Goal: Information Seeking & Learning: Learn about a topic

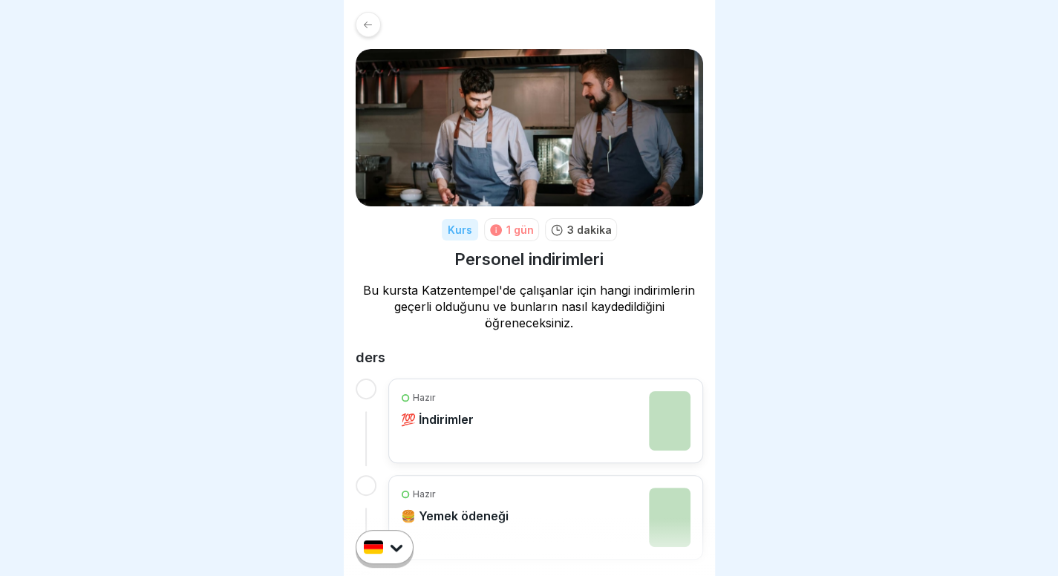
click at [374, 14] on div at bounding box center [368, 24] width 25 height 25
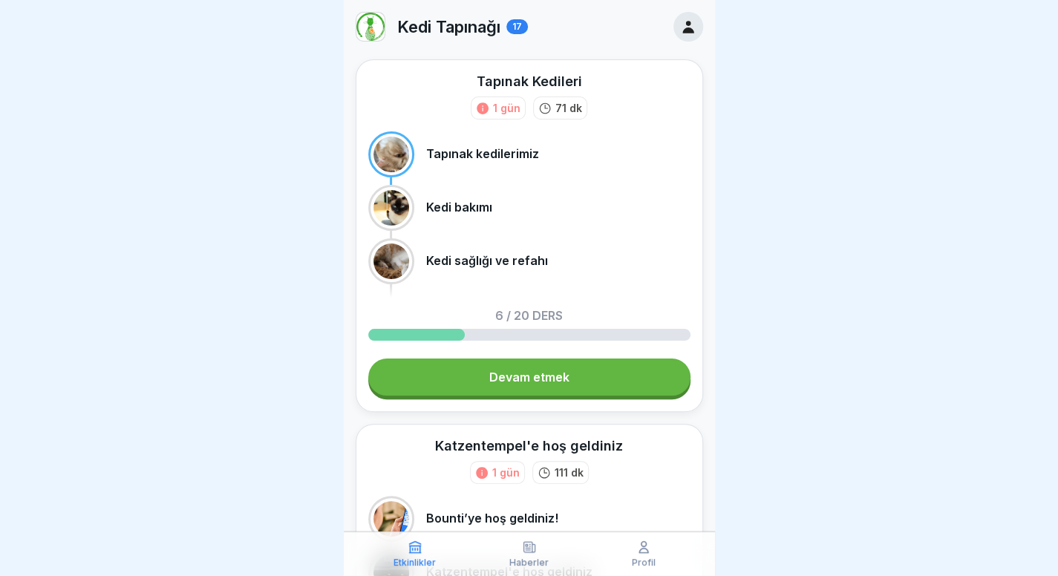
click at [370, 27] on img at bounding box center [370, 27] width 28 height 28
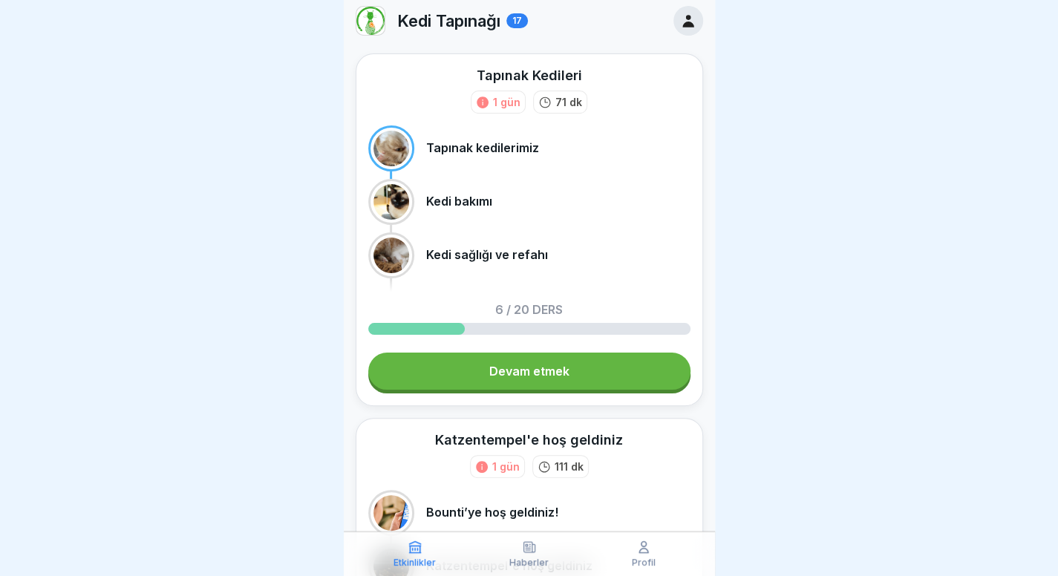
scroll to position [7, 0]
click at [489, 370] on font "Devam etmek" at bounding box center [529, 370] width 80 height 15
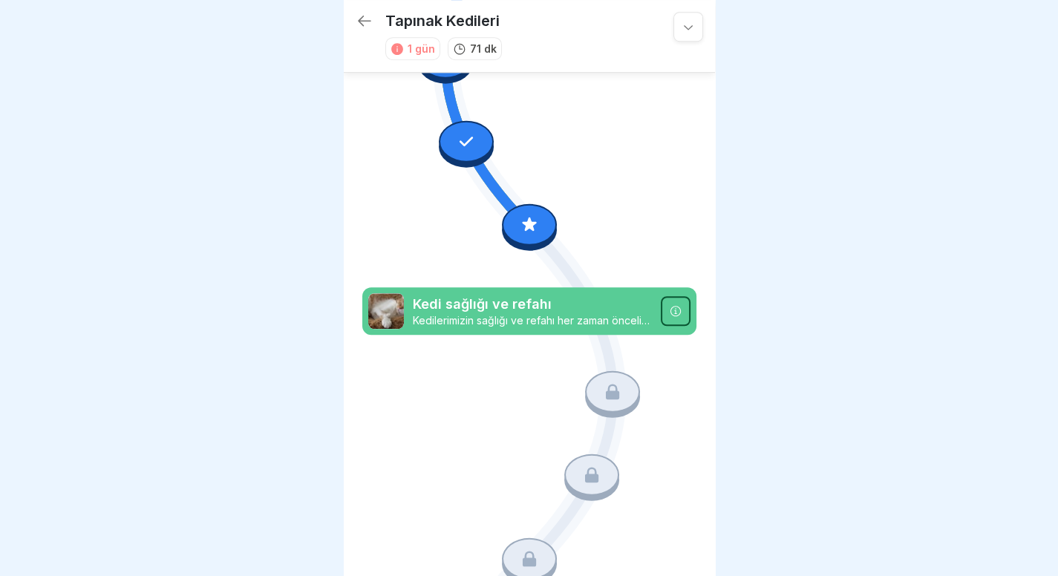
scroll to position [540, 0]
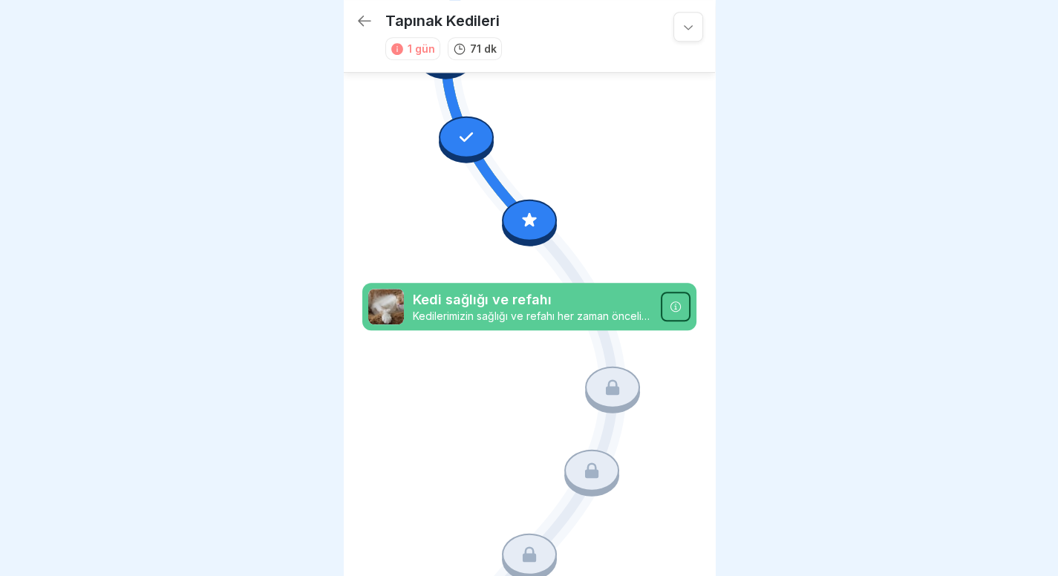
click at [521, 209] on div at bounding box center [529, 220] width 55 height 42
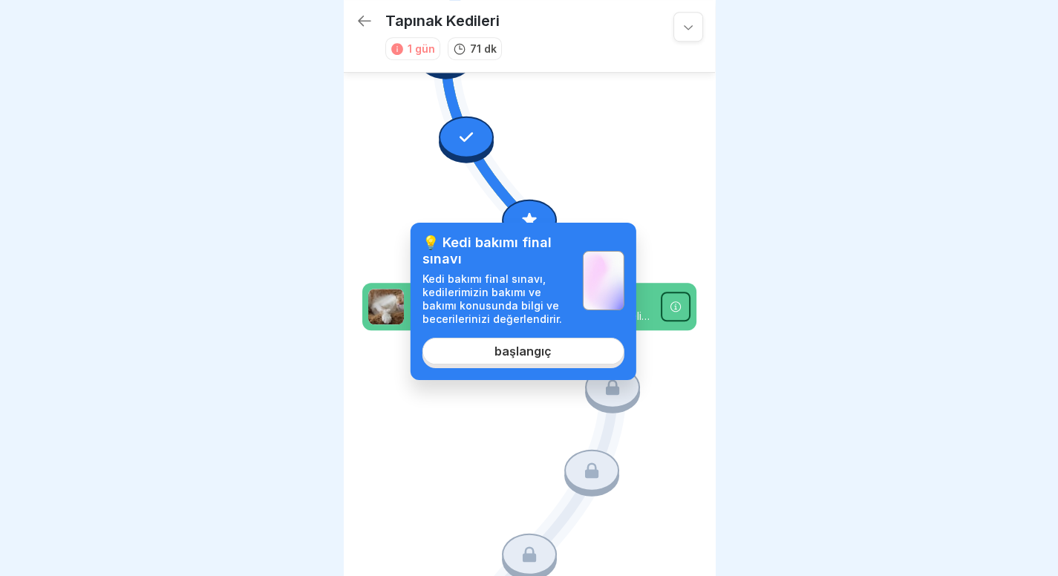
click at [542, 353] on font "başlangıç" at bounding box center [522, 351] width 57 height 15
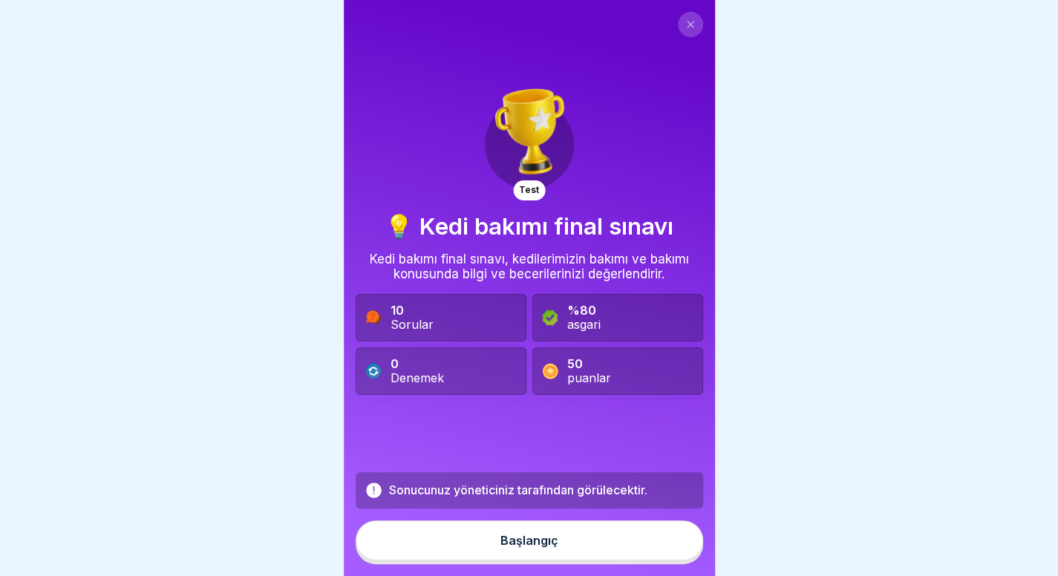
click at [573, 556] on button "Başlangıç" at bounding box center [529, 540] width 347 height 40
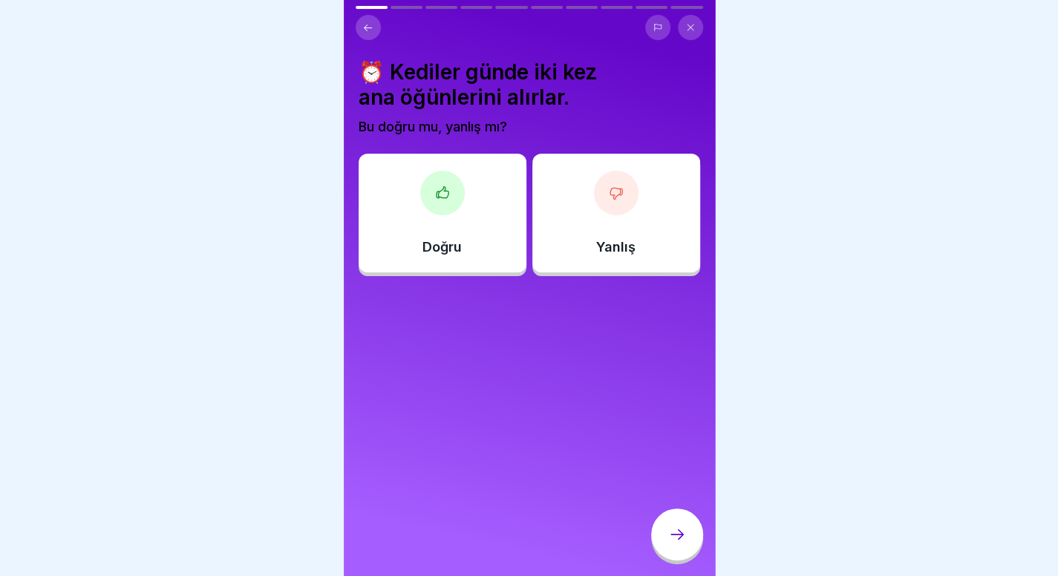
click at [442, 216] on div "Doğru" at bounding box center [442, 213] width 168 height 119
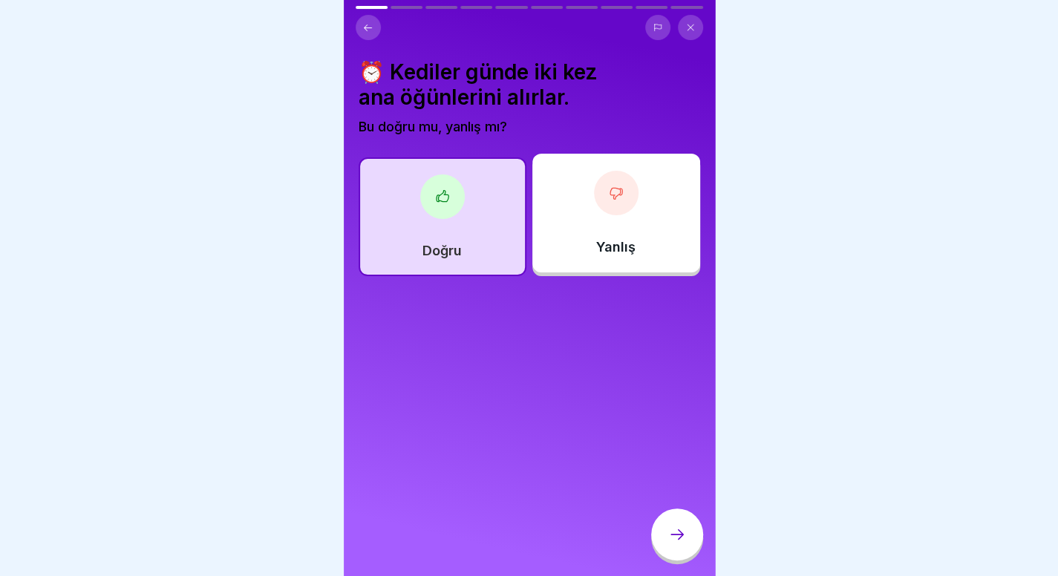
click at [669, 539] on icon at bounding box center [677, 534] width 18 height 18
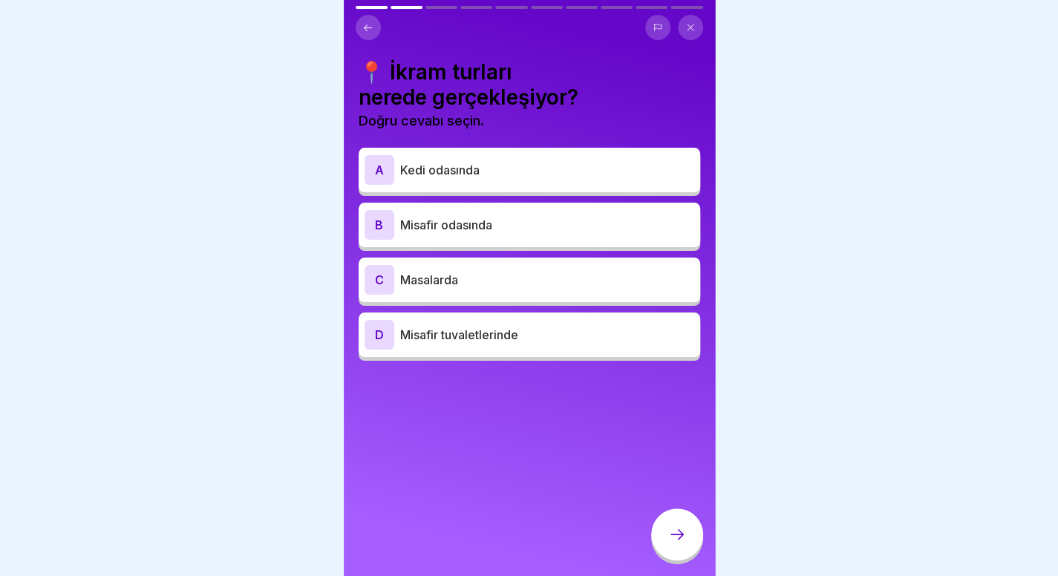
click at [687, 23] on icon at bounding box center [690, 27] width 9 height 9
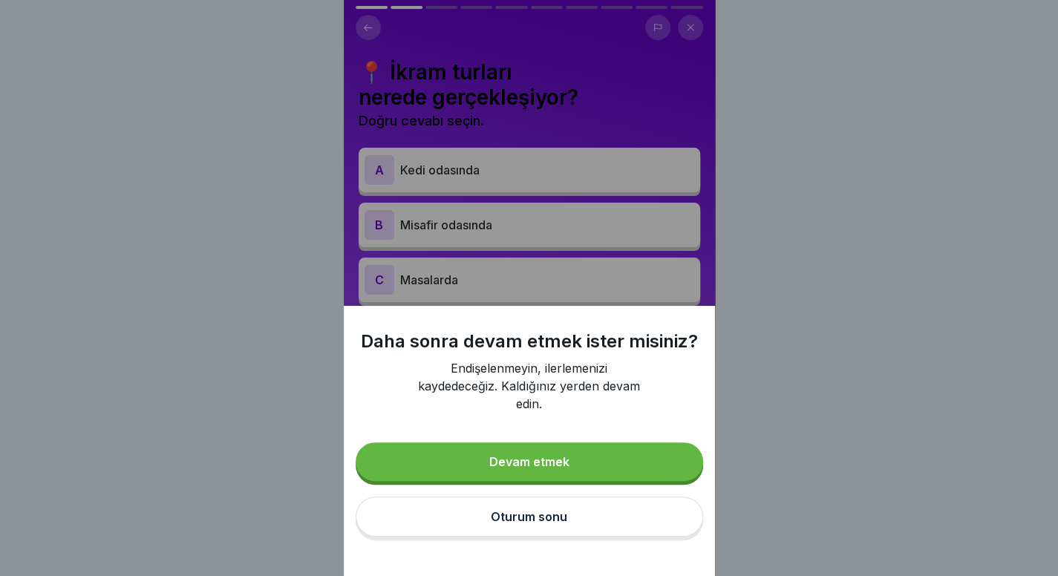
click at [565, 537] on button "Oturum sonu" at bounding box center [529, 517] width 347 height 40
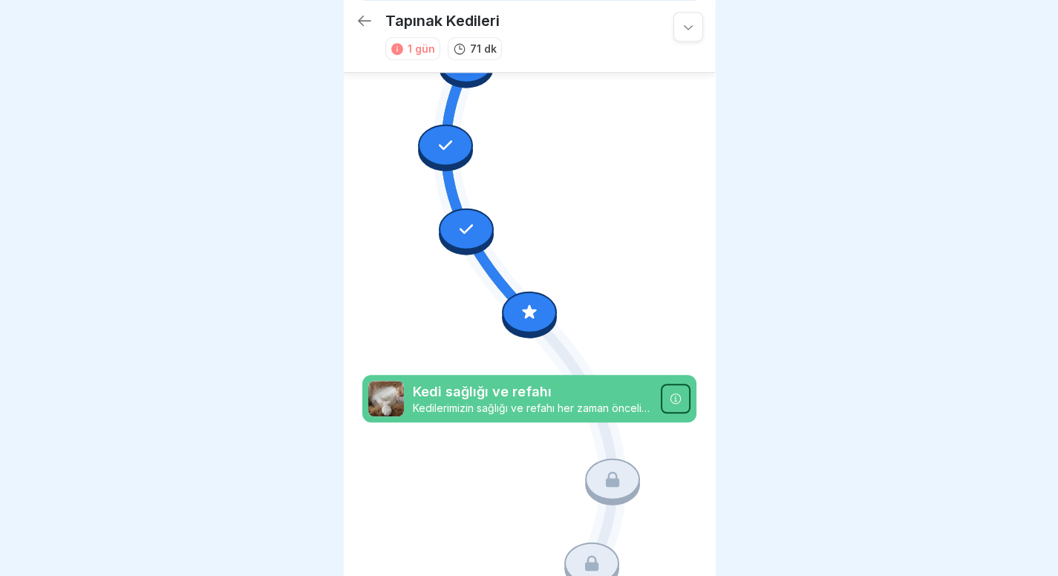
scroll to position [186, 0]
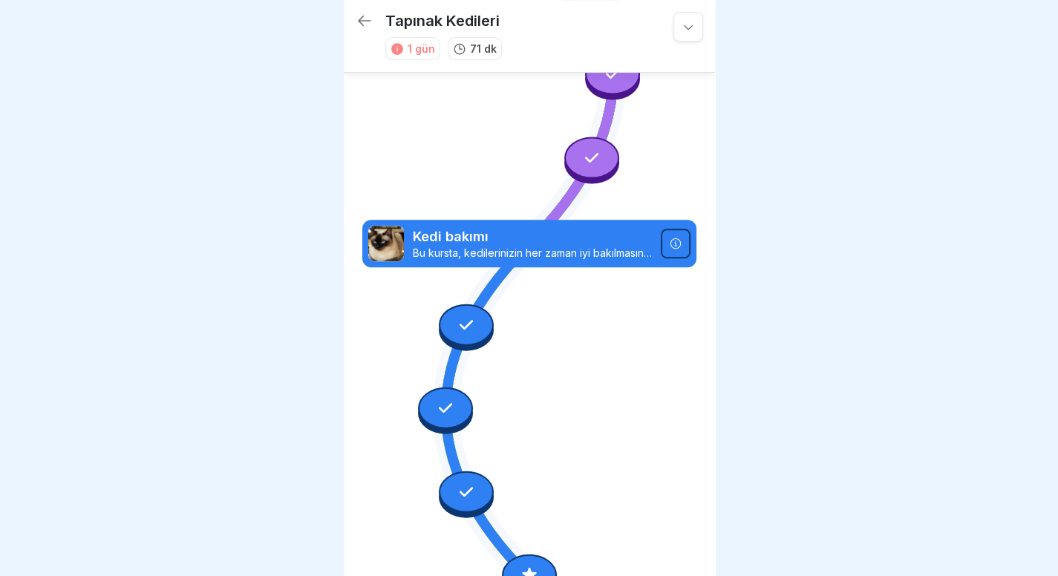
click at [468, 320] on div at bounding box center [466, 325] width 55 height 42
click at [461, 387] on div at bounding box center [445, 408] width 55 height 42
click at [466, 482] on icon at bounding box center [465, 491] width 19 height 19
click at [448, 304] on div at bounding box center [466, 327] width 55 height 47
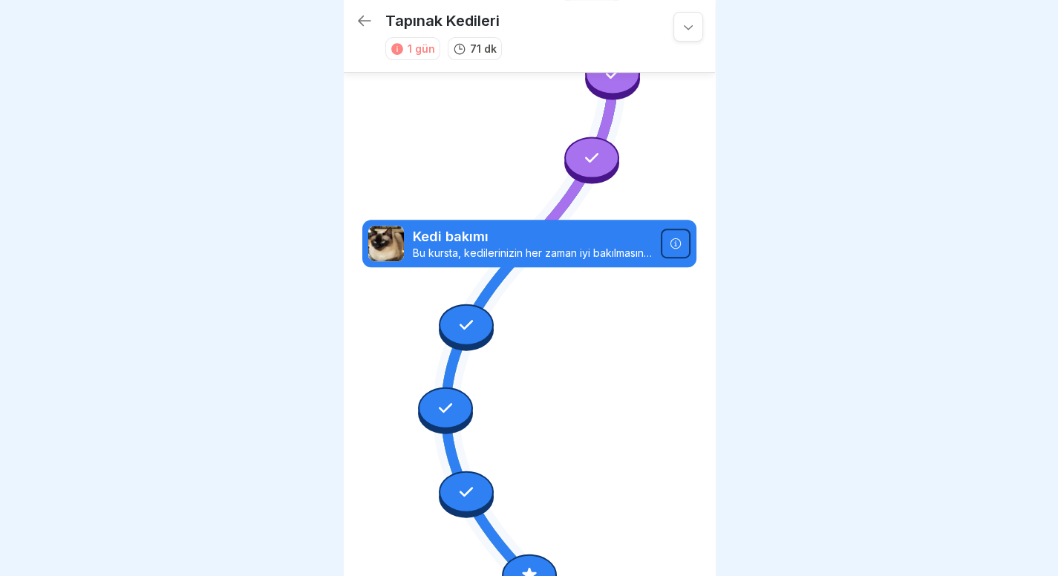
click at [582, 161] on div at bounding box center [591, 158] width 55 height 42
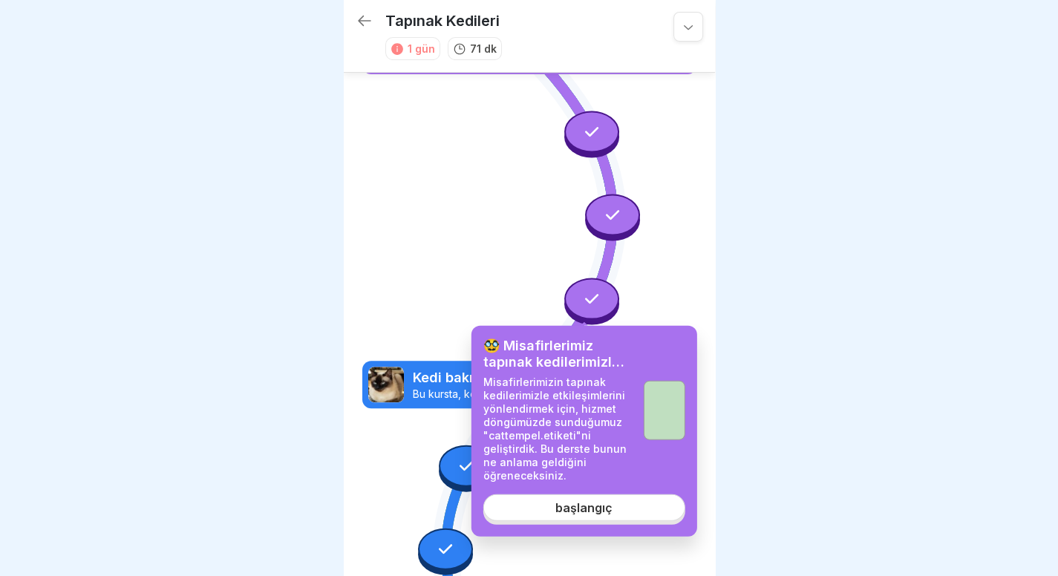
scroll to position [34, 0]
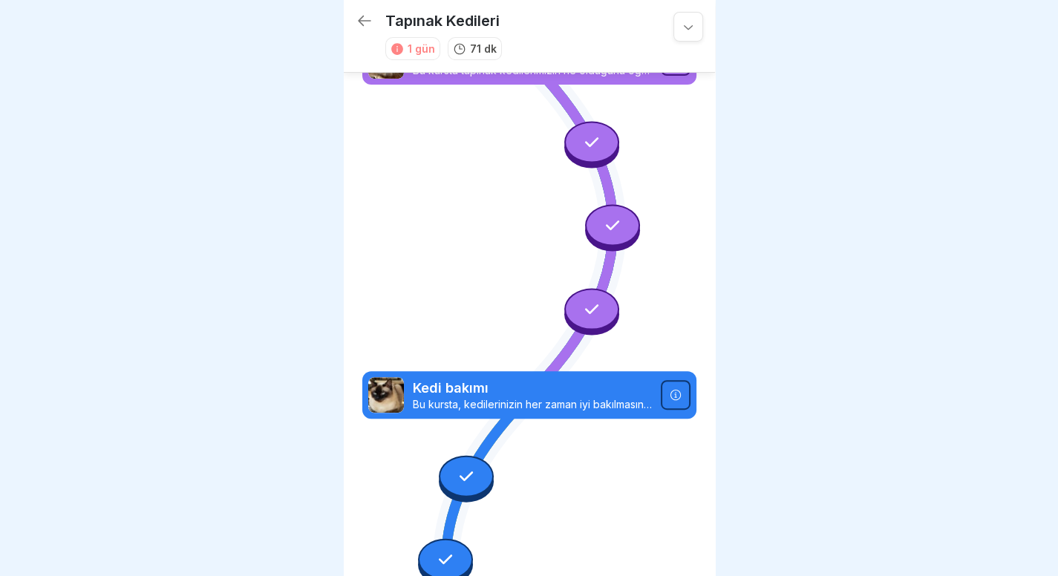
click at [600, 205] on div at bounding box center [612, 226] width 55 height 42
click at [594, 124] on div at bounding box center [591, 142] width 55 height 42
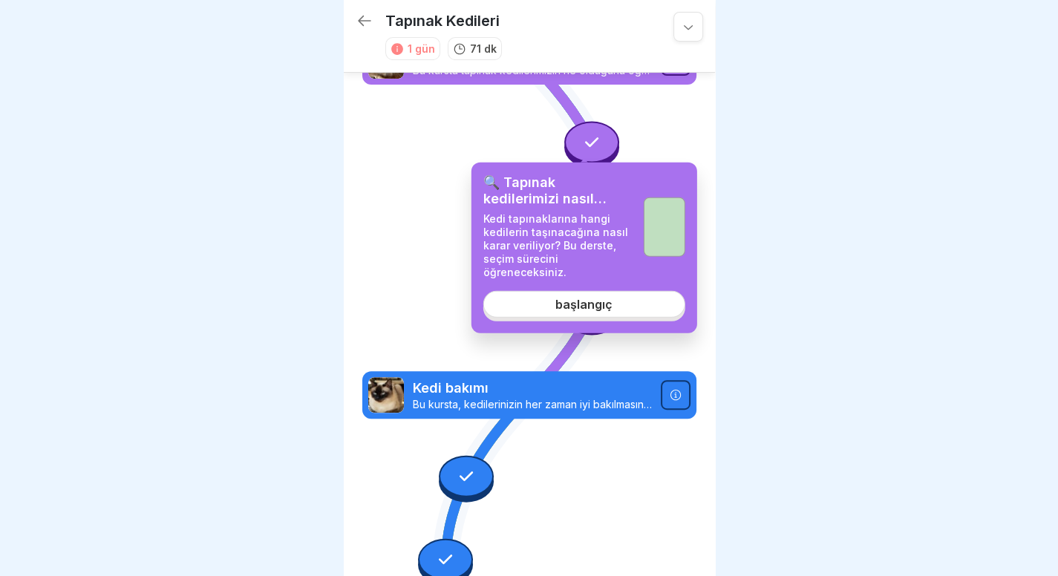
click at [544, 184] on font "🔍 Tapınak kedilerimizi nasıl seçiyoruz?" at bounding box center [544, 198] width 123 height 48
click at [330, 259] on div at bounding box center [529, 288] width 1058 height 576
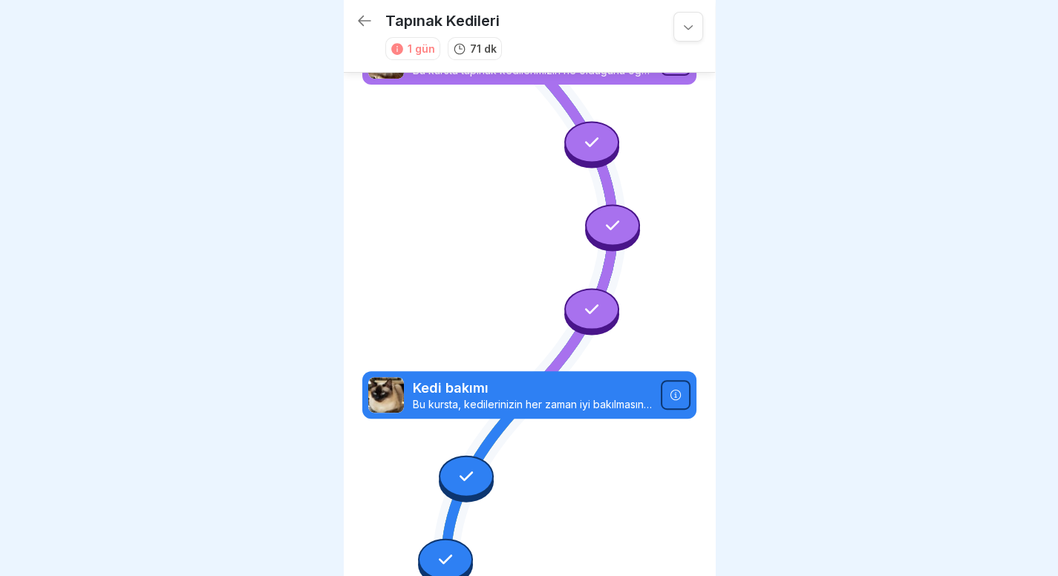
scroll to position [11, 0]
click at [674, 380] on div at bounding box center [676, 395] width 30 height 30
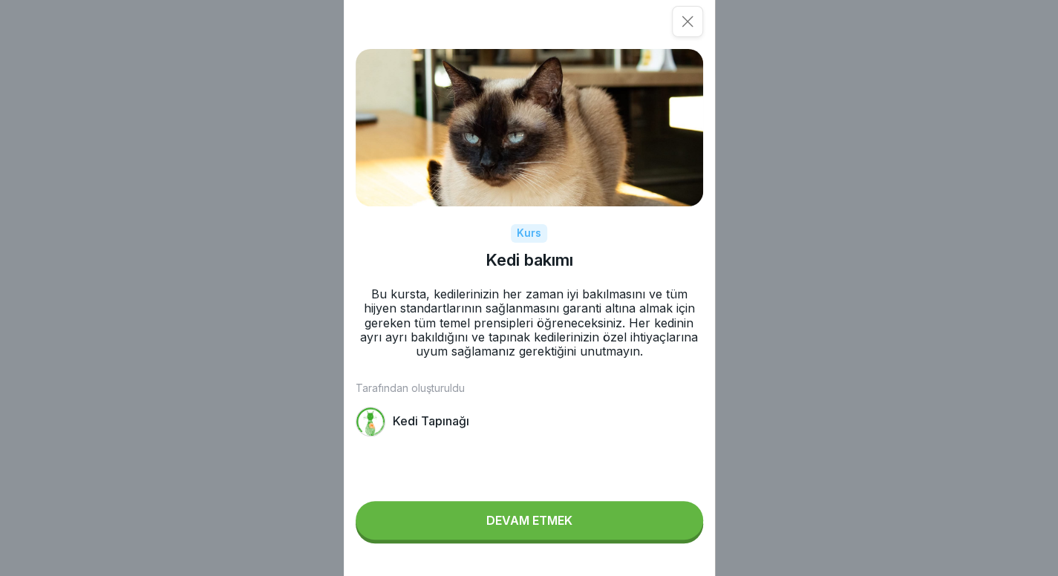
click at [797, 186] on div "Kurs Kedi bakımı Bu kursta, kedilerinizin her zaman iyi bakılmasını ve tüm hijy…" at bounding box center [529, 288] width 1058 height 576
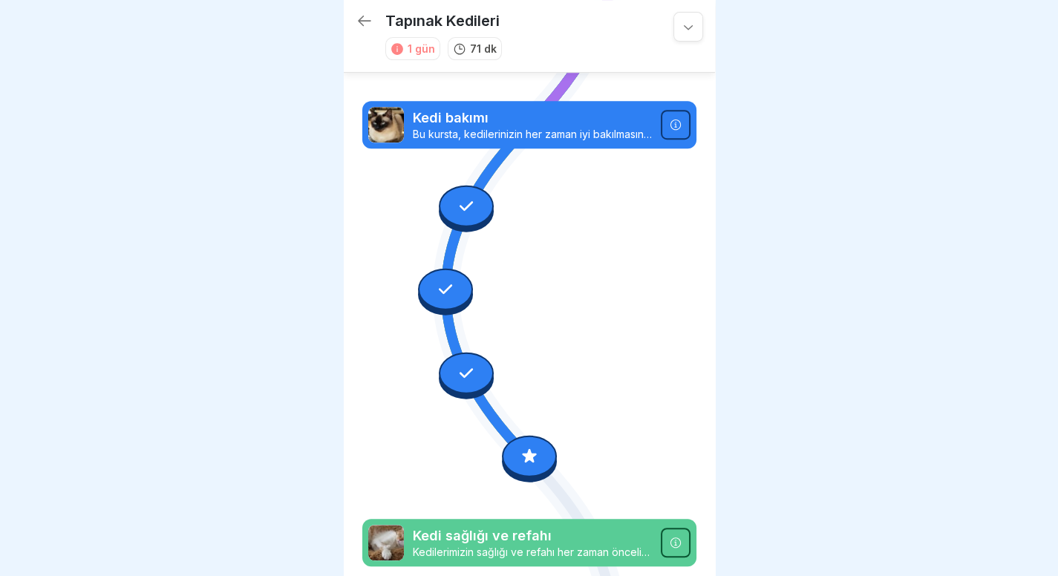
scroll to position [294, 0]
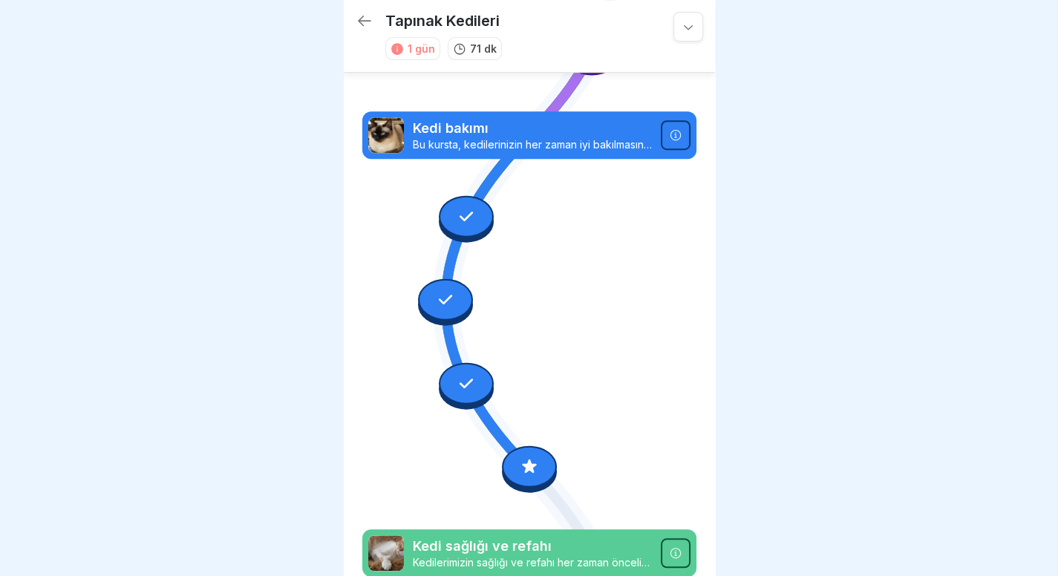
click at [465, 206] on icon at bounding box center [465, 215] width 19 height 19
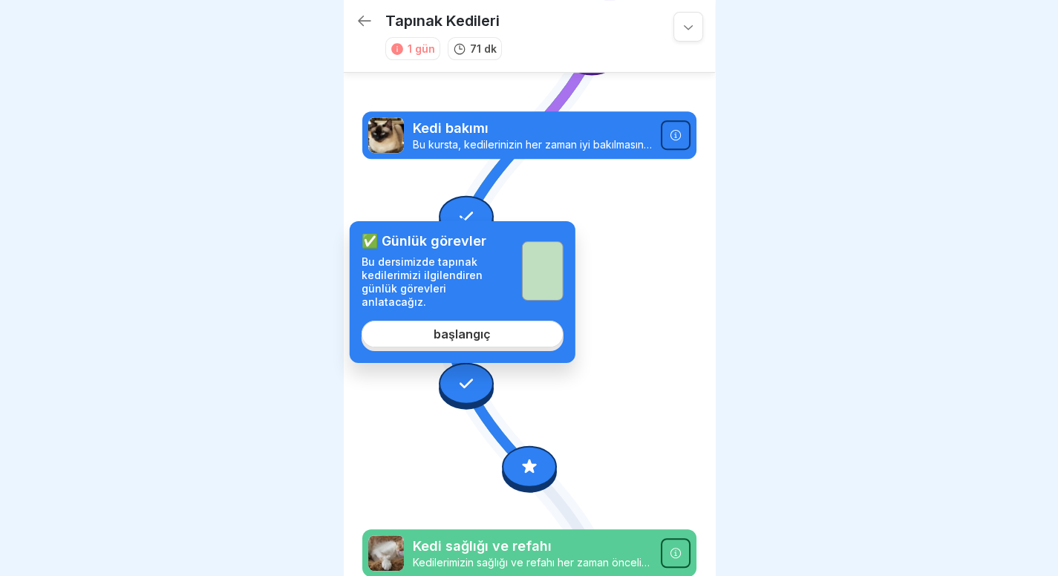
click at [468, 333] on div "✅ Günlük görevler Bu dersimizde tapınak kedilerimizi ilgilendiren günlük görevl…" at bounding box center [463, 292] width 226 height 142
click at [477, 327] on font "başlangıç" at bounding box center [461, 334] width 57 height 15
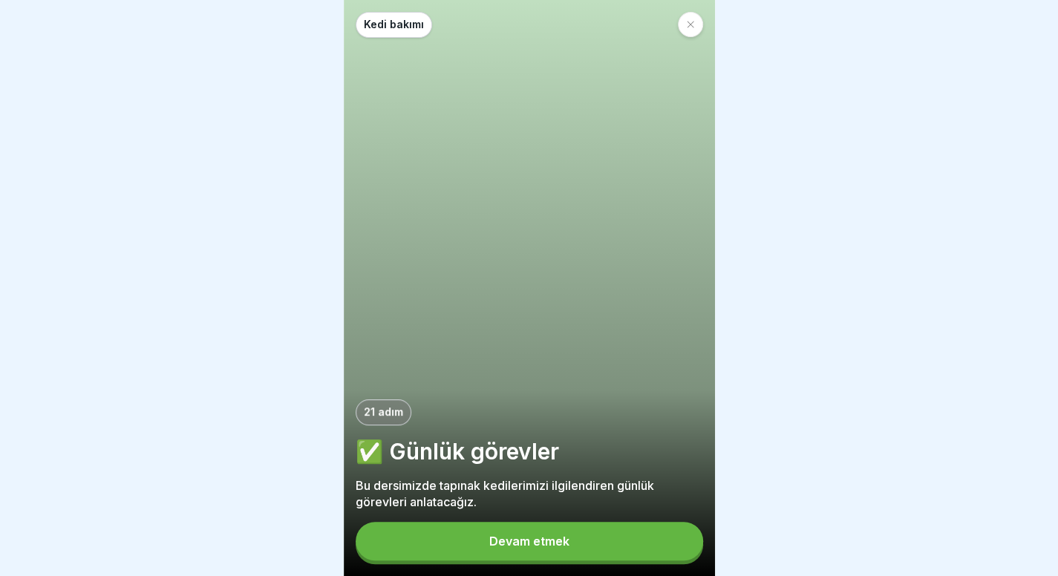
click at [597, 540] on button "Devam etmek" at bounding box center [529, 541] width 347 height 39
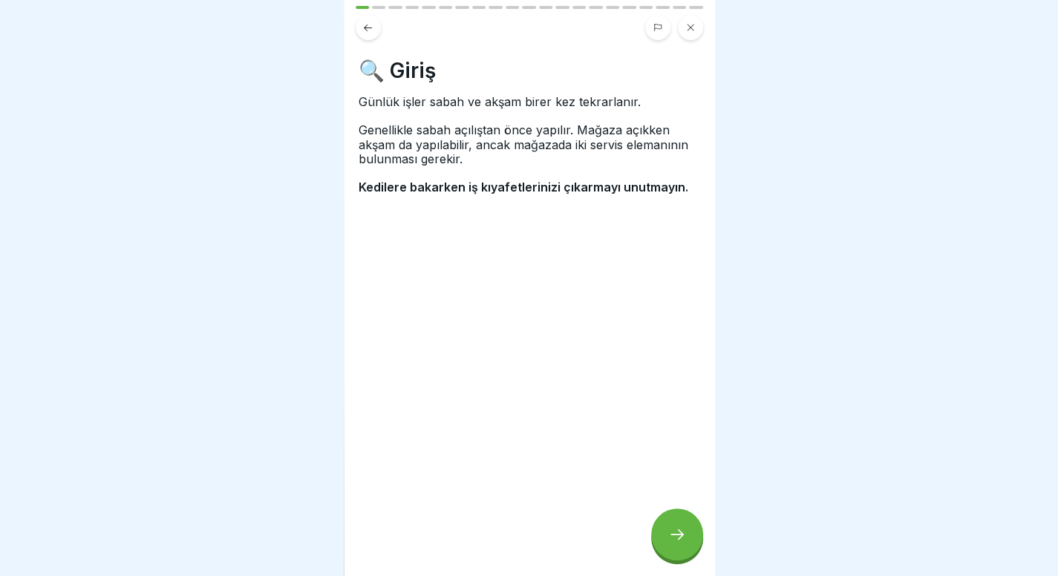
click at [660, 531] on div at bounding box center [677, 534] width 52 height 52
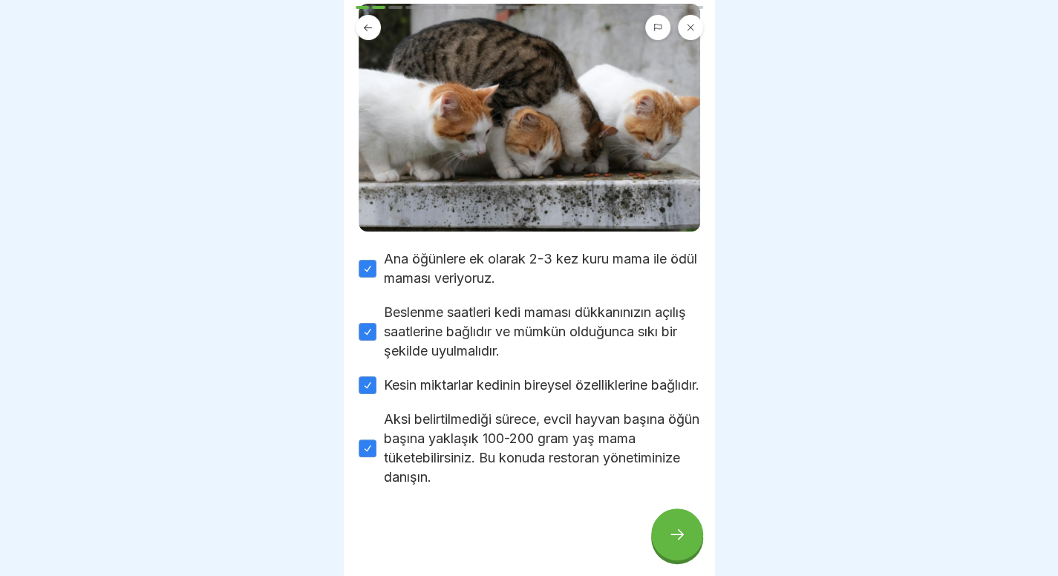
scroll to position [201, 0]
click at [659, 544] on div at bounding box center [677, 534] width 52 height 52
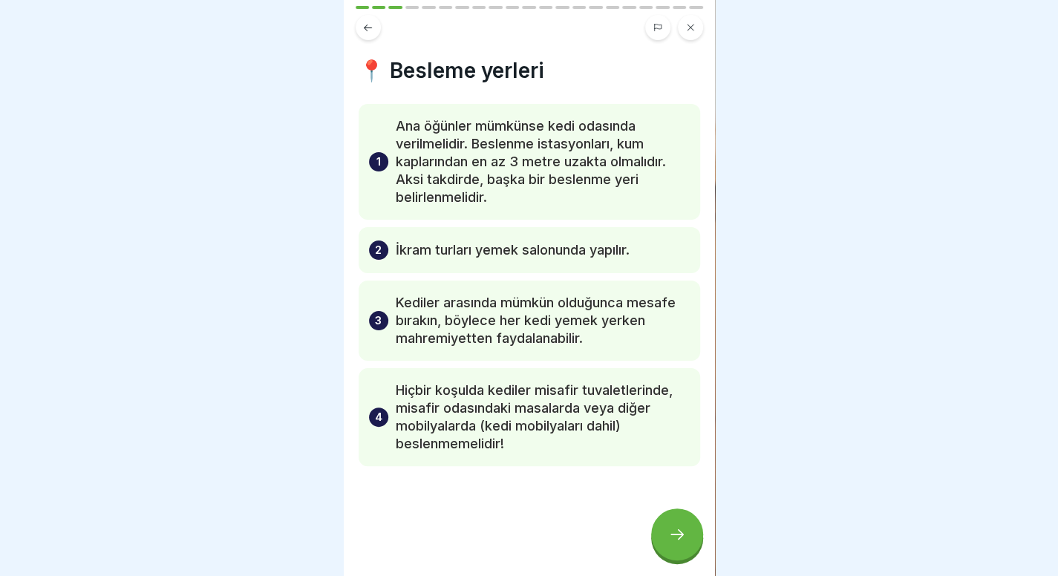
click at [681, 535] on icon at bounding box center [676, 534] width 13 height 10
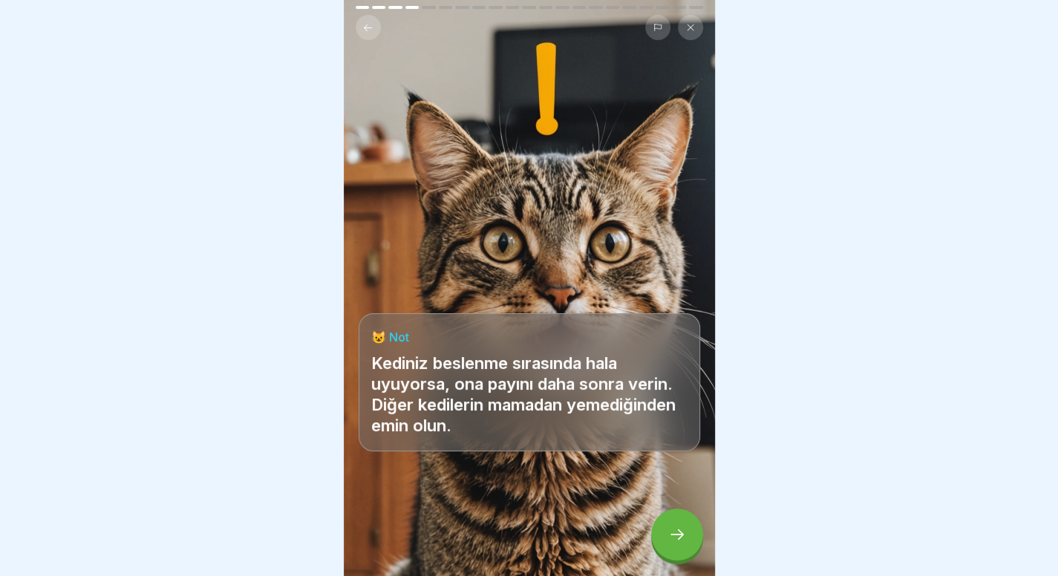
click at [668, 540] on icon at bounding box center [677, 534] width 18 height 18
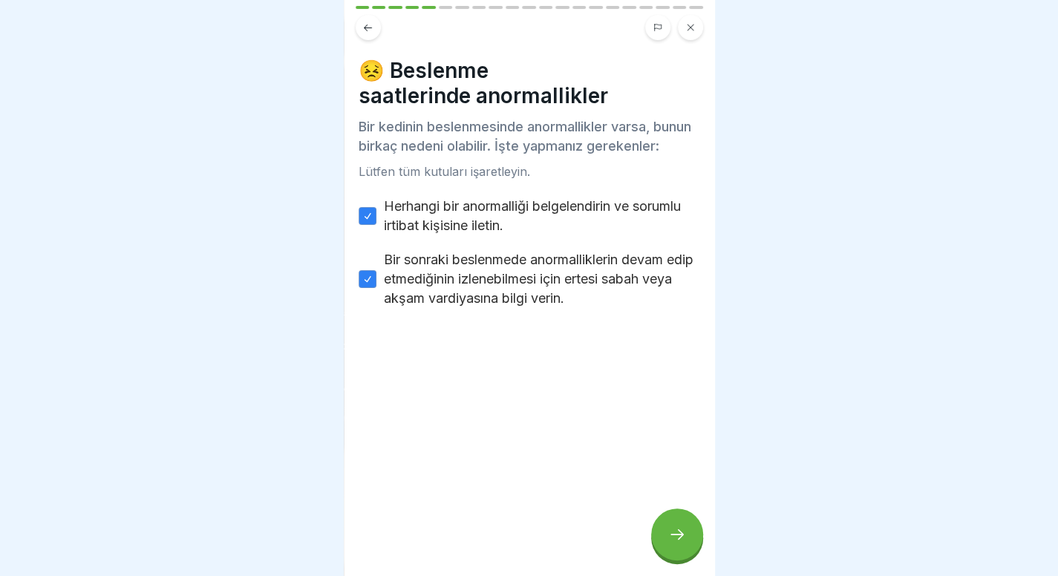
click at [668, 540] on icon at bounding box center [677, 534] width 18 height 18
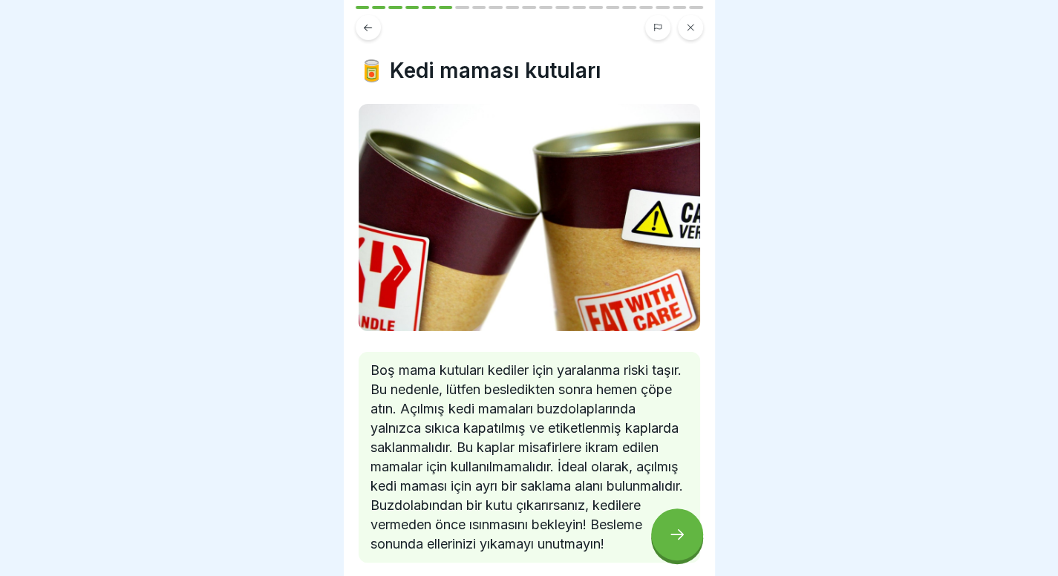
scroll to position [88, 0]
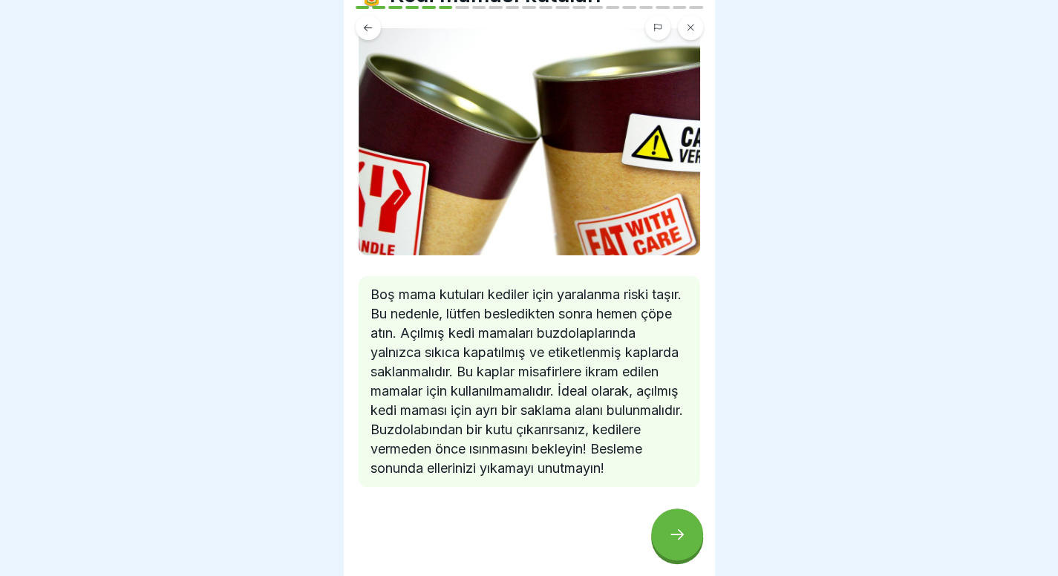
click at [671, 531] on icon at bounding box center [677, 534] width 18 height 18
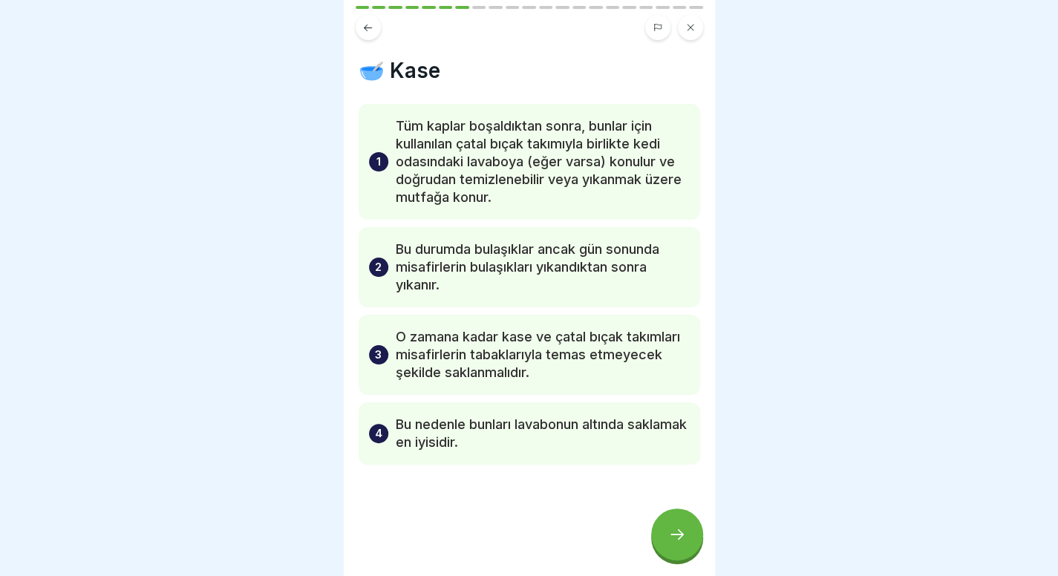
scroll to position [11, 0]
click at [677, 537] on icon at bounding box center [677, 534] width 18 height 18
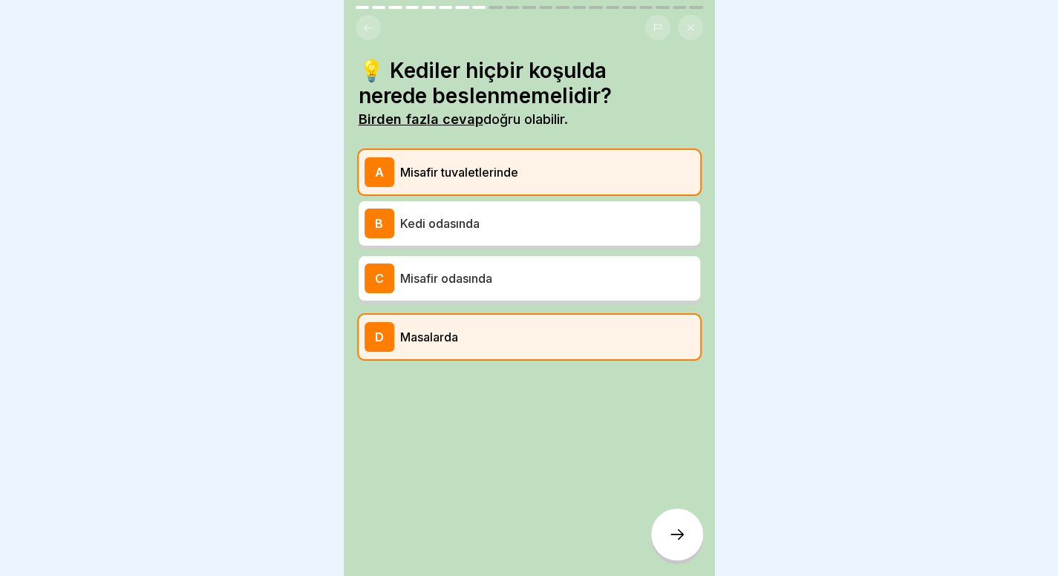
click at [677, 535] on icon at bounding box center [677, 534] width 18 height 18
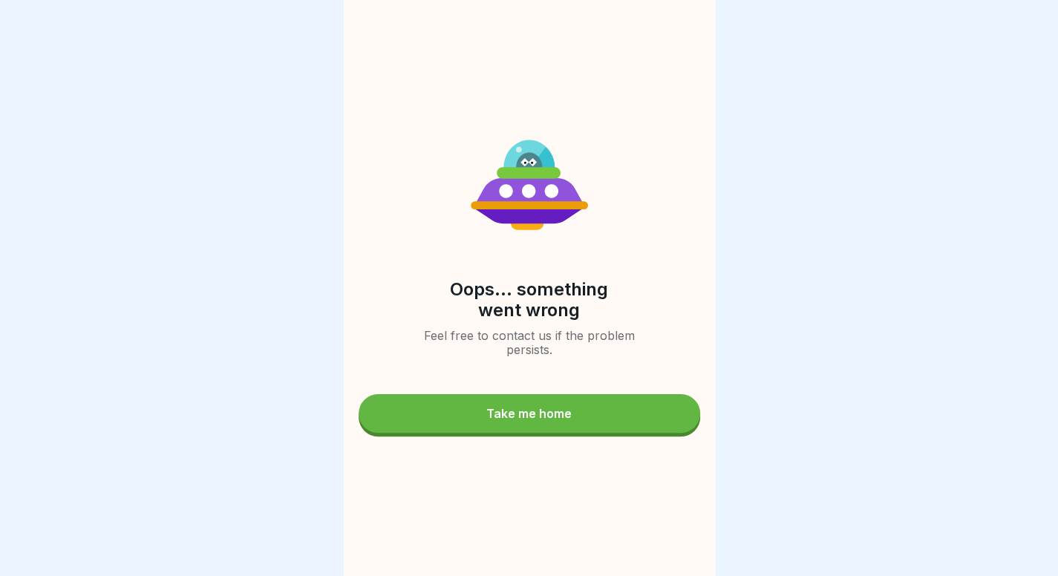
scroll to position [0, 0]
click at [586, 433] on button "Take me home" at bounding box center [528, 413] width 341 height 39
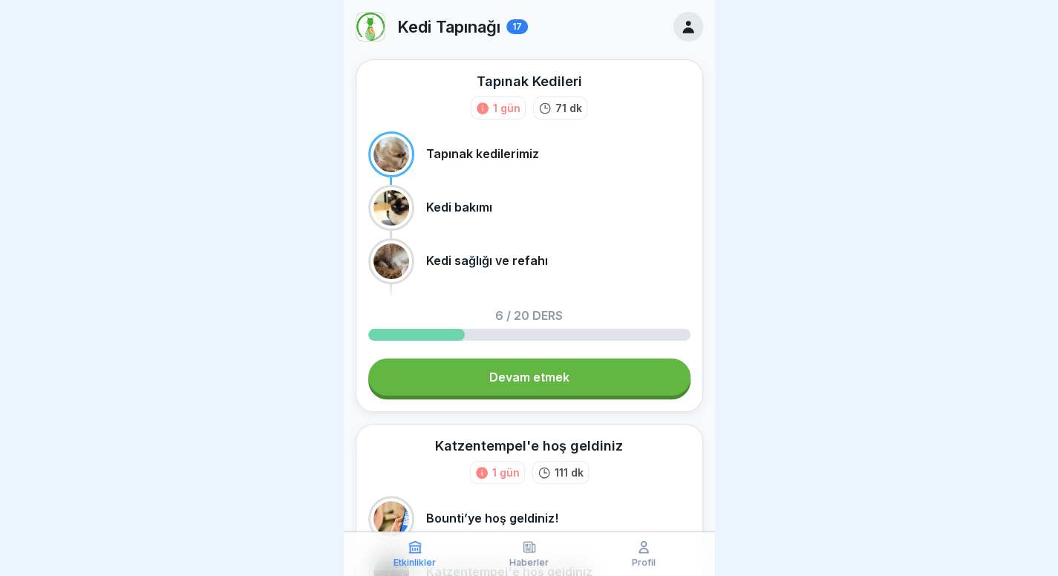
click at [538, 385] on link "Devam etmek" at bounding box center [529, 376] width 322 height 37
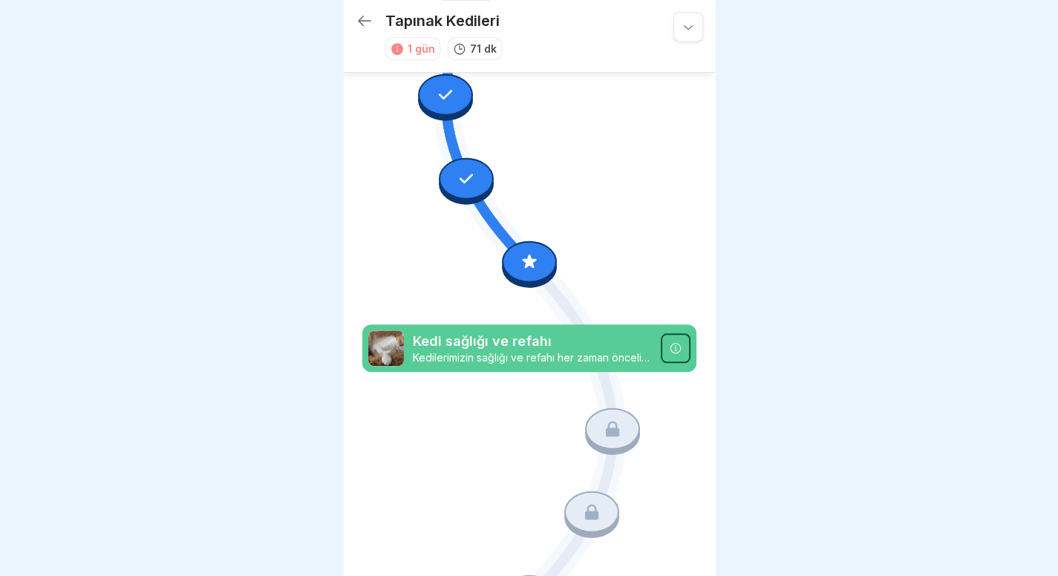
scroll to position [500, 0]
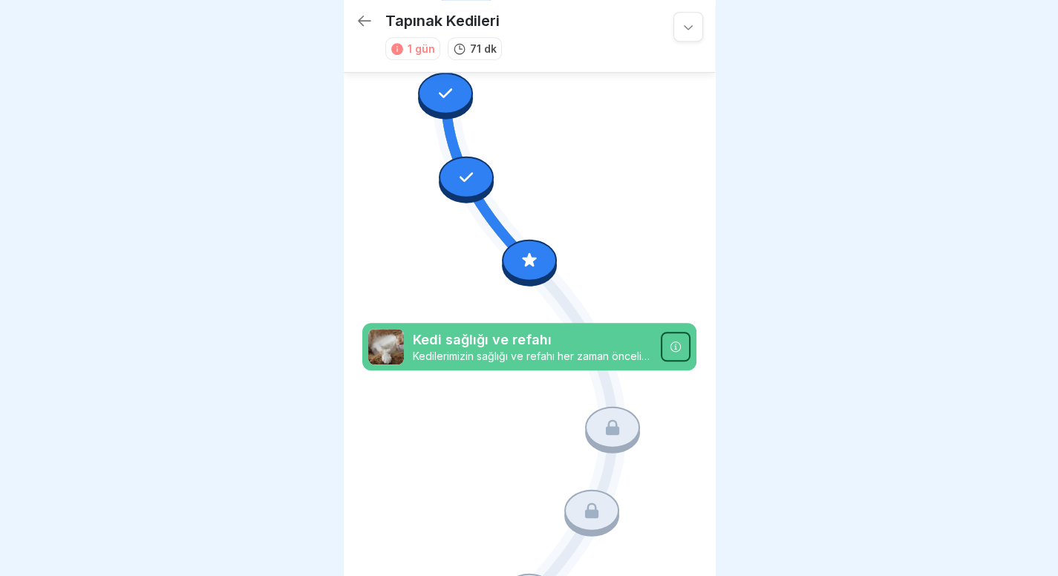
click at [515, 239] on div at bounding box center [529, 260] width 55 height 42
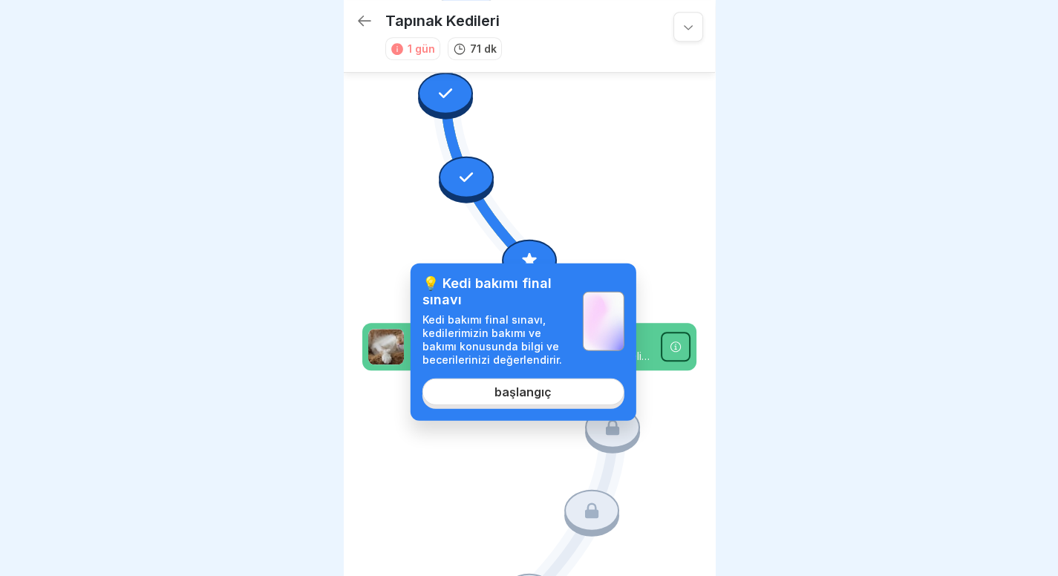
click at [553, 400] on link "başlangıç" at bounding box center [523, 392] width 202 height 27
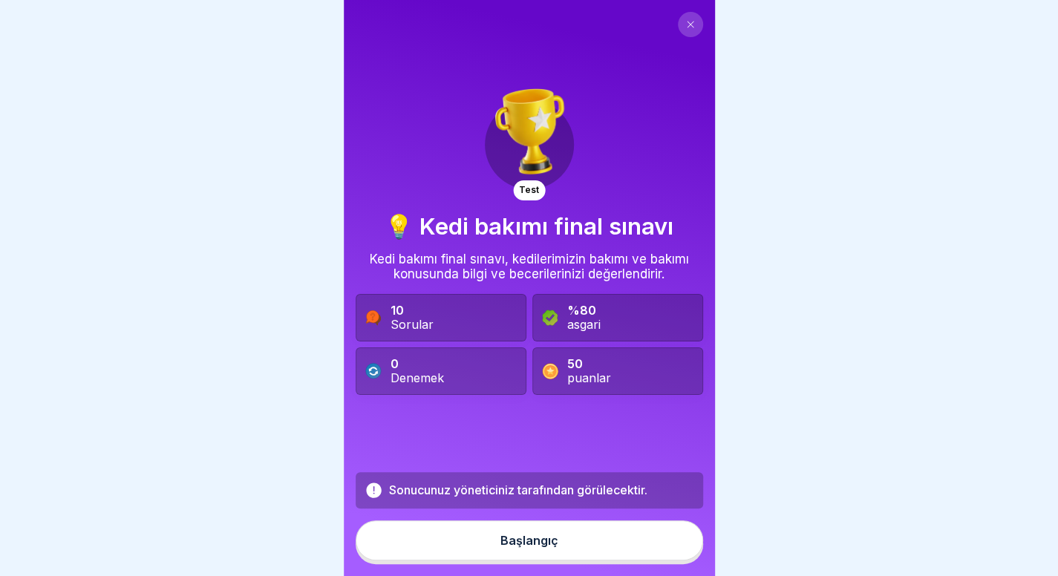
click at [574, 560] on button "Başlangıç" at bounding box center [529, 540] width 347 height 40
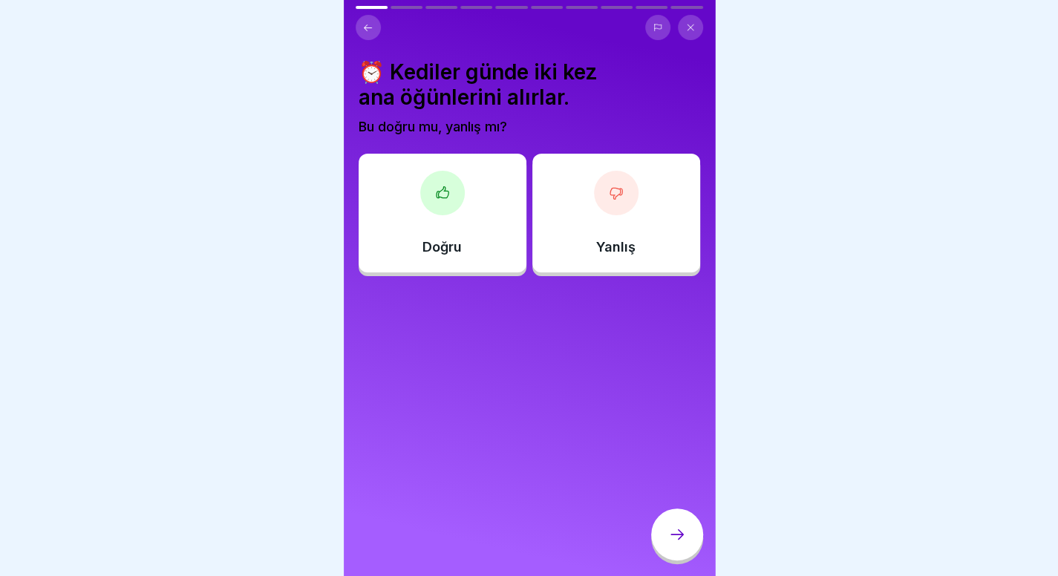
scroll to position [11, 0]
click at [955, 73] on div at bounding box center [529, 288] width 1058 height 576
click at [672, 516] on div at bounding box center [677, 534] width 52 height 52
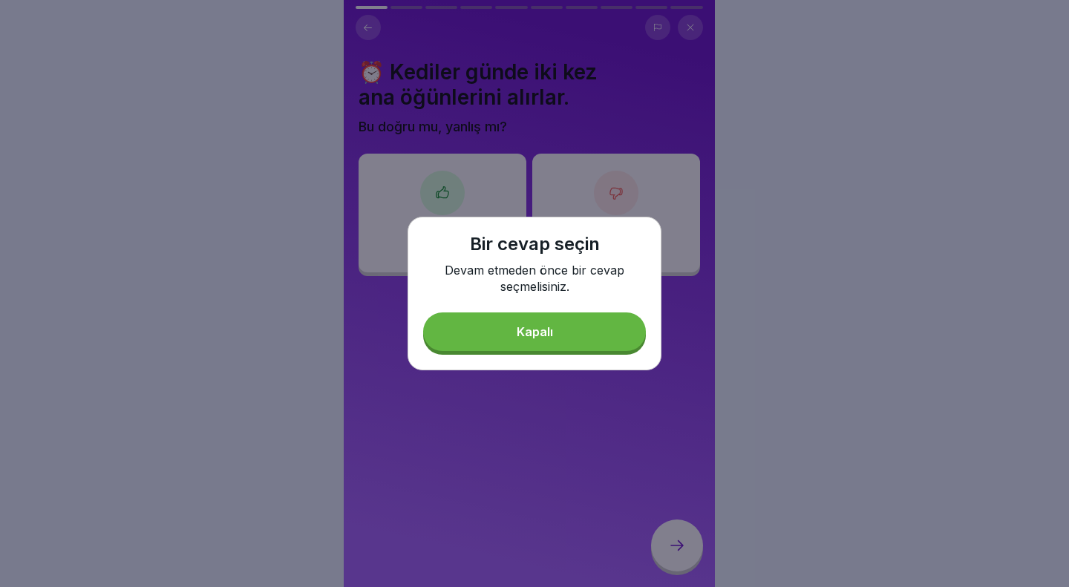
click at [559, 314] on div "Bir cevap seçin Devam etmeden önce bir cevap seçmelisiniz. Kapalı" at bounding box center [534, 294] width 254 height 154
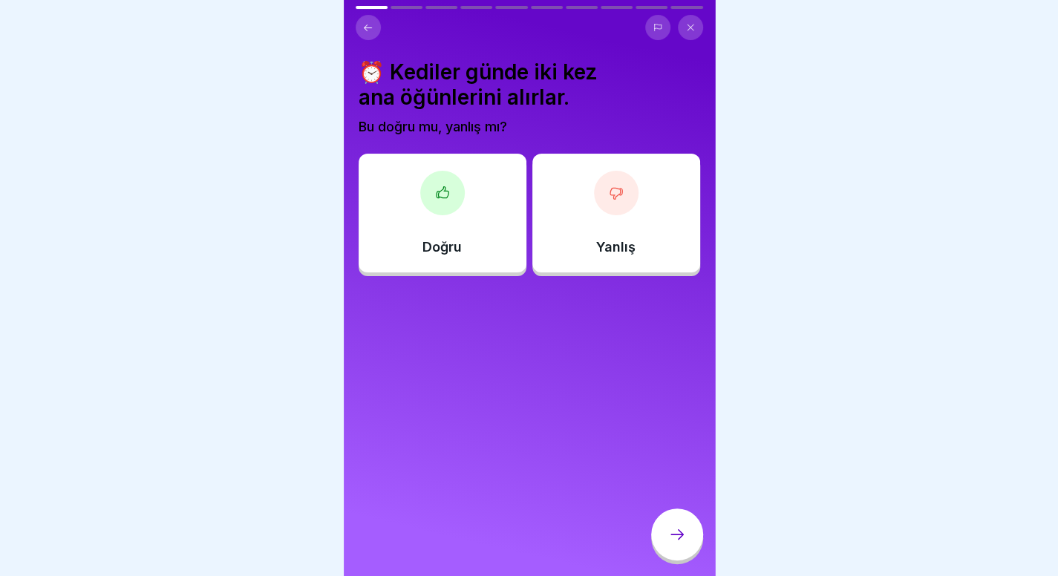
click at [441, 199] on icon at bounding box center [442, 193] width 15 height 15
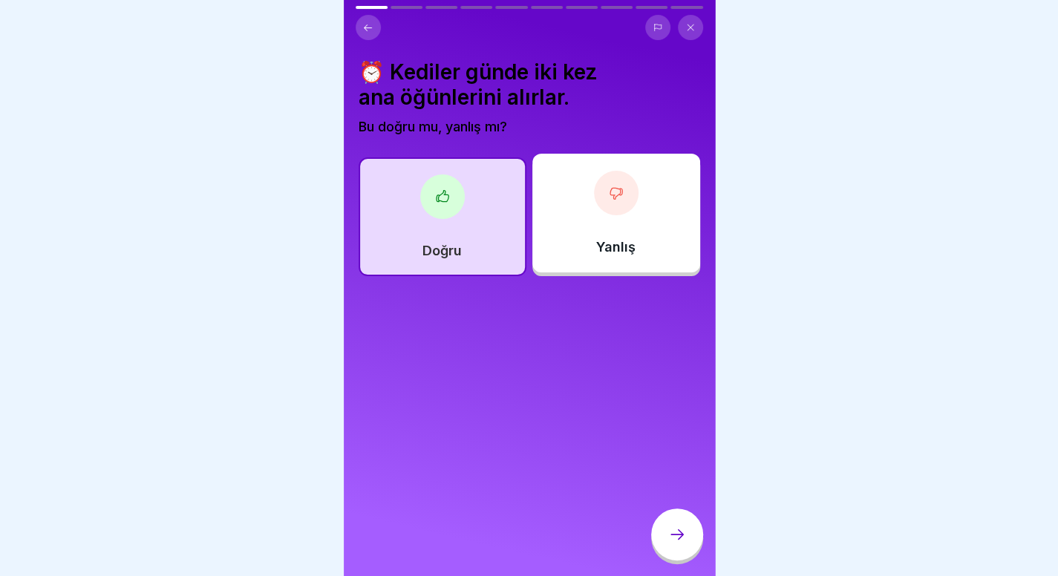
click at [671, 537] on div at bounding box center [677, 534] width 52 height 52
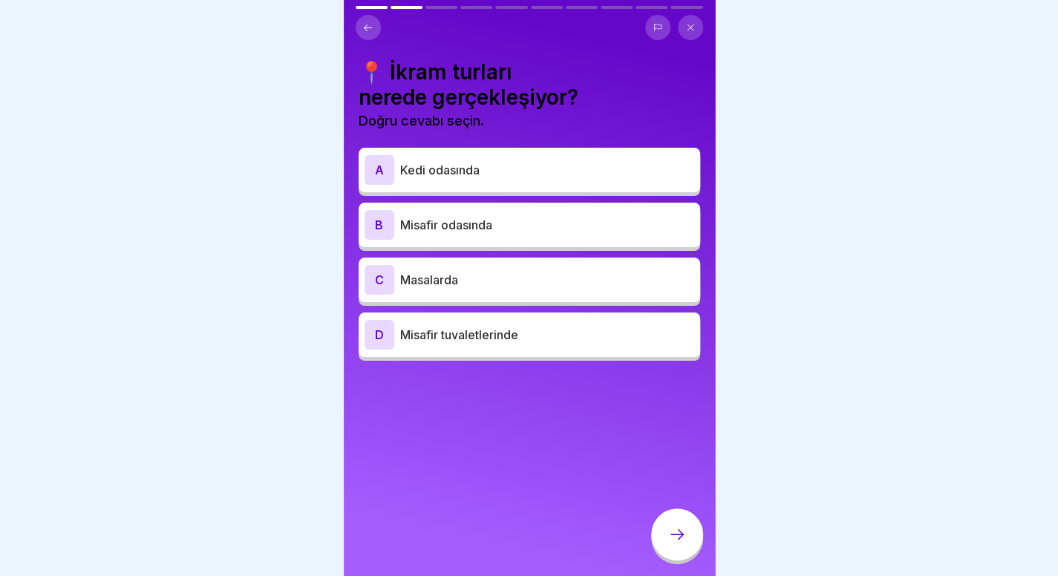
click at [949, 154] on div at bounding box center [529, 288] width 1058 height 576
click at [868, 250] on div at bounding box center [529, 288] width 1058 height 576
click at [684, 26] on button at bounding box center [690, 27] width 25 height 25
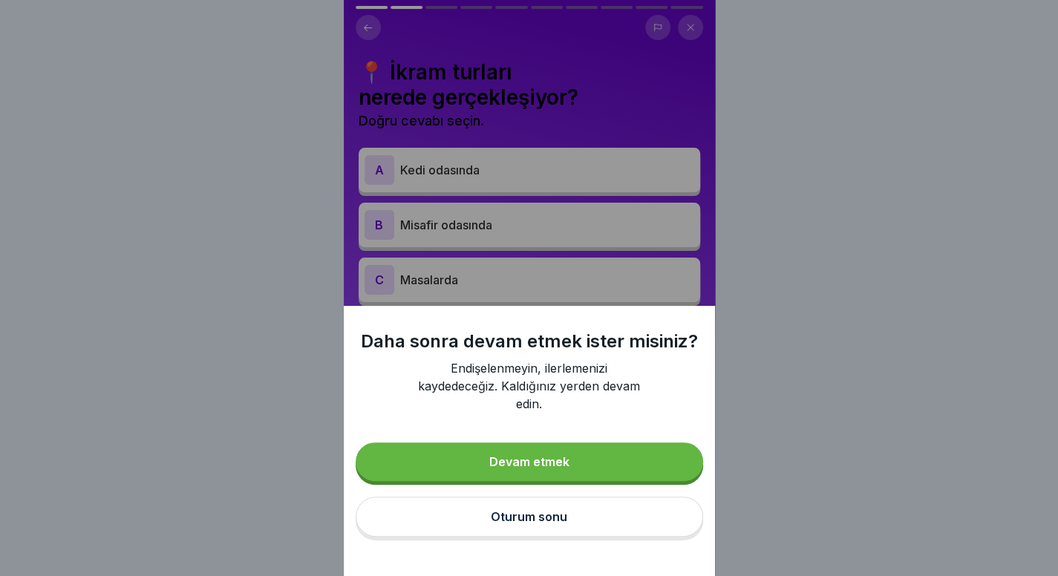
click at [624, 514] on button "Oturum sonu" at bounding box center [529, 517] width 347 height 40
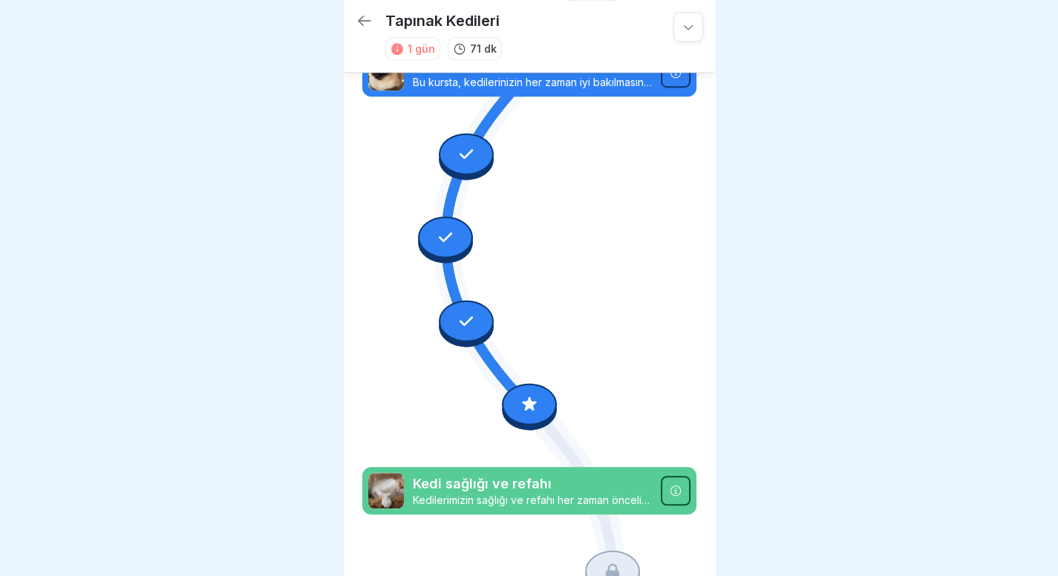
scroll to position [355, 0]
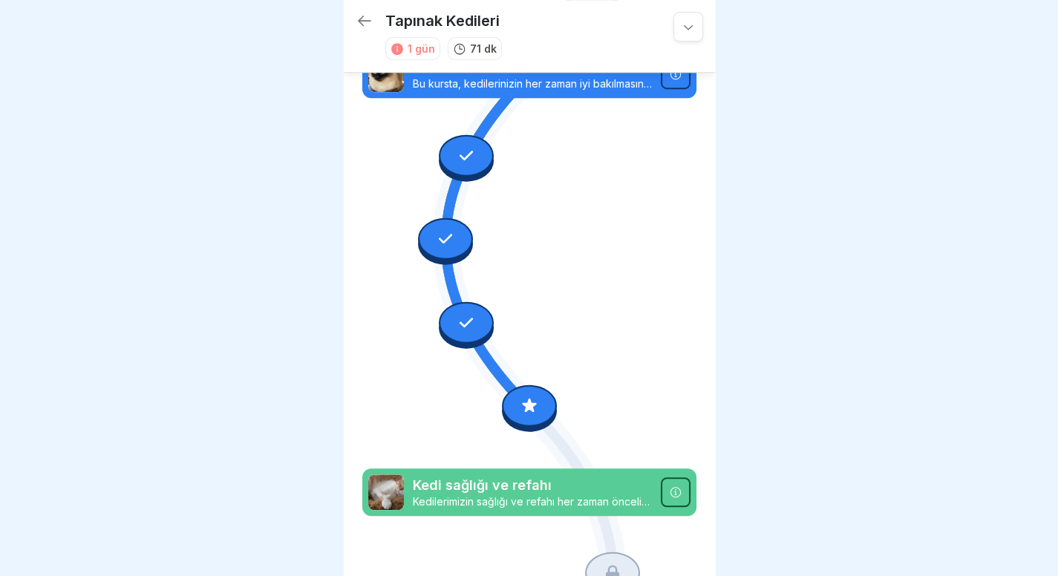
click at [456, 145] on icon at bounding box center [465, 154] width 19 height 19
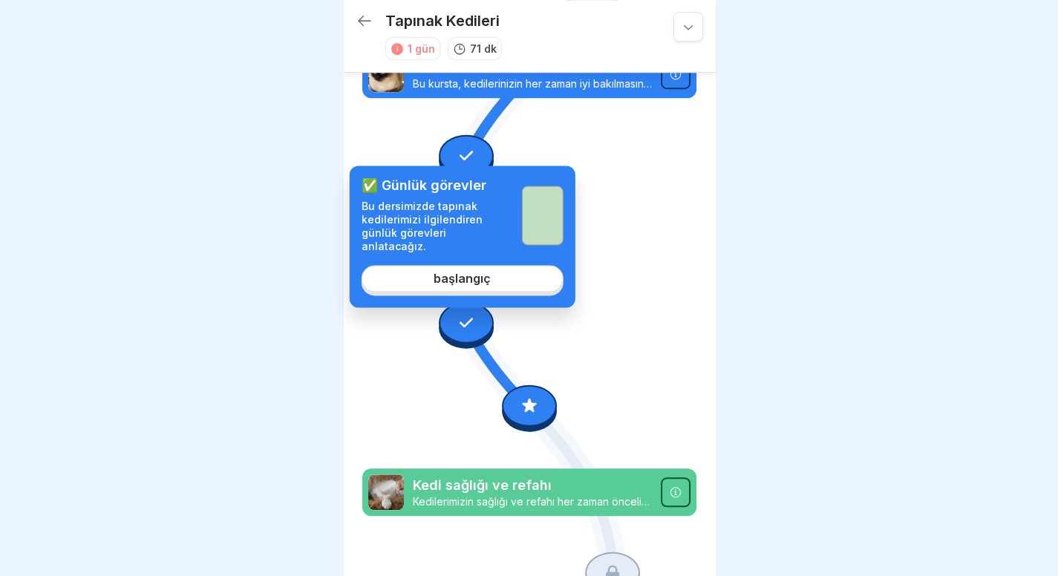
click at [436, 271] on font "başlangıç" at bounding box center [461, 278] width 57 height 15
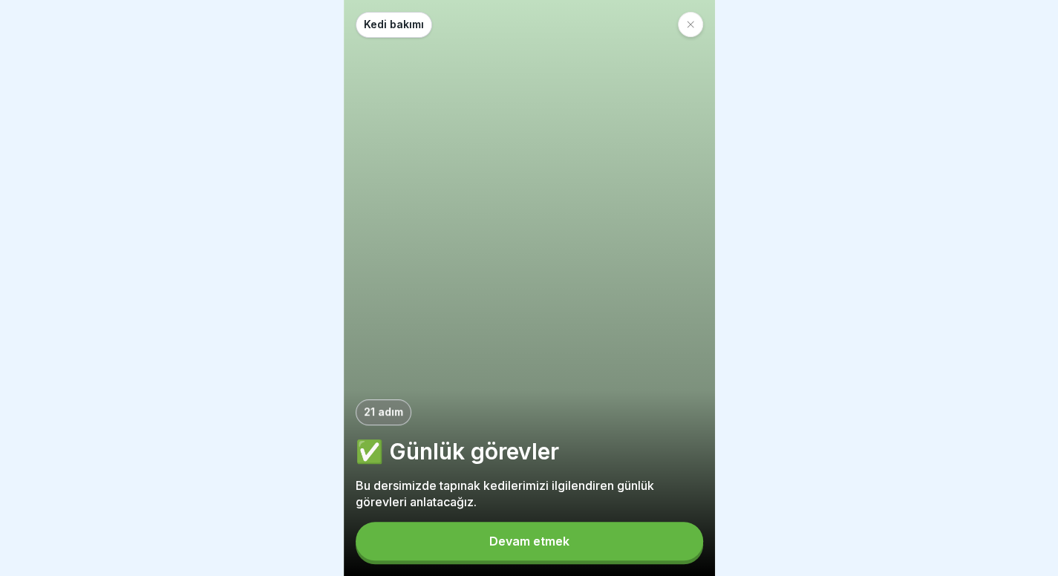
click at [558, 549] on font "Devam etmek" at bounding box center [529, 541] width 80 height 15
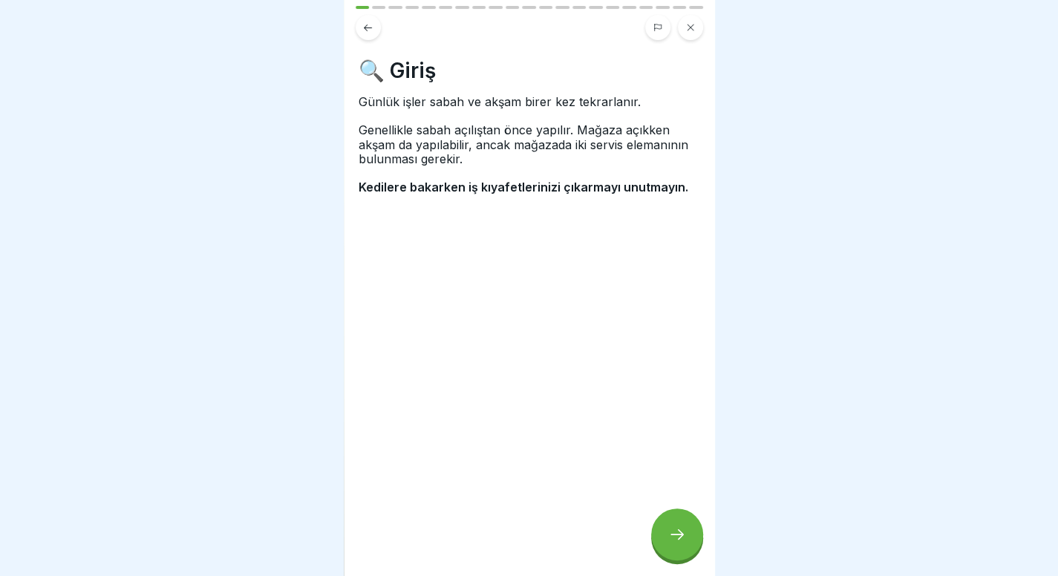
click at [681, 550] on div at bounding box center [677, 534] width 52 height 52
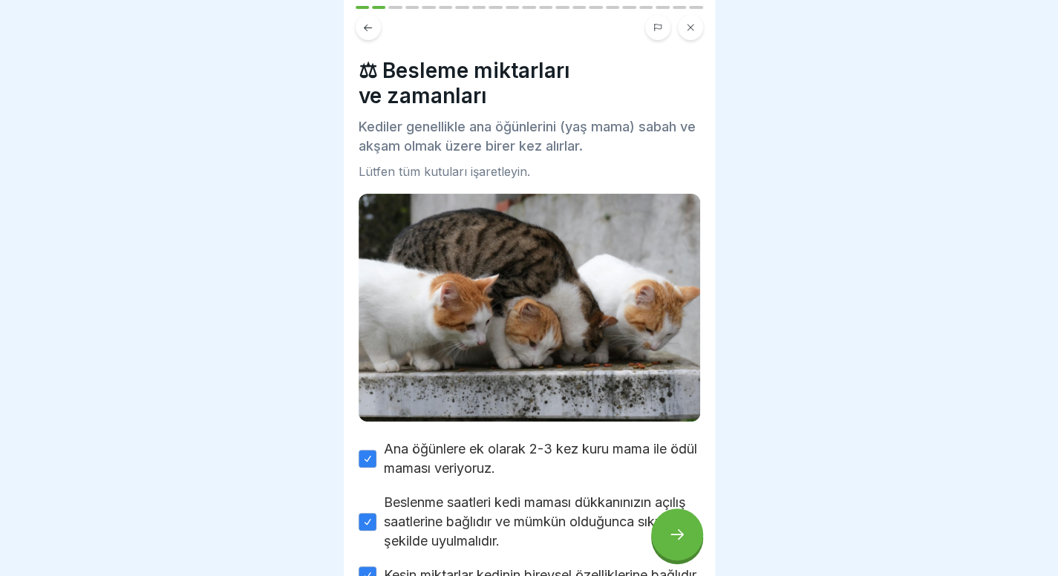
click at [681, 550] on div at bounding box center [677, 534] width 52 height 52
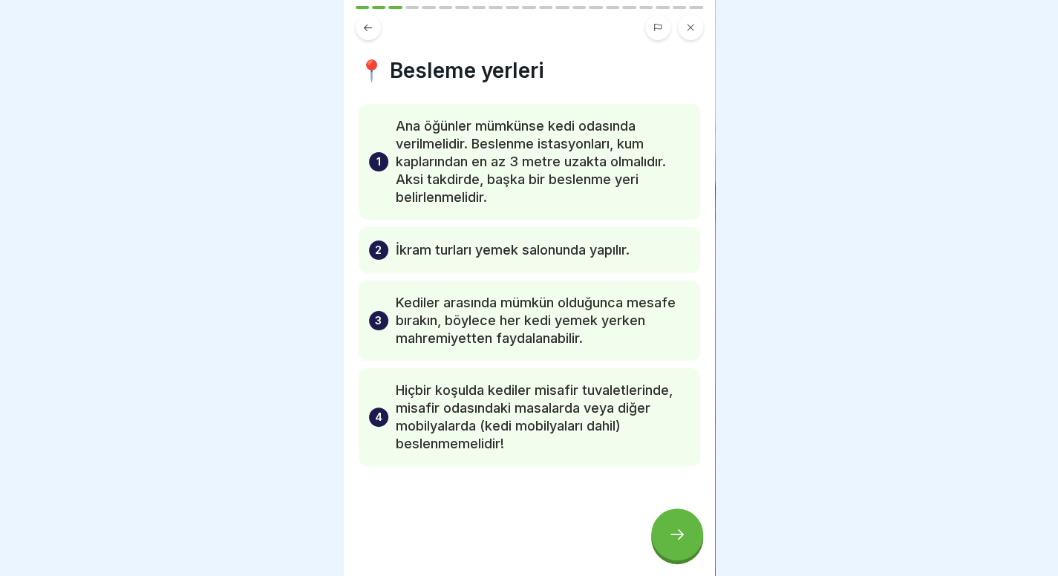
click at [687, 24] on icon at bounding box center [690, 27] width 9 height 9
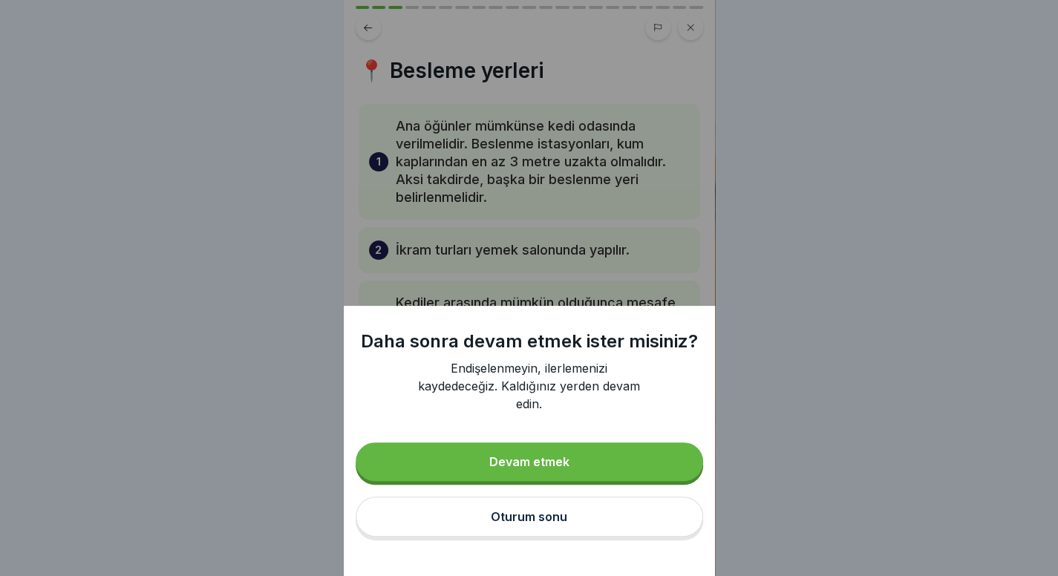
click at [549, 537] on button "Oturum sonu" at bounding box center [529, 517] width 347 height 40
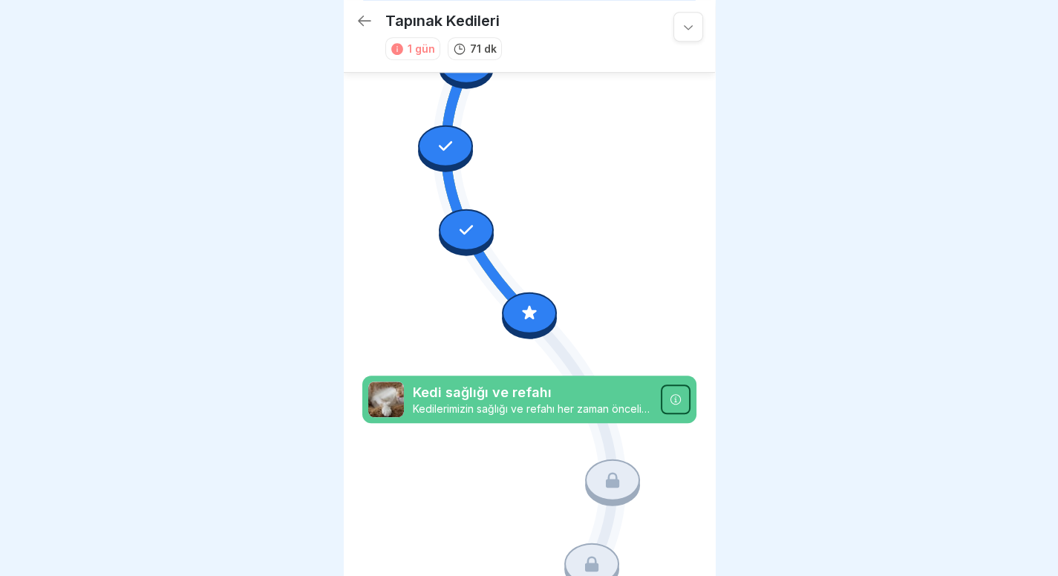
scroll to position [448, 0]
click at [529, 303] on icon at bounding box center [529, 312] width 19 height 19
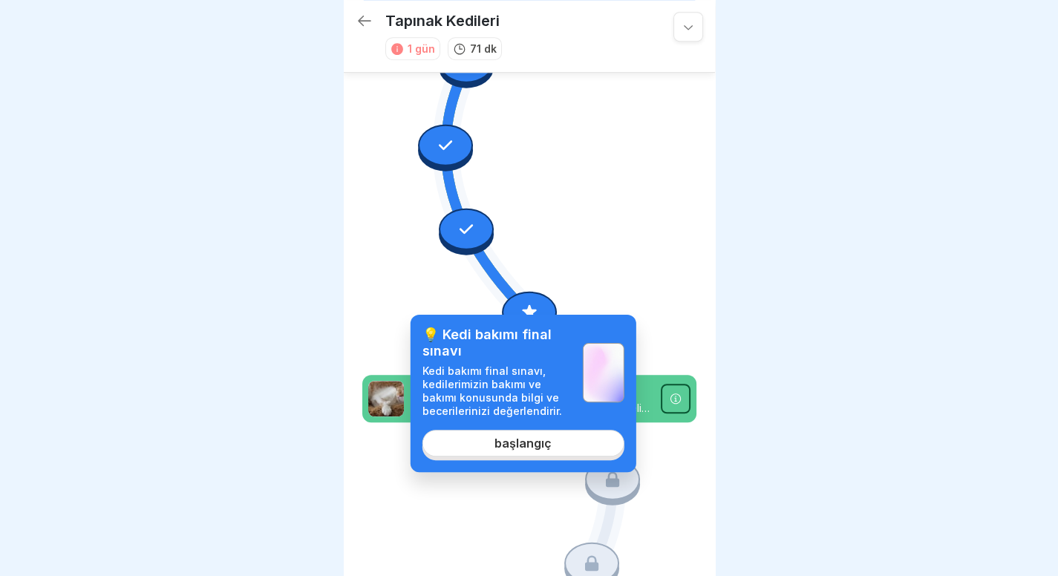
click at [534, 454] on link "başlangıç" at bounding box center [523, 443] width 202 height 27
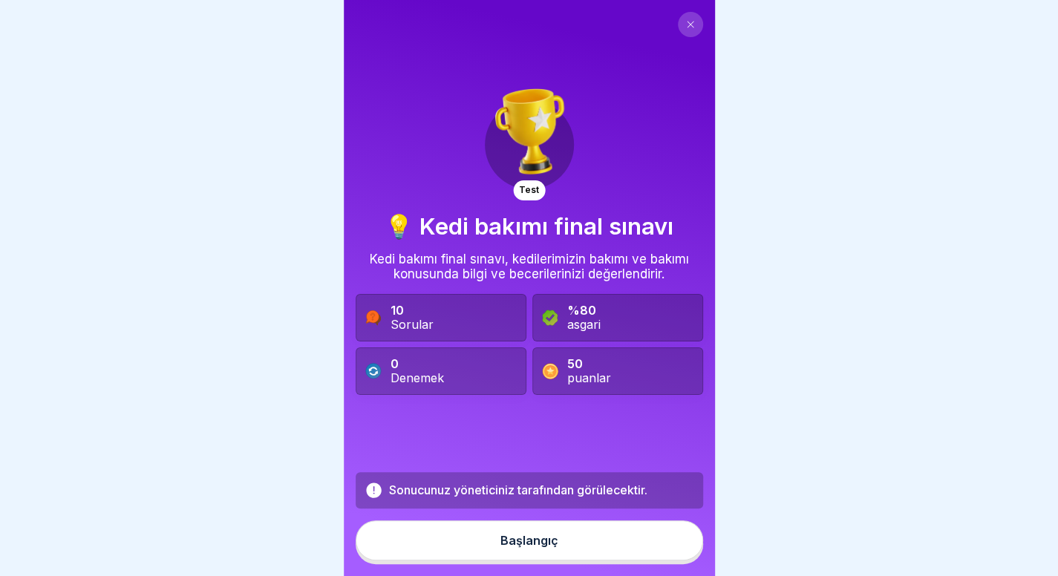
click at [542, 564] on div "Sonucunuz yöneticiniz tarafından görülecektir. Başlangıç" at bounding box center [529, 518] width 347 height 92
click at [560, 543] on button "Başlangıç" at bounding box center [529, 540] width 347 height 40
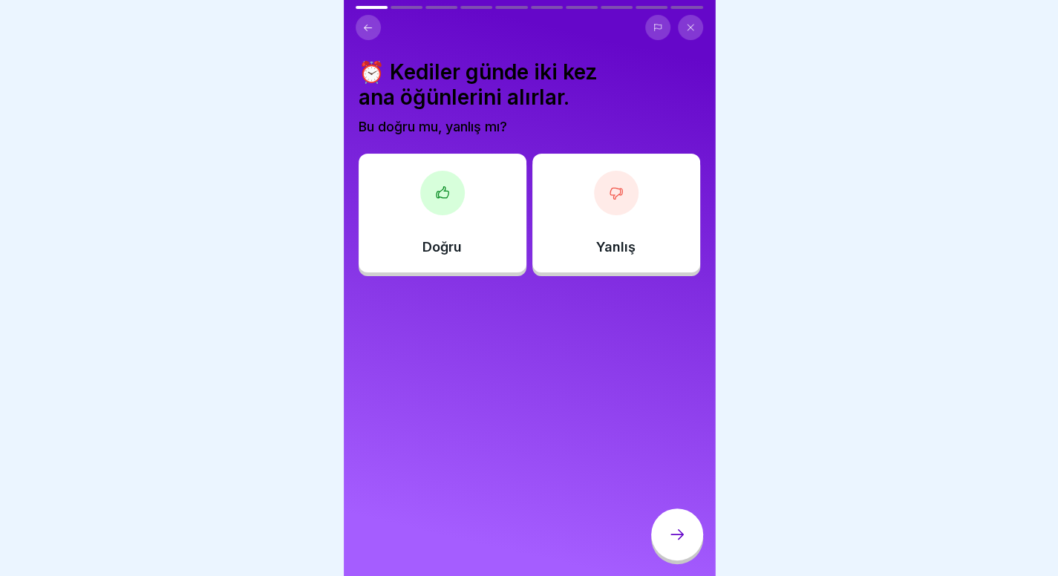
click at [420, 182] on div at bounding box center [442, 193] width 45 height 45
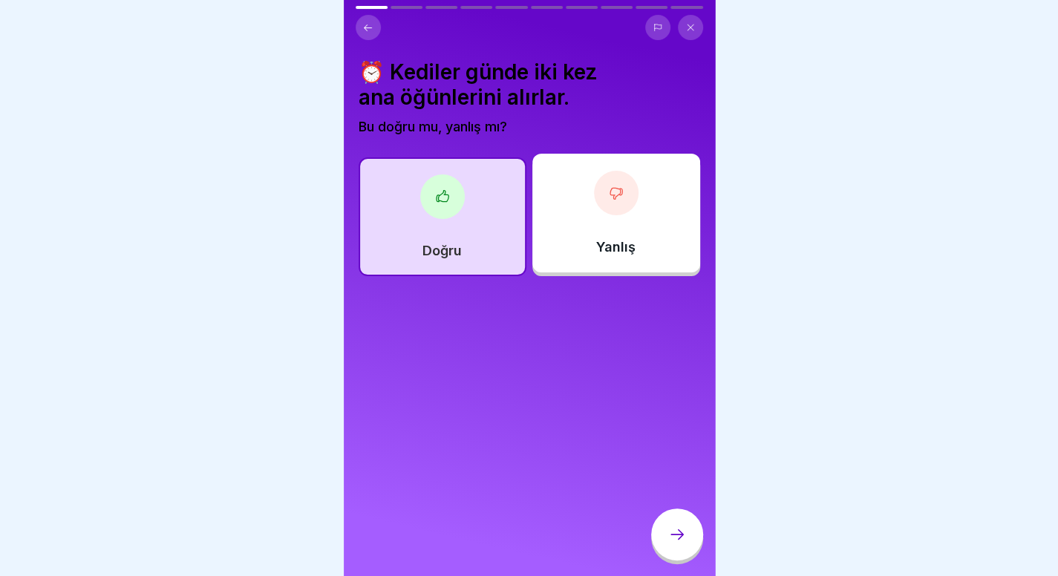
click at [692, 540] on div at bounding box center [677, 534] width 52 height 52
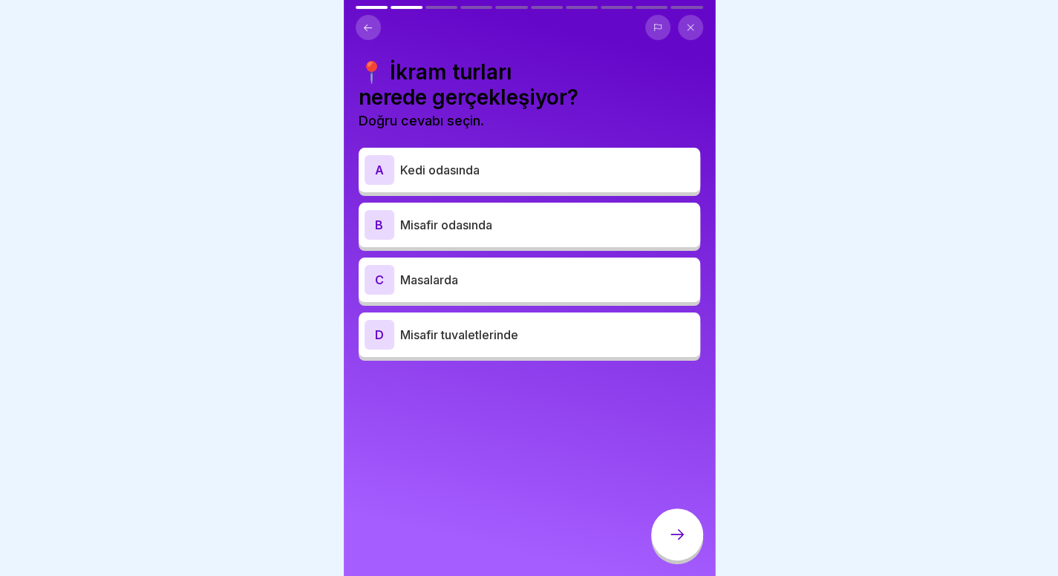
click at [508, 216] on p "Misafir odasında" at bounding box center [547, 225] width 294 height 18
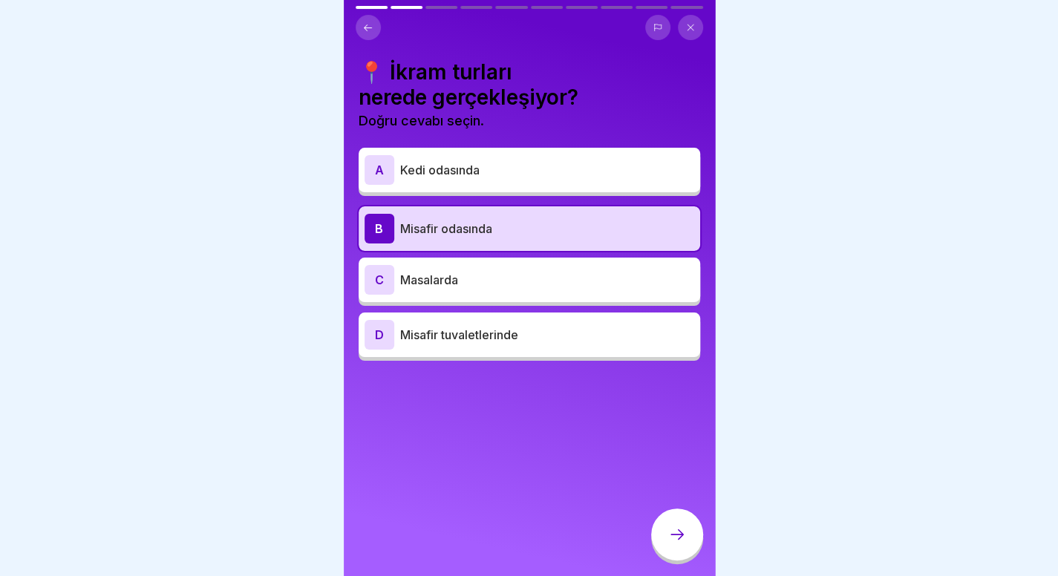
click at [678, 519] on div at bounding box center [677, 534] width 52 height 52
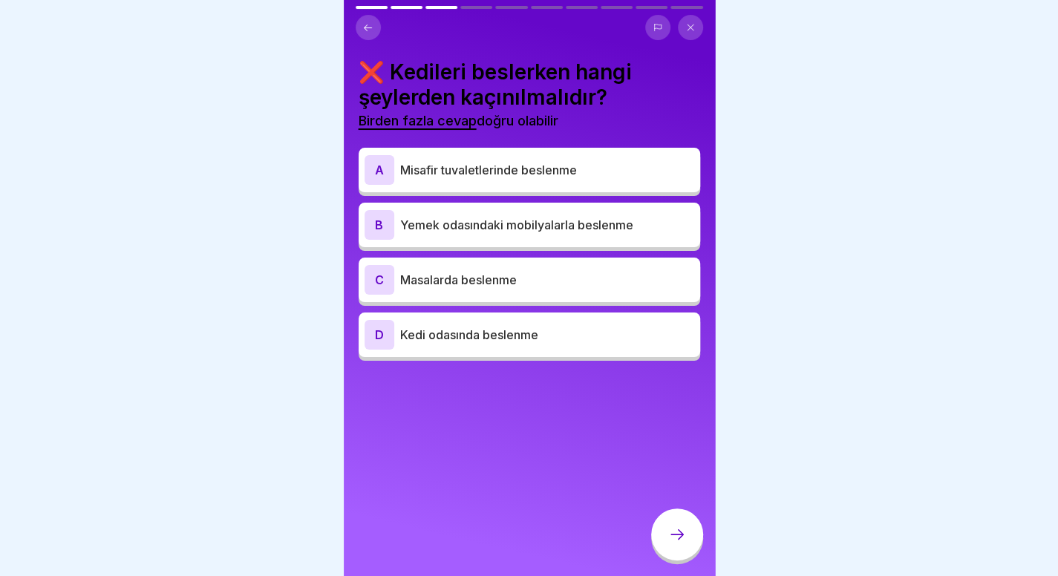
click at [563, 165] on font "Misafir tuvaletlerinde beslenme" at bounding box center [488, 170] width 177 height 15
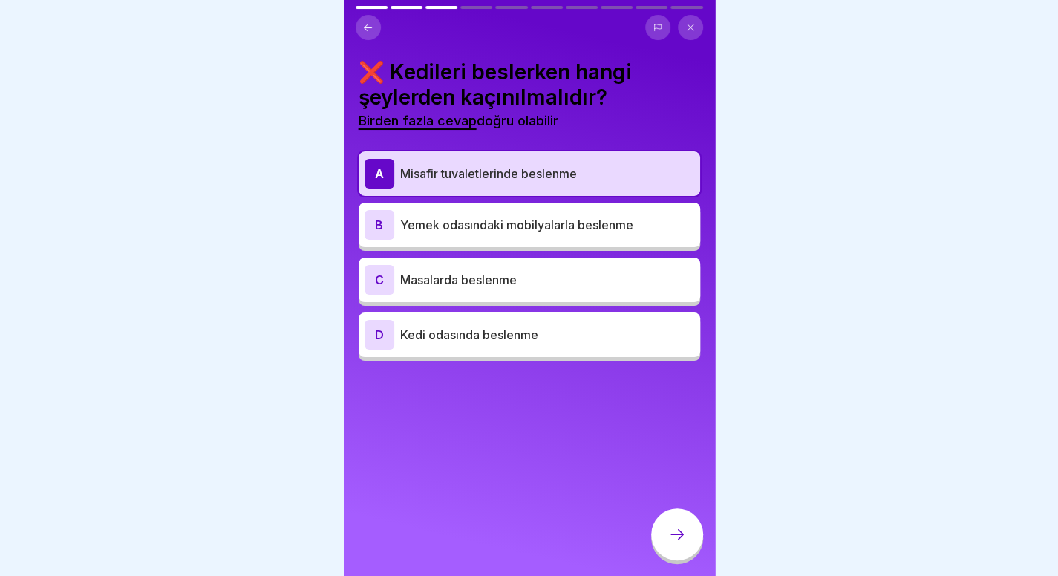
click at [583, 272] on p "Masalarda beslenme" at bounding box center [547, 280] width 294 height 18
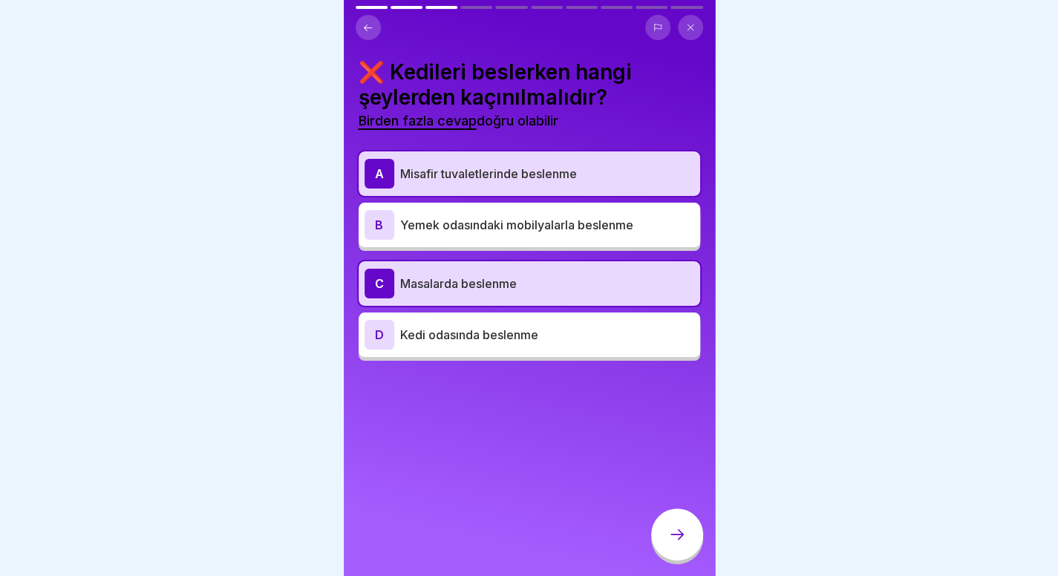
click at [674, 525] on div at bounding box center [677, 534] width 52 height 52
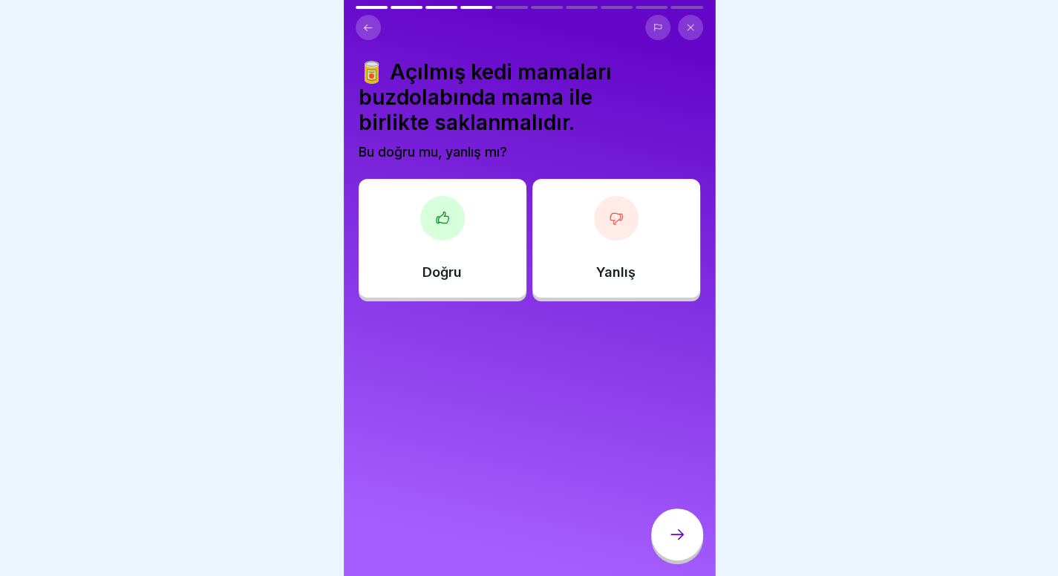
click at [957, 198] on div at bounding box center [529, 288] width 1058 height 576
click at [619, 228] on div at bounding box center [616, 218] width 45 height 45
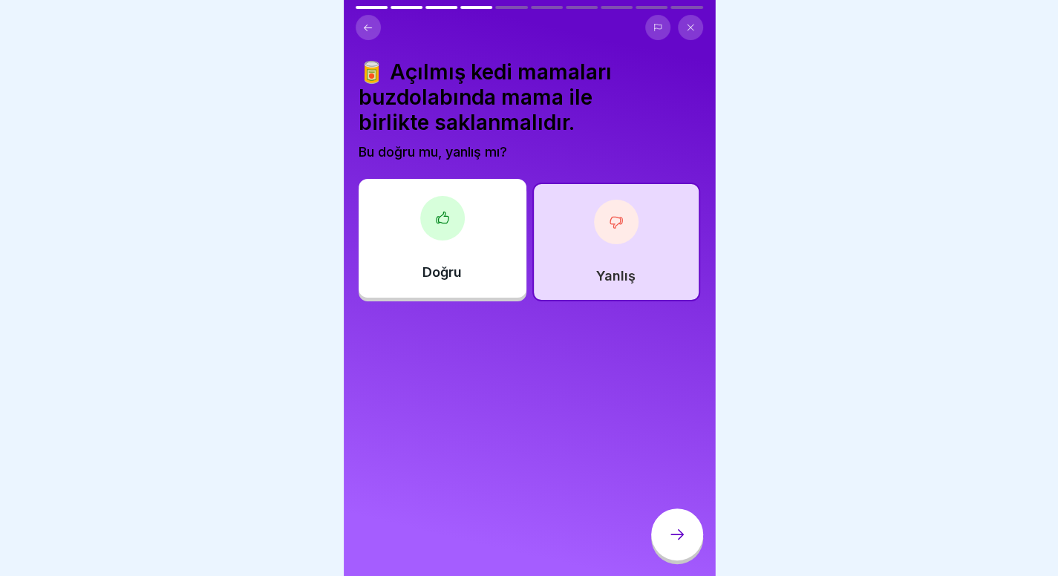
click at [667, 535] on div at bounding box center [677, 534] width 52 height 52
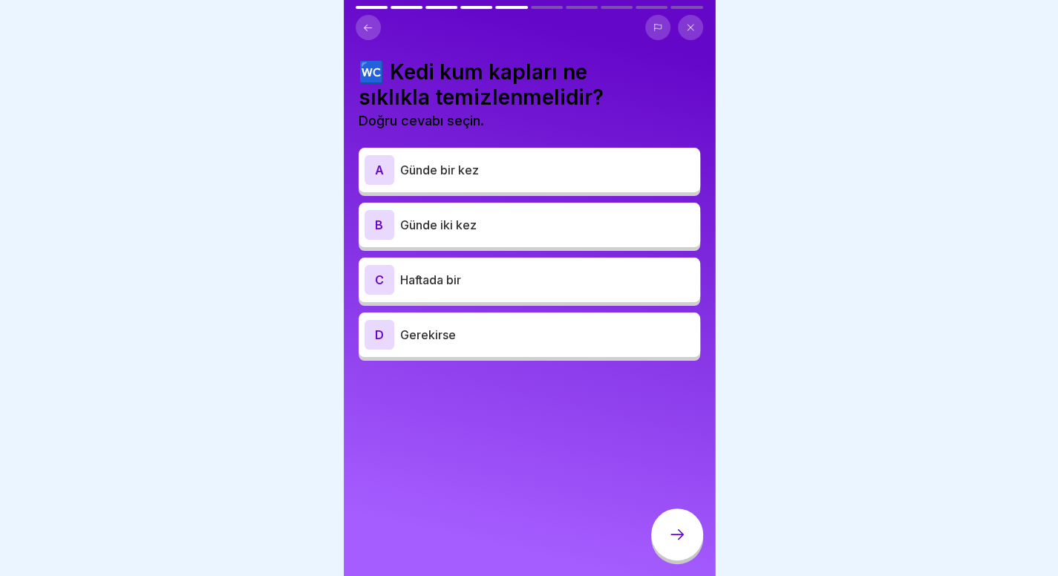
scroll to position [2, 0]
click at [612, 218] on p "Günde iki kez" at bounding box center [547, 225] width 294 height 18
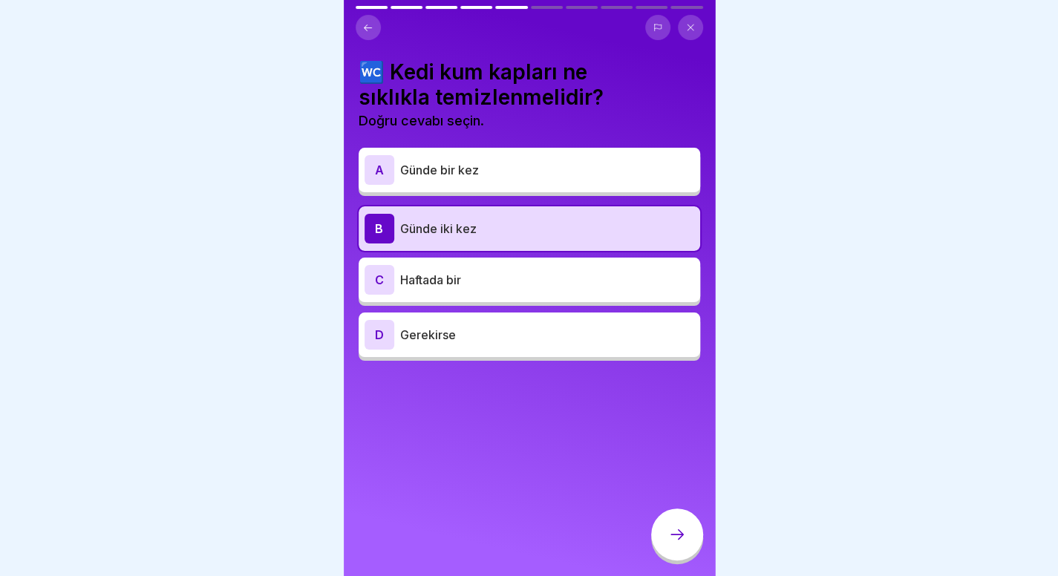
click at [689, 32] on button at bounding box center [690, 27] width 25 height 25
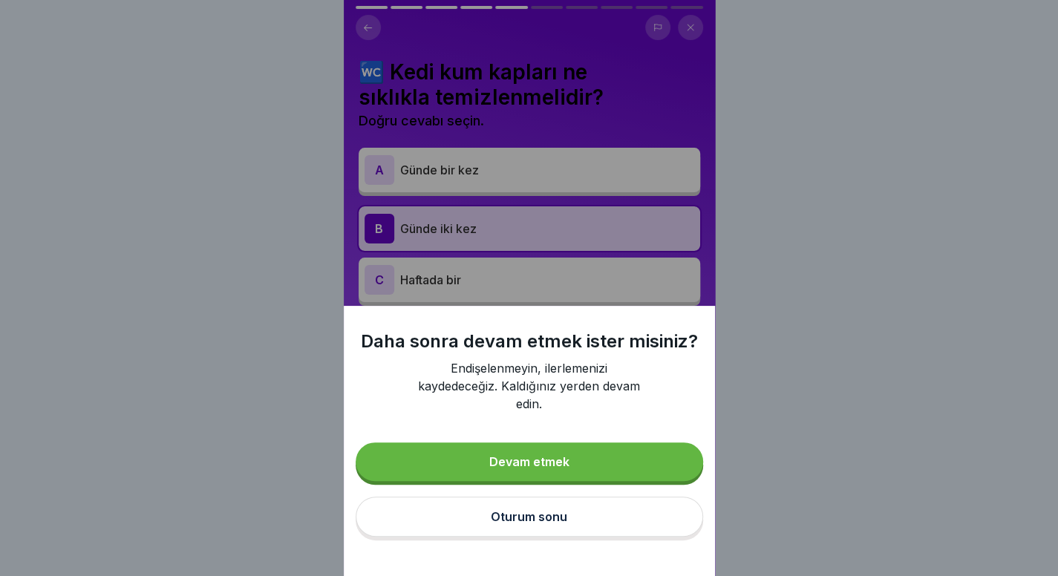
click at [563, 524] on font "Oturum sonu" at bounding box center [529, 516] width 76 height 15
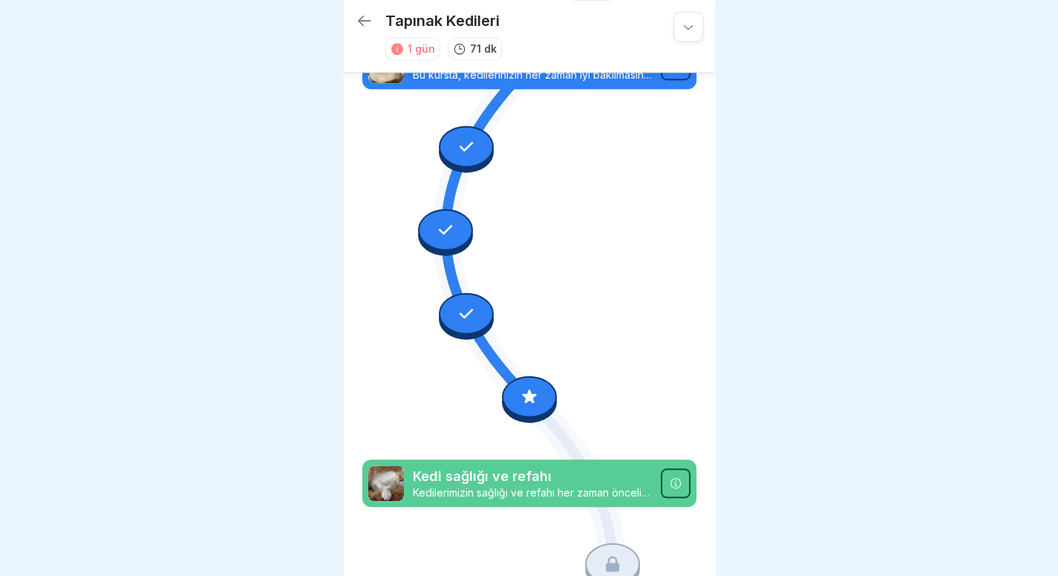
scroll to position [362, 0]
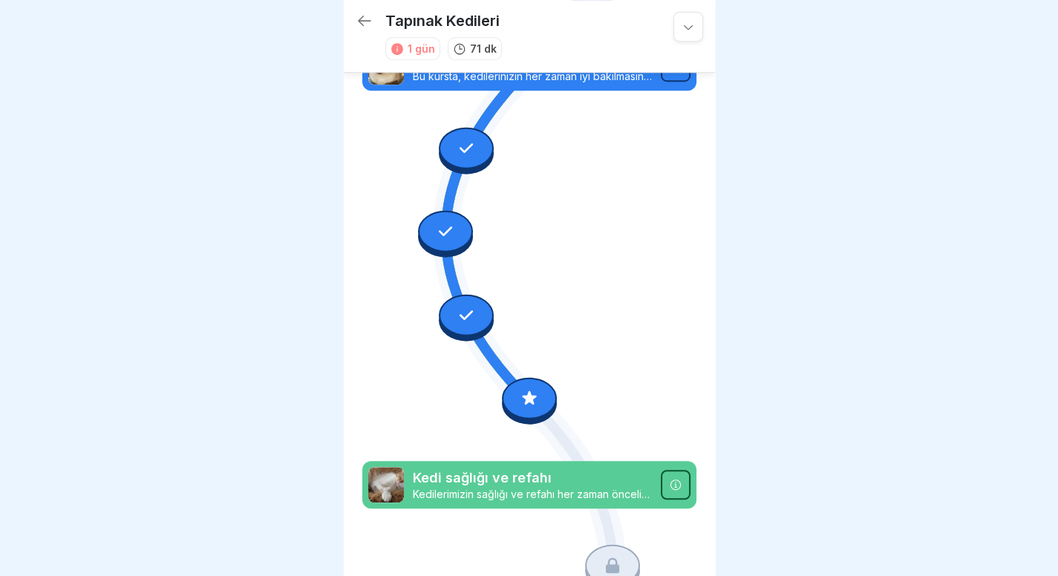
click at [430, 211] on div at bounding box center [445, 232] width 55 height 42
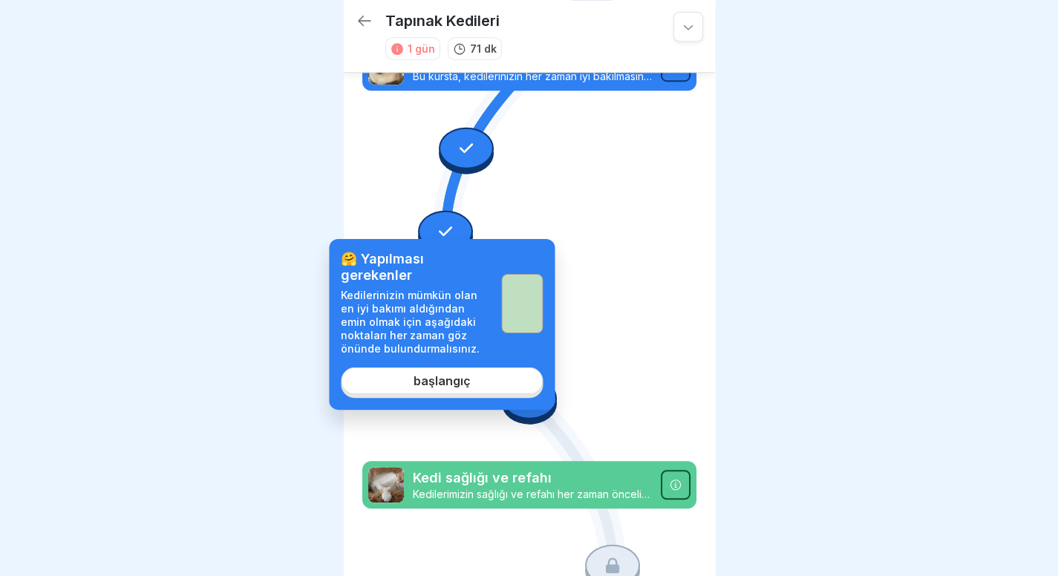
click at [446, 384] on font "başlangıç" at bounding box center [441, 380] width 57 height 15
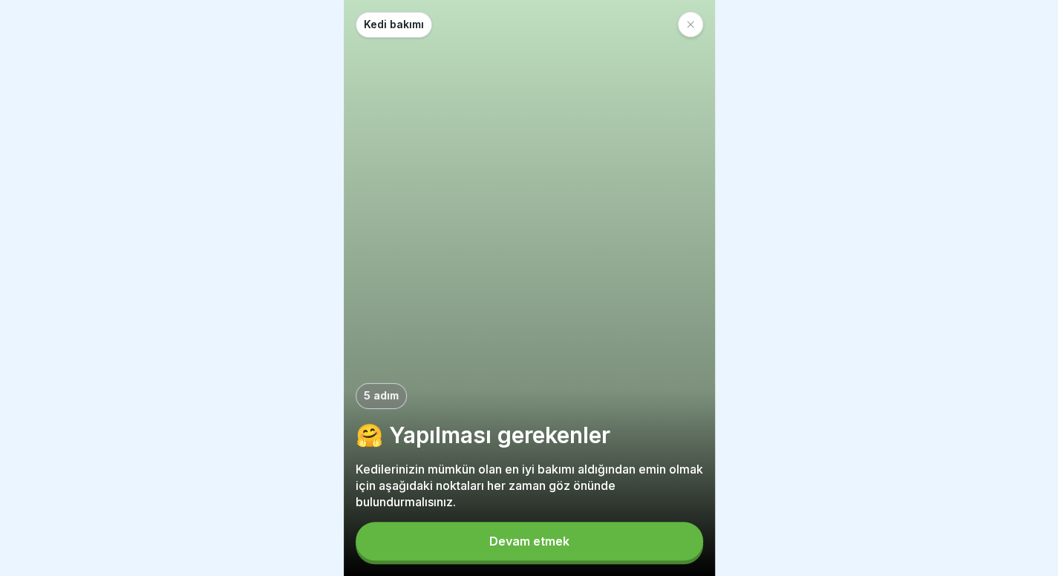
click at [563, 560] on button "Devam etmek" at bounding box center [529, 541] width 347 height 39
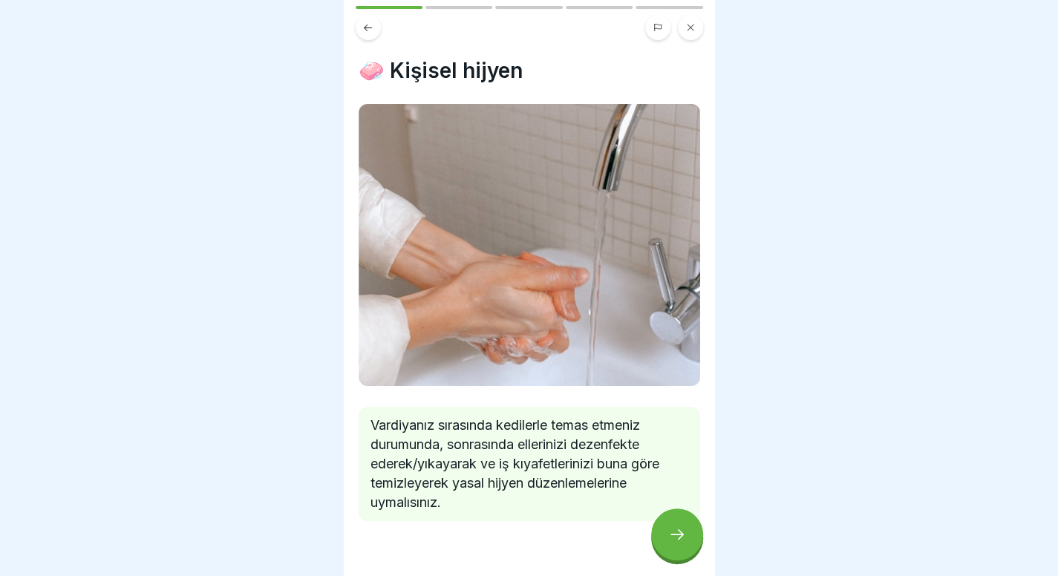
click at [662, 553] on div at bounding box center [677, 534] width 52 height 52
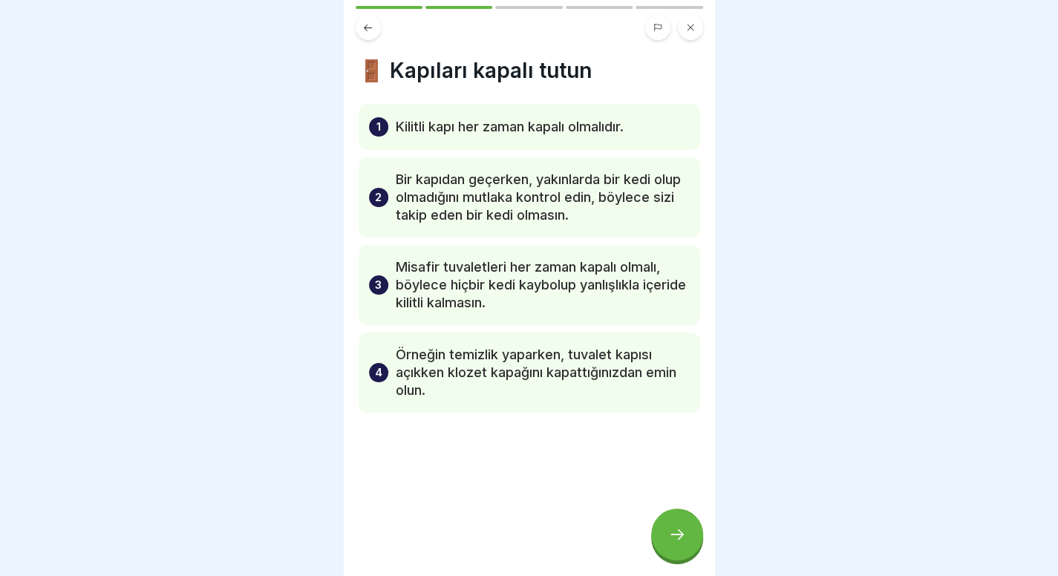
click at [668, 543] on icon at bounding box center [677, 534] width 18 height 18
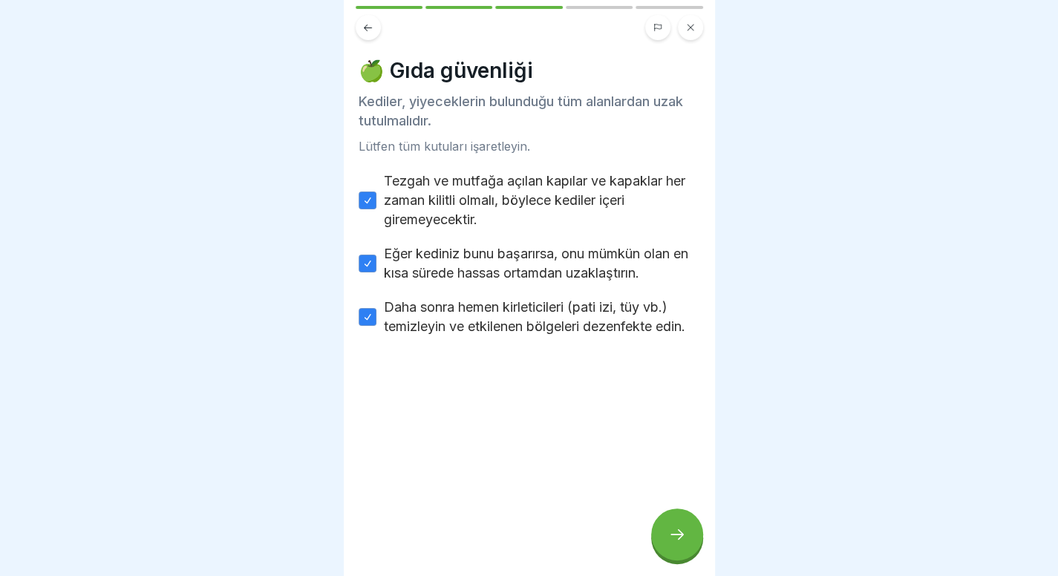
click at [668, 543] on icon at bounding box center [677, 534] width 18 height 18
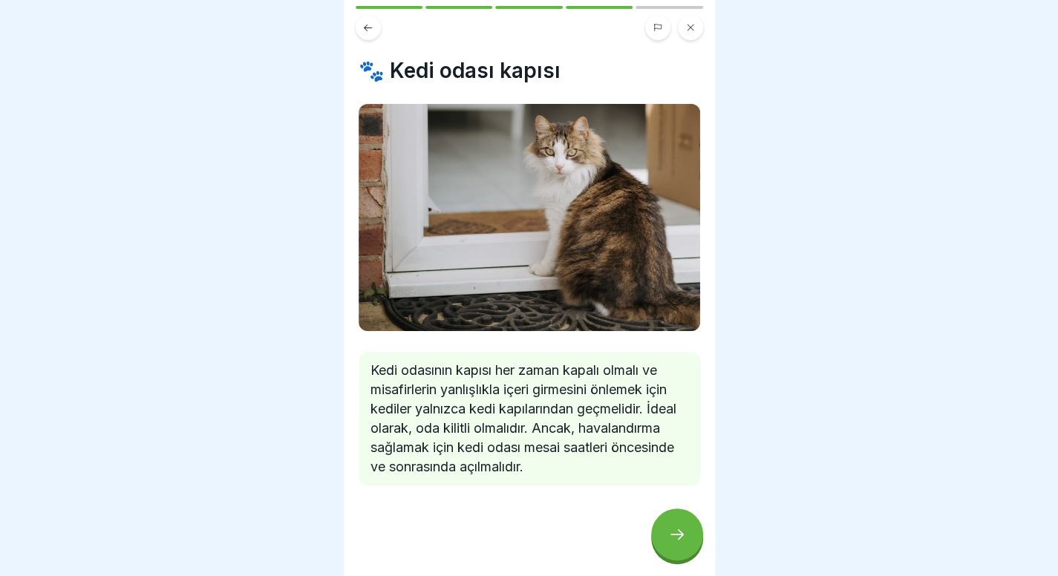
click at [671, 543] on icon at bounding box center [677, 534] width 18 height 18
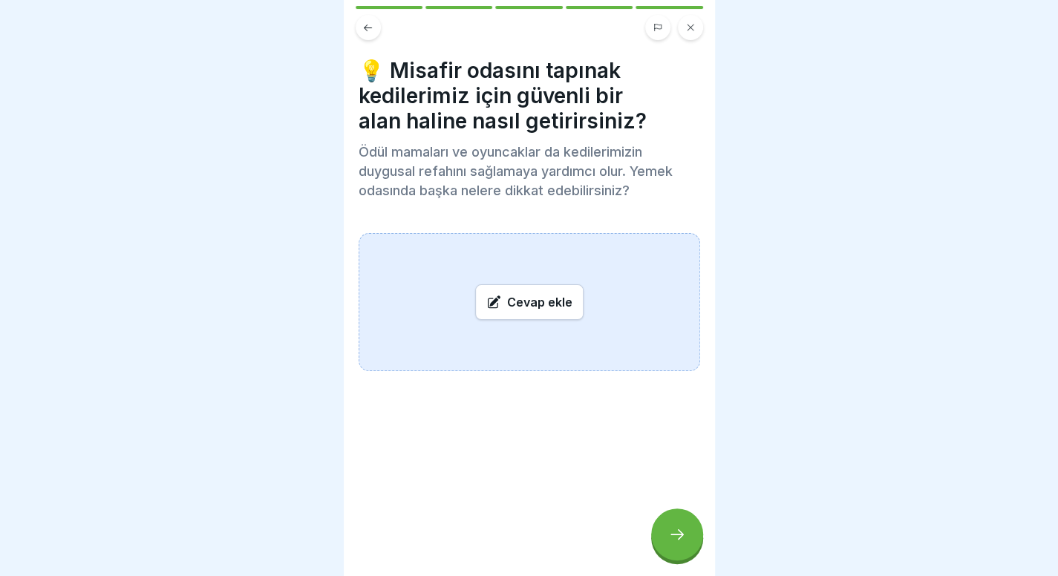
click at [671, 543] on icon at bounding box center [677, 534] width 18 height 18
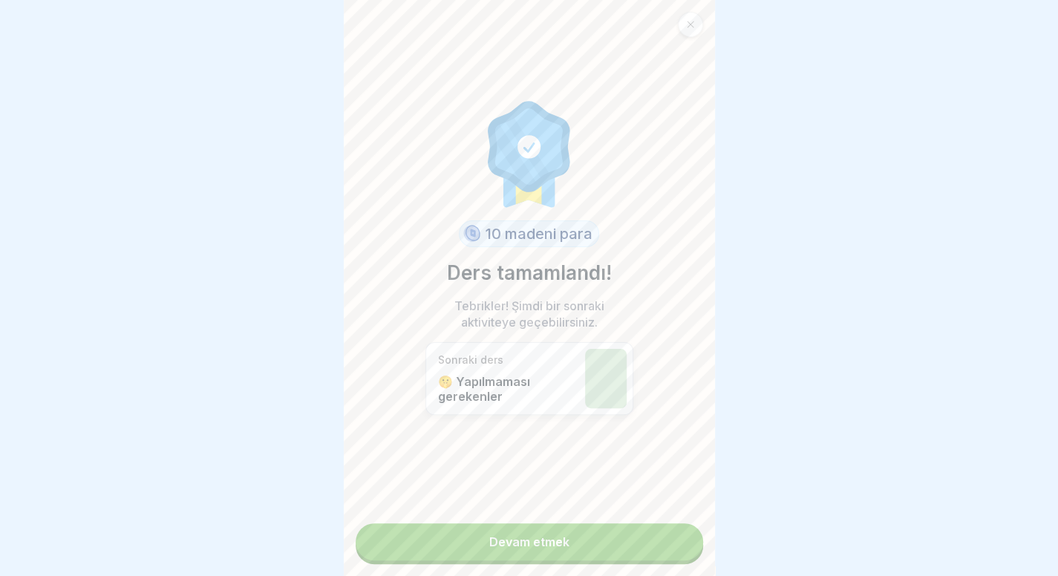
click at [684, 22] on div at bounding box center [690, 24] width 25 height 25
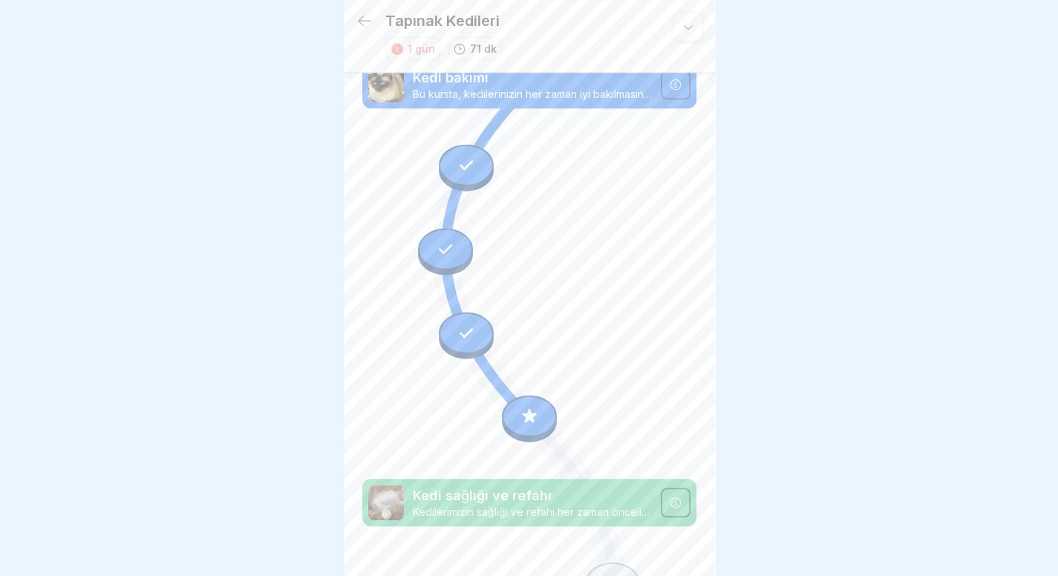
scroll to position [343, 0]
click at [468, 157] on icon at bounding box center [465, 166] width 19 height 19
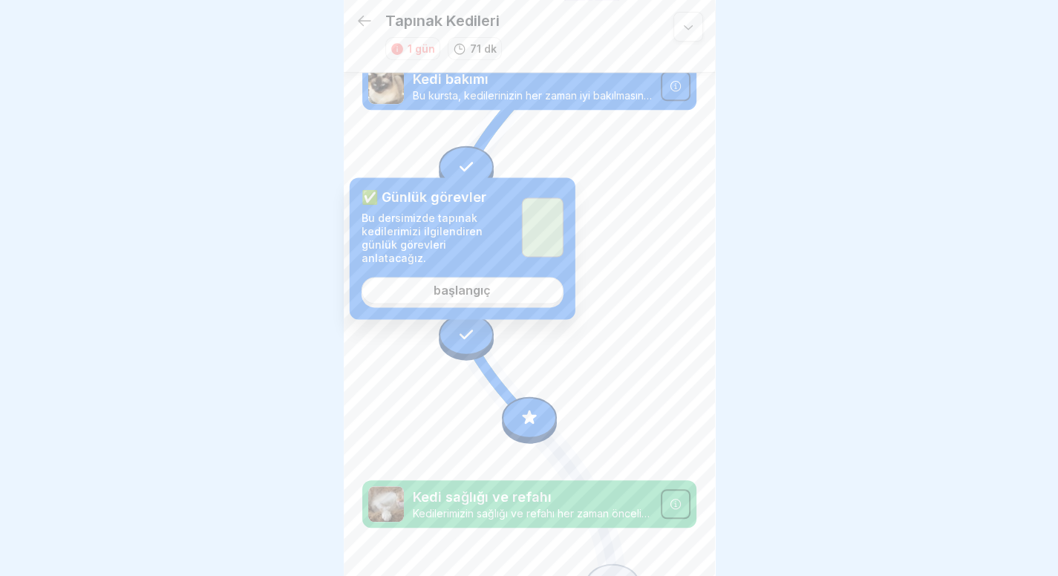
click at [506, 278] on link "başlangıç" at bounding box center [462, 290] width 202 height 27
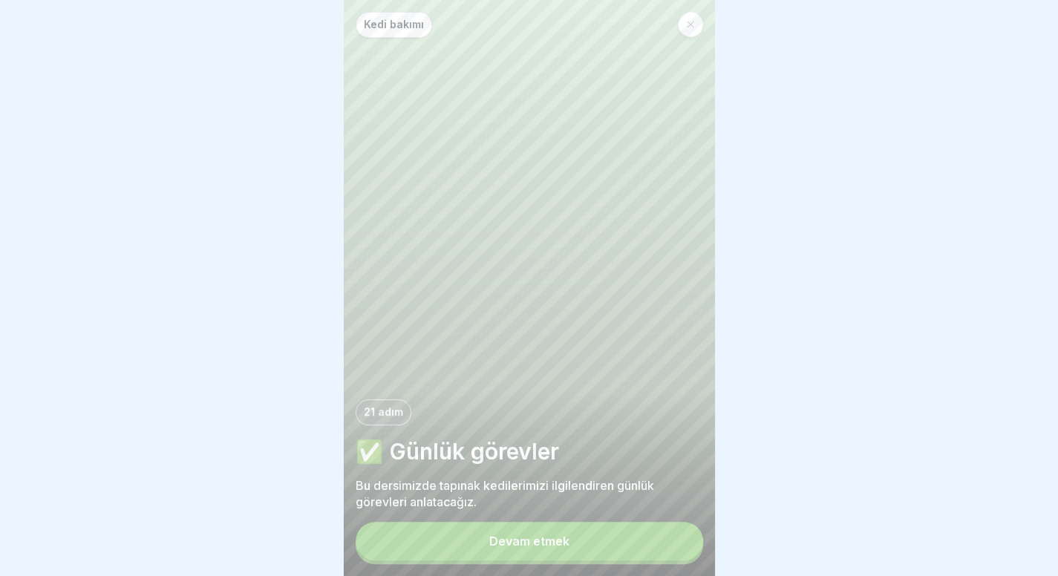
click at [551, 540] on button "Devam etmek" at bounding box center [529, 541] width 347 height 39
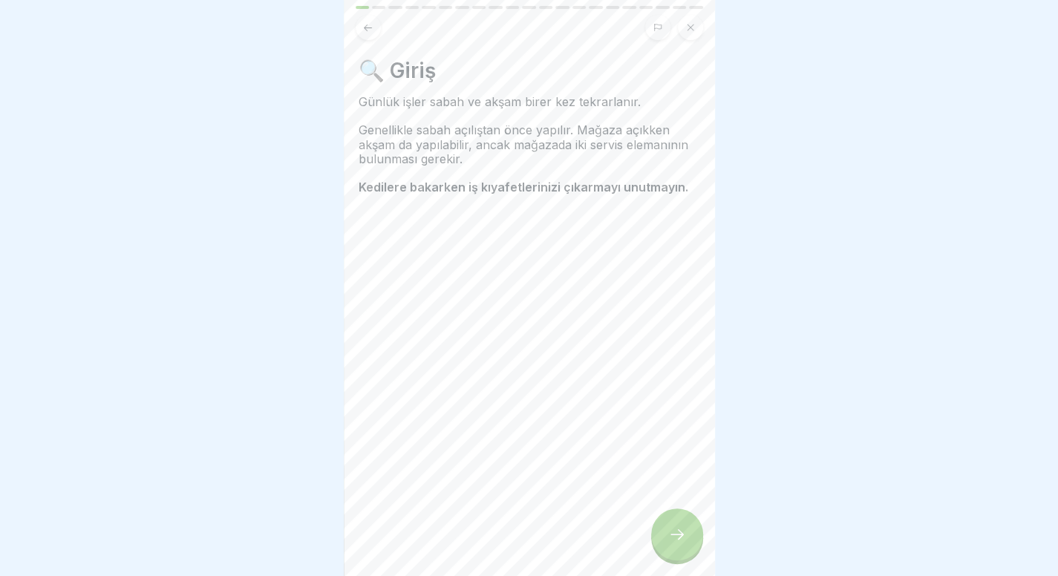
click at [672, 543] on icon at bounding box center [677, 534] width 18 height 18
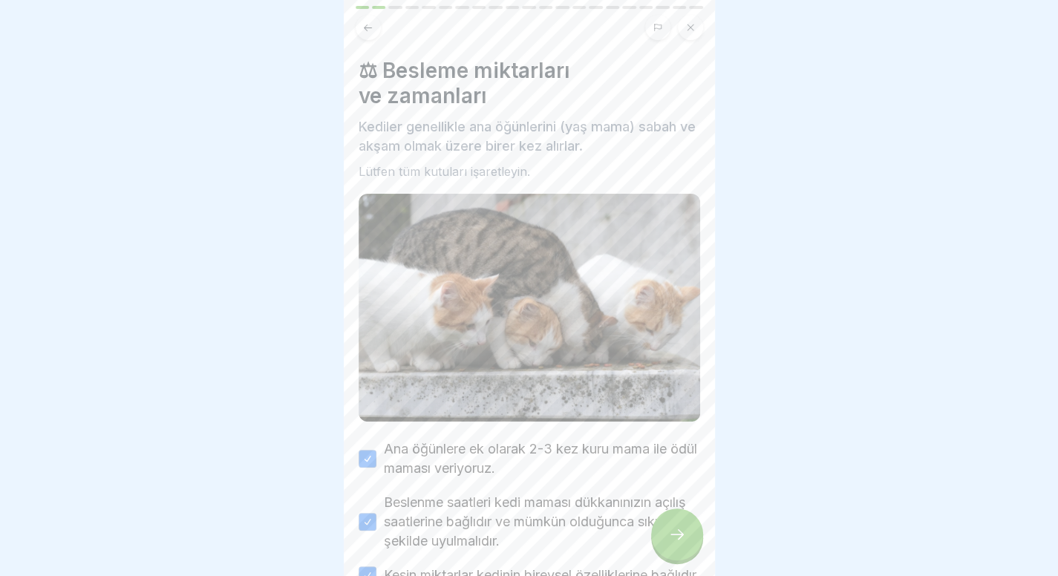
click at [672, 543] on icon at bounding box center [677, 534] width 18 height 18
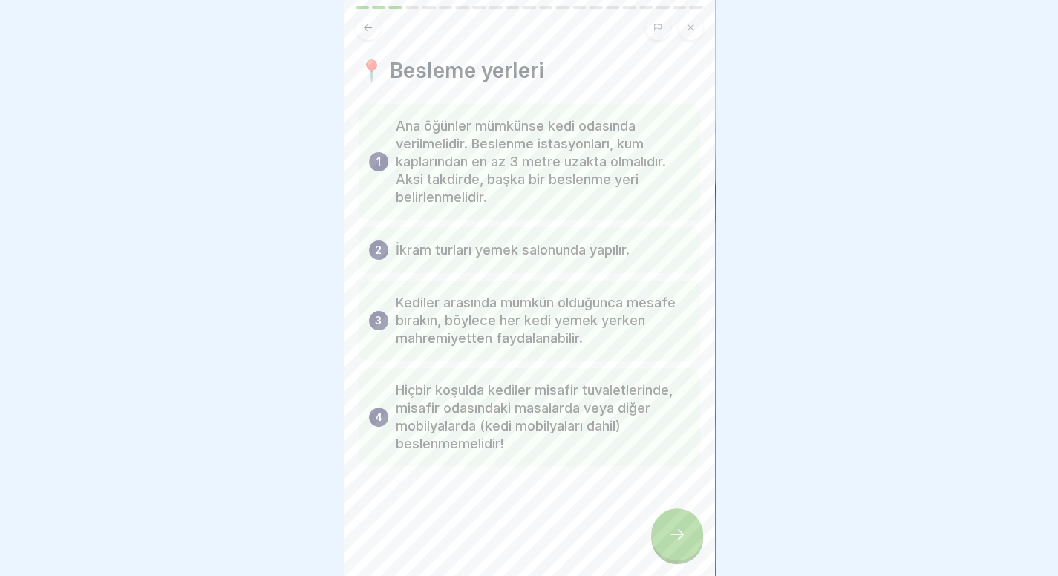
click at [672, 543] on icon at bounding box center [677, 534] width 18 height 18
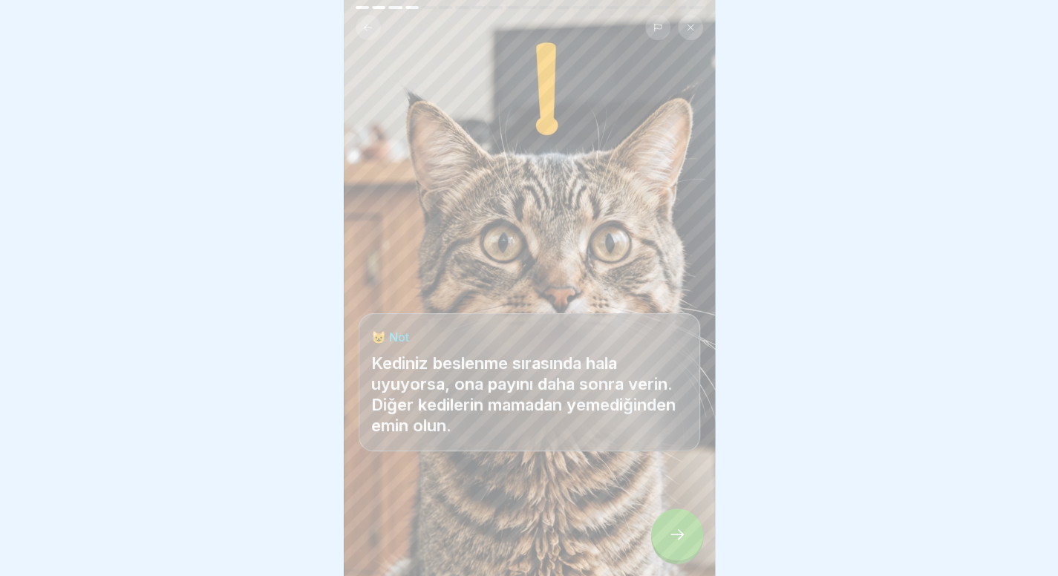
click at [672, 543] on icon at bounding box center [677, 534] width 18 height 18
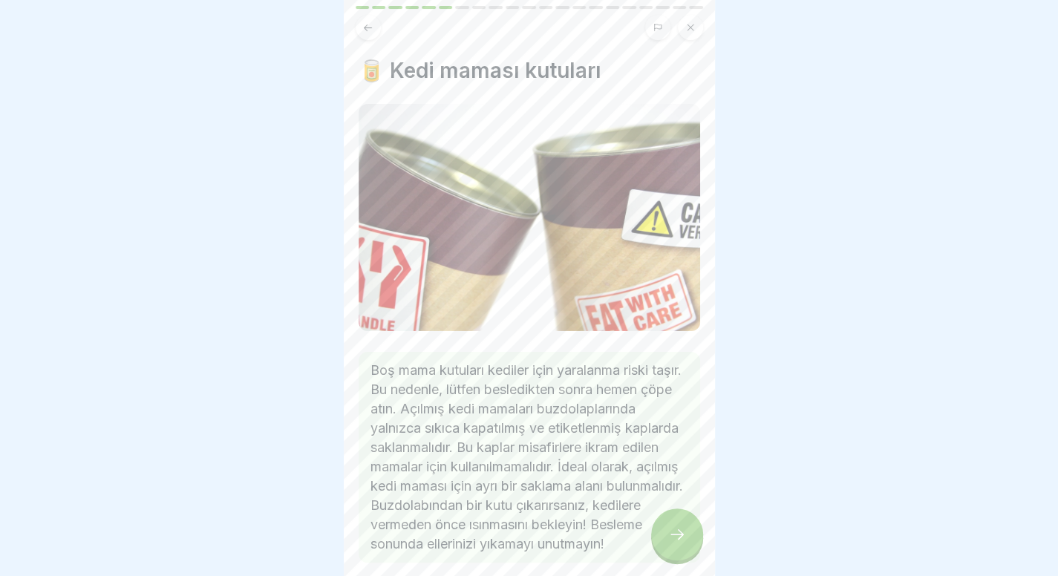
click at [672, 543] on icon at bounding box center [677, 534] width 18 height 18
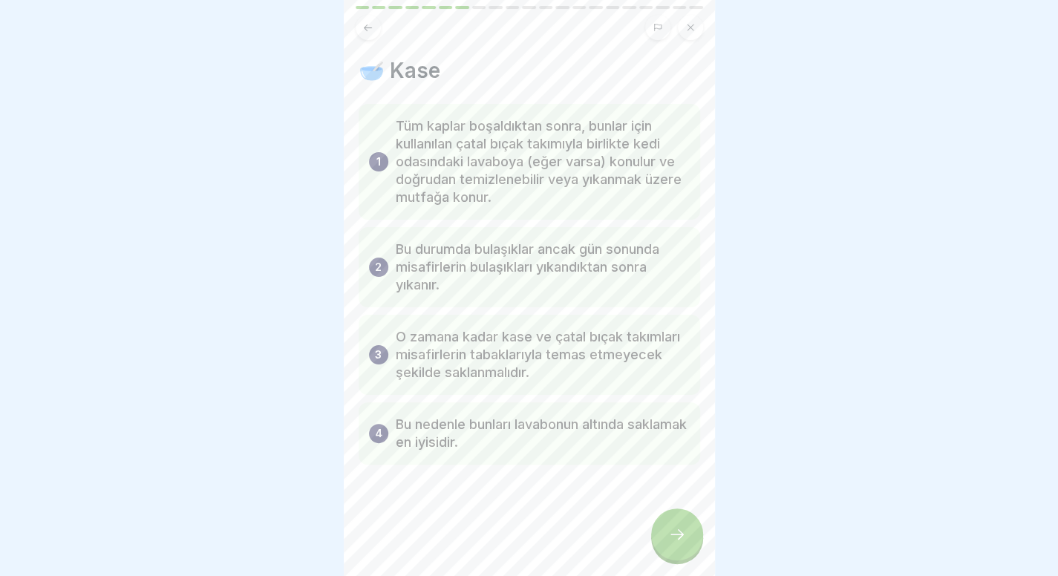
click at [672, 543] on icon at bounding box center [677, 534] width 18 height 18
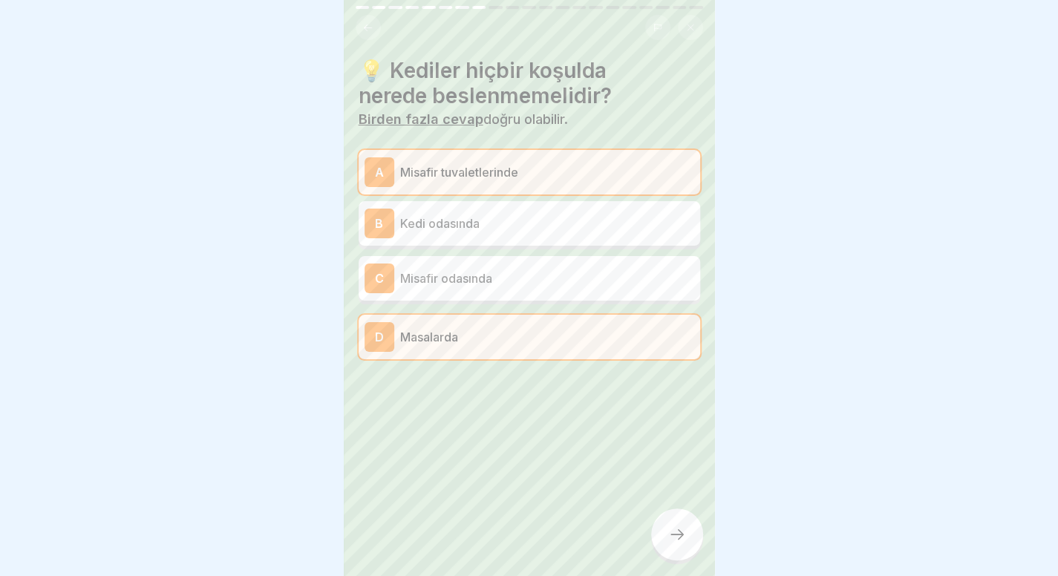
click at [672, 543] on icon at bounding box center [677, 534] width 18 height 18
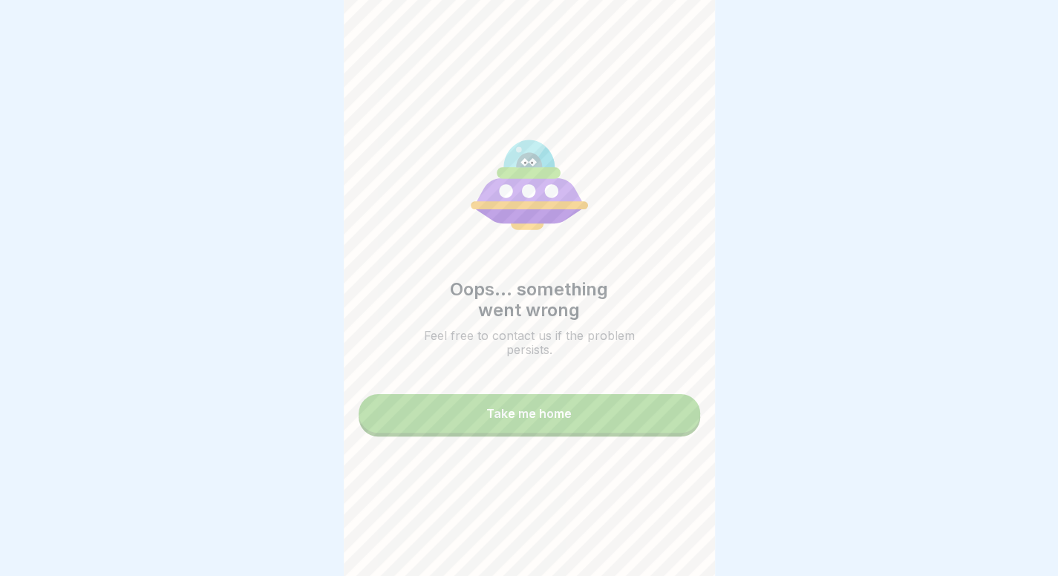
click at [618, 407] on button "Take me home" at bounding box center [528, 413] width 341 height 39
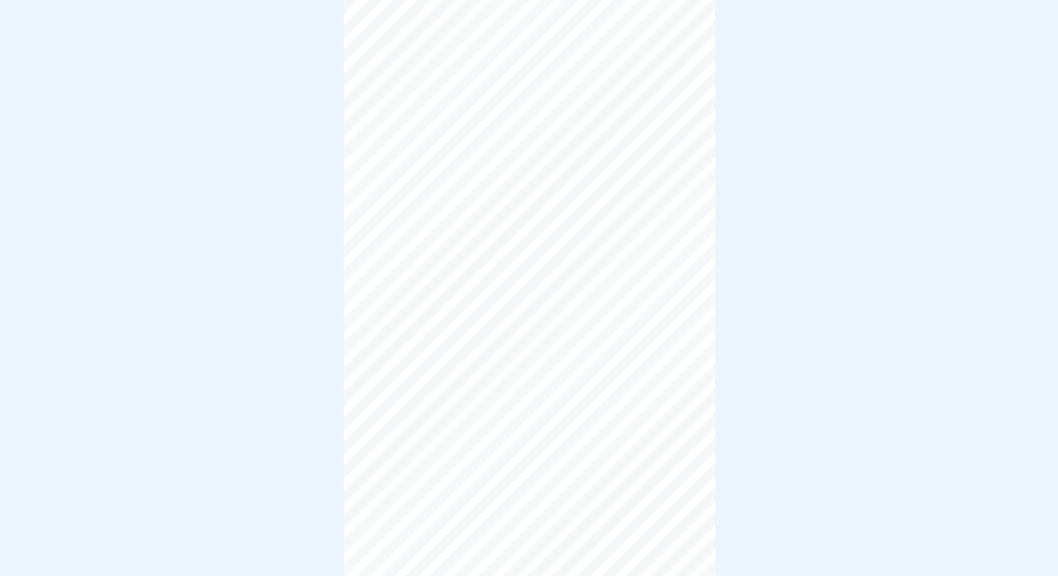
scroll to position [11, 0]
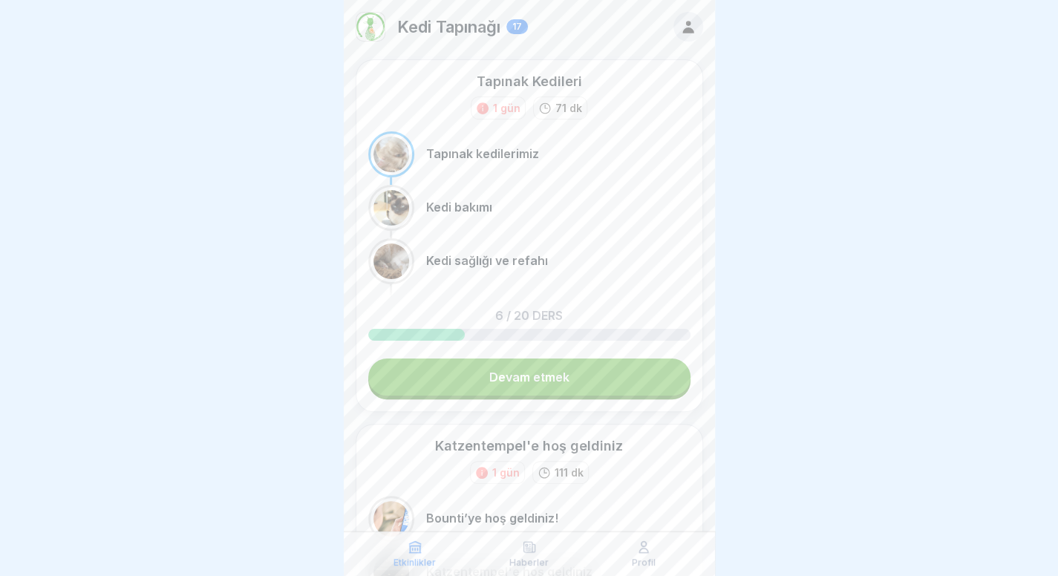
click at [517, 382] on link "Devam etmek" at bounding box center [529, 376] width 322 height 37
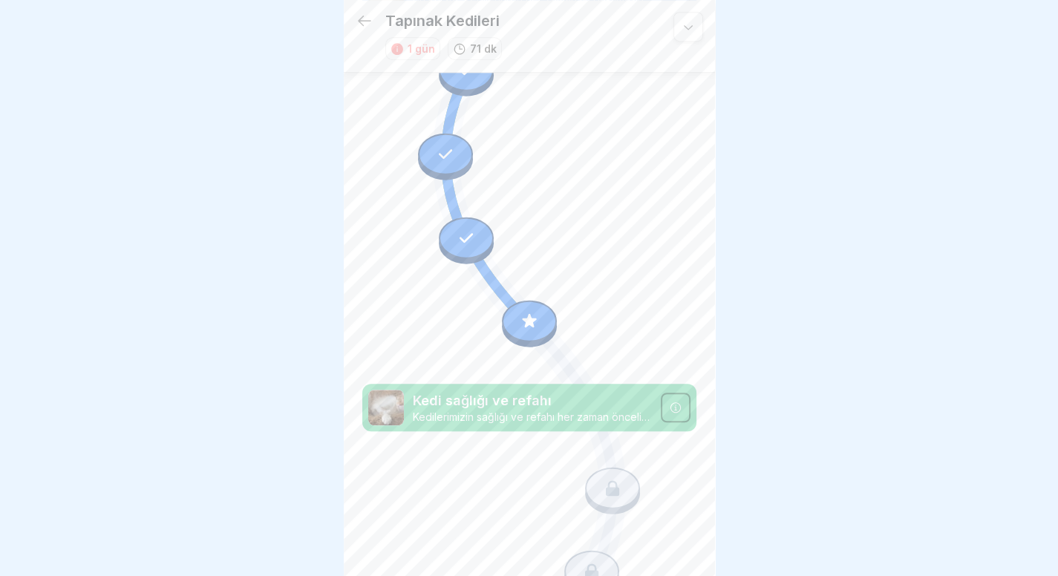
scroll to position [448, 0]
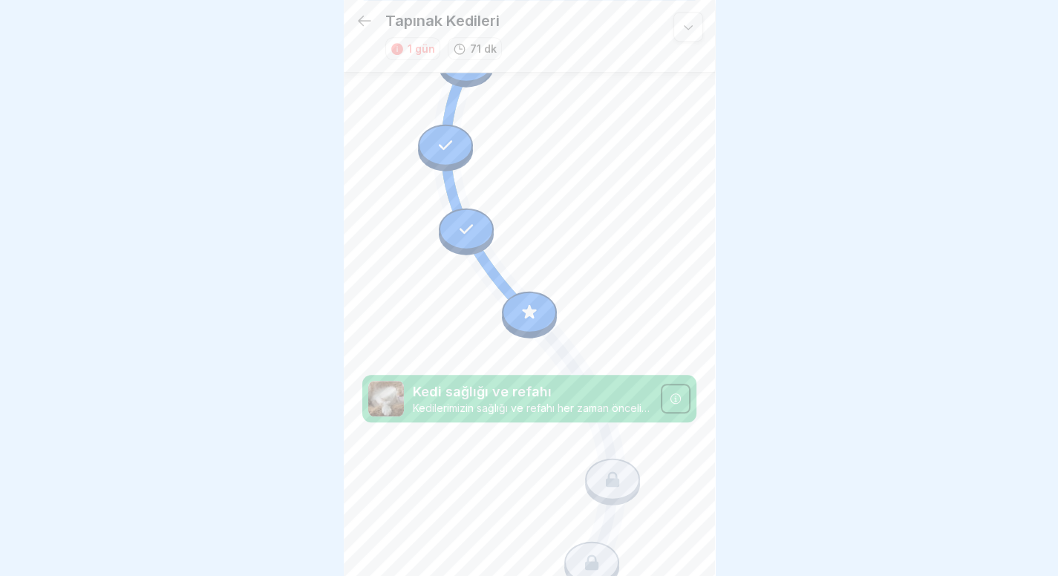
click at [539, 302] on div at bounding box center [529, 314] width 55 height 47
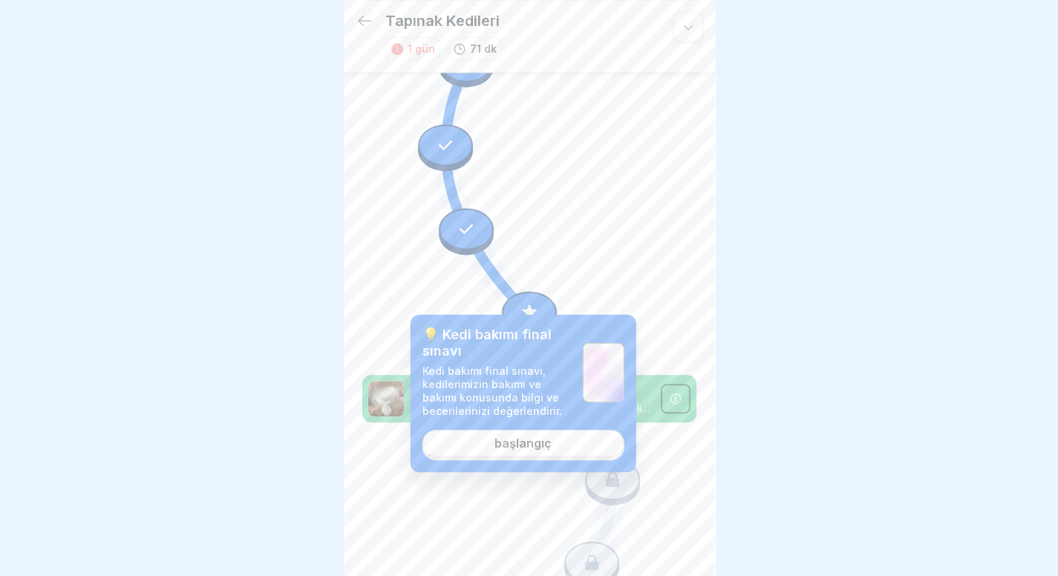
click at [554, 455] on link "başlangıç" at bounding box center [523, 443] width 202 height 27
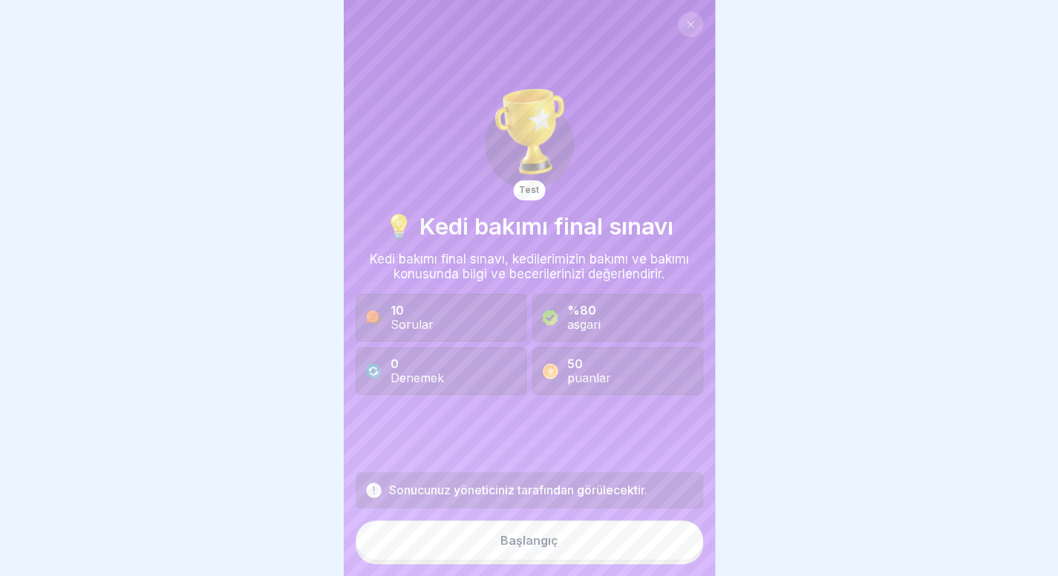
click at [567, 536] on button "Başlangıç" at bounding box center [529, 540] width 347 height 40
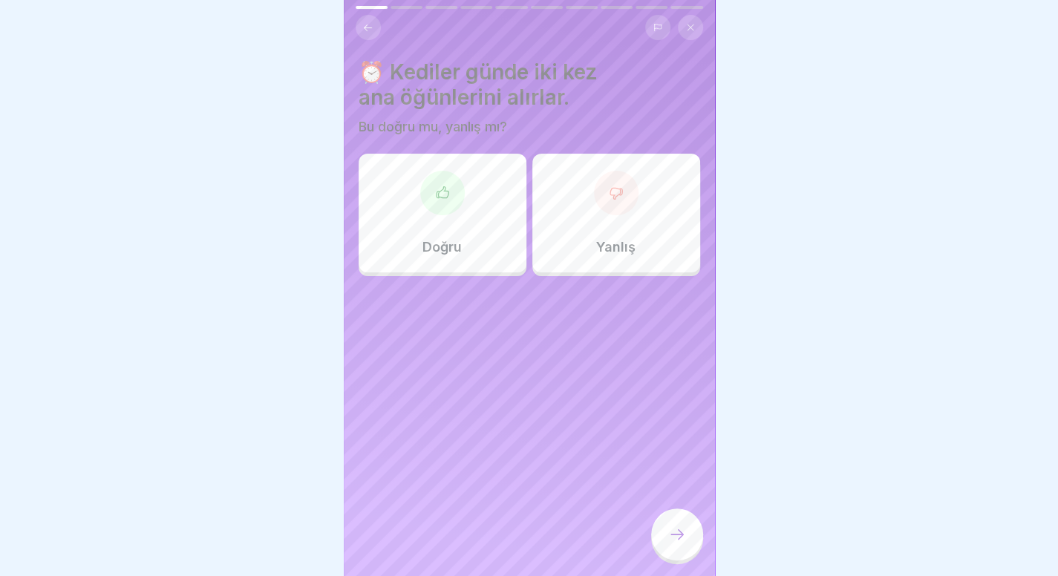
click at [449, 239] on font "Doğru" at bounding box center [441, 247] width 39 height 16
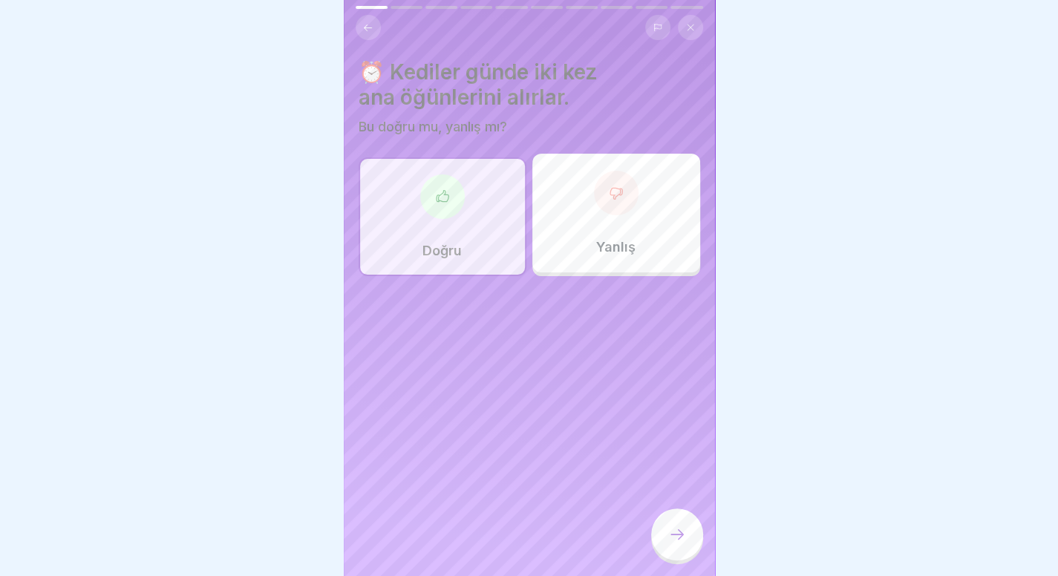
click at [669, 536] on icon at bounding box center [677, 534] width 18 height 18
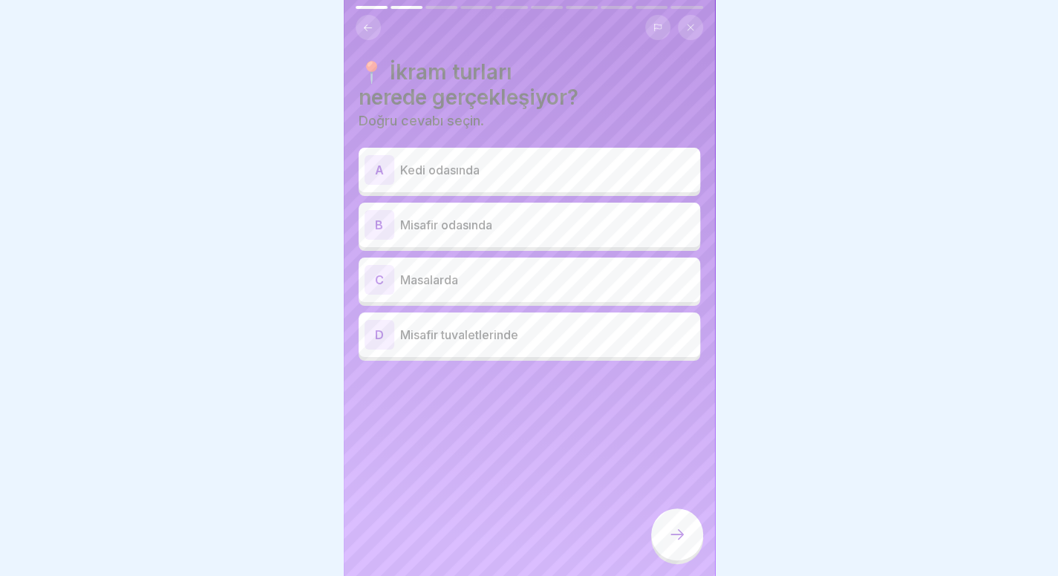
click at [580, 203] on div "B Misafir odasında" at bounding box center [528, 225] width 341 height 45
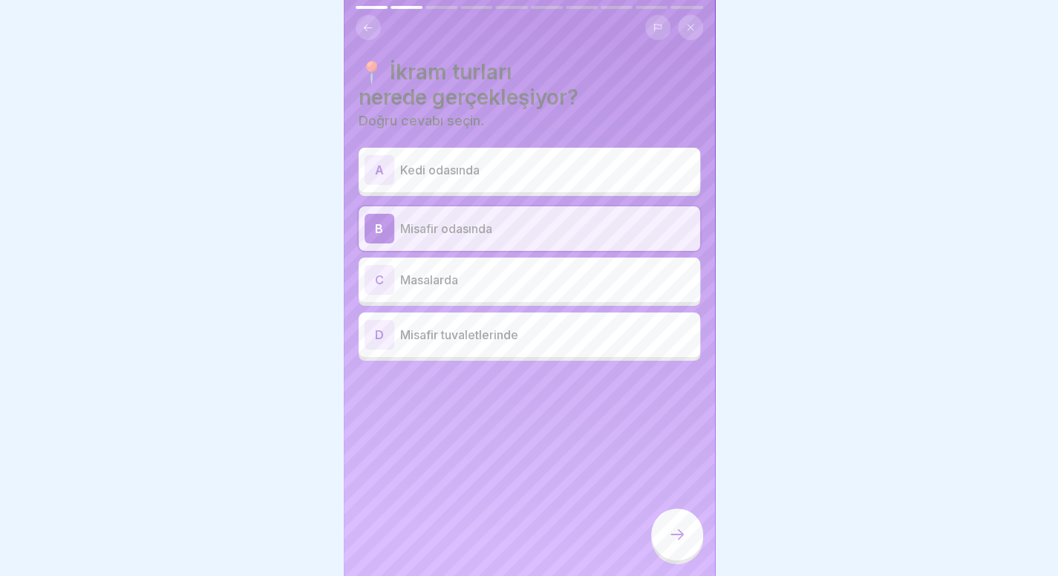
click at [683, 550] on div at bounding box center [677, 534] width 52 height 52
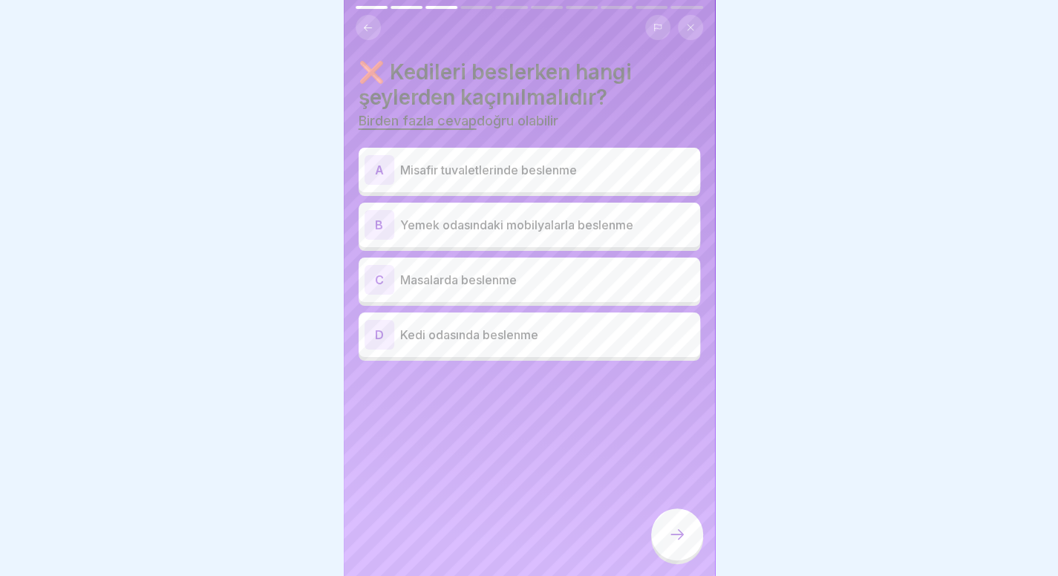
click at [623, 183] on div "A Misafir tuvaletlerinde beslenme" at bounding box center [528, 170] width 341 height 45
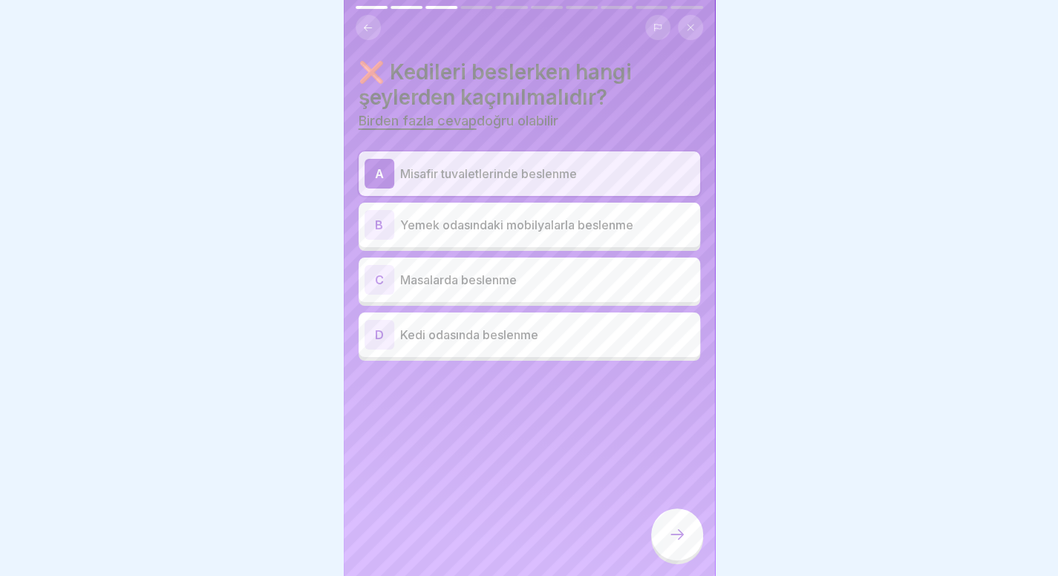
click at [586, 272] on p "Masalarda beslenme" at bounding box center [547, 280] width 294 height 18
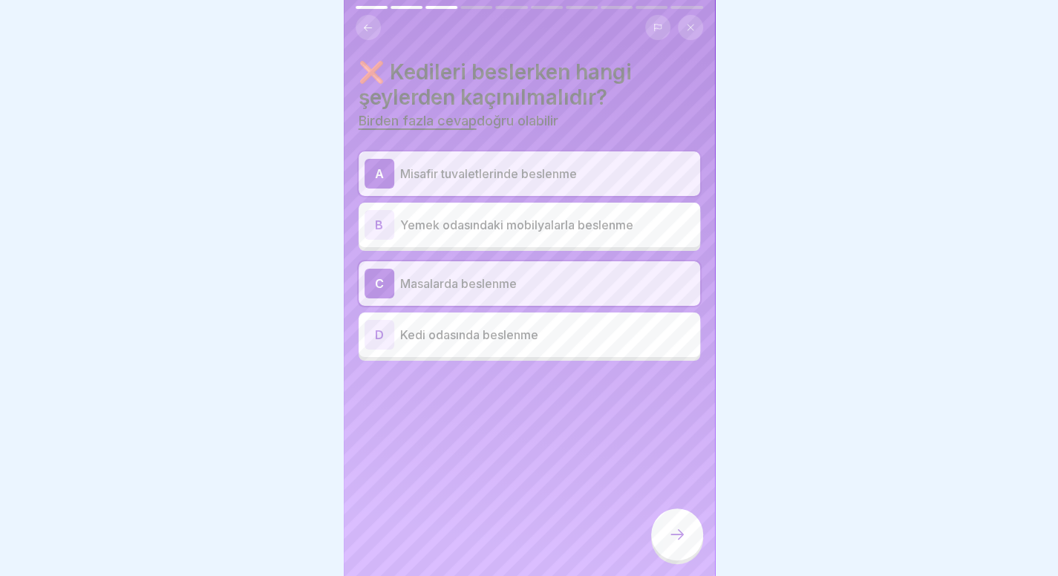
click at [661, 540] on div at bounding box center [677, 534] width 52 height 52
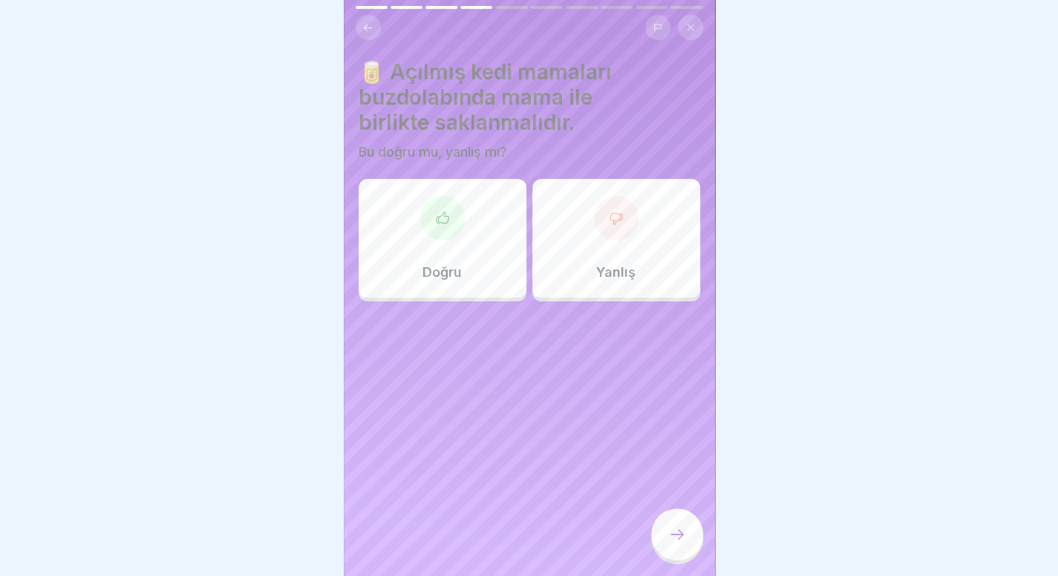
click at [579, 210] on div "Yanlış" at bounding box center [616, 238] width 168 height 119
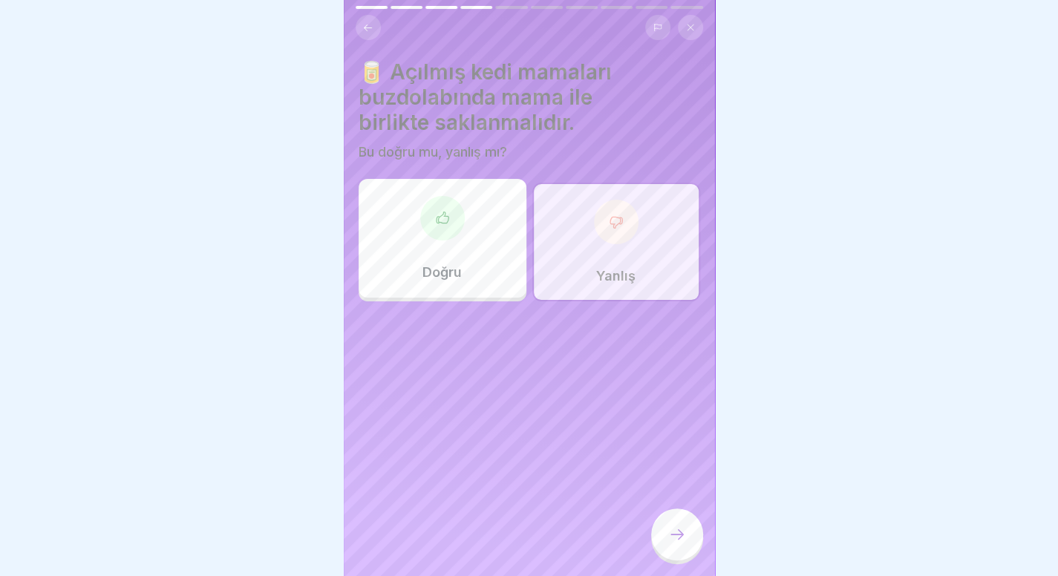
click at [671, 531] on div at bounding box center [677, 534] width 52 height 52
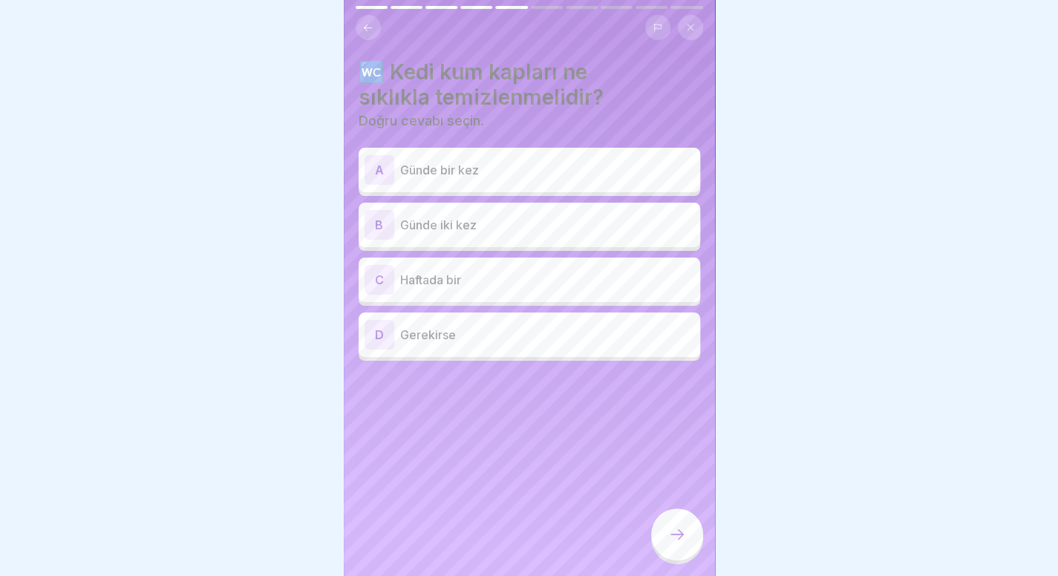
click at [494, 228] on div "B Günde iki kez" at bounding box center [529, 225] width 330 height 30
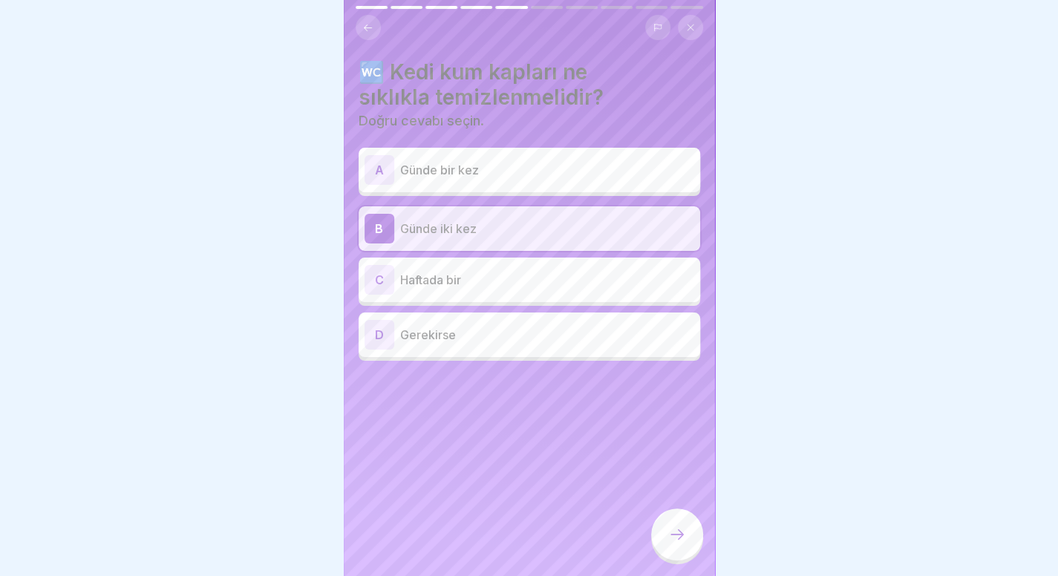
click at [662, 541] on div at bounding box center [677, 534] width 52 height 52
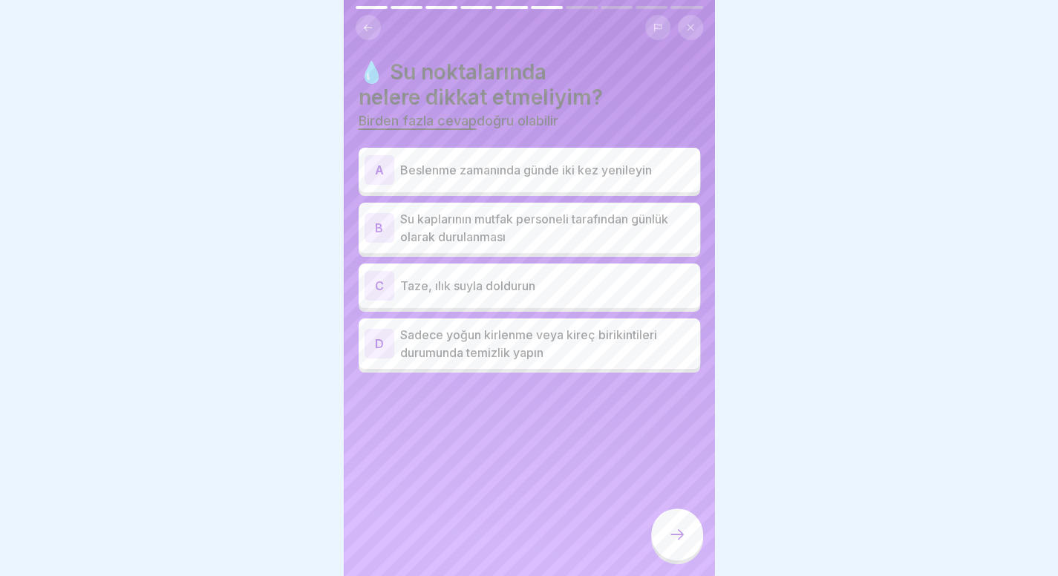
click at [593, 170] on font "Beslenme zamanında günde iki kez yenileyin" at bounding box center [526, 170] width 252 height 15
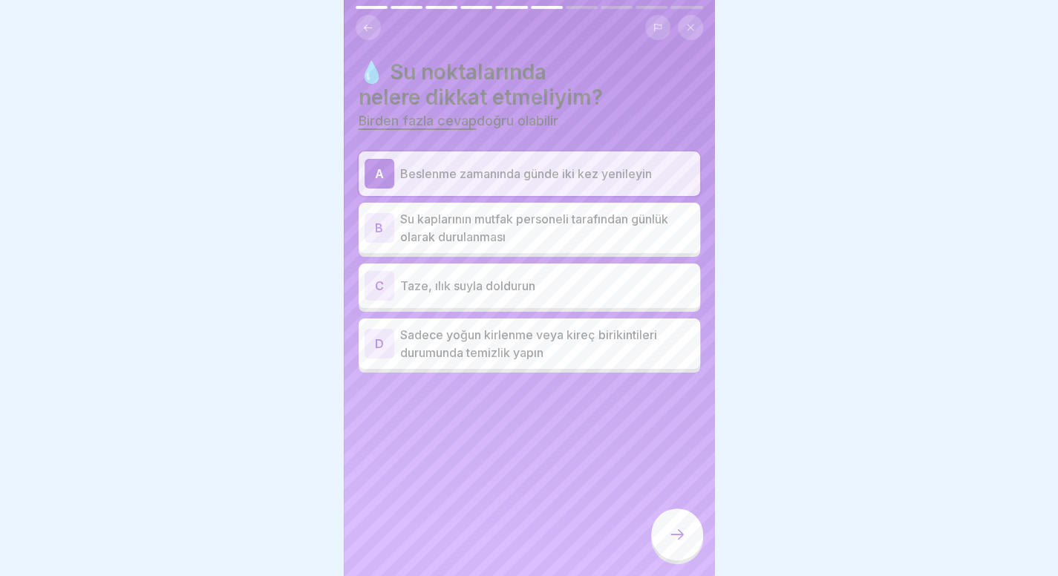
click at [566, 278] on p "Taze, ılık suyla doldurun" at bounding box center [547, 286] width 294 height 18
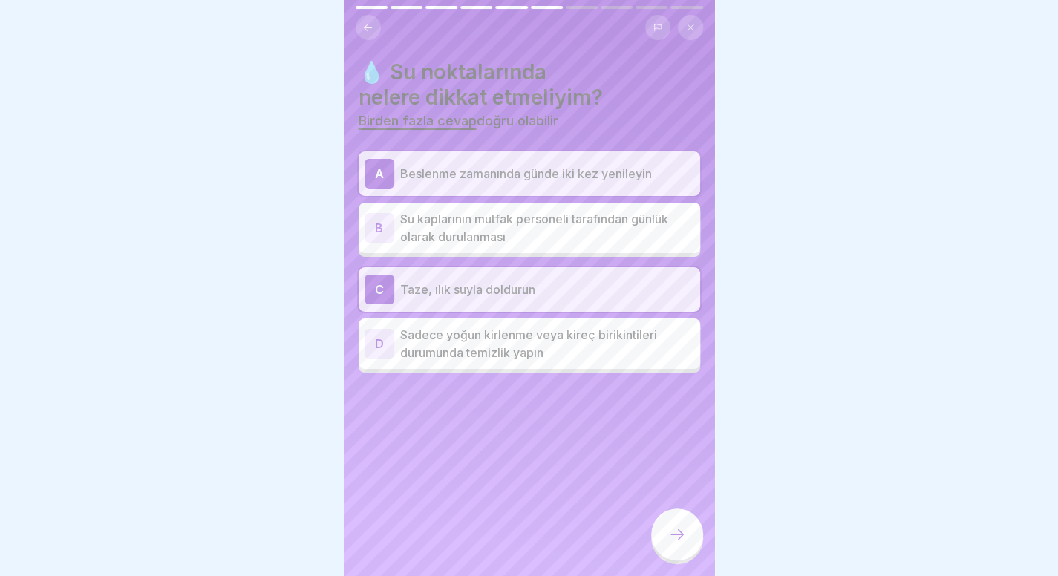
click at [589, 238] on p "Su kaplarının mutfak personeli tarafından günlük olarak durulanması" at bounding box center [547, 228] width 294 height 36
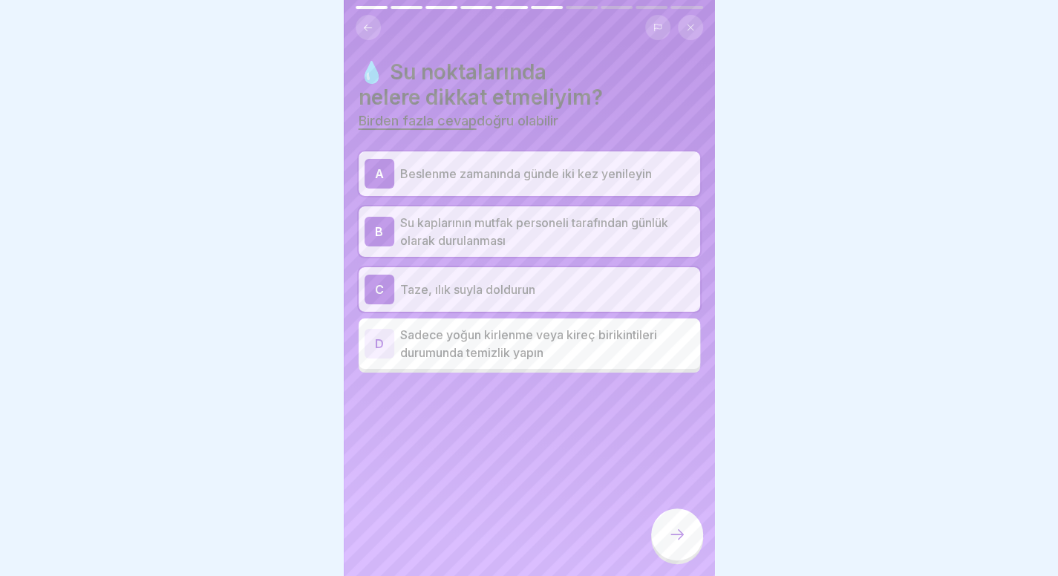
click at [669, 534] on icon at bounding box center [677, 534] width 18 height 18
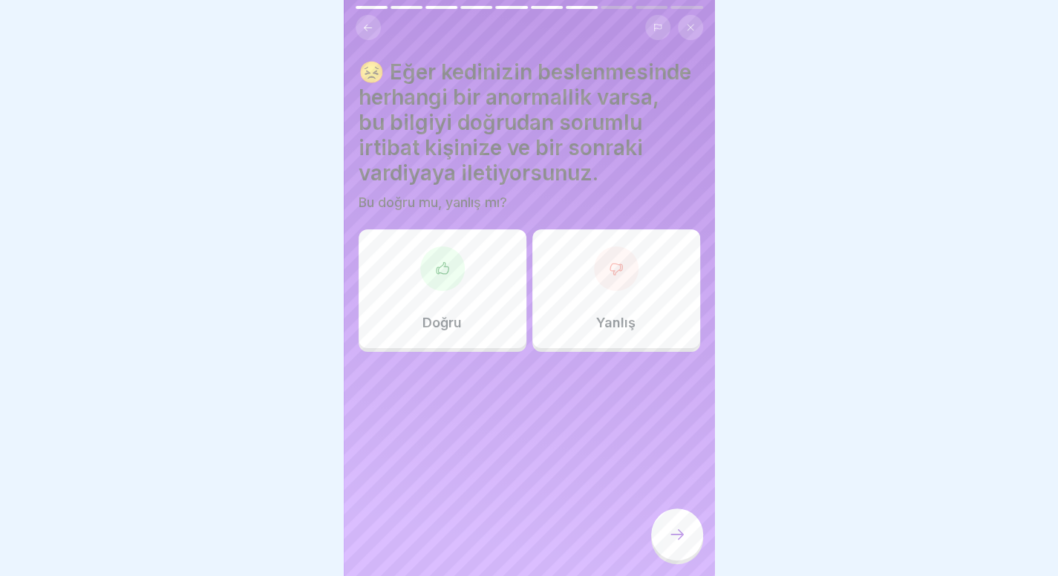
click at [451, 291] on div at bounding box center [442, 268] width 45 height 45
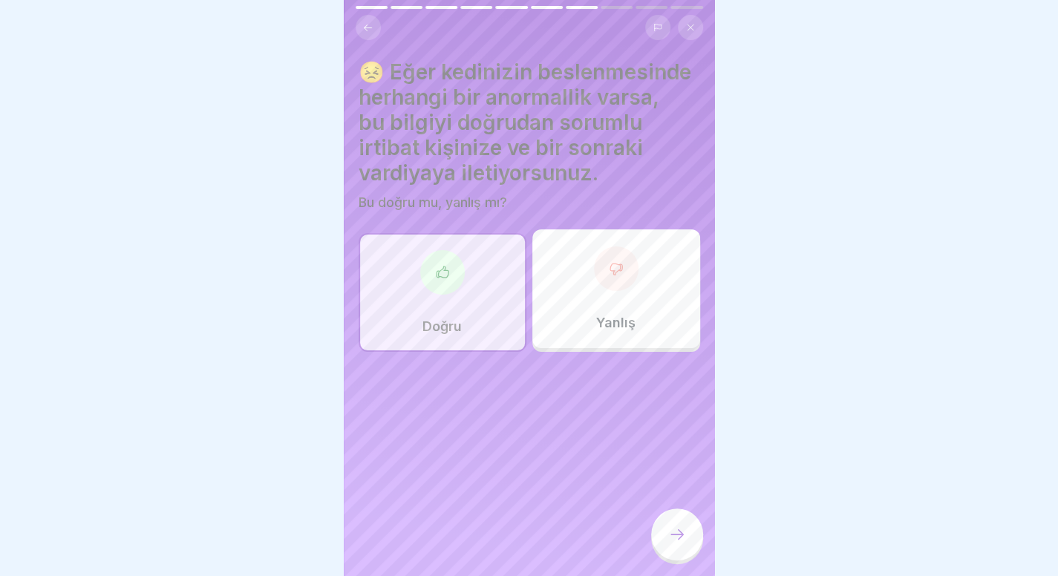
click at [672, 559] on div at bounding box center [677, 534] width 52 height 52
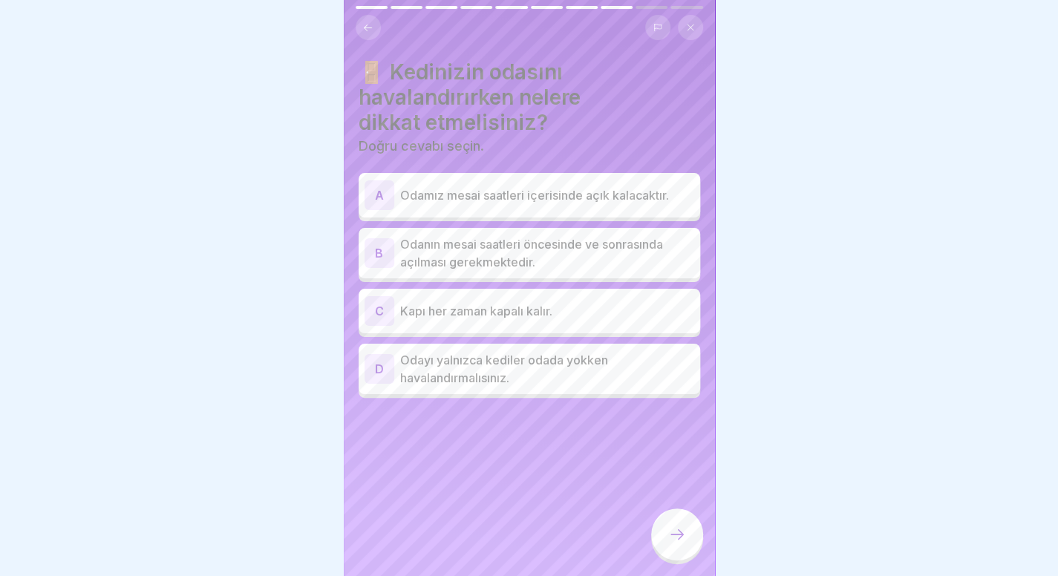
click at [482, 312] on p "Kapı her zaman kapalı kalır." at bounding box center [547, 311] width 294 height 18
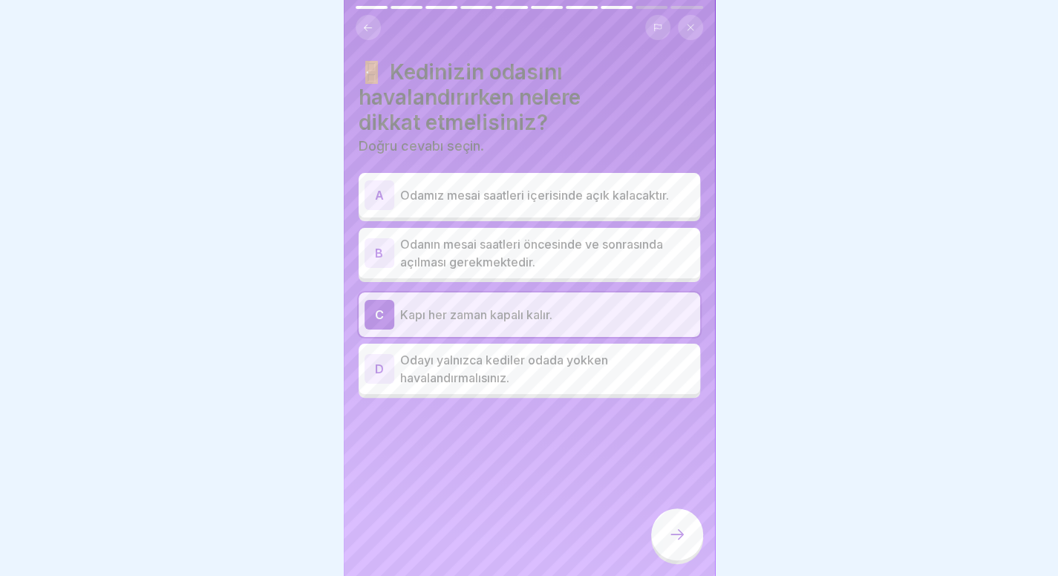
click at [481, 259] on font "Odanın mesai saatleri öncesinde ve sonrasında açılması gerekmektedir." at bounding box center [531, 253] width 263 height 33
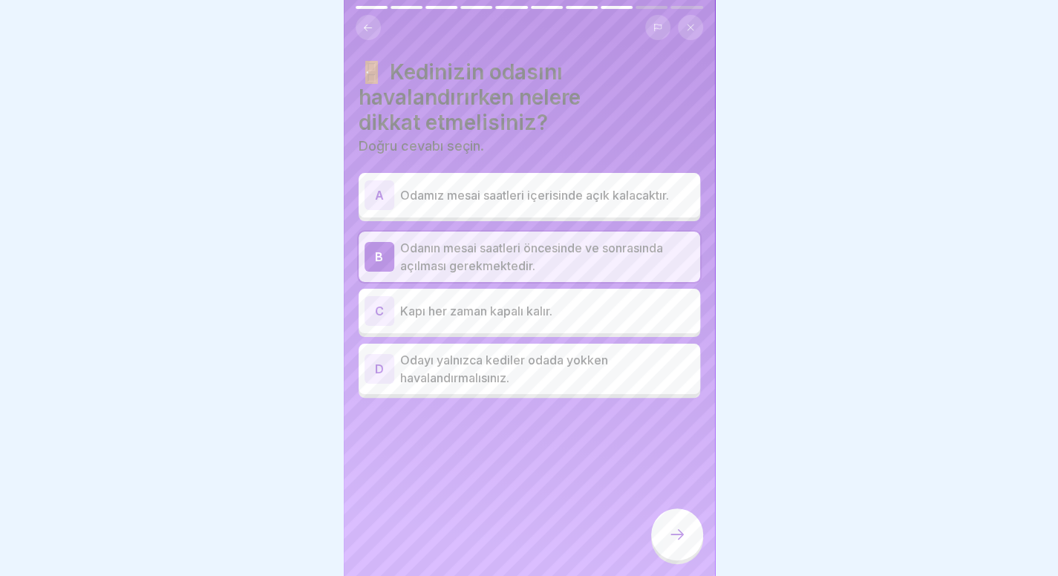
click at [474, 304] on font "Kapı her zaman kapalı kalır." at bounding box center [476, 311] width 152 height 15
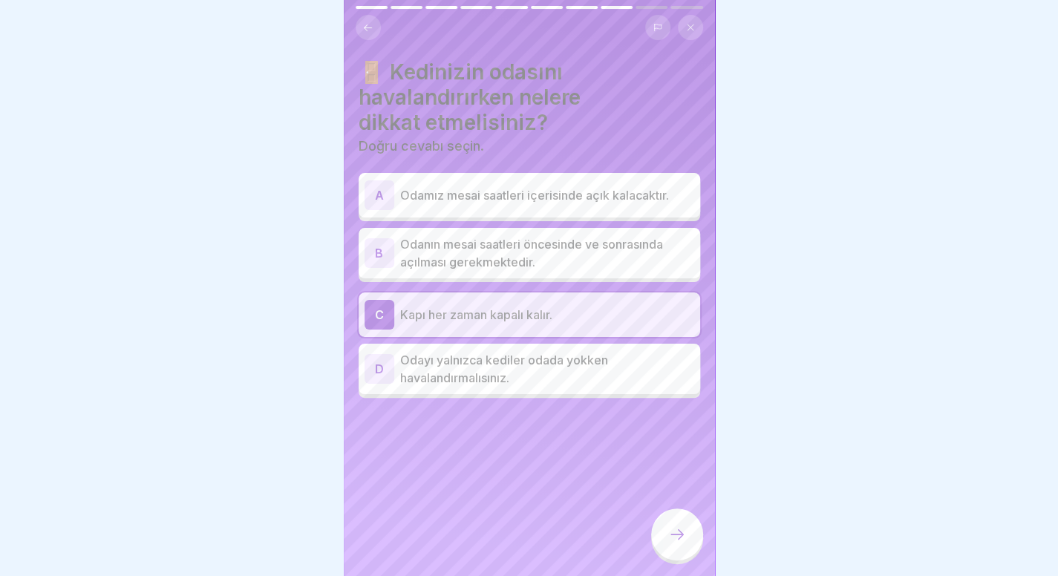
click at [665, 542] on div at bounding box center [677, 534] width 52 height 52
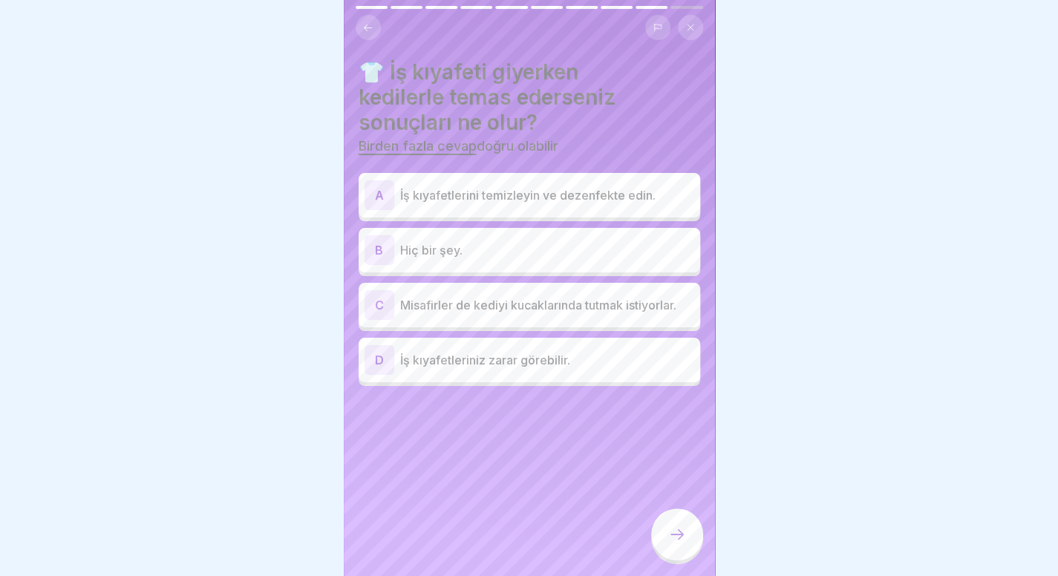
click at [487, 207] on div "A İş kıyafetlerini temizleyin ve dezenfekte edin." at bounding box center [528, 195] width 341 height 45
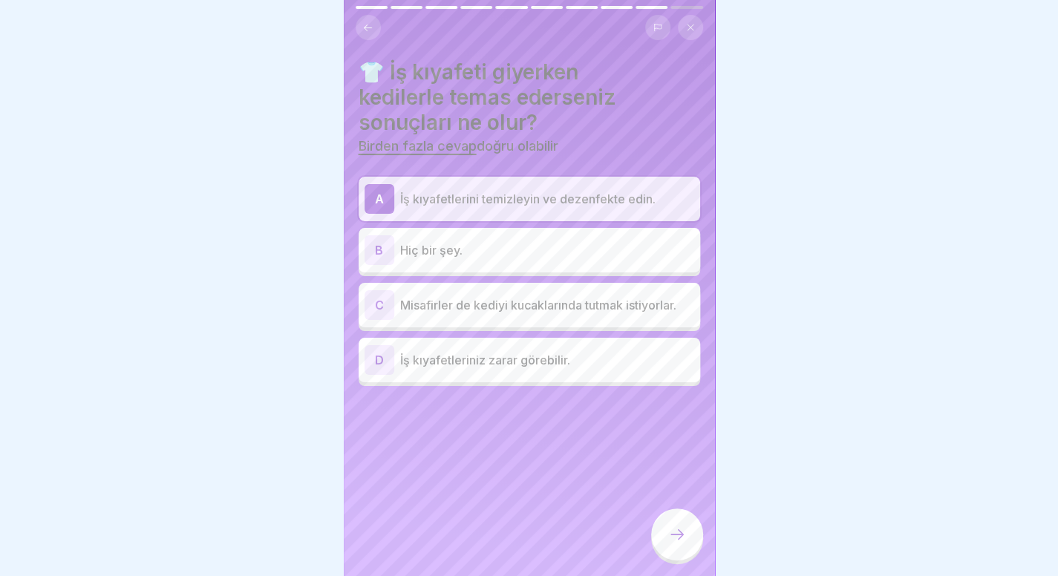
click at [656, 533] on div at bounding box center [677, 534] width 52 height 52
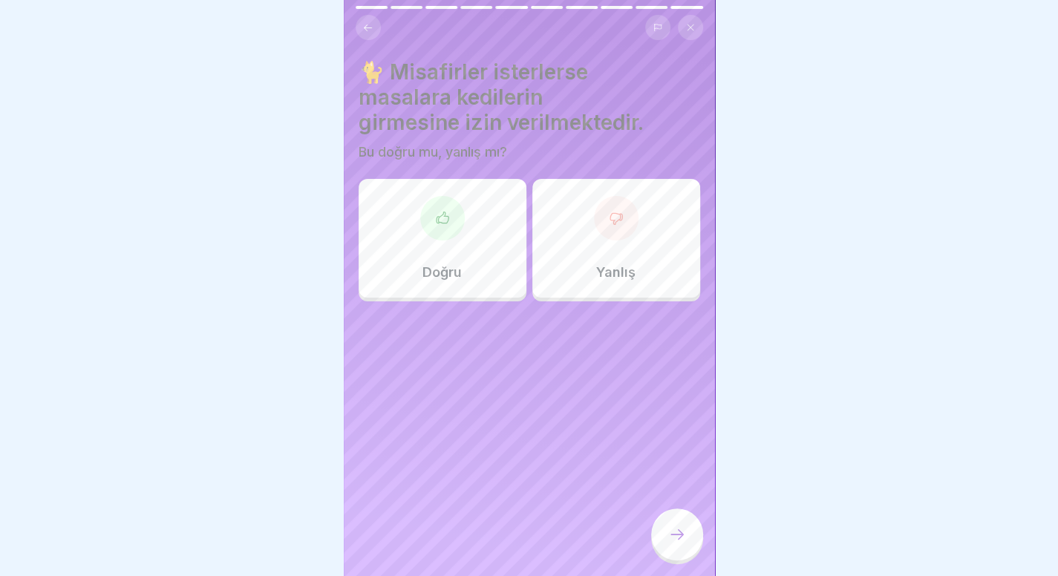
click at [574, 256] on div "Yanlış" at bounding box center [616, 238] width 168 height 119
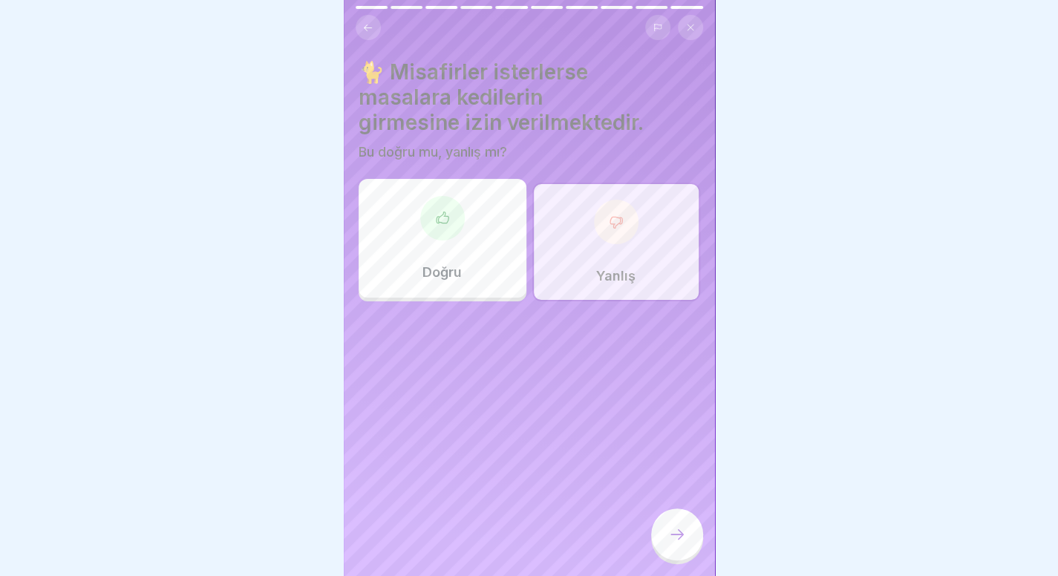
click at [680, 543] on icon at bounding box center [677, 534] width 18 height 18
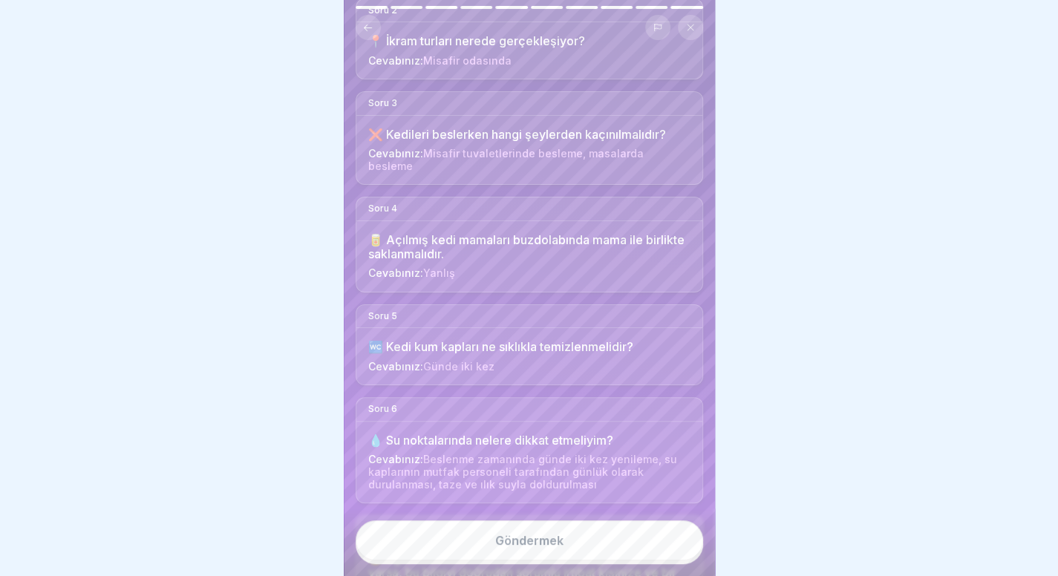
scroll to position [254, 0]
click at [550, 548] on font "Göndermek" at bounding box center [529, 540] width 68 height 15
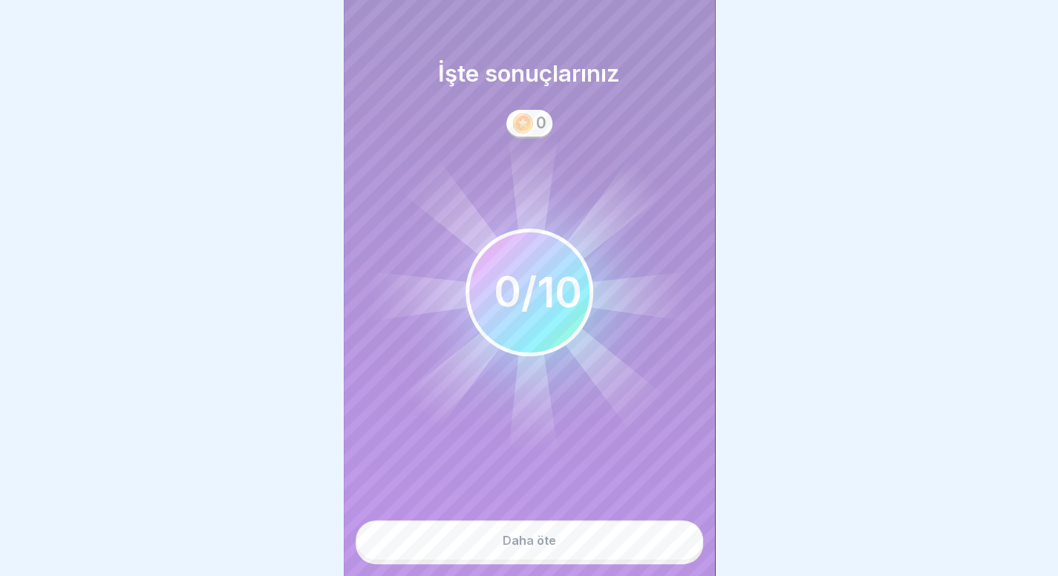
click at [532, 338] on circle at bounding box center [529, 293] width 124 height 124
click at [552, 563] on div "Daha öte" at bounding box center [529, 542] width 371 height 68
click at [563, 546] on button "Daha öte" at bounding box center [529, 540] width 347 height 40
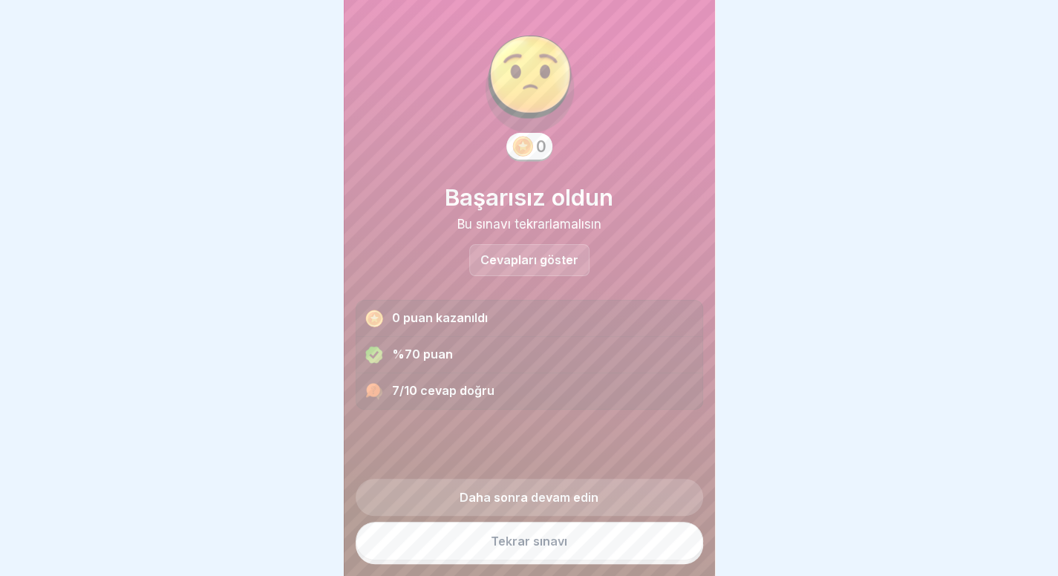
click at [548, 255] on font "Cevapları göster" at bounding box center [529, 259] width 98 height 15
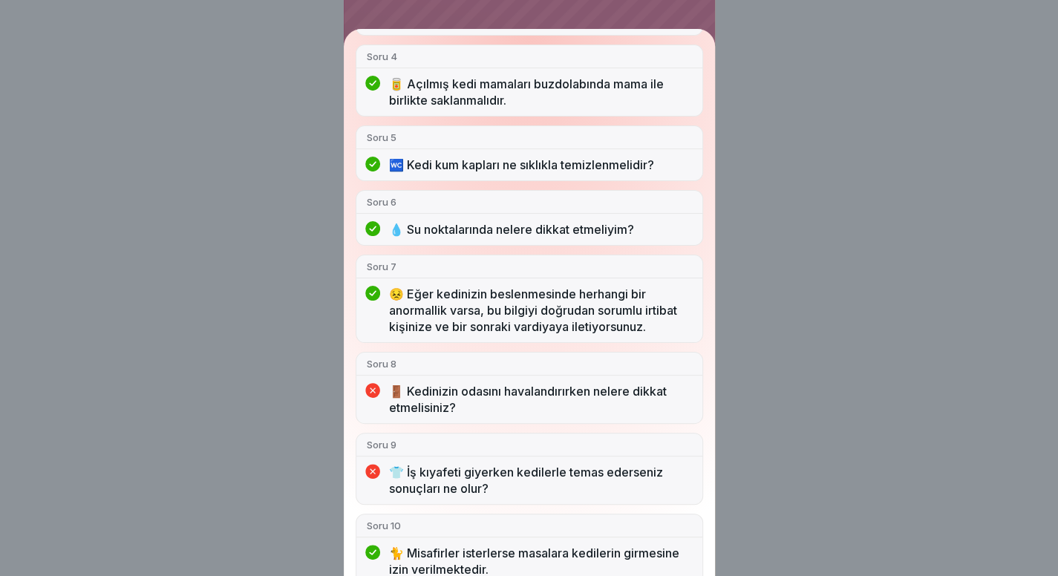
scroll to position [380, 0]
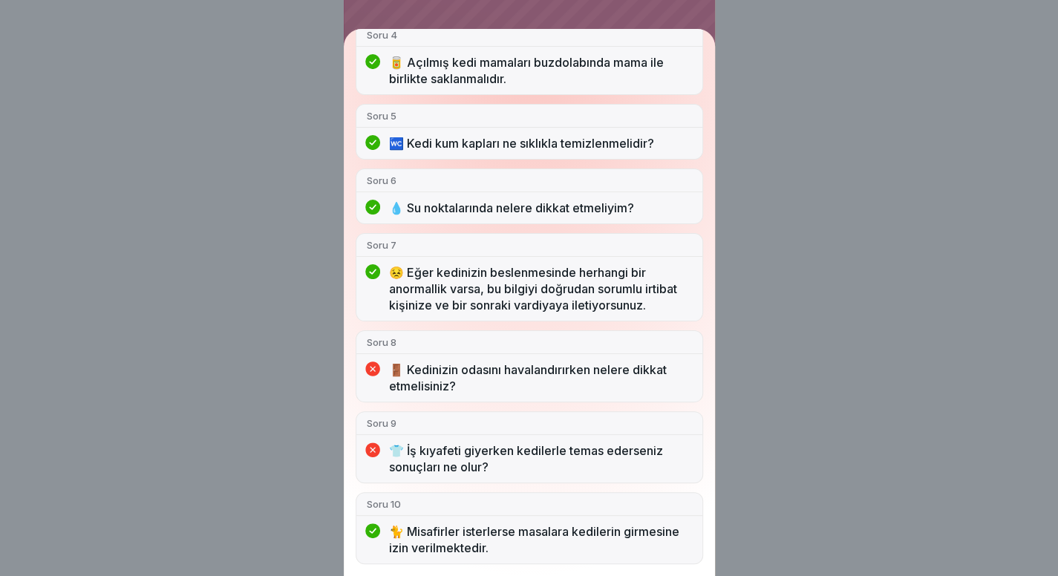
click at [370, 402] on div "🚪 Kedinizin odasını havalandırırken nelere dikkat etmelisiniz?" at bounding box center [529, 381] width 346 height 40
drag, startPoint x: 370, startPoint y: 410, endPoint x: 462, endPoint y: 413, distance: 92.8
click at [462, 402] on div "🚪 Kedinizin odasını havalandırırken nelere dikkat etmelisiniz?" at bounding box center [529, 381] width 346 height 40
drag, startPoint x: 476, startPoint y: 488, endPoint x: 456, endPoint y: 456, distance: 37.9
click at [456, 456] on div "👕 İş kıyafeti giyerken kedilerle temas ederseniz sonuçları ne olur?" at bounding box center [529, 462] width 346 height 40
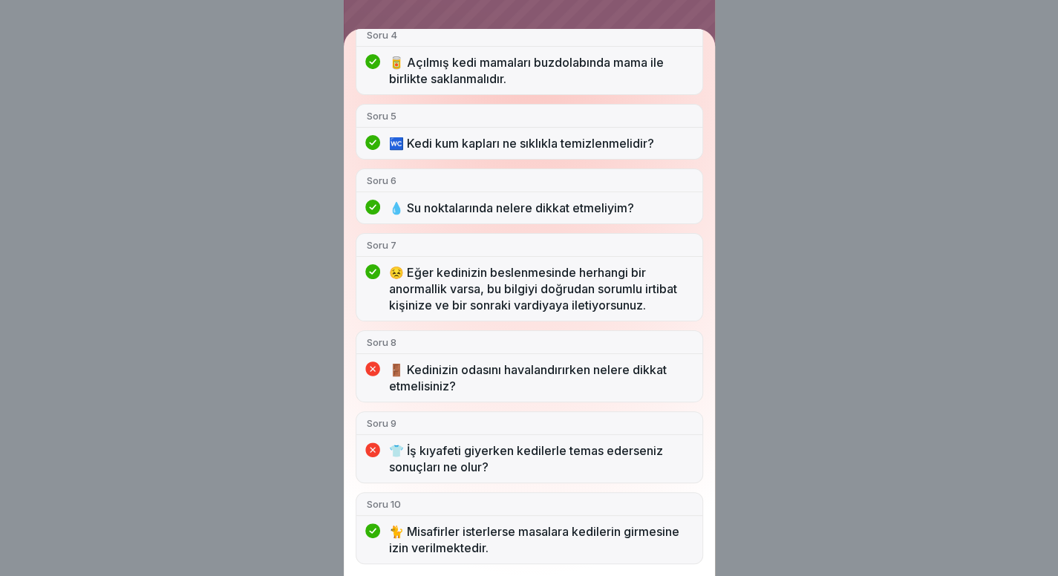
click at [456, 456] on font "👕 İş kıyafeti giyerken kedilerle temas ederseniz sonuçları ne olur?" at bounding box center [526, 458] width 274 height 31
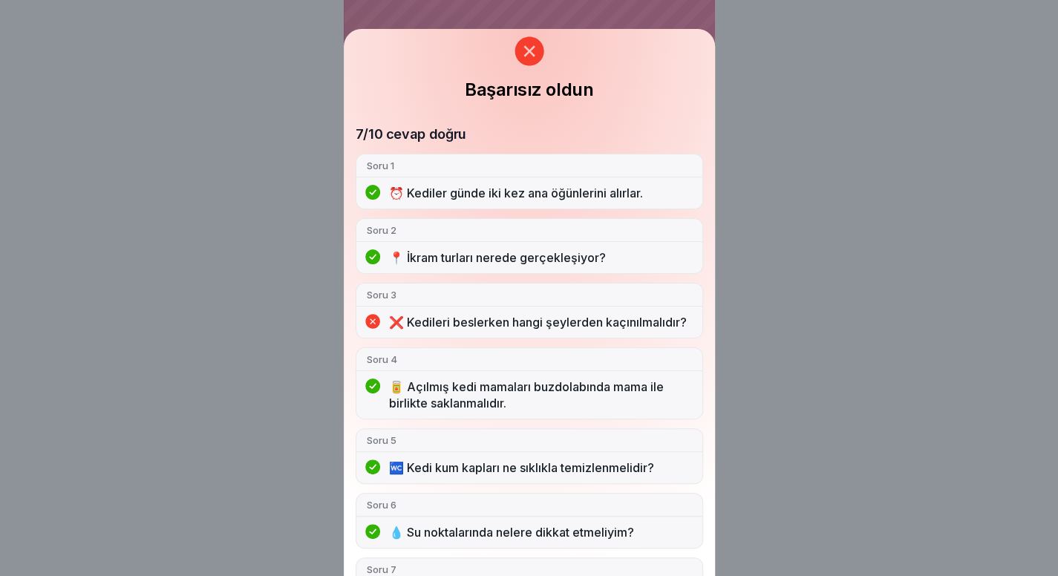
scroll to position [28, 0]
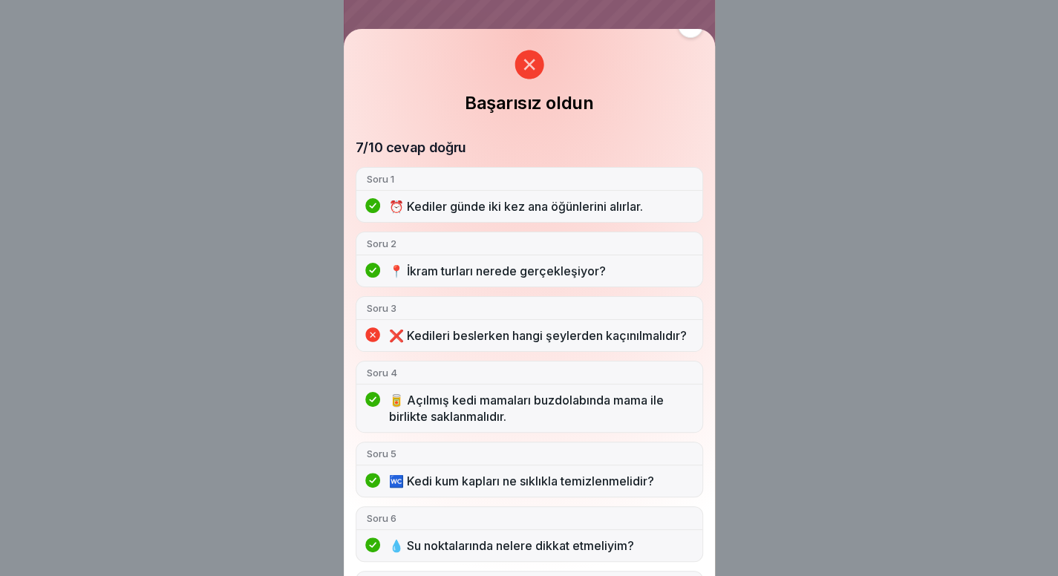
drag, startPoint x: 448, startPoint y: 327, endPoint x: 488, endPoint y: 399, distance: 82.4
click at [488, 399] on div "7/10 cevap doğru Soru 1 ⏰ Kediler günde iki kez ana öğünlerini alırlar. Soru 2 …" at bounding box center [529, 520] width 347 height 763
click at [488, 399] on div "Soru 4 🥫 Açılmış kedi mamaları buzdolabında mama ile birlikte saklanmalıdır." at bounding box center [529, 397] width 347 height 72
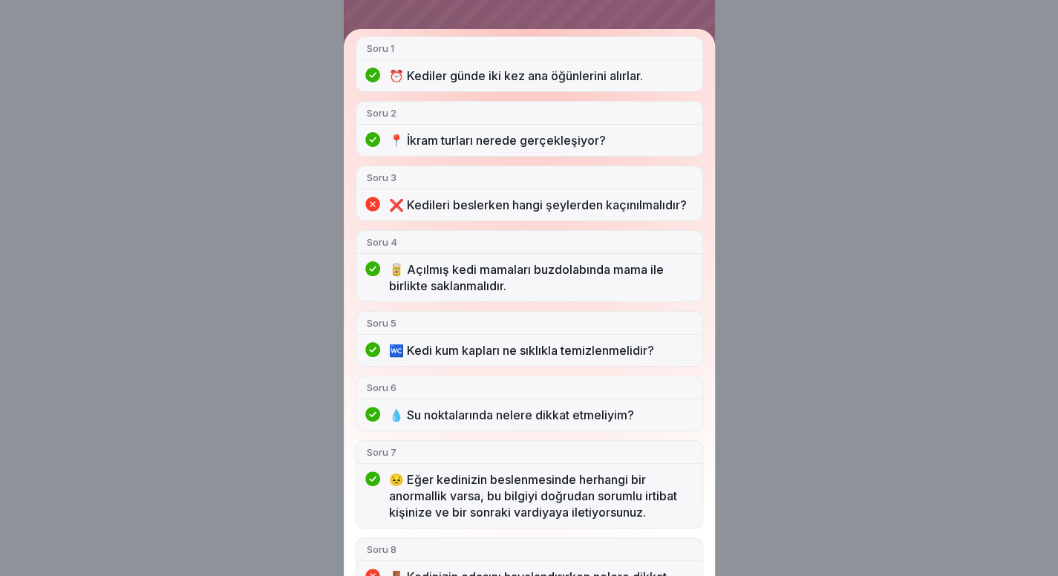
scroll to position [380, 0]
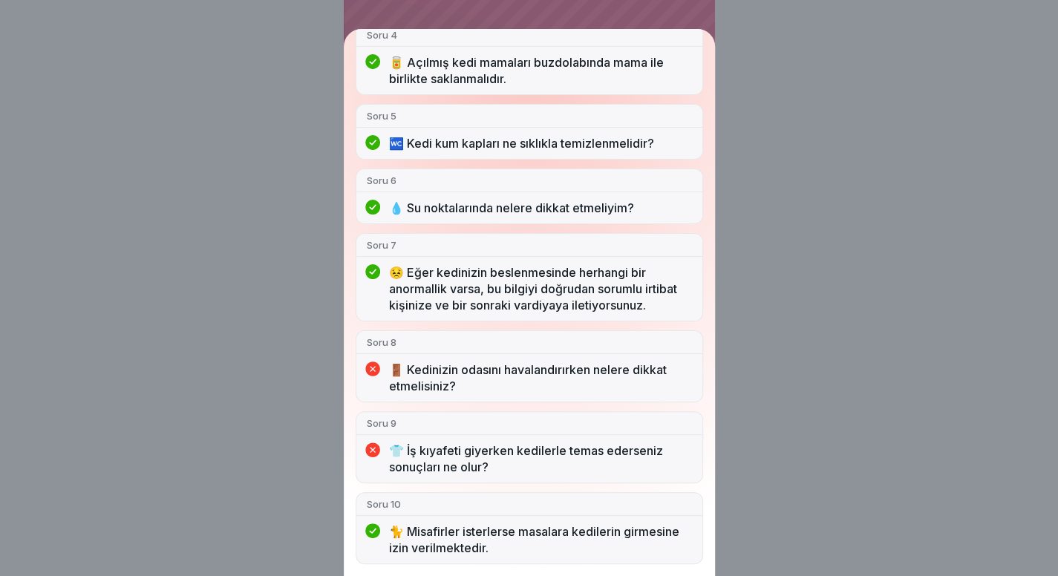
click at [799, 348] on div "Başarısız oldun 7/10 cevap doğru Soru 1 ⏰ Kediler günde iki kez ana öğünlerini …" at bounding box center [529, 288] width 1058 height 576
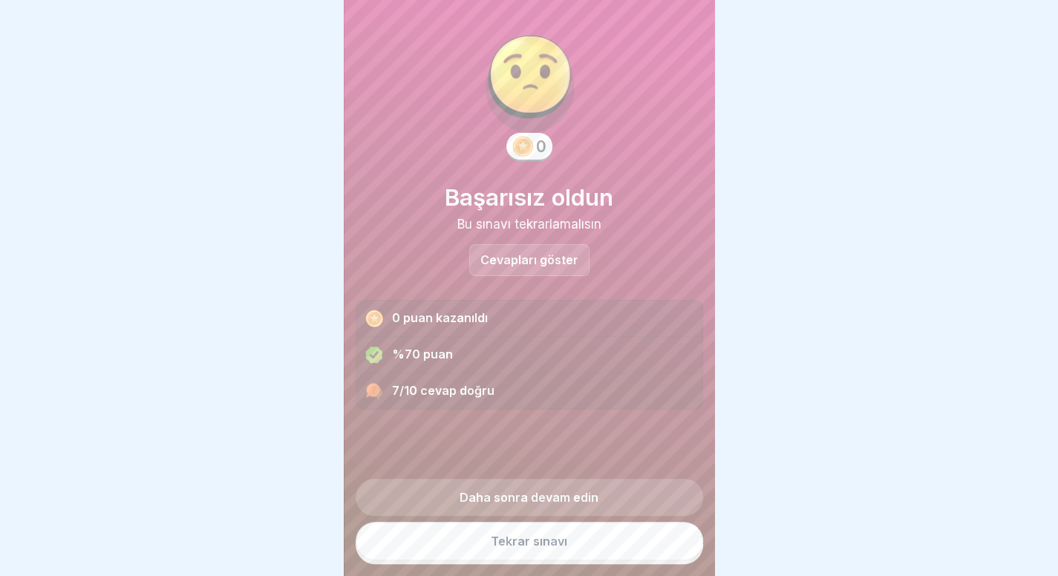
click at [573, 543] on link "Tekrar sınavı" at bounding box center [529, 541] width 347 height 39
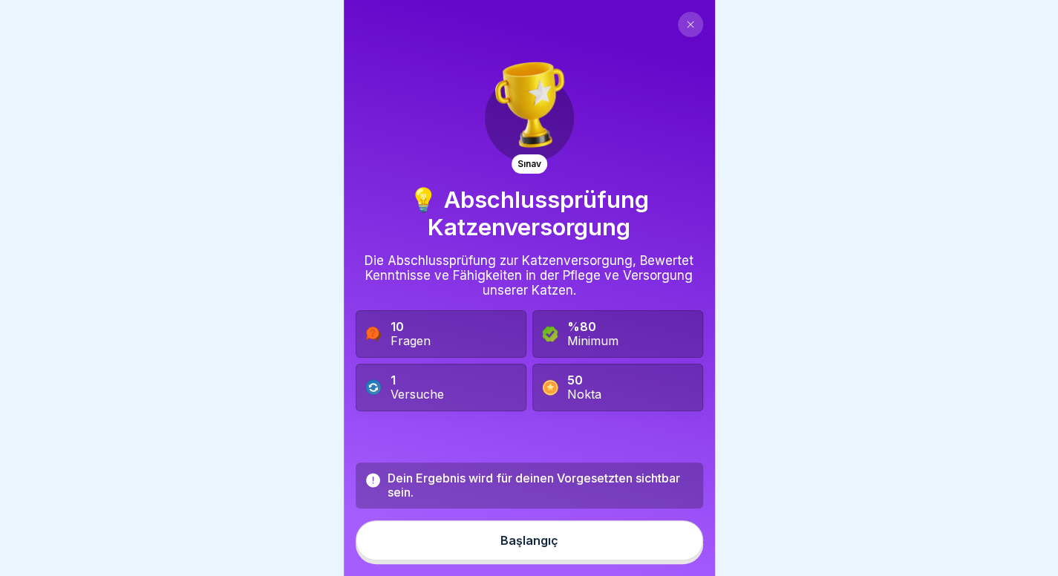
click at [546, 560] on button "Başlangıç" at bounding box center [529, 540] width 347 height 40
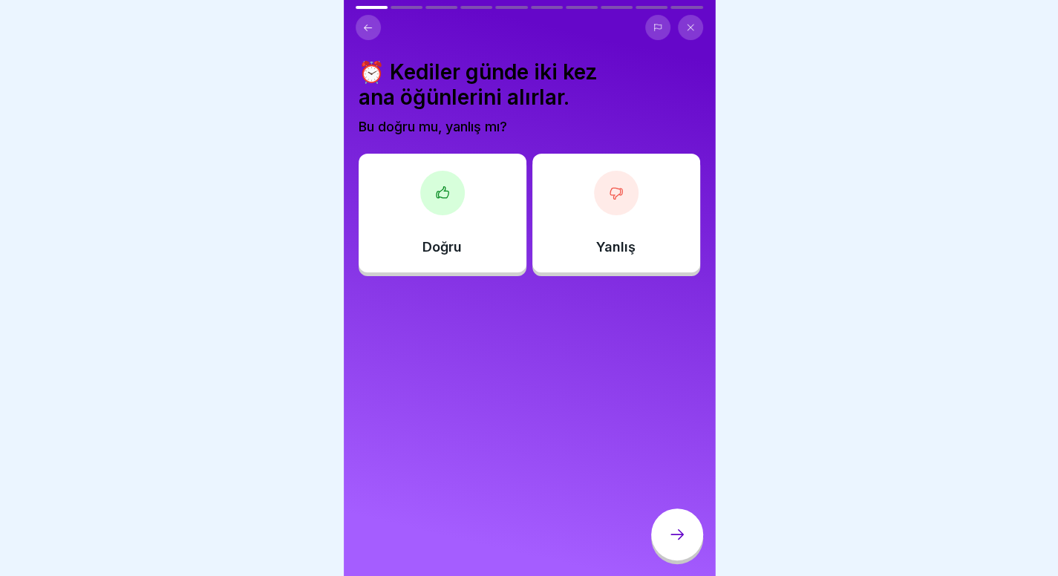
click at [921, 316] on div at bounding box center [529, 288] width 1058 height 576
click at [425, 244] on font "Doğru" at bounding box center [441, 247] width 39 height 16
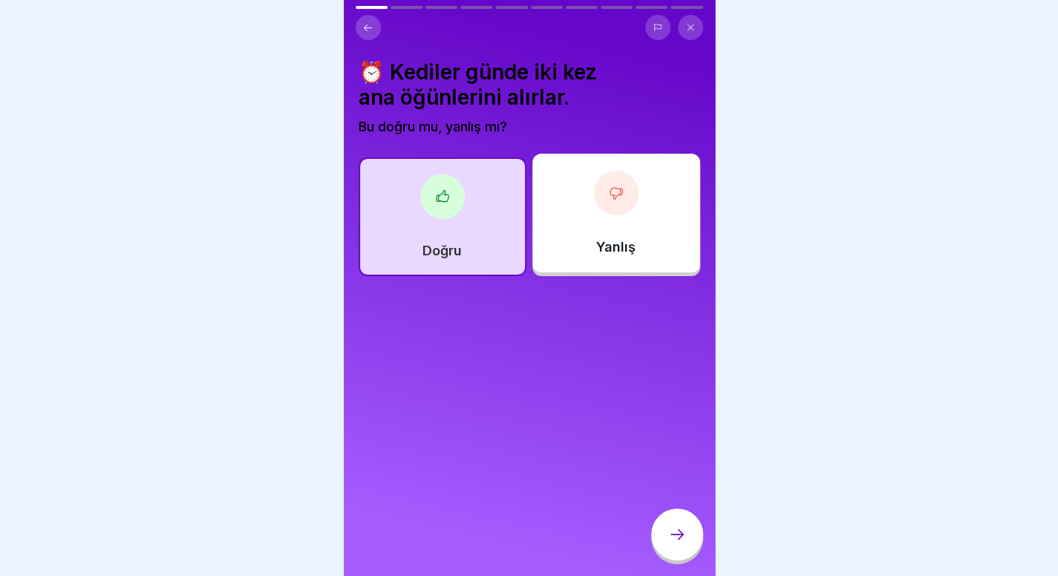
click at [661, 537] on div at bounding box center [677, 534] width 52 height 52
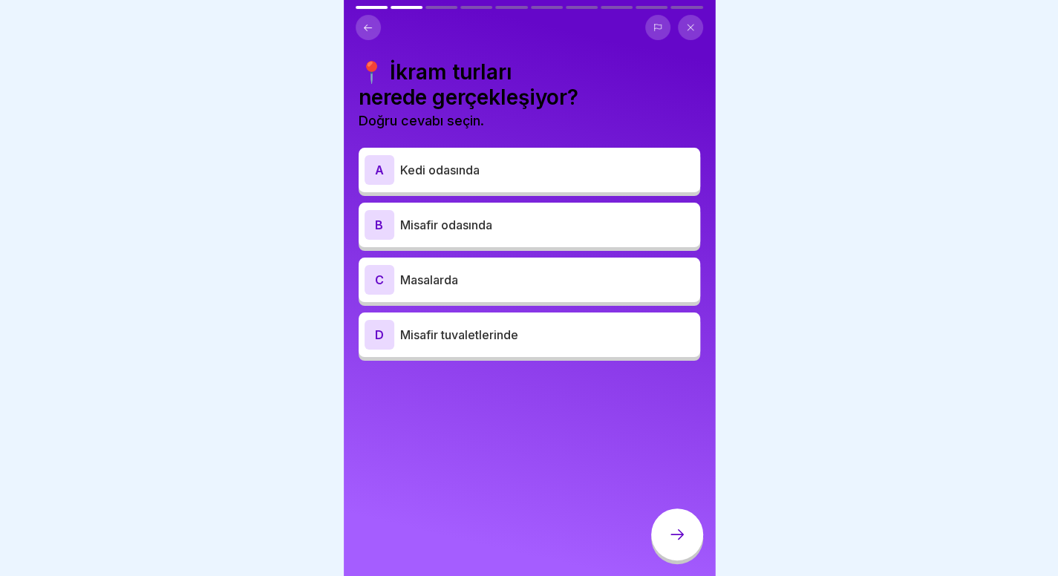
click at [903, 388] on div at bounding box center [529, 288] width 1058 height 576
click at [553, 206] on div "B Misafir odasında" at bounding box center [528, 225] width 341 height 45
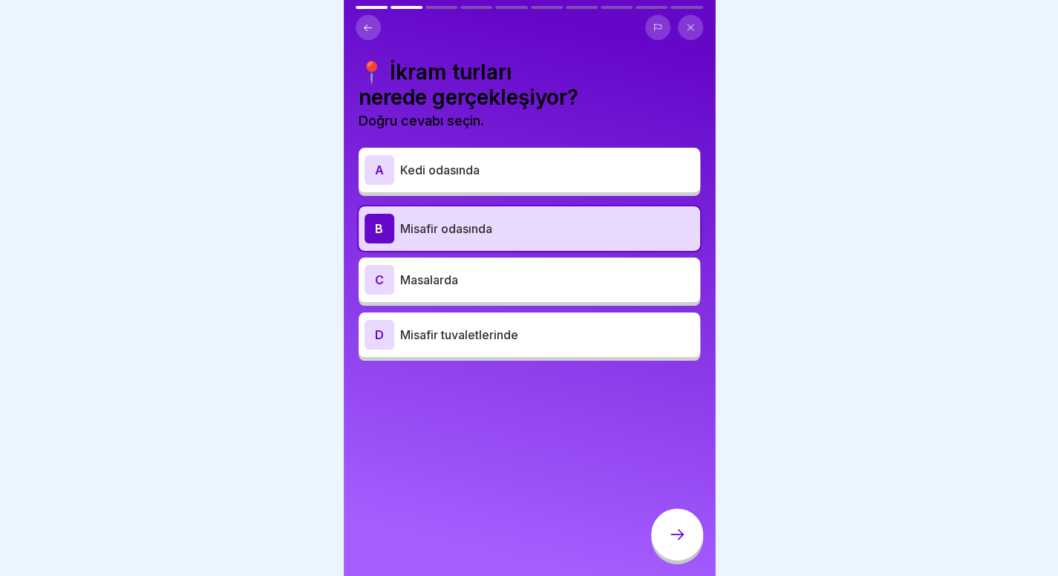
click at [684, 535] on div at bounding box center [677, 534] width 52 height 52
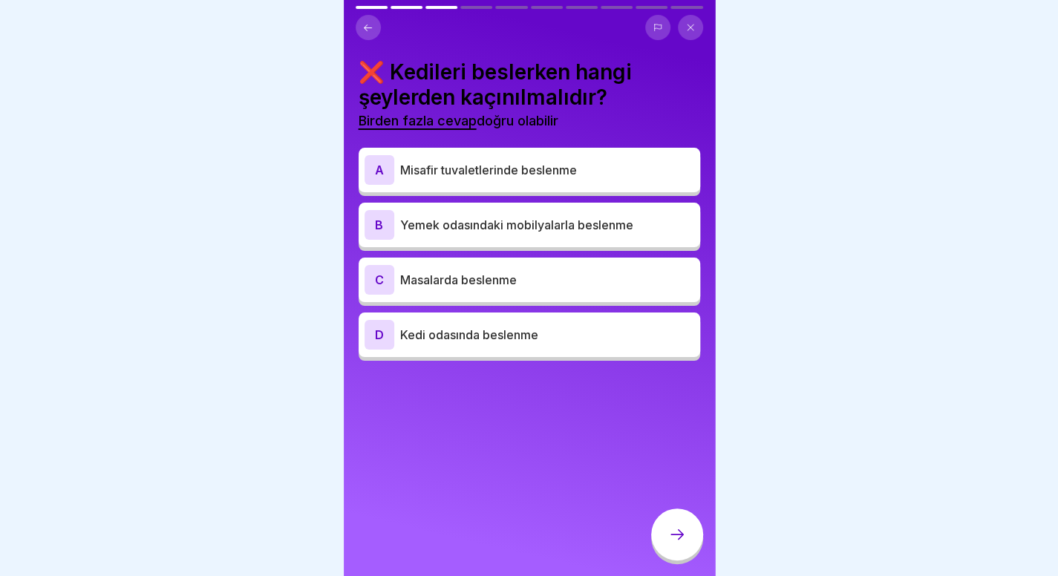
click at [629, 274] on p "Masalarda beslenme" at bounding box center [547, 280] width 294 height 18
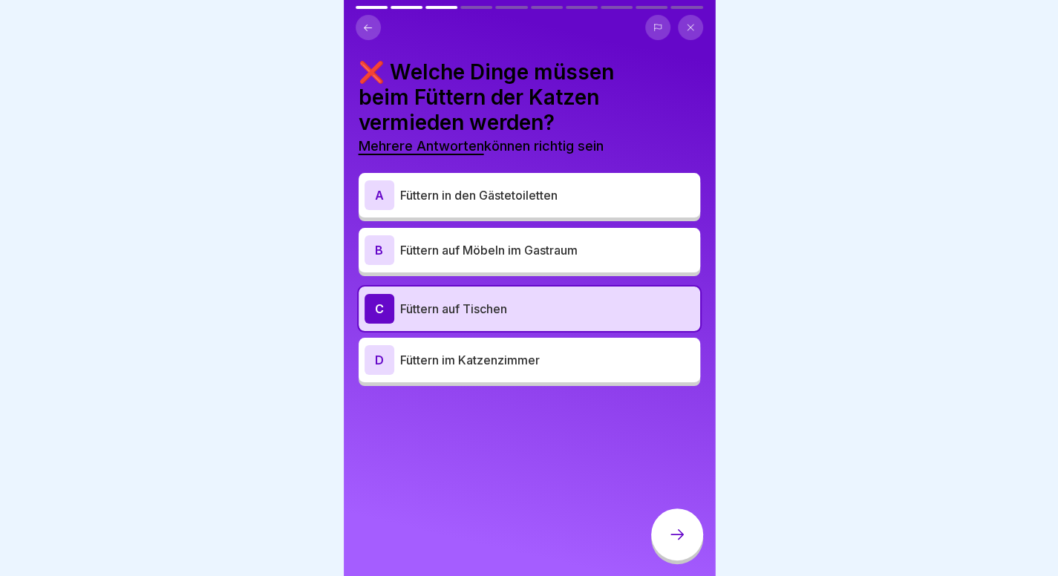
click at [601, 244] on p "Füttern auf Möbeln im Gastraum" at bounding box center [547, 250] width 294 height 18
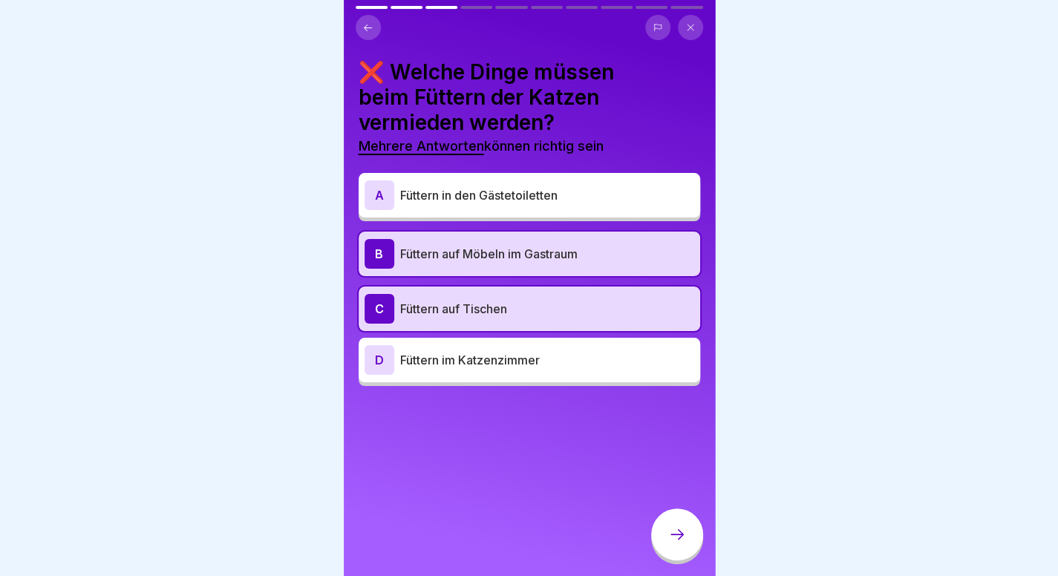
click at [619, 209] on div "A Füttern in den Gästetoiletten" at bounding box center [529, 195] width 330 height 30
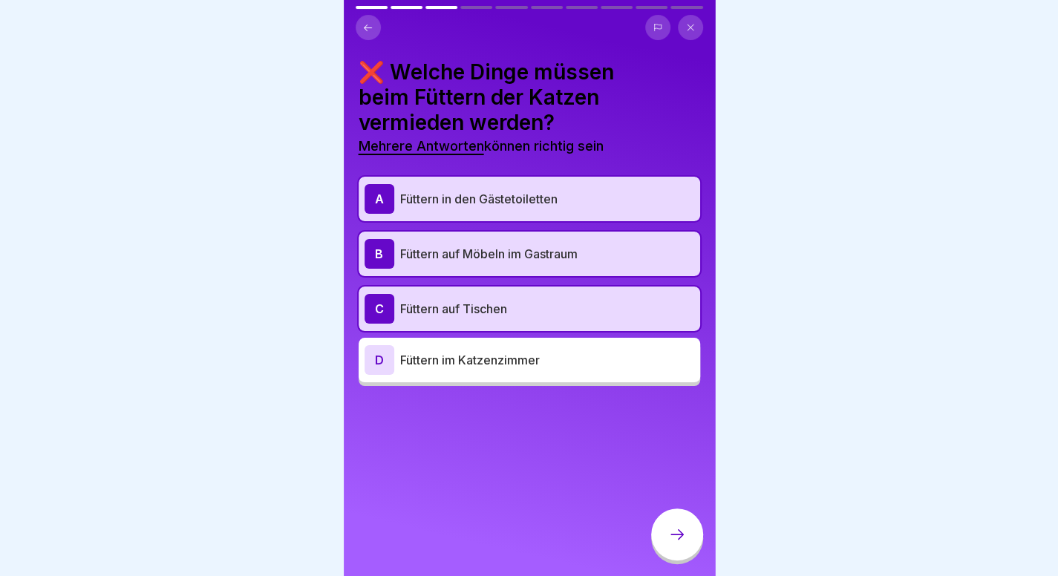
click at [692, 553] on div at bounding box center [677, 534] width 52 height 52
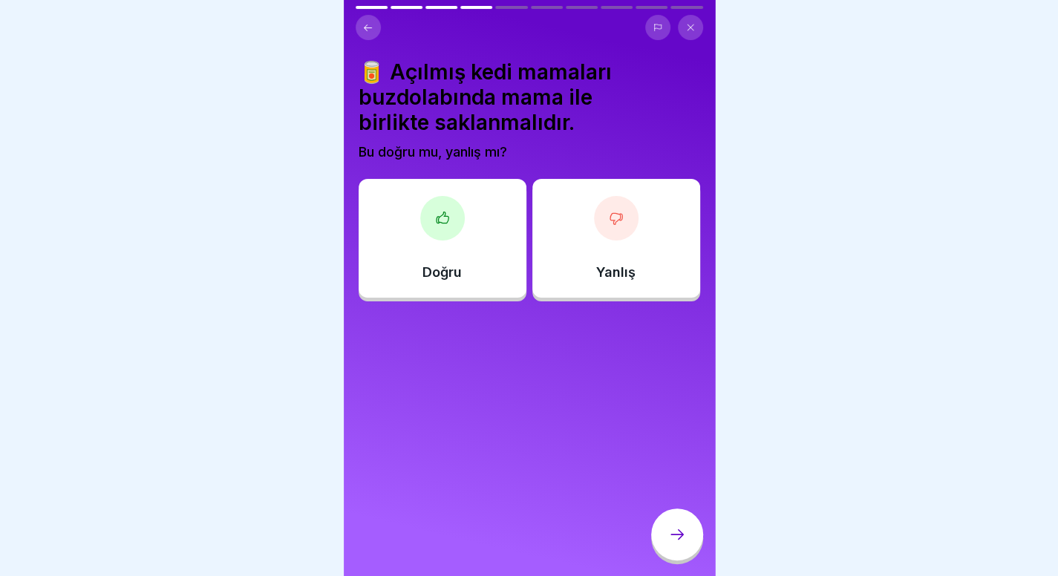
click at [637, 228] on div "Yanlış" at bounding box center [616, 238] width 168 height 119
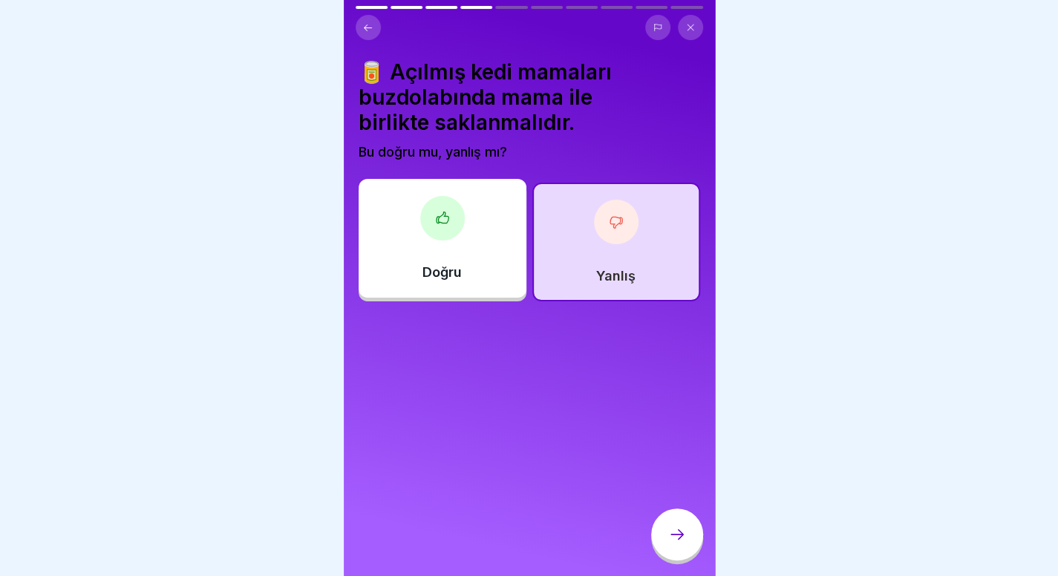
click at [668, 539] on icon at bounding box center [677, 534] width 18 height 18
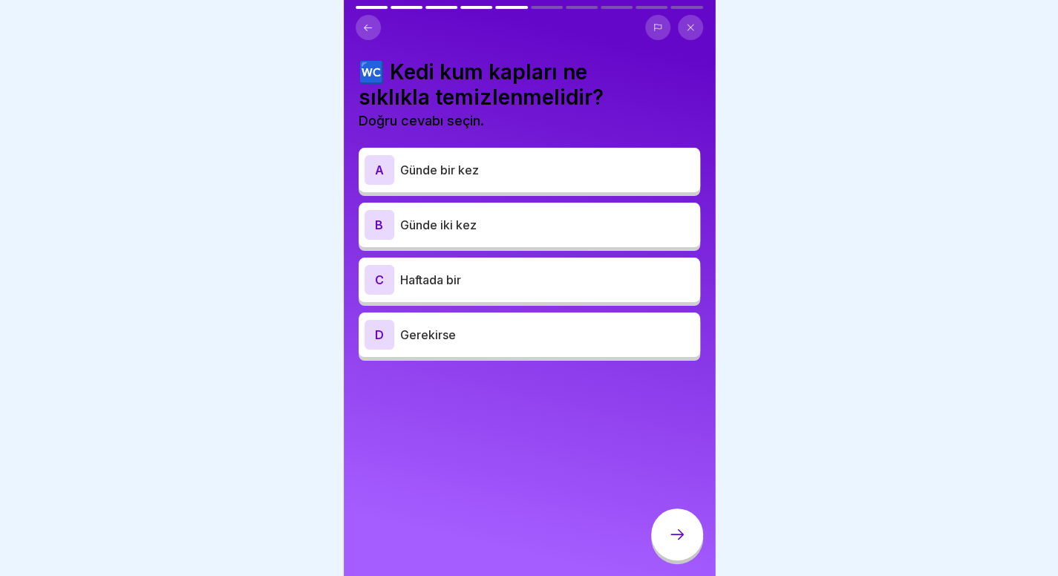
click at [490, 225] on p "Günde iki kez" at bounding box center [547, 225] width 294 height 18
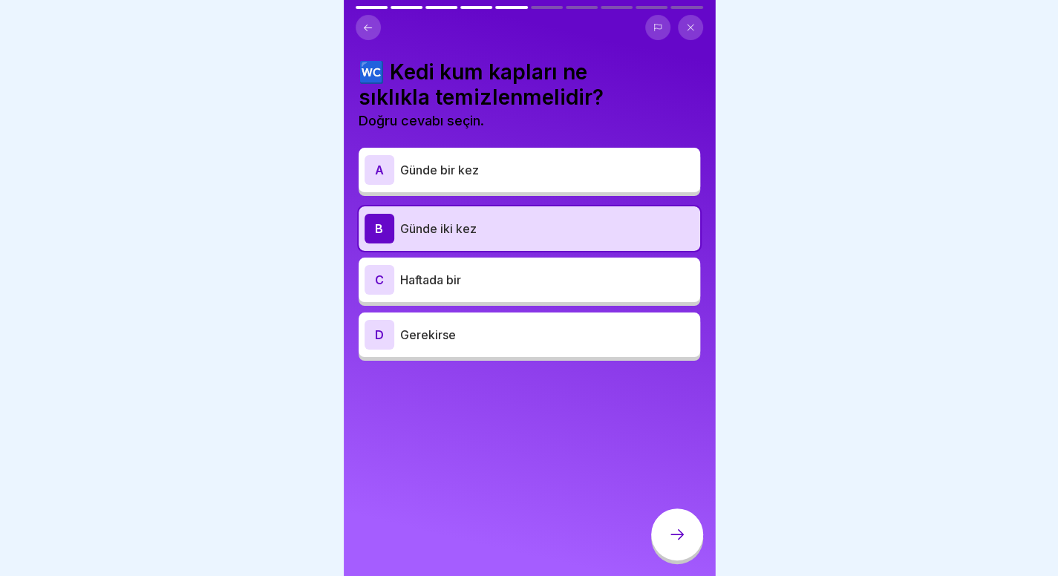
click at [669, 543] on icon at bounding box center [677, 534] width 18 height 18
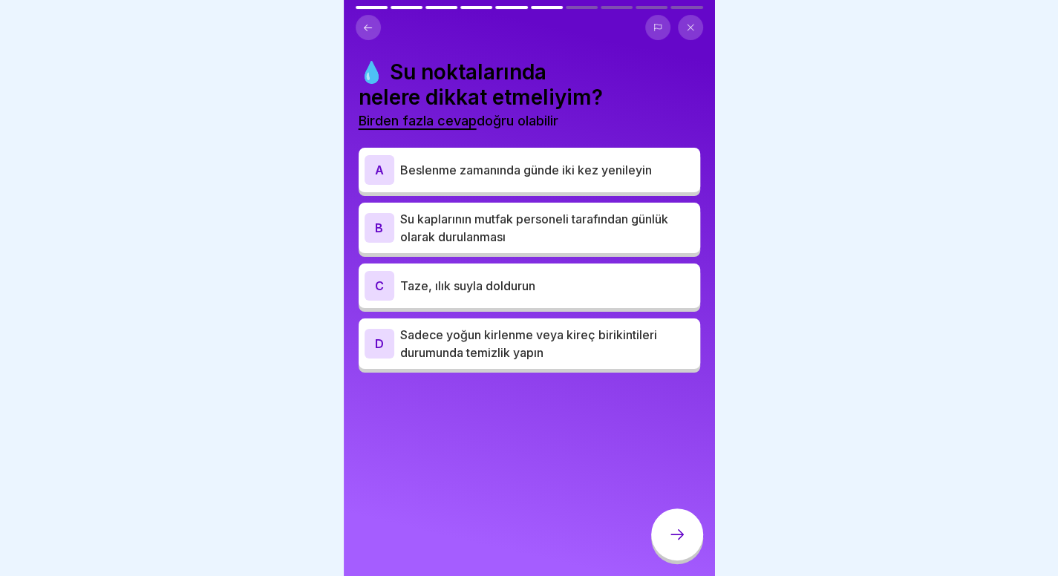
click at [587, 174] on font "Beslenme zamanında günde iki kez yenileyin" at bounding box center [526, 170] width 252 height 15
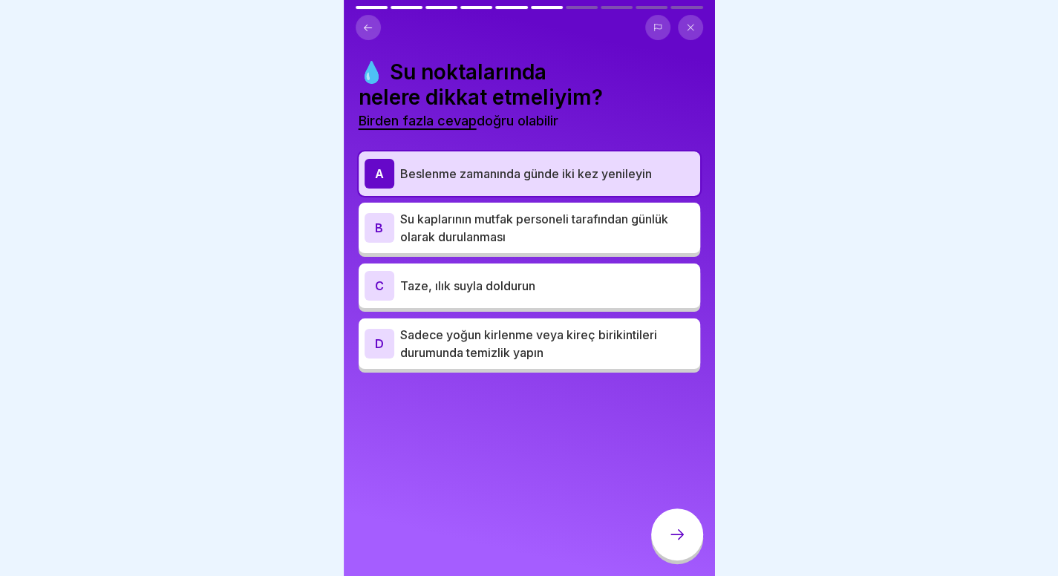
click at [563, 281] on p "Taze, ılık suyla doldurun" at bounding box center [547, 286] width 294 height 18
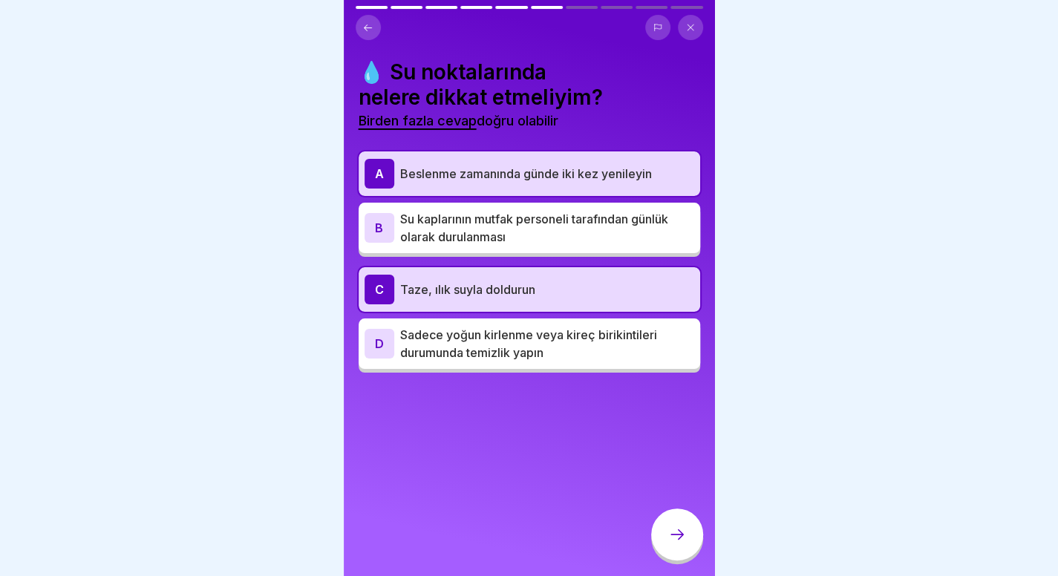
click at [599, 244] on p "Su kaplarının mutfak personeli tarafından günlük olarak durulanması" at bounding box center [547, 228] width 294 height 36
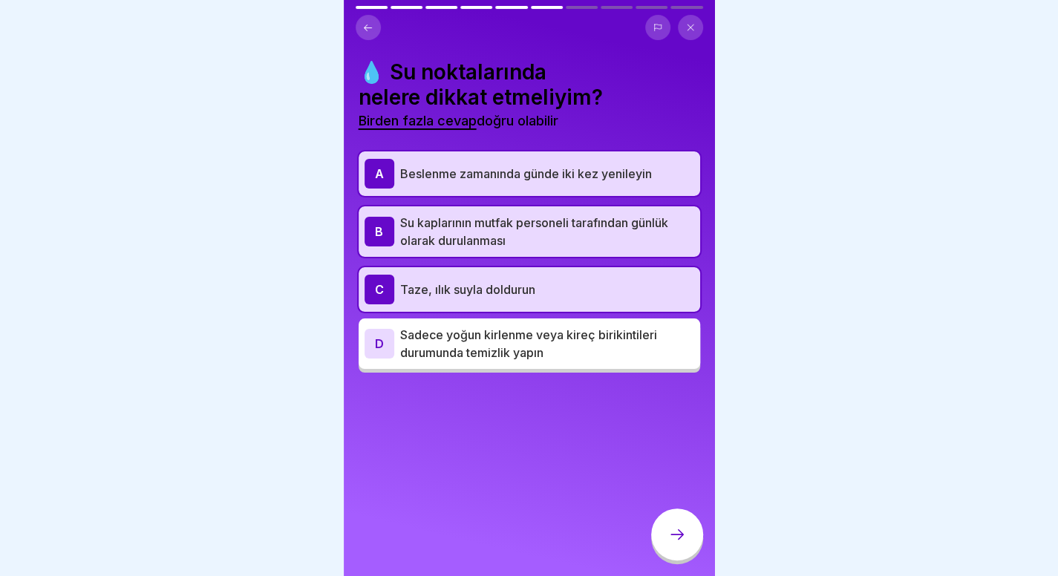
click at [678, 557] on div at bounding box center [677, 534] width 52 height 52
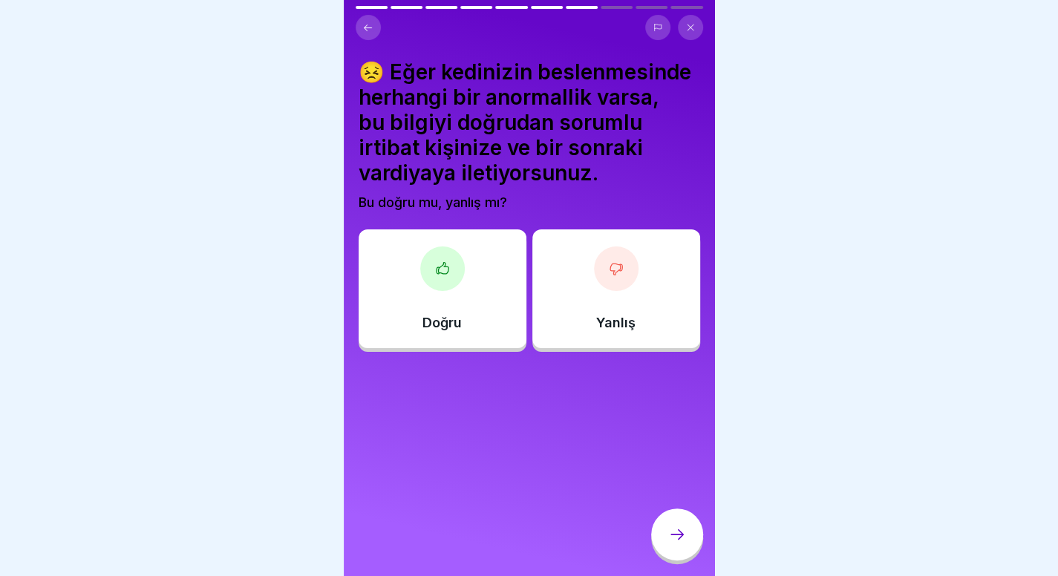
click at [468, 339] on div "Doğru" at bounding box center [442, 288] width 168 height 119
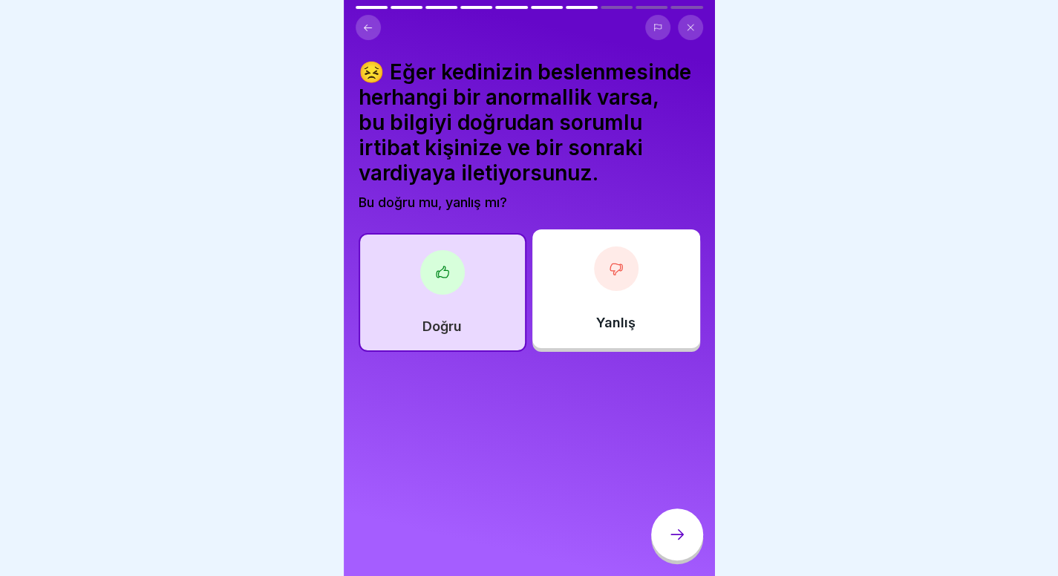
click at [693, 551] on div at bounding box center [677, 534] width 52 height 52
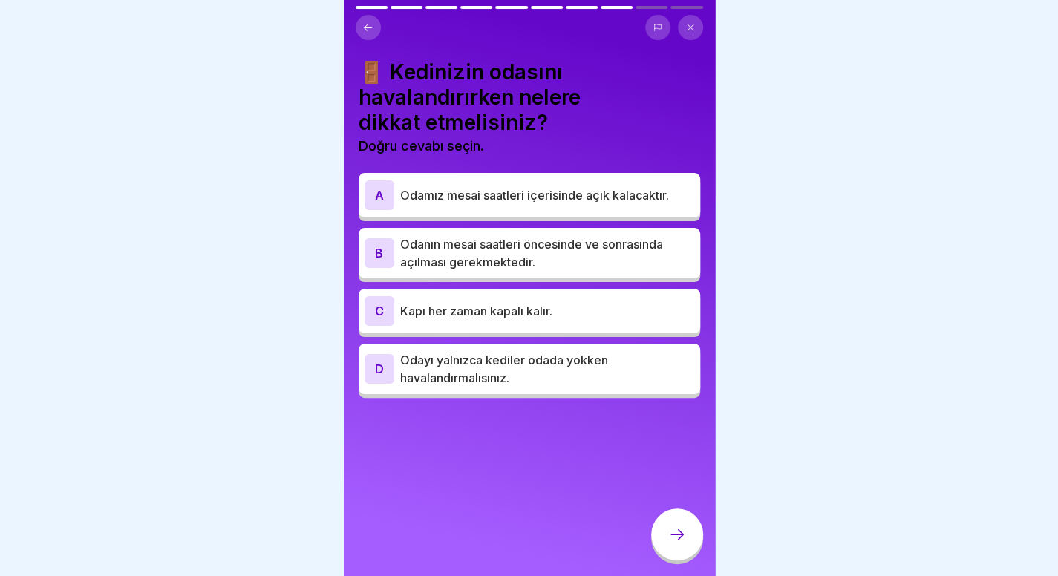
click at [916, 324] on div at bounding box center [529, 288] width 1058 height 576
click at [577, 318] on p "Kapı her zaman kapalı kalır." at bounding box center [547, 311] width 294 height 18
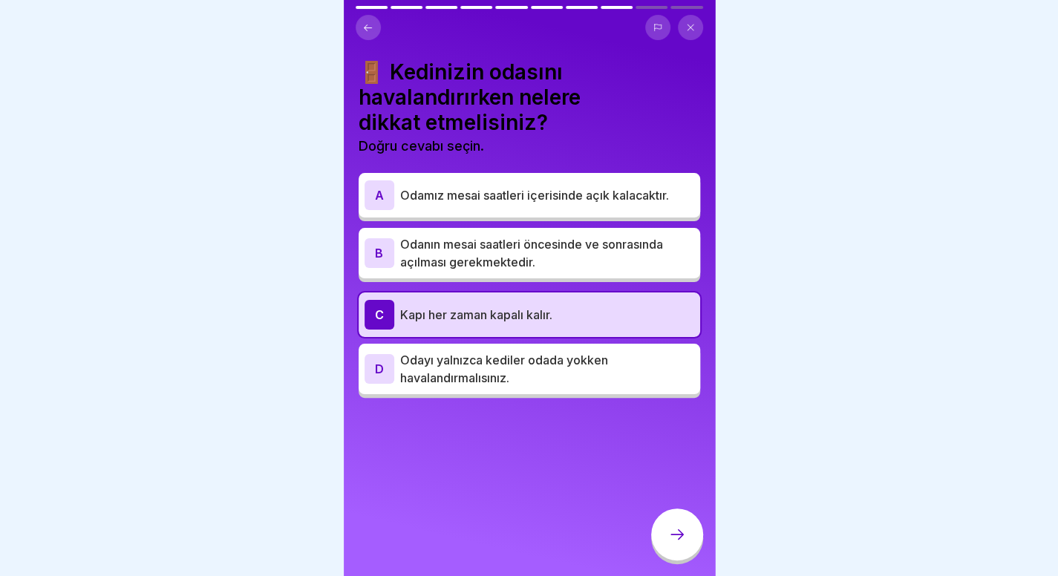
click at [567, 350] on div "D Odayı yalnızca kediler odada yokken havalandırmalısınız." at bounding box center [528, 369] width 341 height 50
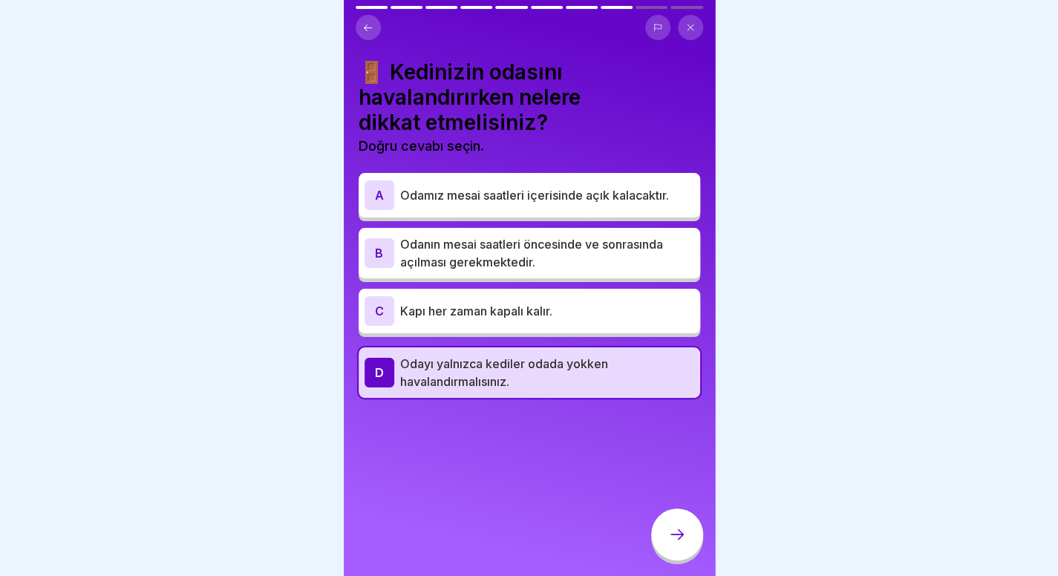
click at [638, 249] on font "Odanın mesai saatleri öncesinde ve sonrasında açılması gerekmektedir." at bounding box center [531, 253] width 263 height 33
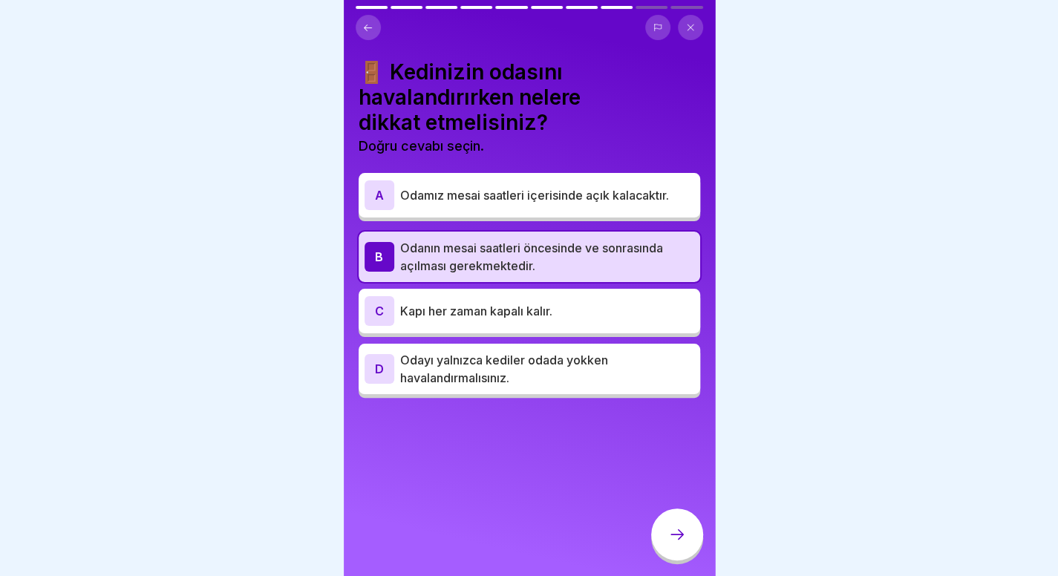
click at [693, 554] on div at bounding box center [677, 534] width 52 height 52
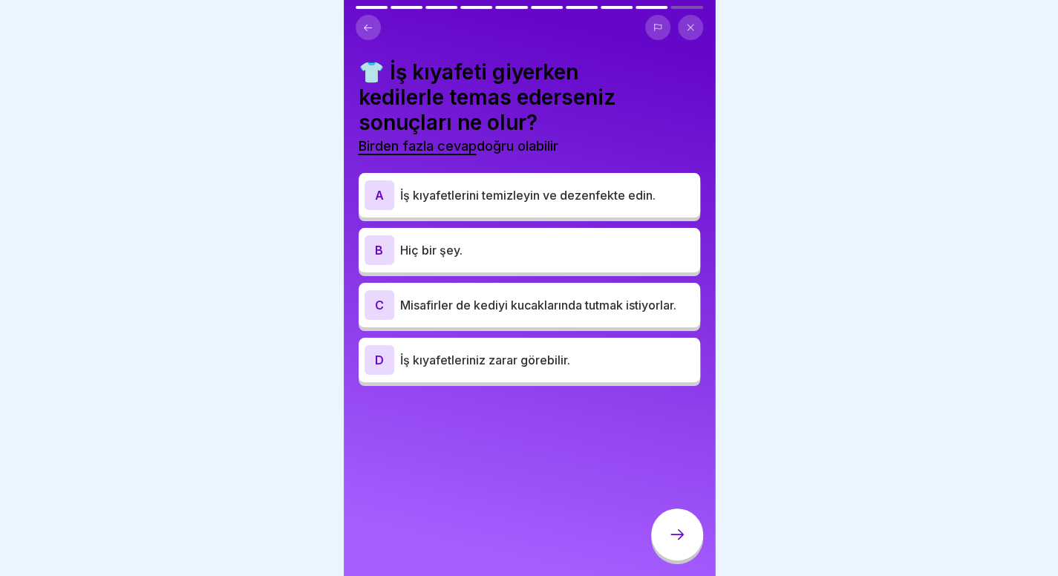
click at [557, 202] on p "İş kıyafetlerini temizleyin ve dezenfekte edin." at bounding box center [547, 195] width 294 height 18
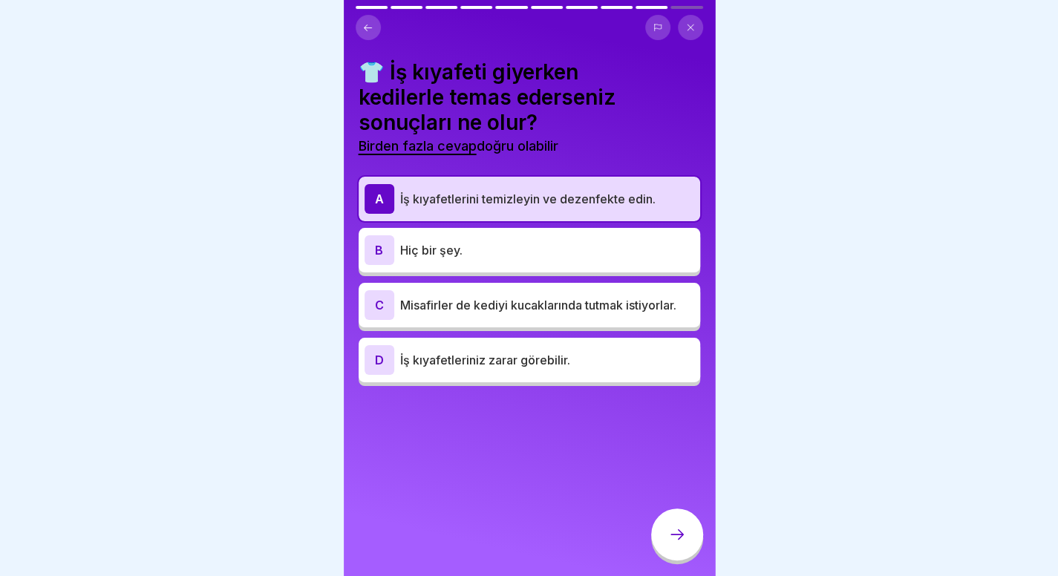
click at [676, 540] on icon at bounding box center [677, 534] width 18 height 18
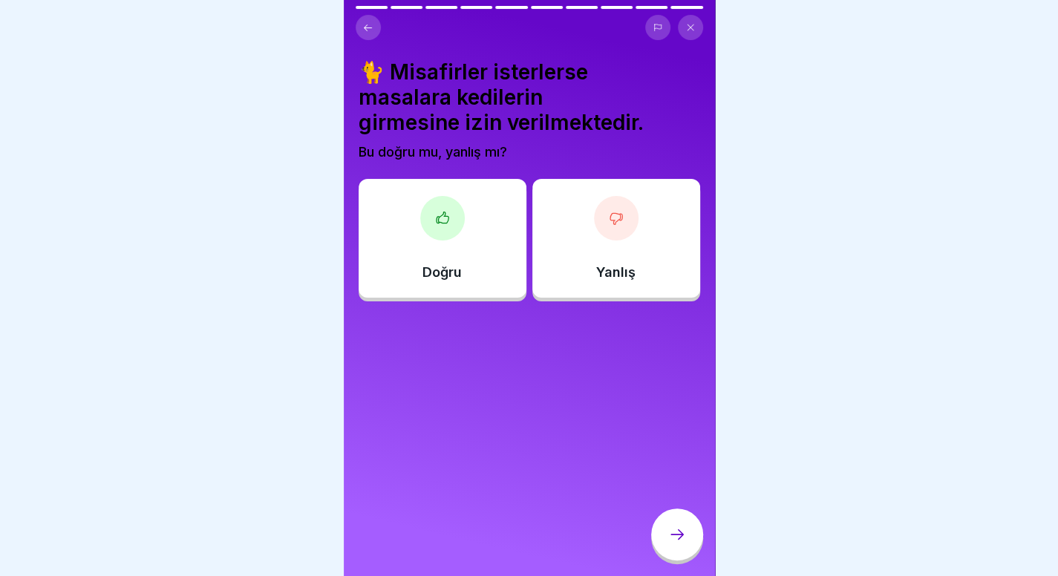
click at [590, 247] on div "Yanlış" at bounding box center [616, 238] width 168 height 119
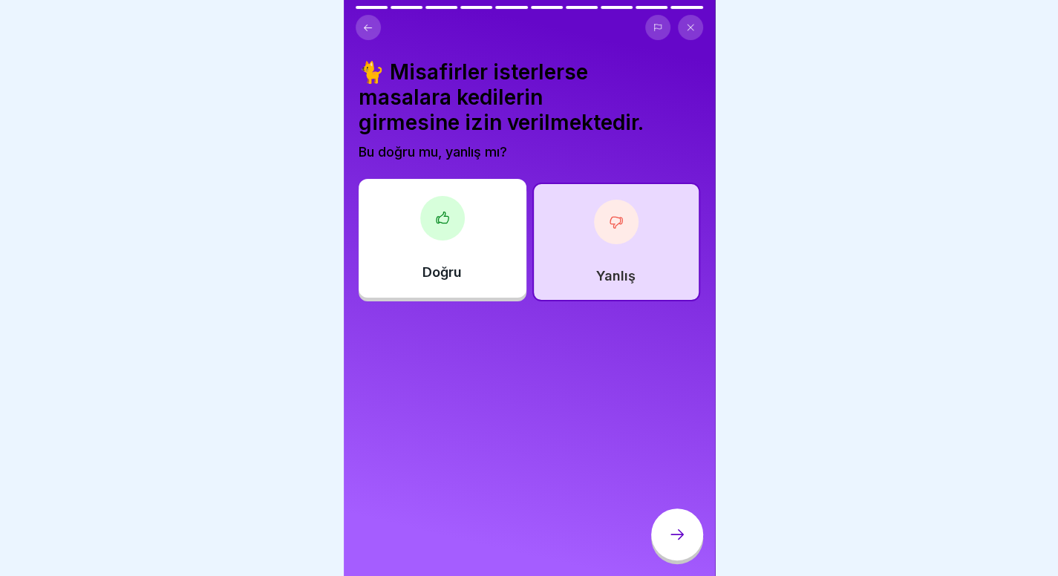
click at [685, 544] on div at bounding box center [677, 534] width 52 height 52
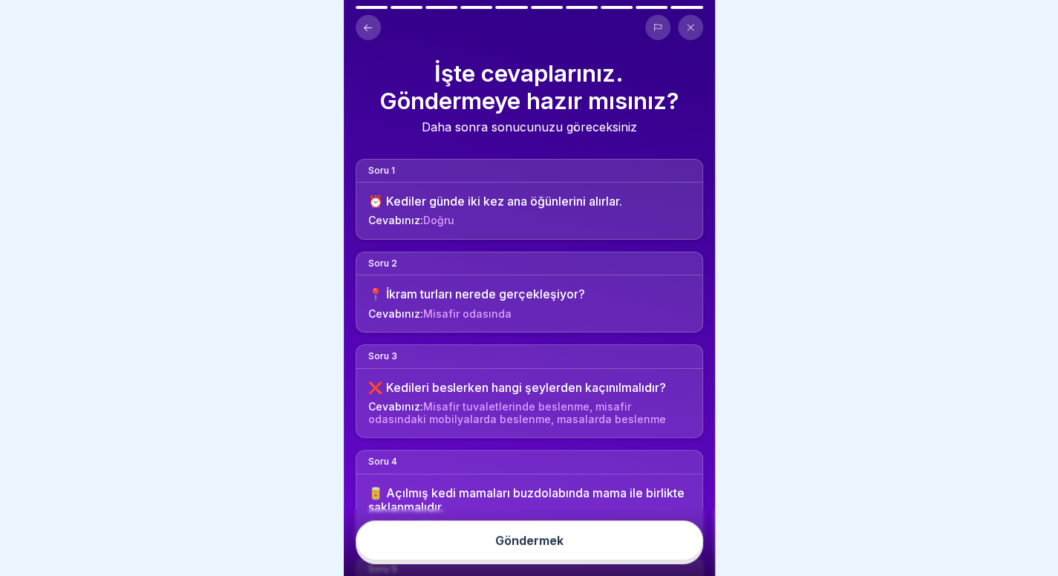
click at [556, 548] on font "Göndermek" at bounding box center [529, 540] width 68 height 15
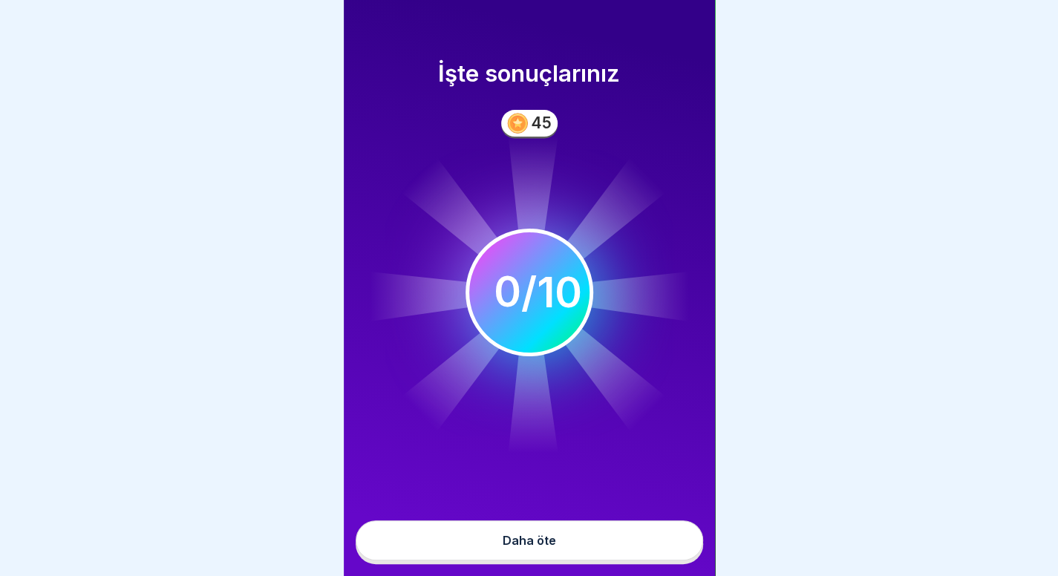
click at [573, 543] on button "Daha öte" at bounding box center [529, 540] width 347 height 40
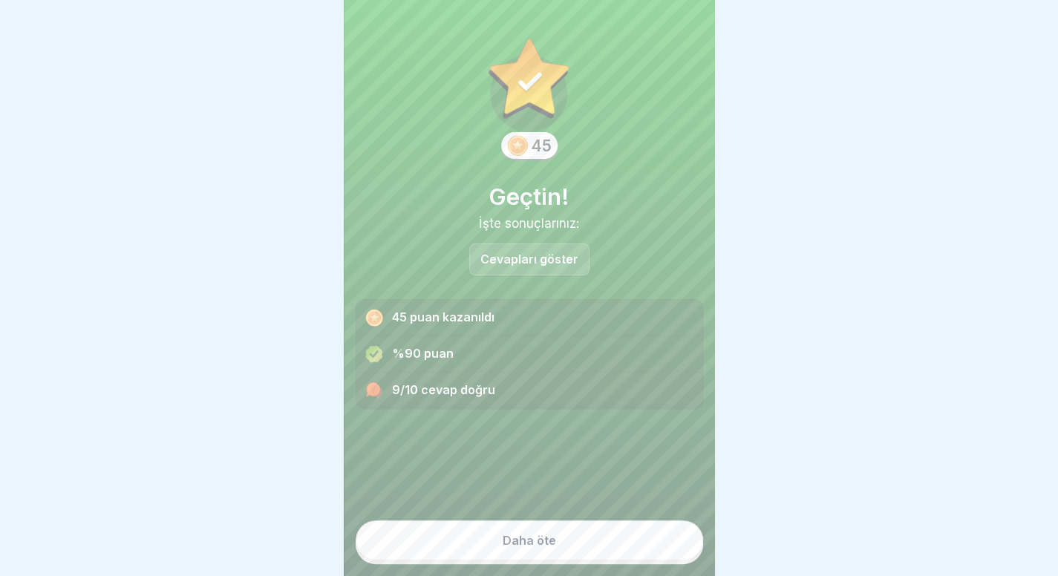
click at [583, 557] on button "Daha öte" at bounding box center [529, 540] width 347 height 40
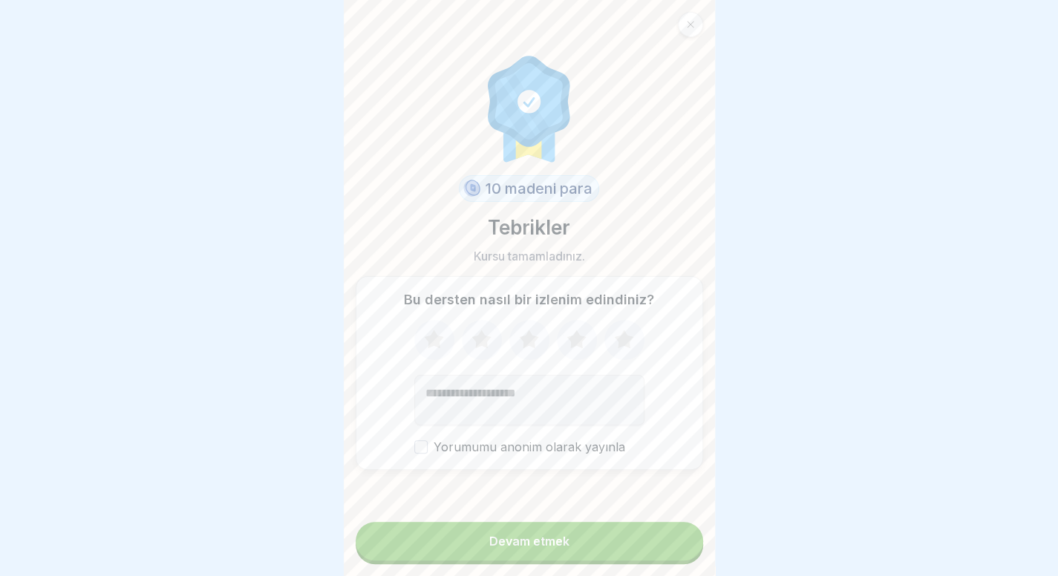
click at [618, 557] on button "Devam etmek" at bounding box center [529, 541] width 347 height 39
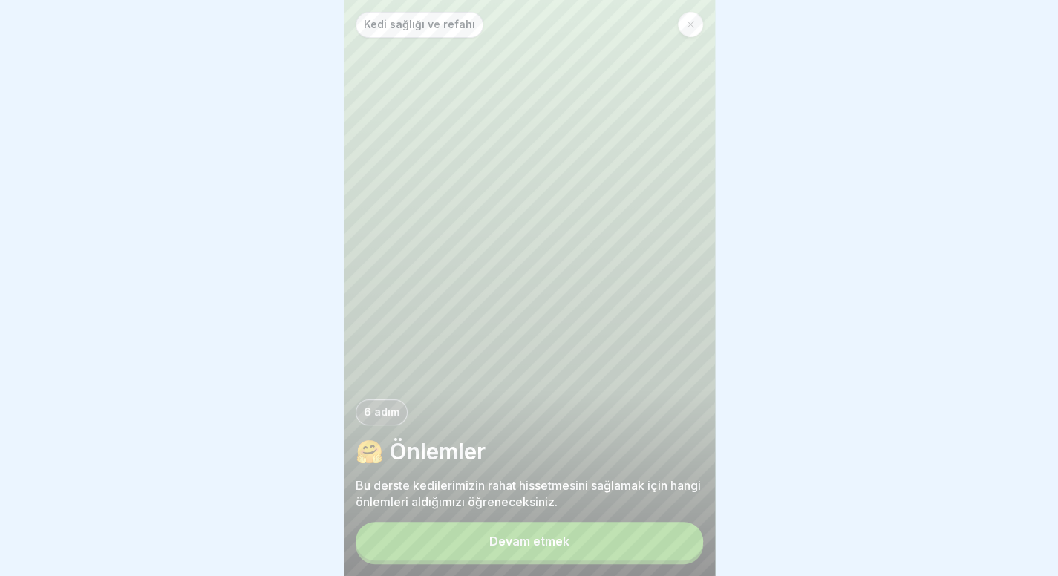
click at [687, 17] on div at bounding box center [690, 24] width 25 height 25
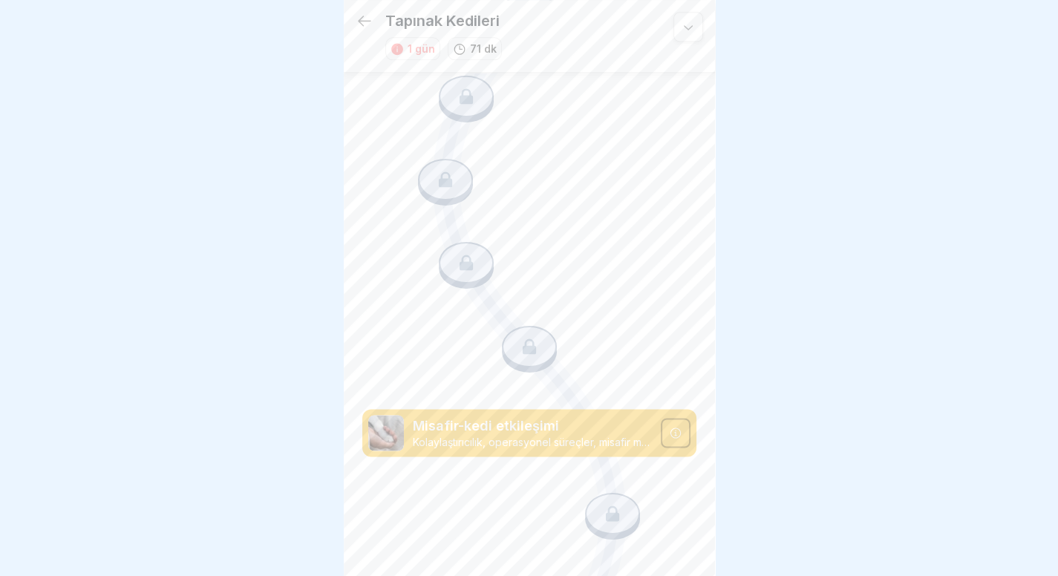
scroll to position [728, 0]
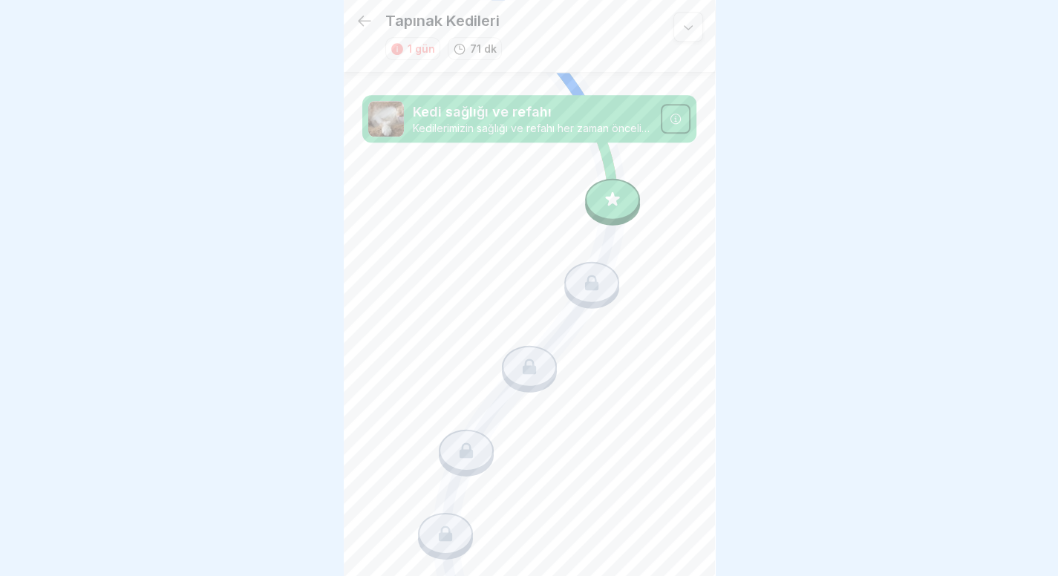
click at [604, 190] on icon at bounding box center [612, 199] width 19 height 19
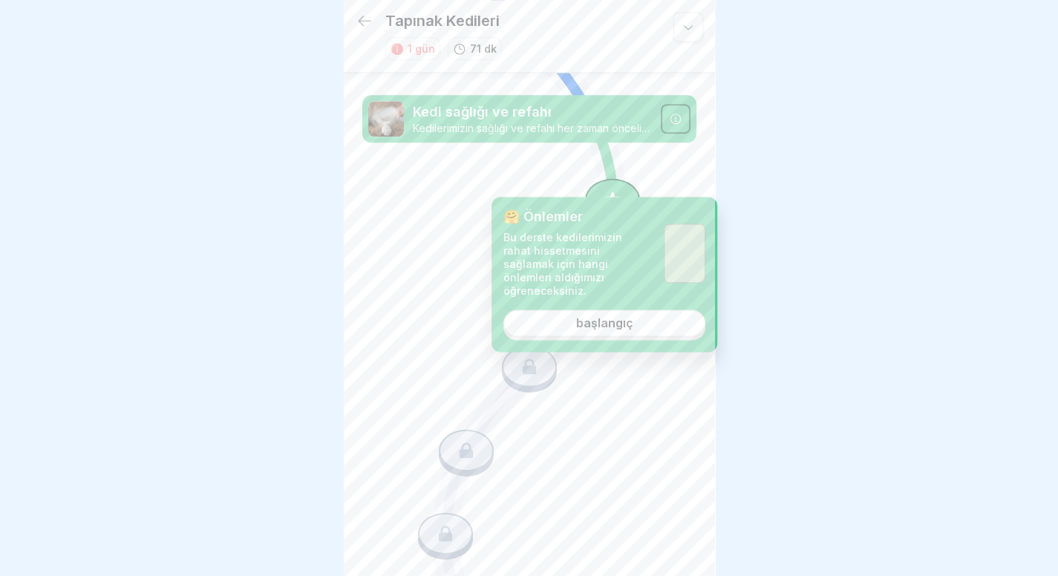
click at [597, 315] on font "başlangıç" at bounding box center [604, 322] width 57 height 15
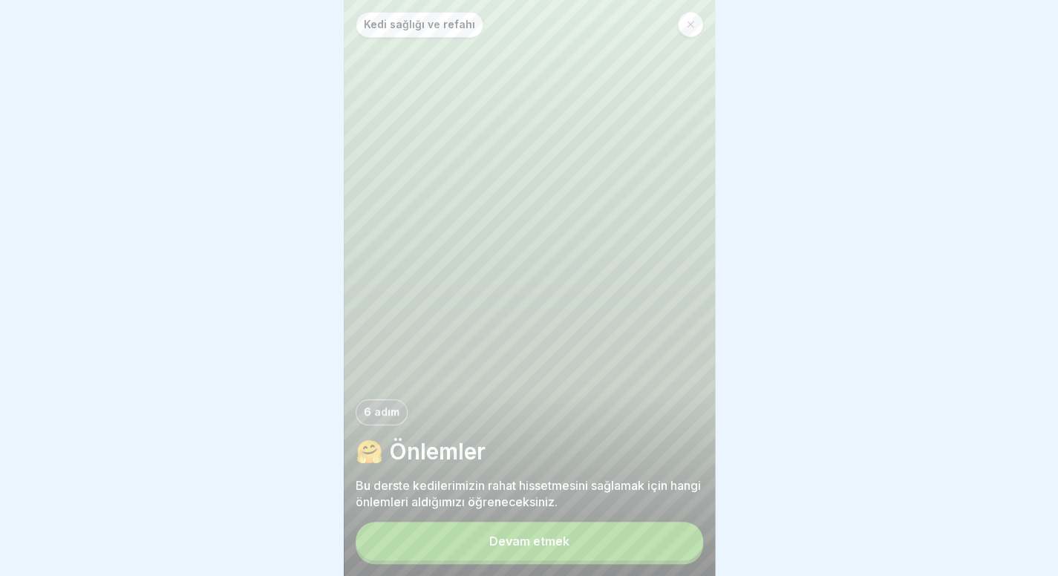
click at [545, 549] on font "Devam etmek" at bounding box center [529, 541] width 80 height 15
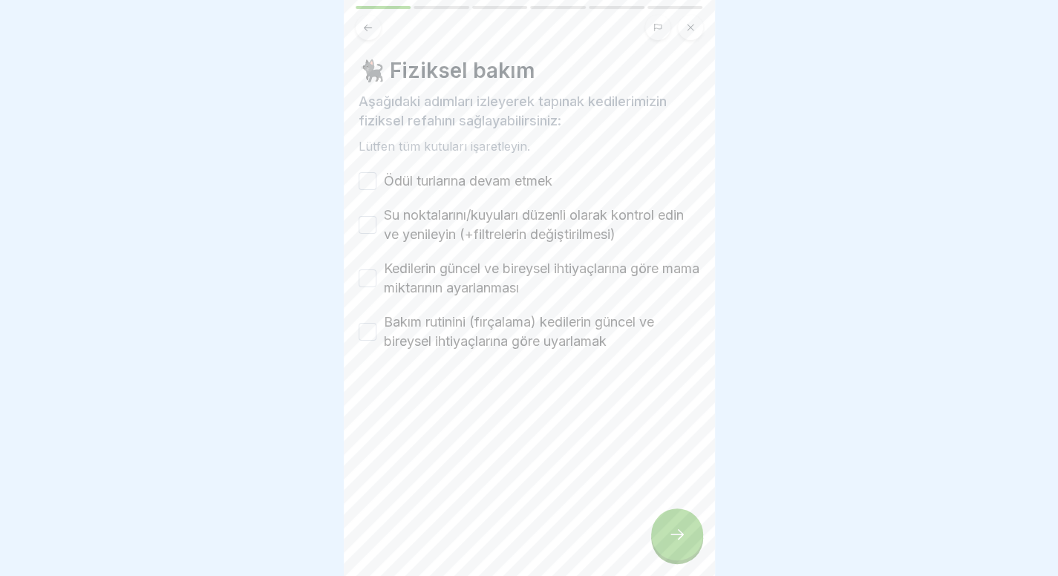
click at [537, 174] on font "Ödül turlarına devam etmek" at bounding box center [468, 181] width 168 height 16
click at [376, 174] on button "Ödül turlarına devam etmek" at bounding box center [367, 181] width 18 height 18
click at [528, 235] on font "Su noktalarını/kuyuları düzenli olarak kontrol edin ve yenileyin (+filtrelerin …" at bounding box center [534, 224] width 300 height 35
click at [376, 234] on button "Su noktalarını/kuyuları düzenli olarak kontrol edin ve yenileyin (+filtrelerin …" at bounding box center [367, 225] width 18 height 18
click at [515, 274] on font "Kedilerin güncel ve bireysel ihtiyaçlarına göre mama miktarının ayarlanması" at bounding box center [541, 278] width 315 height 35
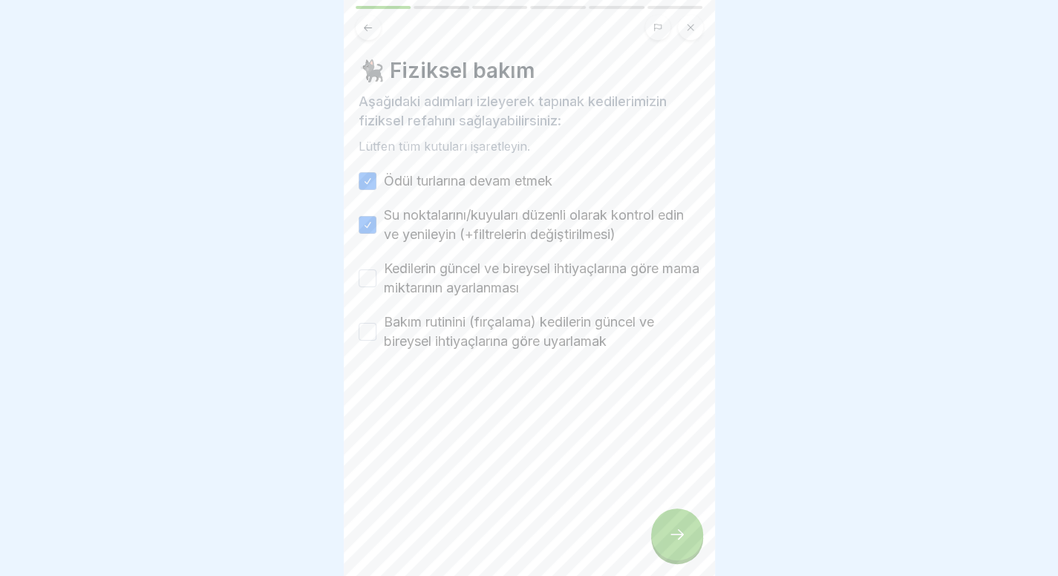
click at [376, 274] on button "Kedilerin güncel ve bireysel ihtiyaçlarına göre mama miktarının ayarlanması" at bounding box center [367, 278] width 18 height 18
click at [506, 330] on font "Bakım rutinini (fırçalama) kedilerin güncel ve bireysel ihtiyaçlarına göre uyar…" at bounding box center [519, 331] width 270 height 35
click at [376, 330] on button "Bakım rutinini (fırçalama) kedilerin güncel ve bireysel ihtiyaçlarına göre uyar…" at bounding box center [367, 332] width 18 height 18
click at [685, 546] on div at bounding box center [677, 534] width 52 height 52
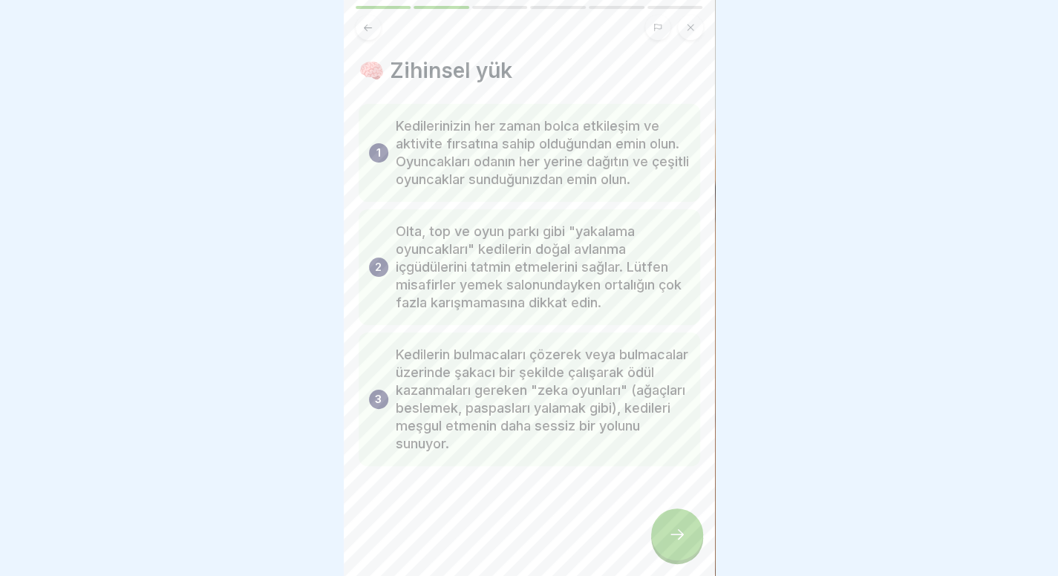
click at [685, 546] on div at bounding box center [677, 534] width 52 height 52
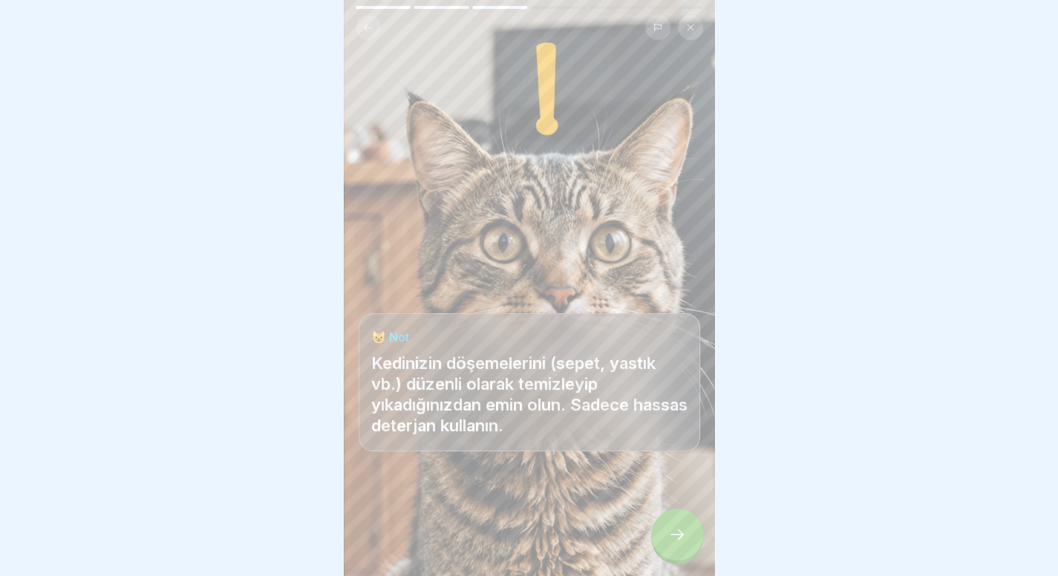
scroll to position [11, 0]
click at [679, 540] on icon at bounding box center [677, 534] width 18 height 18
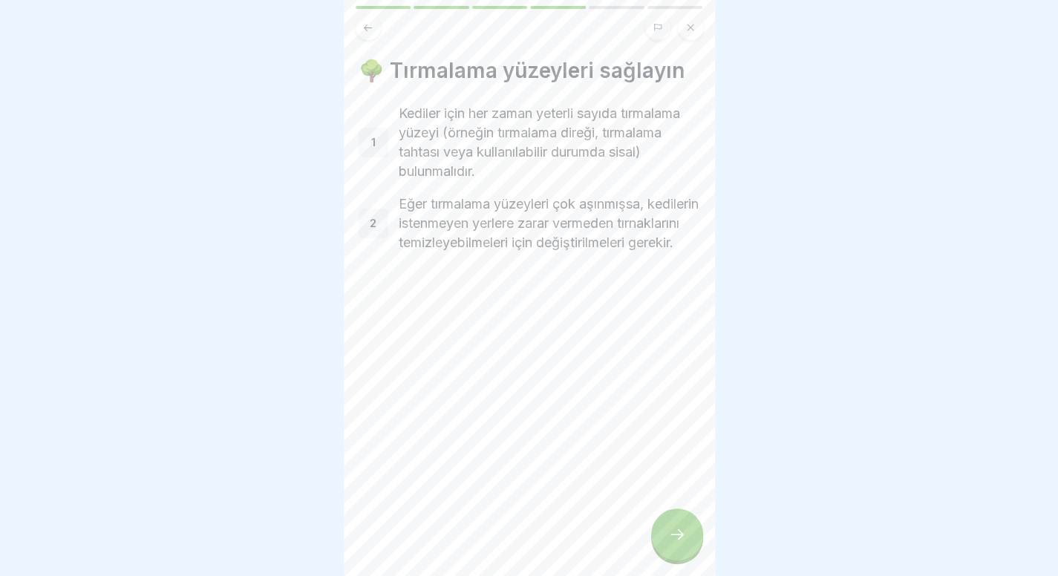
click at [679, 540] on icon at bounding box center [677, 534] width 18 height 18
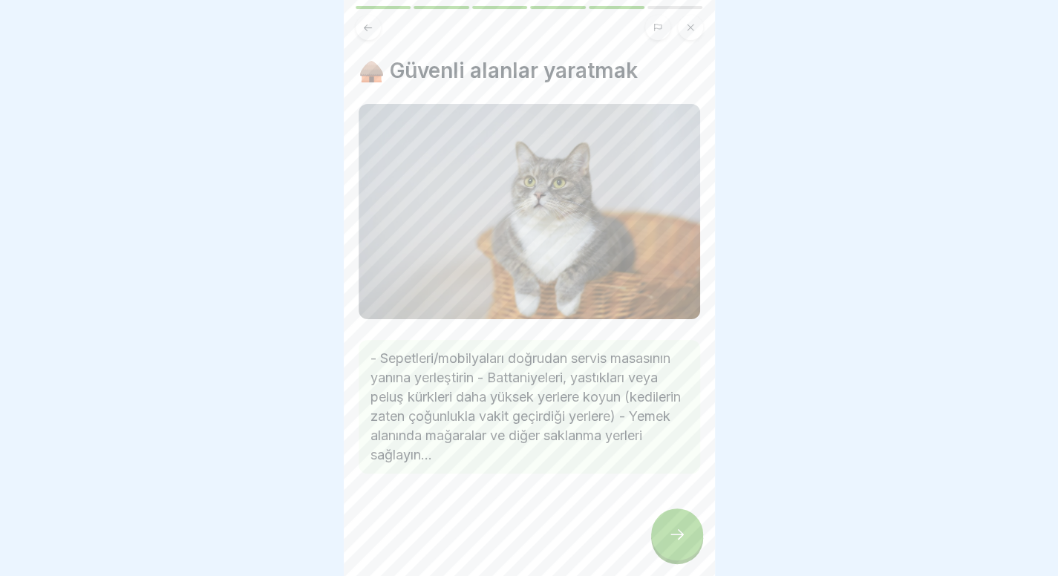
click at [679, 540] on icon at bounding box center [677, 534] width 18 height 18
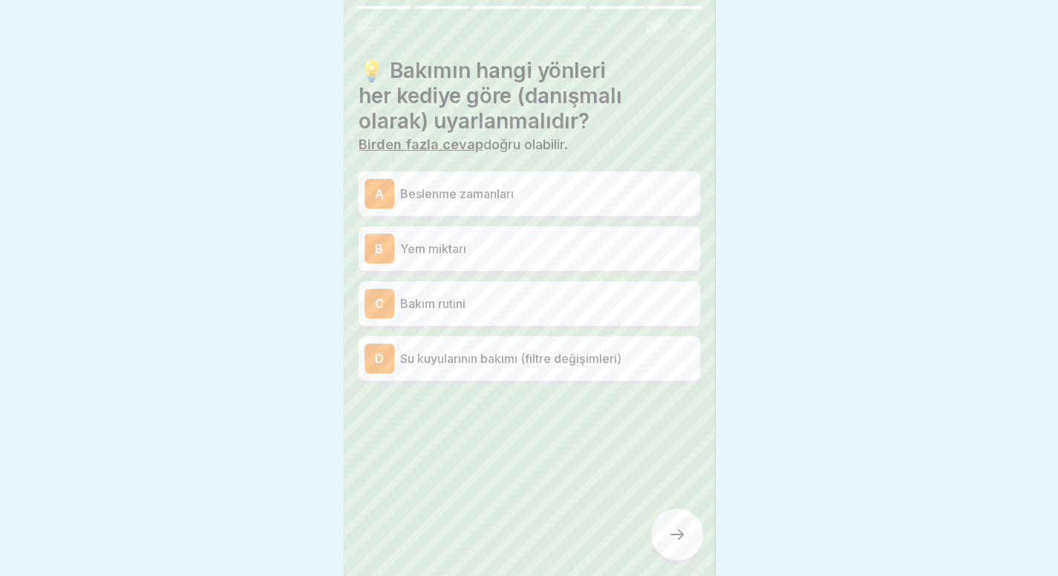
click at [508, 299] on p "Bakım rutini" at bounding box center [547, 304] width 294 height 18
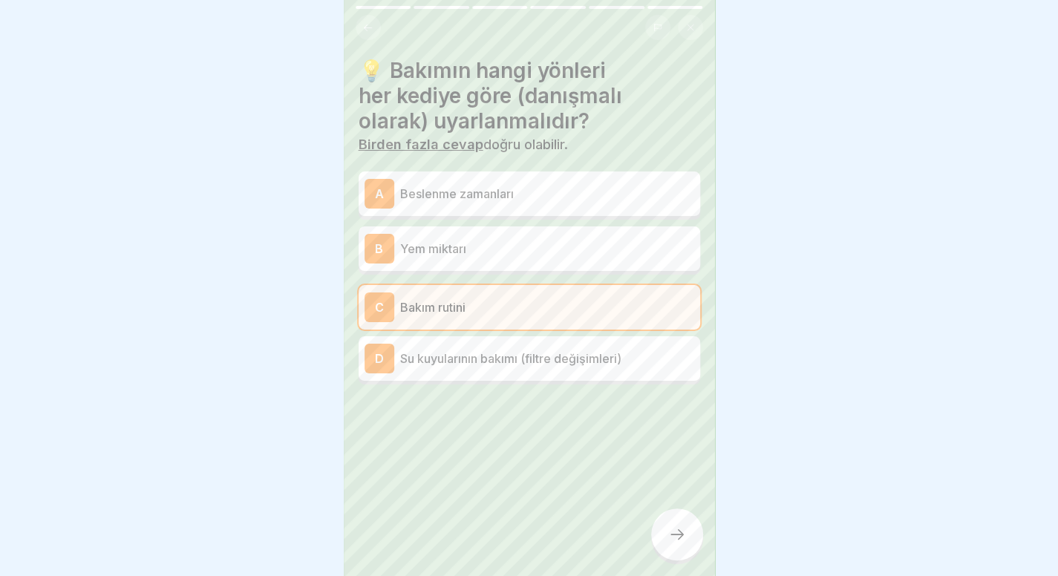
click at [534, 240] on p "Yem miktarı" at bounding box center [547, 249] width 294 height 18
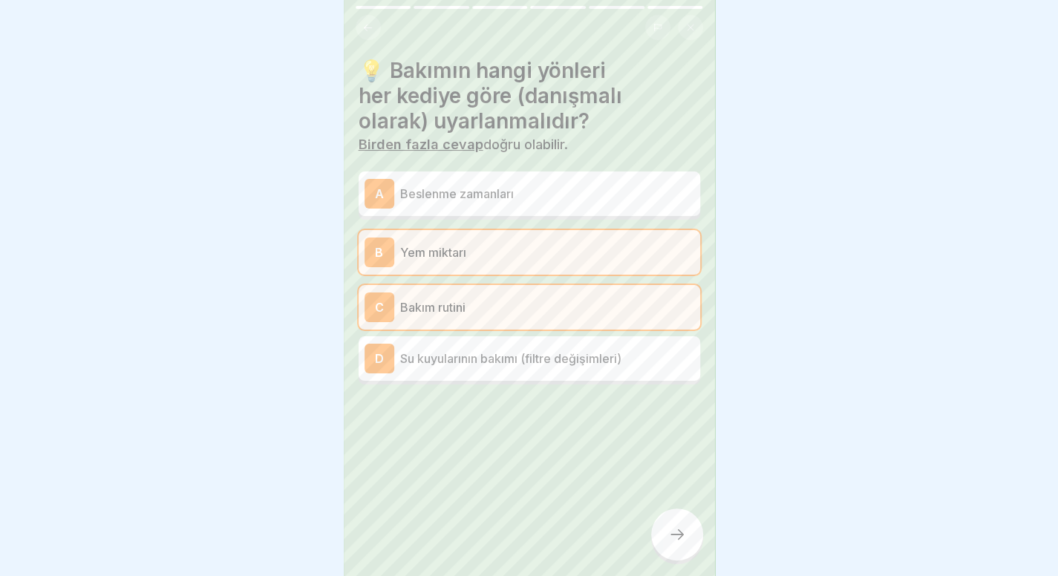
click at [690, 540] on div at bounding box center [677, 534] width 52 height 52
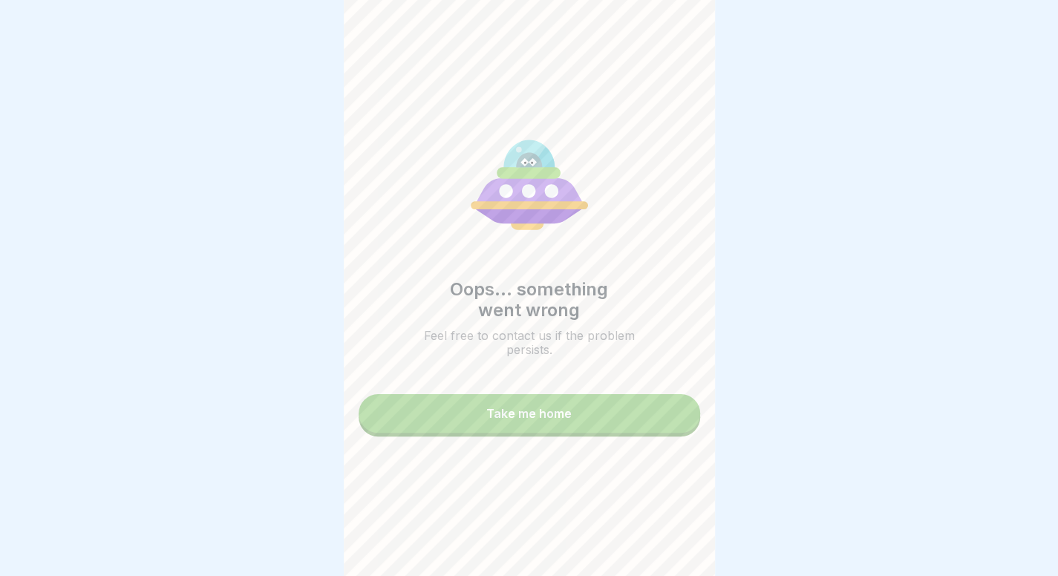
click at [650, 394] on button "Take me home" at bounding box center [528, 413] width 341 height 39
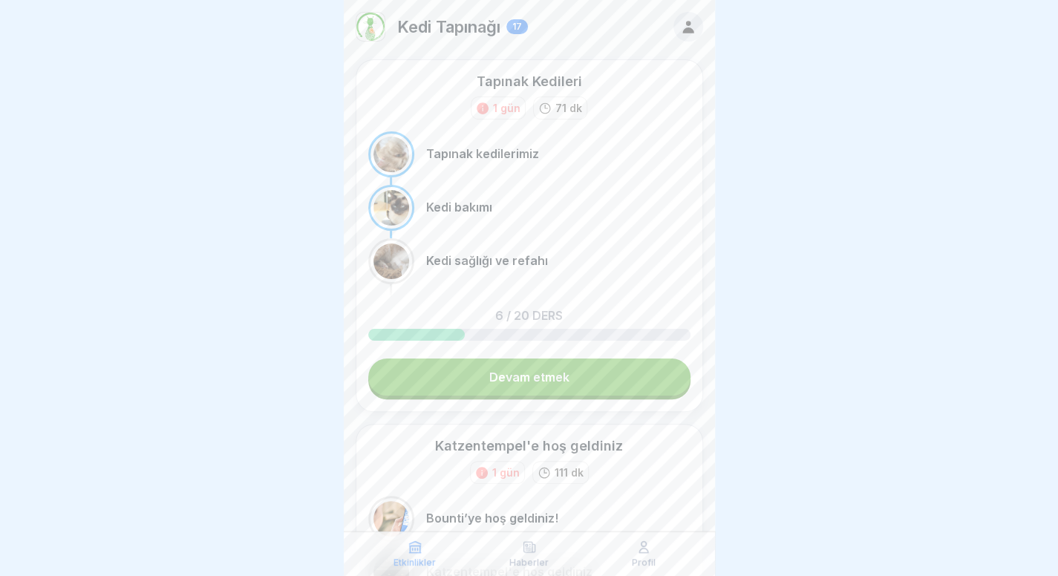
click at [650, 390] on link "Devam etmek" at bounding box center [529, 376] width 322 height 37
click at [610, 382] on link "Devam etmek" at bounding box center [529, 376] width 322 height 37
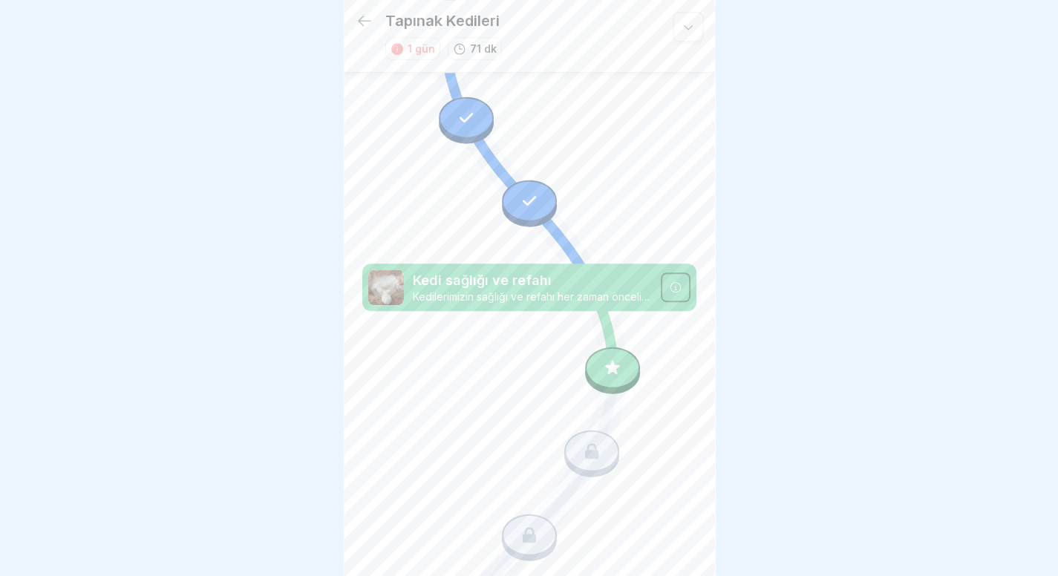
scroll to position [610, 0]
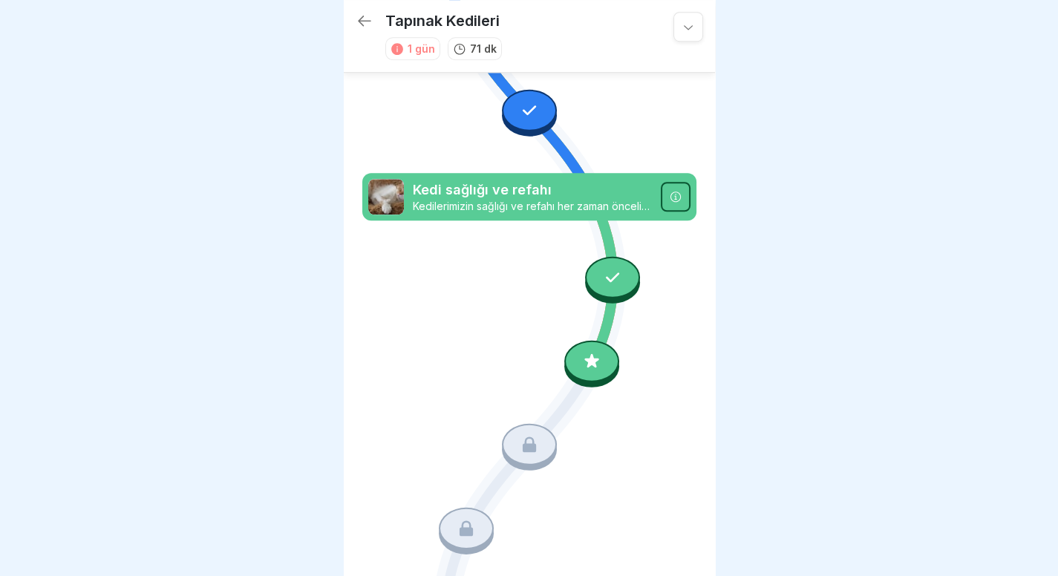
scroll to position [692, 0]
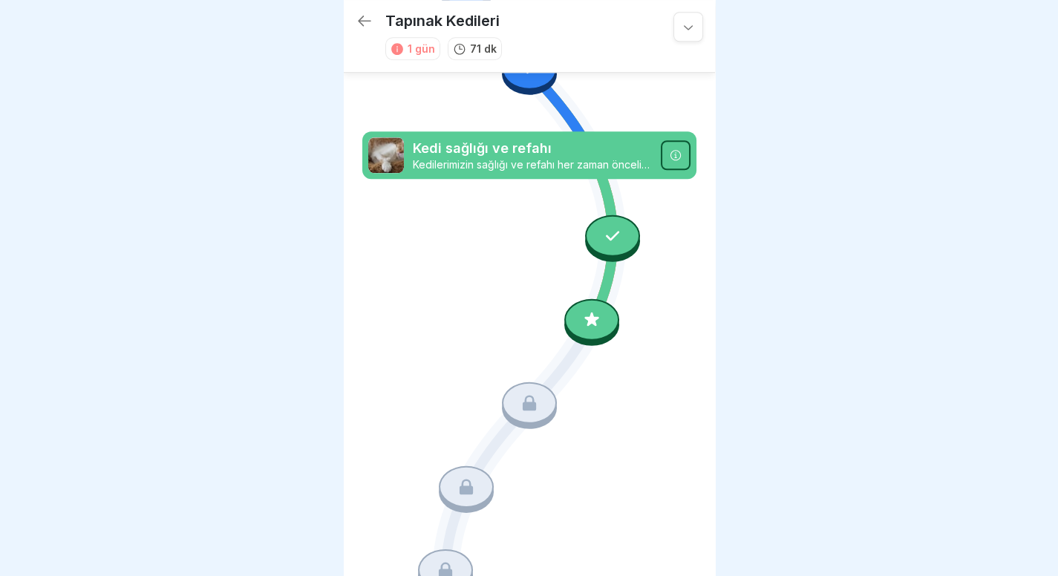
click at [589, 310] on icon at bounding box center [591, 319] width 19 height 19
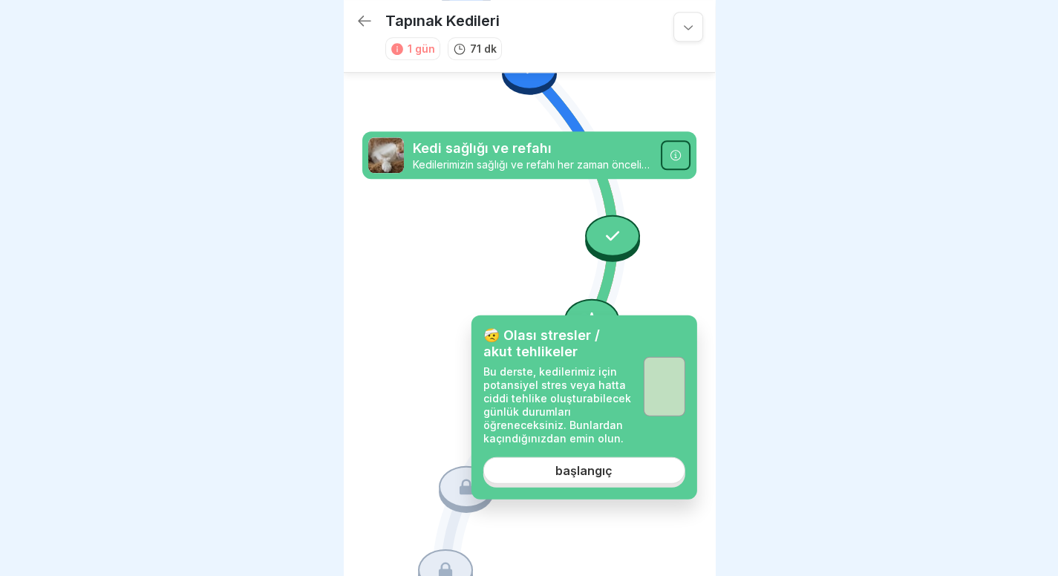
click at [577, 461] on link "başlangıç" at bounding box center [584, 470] width 202 height 27
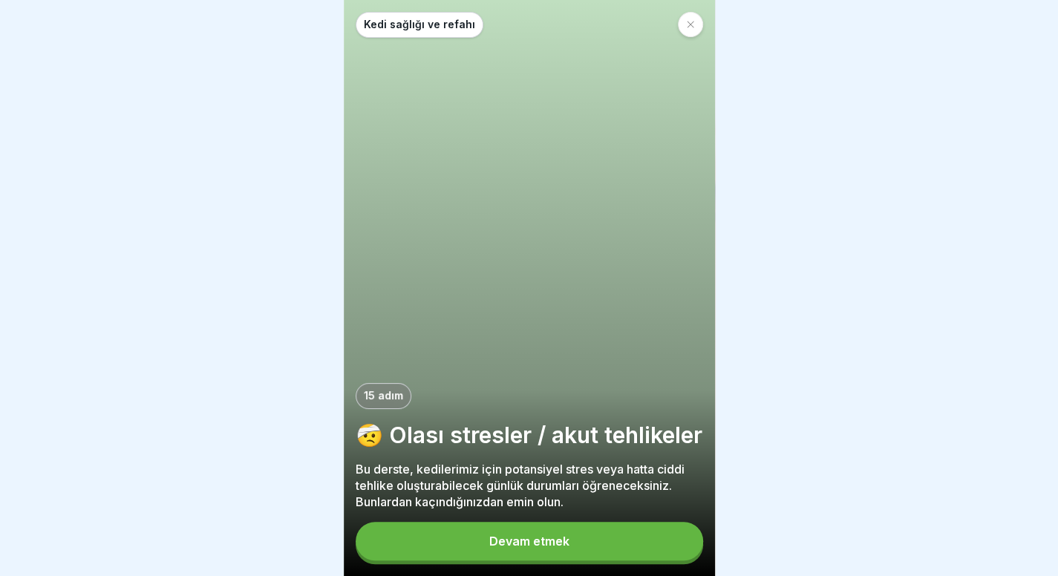
click at [564, 543] on font "Devam etmek" at bounding box center [529, 541] width 80 height 15
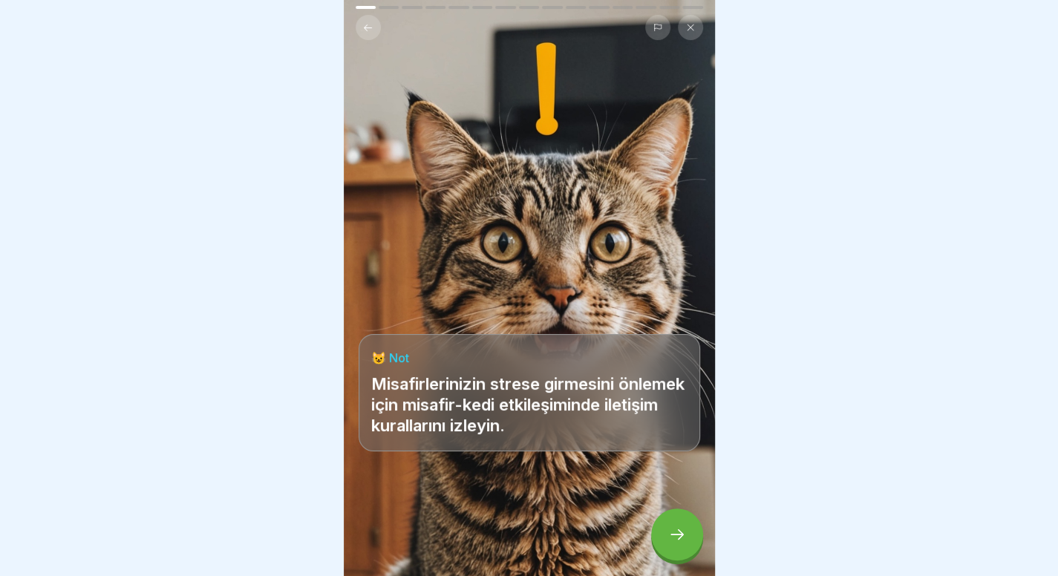
scroll to position [11, 0]
click at [667, 534] on div at bounding box center [677, 534] width 52 height 52
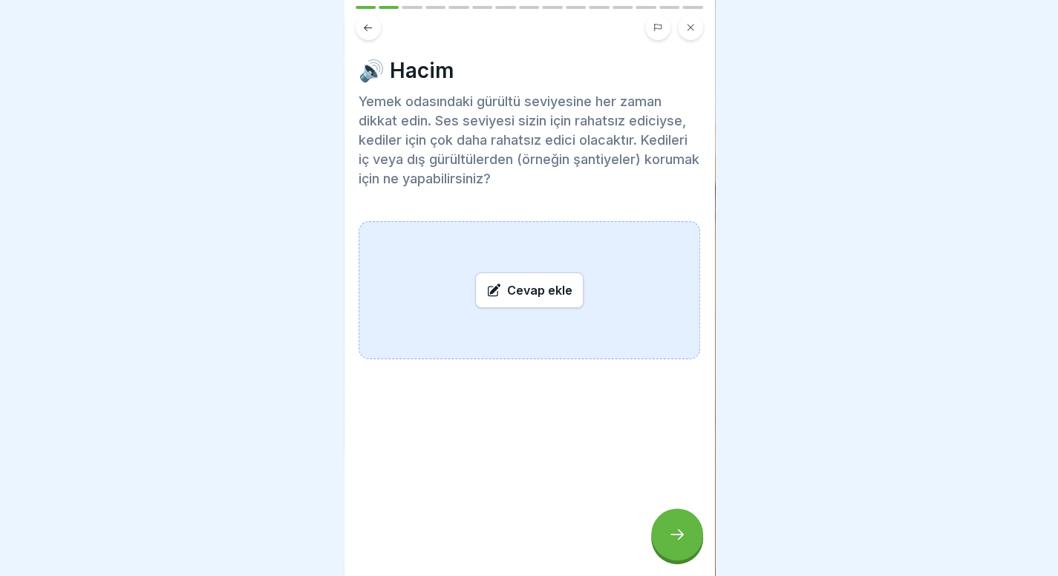
click at [667, 534] on div at bounding box center [677, 534] width 52 height 52
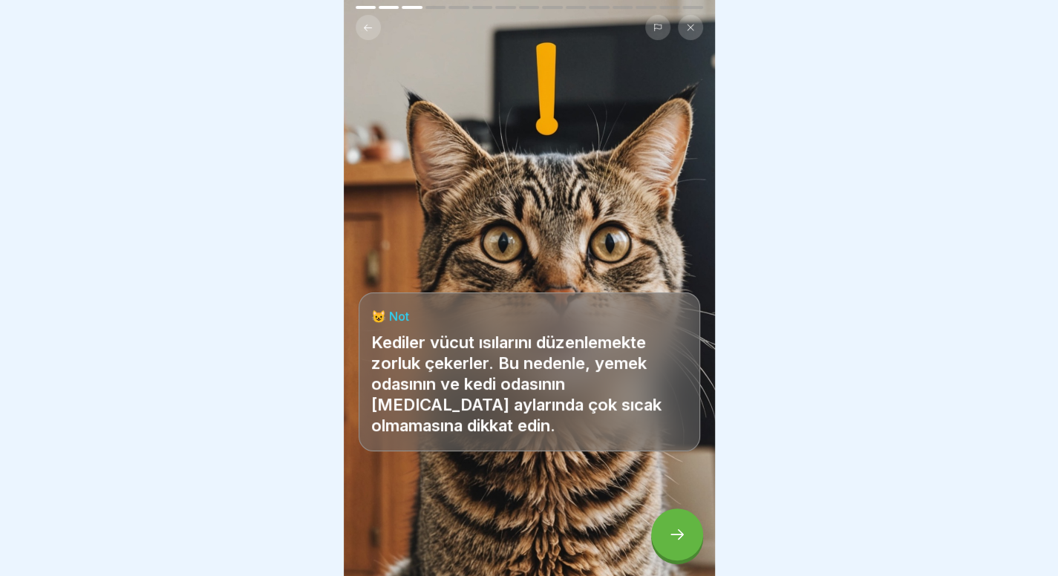
click at [667, 534] on div at bounding box center [677, 534] width 52 height 52
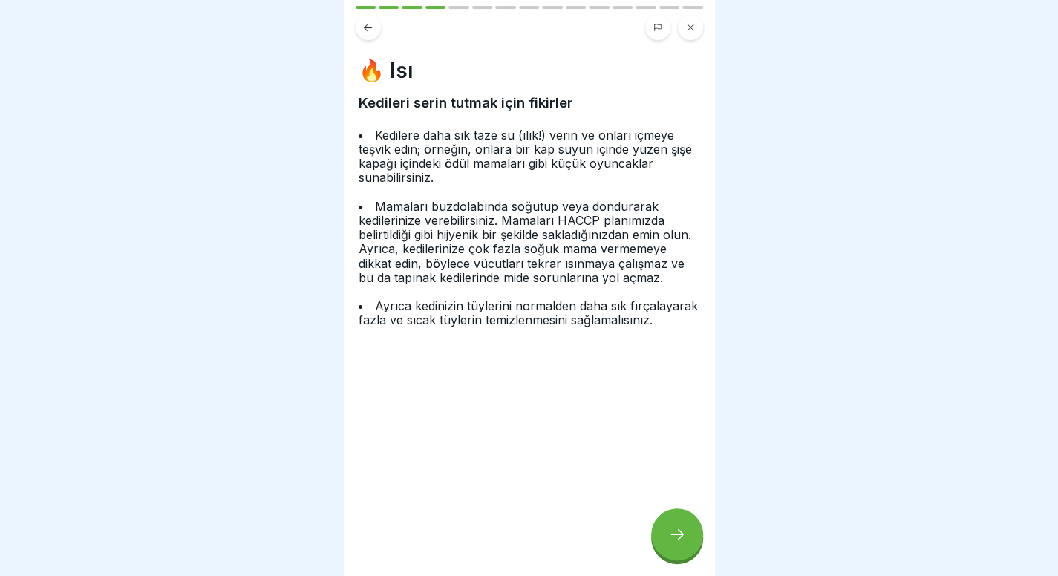
drag, startPoint x: 667, startPoint y: 534, endPoint x: 757, endPoint y: 397, distance: 163.9
click at [757, 397] on body "Kedi sağlığı ve refahı 15 adım 🤕 Olası stresler / akut tehlikeler Bu derste, ke…" at bounding box center [529, 288] width 1058 height 576
click at [673, 528] on icon at bounding box center [677, 534] width 18 height 18
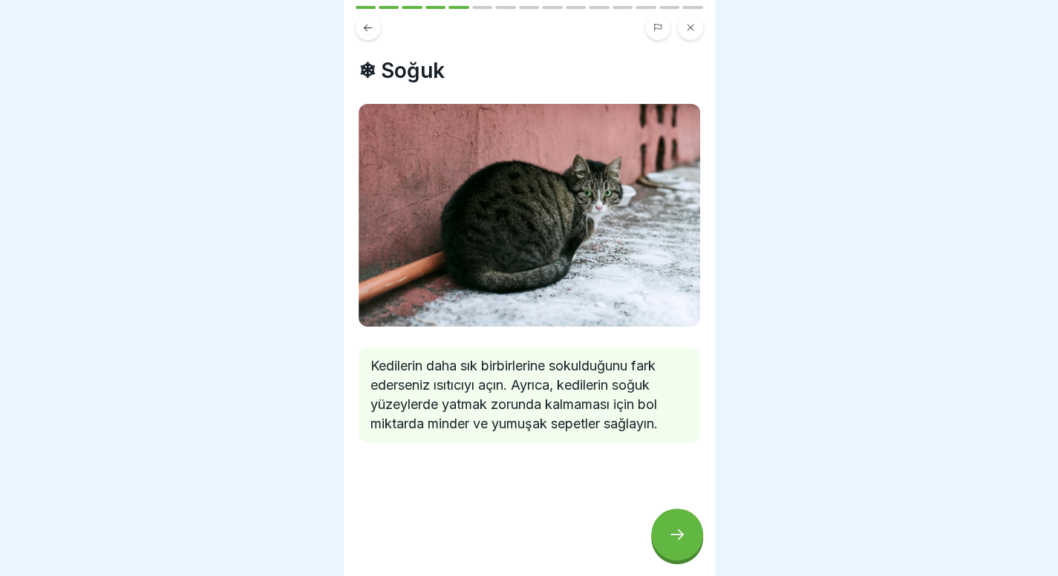
click at [673, 528] on icon at bounding box center [677, 534] width 18 height 18
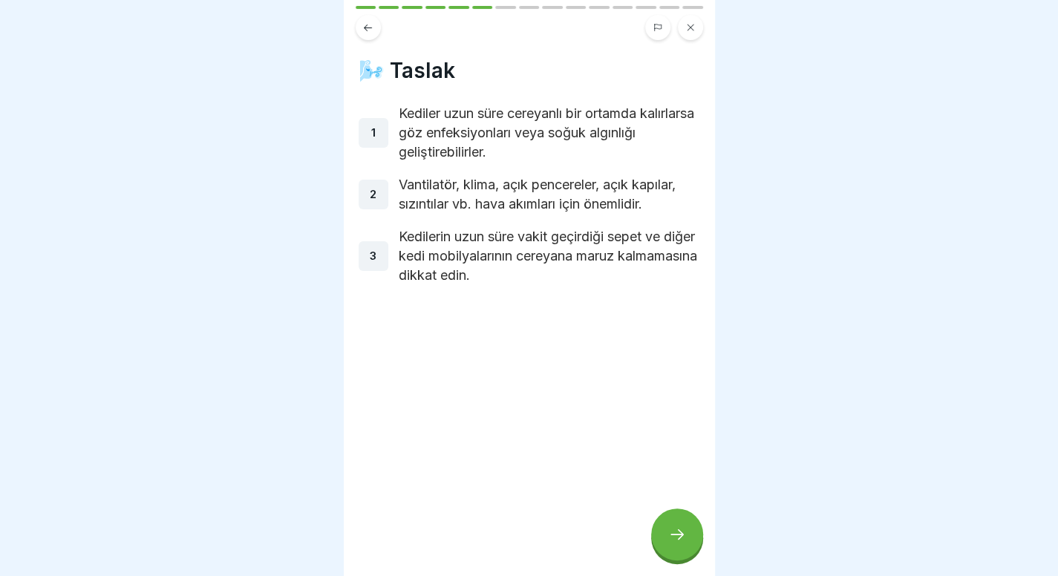
click at [673, 528] on icon at bounding box center [677, 534] width 18 height 18
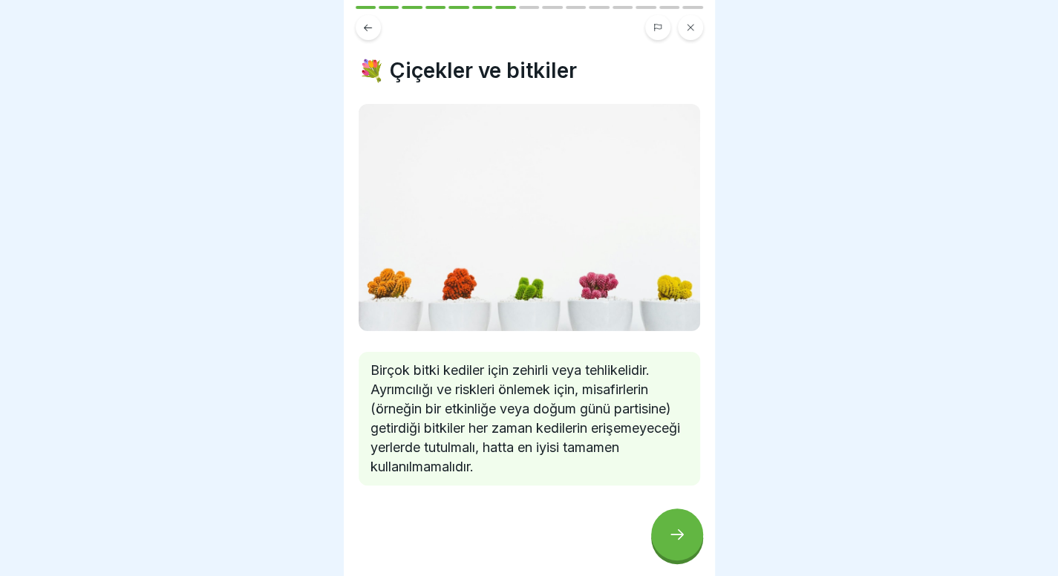
click at [673, 528] on icon at bounding box center [677, 534] width 18 height 18
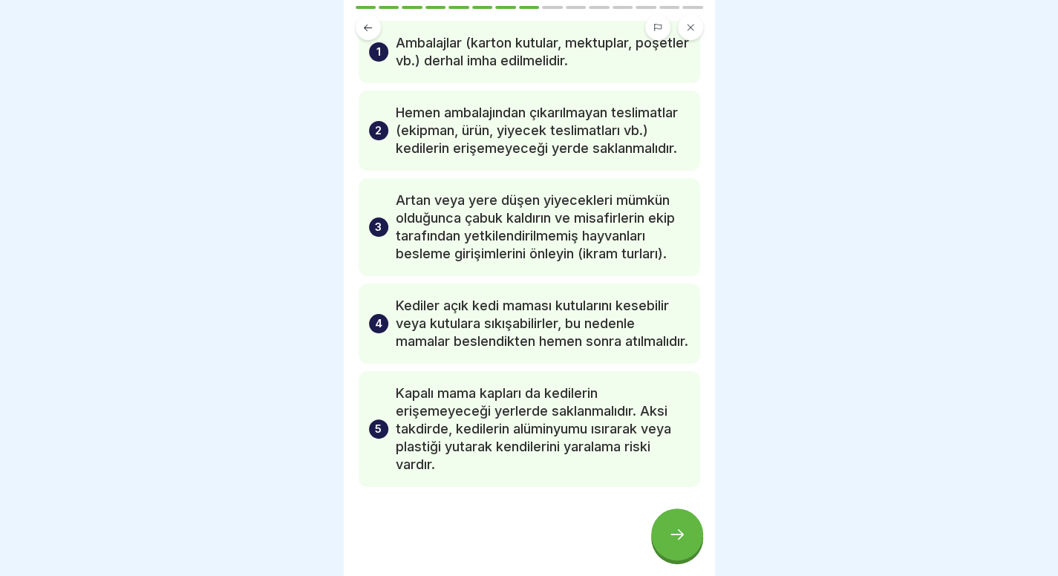
scroll to position [108, 0]
click at [685, 538] on div at bounding box center [677, 534] width 52 height 52
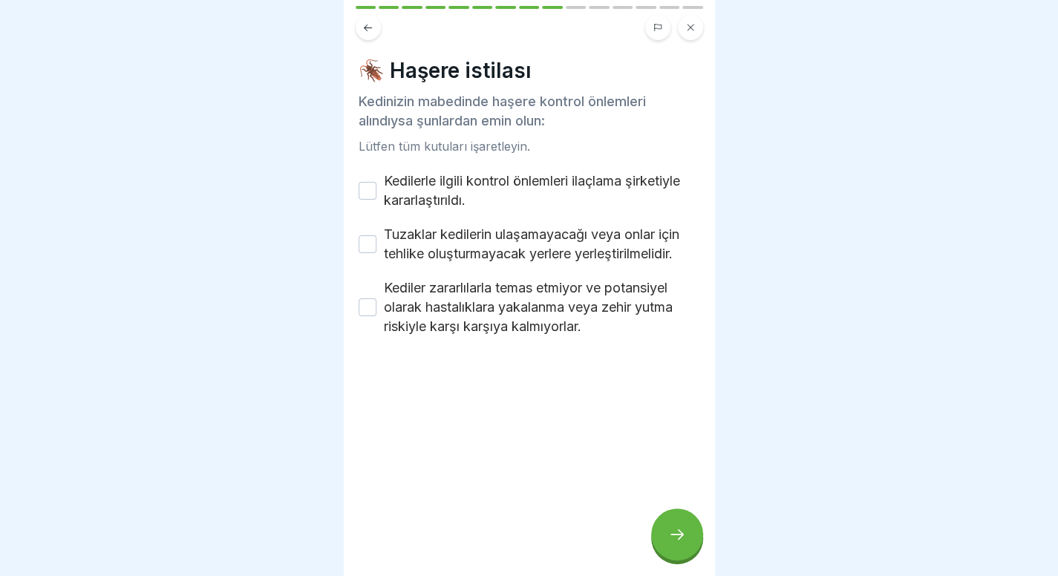
click at [498, 173] on font "Kedilerle ilgili kontrol önlemleri ilaçlama şirketiyle kararlaştırıldı." at bounding box center [532, 190] width 296 height 35
click at [376, 182] on button "Kedilerle ilgili kontrol önlemleri ilaçlama şirketiyle kararlaştırıldı." at bounding box center [367, 191] width 18 height 18
click at [483, 226] on font "Tuzaklar kedilerin ulaşamayacağı veya onlar için tehlike oluşturmayacak yerlere…" at bounding box center [531, 243] width 295 height 35
click at [376, 235] on button "Tuzaklar kedilerin ulaşamayacağı veya onlar için tehlike oluşturmayacak yerlere…" at bounding box center [367, 244] width 18 height 18
click at [483, 299] on font "Kediler zararlılarla temas etmiyor ve potansiyel olarak hastalıklara yakalanma …" at bounding box center [528, 307] width 289 height 54
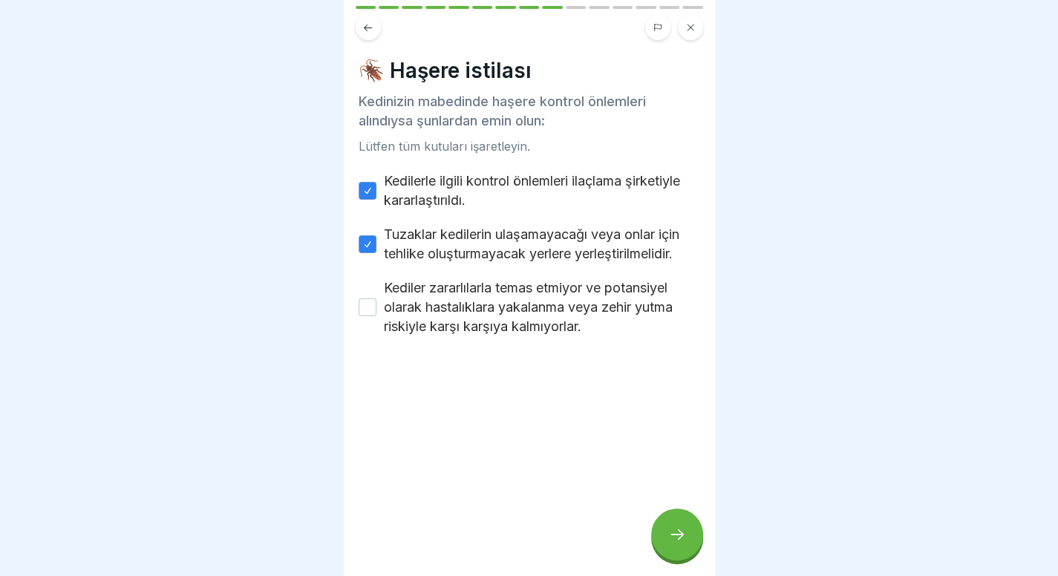
click at [376, 299] on button "Kediler zararlılarla temas etmiyor ve potansiyel olarak hastalıklara yakalanma …" at bounding box center [367, 307] width 18 height 18
click at [672, 549] on div at bounding box center [677, 534] width 52 height 52
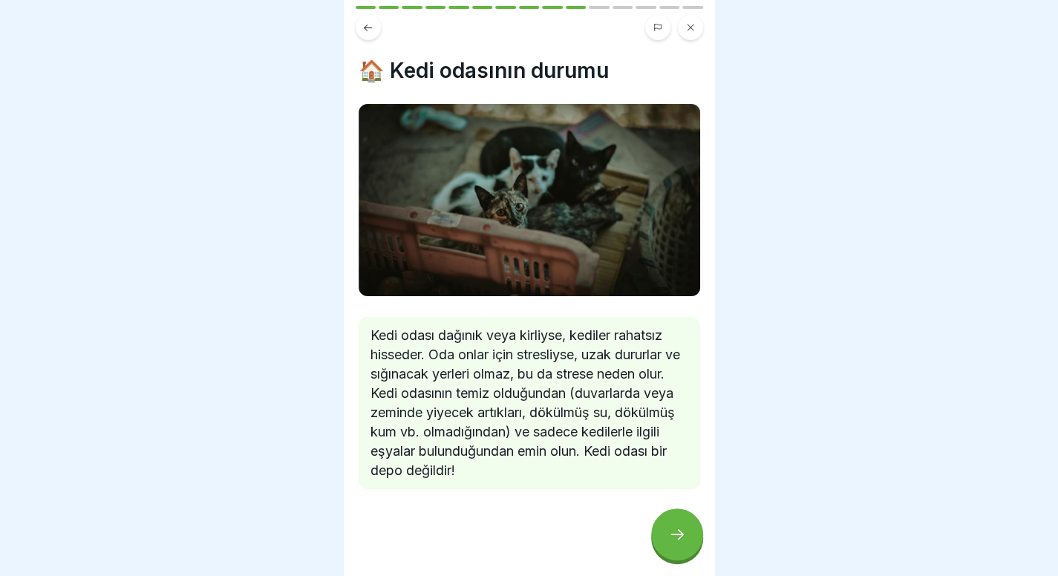
scroll to position [15, 0]
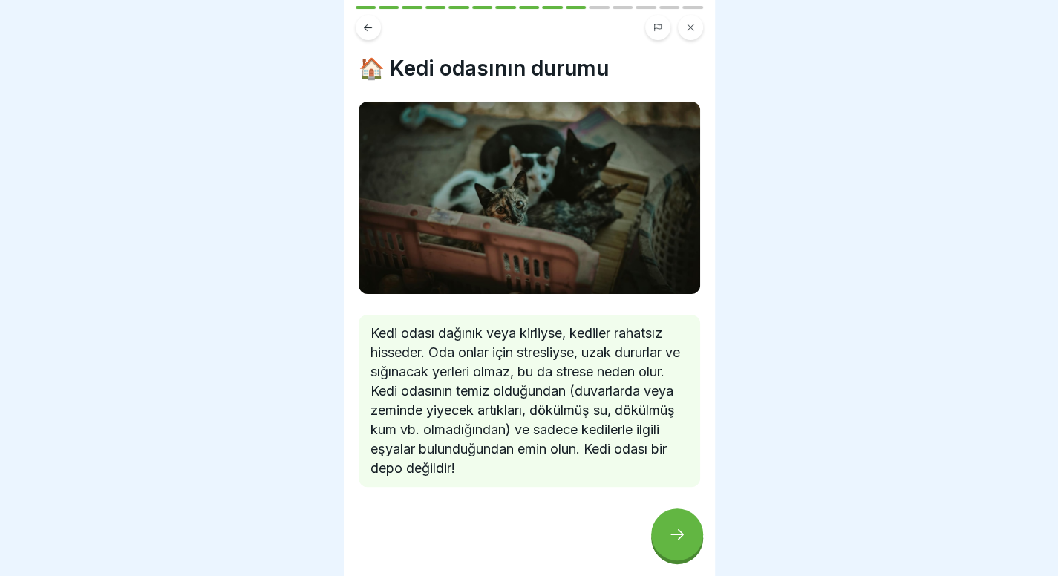
click at [669, 541] on icon at bounding box center [677, 534] width 18 height 18
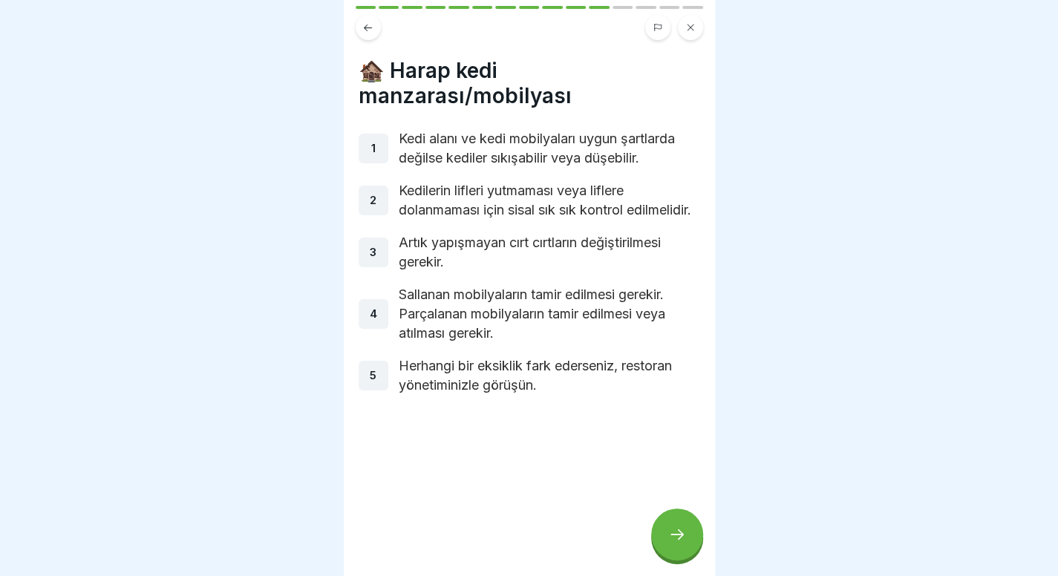
click at [670, 529] on icon at bounding box center [677, 534] width 18 height 18
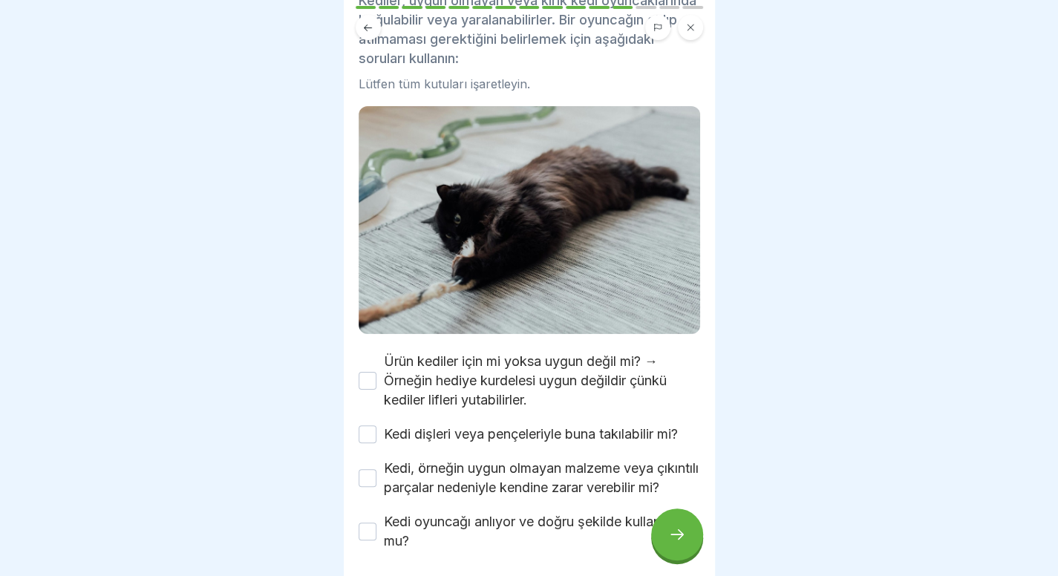
scroll to position [125, 0]
click at [618, 399] on div "Ürün kediler için mi yoksa uygun değil mi? → Örneğin hediye kurdelesi uygun değ…" at bounding box center [528, 452] width 341 height 199
click at [583, 354] on font "Ürün kediler için mi yoksa uygun değil mi? → Örneğin hediye kurdelesi uygun değ…" at bounding box center [525, 381] width 283 height 54
click at [376, 373] on button "Ürün kediler için mi yoksa uygun değil mi? → Örneğin hediye kurdelesi uygun değ…" at bounding box center [367, 382] width 18 height 18
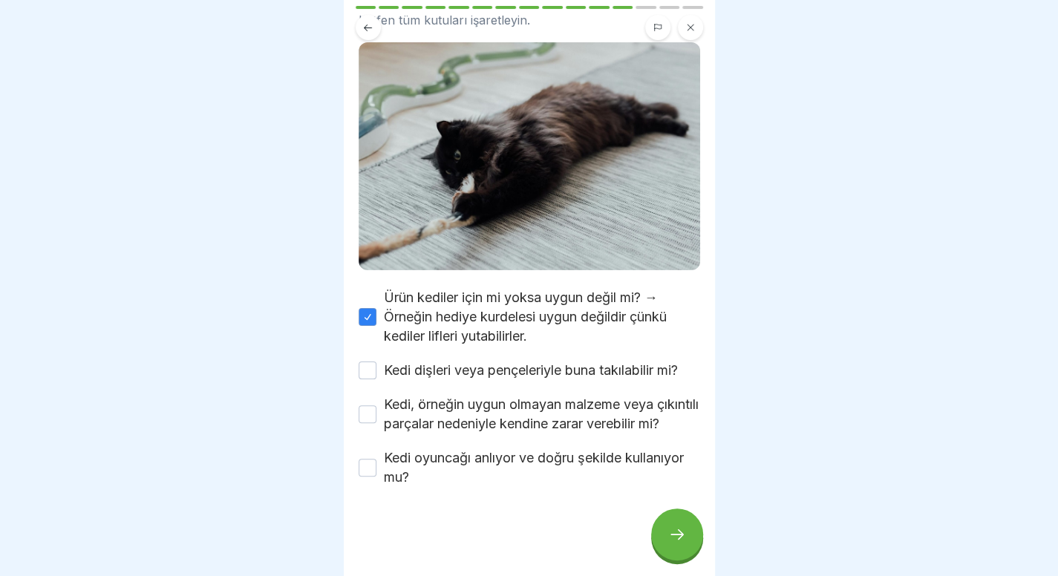
click at [517, 362] on font "Kedi dişleri veya pençeleriyle buna takılabilir mi?" at bounding box center [531, 370] width 294 height 16
click at [376, 361] on button "Kedi dişleri veya pençeleriyle buna takılabilir mi?" at bounding box center [367, 370] width 18 height 18
click at [490, 396] on font "Kedi, örneğin uygun olmayan malzeme veya çıkıntılı parçalar nedeniyle kendine z…" at bounding box center [541, 413] width 315 height 35
click at [376, 405] on button "Kedi, örneğin uygun olmayan malzeme veya çıkıntılı parçalar nedeniyle kendine z…" at bounding box center [367, 414] width 18 height 18
click at [460, 471] on font "Kedi oyuncağı anlıyor ve doğru şekilde kullanıyor mu?" at bounding box center [534, 467] width 300 height 35
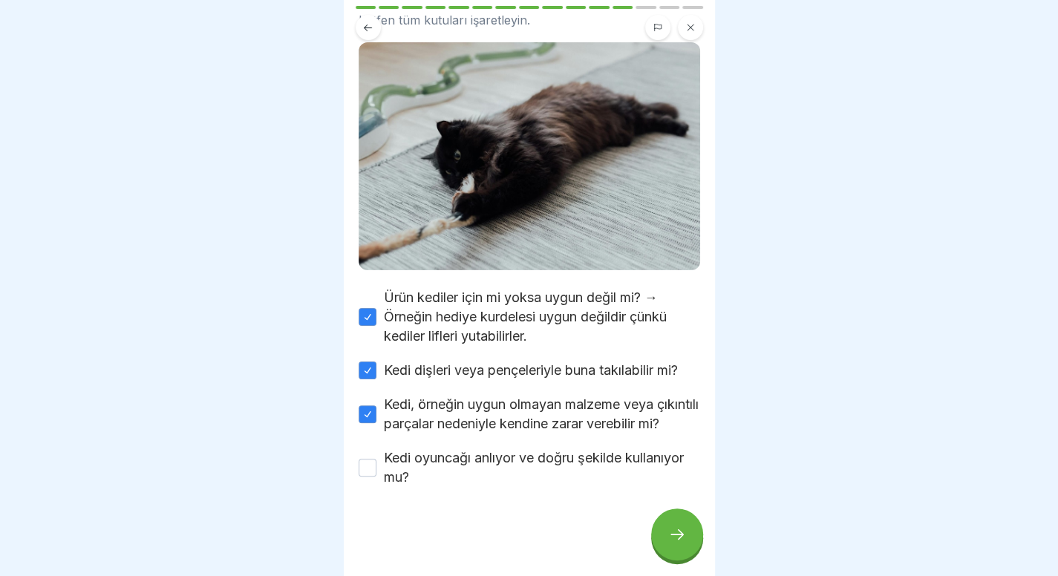
click at [376, 471] on button "Kedi oyuncağı anlıyor ve doğru şekilde kullanıyor mu?" at bounding box center [367, 468] width 18 height 18
click at [663, 543] on div at bounding box center [677, 534] width 52 height 52
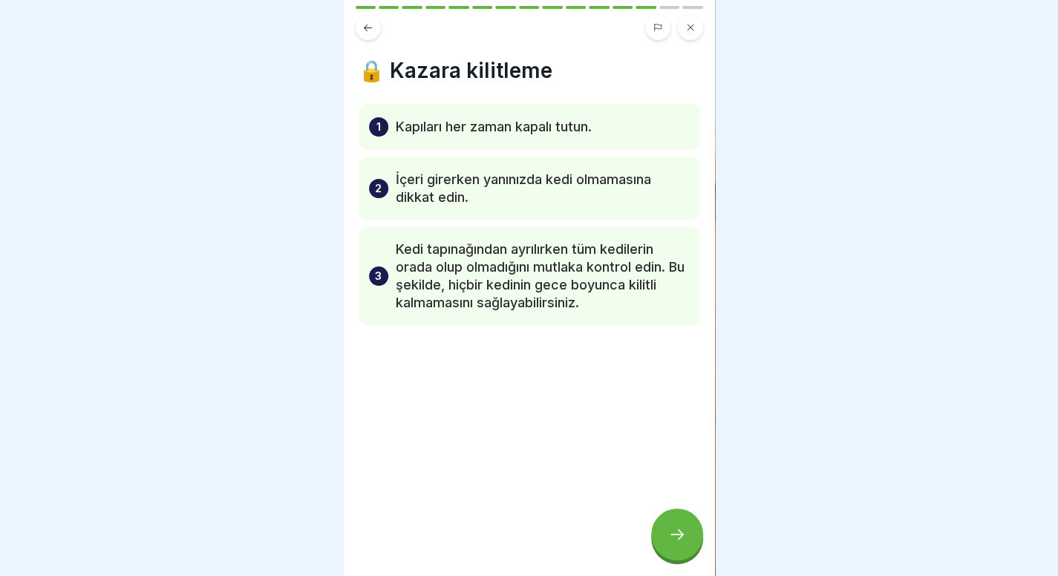
scroll to position [0, 0]
click at [680, 533] on div at bounding box center [677, 534] width 52 height 52
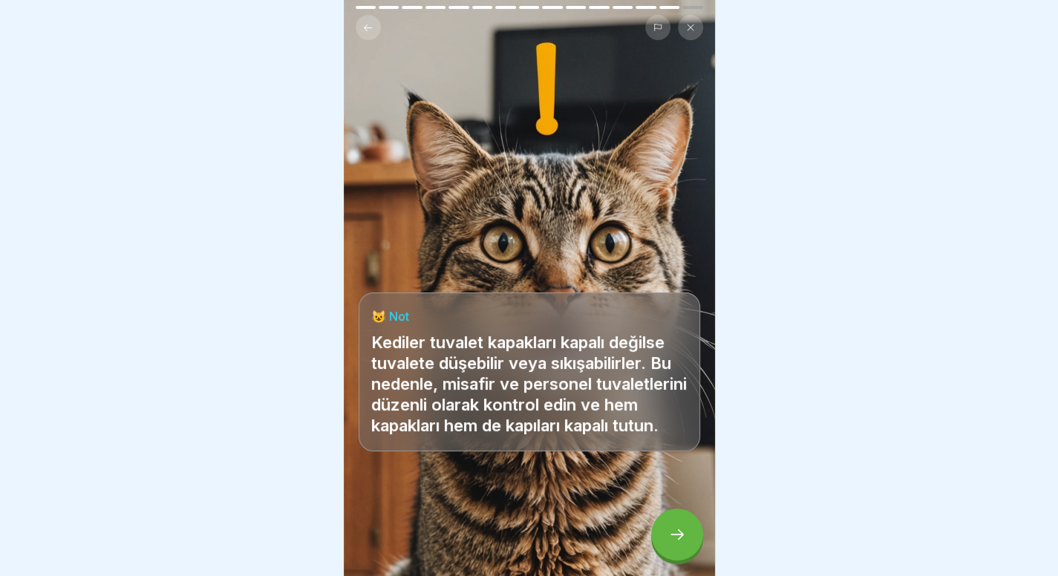
scroll to position [10, 0]
click at [671, 540] on icon at bounding box center [677, 534] width 18 height 18
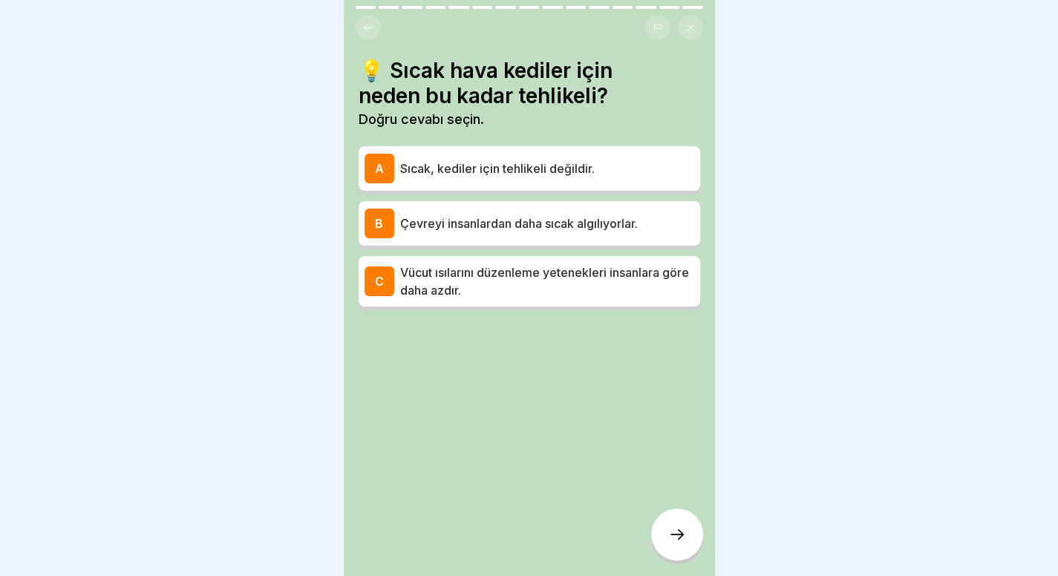
click at [569, 282] on p "Vücut ısılarını düzenleme yetenekleri insanlara göre daha azdır." at bounding box center [547, 281] width 294 height 36
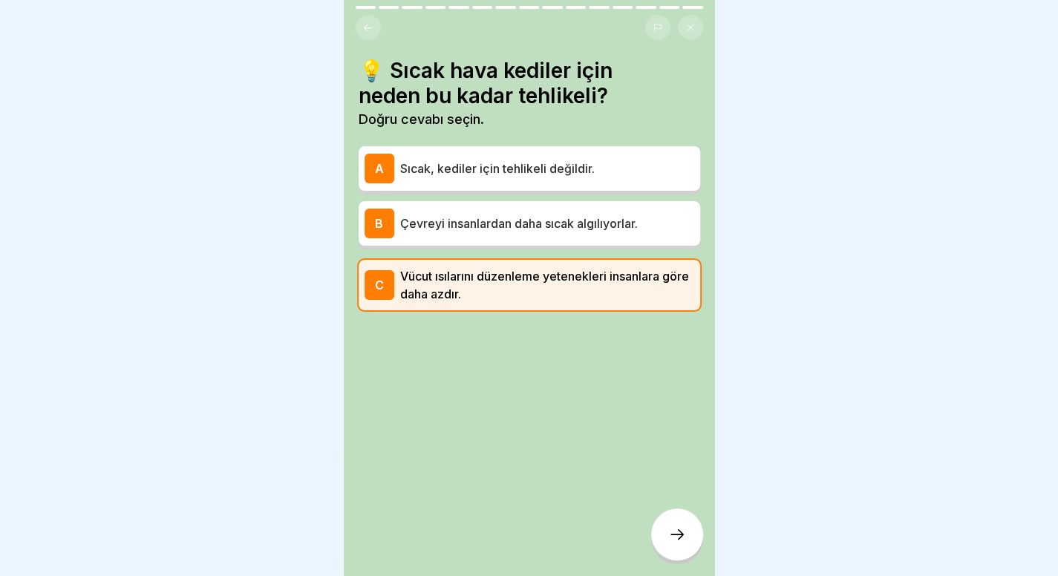
click at [678, 545] on div at bounding box center [677, 534] width 52 height 52
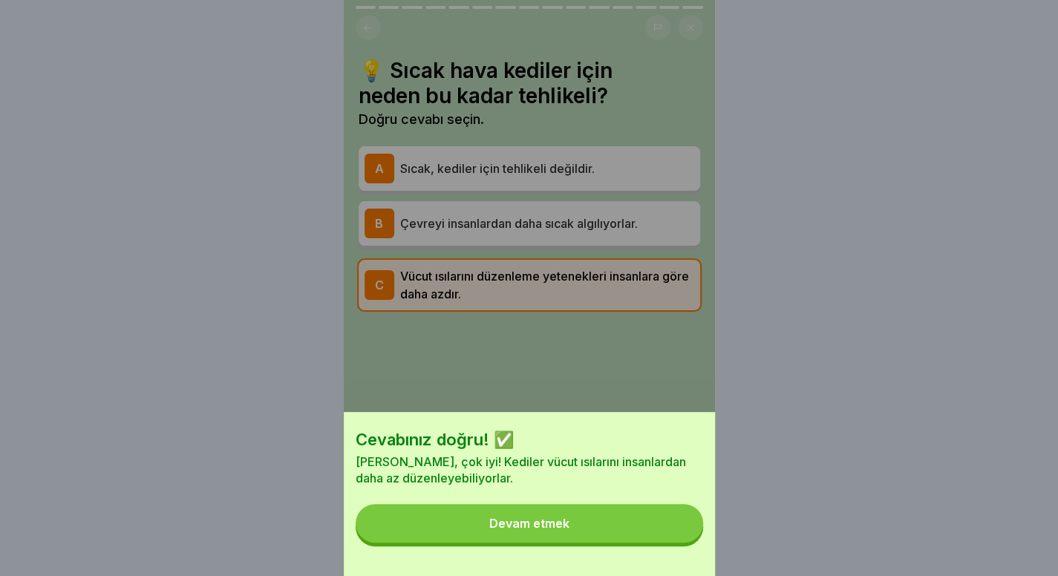
click at [678, 543] on button "Devam etmek" at bounding box center [529, 523] width 347 height 39
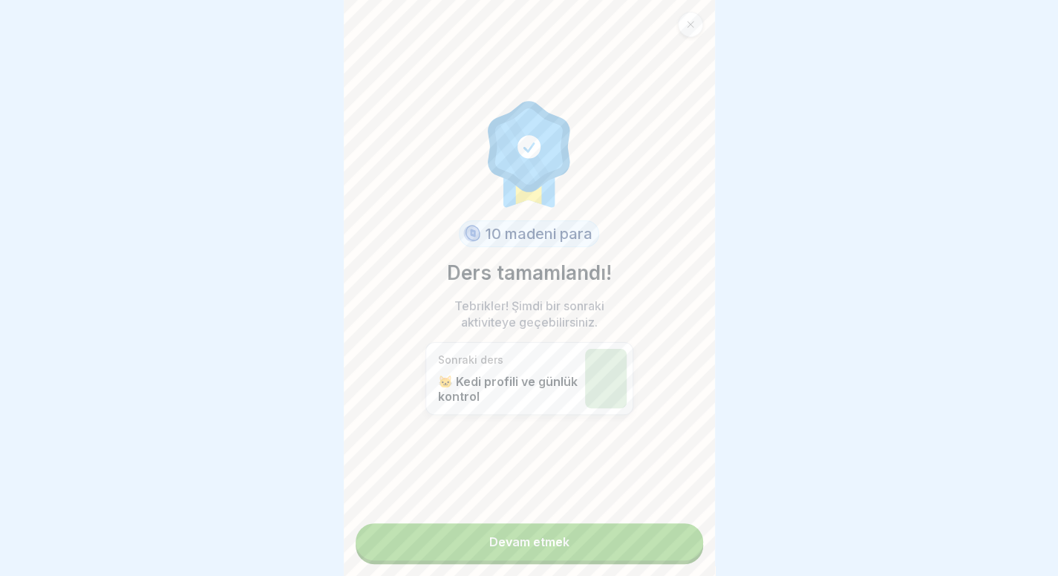
click at [654, 547] on link "Devam etmek" at bounding box center [529, 541] width 347 height 37
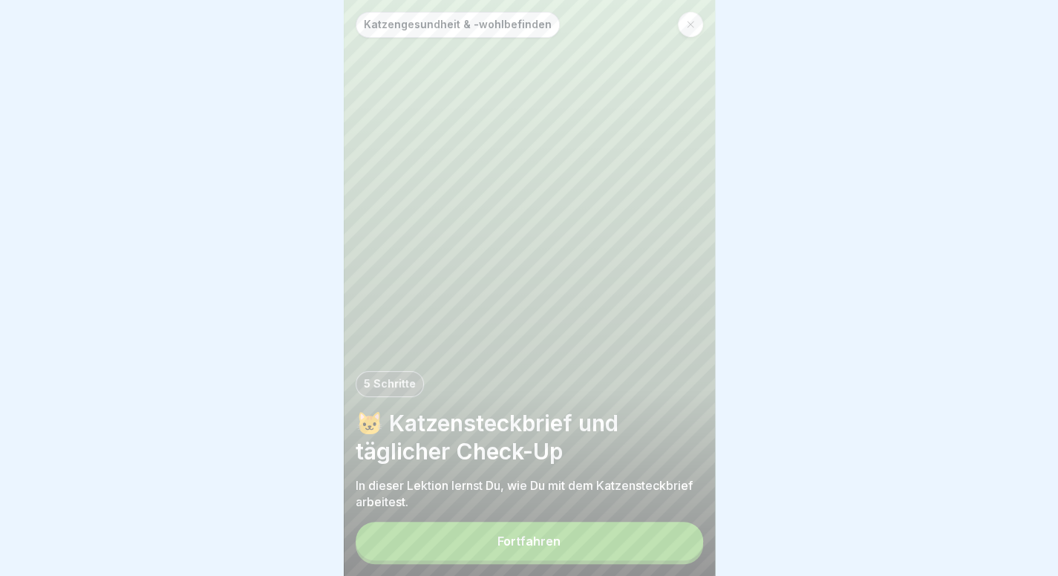
click at [590, 531] on button "Fortfahren" at bounding box center [529, 541] width 347 height 39
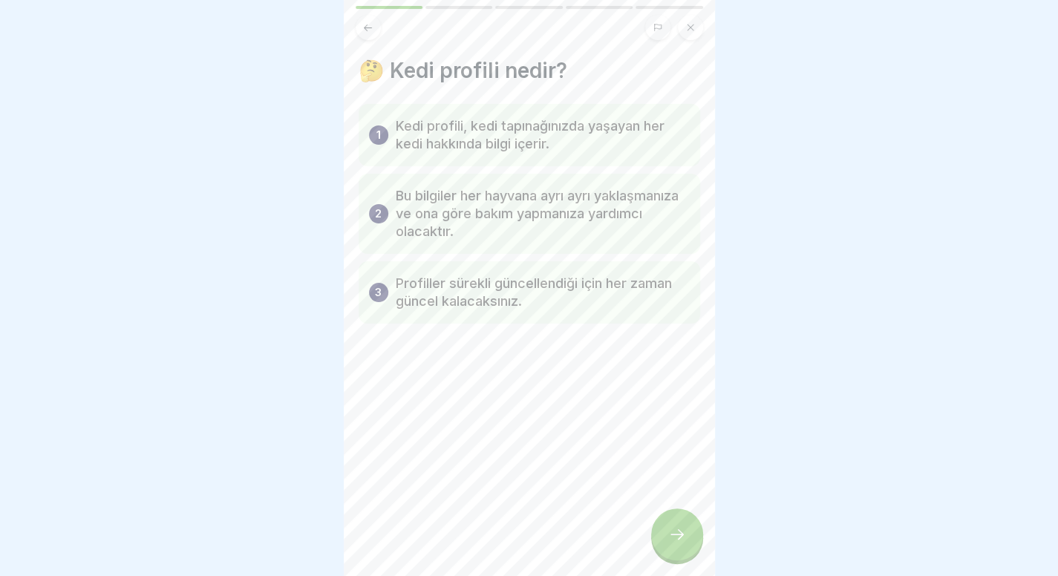
click at [684, 521] on div at bounding box center [677, 534] width 52 height 52
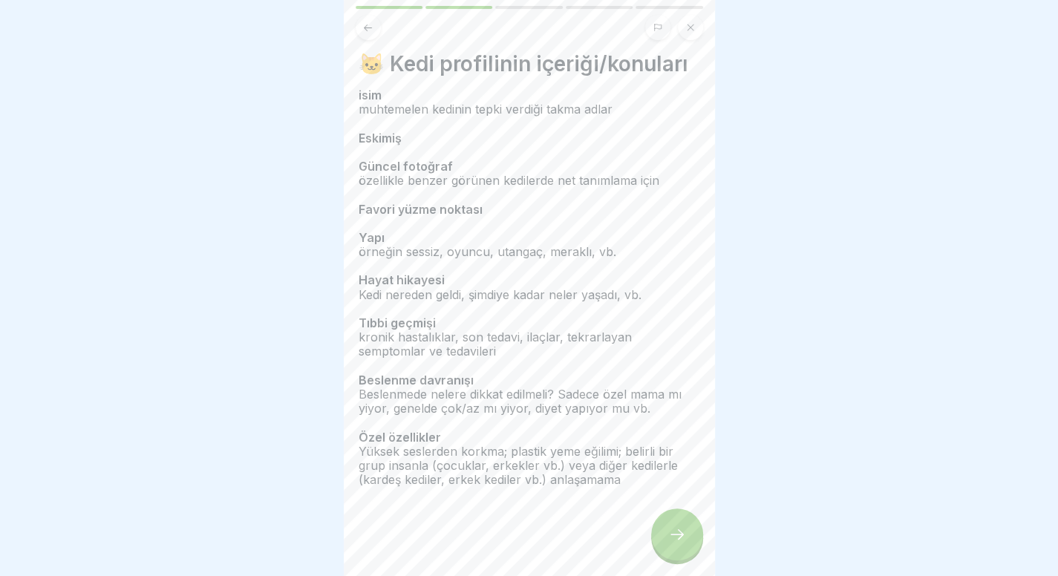
scroll to position [6, 0]
click at [672, 537] on icon at bounding box center [677, 534] width 18 height 18
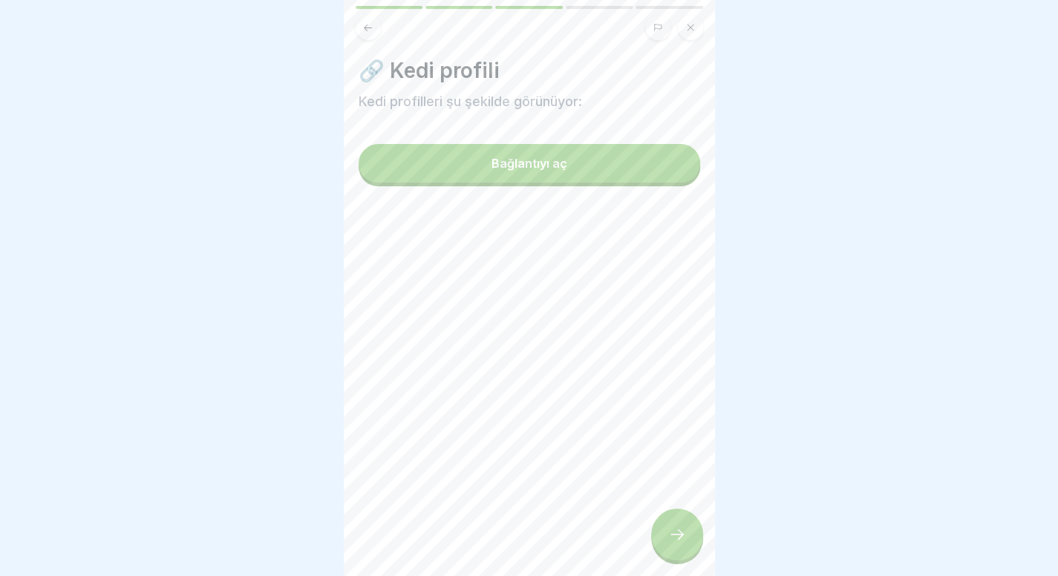
click at [583, 153] on button "Bağlantıyı aç" at bounding box center [528, 163] width 341 height 39
click at [679, 527] on div at bounding box center [677, 534] width 52 height 52
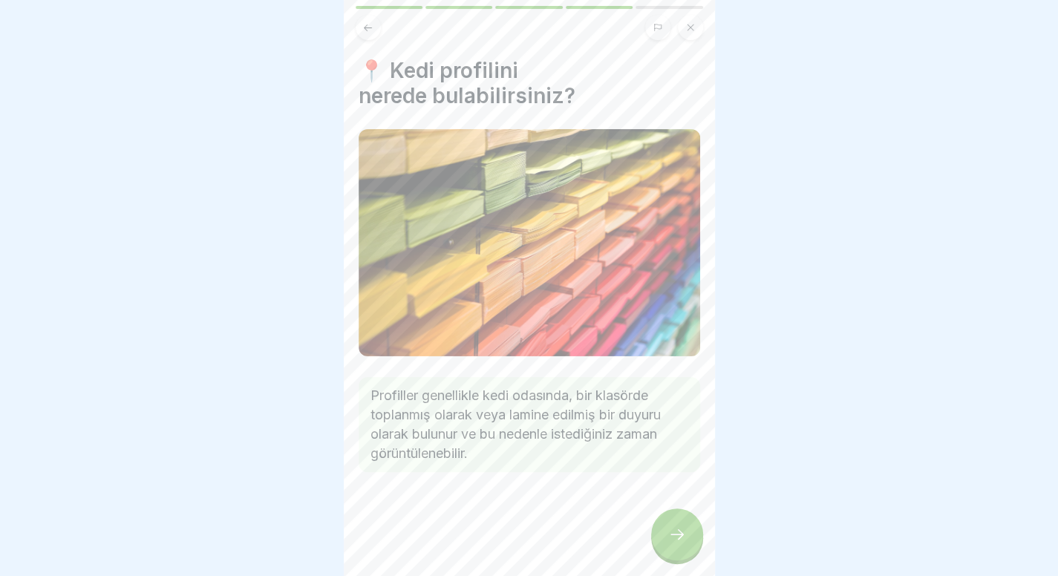
click at [679, 527] on div at bounding box center [677, 534] width 52 height 52
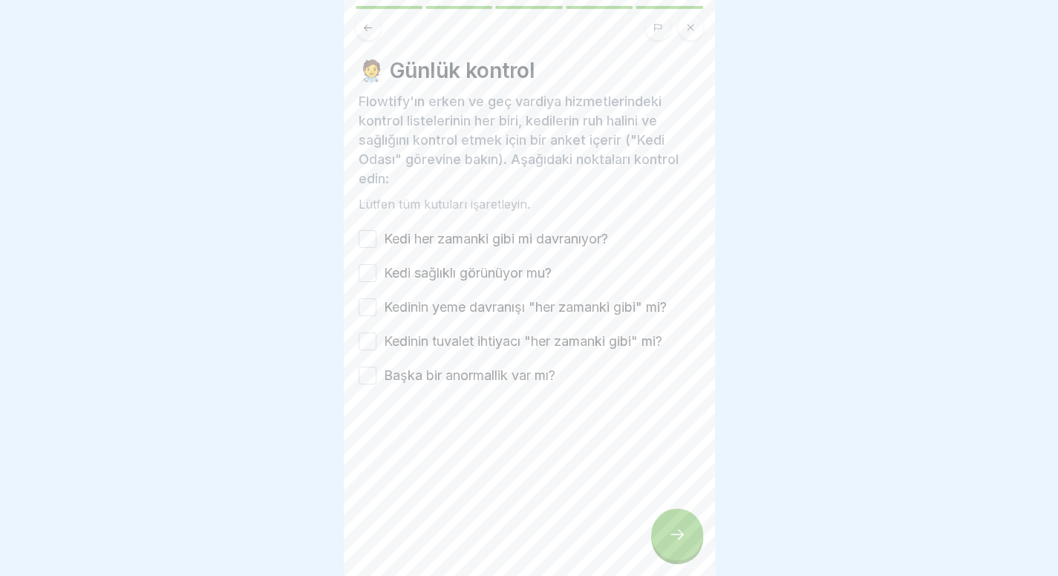
click at [496, 229] on label "Kedi her zamanki gibi mi davranıyor?" at bounding box center [496, 238] width 224 height 19
click at [376, 230] on button "Kedi her zamanki gibi mi davranıyor?" at bounding box center [367, 239] width 18 height 18
click at [487, 265] on font "Kedi sağlıklı görünüyor mu?" at bounding box center [468, 273] width 168 height 16
click at [376, 264] on button "Kedi sağlıklı görünüyor mu?" at bounding box center [367, 273] width 18 height 18
click at [477, 304] on font "Kedinin yeme davranışı "her zamanki gibi" mi?" at bounding box center [525, 307] width 283 height 16
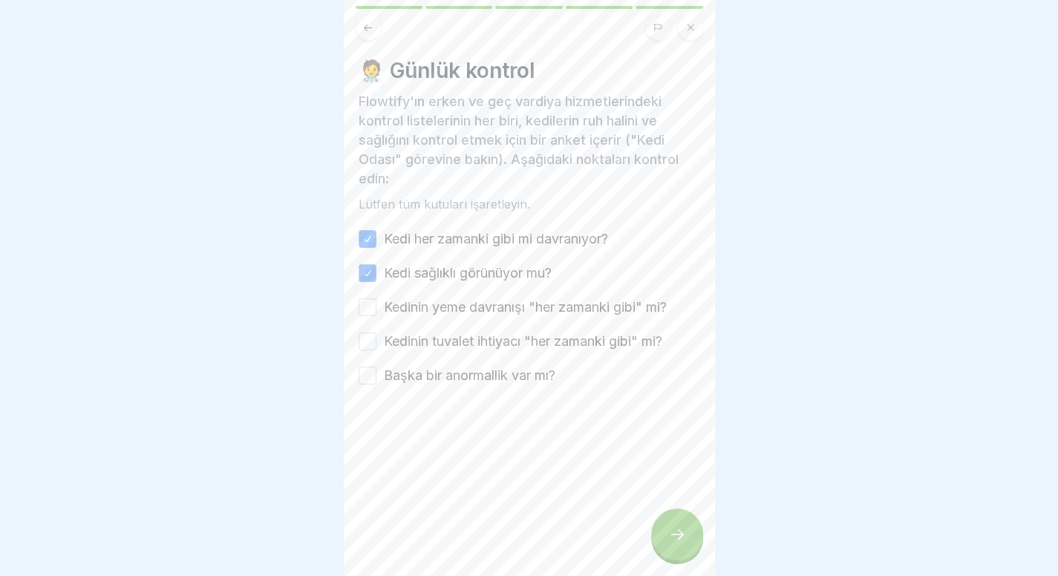
click at [376, 304] on button "Kedinin yeme davranışı "her zamanki gibi" mi?" at bounding box center [367, 307] width 18 height 18
click at [468, 353] on div "Kedi her zamanki gibi mi davranıyor? Kedi sağlıklı görünüyor mu? Kedinin yeme d…" at bounding box center [528, 307] width 341 height 156
click at [468, 367] on font "Başka bir anormallik var mı?" at bounding box center [469, 375] width 171 height 16
click at [376, 367] on button "Başka bir anormallik var mı?" at bounding box center [367, 376] width 18 height 18
click at [511, 314] on div "Kedi her zamanki gibi mi davranıyor? Kedi sağlıklı görünüyor mu? Kedinin yeme d…" at bounding box center [528, 307] width 341 height 156
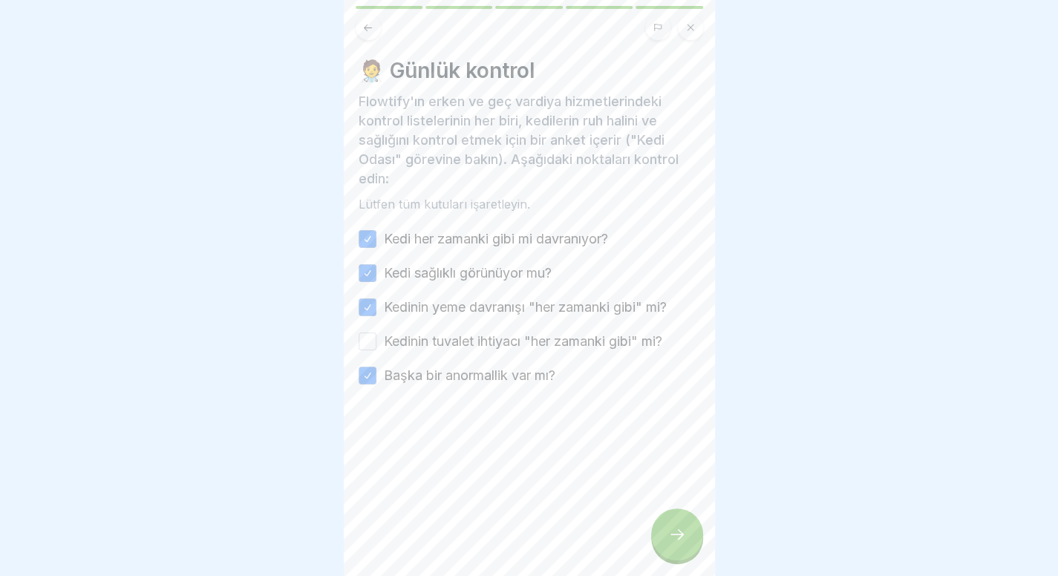
click at [508, 333] on font "Kedinin tuvalet ihtiyacı "her zamanki gibi" mi?" at bounding box center [523, 341] width 278 height 16
click at [376, 333] on button "Kedinin tuvalet ihtiyacı "her zamanki gibi" mi?" at bounding box center [367, 342] width 18 height 18
click at [678, 553] on div at bounding box center [677, 534] width 52 height 52
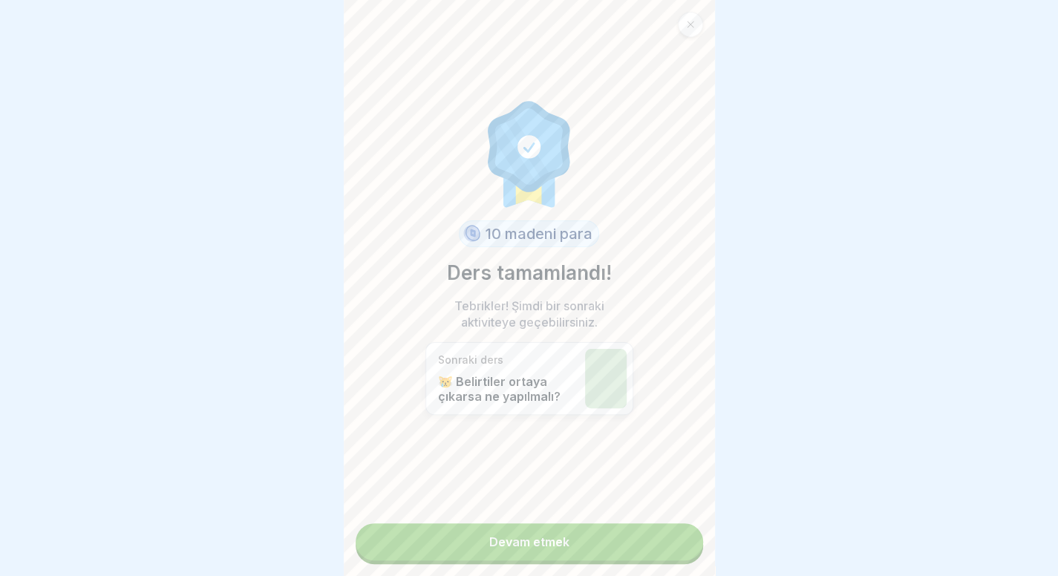
click at [612, 529] on link "Devam etmek" at bounding box center [529, 541] width 347 height 37
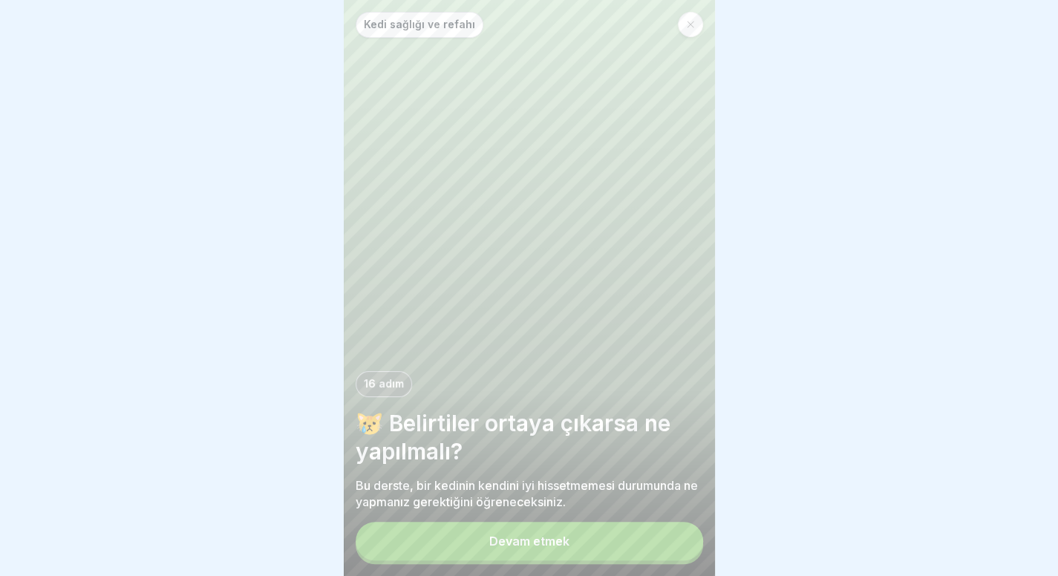
click at [576, 544] on button "Devam etmek" at bounding box center [529, 541] width 347 height 39
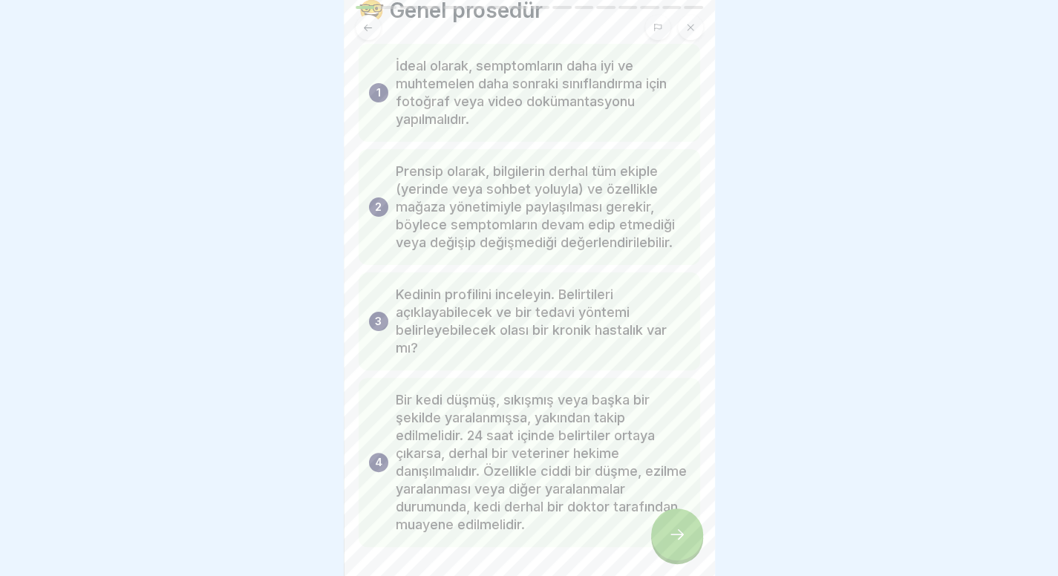
scroll to position [89, 0]
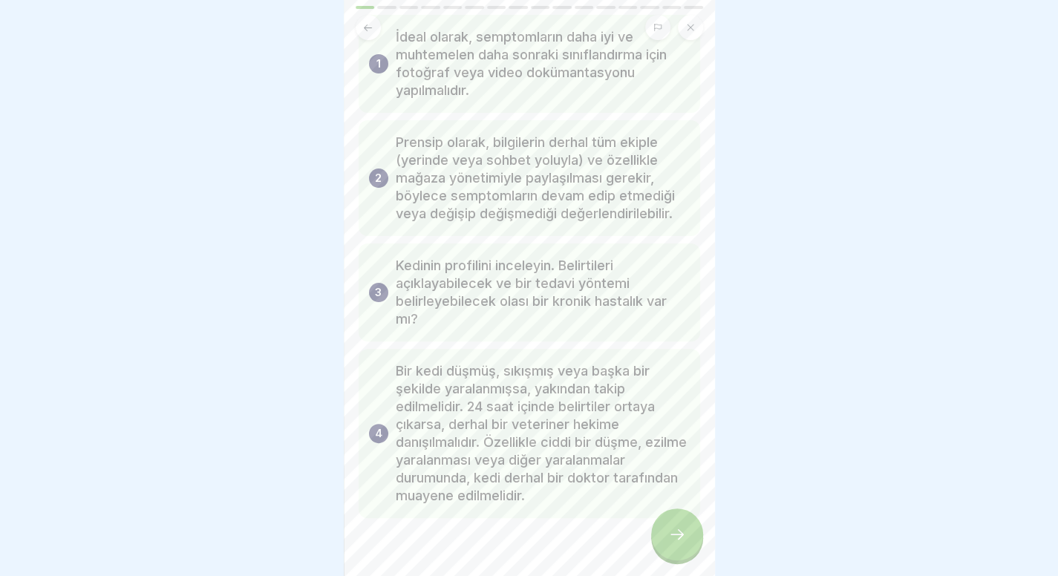
click at [663, 526] on div at bounding box center [677, 534] width 52 height 52
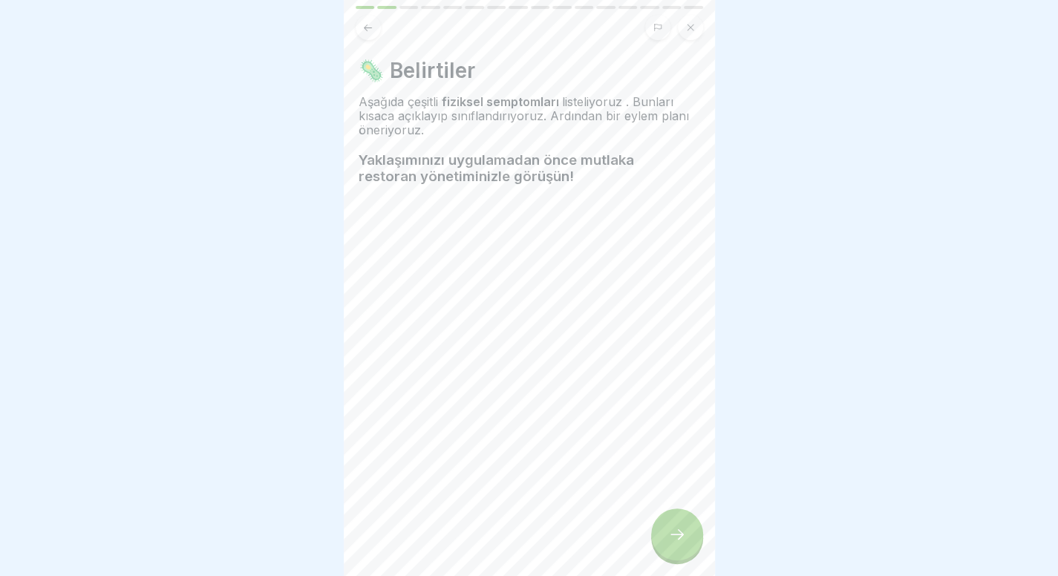
click at [666, 543] on div at bounding box center [677, 534] width 52 height 52
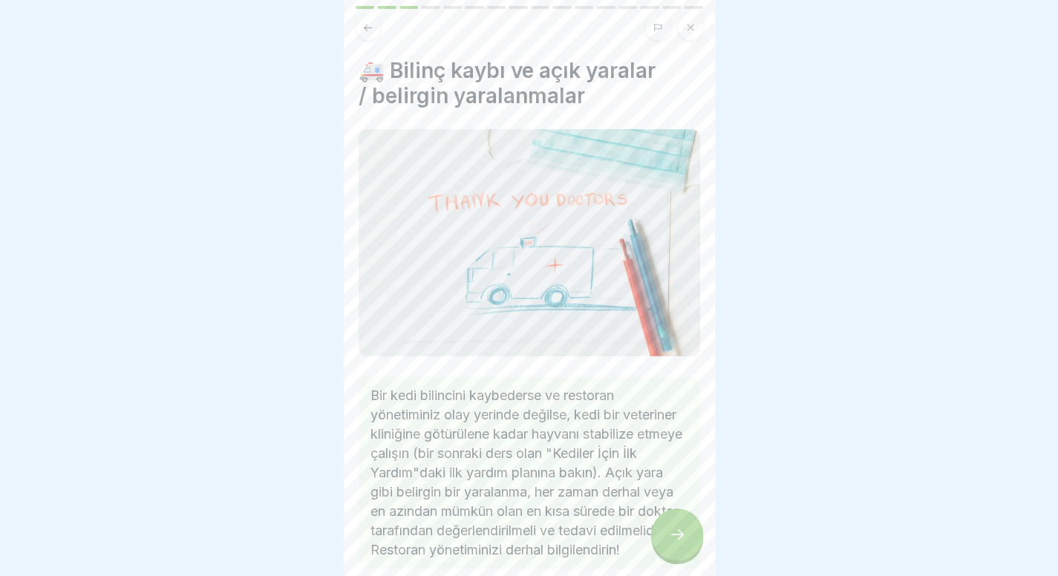
scroll to position [94, 0]
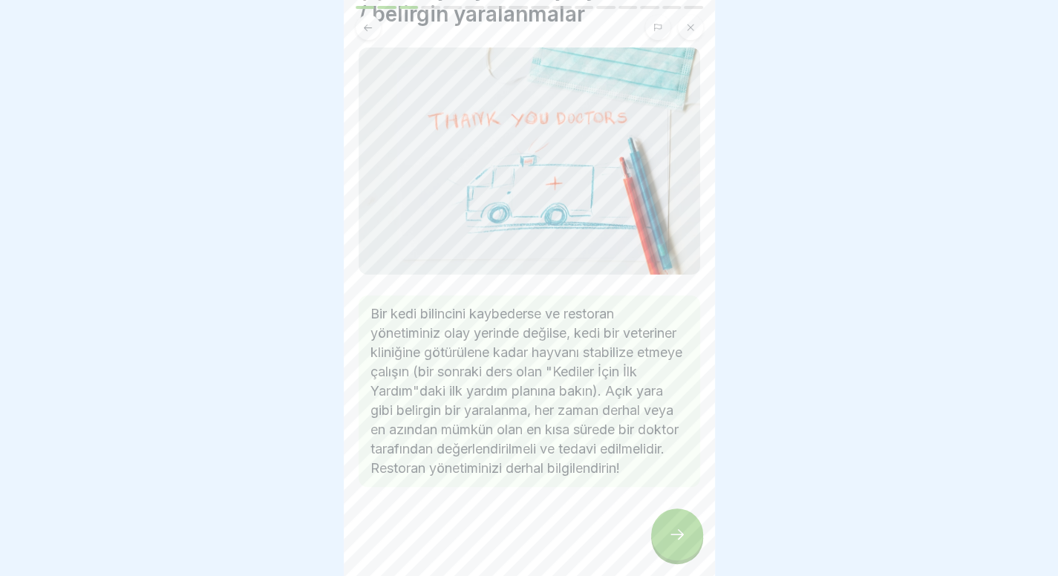
click at [674, 535] on icon at bounding box center [677, 534] width 18 height 18
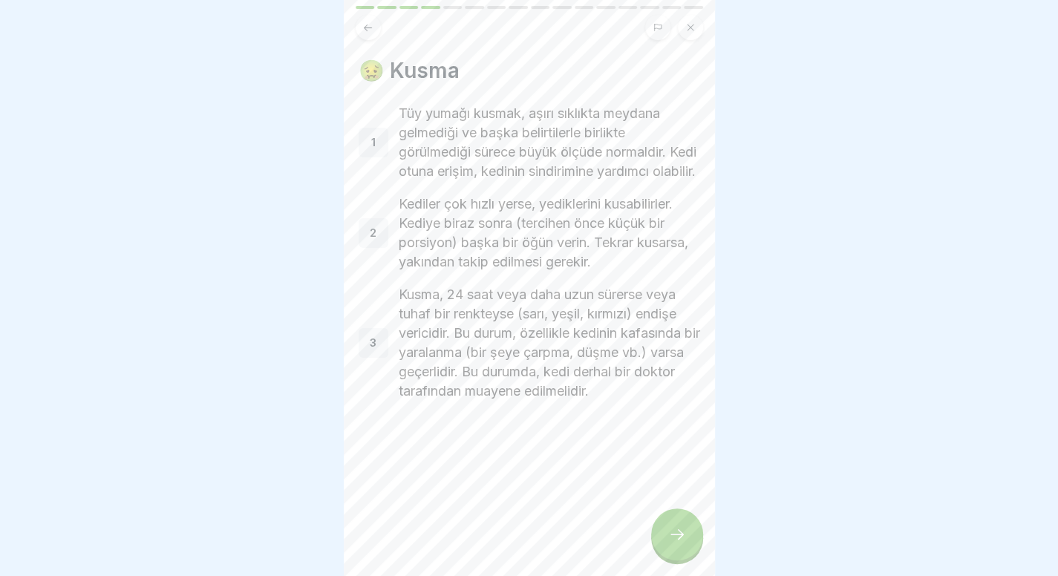
click at [674, 535] on icon at bounding box center [677, 534] width 18 height 18
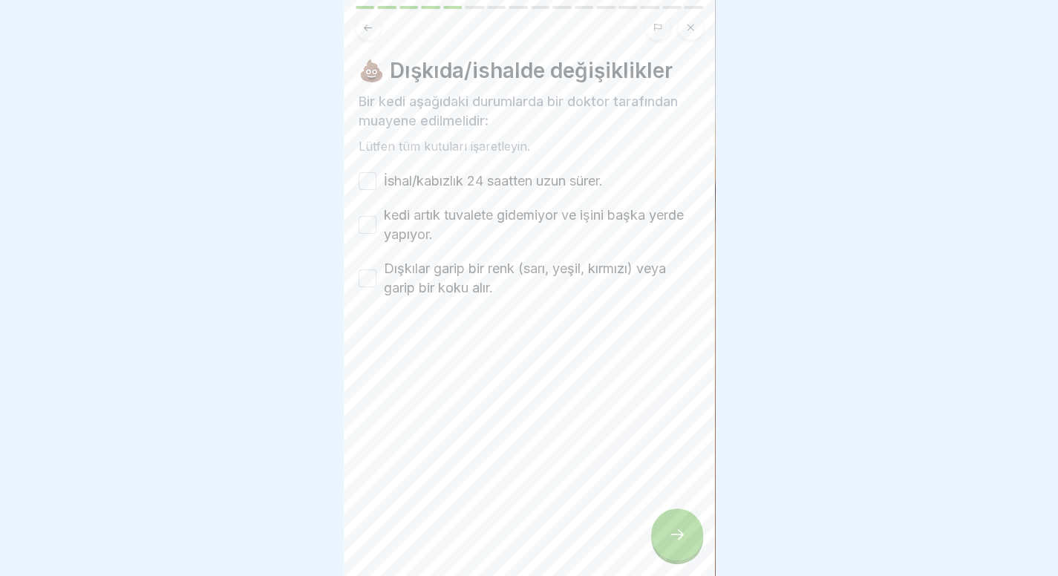
click at [497, 173] on font "İshal/kabızlık 24 saatten uzun sürer." at bounding box center [493, 181] width 219 height 16
click at [376, 172] on button "İshal/kabızlık 24 saatten uzun sürer." at bounding box center [367, 181] width 18 height 18
click at [457, 209] on font "kedi artık tuvalete gidemiyor ve işini başka yerde yapıyor." at bounding box center [534, 224] width 300 height 35
click at [376, 216] on button "kedi artık tuvalete gidemiyor ve işini başka yerde yapıyor." at bounding box center [367, 225] width 18 height 18
click at [460, 261] on font "Dışkılar garip bir renk (sarı, yeşil, kırmızı) veya garip bir koku alır." at bounding box center [525, 278] width 282 height 35
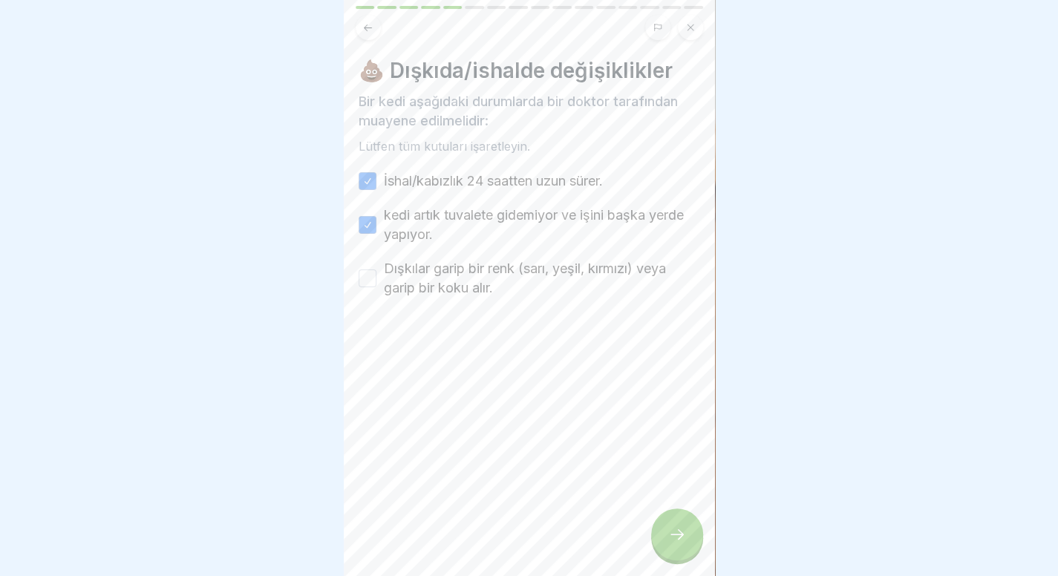
click at [376, 269] on button "Dışkılar garip bir renk (sarı, yeşil, kırmızı) veya garip bir koku alır." at bounding box center [367, 278] width 18 height 18
click at [690, 524] on div at bounding box center [677, 534] width 52 height 52
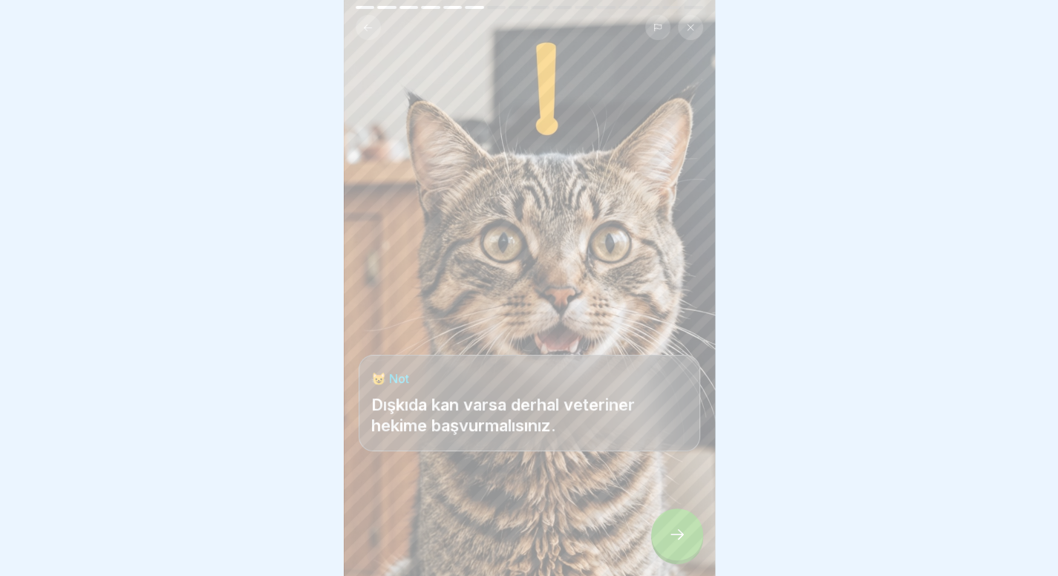
click at [678, 530] on icon at bounding box center [677, 534] width 18 height 18
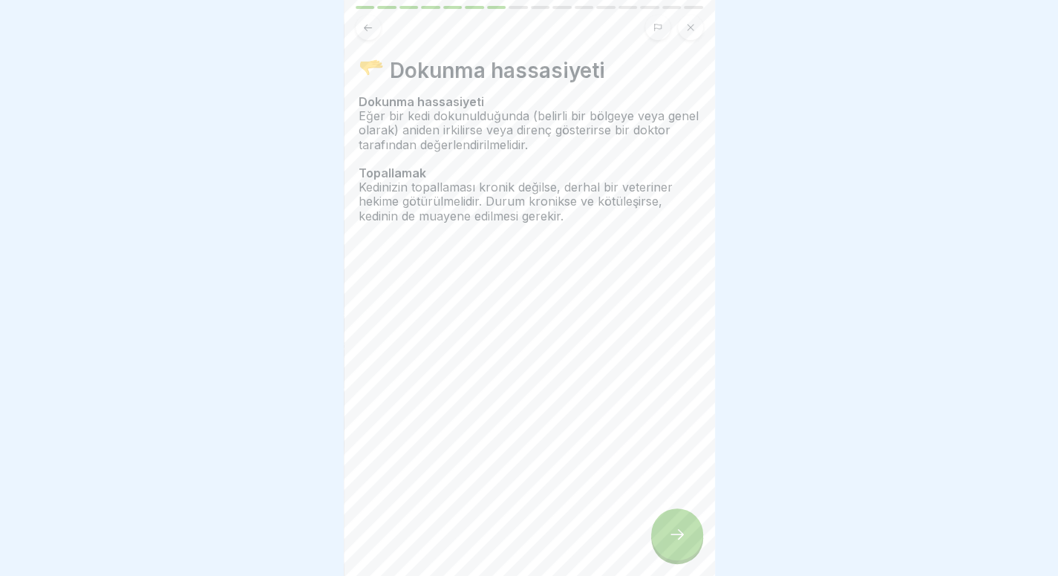
click at [678, 530] on icon at bounding box center [677, 534] width 18 height 18
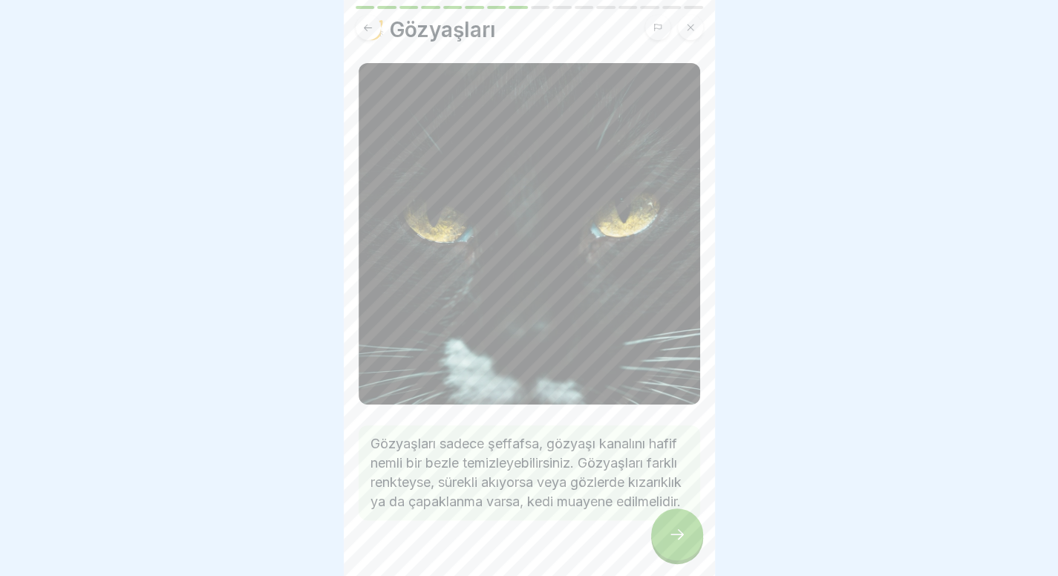
scroll to position [43, 0]
click at [677, 531] on icon at bounding box center [677, 534] width 18 height 18
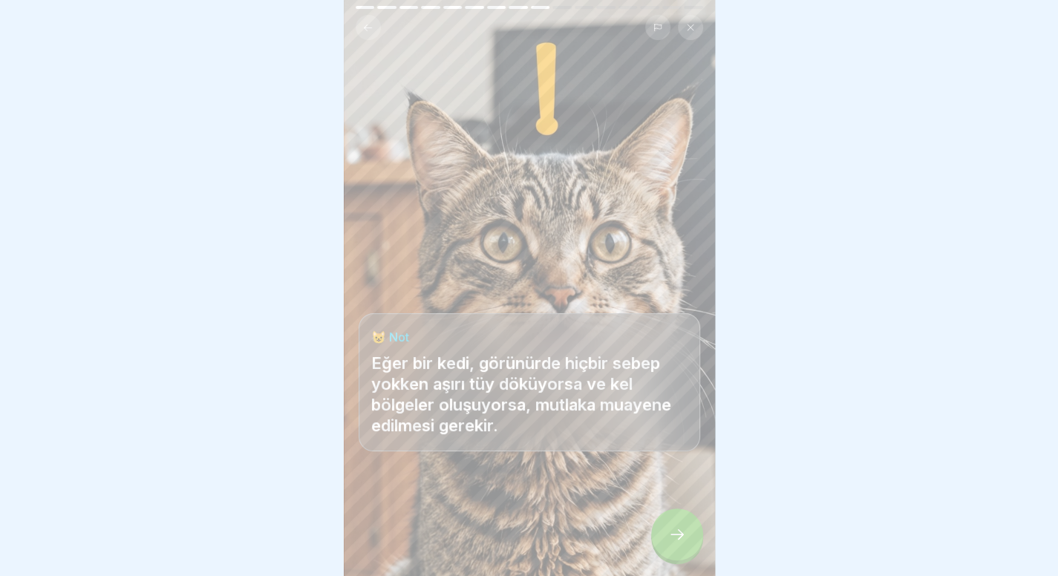
click at [677, 531] on icon at bounding box center [677, 534] width 18 height 18
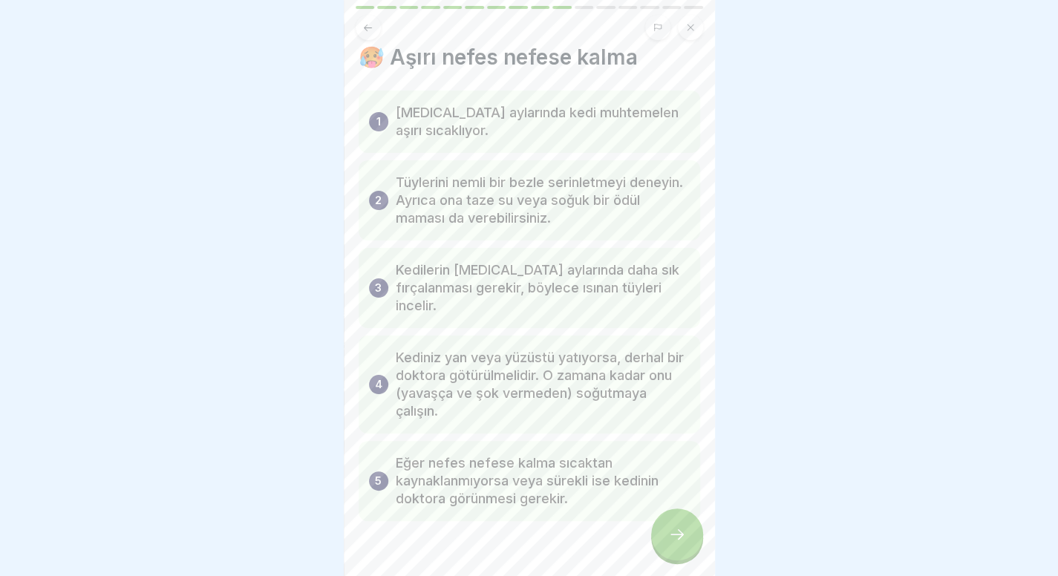
scroll to position [16, 0]
click at [672, 529] on icon at bounding box center [677, 534] width 18 height 18
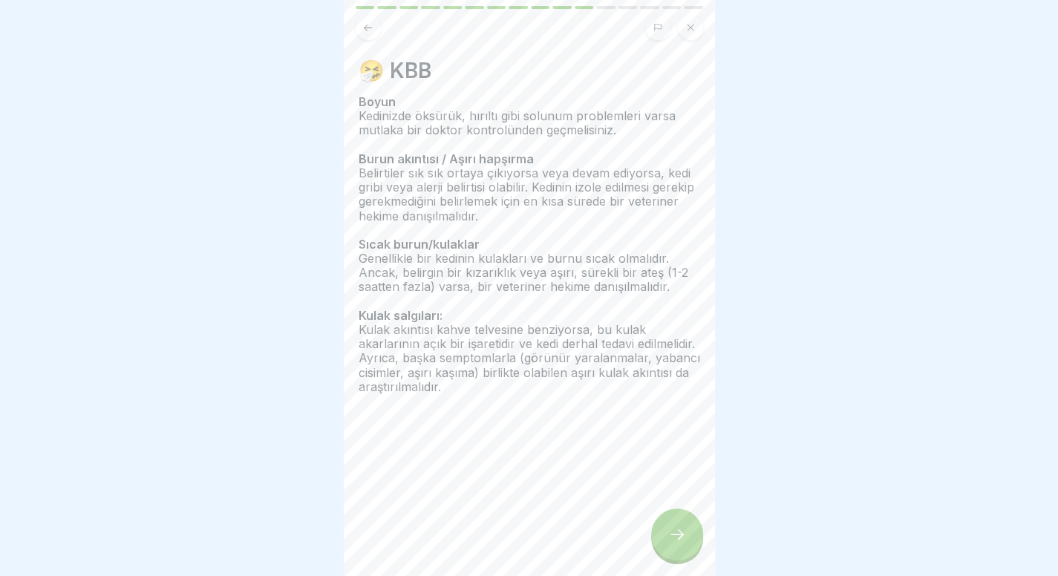
click at [672, 529] on icon at bounding box center [677, 534] width 18 height 18
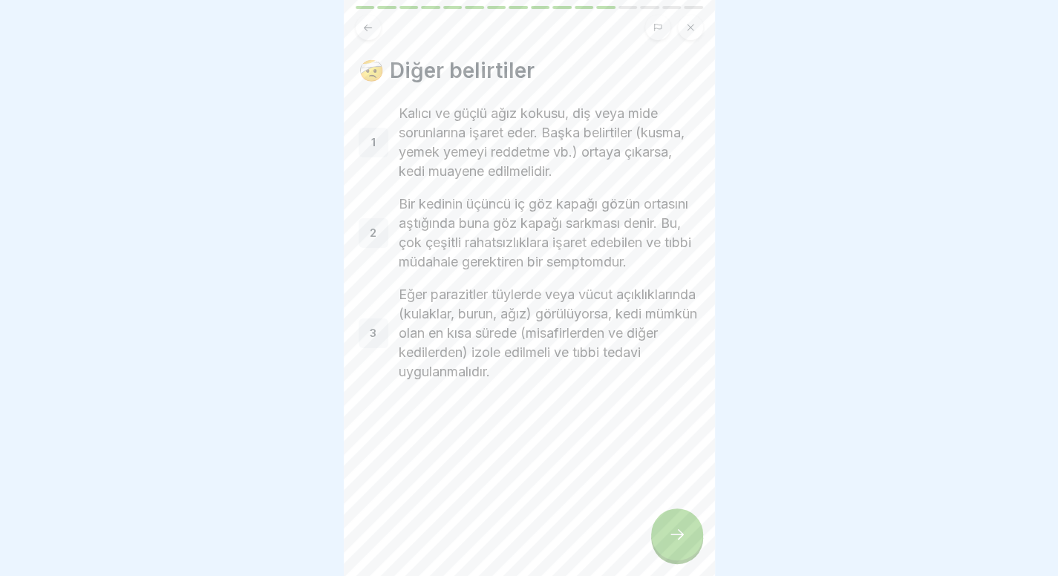
click at [672, 529] on icon at bounding box center [677, 534] width 18 height 18
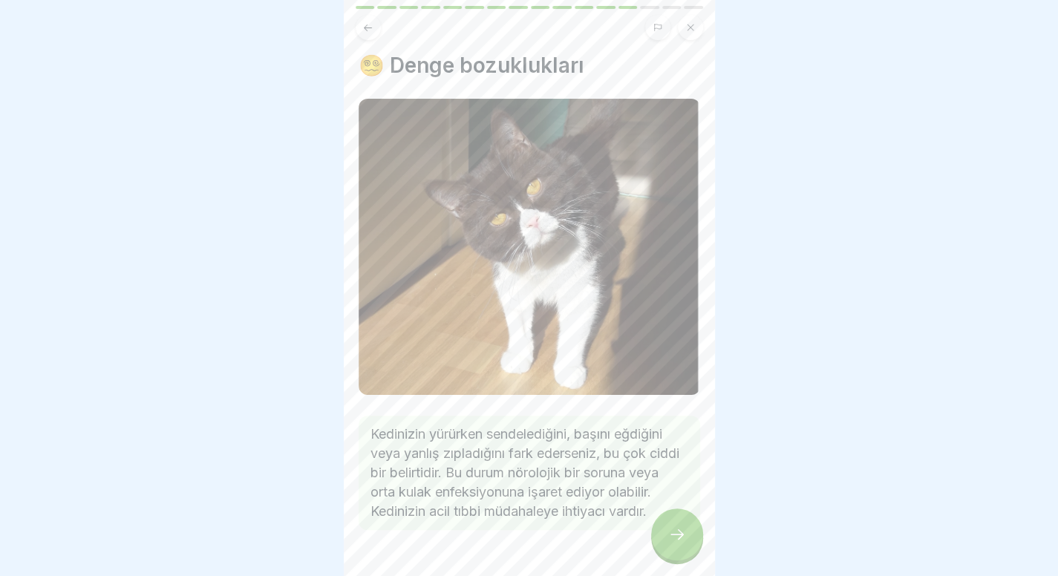
scroll to position [9, 0]
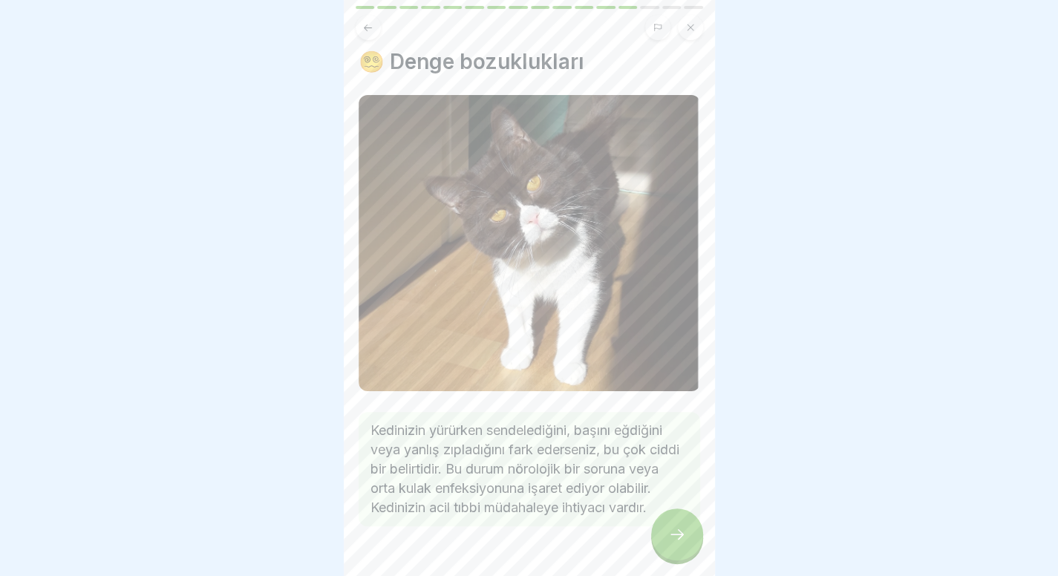
click at [681, 537] on icon at bounding box center [676, 534] width 13 height 10
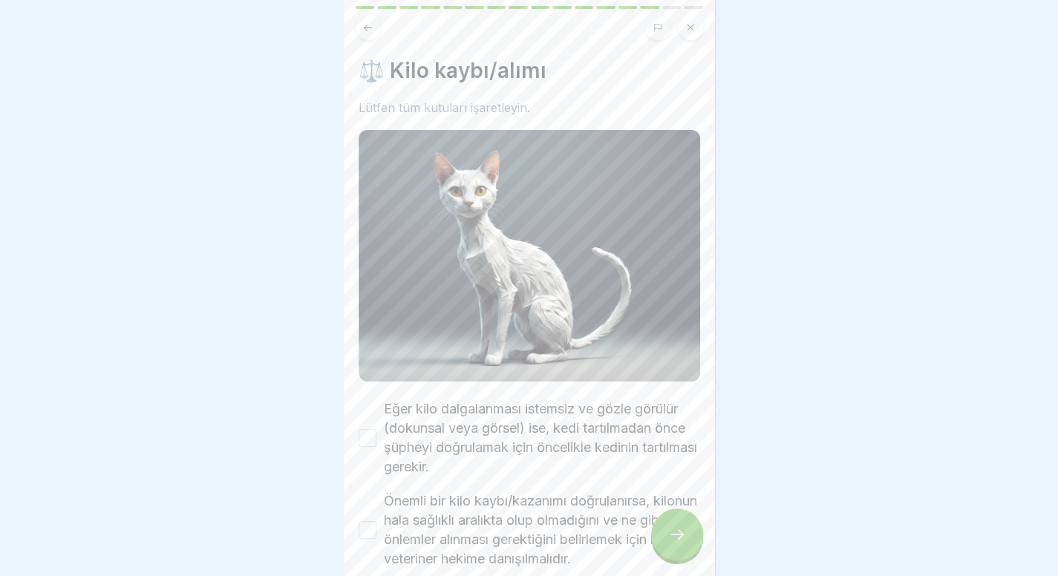
scroll to position [73, 0]
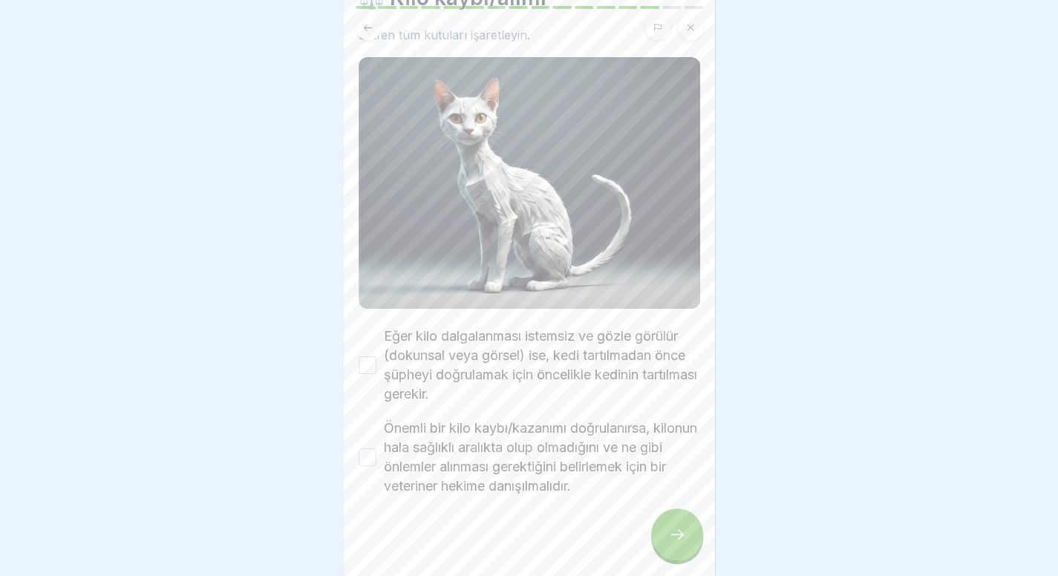
click at [572, 371] on label "Eğer kilo dalgalanması istemsiz ve gözle görülür (dokunsal veya görsel) ise, ke…" at bounding box center [542, 365] width 316 height 77
click at [376, 371] on button "Eğer kilo dalgalanması istemsiz ve gözle görülür (dokunsal veya görsel) ise, ke…" at bounding box center [367, 365] width 18 height 18
click at [560, 438] on label "Önemli bir kilo kaybı/kazanımı doğrulanırsa, kilonun hala sağlıklı aralıkta olu…" at bounding box center [542, 457] width 316 height 77
click at [376, 448] on button "Önemli bir kilo kaybı/kazanımı doğrulanırsa, kilonun hala sağlıklı aralıkta olu…" at bounding box center [367, 457] width 18 height 18
click at [668, 544] on div at bounding box center [677, 534] width 52 height 52
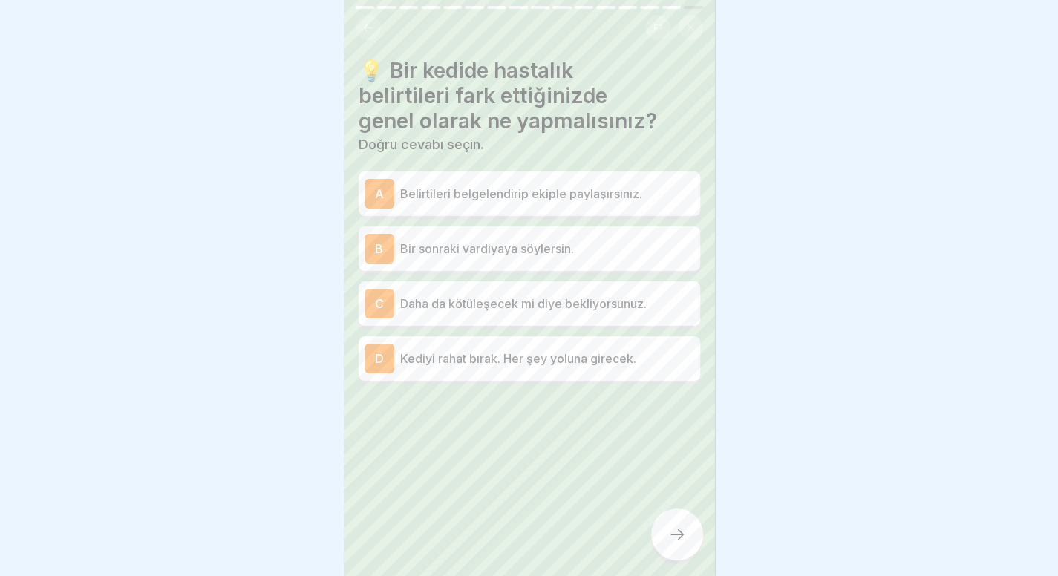
click at [597, 186] on font "Belirtileri belgelendirip ekiple paylaşırsınız." at bounding box center [521, 193] width 242 height 15
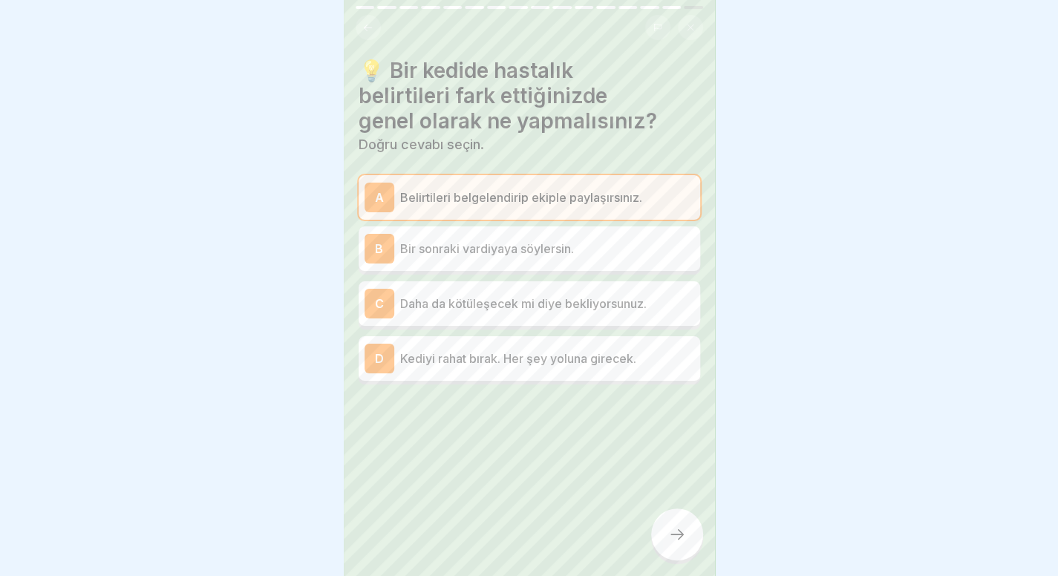
click at [597, 313] on div "C Daha da kötüleşecek mi diye bekliyorsunuz." at bounding box center [528, 303] width 341 height 45
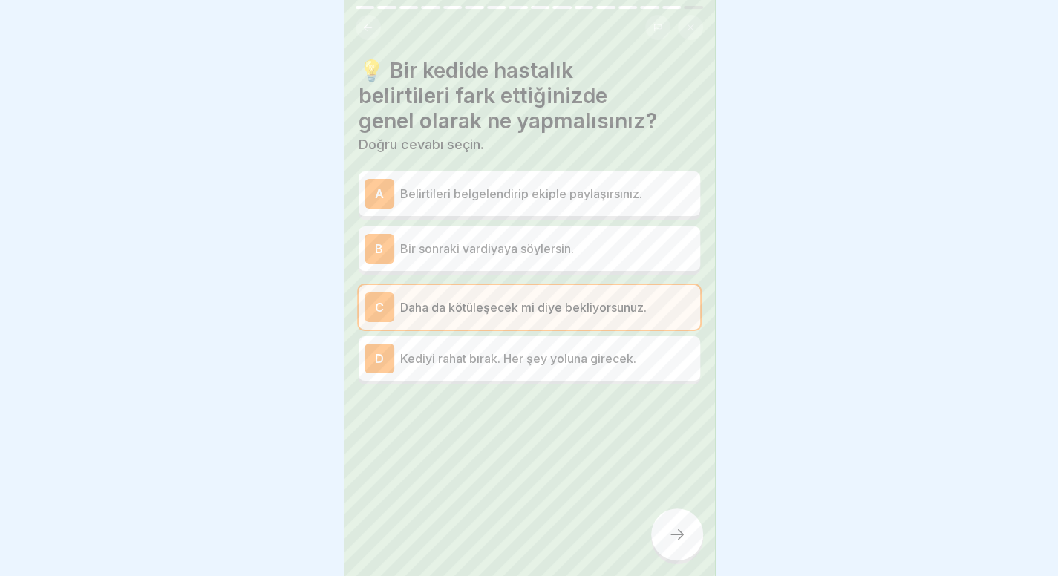
click at [612, 199] on div "A Belirtileri belgelendirip ekiple paylaşırsınız." at bounding box center [528, 193] width 341 height 45
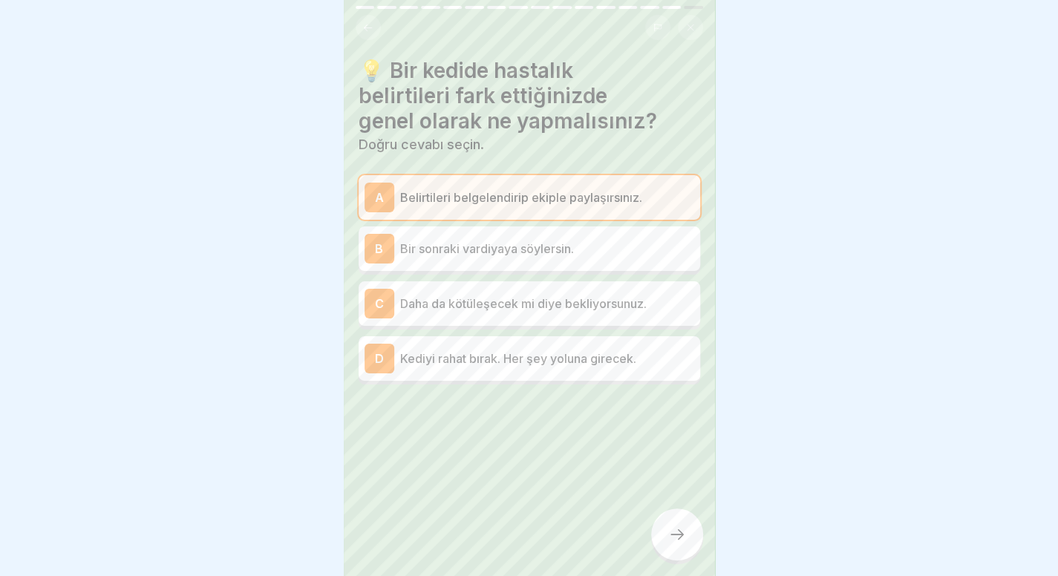
click at [685, 544] on div at bounding box center [677, 534] width 52 height 52
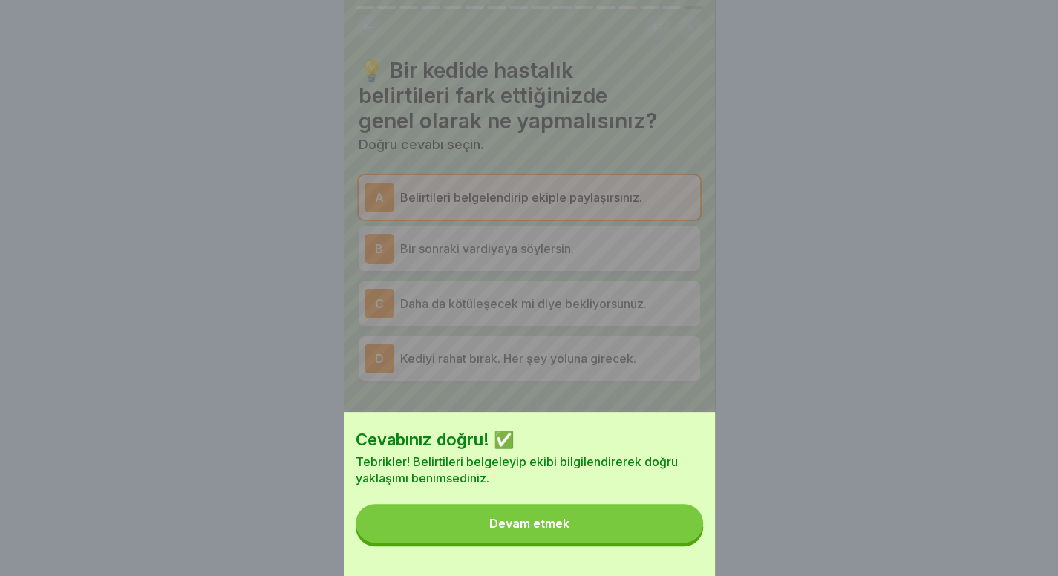
click at [685, 543] on button "Devam etmek" at bounding box center [529, 523] width 347 height 39
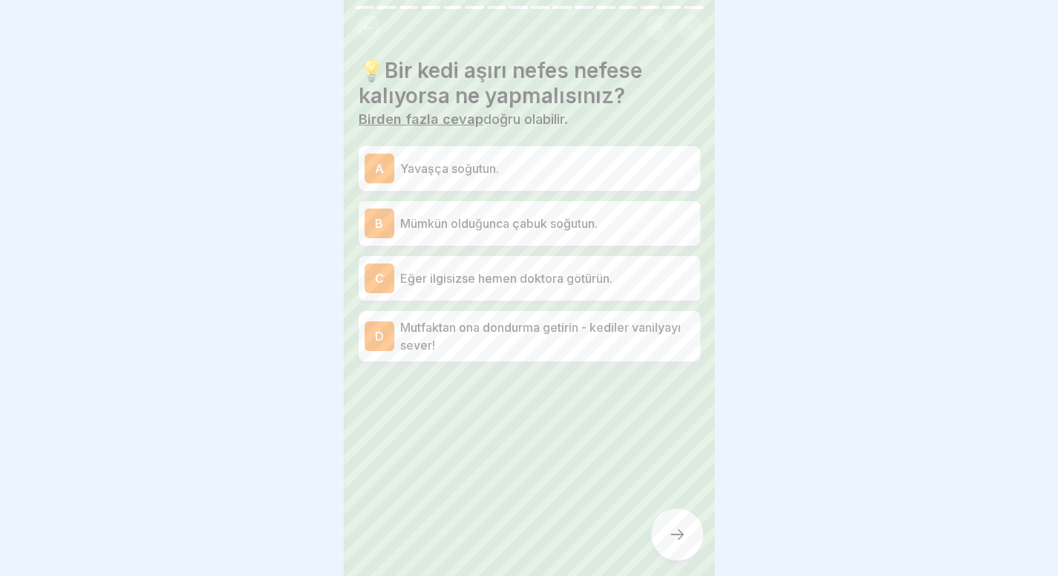
click at [628, 160] on p "Yavaşça soğutun." at bounding box center [547, 169] width 294 height 18
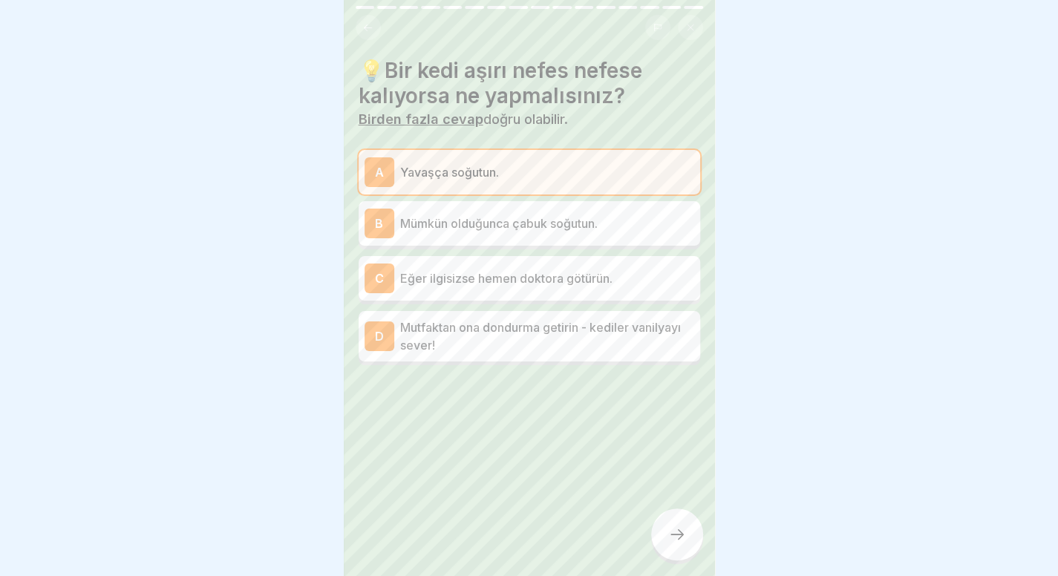
click at [600, 275] on p "Eğer ilgisizse hemen doktora götürün." at bounding box center [547, 278] width 294 height 18
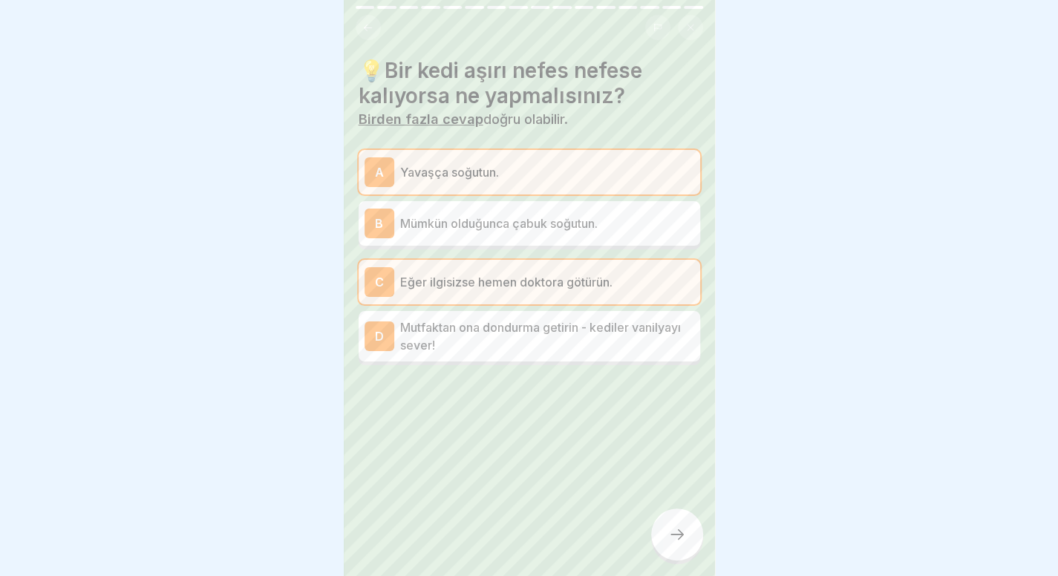
click at [671, 517] on div at bounding box center [677, 534] width 52 height 52
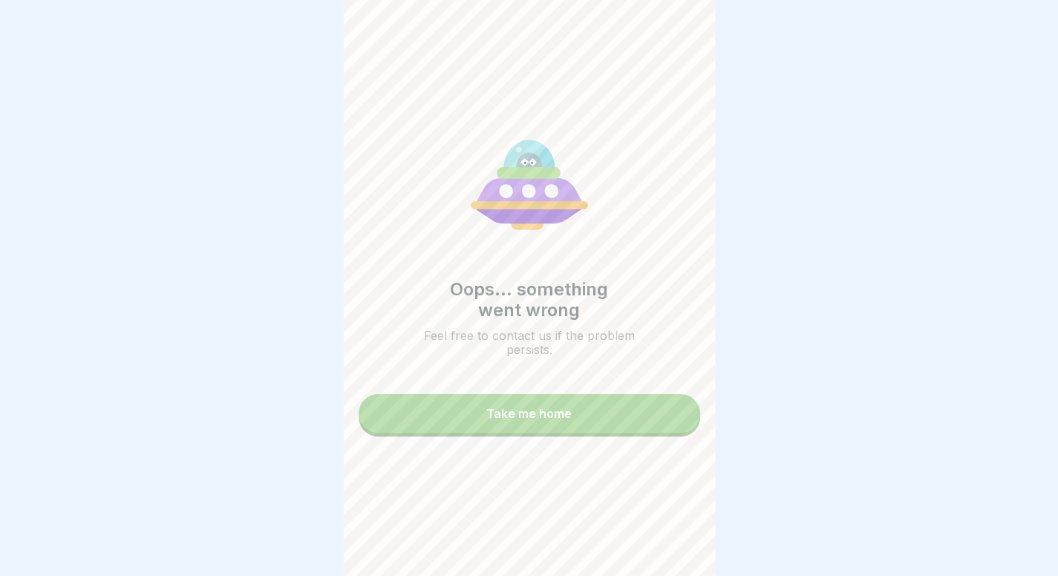
click at [623, 421] on button "Take me home" at bounding box center [528, 413] width 341 height 39
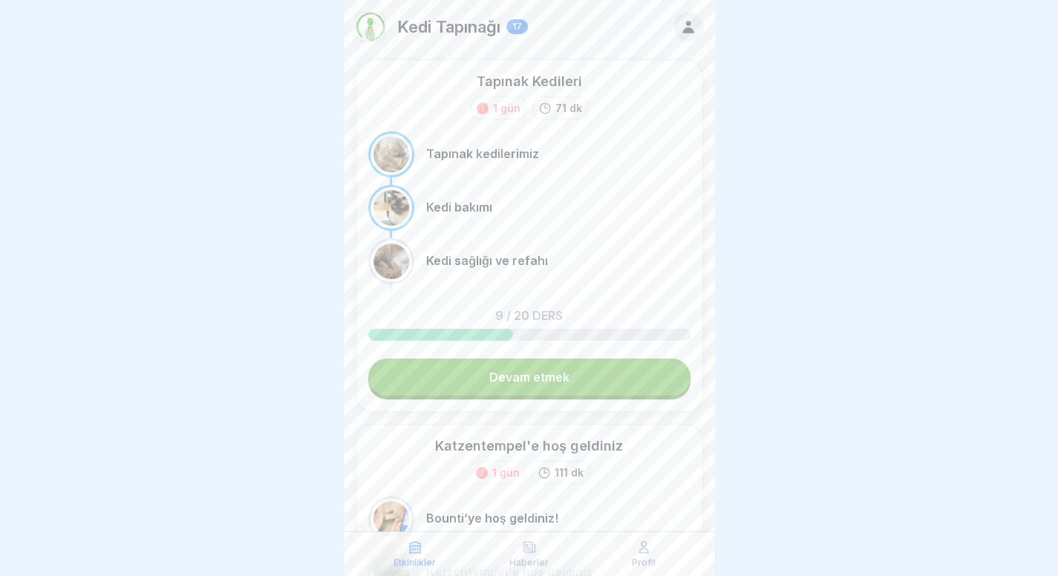
click at [592, 379] on link "Devam etmek" at bounding box center [529, 376] width 322 height 37
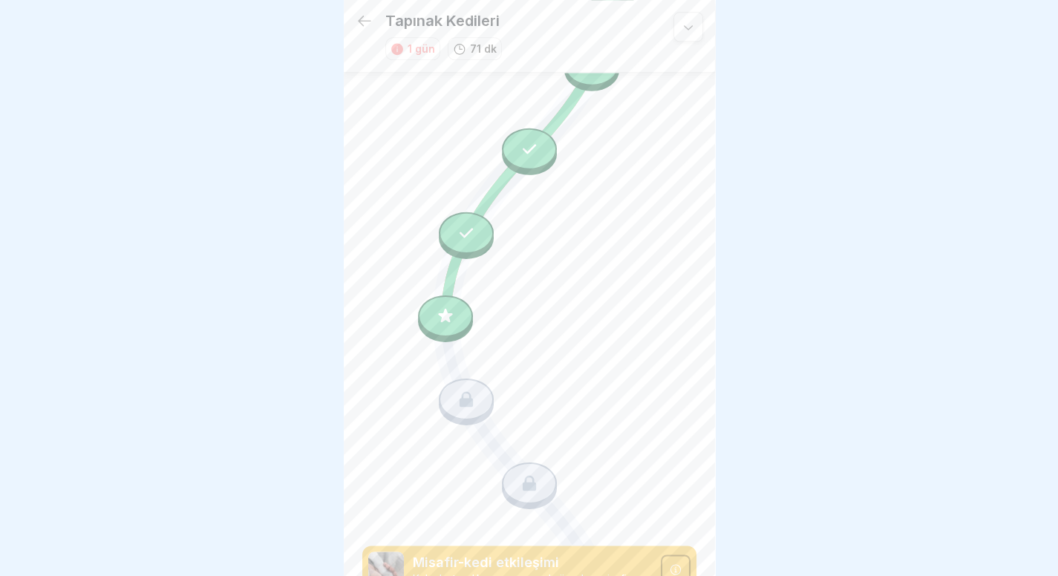
scroll to position [911, 0]
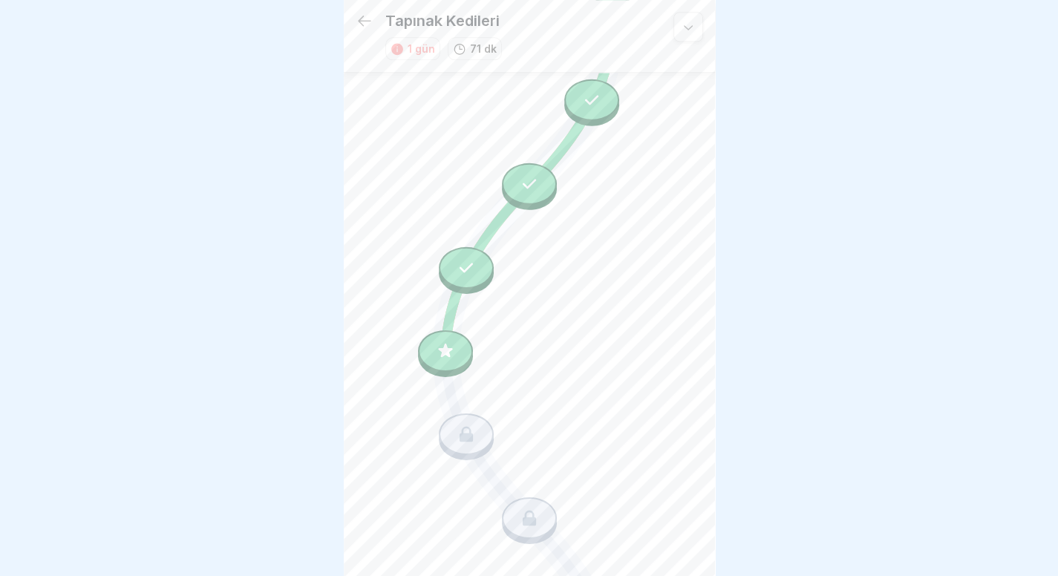
click at [441, 343] on icon at bounding box center [445, 350] width 14 height 14
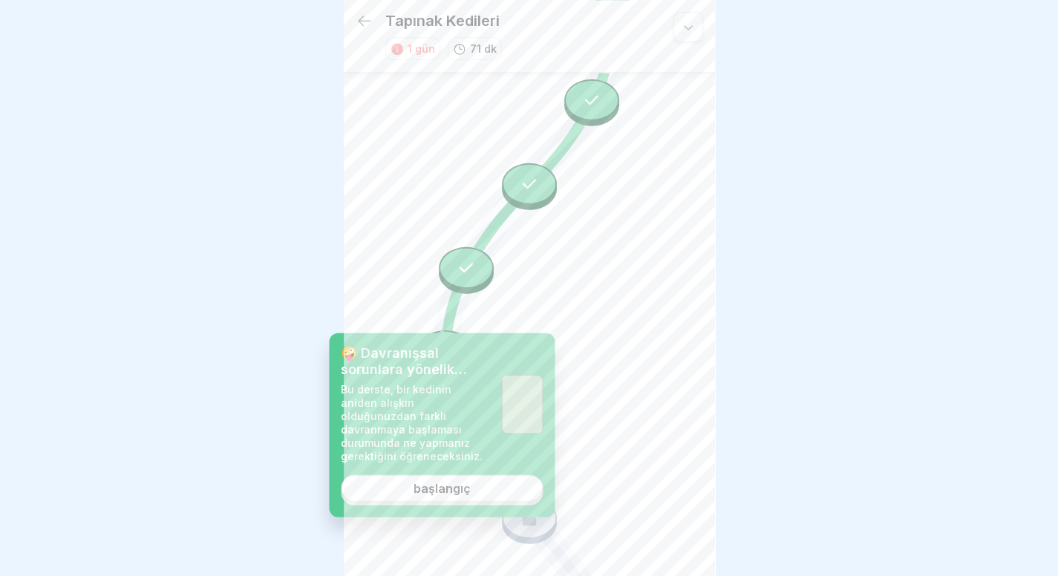
click at [439, 498] on div "🤪 Davranışsal sorunlara yönelik prosedür Bu derste, bir kedinin aniden alışkın …" at bounding box center [442, 425] width 226 height 184
click at [460, 482] on link "başlangıç" at bounding box center [442, 488] width 202 height 27
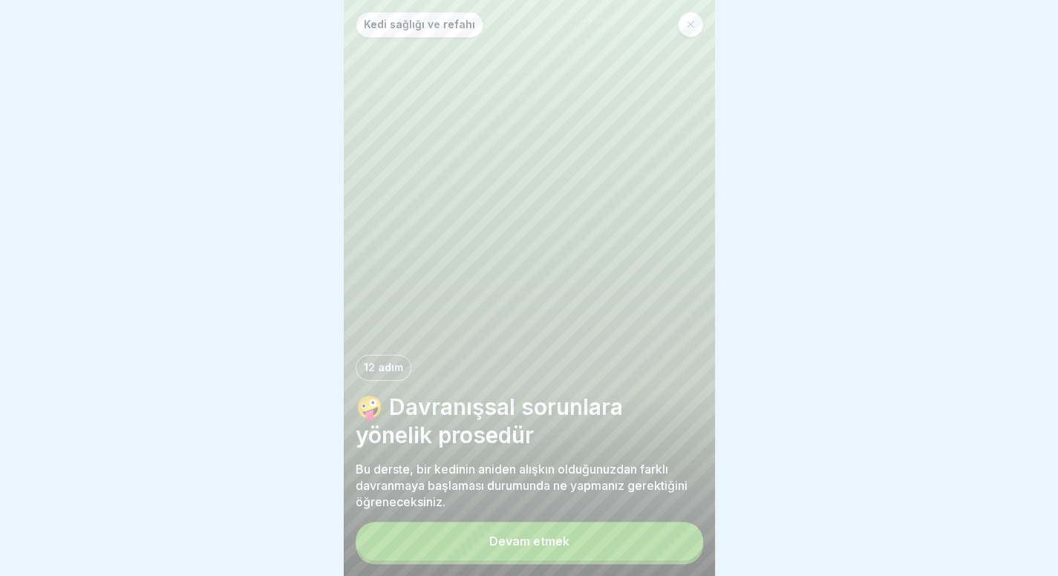
click at [488, 534] on button "Devam etmek" at bounding box center [529, 541] width 347 height 39
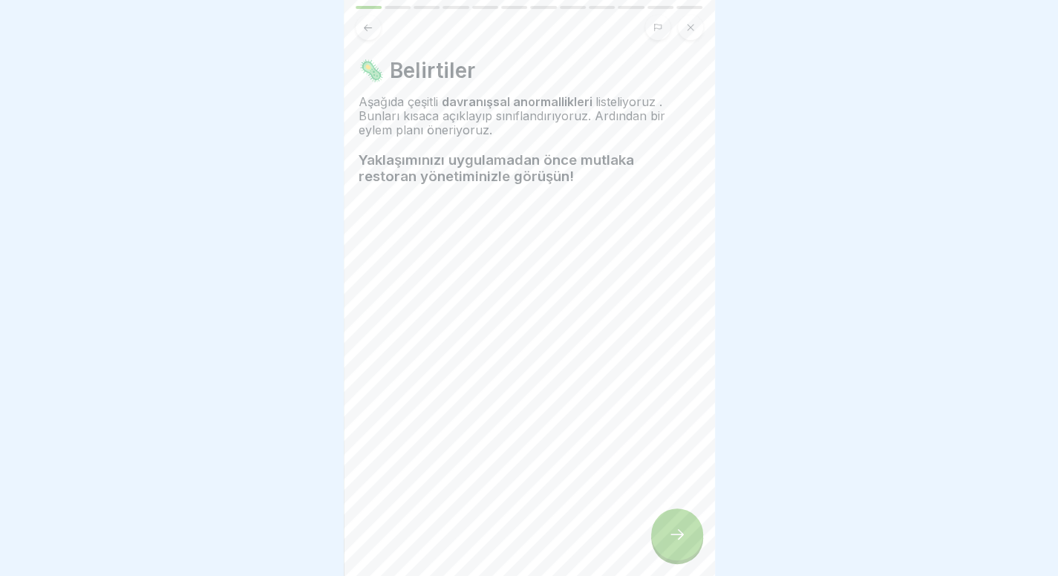
click at [678, 528] on icon at bounding box center [677, 534] width 18 height 18
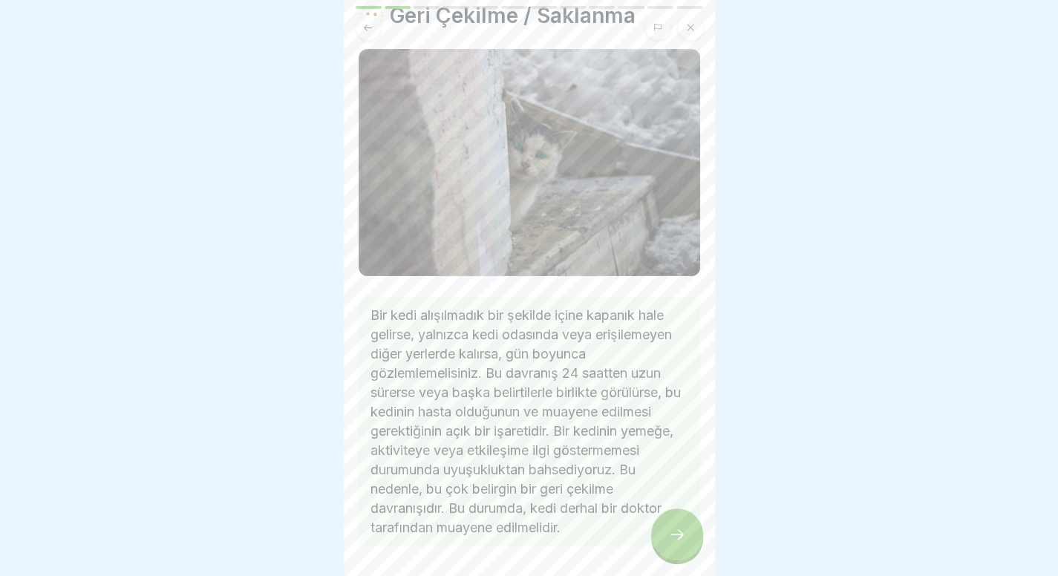
scroll to position [102, 0]
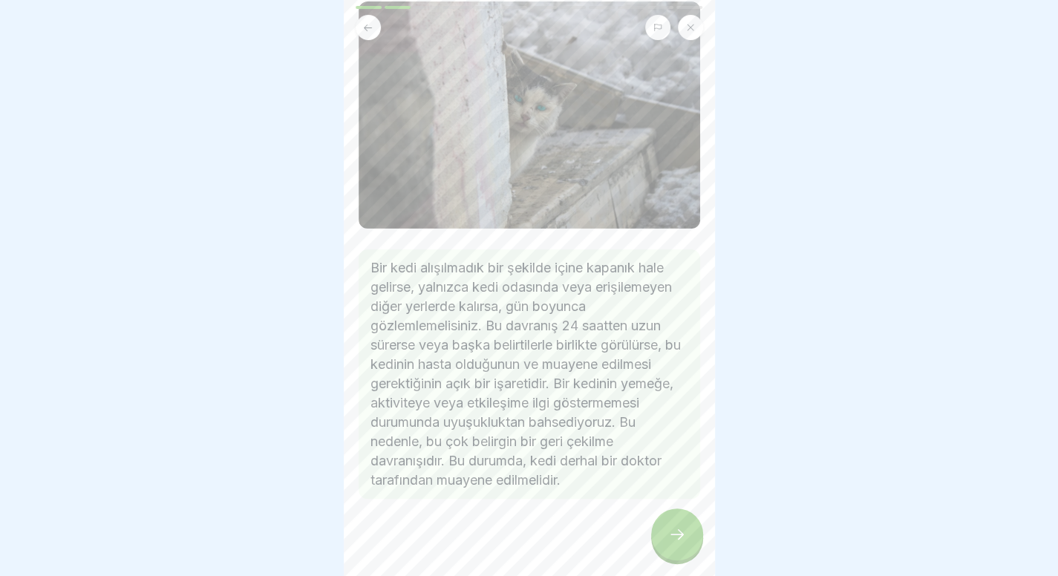
click at [678, 549] on div at bounding box center [677, 534] width 52 height 52
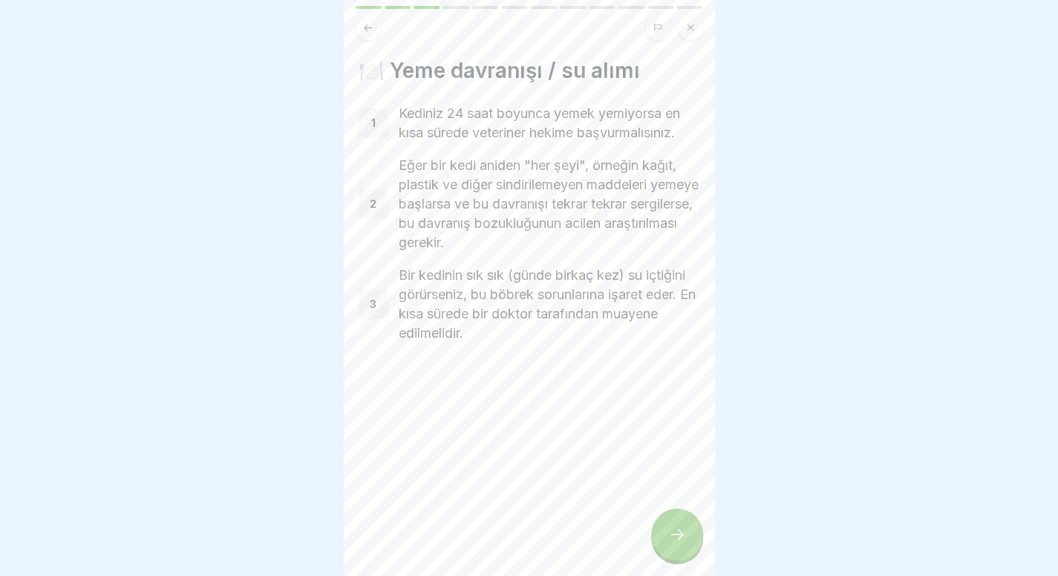
click at [678, 549] on div at bounding box center [677, 534] width 52 height 52
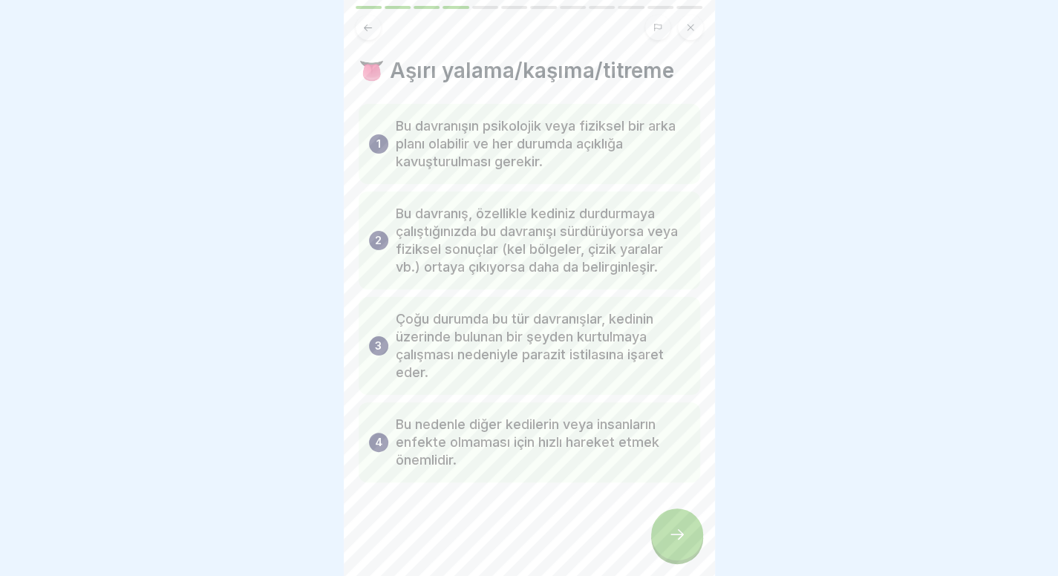
click at [678, 549] on div at bounding box center [677, 534] width 52 height 52
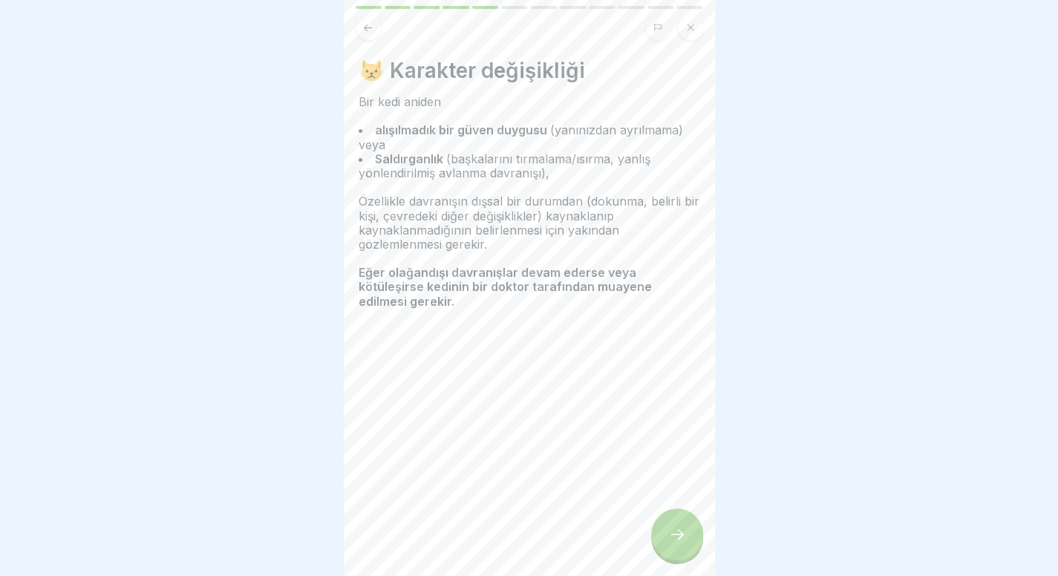
click at [678, 549] on div at bounding box center [677, 534] width 52 height 52
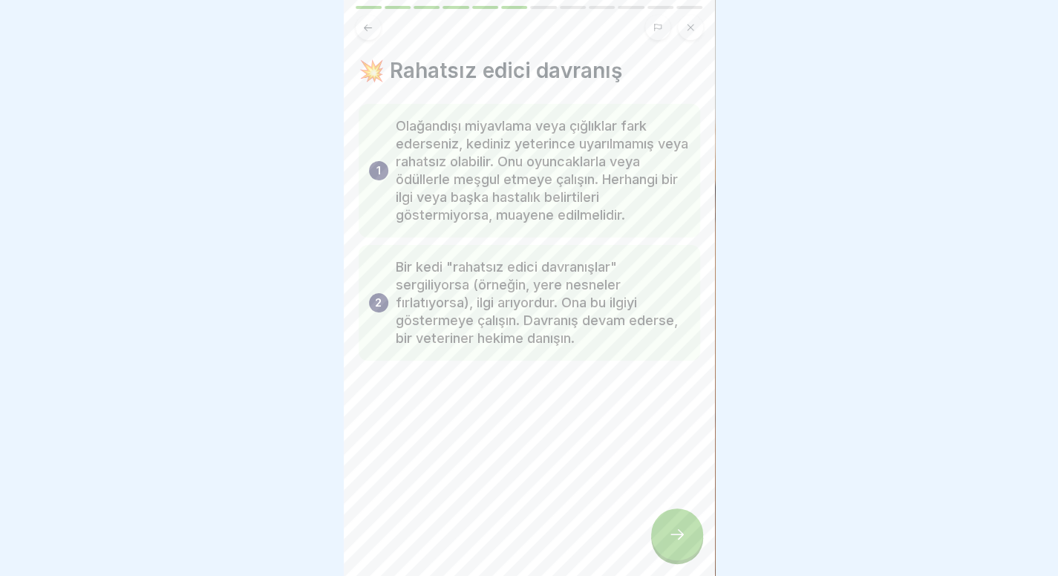
click at [678, 549] on div at bounding box center [677, 534] width 52 height 52
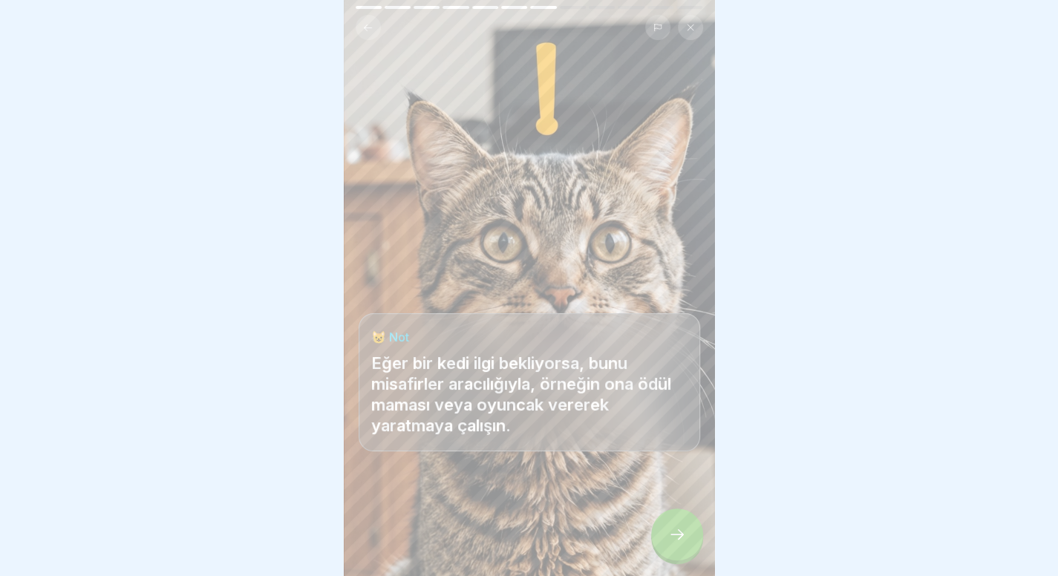
click at [678, 549] on div at bounding box center [677, 534] width 52 height 52
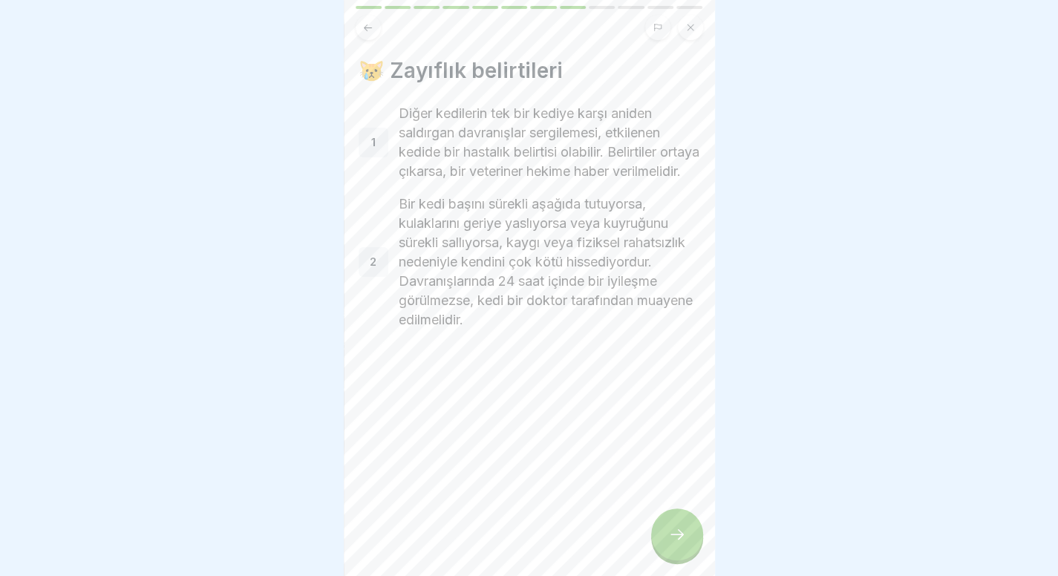
click at [678, 549] on div at bounding box center [677, 534] width 52 height 52
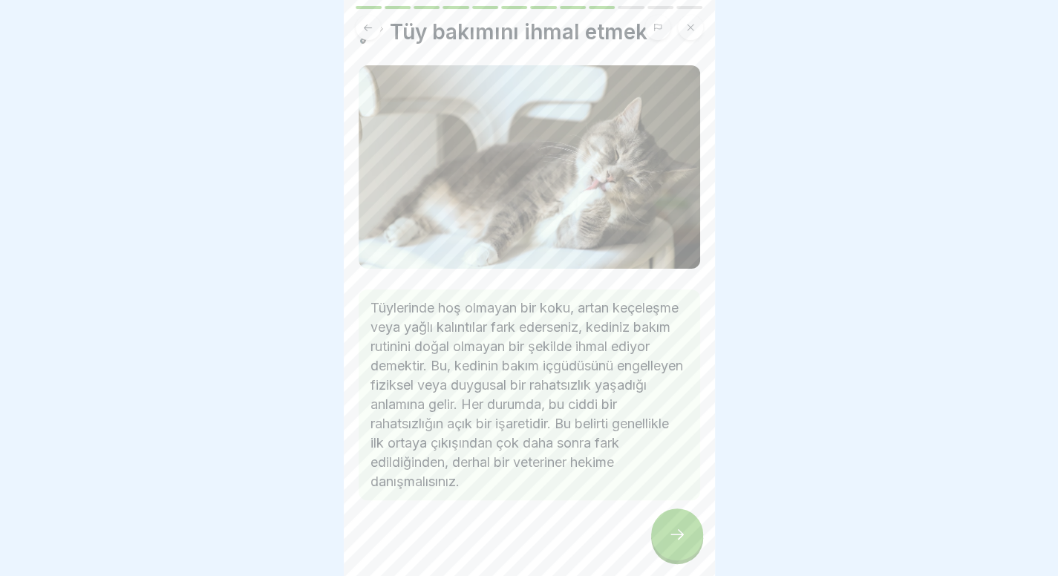
scroll to position [41, 0]
click at [669, 535] on icon at bounding box center [677, 534] width 18 height 18
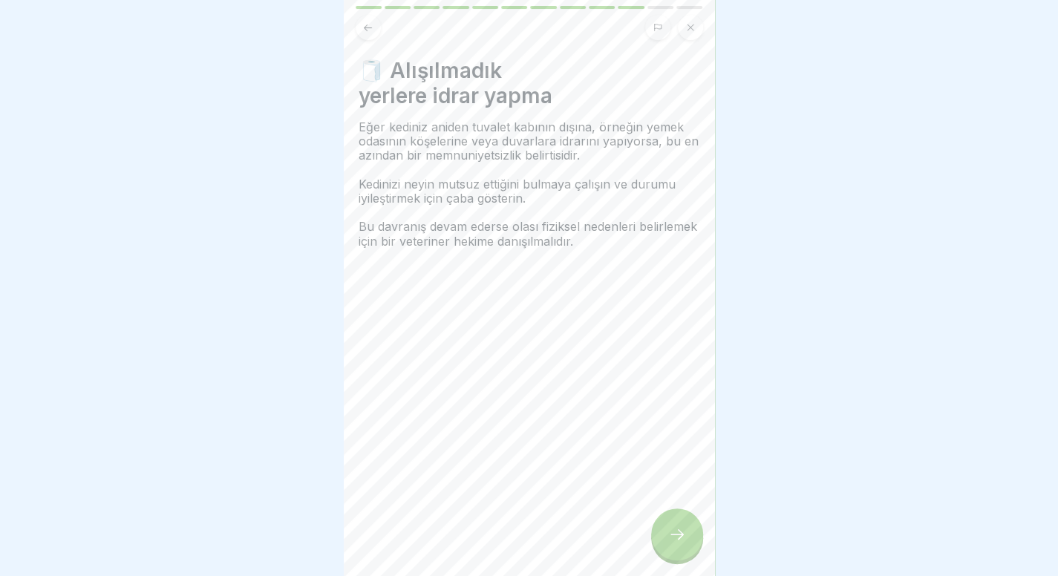
click at [669, 535] on icon at bounding box center [677, 534] width 18 height 18
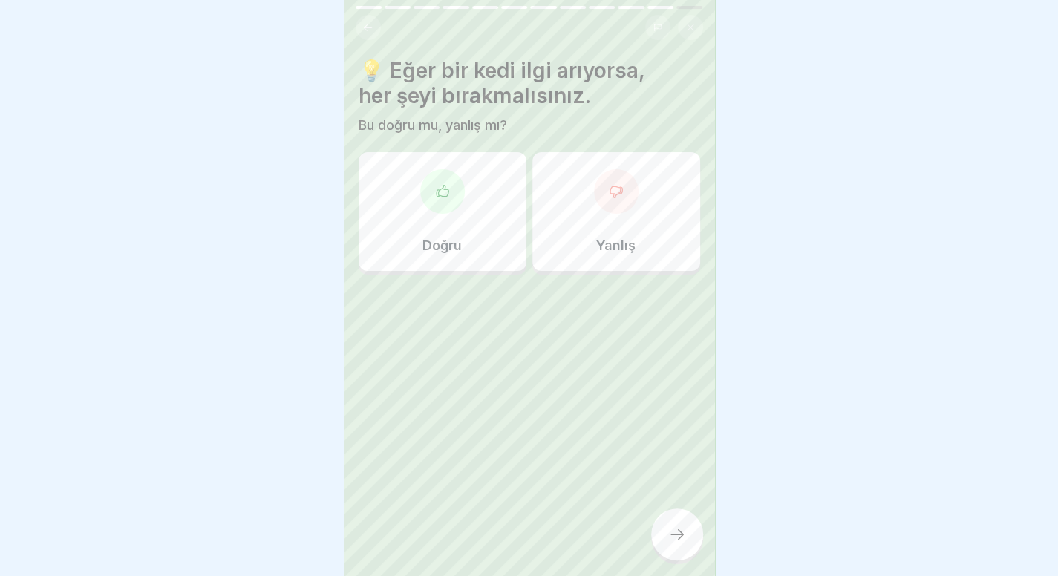
click at [551, 232] on div "Yanlış" at bounding box center [616, 211] width 168 height 119
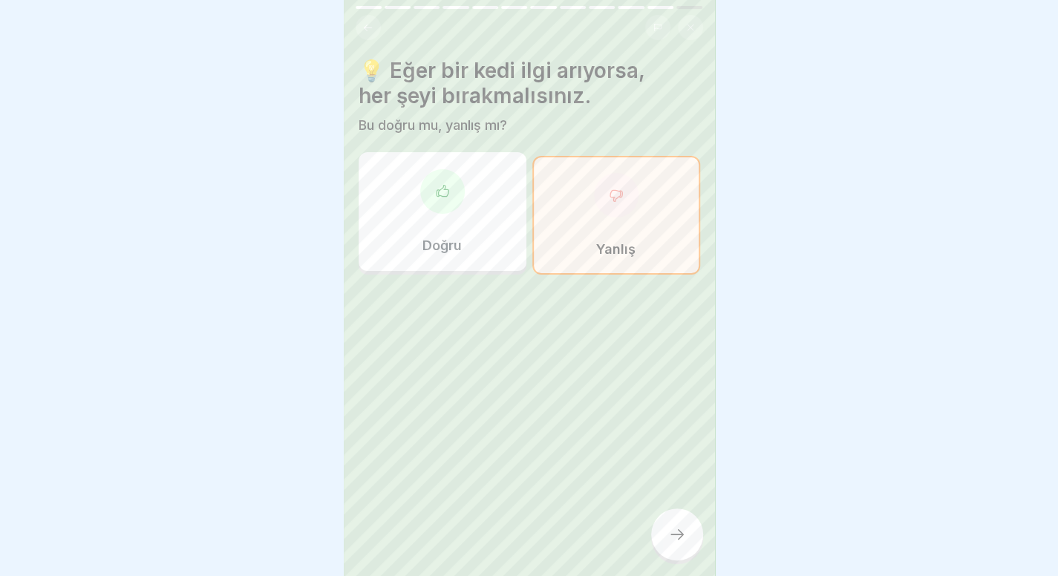
click at [678, 530] on icon at bounding box center [677, 534] width 18 height 18
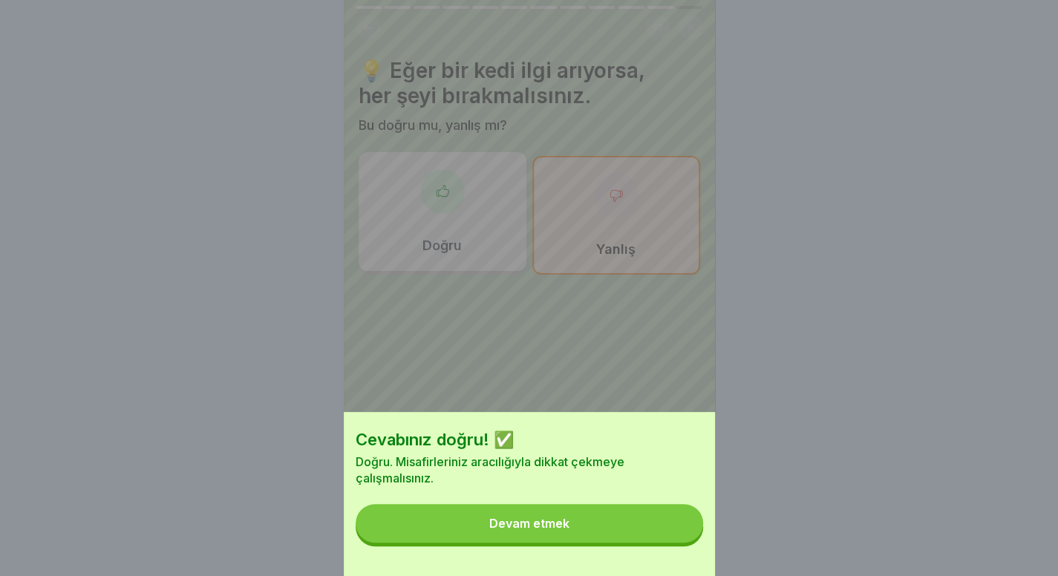
click at [678, 530] on button "Devam etmek" at bounding box center [529, 523] width 347 height 39
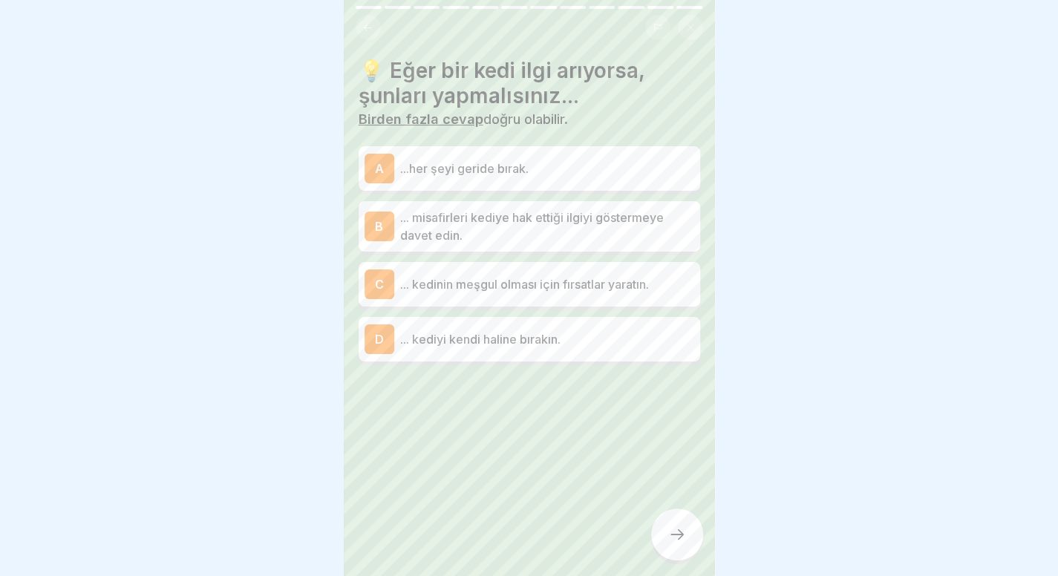
click at [527, 226] on p "... misafirleri kediye hak ettiği ilgiyi göstermeye davet edin." at bounding box center [547, 227] width 294 height 36
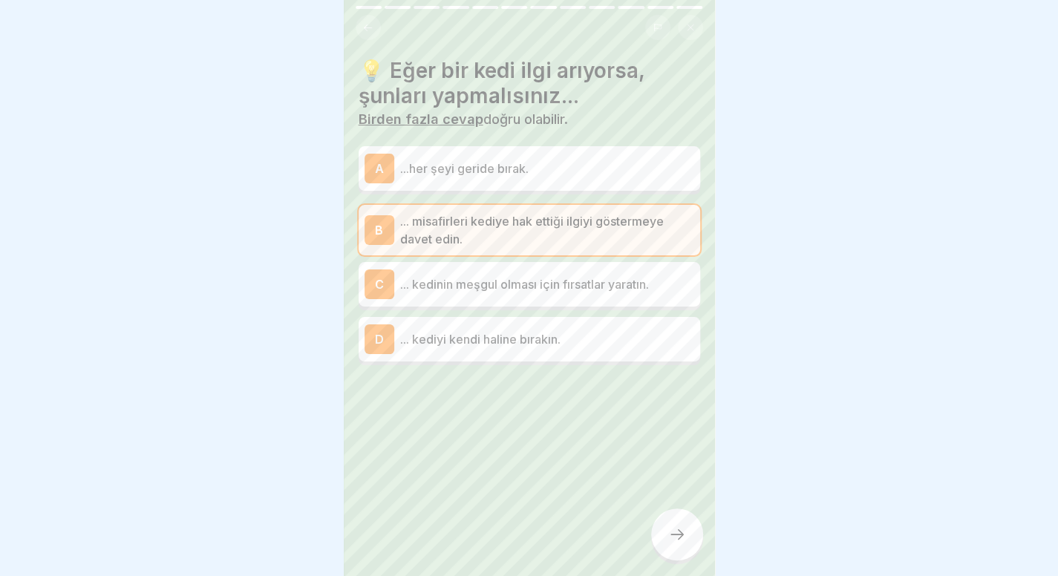
click at [519, 277] on font "... kedinin meşgul olması için fırsatlar yaratın." at bounding box center [524, 284] width 249 height 15
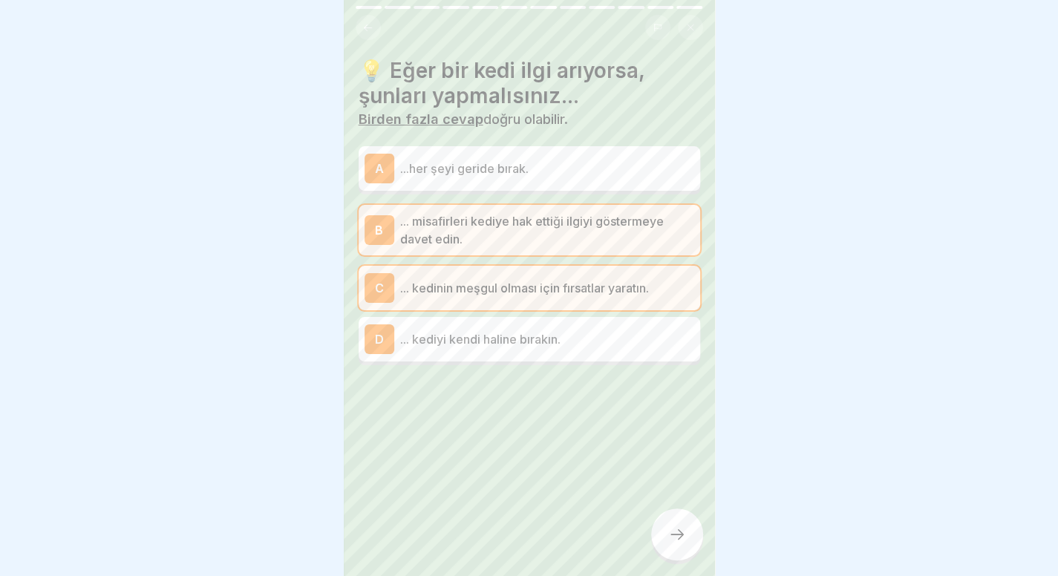
click at [666, 531] on div at bounding box center [677, 534] width 52 height 52
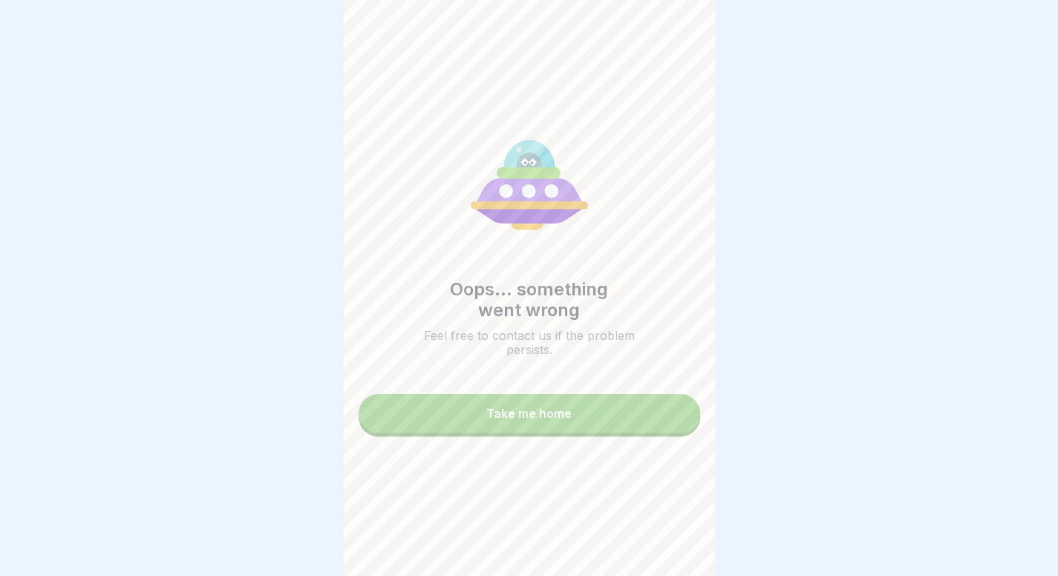
click at [623, 403] on button "Take me home" at bounding box center [528, 413] width 341 height 39
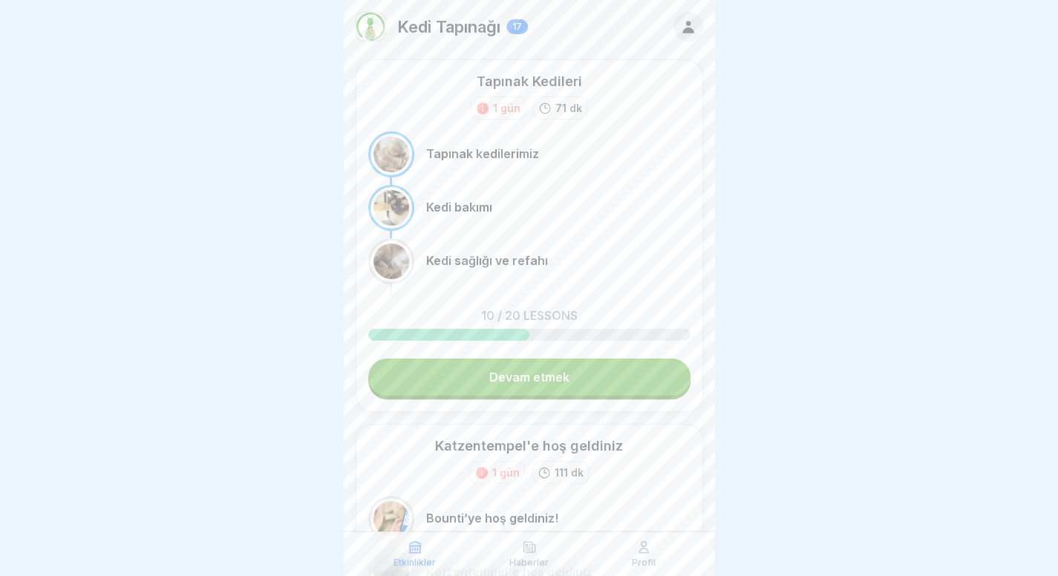
click at [588, 368] on link "Devam etmek" at bounding box center [529, 376] width 322 height 37
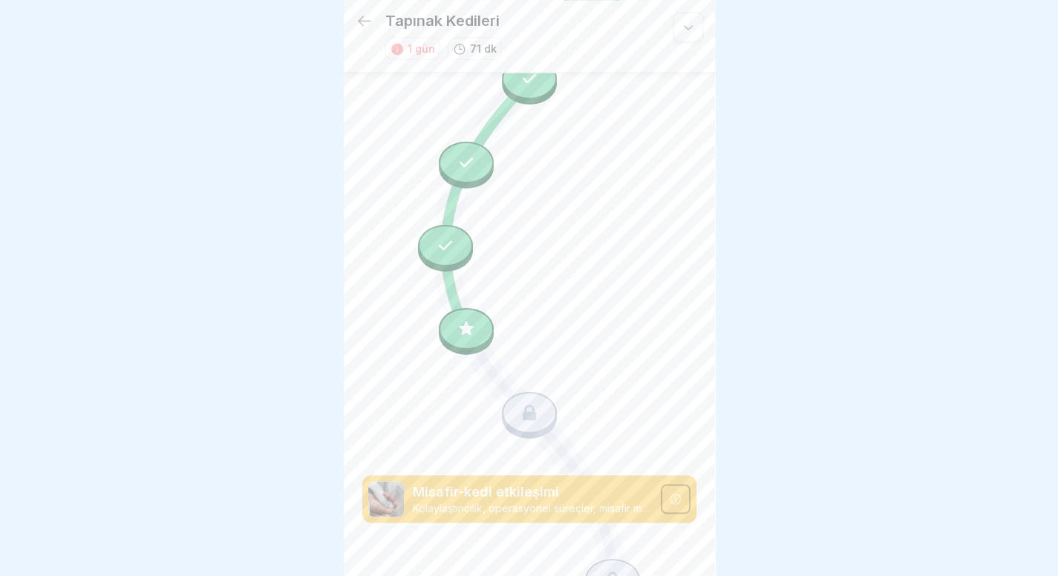
scroll to position [1017, 0]
click at [521, 391] on div at bounding box center [529, 412] width 55 height 42
click at [459, 321] on icon at bounding box center [466, 328] width 14 height 14
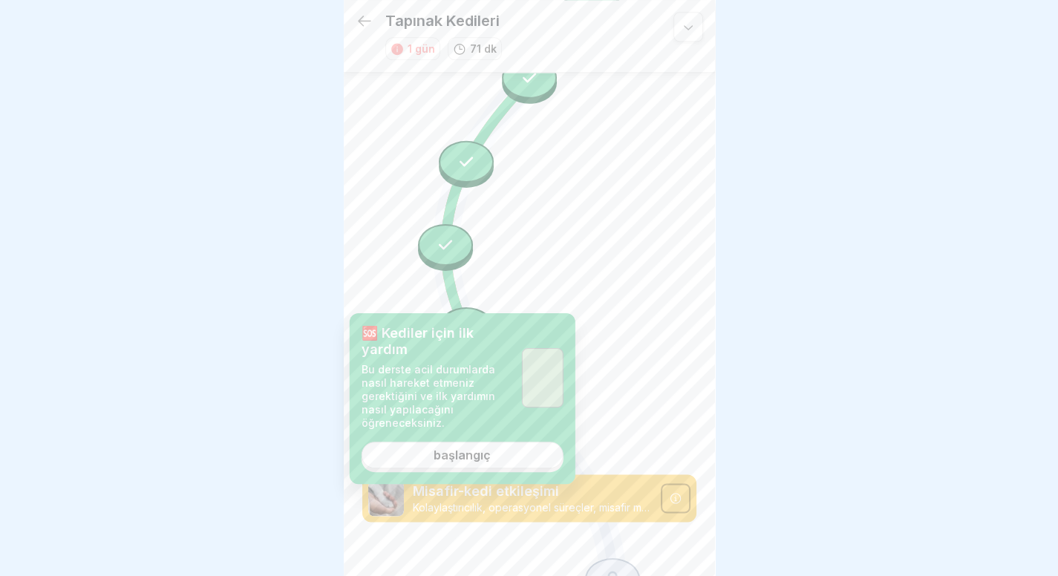
click at [487, 464] on link "başlangıç" at bounding box center [462, 455] width 202 height 27
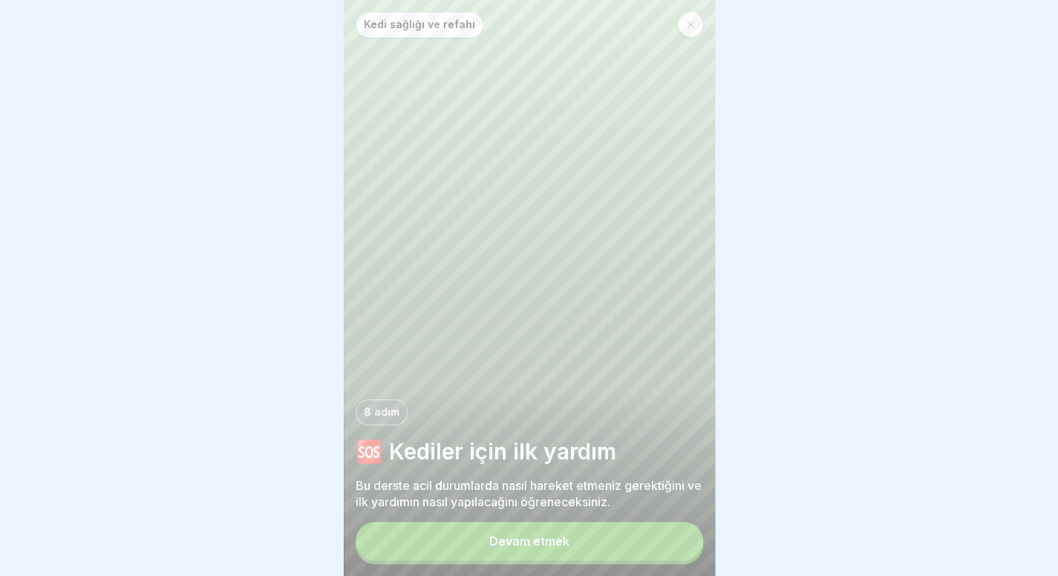
click at [542, 560] on button "Devam etmek" at bounding box center [529, 541] width 347 height 39
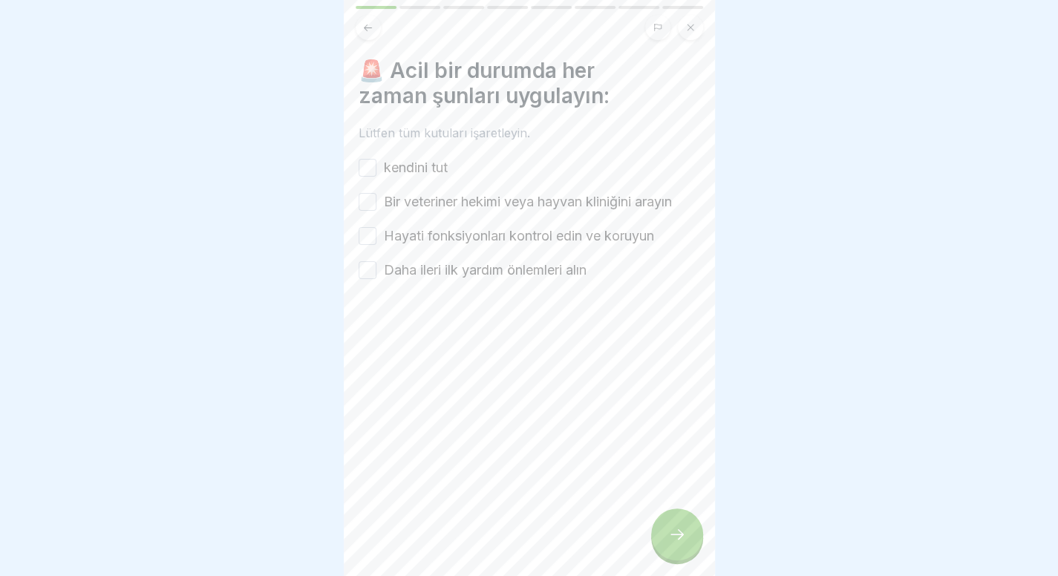
click at [414, 161] on font "kendini tut" at bounding box center [416, 168] width 64 height 16
click at [376, 161] on button "kendini tut" at bounding box center [367, 168] width 18 height 18
click at [419, 194] on font "Bir veteriner hekimi veya hayvan kliniğini arayın" at bounding box center [528, 202] width 288 height 16
click at [376, 193] on button "Bir veteriner hekimi veya hayvan kliniğini arayın" at bounding box center [367, 202] width 18 height 18
click at [422, 217] on div "kendini tut Bir veteriner hekimi veya hayvan kliniğini arayın Hayati fonksiyonl…" at bounding box center [528, 219] width 341 height 122
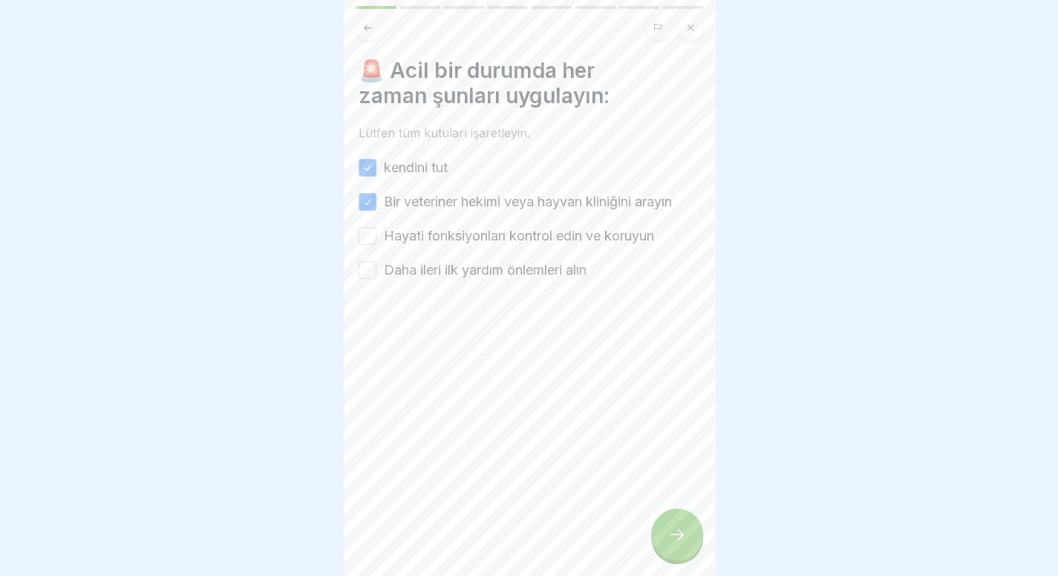
click at [422, 231] on font "Hayati fonksiyonları kontrol edin ve koruyun" at bounding box center [519, 236] width 270 height 16
click at [376, 231] on button "Hayati fonksiyonları kontrol edin ve koruyun" at bounding box center [367, 236] width 18 height 18
click at [422, 264] on font "Daha ileri ilk yardım önlemleri alın" at bounding box center [485, 270] width 203 height 16
click at [376, 264] on button "Daha ileri ilk yardım önlemleri alın" at bounding box center [367, 270] width 18 height 18
click at [687, 553] on div at bounding box center [677, 534] width 52 height 52
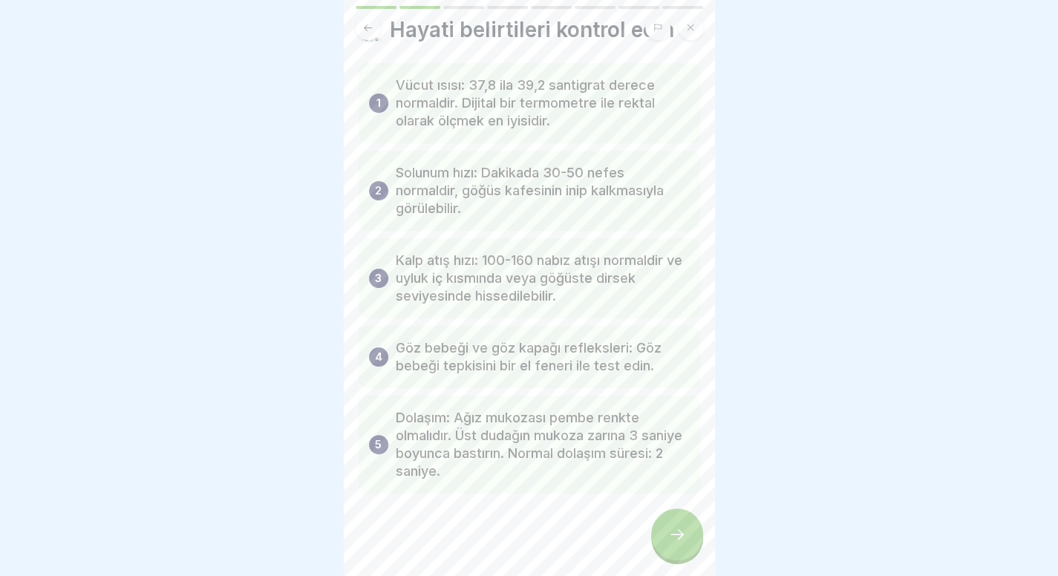
scroll to position [48, 0]
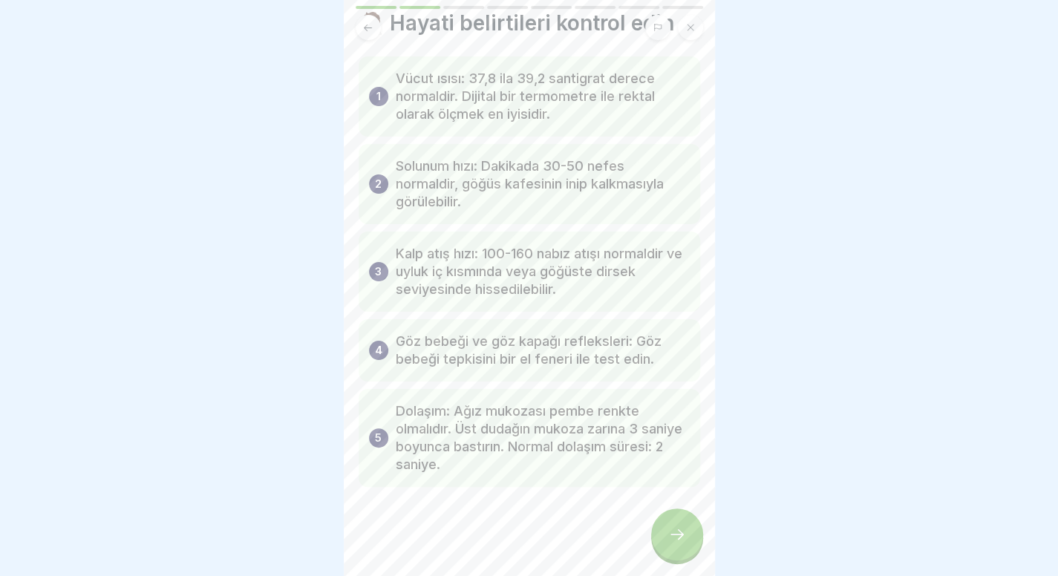
click at [664, 540] on div at bounding box center [677, 534] width 52 height 52
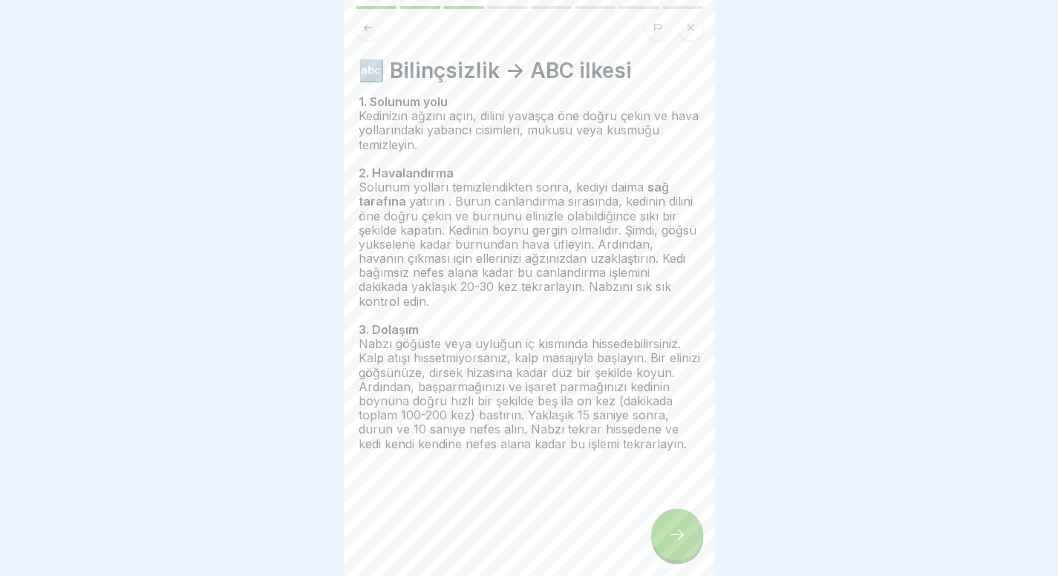
scroll to position [11, 0]
click at [678, 529] on icon at bounding box center [677, 534] width 18 height 18
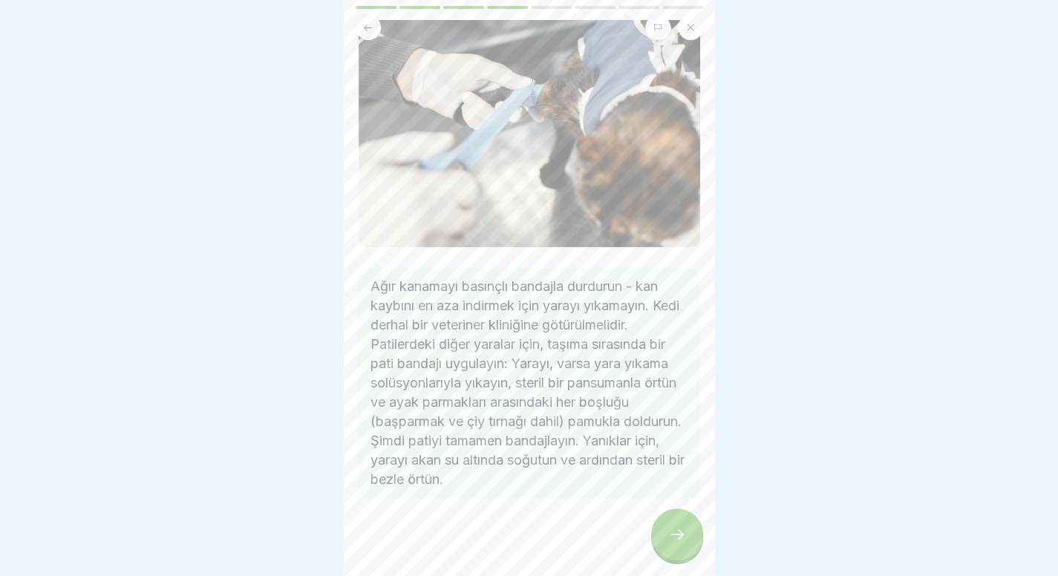
scroll to position [85, 0]
click at [690, 537] on div at bounding box center [677, 534] width 52 height 52
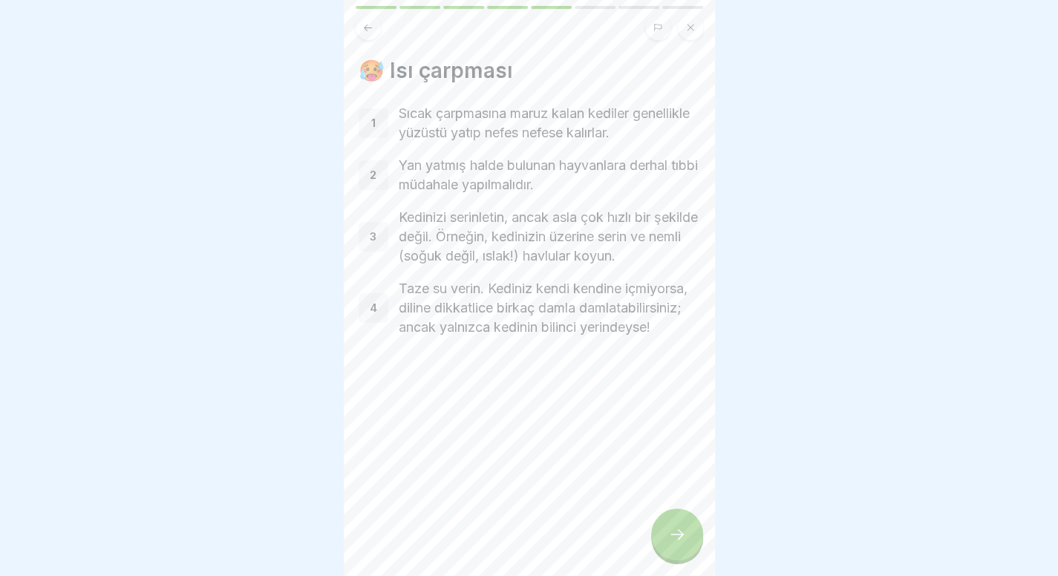
click at [690, 519] on div at bounding box center [677, 534] width 52 height 52
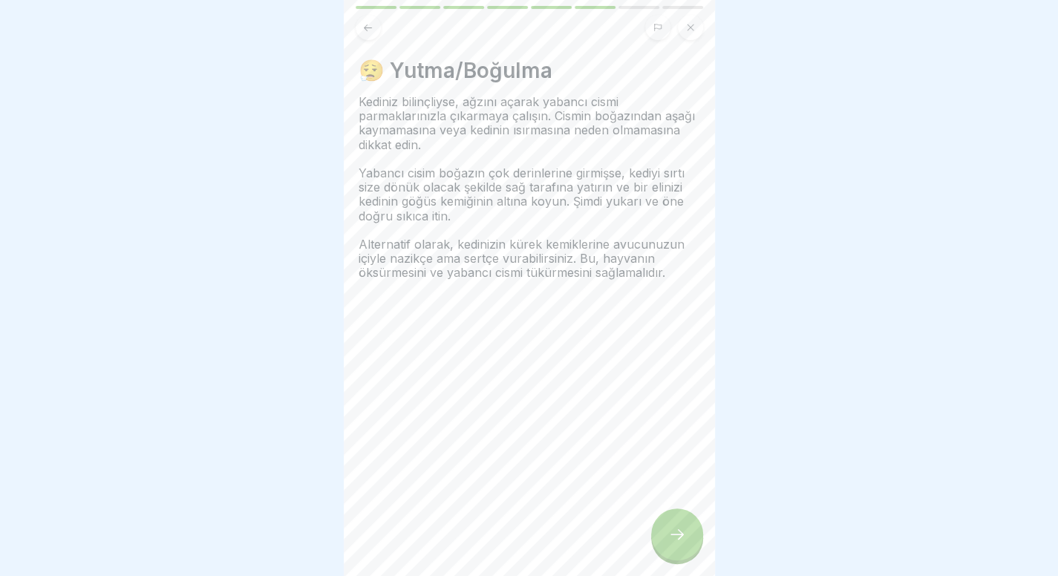
click at [686, 533] on div at bounding box center [677, 534] width 52 height 52
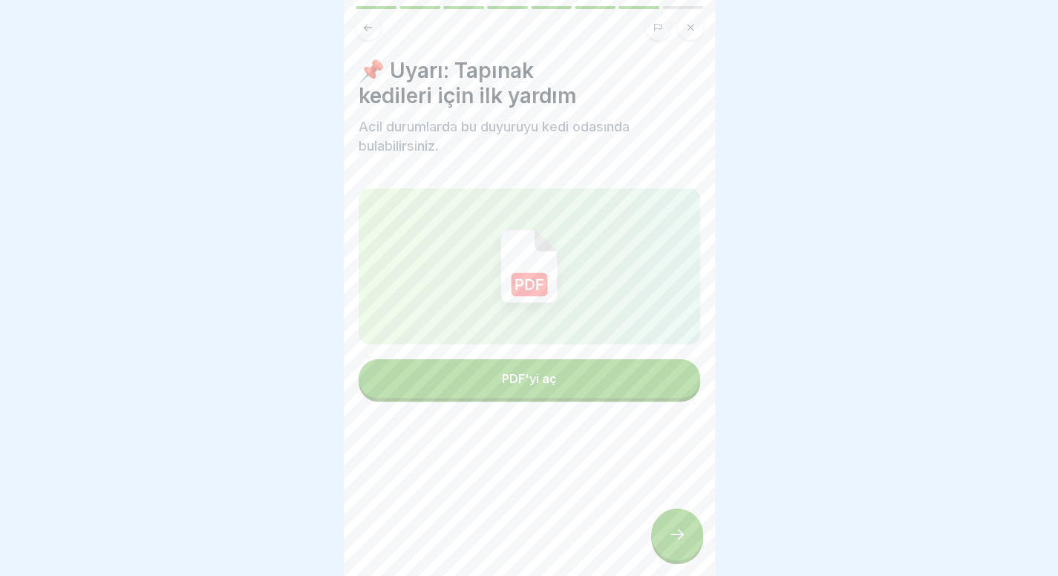
click at [618, 376] on button "PDF'yi aç" at bounding box center [528, 378] width 341 height 39
click at [665, 550] on div at bounding box center [677, 534] width 52 height 52
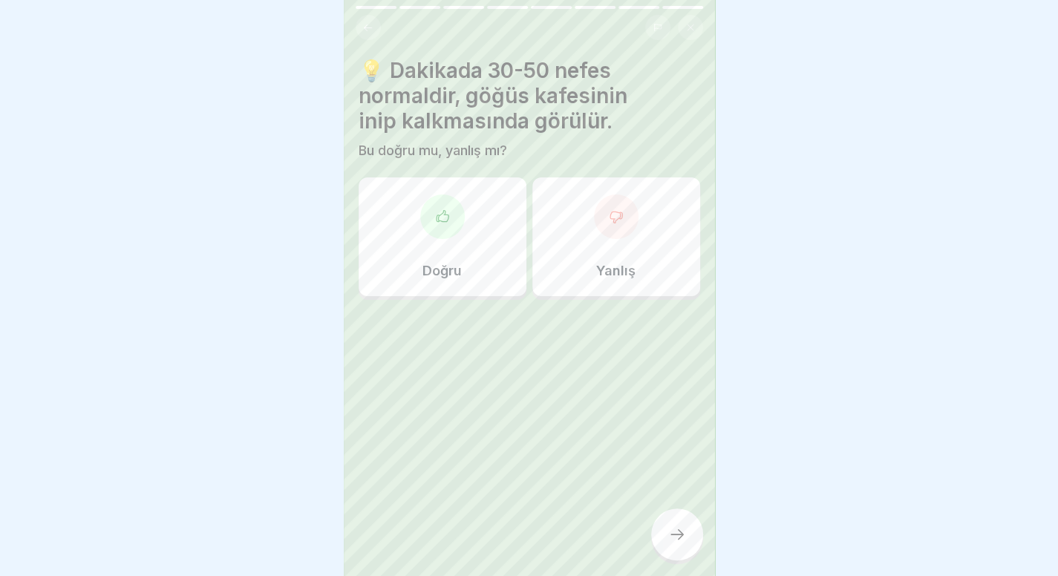
click at [891, 203] on div at bounding box center [529, 288] width 1058 height 576
click at [331, 192] on div at bounding box center [529, 288] width 1058 height 576
click at [411, 200] on div "Doğru" at bounding box center [442, 236] width 168 height 119
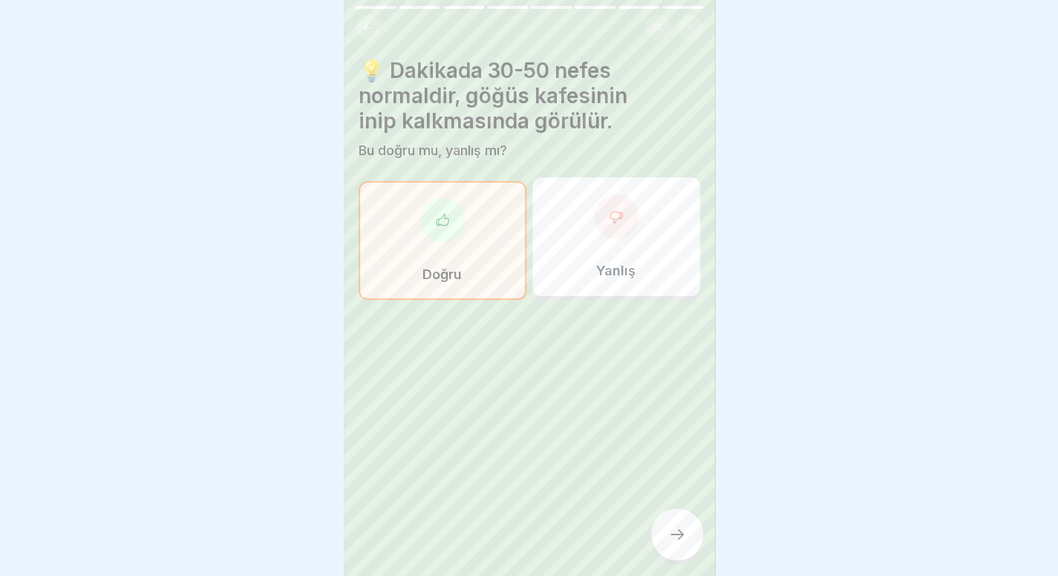
click at [675, 523] on div at bounding box center [677, 534] width 52 height 52
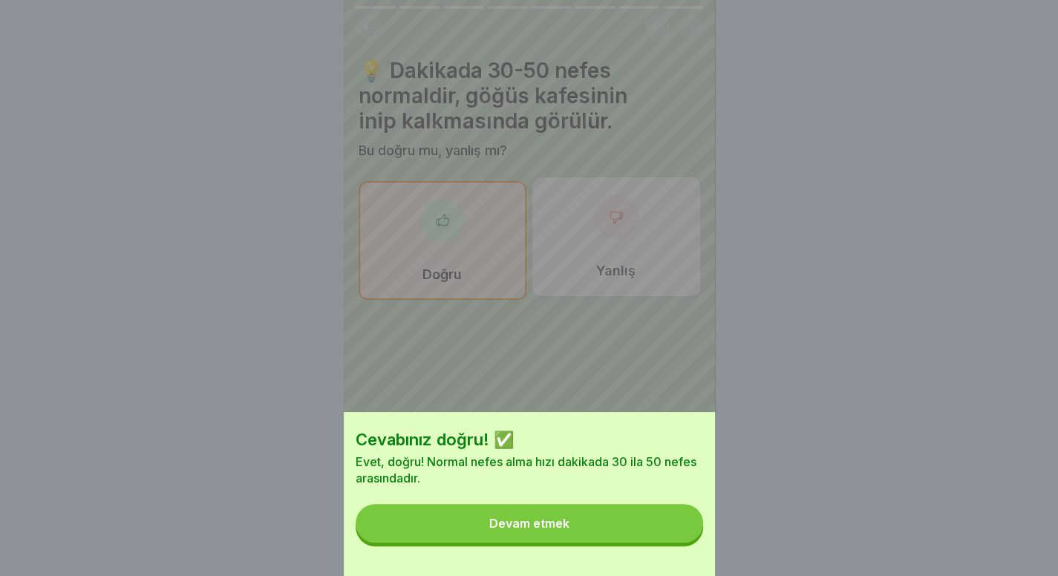
click at [675, 523] on button "Devam etmek" at bounding box center [529, 523] width 347 height 39
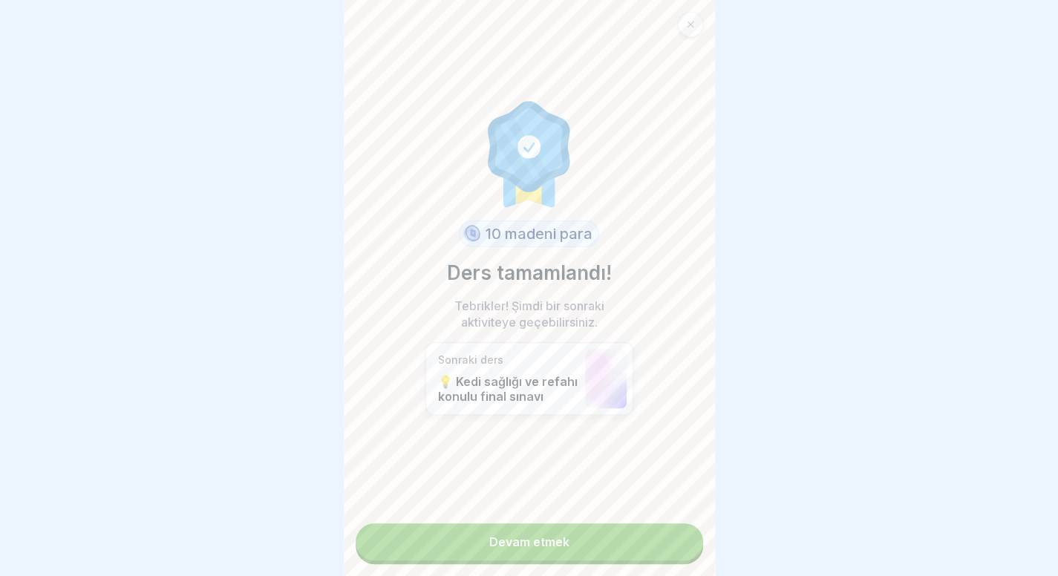
click at [638, 531] on link "Devam etmek" at bounding box center [529, 541] width 347 height 37
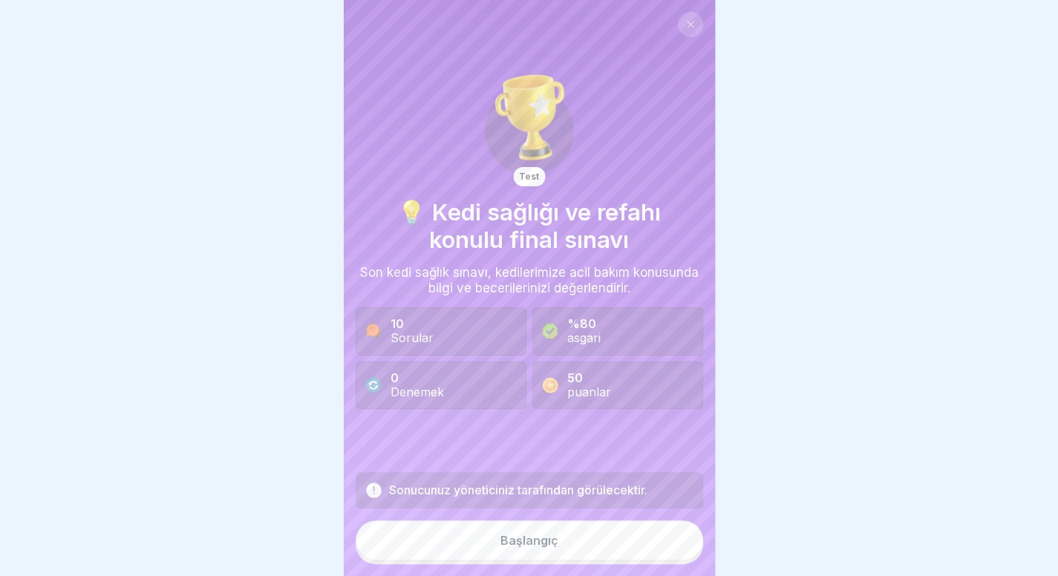
click at [543, 556] on button "Başlangıç" at bounding box center [529, 540] width 347 height 40
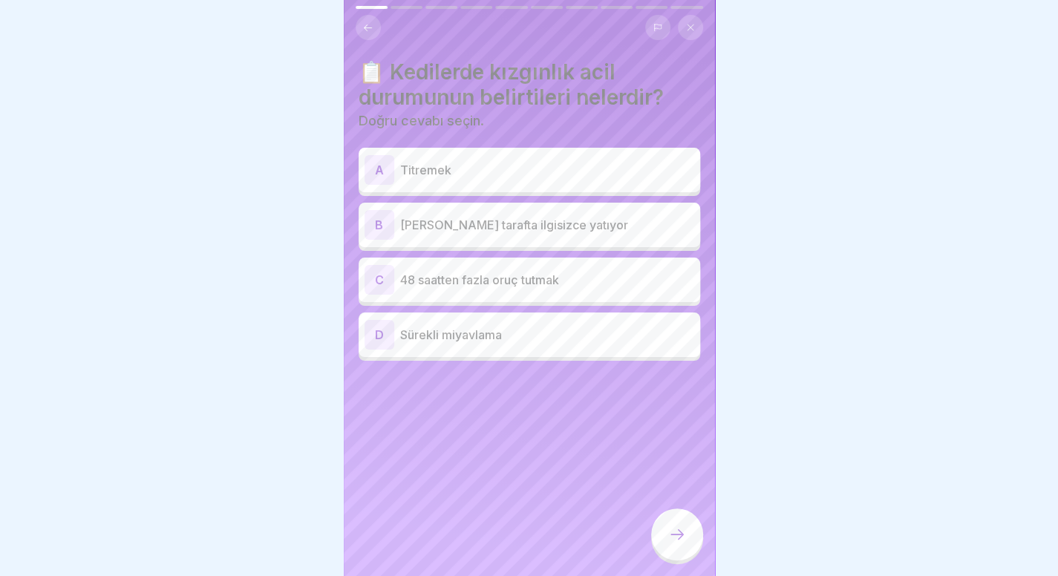
click at [582, 228] on div "B Yan tarafta ilgisizce yatıyor" at bounding box center [529, 225] width 330 height 30
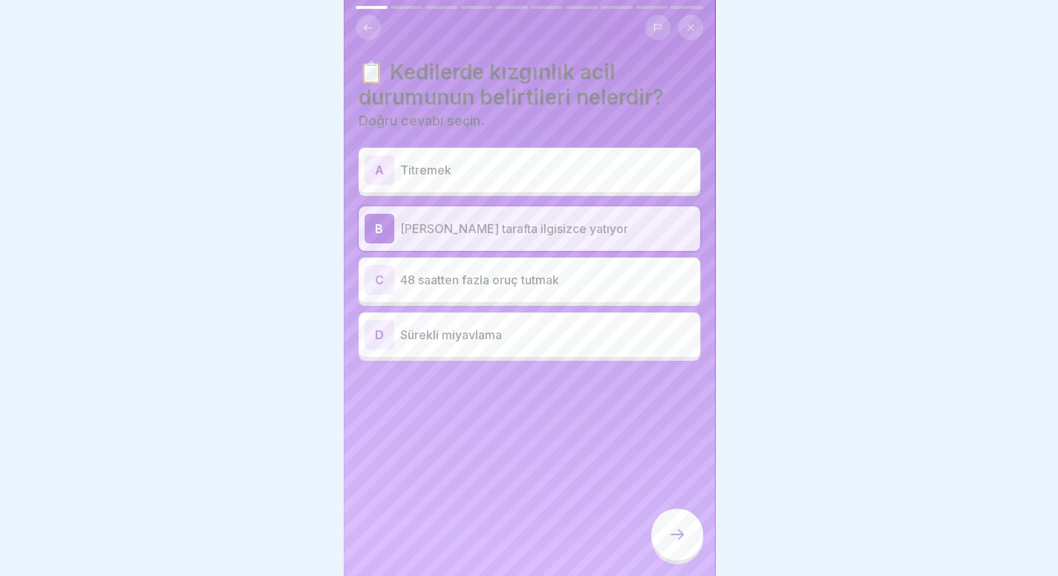
click at [580, 163] on p "Titremek" at bounding box center [547, 170] width 294 height 18
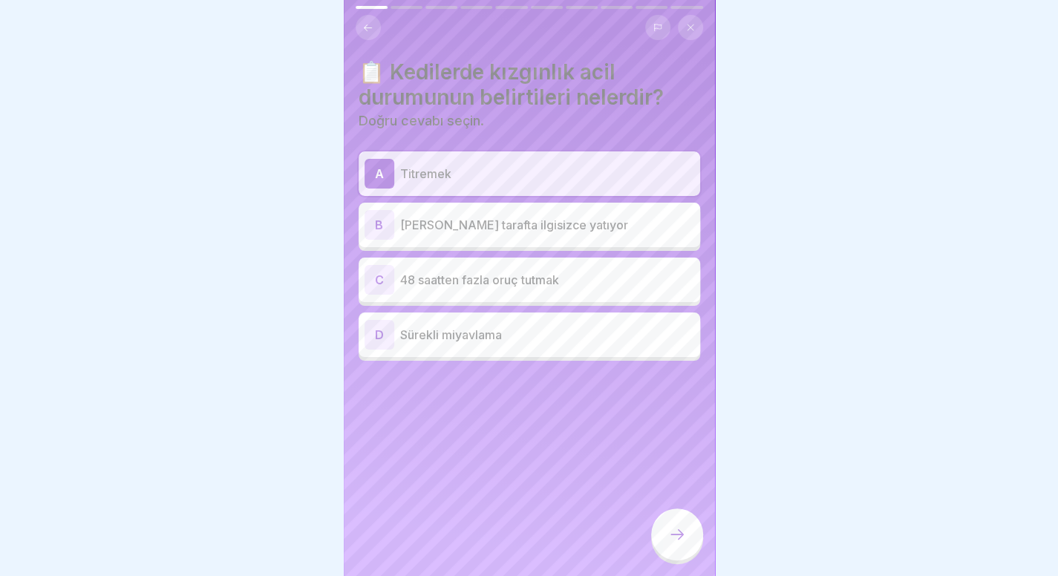
click at [572, 203] on div "B Yan tarafta ilgisizce yatıyor" at bounding box center [528, 225] width 341 height 45
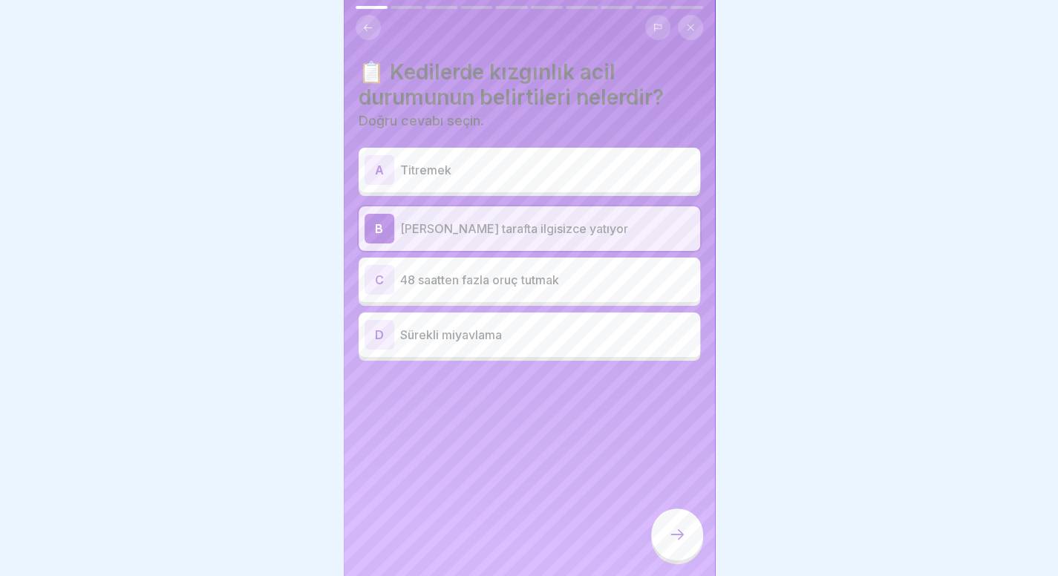
click at [672, 531] on icon at bounding box center [677, 534] width 18 height 18
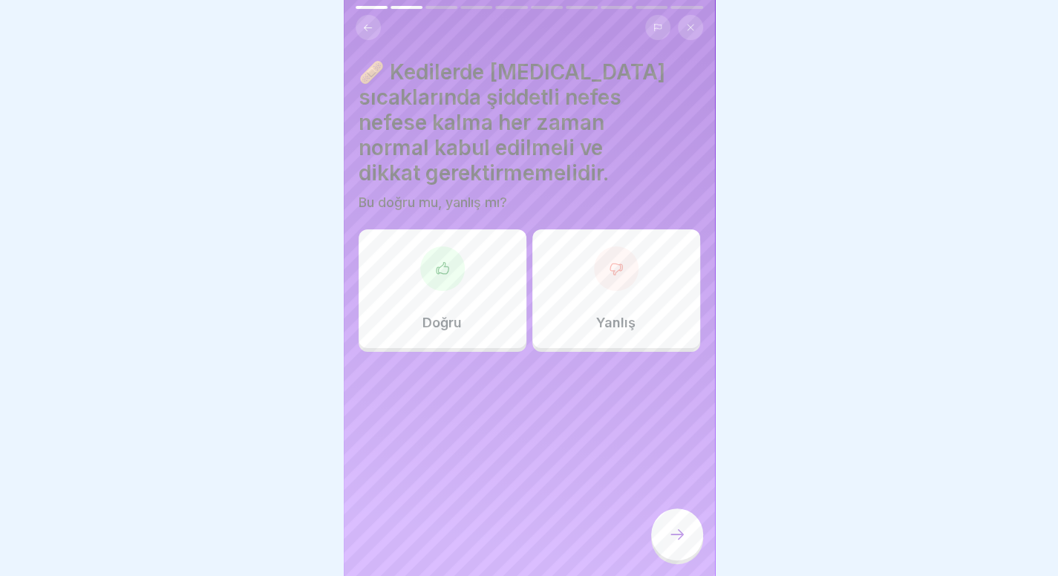
click at [656, 248] on div "Yanlış" at bounding box center [616, 288] width 168 height 119
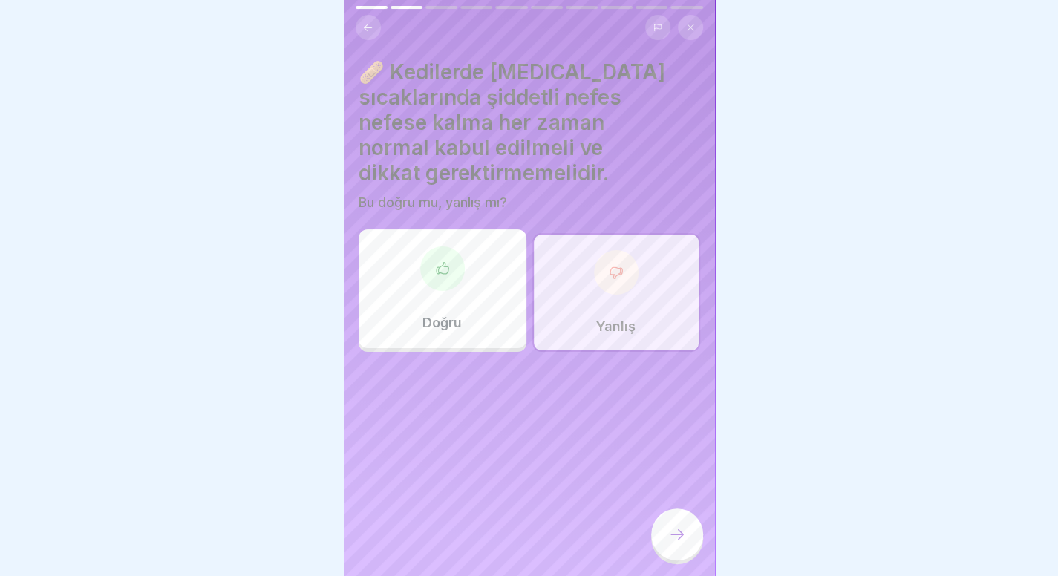
click at [681, 525] on div at bounding box center [677, 534] width 52 height 52
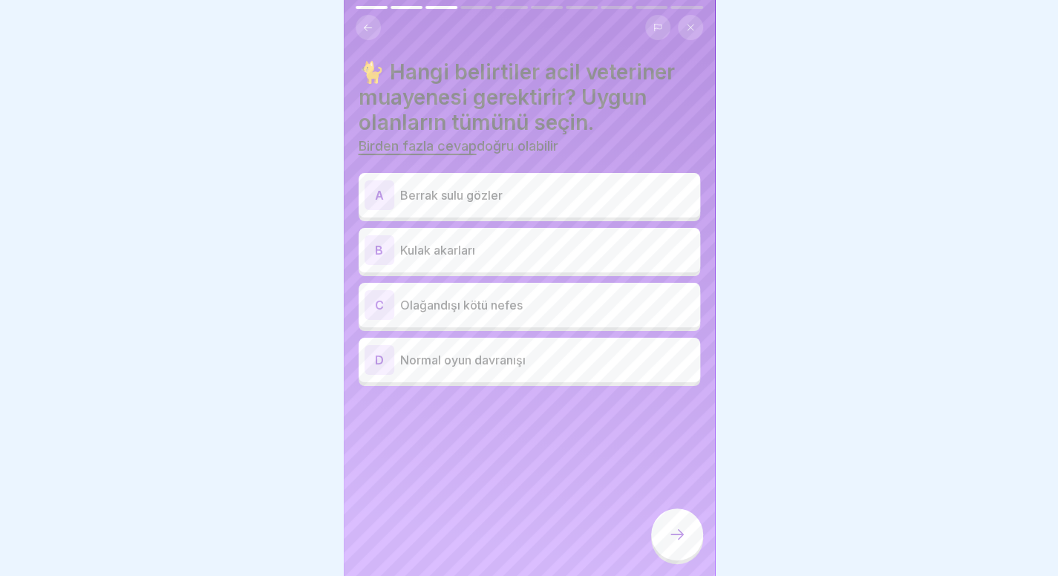
click at [558, 241] on p "Kulak akarları" at bounding box center [547, 250] width 294 height 18
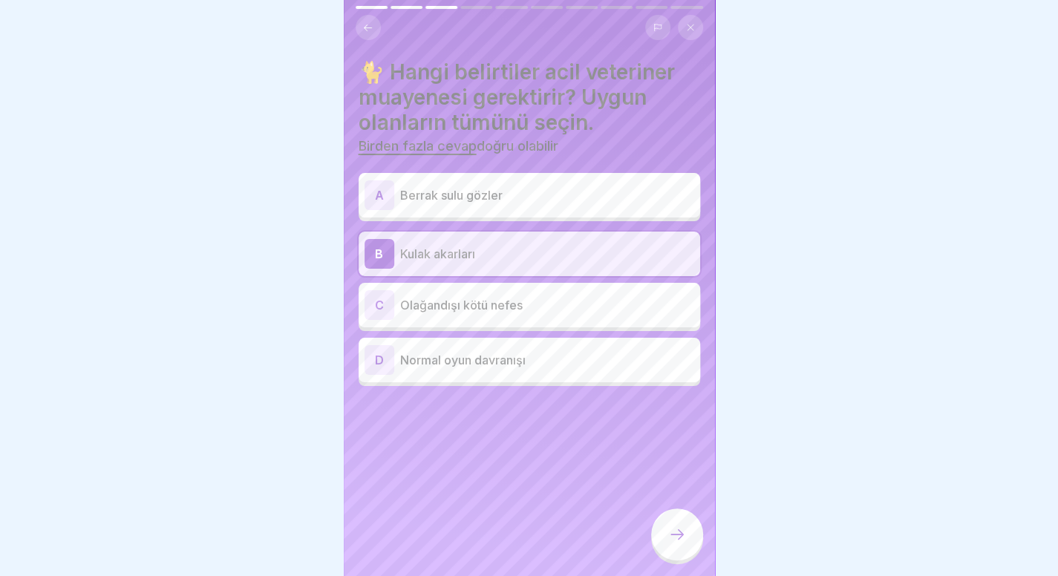
click at [542, 296] on p "Olağandışı kötü nefes" at bounding box center [547, 305] width 294 height 18
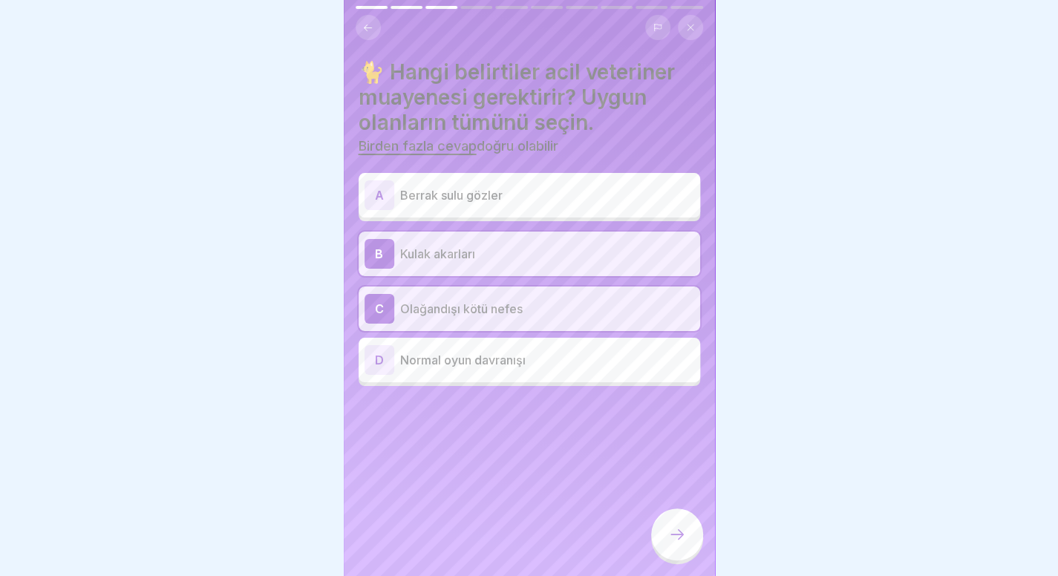
click at [674, 519] on div at bounding box center [677, 534] width 52 height 52
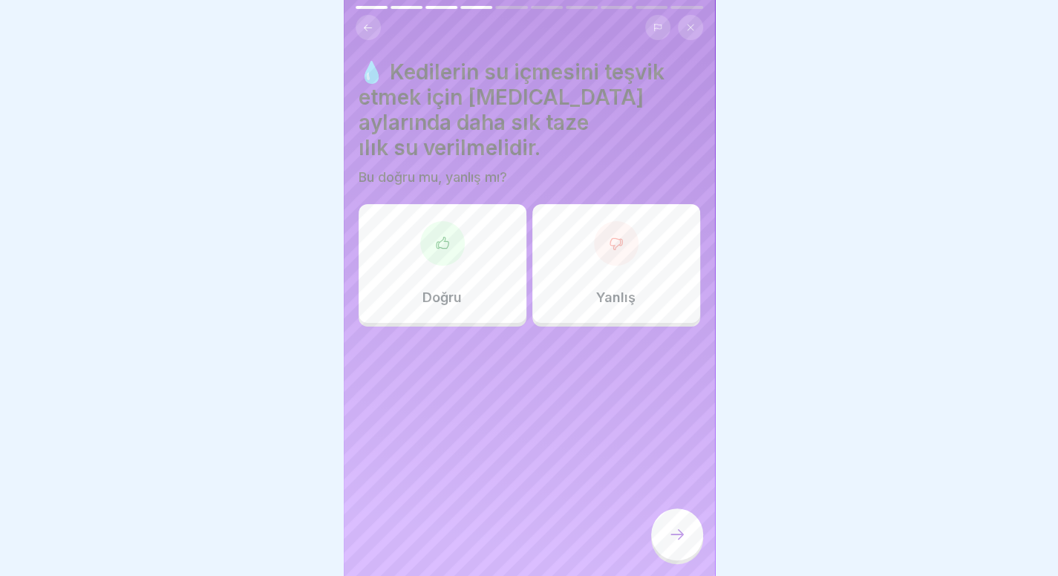
click at [462, 261] on div "Doğru" at bounding box center [442, 263] width 168 height 119
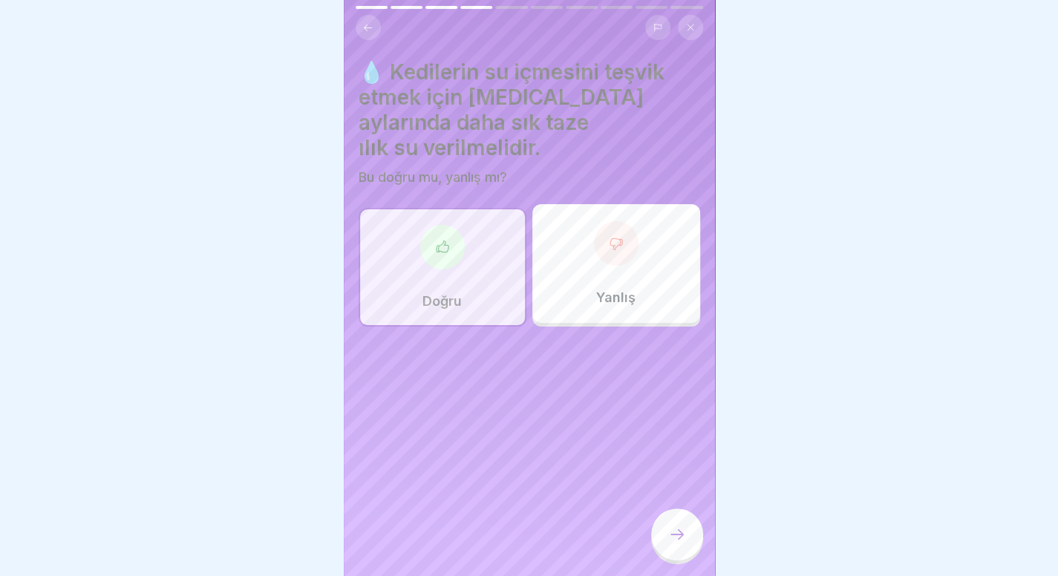
click at [675, 534] on icon at bounding box center [677, 534] width 18 height 18
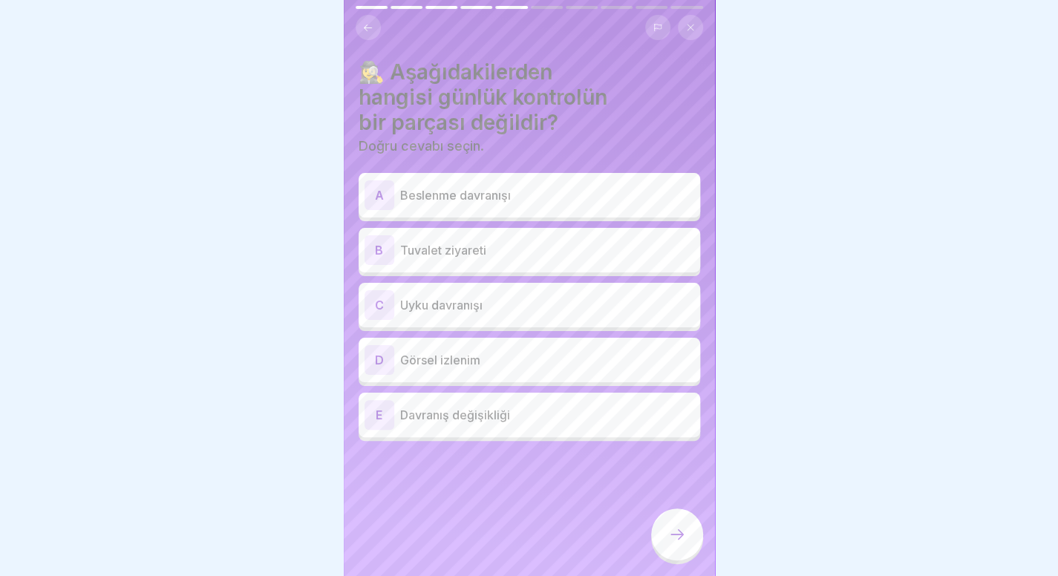
click at [564, 189] on p "Beslenme davranışı" at bounding box center [547, 195] width 294 height 18
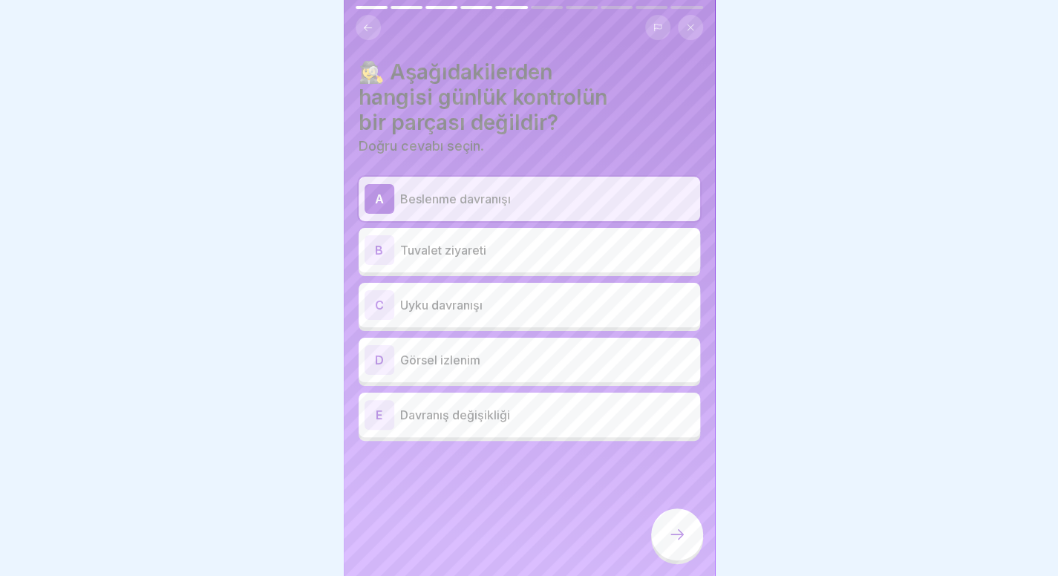
click at [534, 241] on p "Tuvalet ziyareti" at bounding box center [547, 250] width 294 height 18
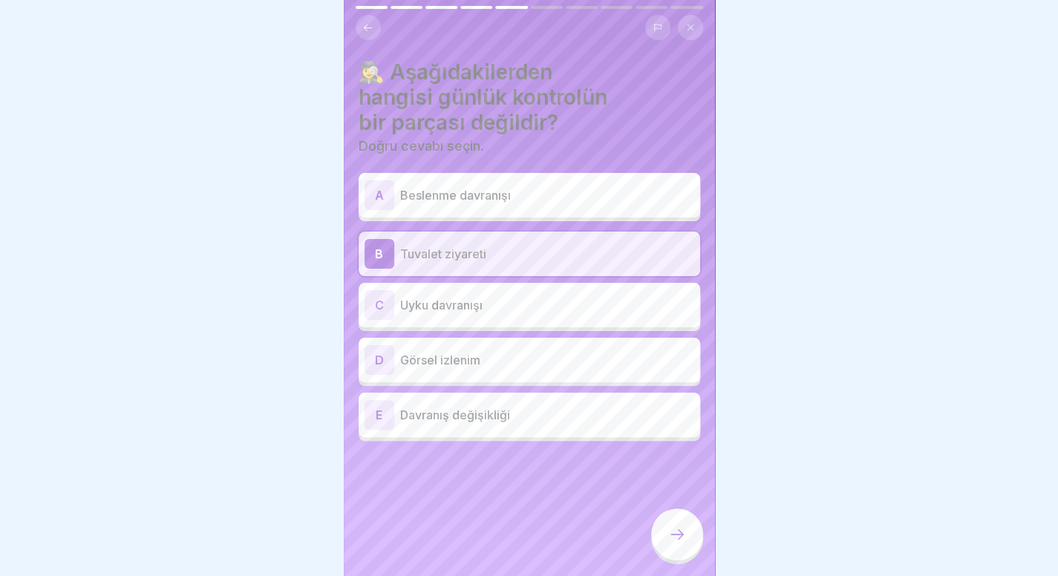
click at [889, 271] on div at bounding box center [529, 288] width 1058 height 576
click at [579, 345] on div "D Optischer Eindruck" at bounding box center [529, 360] width 330 height 30
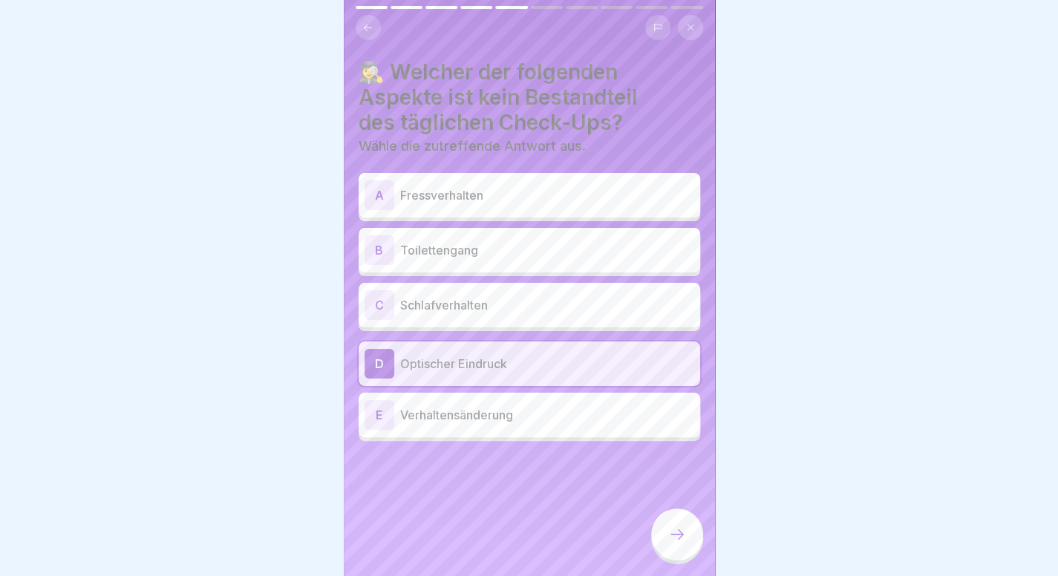
click at [668, 527] on div at bounding box center [677, 534] width 52 height 52
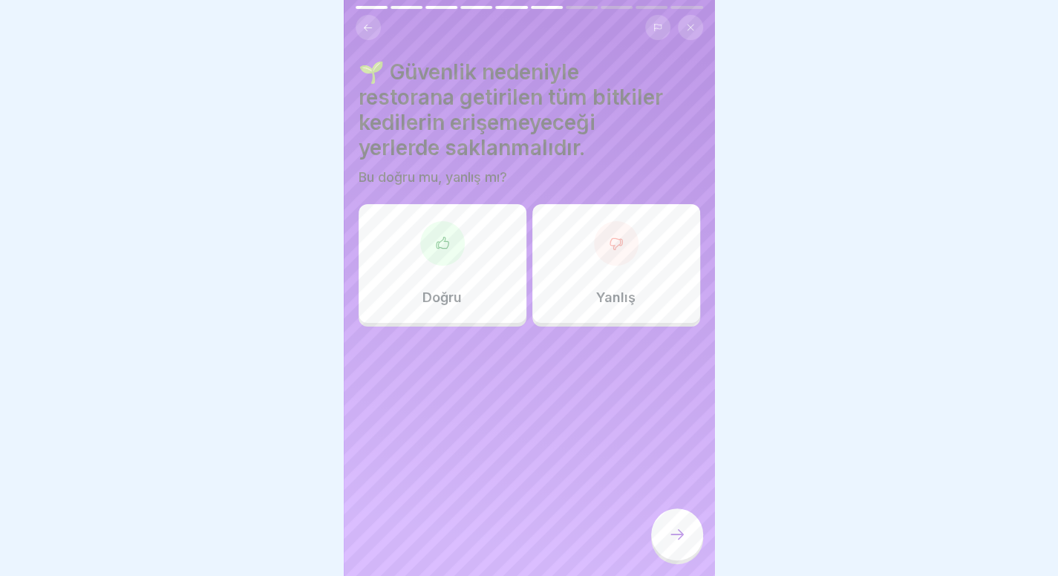
click at [475, 272] on div "Doğru" at bounding box center [442, 263] width 168 height 119
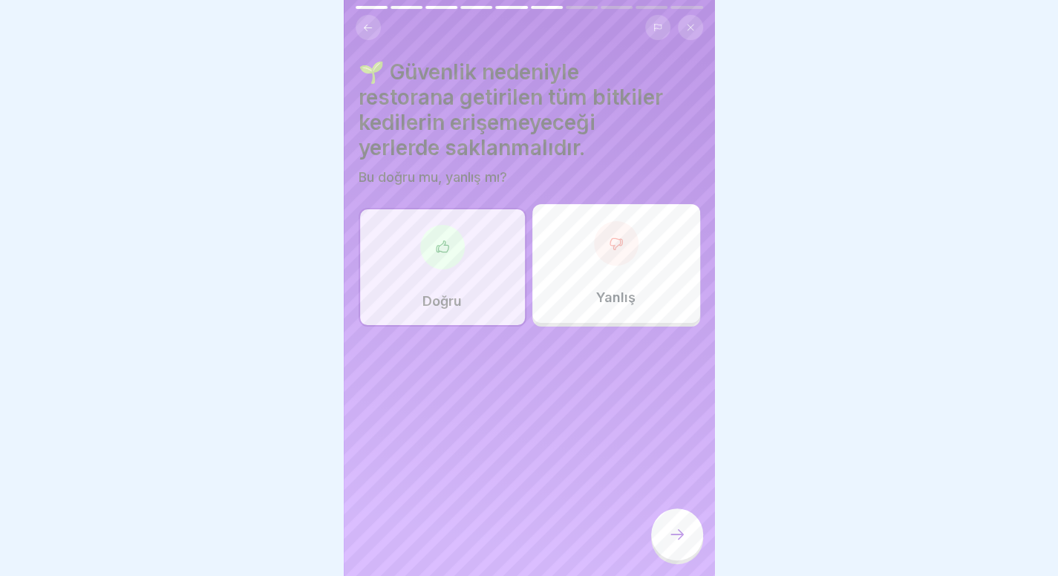
click at [666, 529] on div at bounding box center [677, 534] width 52 height 52
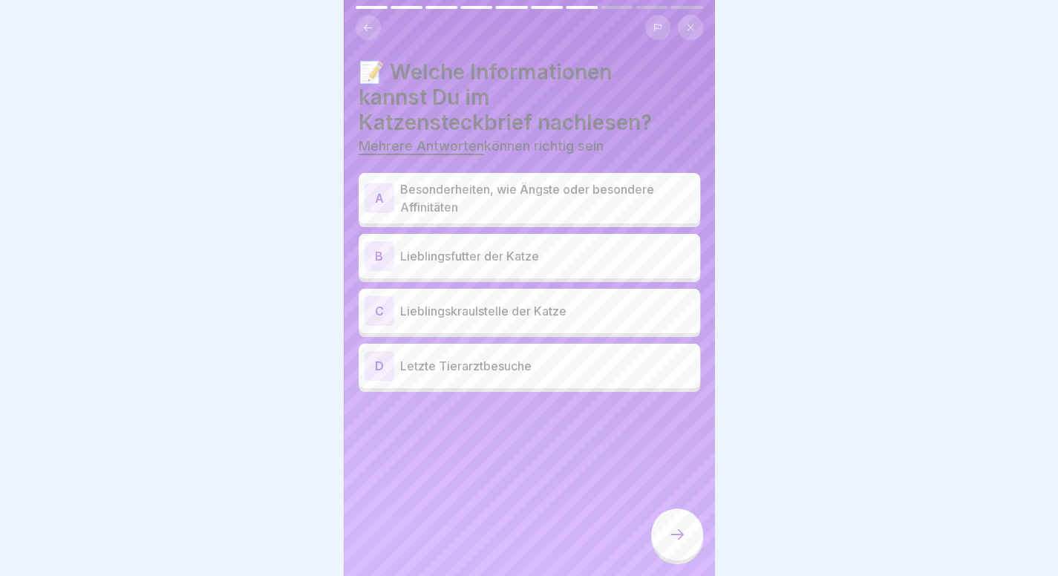
click at [583, 208] on p "Besonderheiten, wie Ängste oder besondere Affinitäten" at bounding box center [547, 198] width 294 height 36
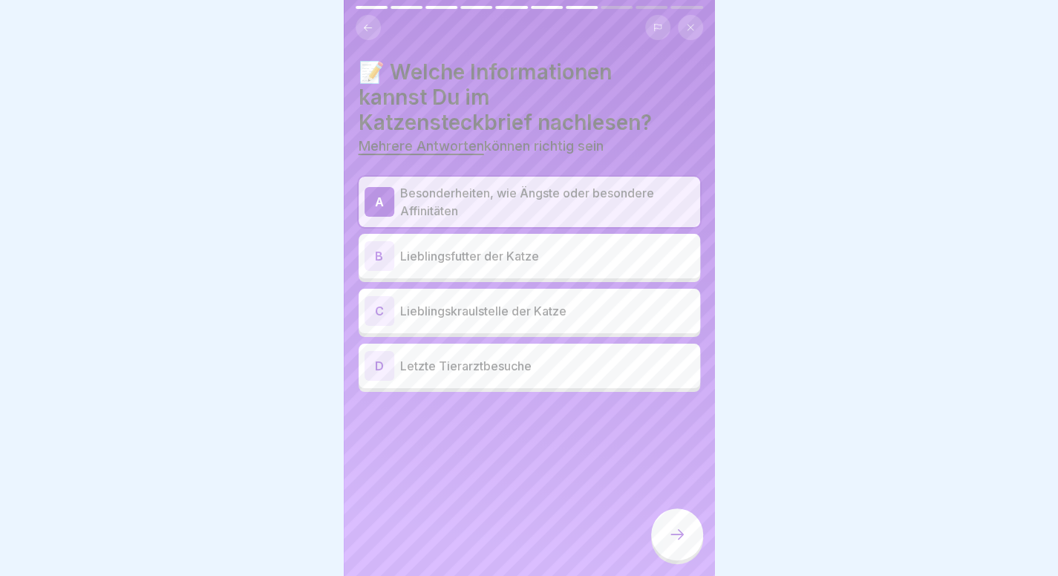
click at [897, 420] on div at bounding box center [529, 288] width 1058 height 576
click at [479, 378] on div "D Letzte Tierarztbesuche" at bounding box center [529, 366] width 330 height 30
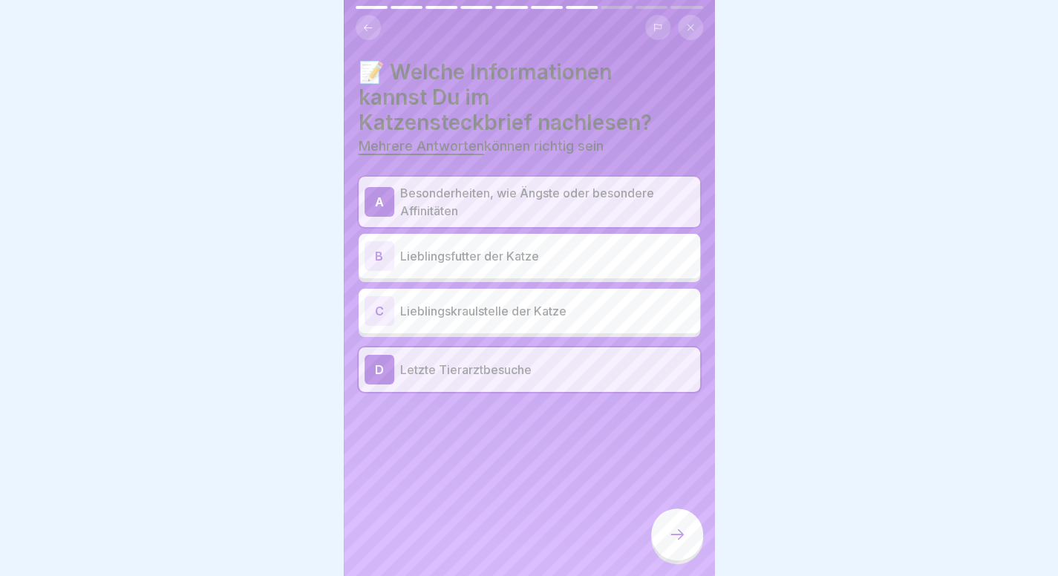
click at [448, 276] on div "B Lieblingsfutter der Katze" at bounding box center [528, 256] width 341 height 45
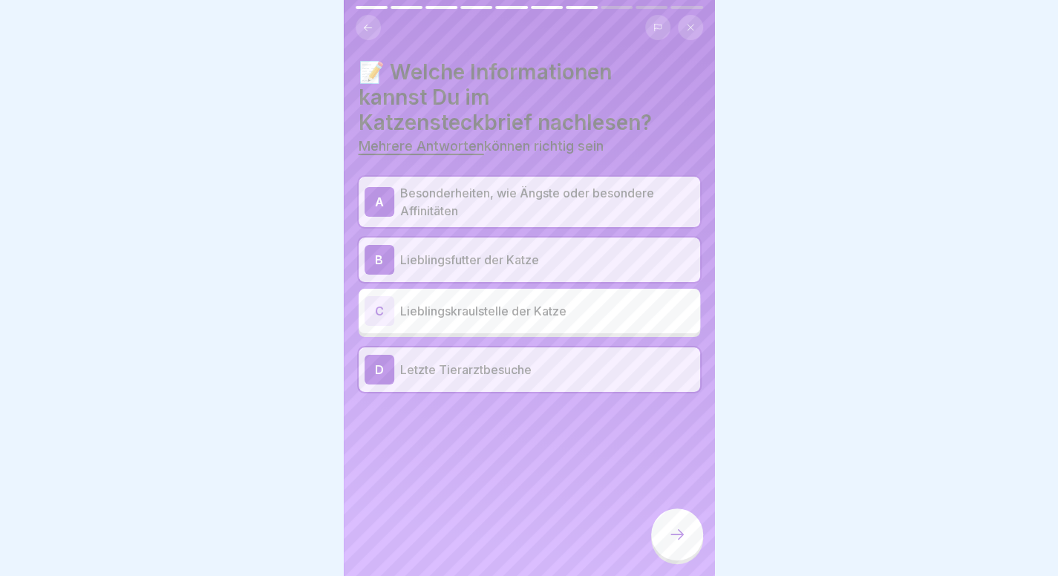
click at [657, 557] on div at bounding box center [677, 534] width 52 height 52
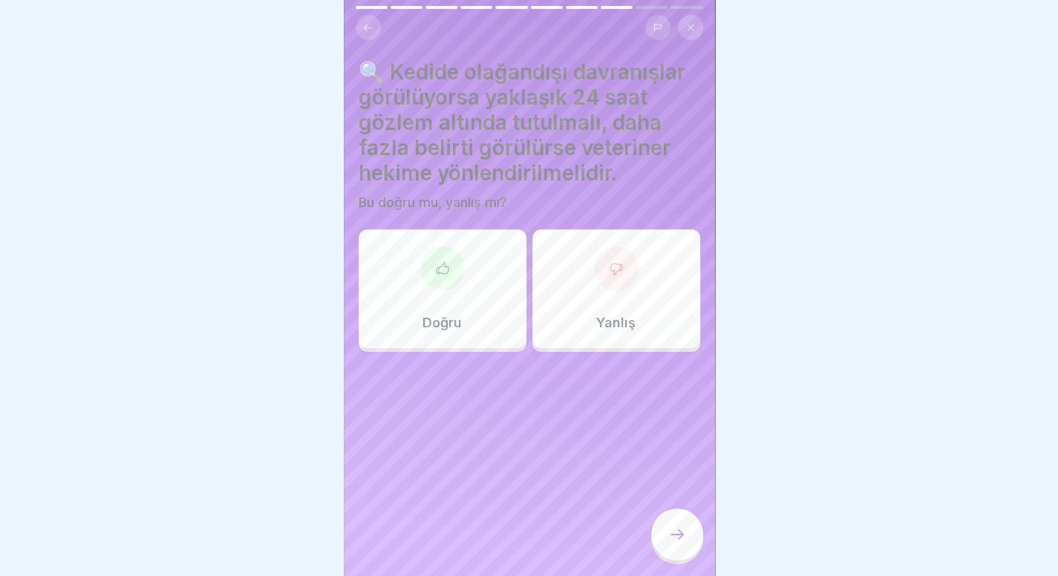
click at [465, 284] on div "Doğru" at bounding box center [442, 288] width 168 height 119
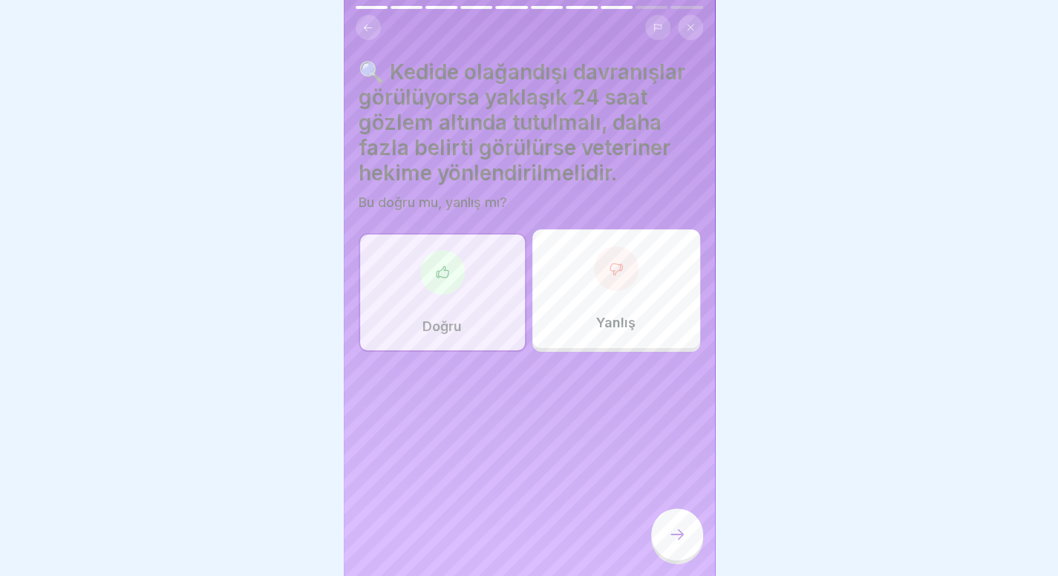
click at [654, 556] on div at bounding box center [677, 534] width 52 height 52
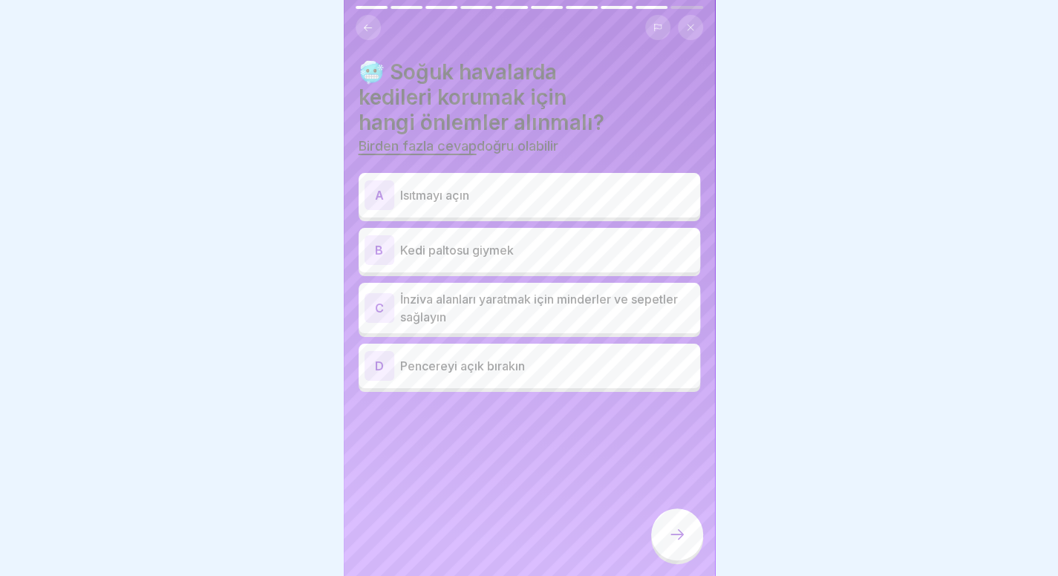
click at [518, 318] on p "İnziva alanları yaratmak için minderler ve sepetler sağlayın" at bounding box center [547, 308] width 294 height 36
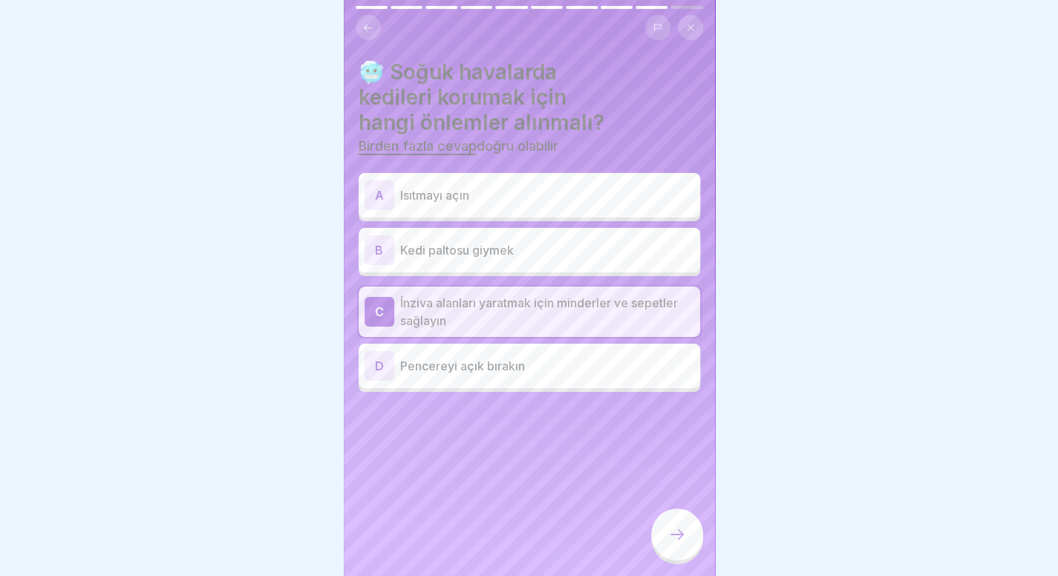
click at [482, 194] on p "Isıtmayı açın" at bounding box center [547, 195] width 294 height 18
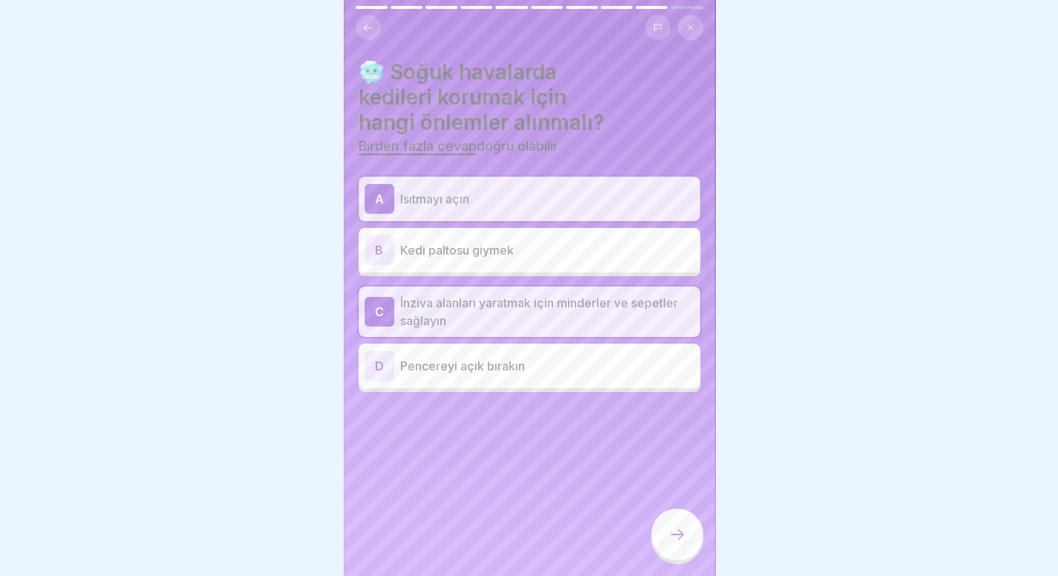
click at [661, 535] on div at bounding box center [677, 534] width 52 height 52
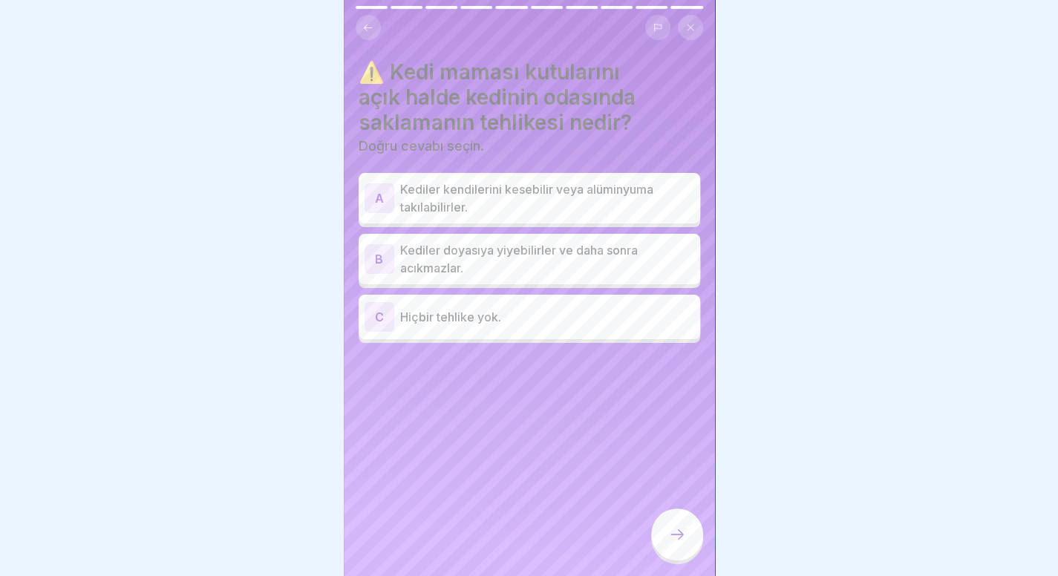
click at [580, 220] on div "A Kediler kendilerini kesebilir veya alüminyuma takılabilirler." at bounding box center [528, 198] width 341 height 50
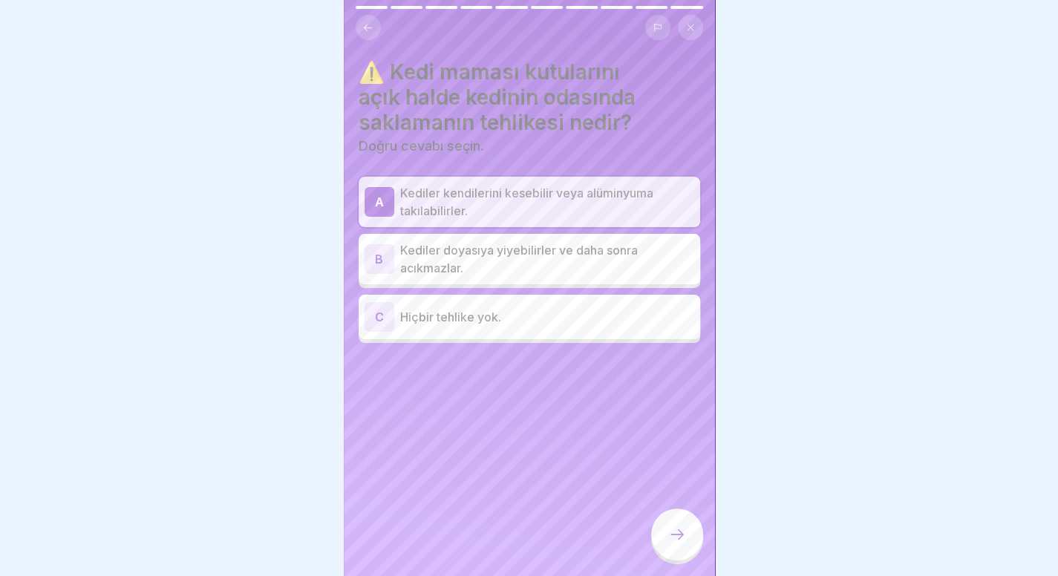
click at [670, 543] on icon at bounding box center [677, 534] width 18 height 18
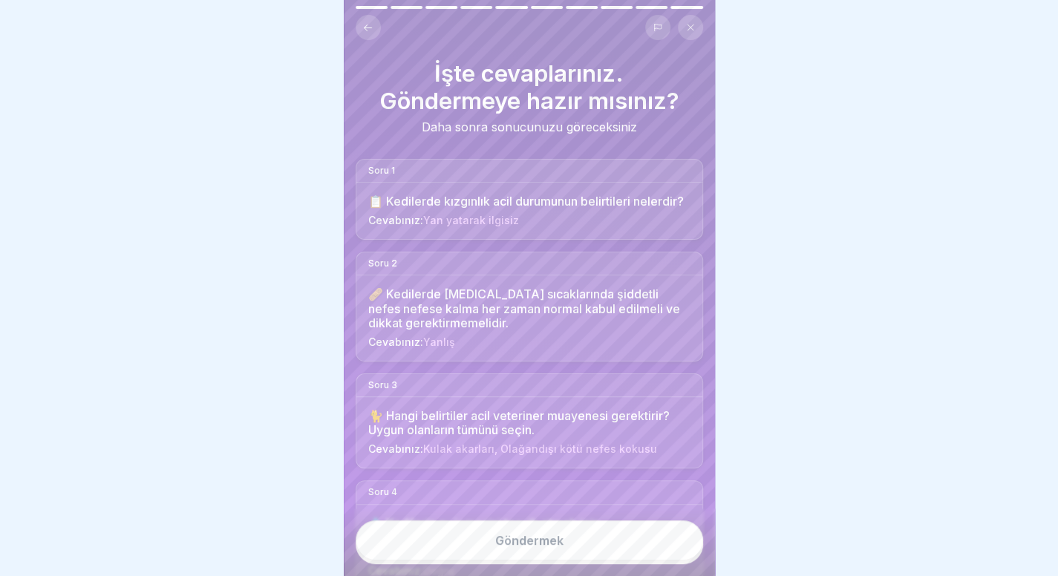
click at [670, 543] on button "Göndermek" at bounding box center [529, 540] width 347 height 40
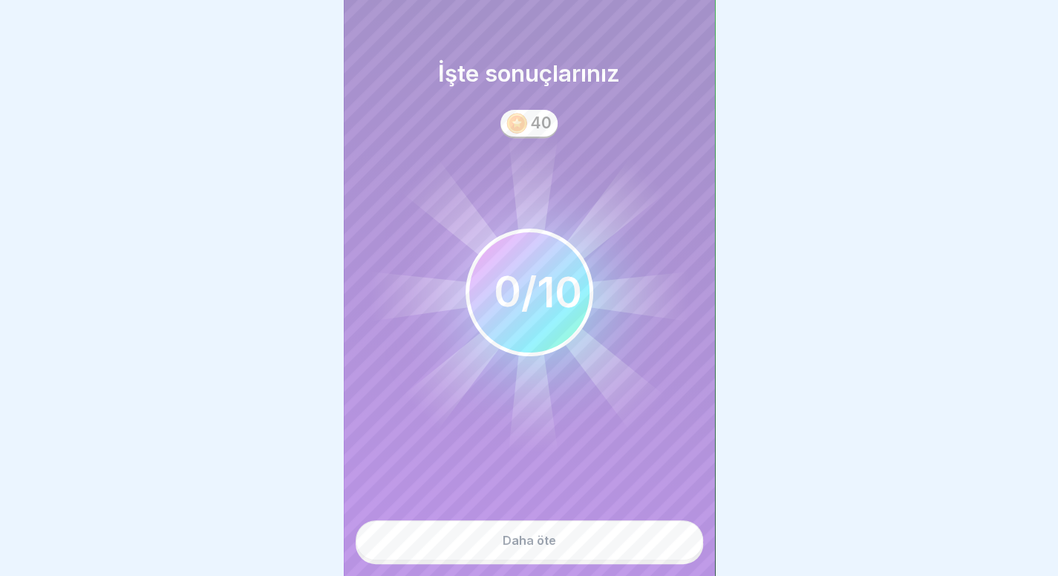
click at [632, 543] on button "Daha öte" at bounding box center [529, 540] width 347 height 40
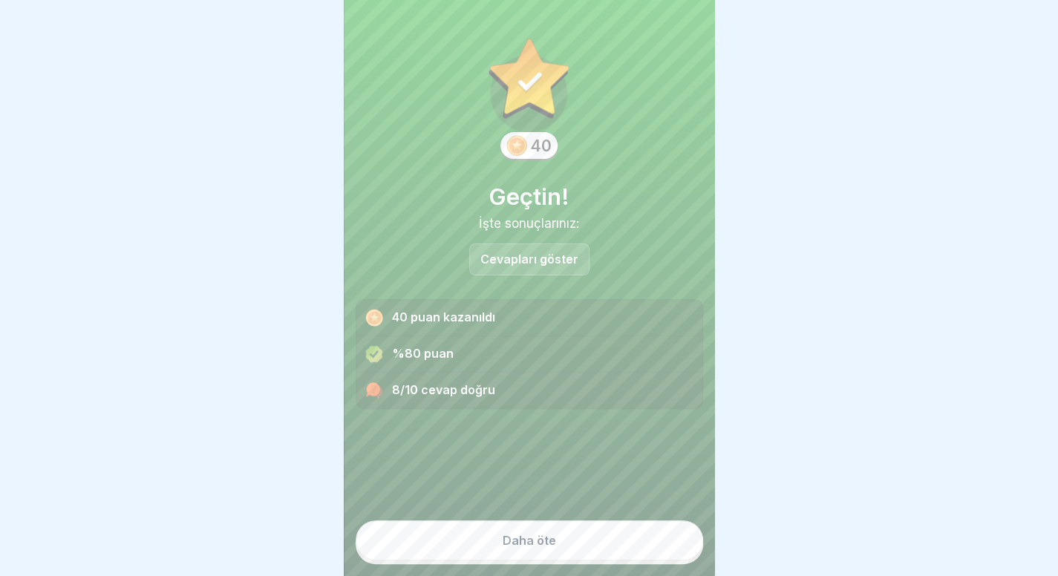
click at [566, 537] on button "Daha öte" at bounding box center [529, 540] width 347 height 40
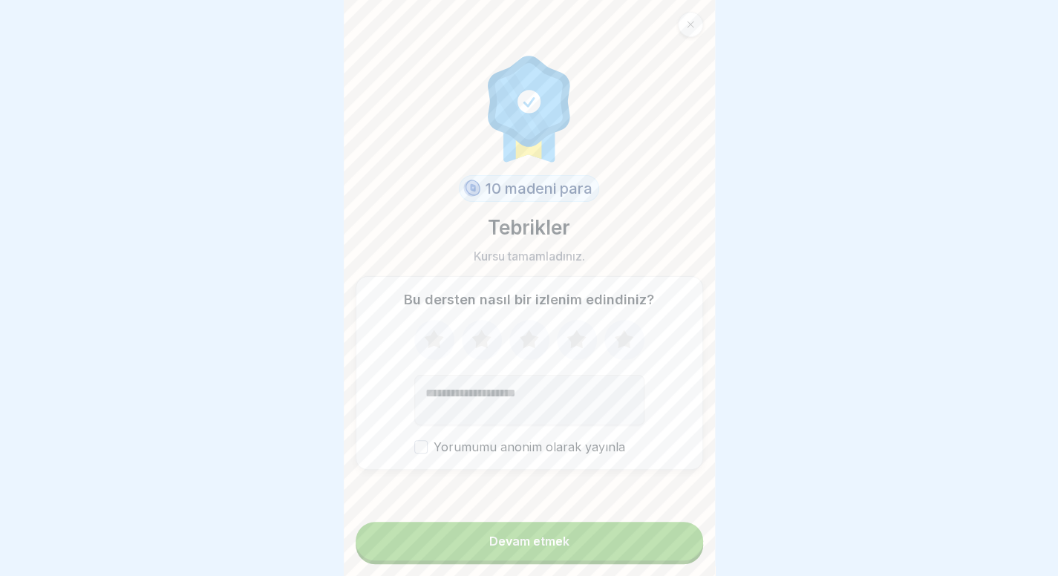
click at [549, 560] on button "Devam etmek" at bounding box center [529, 541] width 347 height 39
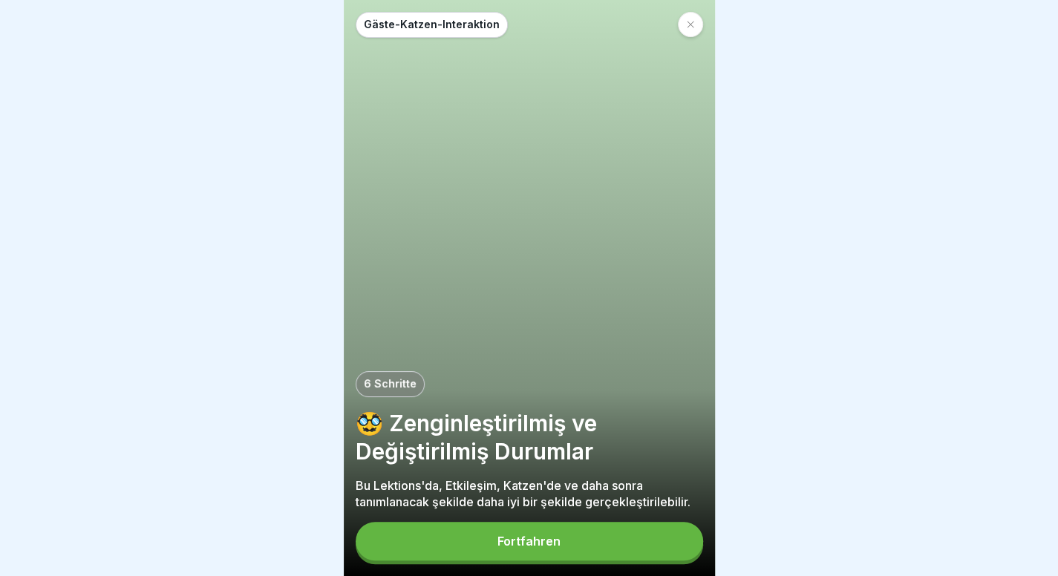
scroll to position [11, 0]
click at [684, 12] on div at bounding box center [690, 24] width 25 height 25
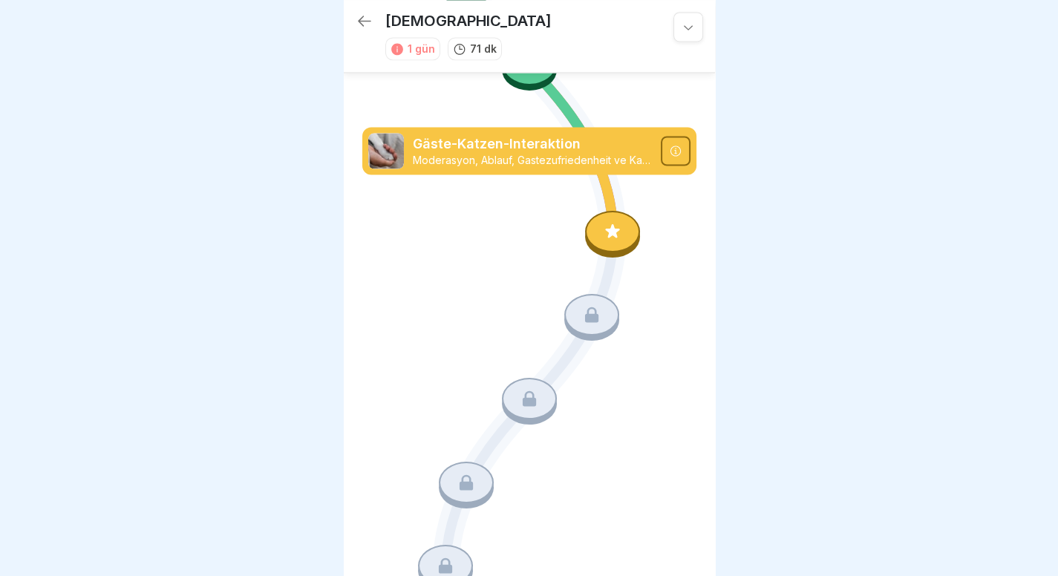
scroll to position [1321, 0]
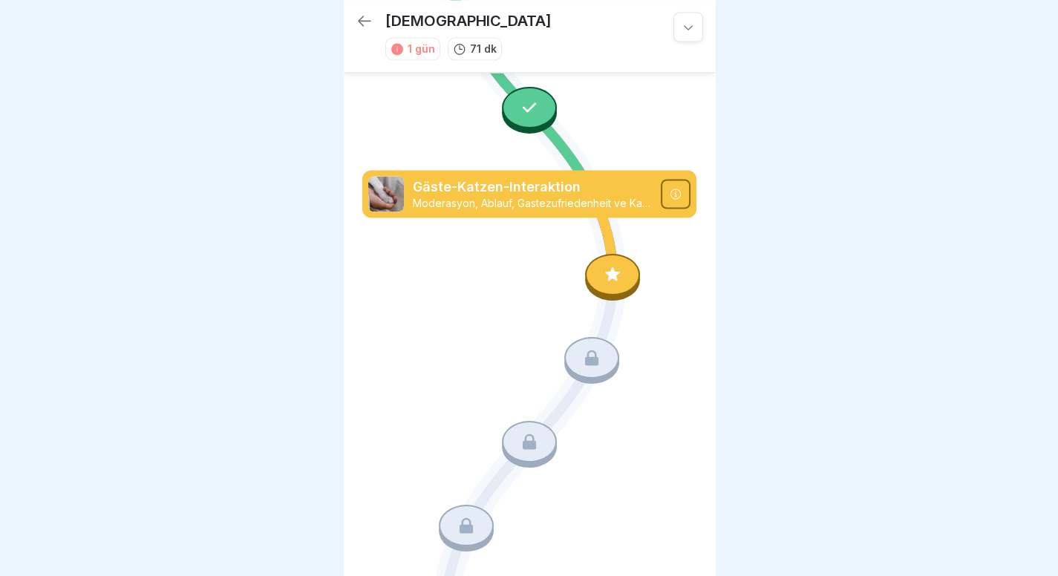
click at [610, 264] on icon at bounding box center [612, 273] width 19 height 19
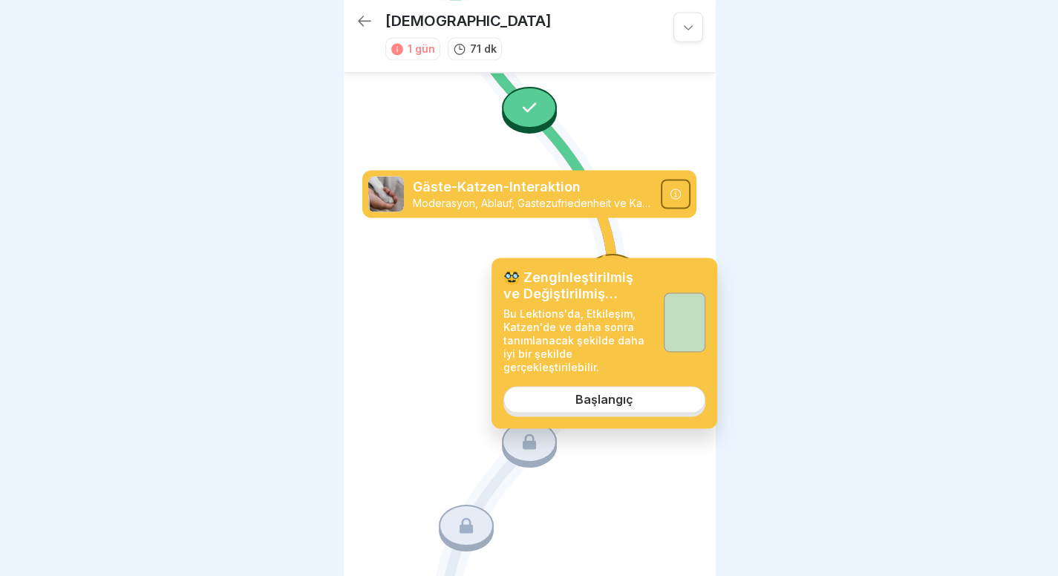
click at [592, 393] on font "Başlangıç" at bounding box center [604, 400] width 58 height 15
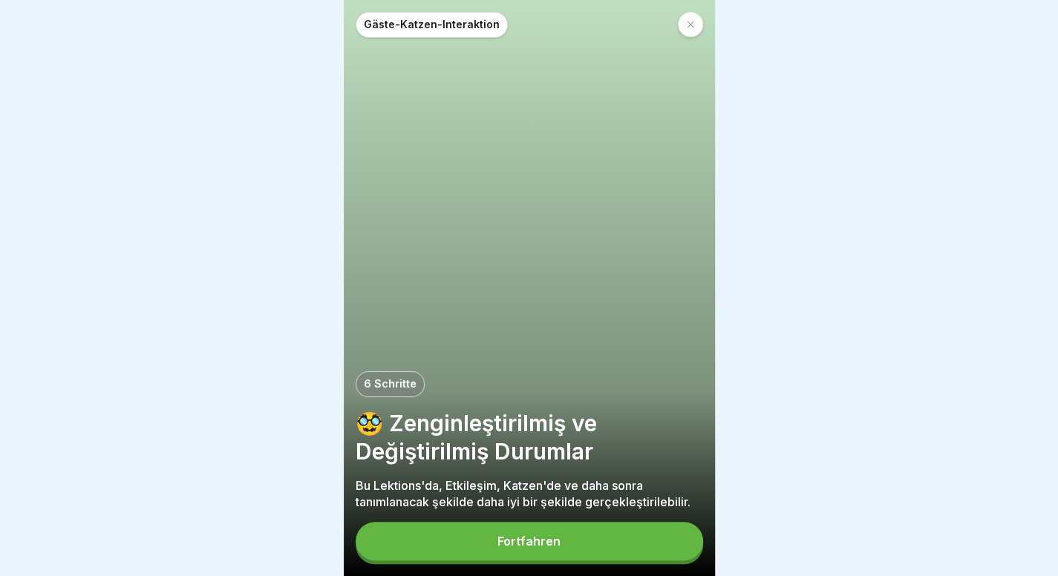
click at [531, 560] on button "Fortfahren" at bounding box center [529, 541] width 347 height 39
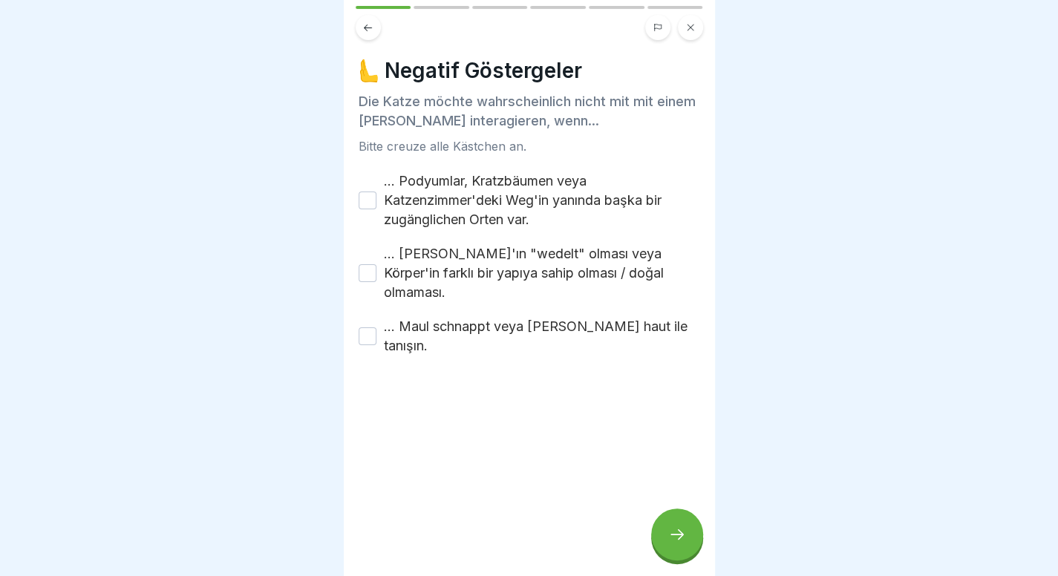
click at [756, 274] on div at bounding box center [529, 288] width 1058 height 576
click at [896, 437] on div at bounding box center [529, 288] width 1058 height 576
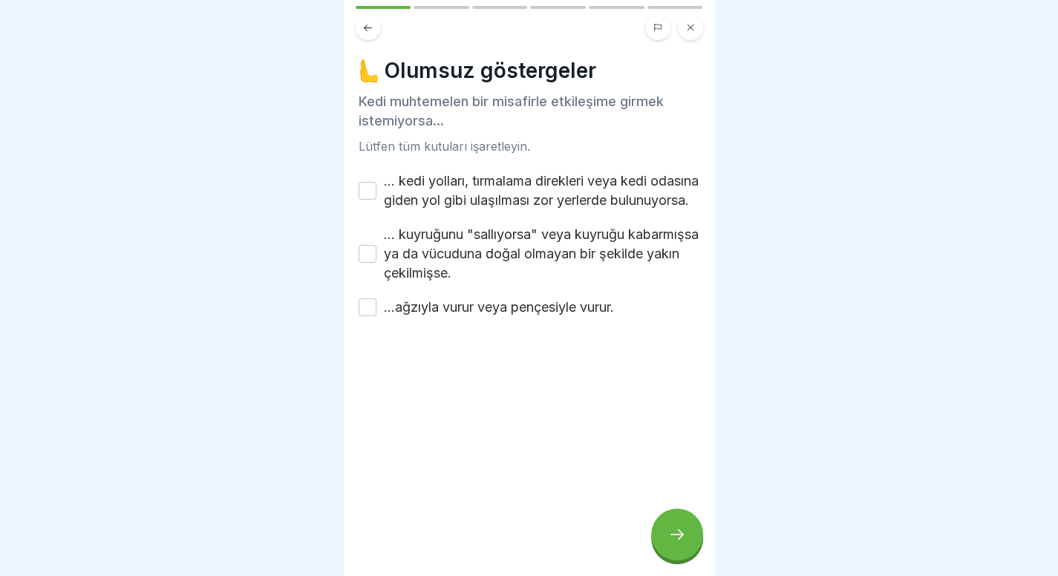
scroll to position [11, 0]
click at [841, 357] on div at bounding box center [529, 288] width 1058 height 576
click at [541, 198] on label "... kedi yolları, tırmalama direkleri veya kedi odasına giden yol gibi ulaşılma…" at bounding box center [542, 190] width 316 height 39
click at [376, 198] on button "... kedi yolları, tırmalama direkleri veya kedi odasına giden yol gibi ulaşılma…" at bounding box center [367, 191] width 18 height 18
click at [518, 256] on font "... kuyruğunu "sallıyorsa" veya kuyruğu kabarmışsa ya da vücuduna doğal olmayan…" at bounding box center [541, 253] width 315 height 54
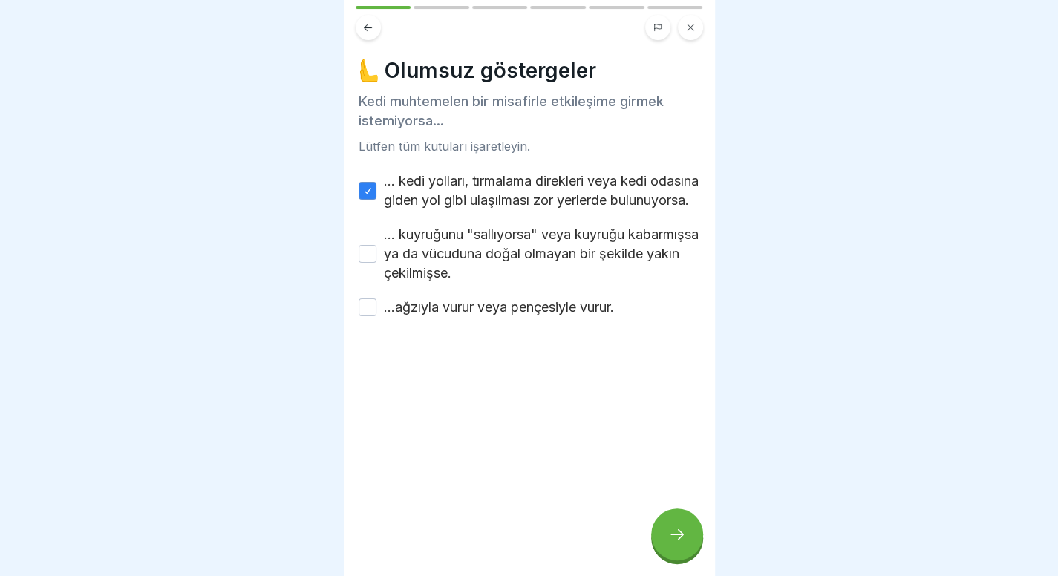
click at [376, 256] on button "... kuyruğunu "sallıyorsa" veya kuyruğu kabarmışsa ya da vücuduna doğal olmayan…" at bounding box center [367, 254] width 18 height 18
click at [511, 315] on font "...ağzıyla vurur veya pençesiyle vurur." at bounding box center [499, 307] width 230 height 16
click at [376, 316] on button "...ağzıyla vurur veya pençesiyle vurur." at bounding box center [367, 307] width 18 height 18
click at [664, 543] on div at bounding box center [677, 534] width 52 height 52
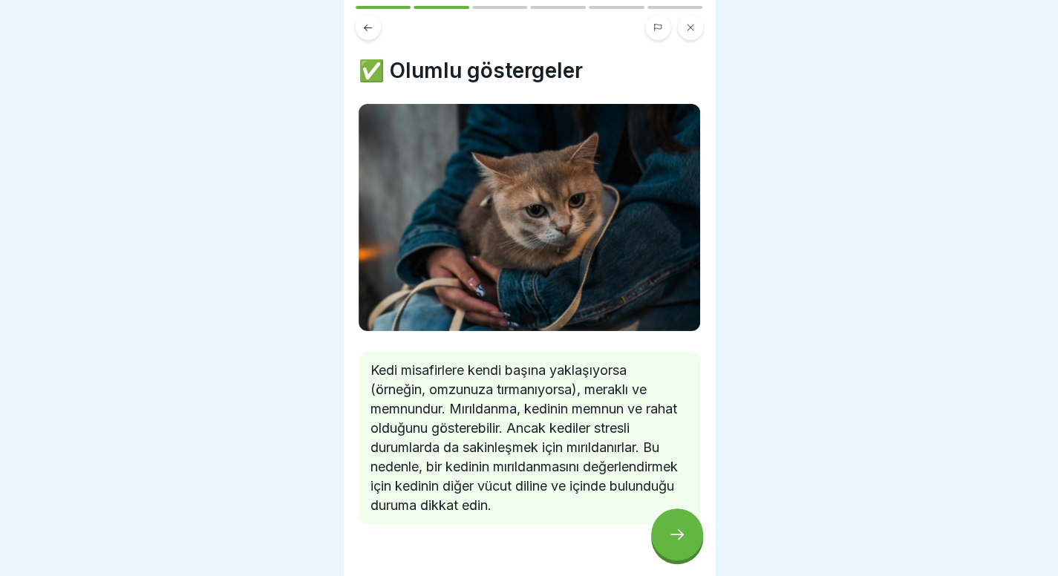
scroll to position [49, 0]
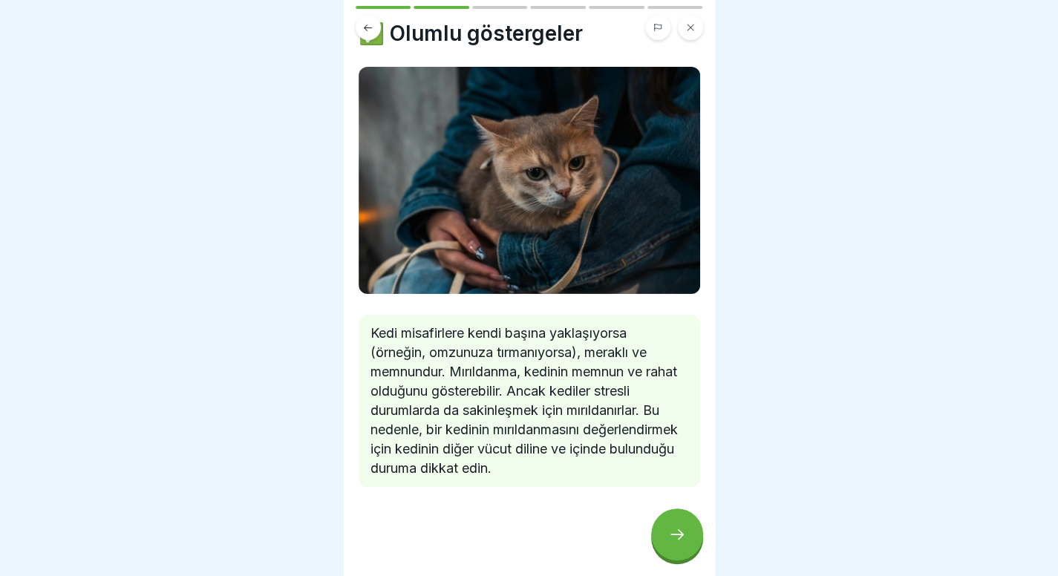
click at [678, 520] on div at bounding box center [677, 534] width 52 height 52
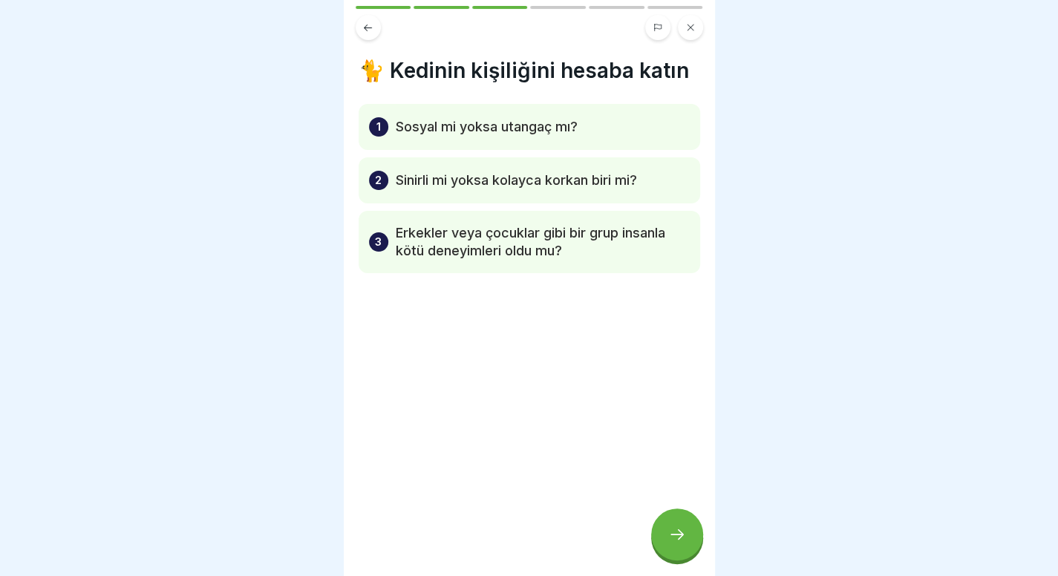
click at [678, 520] on div at bounding box center [677, 534] width 52 height 52
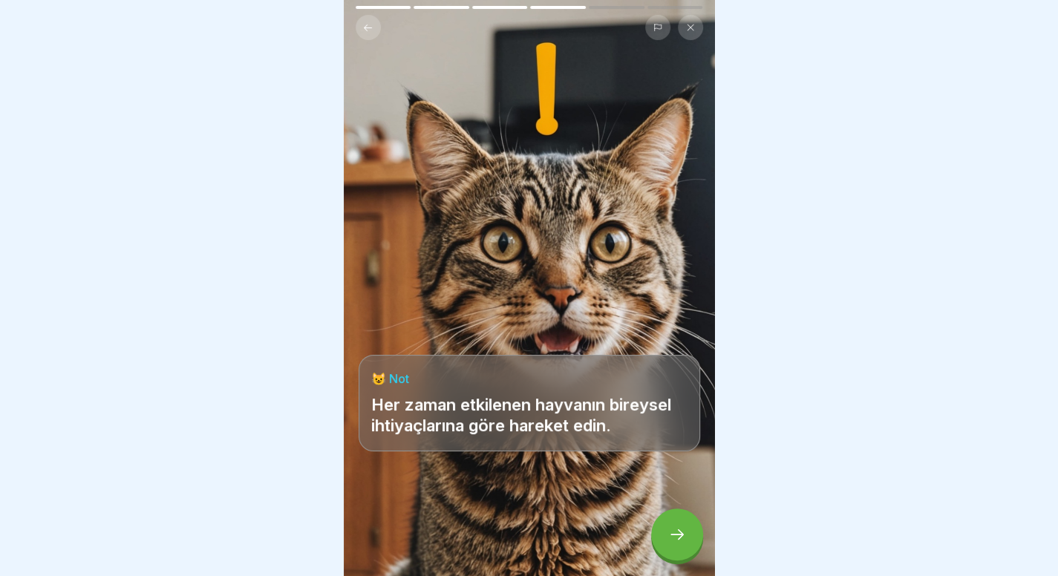
click at [678, 520] on div at bounding box center [677, 534] width 52 height 52
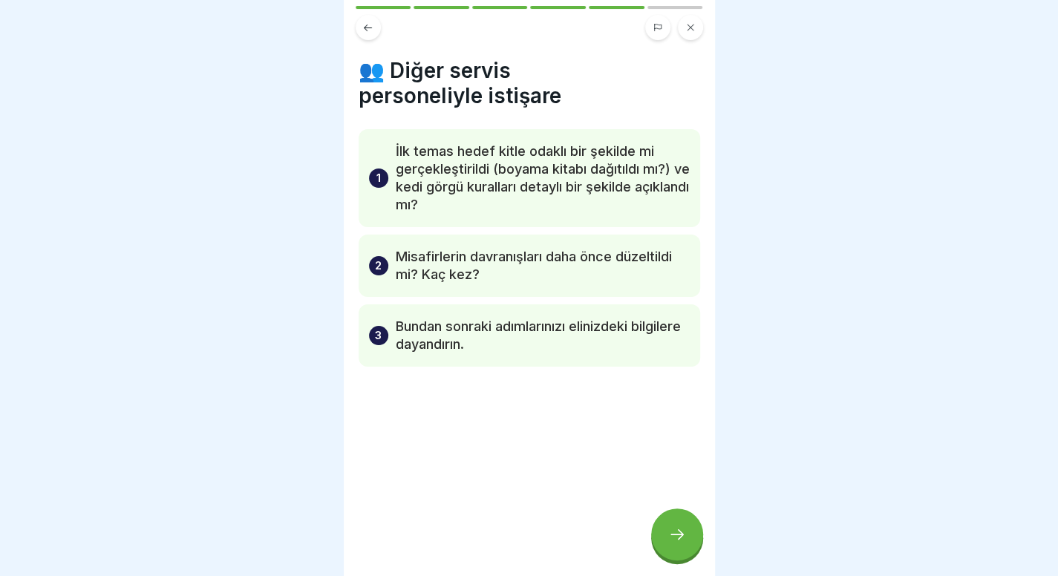
click at [678, 520] on div at bounding box center [677, 534] width 52 height 52
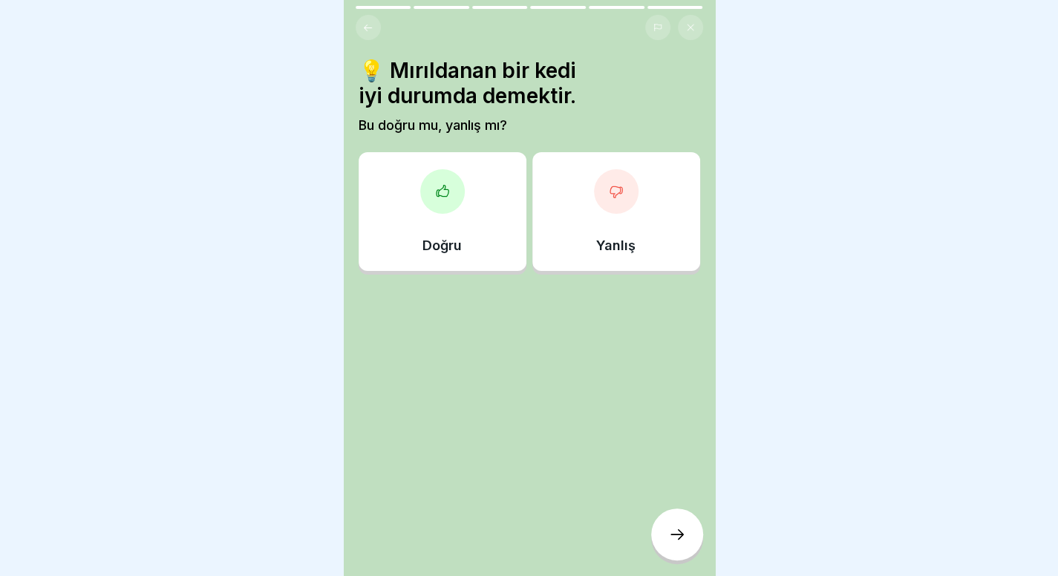
click at [635, 215] on div "Yanlış" at bounding box center [616, 211] width 168 height 119
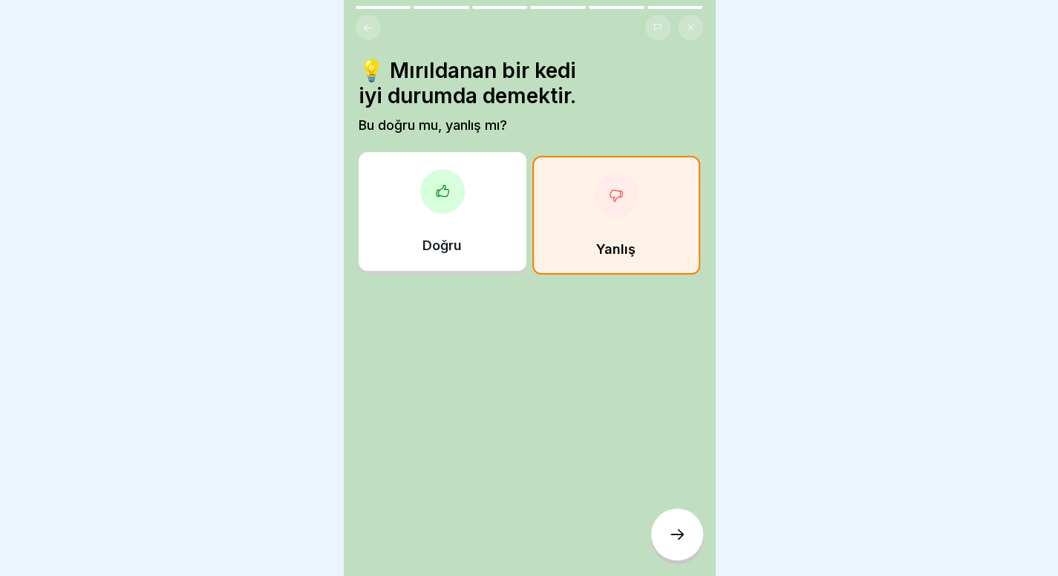
click at [692, 540] on div at bounding box center [677, 534] width 52 height 52
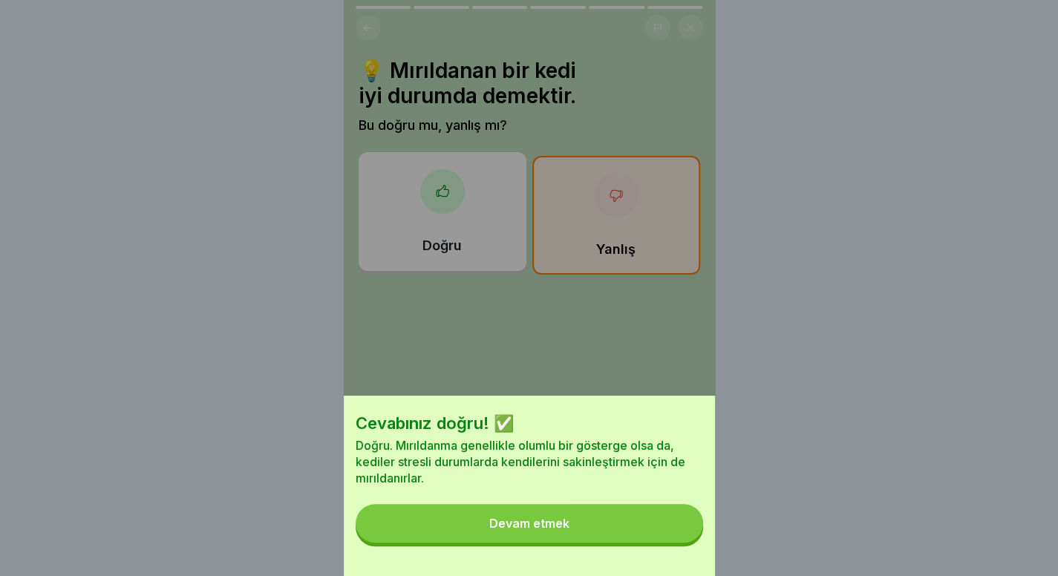
click at [692, 540] on button "Devam etmek" at bounding box center [529, 523] width 347 height 39
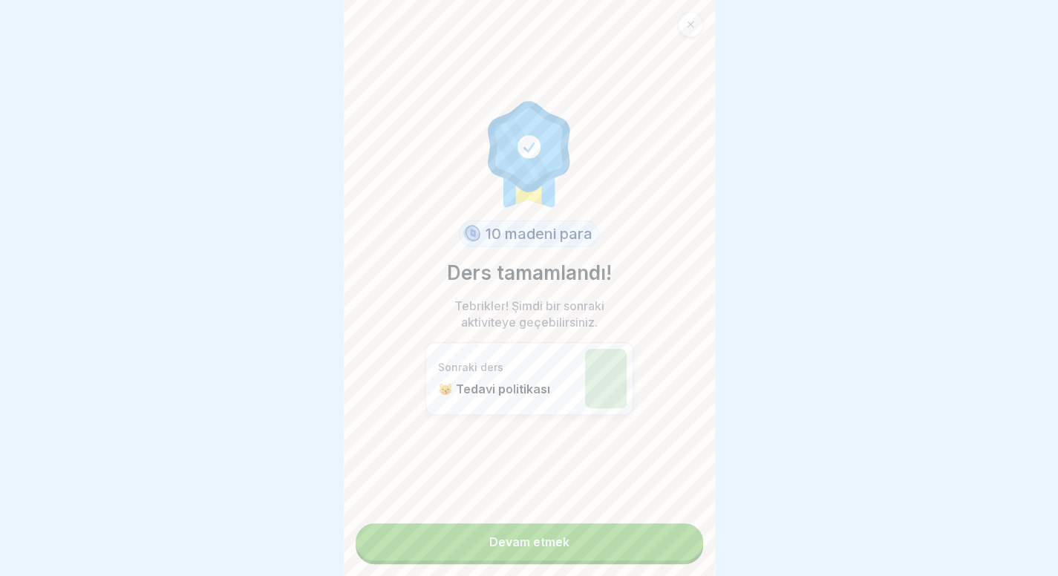
click at [692, 540] on div "10 madeni para Ders tamamlandı! Tebrikler! Şimdi bir sonraki aktiviteye geçebil…" at bounding box center [529, 288] width 371 height 576
click at [639, 540] on link "Devam etmek" at bounding box center [529, 541] width 347 height 37
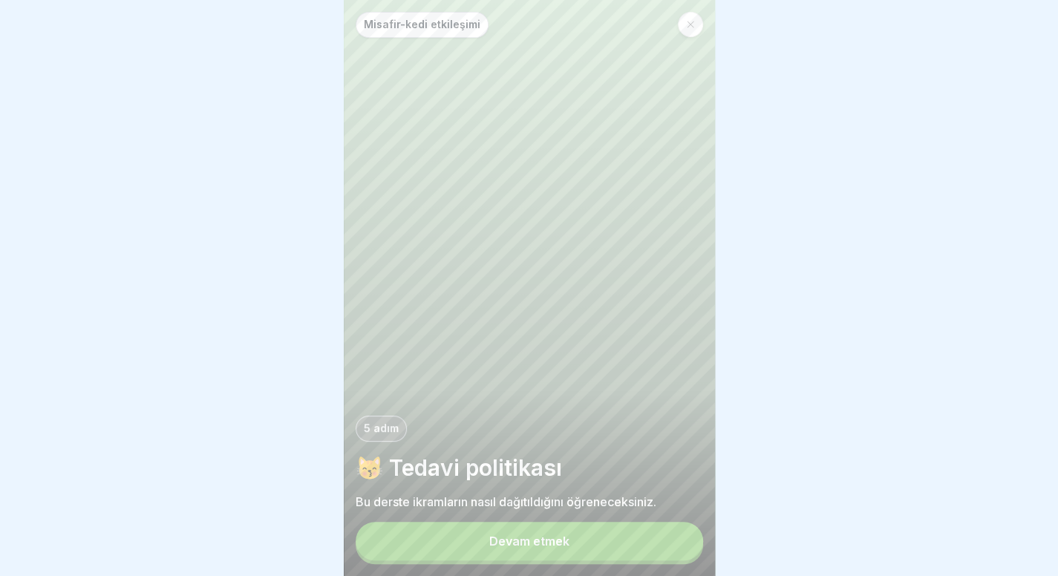
click at [605, 563] on div "Devam etmek" at bounding box center [529, 543] width 347 height 42
click at [611, 541] on button "Devam etmek" at bounding box center [529, 541] width 347 height 39
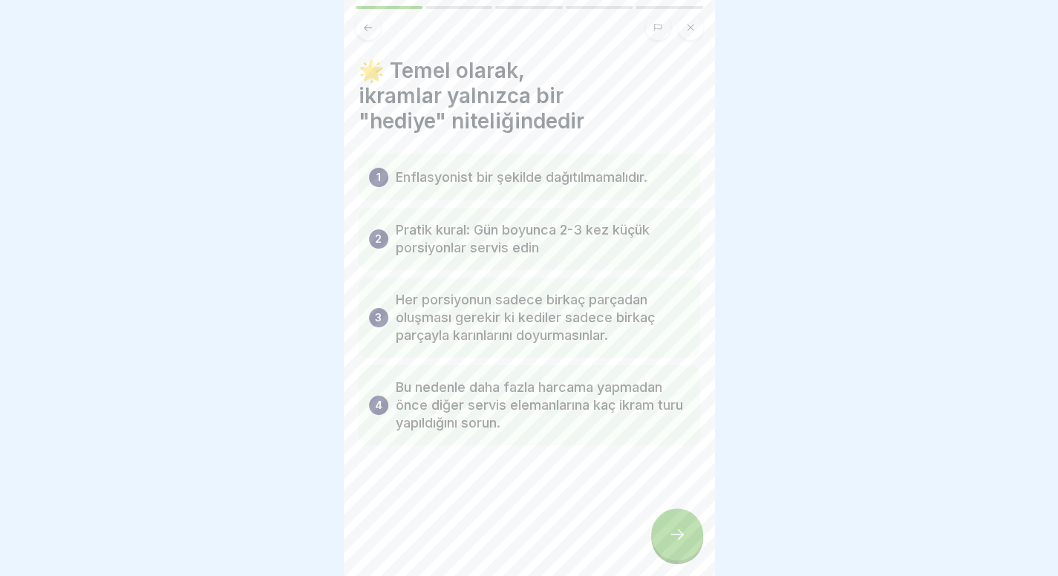
click at [683, 531] on icon at bounding box center [677, 534] width 18 height 18
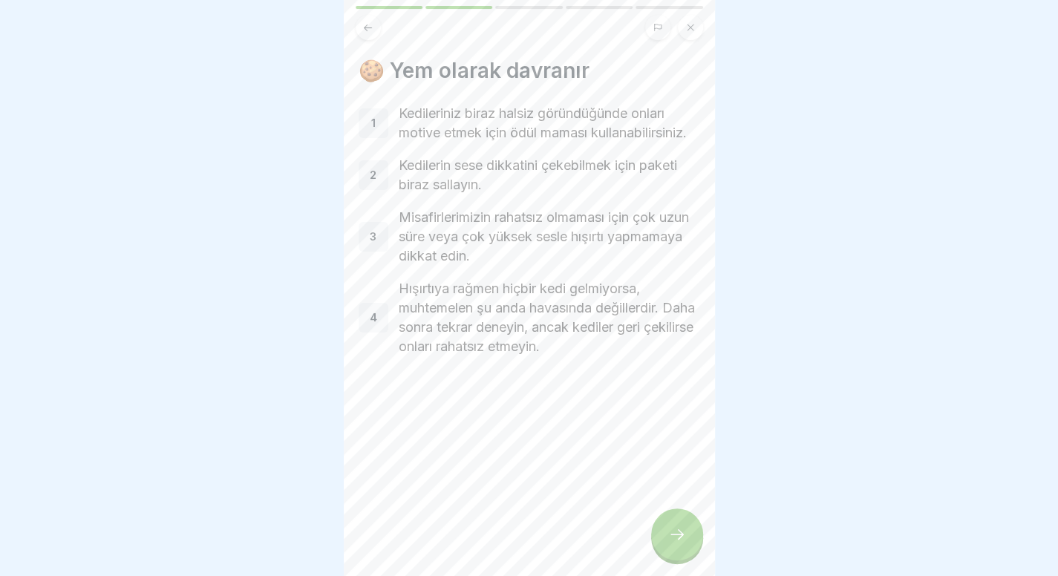
click at [687, 529] on div at bounding box center [677, 534] width 52 height 52
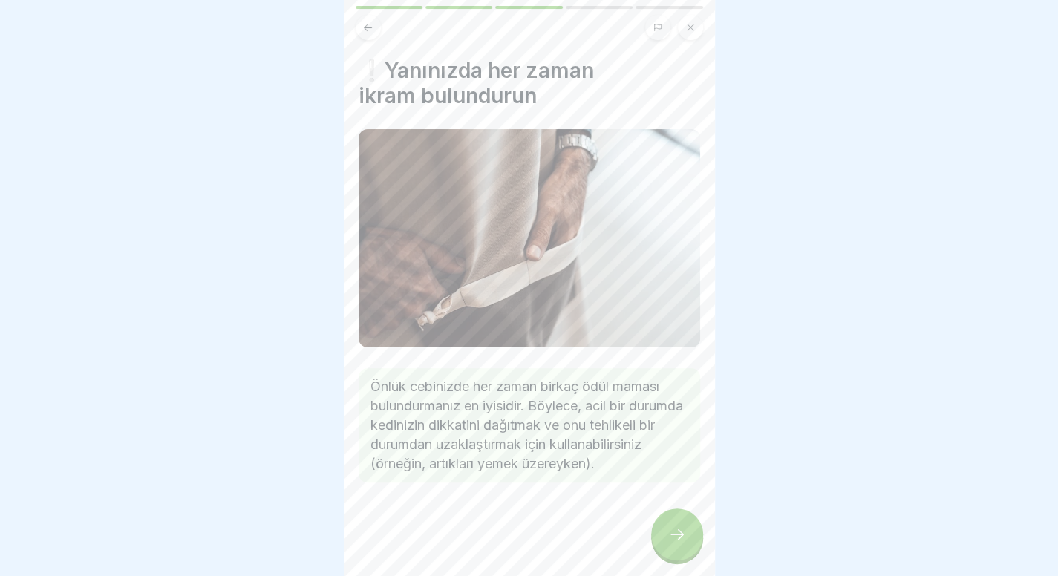
scroll to position [7, 0]
click at [692, 520] on div at bounding box center [677, 534] width 52 height 52
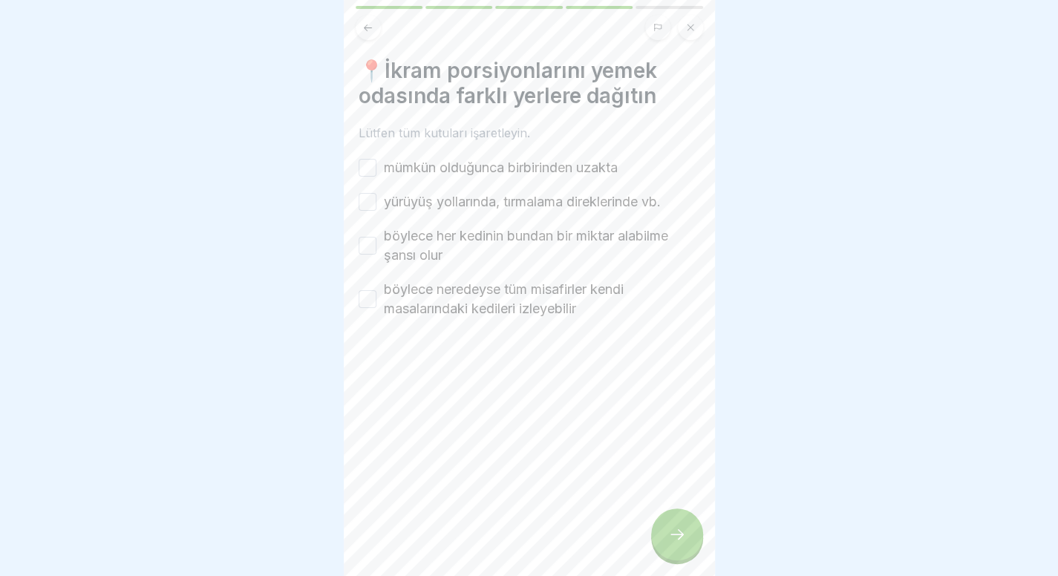
click at [544, 160] on font "mümkün olduğunca birbirinden uzakta" at bounding box center [501, 168] width 234 height 16
click at [376, 159] on button "mümkün olduğunca birbirinden uzakta" at bounding box center [367, 168] width 18 height 18
click at [510, 194] on font "yürüyüş yollarında, tırmalama direklerinde vb." at bounding box center [522, 202] width 277 height 16
click at [376, 193] on button "yürüyüş yollarında, tırmalama direklerinde vb." at bounding box center [367, 202] width 18 height 18
click at [491, 228] on font "böylece her kedinin bundan bir miktar alabilme şansı olur" at bounding box center [526, 245] width 284 height 35
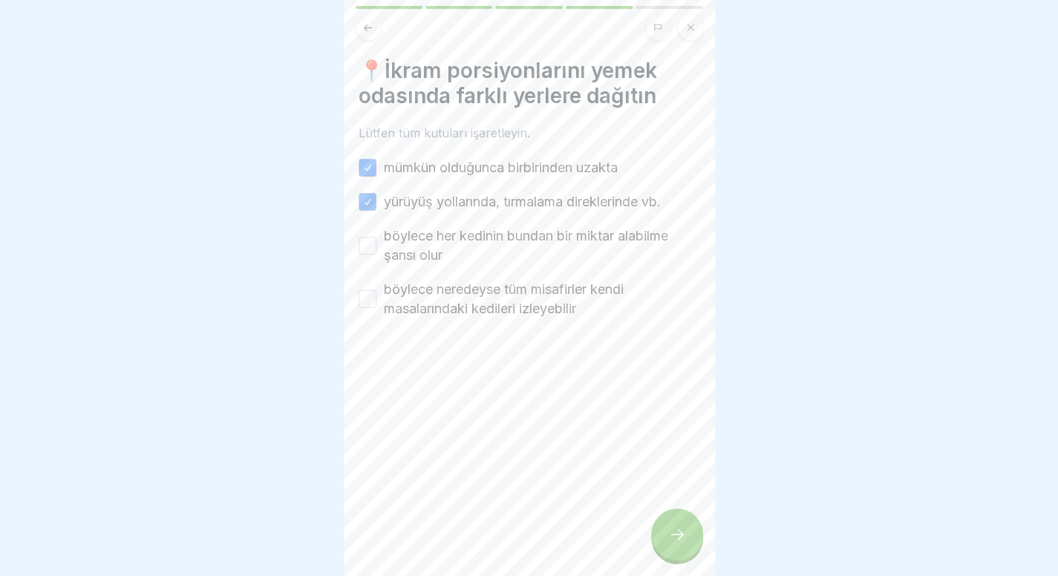
click at [376, 237] on button "böylece her kedinin bundan bir miktar alabilme şansı olur" at bounding box center [367, 246] width 18 height 18
click at [460, 284] on font "böylece neredeyse tüm misafirler kendi masalarındaki kedileri izleyebilir" at bounding box center [504, 298] width 240 height 35
click at [376, 290] on button "böylece neredeyse tüm misafirler kendi masalarındaki kedileri izleyebilir" at bounding box center [367, 299] width 18 height 18
click at [687, 528] on div at bounding box center [677, 534] width 52 height 52
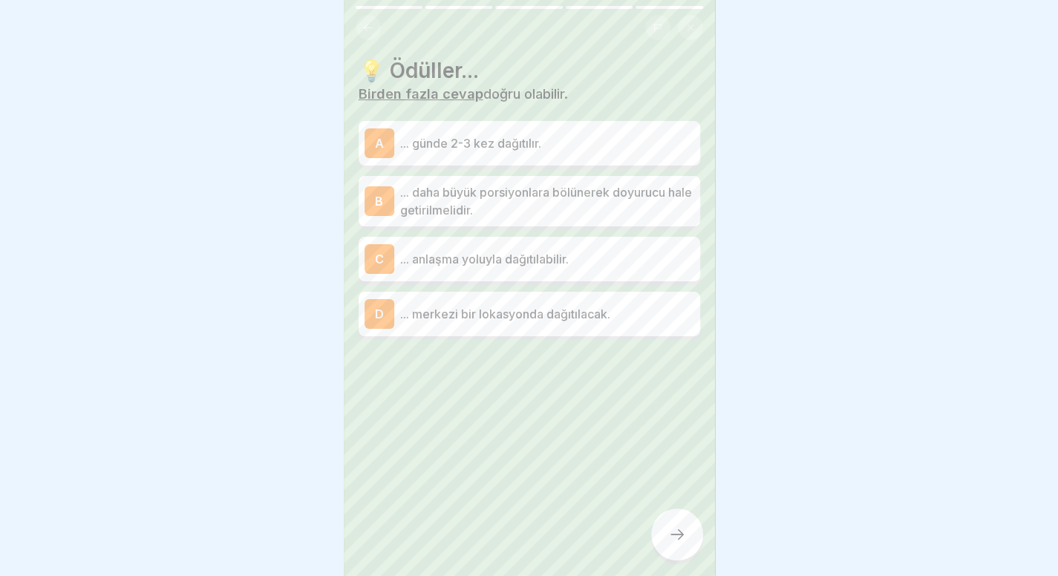
click at [532, 136] on font "... günde 2-3 kez dağıtılır." at bounding box center [470, 143] width 141 height 15
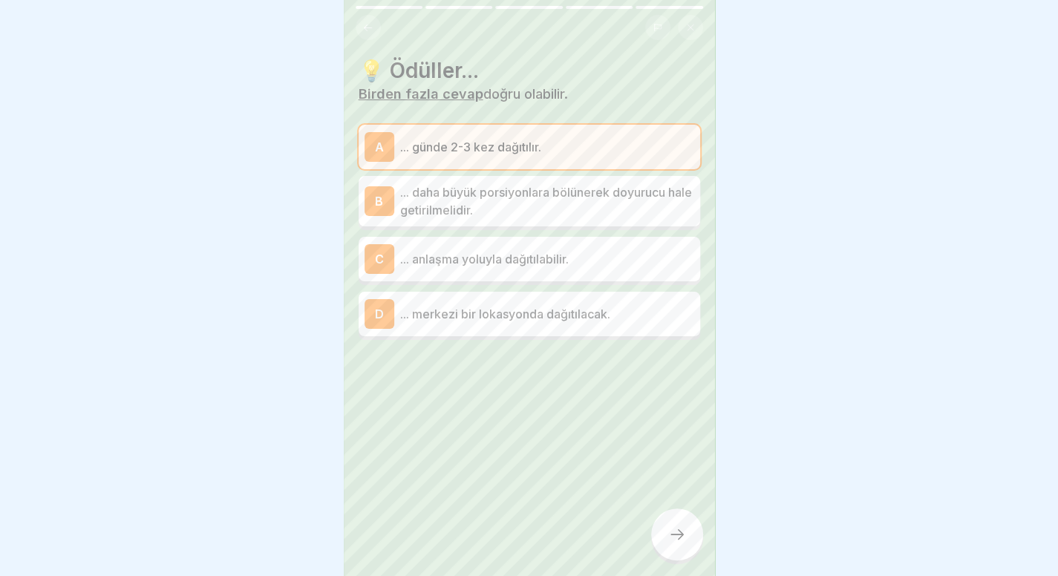
click at [505, 263] on div "C ... anlaşma yoluyla dağıtılabilir." at bounding box center [528, 259] width 341 height 45
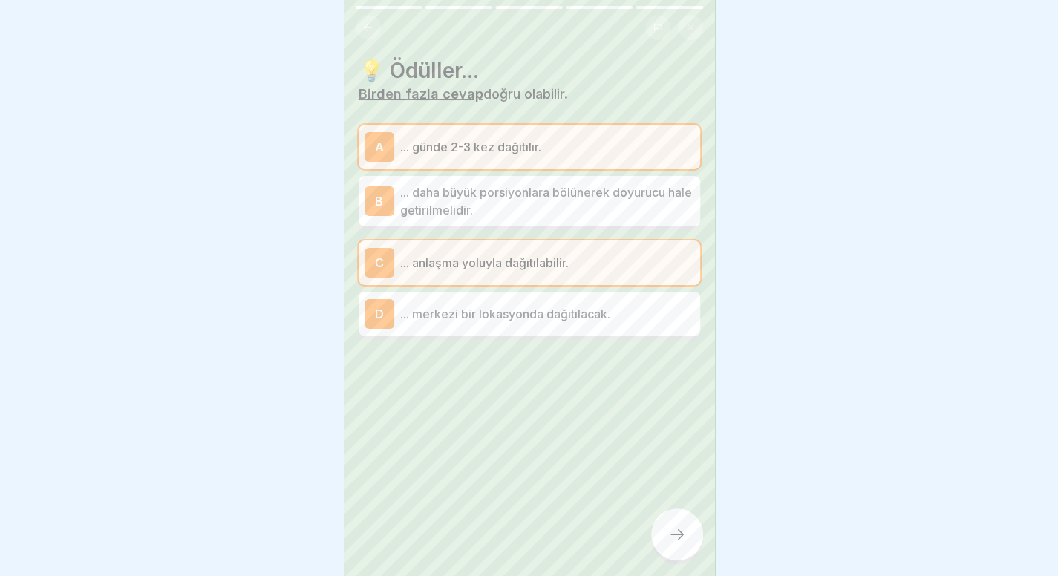
click at [678, 520] on div at bounding box center [677, 534] width 52 height 52
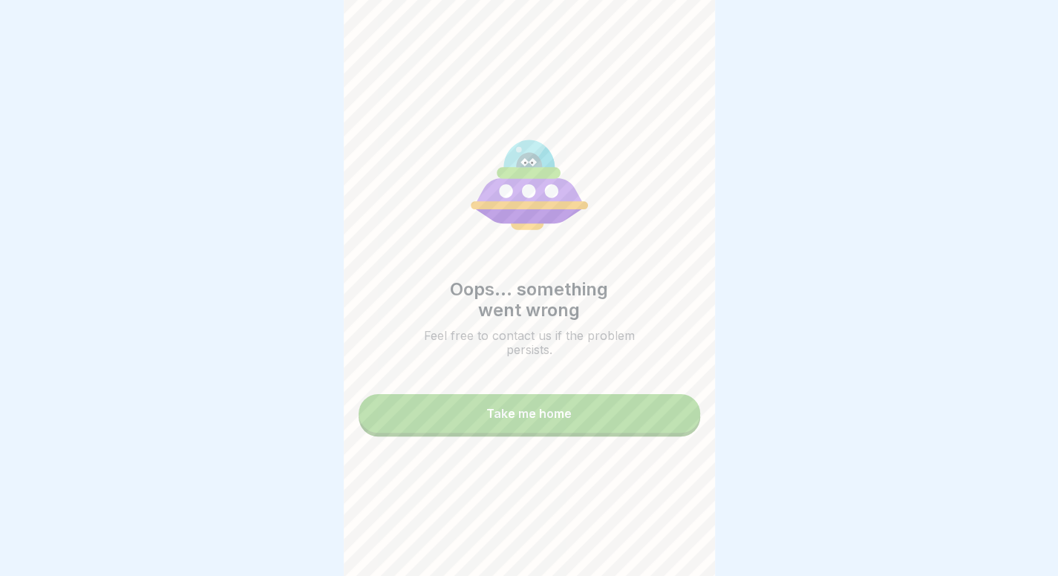
click at [619, 427] on button "Take me home" at bounding box center [528, 413] width 341 height 39
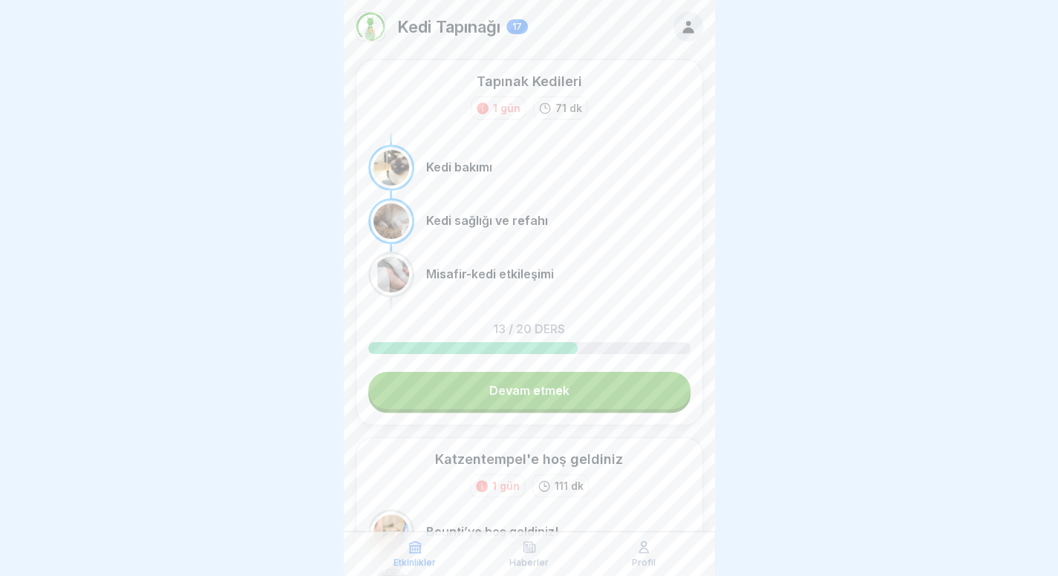
click at [619, 390] on link "Devam etmek" at bounding box center [529, 390] width 322 height 37
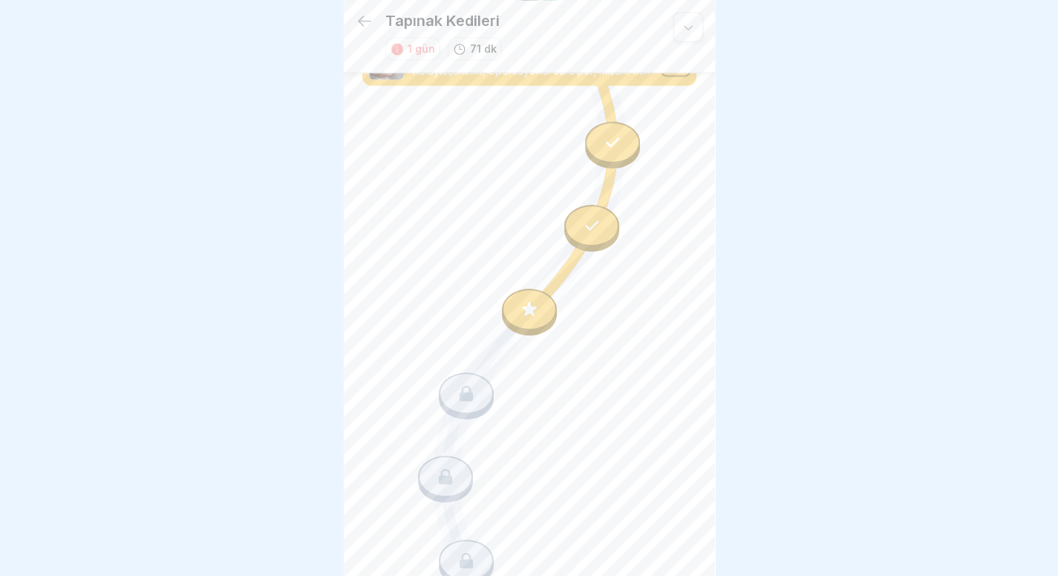
scroll to position [1454, 0]
click at [508, 288] on div at bounding box center [529, 309] width 55 height 42
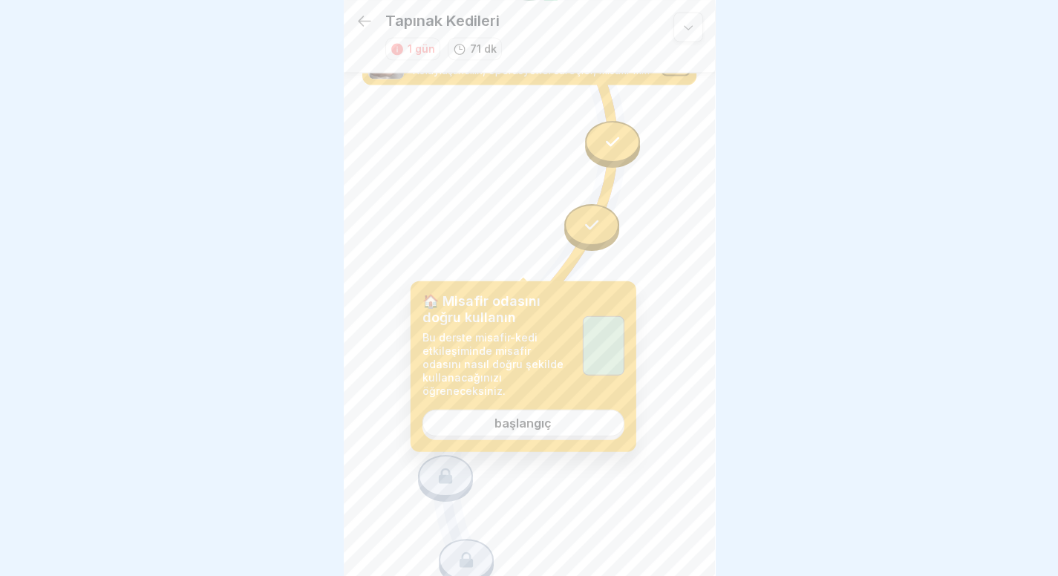
click at [561, 432] on link "başlangıç" at bounding box center [523, 423] width 202 height 27
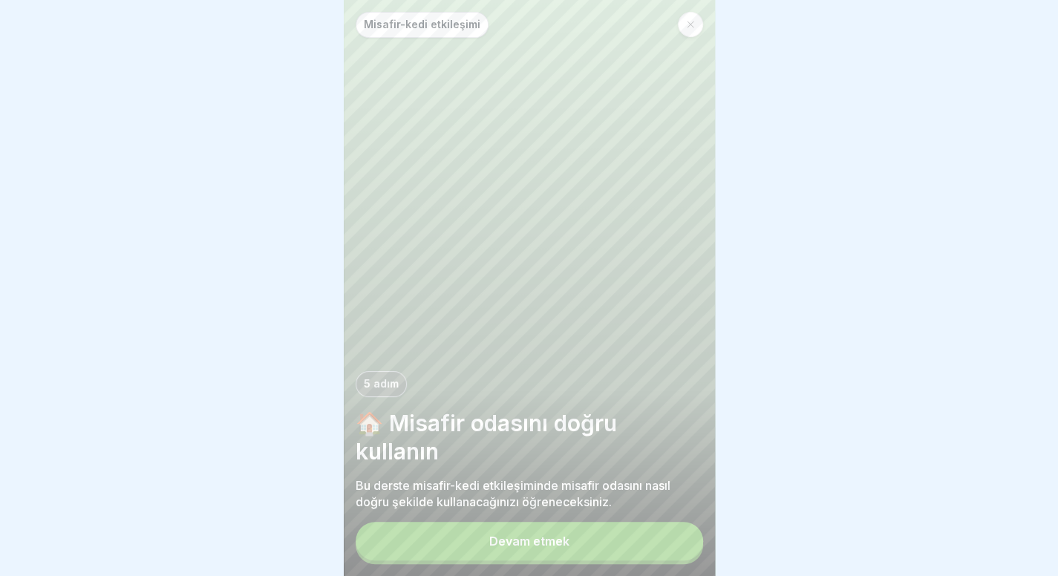
click at [589, 559] on button "Devam etmek" at bounding box center [529, 541] width 347 height 39
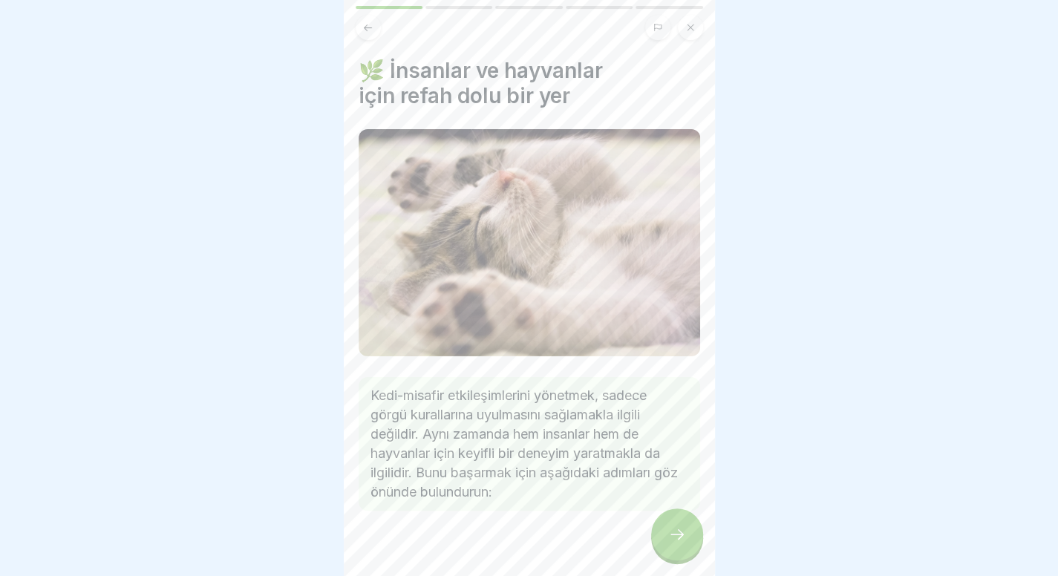
scroll to position [16, 0]
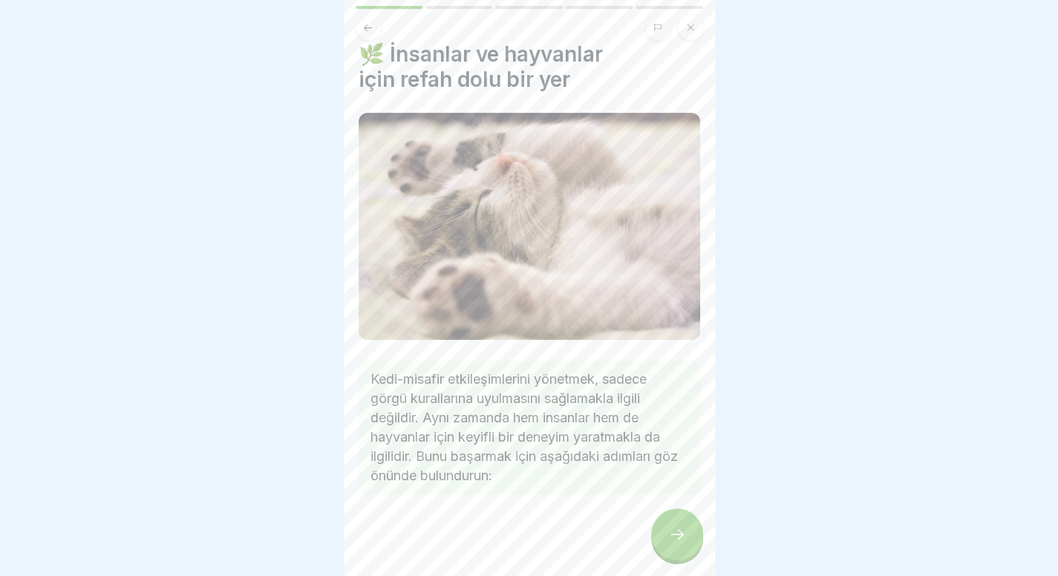
click at [668, 531] on div at bounding box center [677, 534] width 52 height 52
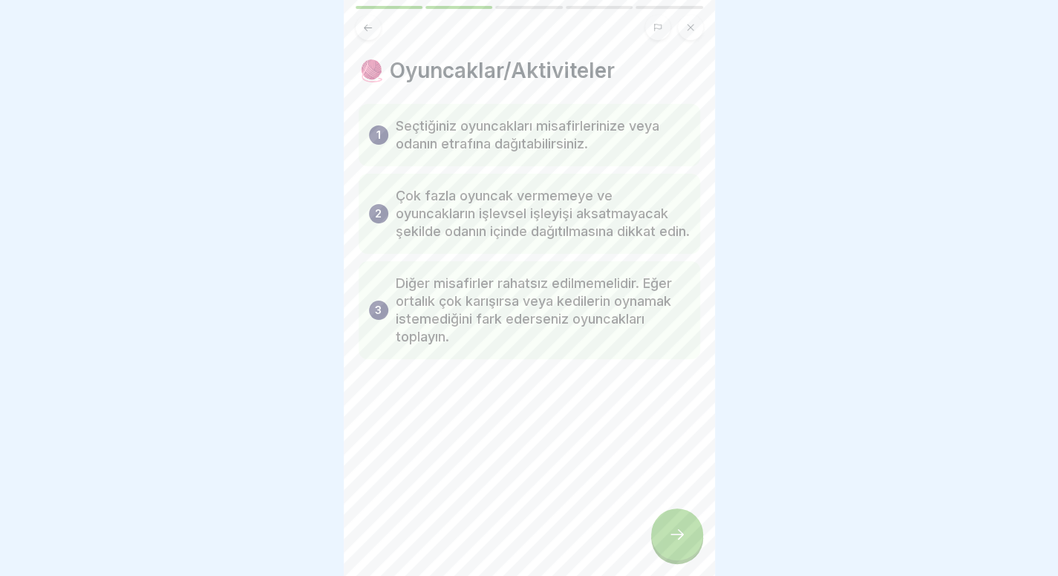
click at [668, 531] on div at bounding box center [677, 534] width 52 height 52
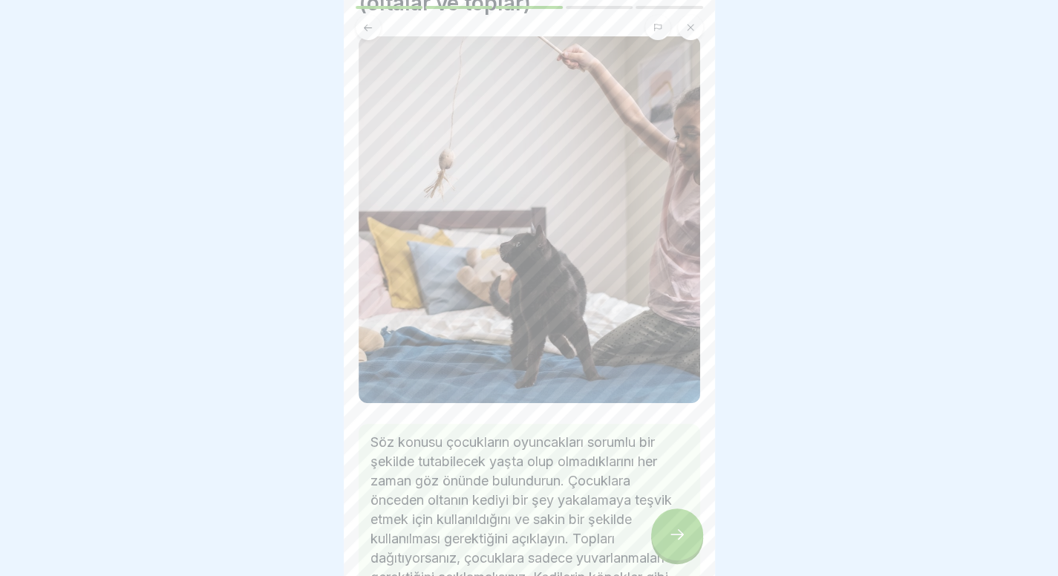
scroll to position [228, 0]
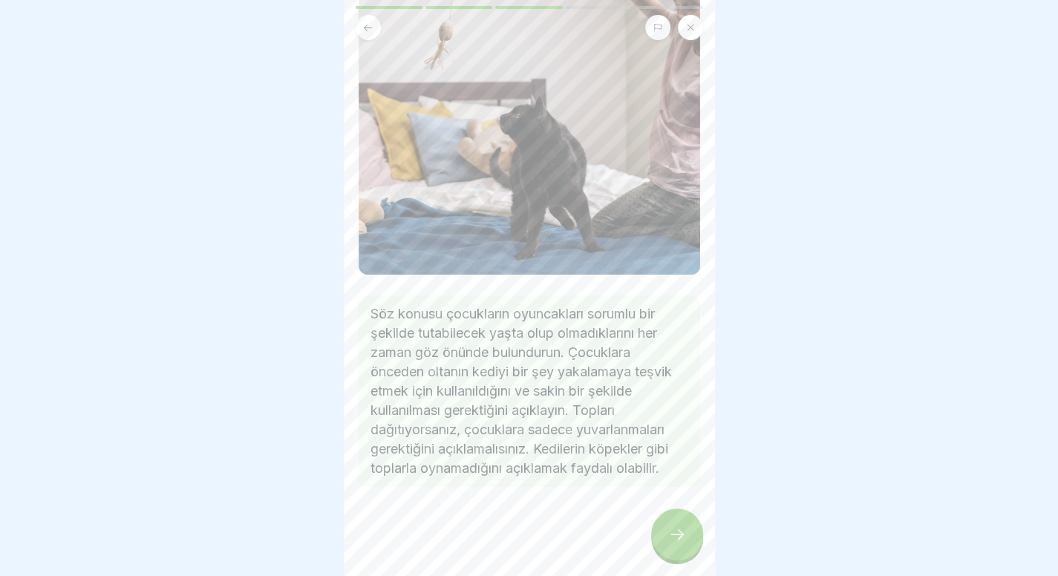
click at [681, 550] on div at bounding box center [677, 534] width 52 height 52
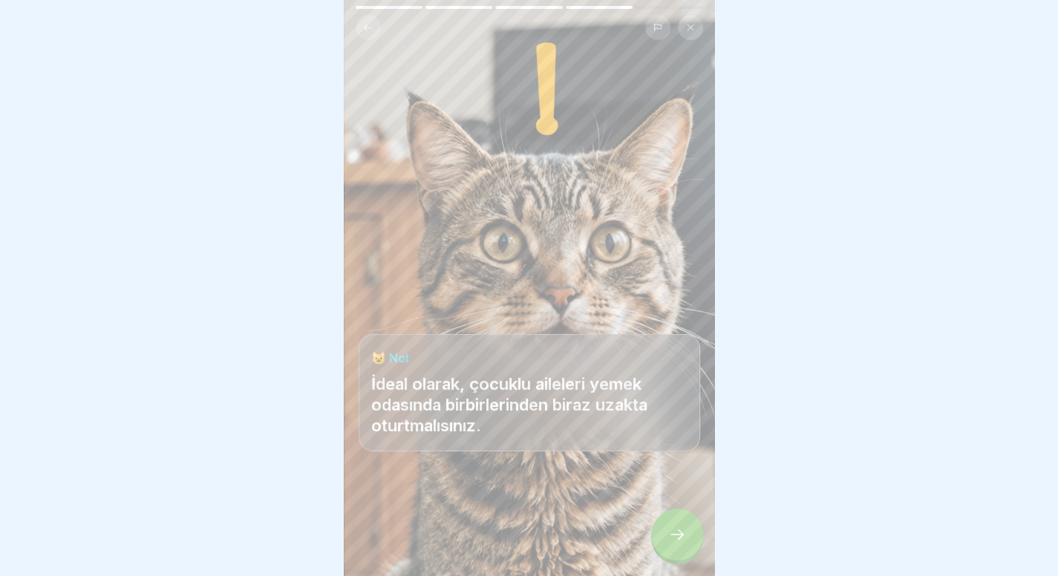
scroll to position [11, 0]
click at [672, 549] on div at bounding box center [677, 534] width 52 height 52
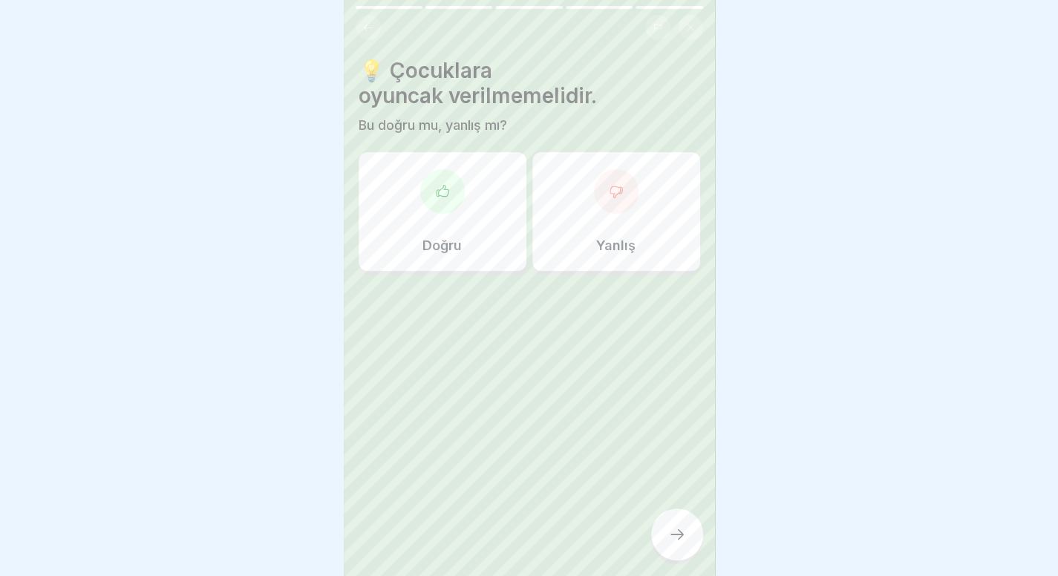
click at [574, 201] on div "Yanlış" at bounding box center [616, 211] width 168 height 119
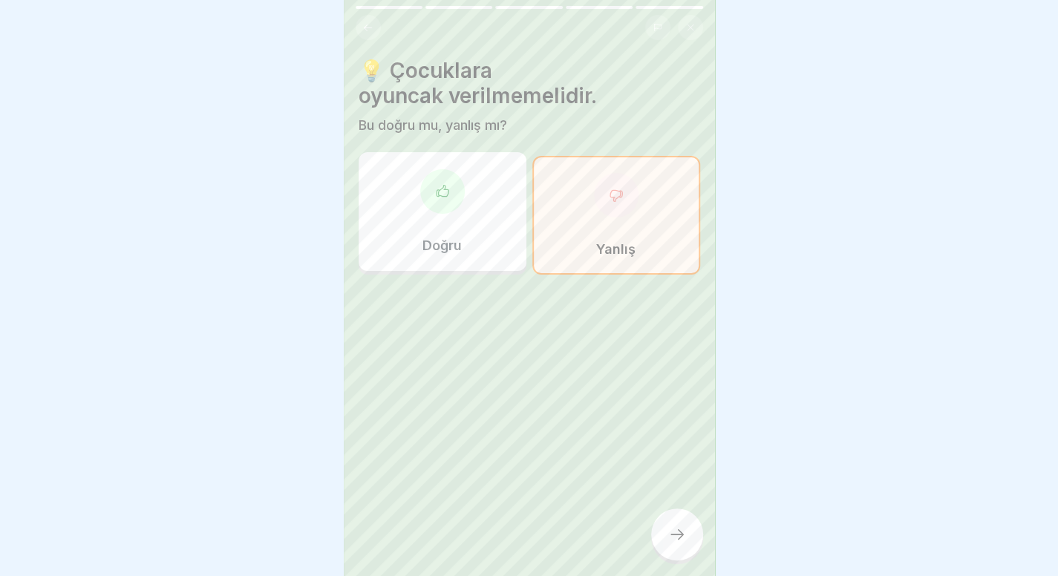
click at [670, 514] on div at bounding box center [677, 534] width 52 height 52
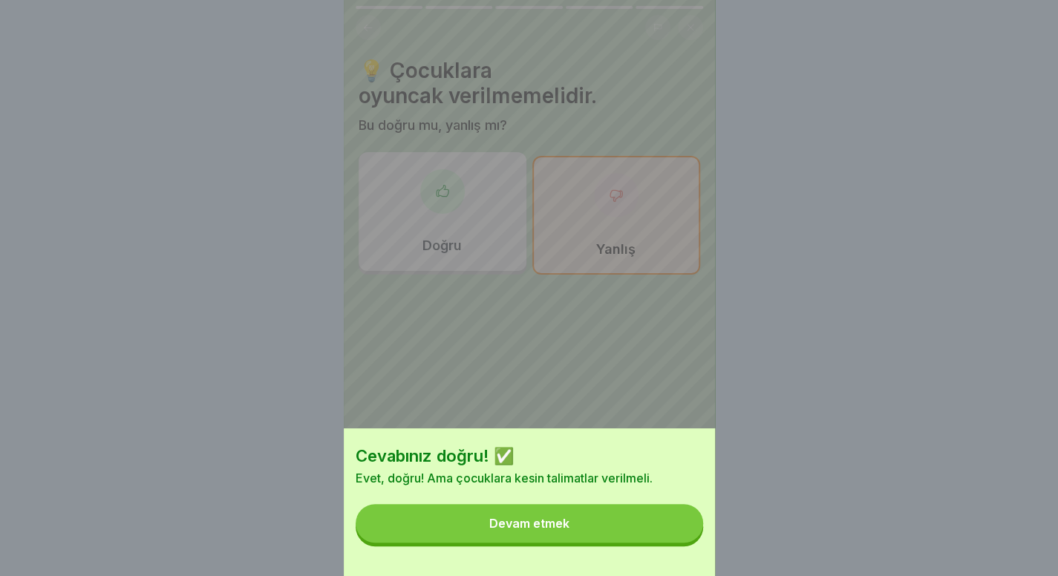
click at [664, 537] on button "Devam etmek" at bounding box center [529, 523] width 347 height 39
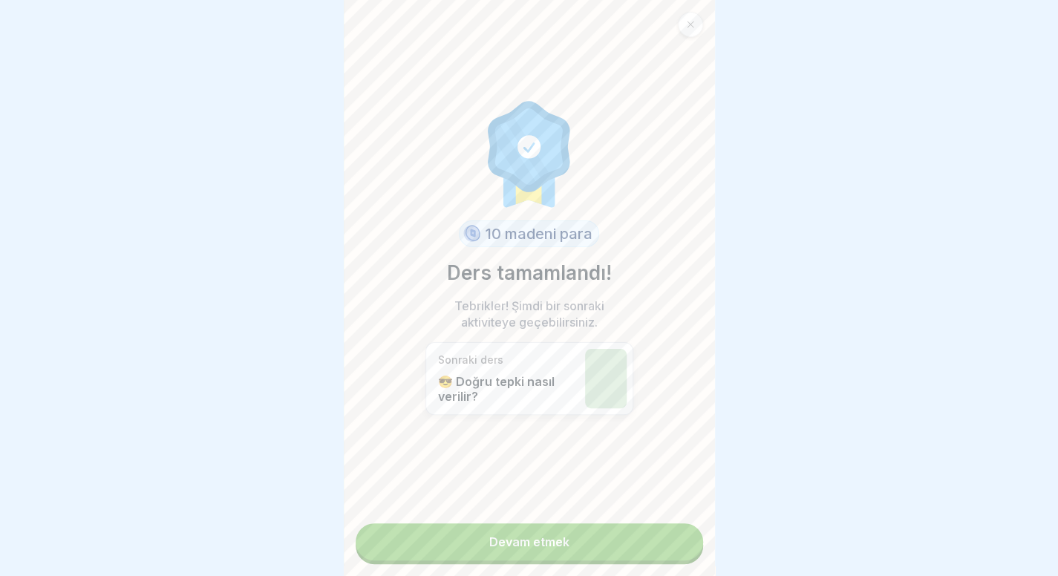
click at [641, 550] on div "10 madeni para Ders tamamlandı! Tebrikler! Şimdi bir sonraki aktiviteye geçebil…" at bounding box center [529, 288] width 371 height 576
click at [632, 528] on link "Devam etmek" at bounding box center [529, 541] width 347 height 37
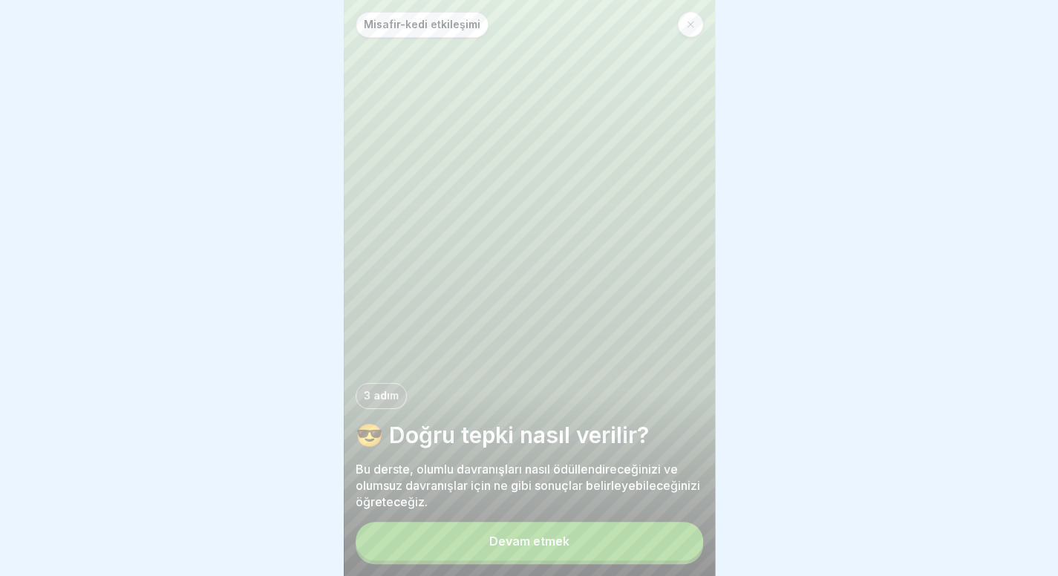
click at [571, 543] on button "Devam etmek" at bounding box center [529, 541] width 347 height 39
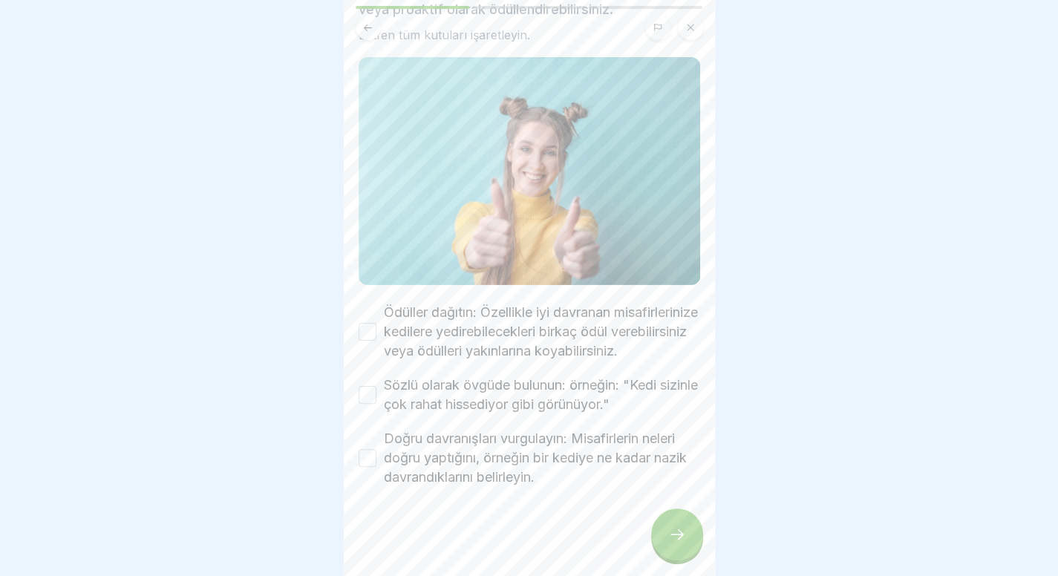
scroll to position [122, 0]
click at [537, 304] on font "Ödüller dağıtın: Özellikle iyi davranan misafirlerinize kedilere yedirebilecekl…" at bounding box center [541, 331] width 314 height 54
click at [376, 323] on button "Ödüller dağıtın: Özellikle iyi davranan misafirlerinize kedilere yedirebilecekl…" at bounding box center [367, 332] width 18 height 18
click at [503, 389] on font "Sözlü olarak övgüde bulunun: örneğin: "Kedi sizinle çok rahat hissediyor gibi g…" at bounding box center [541, 394] width 314 height 35
click at [376, 389] on button "Sözlü olarak övgüde bulunun: örneğin: "Kedi sizinle çok rahat hissediyor gibi g…" at bounding box center [367, 395] width 18 height 18
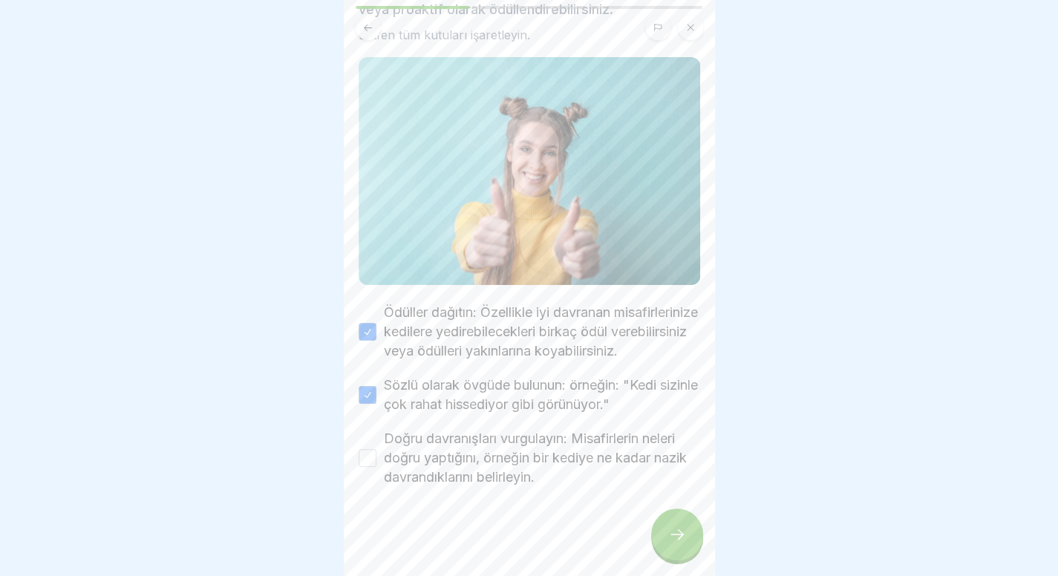
click at [499, 447] on font "Doğru davranışları vurgulayın: Misafirlerin neleri doğru yaptığını, örneğin bir…" at bounding box center [535, 457] width 303 height 54
click at [376, 449] on button "Doğru davranışları vurgulayın: Misafirlerin neleri doğru yaptığını, örneğin bir…" at bounding box center [367, 458] width 18 height 18
type button "on"
click at [684, 535] on icon at bounding box center [677, 534] width 18 height 18
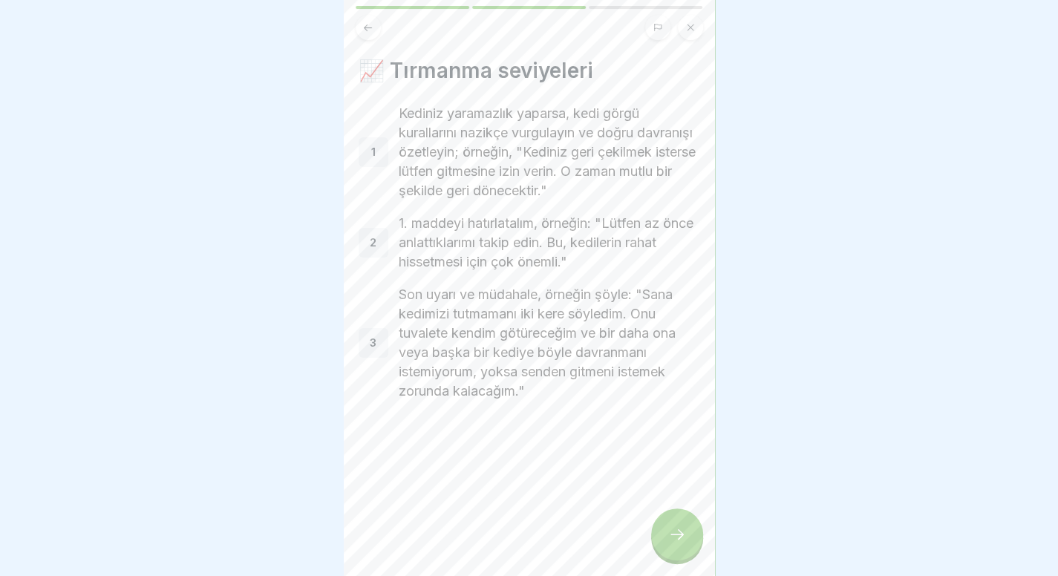
click at [671, 551] on div at bounding box center [677, 534] width 52 height 52
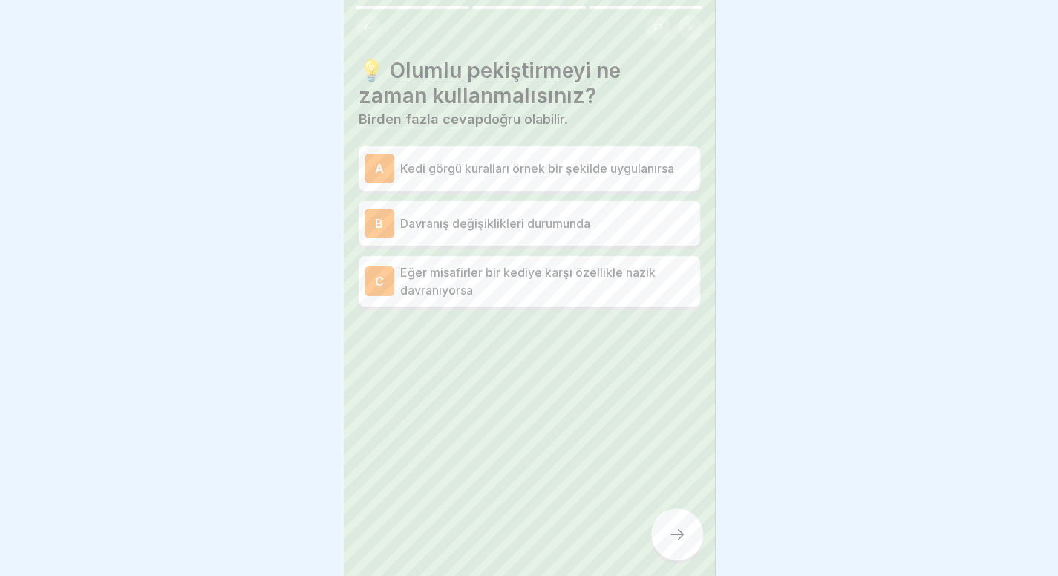
click at [563, 168] on div "A Kedi görgü kuralları örnek bir şekilde uygulanırsa" at bounding box center [529, 169] width 330 height 30
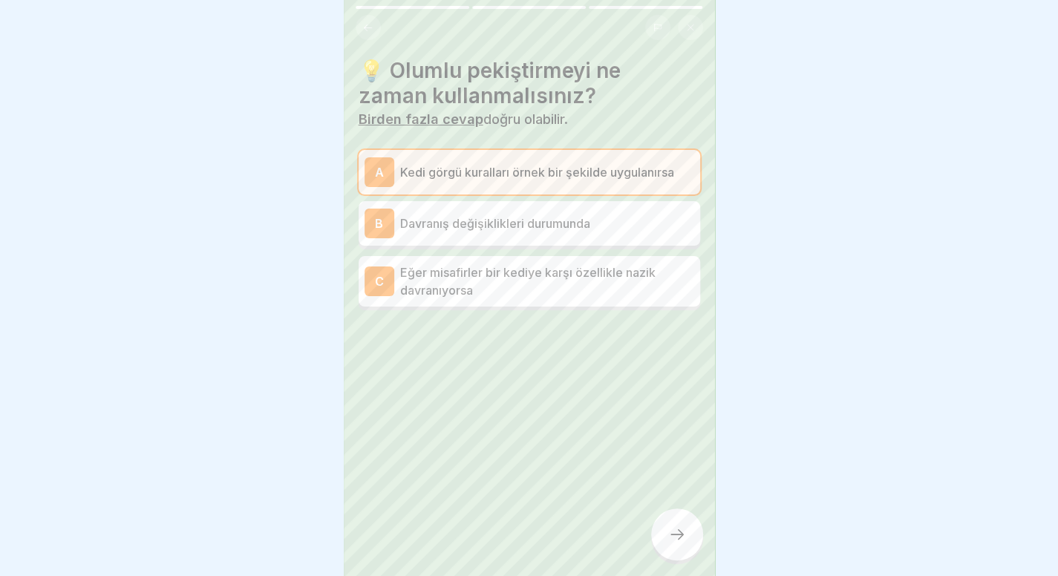
click at [542, 289] on div "C Eğer misafirler bir kediye karşı özellikle nazik davranıyorsa" at bounding box center [528, 281] width 341 height 50
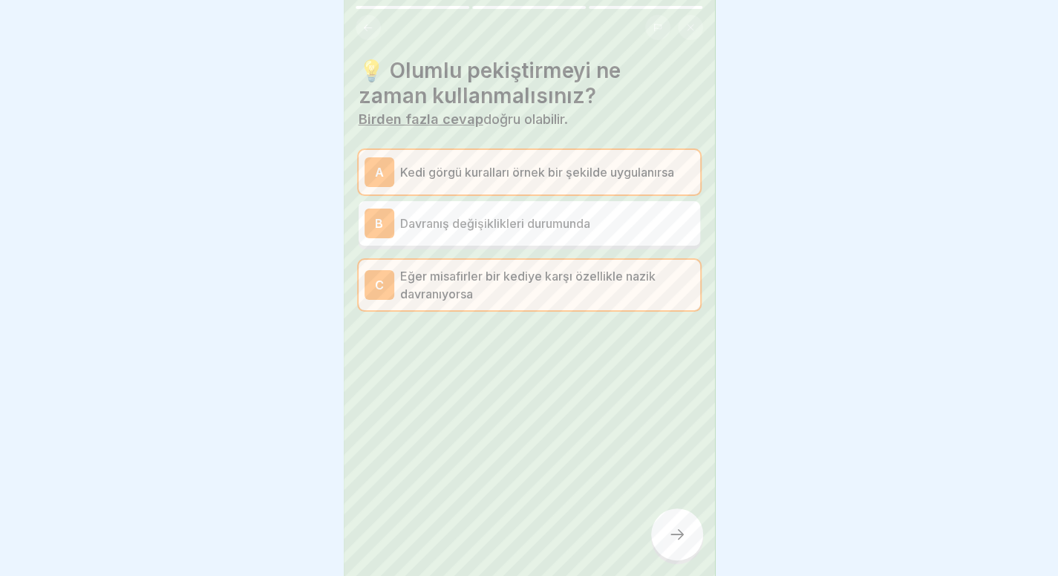
click at [657, 527] on div at bounding box center [677, 534] width 52 height 52
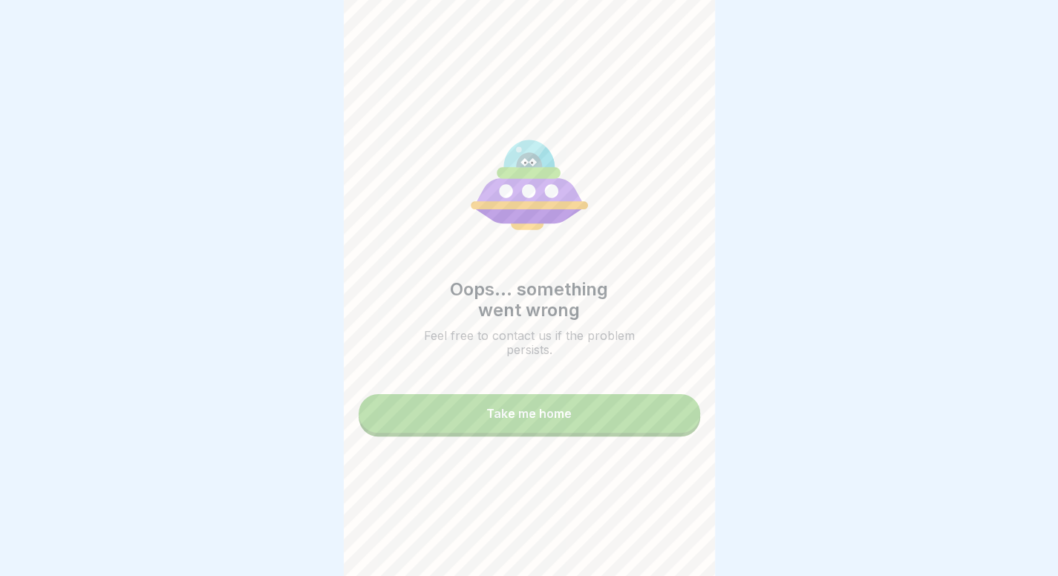
click at [621, 408] on button "Take me home" at bounding box center [528, 413] width 341 height 39
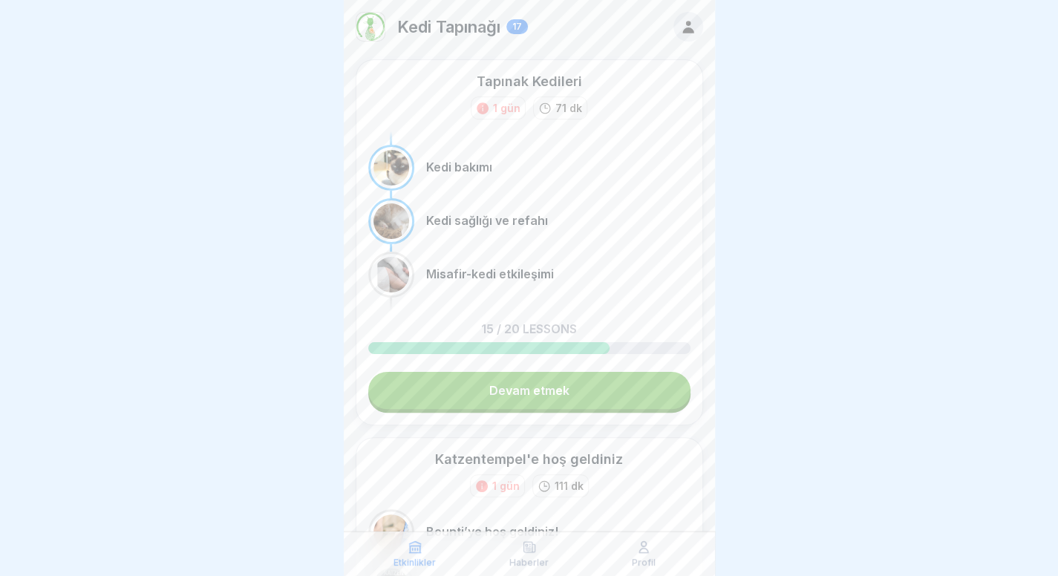
click at [613, 400] on link "Devam etmek" at bounding box center [529, 390] width 322 height 37
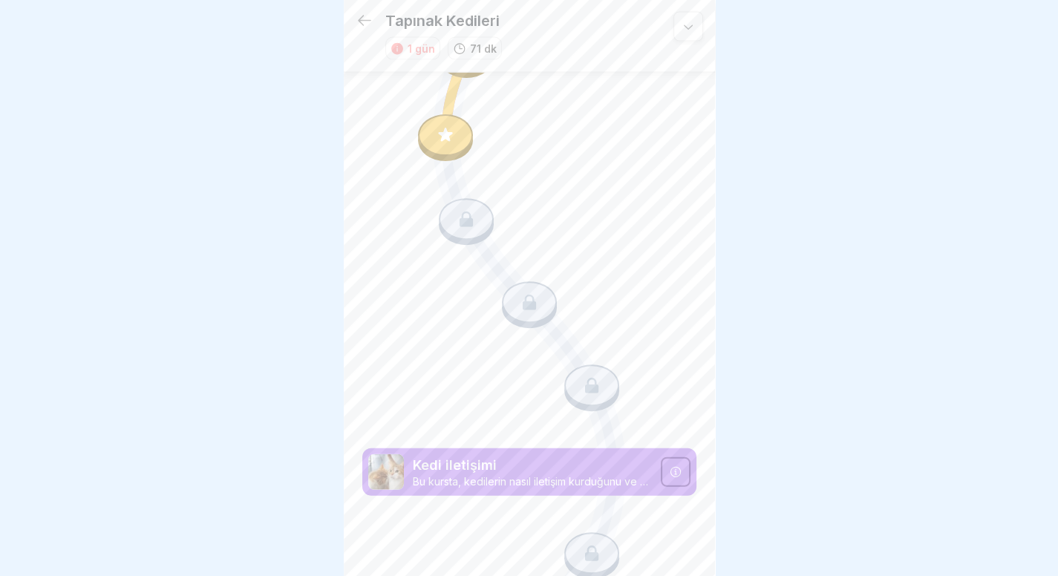
scroll to position [1765, 0]
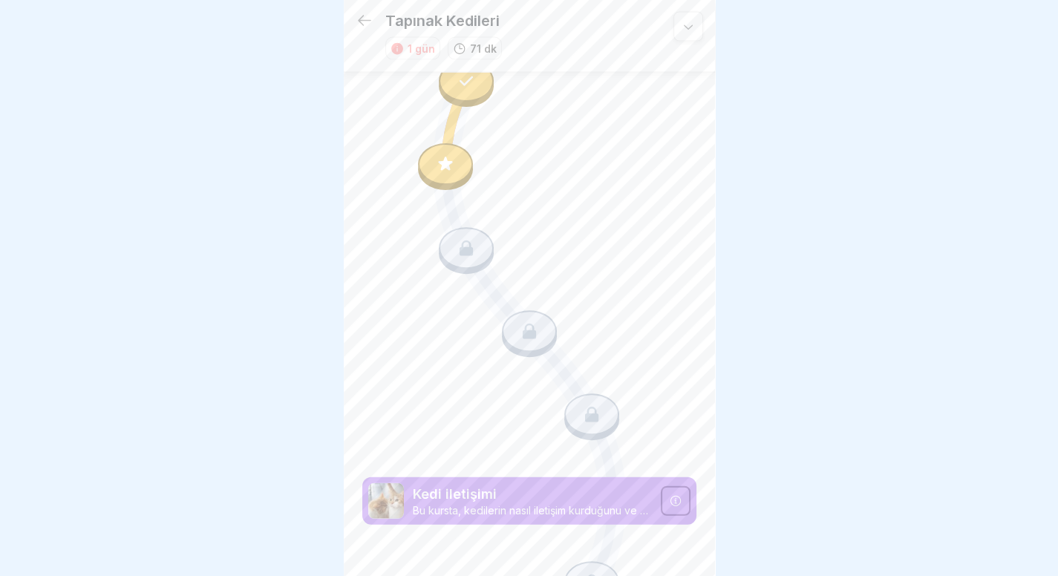
click at [448, 154] on icon at bounding box center [445, 163] width 19 height 19
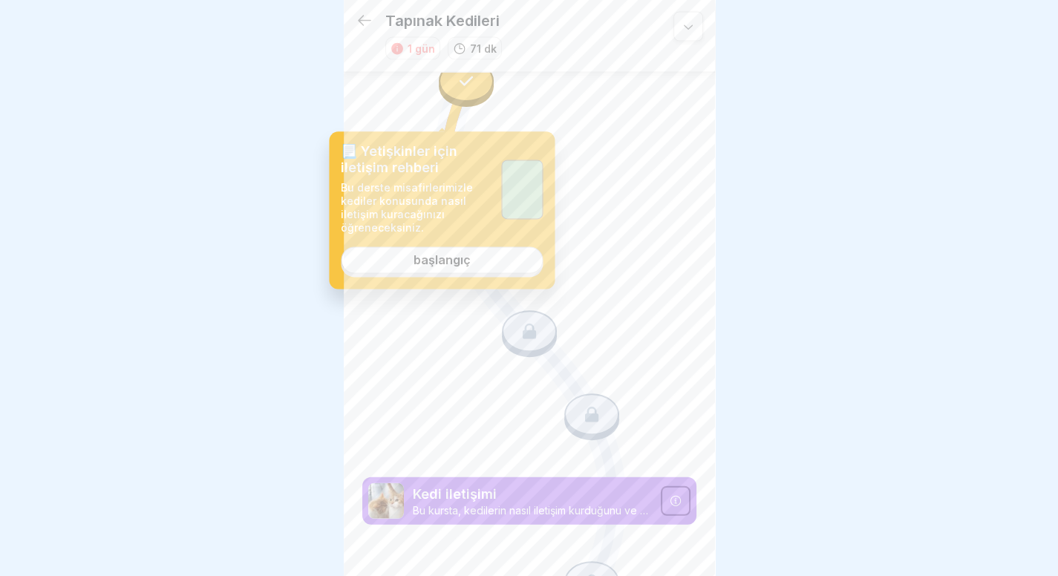
click at [480, 286] on div "📃 Yetişkinler için iletişim rehberi Bu derste misafirlerimizle kediler konusund…" at bounding box center [442, 209] width 226 height 157
click at [493, 270] on link "başlangıç" at bounding box center [442, 260] width 202 height 27
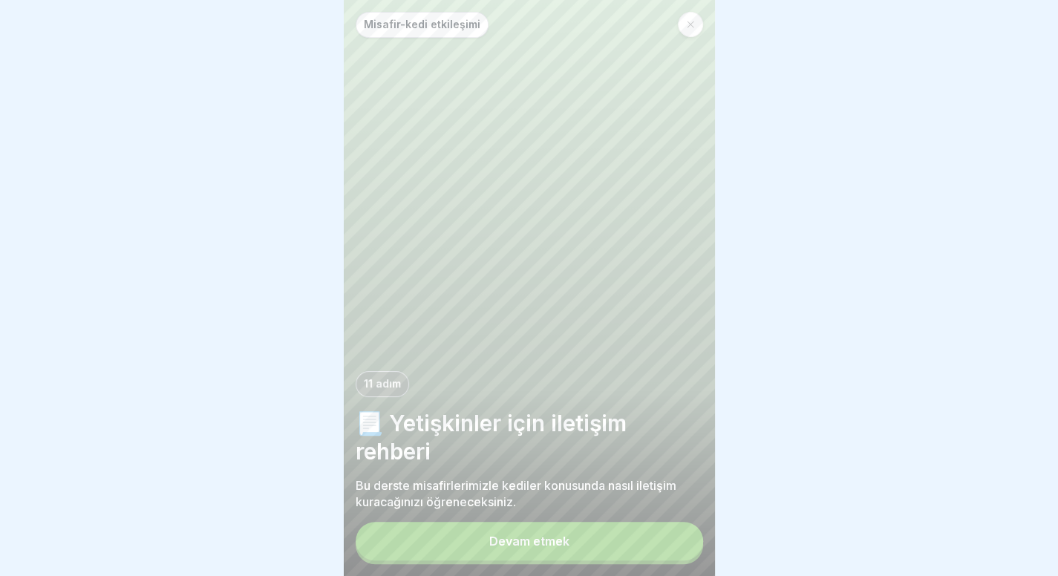
click at [572, 560] on button "Devam etmek" at bounding box center [529, 541] width 347 height 39
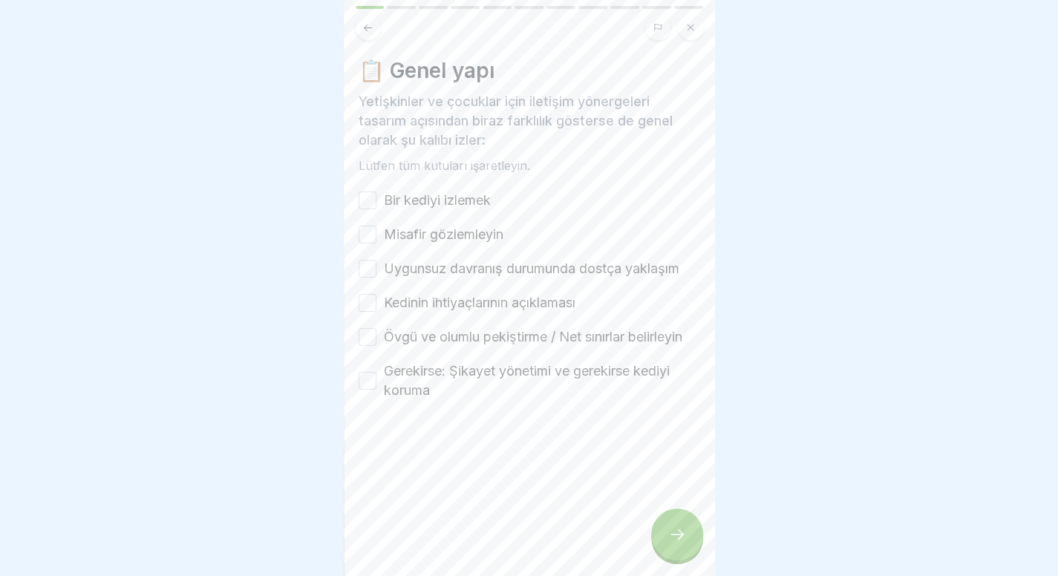
click at [468, 203] on label "Bir kediyi izlemek" at bounding box center [437, 200] width 107 height 19
click at [376, 203] on button "Bir kediyi izlemek" at bounding box center [367, 200] width 18 height 18
click at [462, 243] on div "Bir kediyi izlemek Misafir gözlemleyin Uygunsuz davranış durumunda dostça yakla…" at bounding box center [528, 295] width 341 height 209
click at [461, 229] on font "Misafir gözlemleyin" at bounding box center [443, 234] width 119 height 16
click at [376, 229] on button "Misafir gözlemleyin" at bounding box center [367, 235] width 18 height 18
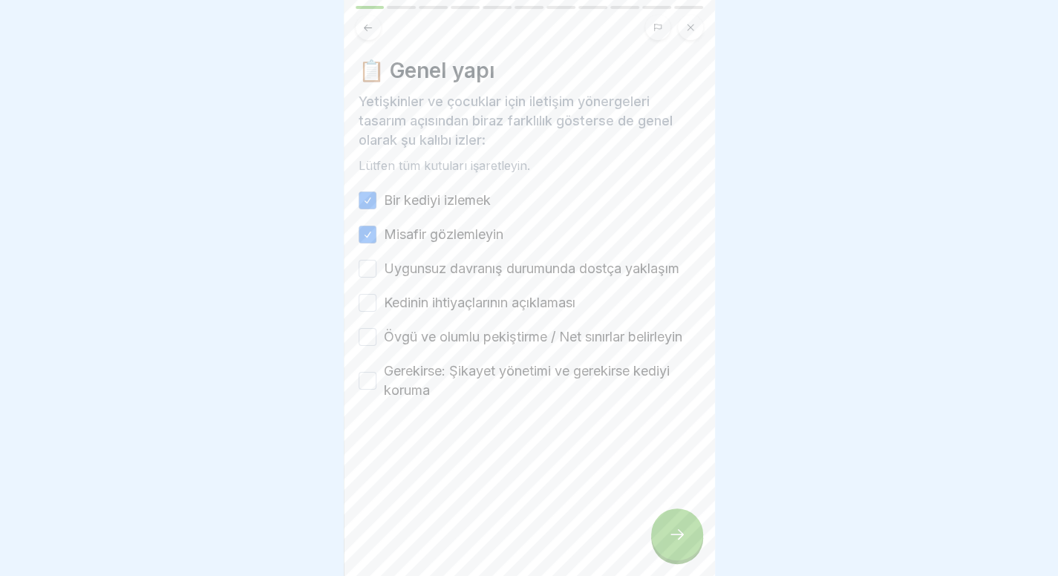
click at [454, 263] on font "Uygunsuz davranış durumunda dostça yaklaşım" at bounding box center [531, 269] width 295 height 16
click at [376, 263] on button "Uygunsuz davranış durumunda dostça yaklaşım" at bounding box center [367, 269] width 18 height 18
click at [439, 301] on font "Kedinin ihtiyaçlarının açıklaması" at bounding box center [479, 303] width 191 height 16
click at [376, 301] on button "Kedinin ihtiyaçlarının açıklaması" at bounding box center [367, 303] width 18 height 18
click at [417, 335] on font "Övgü ve olumlu pekiştirme / Net sınırlar belirleyin" at bounding box center [533, 337] width 298 height 16
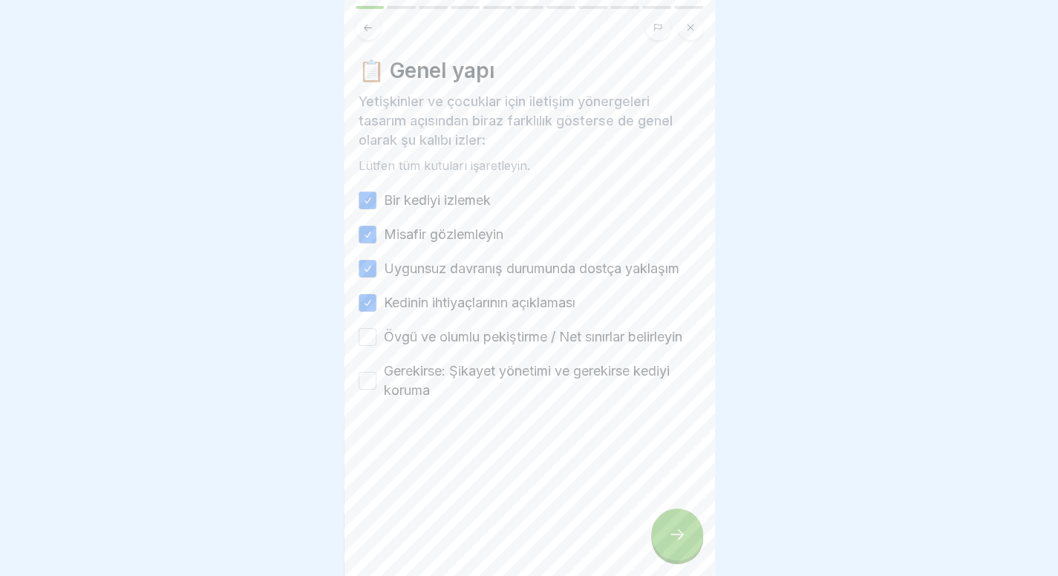
click at [376, 335] on button "Övgü ve olumlu pekiştirme / Net sınırlar belirleyin" at bounding box center [367, 337] width 18 height 18
click at [408, 387] on font "Gerekirse: Şikayet yönetimi ve gerekirse kediyi koruma" at bounding box center [527, 380] width 286 height 35
click at [376, 387] on button "Gerekirse: Şikayet yönetimi ve gerekirse kediyi koruma" at bounding box center [367, 381] width 18 height 18
click at [681, 519] on div at bounding box center [677, 534] width 52 height 52
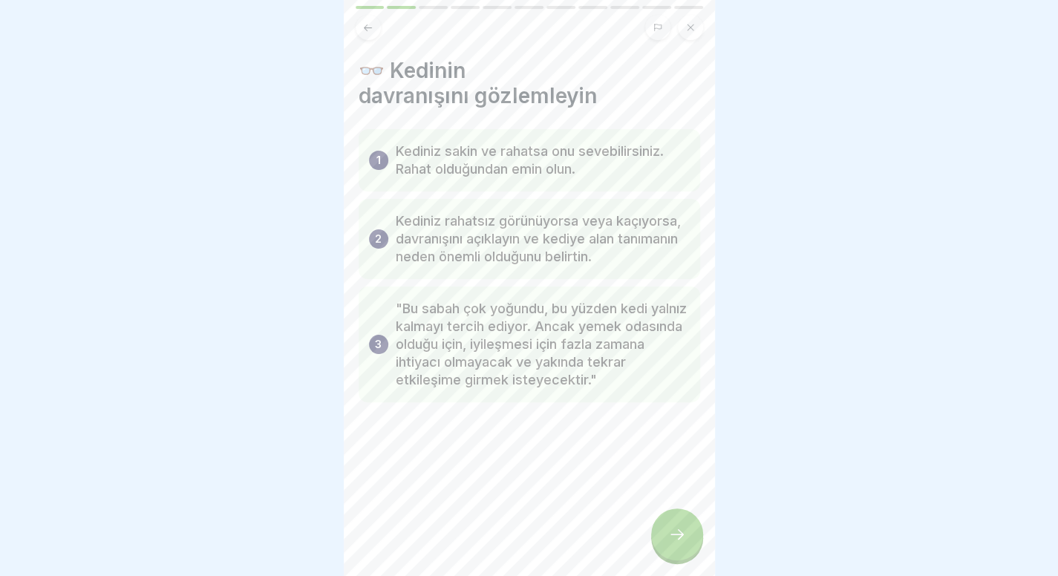
click at [670, 540] on icon at bounding box center [677, 534] width 18 height 18
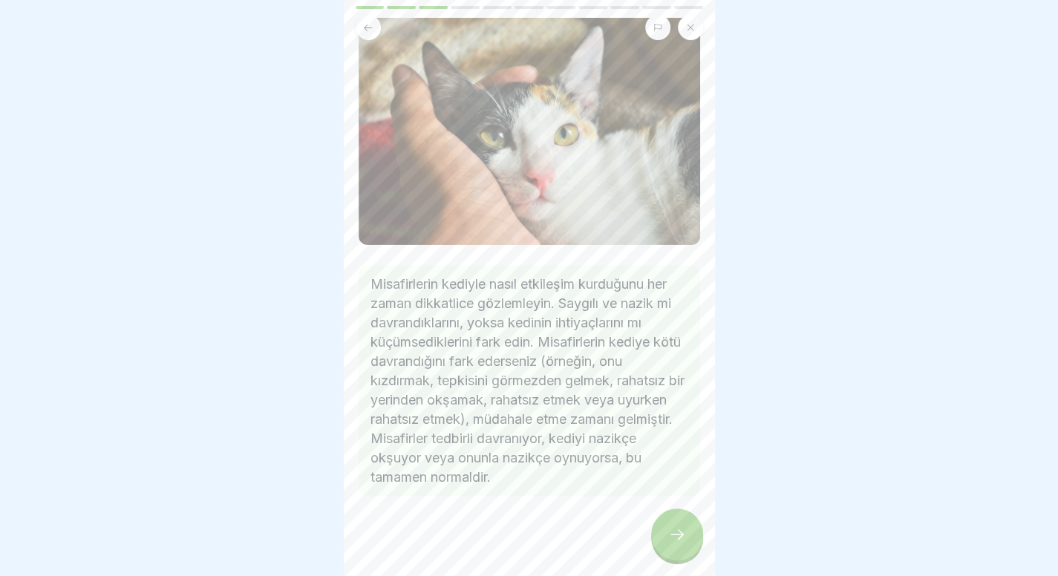
scroll to position [113, 0]
click at [677, 538] on icon at bounding box center [677, 534] width 18 height 18
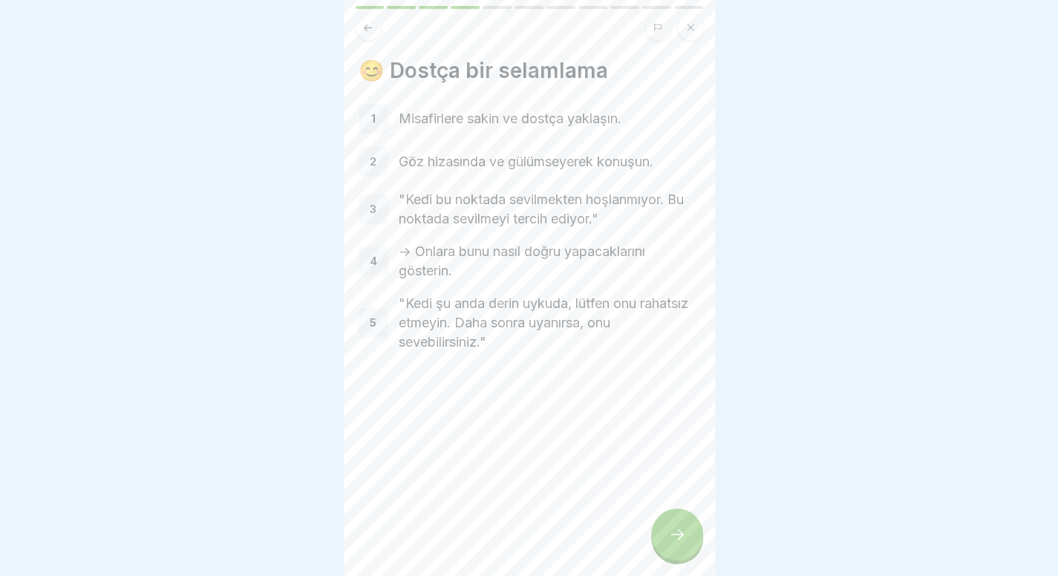
click at [677, 538] on icon at bounding box center [677, 534] width 18 height 18
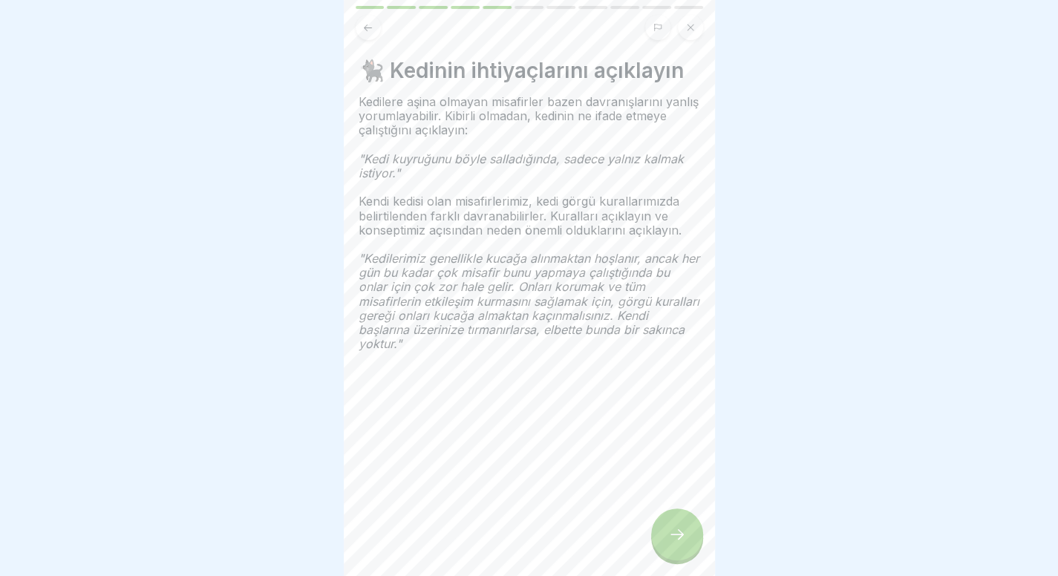
click at [677, 538] on icon at bounding box center [677, 534] width 18 height 18
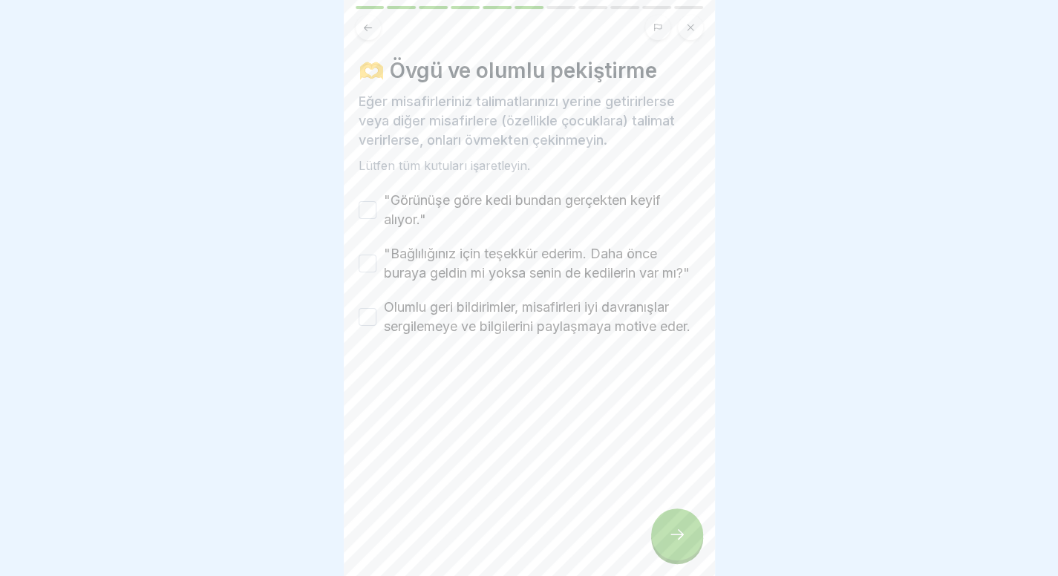
click at [581, 192] on font ""Görünüşe göre kedi bundan gerçekten keyif alıyor."" at bounding box center [522, 209] width 277 height 35
click at [376, 201] on button ""Görünüşe göre kedi bundan gerçekten keyif alıyor."" at bounding box center [367, 210] width 18 height 18
click at [538, 246] on font ""Bağlılığınız için teşekkür ederim. Daha önce buraya geldin mi yoksa senin de k…" at bounding box center [537, 263] width 306 height 35
click at [376, 255] on button ""Bağlılığınız için teşekkür ederim. Daha önce buraya geldin mi yoksa senin de k…" at bounding box center [367, 264] width 18 height 18
click at [508, 330] on label "Olumlu geri bildirimler, misafirleri iyi davranışlar sergilemeye ve bilgilerini…" at bounding box center [542, 317] width 316 height 39
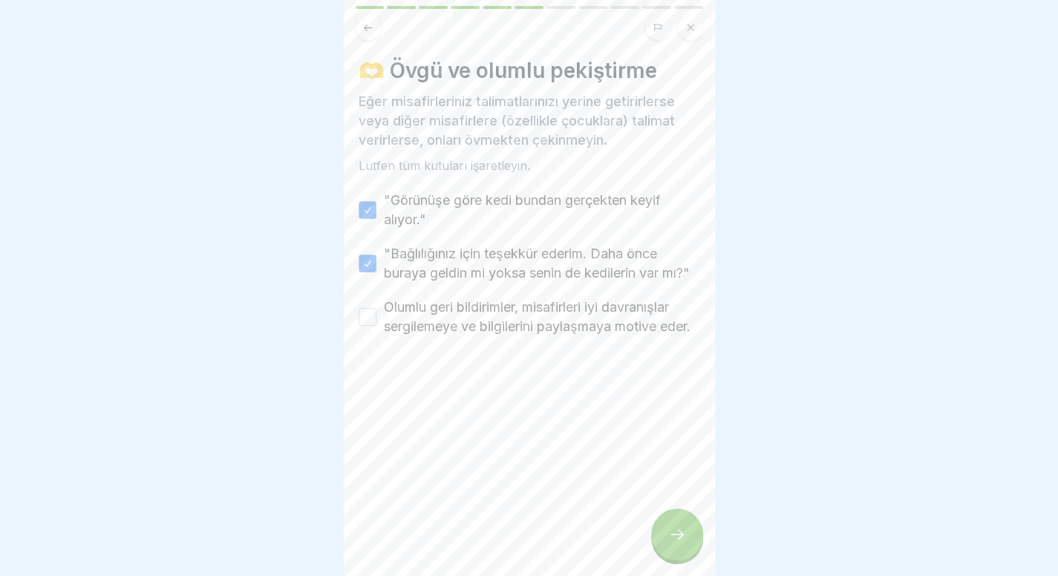
click at [376, 326] on button "Olumlu geri bildirimler, misafirleri iyi davranışlar sergilemeye ve bilgilerini…" at bounding box center [367, 317] width 18 height 18
click at [687, 539] on div at bounding box center [677, 534] width 52 height 52
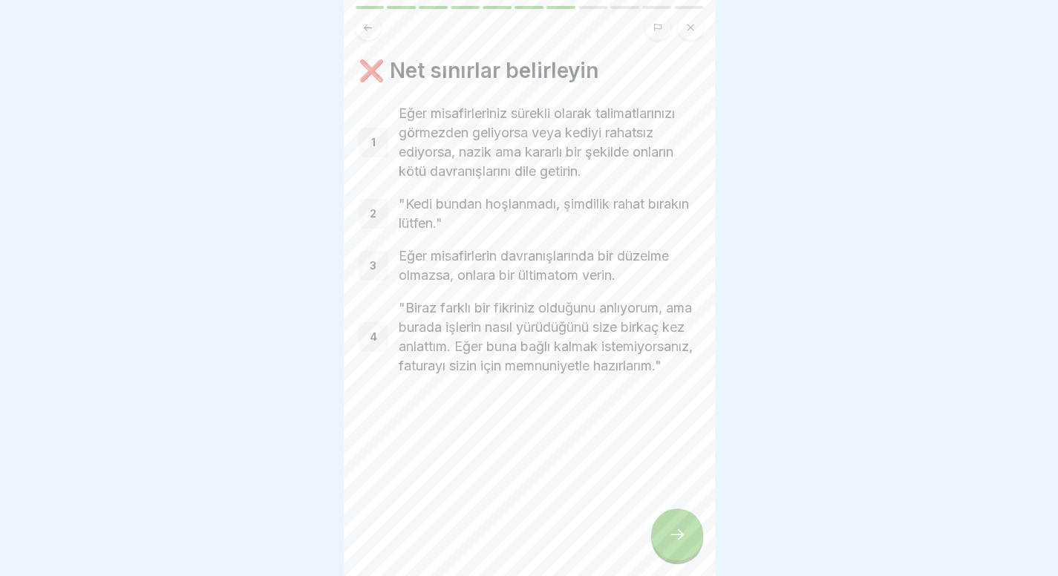
click at [675, 531] on div at bounding box center [677, 534] width 52 height 52
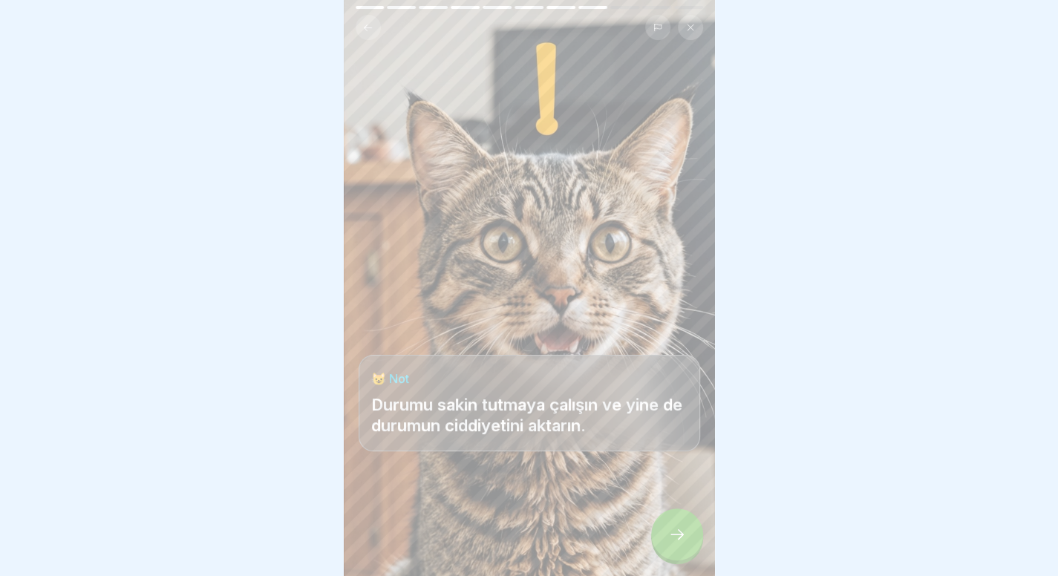
click at [675, 531] on div at bounding box center [677, 534] width 52 height 52
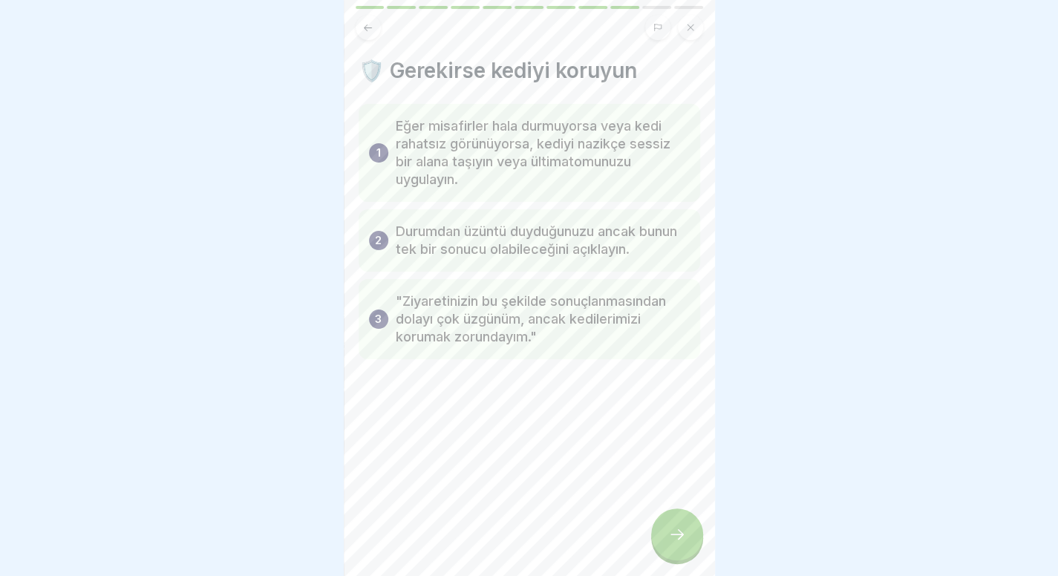
click at [675, 531] on div at bounding box center [677, 534] width 52 height 52
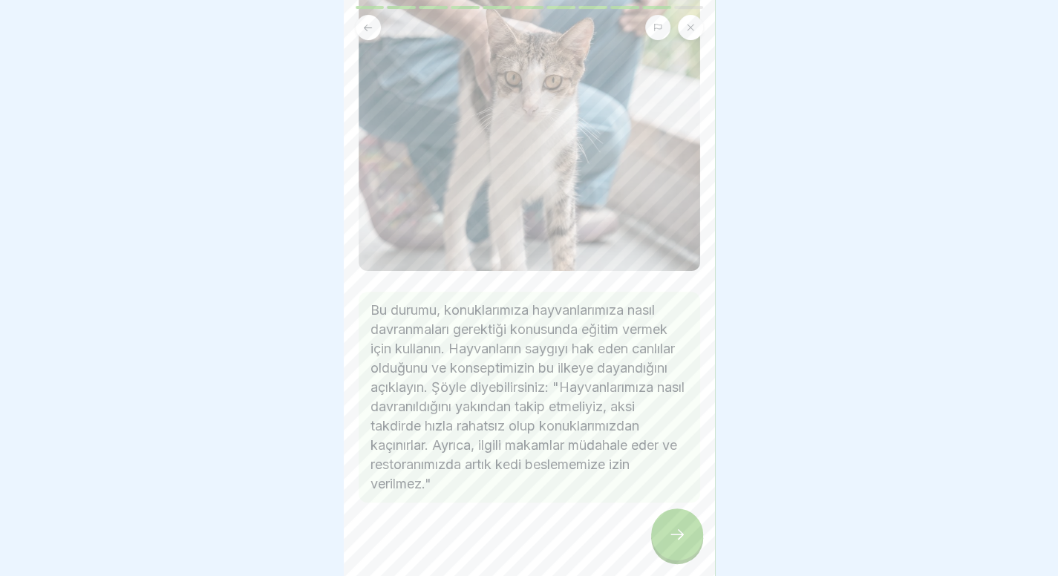
scroll to position [261, 0]
click at [669, 543] on icon at bounding box center [677, 534] width 18 height 18
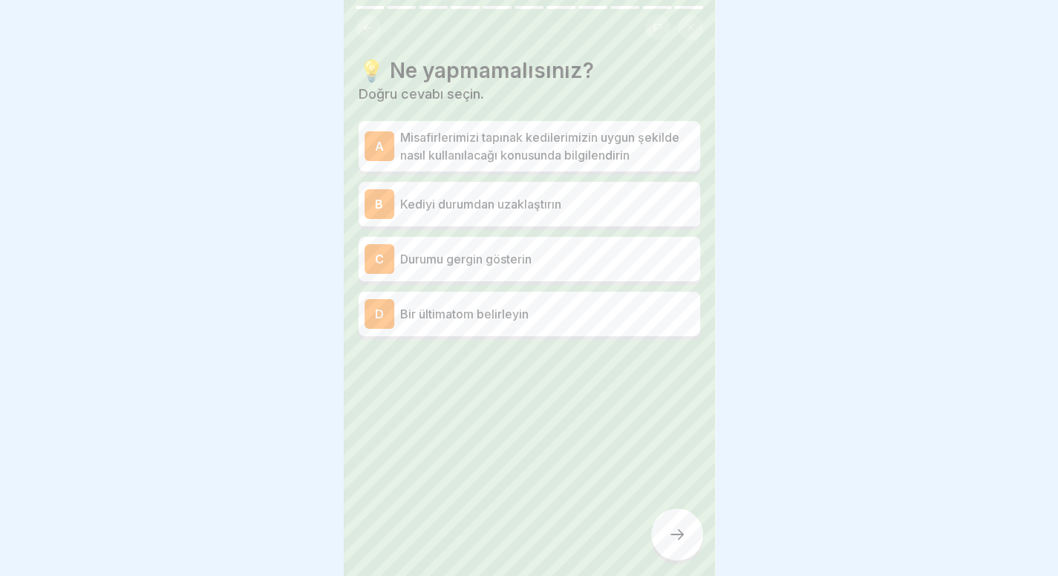
click at [619, 150] on font "Misafirlerimizi tapınak kedilerimizin uygun şekilde nasıl kullanılacağı konusun…" at bounding box center [539, 146] width 279 height 33
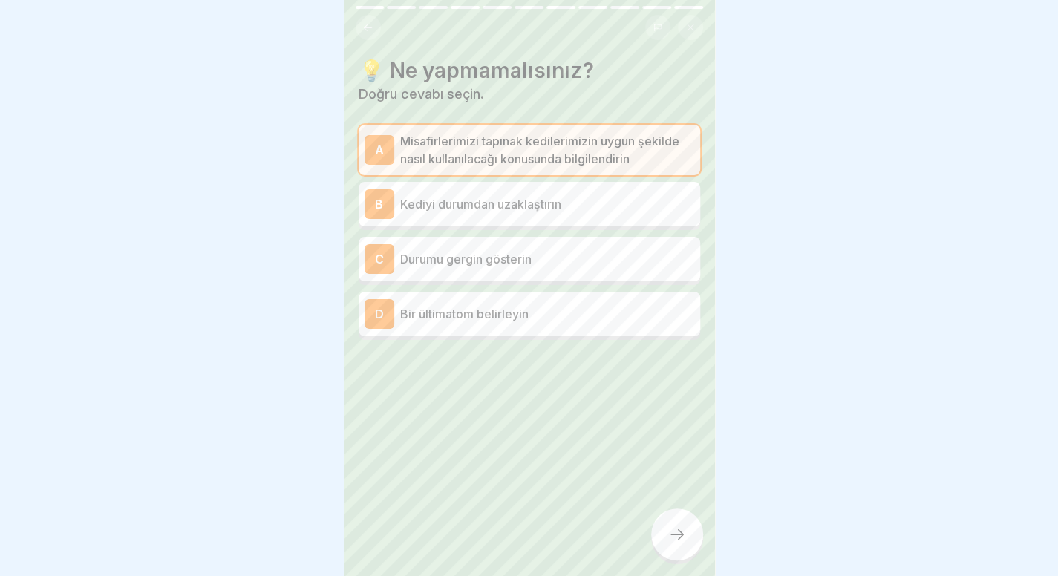
click at [613, 158] on font "Misafirlerimizi tapınak kedilerimizin uygun şekilde nasıl kullanılacağı konusun…" at bounding box center [539, 150] width 279 height 33
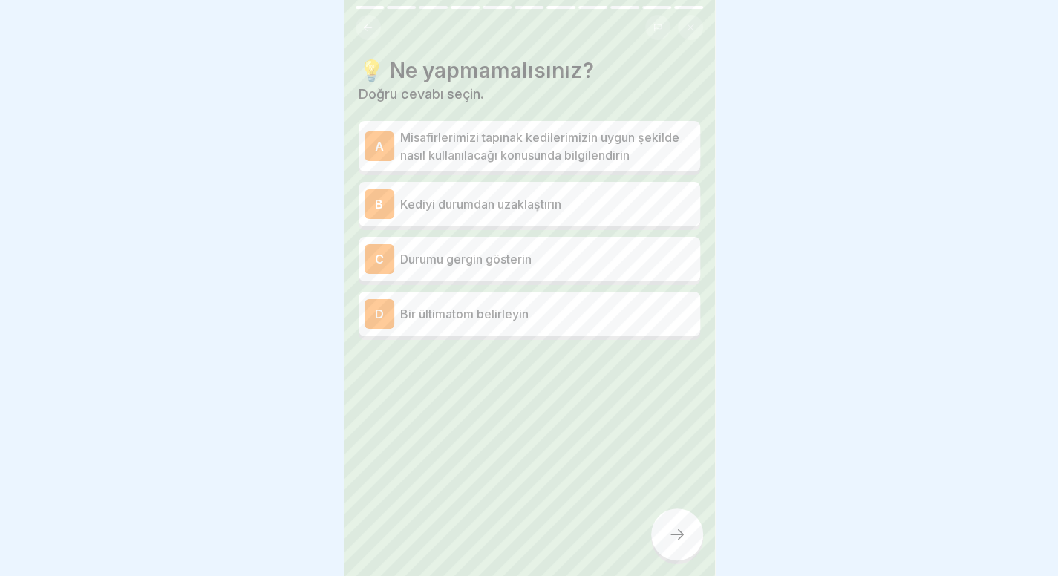
click at [574, 260] on p "Durumu gergin gösterin" at bounding box center [547, 259] width 294 height 18
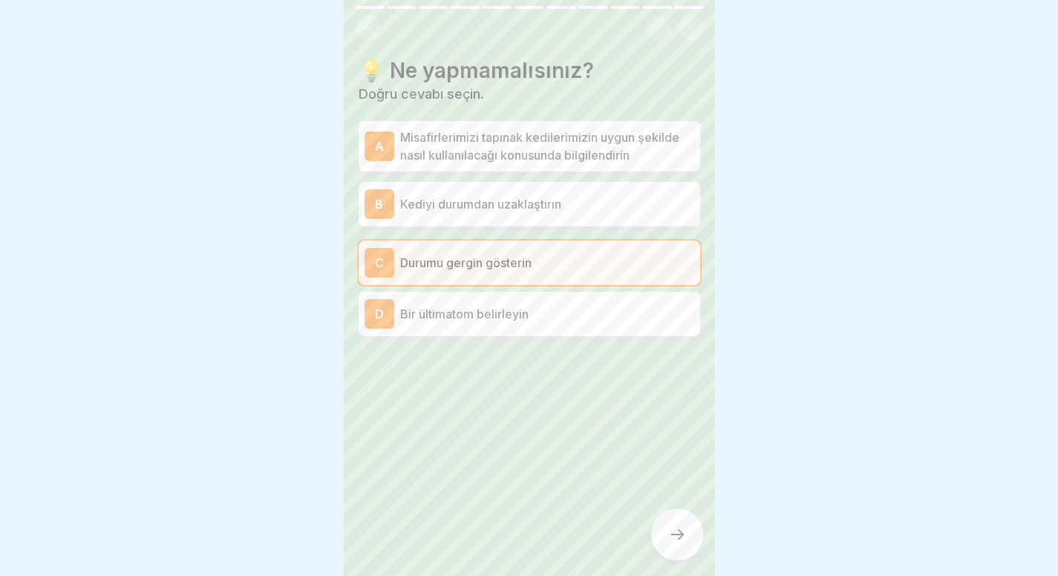
click at [675, 538] on icon at bounding box center [677, 534] width 18 height 18
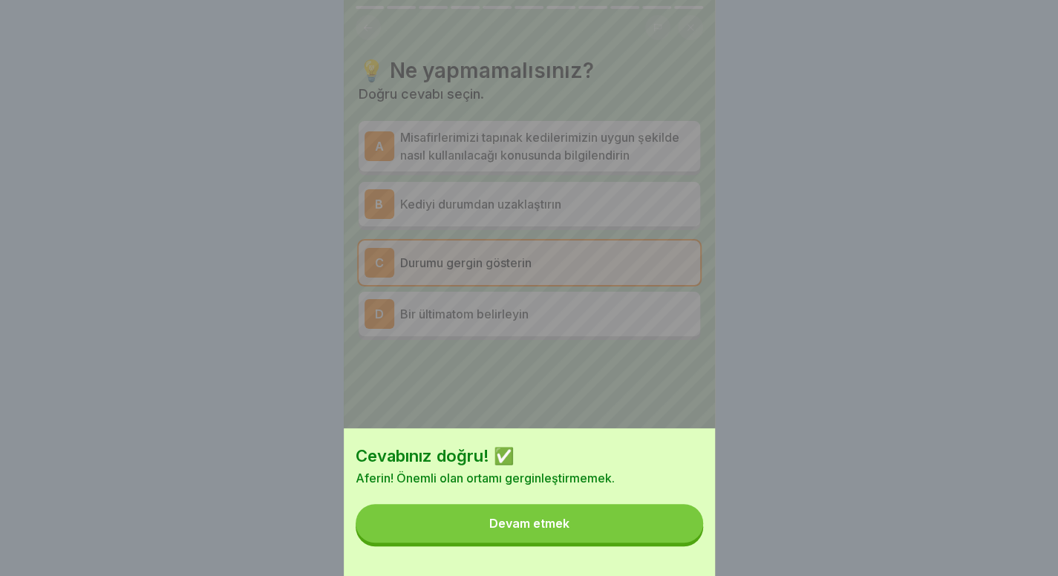
click at [675, 542] on button "Devam etmek" at bounding box center [529, 523] width 347 height 39
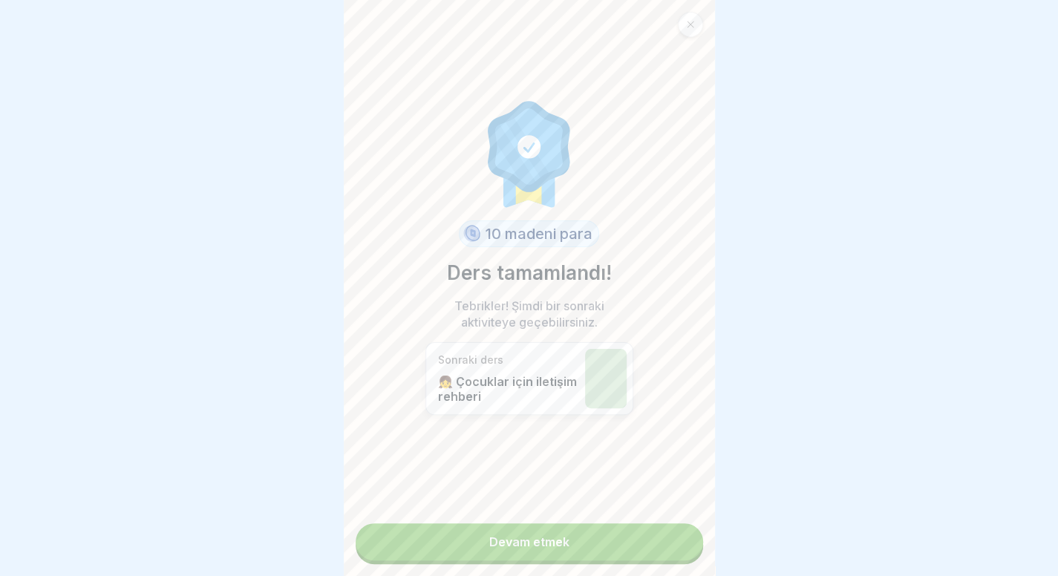
click at [629, 551] on link "Devam etmek" at bounding box center [529, 541] width 347 height 37
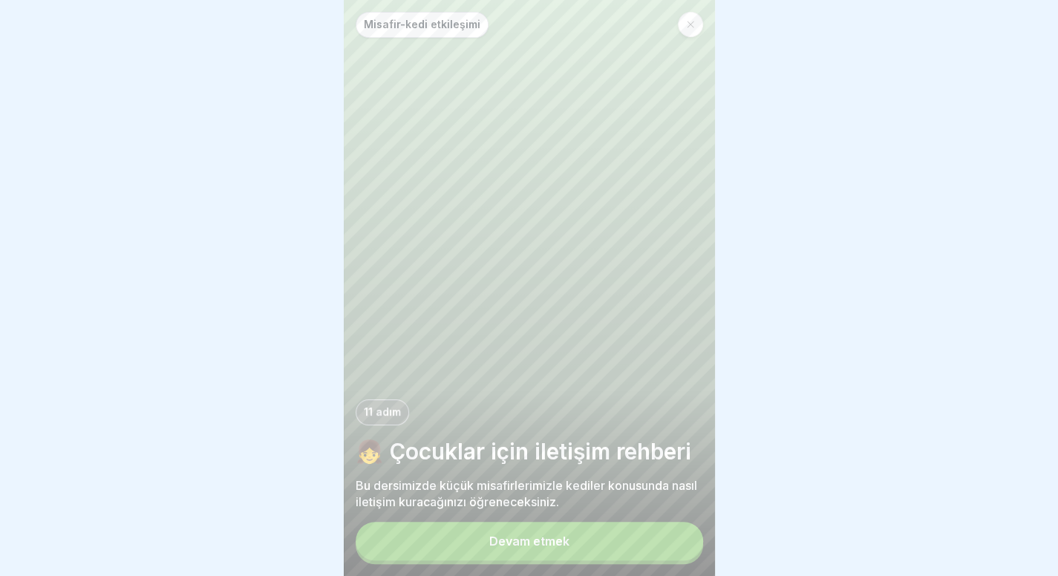
click at [603, 549] on button "Devam etmek" at bounding box center [529, 541] width 347 height 39
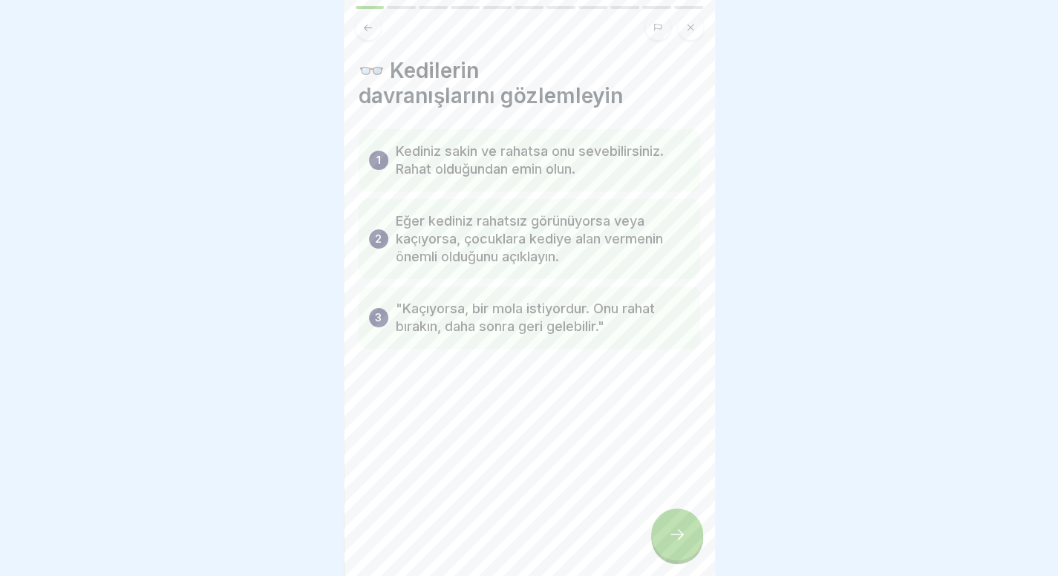
click at [664, 530] on div at bounding box center [677, 534] width 52 height 52
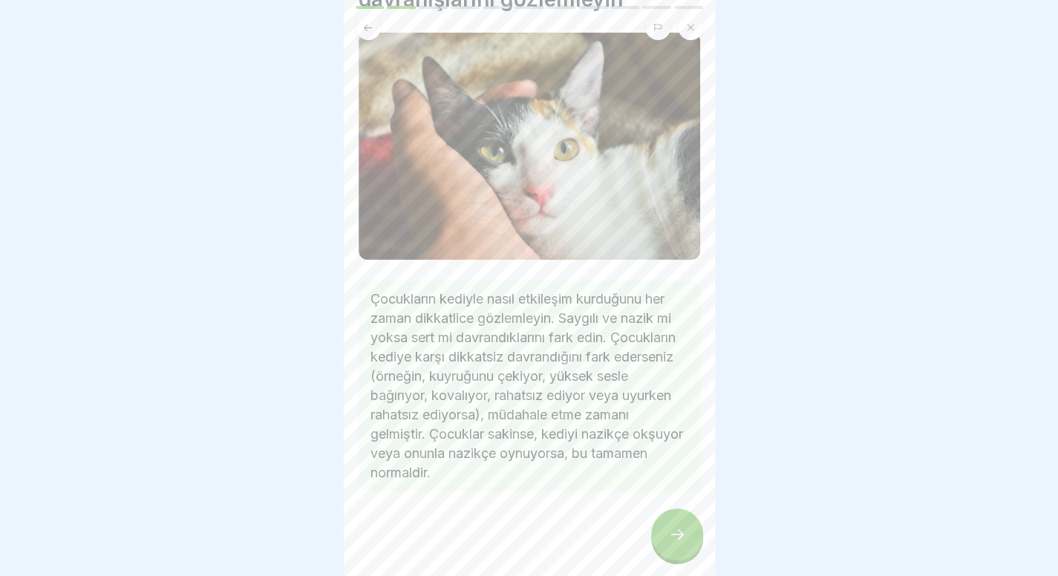
scroll to position [97, 0]
click at [677, 543] on icon at bounding box center [677, 534] width 18 height 18
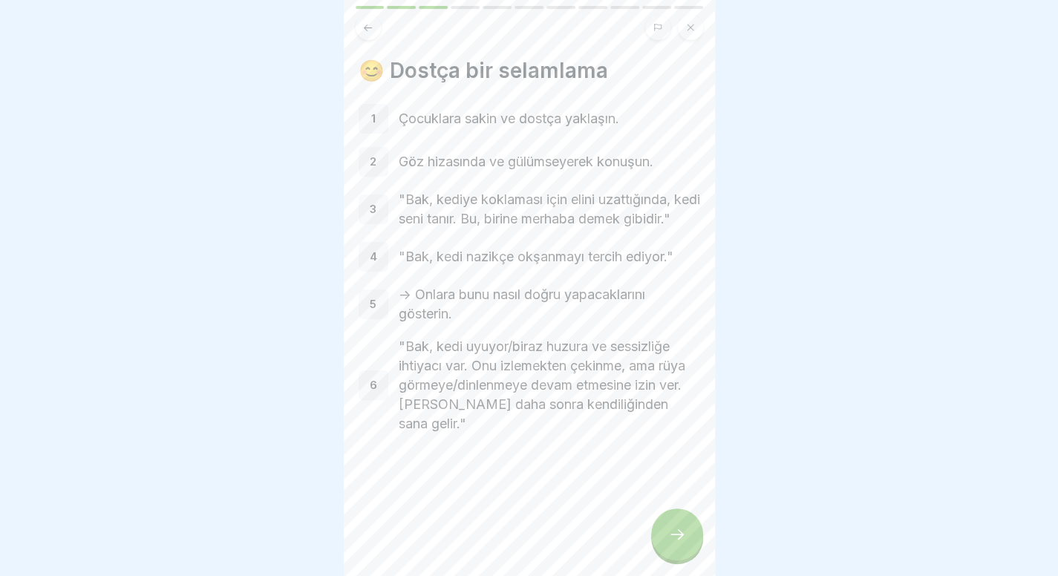
click at [674, 543] on icon at bounding box center [677, 534] width 18 height 18
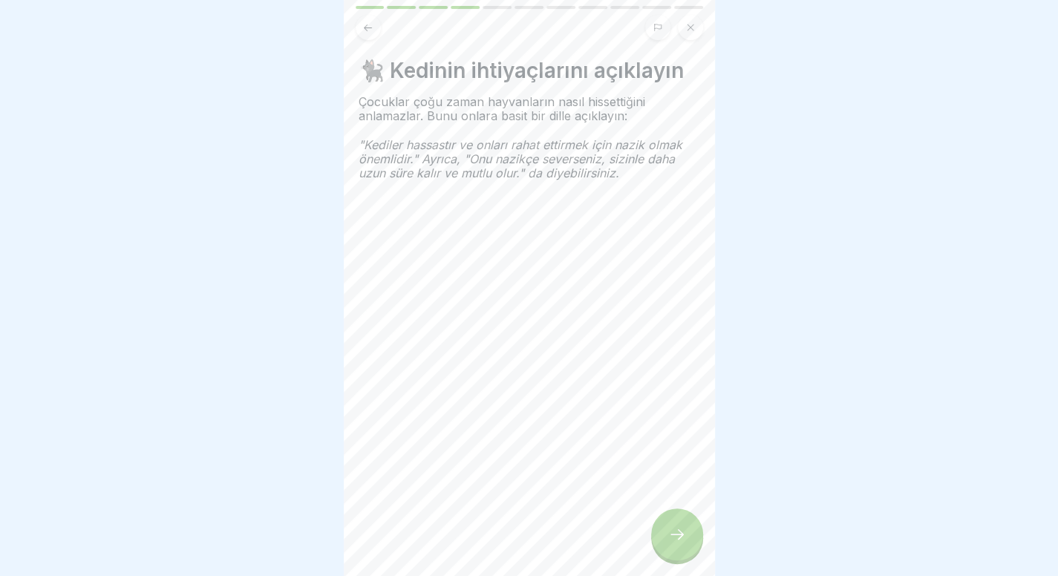
click at [674, 543] on icon at bounding box center [677, 534] width 18 height 18
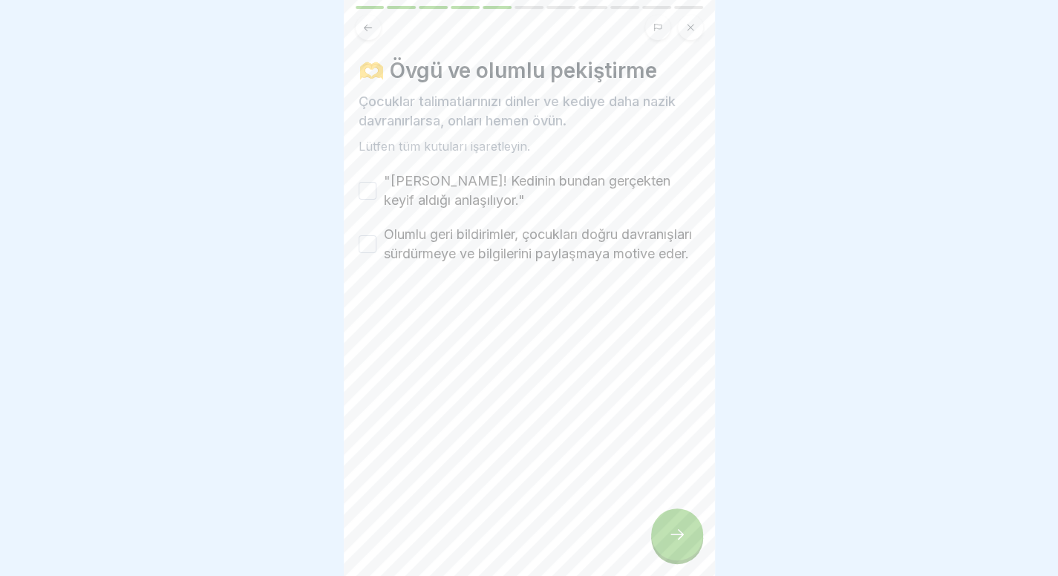
click at [497, 191] on font ""Harika gidiyorsun! Kedinin bundan gerçekten keyif aldığı anlaşılıyor."" at bounding box center [527, 190] width 287 height 35
click at [376, 191] on button ""Harika gidiyorsun! Kedinin bundan gerçekten keyif aldığı anlaşılıyor."" at bounding box center [367, 191] width 18 height 18
click at [487, 234] on font "Olumlu geri bildirimler, çocukları doğru davranışları sürdürmeye ve bilgilerini…" at bounding box center [538, 243] width 308 height 35
click at [376, 235] on button "Olumlu geri bildirimler, çocukları doğru davranışları sürdürmeye ve bilgilerini…" at bounding box center [367, 244] width 18 height 18
click at [690, 540] on div at bounding box center [677, 534] width 52 height 52
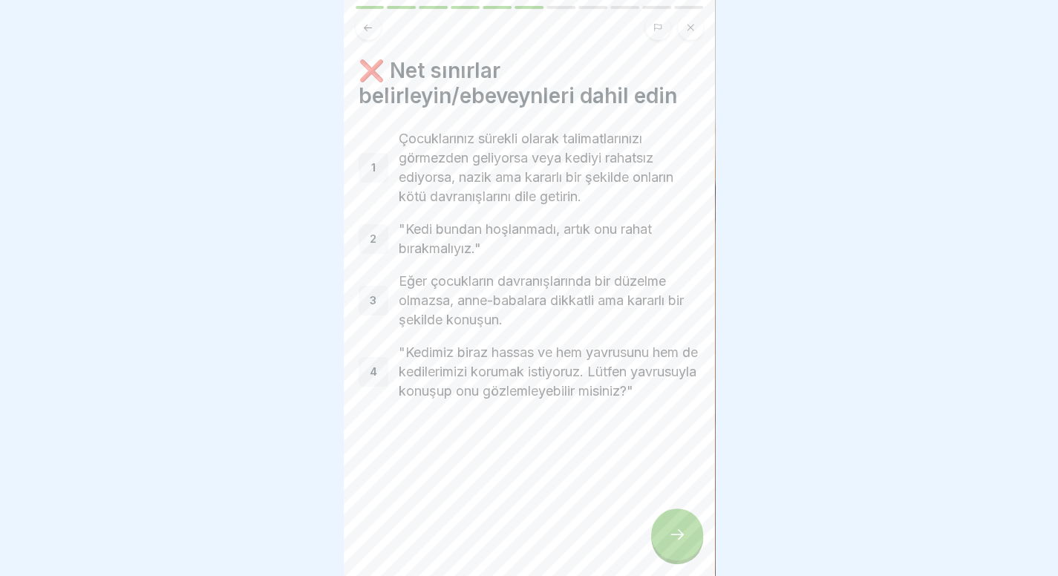
click at [690, 540] on div at bounding box center [677, 534] width 52 height 52
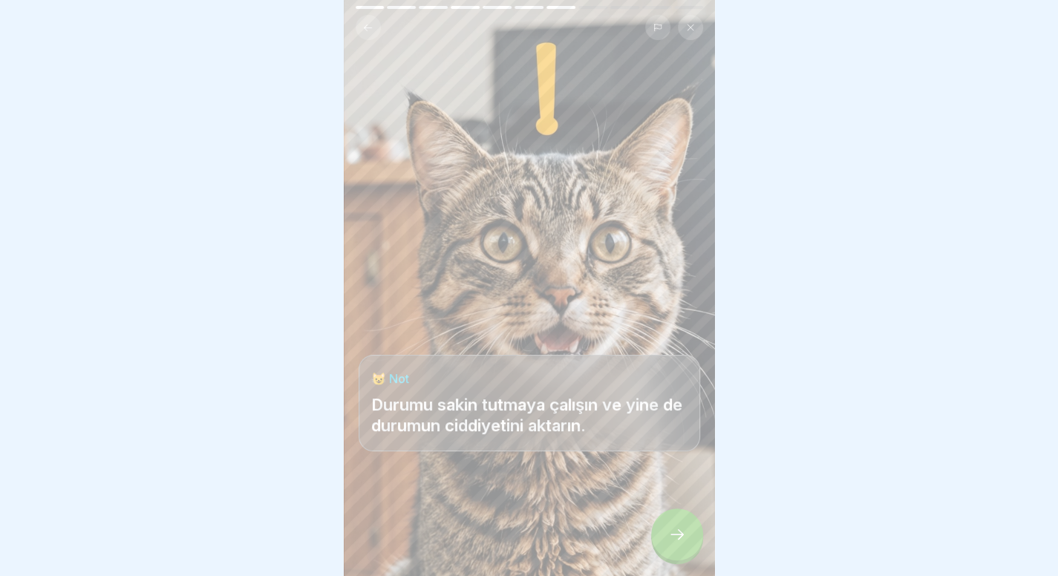
click at [690, 540] on div at bounding box center [677, 534] width 52 height 52
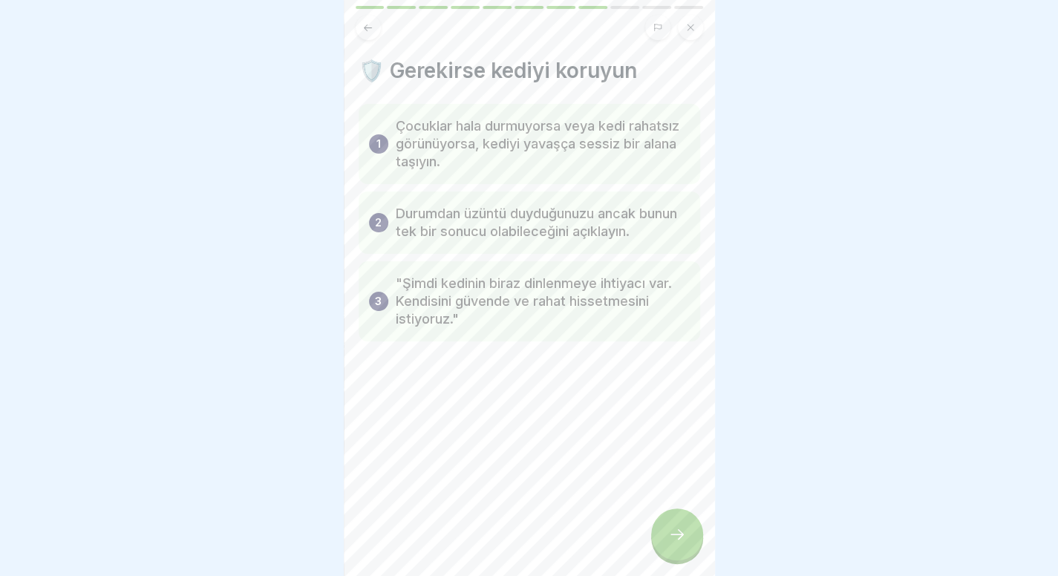
click at [690, 540] on div at bounding box center [677, 534] width 52 height 52
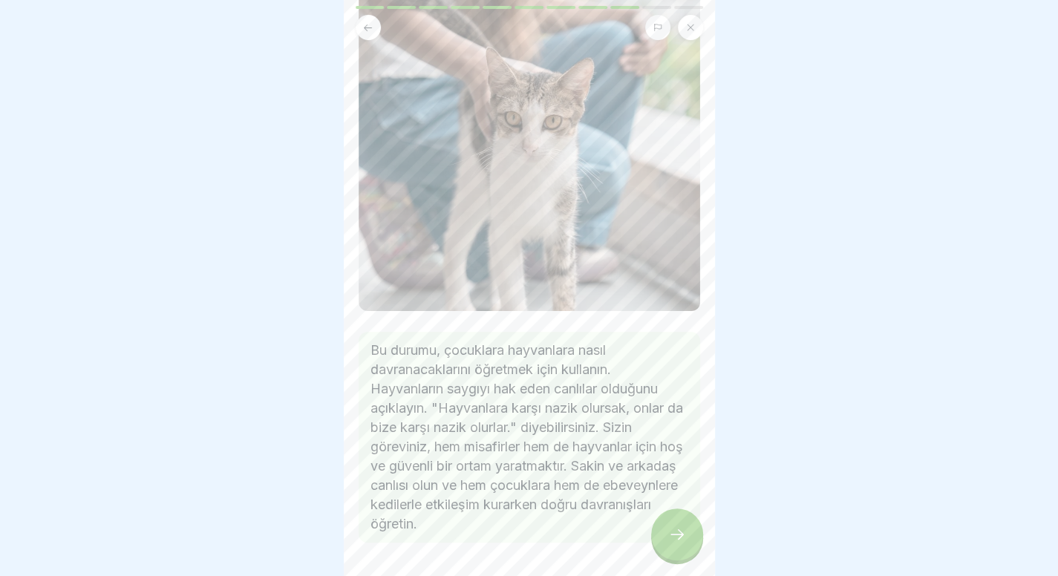
scroll to position [251, 0]
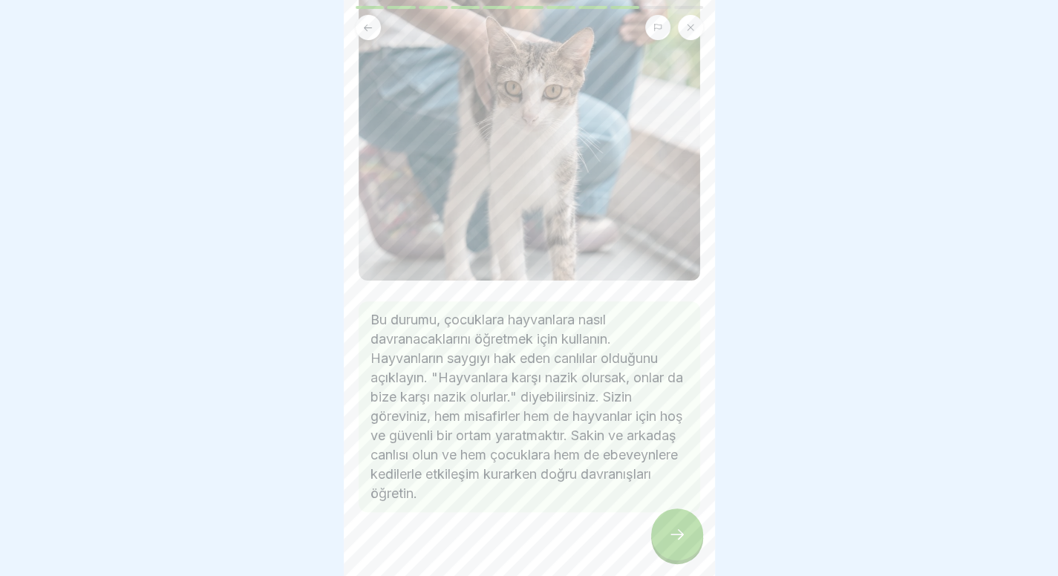
click at [670, 535] on icon at bounding box center [677, 534] width 18 height 18
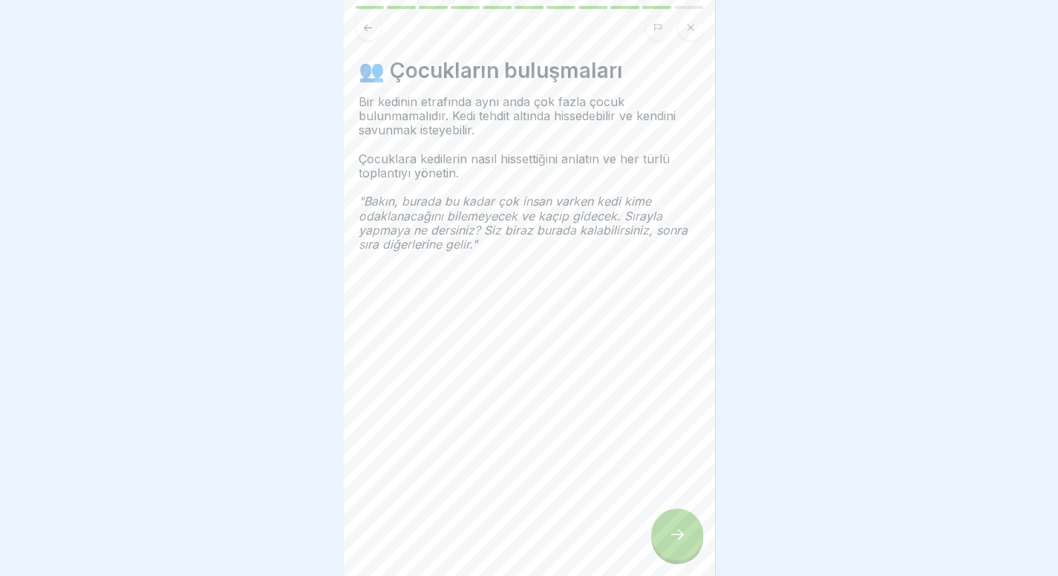
click at [670, 535] on icon at bounding box center [677, 534] width 18 height 18
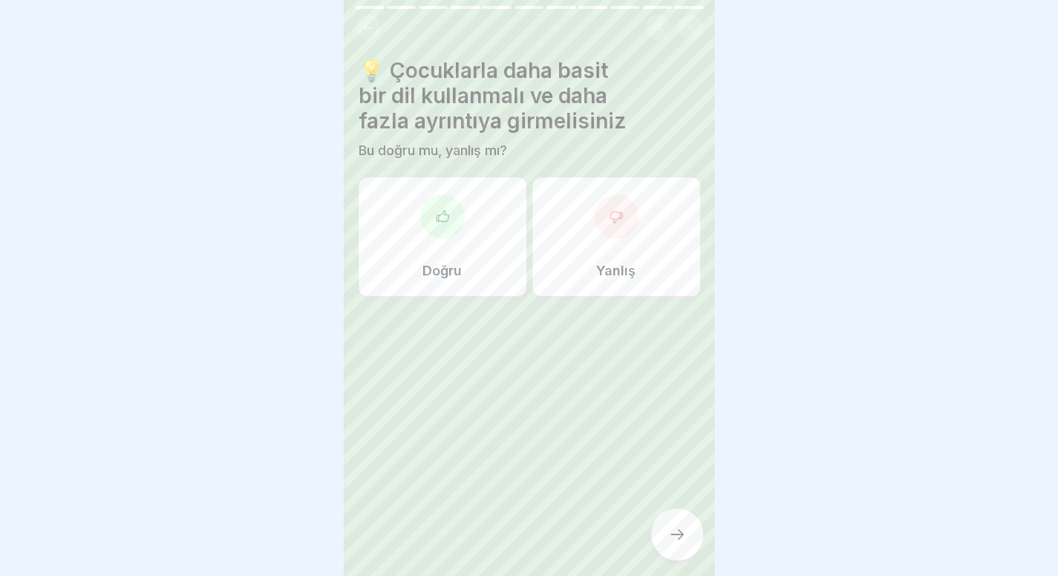
click at [465, 222] on div "Doğru" at bounding box center [442, 236] width 168 height 119
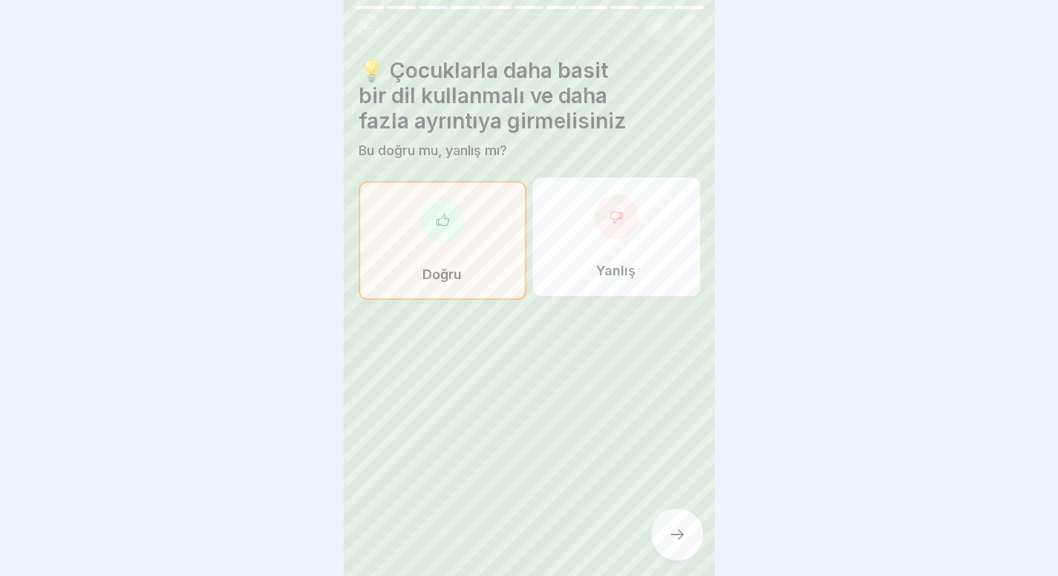
click at [673, 540] on icon at bounding box center [677, 534] width 18 height 18
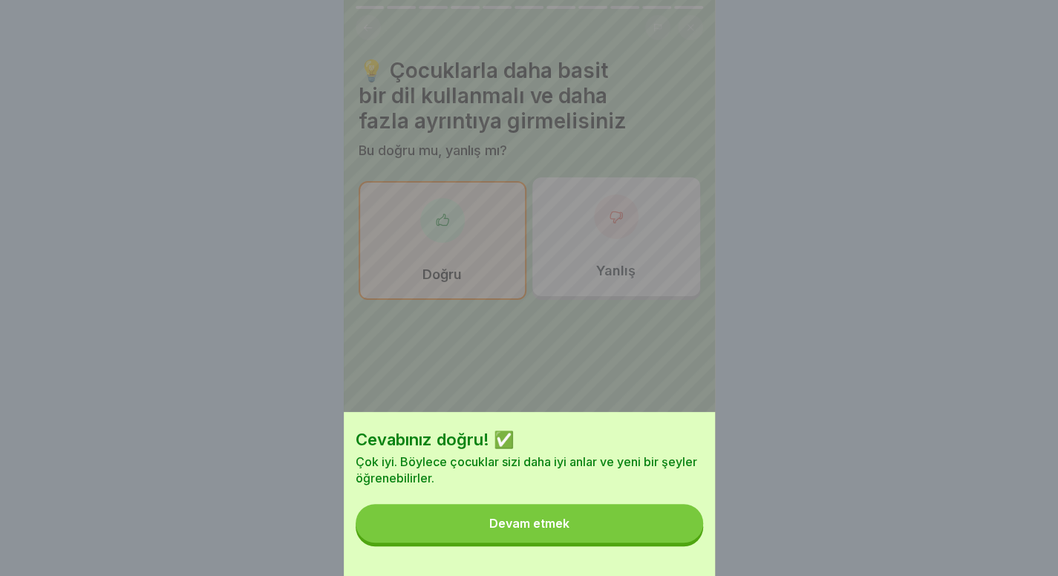
click at [673, 540] on button "Devam etmek" at bounding box center [529, 523] width 347 height 39
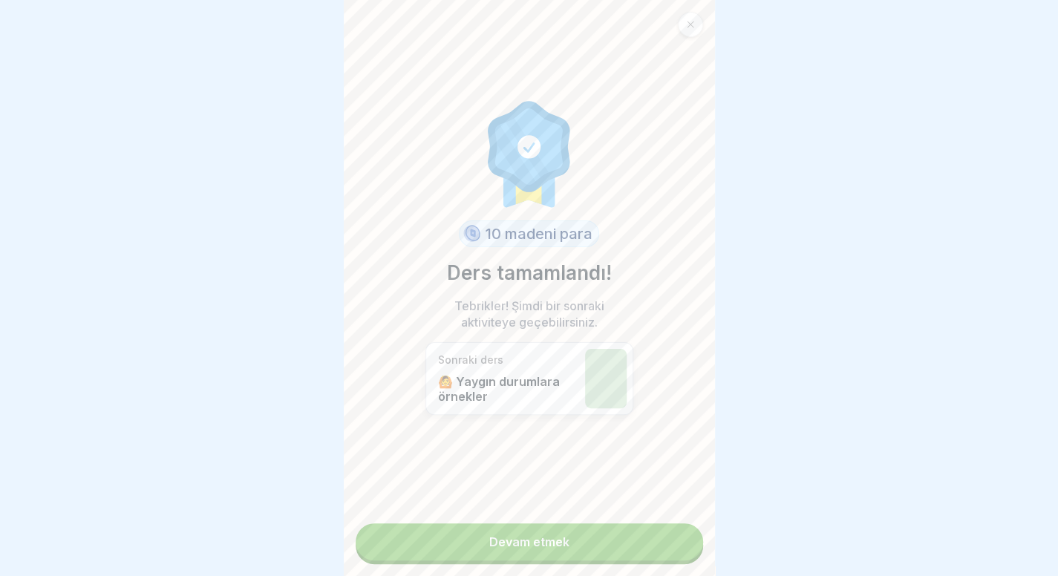
click at [641, 544] on link "Devam etmek" at bounding box center [529, 541] width 347 height 37
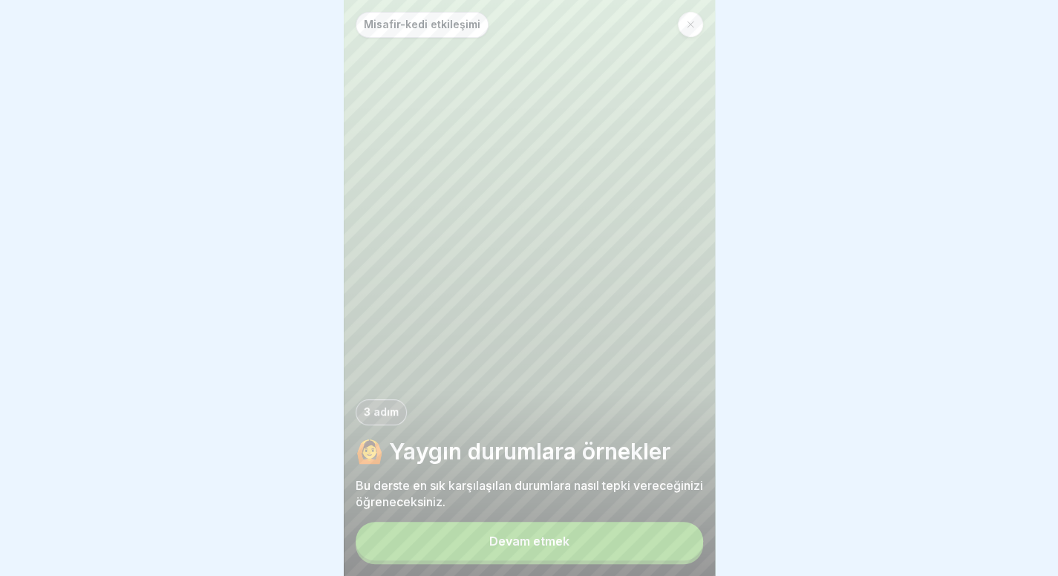
click at [578, 550] on button "Devam etmek" at bounding box center [529, 541] width 347 height 39
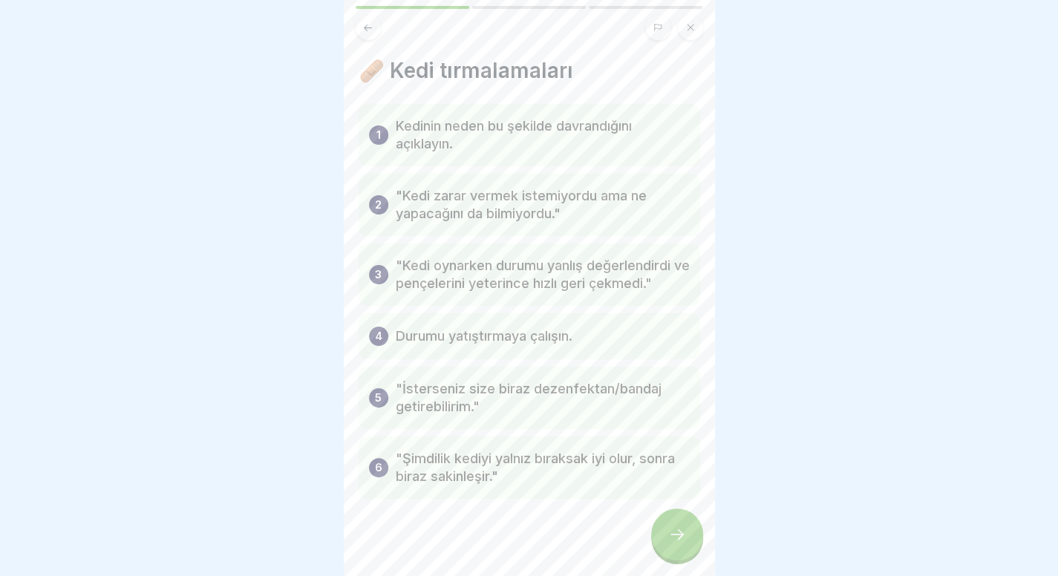
click at [675, 540] on icon at bounding box center [677, 534] width 18 height 18
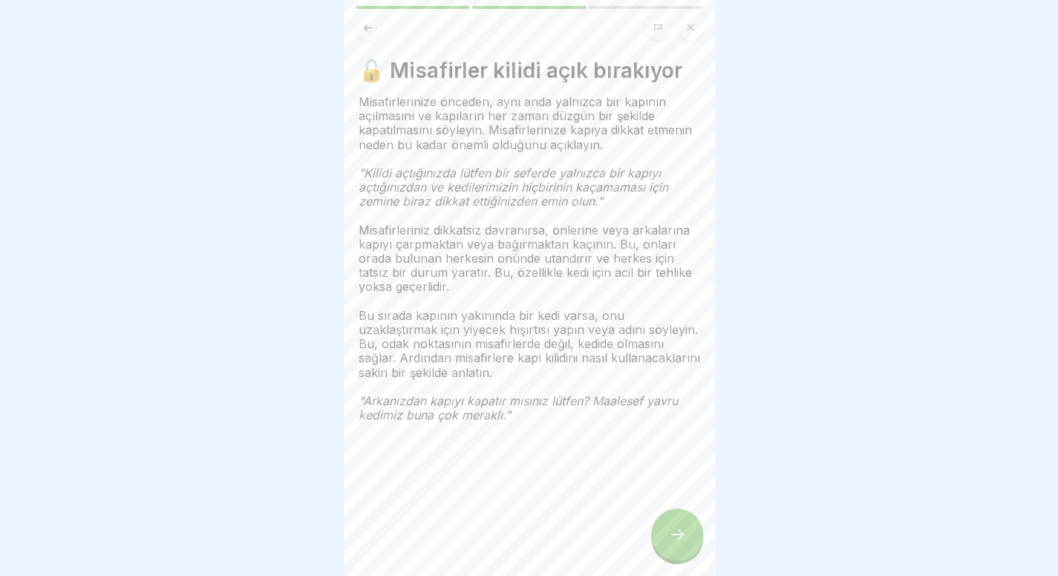
click at [675, 540] on icon at bounding box center [677, 534] width 18 height 18
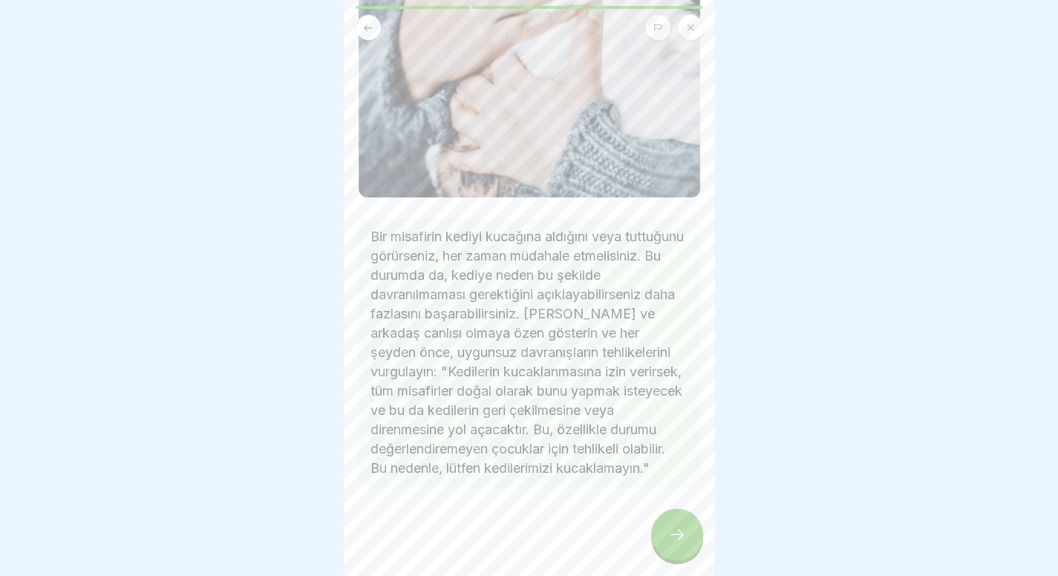
scroll to position [316, 0]
click at [669, 536] on icon at bounding box center [677, 534] width 18 height 18
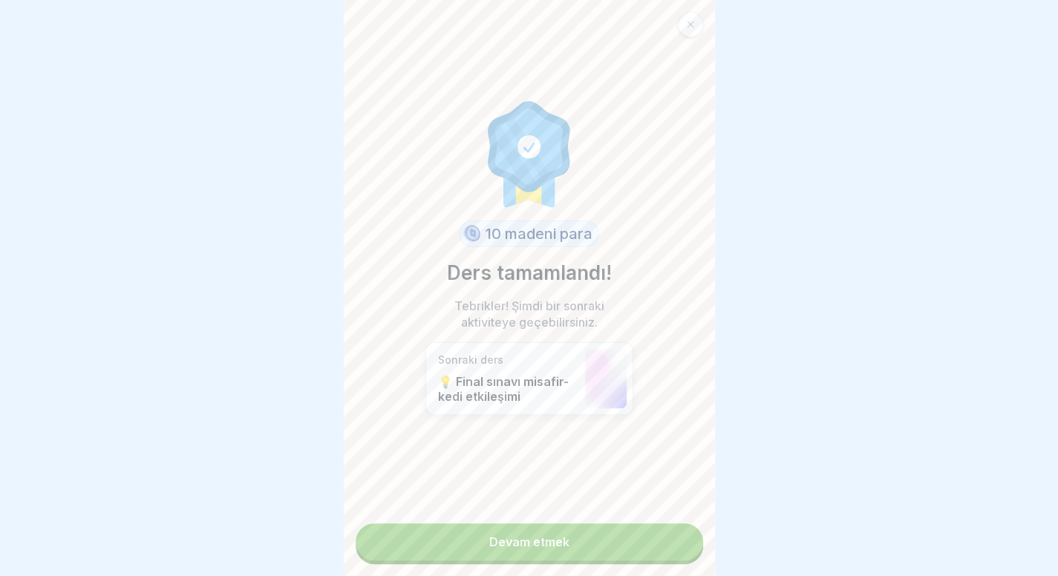
click at [652, 543] on link "Devam etmek" at bounding box center [529, 541] width 347 height 37
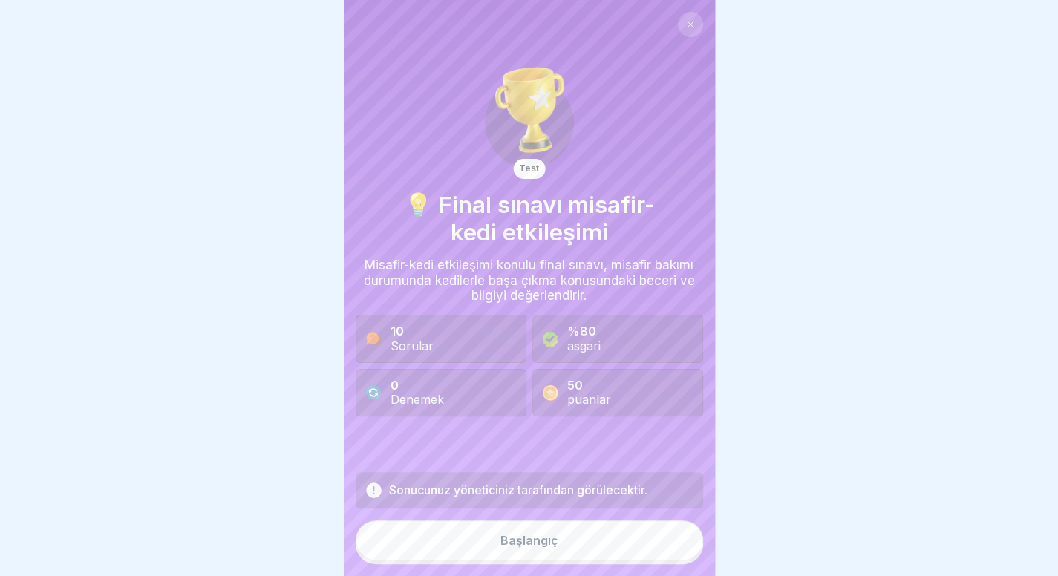
click at [678, 24] on button at bounding box center [690, 24] width 25 height 25
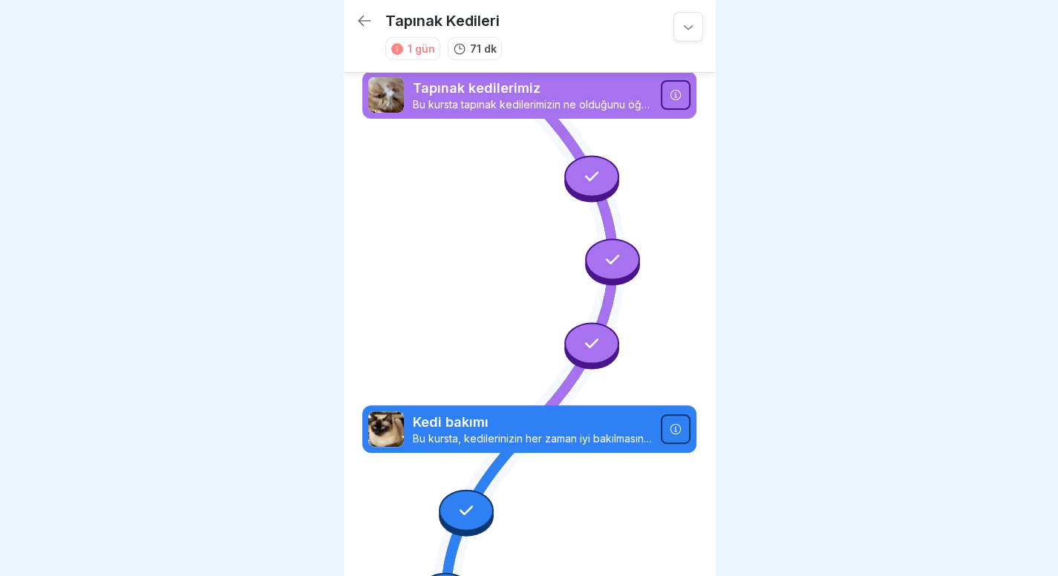
scroll to position [1821, 0]
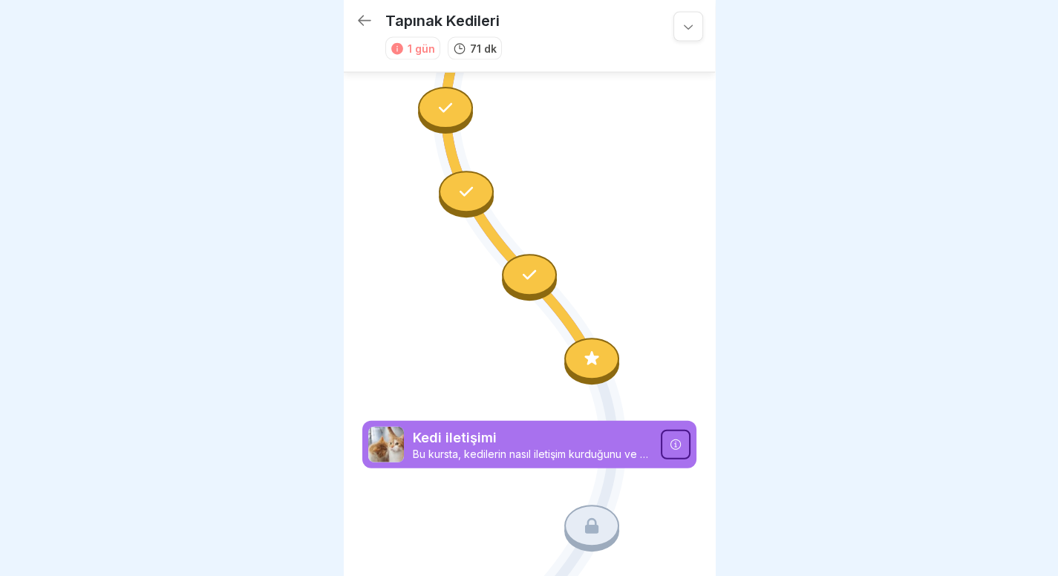
click at [583, 338] on div at bounding box center [591, 359] width 55 height 42
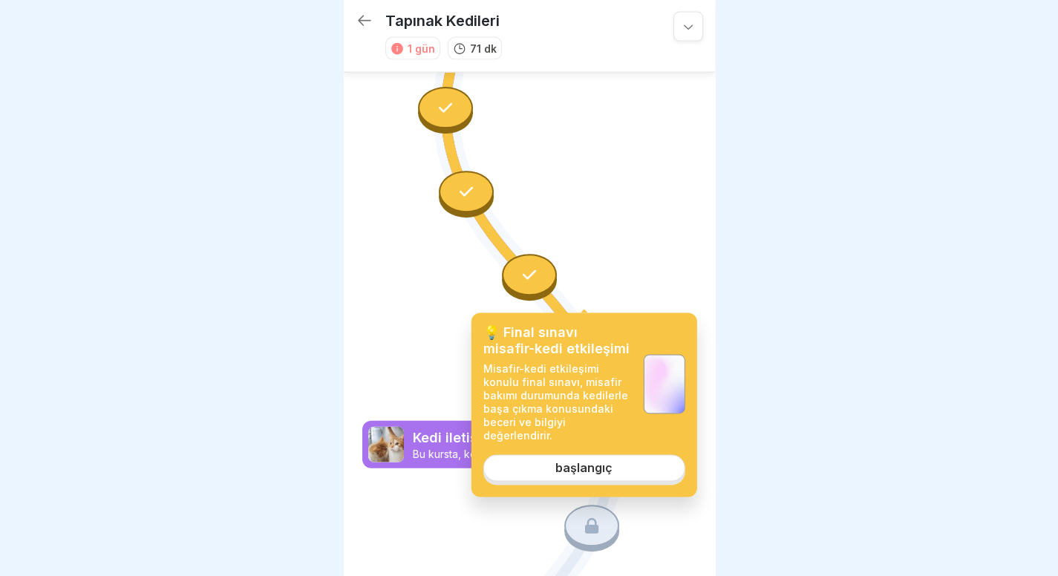
click at [558, 461] on font "başlangıç" at bounding box center [583, 468] width 57 height 15
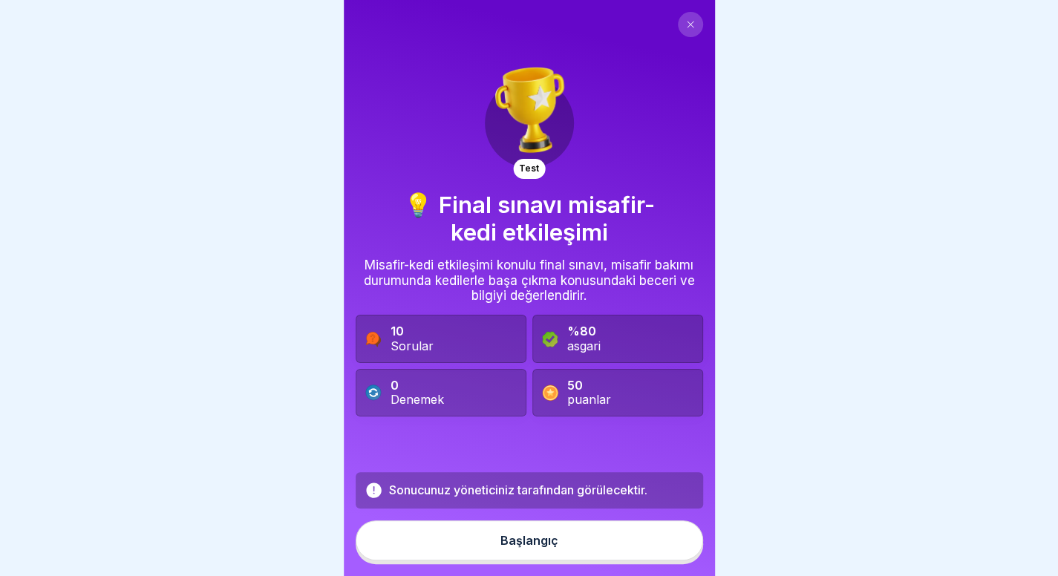
click at [548, 542] on font "Başlangıç" at bounding box center [529, 540] width 58 height 15
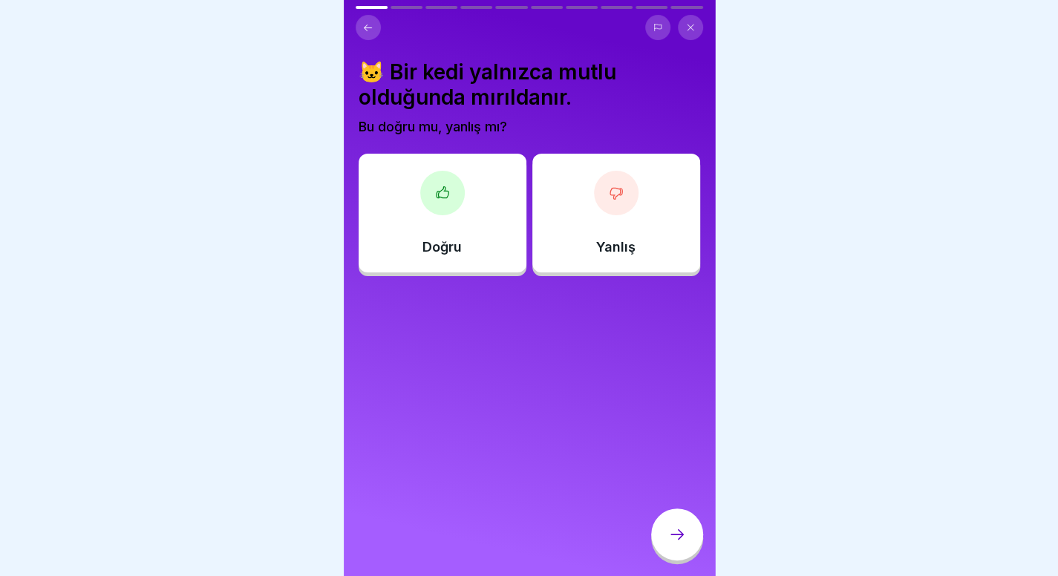
click at [587, 219] on div "Yanlış" at bounding box center [616, 213] width 168 height 119
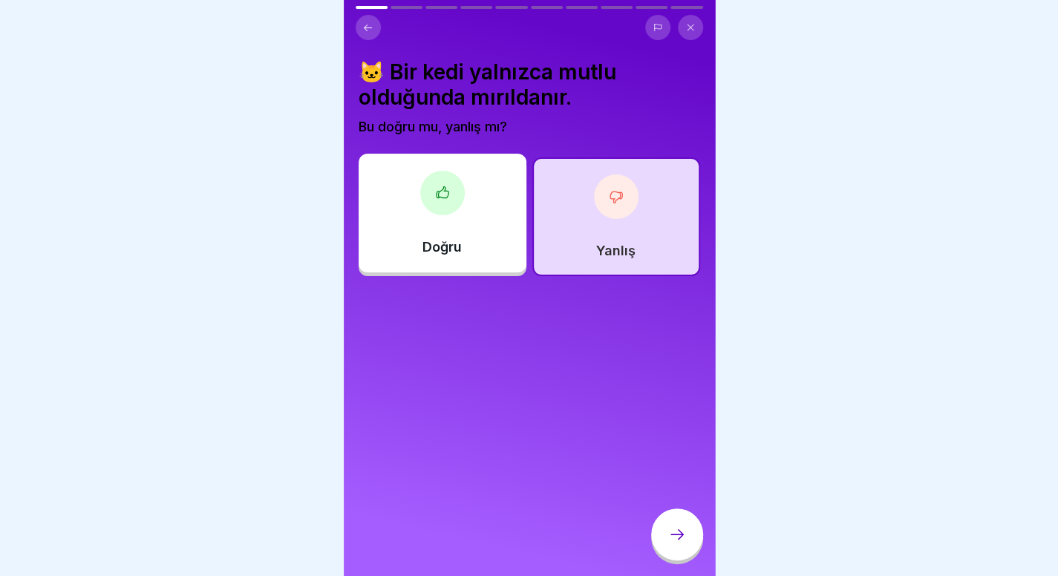
click at [668, 543] on icon at bounding box center [677, 534] width 18 height 18
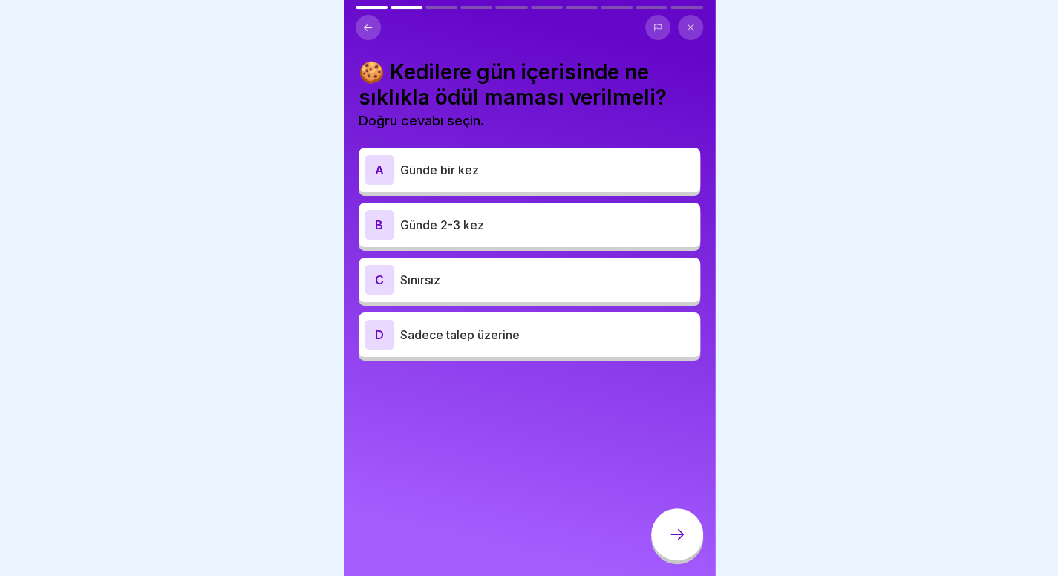
click at [615, 216] on p "Günde 2-3 kez" at bounding box center [547, 225] width 294 height 18
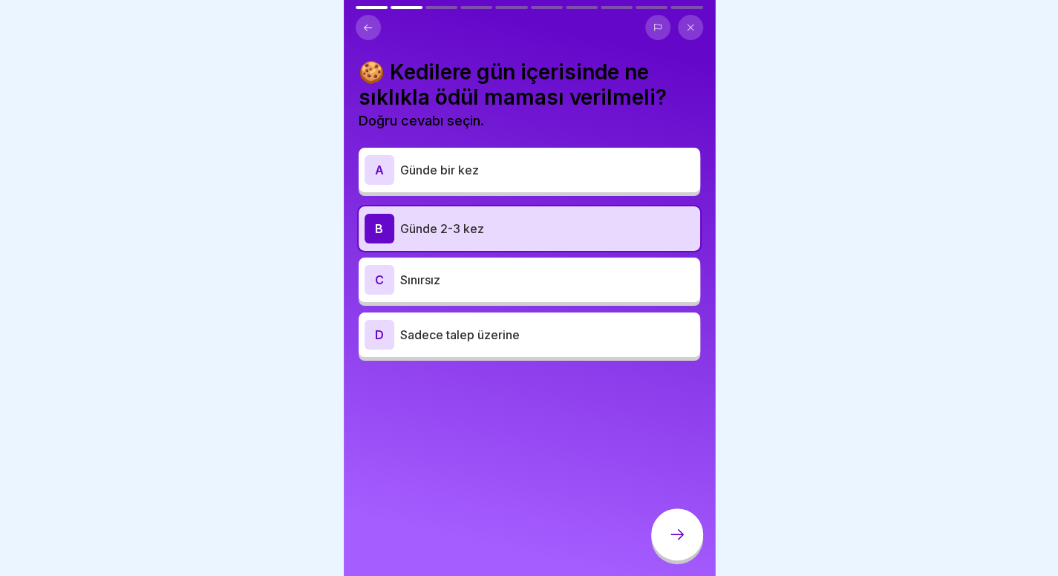
click at [683, 547] on div at bounding box center [677, 534] width 52 height 52
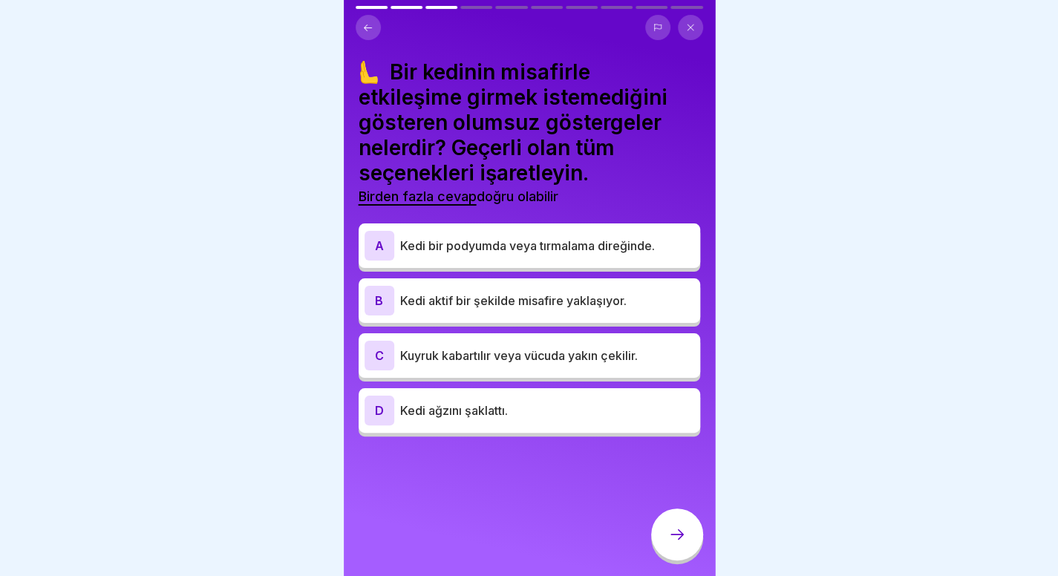
click at [610, 356] on div "C Kuyruk kabartılır veya vücuda yakın çekilir." at bounding box center [529, 356] width 330 height 30
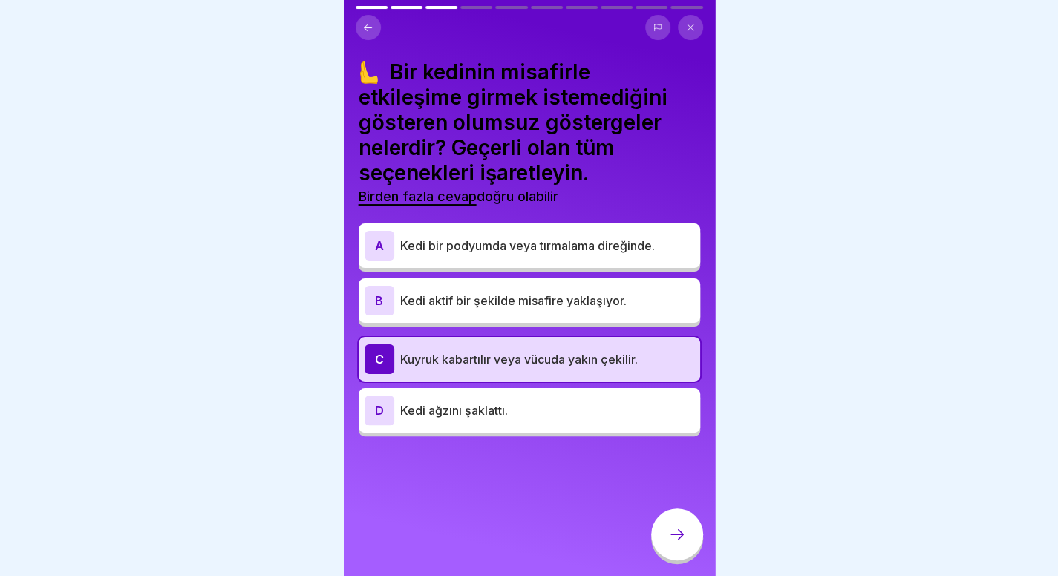
click at [636, 231] on div "A Kedi bir podyumda veya tırmalama direğinde." at bounding box center [529, 246] width 330 height 30
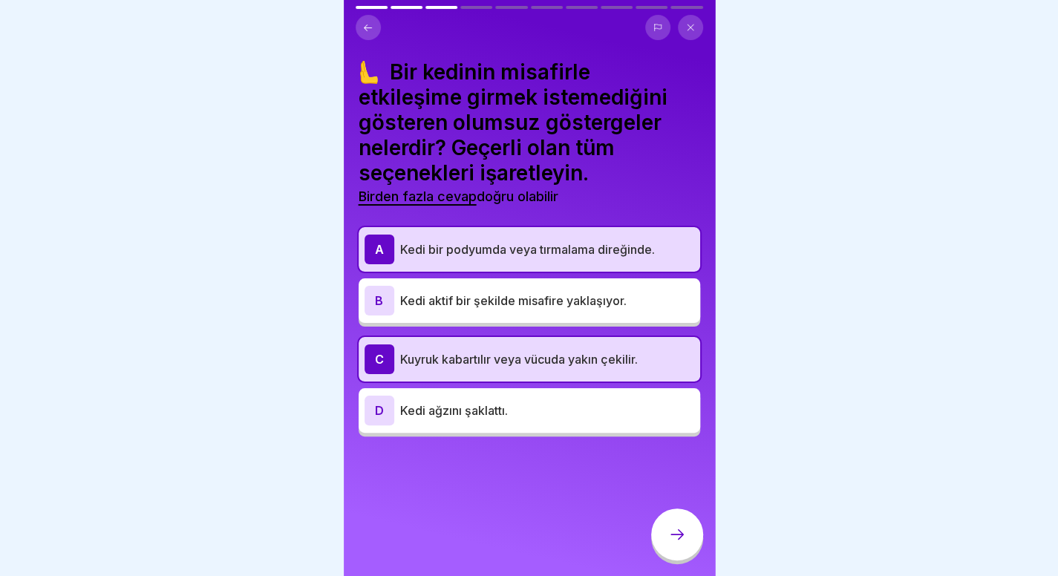
click at [683, 525] on div at bounding box center [677, 534] width 52 height 52
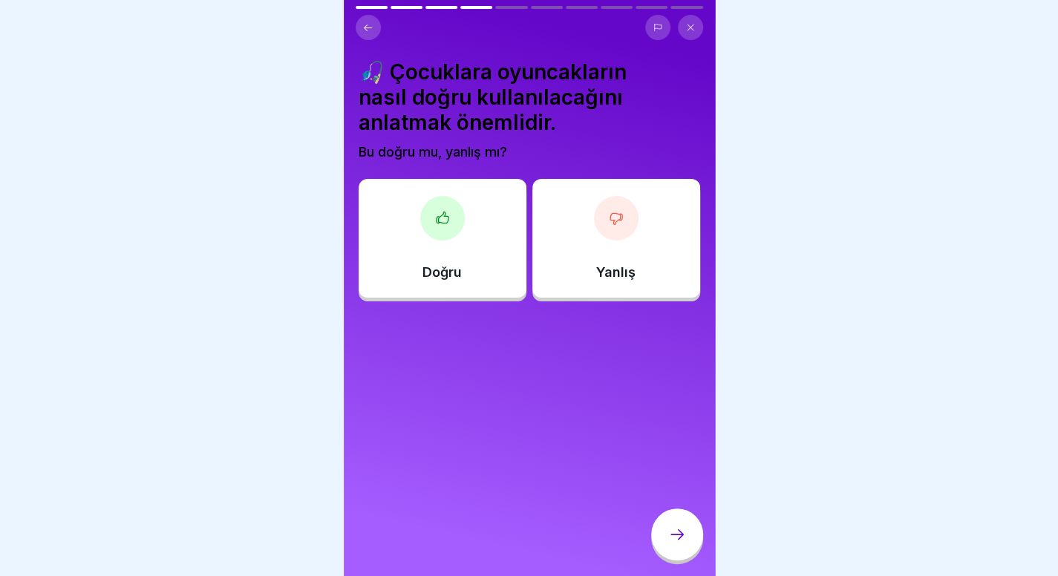
click at [468, 249] on div "Doğru" at bounding box center [442, 238] width 168 height 119
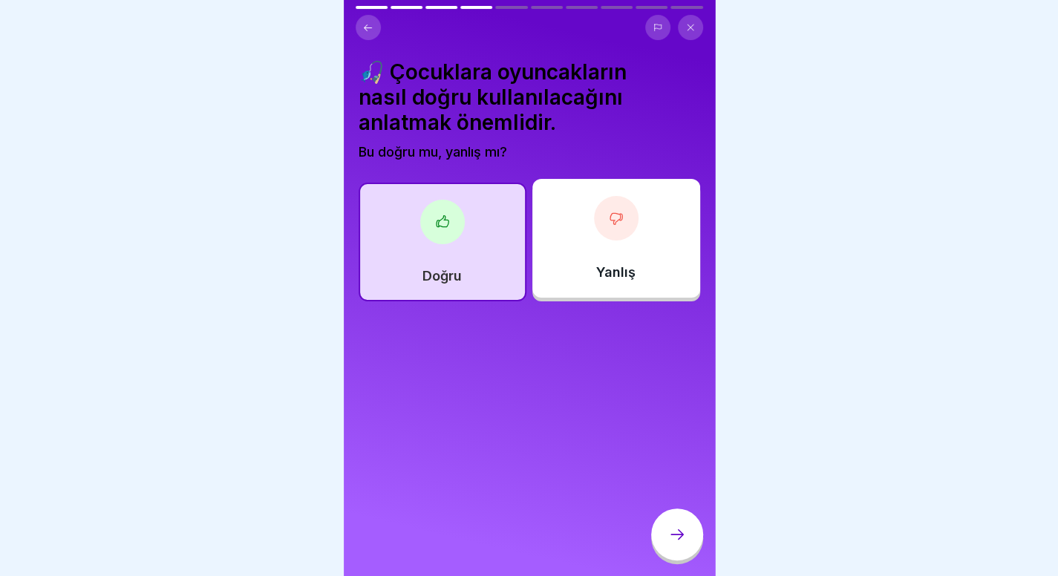
click at [662, 538] on div at bounding box center [677, 534] width 52 height 52
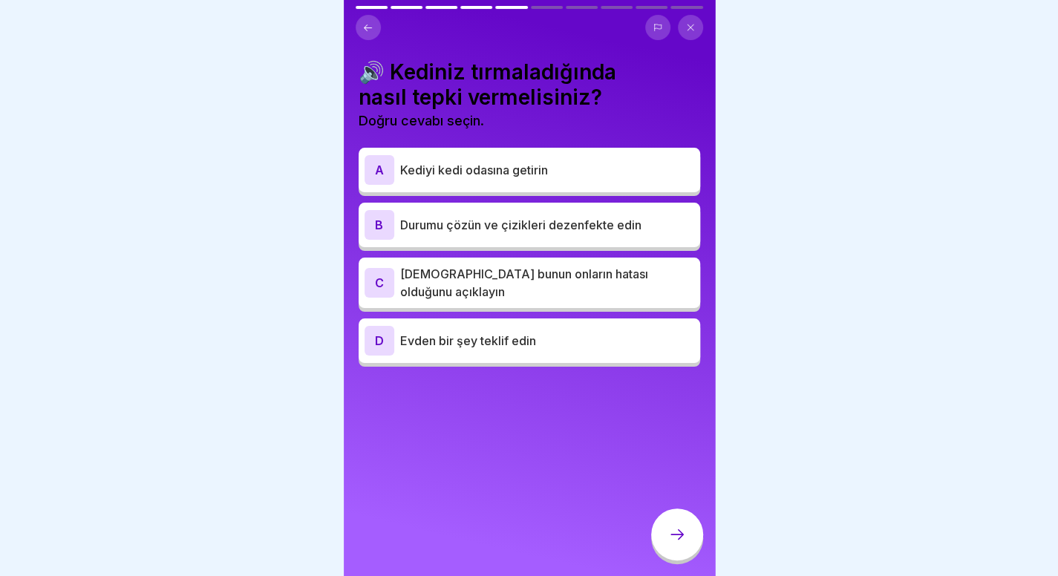
click at [616, 220] on font "Durumu çözün ve çizikleri dezenfekte edin" at bounding box center [520, 224] width 241 height 15
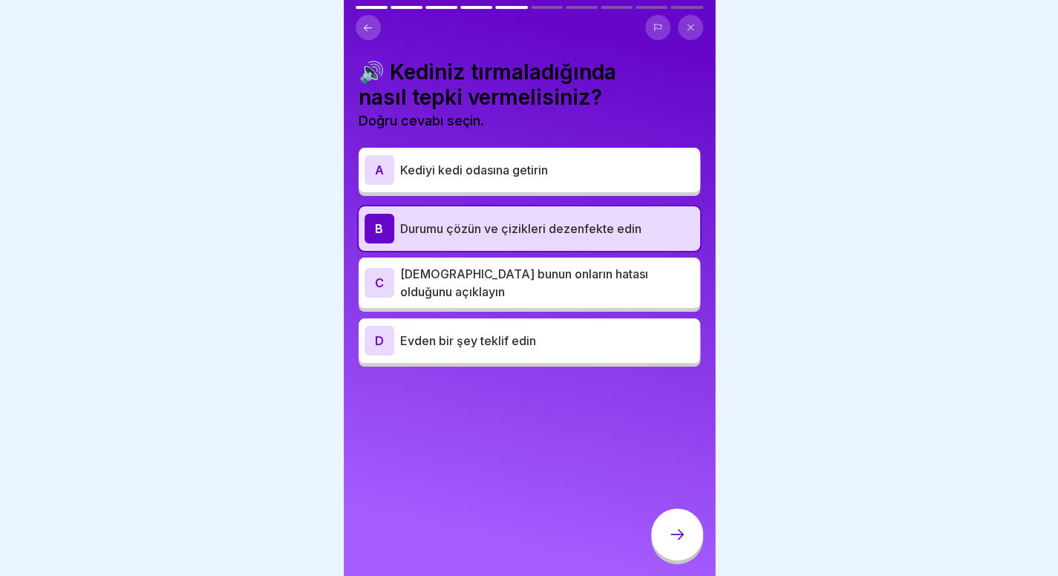
click at [623, 161] on p "Kediyi kedi odasına getirin" at bounding box center [547, 170] width 294 height 18
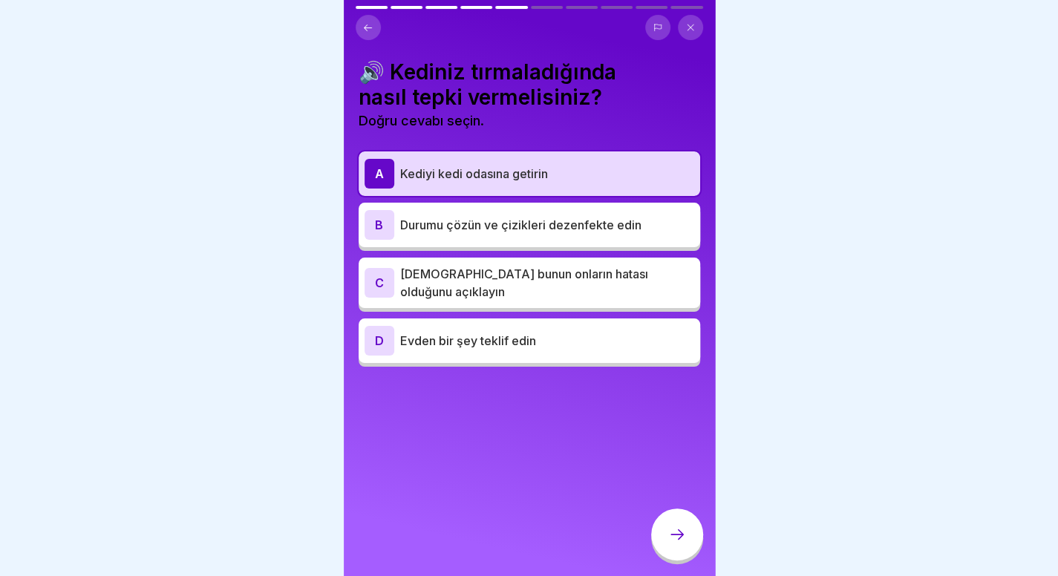
click at [595, 217] on font "Durumu çözün ve çizikleri dezenfekte edin" at bounding box center [520, 224] width 241 height 15
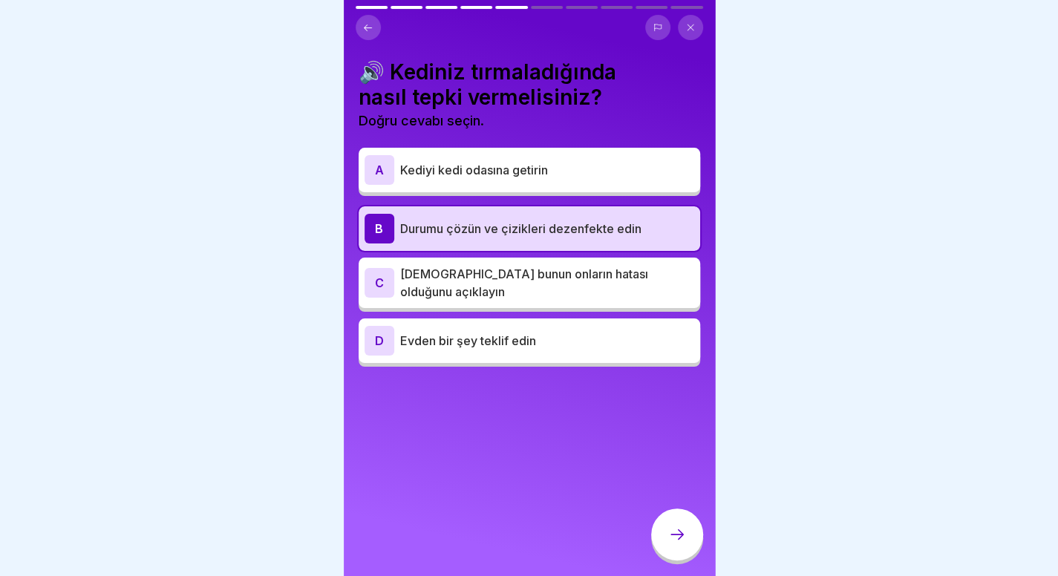
click at [677, 523] on div at bounding box center [677, 534] width 52 height 52
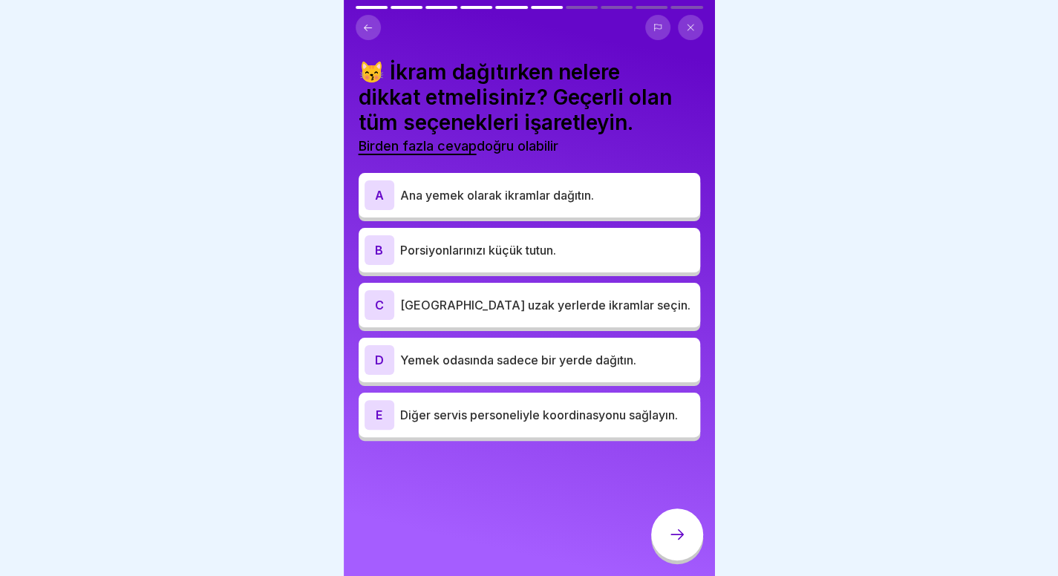
click at [597, 235] on div "B Porsiyonlarınızı küçük tutun." at bounding box center [529, 250] width 330 height 30
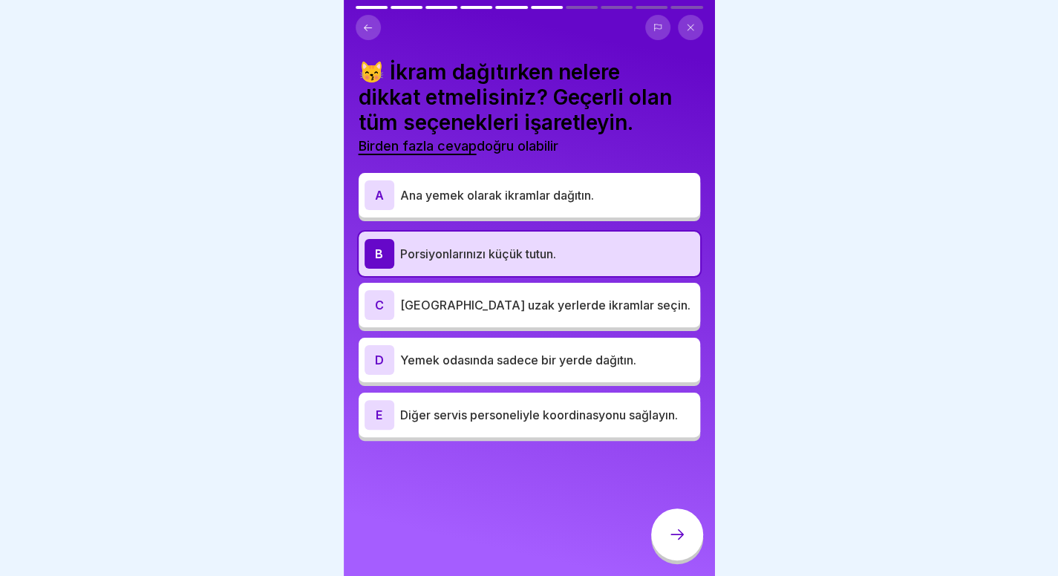
click at [570, 298] on font "[GEOGRAPHIC_DATA] uzak yerlerde ikramlar seçin." at bounding box center [545, 305] width 290 height 15
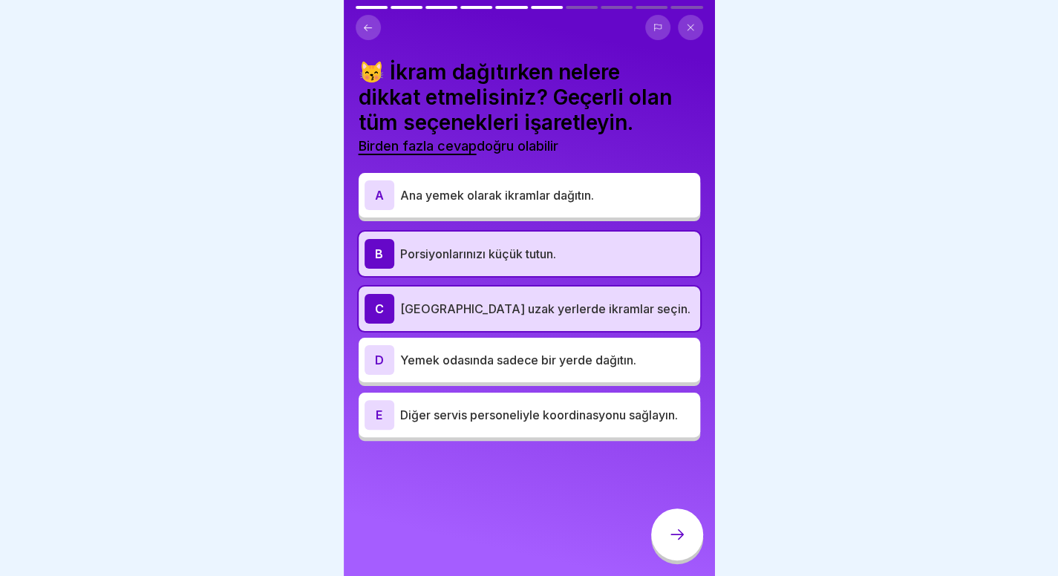
click at [564, 416] on div "E Diğer servis personeliyle koordinasyonu sağlayın." at bounding box center [529, 415] width 330 height 30
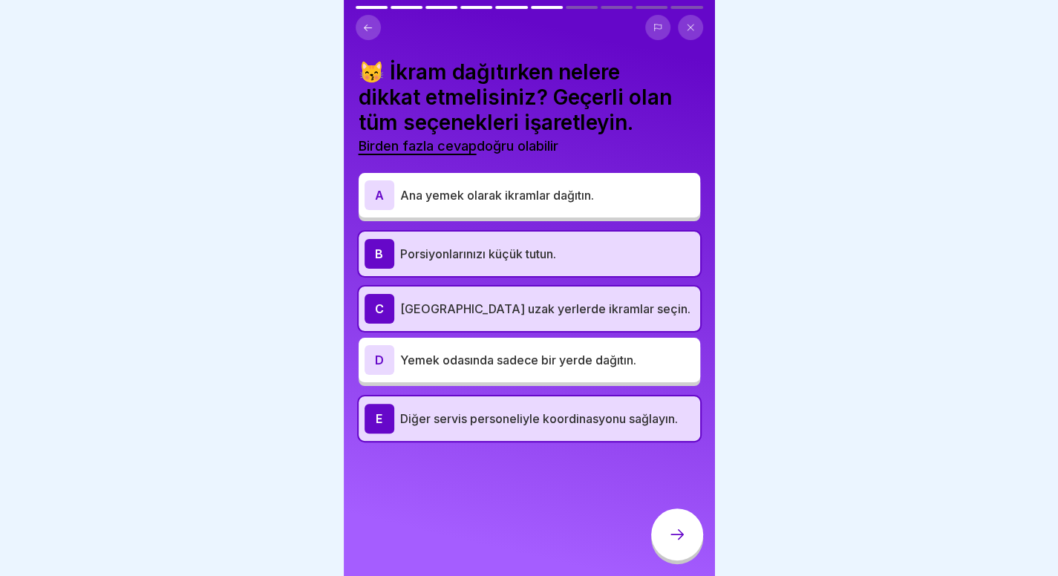
click at [671, 538] on icon at bounding box center [677, 534] width 18 height 18
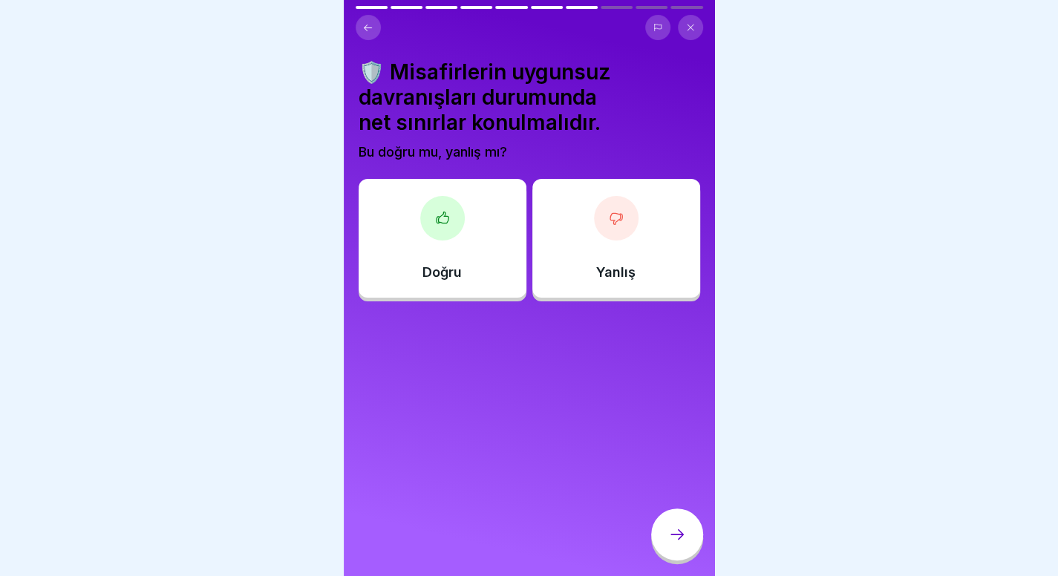
click at [494, 181] on div "Doğru" at bounding box center [442, 238] width 168 height 119
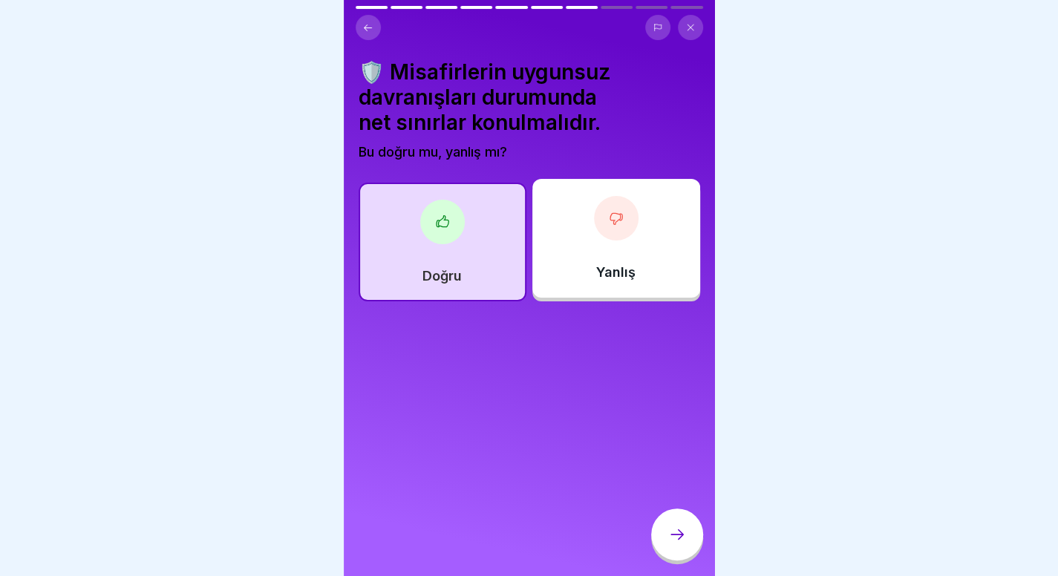
click at [677, 543] on icon at bounding box center [677, 534] width 18 height 18
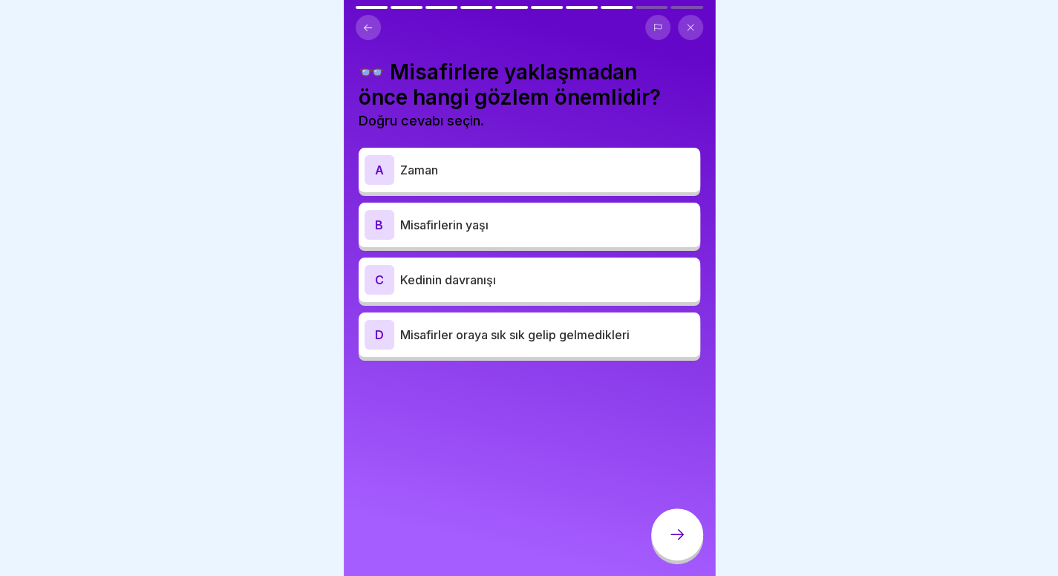
click at [573, 282] on p "Kedinin davranışı" at bounding box center [547, 280] width 294 height 18
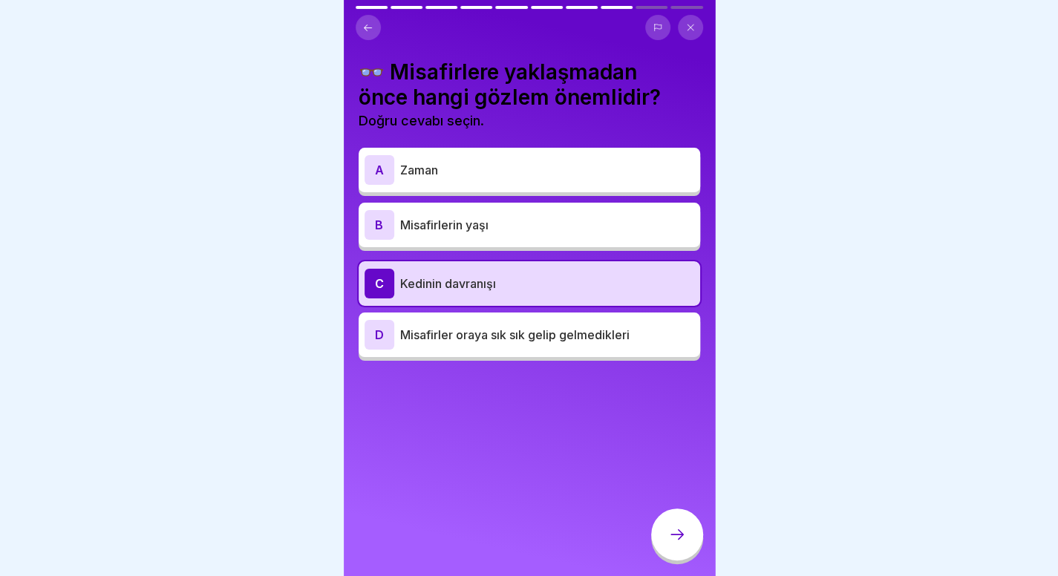
click at [613, 229] on p "Misafirlerin yaşı" at bounding box center [547, 225] width 294 height 18
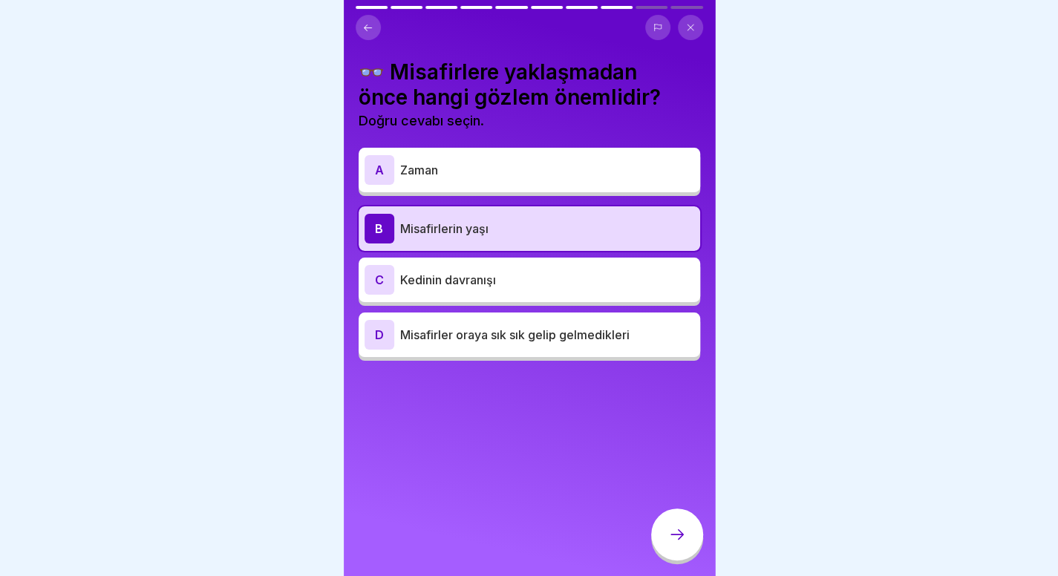
click at [593, 286] on p "Kedinin davranışı" at bounding box center [547, 280] width 294 height 18
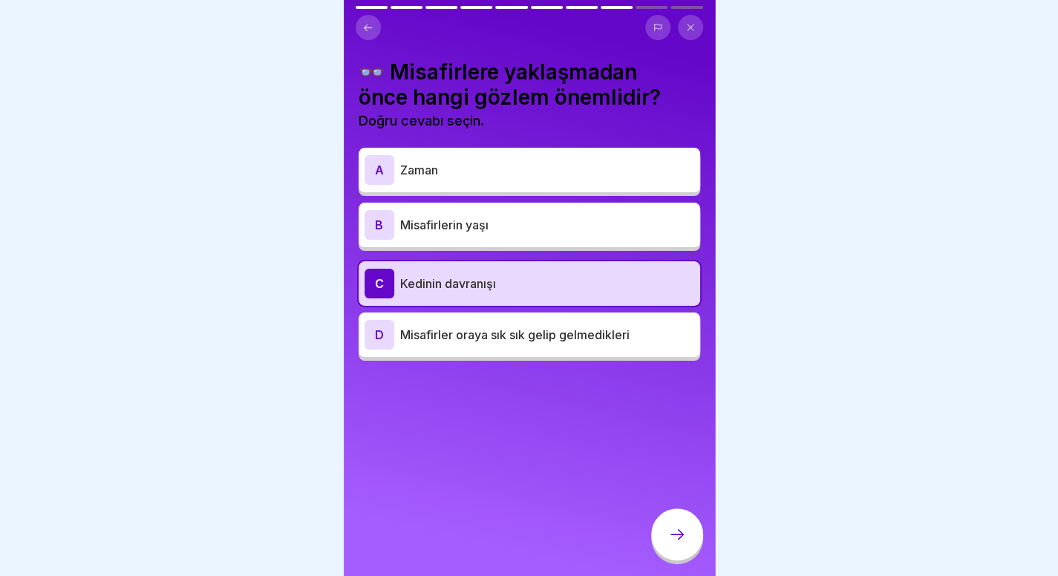
click at [571, 229] on p "Misafirlerin yaşı" at bounding box center [547, 225] width 294 height 18
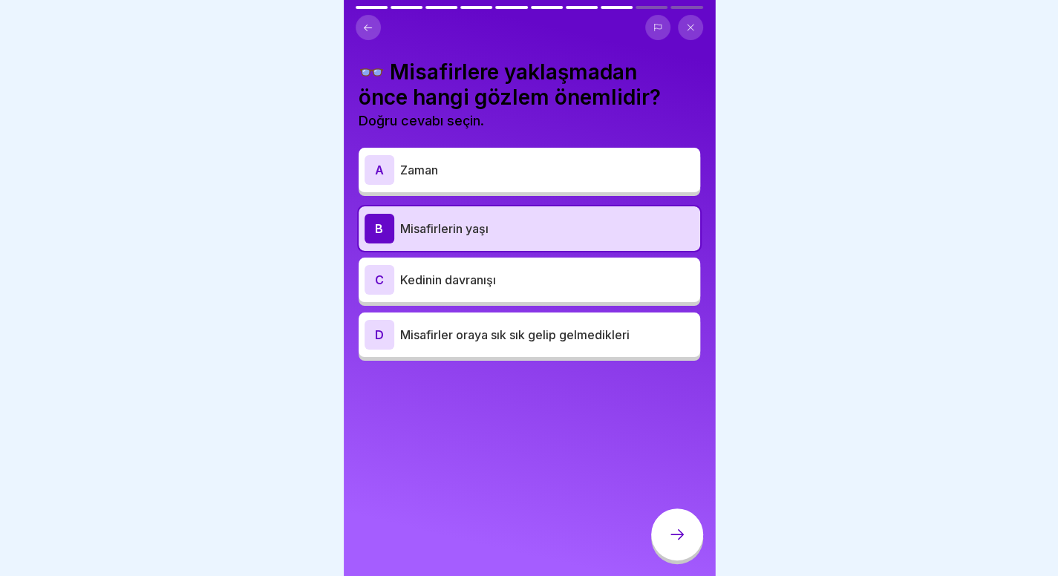
click at [689, 553] on div at bounding box center [677, 534] width 52 height 52
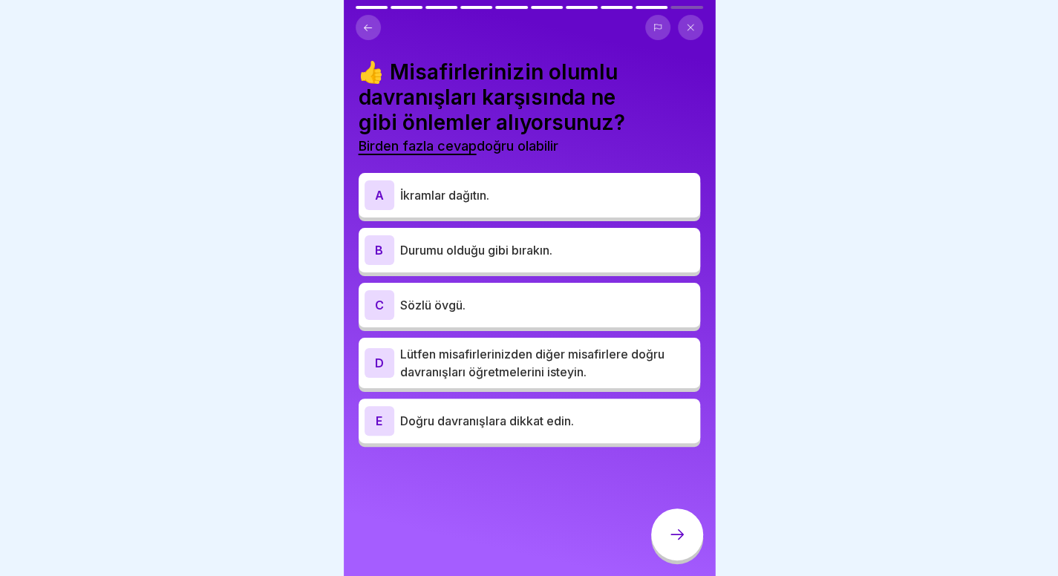
click at [547, 312] on p "Sözlü övgü." at bounding box center [547, 305] width 294 height 18
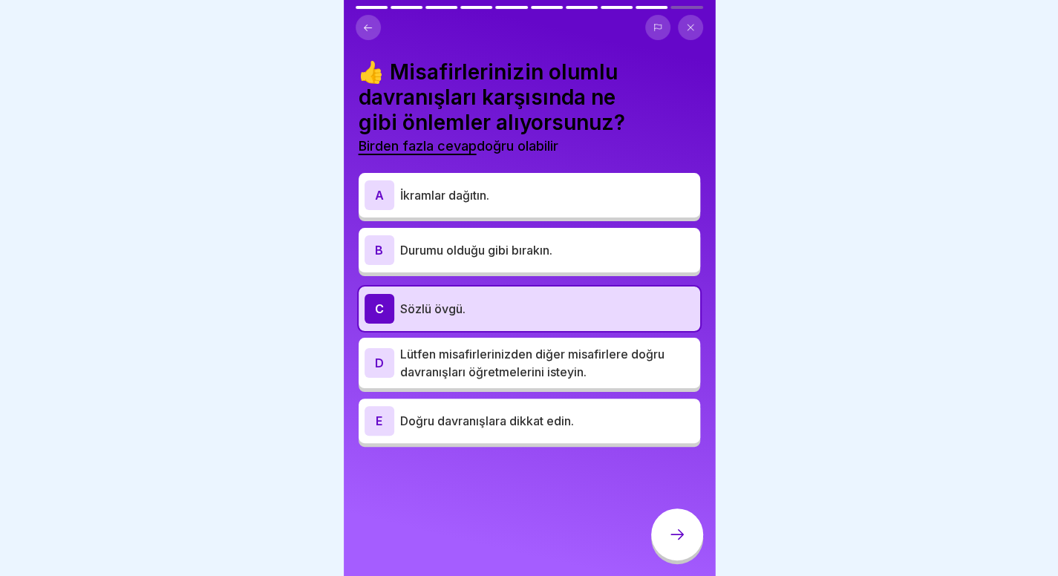
click at [573, 369] on font "Lütfen misafirlerinizden diğer misafirlere doğru davranışları öğretmelerini ist…" at bounding box center [532, 363] width 264 height 33
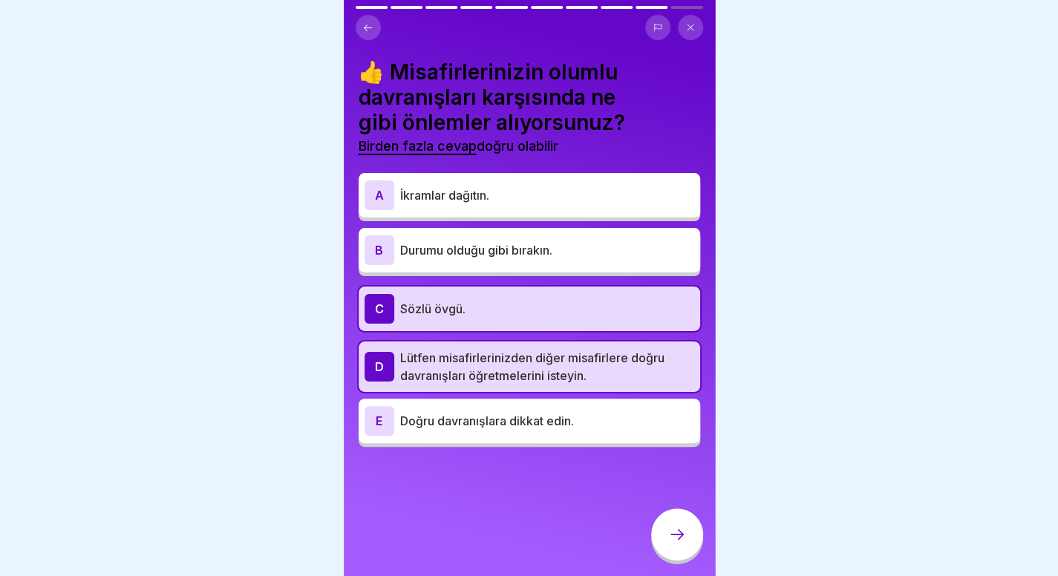
click at [577, 359] on font "Lütfen misafirlerinizden diğer misafirlere doğru davranışları öğretmelerini ist…" at bounding box center [532, 366] width 264 height 33
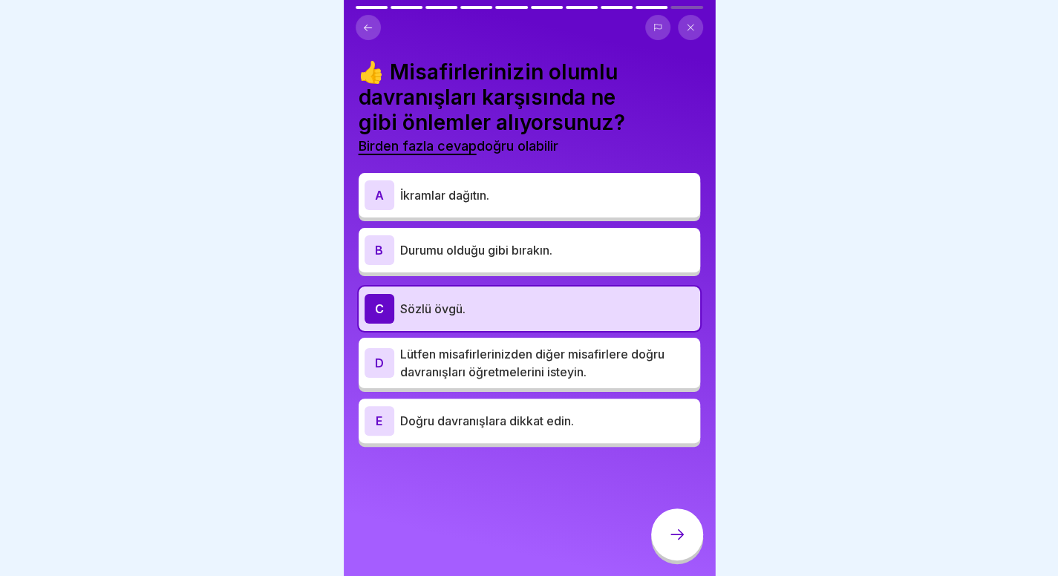
click at [606, 415] on p "Doğru davranışlara dikkat edin." at bounding box center [547, 421] width 294 height 18
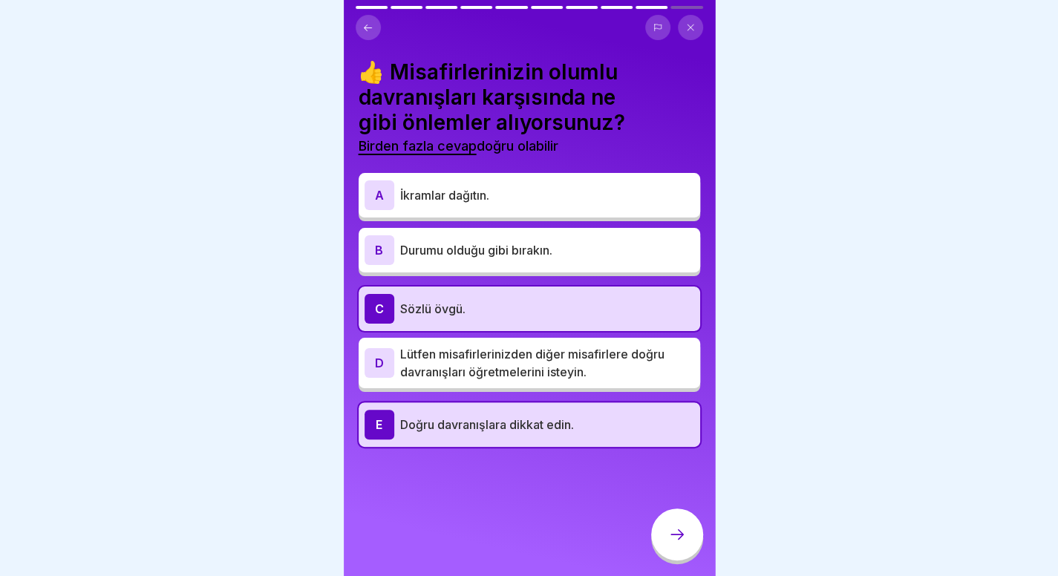
click at [664, 551] on div at bounding box center [677, 534] width 52 height 52
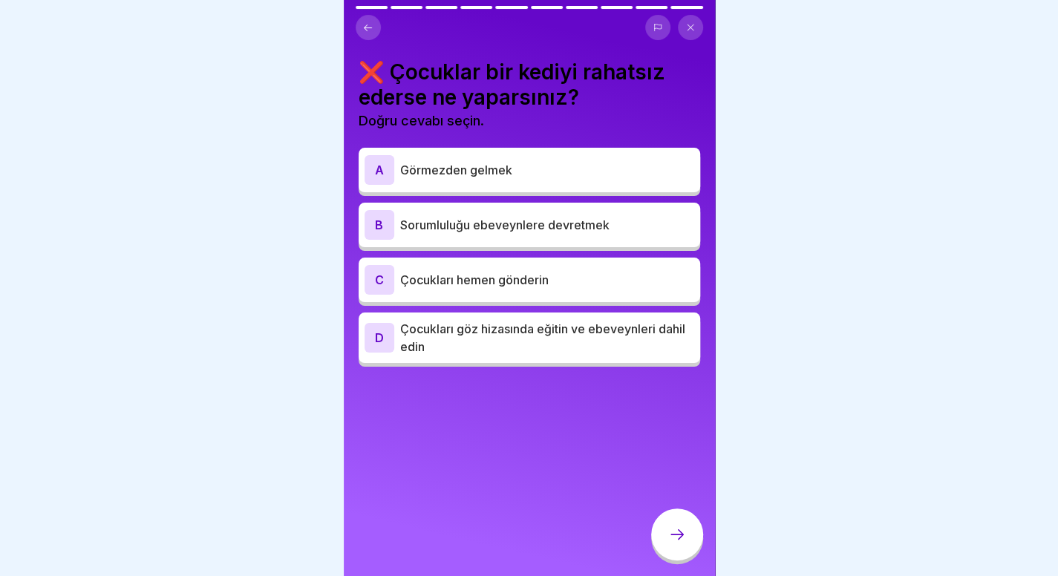
click at [577, 341] on p "Çocukları göz hizasında eğitin ve ebeveynleri dahil edin" at bounding box center [547, 338] width 294 height 36
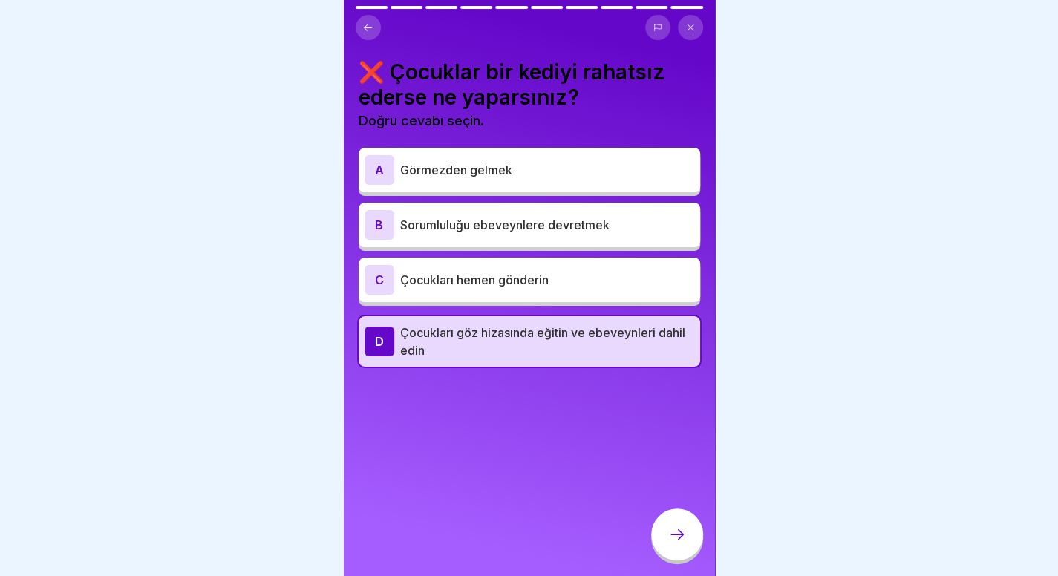
click at [677, 543] on icon at bounding box center [677, 534] width 18 height 18
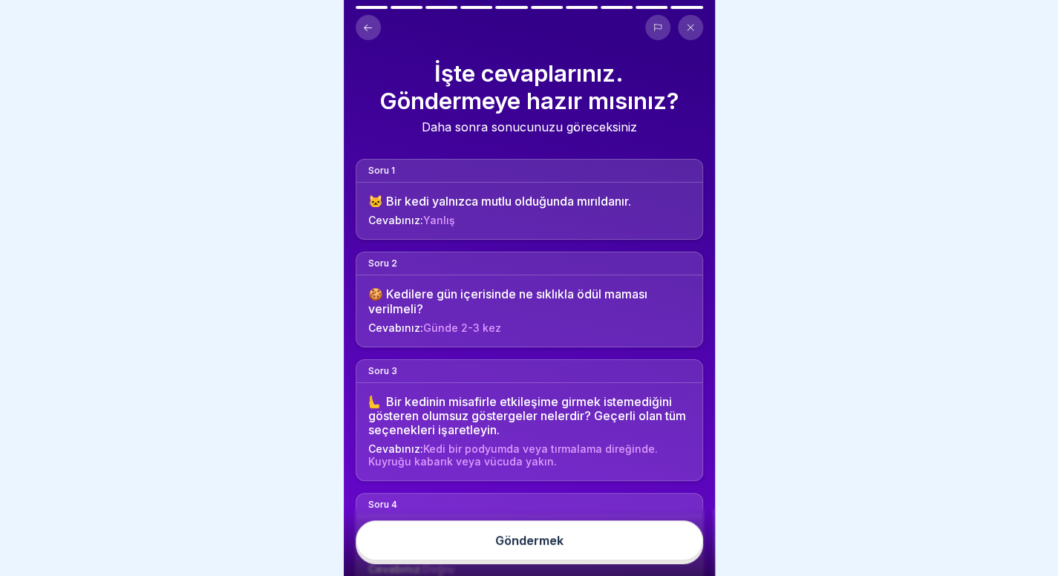
click at [641, 560] on button "Göndermek" at bounding box center [529, 540] width 347 height 40
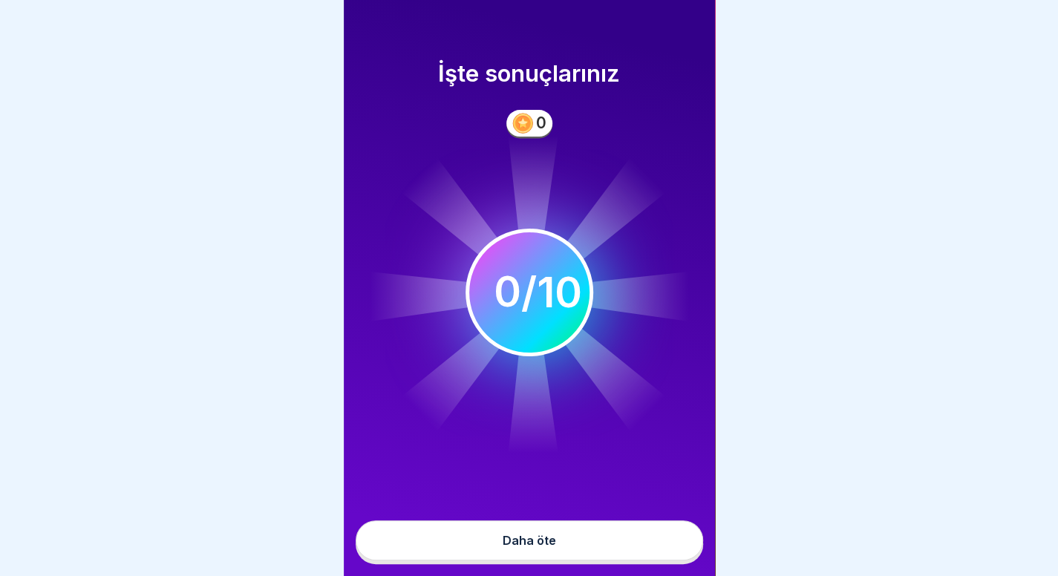
click at [641, 560] on button "Daha öte" at bounding box center [529, 540] width 347 height 40
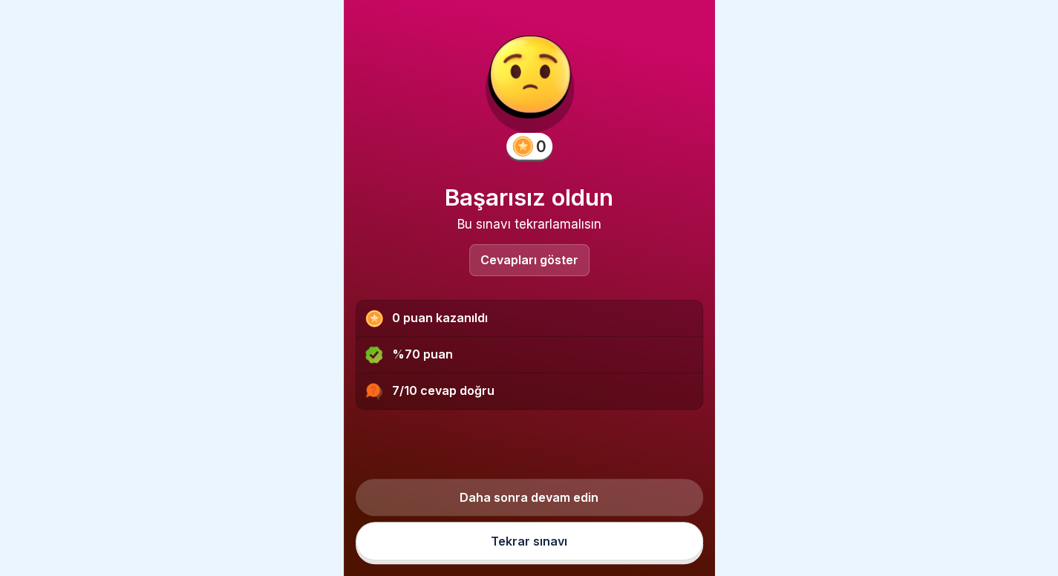
scroll to position [11, 0]
click at [561, 258] on div "Cevapları göster" at bounding box center [529, 260] width 120 height 32
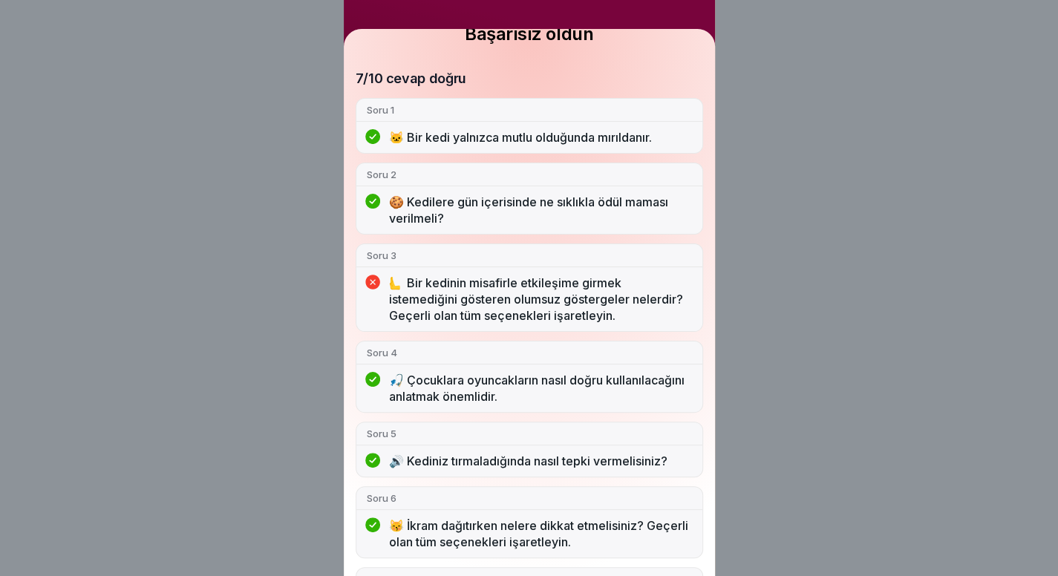
scroll to position [396, 0]
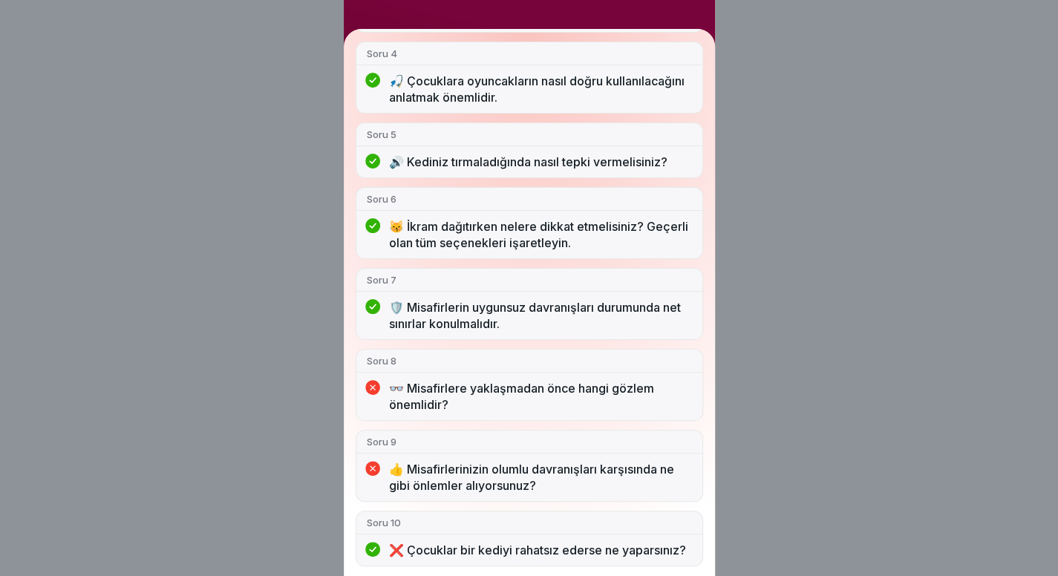
click at [880, 295] on div "Başarısız oldun 7/10 cevap doğru Soru 1 🐱 Bir kedi yalnızca mutlu olduğunda mır…" at bounding box center [529, 288] width 1058 height 576
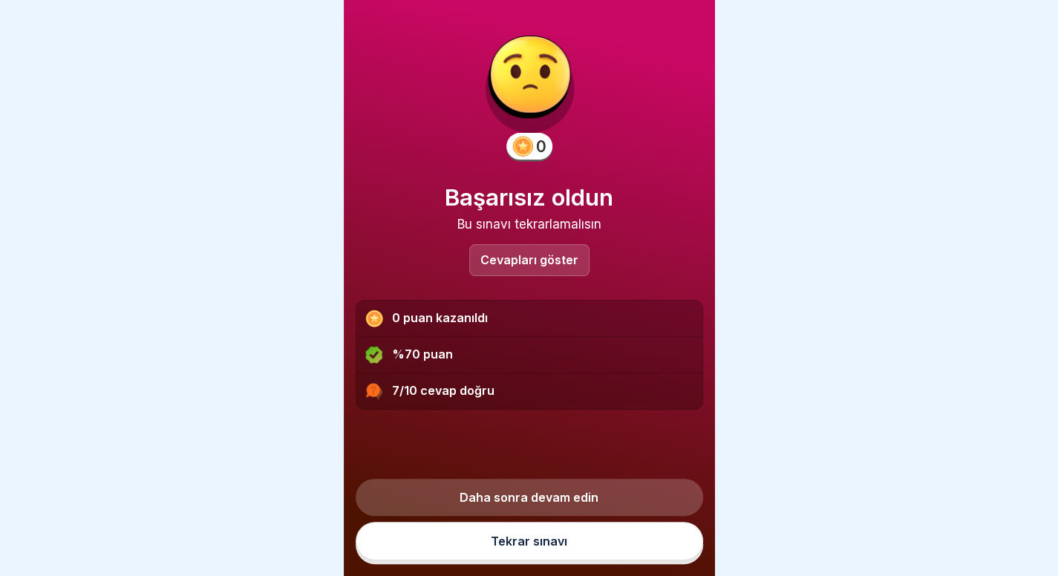
click at [615, 553] on link "Tekrar sınavı" at bounding box center [529, 541] width 347 height 39
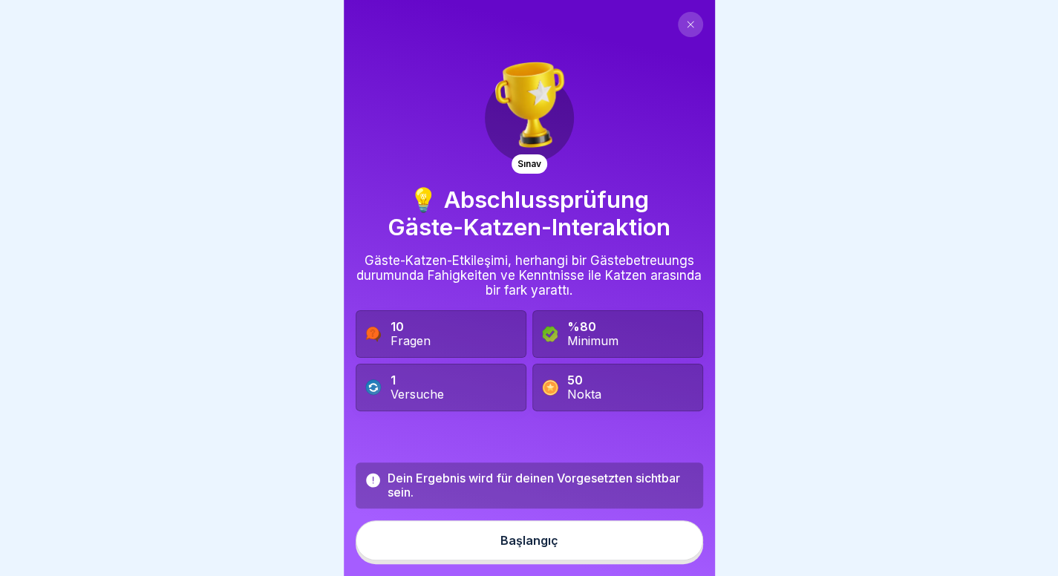
click at [555, 560] on button "Başlangıç" at bounding box center [529, 540] width 347 height 40
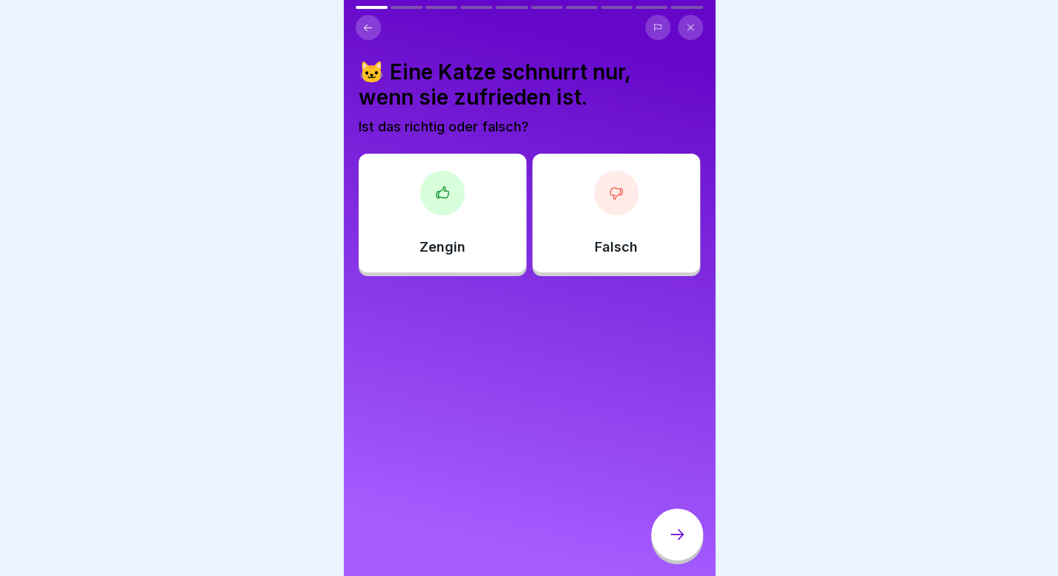
click at [0, 261] on div at bounding box center [529, 288] width 1058 height 576
click at [629, 170] on div "Falsch" at bounding box center [616, 213] width 168 height 119
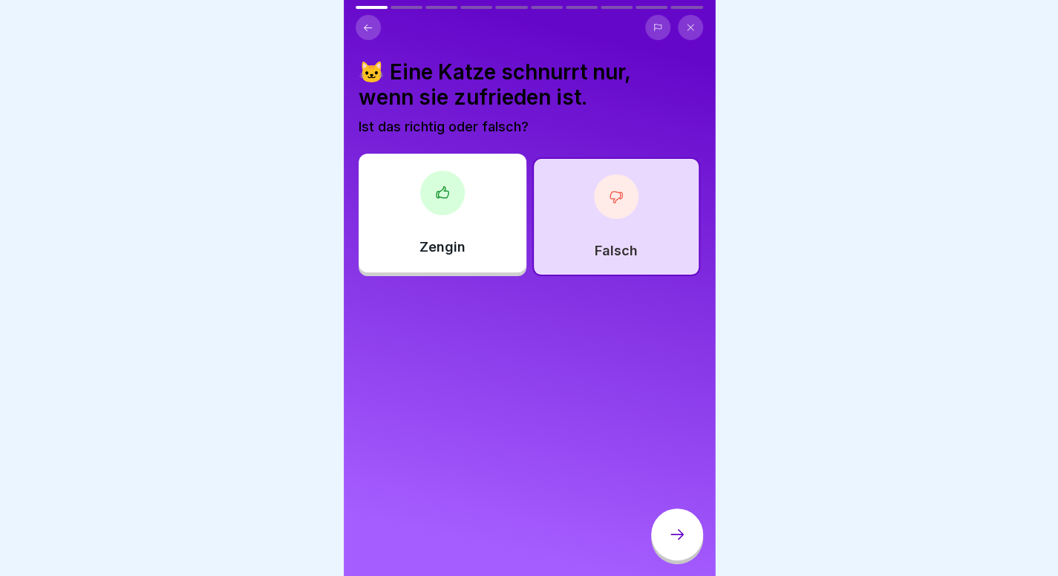
click at [675, 543] on icon at bounding box center [677, 534] width 18 height 18
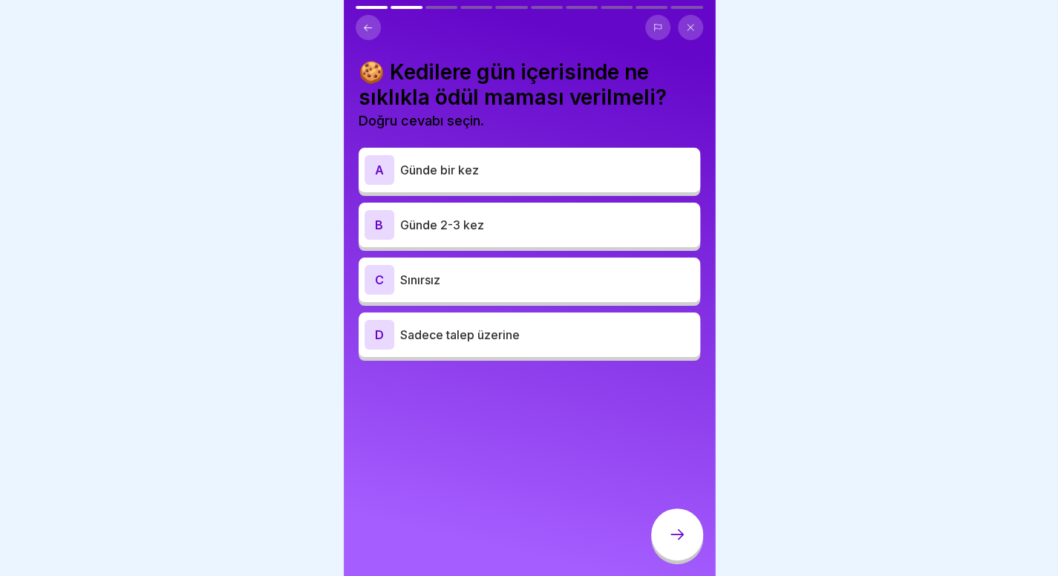
click at [576, 228] on p "Günde 2-3 kez" at bounding box center [547, 225] width 294 height 18
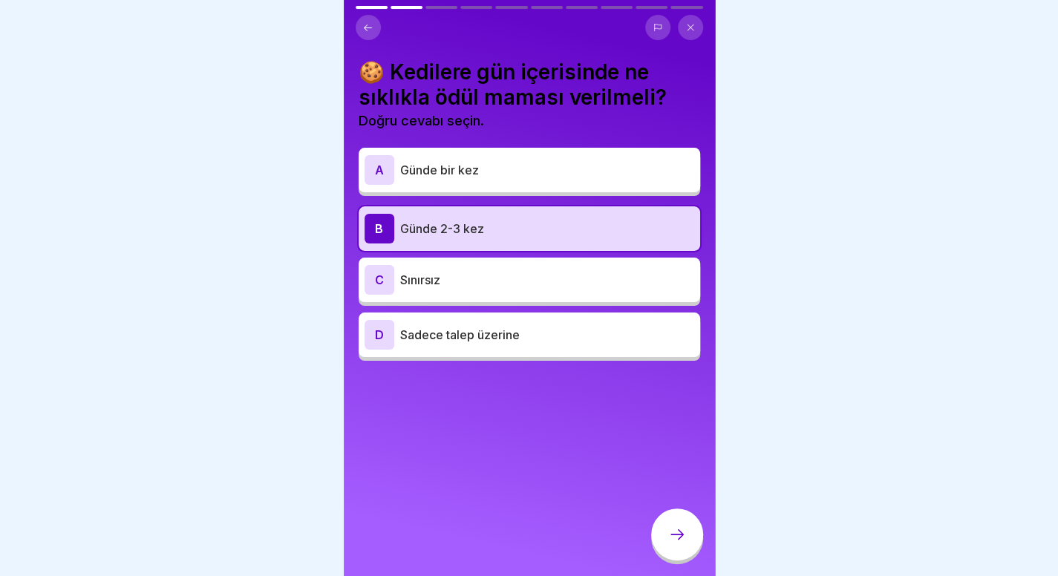
click at [671, 543] on icon at bounding box center [677, 534] width 18 height 18
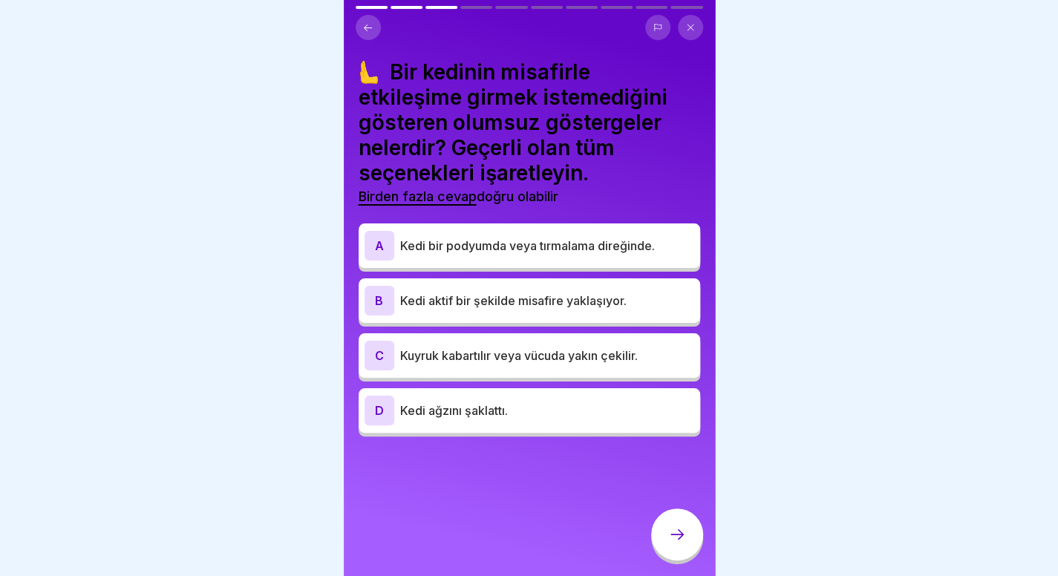
click at [534, 413] on p "Kedi ağzını şaklattı." at bounding box center [547, 411] width 294 height 18
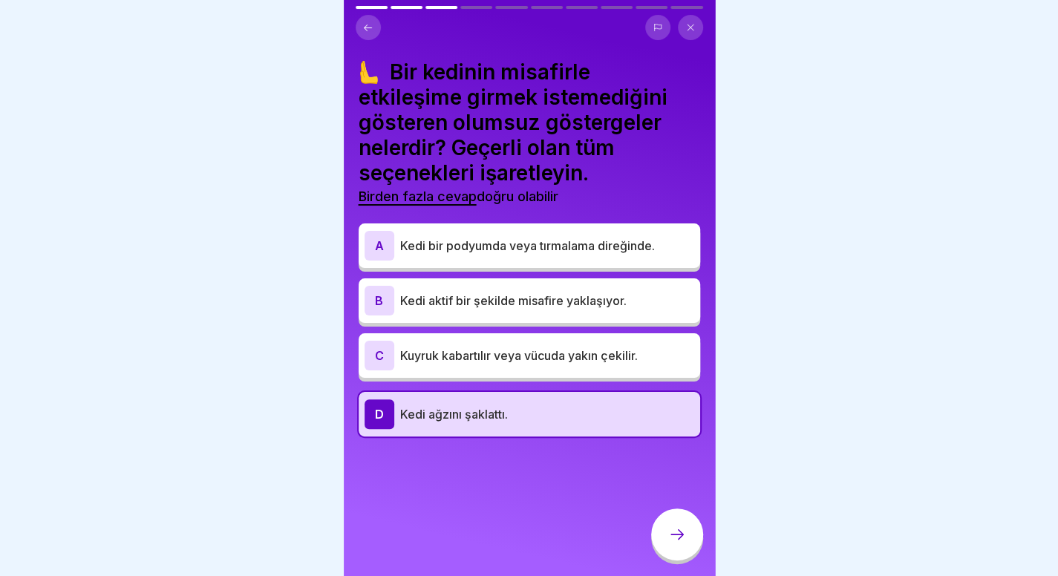
click at [584, 332] on div "A Kedi bir podyumda veya tırmalama direğinde. B Kedi aktif bir şekilde misafire…" at bounding box center [528, 331] width 341 height 209
click at [584, 355] on font "Kuyruk kabartılır veya vücuda yakın çekilir." at bounding box center [519, 355] width 238 height 15
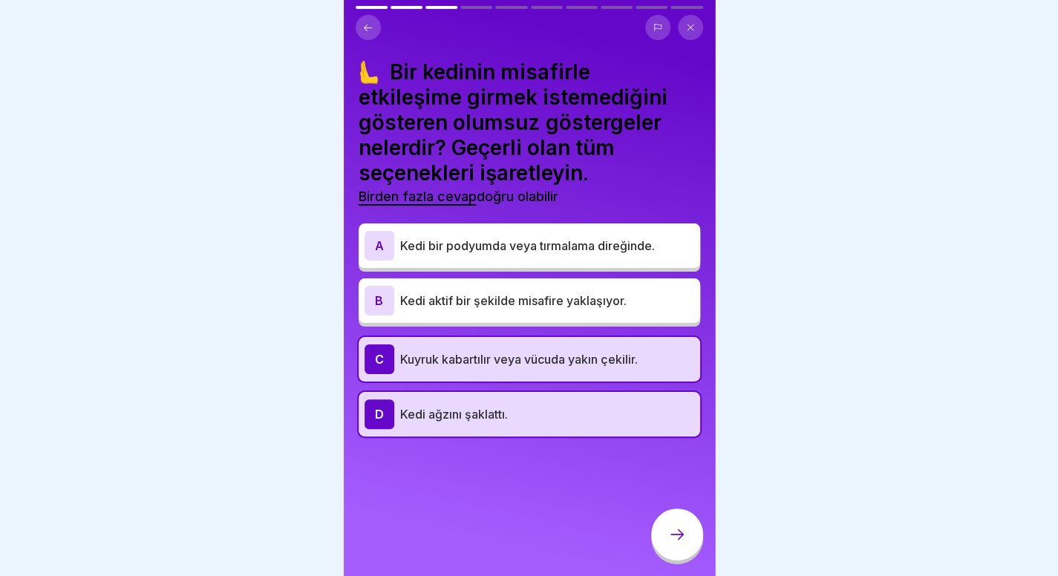
click at [609, 252] on font "Kedi bir podyumda veya tırmalama direğinde." at bounding box center [527, 245] width 255 height 15
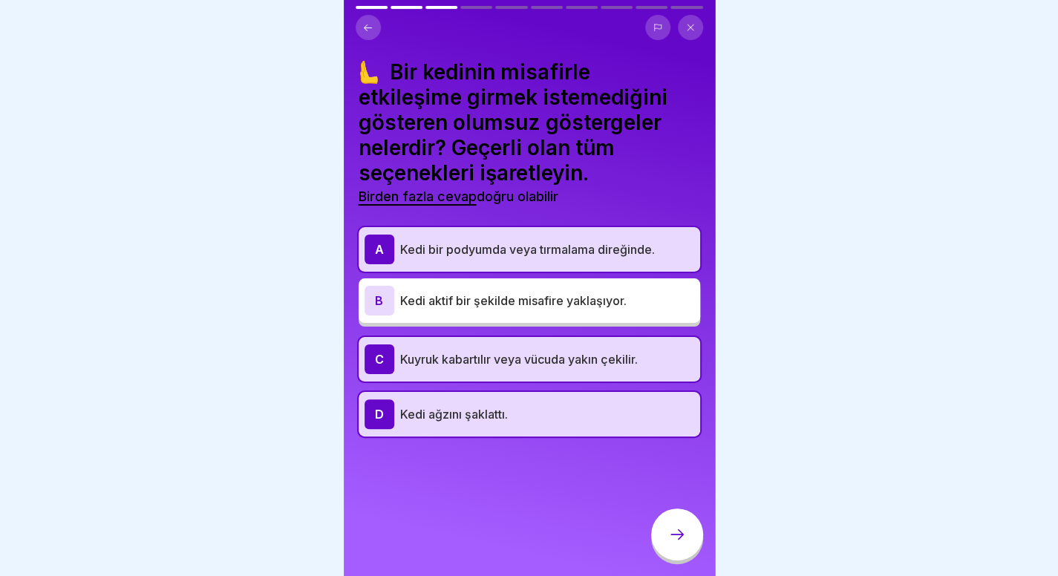
click at [676, 543] on icon at bounding box center [677, 534] width 18 height 18
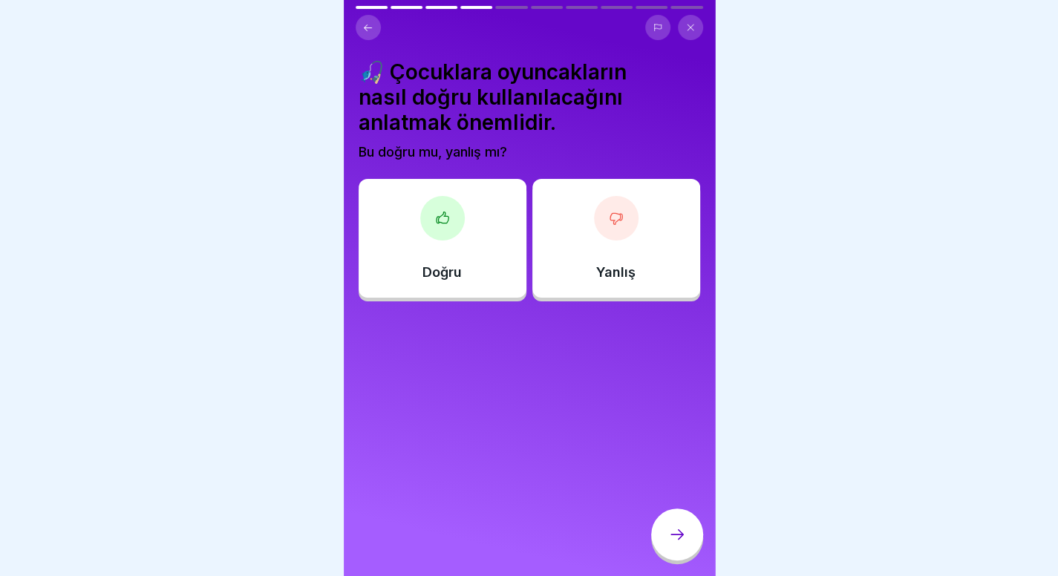
click at [972, 226] on div at bounding box center [529, 288] width 1058 height 576
click at [478, 223] on div "Doğru" at bounding box center [442, 238] width 168 height 119
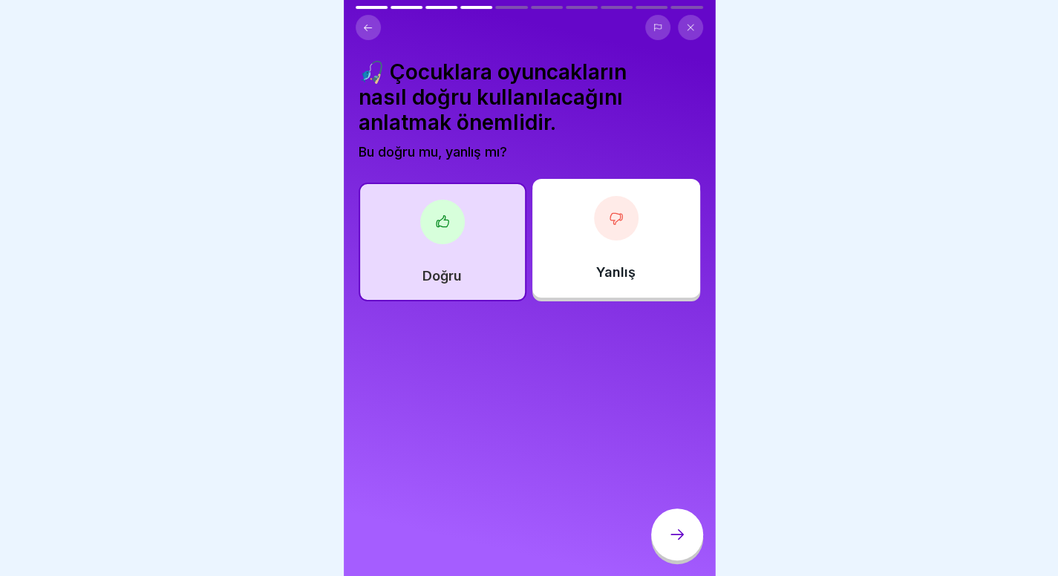
click at [690, 547] on div at bounding box center [677, 534] width 52 height 52
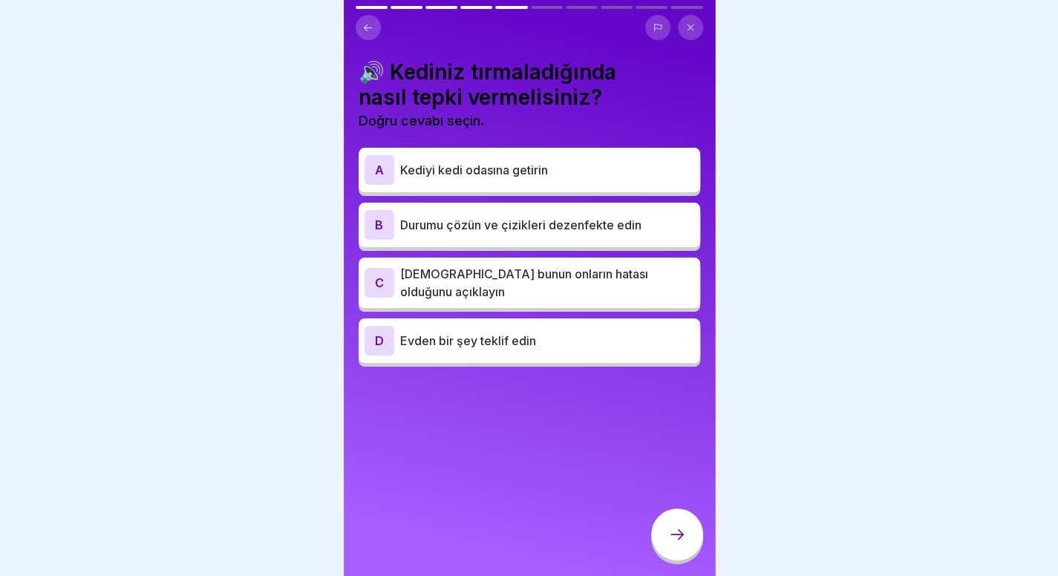
click at [549, 235] on div "B Durumu çözün ve çizikleri dezenfekte edin" at bounding box center [529, 225] width 330 height 30
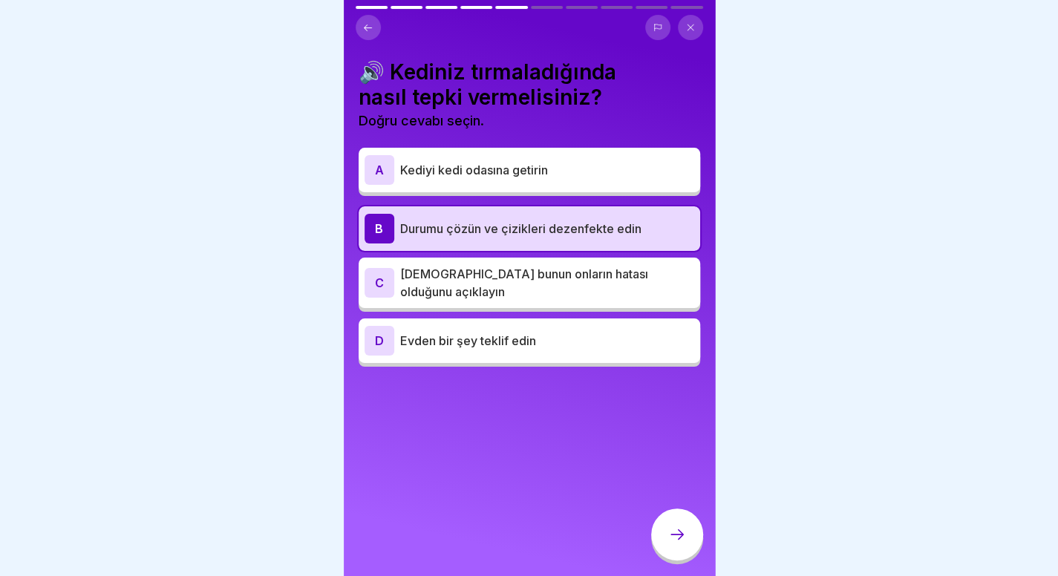
click at [680, 543] on icon at bounding box center [677, 534] width 18 height 18
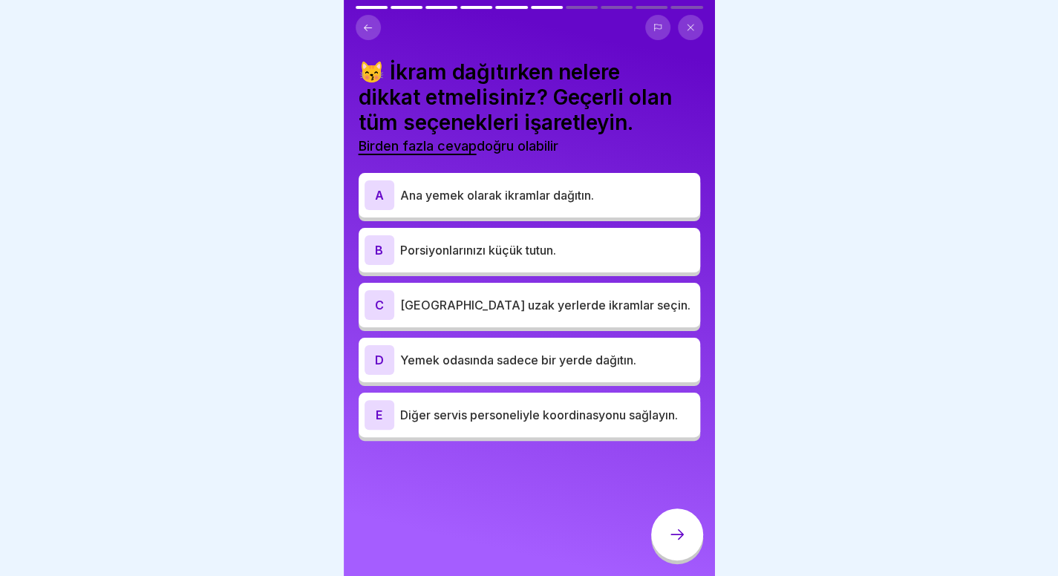
click at [897, 327] on div at bounding box center [529, 288] width 1058 height 576
click at [549, 259] on div "B Porsiyonlarınızı küçük tutun." at bounding box center [529, 250] width 330 height 30
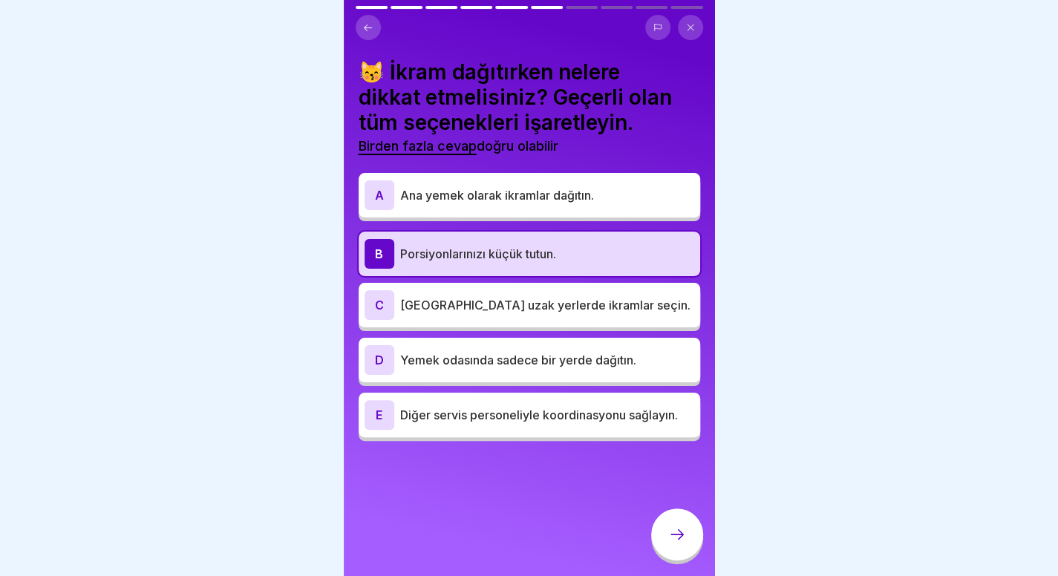
click at [546, 281] on div "A Ana yemek olarak ikramlar dağıtın. B Porsiyonlarınızı küçük tutun. C Birbirin…" at bounding box center [528, 309] width 341 height 264
click at [540, 298] on font "Birbirinden uzak yerlerde ikramlar seçin." at bounding box center [545, 305] width 290 height 15
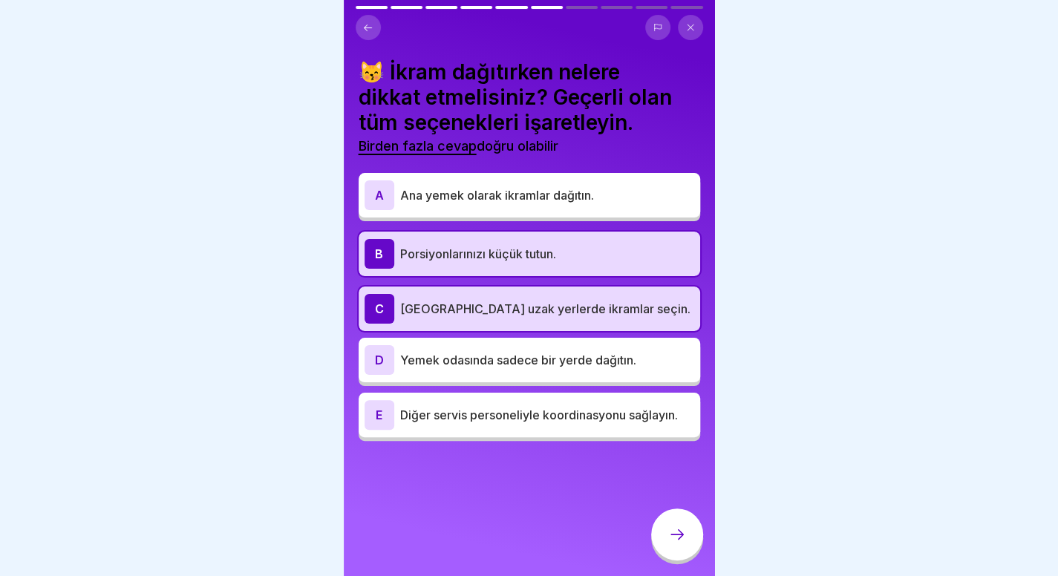
click at [600, 424] on div "E Diğer servis personeliyle koordinasyonu sağlayın." at bounding box center [529, 415] width 330 height 30
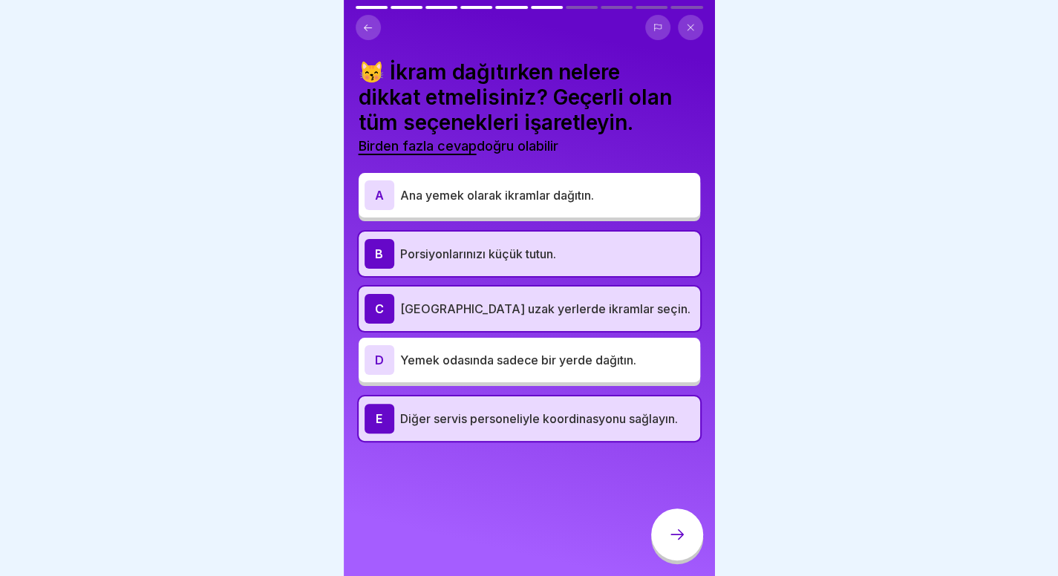
click at [660, 539] on div at bounding box center [677, 534] width 52 height 52
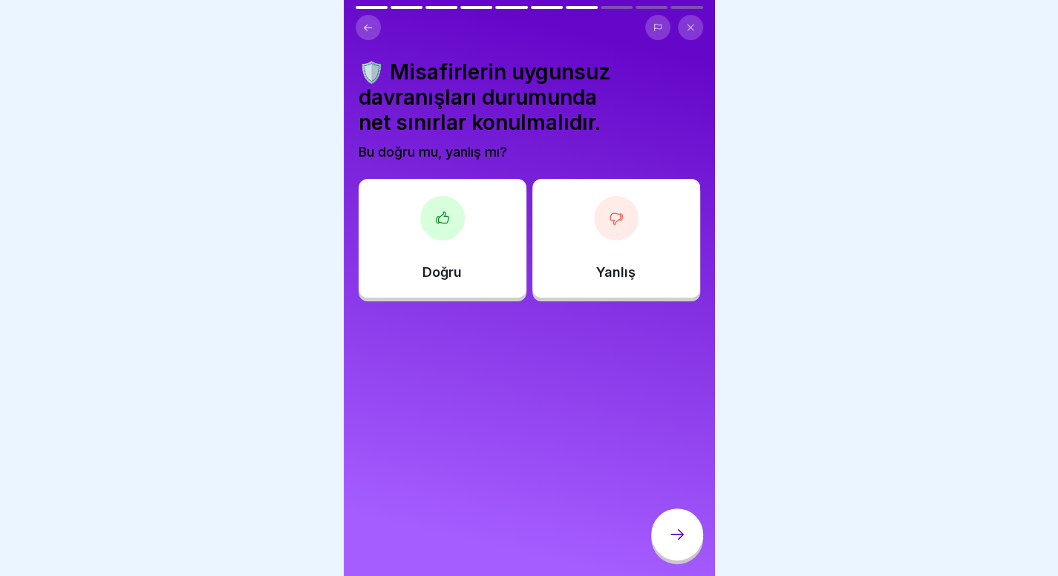
click at [420, 211] on div at bounding box center [442, 218] width 45 height 45
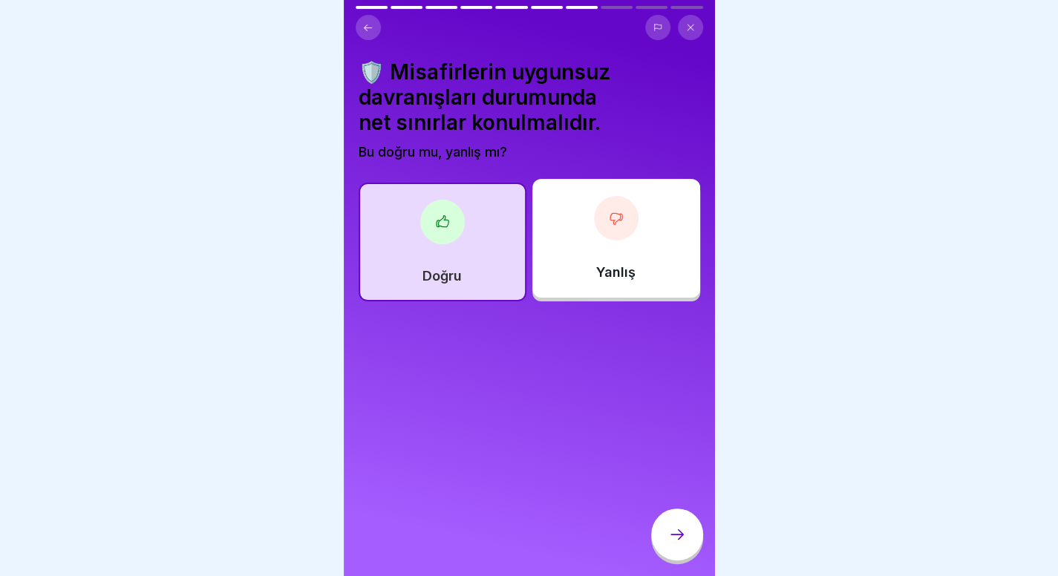
click at [661, 545] on div at bounding box center [677, 534] width 52 height 52
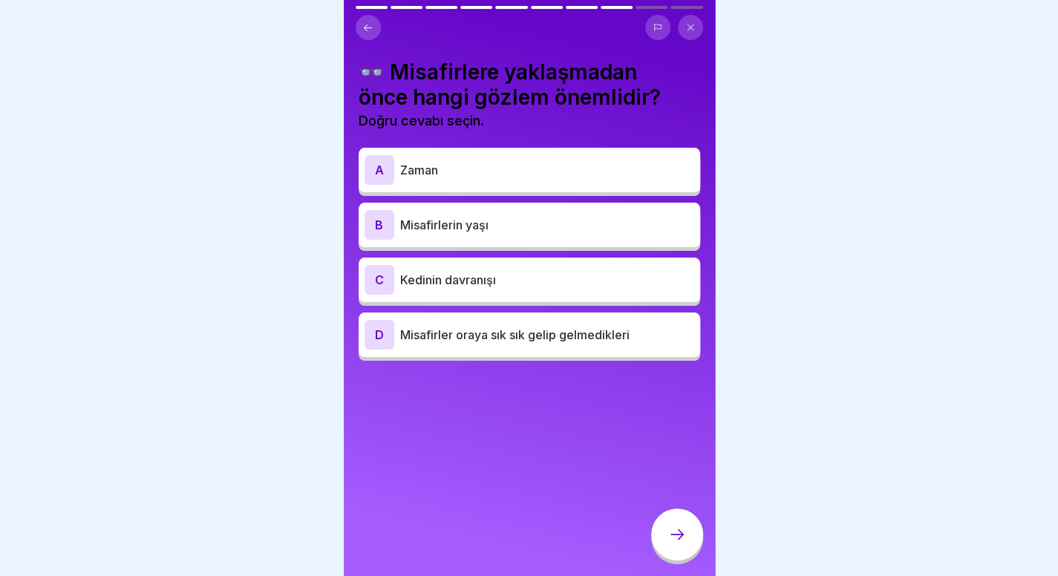
click at [931, 197] on div at bounding box center [529, 288] width 1058 height 576
click at [652, 269] on div "C Kedinin davranışı" at bounding box center [529, 280] width 330 height 30
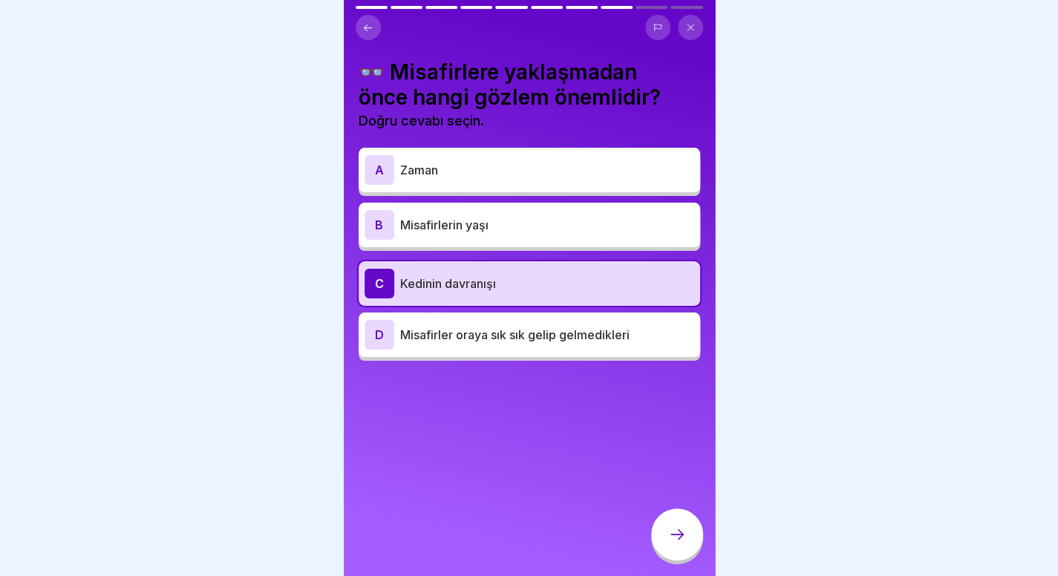
click at [678, 543] on icon at bounding box center [677, 534] width 18 height 18
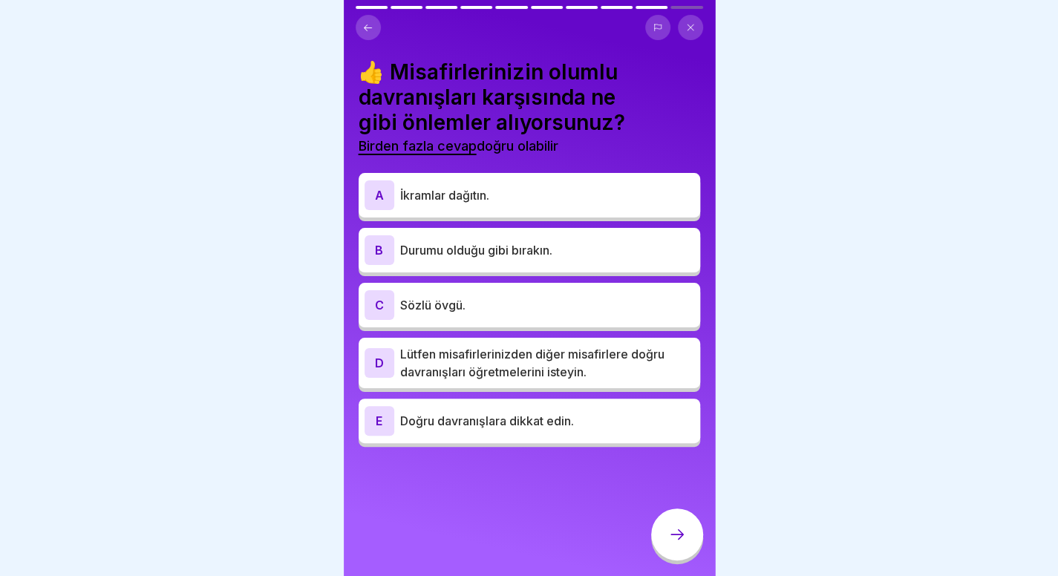
click at [902, 167] on div at bounding box center [529, 288] width 1058 height 576
click at [570, 293] on div "C Sözlü övgü." at bounding box center [529, 305] width 330 height 30
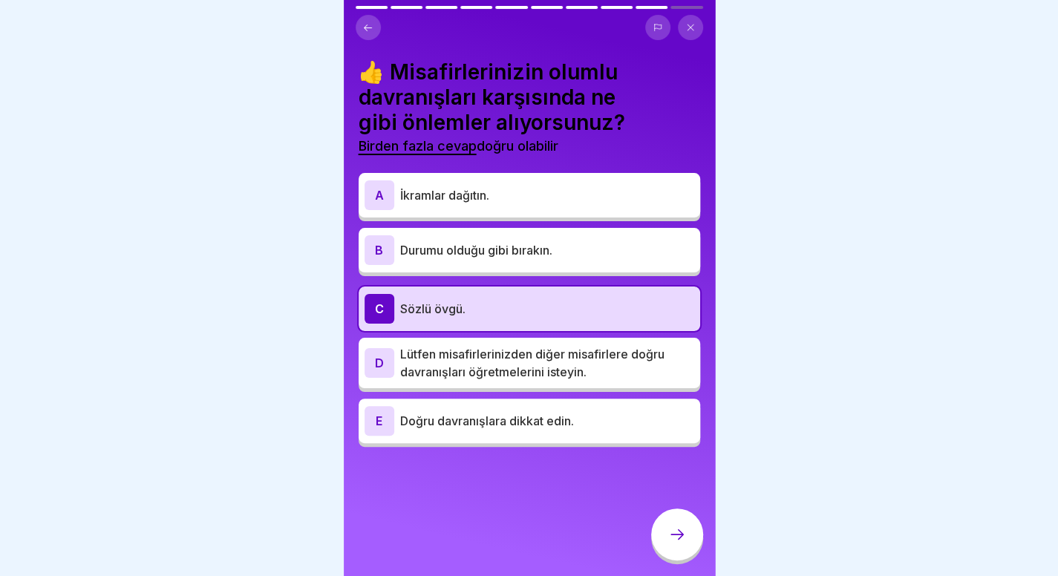
click at [683, 543] on icon at bounding box center [677, 534] width 18 height 18
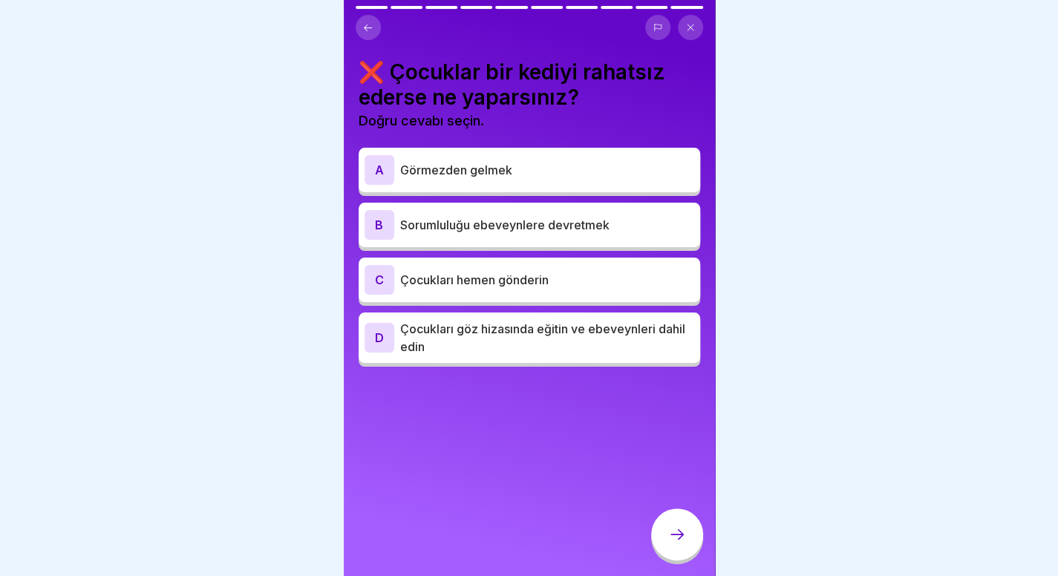
click at [935, 397] on div at bounding box center [529, 288] width 1058 height 576
click at [596, 333] on font "Çocukları göz hizasında eğitin ve ebeveynleri dahil edin" at bounding box center [542, 337] width 285 height 33
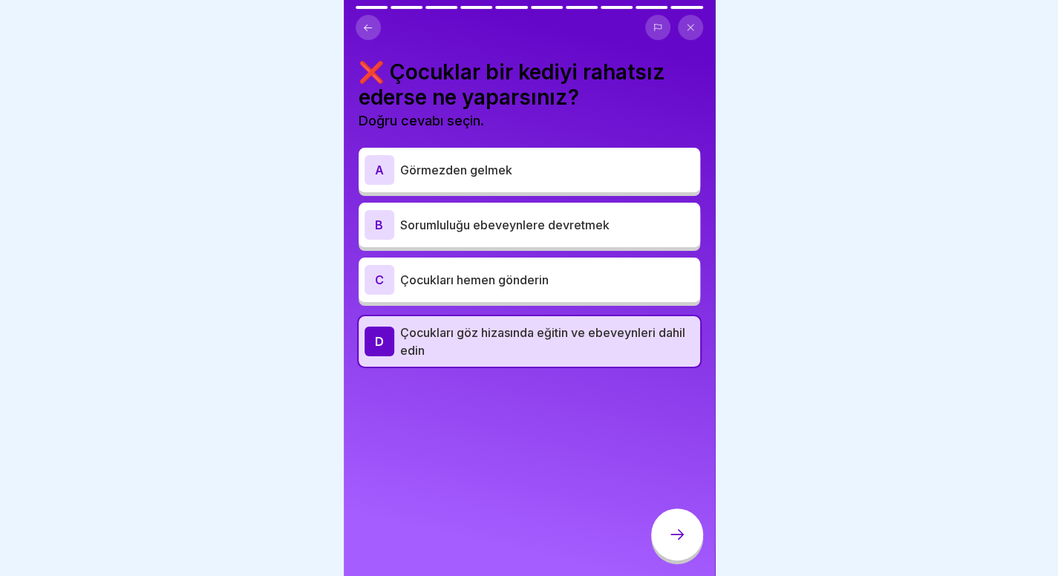
click at [667, 556] on div at bounding box center [677, 534] width 52 height 52
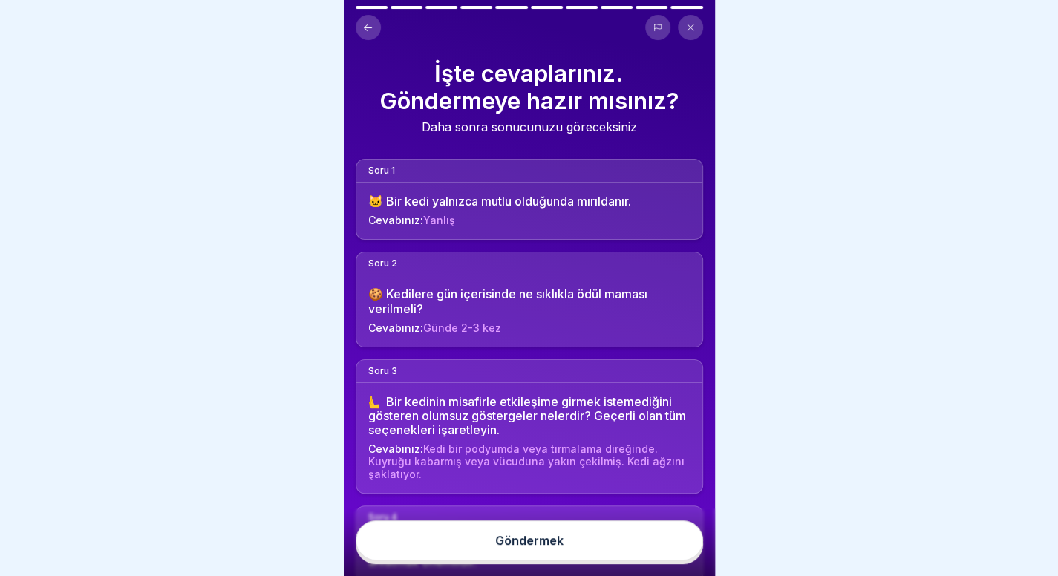
click at [555, 548] on font "Göndermek" at bounding box center [529, 540] width 68 height 15
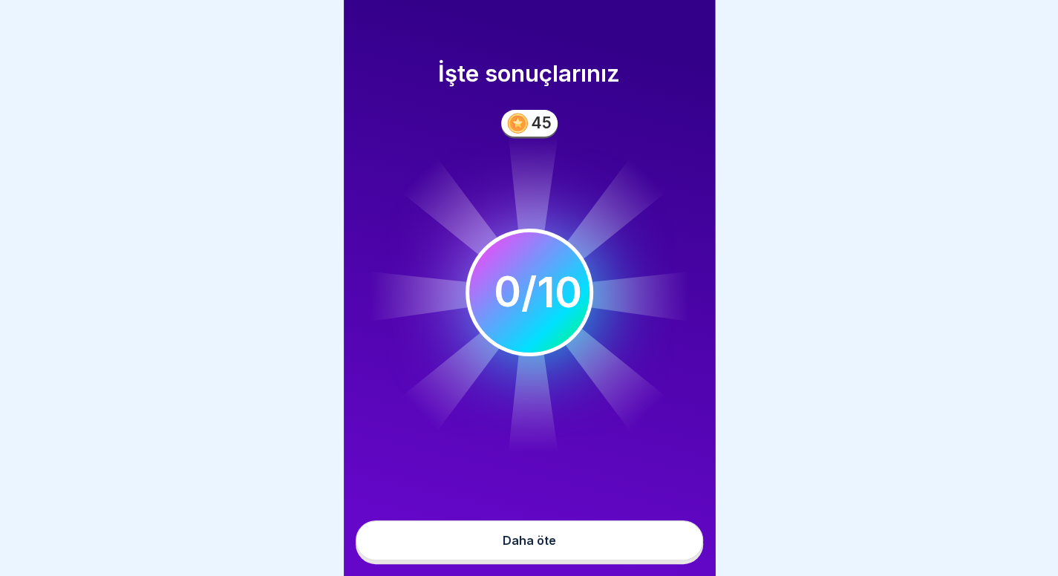
click at [567, 541] on button "Daha öte" at bounding box center [529, 540] width 347 height 40
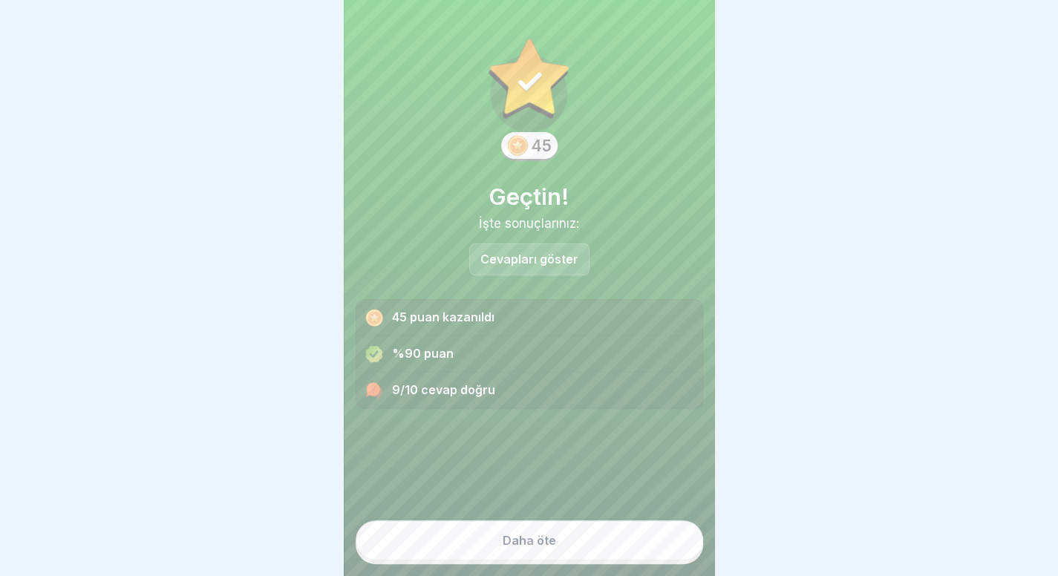
click at [510, 548] on font "Daha öte" at bounding box center [528, 540] width 53 height 15
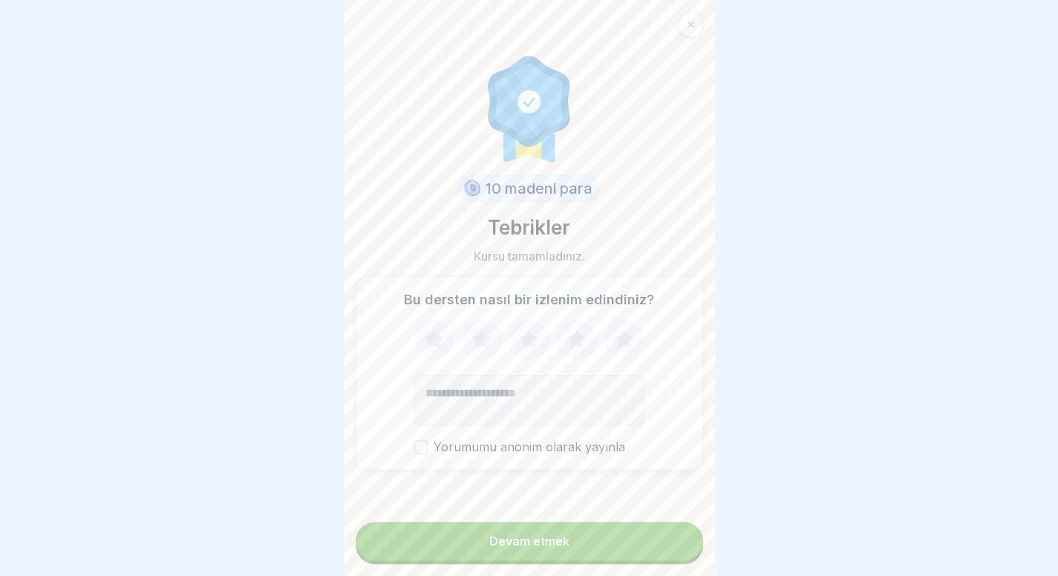
click at [510, 549] on font "Devam etmek" at bounding box center [529, 541] width 80 height 15
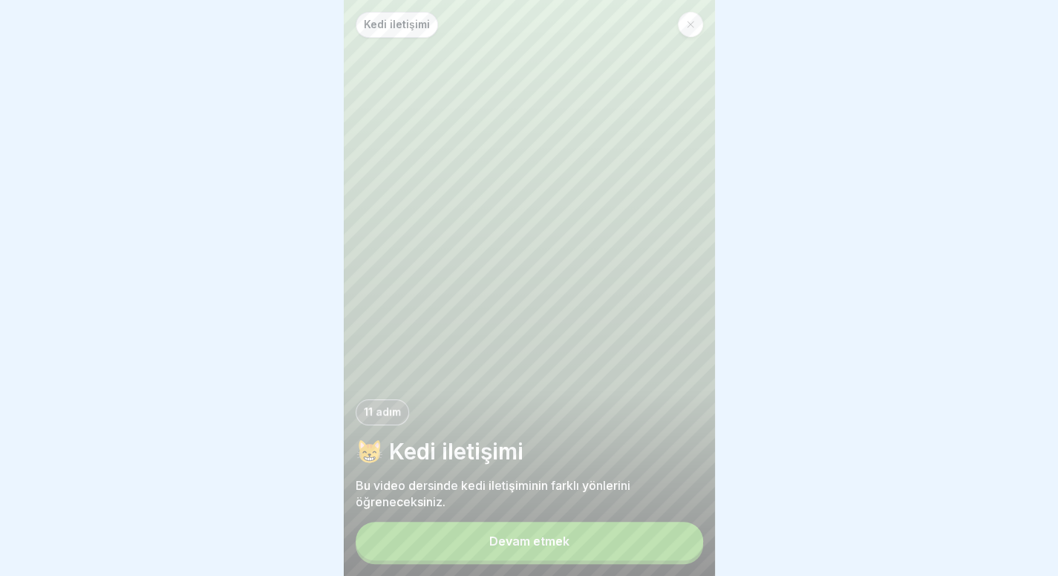
click at [590, 544] on button "Devam etmek" at bounding box center [529, 541] width 347 height 39
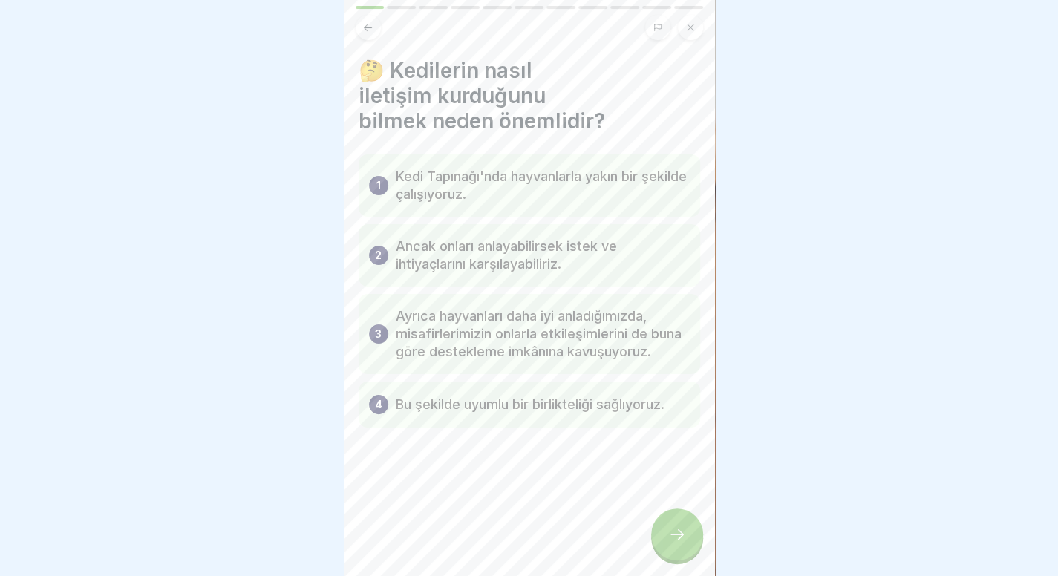
click at [682, 543] on icon at bounding box center [677, 534] width 18 height 18
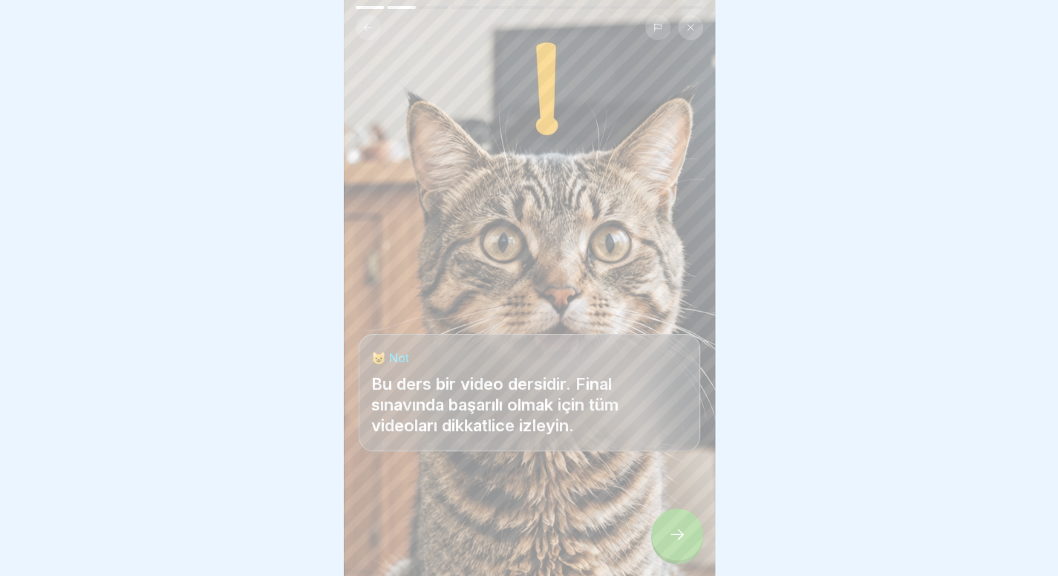
click at [682, 543] on icon at bounding box center [677, 534] width 18 height 18
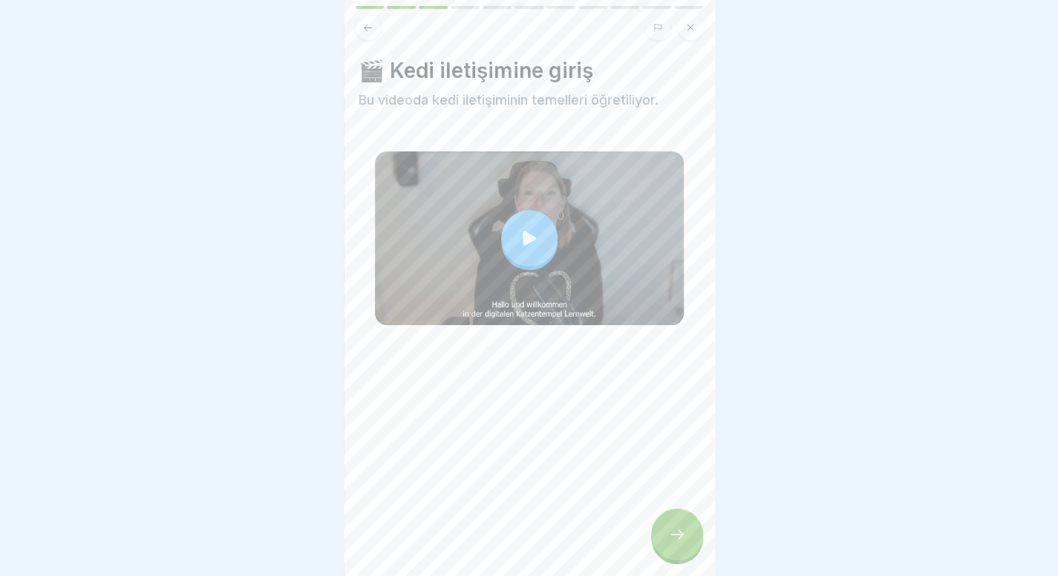
click at [694, 27] on button at bounding box center [690, 27] width 25 height 25
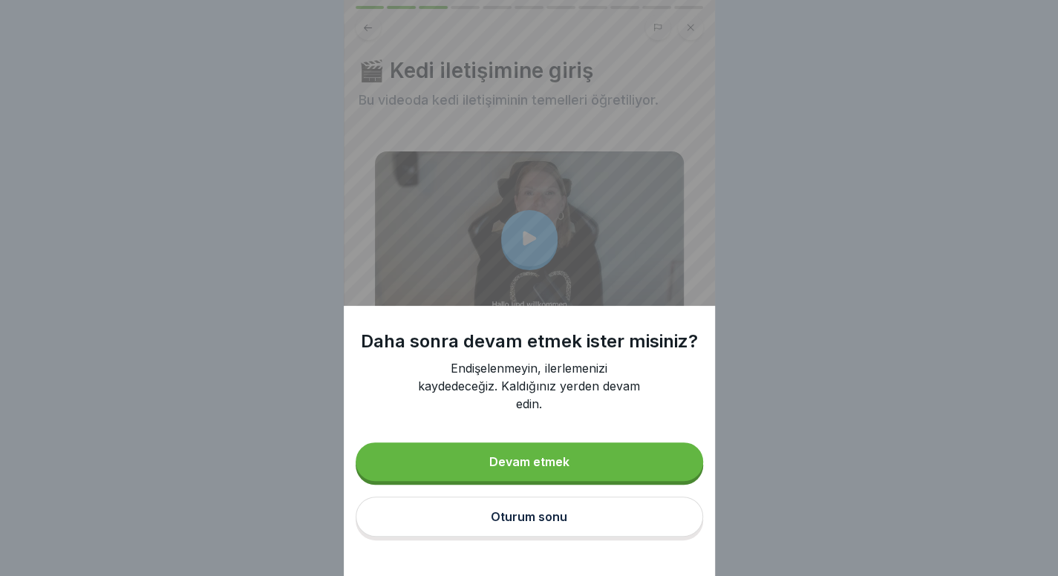
click at [585, 530] on button "Oturum sonu" at bounding box center [529, 517] width 347 height 40
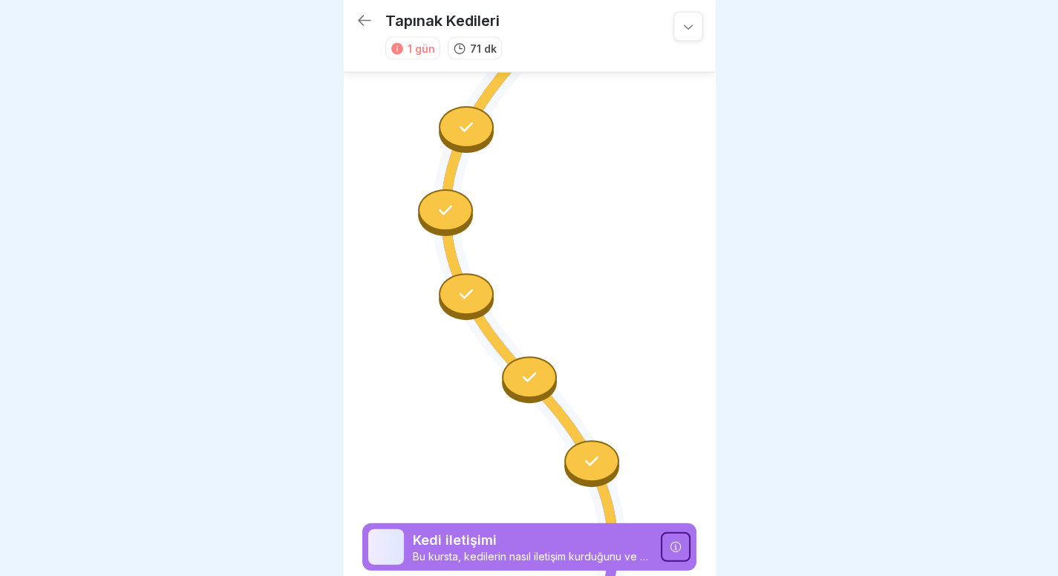
scroll to position [1821, 0]
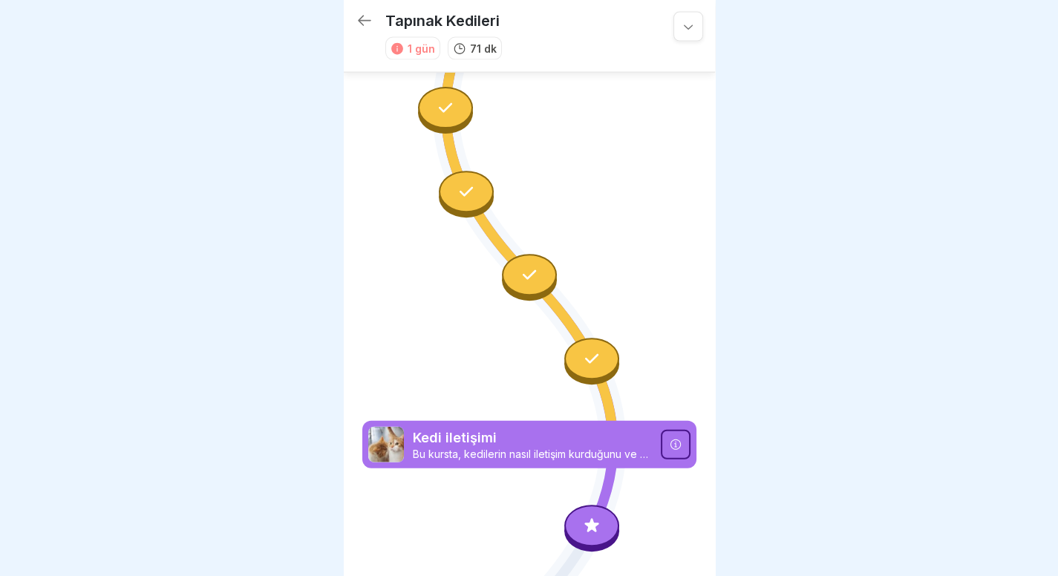
click at [370, 18] on icon at bounding box center [365, 21] width 18 height 18
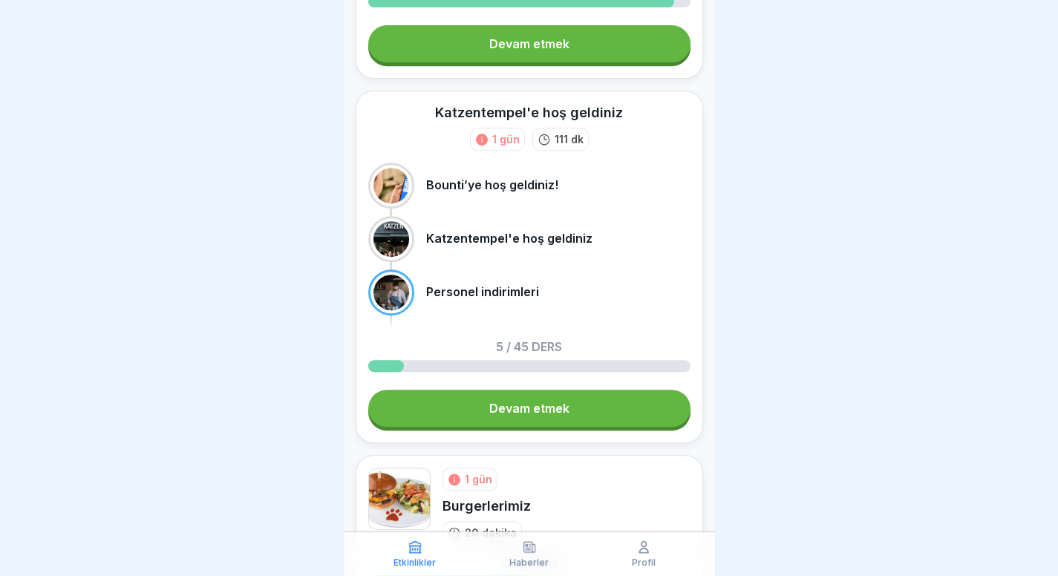
scroll to position [356, 0]
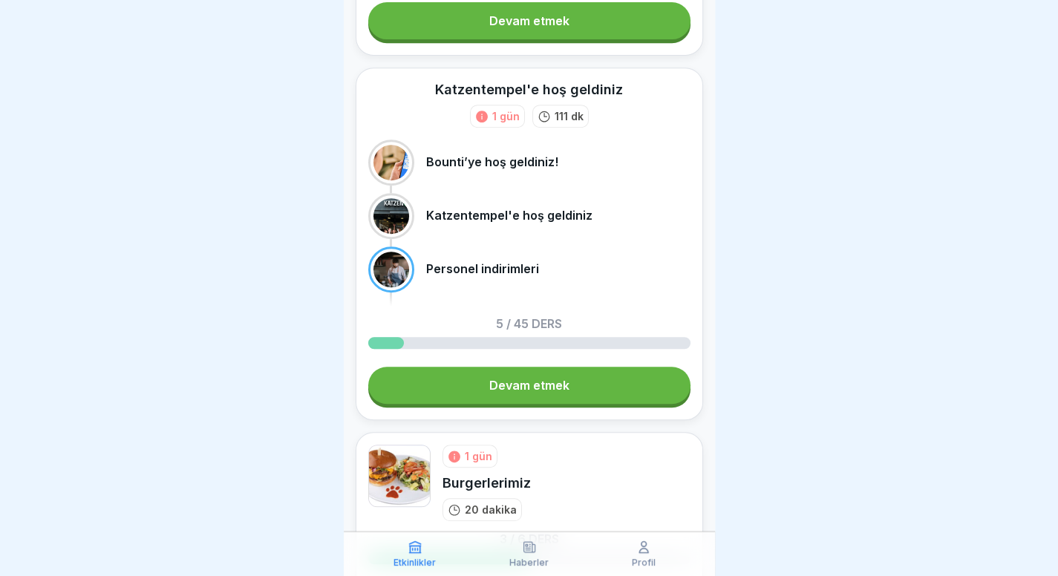
click at [586, 377] on link "Devam etmek" at bounding box center [529, 385] width 322 height 37
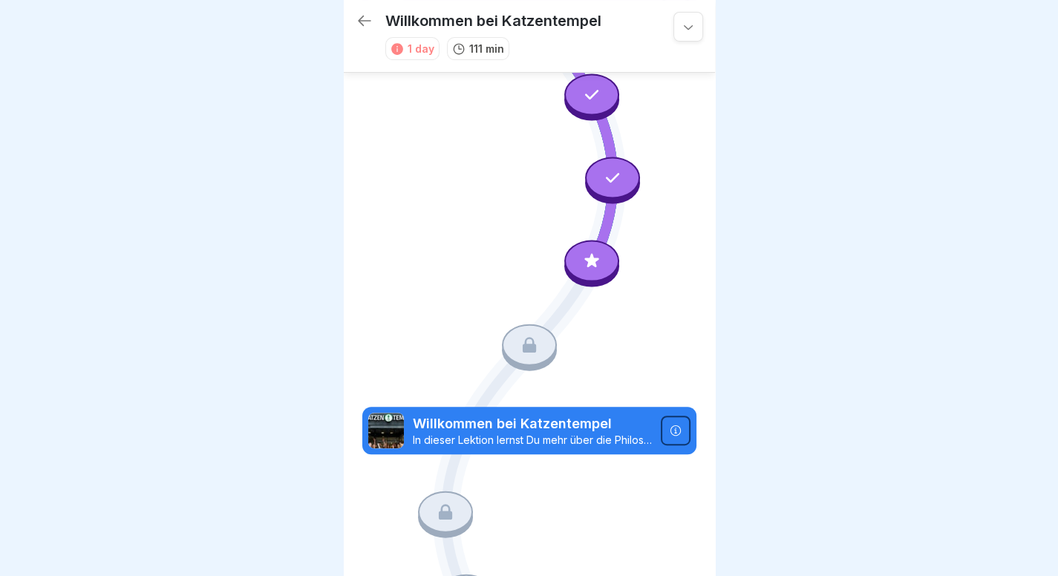
scroll to position [44, 0]
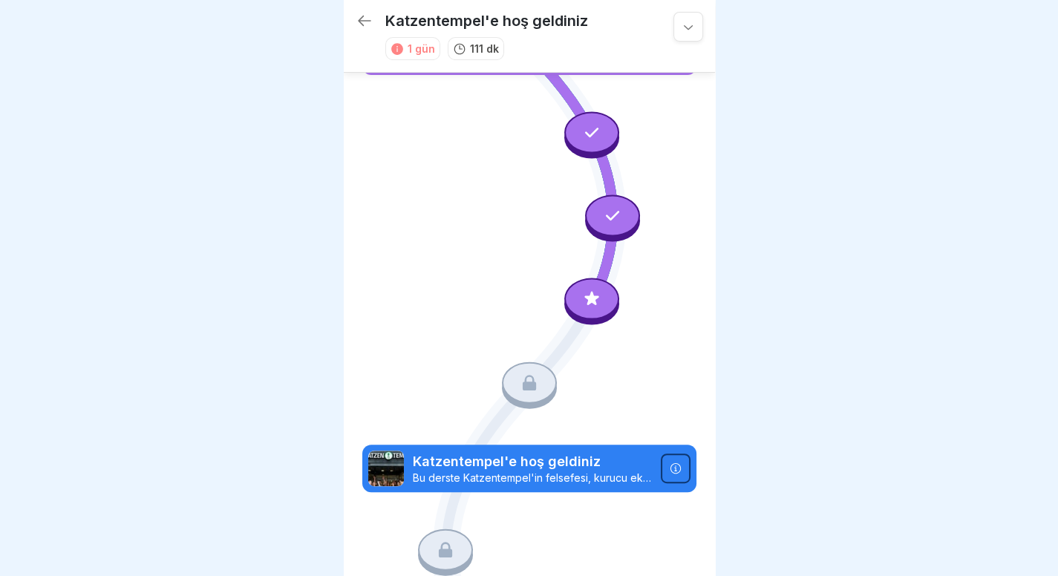
click at [610, 274] on icon at bounding box center [591, 301] width 107 height 89
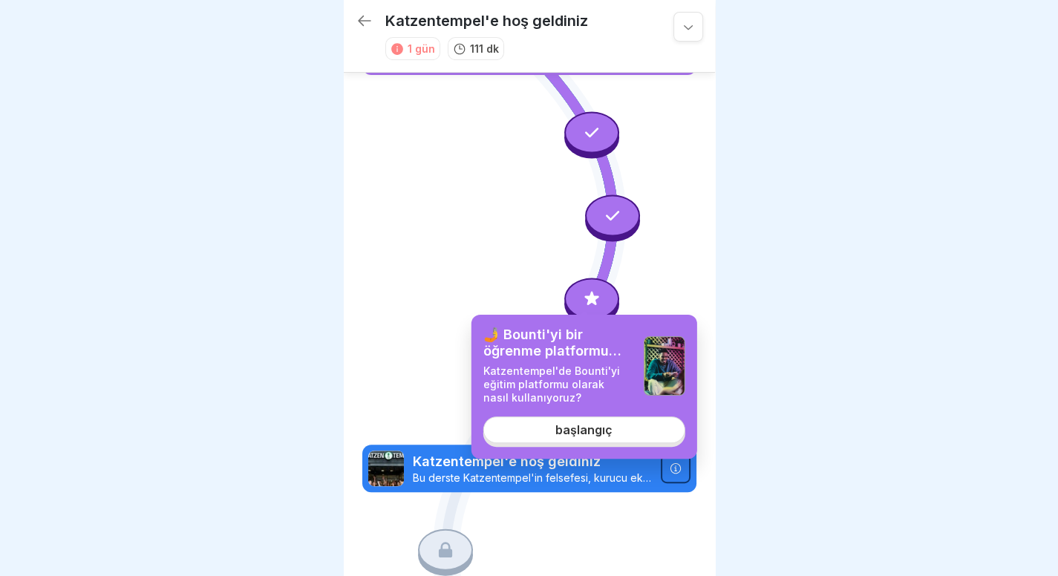
click at [597, 413] on div "🤳 Bounti'yi bir öğrenme platformu olarak nasıl kullanırız? Katzentempel'de Boun…" at bounding box center [584, 387] width 226 height 144
click at [600, 431] on font "başlangıç" at bounding box center [583, 429] width 57 height 15
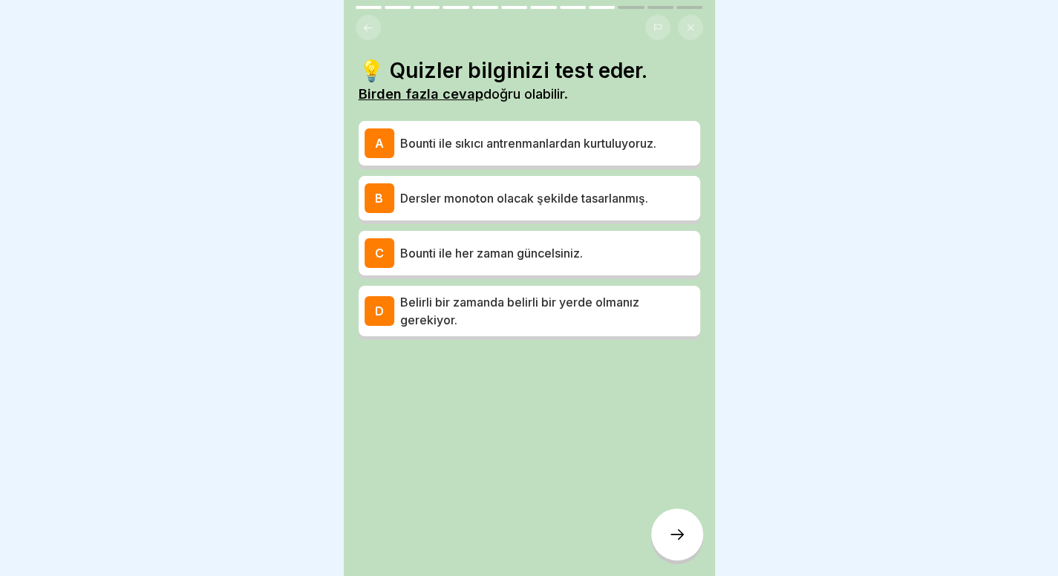
click at [604, 148] on div "A Bounti ile sıkıcı antrenmanlardan kurtuluyoruz." at bounding box center [529, 143] width 330 height 30
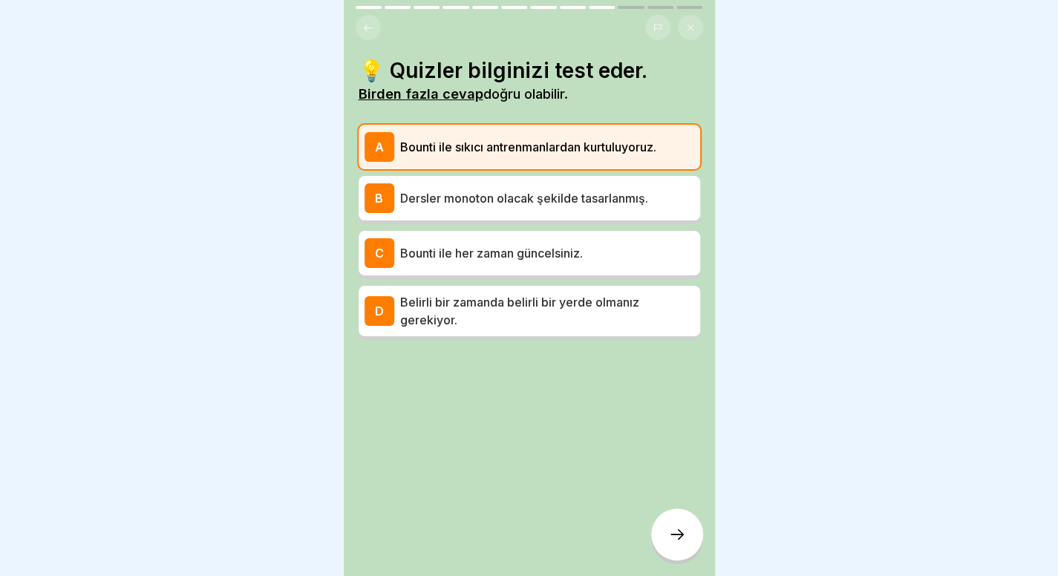
click at [593, 191] on font "Dersler monoton olacak şekilde tasarlanmış." at bounding box center [524, 198] width 248 height 15
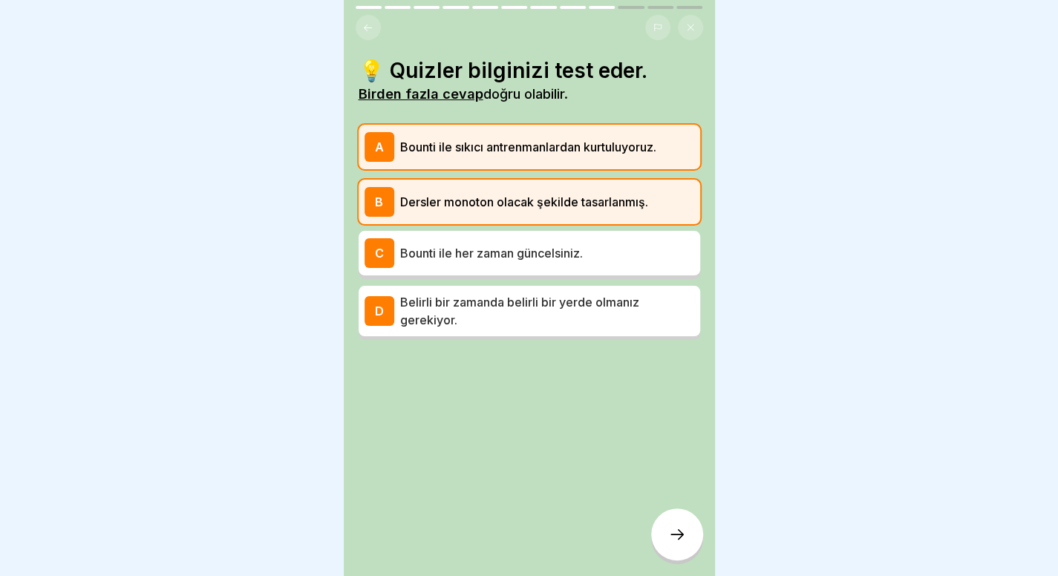
click at [593, 194] on font "Dersler monoton olacak şekilde tasarlanmış." at bounding box center [524, 201] width 248 height 15
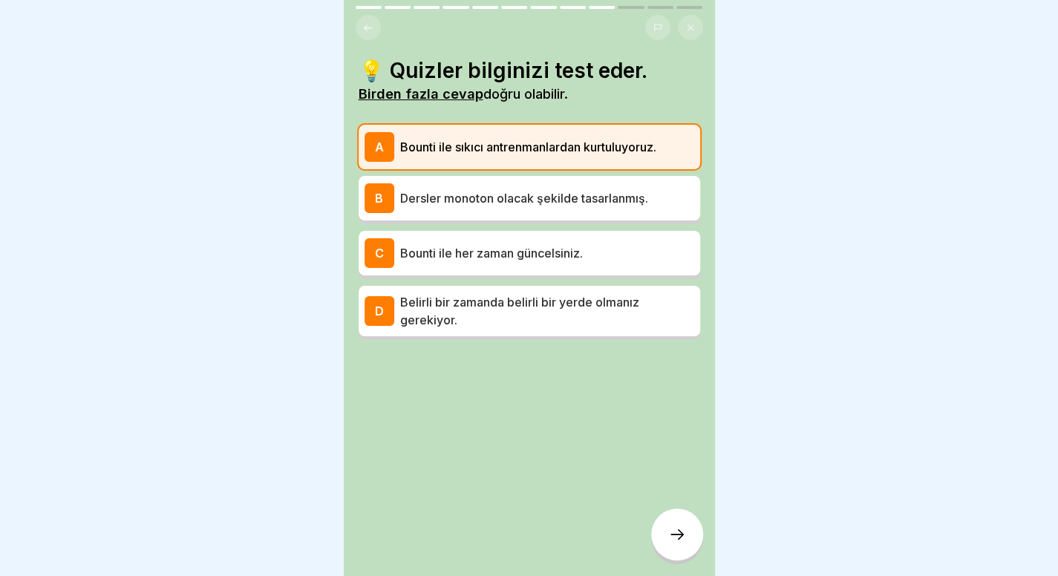
click at [580, 231] on div "C Bounti ile her zaman güncelsiniz." at bounding box center [528, 253] width 341 height 45
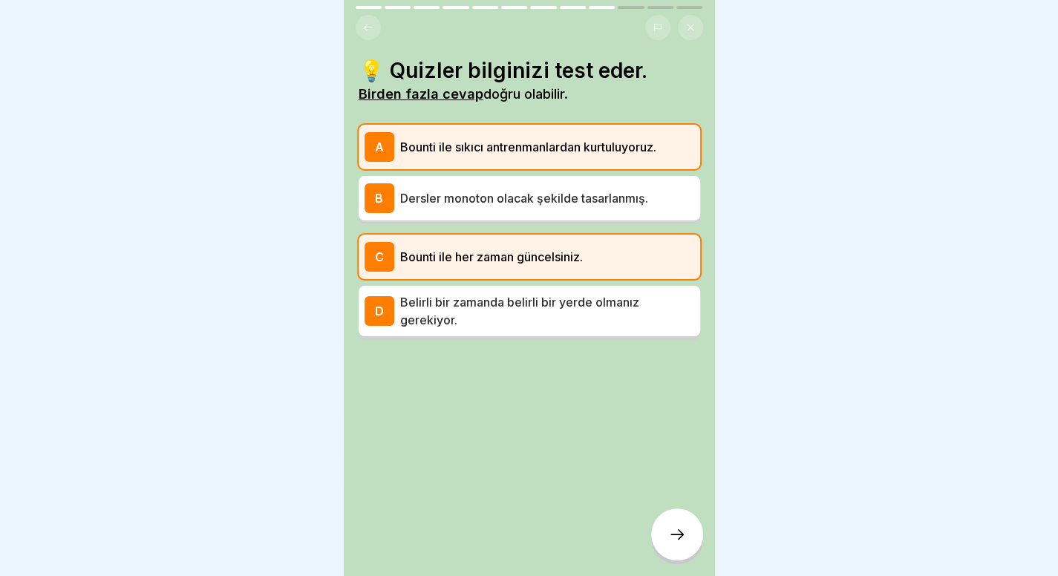
click at [580, 301] on font "Belirli bir zamanda belirli bir yerde olmanız gerekiyor." at bounding box center [519, 311] width 239 height 33
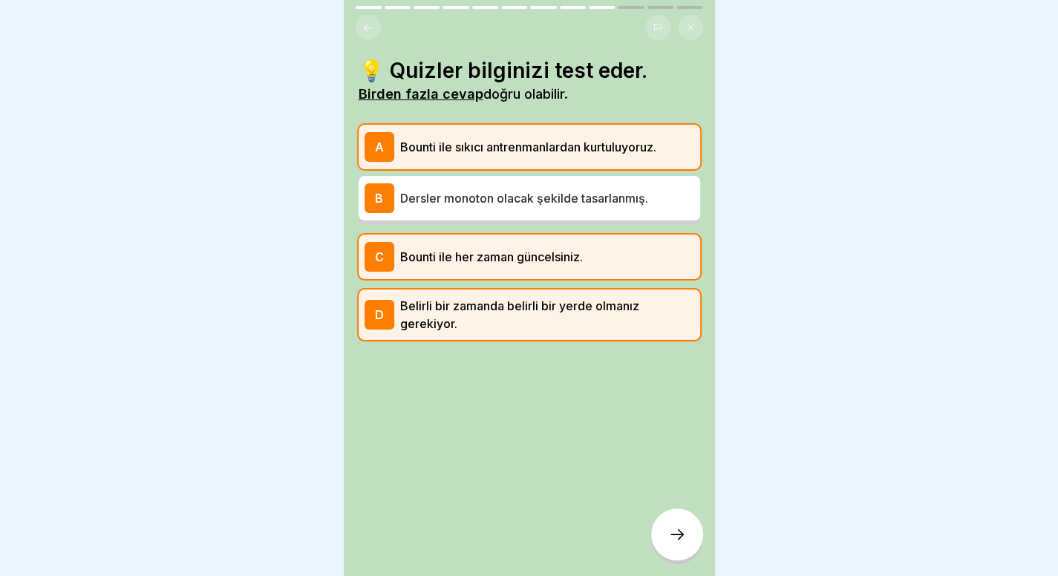
click at [580, 301] on font "Belirli bir zamanda belirli bir yerde olmanız gerekiyor." at bounding box center [519, 314] width 239 height 33
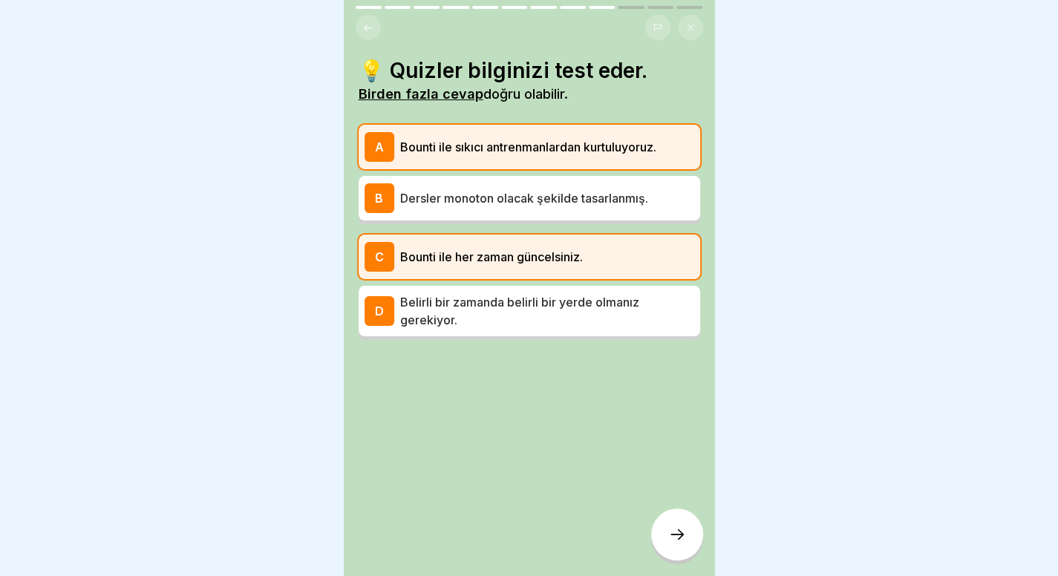
click at [667, 531] on div at bounding box center [677, 534] width 52 height 52
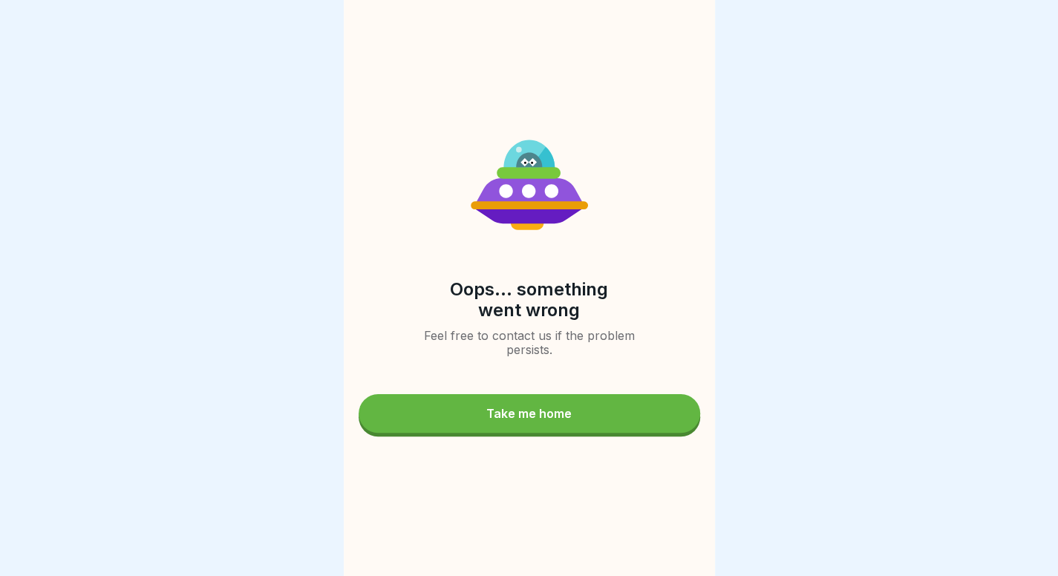
click at [604, 423] on button "Take me home" at bounding box center [528, 413] width 341 height 39
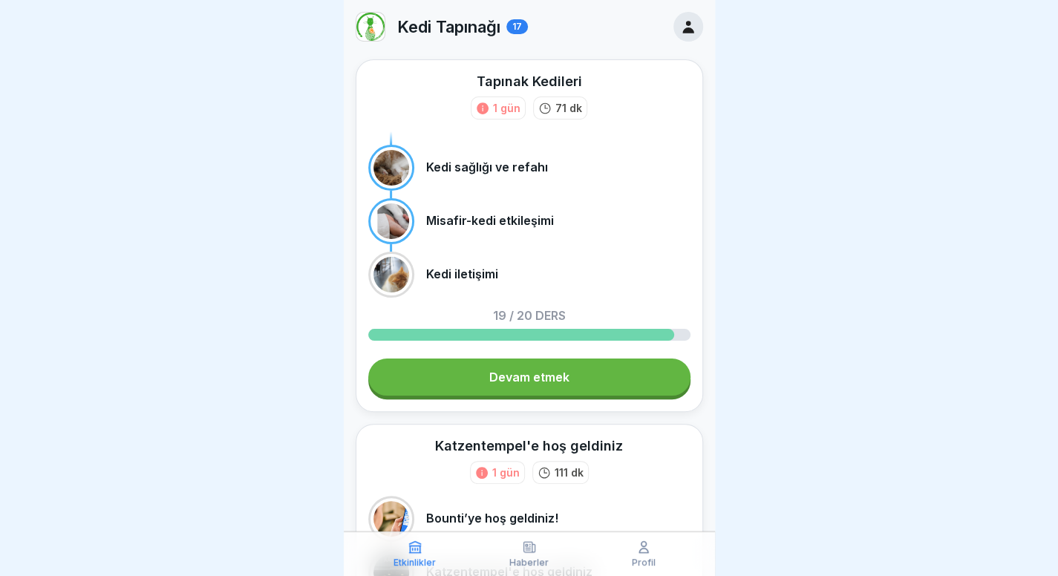
click at [626, 355] on div "Tapınak Kedileri 1 gün 71 dk Kedi sağlığı ve refahı Misafir-kedi etkileşimi Ked…" at bounding box center [529, 235] width 347 height 353
click at [621, 381] on link "Devam etmek" at bounding box center [529, 376] width 322 height 37
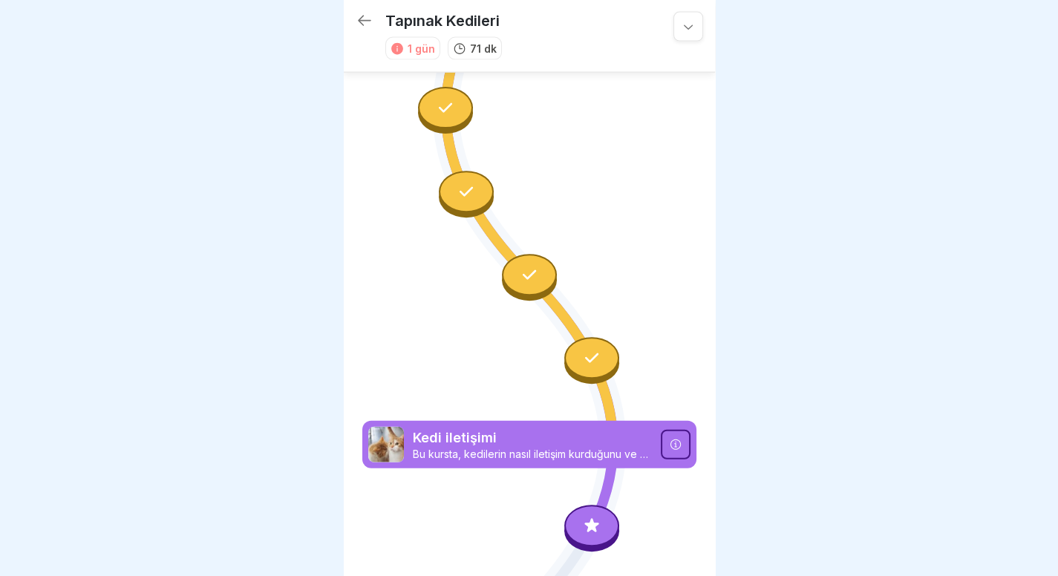
click at [367, 22] on icon at bounding box center [365, 21] width 18 height 18
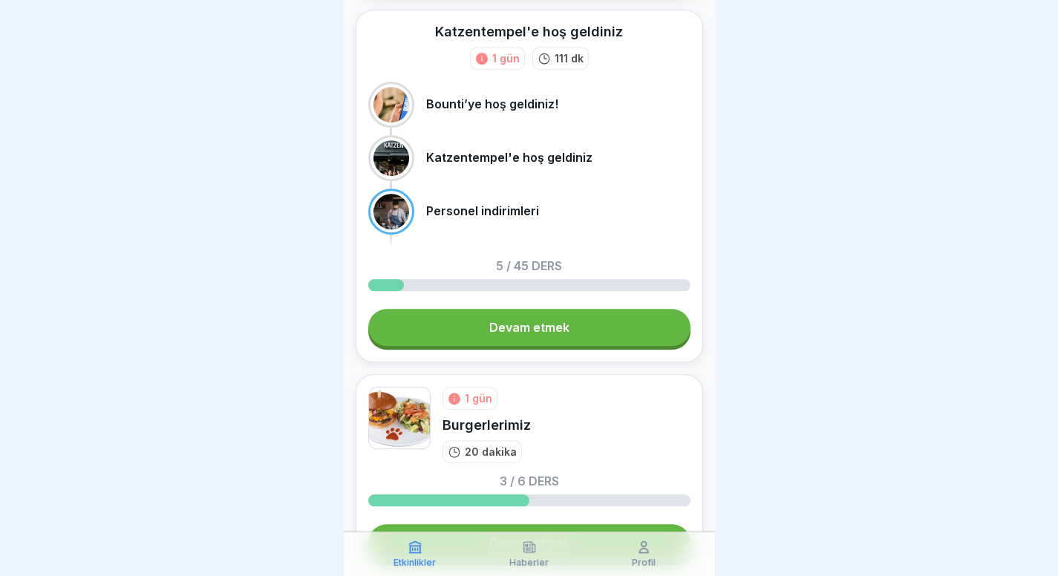
scroll to position [514, 0]
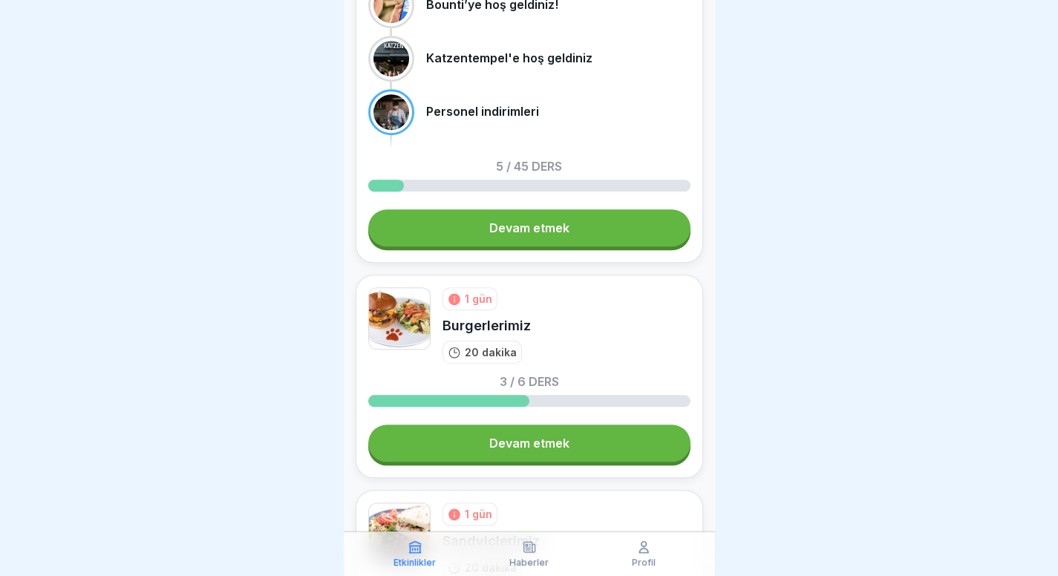
click at [592, 237] on link "Devam etmek" at bounding box center [529, 227] width 322 height 37
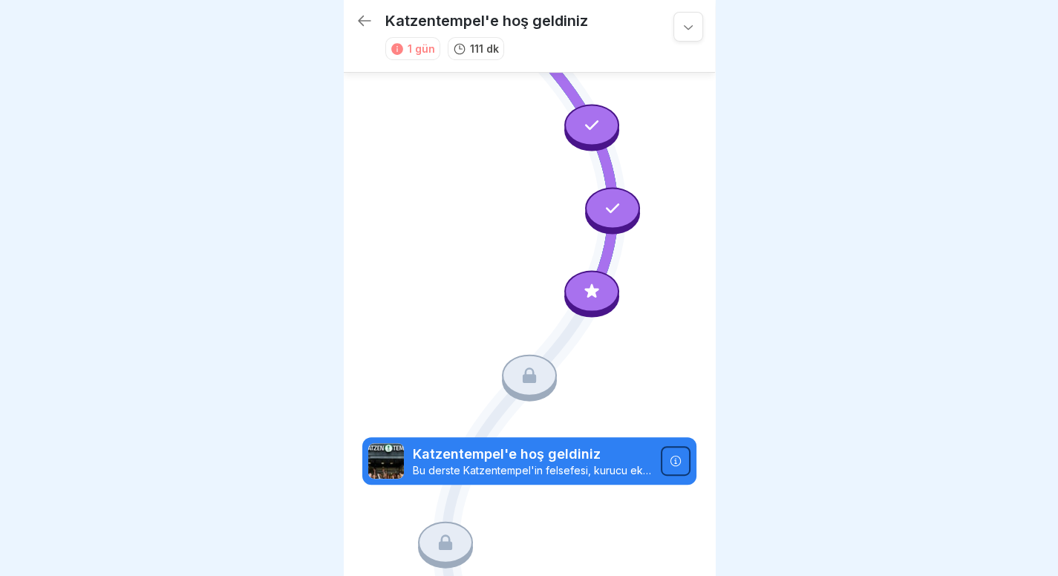
scroll to position [44, 0]
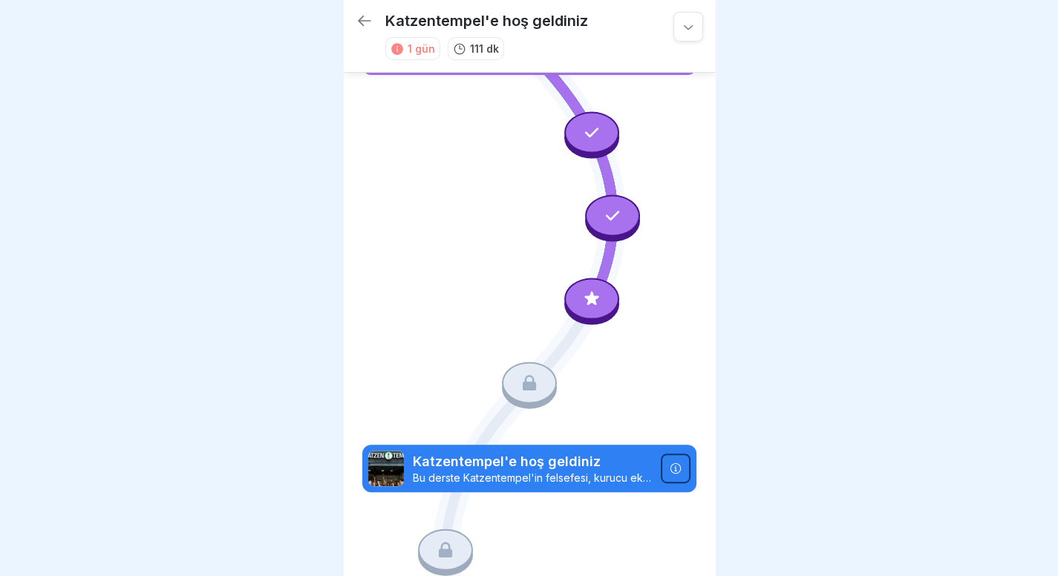
click at [579, 296] on div at bounding box center [591, 299] width 55 height 42
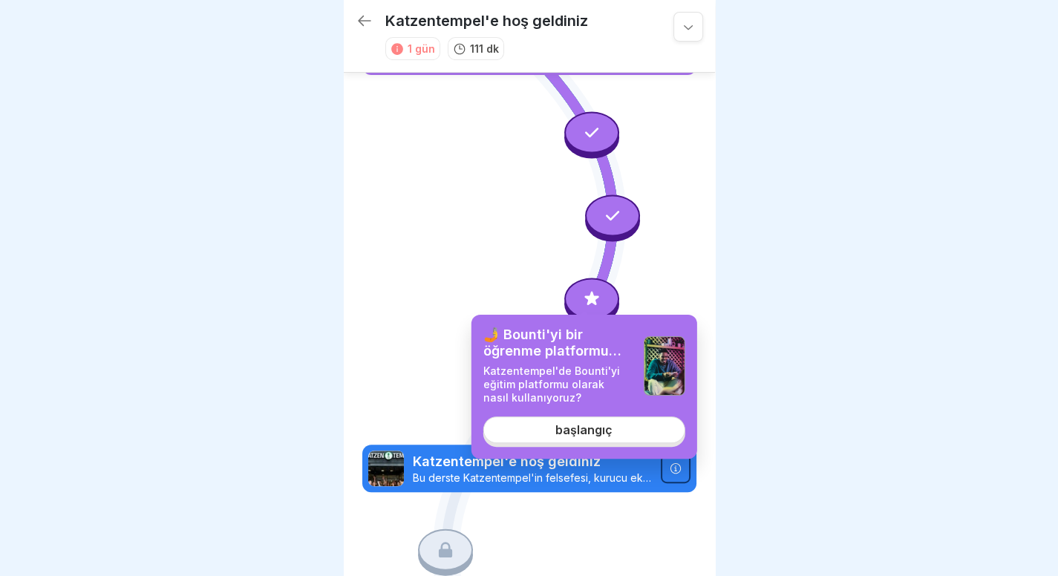
click at [621, 422] on link "başlangıç" at bounding box center [584, 429] width 202 height 27
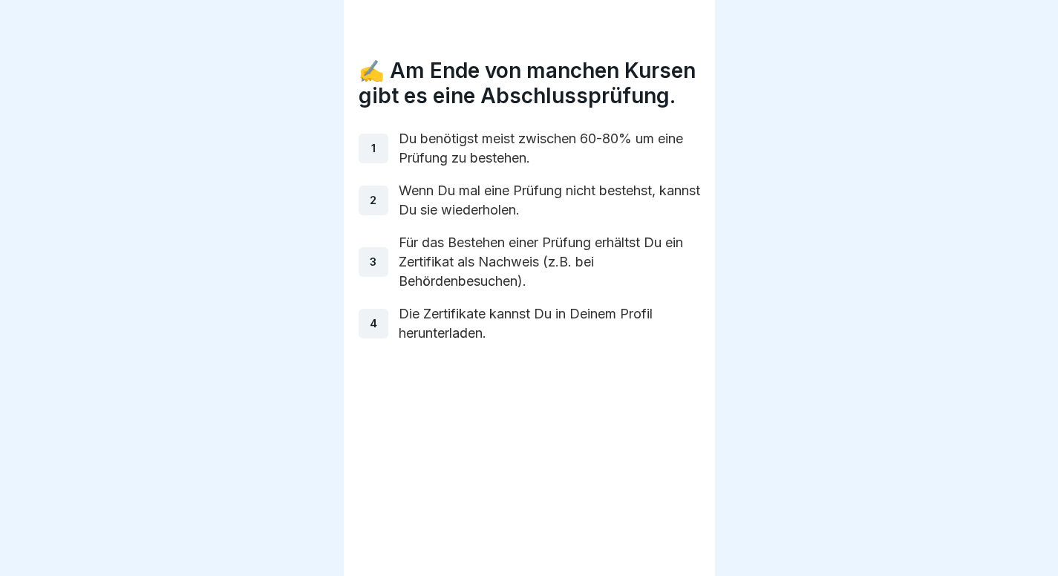
scroll to position [6, 0]
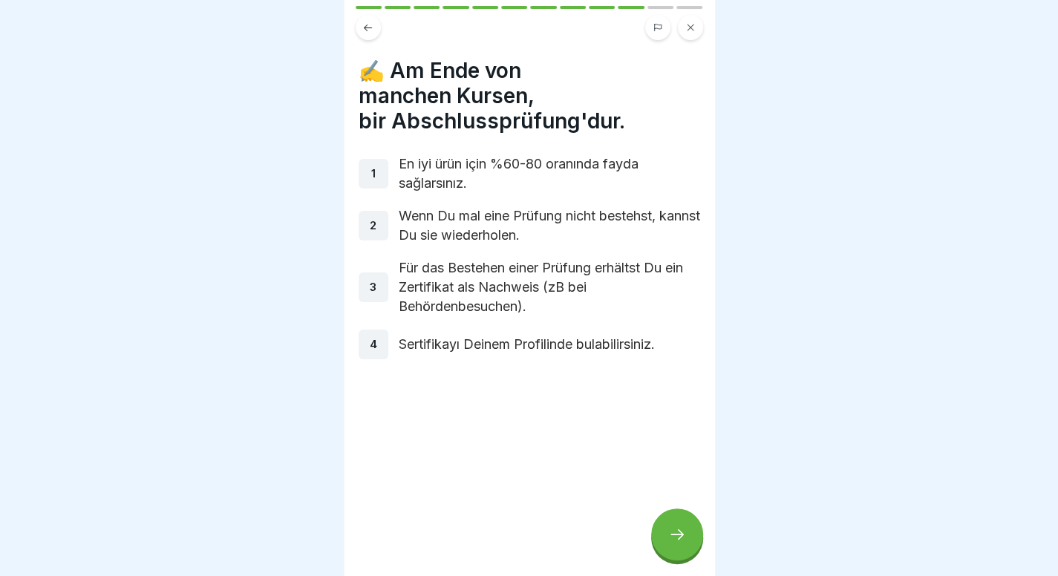
click at [691, 33] on button at bounding box center [690, 27] width 25 height 25
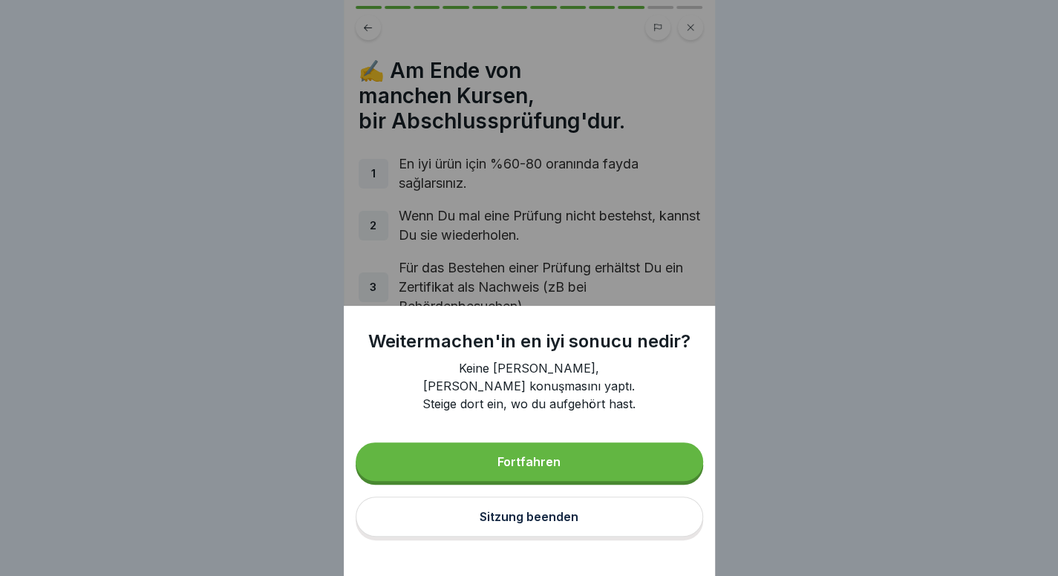
click at [549, 524] on font "Sitzung beenden" at bounding box center [528, 516] width 99 height 15
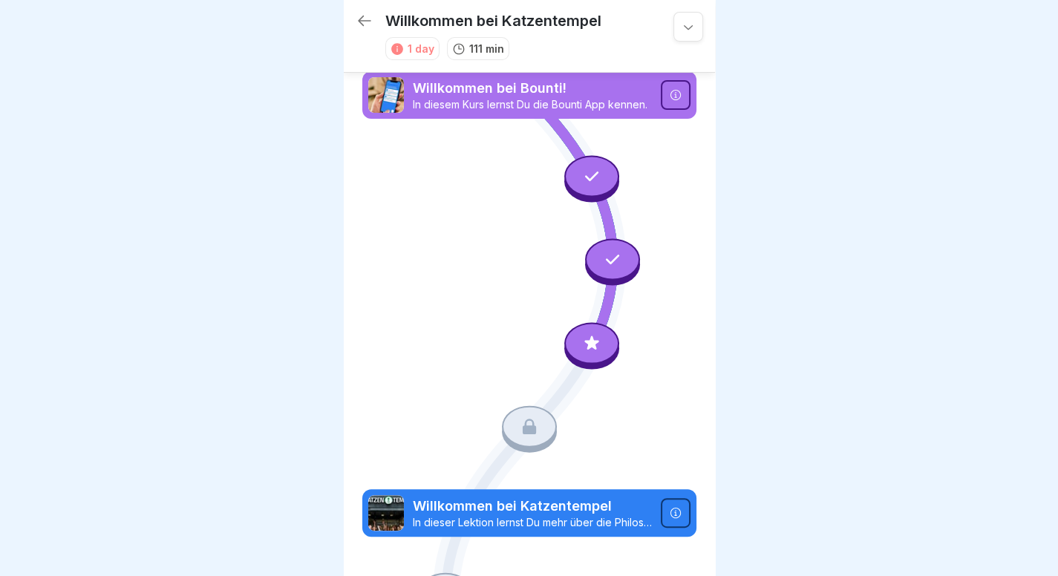
scroll to position [44, 0]
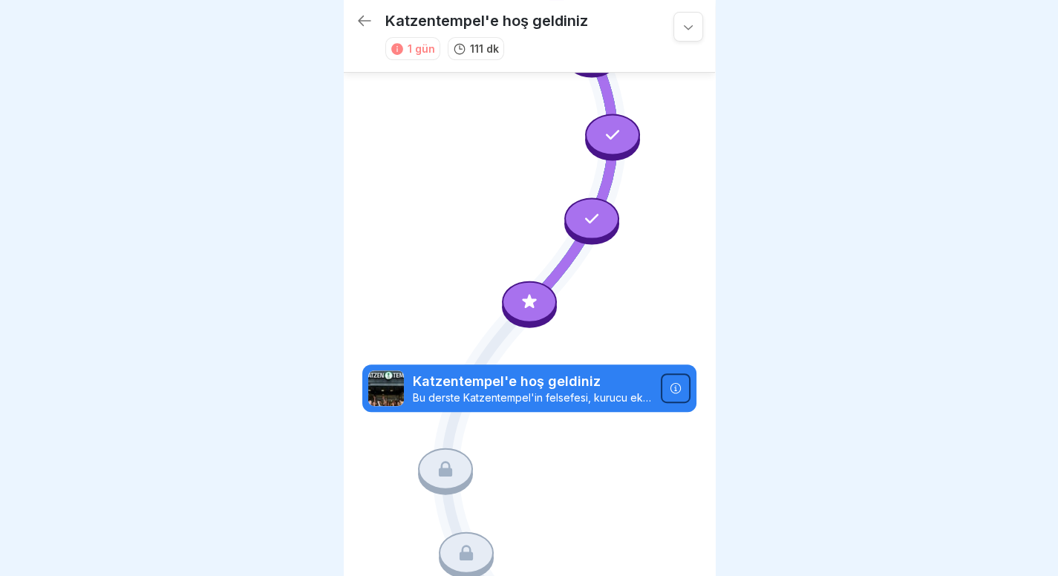
click at [526, 294] on icon at bounding box center [529, 301] width 14 height 14
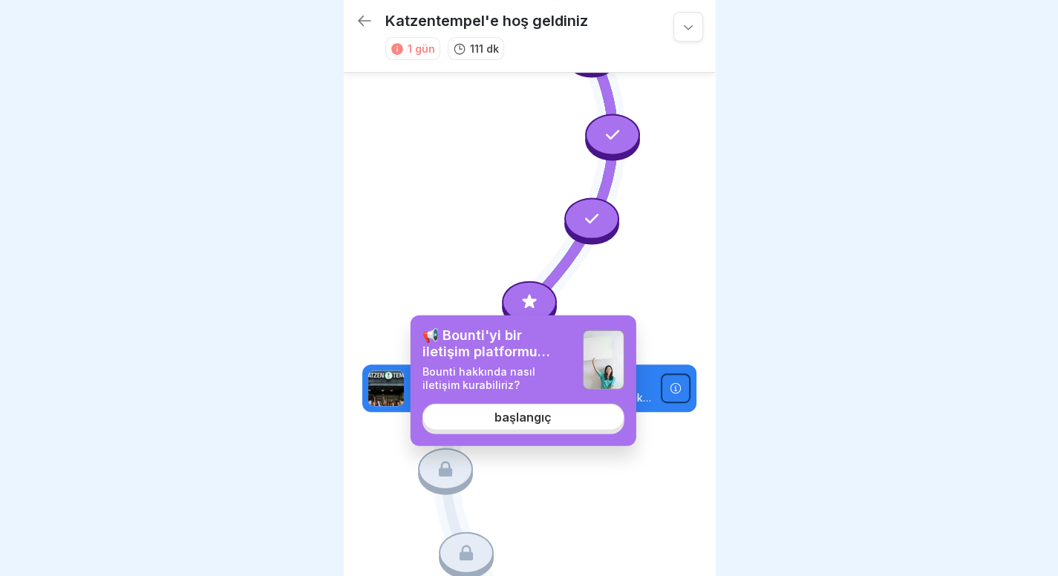
click at [540, 418] on font "başlangıç" at bounding box center [522, 417] width 57 height 15
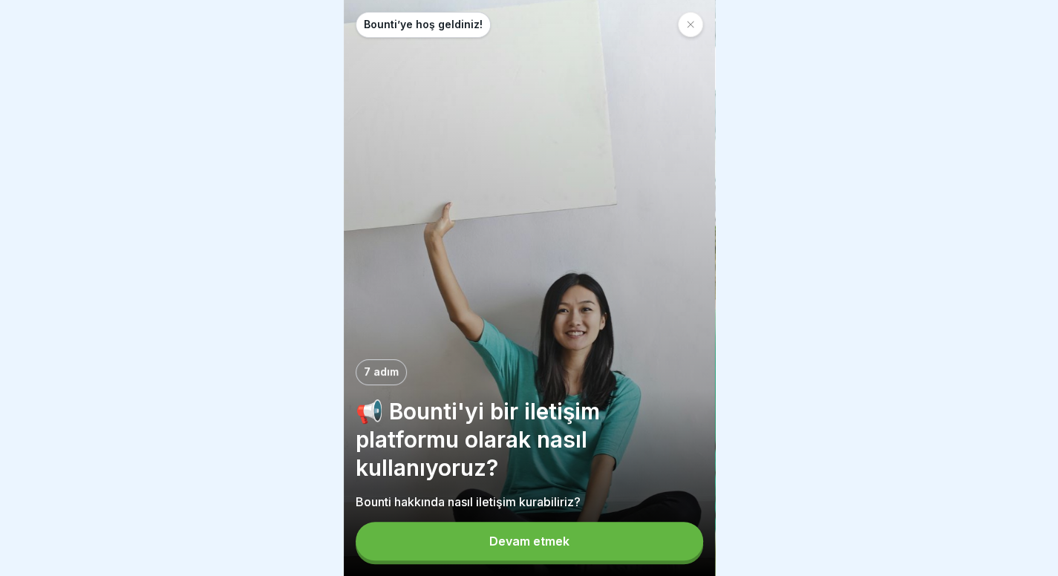
click at [539, 560] on button "Devam etmek" at bounding box center [529, 541] width 347 height 39
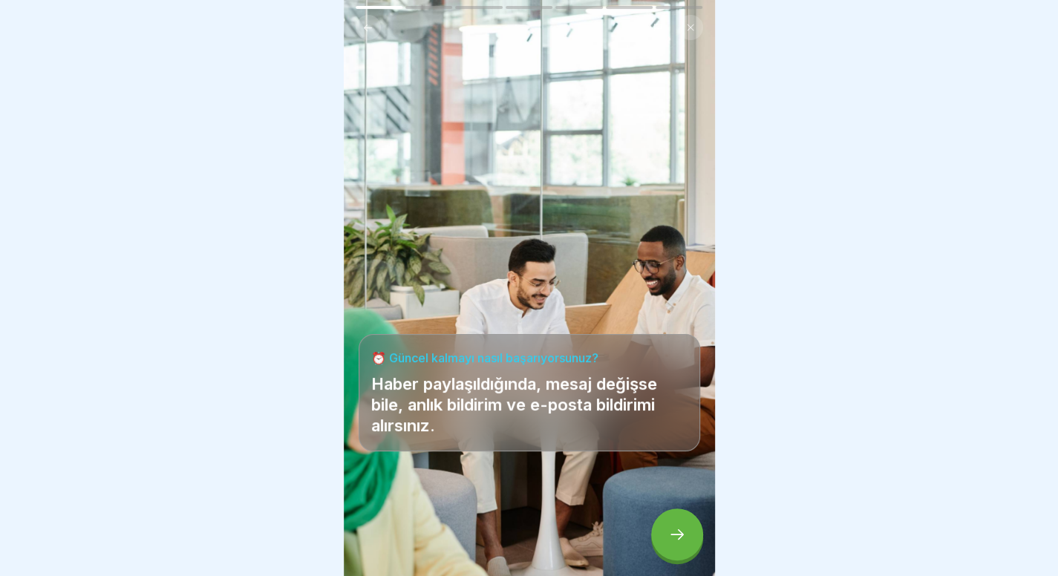
click at [664, 543] on div at bounding box center [677, 534] width 52 height 52
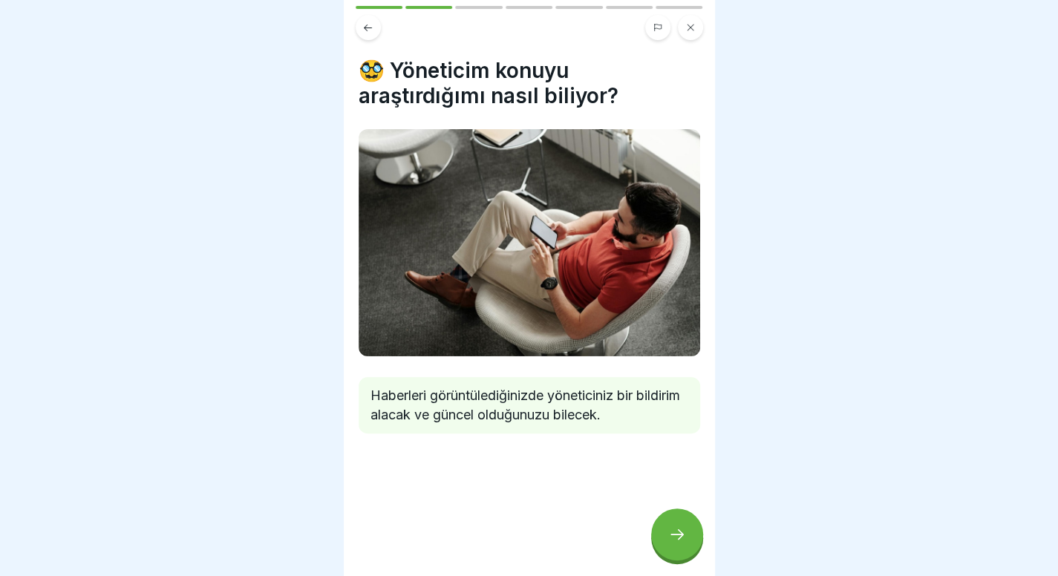
click at [684, 538] on icon at bounding box center [677, 534] width 18 height 18
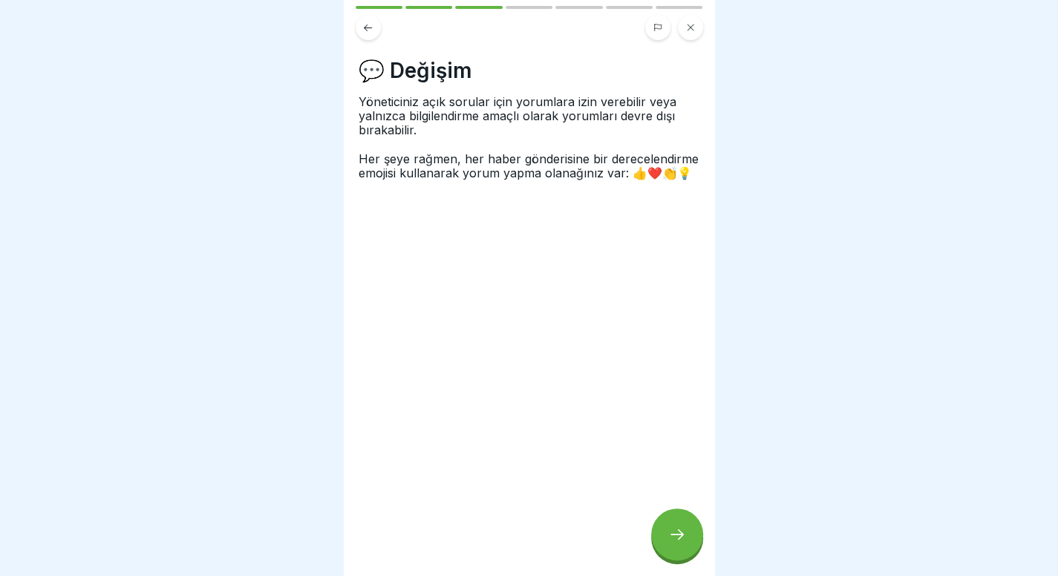
click at [684, 538] on icon at bounding box center [677, 534] width 18 height 18
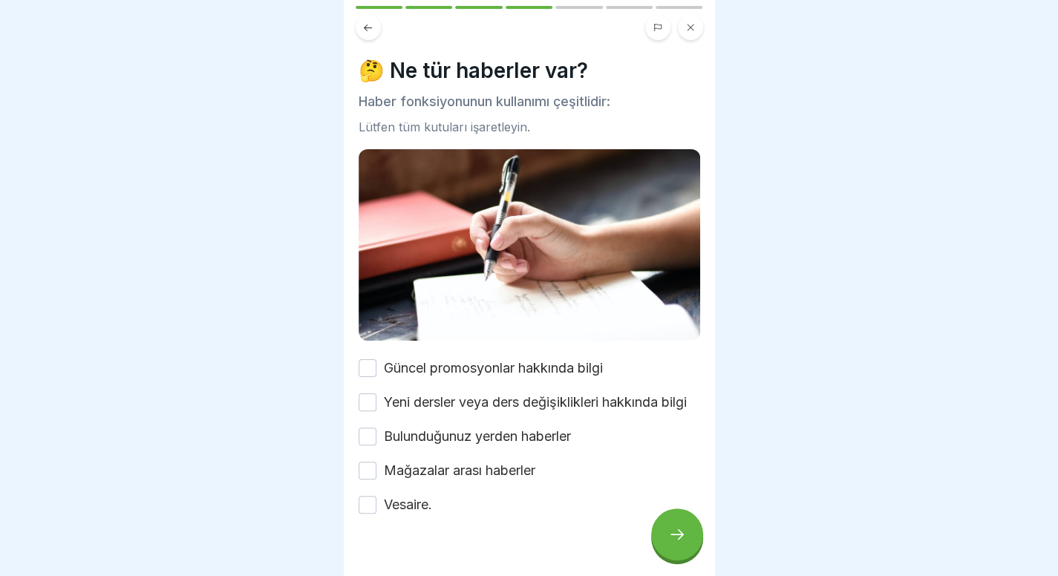
click at [567, 360] on font "Güncel promosyonlar hakkında bilgi" at bounding box center [493, 368] width 219 height 16
click at [376, 359] on button "Güncel promosyonlar hakkında bilgi" at bounding box center [367, 368] width 18 height 18
click at [534, 379] on div "Güncel promosyonlar hakkında bilgi Yeni dersler veya ders değişiklikleri hakkın…" at bounding box center [528, 436] width 341 height 156
click at [526, 394] on font "Yeni dersler veya ders değişiklikleri hakkında bilgi" at bounding box center [535, 402] width 303 height 16
click at [376, 393] on button "Yeni dersler veya ders değişiklikleri hakkında bilgi" at bounding box center [367, 402] width 18 height 18
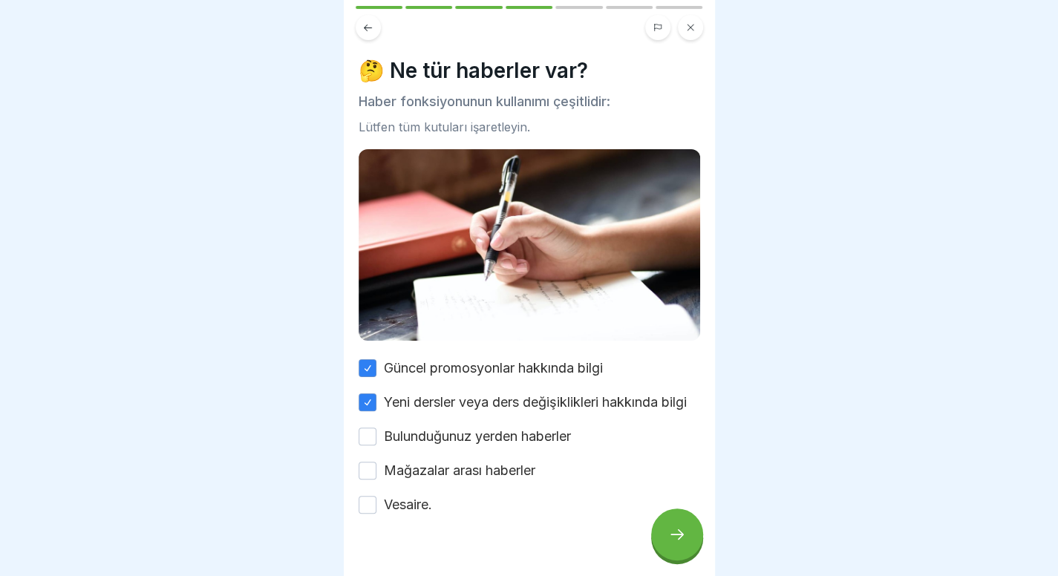
click at [498, 462] on div "Güncel promosyonlar hakkında bilgi Yeni dersler veya ders değişiklikleri hakkın…" at bounding box center [528, 436] width 341 height 156
click at [506, 454] on div "Güncel promosyonlar hakkında bilgi Yeni dersler veya ders değişiklikleri hakkın…" at bounding box center [528, 436] width 341 height 156
click at [406, 478] on font "Mağazalar arası haberler" at bounding box center [459, 470] width 151 height 16
click at [376, 479] on button "Mağazalar arası haberler" at bounding box center [367, 471] width 18 height 18
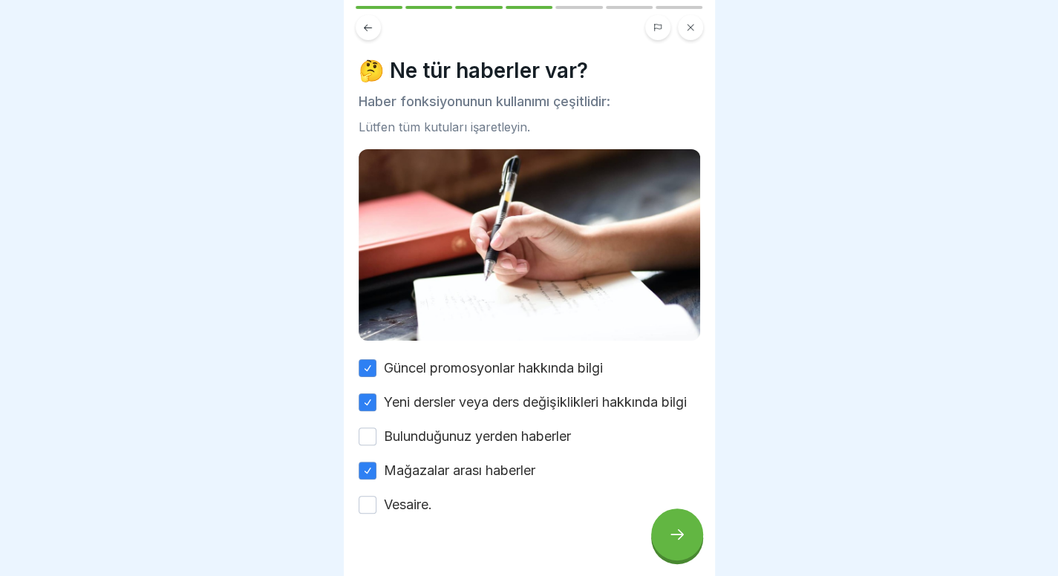
click at [444, 440] on font "Bulunduğunuz yerden haberler" at bounding box center [477, 436] width 187 height 16
click at [376, 440] on button "Bulunduğunuz yerden haberler" at bounding box center [367, 437] width 18 height 18
click at [409, 509] on font "Vesaire." at bounding box center [408, 505] width 48 height 16
click at [376, 509] on button "Vesaire." at bounding box center [367, 505] width 18 height 18
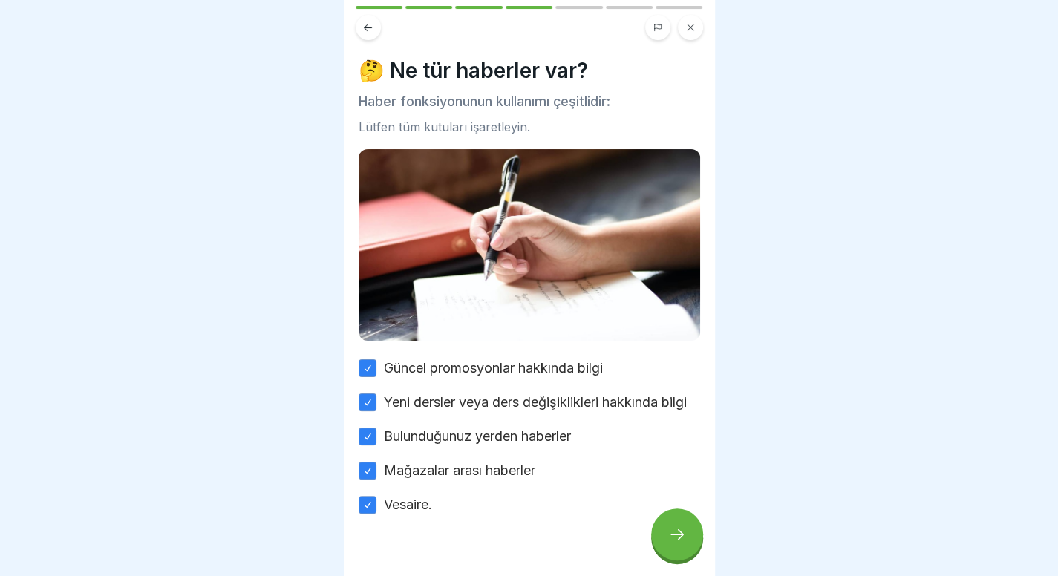
click at [660, 540] on div at bounding box center [677, 534] width 52 height 52
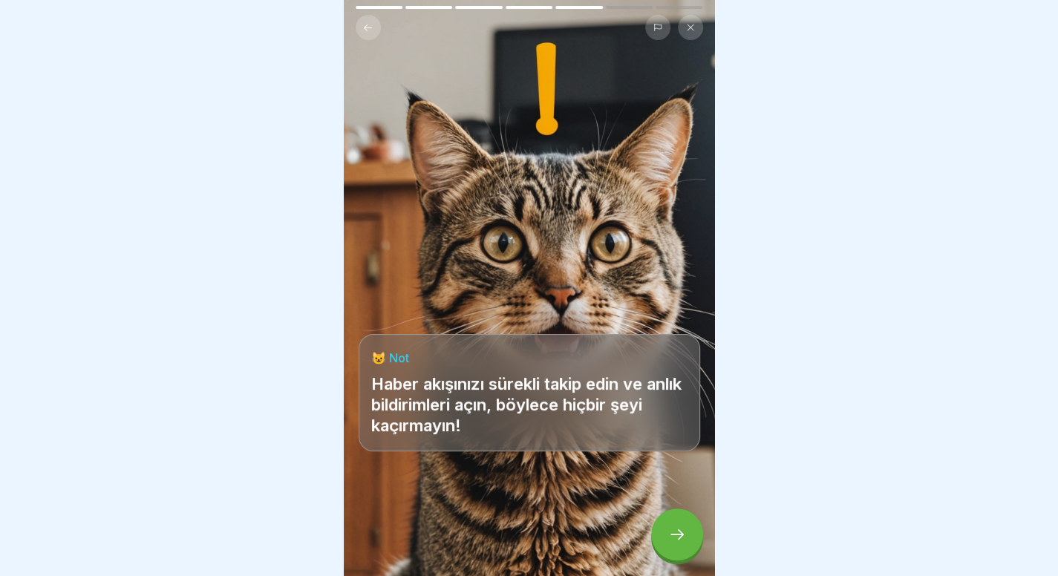
click at [669, 526] on div at bounding box center [677, 534] width 52 height 52
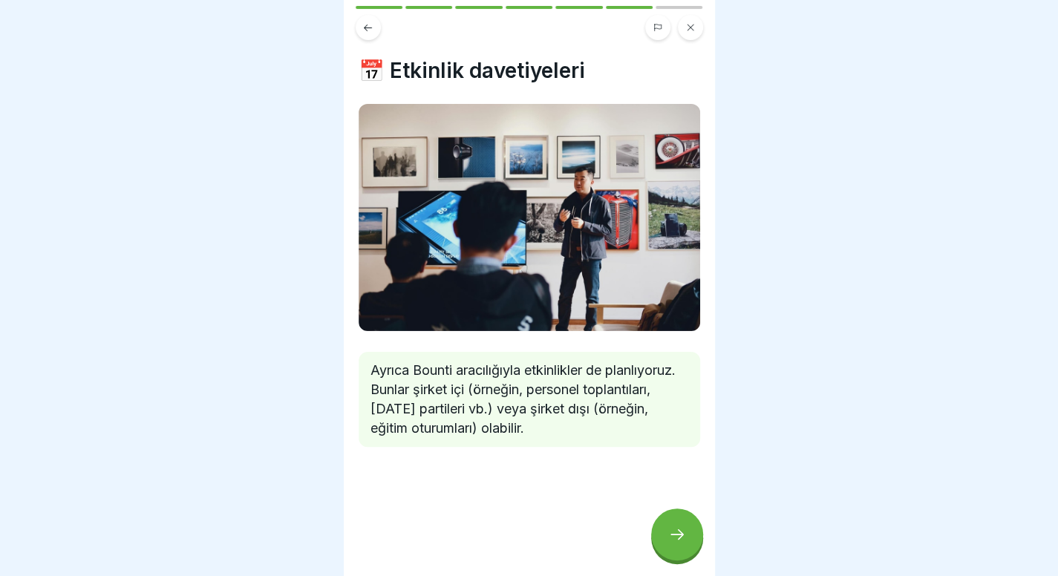
click at [669, 526] on div at bounding box center [677, 534] width 52 height 52
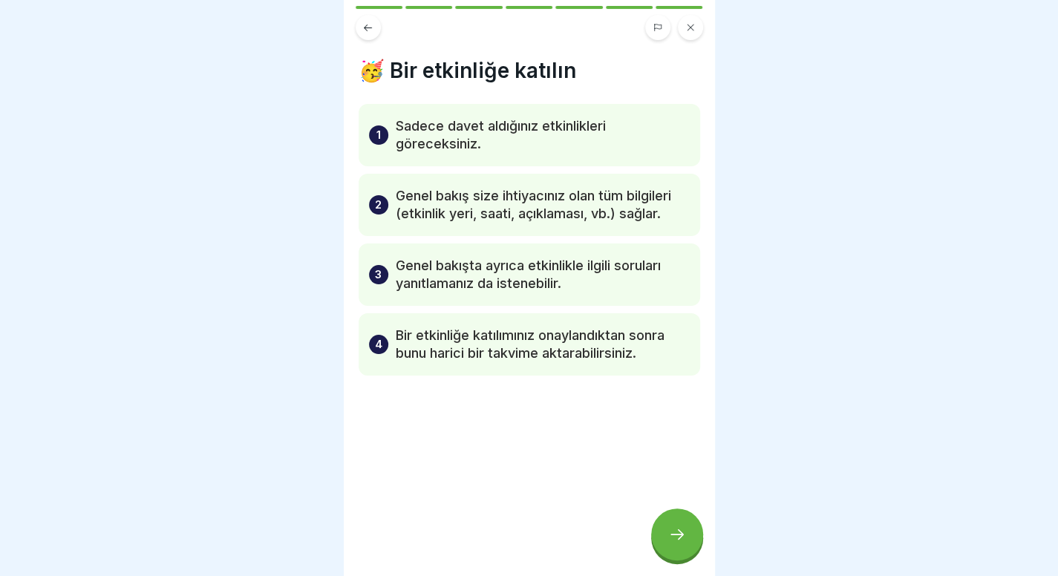
click at [669, 526] on div at bounding box center [677, 534] width 52 height 52
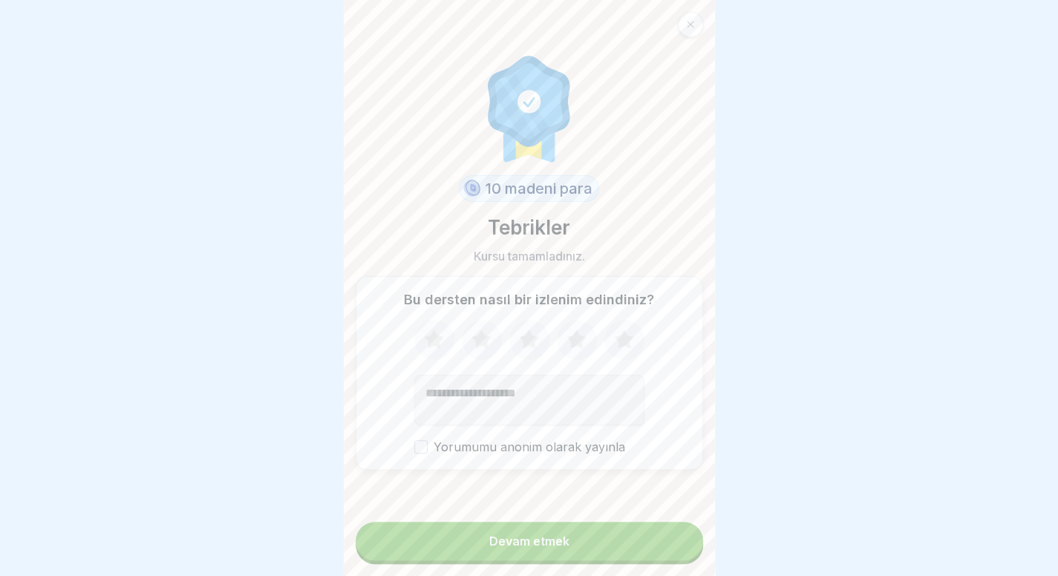
click at [651, 526] on button "Devam etmek" at bounding box center [529, 541] width 347 height 39
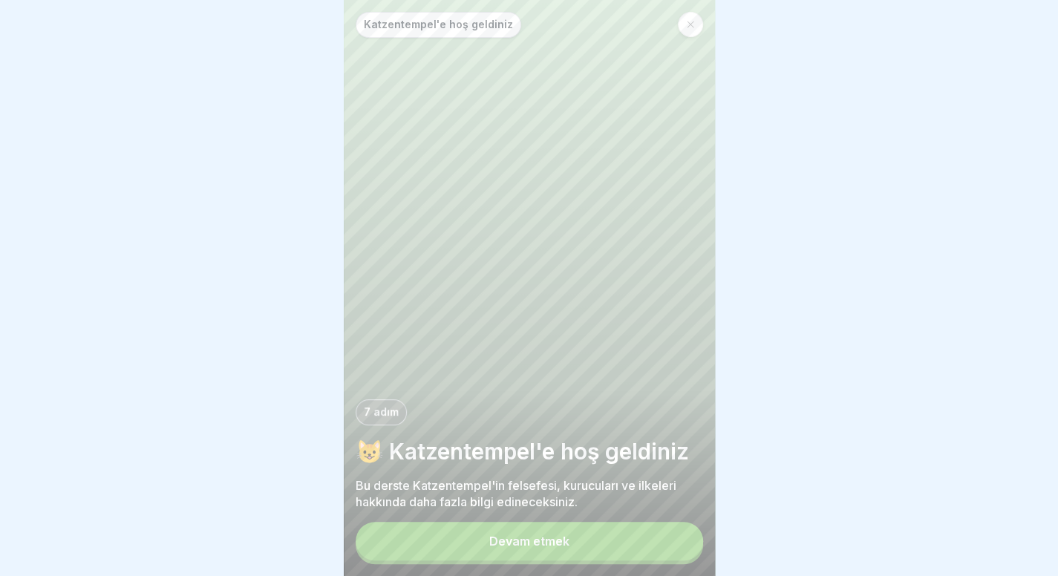
click at [570, 559] on button "Devam etmek" at bounding box center [529, 541] width 347 height 39
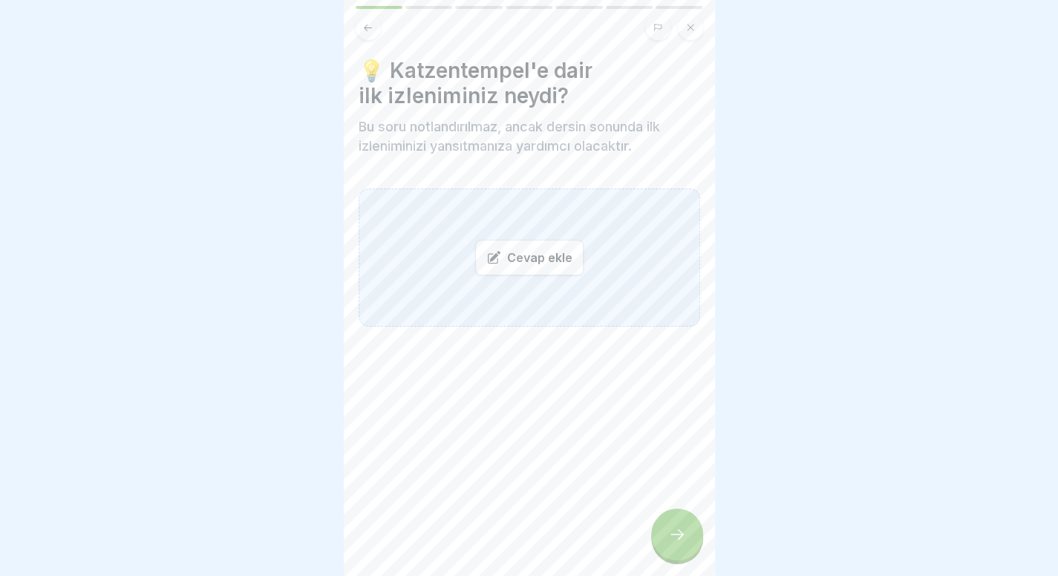
click at [673, 529] on icon at bounding box center [677, 534] width 18 height 18
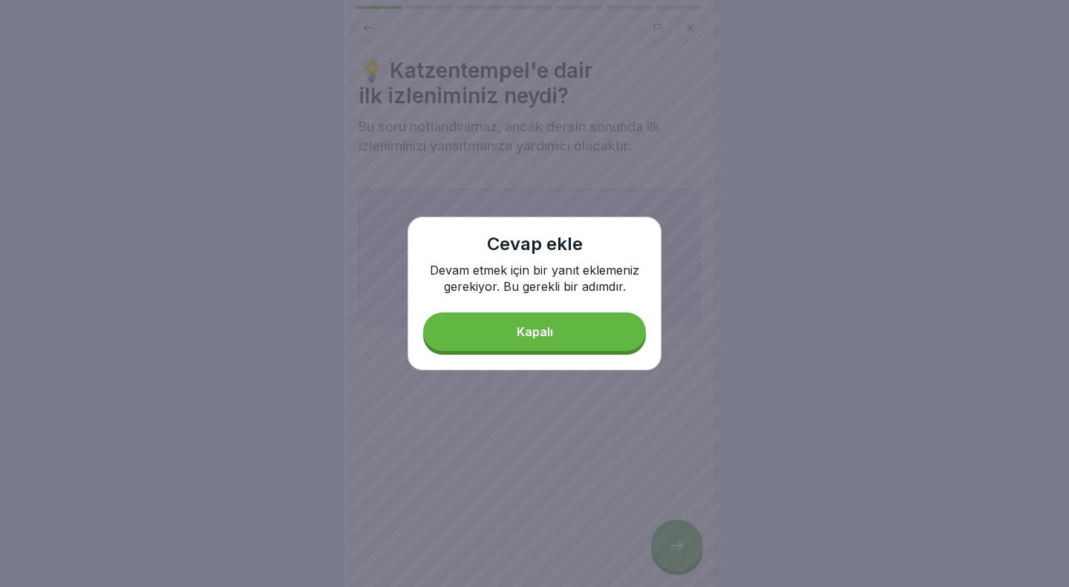
click at [580, 336] on button "Kapalı" at bounding box center [534, 331] width 223 height 39
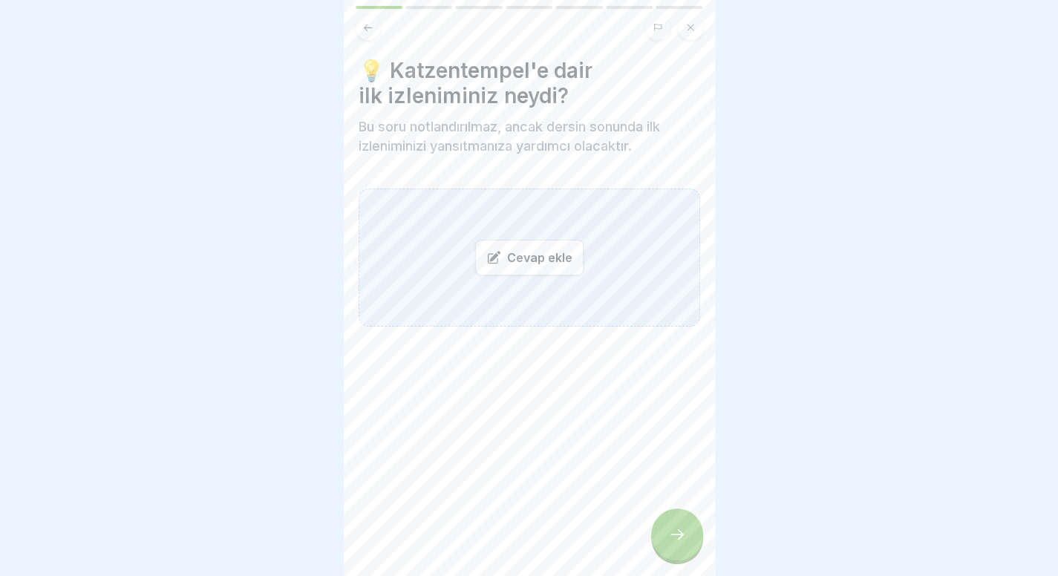
click at [690, 36] on button at bounding box center [690, 27] width 25 height 25
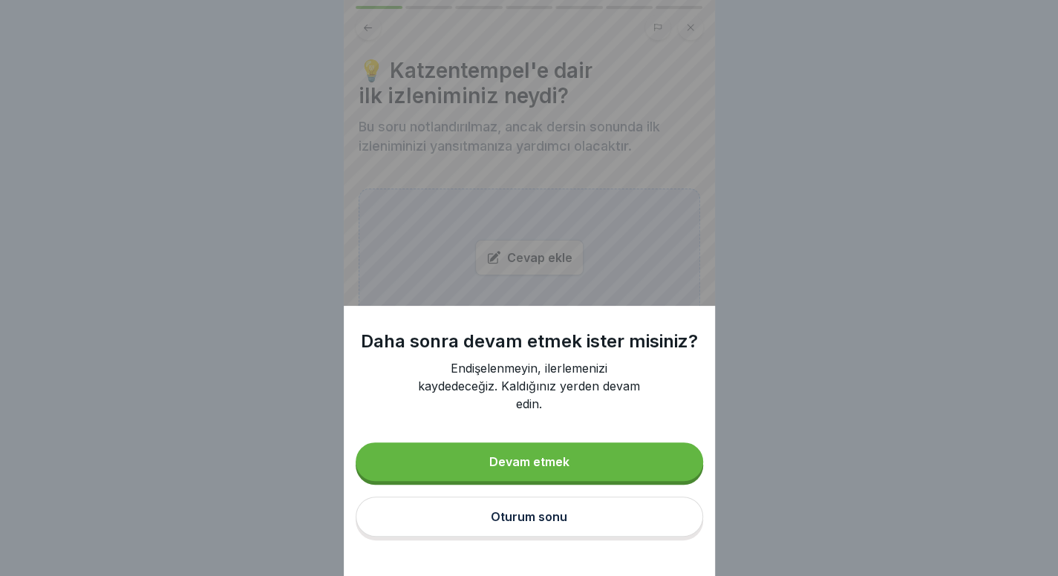
click at [580, 537] on button "Oturum sonu" at bounding box center [529, 517] width 347 height 40
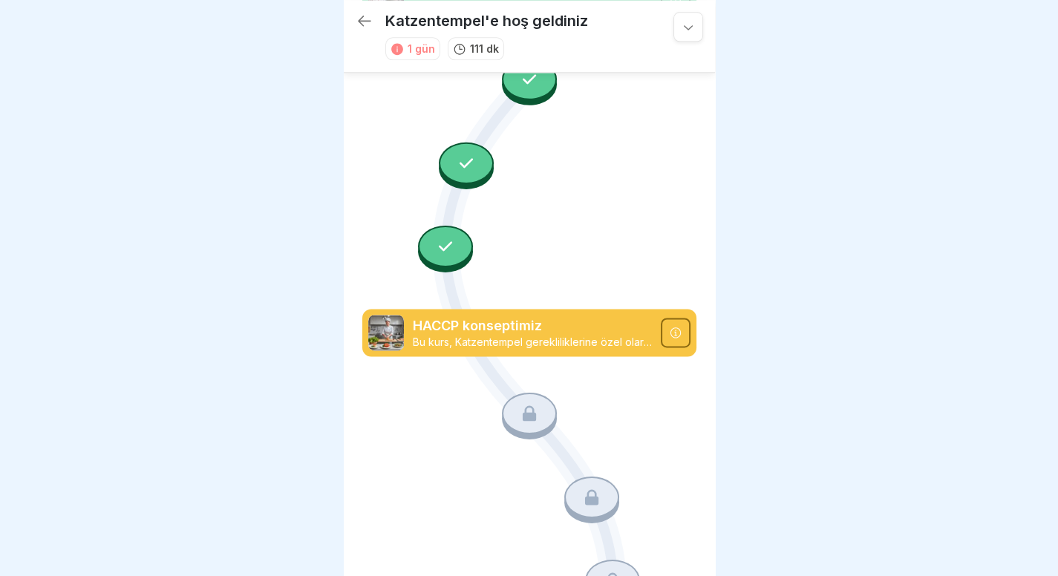
scroll to position [962, 0]
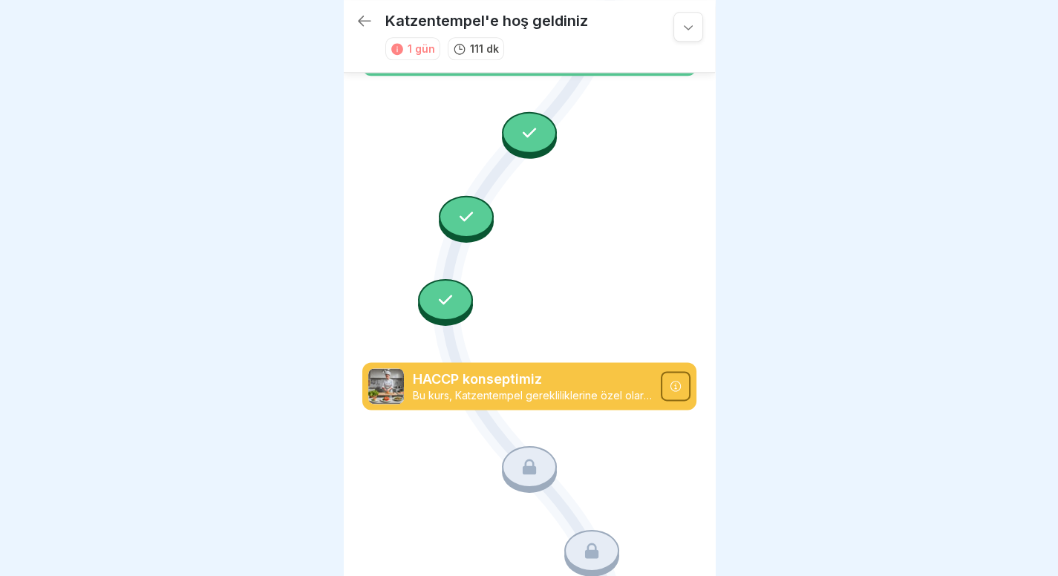
click at [438, 290] on icon at bounding box center [445, 299] width 19 height 19
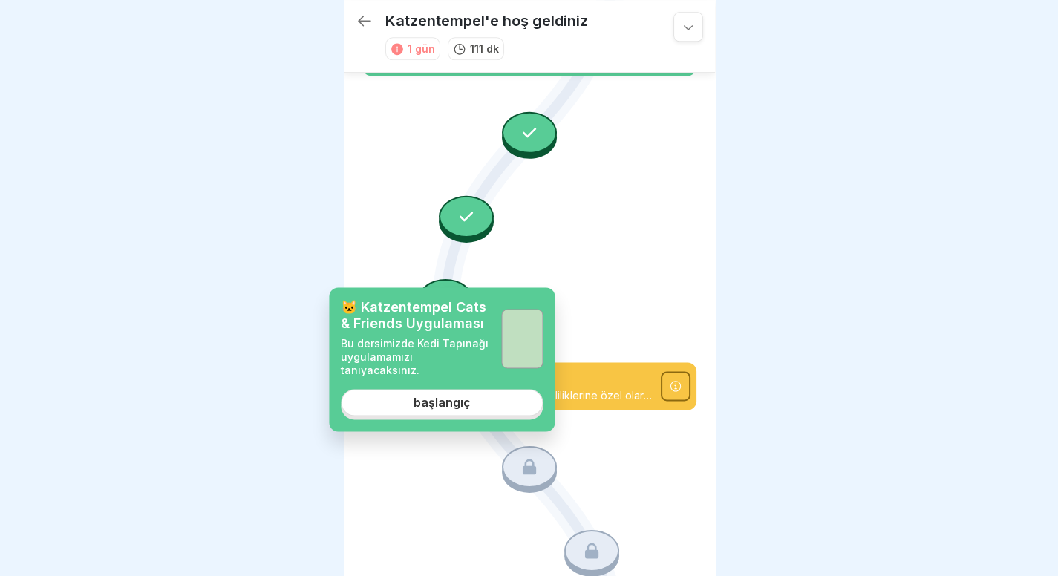
click at [468, 396] on font "başlangıç" at bounding box center [441, 403] width 57 height 15
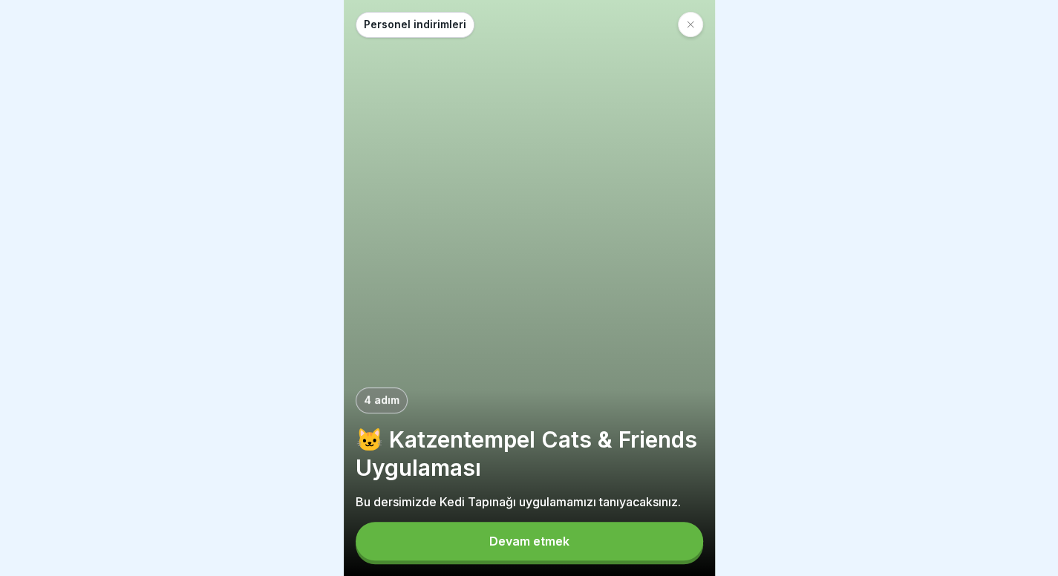
click at [563, 556] on button "Devam etmek" at bounding box center [529, 541] width 347 height 39
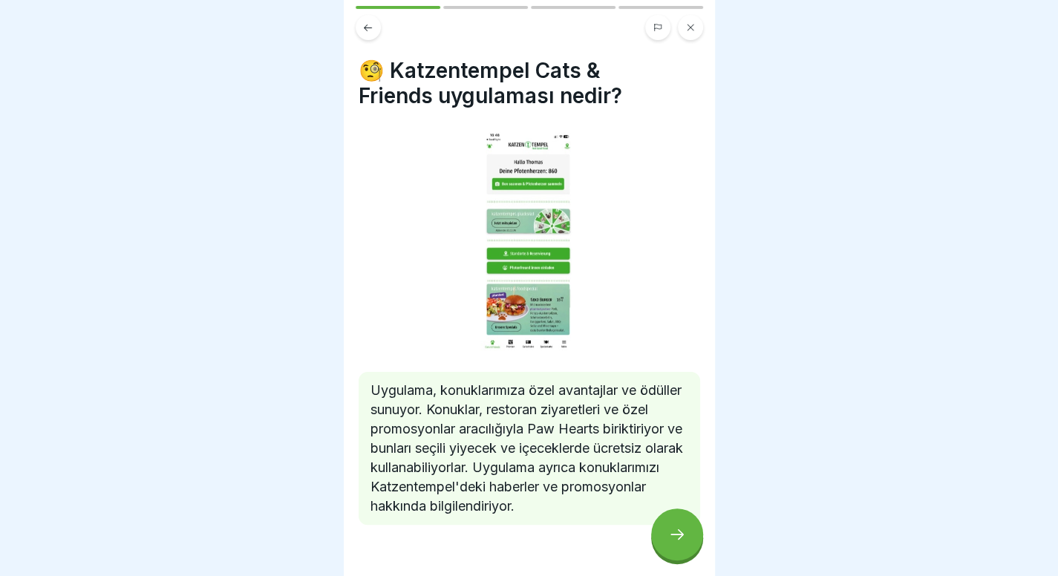
click at [683, 551] on div at bounding box center [677, 534] width 52 height 52
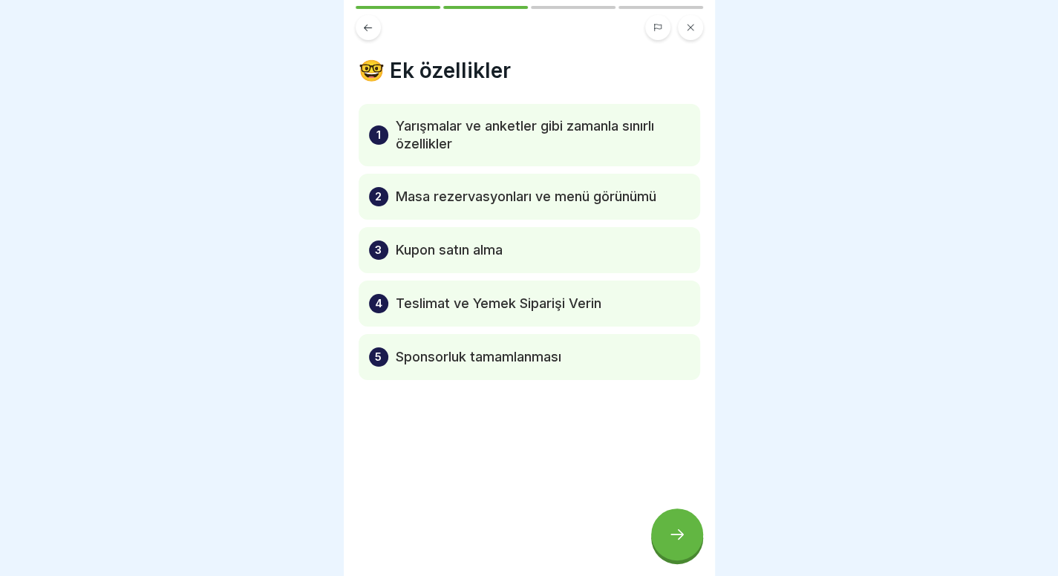
click at [683, 551] on div at bounding box center [677, 534] width 52 height 52
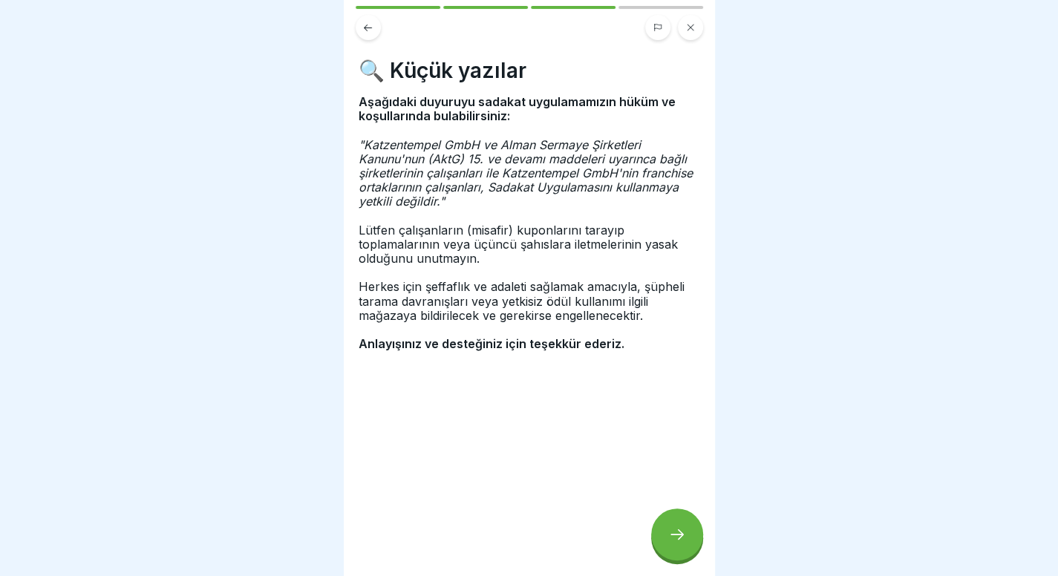
click at [683, 551] on div at bounding box center [677, 534] width 52 height 52
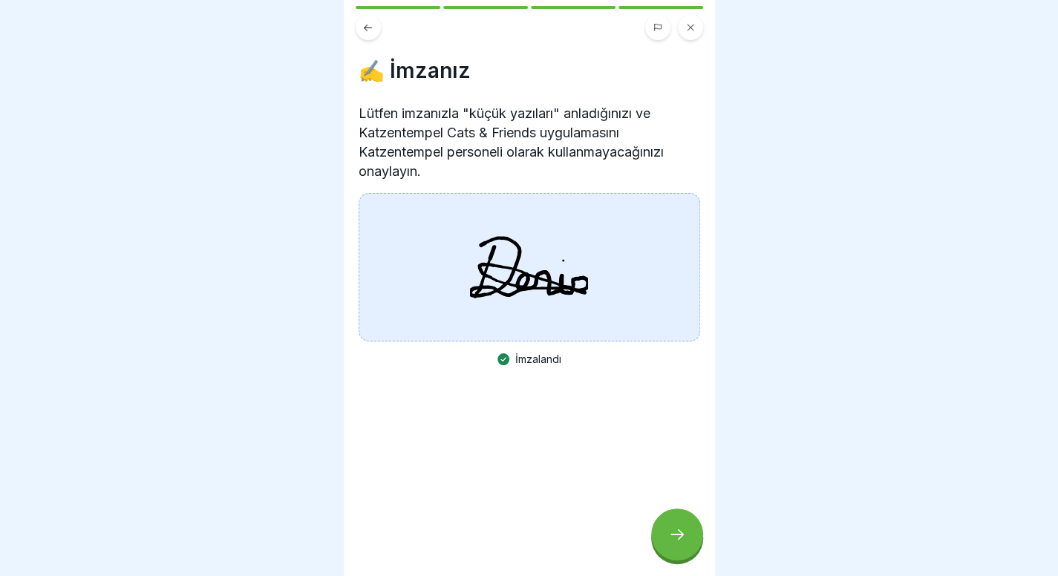
click at [683, 551] on div at bounding box center [677, 534] width 52 height 52
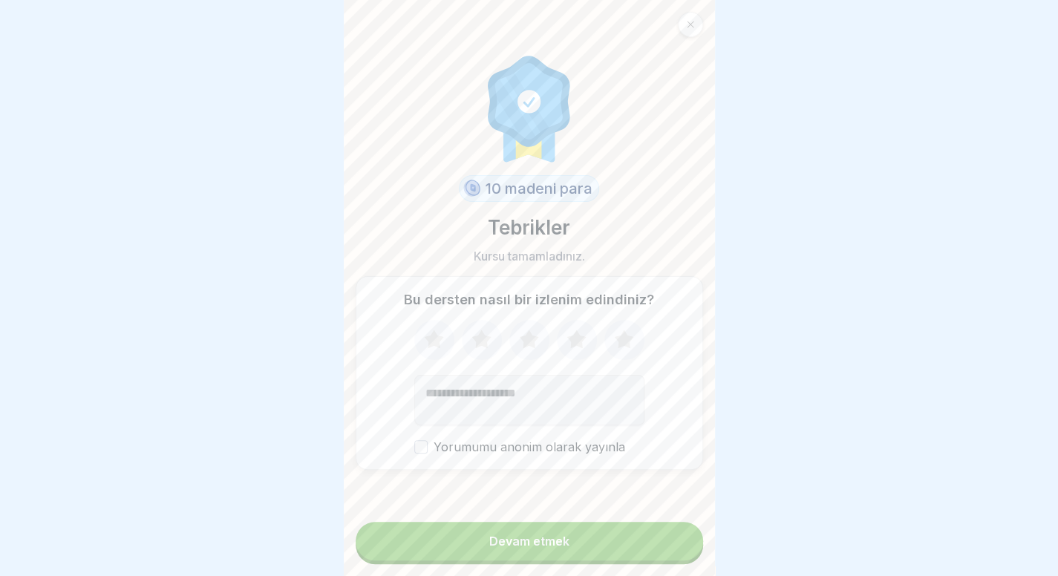
click at [683, 551] on button "Devam etmek" at bounding box center [529, 541] width 347 height 39
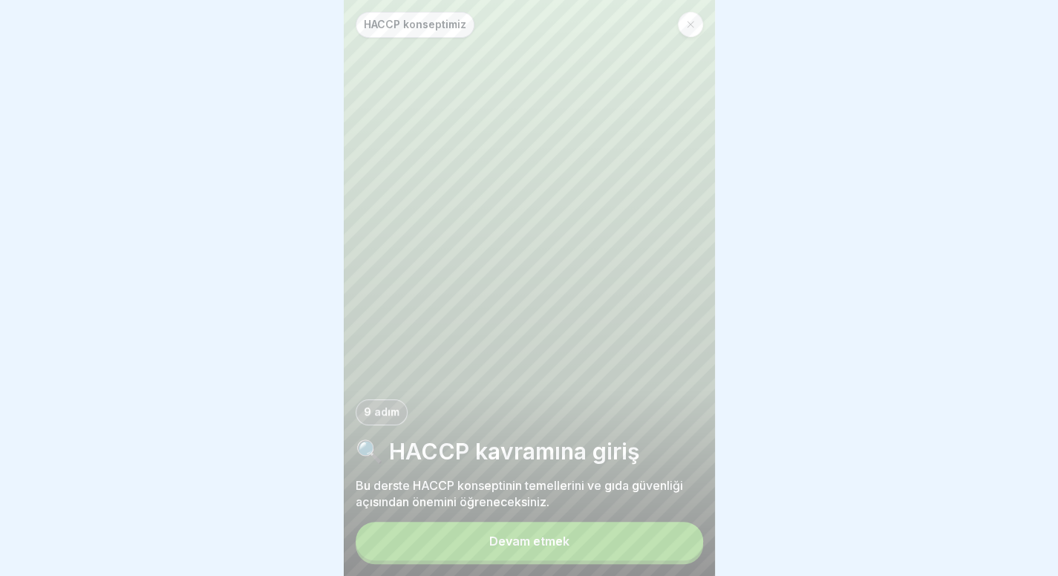
click at [683, 551] on button "Devam etmek" at bounding box center [529, 541] width 347 height 39
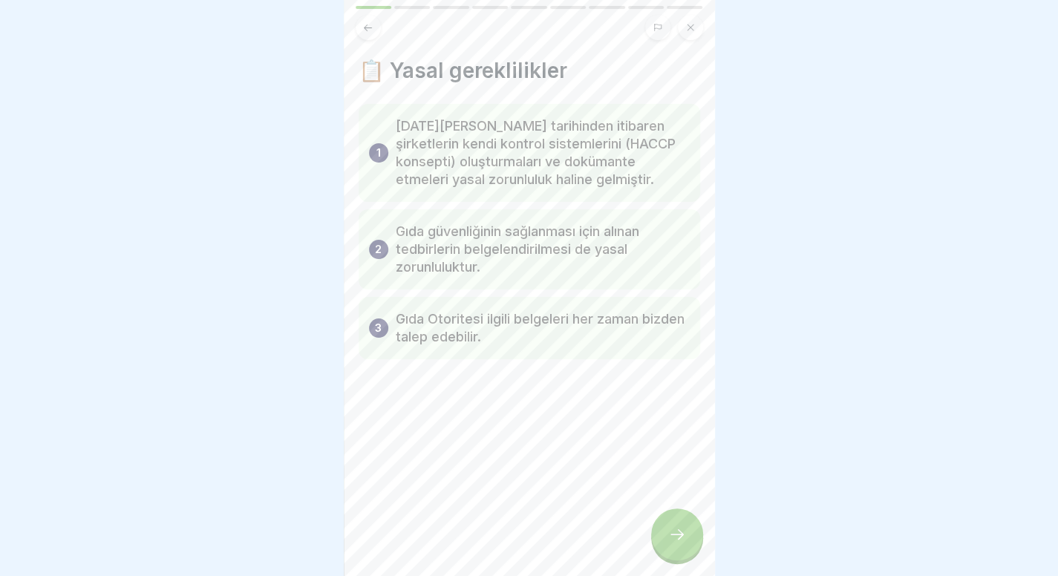
click at [683, 551] on div at bounding box center [677, 534] width 52 height 52
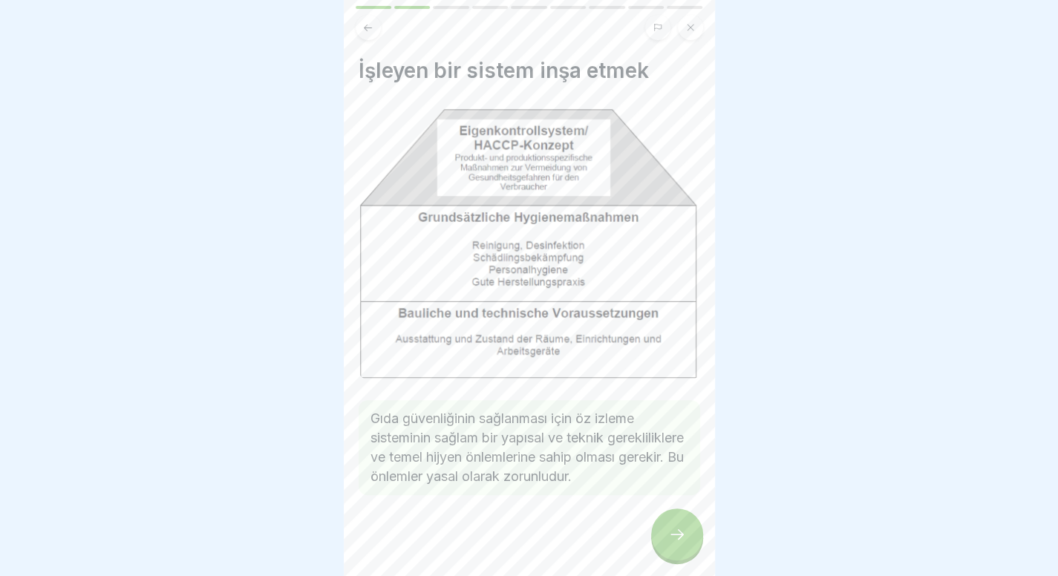
click at [672, 537] on icon at bounding box center [677, 534] width 18 height 18
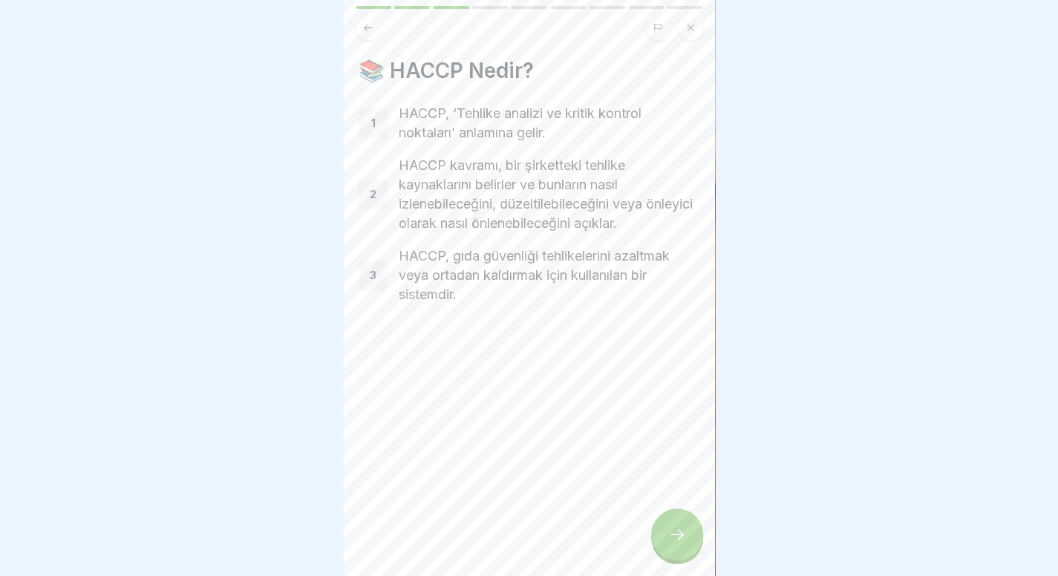
click at [682, 537] on icon at bounding box center [677, 534] width 18 height 18
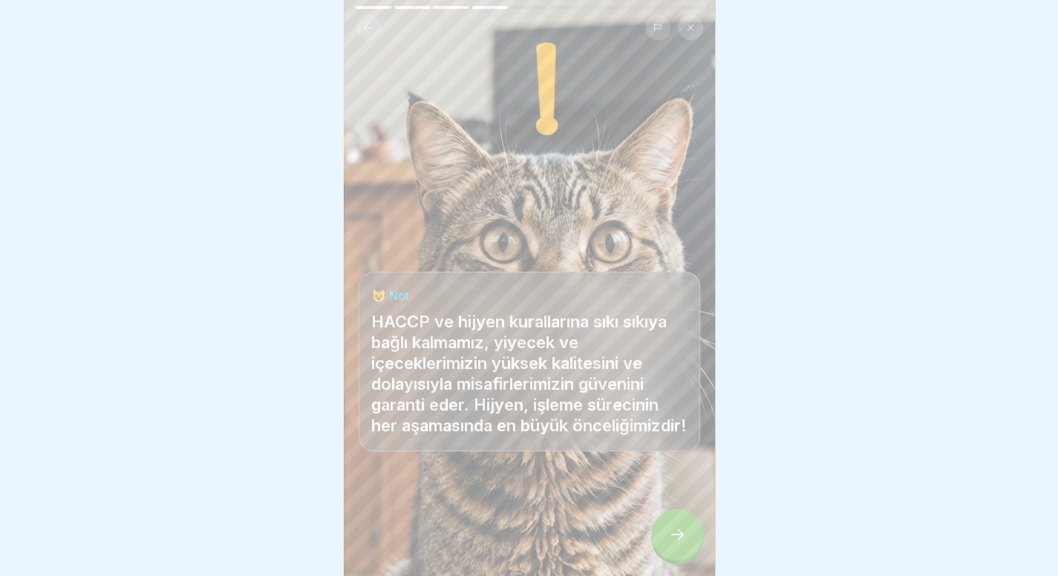
click at [682, 537] on icon at bounding box center [677, 534] width 18 height 18
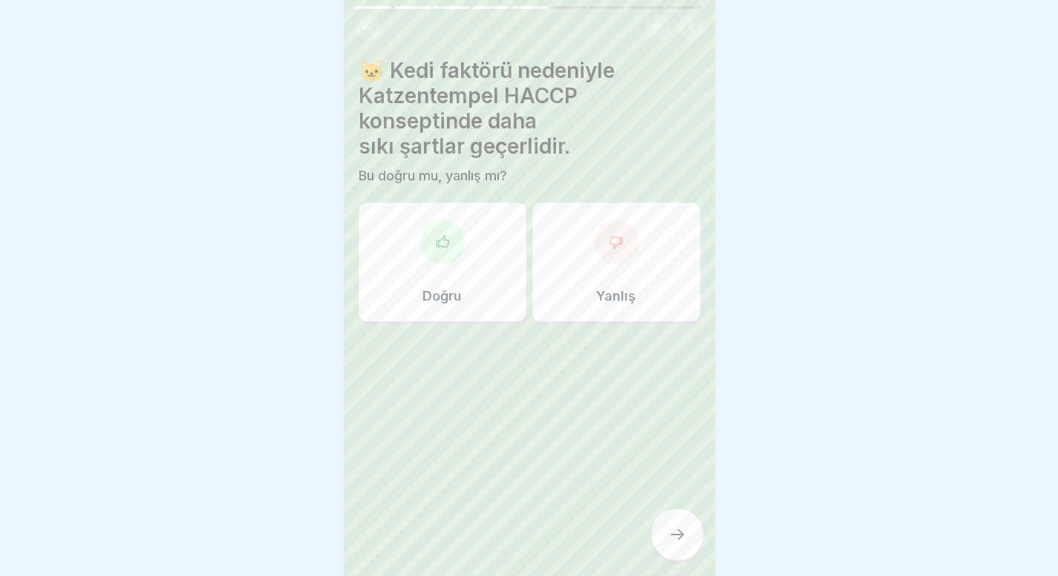
click at [423, 269] on div "Doğru" at bounding box center [442, 262] width 168 height 119
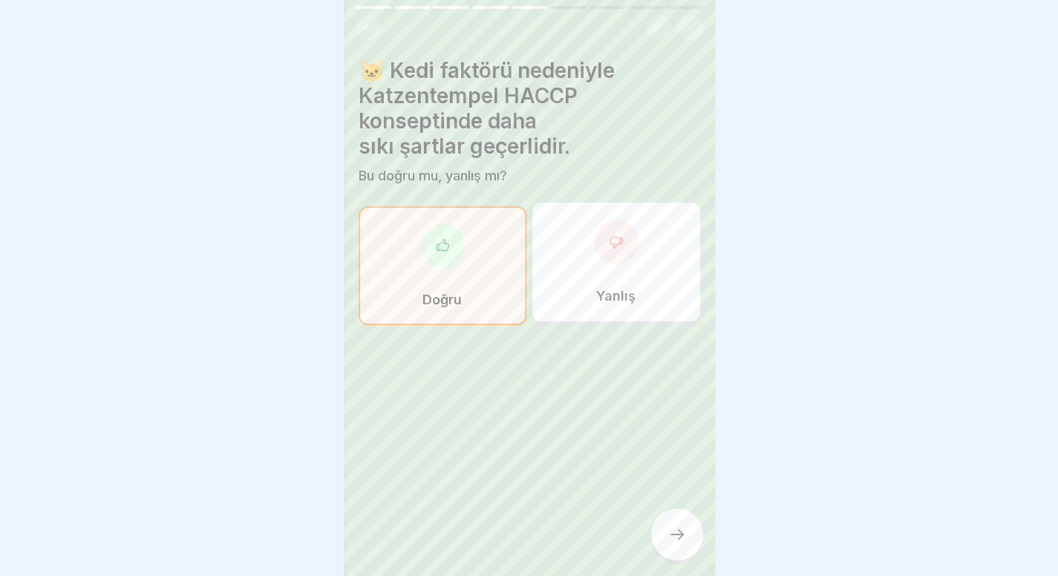
click at [683, 553] on div at bounding box center [677, 534] width 52 height 52
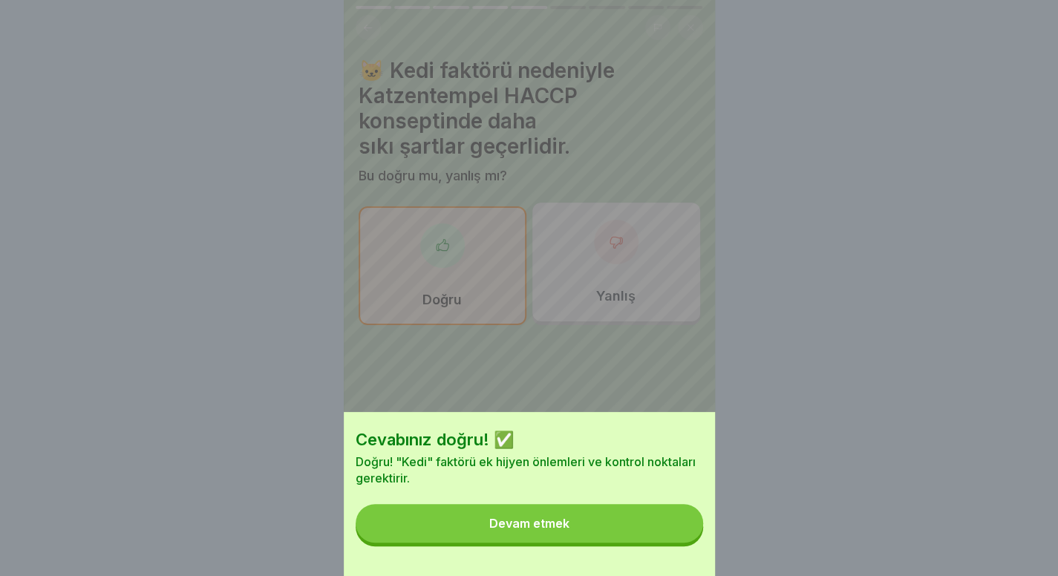
drag, startPoint x: 669, startPoint y: 556, endPoint x: 678, endPoint y: 537, distance: 21.0
click at [678, 537] on div "Cevabınız doğru! ✅ Doğru! "Kedi" faktörü ek hijyen önlemleri ve kontrol noktala…" at bounding box center [529, 494] width 371 height 164
click at [678, 537] on button "Devam etmek" at bounding box center [529, 523] width 347 height 39
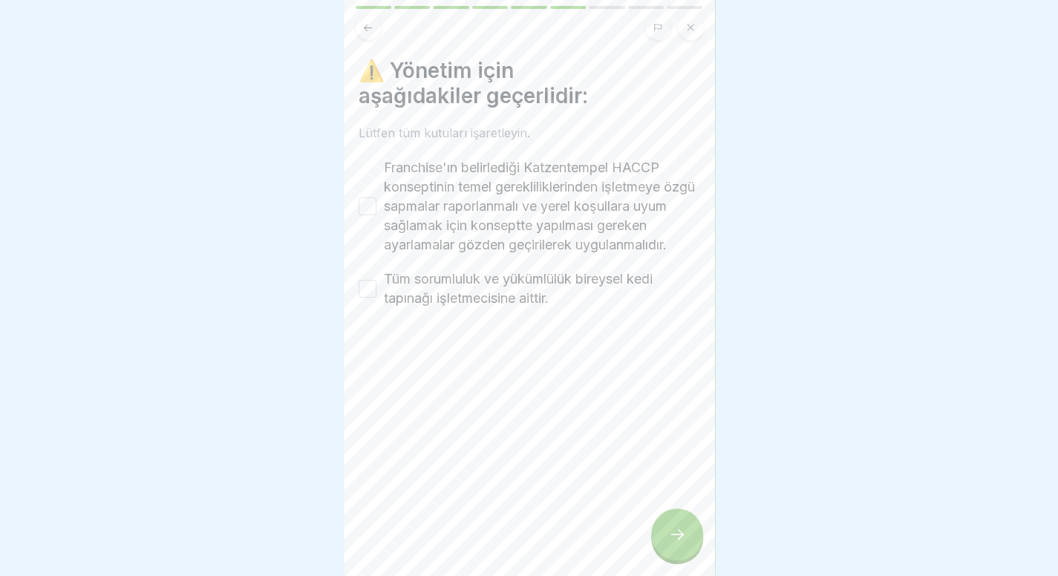
click at [554, 244] on font "Franchise'ın belirlediği Katzentempel HACCP konseptinin temel gerekliliklerinde…" at bounding box center [539, 206] width 311 height 93
click at [376, 215] on button "Franchise'ın belirlediği Katzentempel HACCP konseptinin temel gerekliliklerinde…" at bounding box center [367, 206] width 18 height 18
click at [548, 295] on font "Tüm sorumluluk ve yükümlülük bireysel kedi tapınağı işletmecisine aittir." at bounding box center [518, 288] width 269 height 35
click at [376, 295] on button "Tüm sorumluluk ve yükümlülük bireysel kedi tapınağı işletmecisine aittir." at bounding box center [367, 289] width 18 height 18
click at [662, 543] on div at bounding box center [677, 534] width 52 height 52
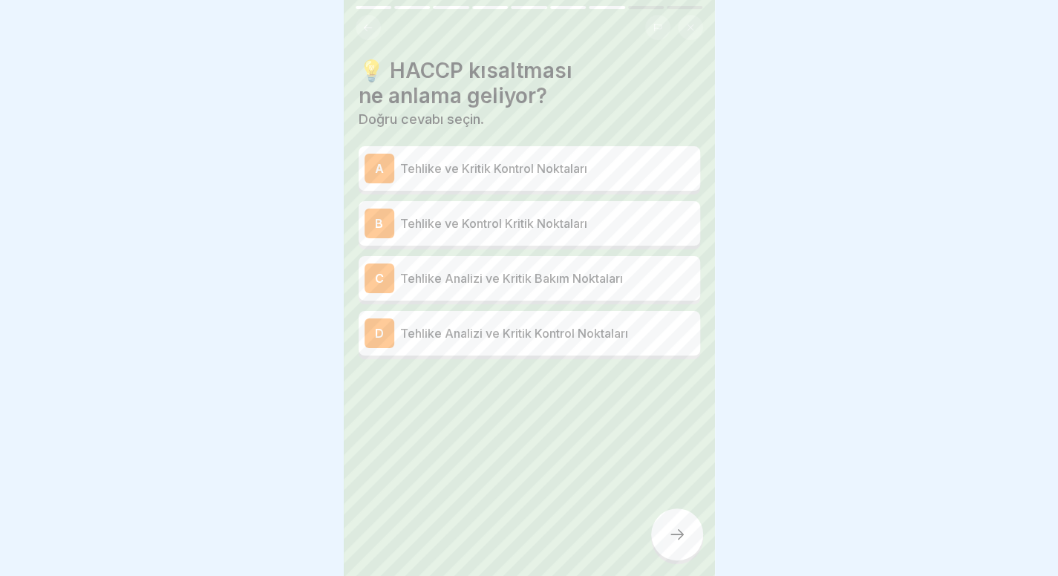
click at [375, 23] on button at bounding box center [368, 27] width 25 height 25
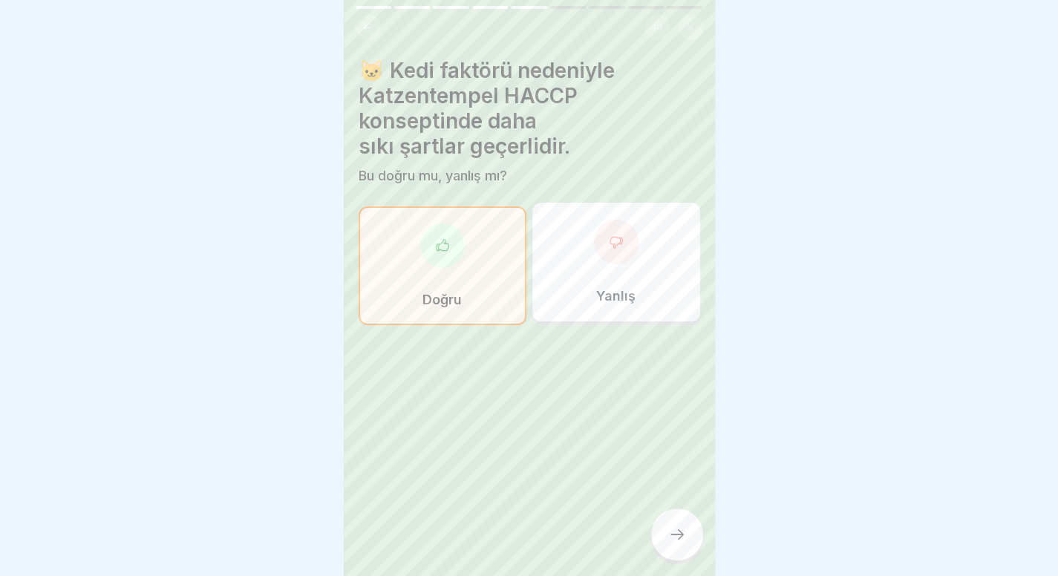
click at [375, 23] on button at bounding box center [368, 27] width 25 height 25
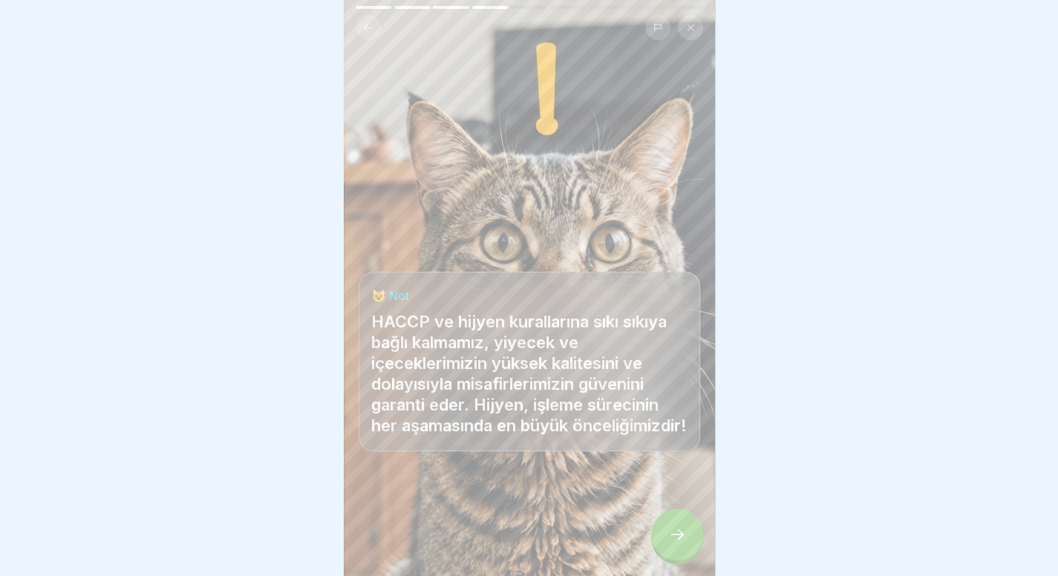
click at [375, 23] on button at bounding box center [368, 27] width 25 height 25
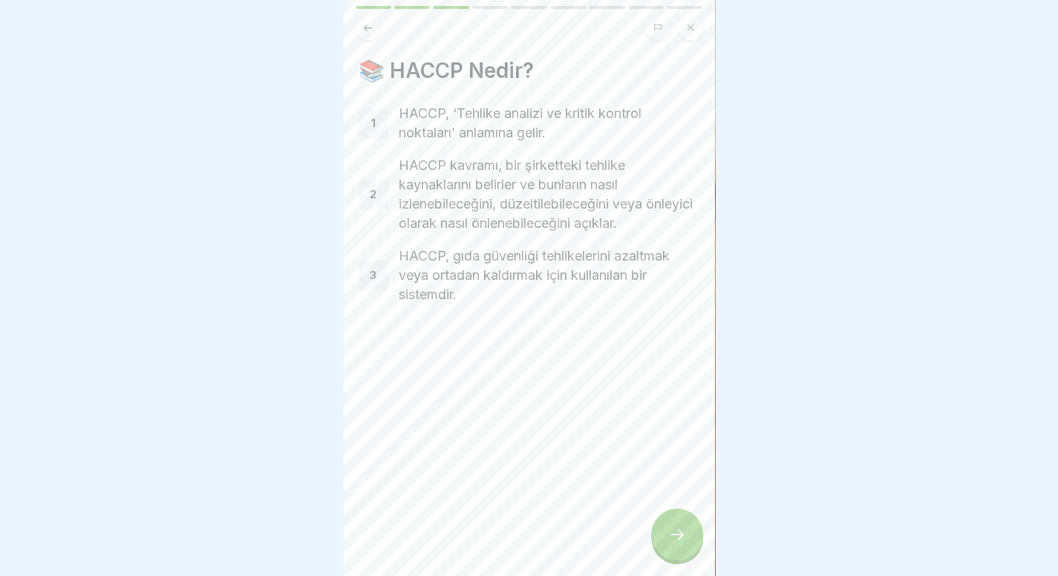
click at [375, 23] on button at bounding box center [368, 27] width 25 height 25
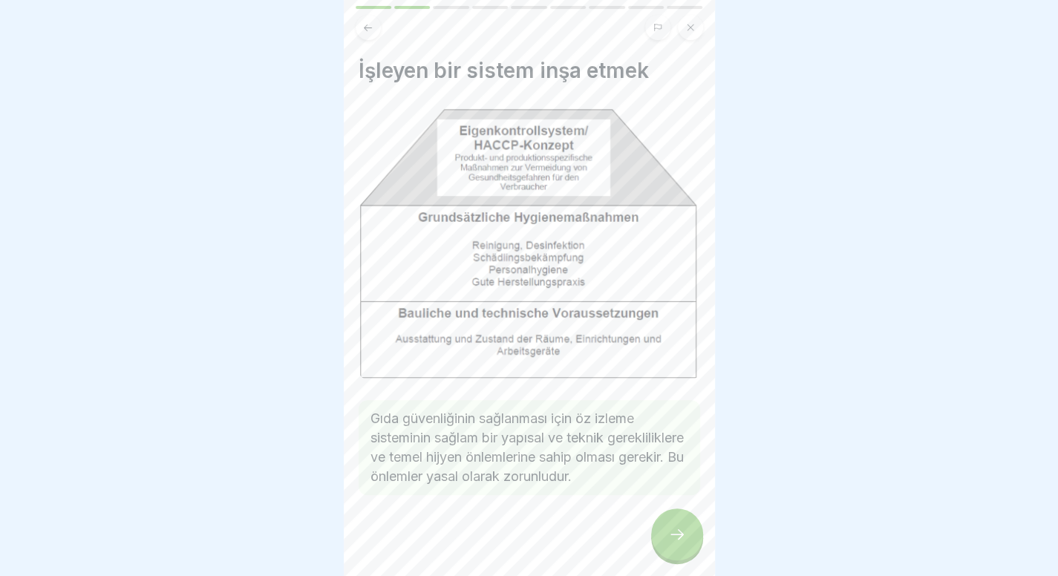
click at [685, 531] on div at bounding box center [677, 534] width 52 height 52
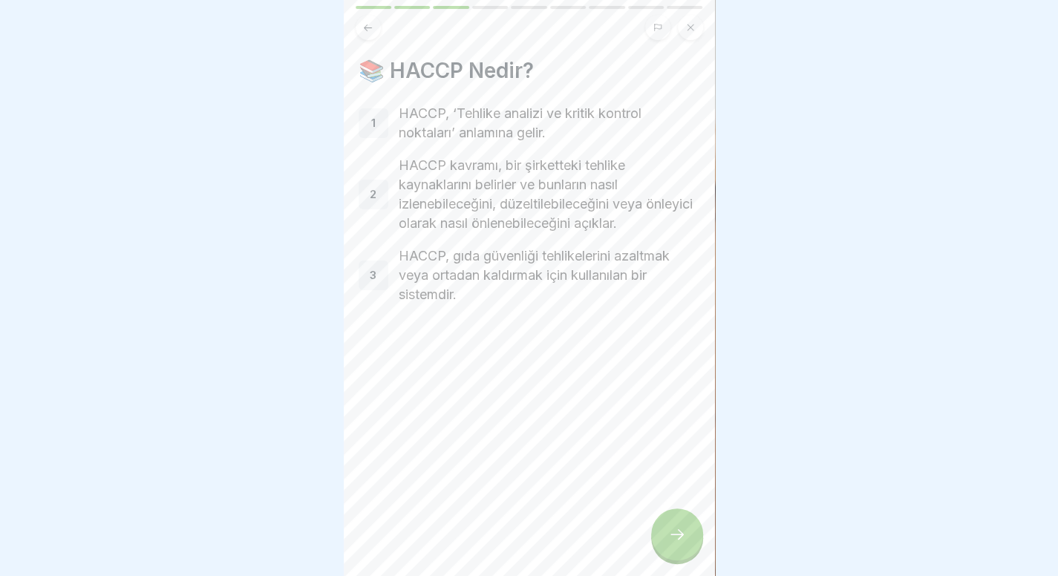
click at [479, 117] on p "HACCP, ‘Tehlike analizi ve kritik kontrol noktaları’ anlamına gelir." at bounding box center [549, 123] width 301 height 39
click at [655, 531] on div at bounding box center [677, 534] width 52 height 52
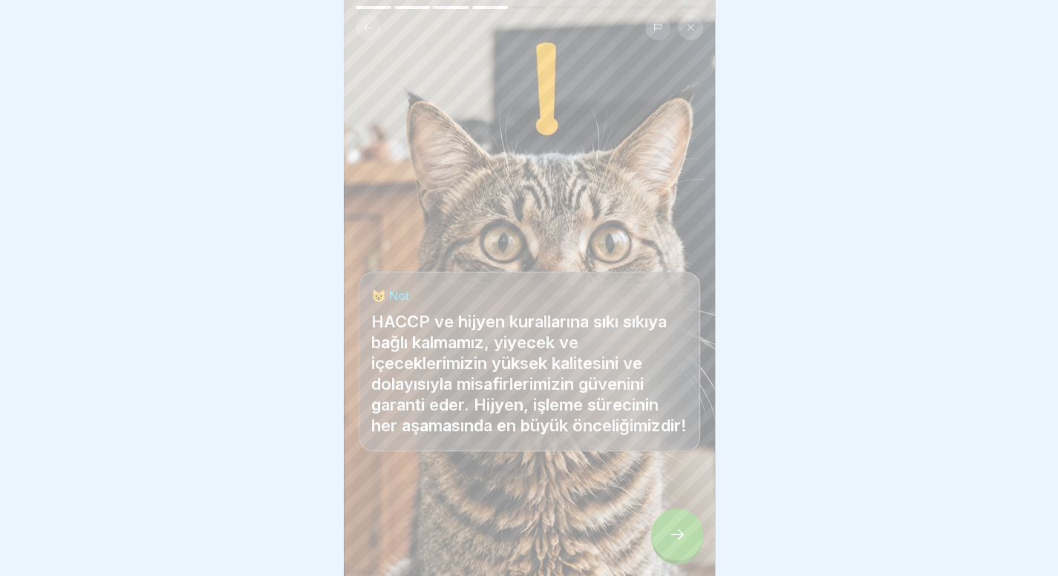
click at [655, 531] on div at bounding box center [677, 534] width 52 height 52
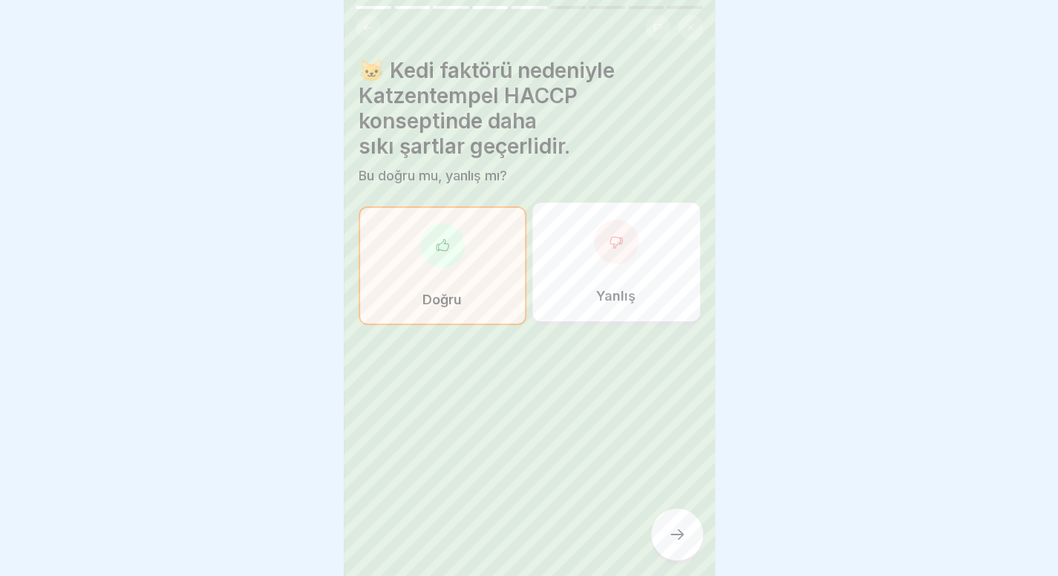
click at [655, 531] on div at bounding box center [677, 534] width 52 height 52
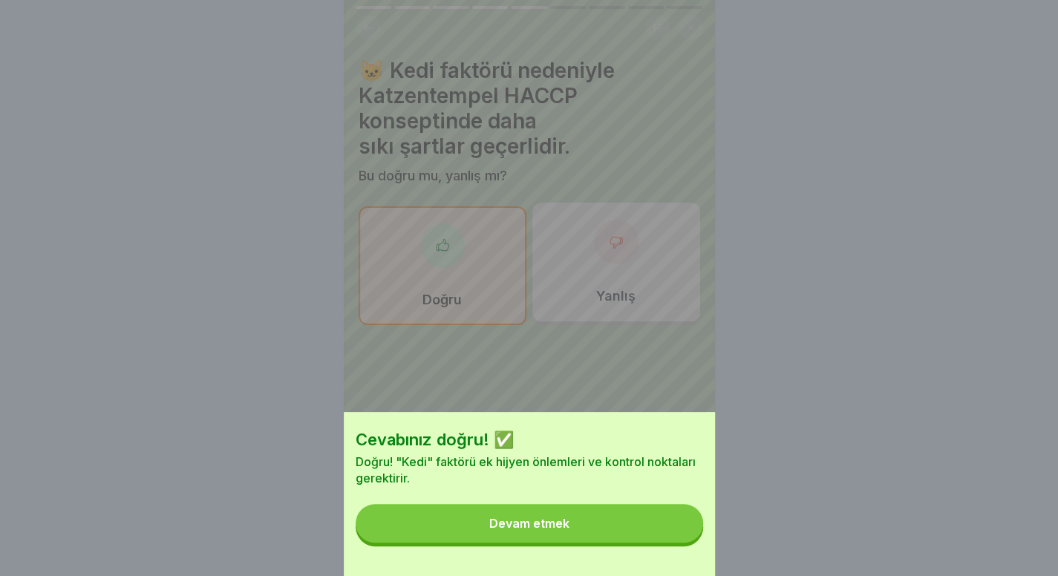
click at [655, 531] on button "Devam etmek" at bounding box center [529, 523] width 347 height 39
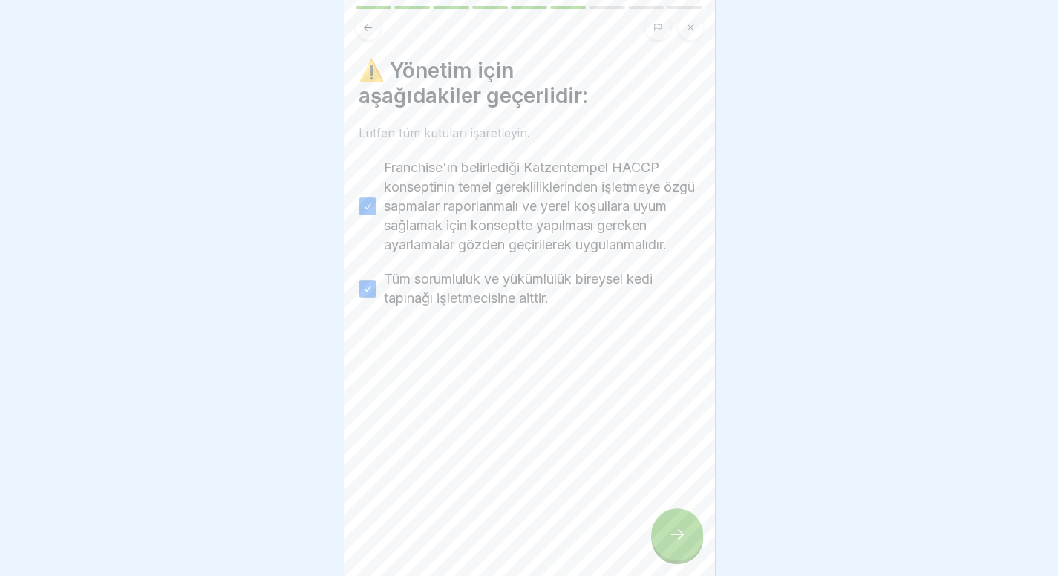
click at [655, 531] on div at bounding box center [677, 534] width 52 height 52
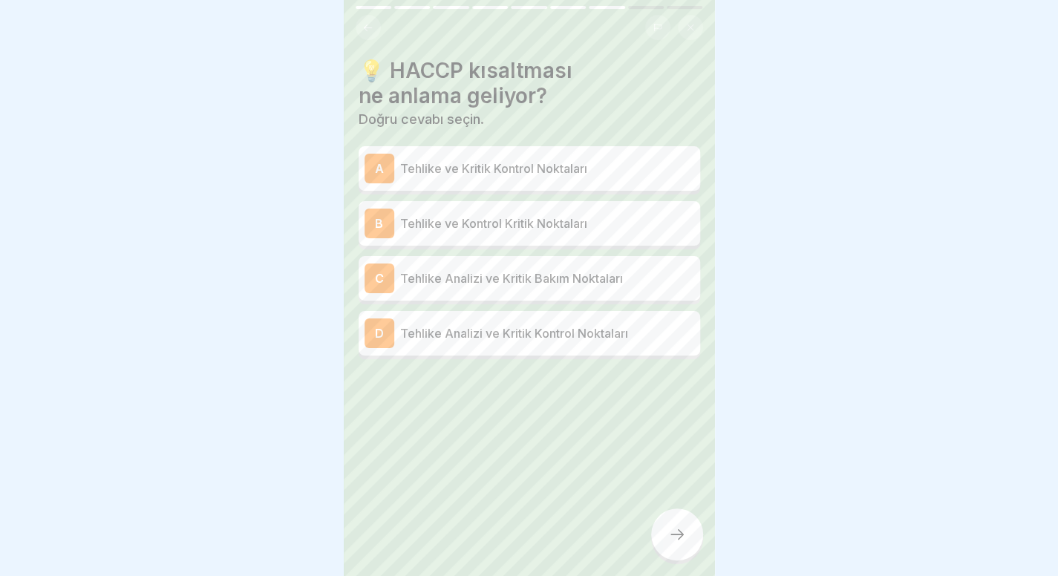
click at [607, 345] on div "D Tehlike Analizi ve Kritik Kontrol Noktaları" at bounding box center [528, 333] width 341 height 45
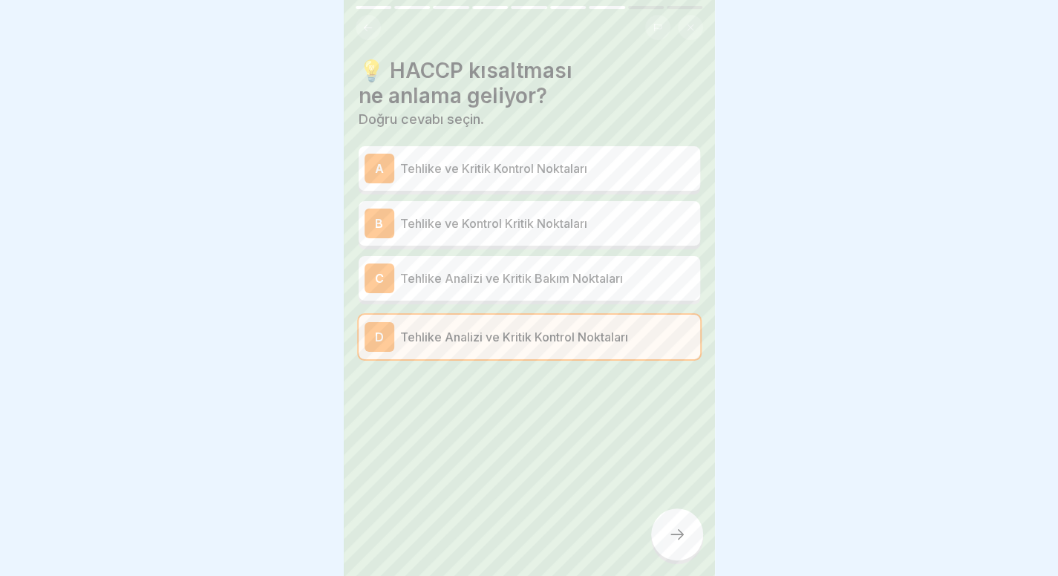
click at [695, 551] on div at bounding box center [677, 534] width 52 height 52
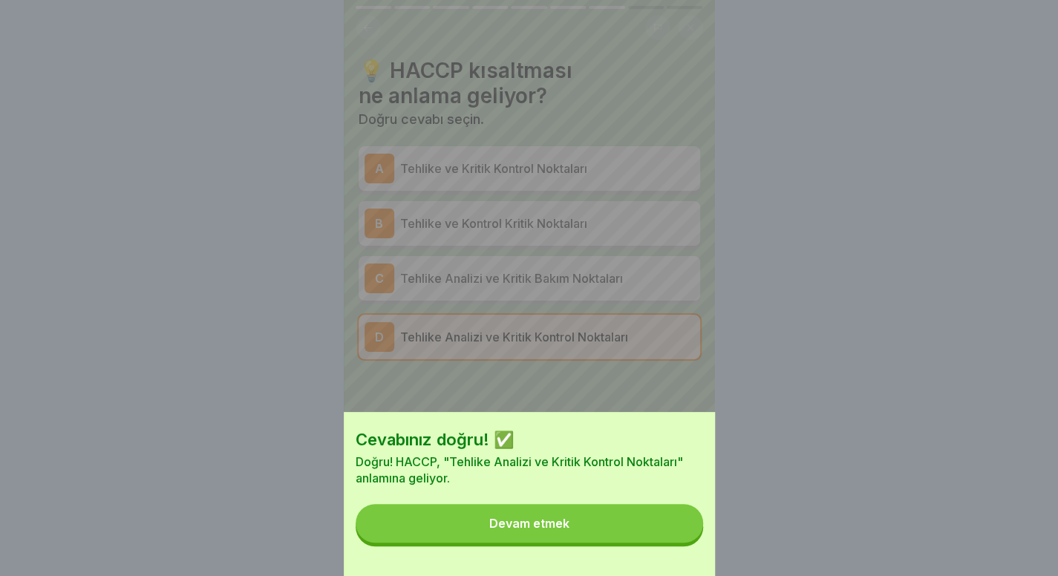
click at [656, 543] on button "Devam etmek" at bounding box center [529, 523] width 347 height 39
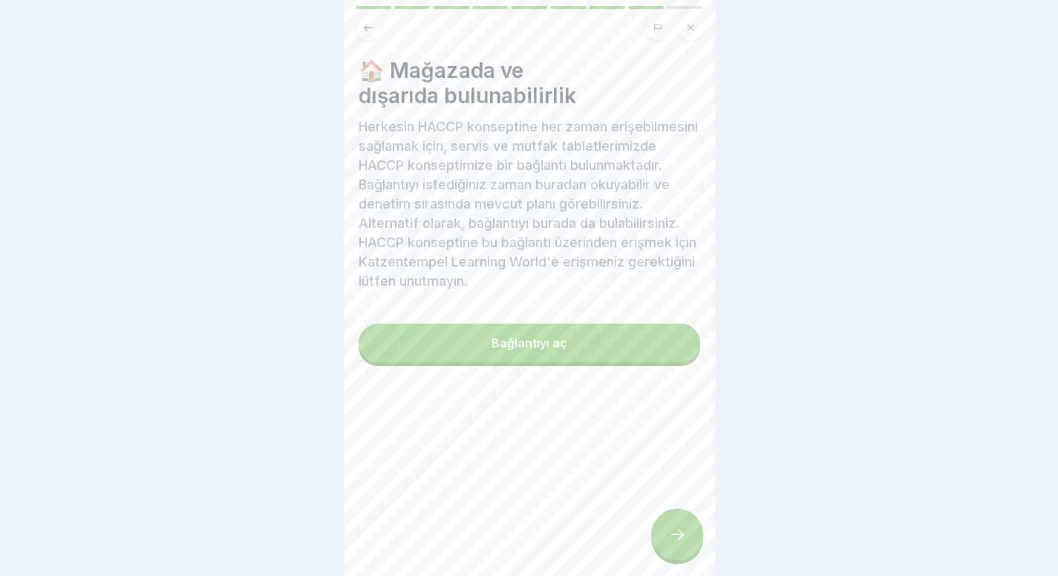
click at [613, 362] on button "Bağlantıyı aç" at bounding box center [528, 343] width 341 height 39
click at [694, 529] on div at bounding box center [677, 534] width 52 height 52
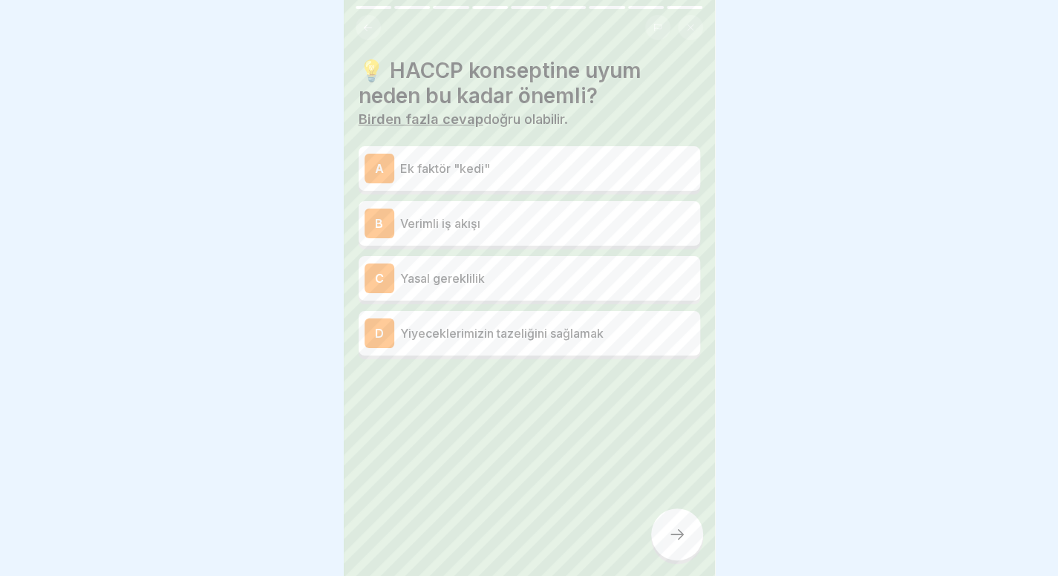
click at [528, 327] on font "Yiyeceklerimizin tazeliğini sağlamak" at bounding box center [501, 333] width 203 height 15
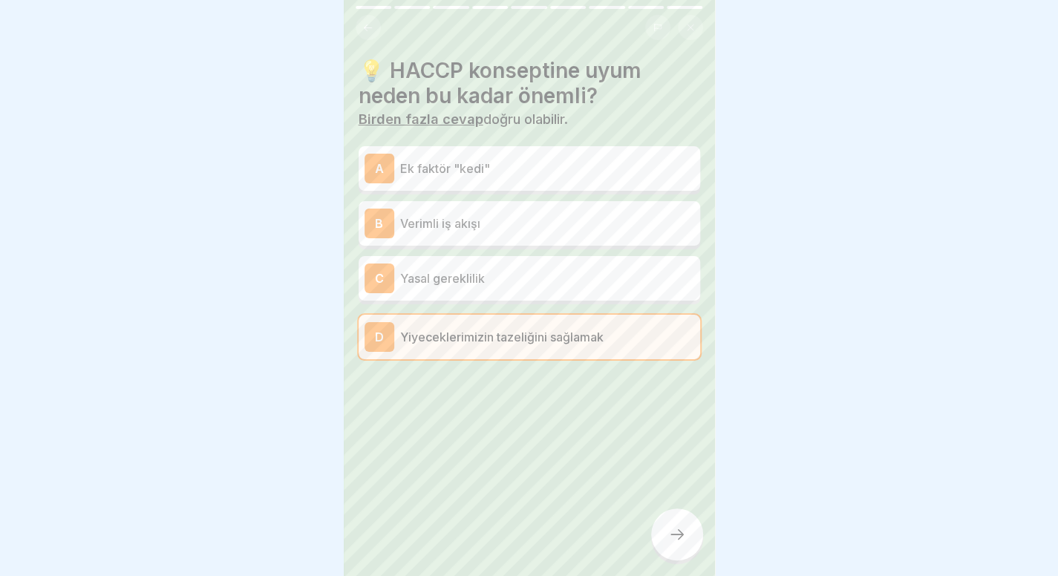
click at [528, 330] on font "Yiyeceklerimizin tazeliğini sağlamak" at bounding box center [501, 337] width 203 height 15
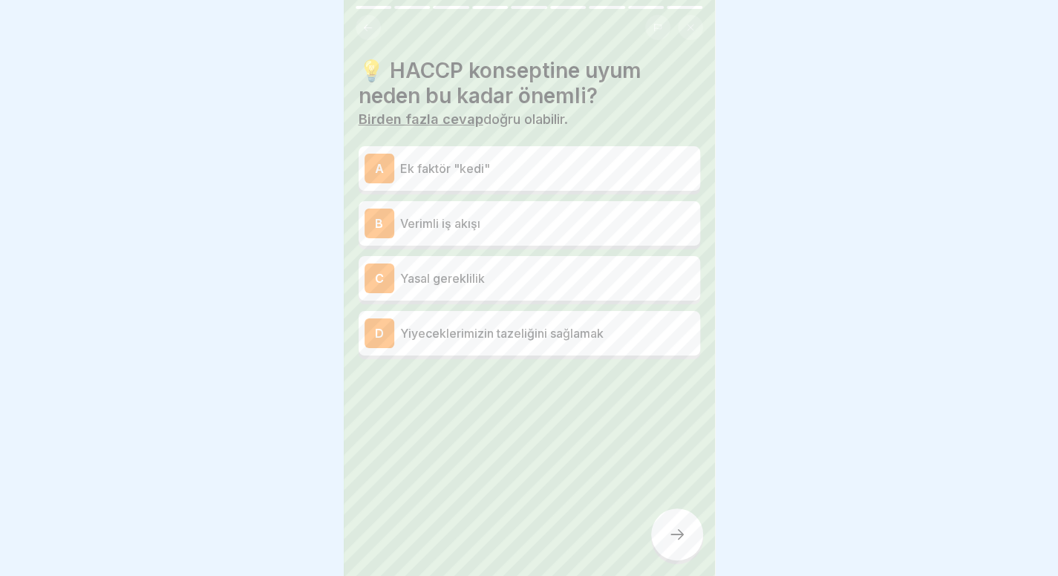
click at [569, 256] on div "C Yasal gereklilik" at bounding box center [528, 278] width 341 height 45
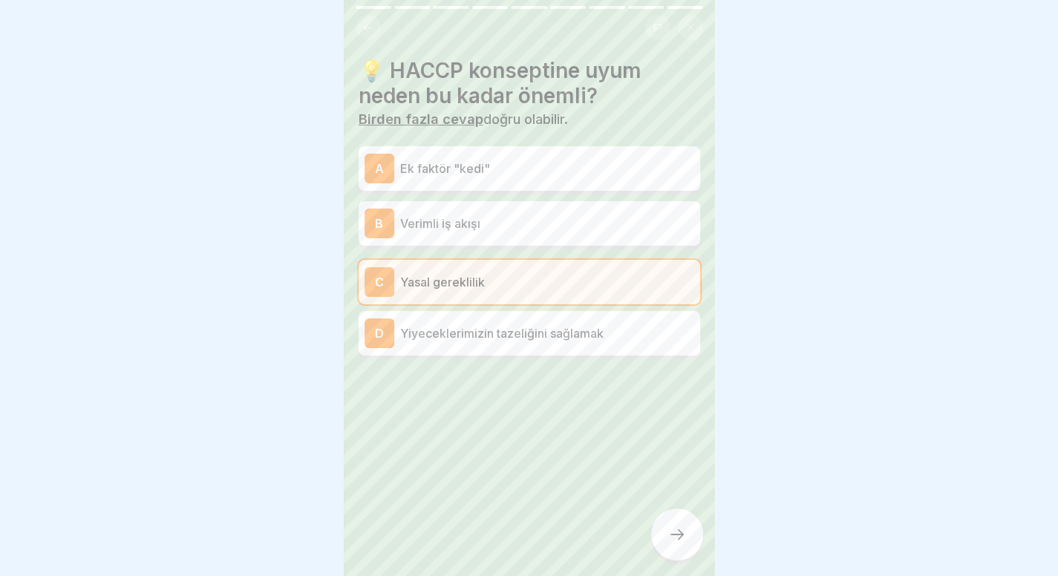
click at [615, 160] on p "Ek faktör "kedi"" at bounding box center [547, 169] width 294 height 18
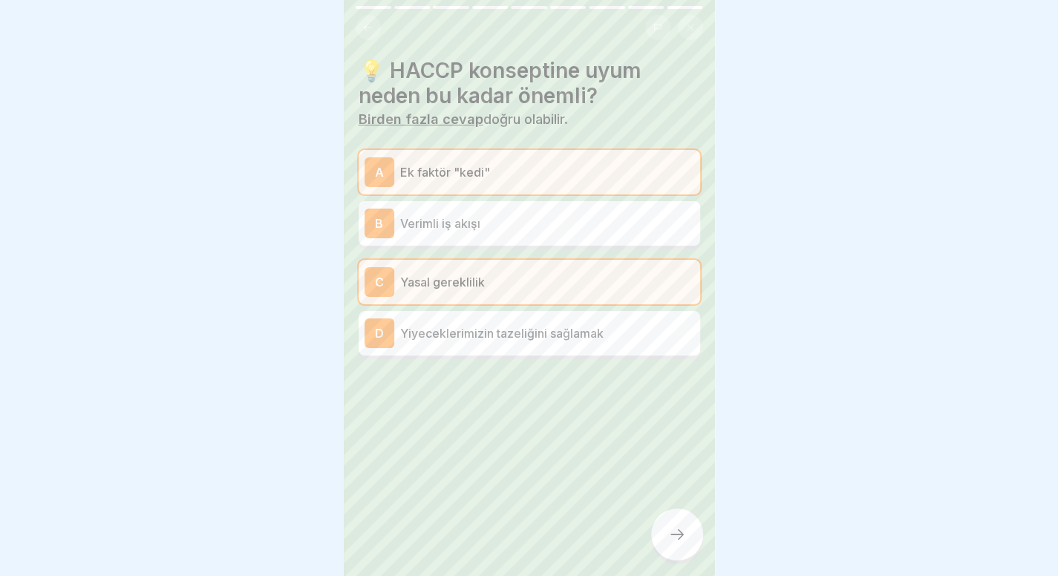
click at [683, 541] on icon at bounding box center [677, 534] width 18 height 18
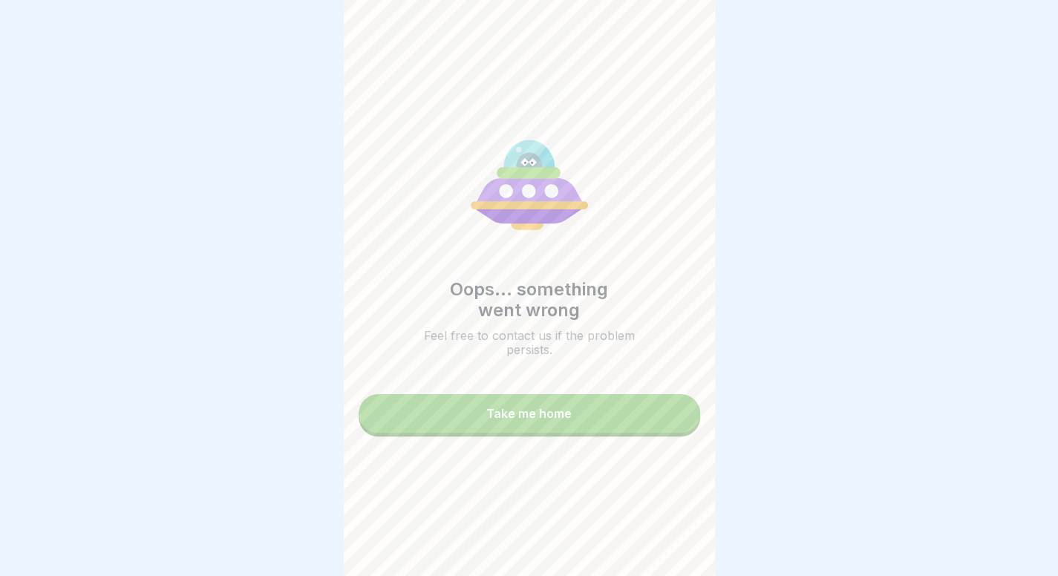
click at [580, 436] on link "Take me home" at bounding box center [528, 415] width 341 height 42
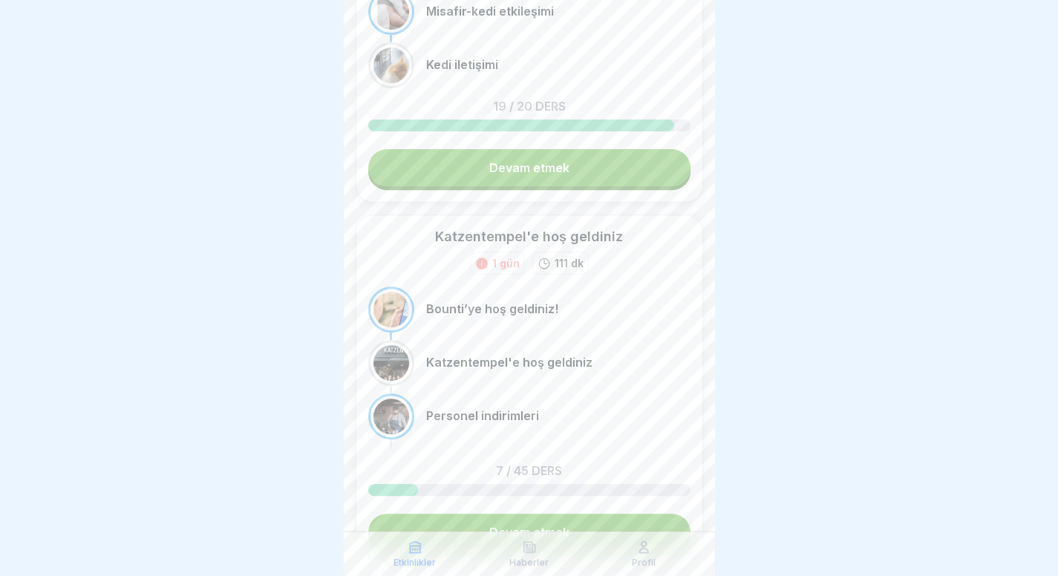
scroll to position [215, 0]
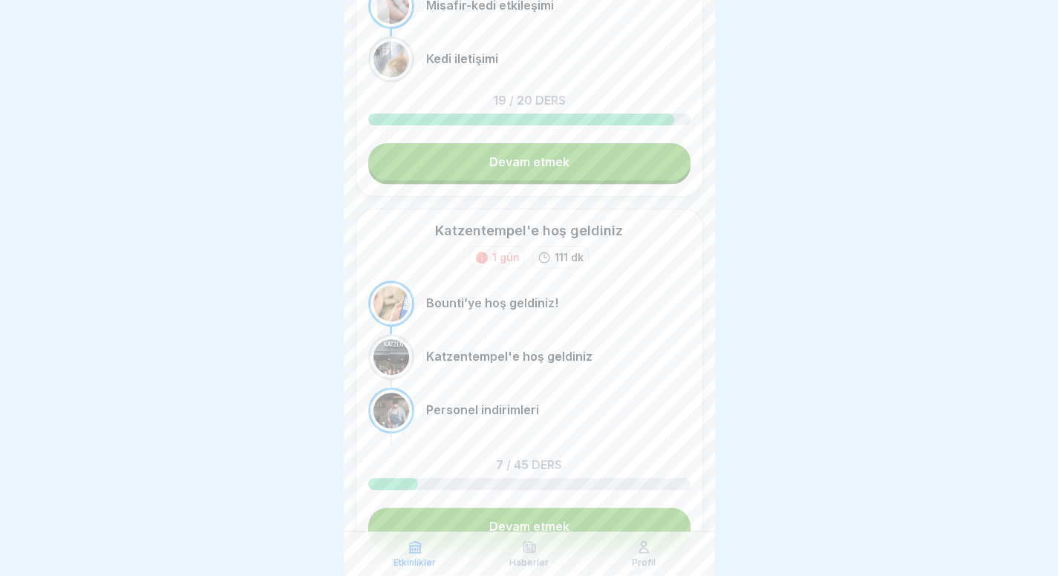
click at [529, 521] on font "Devam etmek" at bounding box center [529, 526] width 80 height 15
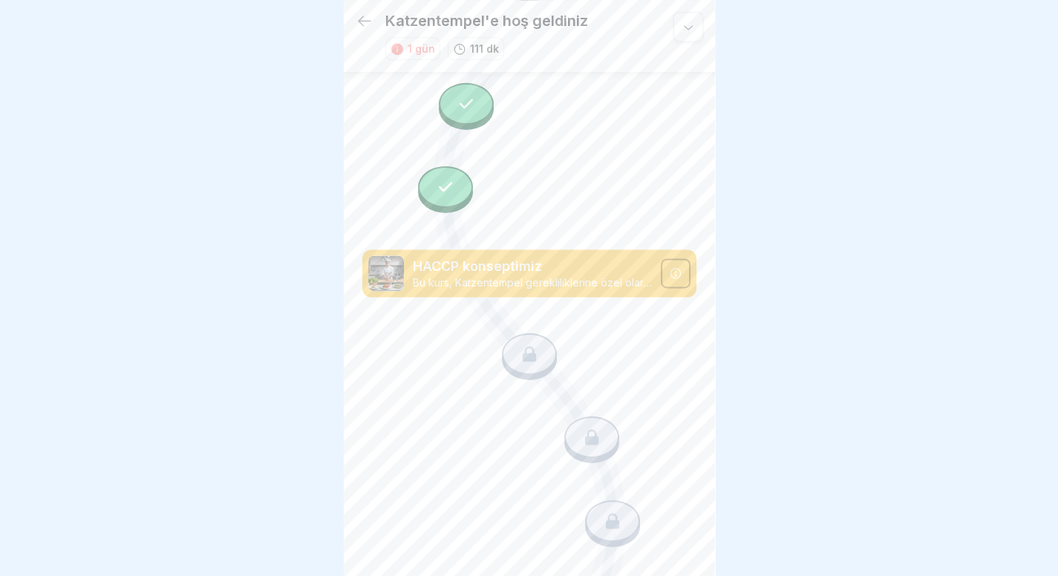
scroll to position [1075, 0]
click at [502, 333] on div at bounding box center [529, 354] width 55 height 42
click at [428, 166] on div at bounding box center [445, 187] width 55 height 42
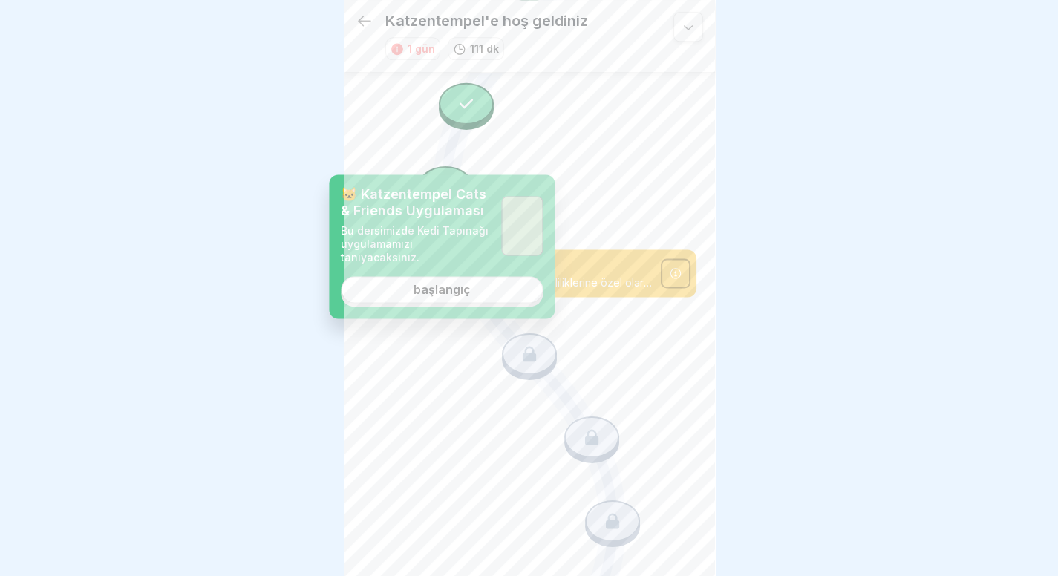
click at [497, 282] on link "başlangıç" at bounding box center [442, 290] width 202 height 27
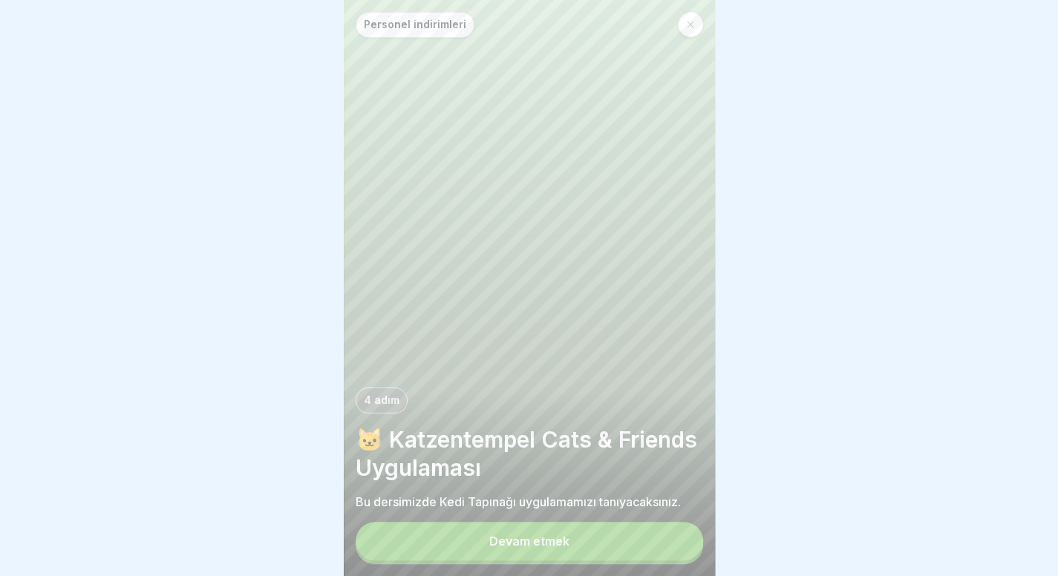
click at [610, 549] on button "Devam etmek" at bounding box center [529, 541] width 347 height 39
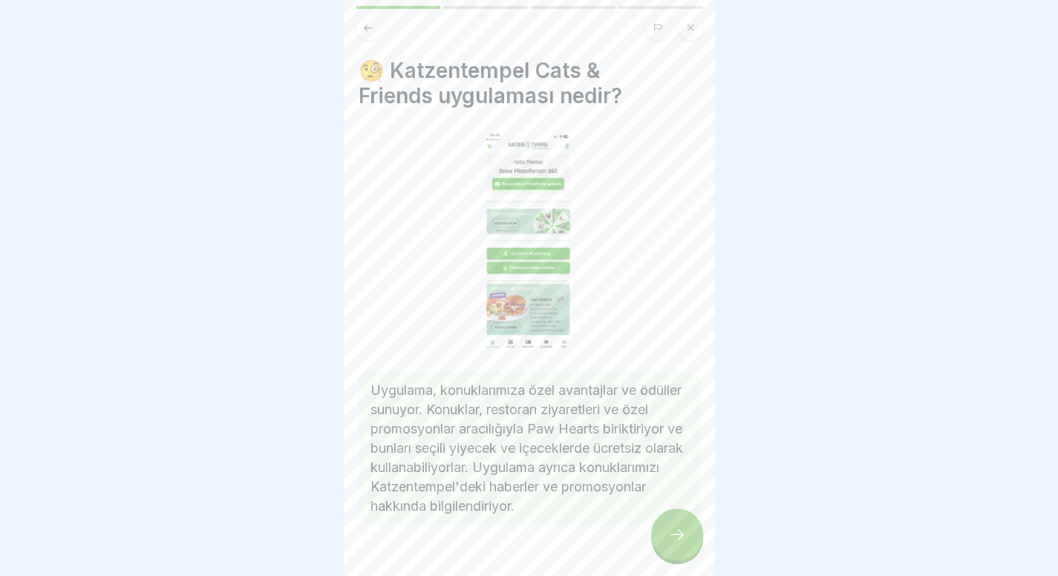
click at [665, 540] on div at bounding box center [677, 534] width 52 height 52
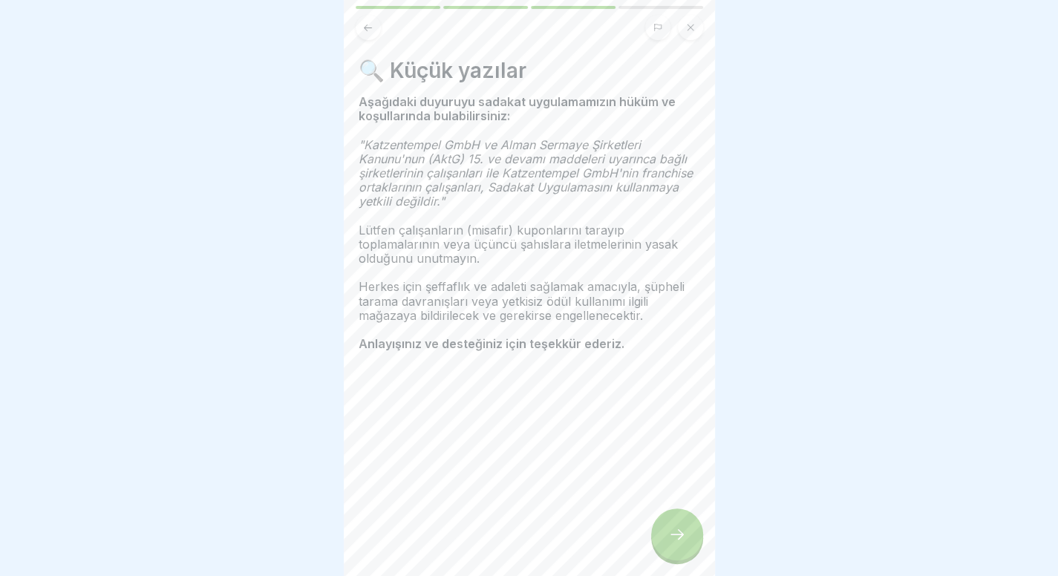
click at [665, 540] on div at bounding box center [677, 534] width 52 height 52
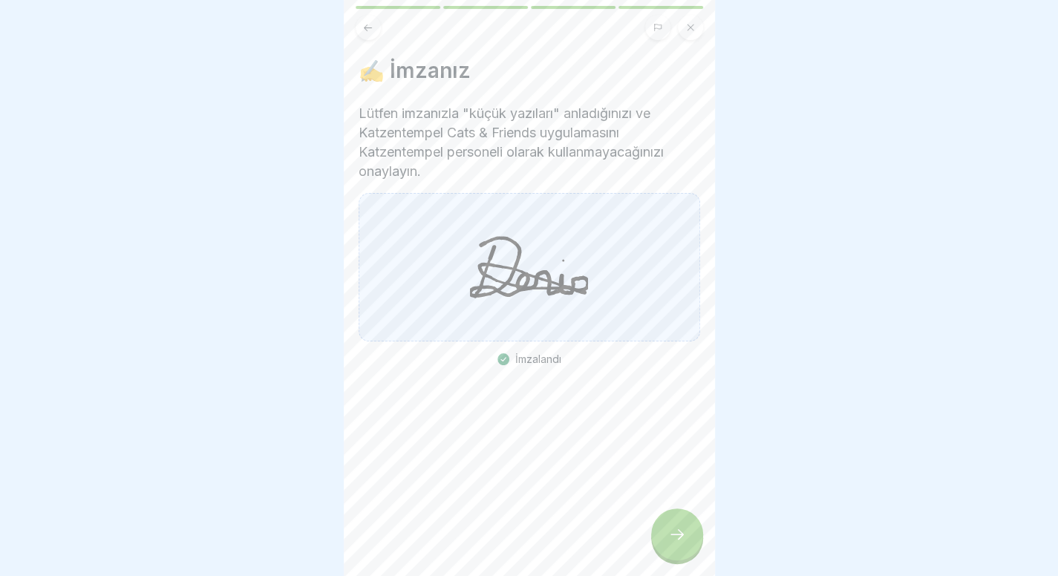
click at [665, 540] on div at bounding box center [677, 534] width 52 height 52
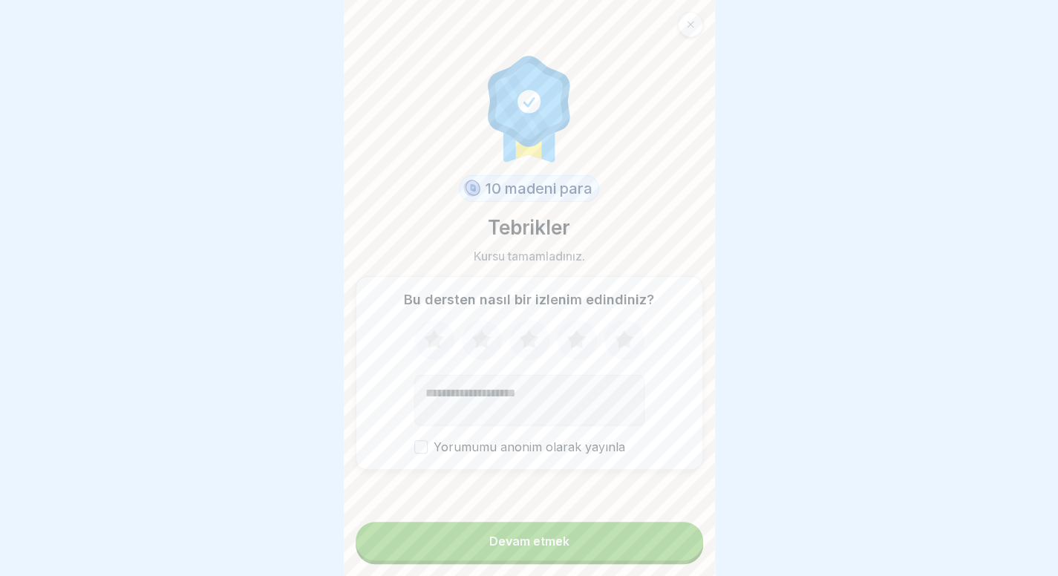
click at [665, 540] on button "Devam etmek" at bounding box center [529, 541] width 347 height 39
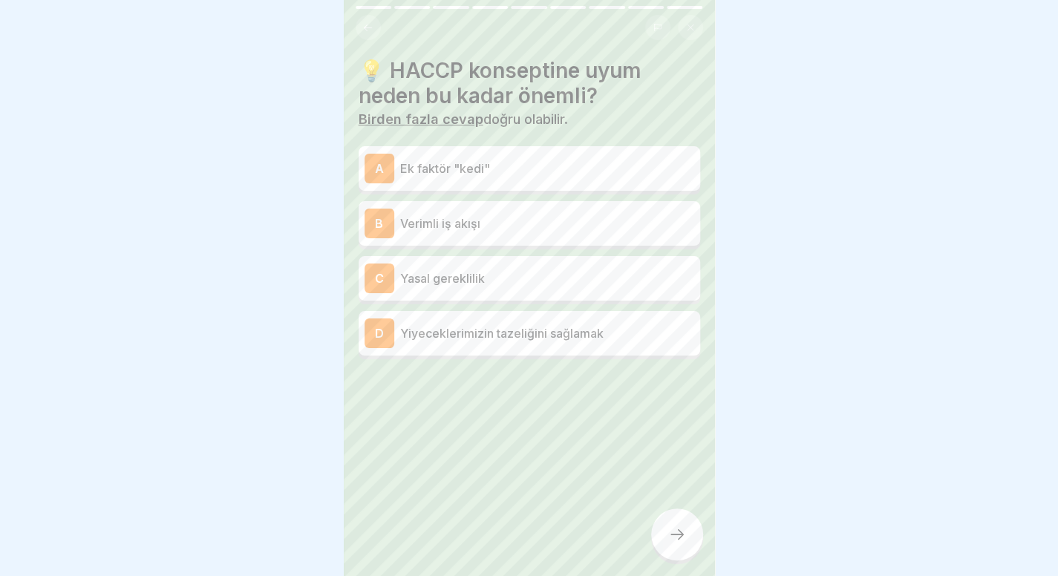
click at [537, 226] on p "Verimli iş akışı" at bounding box center [547, 224] width 294 height 18
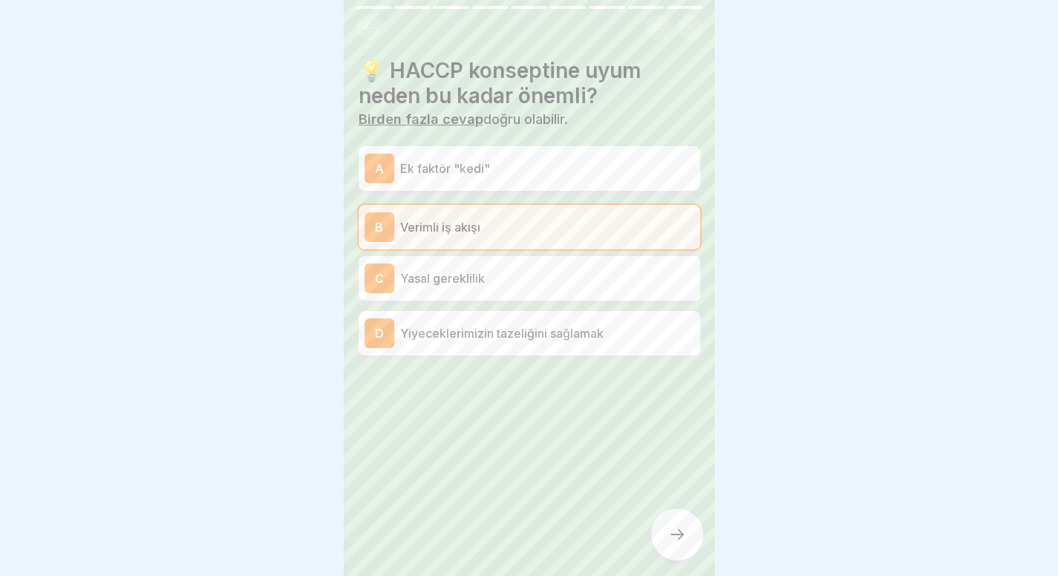
click at [570, 177] on div "A Ek faktör "kedi"" at bounding box center [529, 169] width 330 height 30
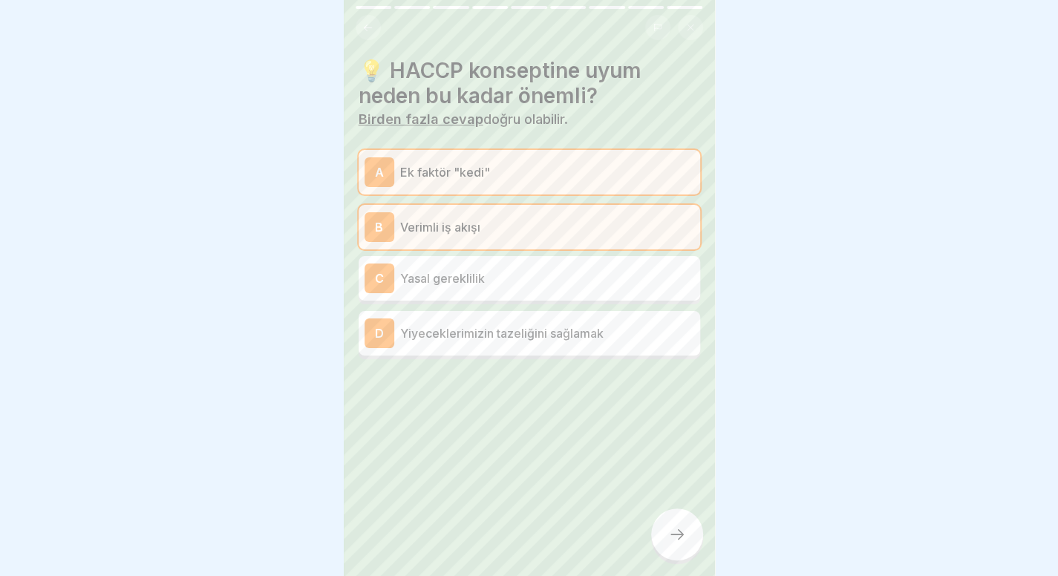
click at [521, 284] on p "Yasal gereklilik" at bounding box center [547, 278] width 294 height 18
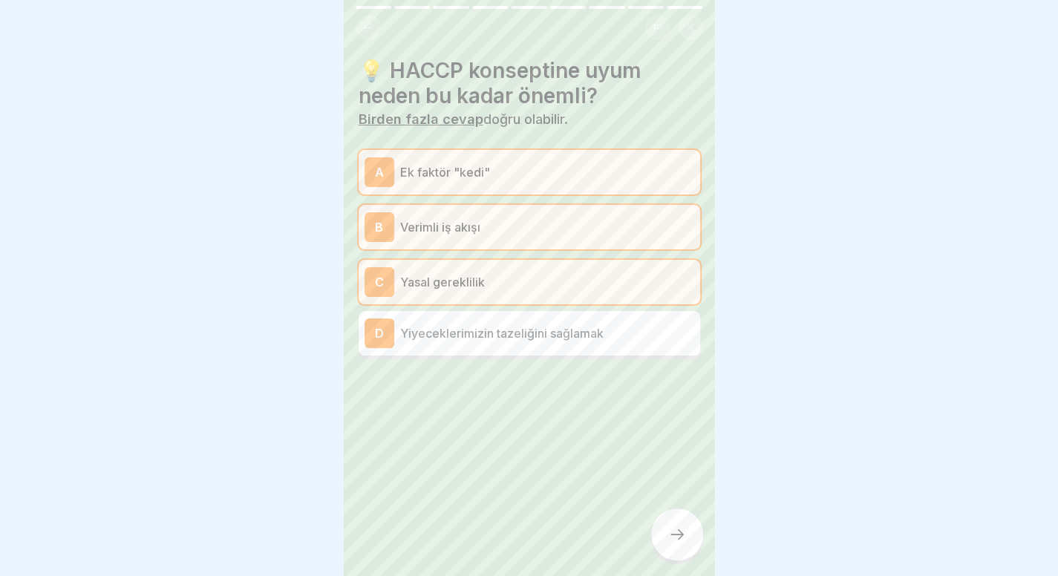
click at [686, 531] on div at bounding box center [677, 534] width 52 height 52
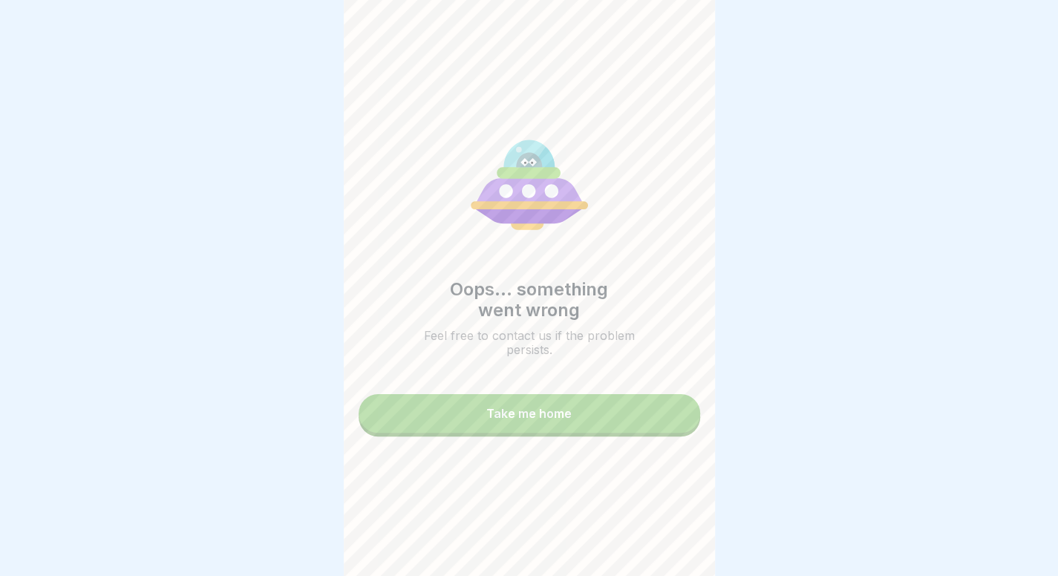
click at [601, 404] on button "Take me home" at bounding box center [528, 413] width 341 height 39
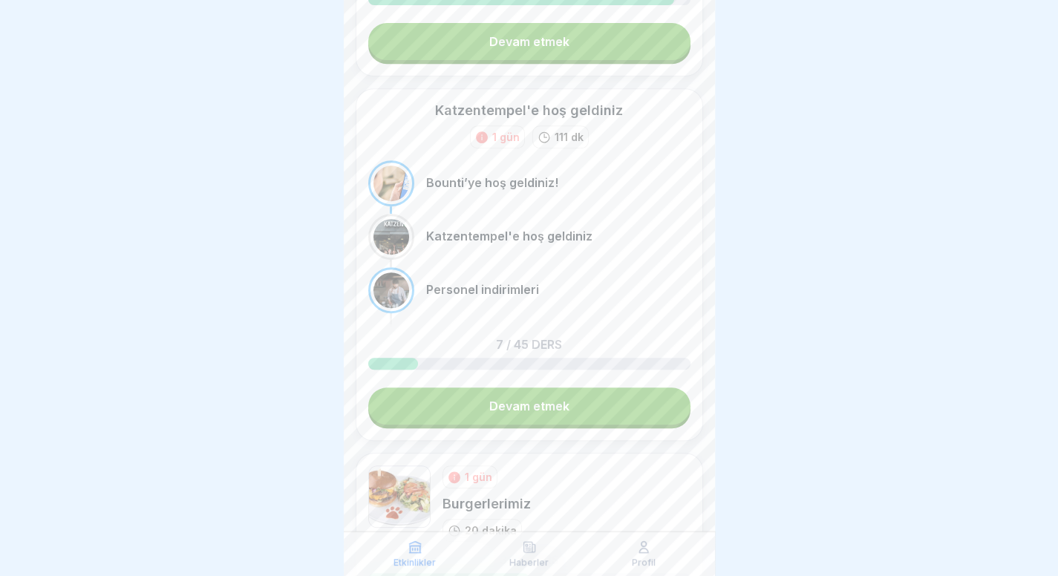
scroll to position [377, 0]
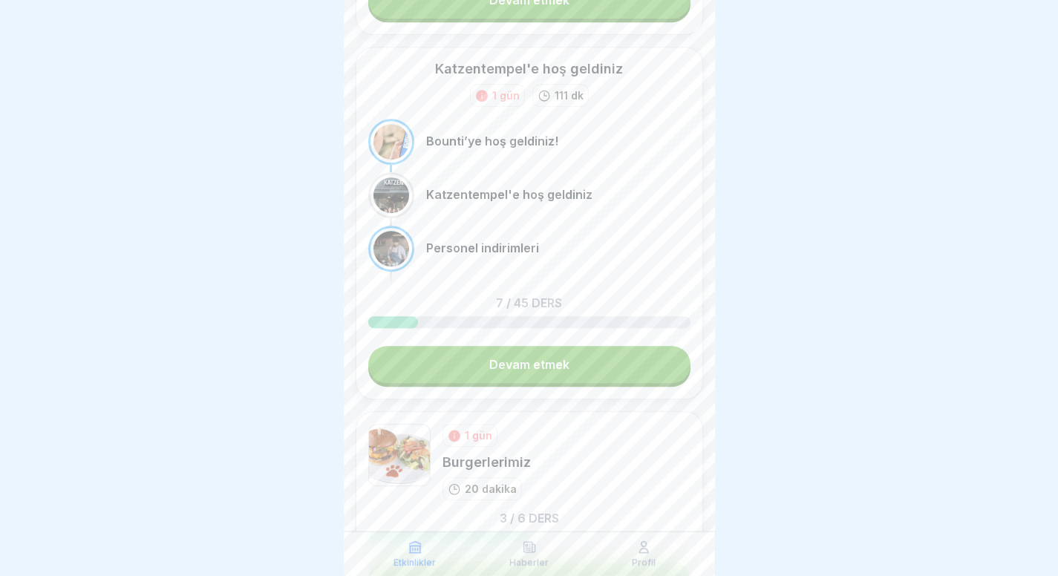
click at [572, 355] on link "Devam etmek" at bounding box center [529, 364] width 322 height 37
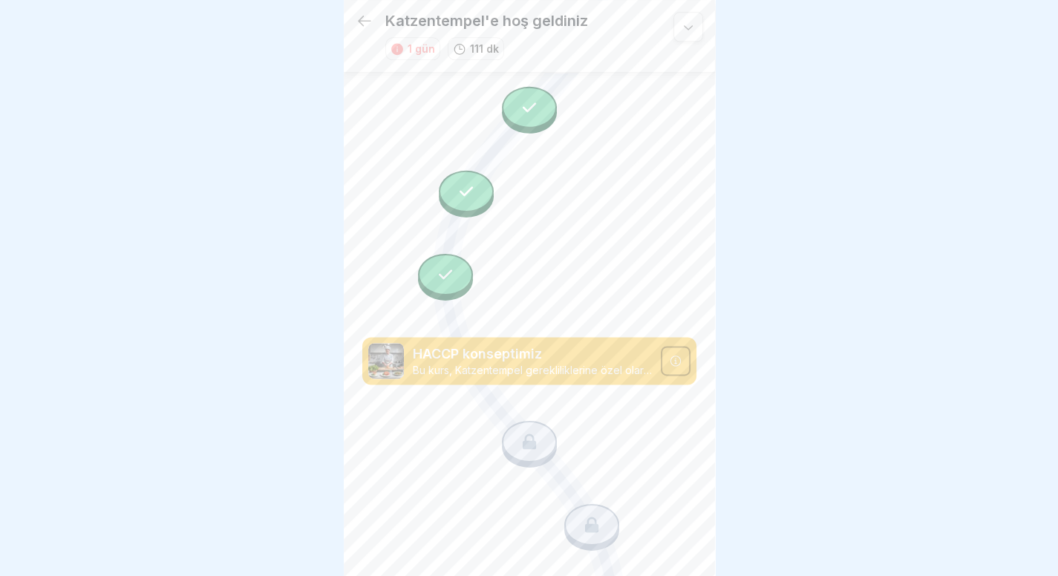
scroll to position [989, 0]
drag, startPoint x: 559, startPoint y: 396, endPoint x: 514, endPoint y: 392, distance: 44.7
click at [520, 430] on icon at bounding box center [529, 439] width 19 height 19
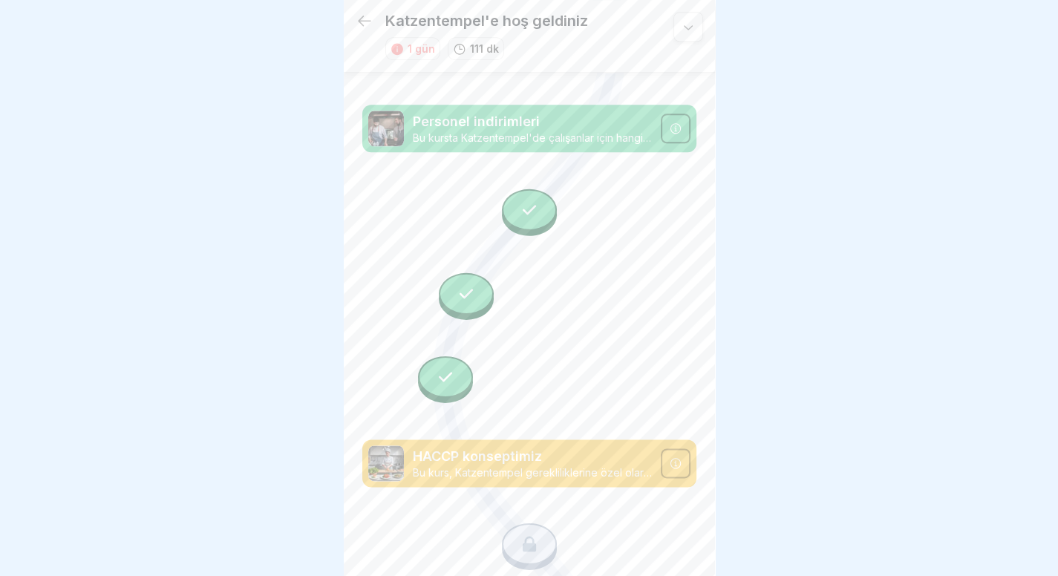
scroll to position [883, 0]
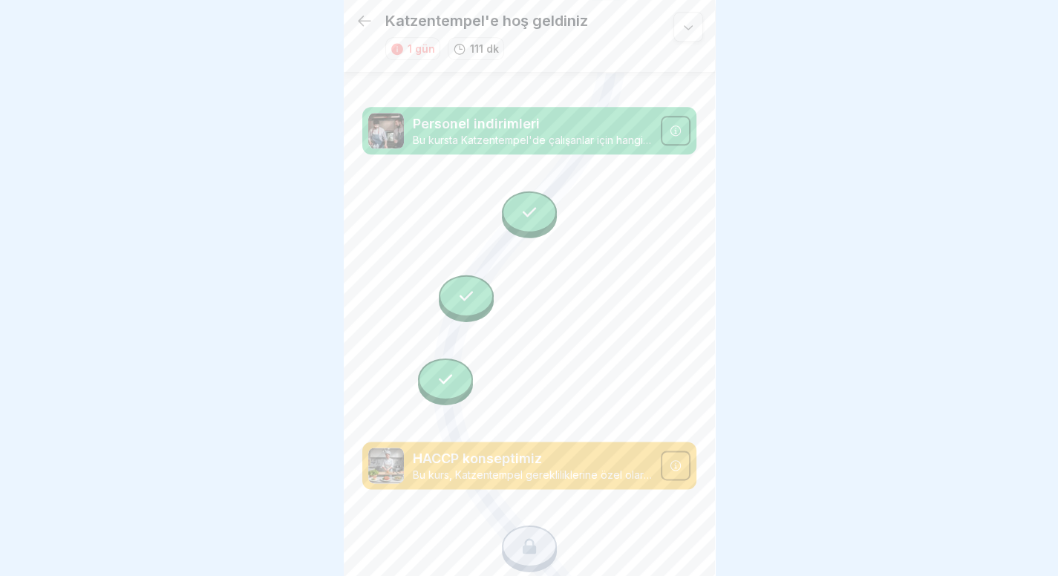
click at [450, 358] on div at bounding box center [445, 379] width 55 height 42
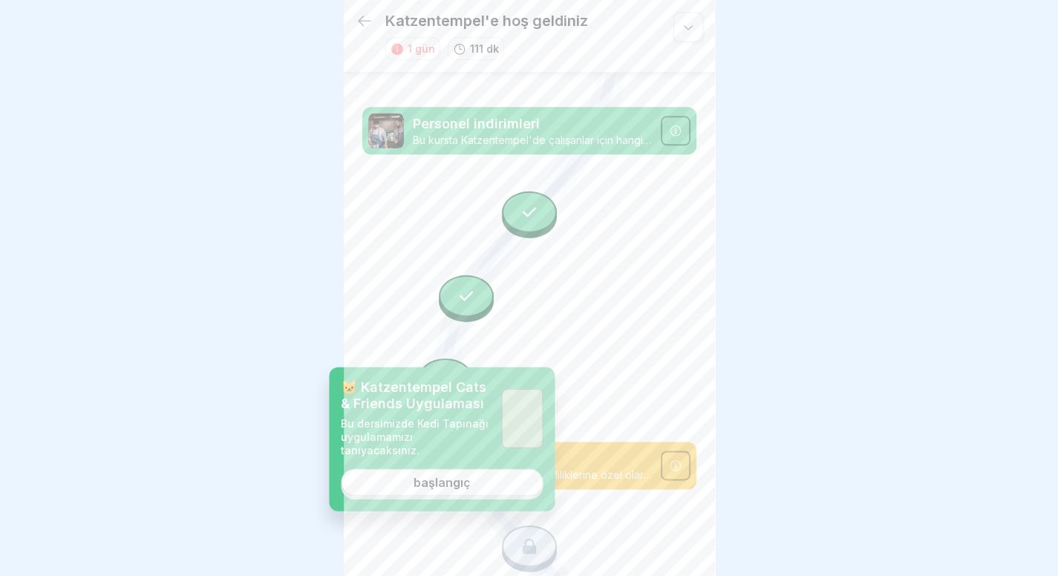
click at [459, 475] on font "başlangıç" at bounding box center [441, 482] width 57 height 15
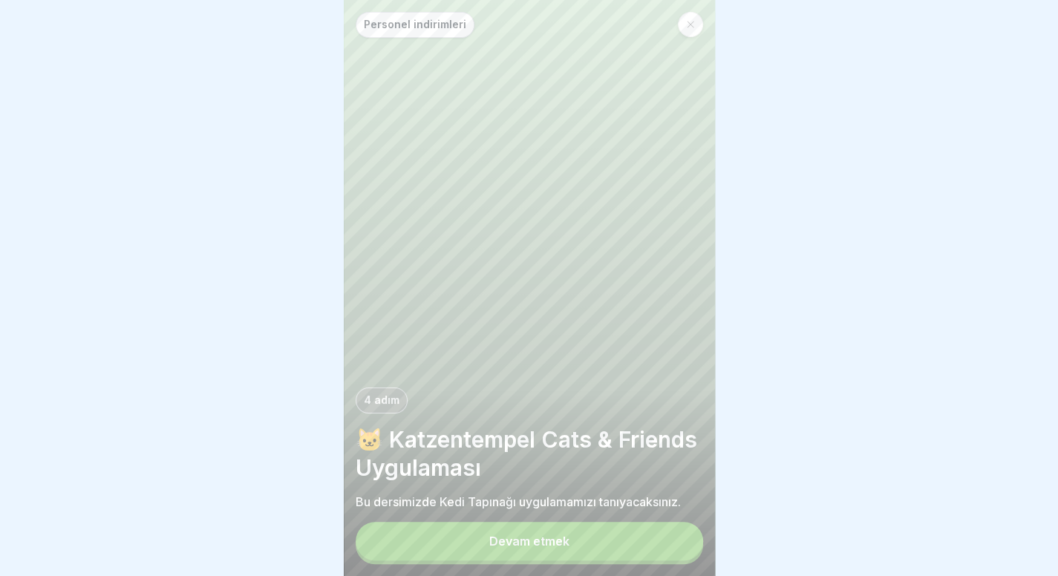
scroll to position [11, 0]
click at [551, 557] on button "Devam etmek" at bounding box center [529, 541] width 347 height 39
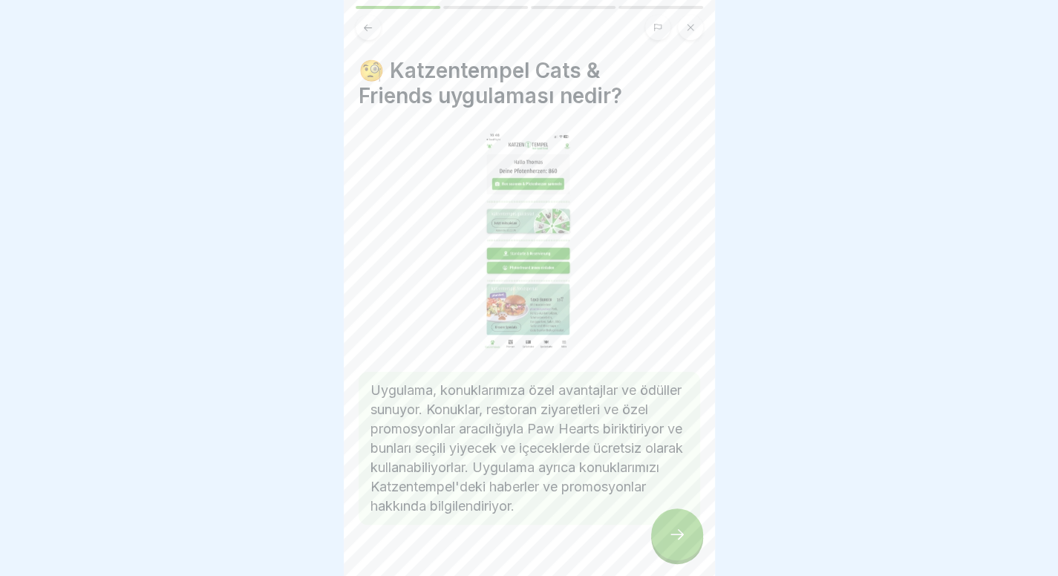
click at [690, 531] on div at bounding box center [677, 534] width 52 height 52
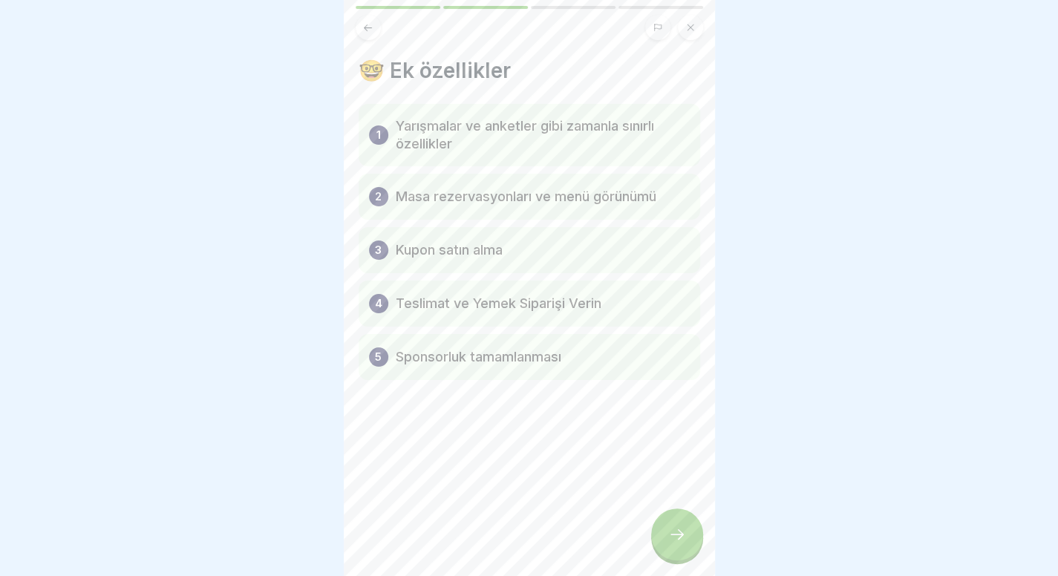
click at [690, 531] on div at bounding box center [677, 534] width 52 height 52
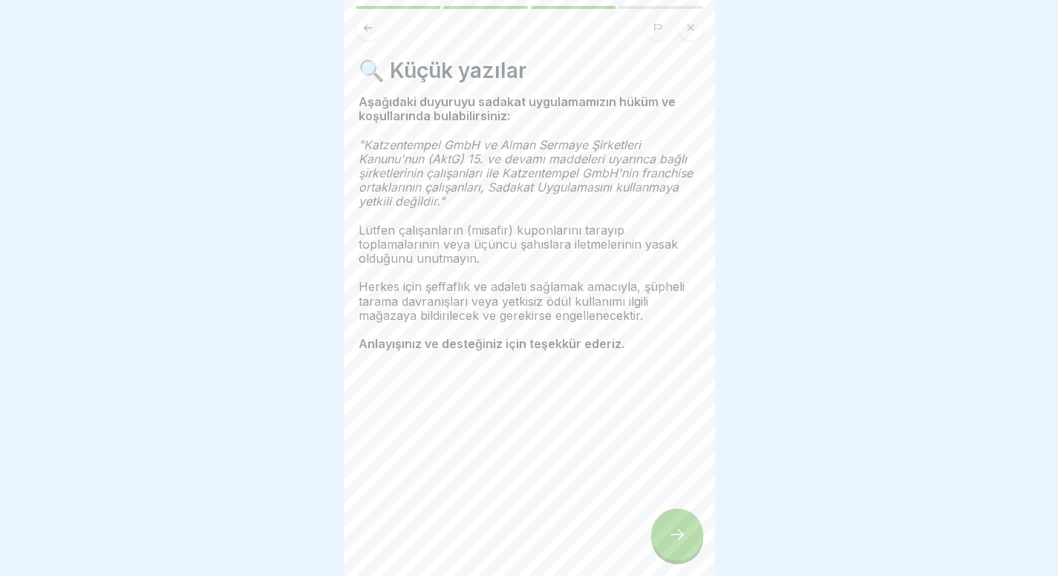
click at [677, 537] on icon at bounding box center [677, 534] width 18 height 18
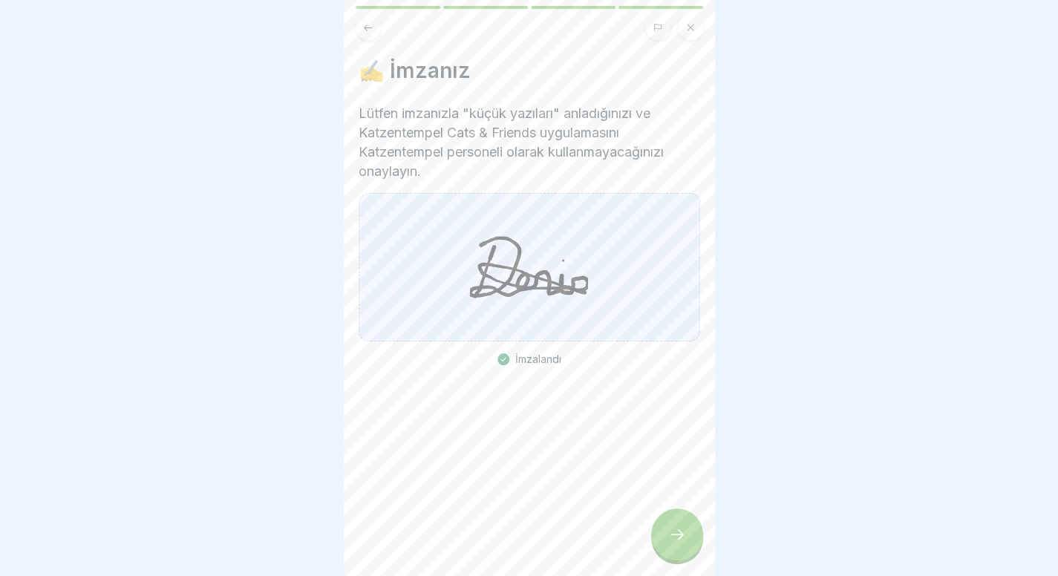
click at [677, 537] on icon at bounding box center [677, 534] width 18 height 18
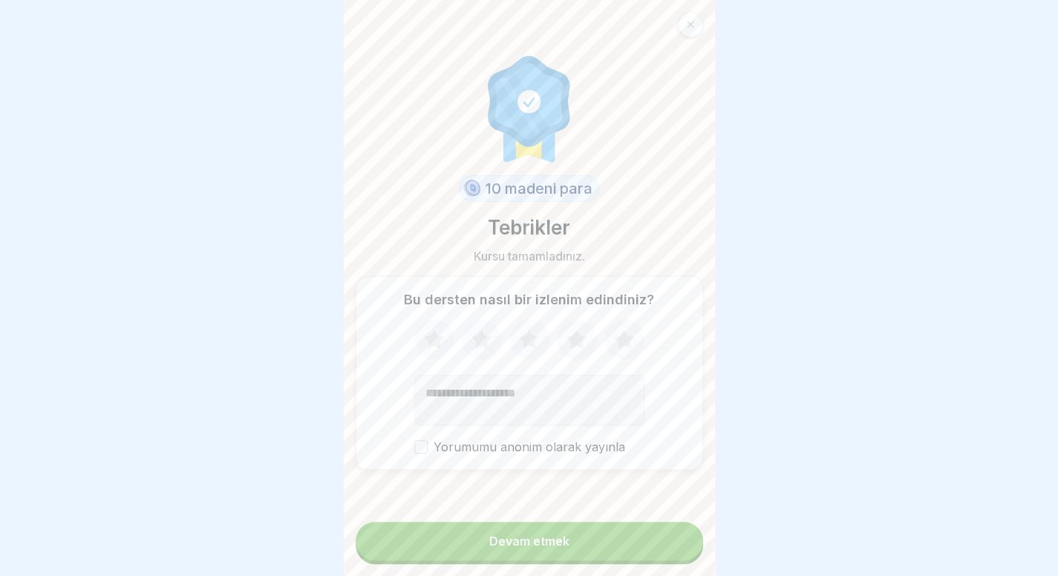
click at [677, 537] on button "Devam etmek" at bounding box center [529, 541] width 347 height 39
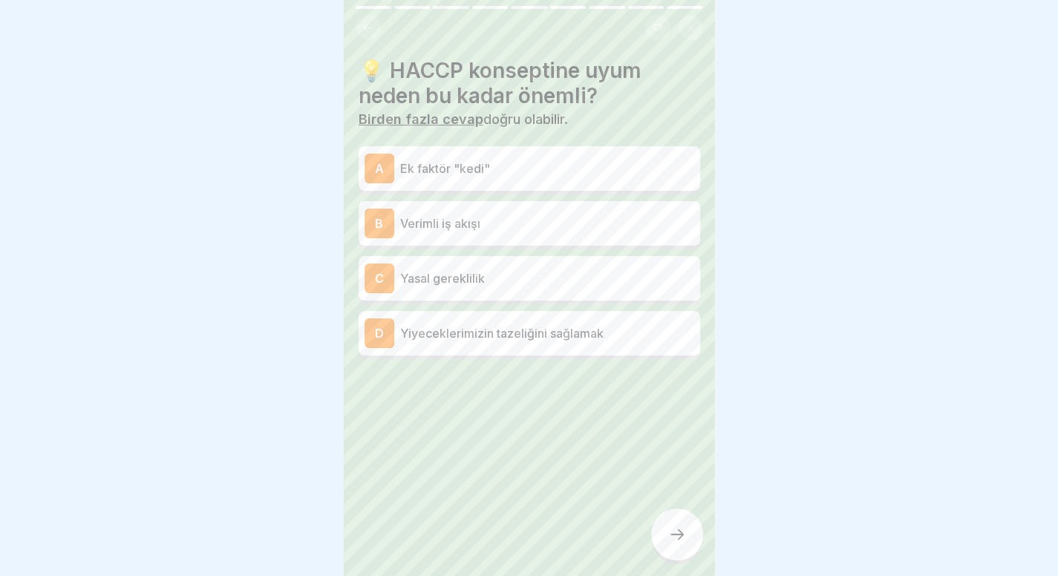
click at [632, 546] on div "💡 HACCP konseptine uyum neden bu kadar önemli? Birden fazla cevap doğru olabili…" at bounding box center [529, 288] width 371 height 576
click at [600, 262] on div "C Yasal gereklilik" at bounding box center [528, 278] width 341 height 45
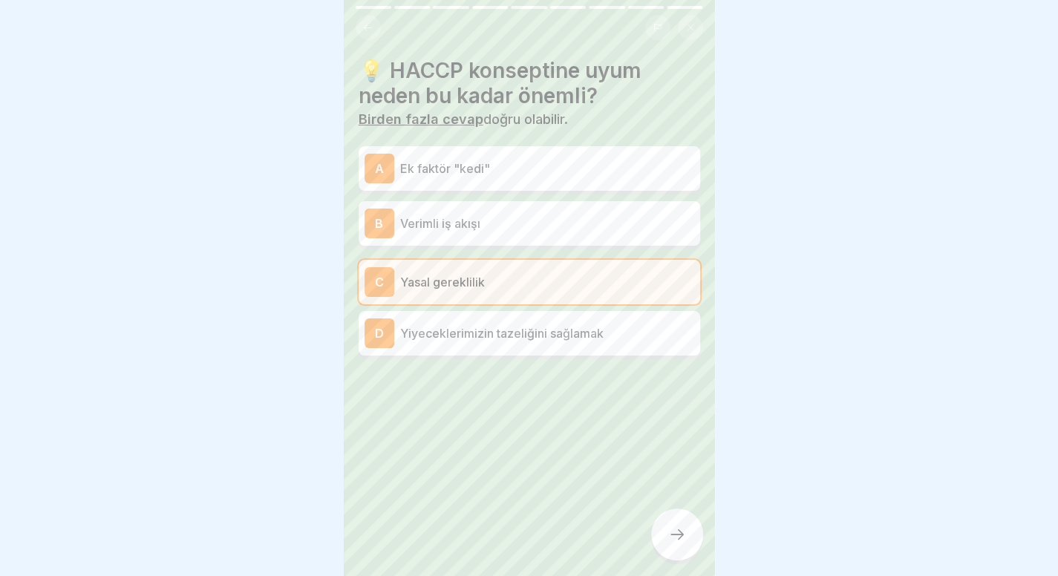
click at [628, 149] on div "A Ek faktör "kedi"" at bounding box center [528, 168] width 341 height 45
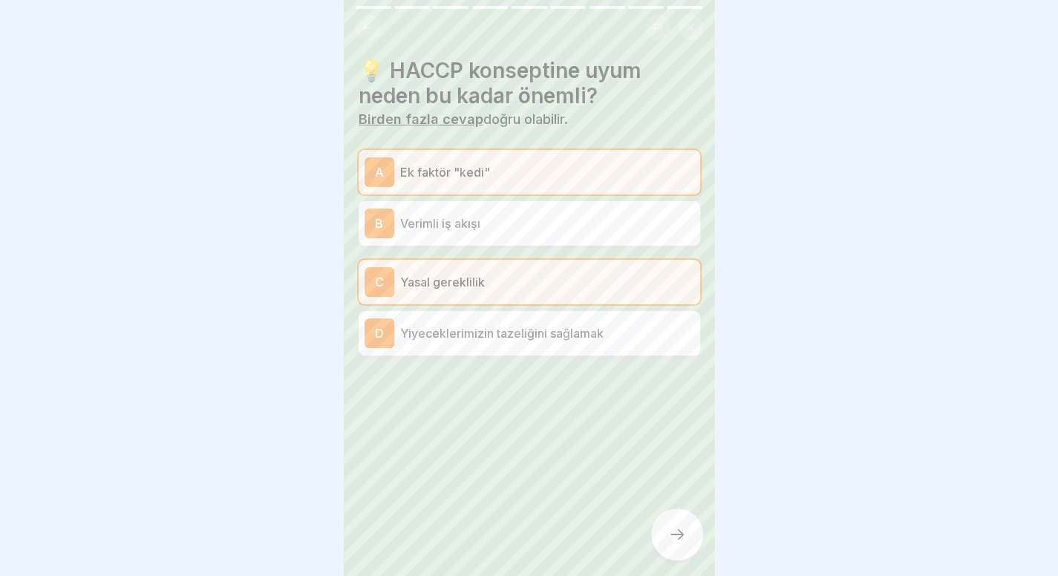
click at [692, 538] on div at bounding box center [677, 534] width 52 height 52
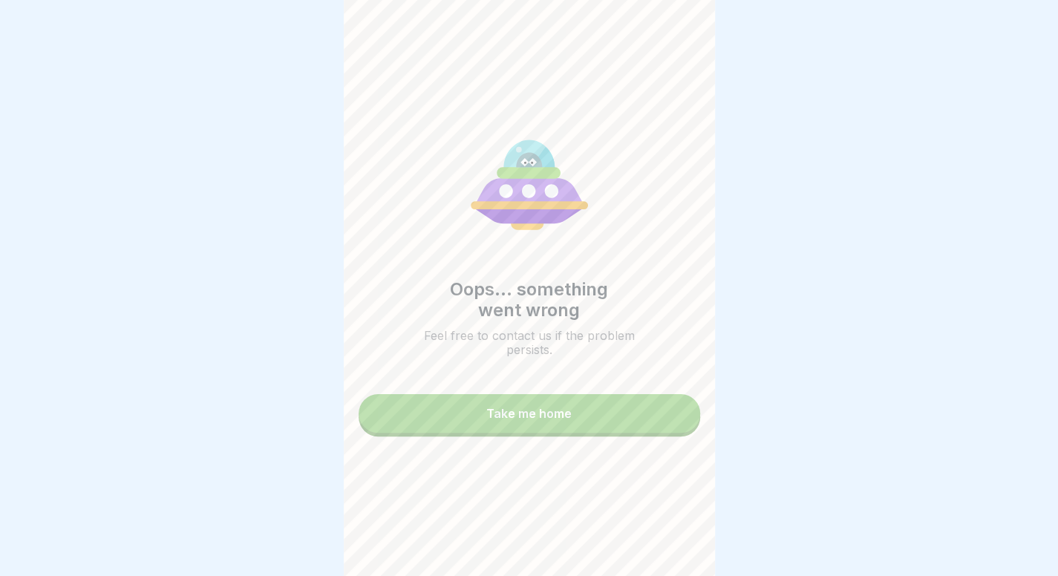
click at [586, 404] on button "Take me home" at bounding box center [528, 413] width 341 height 39
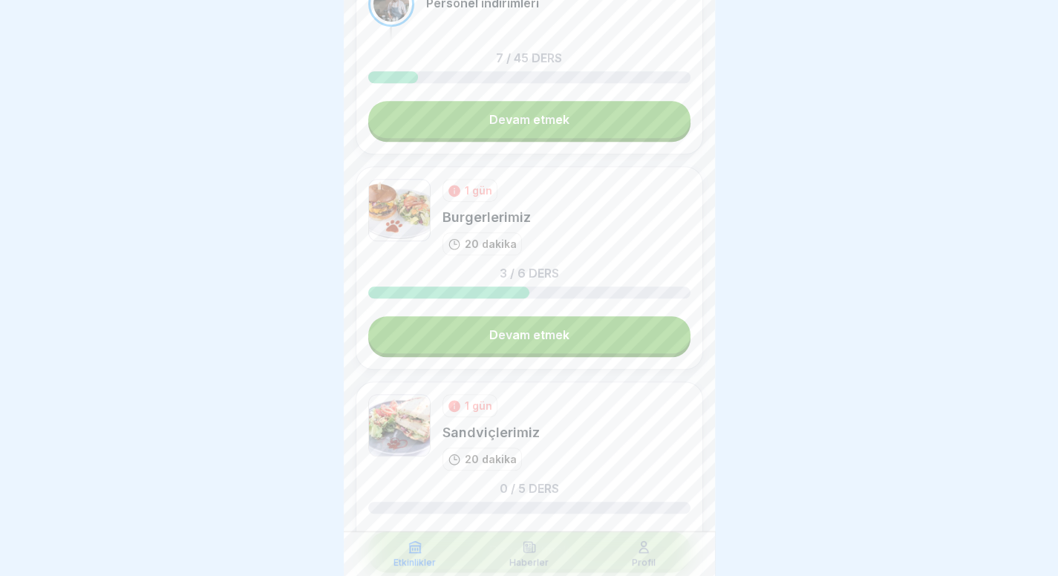
scroll to position [665, 0]
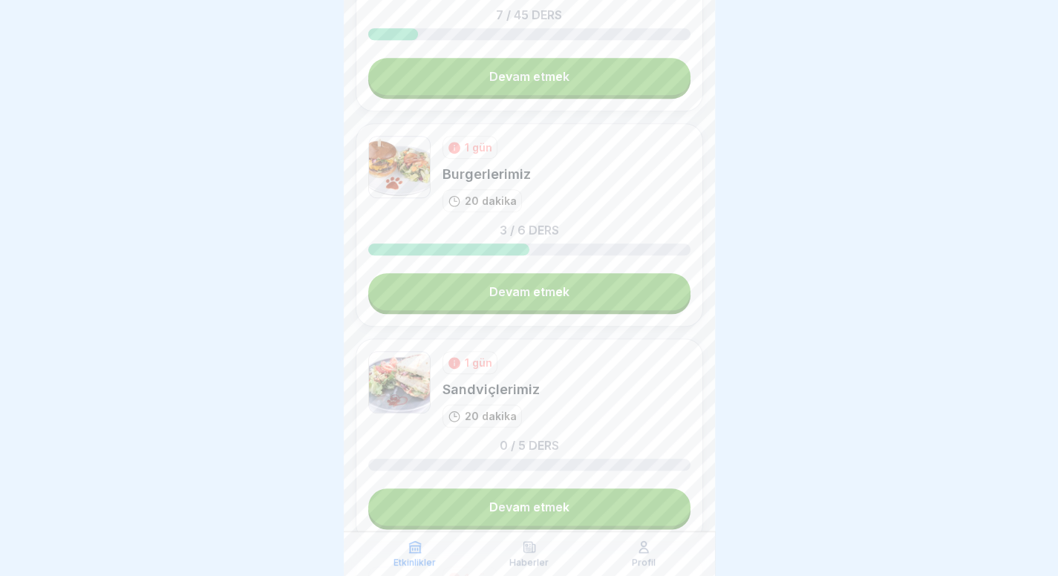
click at [549, 293] on font "Devam etmek" at bounding box center [529, 291] width 80 height 15
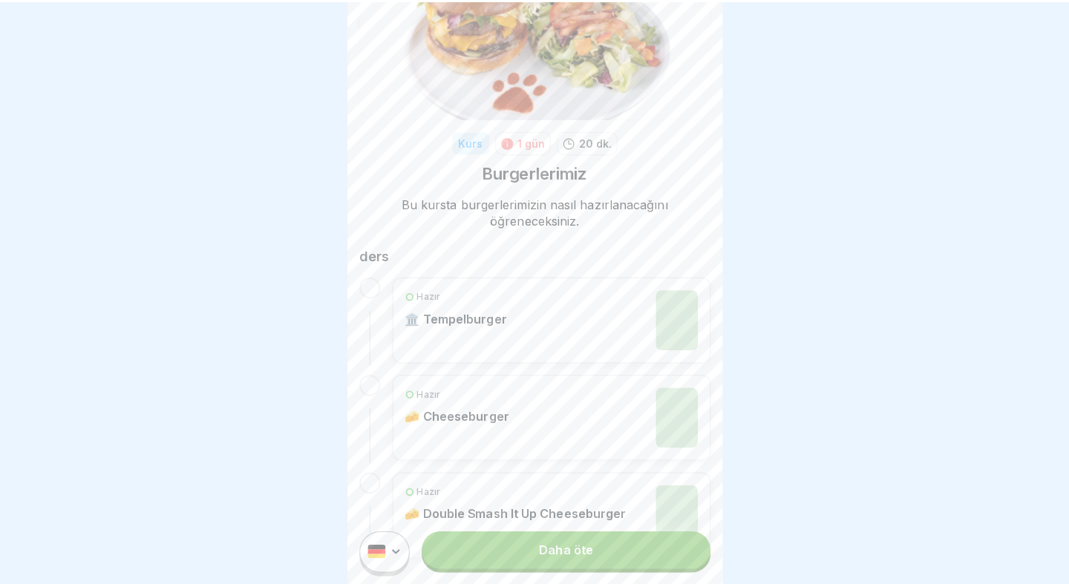
scroll to position [91, 0]
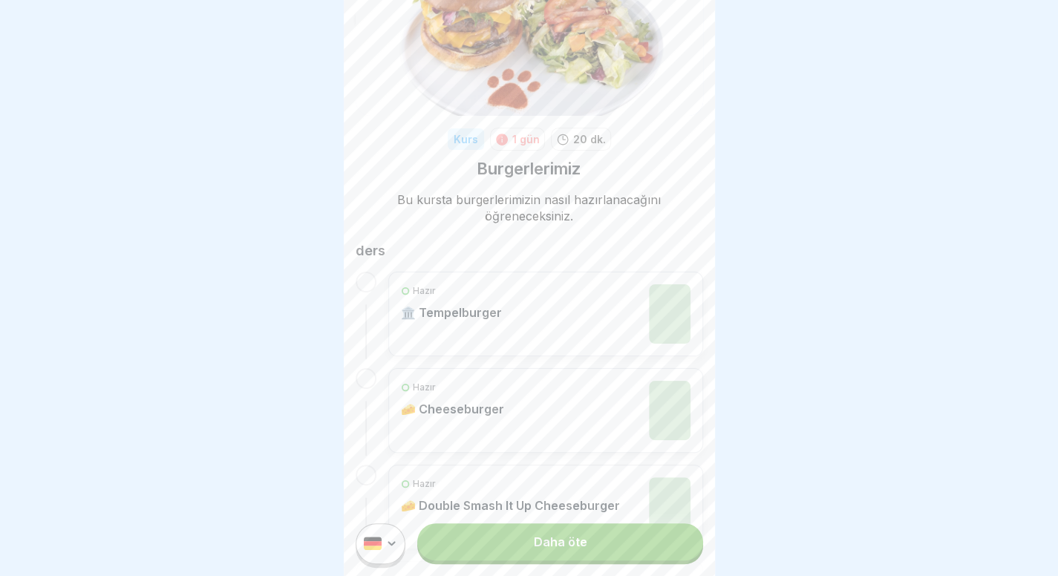
click at [542, 560] on link "Daha öte" at bounding box center [559, 541] width 285 height 37
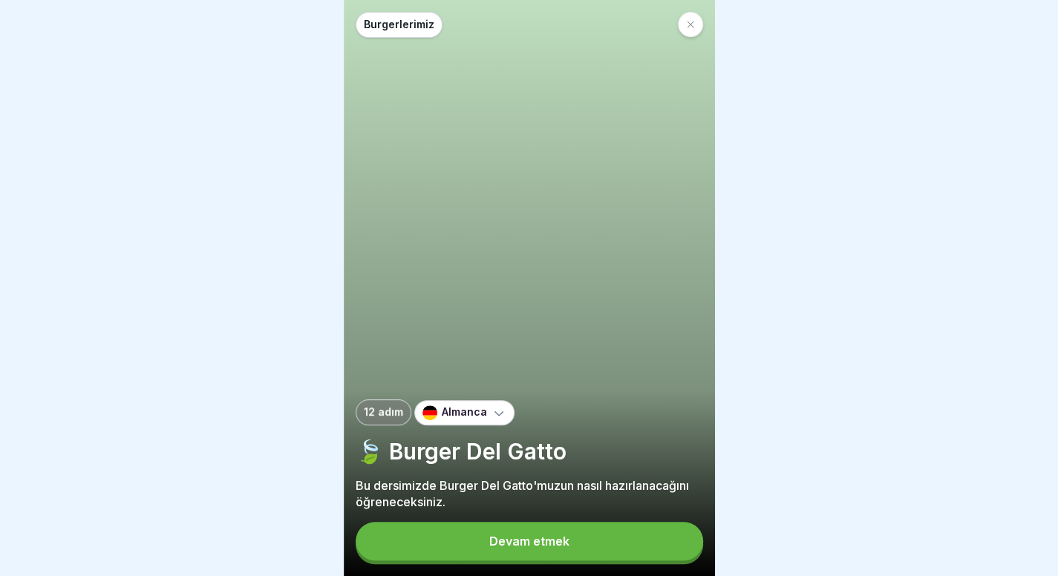
click at [513, 549] on font "Devam etmek" at bounding box center [529, 541] width 80 height 15
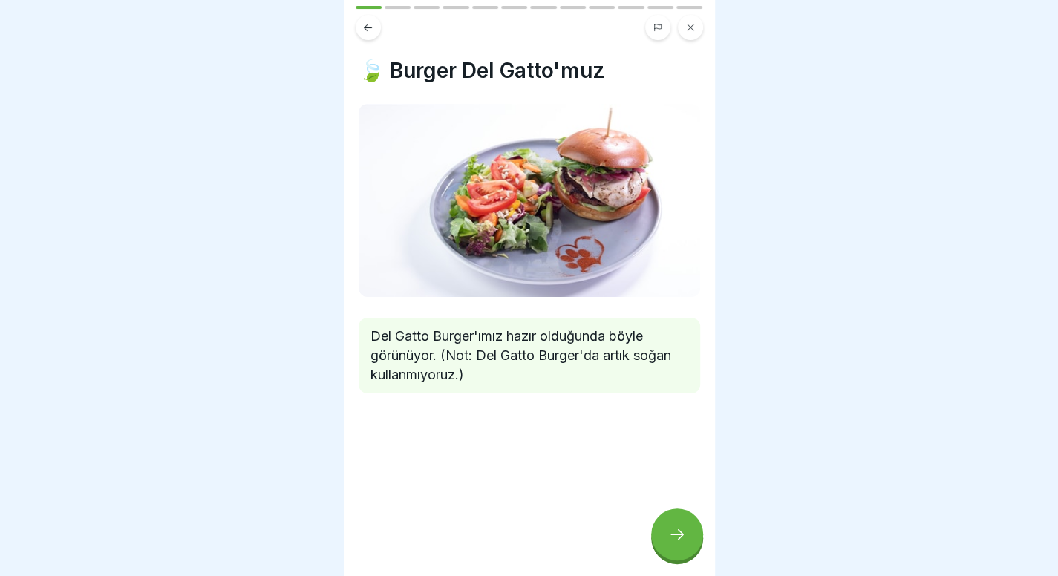
click at [672, 532] on div at bounding box center [677, 534] width 52 height 52
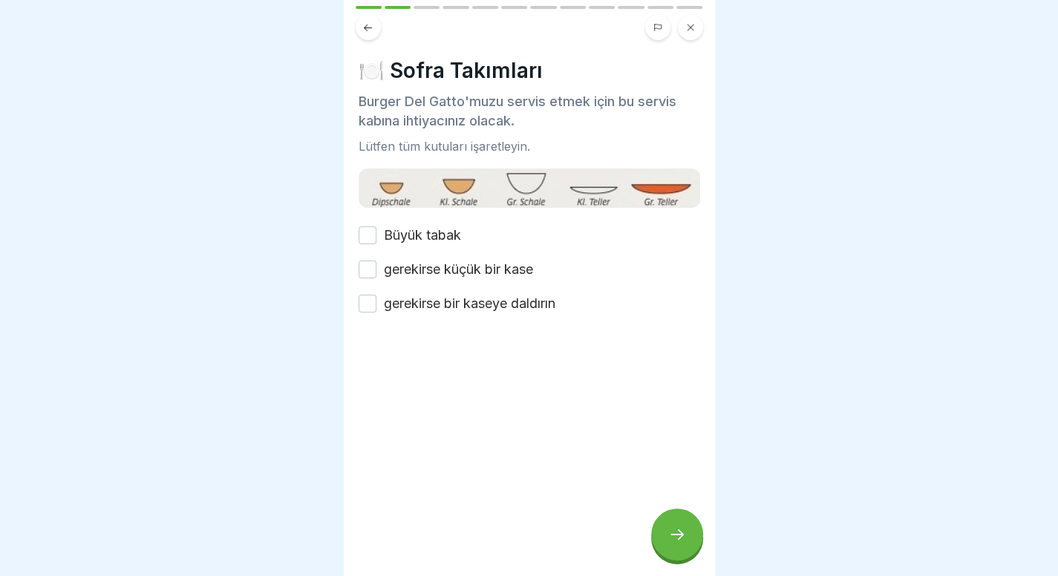
click at [444, 229] on font "Büyük tabak" at bounding box center [422, 235] width 77 height 16
click at [376, 229] on button "Büyük tabak" at bounding box center [367, 235] width 18 height 18
click at [439, 268] on font "gerekirse küçük bir kase" at bounding box center [458, 269] width 149 height 16
click at [376, 268] on button "gerekirse küçük bir kase" at bounding box center [367, 270] width 18 height 18
click at [439, 290] on div "Büyük tabak gerekirse küçük bir kase gerekirse bir kaseye daldırın" at bounding box center [528, 270] width 341 height 88
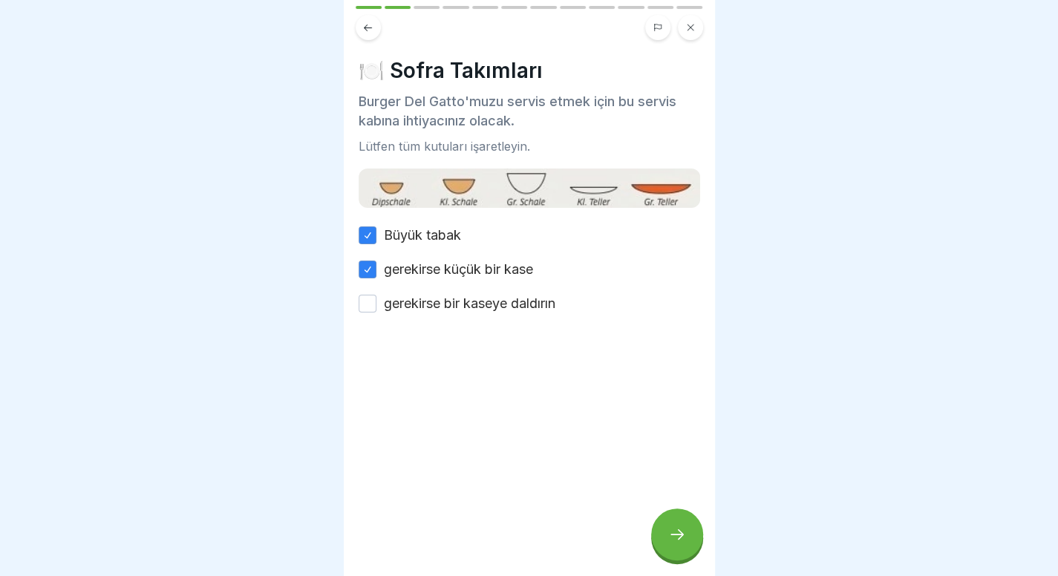
click at [439, 295] on font "gerekirse bir kaseye daldırın" at bounding box center [469, 303] width 171 height 16
click at [376, 295] on button "gerekirse bir kaseye daldırın" at bounding box center [367, 304] width 18 height 18
click at [671, 543] on icon at bounding box center [677, 534] width 18 height 18
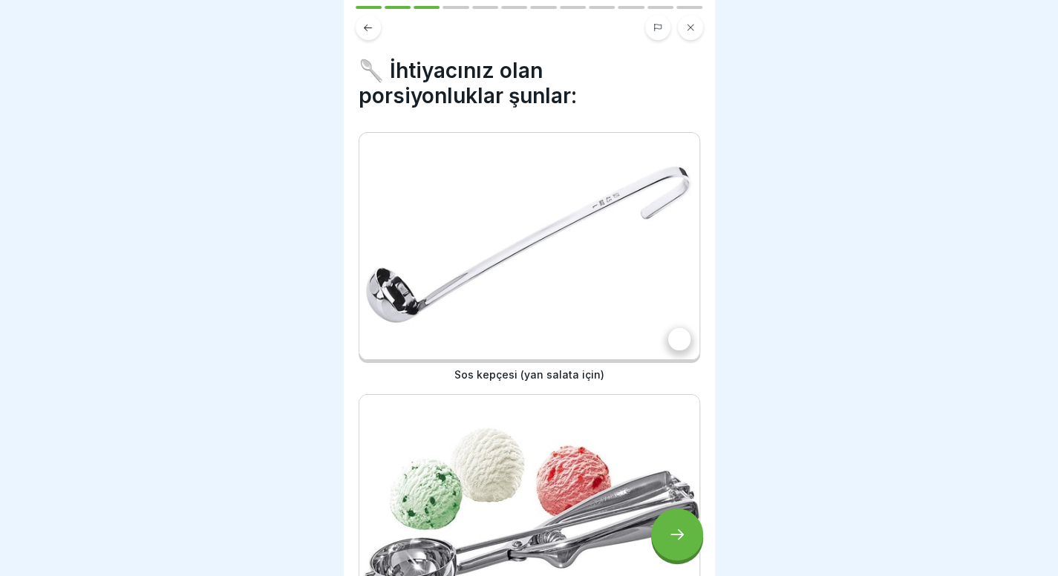
click at [677, 328] on div at bounding box center [679, 339] width 22 height 22
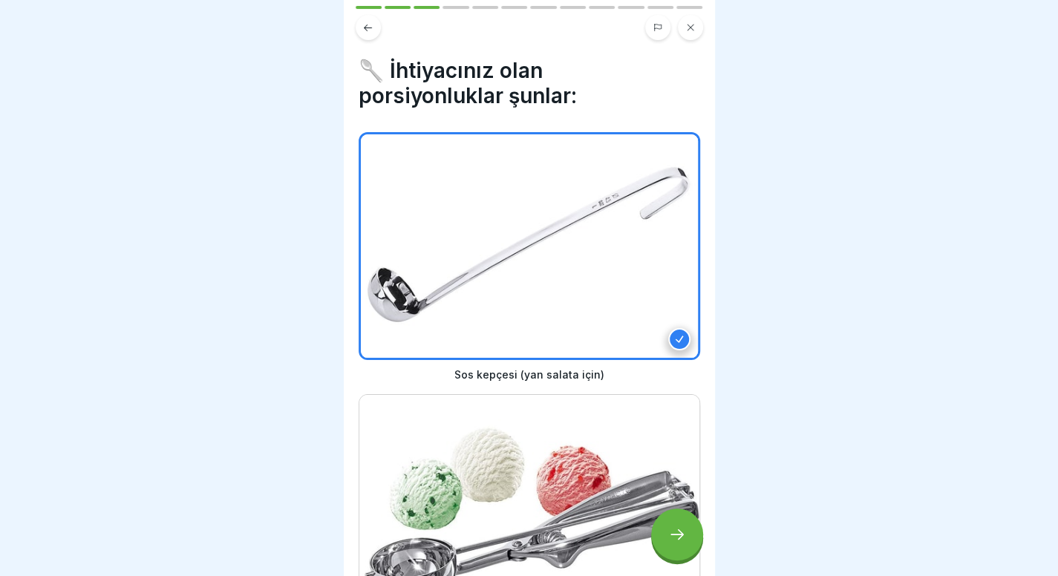
click at [680, 543] on icon at bounding box center [677, 534] width 18 height 18
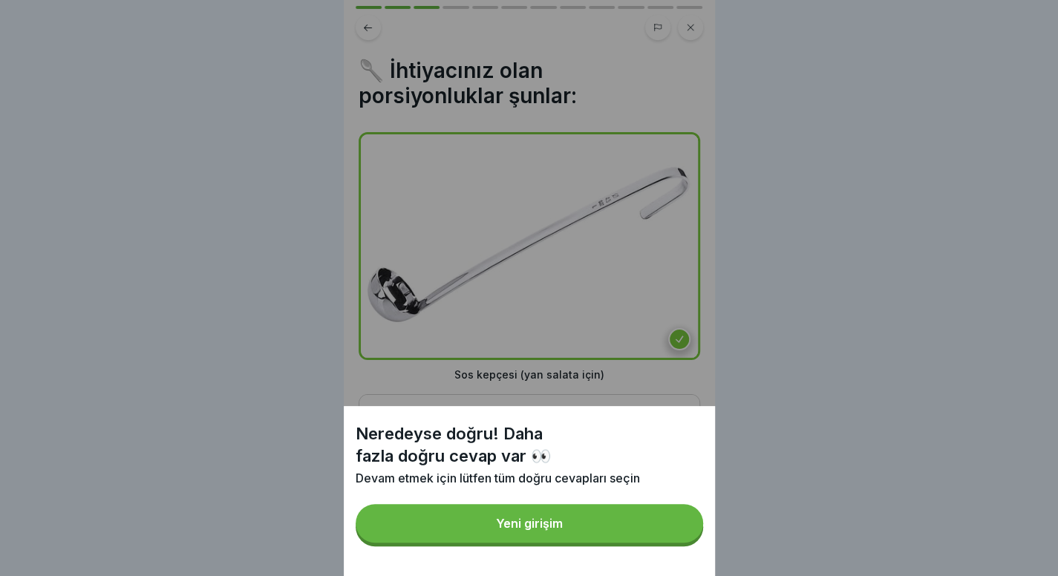
click at [680, 543] on button "Yeni girişim" at bounding box center [529, 523] width 347 height 39
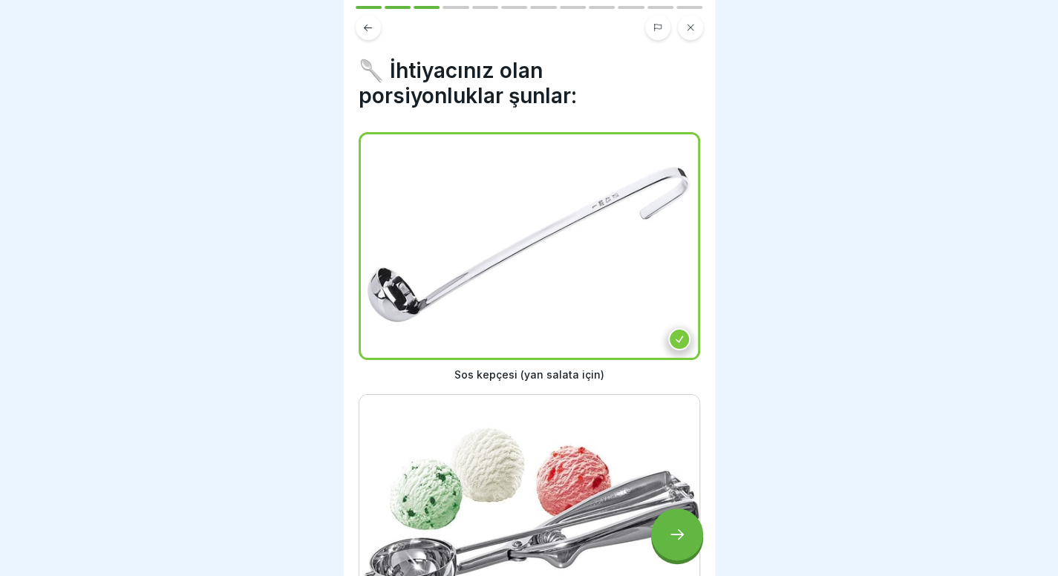
scroll to position [141, 0]
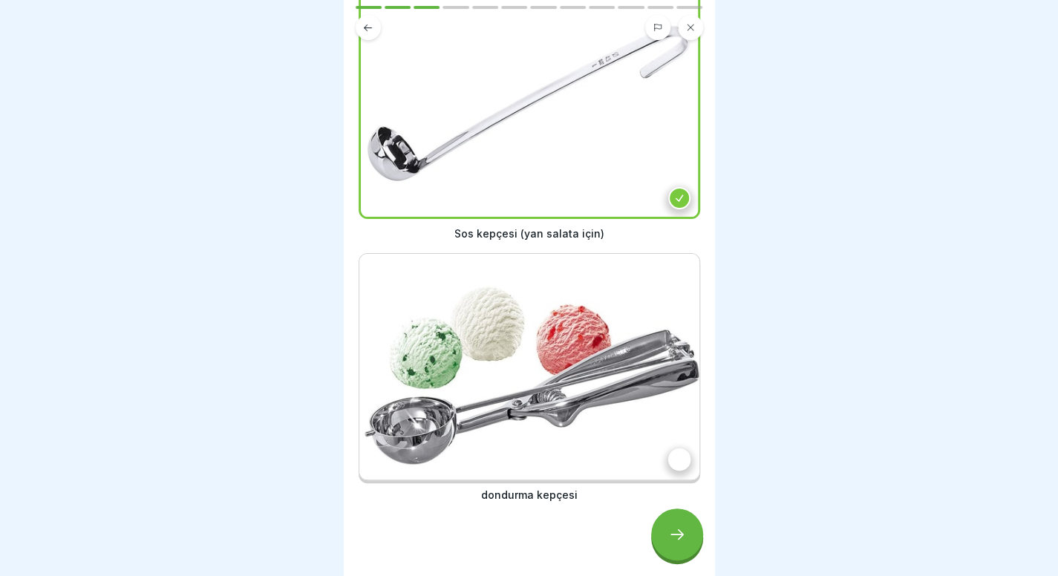
click at [668, 448] on div at bounding box center [679, 459] width 22 height 22
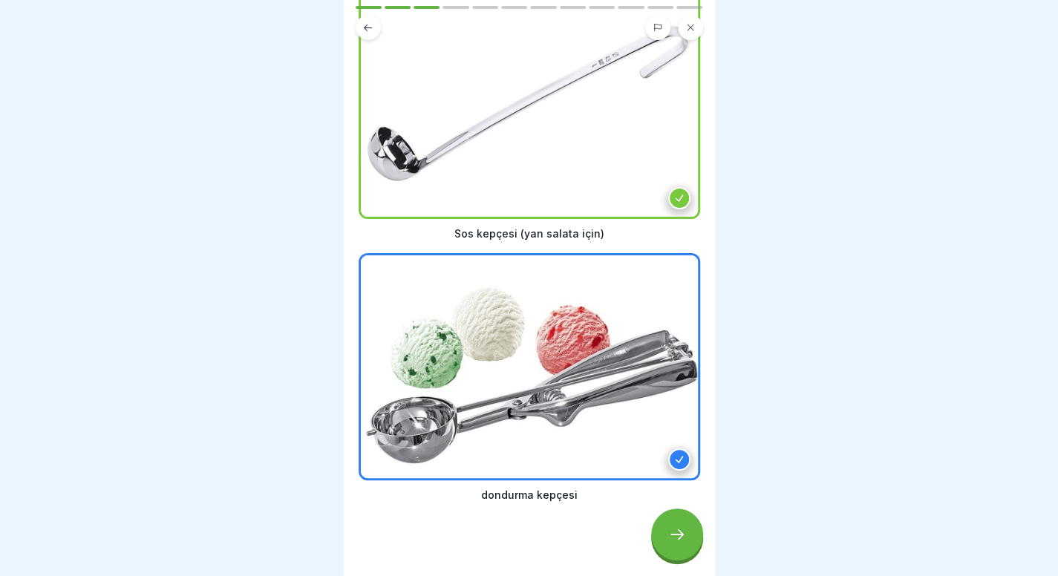
click at [682, 543] on icon at bounding box center [677, 534] width 18 height 18
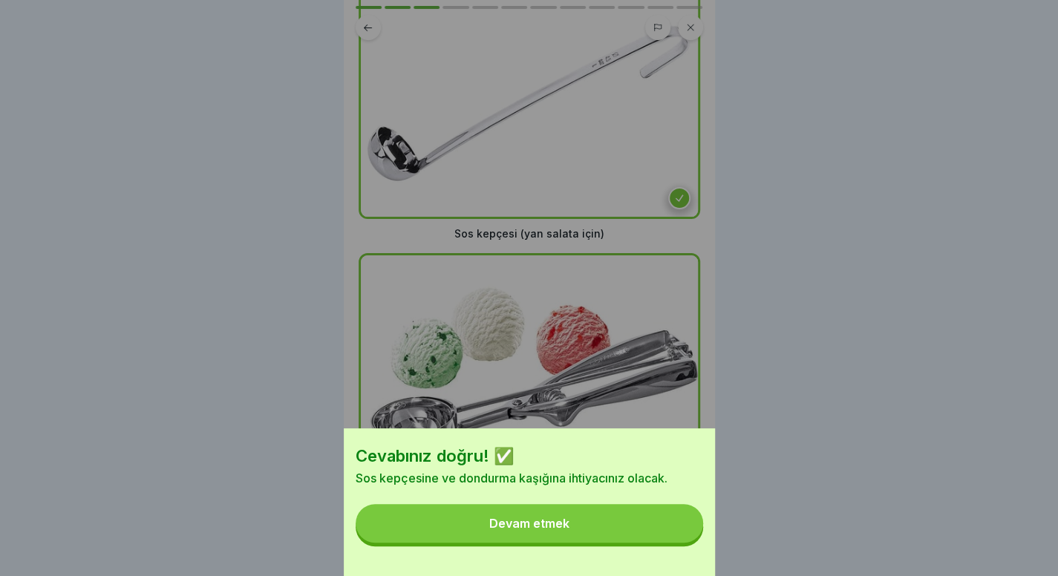
click at [682, 543] on button "Devam etmek" at bounding box center [529, 523] width 347 height 39
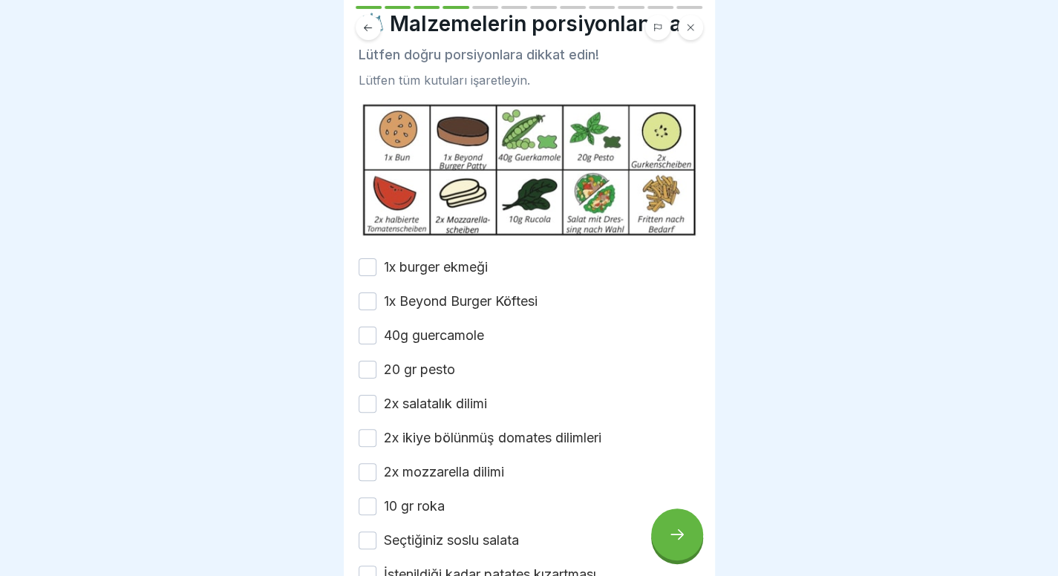
scroll to position [45, 0]
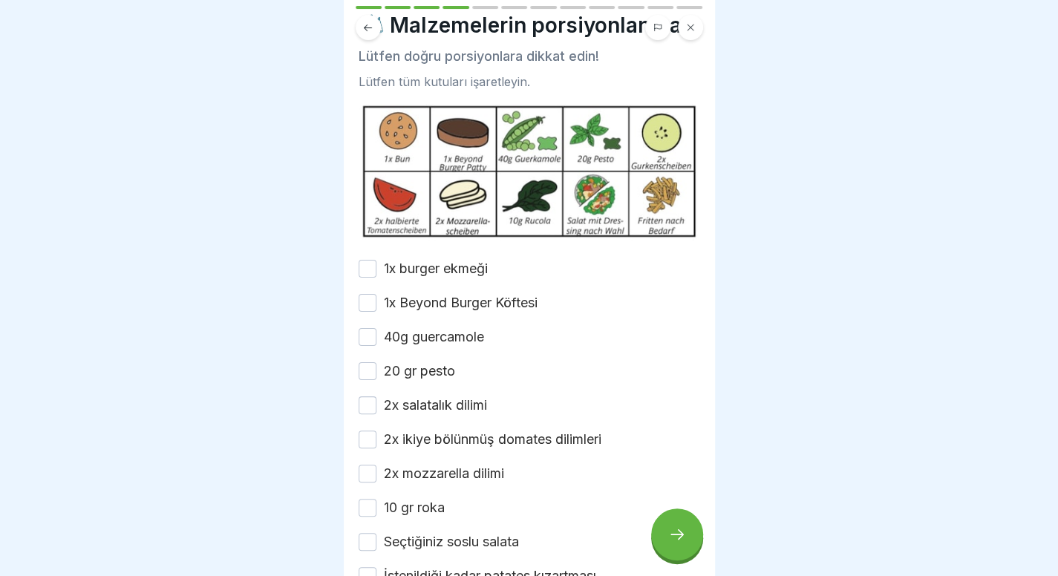
click at [459, 278] on div "⚖️ Malzemelerin porsiyonlanması Lütfen doğru porsiyonlara dikkat edin! Lütfen t…" at bounding box center [528, 299] width 341 height 573
click at [453, 312] on label "1x Beyond Burger Köftesi" at bounding box center [461, 302] width 154 height 19
click at [376, 312] on button "1x Beyond Burger Köftesi" at bounding box center [367, 303] width 18 height 18
click at [464, 276] on font "1x burger ekmeği" at bounding box center [436, 269] width 104 height 16
click at [376, 278] on button "1x burger ekmeği" at bounding box center [367, 269] width 18 height 18
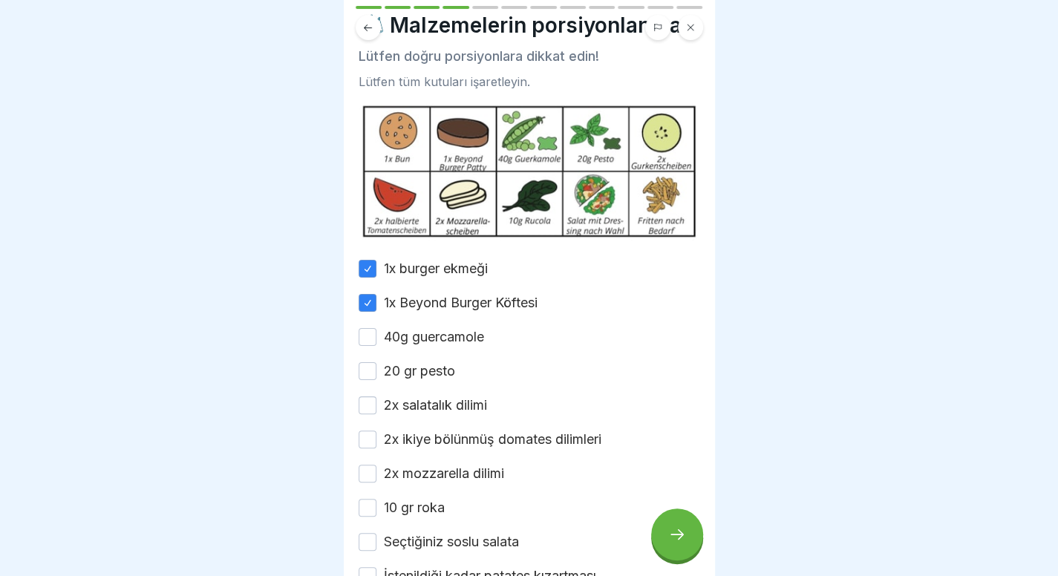
click at [447, 344] on font "40g guercamole" at bounding box center [434, 337] width 100 height 16
click at [376, 346] on button "40g guercamole" at bounding box center [367, 337] width 18 height 18
click at [427, 412] on div "1x burger ekmeği 1x Beyond Burger Köftesi 40g guercamole 20 gr pesto 2x salatal…" at bounding box center [528, 422] width 341 height 327
click at [426, 413] on font "2x salatalık dilimi" at bounding box center [435, 405] width 103 height 16
click at [376, 414] on button "2x salatalık dilimi" at bounding box center [367, 405] width 18 height 18
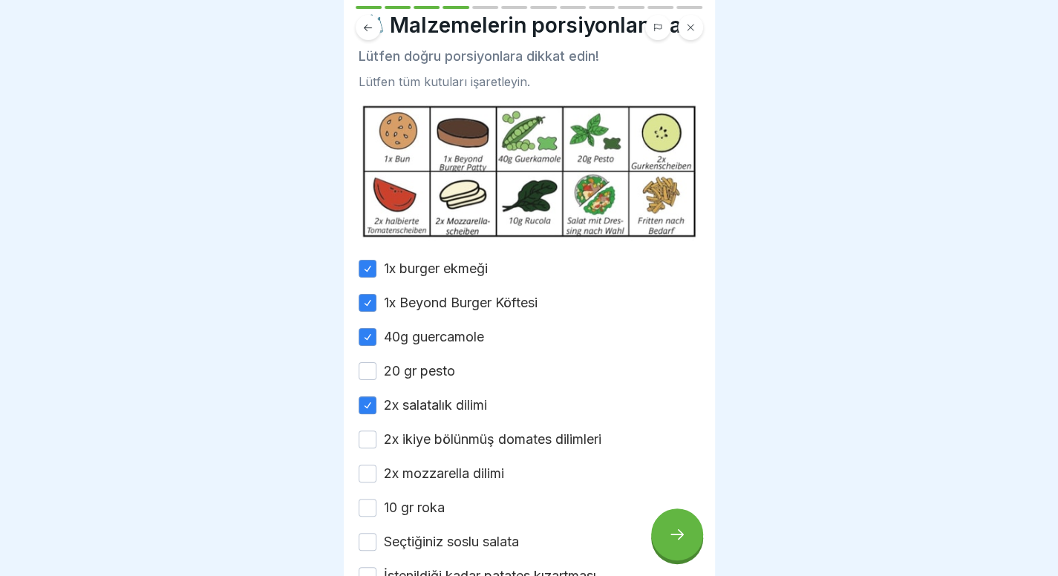
click at [430, 391] on div "1x burger ekmeği 1x Beyond Burger Köftesi 40g guercamole 20 gr pesto 2x salatal…" at bounding box center [528, 422] width 341 height 327
click at [430, 379] on font "20 gr pesto" at bounding box center [419, 371] width 71 height 16
click at [376, 380] on button "20 gr pesto" at bounding box center [367, 371] width 18 height 18
click at [423, 447] on font "2x ikiye bölünmüş domates dilimleri" at bounding box center [492, 439] width 217 height 16
click at [376, 448] on button "2x ikiye bölünmüş domates dilimleri" at bounding box center [367, 439] width 18 height 18
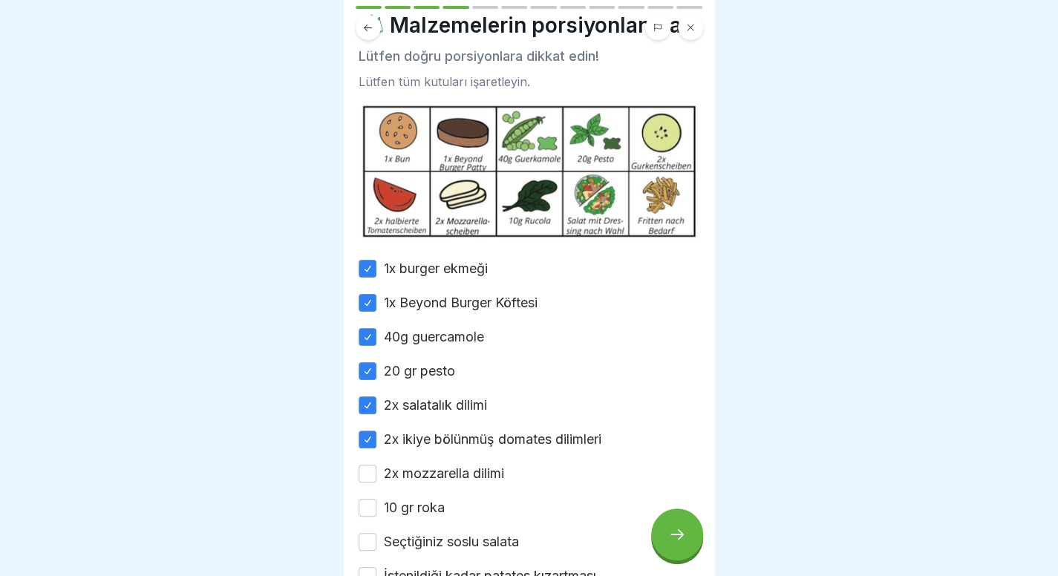
click at [420, 481] on font "2x mozzarella dilimi" at bounding box center [444, 473] width 120 height 16
click at [376, 482] on button "2x mozzarella dilimi" at bounding box center [367, 474] width 18 height 18
click at [410, 515] on font "10 gr roka" at bounding box center [414, 508] width 61 height 16
click at [376, 517] on button "10 gr roka" at bounding box center [367, 508] width 18 height 18
click at [410, 551] on div "1x burger ekmeği 1x Beyond Burger Köftesi 40g guercamole 20 gr pesto 2x salatal…" at bounding box center [528, 422] width 341 height 327
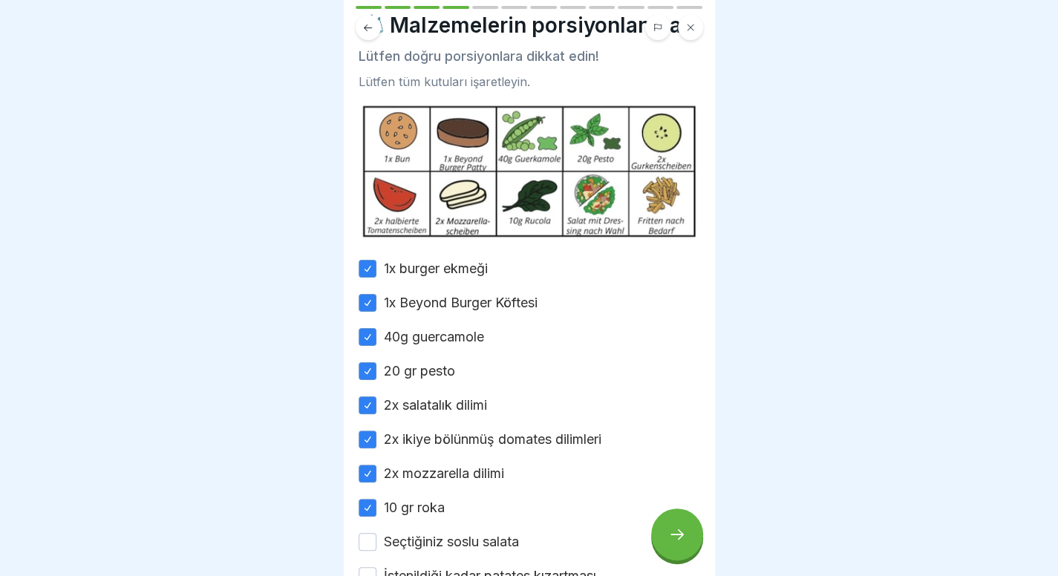
click at [410, 549] on font "Seçtiğiniz soslu salata" at bounding box center [451, 542] width 135 height 16
click at [376, 551] on button "Seçtiğiniz soslu salata" at bounding box center [367, 542] width 18 height 18
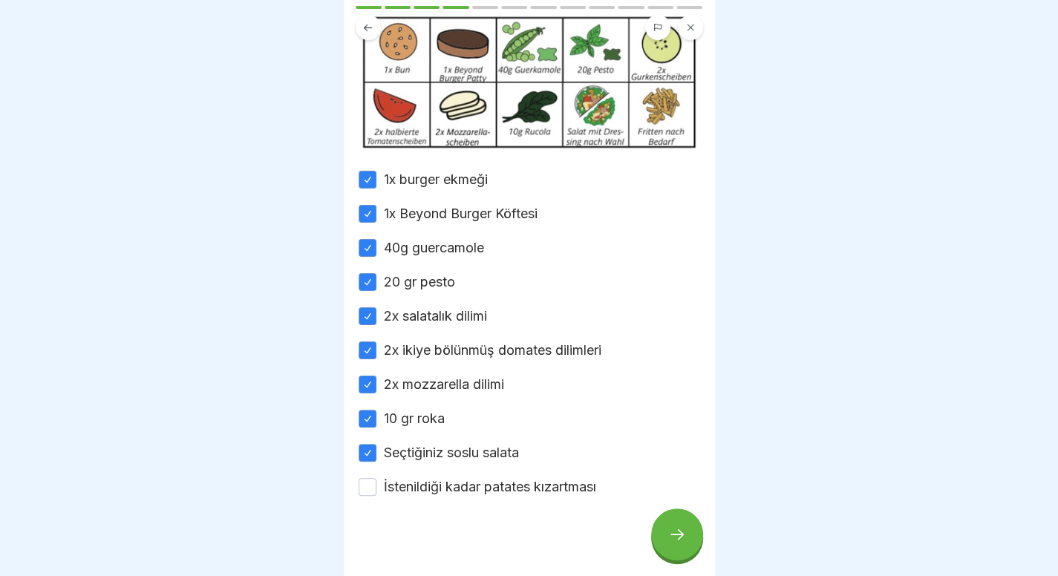
scroll to position [135, 0]
click at [425, 519] on div at bounding box center [528, 540] width 341 height 89
click at [433, 494] on font "İstenildiği kadar patates kızartması" at bounding box center [490, 486] width 212 height 16
click at [376, 495] on button "İstenildiği kadar patates kızartması" at bounding box center [367, 486] width 18 height 18
type button "on"
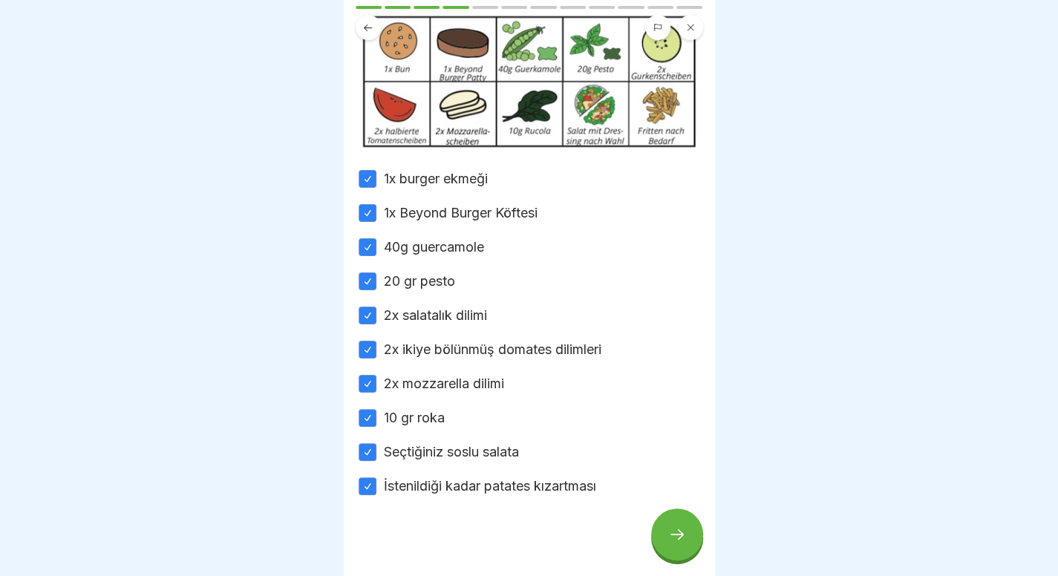
click at [685, 549] on div at bounding box center [677, 534] width 52 height 52
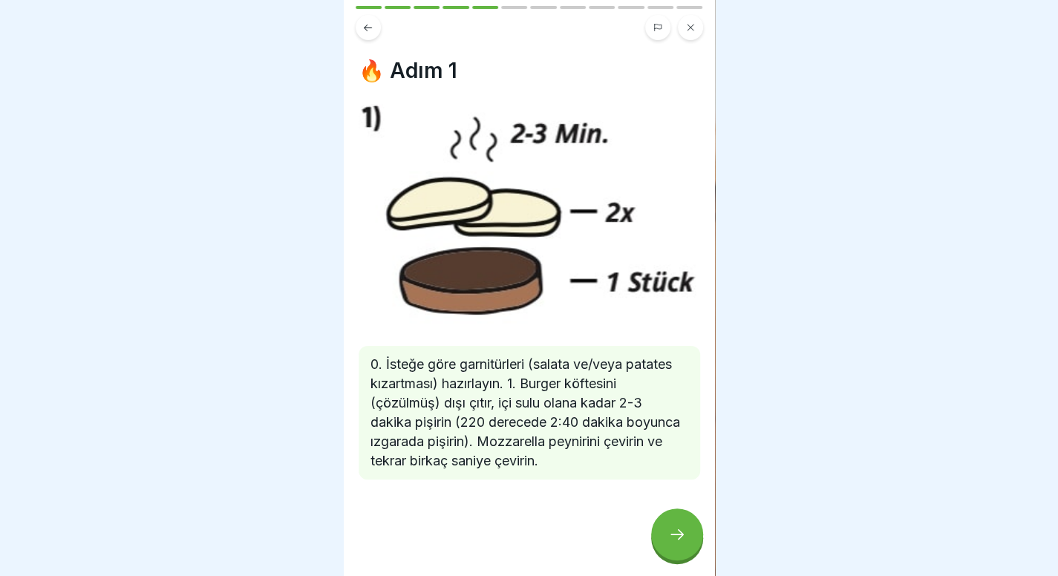
click at [685, 549] on div at bounding box center [677, 534] width 52 height 52
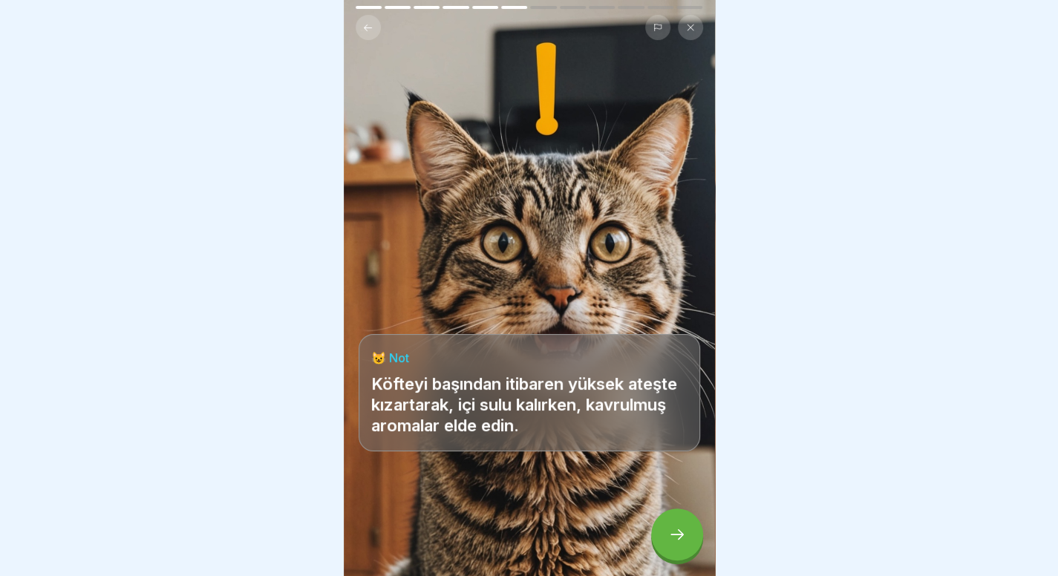
click at [685, 549] on div at bounding box center [677, 534] width 52 height 52
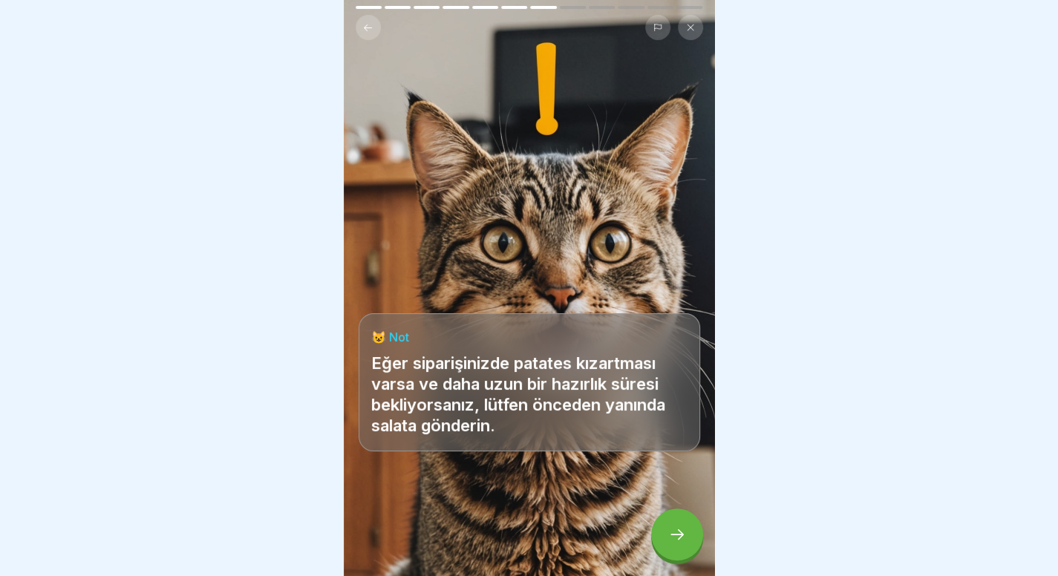
click at [685, 549] on div at bounding box center [677, 534] width 52 height 52
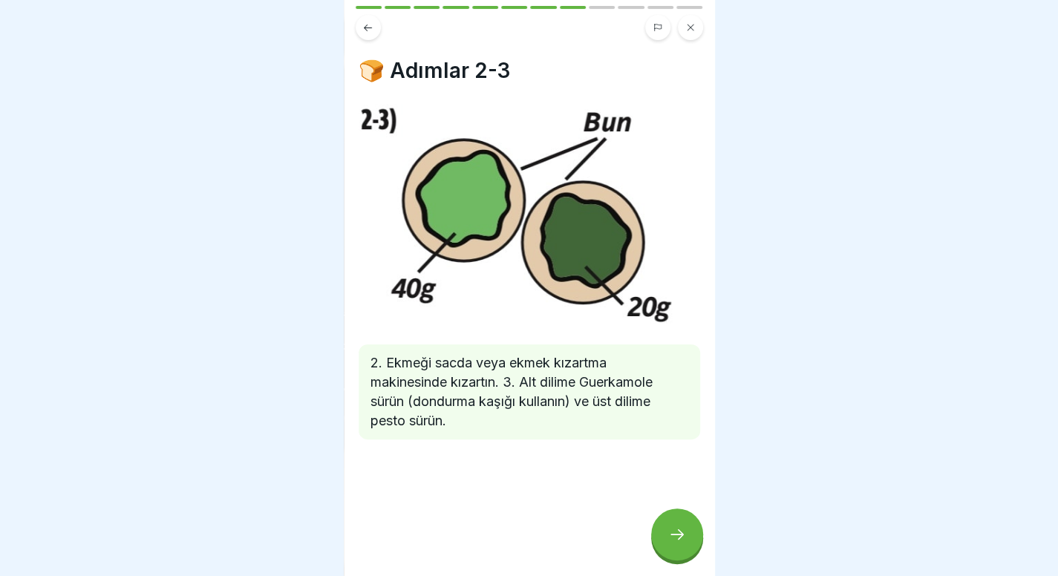
click at [685, 549] on div at bounding box center [677, 534] width 52 height 52
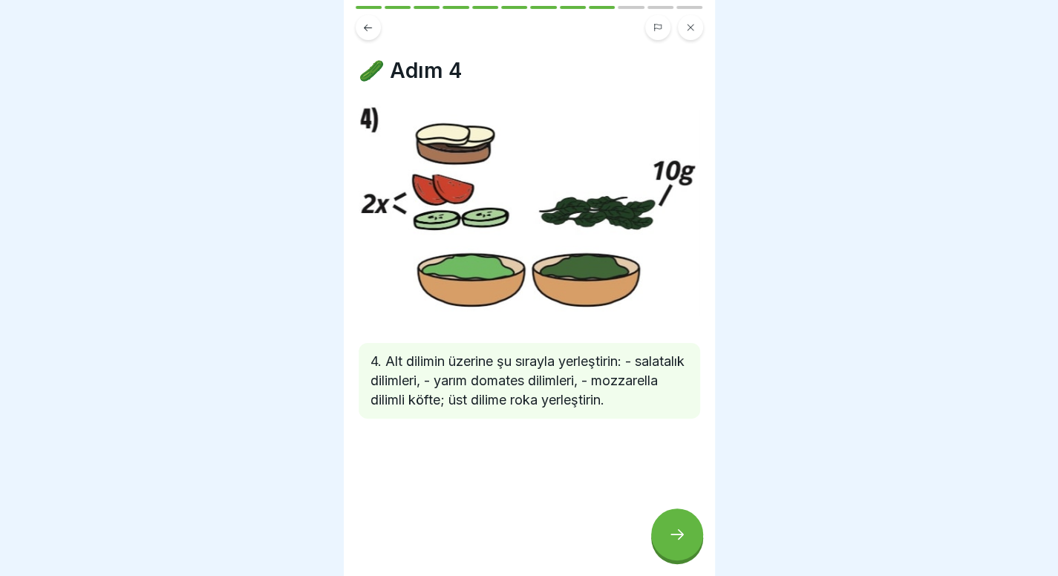
click at [685, 549] on div at bounding box center [677, 534] width 52 height 52
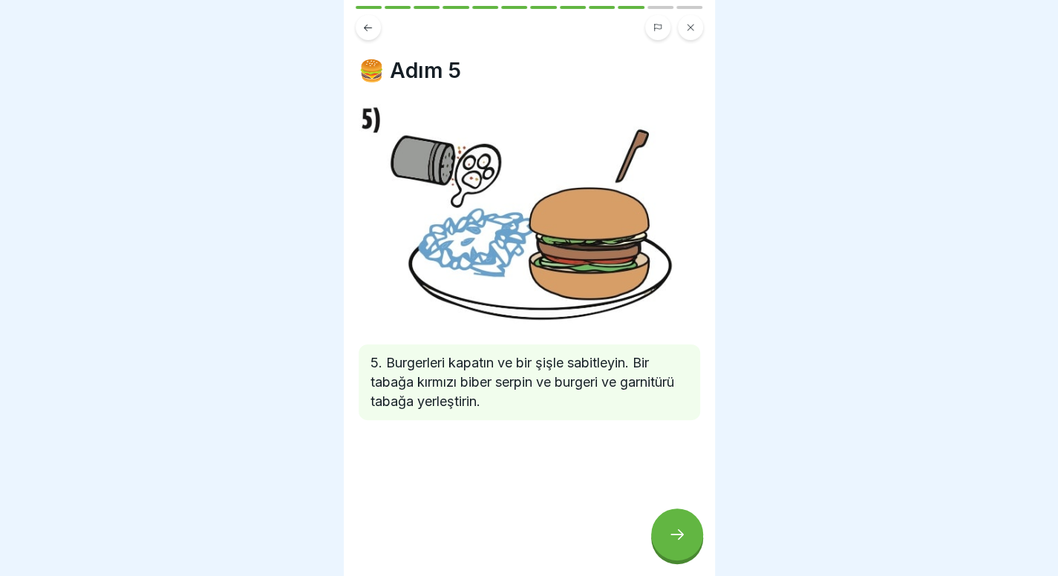
click at [685, 549] on div at bounding box center [677, 534] width 52 height 52
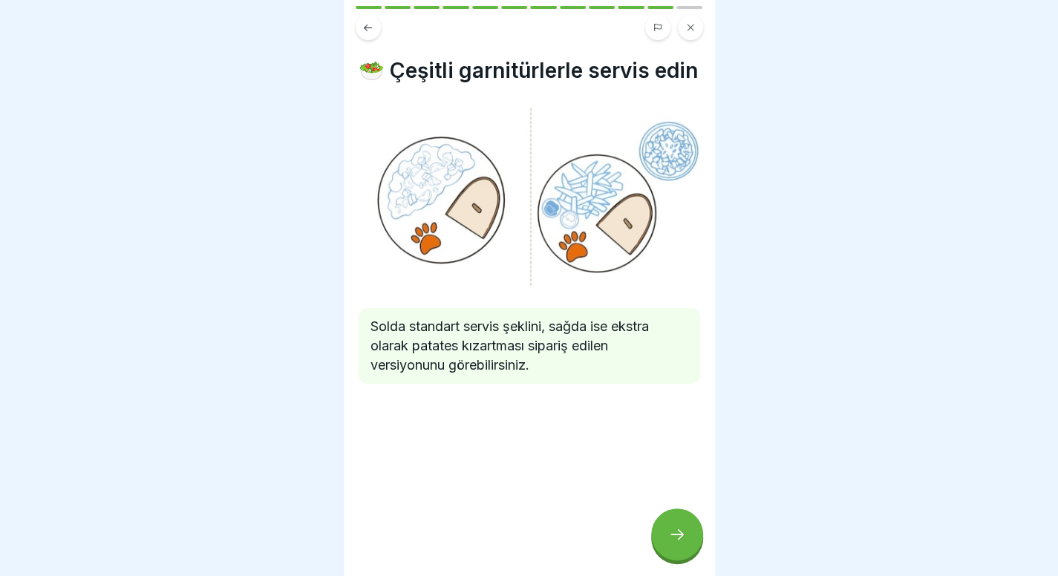
click at [685, 549] on div at bounding box center [677, 534] width 52 height 52
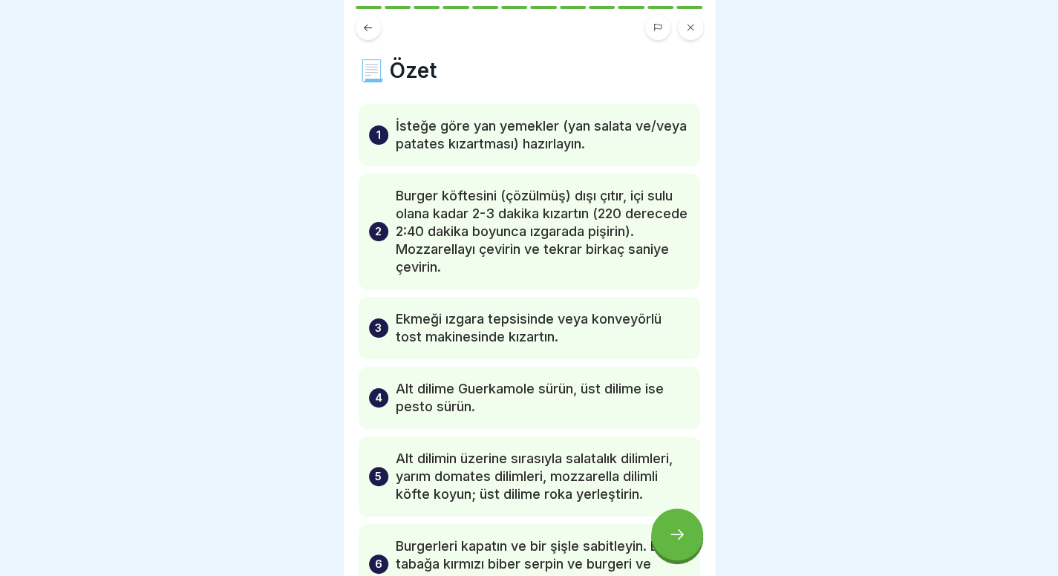
click at [372, 25] on icon at bounding box center [367, 27] width 11 height 11
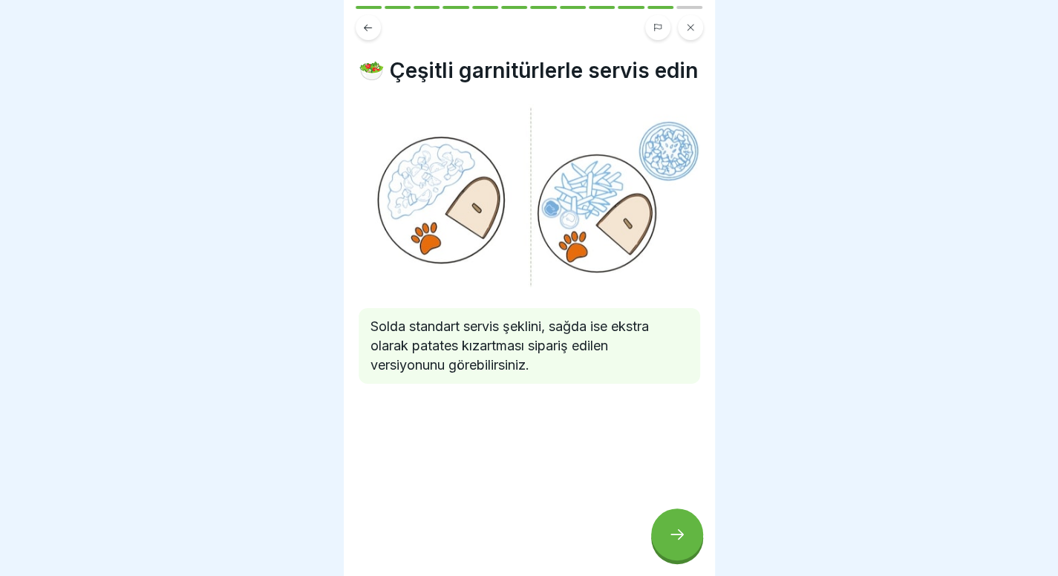
scroll to position [11, 0]
click at [680, 531] on icon at bounding box center [677, 534] width 18 height 18
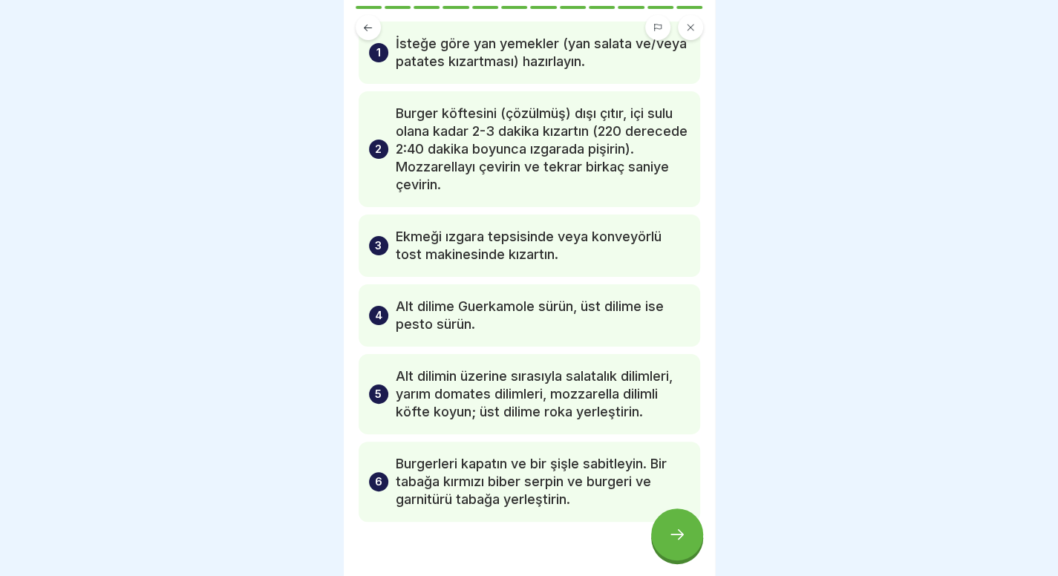
scroll to position [95, 0]
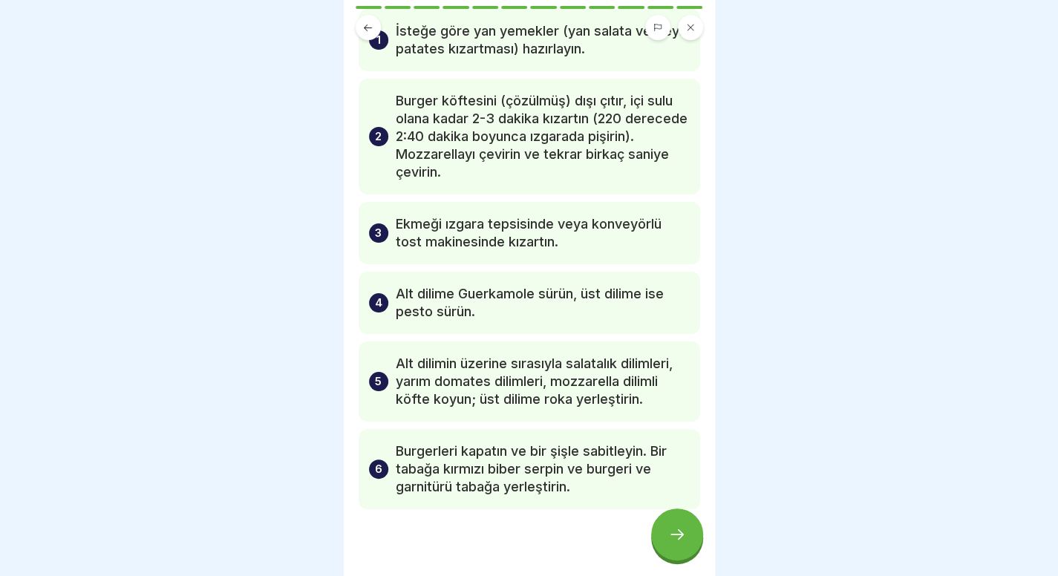
click at [667, 541] on div at bounding box center [677, 534] width 52 height 52
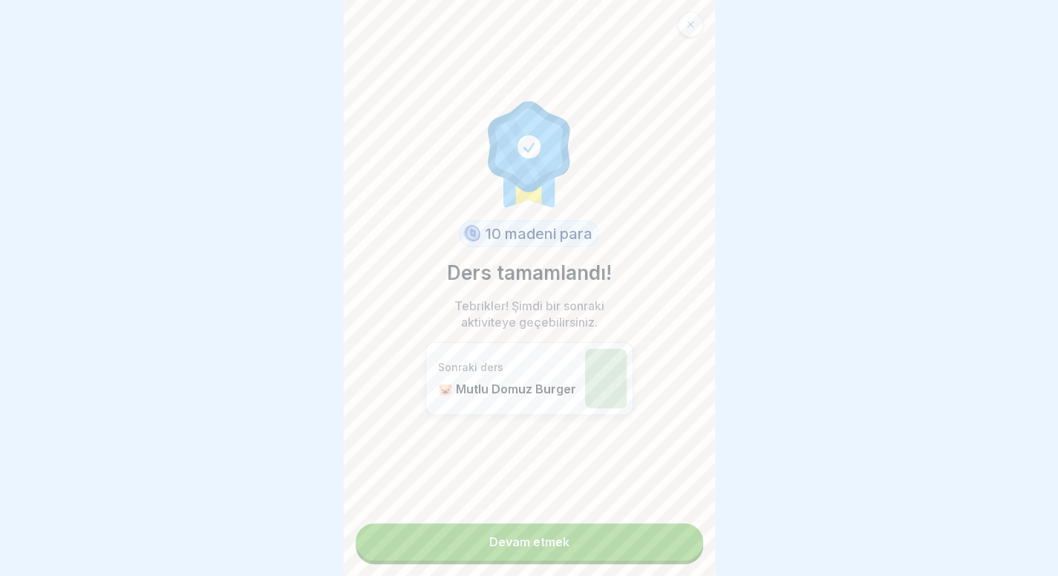
scroll to position [0, 0]
click at [683, 19] on div at bounding box center [690, 24] width 25 height 25
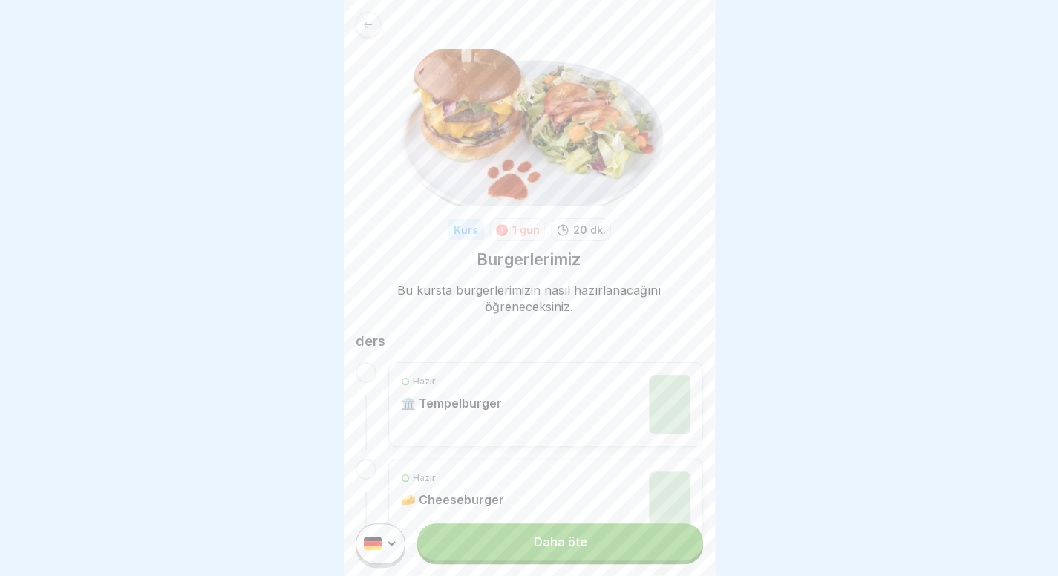
scroll to position [172, 0]
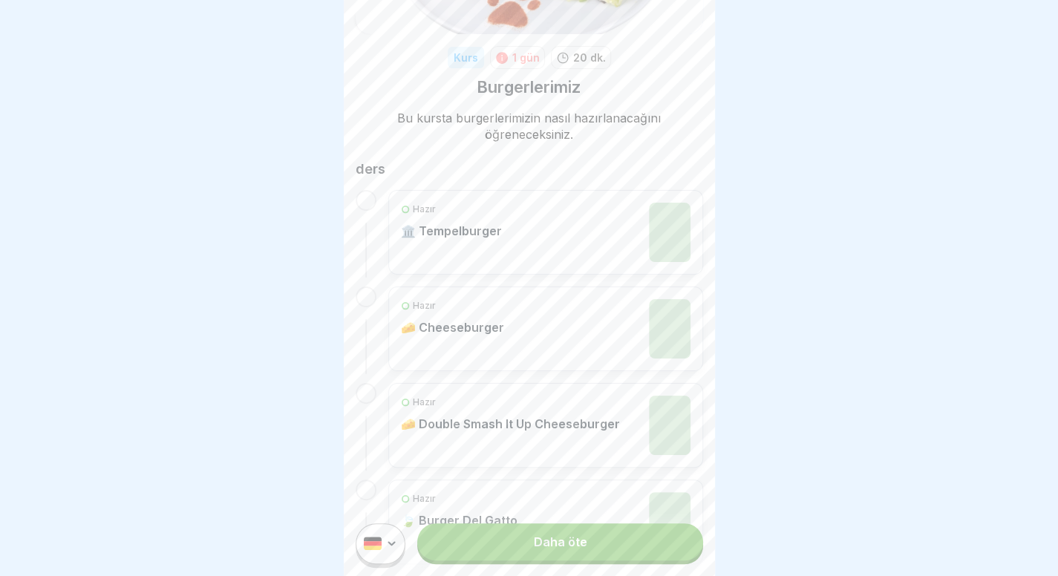
click at [370, 195] on div at bounding box center [366, 200] width 21 height 21
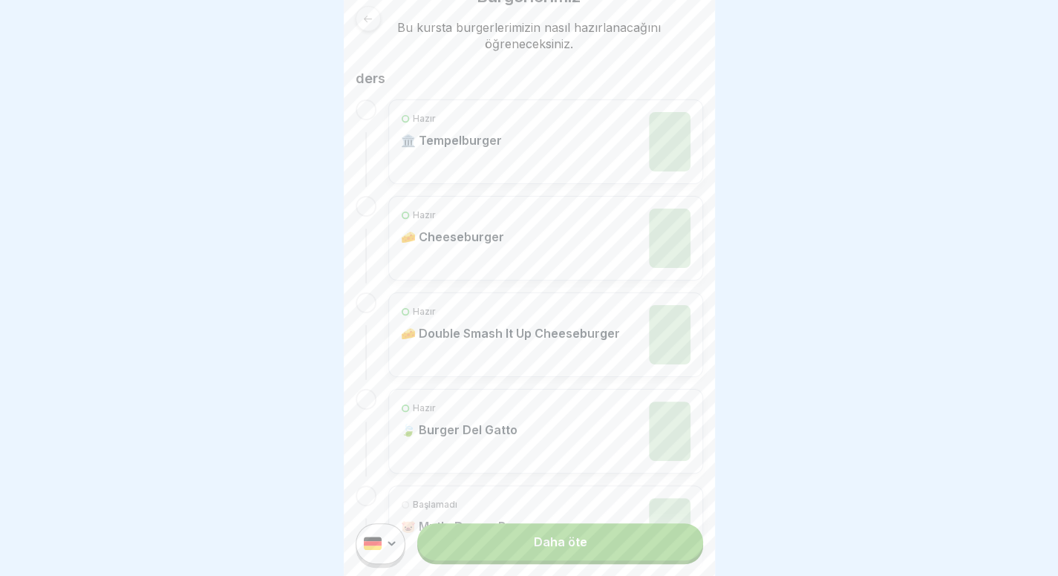
scroll to position [263, 0]
click at [540, 549] on link "Daha öte" at bounding box center [559, 541] width 285 height 37
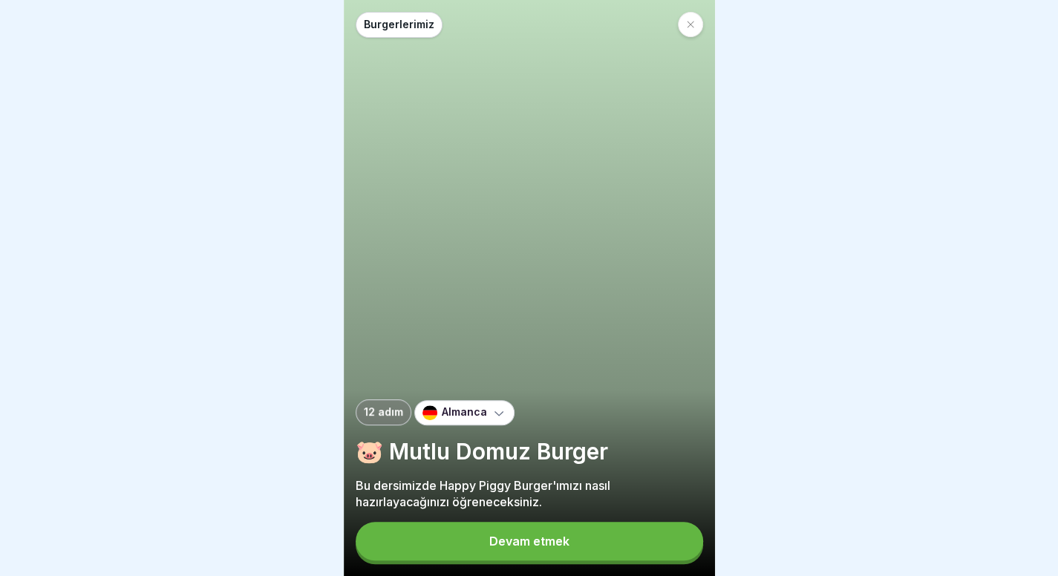
click at [684, 19] on div at bounding box center [690, 24] width 25 height 25
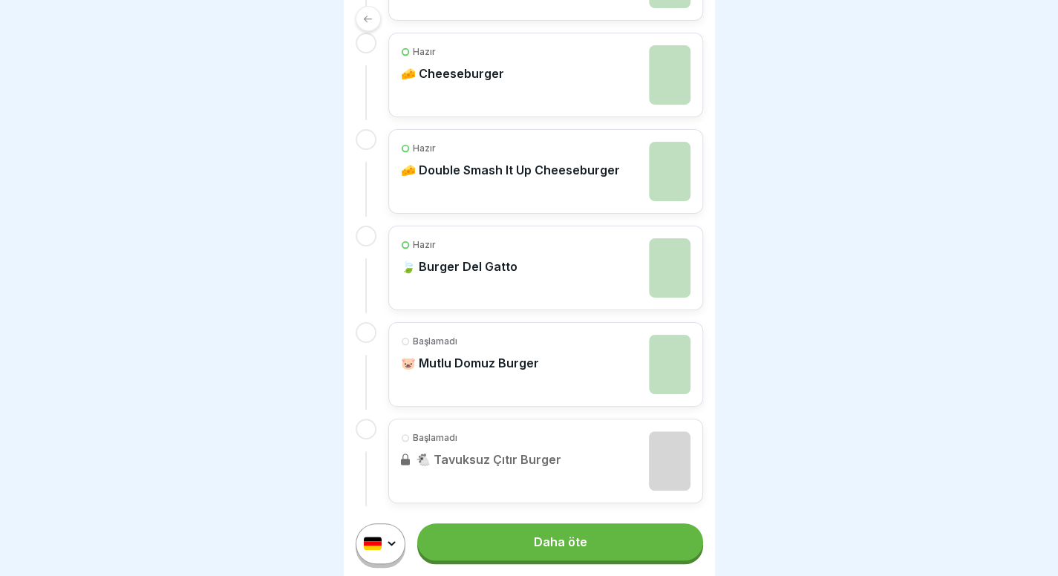
scroll to position [11, 0]
click at [598, 552] on link "Daha öte" at bounding box center [559, 541] width 285 height 37
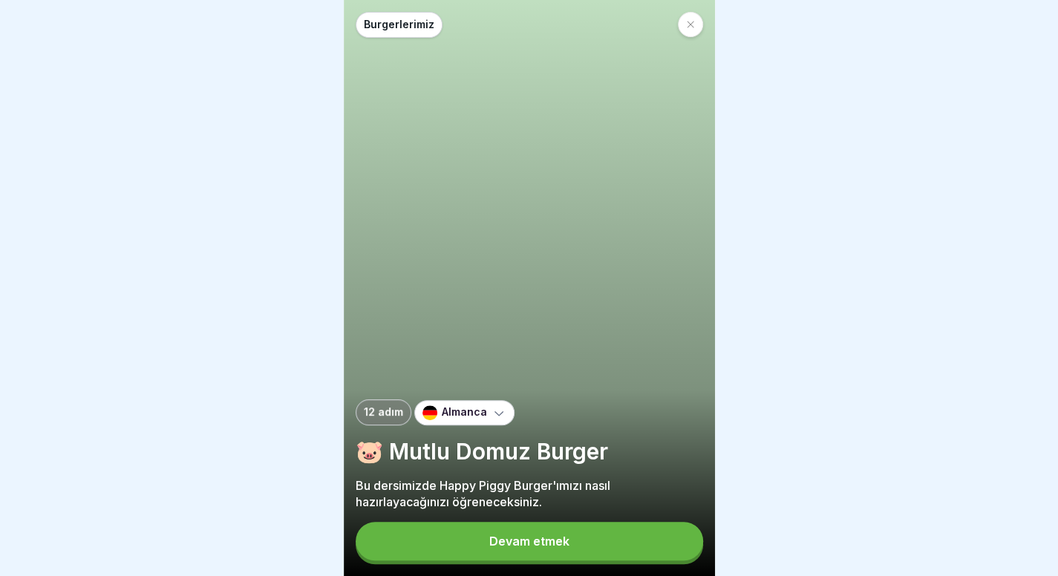
click at [506, 549] on font "Devam etmek" at bounding box center [529, 541] width 80 height 15
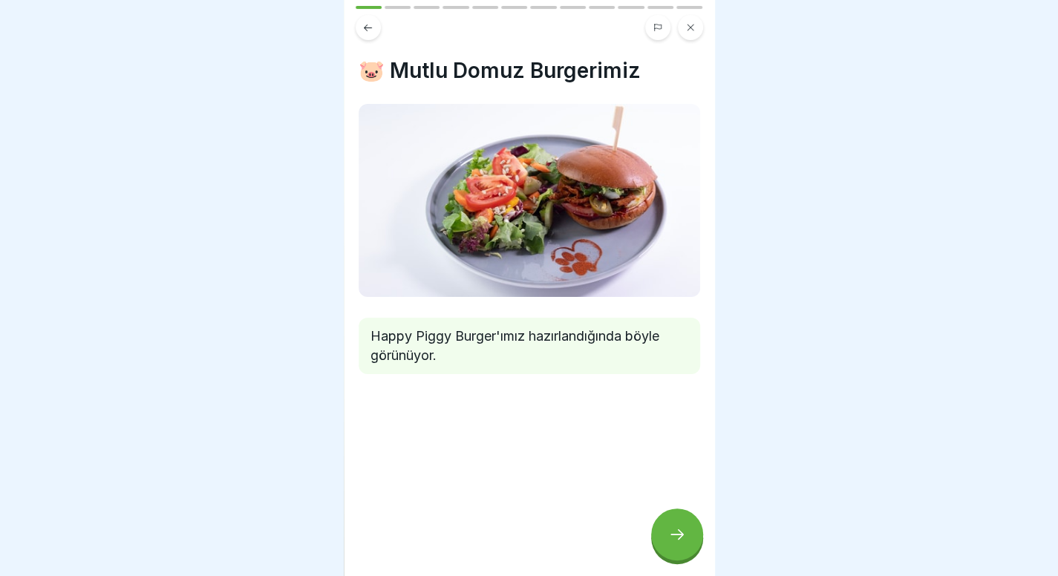
click at [664, 540] on div at bounding box center [677, 534] width 52 height 52
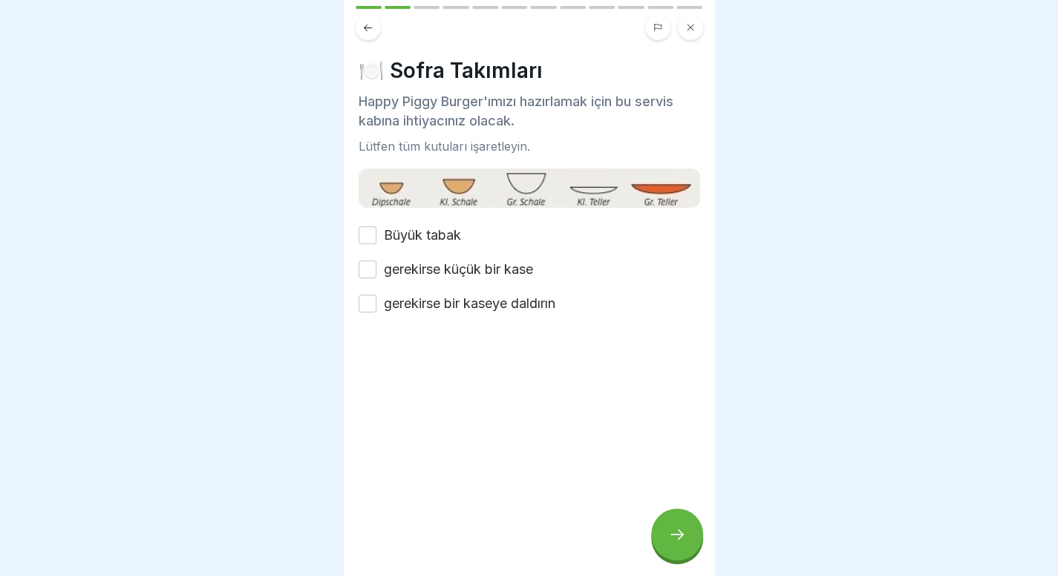
click at [435, 231] on font "Büyük tabak" at bounding box center [422, 235] width 77 height 16
click at [376, 231] on button "Büyük tabak" at bounding box center [367, 235] width 18 height 18
click at [425, 264] on font "gerekirse küçük bir kase" at bounding box center [458, 269] width 149 height 16
click at [376, 264] on button "gerekirse küçük bir kase" at bounding box center [367, 270] width 18 height 18
click at [422, 301] on font "gerekirse bir kaseye daldırın" at bounding box center [469, 303] width 171 height 16
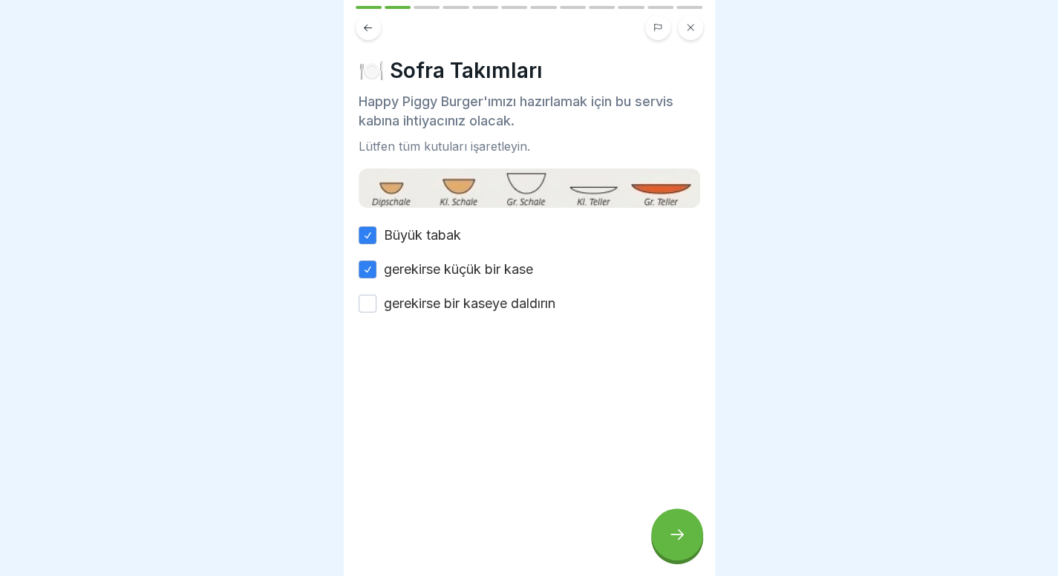
click at [376, 301] on button "gerekirse bir kaseye daldırın" at bounding box center [367, 304] width 18 height 18
click at [681, 541] on icon at bounding box center [677, 534] width 18 height 18
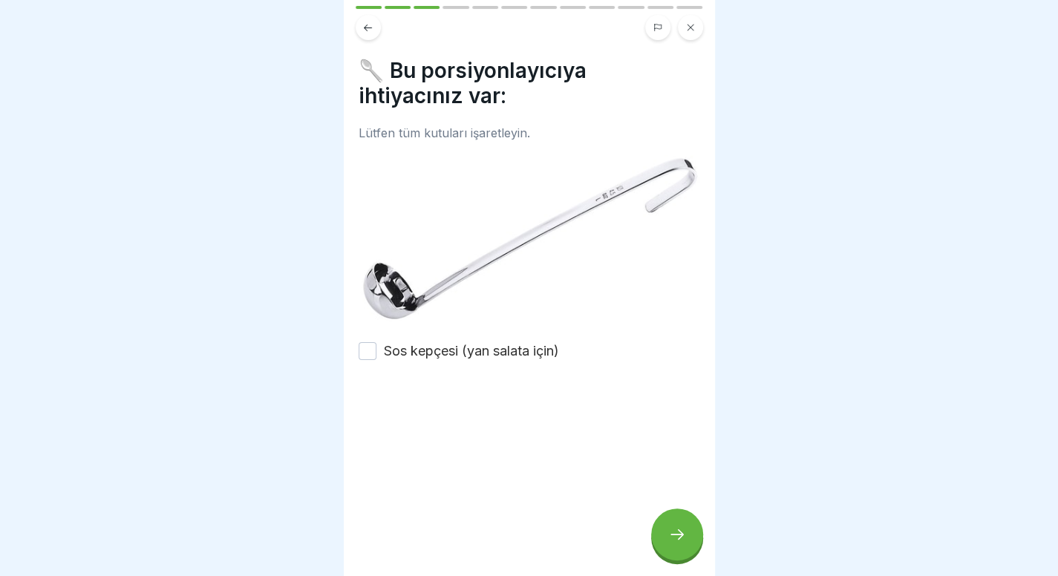
click at [528, 353] on label "Sos kepçesi (yan salata için)" at bounding box center [471, 350] width 175 height 19
click at [376, 353] on button "Sos kepçesi (yan salata için)" at bounding box center [367, 351] width 18 height 18
click at [674, 540] on icon at bounding box center [677, 534] width 18 height 18
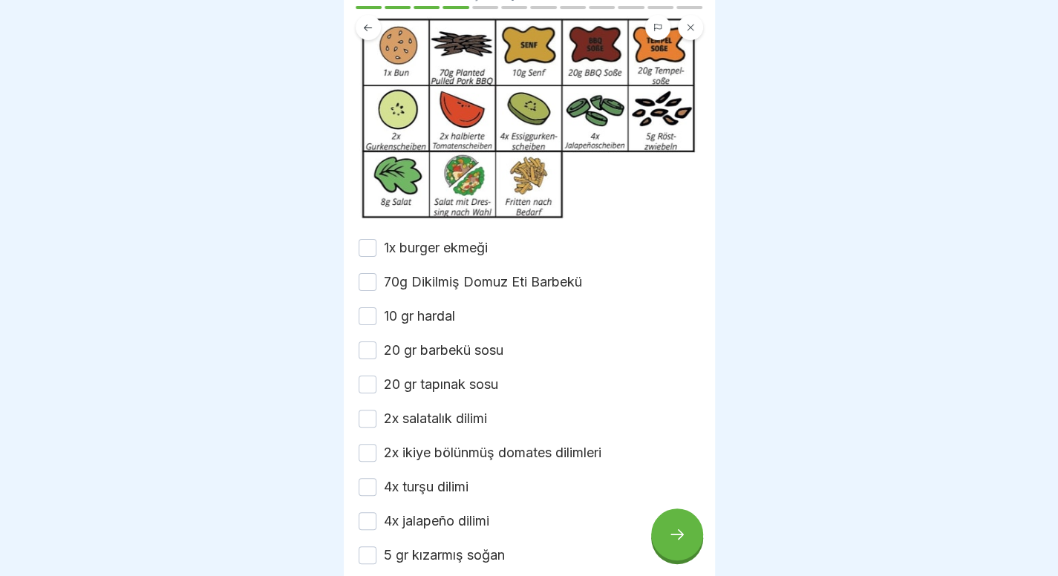
scroll to position [134, 0]
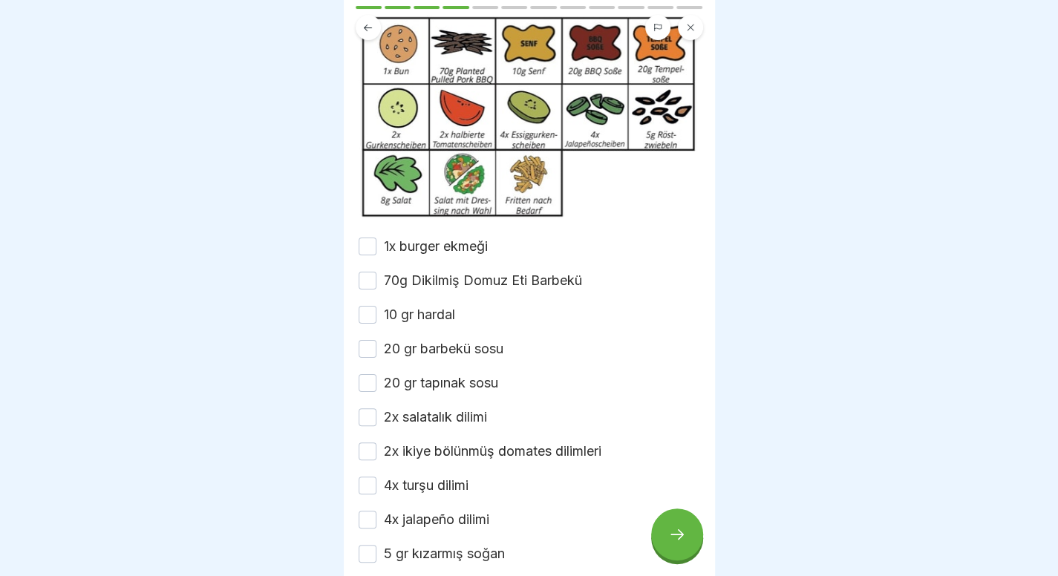
click at [445, 254] on font "1x burger ekmeği" at bounding box center [436, 246] width 104 height 16
click at [376, 255] on button "1x burger ekmeği" at bounding box center [367, 247] width 18 height 18
click at [441, 288] on font "70g Dikilmiş Domuz Eti Barbekü" at bounding box center [483, 280] width 198 height 16
click at [376, 289] on button "70g Dikilmiş Domuz Eti Barbekü" at bounding box center [367, 281] width 18 height 18
click at [436, 318] on div "1x burger ekmeği 70g Dikilmiş Domuz Eti Barbekü 10 gr hardal 20 gr barbekü sosu…" at bounding box center [528, 451] width 341 height 429
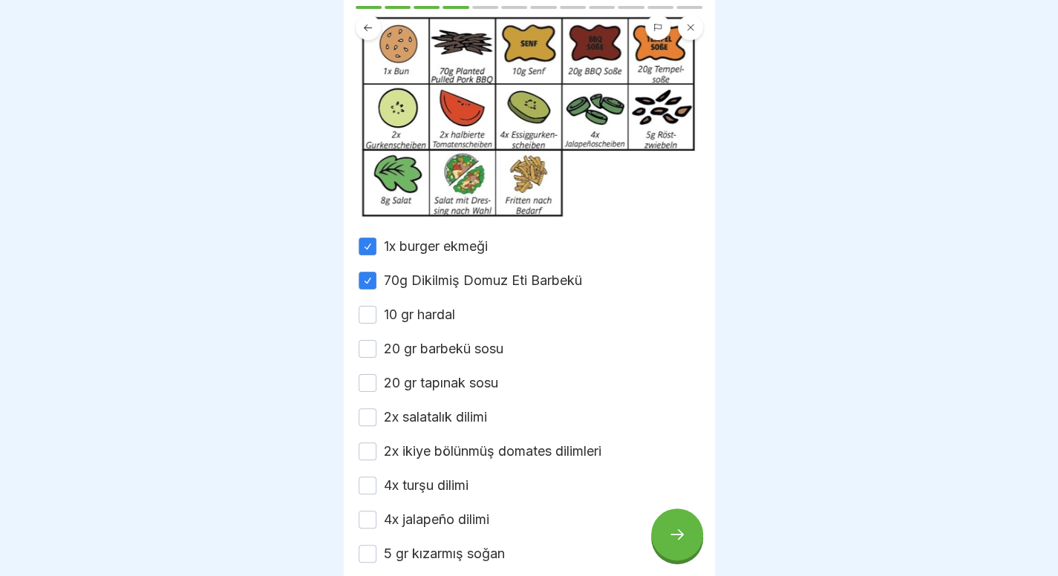
click at [433, 322] on font "10 gr hardal" at bounding box center [419, 315] width 71 height 16
click at [376, 324] on button "10 gr hardal" at bounding box center [367, 315] width 18 height 18
click at [433, 353] on div "1x burger ekmeği 70g Dikilmiş Domuz Eti Barbekü 10 gr hardal 20 gr barbekü sosu…" at bounding box center [528, 451] width 341 height 429
click at [433, 356] on font "20 gr barbekü sosu" at bounding box center [443, 349] width 119 height 16
click at [376, 358] on button "20 gr barbekü sosu" at bounding box center [367, 349] width 18 height 18
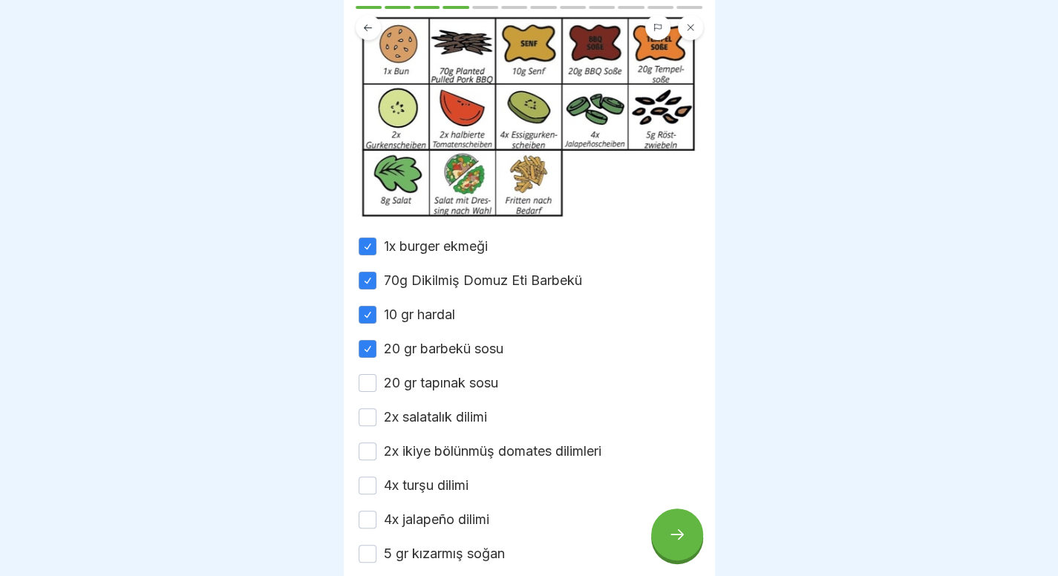
click at [425, 390] on font "20 gr tapınak sosu" at bounding box center [441, 383] width 114 height 16
click at [376, 392] on button "20 gr tapınak sosu" at bounding box center [367, 383] width 18 height 18
click at [423, 425] on font "2x salatalık dilimi" at bounding box center [435, 417] width 103 height 16
click at [376, 426] on button "2x salatalık dilimi" at bounding box center [367, 417] width 18 height 18
click at [419, 459] on font "2x ikiye bölünmüş domates dilimleri" at bounding box center [492, 451] width 217 height 16
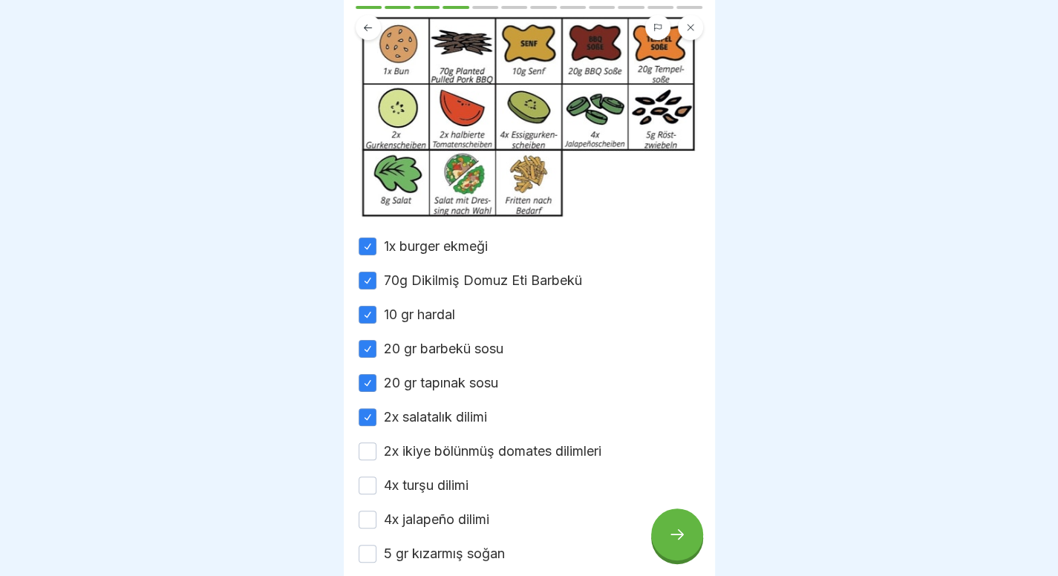
click at [376, 460] on button "2x ikiye bölünmüş domates dilimleri" at bounding box center [367, 451] width 18 height 18
click at [408, 493] on font "4x turşu dilimi" at bounding box center [426, 485] width 85 height 16
click at [376, 494] on button "4x turşu dilimi" at bounding box center [367, 486] width 18 height 18
click at [410, 527] on font "4x jalapeño dilimi" at bounding box center [436, 519] width 105 height 16
click at [376, 528] on button "4x jalapeño dilimi" at bounding box center [367, 520] width 18 height 18
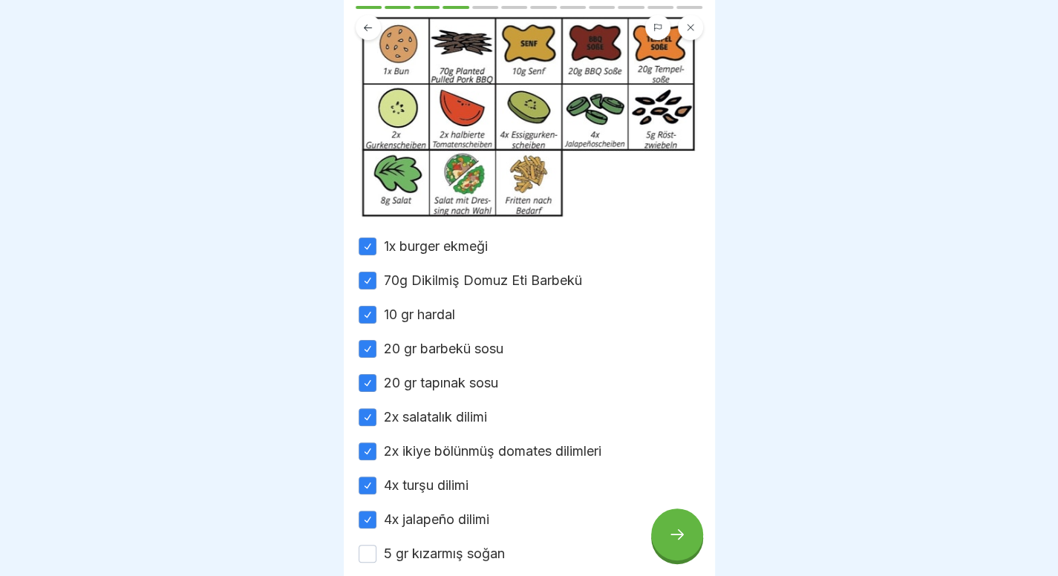
click at [408, 561] on font "5 gr kızarmış soğan" at bounding box center [444, 554] width 121 height 16
click at [376, 563] on button "5 gr kızarmış soğan" at bounding box center [367, 554] width 18 height 18
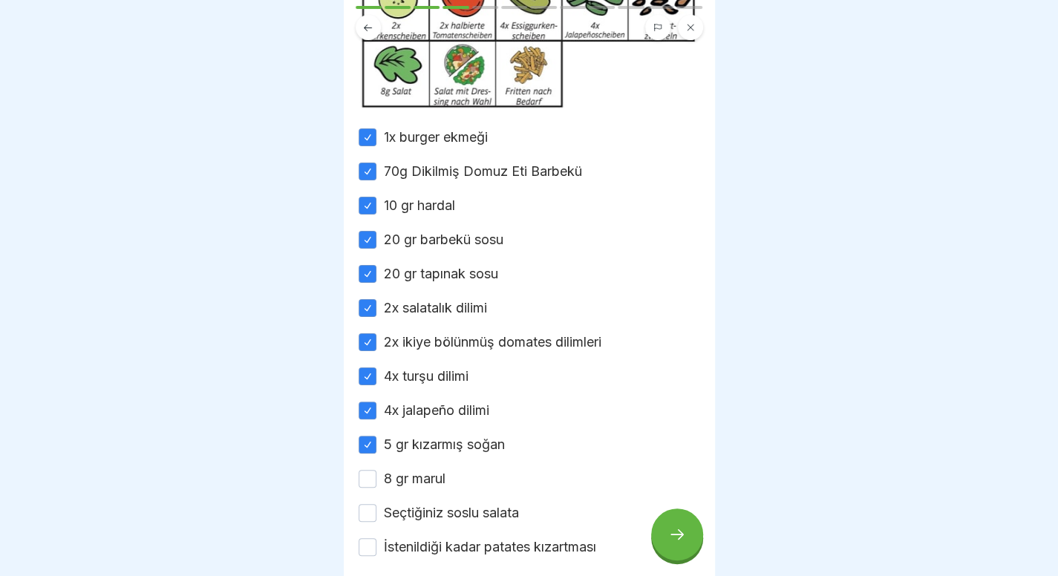
scroll to position [279, 0]
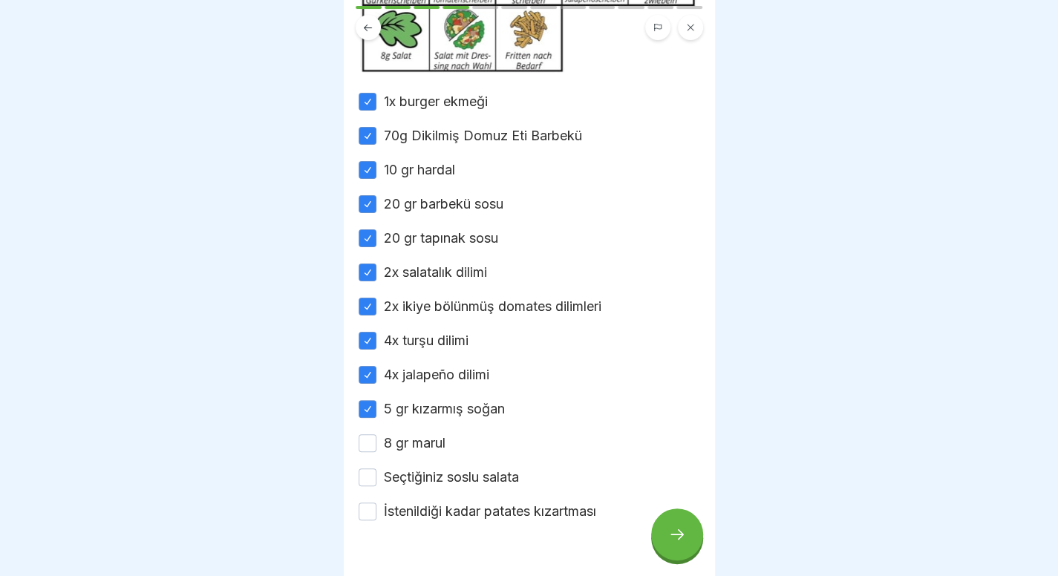
click at [413, 451] on font "8 gr marul" at bounding box center [415, 443] width 62 height 16
click at [376, 452] on button "8 gr marul" at bounding box center [367, 443] width 18 height 18
click at [415, 485] on font "Seçtiğiniz soslu salata" at bounding box center [451, 477] width 135 height 16
click at [376, 486] on button "Seçtiğiniz soslu salata" at bounding box center [367, 477] width 18 height 18
click at [419, 516] on div "1x burger ekmeği 70g Dikilmiş Domuz Eti Barbekü 10 gr hardal 20 gr barbekü sosu…" at bounding box center [528, 306] width 341 height 429
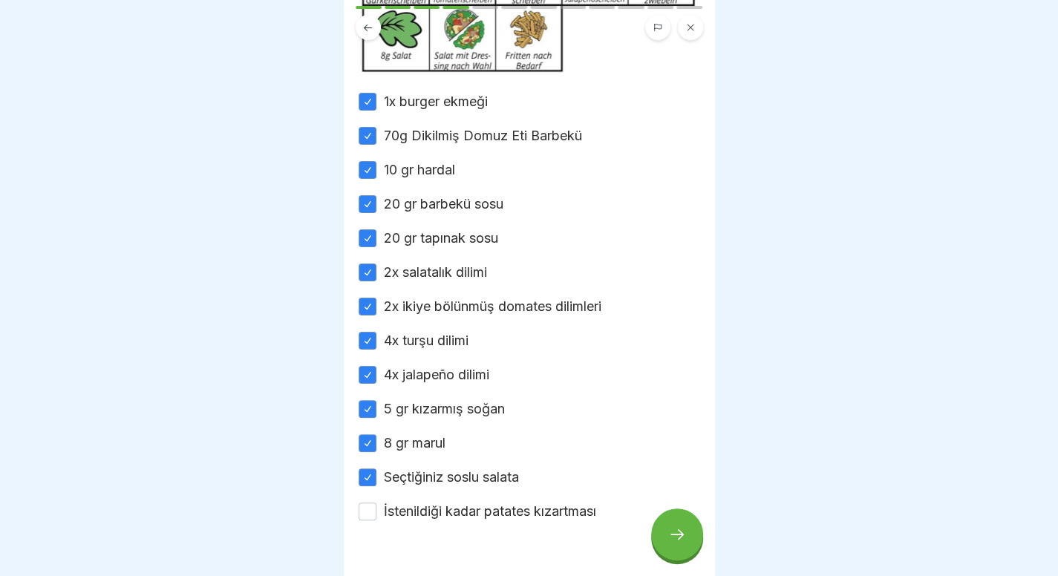
click at [419, 520] on label "İstenildiği kadar patates kızartması" at bounding box center [490, 511] width 212 height 19
click at [376, 520] on button "İstenildiği kadar patates kızartması" at bounding box center [367, 511] width 18 height 18
type button "on"
click at [687, 544] on div at bounding box center [677, 534] width 52 height 52
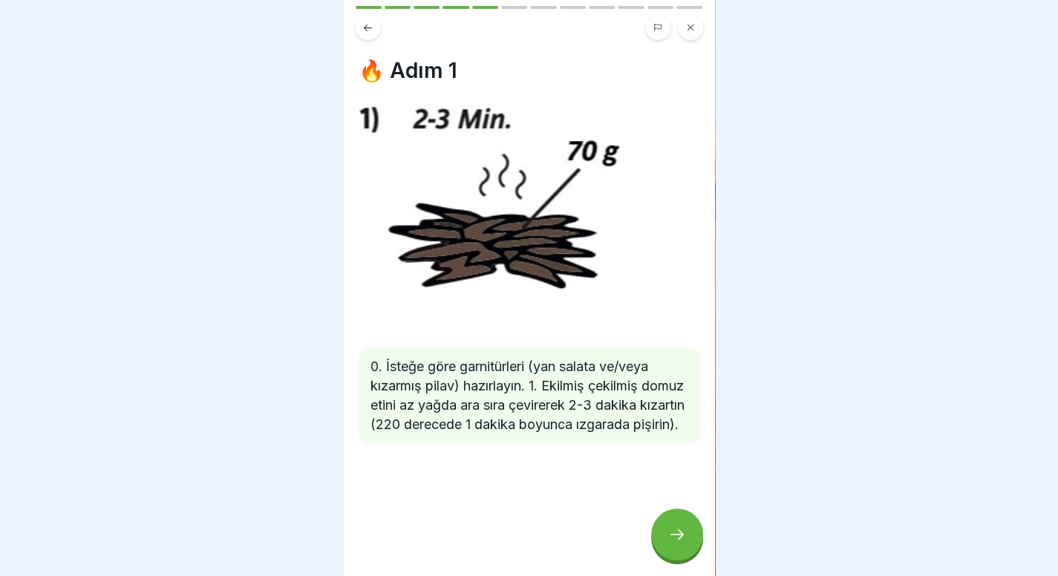
click at [687, 544] on div at bounding box center [677, 534] width 52 height 52
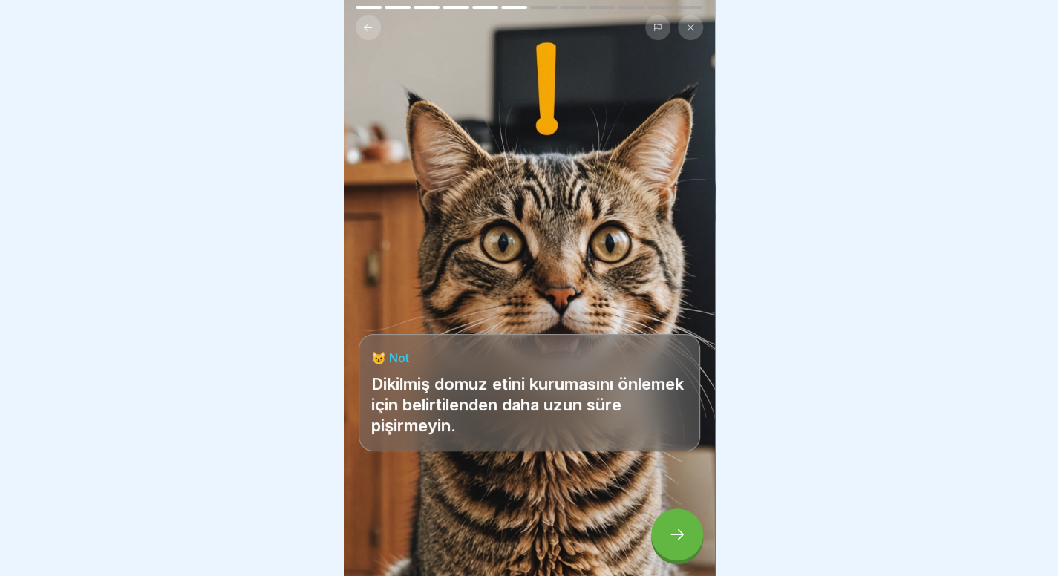
click at [371, 27] on icon at bounding box center [368, 27] width 8 height 7
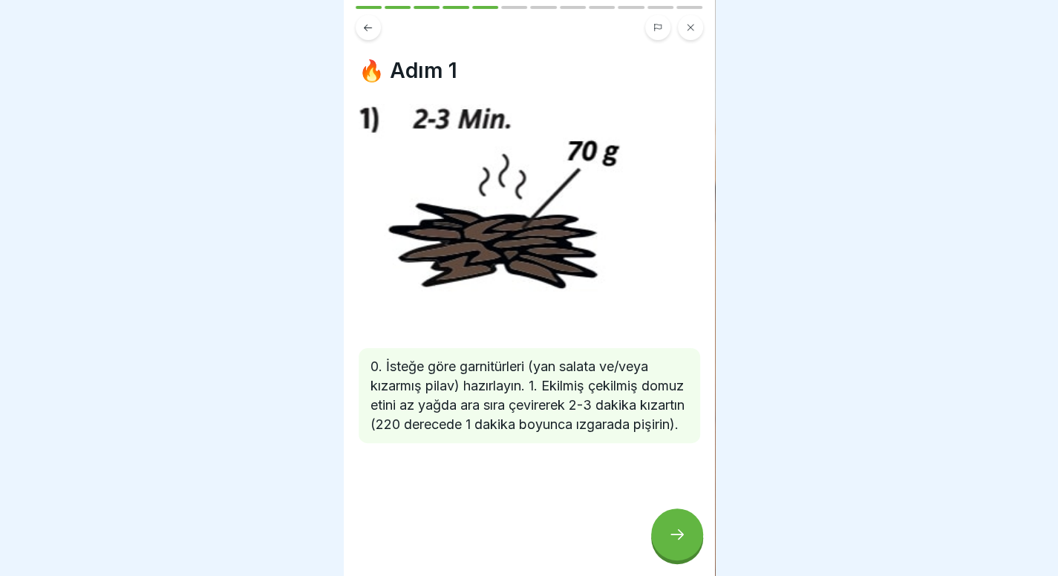
click at [674, 543] on icon at bounding box center [677, 534] width 18 height 18
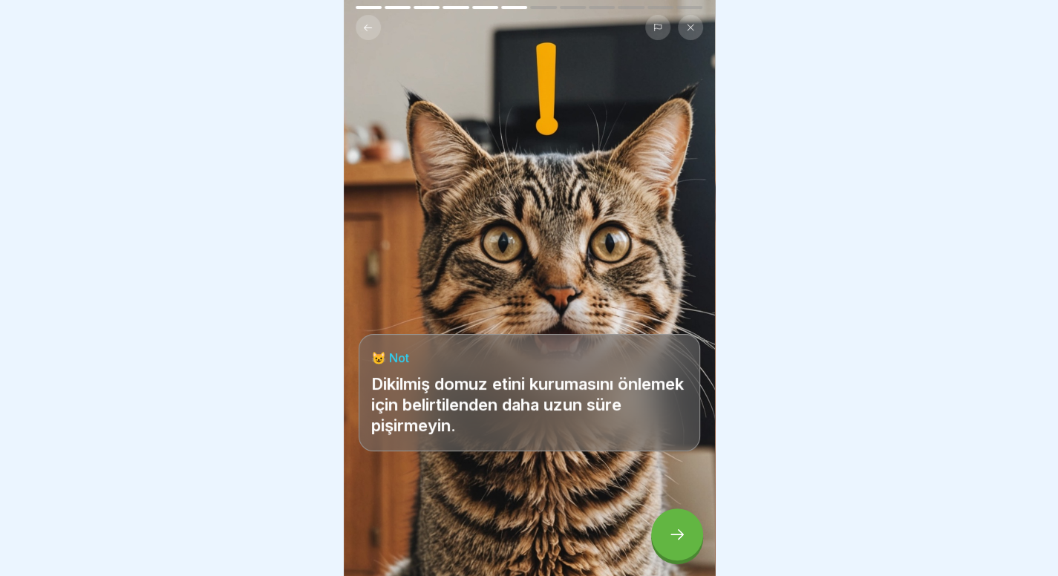
click at [674, 543] on icon at bounding box center [677, 534] width 18 height 18
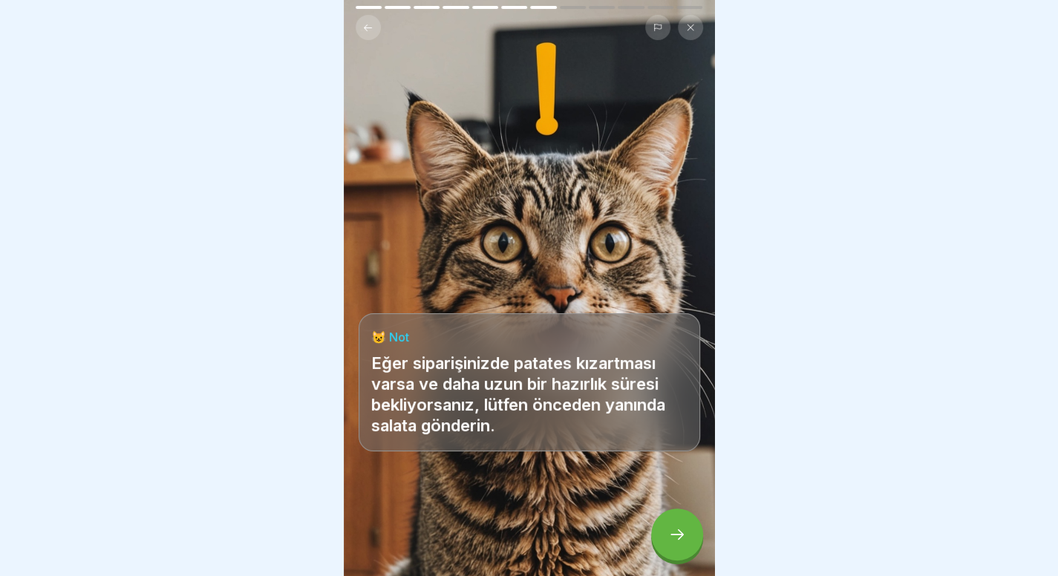
click at [674, 543] on icon at bounding box center [677, 534] width 18 height 18
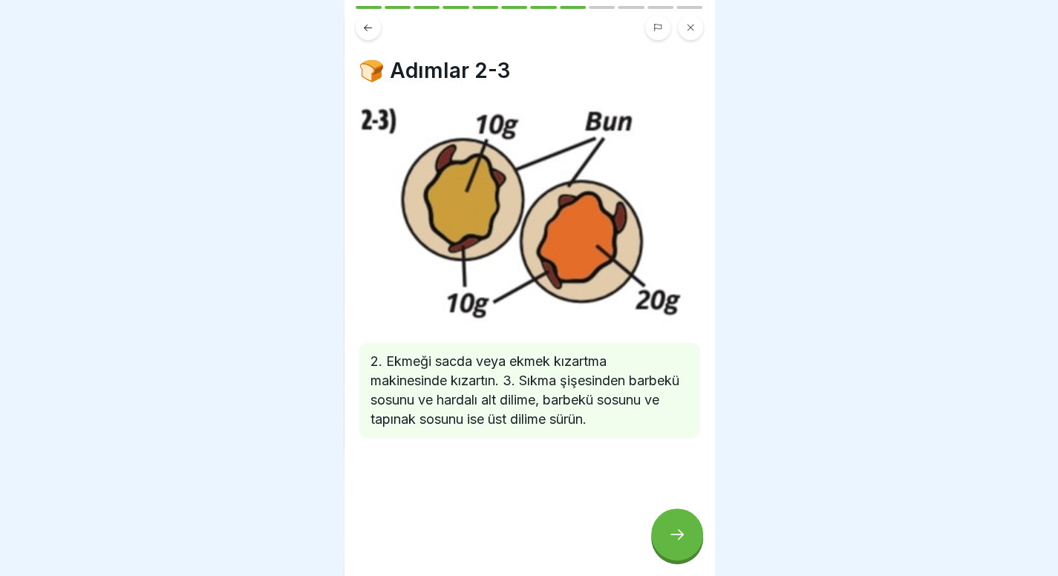
click at [674, 543] on icon at bounding box center [677, 534] width 18 height 18
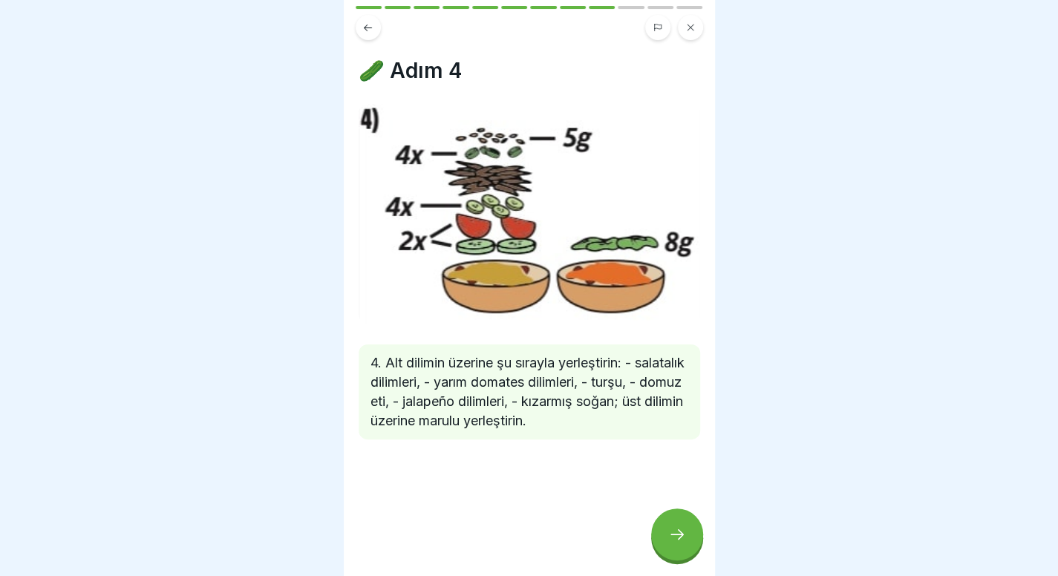
click at [674, 543] on icon at bounding box center [677, 534] width 18 height 18
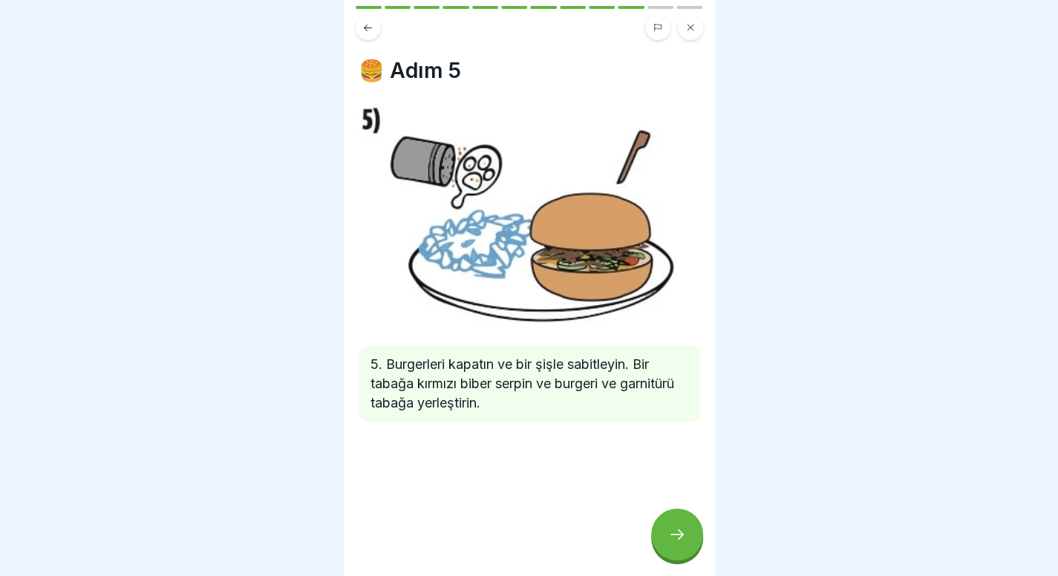
click at [674, 543] on icon at bounding box center [677, 534] width 18 height 18
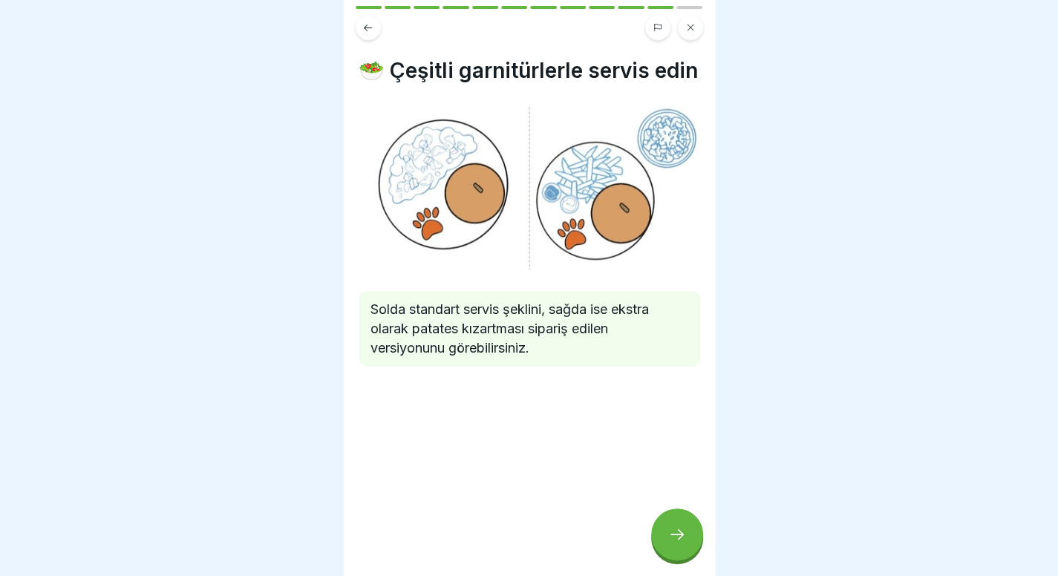
click at [674, 543] on icon at bounding box center [677, 534] width 18 height 18
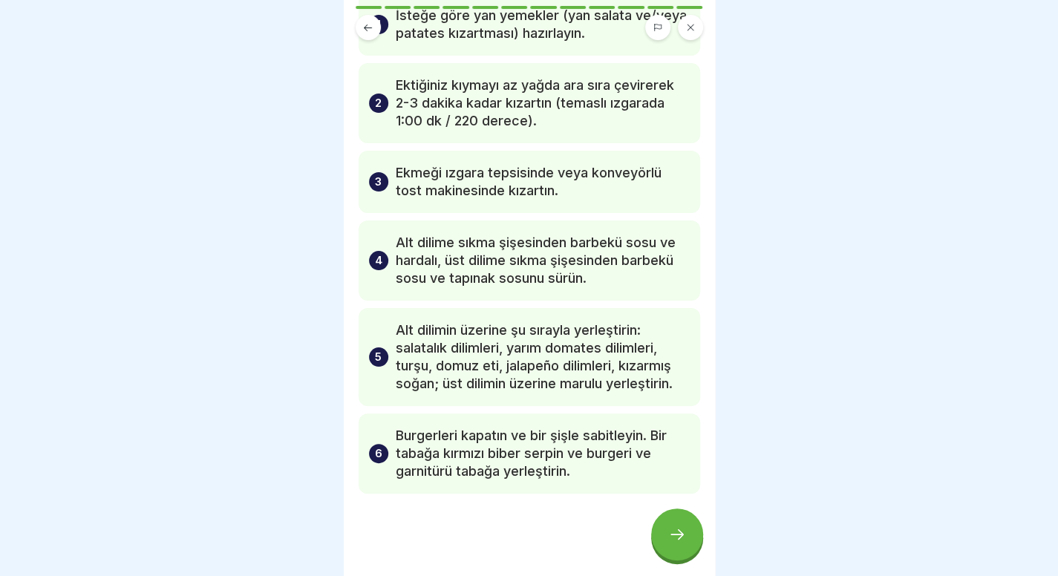
scroll to position [111, 0]
click at [678, 543] on icon at bounding box center [677, 534] width 18 height 18
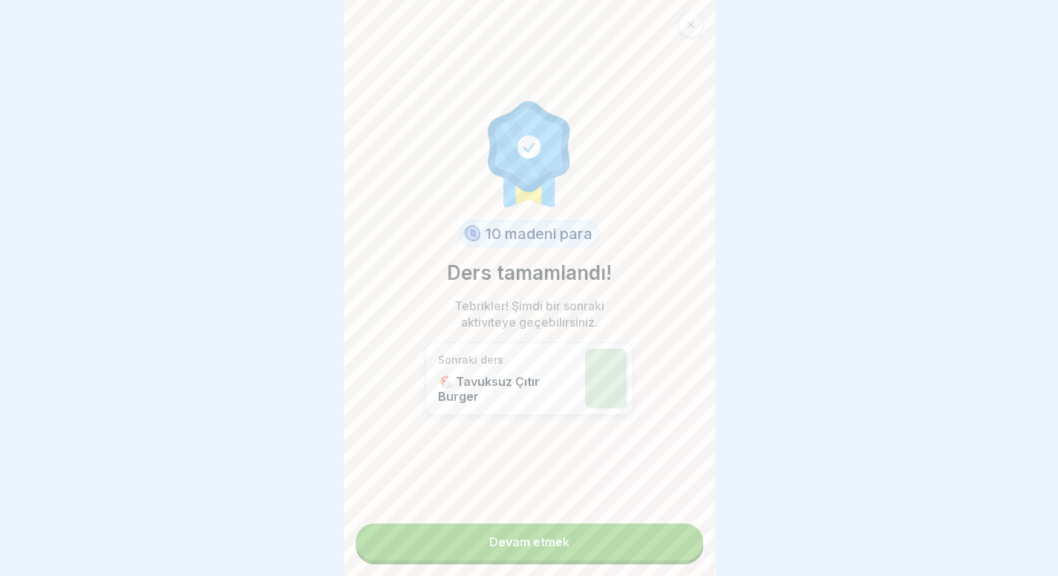
click at [580, 555] on link "Devam etmek" at bounding box center [529, 541] width 347 height 37
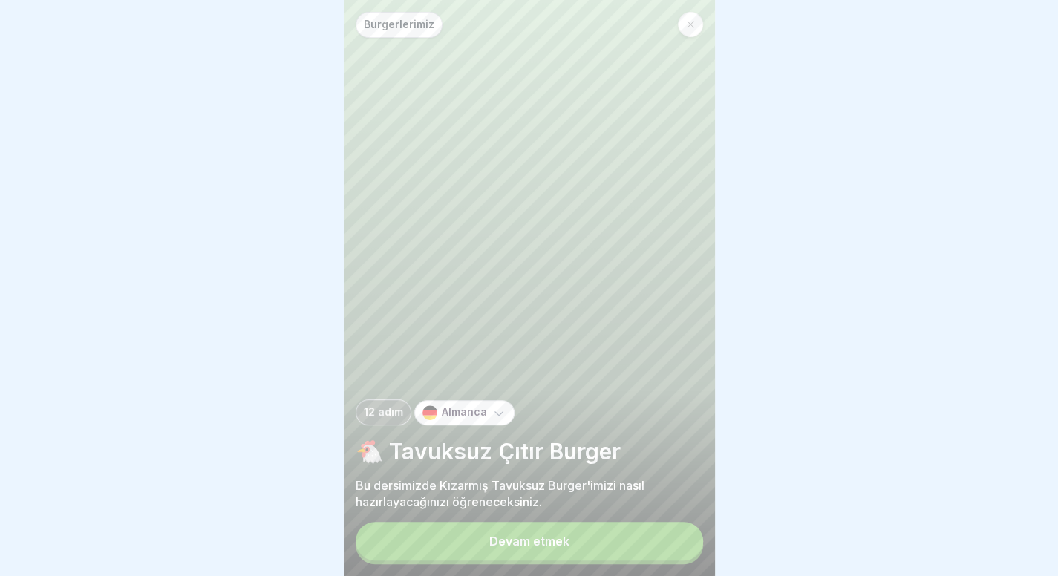
click at [549, 549] on font "Devam etmek" at bounding box center [529, 541] width 80 height 15
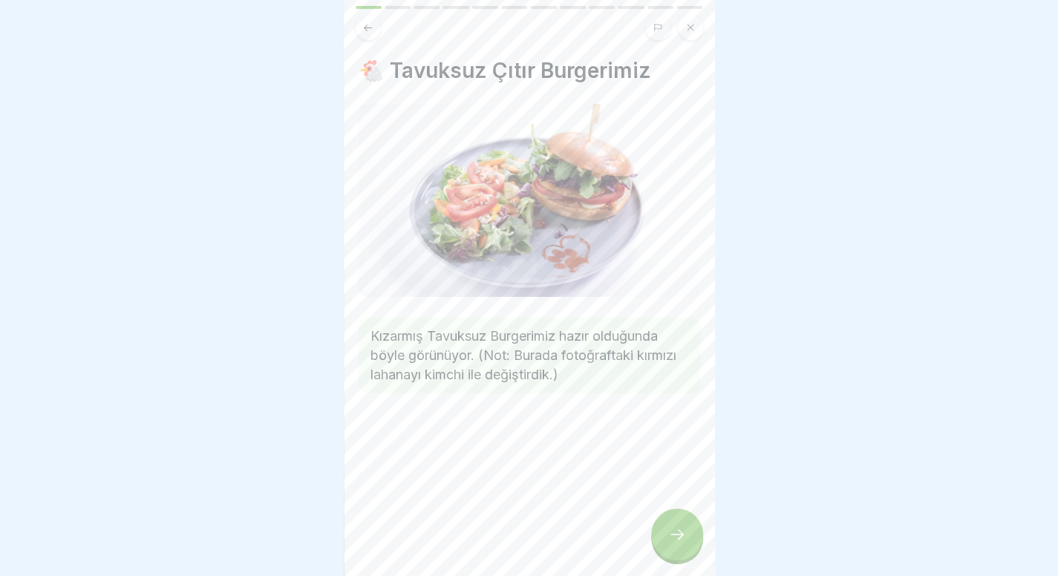
click at [684, 543] on icon at bounding box center [677, 534] width 18 height 18
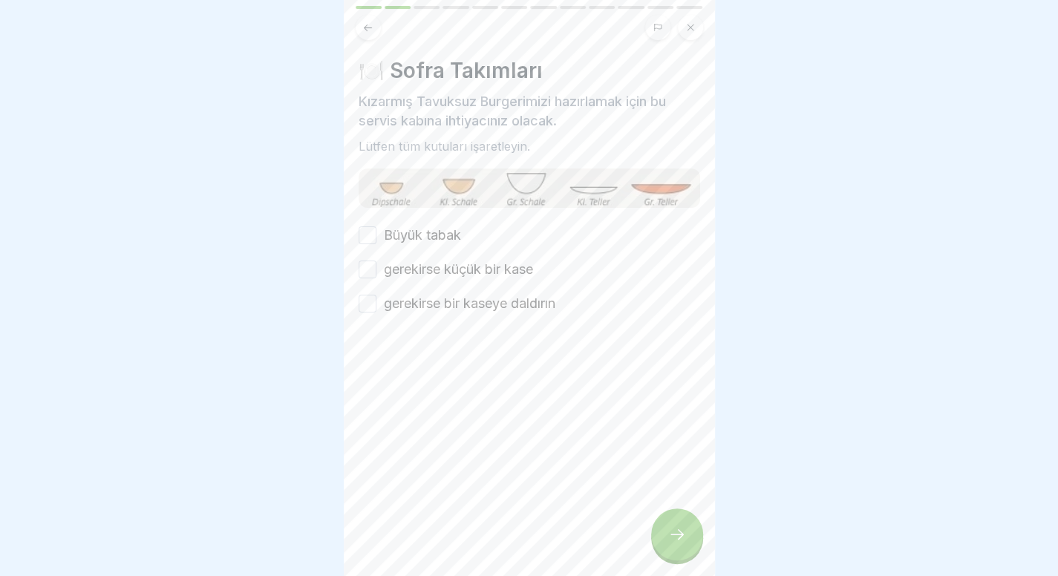
click at [416, 227] on font "Büyük tabak" at bounding box center [422, 235] width 77 height 16
click at [376, 226] on button "Büyük tabak" at bounding box center [367, 235] width 18 height 18
click at [416, 260] on label "gerekirse küçük bir kase" at bounding box center [458, 269] width 149 height 19
click at [376, 261] on button "gerekirse küçük bir kase" at bounding box center [367, 270] width 18 height 18
click at [417, 296] on font "gerekirse bir kaseye daldırın" at bounding box center [469, 303] width 171 height 16
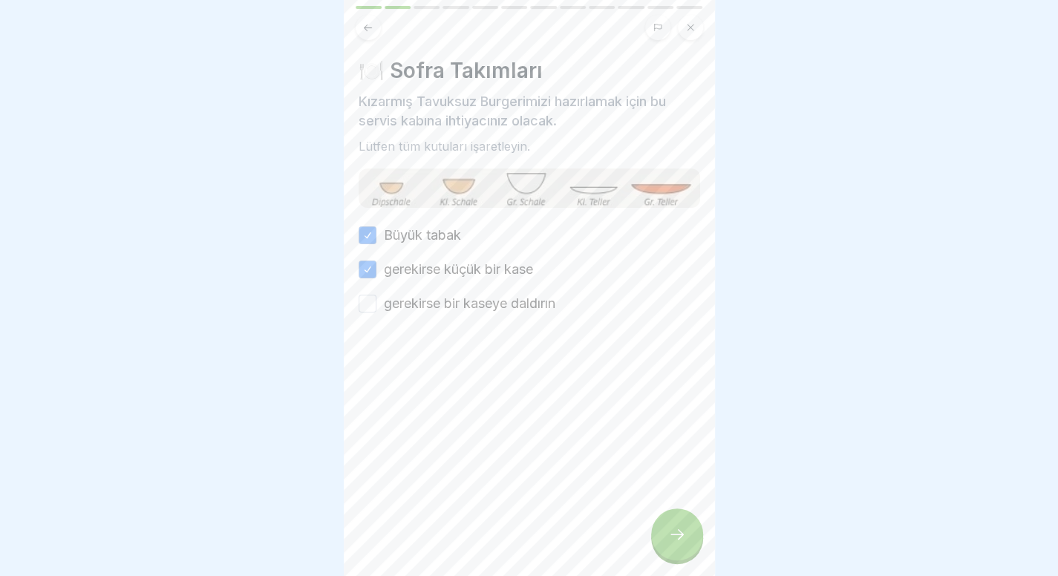
click at [376, 296] on button "gerekirse bir kaseye daldırın" at bounding box center [367, 304] width 18 height 18
click at [687, 553] on div at bounding box center [677, 534] width 52 height 52
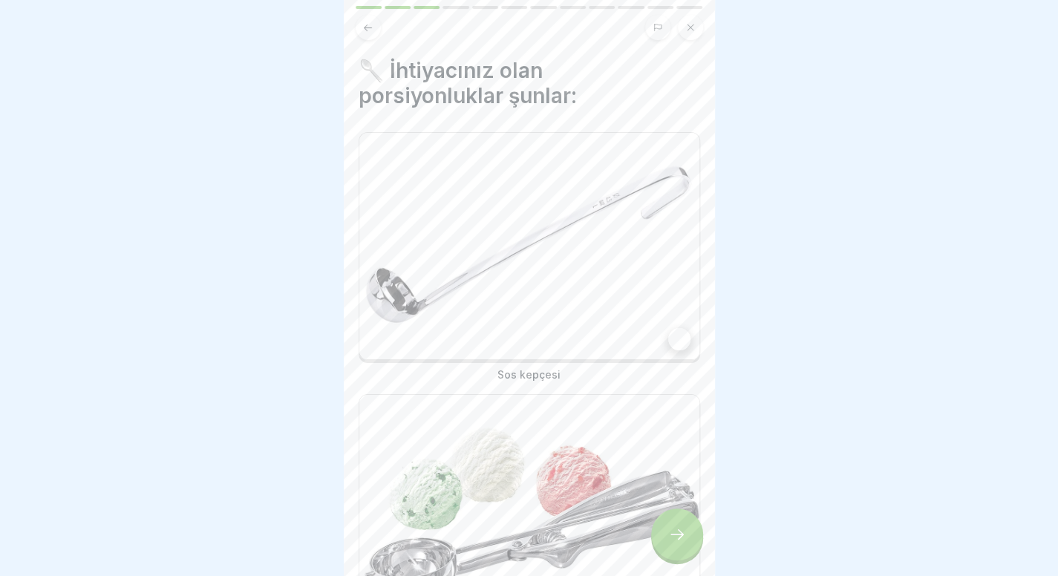
click at [650, 333] on img at bounding box center [529, 246] width 340 height 226
click at [684, 543] on icon at bounding box center [677, 534] width 18 height 18
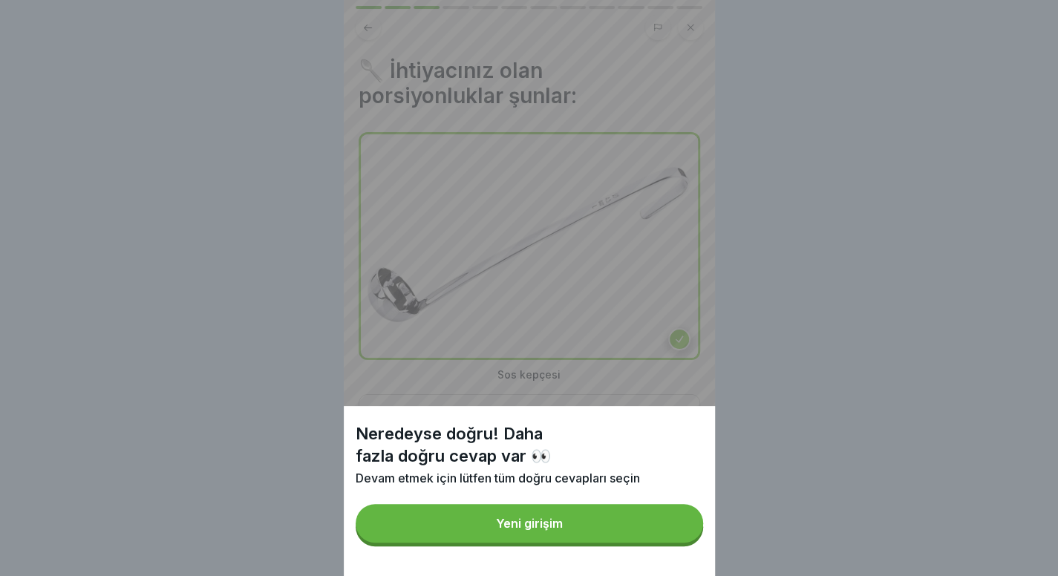
click at [635, 541] on button "Yeni girişim" at bounding box center [529, 523] width 347 height 39
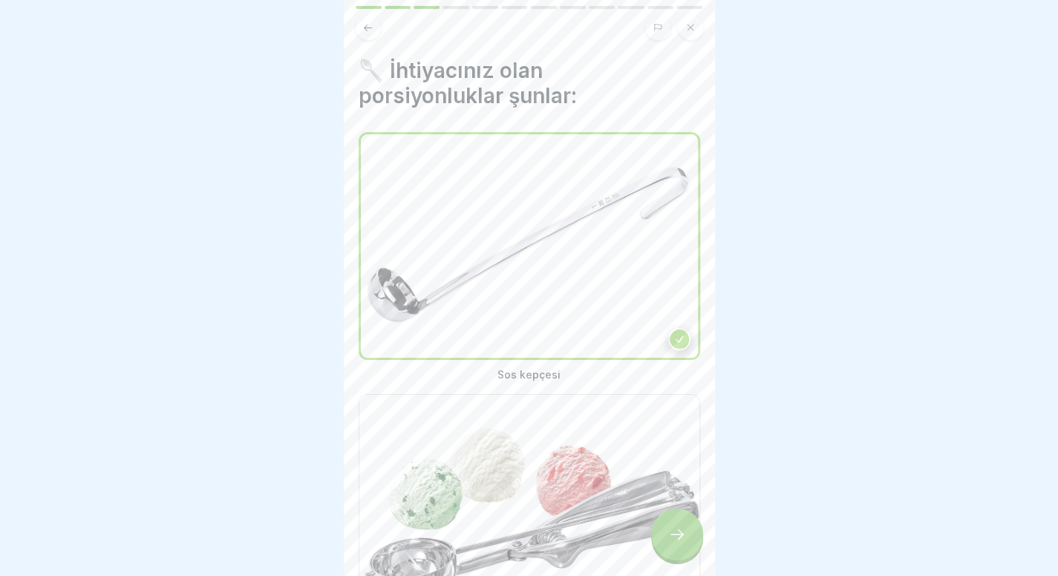
click at [616, 476] on img at bounding box center [529, 508] width 340 height 226
click at [686, 547] on div at bounding box center [677, 534] width 52 height 52
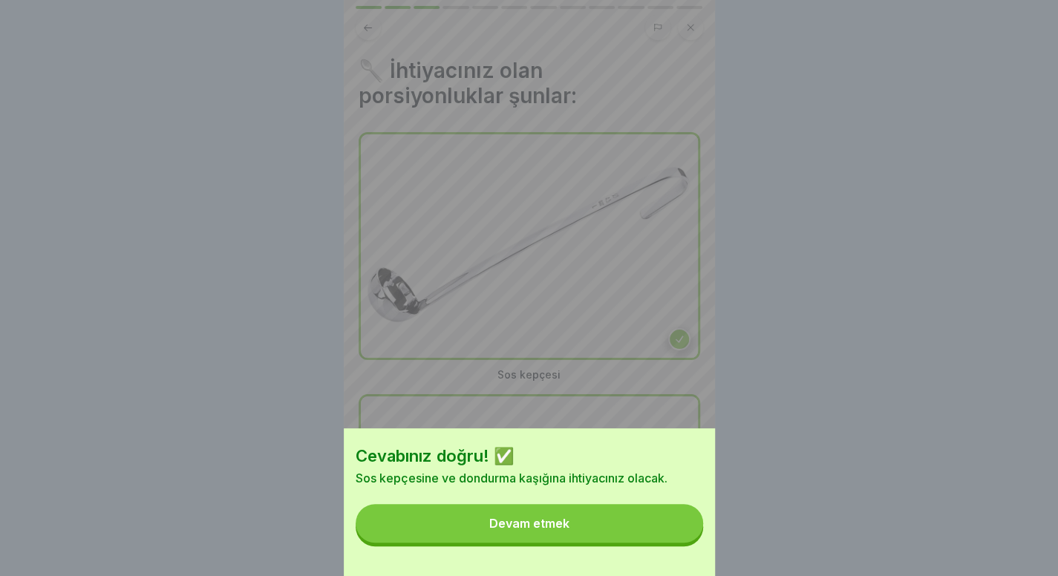
click at [665, 543] on button "Devam etmek" at bounding box center [529, 523] width 347 height 39
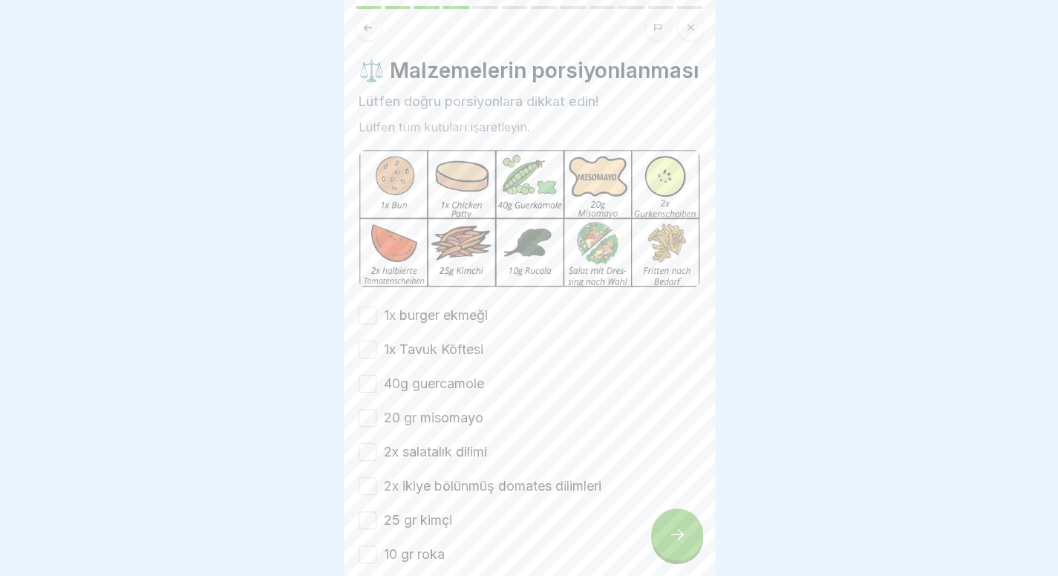
click at [472, 323] on font "1x burger ekmeği" at bounding box center [436, 315] width 104 height 16
click at [376, 324] on button "1x burger ekmeği" at bounding box center [367, 316] width 18 height 18
click at [454, 357] on font "1x Tavuk Köftesi" at bounding box center [433, 349] width 99 height 16
click at [376, 358] on button "1x Tavuk Köftesi" at bounding box center [367, 350] width 18 height 18
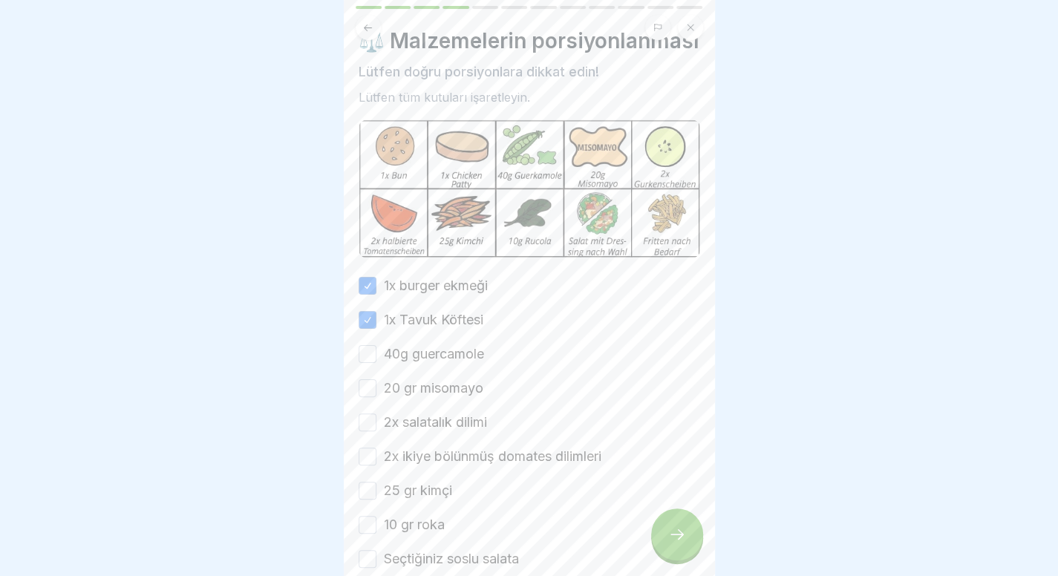
click at [454, 361] on font "40g guercamole" at bounding box center [434, 354] width 100 height 16
click at [376, 363] on button "40g guercamole" at bounding box center [367, 354] width 18 height 18
click at [453, 396] on font "20 gr misomayo" at bounding box center [433, 388] width 99 height 16
click at [376, 397] on button "20 gr misomayo" at bounding box center [367, 388] width 18 height 18
click at [446, 452] on div "1x burger ekmeği 1x Tavuk Köftesi 40g guercamole 20 gr misomayo 2x salatalık di…" at bounding box center [528, 439] width 341 height 327
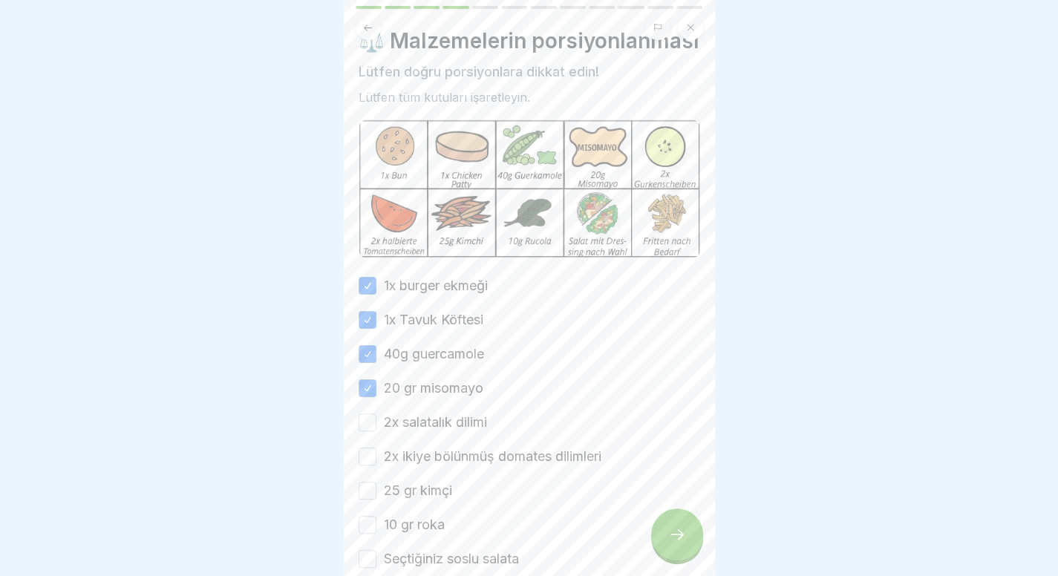
click at [456, 430] on font "2x salatalık dilimi" at bounding box center [435, 422] width 103 height 16
click at [376, 431] on button "2x salatalık dilimi" at bounding box center [367, 422] width 18 height 18
click at [433, 482] on div "1x burger ekmeği 1x Tavuk Köftesi 40g guercamole 20 gr misomayo 2x salatalık di…" at bounding box center [528, 439] width 341 height 327
click at [433, 464] on font "2x ikiye bölünmüş domates dilimleri" at bounding box center [492, 456] width 217 height 16
click at [376, 465] on button "2x ikiye bölünmüş domates dilimleri" at bounding box center [367, 457] width 18 height 18
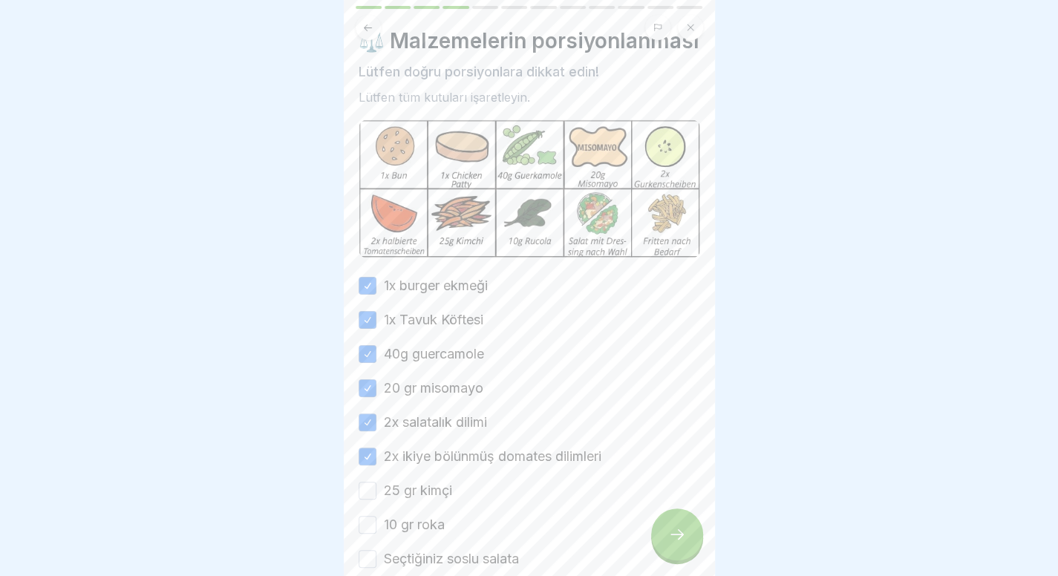
click at [410, 498] on font "25 gr kimçi" at bounding box center [418, 490] width 68 height 16
click at [376, 500] on button "25 gr kimçi" at bounding box center [367, 491] width 18 height 18
click at [393, 532] on font "10 gr roka" at bounding box center [414, 525] width 61 height 16
click at [376, 534] on button "10 gr roka" at bounding box center [367, 525] width 18 height 18
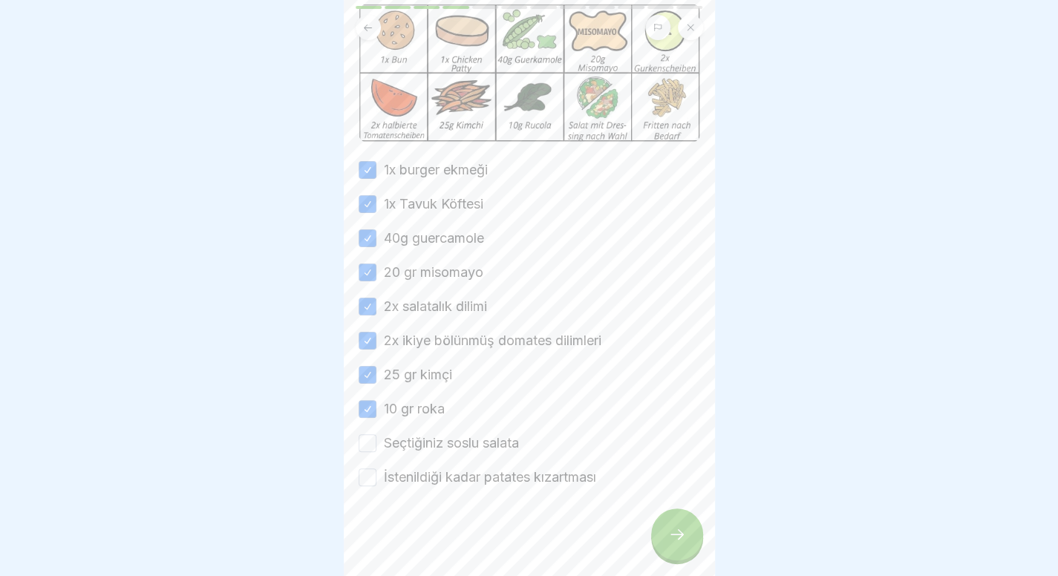
click at [396, 445] on font "Seçtiğiniz soslu salata" at bounding box center [451, 443] width 135 height 16
click at [376, 445] on button "Seçtiğiniz soslu salata" at bounding box center [367, 443] width 18 height 18
click at [393, 473] on font "İstenildiği kadar patates kızartması" at bounding box center [490, 477] width 212 height 16
click at [376, 473] on button "İstenildiği kadar patates kızartması" at bounding box center [367, 477] width 18 height 18
type button "on"
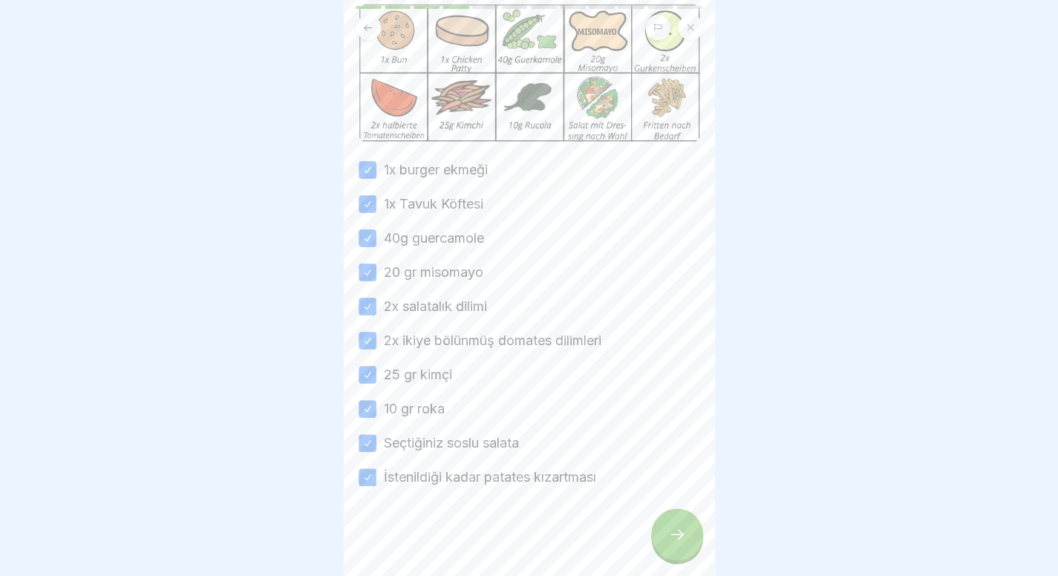
click at [690, 540] on div at bounding box center [677, 534] width 52 height 52
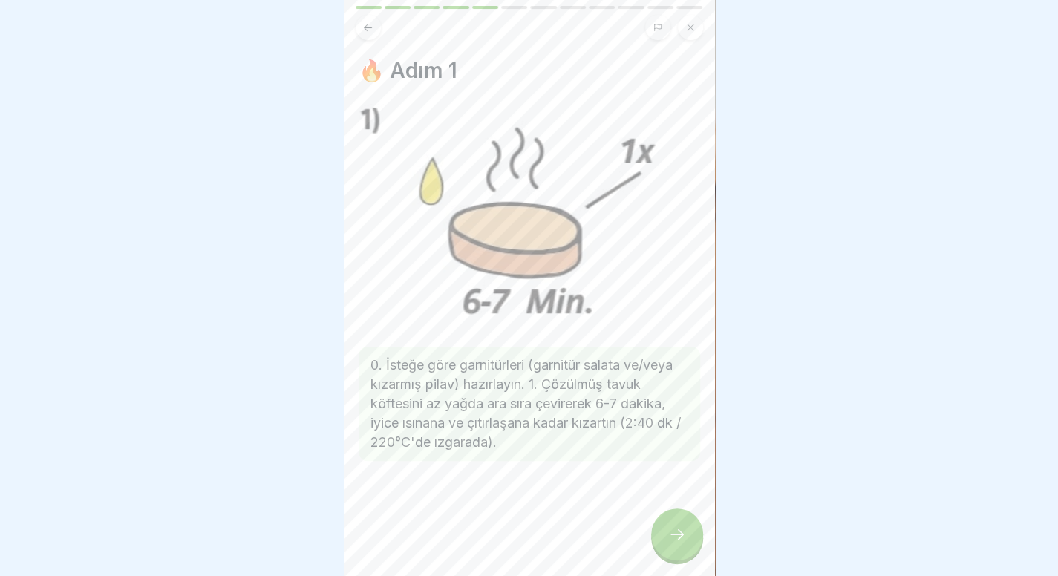
click at [690, 540] on div at bounding box center [677, 534] width 52 height 52
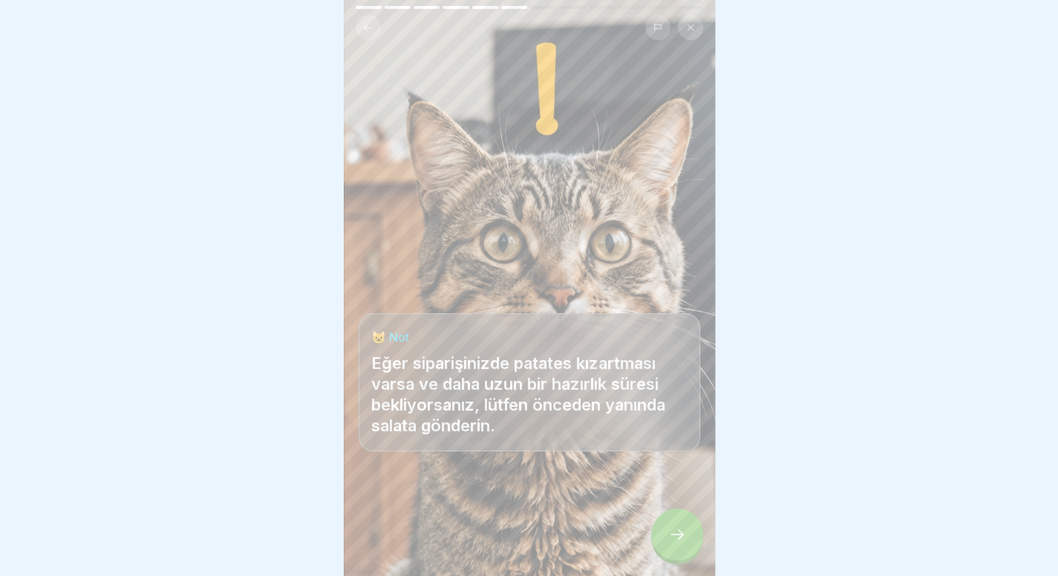
click at [364, 28] on icon at bounding box center [367, 27] width 11 height 11
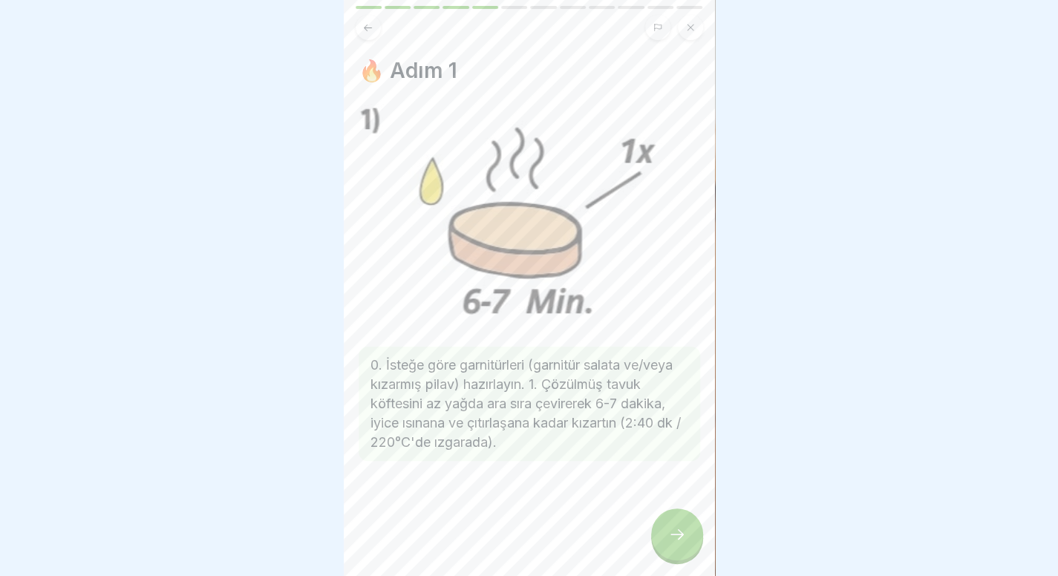
click at [681, 559] on div at bounding box center [677, 534] width 52 height 52
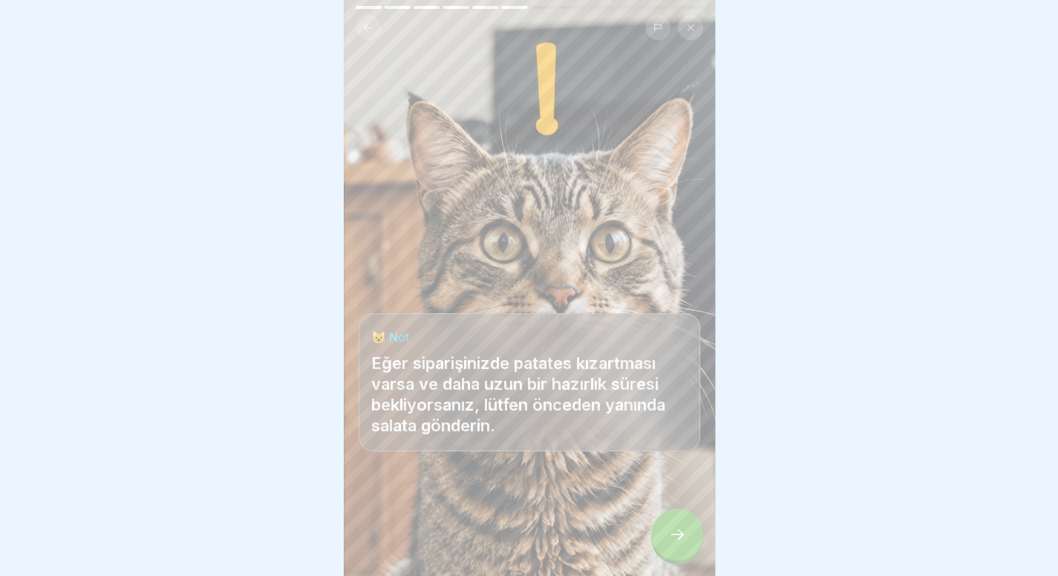
click at [681, 559] on div at bounding box center [677, 534] width 52 height 52
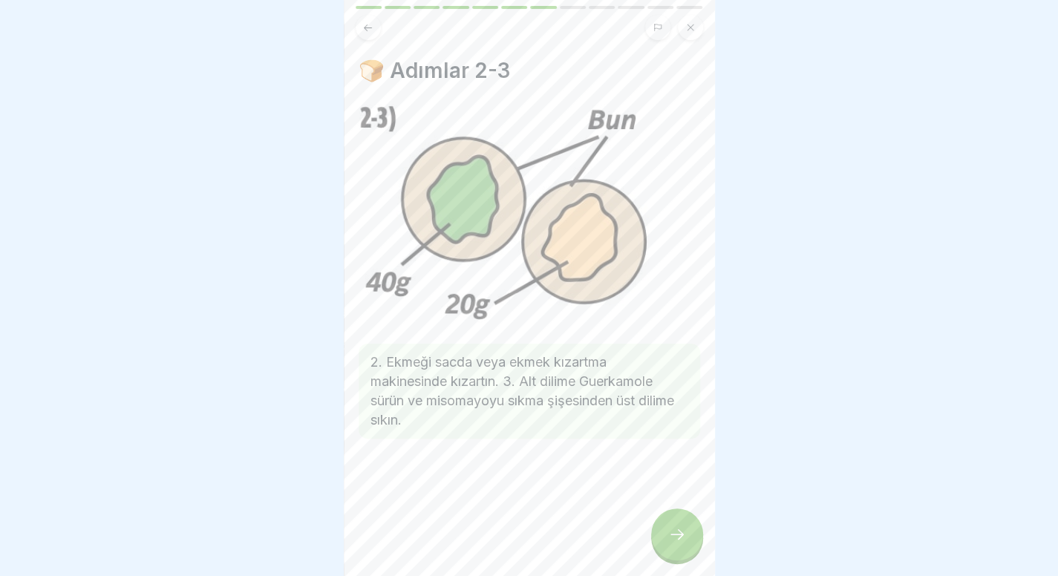
click at [681, 559] on div at bounding box center [677, 534] width 52 height 52
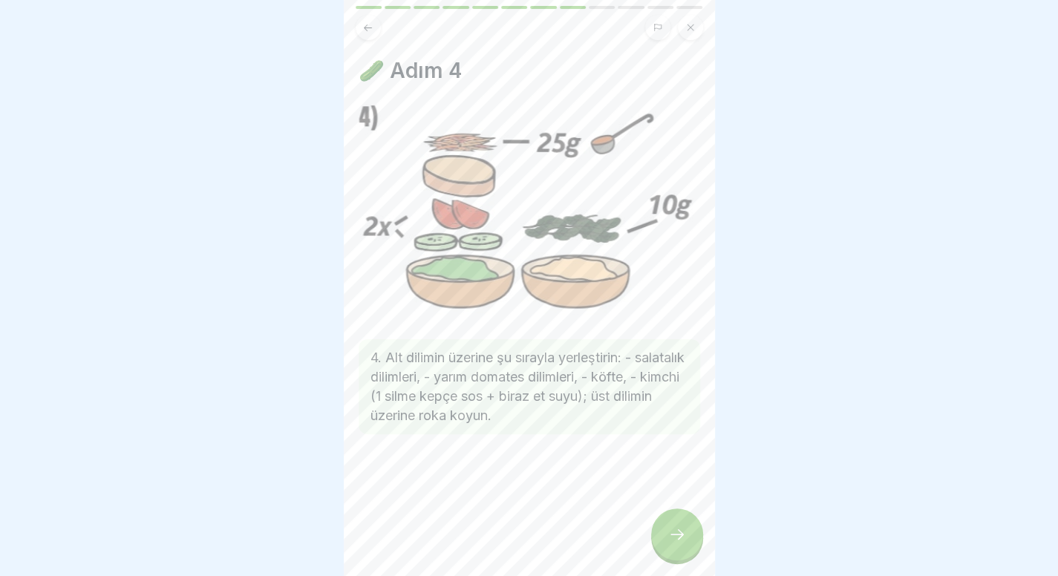
click at [681, 559] on div at bounding box center [677, 534] width 52 height 52
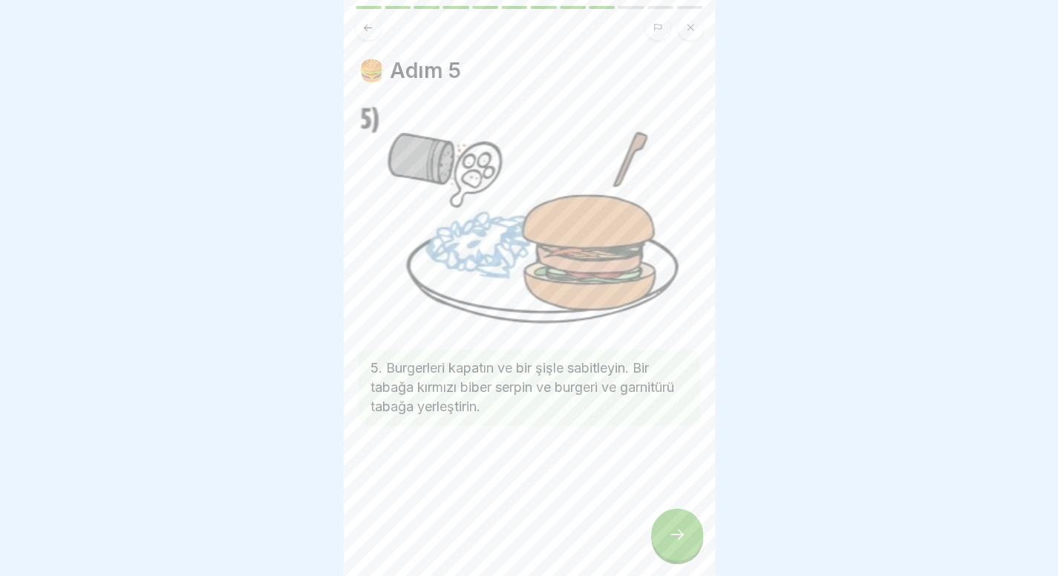
click at [681, 559] on div at bounding box center [677, 534] width 52 height 52
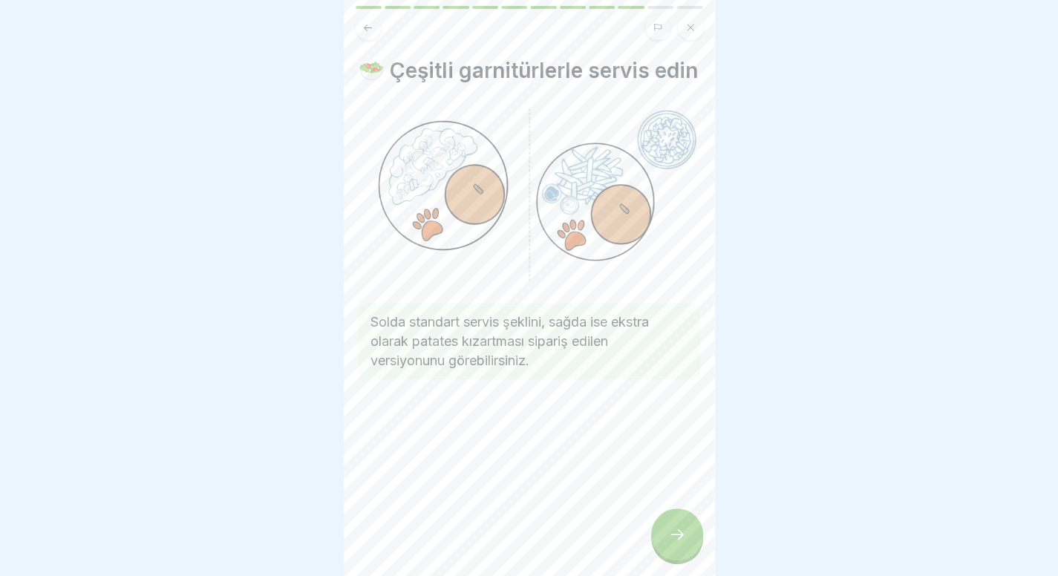
click at [681, 559] on div at bounding box center [677, 534] width 52 height 52
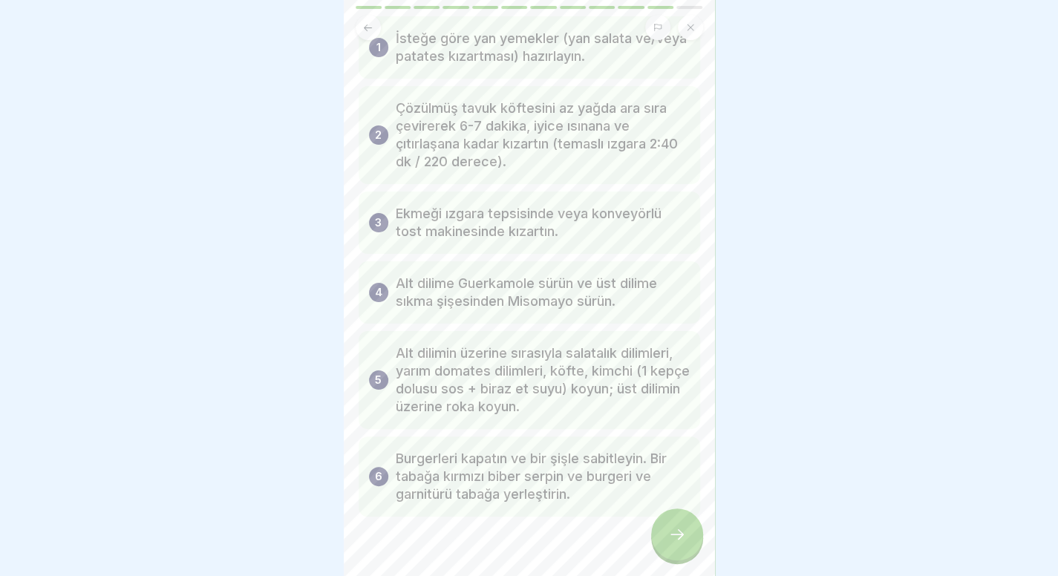
scroll to position [87, 0]
click at [685, 549] on div at bounding box center [677, 534] width 52 height 52
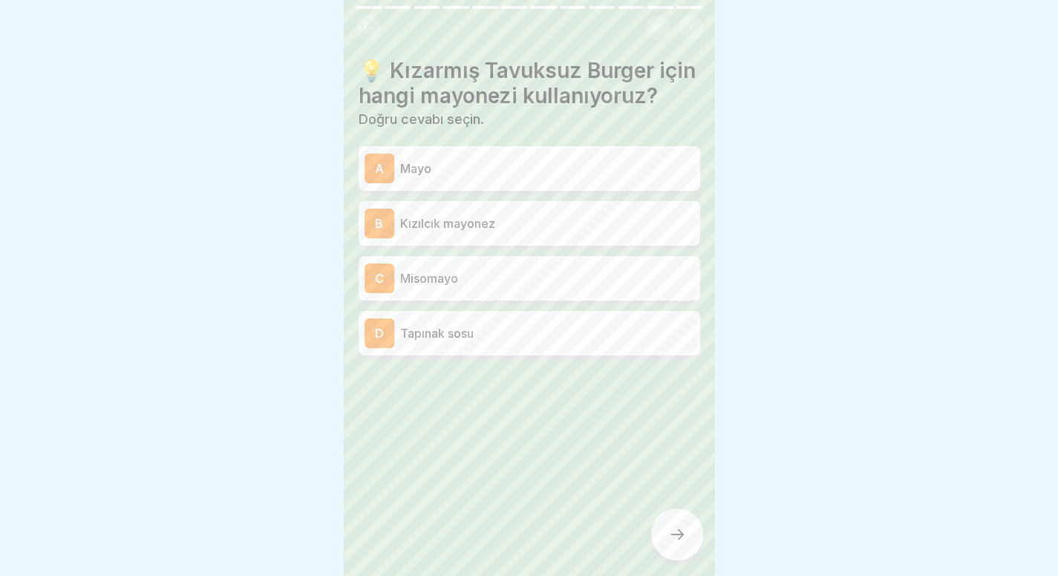
click at [685, 549] on div at bounding box center [677, 534] width 52 height 52
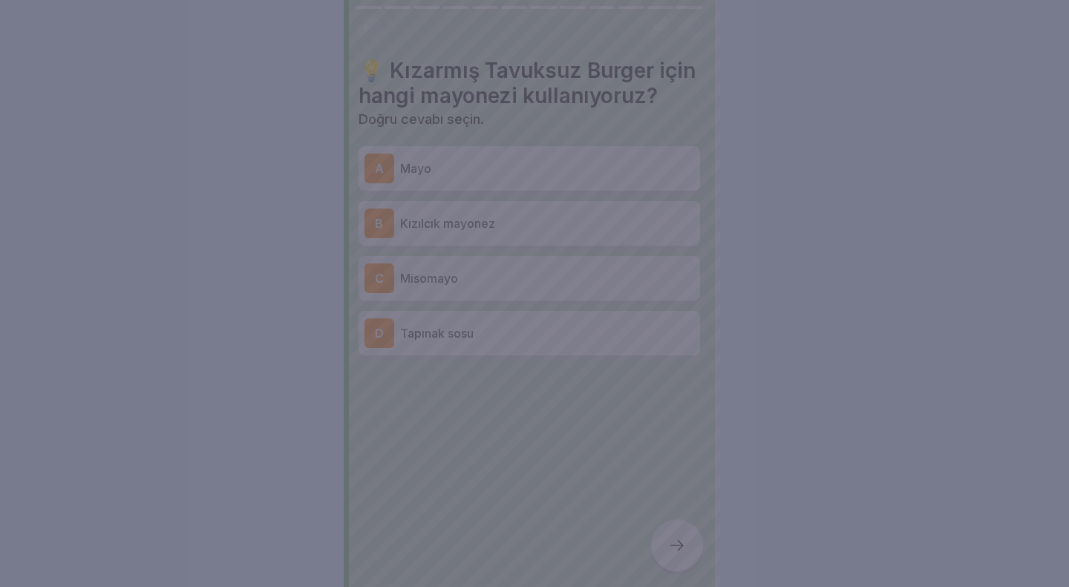
click at [554, 140] on div at bounding box center [534, 293] width 1069 height 587
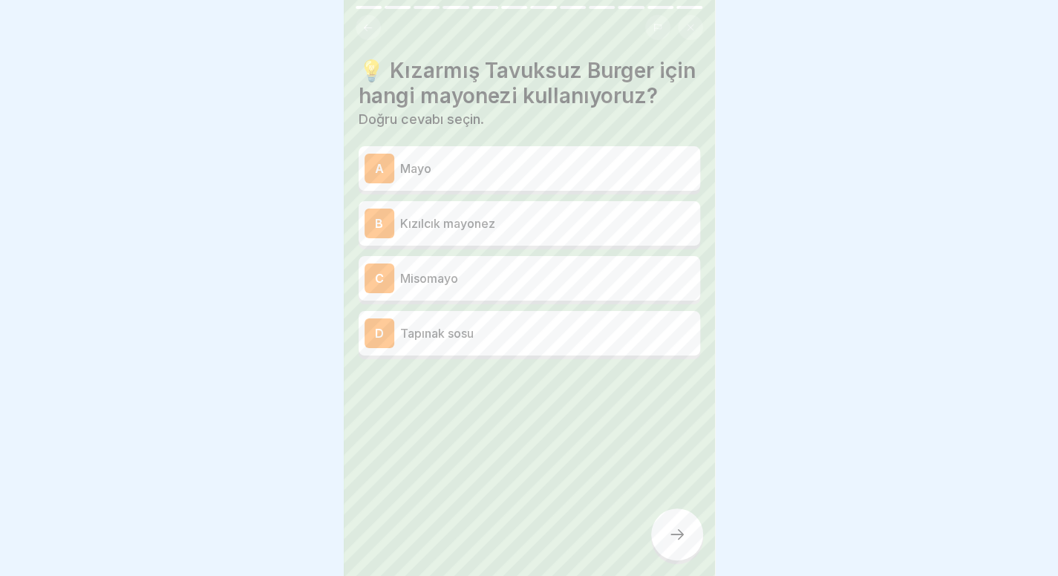
click at [923, 278] on div at bounding box center [529, 288] width 1058 height 576
click at [626, 287] on p "Misomayo" at bounding box center [547, 278] width 294 height 18
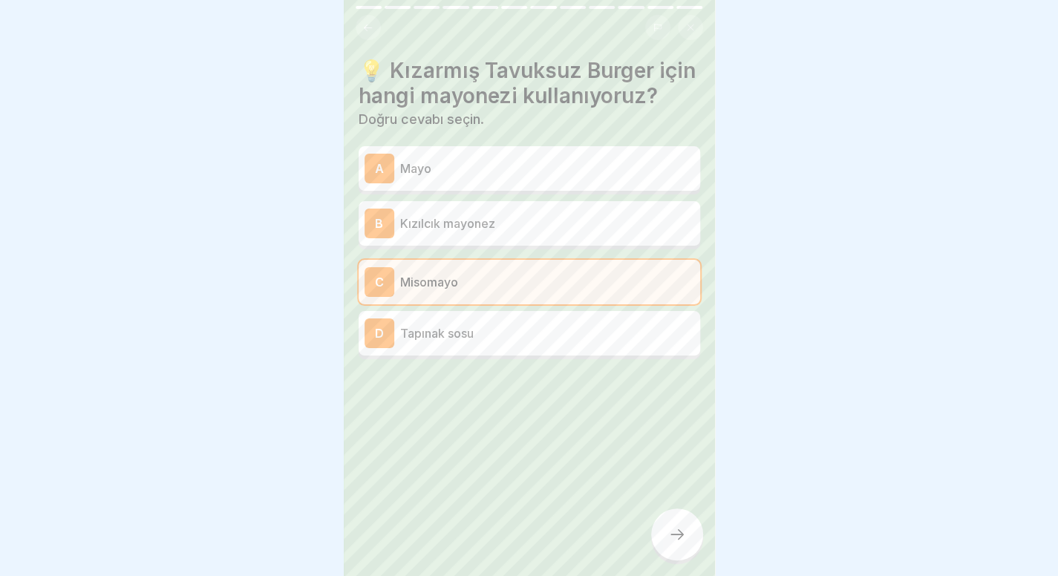
click at [665, 546] on div at bounding box center [677, 534] width 52 height 52
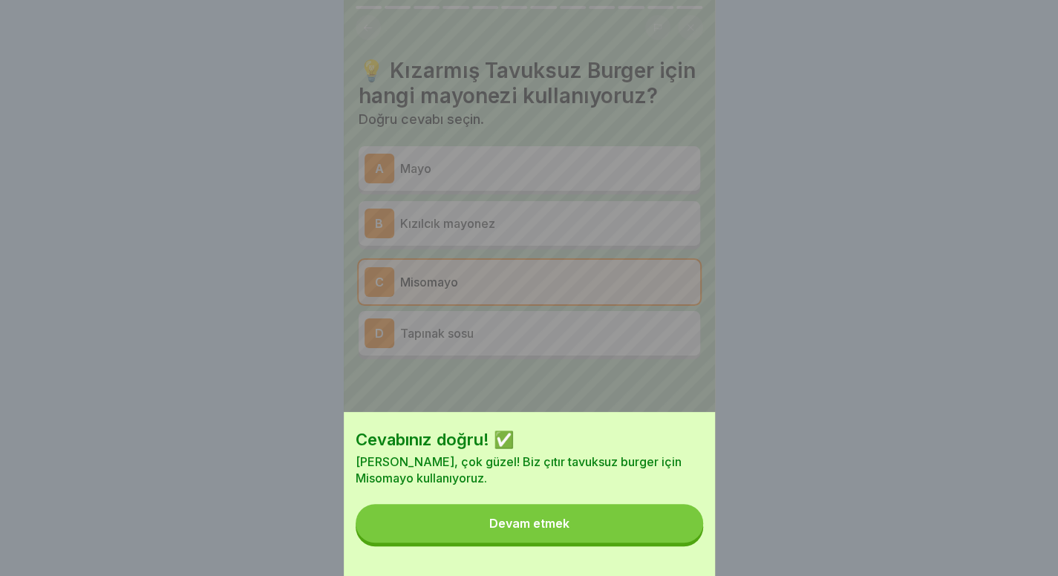
click at [665, 543] on button "Devam etmek" at bounding box center [529, 523] width 347 height 39
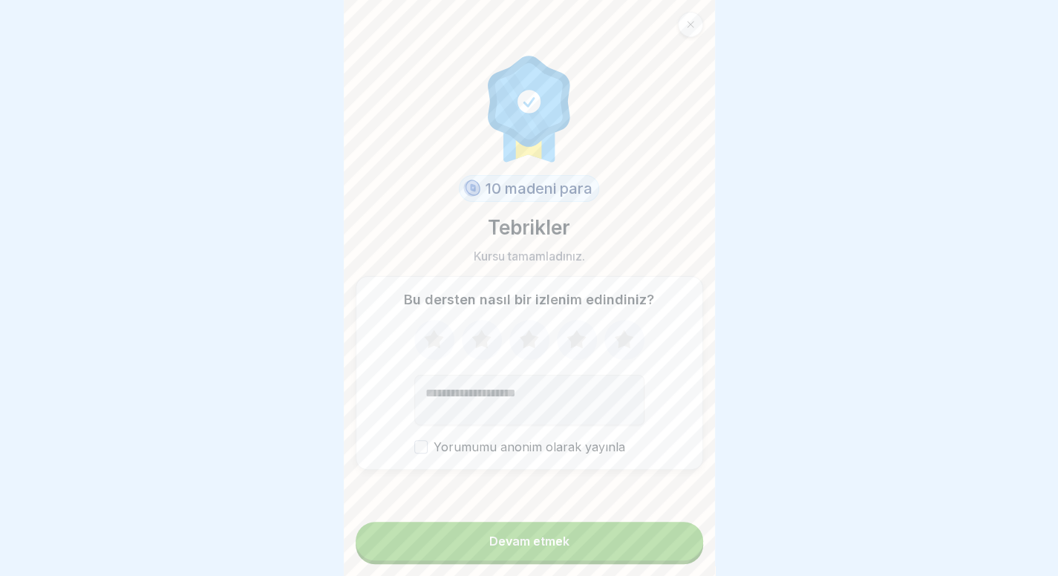
click at [617, 560] on button "Devam etmek" at bounding box center [529, 541] width 347 height 39
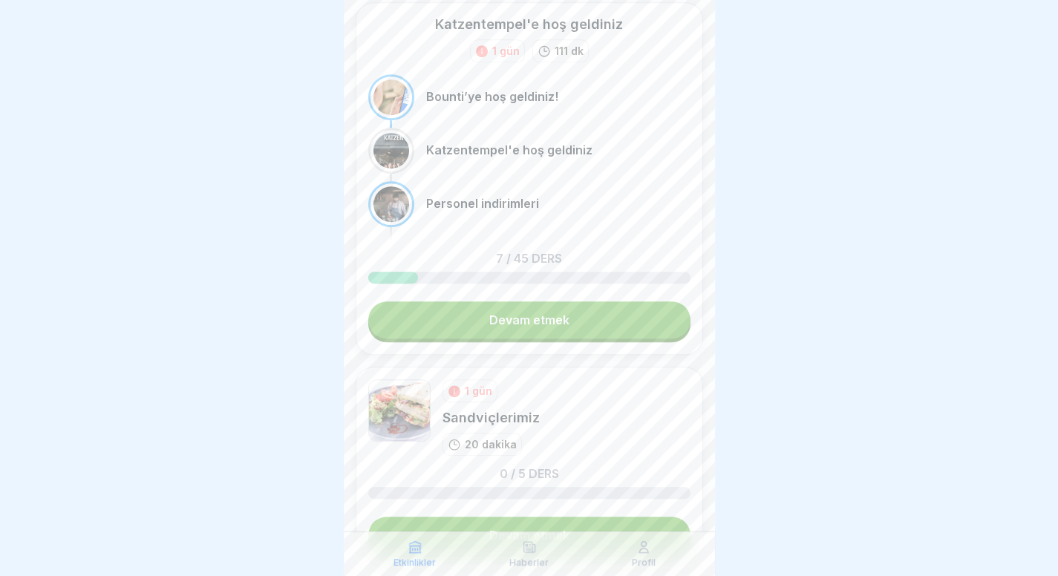
scroll to position [689, 0]
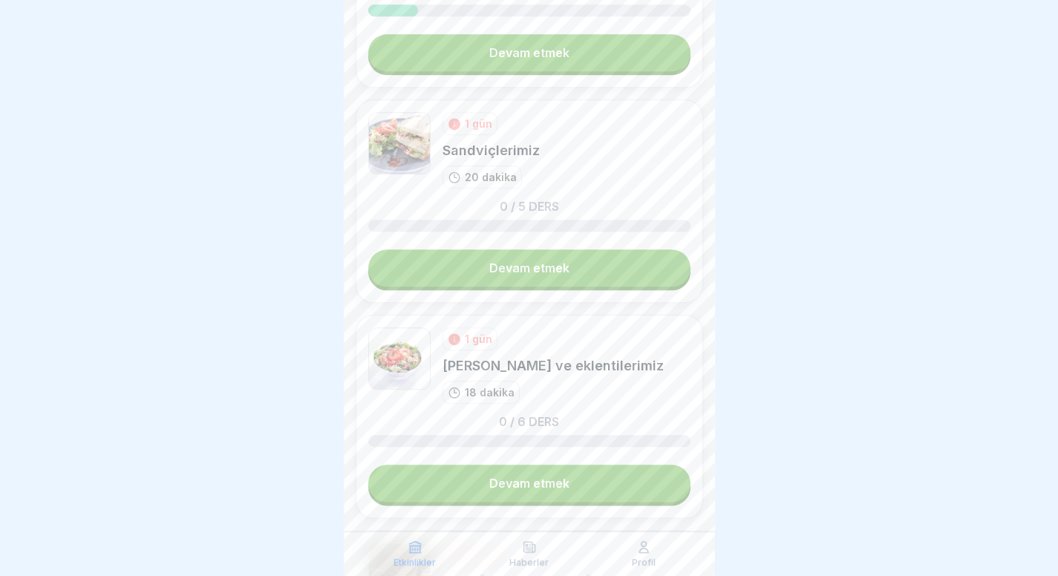
click at [552, 263] on link "Devam etmek" at bounding box center [529, 267] width 322 height 37
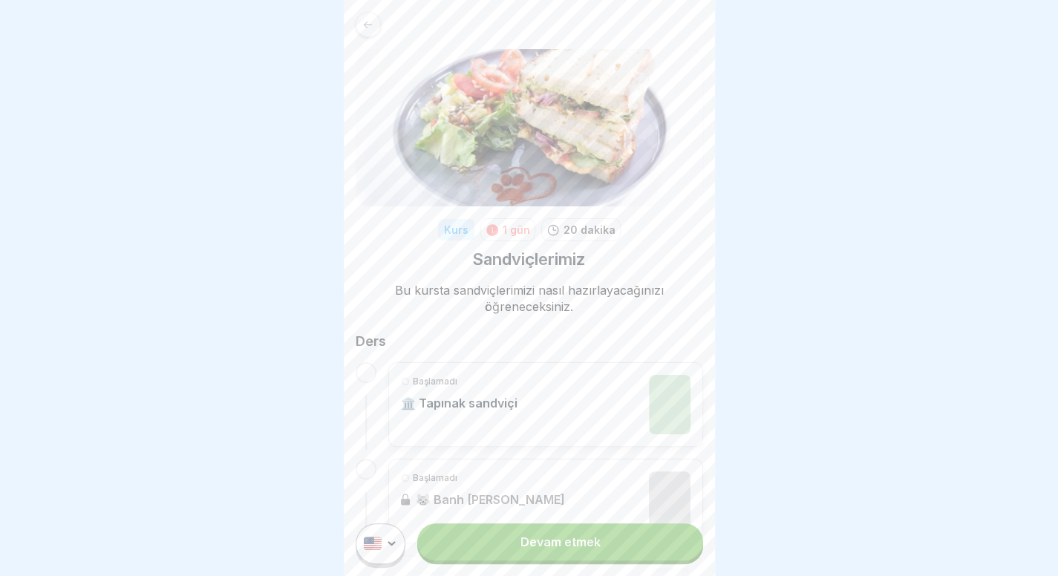
click at [557, 549] on font "Devam etmek" at bounding box center [560, 541] width 80 height 15
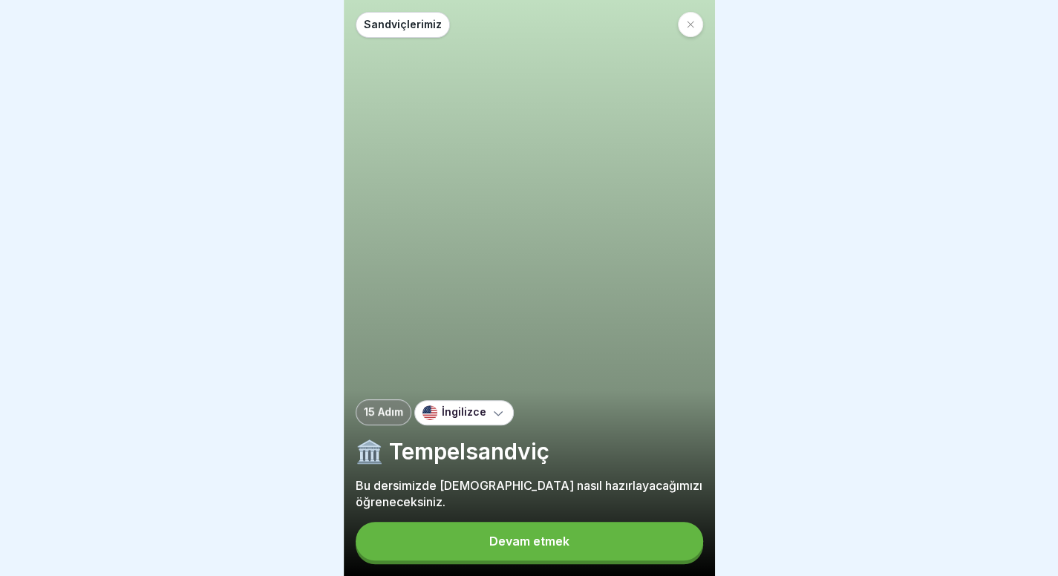
click at [491, 419] on icon at bounding box center [498, 412] width 15 height 15
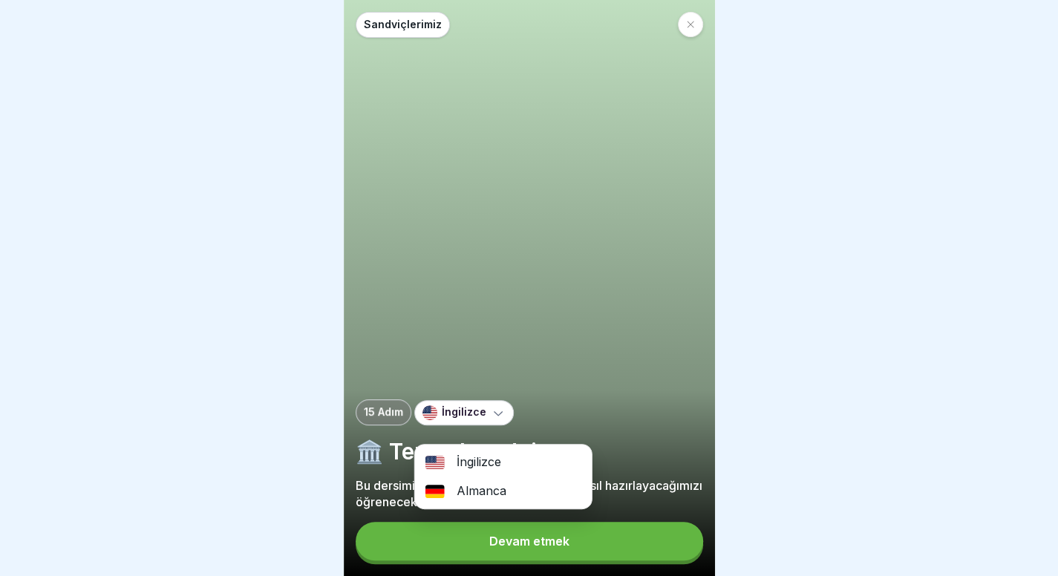
click at [279, 475] on div at bounding box center [529, 288] width 1058 height 576
click at [460, 553] on button "Devam etmek" at bounding box center [529, 541] width 347 height 39
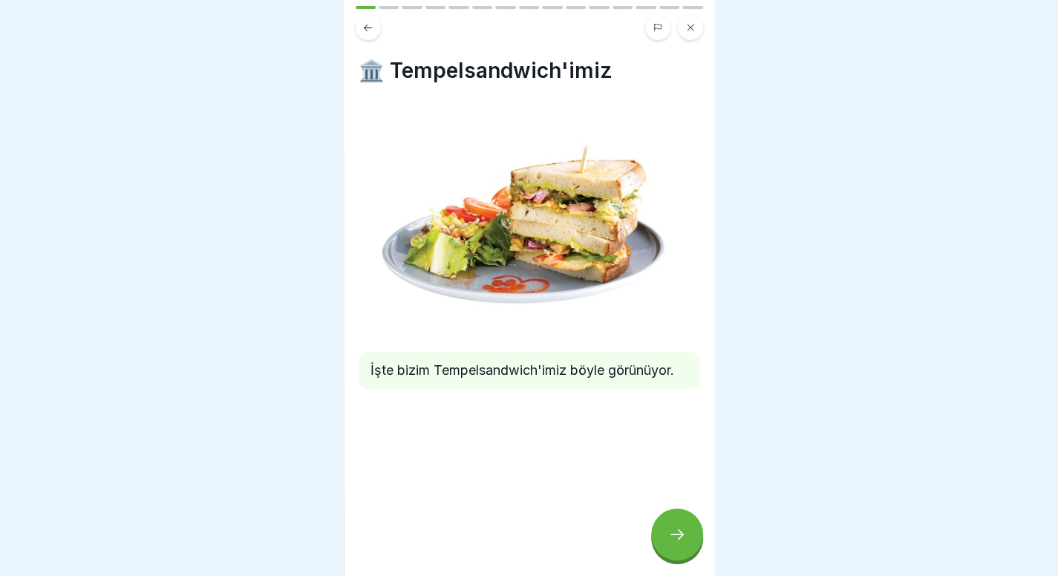
click at [661, 540] on div at bounding box center [677, 534] width 52 height 52
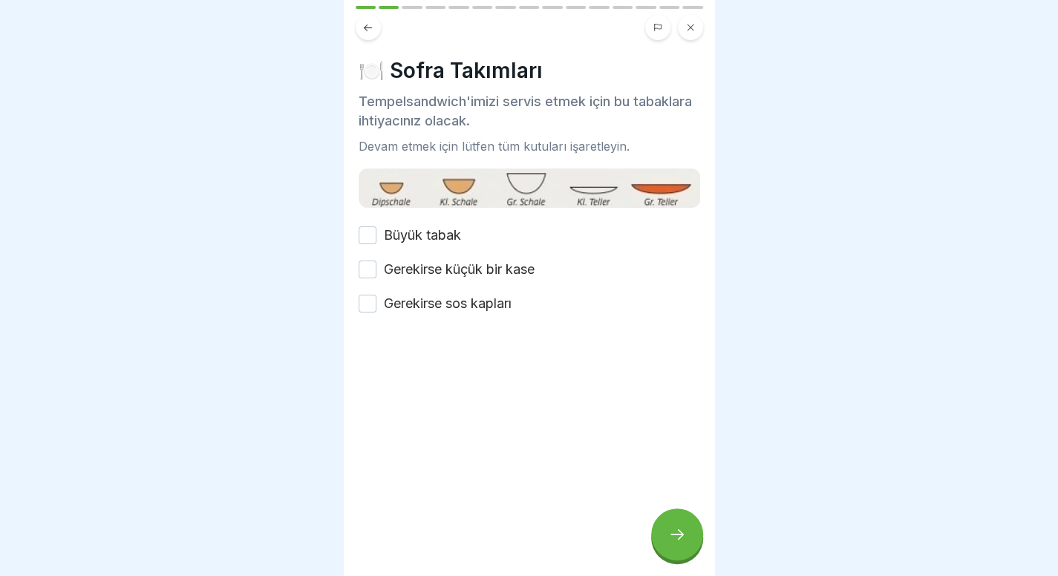
click at [441, 297] on font "Gerekirse sos kapları" at bounding box center [448, 303] width 128 height 16
click at [376, 297] on button "Gerekirse sos kapları" at bounding box center [367, 304] width 18 height 18
click at [459, 261] on font "Gerekirse küçük bir kase" at bounding box center [459, 269] width 151 height 16
click at [376, 261] on button "Gerekirse küçük bir kase" at bounding box center [367, 270] width 18 height 18
click at [440, 239] on font "Büyük tabak" at bounding box center [422, 235] width 77 height 16
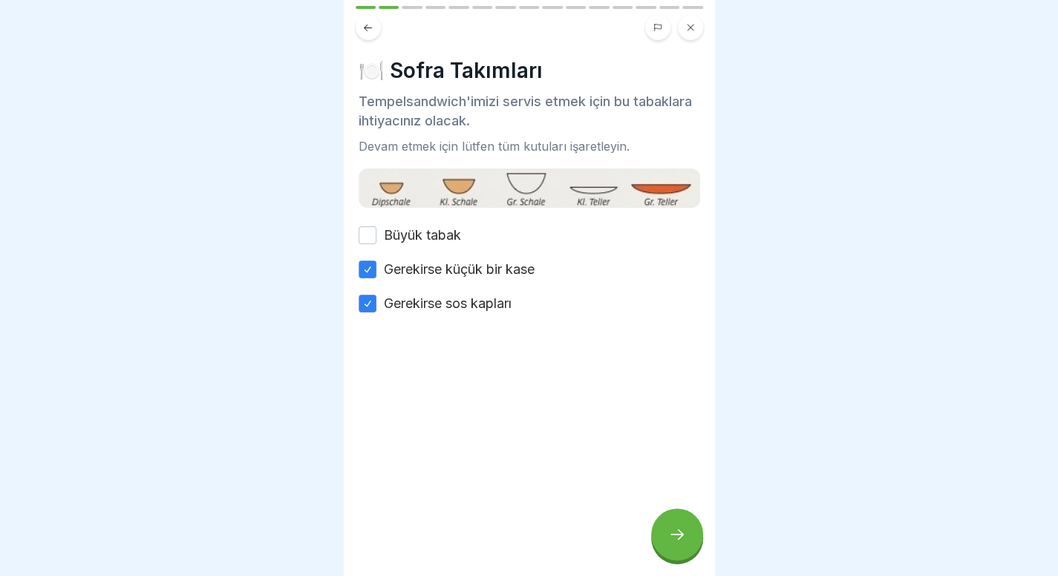
click at [376, 239] on button "Büyük tabak" at bounding box center [367, 235] width 18 height 18
click at [684, 543] on icon at bounding box center [677, 534] width 18 height 18
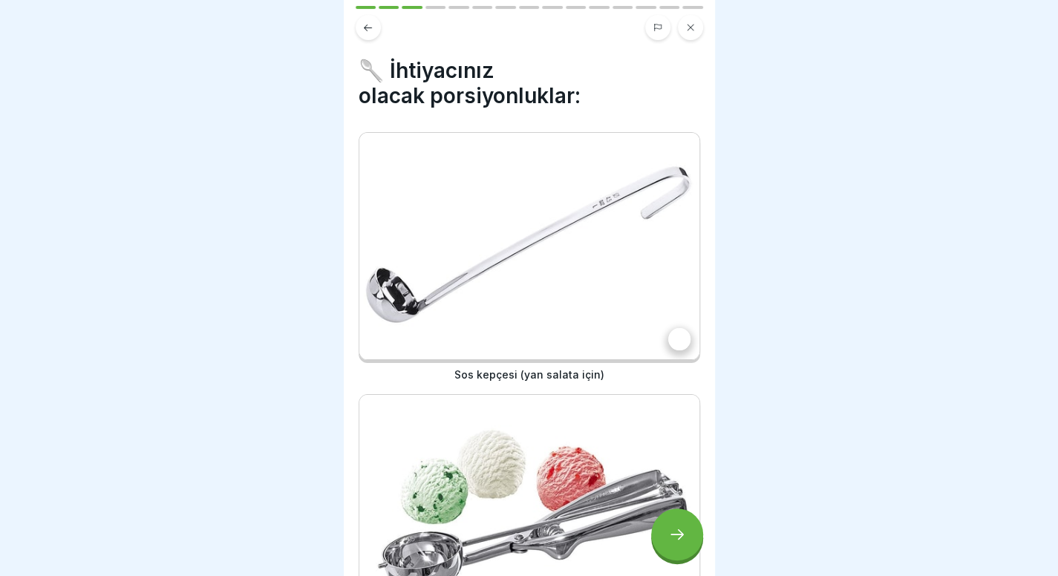
click at [615, 310] on img at bounding box center [529, 246] width 340 height 226
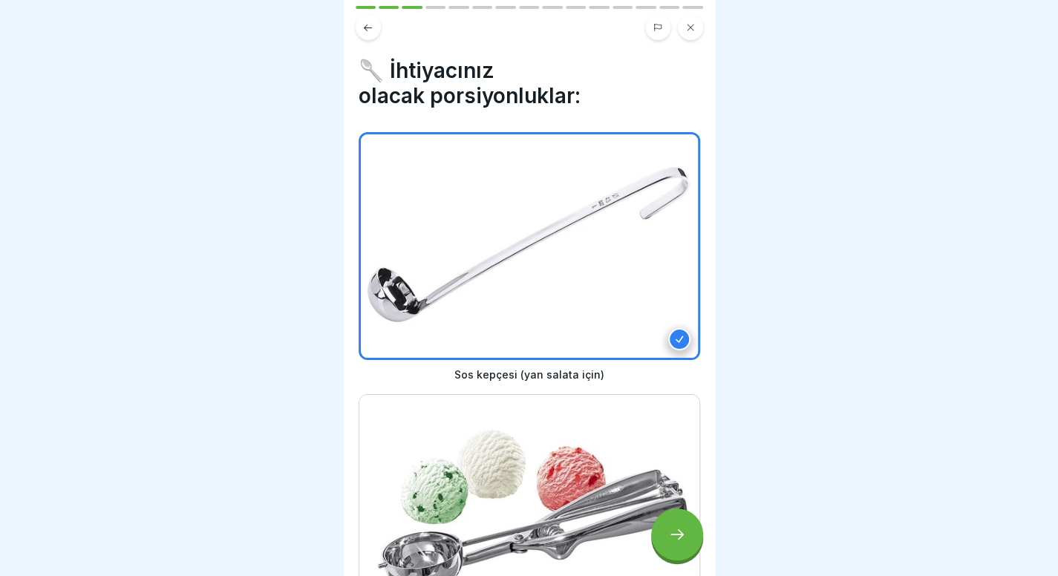
click at [676, 560] on div at bounding box center [677, 534] width 52 height 52
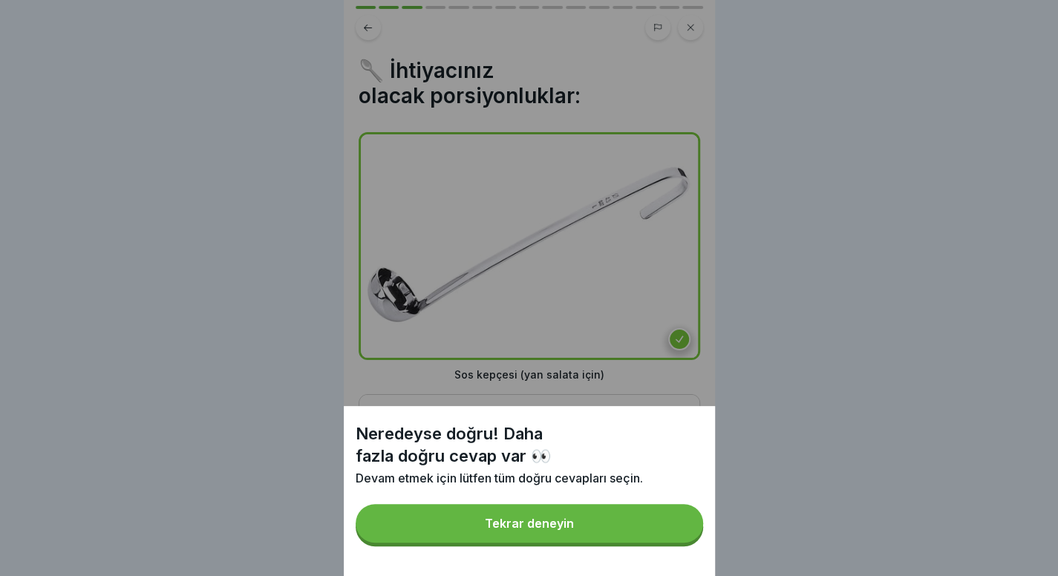
click at [593, 519] on button "Tekrar deneyin" at bounding box center [529, 523] width 347 height 39
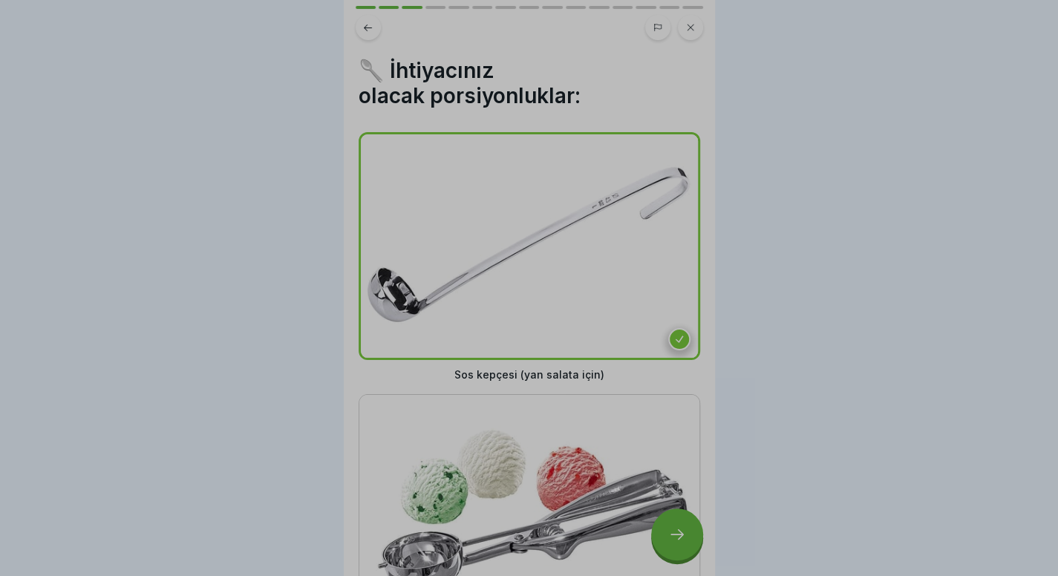
click at [593, 519] on div "Neredeyse doğru! Daha fazla doğru cevap var 👀 Devam etmek için lütfen tüm doğru…" at bounding box center [529, 288] width 1058 height 576
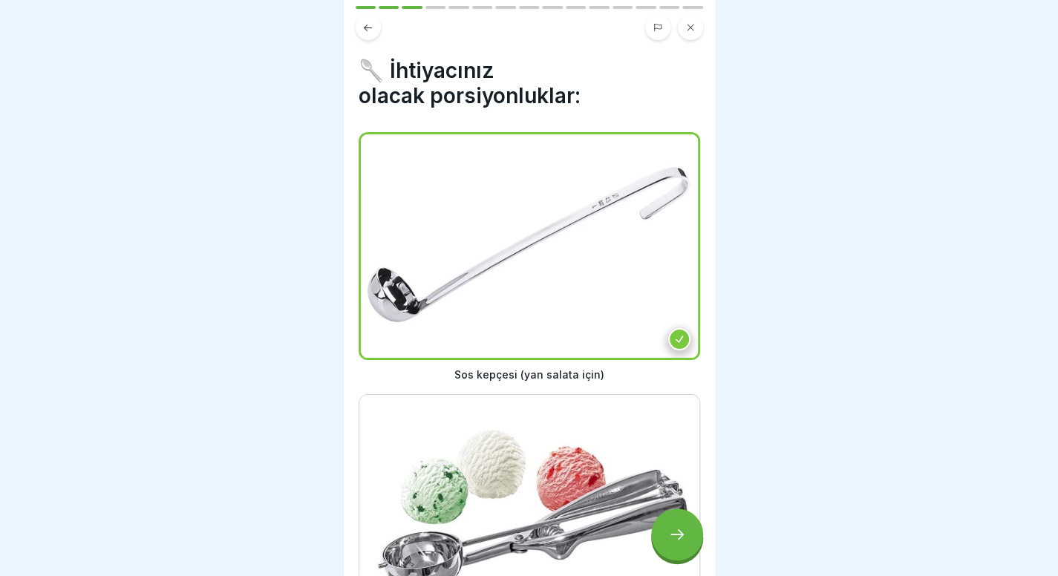
click at [626, 526] on img at bounding box center [529, 508] width 340 height 226
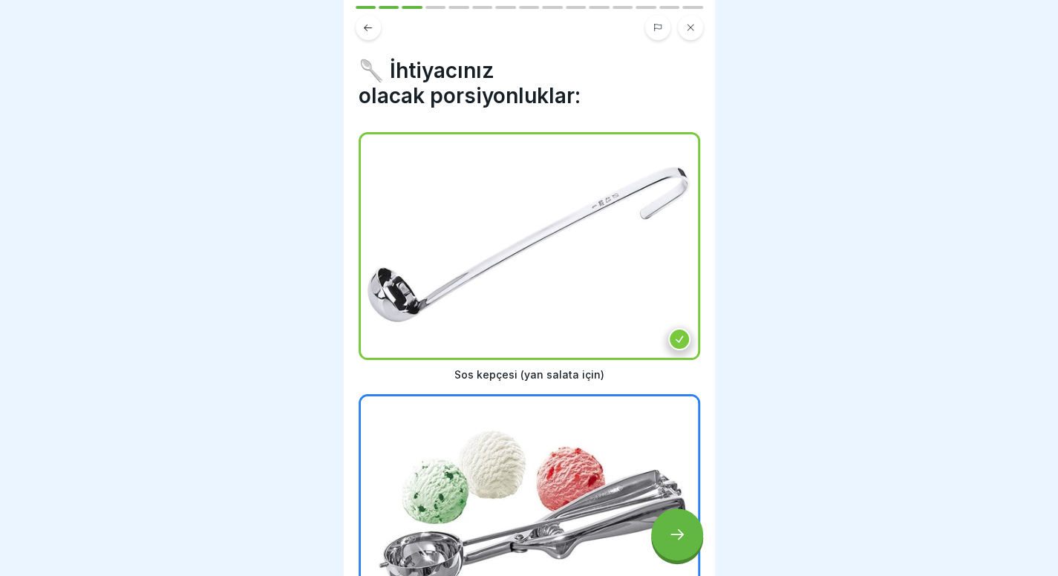
click at [667, 549] on div at bounding box center [677, 534] width 52 height 52
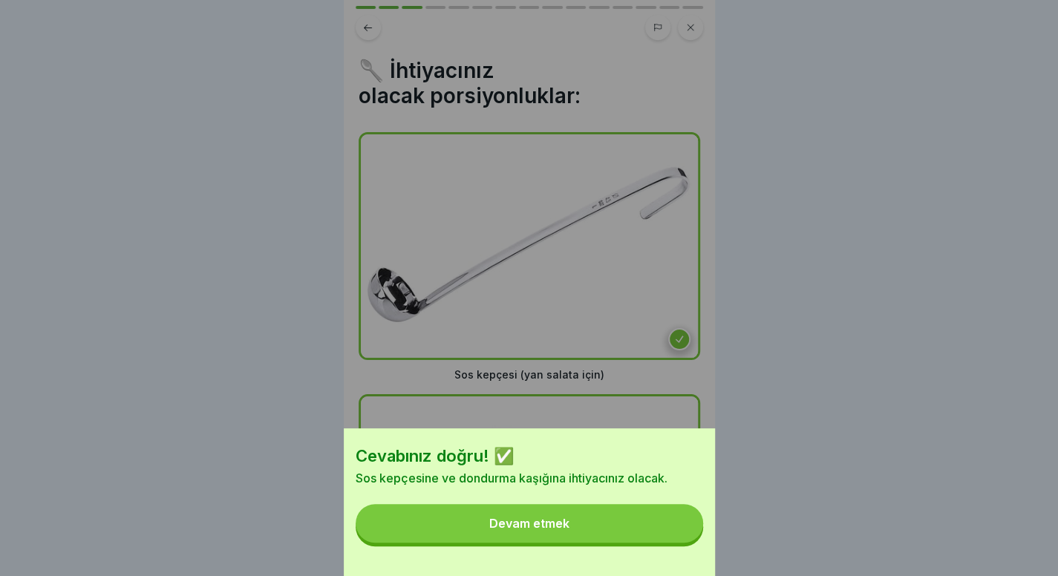
click at [667, 543] on button "Devam etmek" at bounding box center [529, 523] width 347 height 39
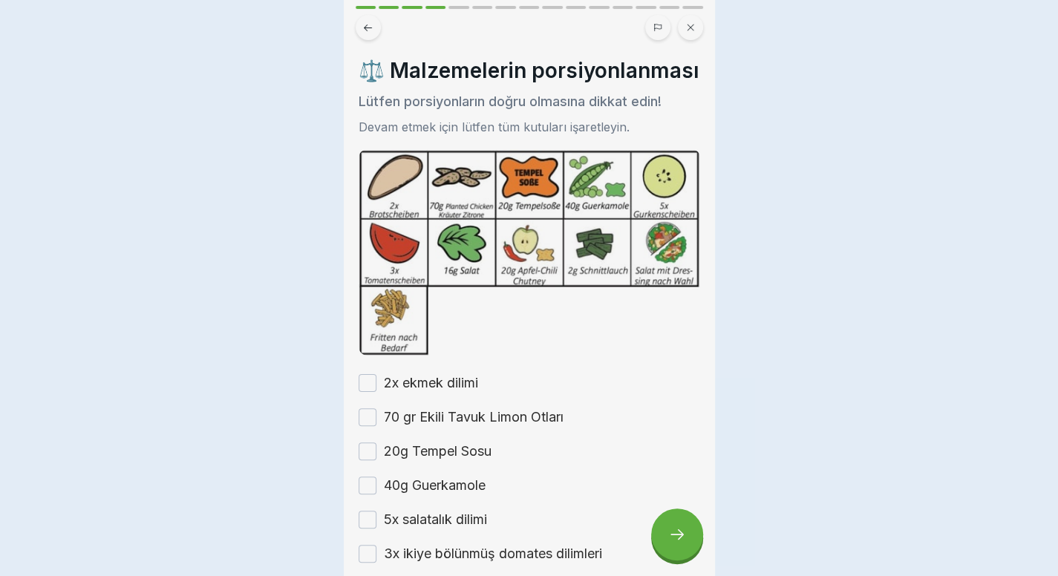
click at [667, 549] on div "Cevabınız doğru! ✅ Sos kepçesine ve dondurma kaşığına ihtiyacınız olacak. Devam…" at bounding box center [529, 288] width 1058 height 576
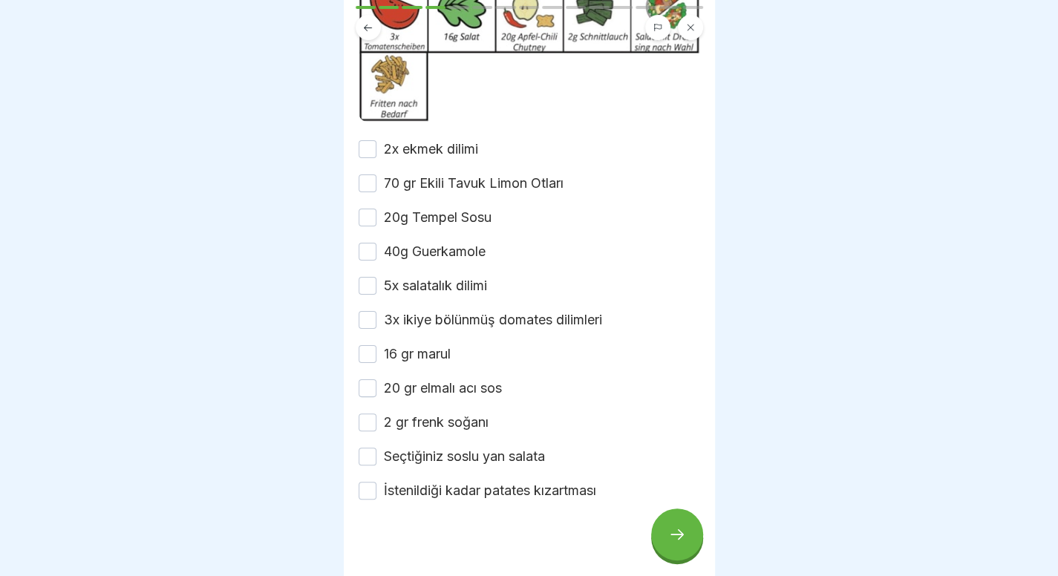
scroll to position [235, 0]
click at [690, 550] on div at bounding box center [677, 534] width 52 height 52
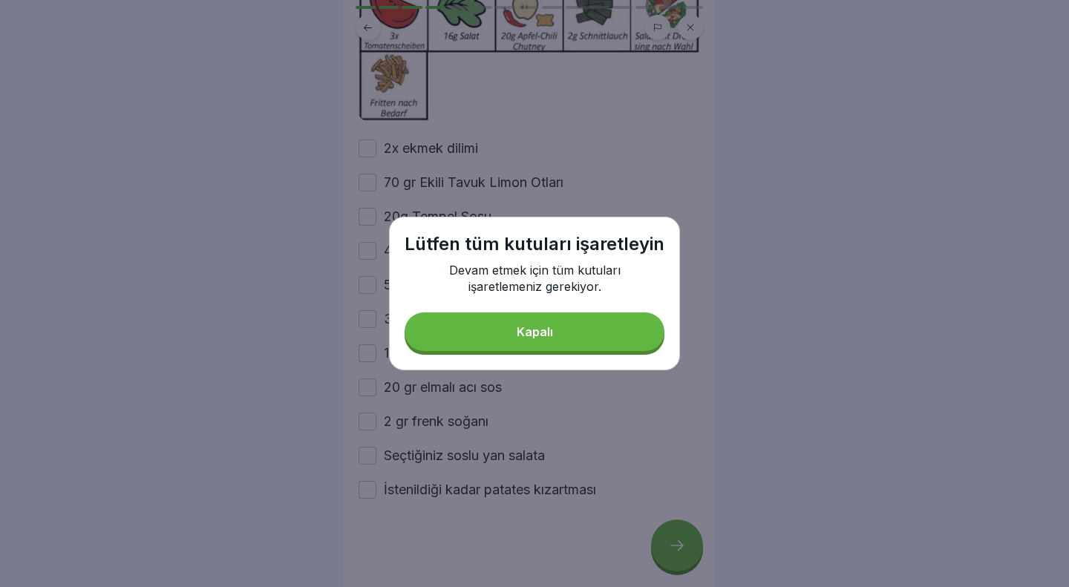
click at [559, 321] on button "Kapalı" at bounding box center [535, 331] width 260 height 39
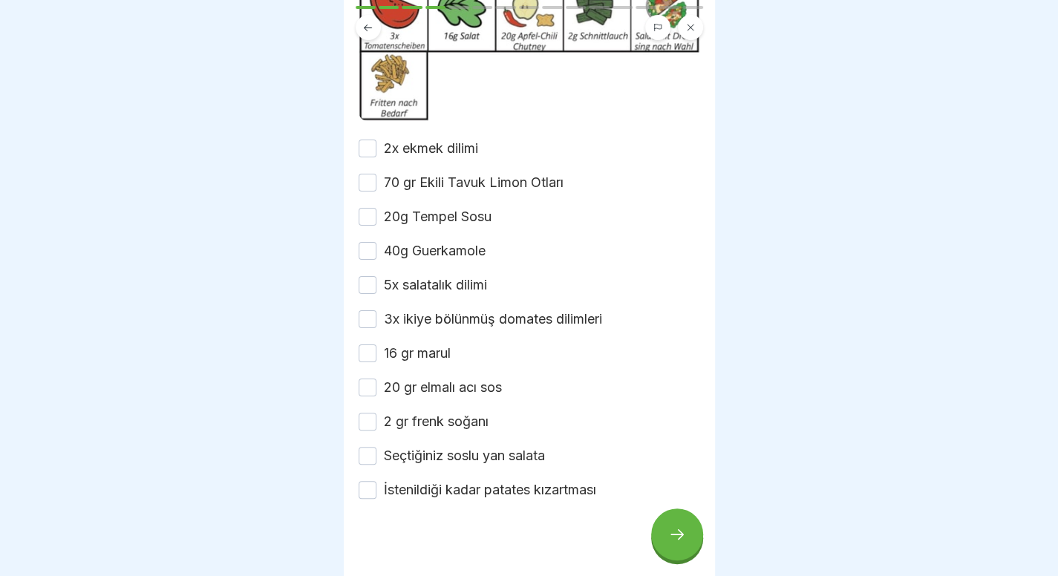
click at [428, 220] on div "2x ekmek dilimi 70 gr Ekili Tavuk Limon Otları 20g Tempel Sosu 40g Guerkamole 5…" at bounding box center [528, 319] width 341 height 361
click at [439, 190] on font "70 gr Ekili Tavuk Limon Otları" at bounding box center [474, 182] width 180 height 16
click at [376, 191] on button "70 gr Ekili Tavuk Limon Otları" at bounding box center [367, 183] width 18 height 18
click at [370, 157] on button "2x ekmek dilimi" at bounding box center [367, 149] width 18 height 18
click at [374, 226] on button "20g Tempel Sosu" at bounding box center [367, 217] width 18 height 18
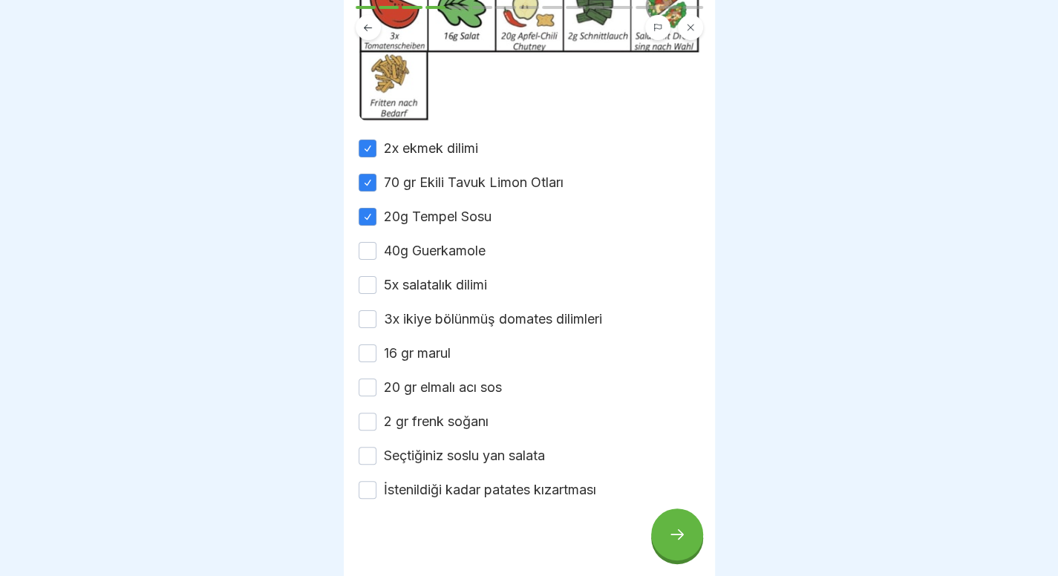
click at [373, 260] on button "40g Guerkamole" at bounding box center [367, 251] width 18 height 18
click at [370, 294] on button "5x salatalık dilimi" at bounding box center [367, 285] width 18 height 18
click at [370, 328] on button "3x ikiye bölünmüş domates dilimleri" at bounding box center [367, 319] width 18 height 18
click at [369, 362] on button "16 gr marul" at bounding box center [367, 353] width 18 height 18
click at [372, 396] on button "20 gr elmalı acı sos" at bounding box center [367, 388] width 18 height 18
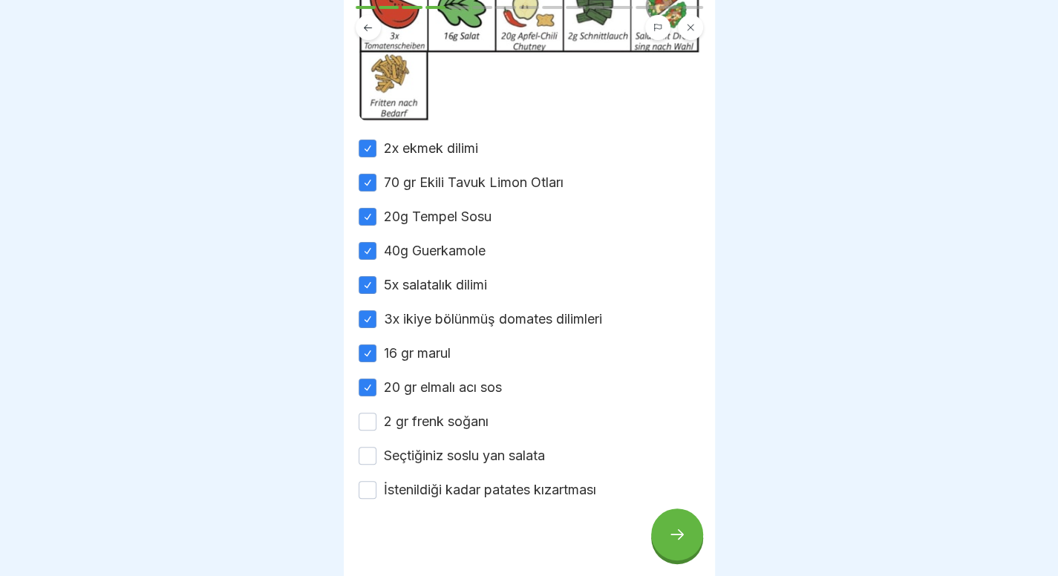
click at [373, 430] on button "2 gr frenk soğanı" at bounding box center [367, 422] width 18 height 18
click at [373, 465] on button "Seçtiğiniz soslu yan salata" at bounding box center [367, 456] width 18 height 18
click at [367, 499] on button "İstenildiği kadar patates kızartması" at bounding box center [367, 490] width 18 height 18
click at [651, 531] on div at bounding box center [528, 544] width 341 height 89
click at [675, 542] on icon at bounding box center [677, 534] width 18 height 18
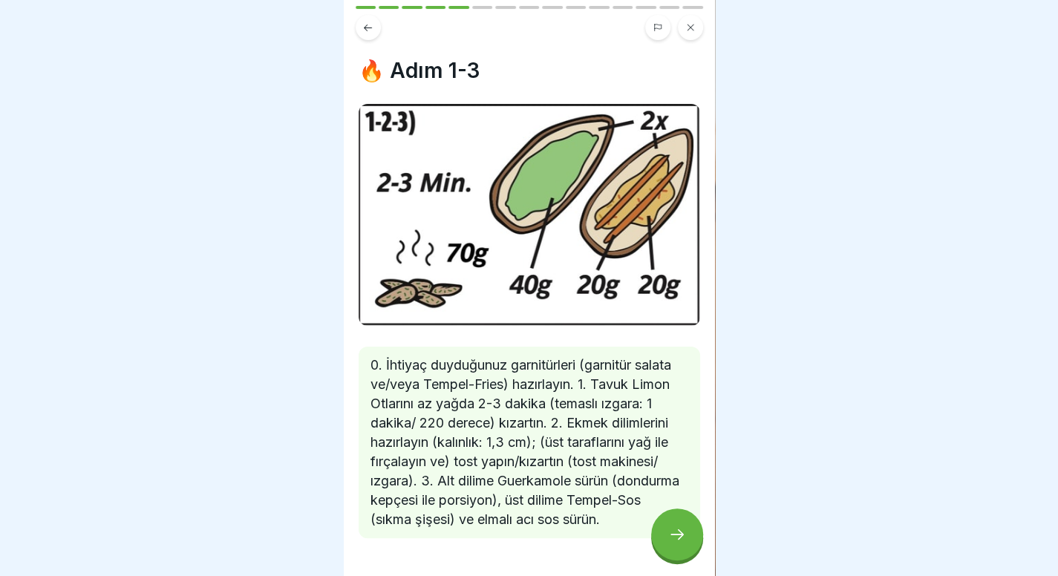
scroll to position [63, 0]
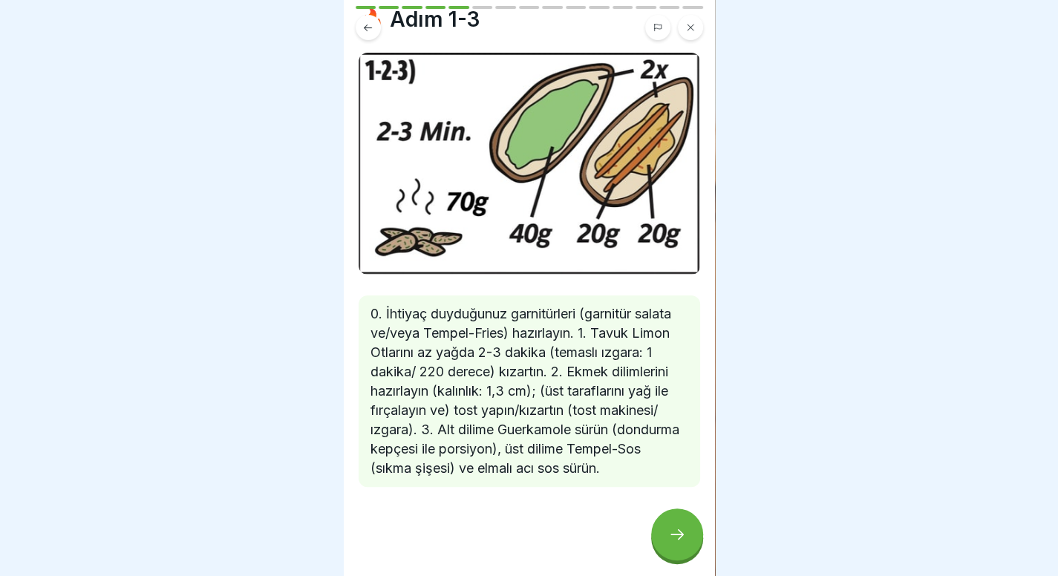
click at [658, 543] on div at bounding box center [677, 534] width 52 height 52
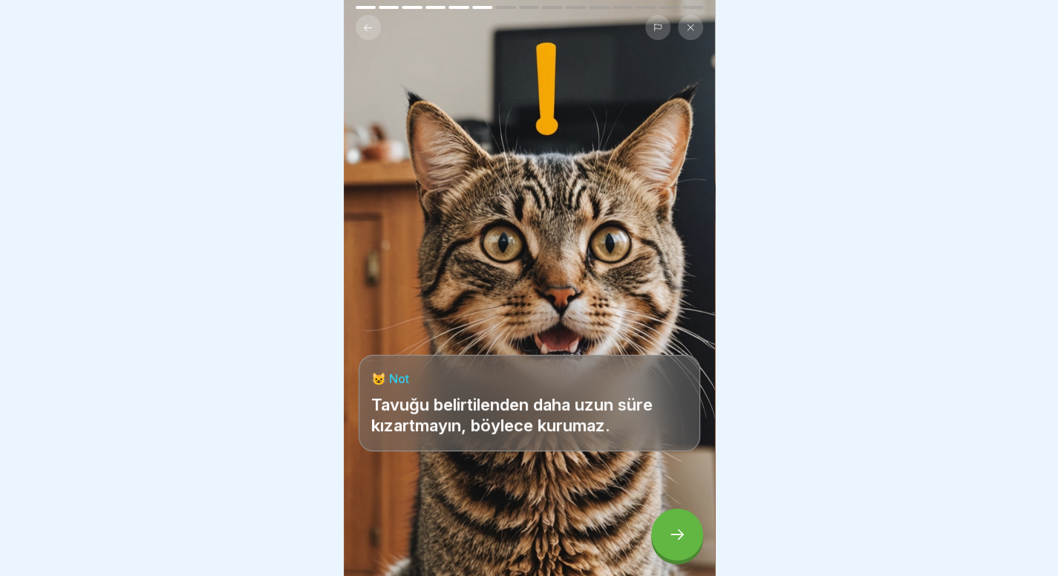
click at [665, 546] on div at bounding box center [677, 534] width 52 height 52
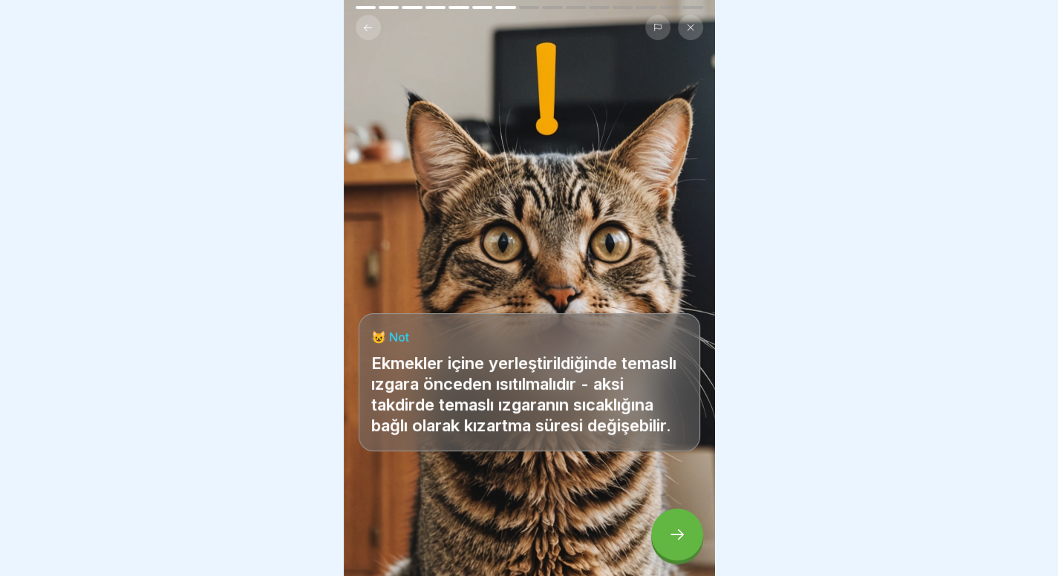
click at [361, 20] on button at bounding box center [368, 27] width 25 height 25
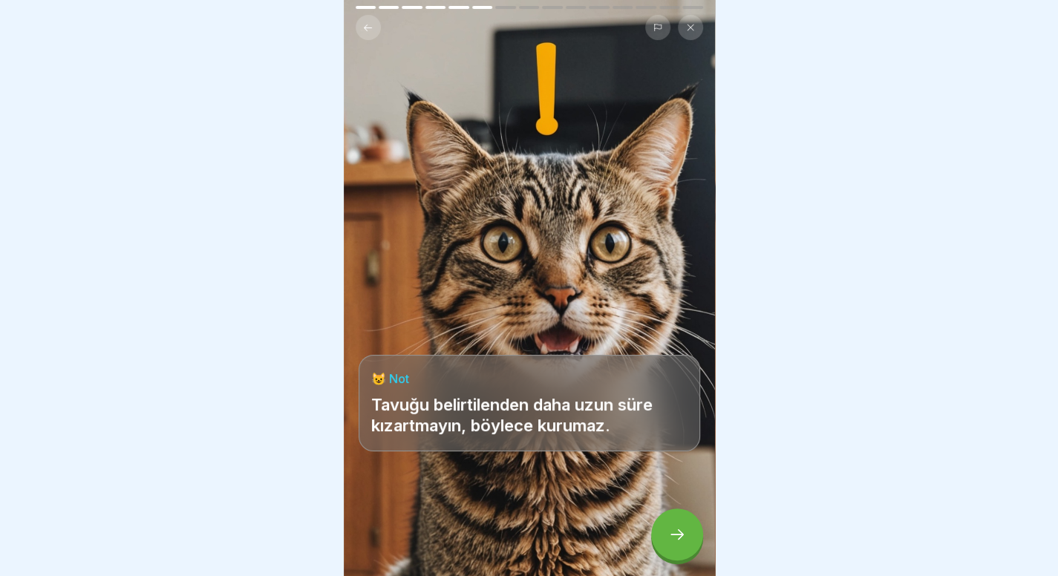
click at [361, 20] on button at bounding box center [368, 27] width 25 height 25
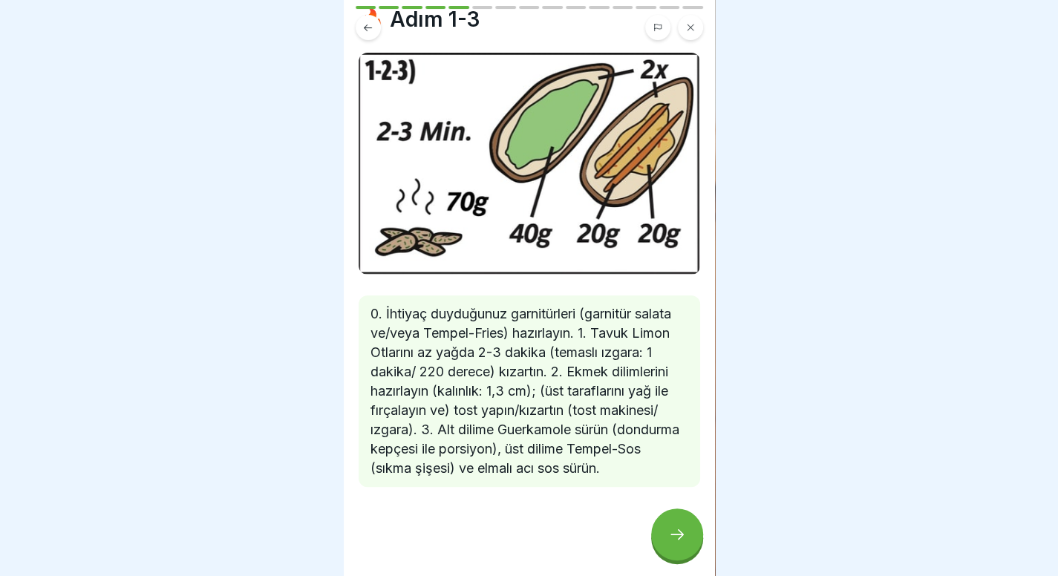
click at [687, 532] on div at bounding box center [677, 534] width 52 height 52
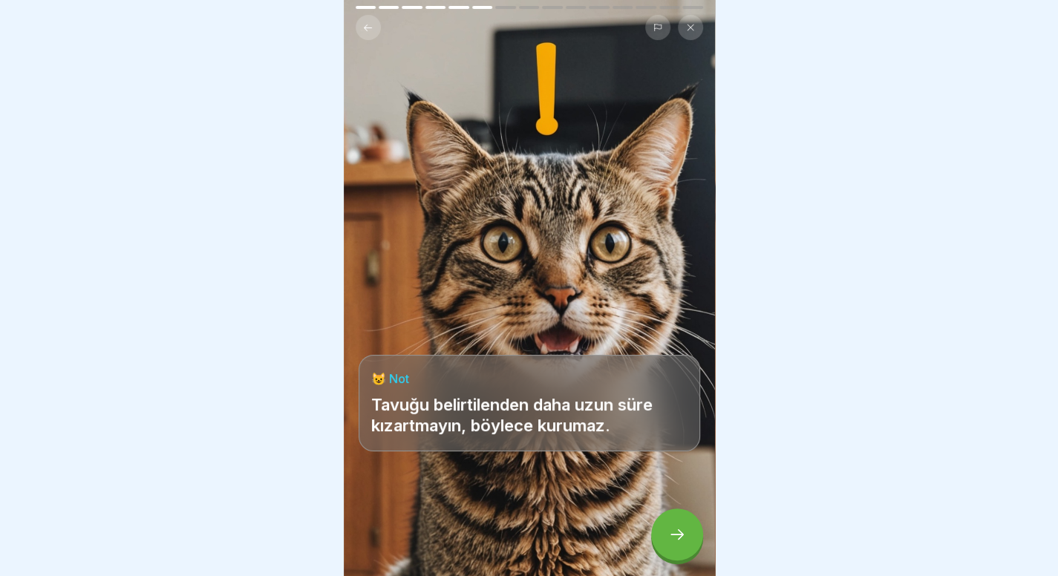
click at [687, 532] on div at bounding box center [677, 534] width 52 height 52
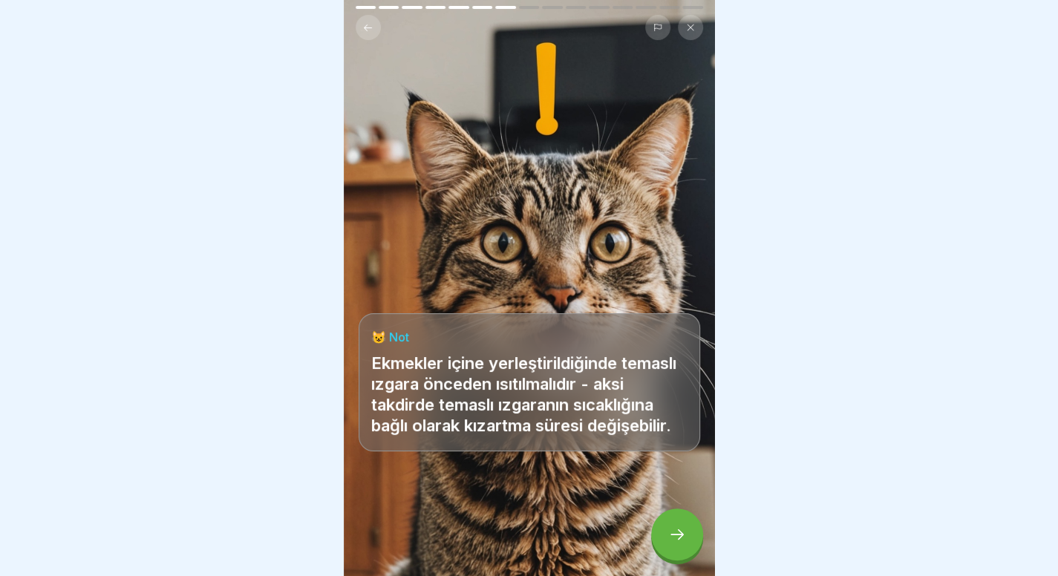
click at [676, 537] on div at bounding box center [677, 534] width 52 height 52
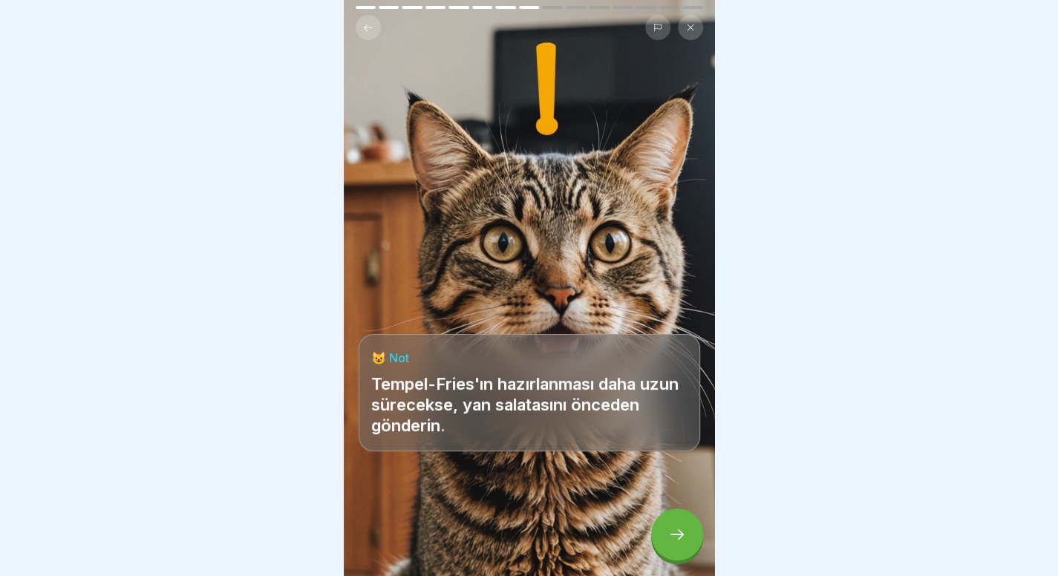
click at [676, 537] on div at bounding box center [677, 534] width 52 height 52
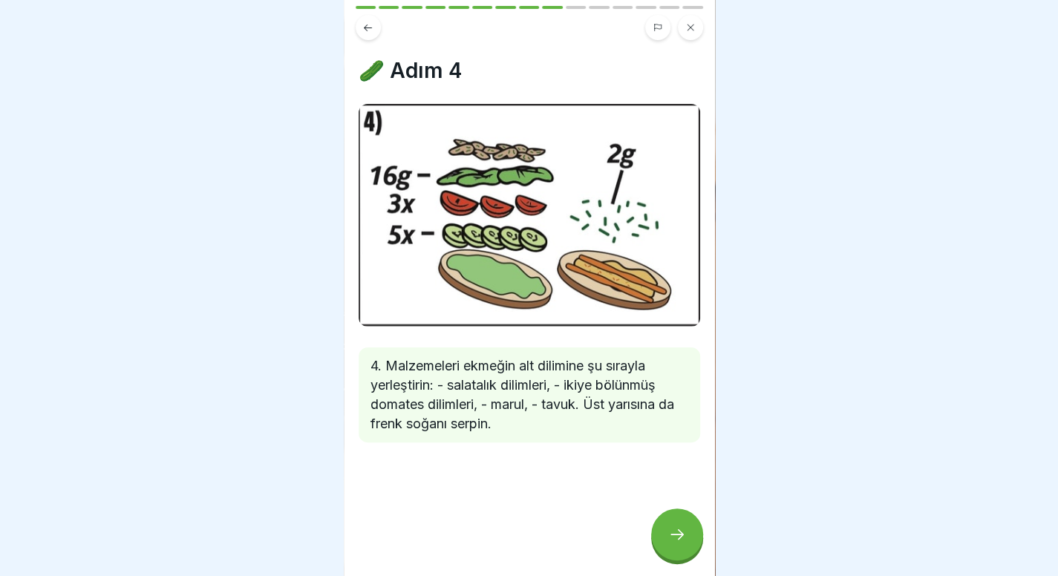
click at [676, 537] on div at bounding box center [677, 534] width 52 height 52
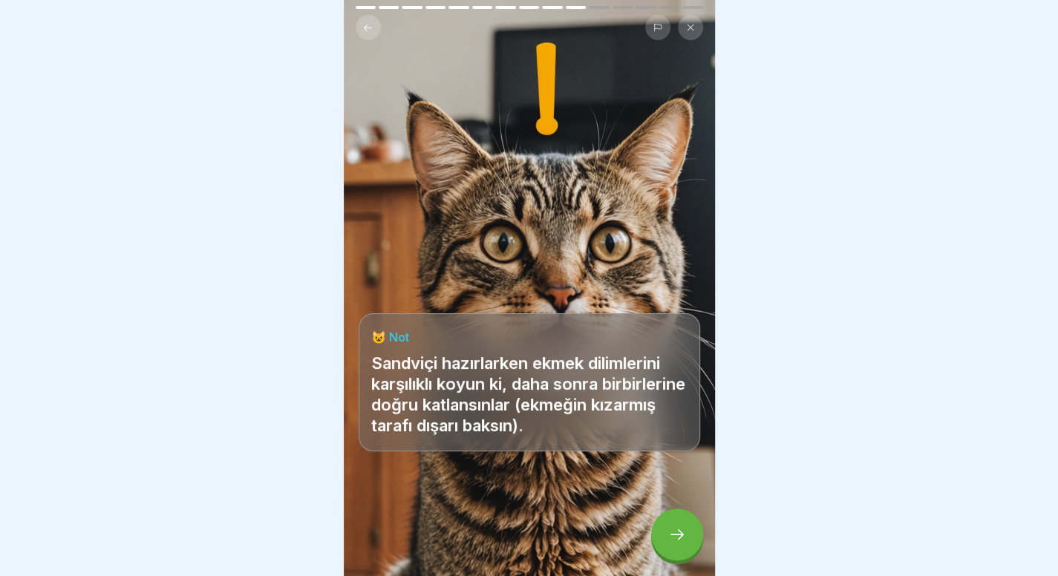
click at [675, 537] on div at bounding box center [677, 534] width 52 height 52
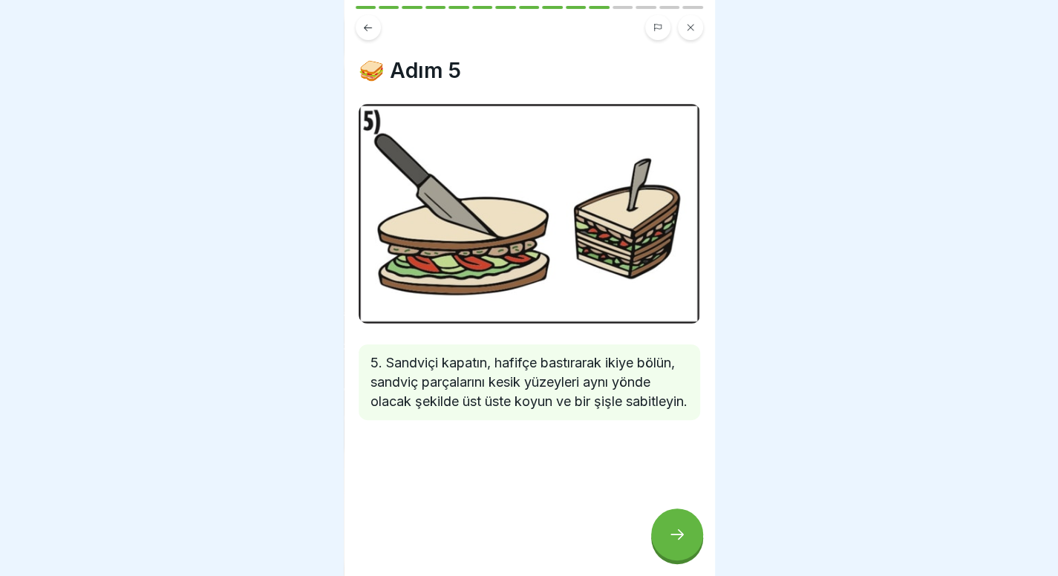
click at [675, 537] on div at bounding box center [677, 534] width 52 height 52
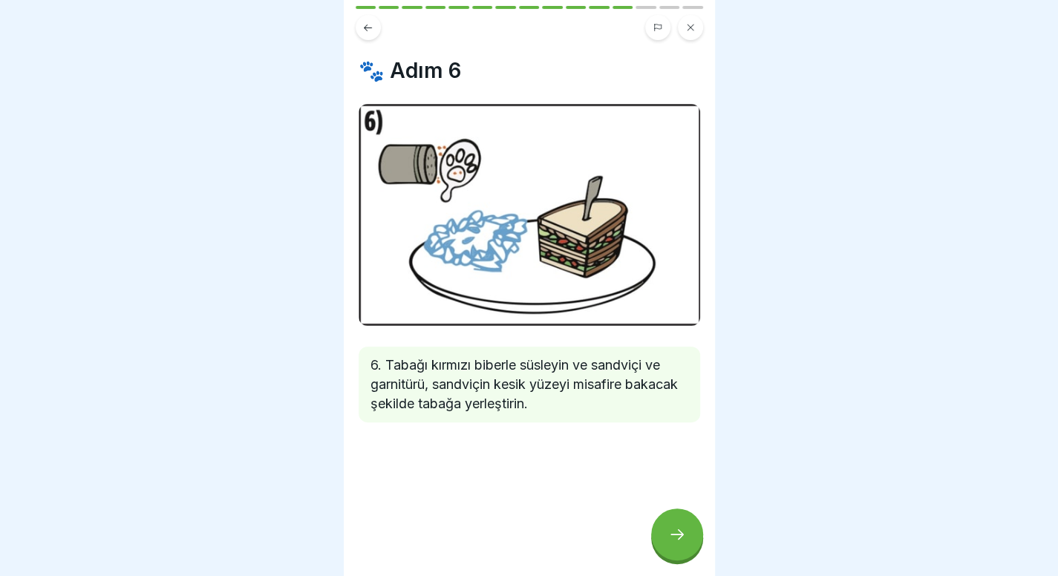
click at [675, 537] on div at bounding box center [677, 534] width 52 height 52
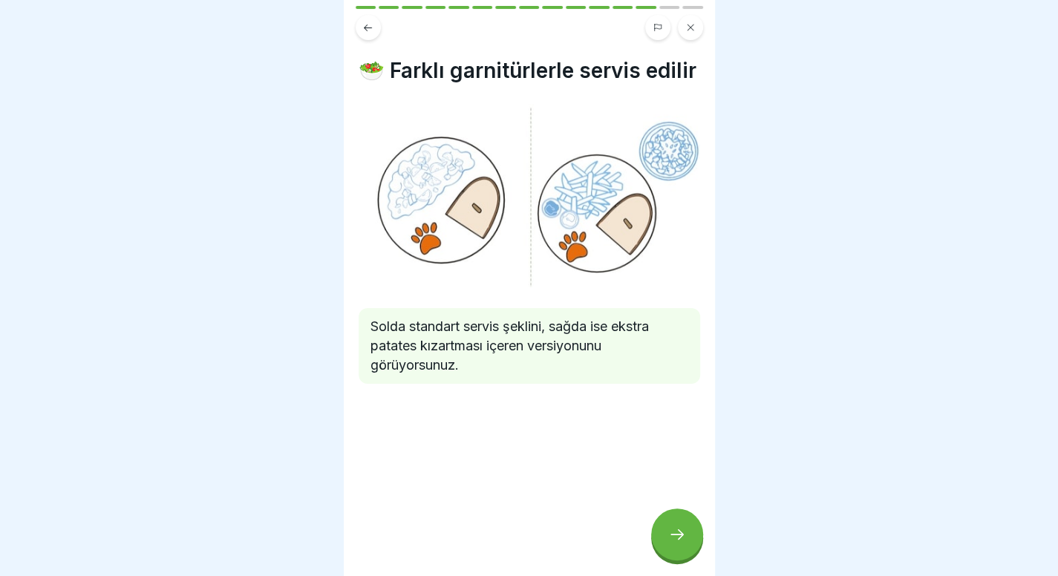
click at [675, 537] on div at bounding box center [677, 534] width 52 height 52
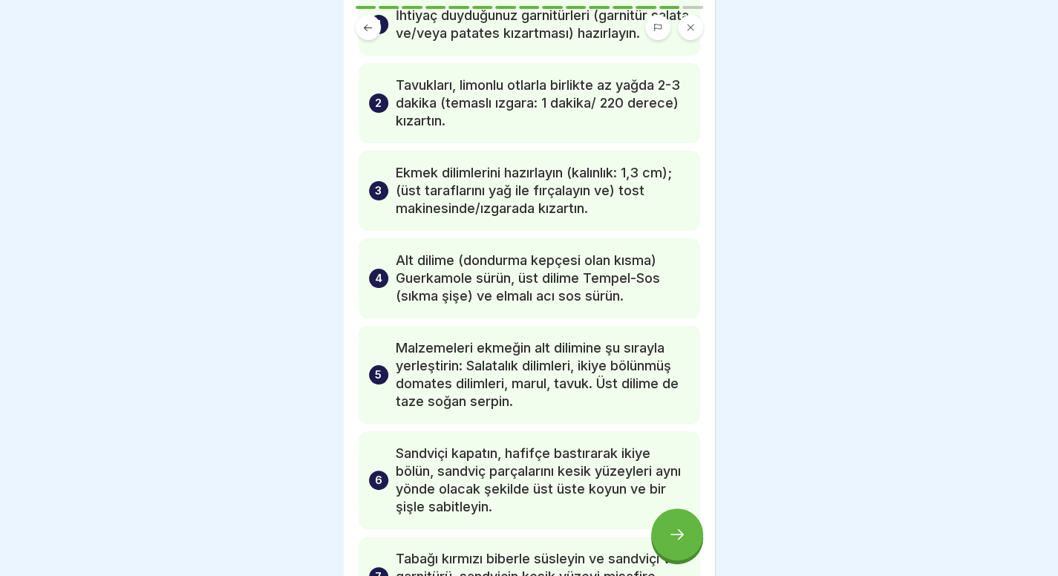
scroll to position [110, 0]
click at [670, 557] on div at bounding box center [677, 534] width 52 height 52
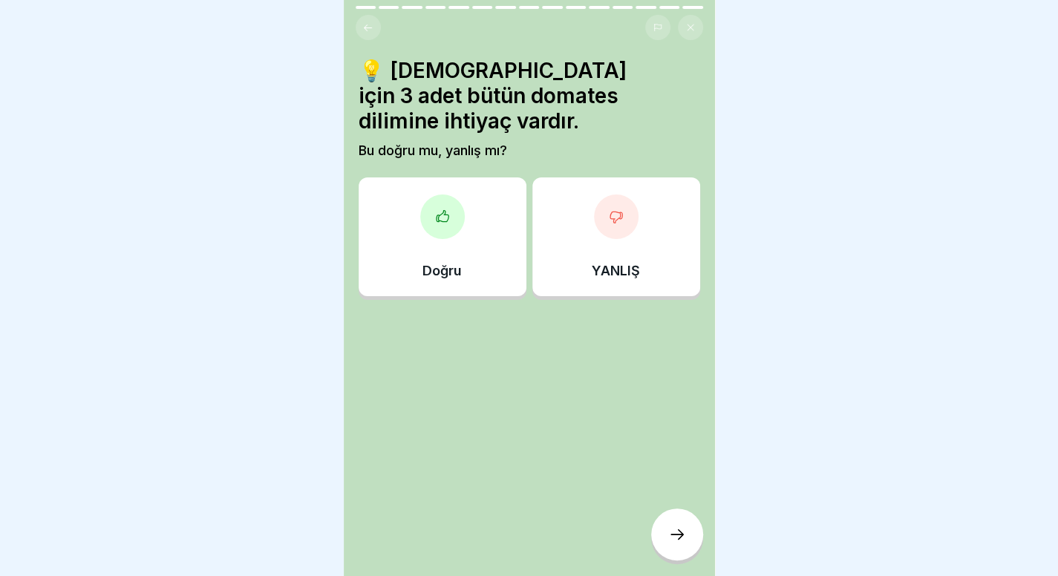
click at [983, 208] on div at bounding box center [529, 288] width 1058 height 576
click at [551, 226] on div "YANLIŞ" at bounding box center [616, 236] width 168 height 119
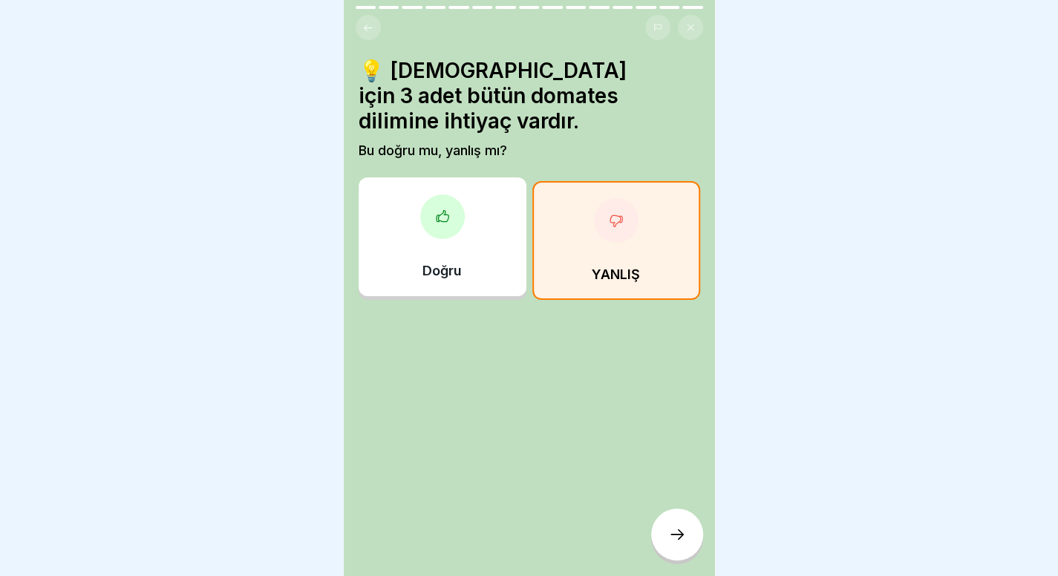
click at [674, 560] on div at bounding box center [677, 534] width 52 height 52
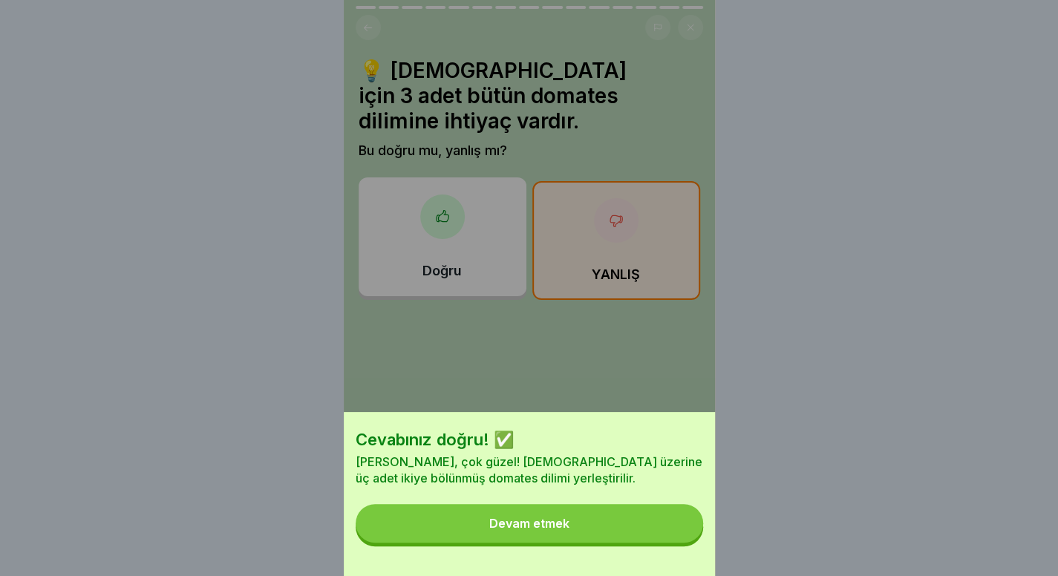
click at [628, 529] on button "Devam etmek" at bounding box center [529, 523] width 347 height 39
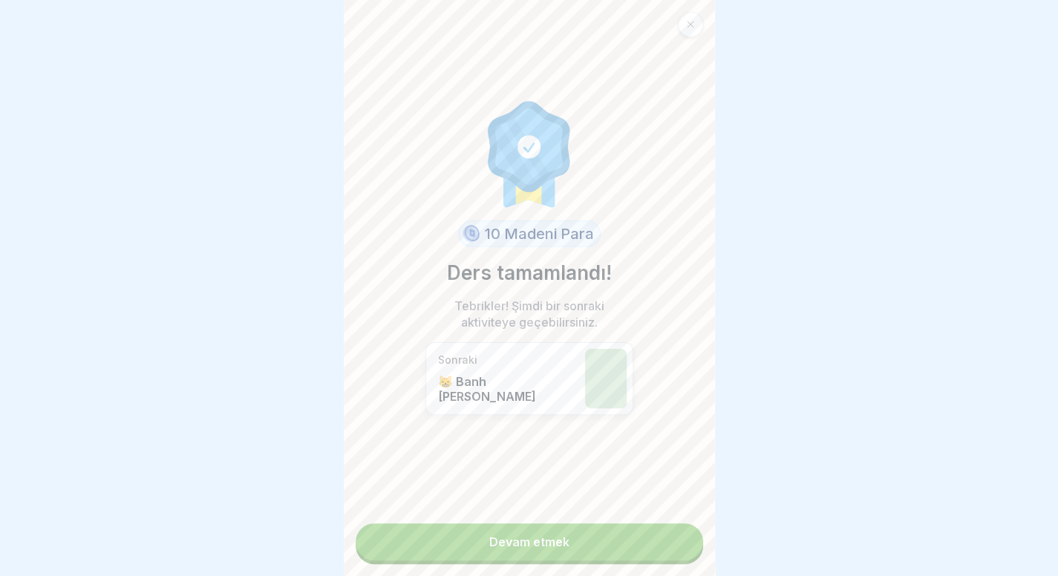
click at [628, 529] on link "Devam etmek" at bounding box center [529, 541] width 347 height 37
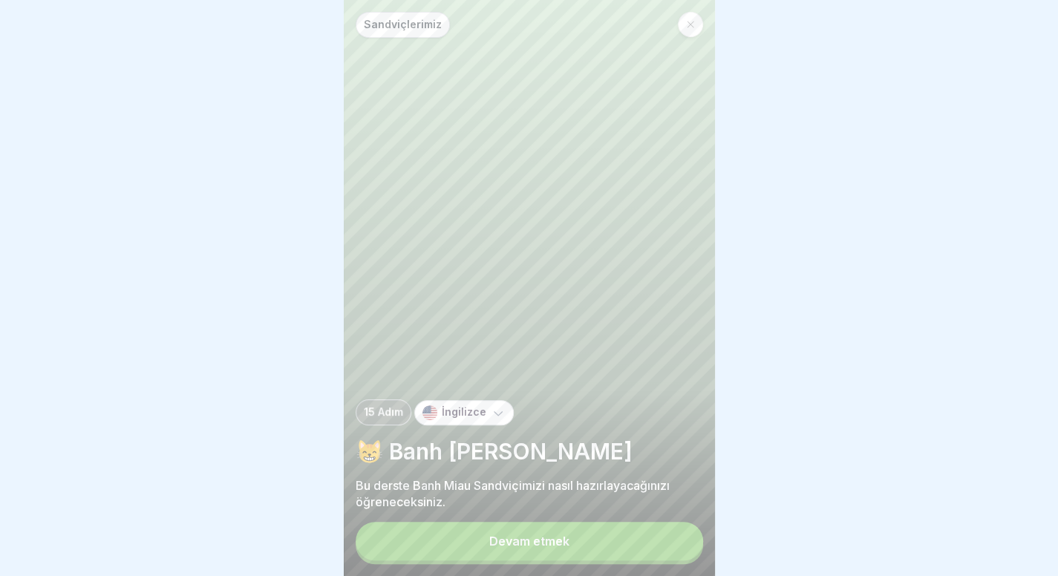
click at [594, 543] on button "Devam etmek" at bounding box center [529, 541] width 347 height 39
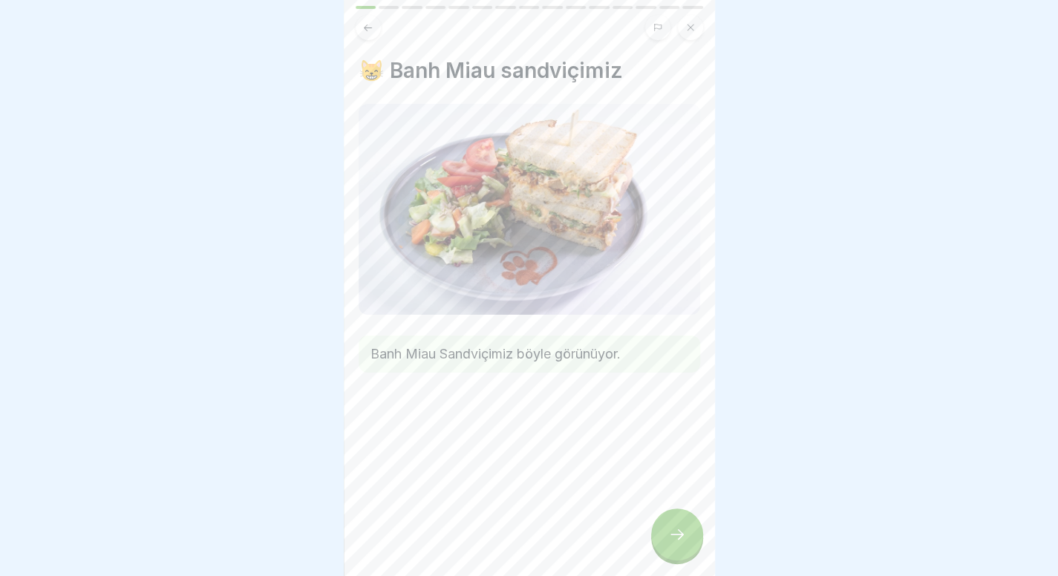
click at [678, 543] on icon at bounding box center [677, 534] width 18 height 18
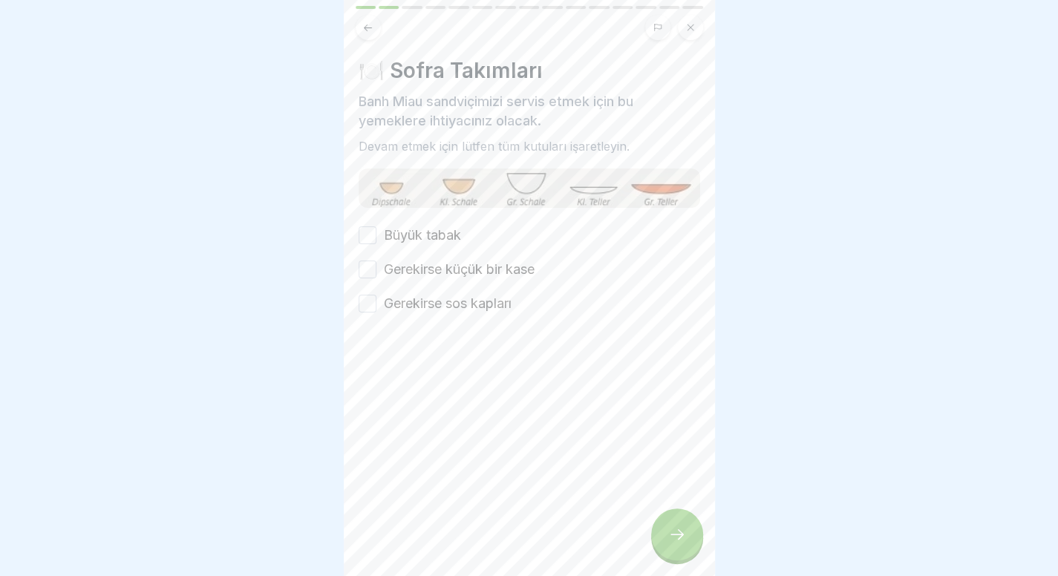
click at [413, 227] on font "Büyük tabak" at bounding box center [422, 235] width 77 height 16
click at [376, 226] on button "Büyük tabak" at bounding box center [367, 235] width 18 height 18
click at [411, 274] on font "Gerekirse küçük bir kase" at bounding box center [459, 269] width 151 height 16
click at [376, 274] on button "Gerekirse küçük bir kase" at bounding box center [367, 270] width 18 height 18
click at [408, 326] on div at bounding box center [528, 357] width 341 height 89
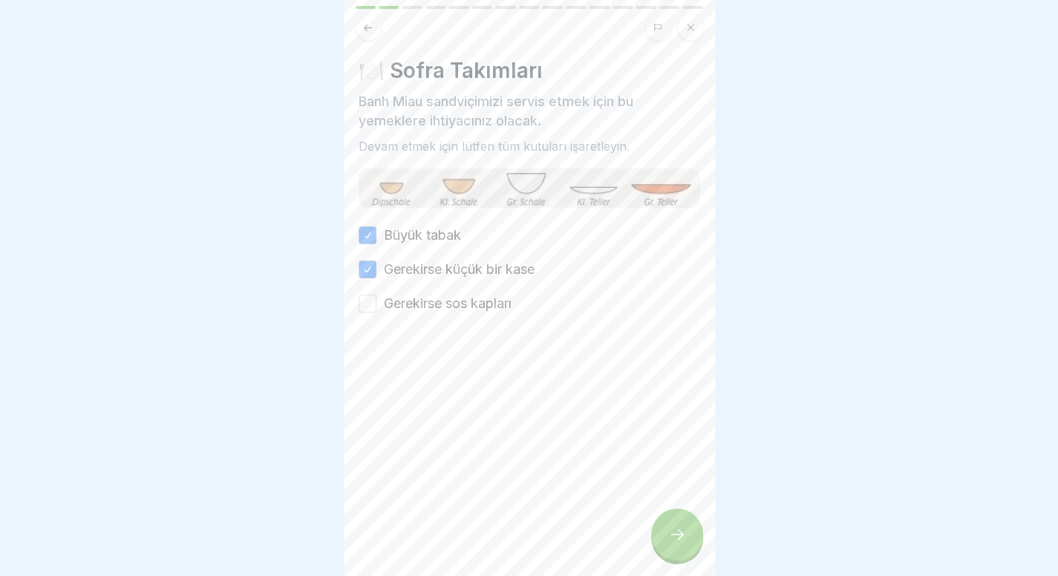
click at [439, 289] on div "Büyük tabak Gerekirse küçük bir kase Gerekirse sos kapları" at bounding box center [528, 270] width 341 height 88
click at [441, 300] on font "Gerekirse sos kapları" at bounding box center [448, 303] width 128 height 16
click at [376, 300] on button "Gerekirse sos kapları" at bounding box center [367, 304] width 18 height 18
click at [656, 528] on div "🍽️ Sofra Takımları Banh Miau sandviçimizi servis etmek için bu yemeklere ihtiya…" at bounding box center [529, 288] width 371 height 576
click at [661, 541] on div at bounding box center [677, 534] width 52 height 52
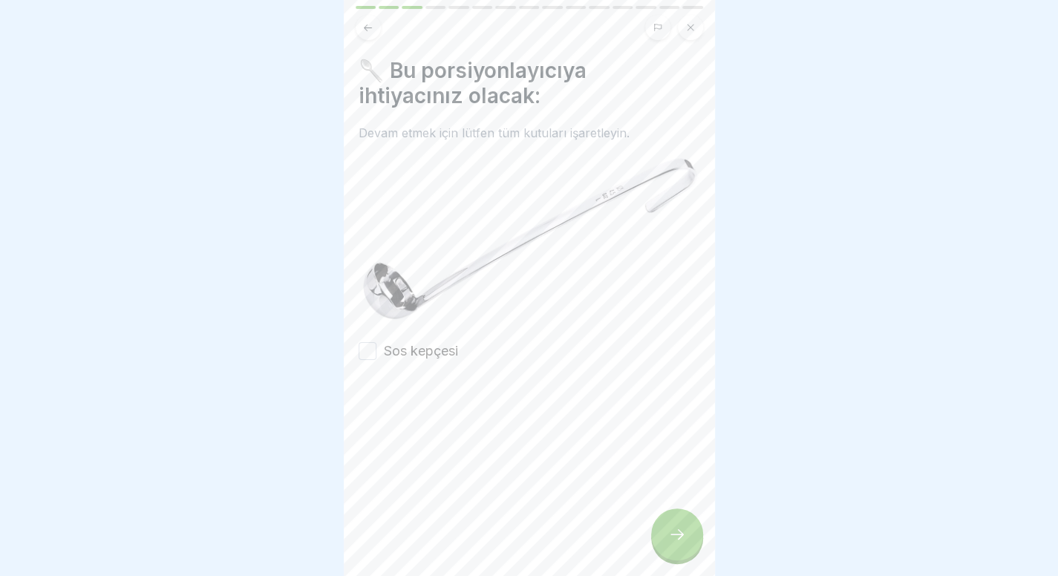
click at [379, 330] on div "🥄 Bu porsiyonlayıcıya ihtiyacınız olacak: Devam etmek için lütfen tüm kutuları …" at bounding box center [528, 209] width 341 height 303
click at [364, 357] on div "🥄 Bu porsiyonlayıcıya ihtiyacınız olacak: Devam etmek için lütfen tüm kutuları …" at bounding box center [529, 288] width 371 height 576
click at [364, 361] on div at bounding box center [528, 405] width 341 height 89
click at [373, 343] on button "Sos kepçesi" at bounding box center [367, 351] width 18 height 18
click at [684, 560] on div at bounding box center [677, 534] width 52 height 52
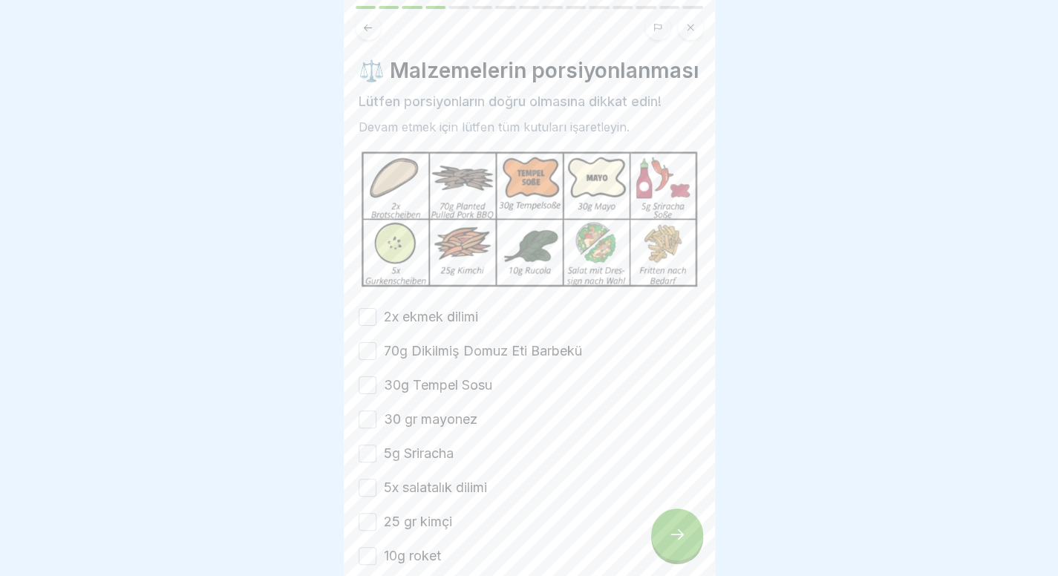
click at [453, 327] on label "2x ekmek dilimi" at bounding box center [431, 316] width 94 height 19
click at [376, 326] on button "2x ekmek dilimi" at bounding box center [367, 317] width 18 height 18
click at [453, 358] on font "70g Dikilmiş Domuz Eti Barbekü" at bounding box center [483, 351] width 198 height 16
click at [376, 360] on button "70g Dikilmiş Domuz Eti Barbekü" at bounding box center [367, 351] width 18 height 18
click at [441, 393] on div "2x ekmek dilimi 70g Dikilmiş Domuz Eti Barbekü 30g Tempel Sosu 30 gr mayonez 5g…" at bounding box center [528, 470] width 341 height 327
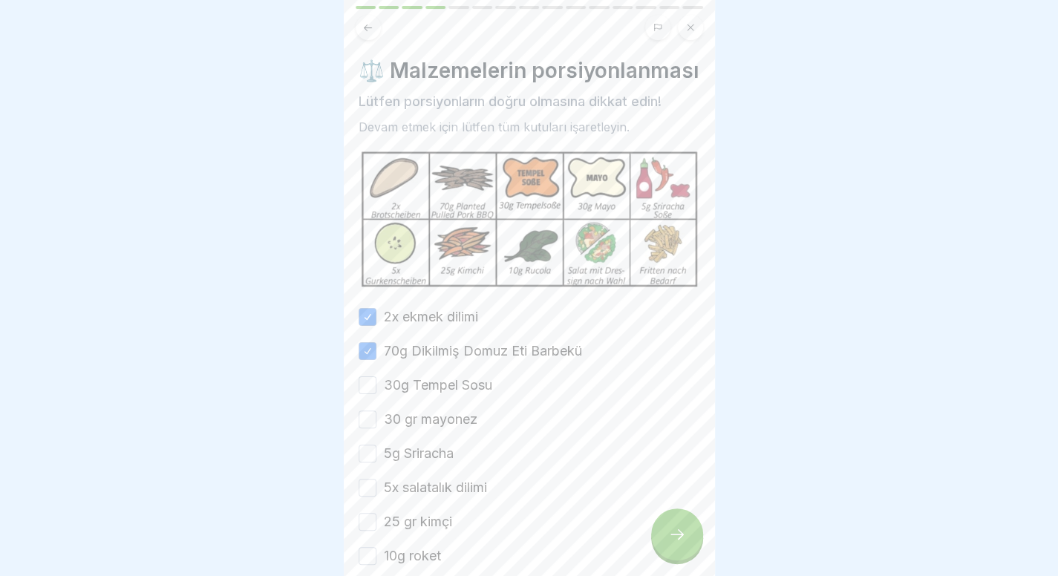
click at [439, 393] on font "30g Tempel Sosu" at bounding box center [438, 385] width 108 height 16
click at [376, 394] on button "30g Tempel Sosu" at bounding box center [367, 385] width 18 height 18
click at [436, 427] on font "30 gr mayonez" at bounding box center [431, 419] width 94 height 16
click at [376, 428] on button "30 gr mayonez" at bounding box center [367, 419] width 18 height 18
click at [428, 461] on font "5g Sriracha" at bounding box center [419, 453] width 70 height 16
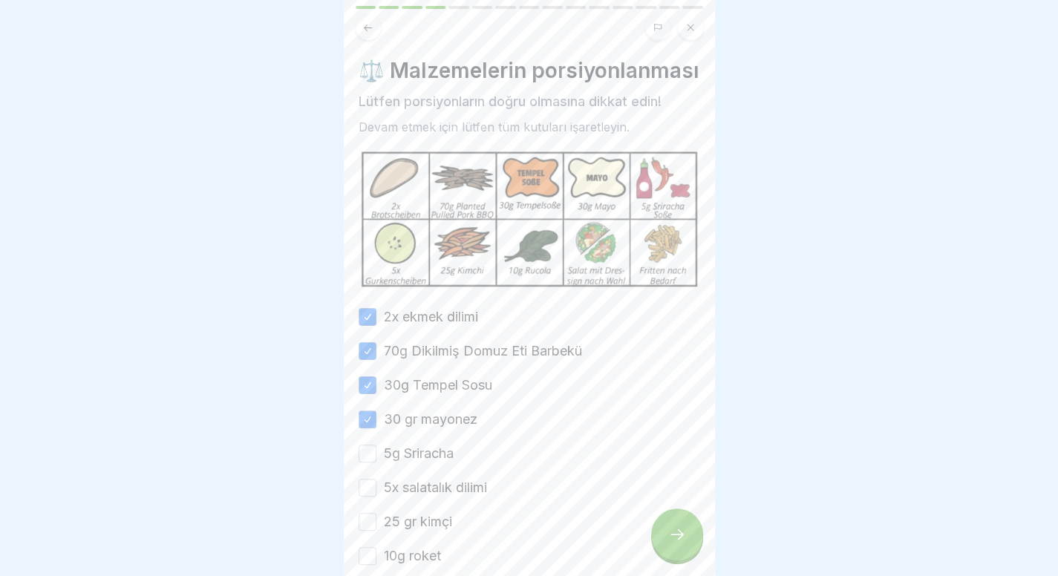
click at [376, 462] on button "5g Sriracha" at bounding box center [367, 454] width 18 height 18
click at [426, 495] on font "5x salatalık dilimi" at bounding box center [435, 487] width 103 height 16
click at [376, 497] on button "5x salatalık dilimi" at bounding box center [367, 488] width 18 height 18
click at [422, 529] on font "25 gr kimçi" at bounding box center [418, 522] width 68 height 16
click at [376, 531] on button "25 gr kimçi" at bounding box center [367, 522] width 18 height 18
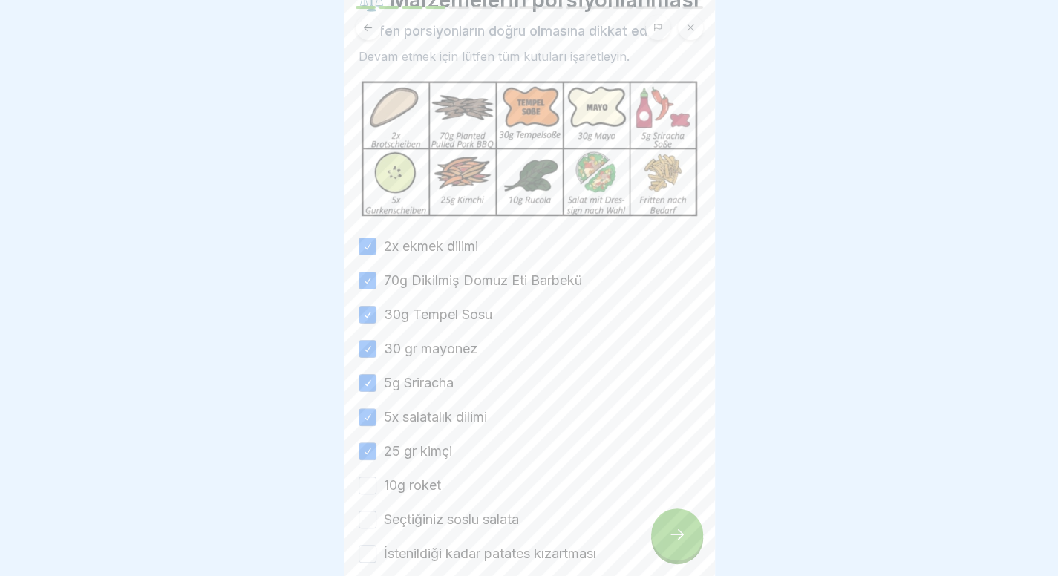
scroll to position [76, 0]
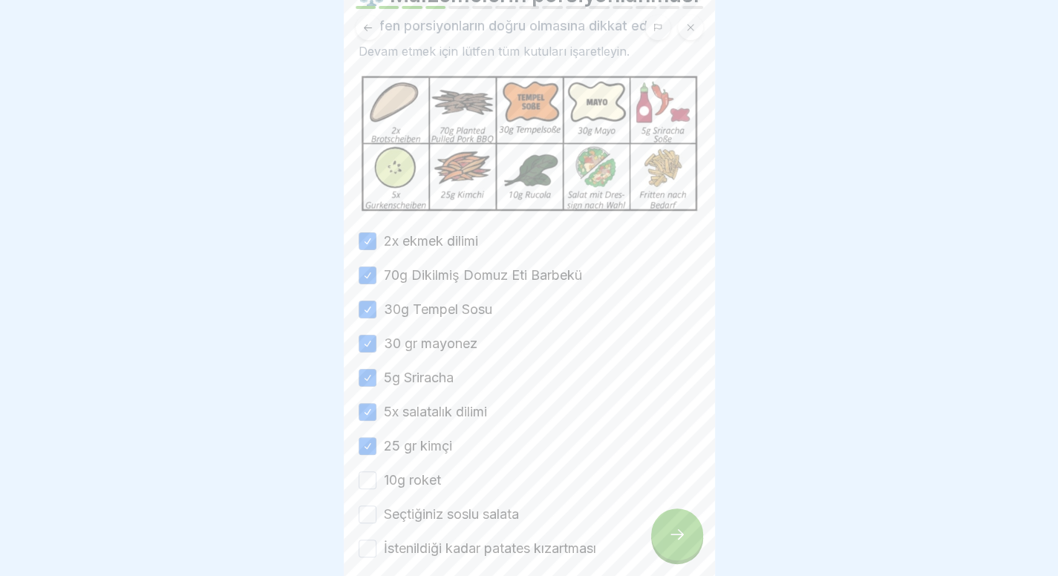
click at [420, 488] on font "10g roket" at bounding box center [412, 480] width 57 height 16
click at [376, 489] on button "10g roket" at bounding box center [367, 480] width 18 height 18
click at [424, 522] on font "Seçtiğiniz soslu salata" at bounding box center [451, 514] width 135 height 16
click at [376, 523] on button "Seçtiğiniz soslu salata" at bounding box center [367, 514] width 18 height 18
click at [425, 556] on font "İstenildiği kadar patates kızartması" at bounding box center [490, 548] width 212 height 16
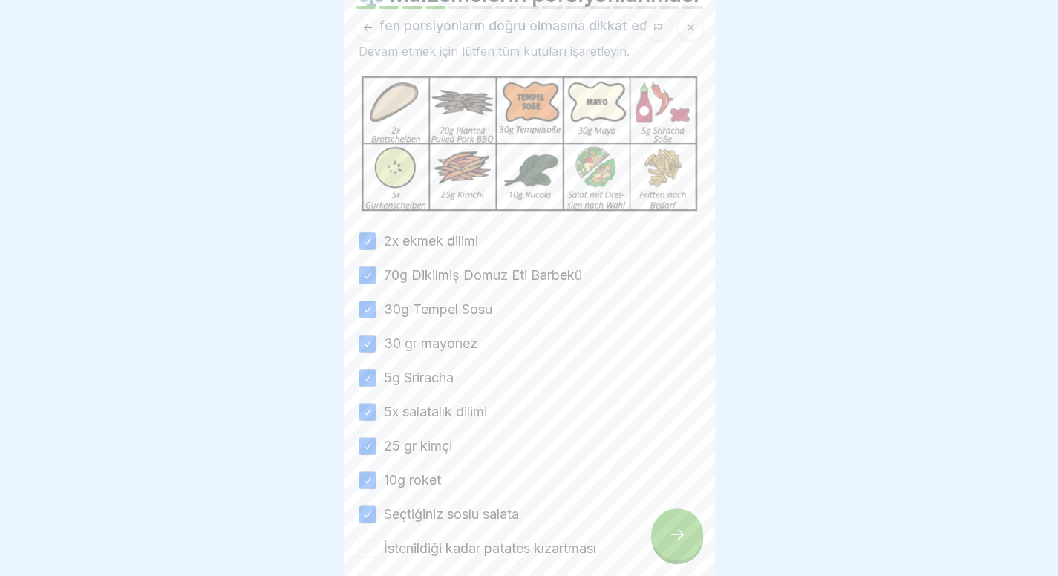
click at [376, 557] on button "İstenildiği kadar patates kızartması" at bounding box center [367, 549] width 18 height 18
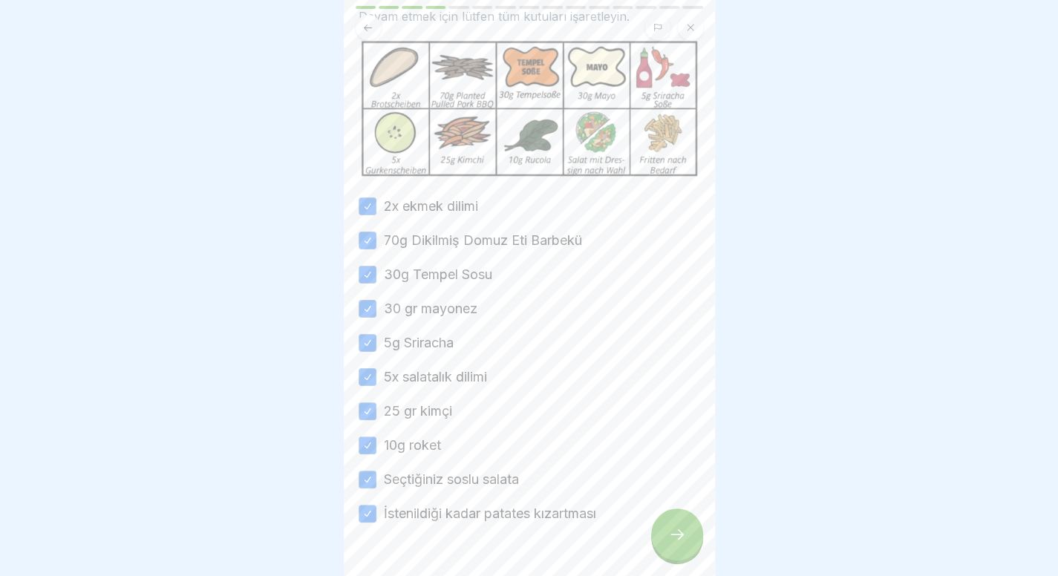
scroll to position [114, 0]
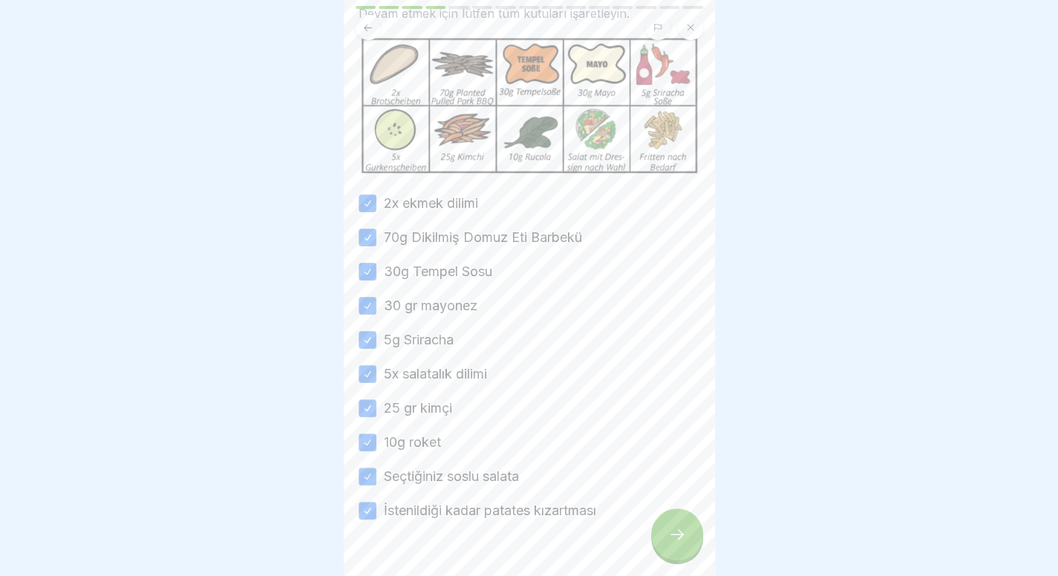
type button "on"
click at [687, 554] on div at bounding box center [677, 534] width 52 height 52
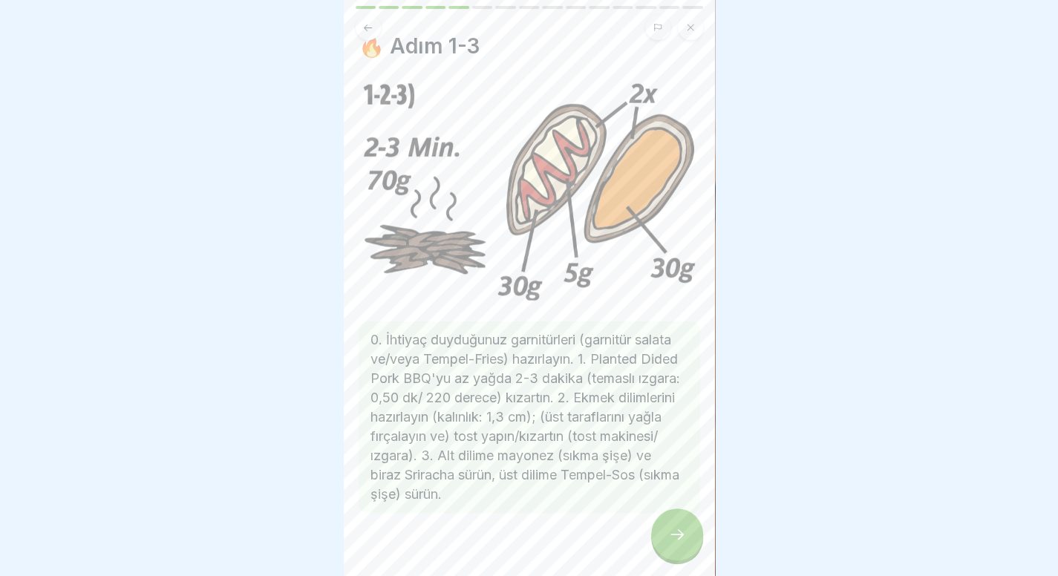
scroll to position [27, 0]
click at [664, 537] on div at bounding box center [677, 534] width 52 height 52
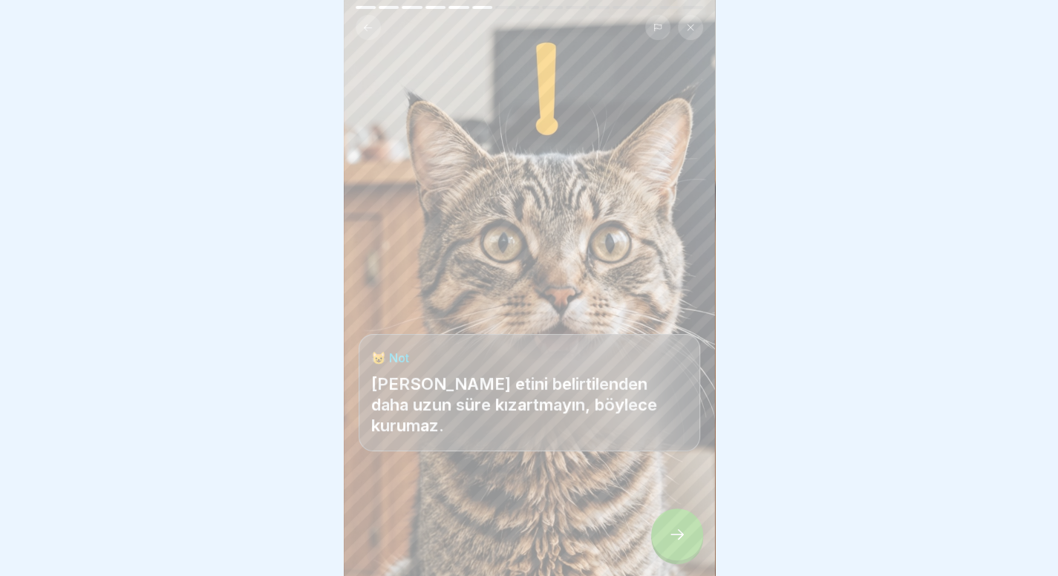
click at [664, 537] on div at bounding box center [677, 534] width 52 height 52
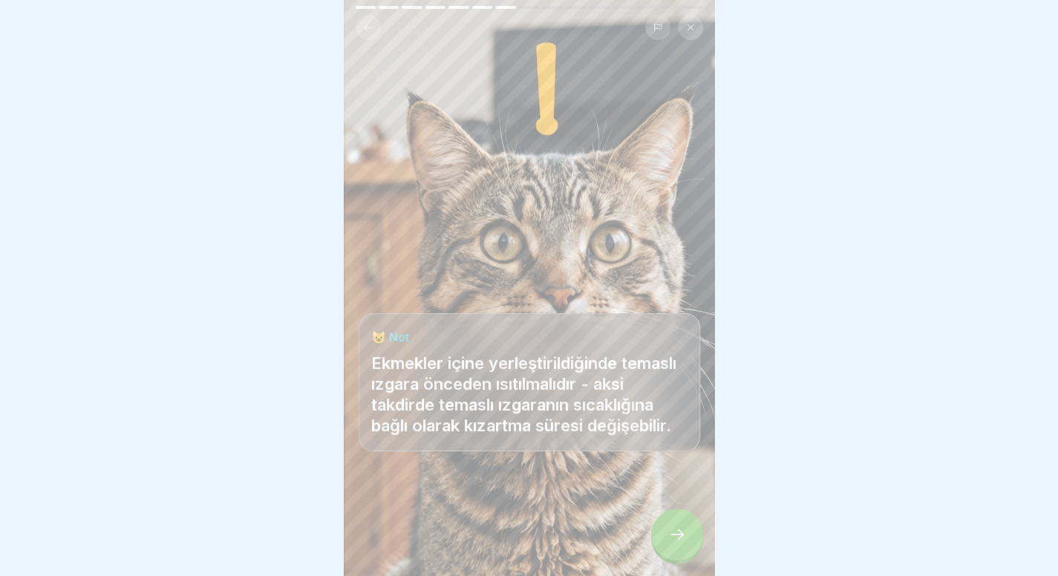
click at [664, 537] on div at bounding box center [677, 534] width 52 height 52
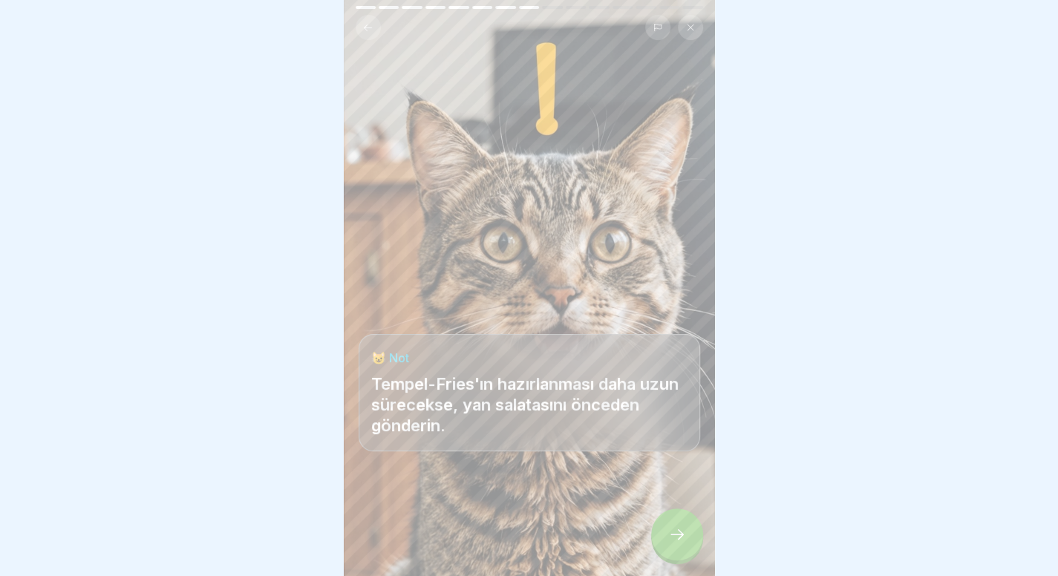
click at [664, 537] on div at bounding box center [677, 534] width 52 height 52
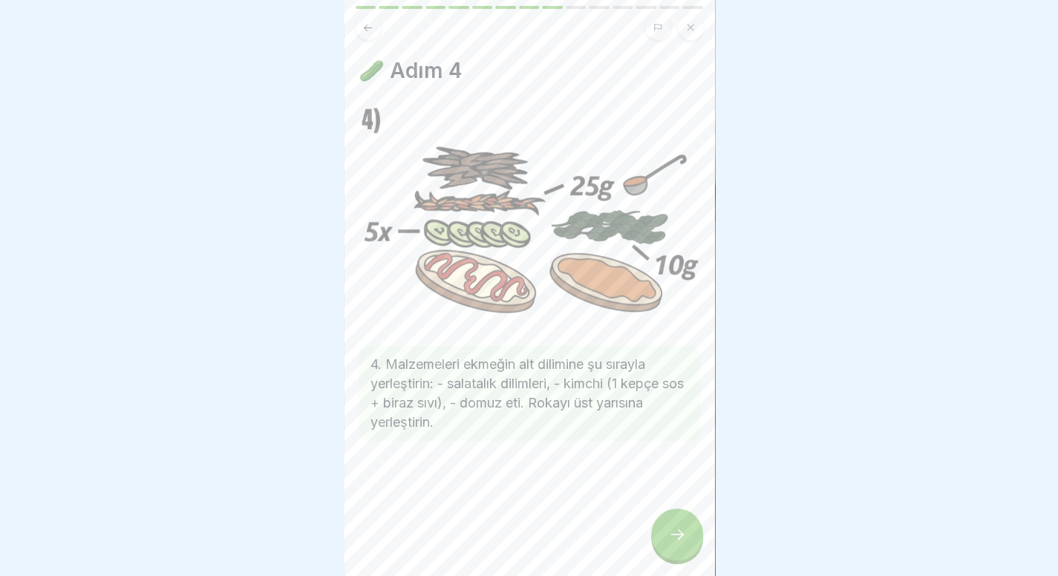
click at [664, 537] on div at bounding box center [677, 534] width 52 height 52
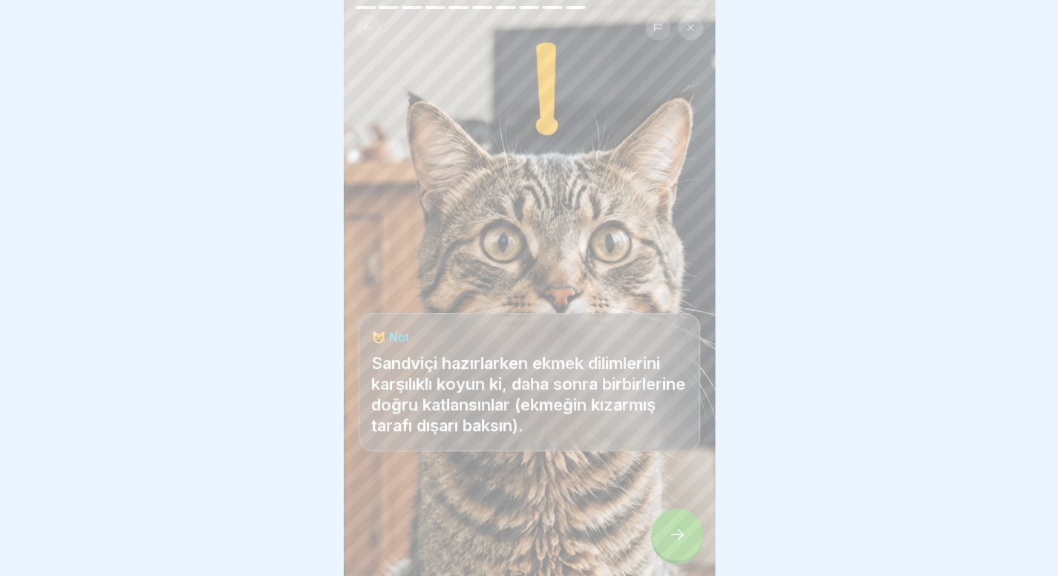
click at [664, 537] on div at bounding box center [677, 534] width 52 height 52
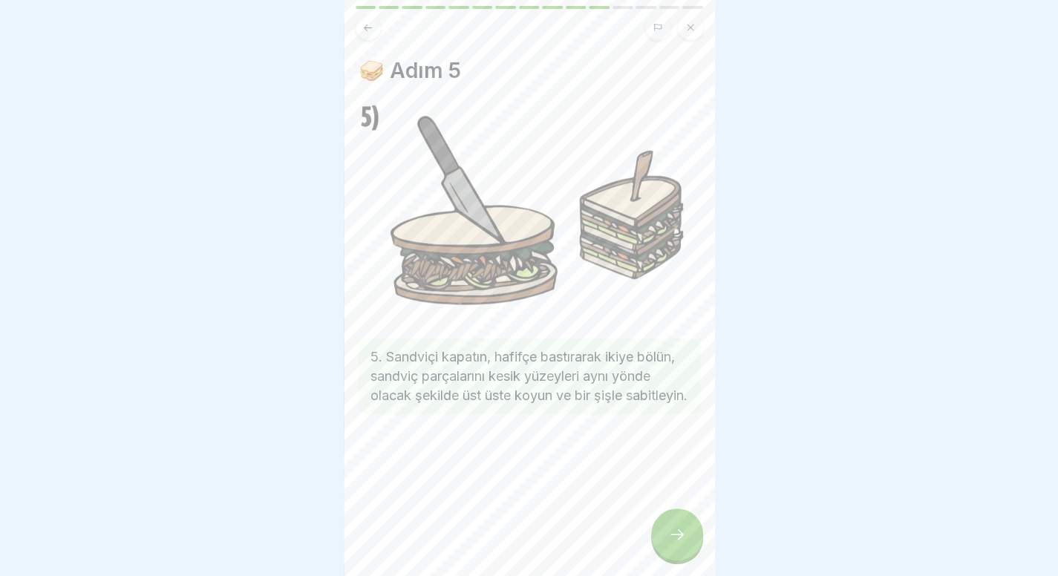
click at [664, 537] on div at bounding box center [677, 534] width 52 height 52
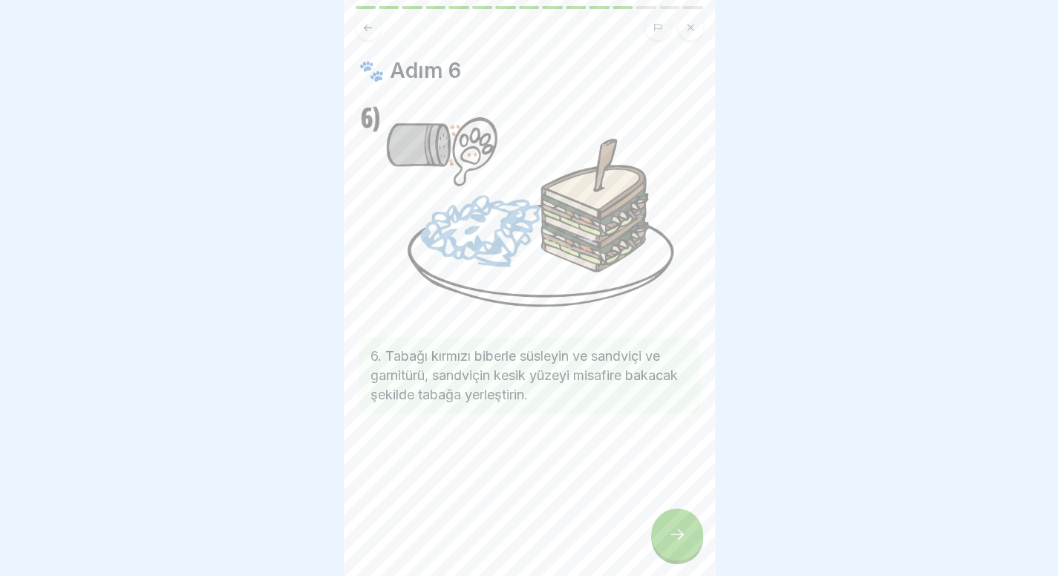
click at [667, 540] on div at bounding box center [677, 534] width 52 height 52
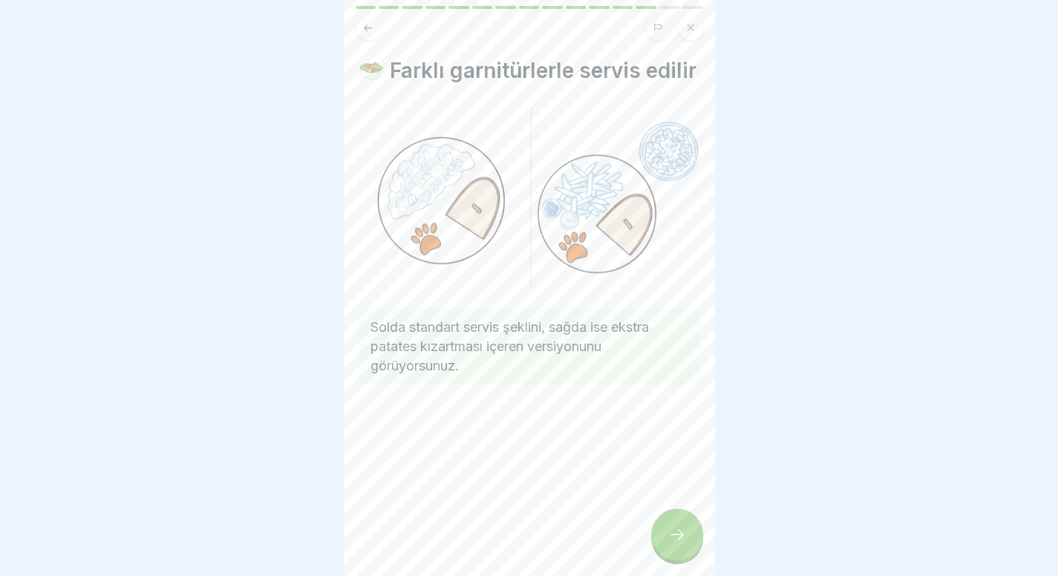
click at [667, 540] on div at bounding box center [677, 534] width 52 height 52
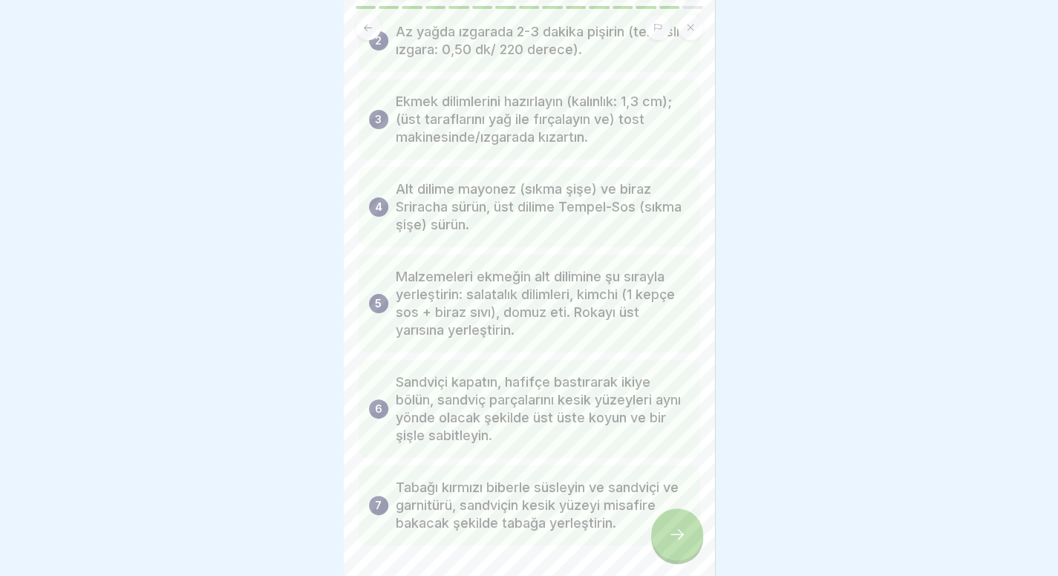
scroll to position [163, 0]
click at [691, 541] on div at bounding box center [677, 534] width 52 height 52
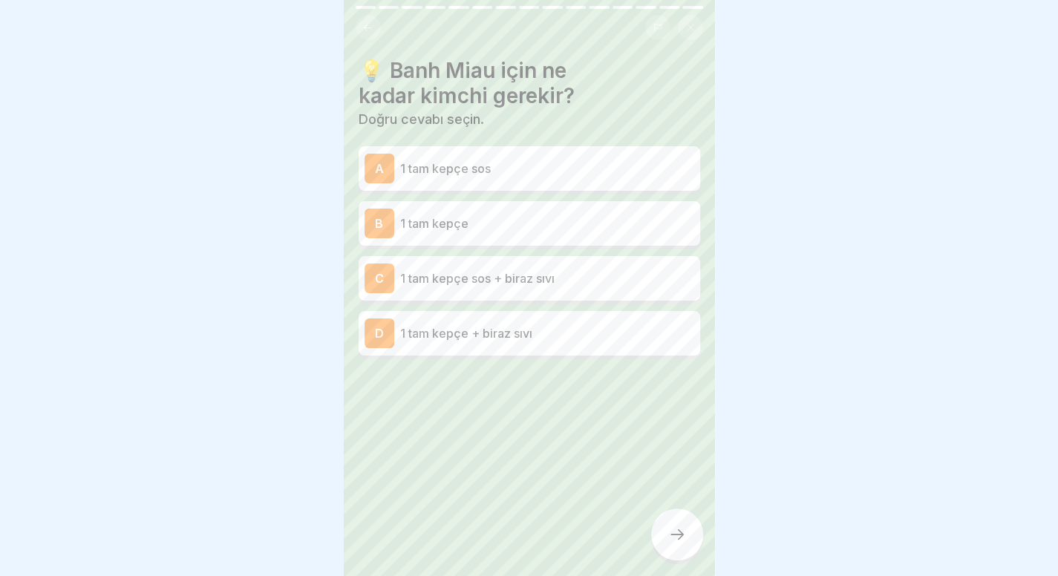
click at [520, 500] on div "💡 Banh Miau için ne kadar kimchi gerekir? Doğru cevabı seçin. A 1 tam kepçe sos…" at bounding box center [529, 288] width 371 height 576
click at [900, 348] on div at bounding box center [529, 288] width 1058 height 576
click at [576, 273] on p "1 tam kepçe sos + biraz sıvı" at bounding box center [547, 278] width 294 height 18
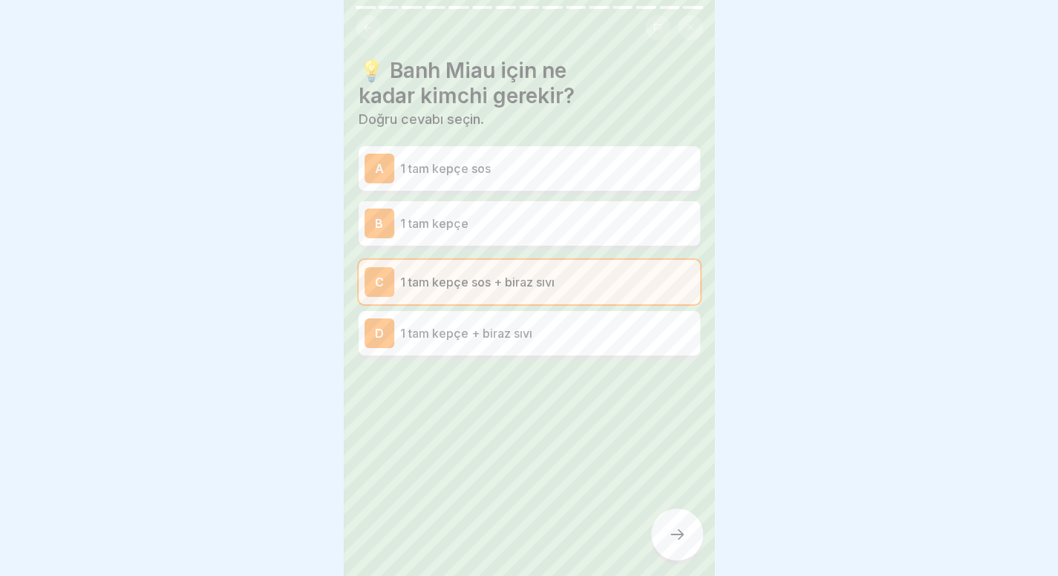
click at [674, 543] on icon at bounding box center [677, 534] width 18 height 18
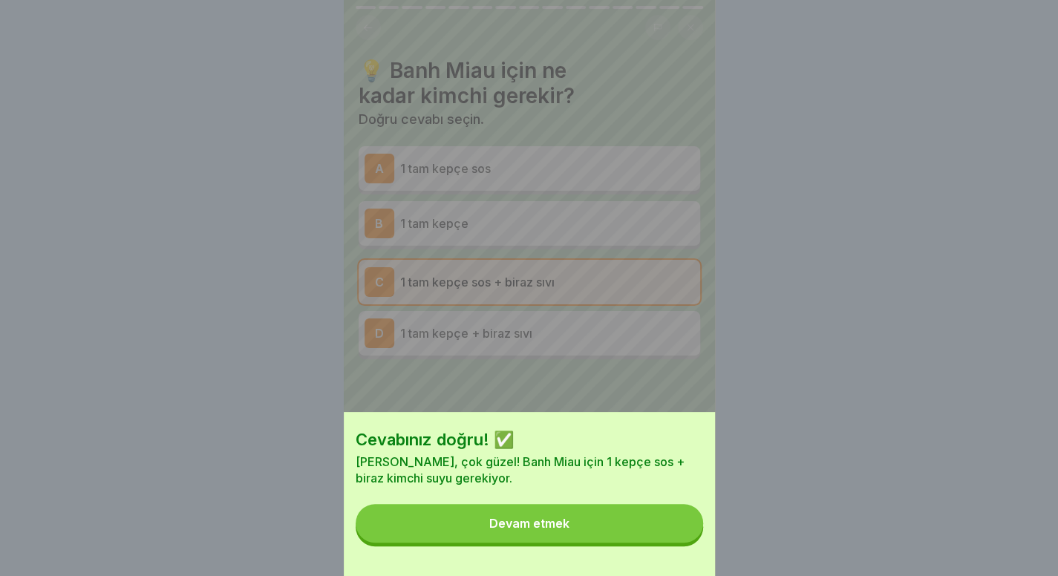
click at [674, 543] on button "Devam etmek" at bounding box center [529, 523] width 347 height 39
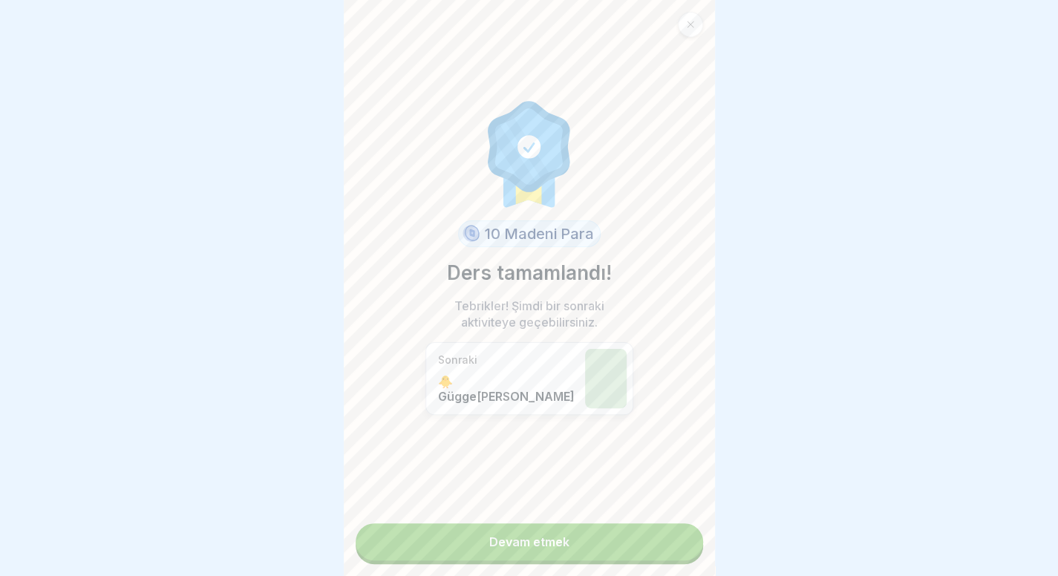
click at [674, 546] on link "Devam etmek" at bounding box center [529, 541] width 347 height 37
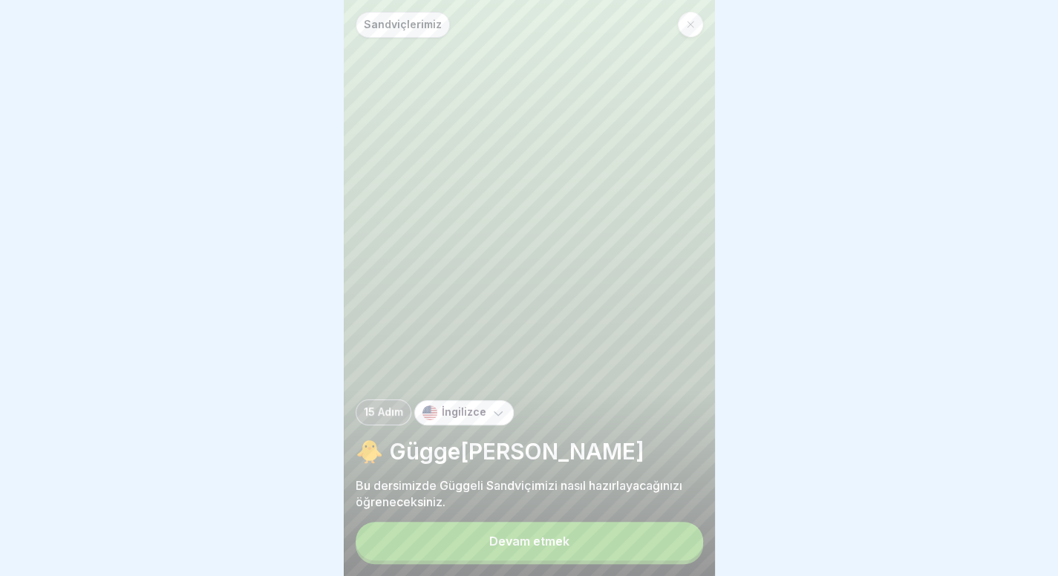
click at [466, 546] on button "Devam etmek" at bounding box center [529, 541] width 347 height 39
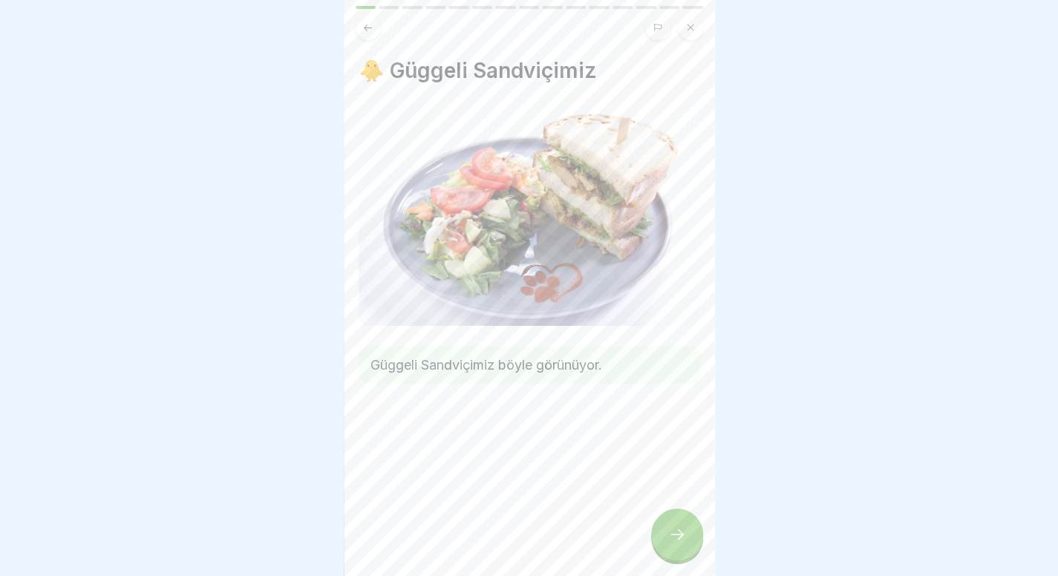
click at [669, 543] on icon at bounding box center [677, 534] width 18 height 18
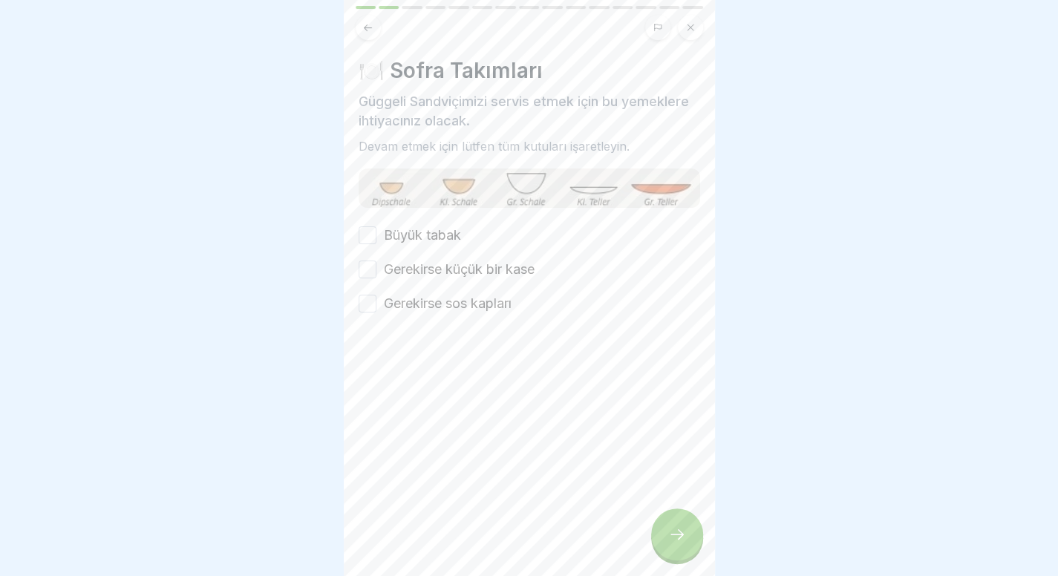
click at [669, 543] on icon at bounding box center [677, 534] width 18 height 18
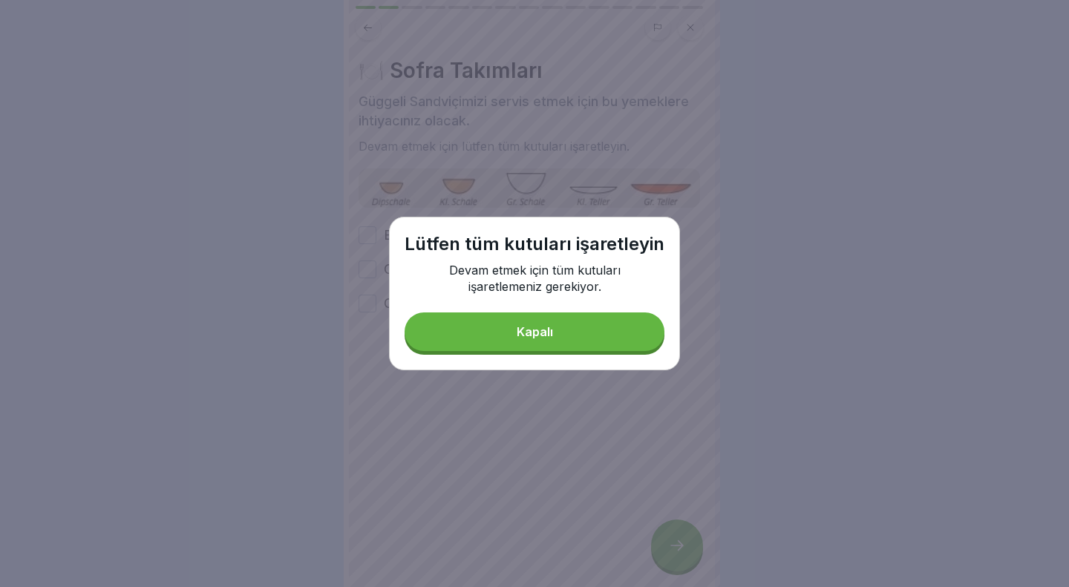
click at [532, 330] on font "Kapalı" at bounding box center [535, 331] width 36 height 15
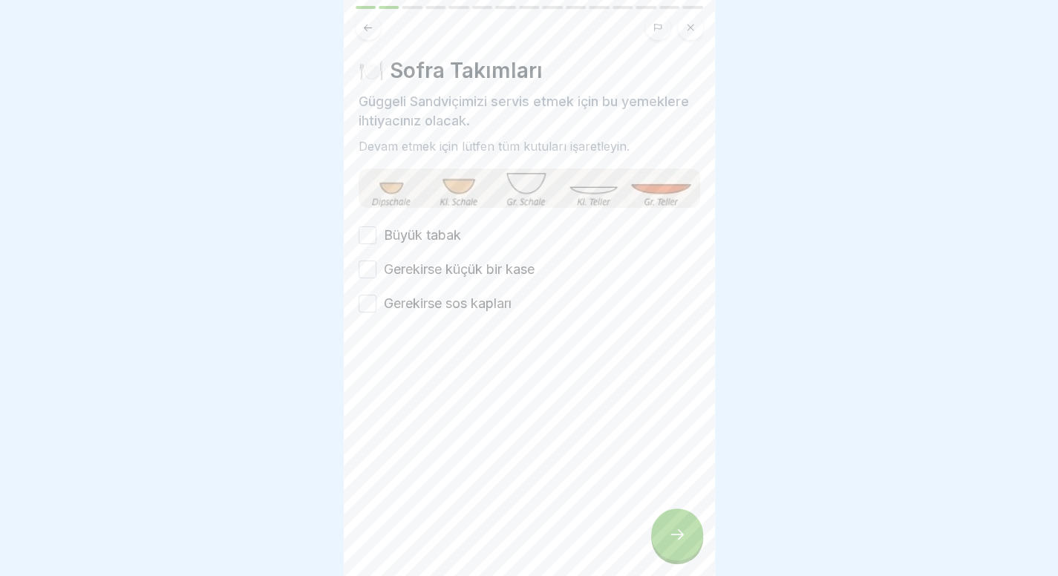
click at [408, 272] on font "Gerekirse küçük bir kase" at bounding box center [459, 269] width 151 height 16
click at [376, 272] on button "Gerekirse küçük bir kase" at bounding box center [367, 270] width 18 height 18
click at [408, 310] on font "Gerekirse sos kapları" at bounding box center [448, 303] width 128 height 16
click at [376, 310] on button "Gerekirse sos kapları" at bounding box center [367, 304] width 18 height 18
click at [448, 227] on font "Büyük tabak" at bounding box center [422, 235] width 77 height 16
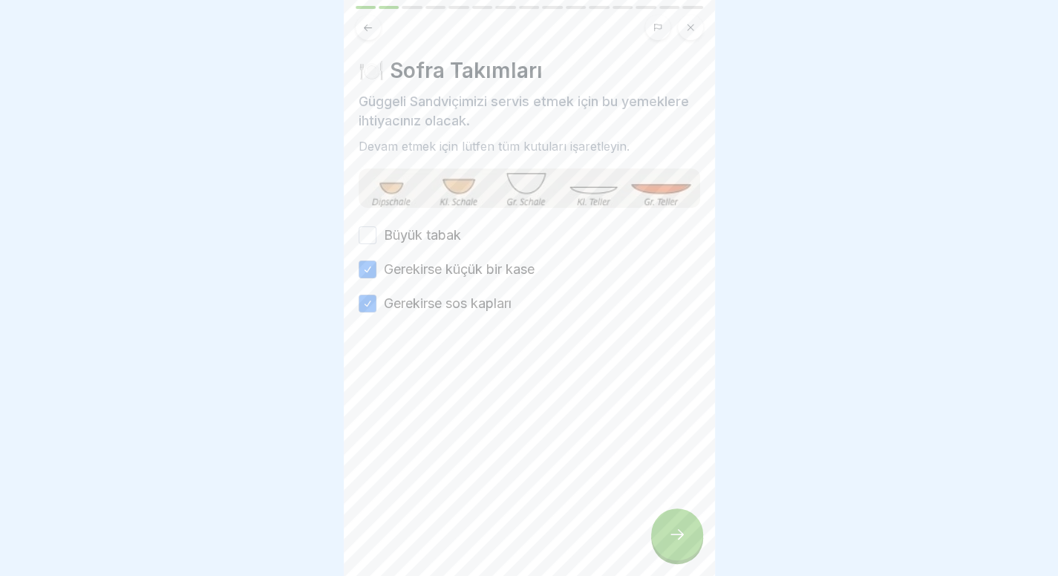
click at [376, 226] on button "Büyük tabak" at bounding box center [367, 235] width 18 height 18
click at [679, 535] on div at bounding box center [677, 534] width 52 height 52
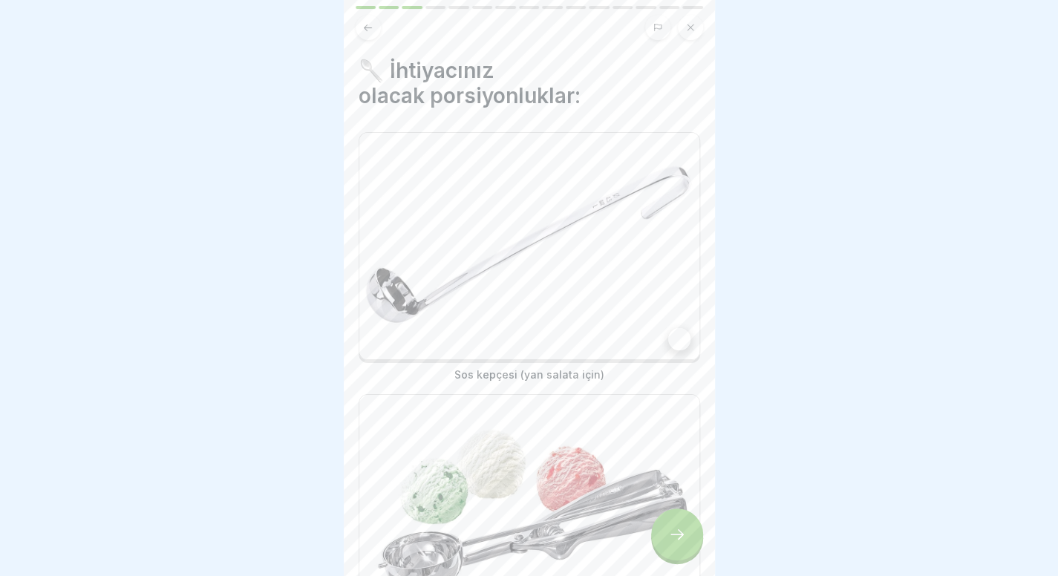
click at [577, 416] on img at bounding box center [529, 508] width 340 height 226
click at [598, 326] on img at bounding box center [529, 246] width 340 height 226
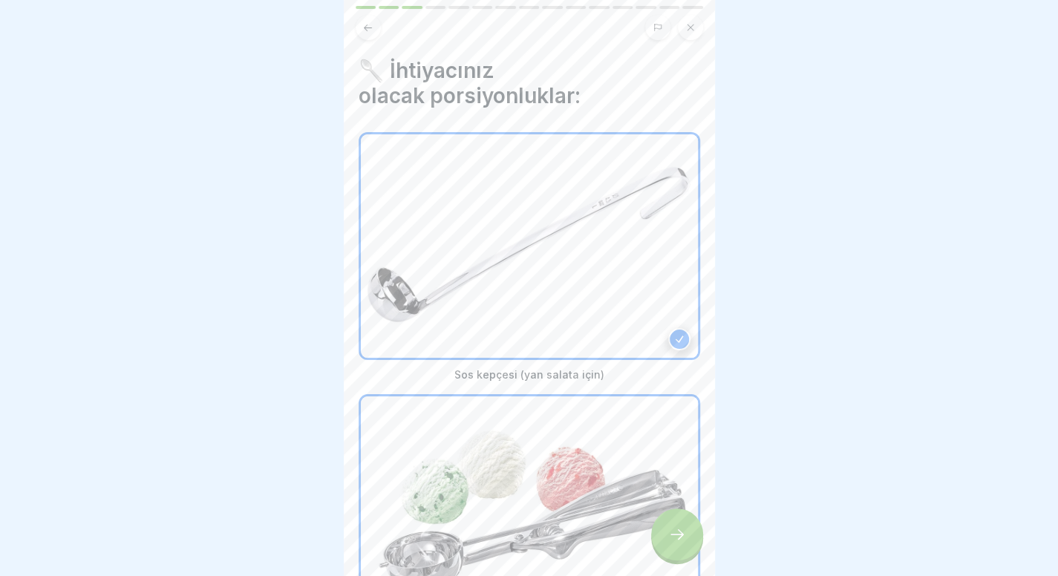
click at [676, 543] on icon at bounding box center [677, 534] width 18 height 18
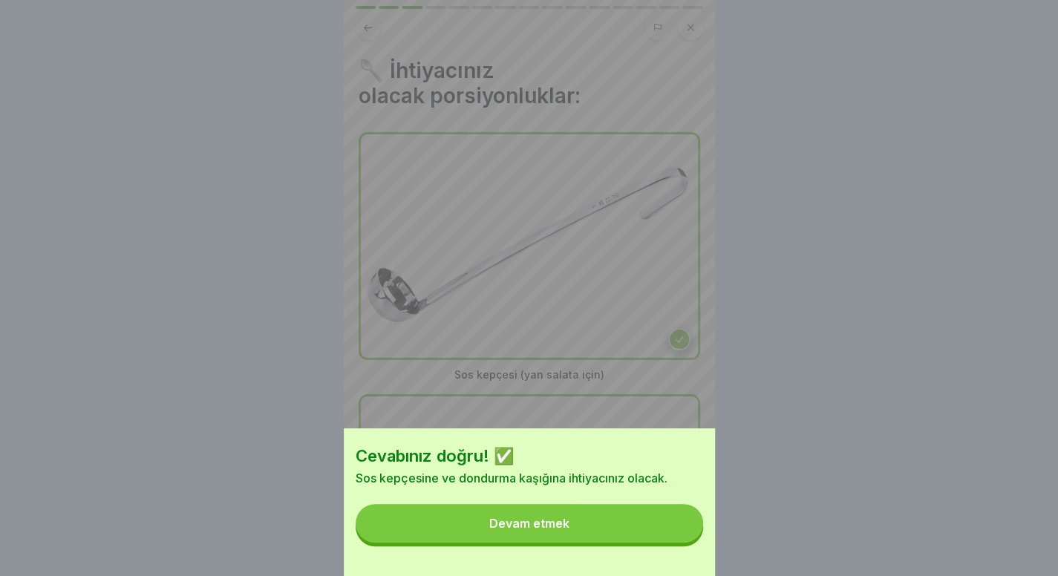
click at [676, 543] on button "Devam etmek" at bounding box center [529, 523] width 347 height 39
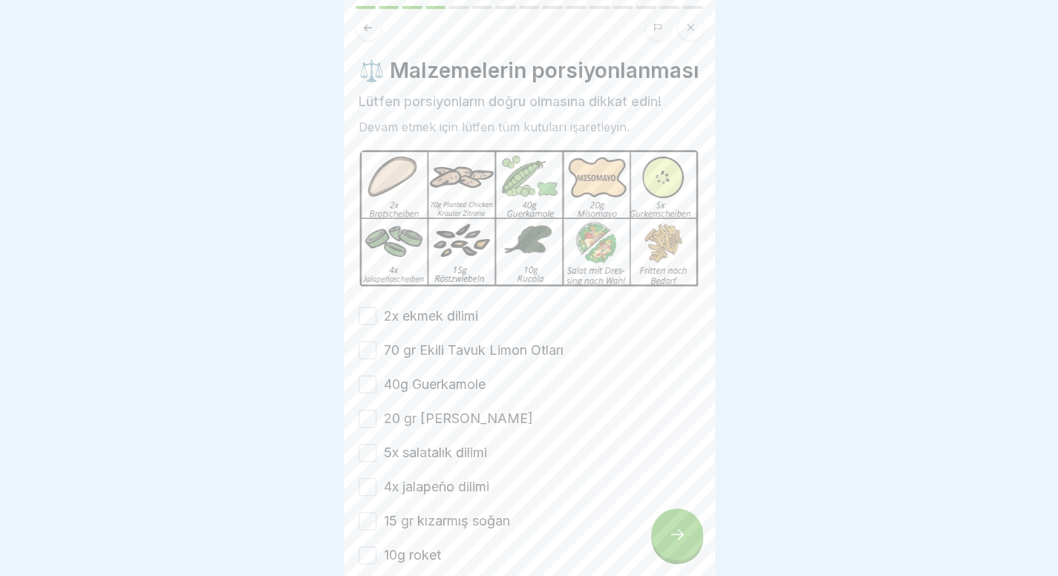
click at [423, 324] on font "2x ekmek dilimi" at bounding box center [431, 316] width 94 height 16
click at [376, 325] on button "2x ekmek dilimi" at bounding box center [367, 316] width 18 height 18
click at [425, 358] on font "70 gr Ekili Tavuk Limon Otları" at bounding box center [474, 350] width 180 height 16
click at [376, 359] on button "70 gr Ekili Tavuk Limon Otları" at bounding box center [367, 350] width 18 height 18
click at [425, 392] on font "40g Guerkamole" at bounding box center [435, 384] width 102 height 16
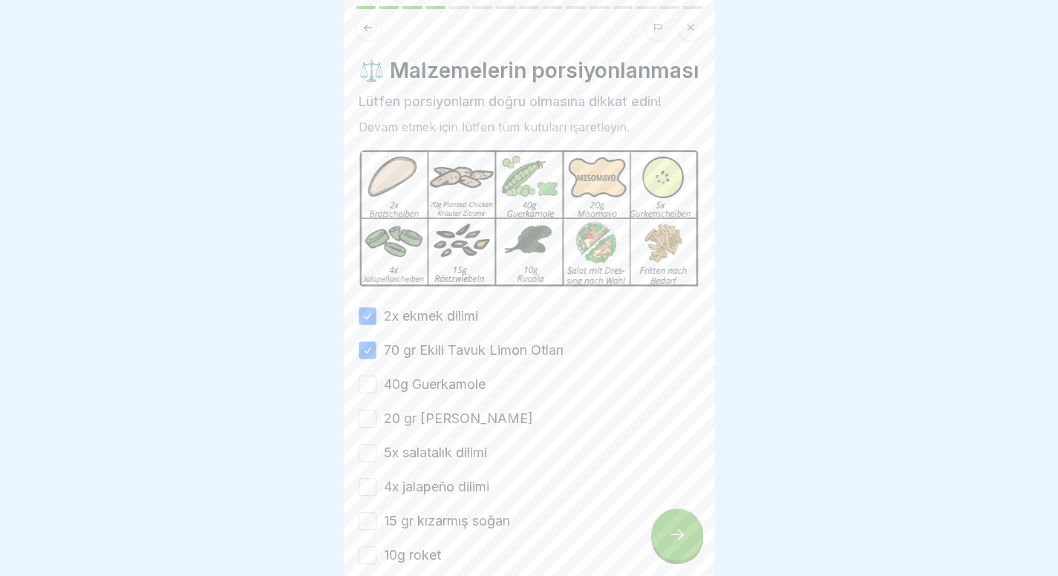
click at [376, 393] on button "40g Guerkamole" at bounding box center [367, 385] width 18 height 18
click at [425, 426] on font "20 gr miso mayonez" at bounding box center [458, 418] width 149 height 16
click at [376, 428] on button "20 gr miso mayonez" at bounding box center [367, 419] width 18 height 18
click at [423, 460] on font "5x salatalık dilimi" at bounding box center [435, 453] width 103 height 16
click at [376, 462] on button "5x salatalık dilimi" at bounding box center [367, 453] width 18 height 18
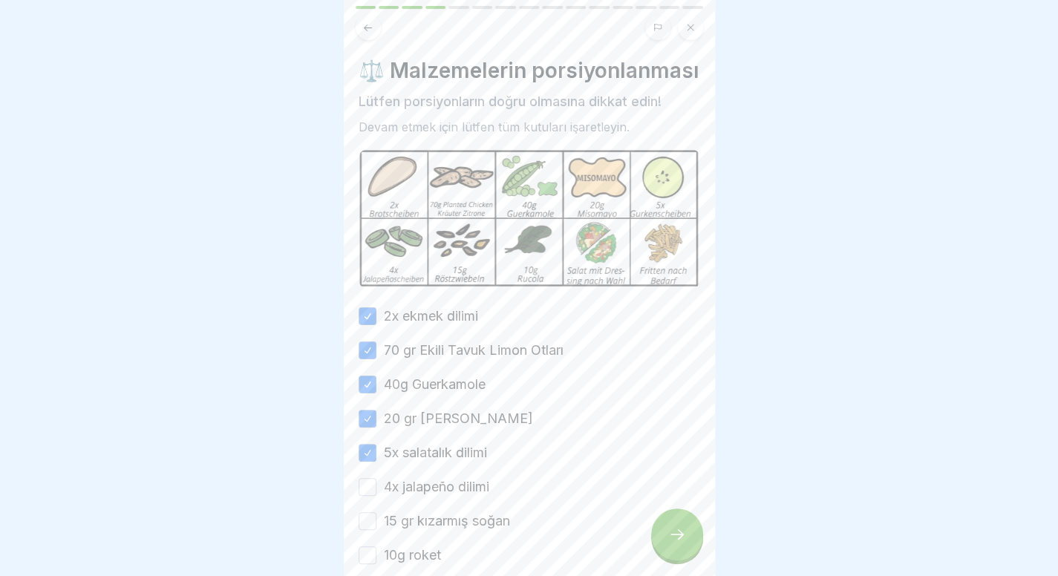
click at [421, 497] on label "4x jalapeño dilimi" at bounding box center [436, 486] width 105 height 19
click at [376, 496] on button "4x jalapeño dilimi" at bounding box center [367, 487] width 18 height 18
click at [419, 528] on font "15 gr kızarmış soğan" at bounding box center [447, 521] width 126 height 16
click at [376, 530] on button "15 gr kızarmış soğan" at bounding box center [367, 521] width 18 height 18
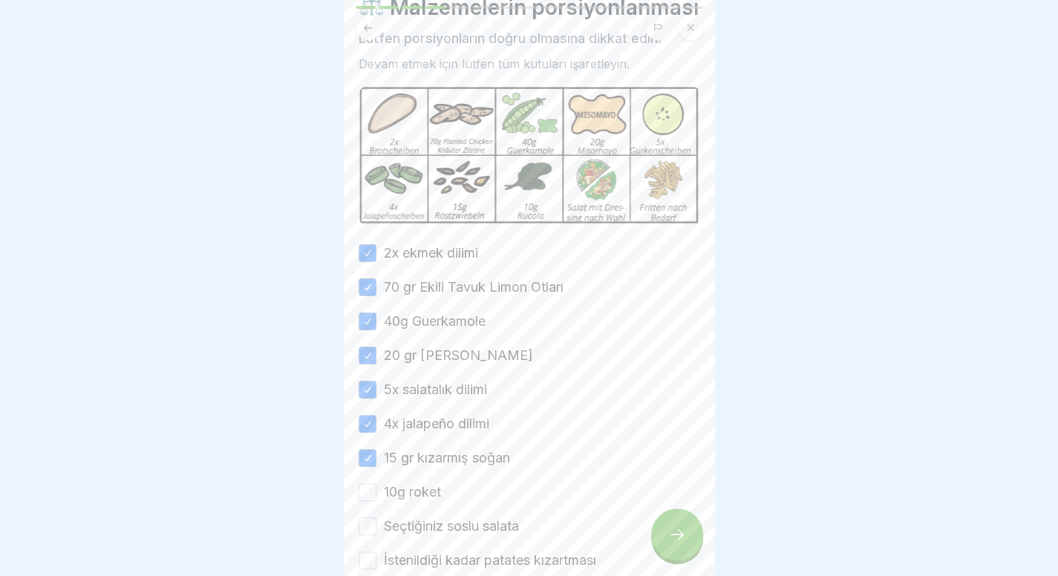
click at [423, 500] on font "10g roket" at bounding box center [412, 492] width 57 height 16
click at [376, 501] on button "10g roket" at bounding box center [367, 492] width 18 height 18
click at [423, 534] on font "Seçtiğiniz soslu salata" at bounding box center [451, 526] width 135 height 16
click at [376, 535] on button "Seçtiğiniz soslu salata" at bounding box center [367, 526] width 18 height 18
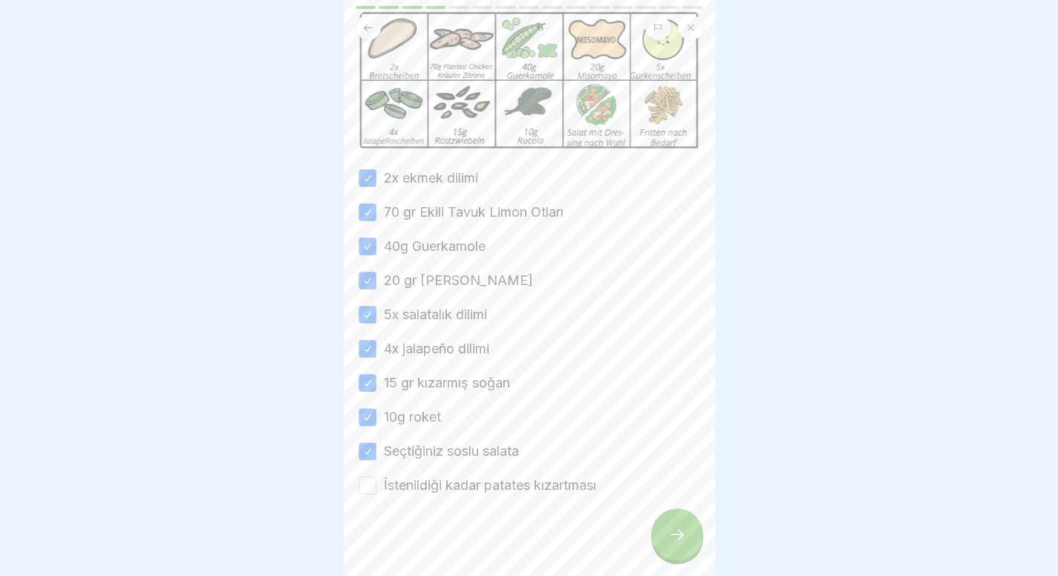
click at [438, 516] on div at bounding box center [528, 539] width 341 height 89
click at [436, 493] on font "İstenildiği kadar patates kızartması" at bounding box center [490, 485] width 212 height 16
click at [376, 494] on button "İstenildiği kadar patates kızartması" at bounding box center [367, 486] width 18 height 18
type button "on"
click at [694, 535] on div at bounding box center [677, 534] width 52 height 52
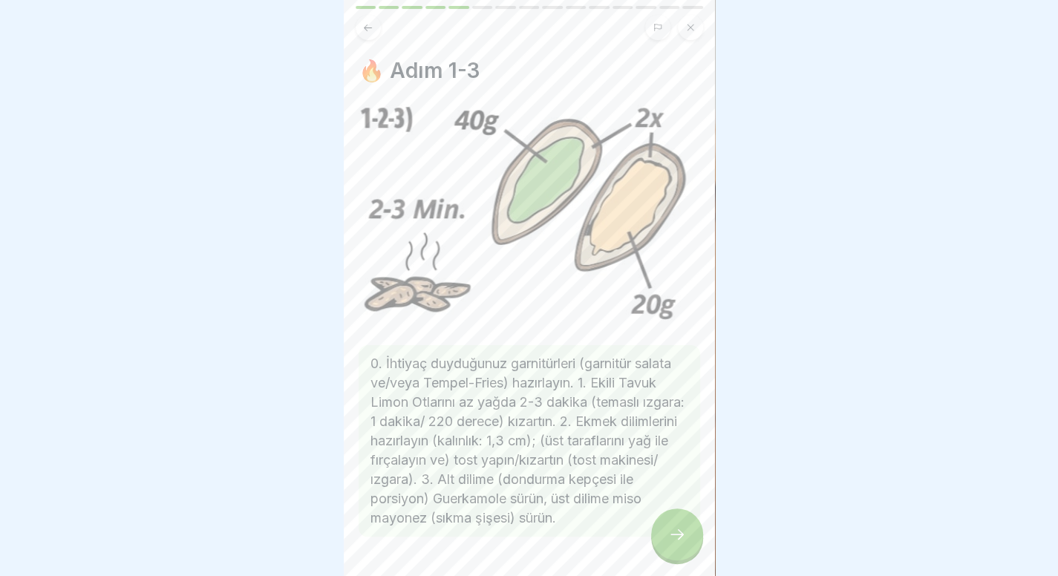
click at [576, 322] on div "0. İhtiyaç duyduğunuz garnitürleri (garnitür salata ve/veya Tempel-Fries) hazır…" at bounding box center [528, 320] width 341 height 433
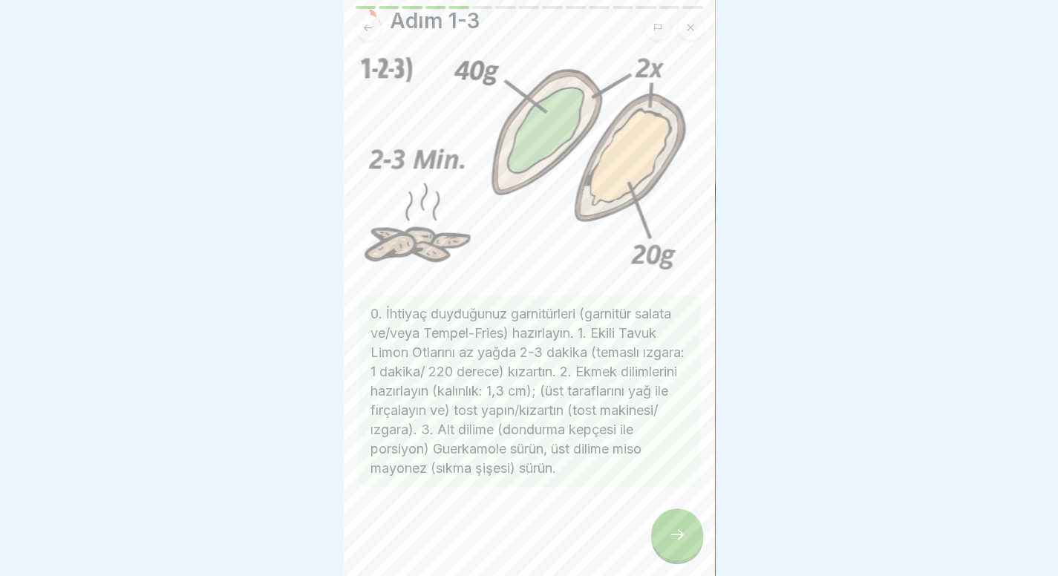
click at [655, 536] on div at bounding box center [677, 534] width 52 height 52
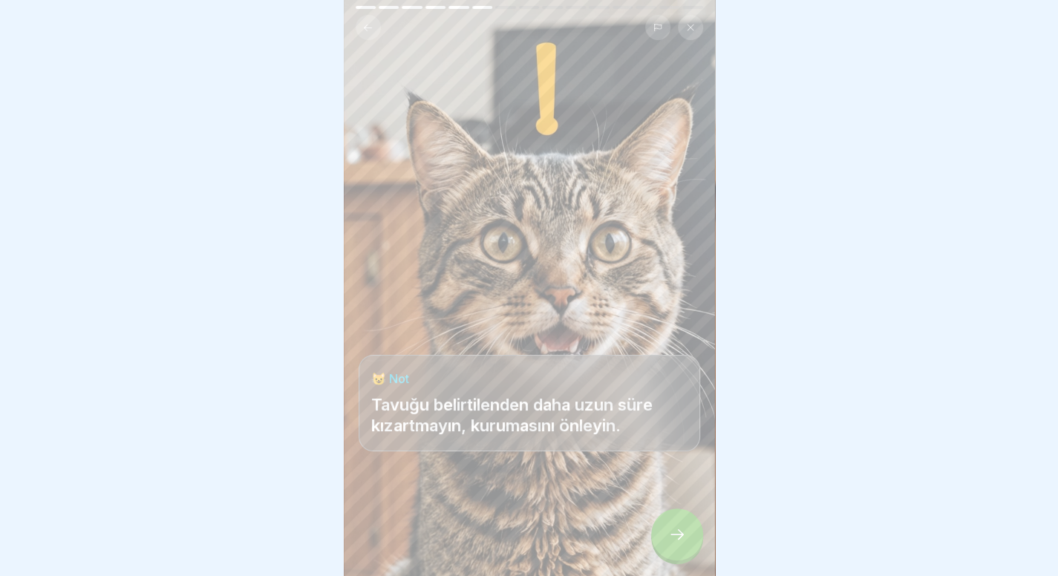
click at [664, 537] on div at bounding box center [677, 534] width 52 height 52
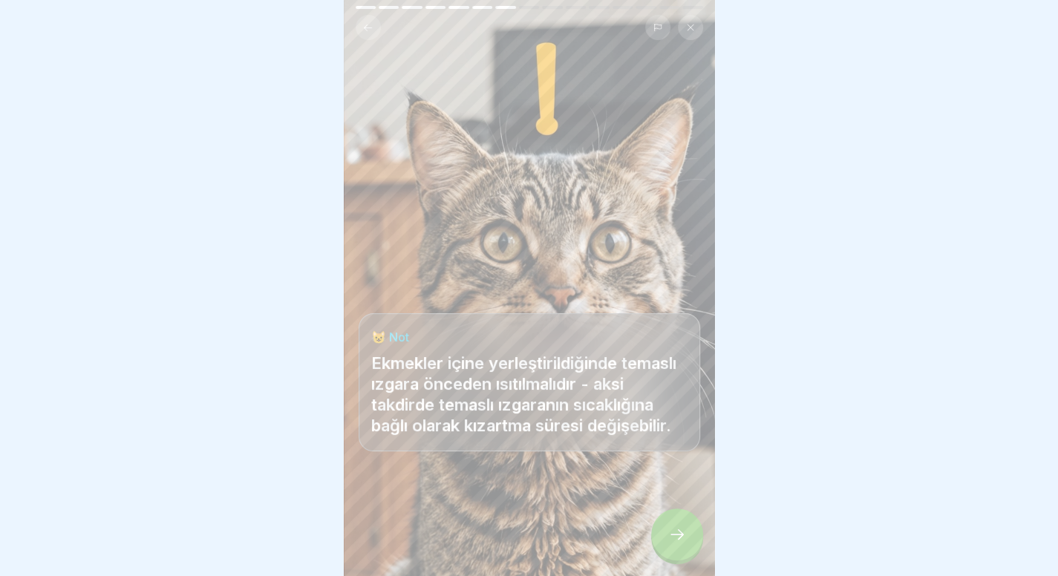
click at [664, 537] on div at bounding box center [677, 534] width 52 height 52
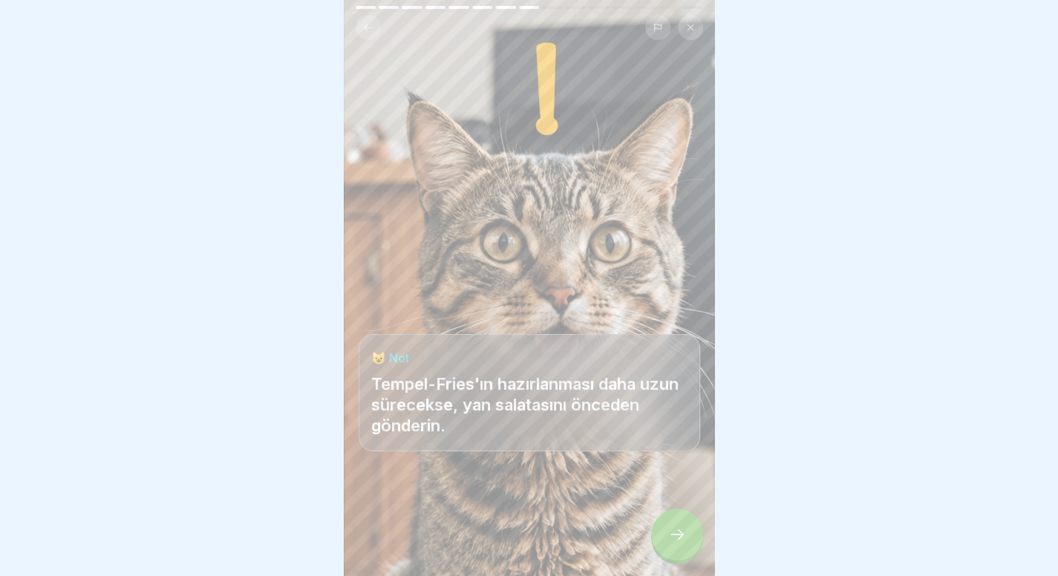
click at [664, 537] on div at bounding box center [677, 534] width 52 height 52
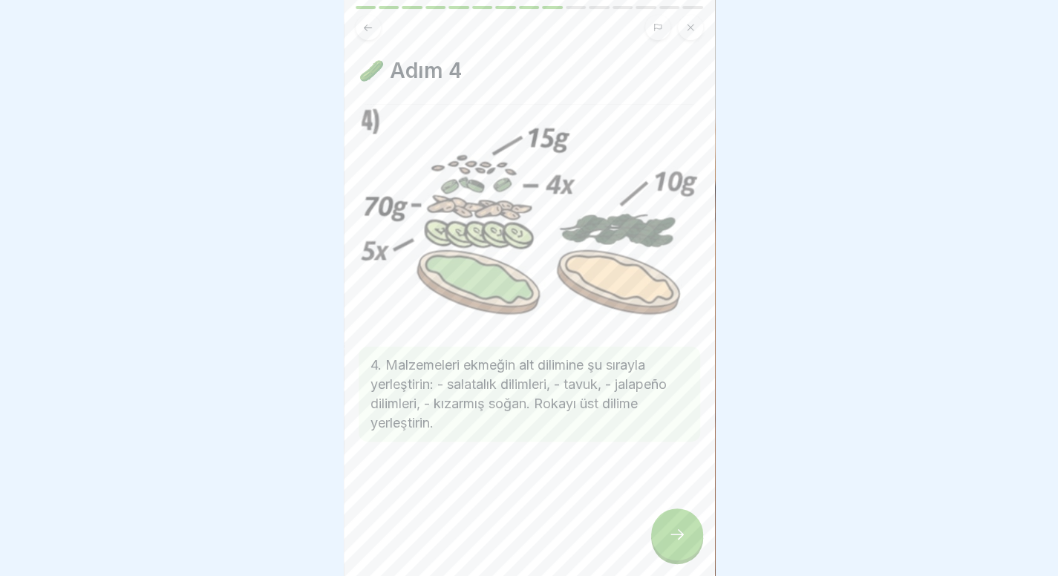
click at [664, 537] on div at bounding box center [677, 534] width 52 height 52
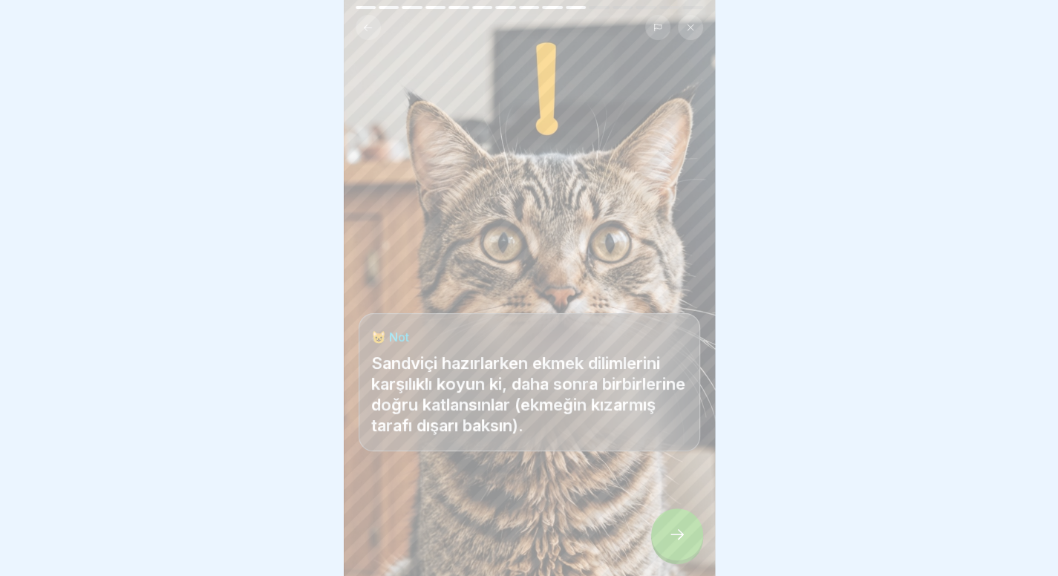
click at [664, 537] on div at bounding box center [677, 534] width 52 height 52
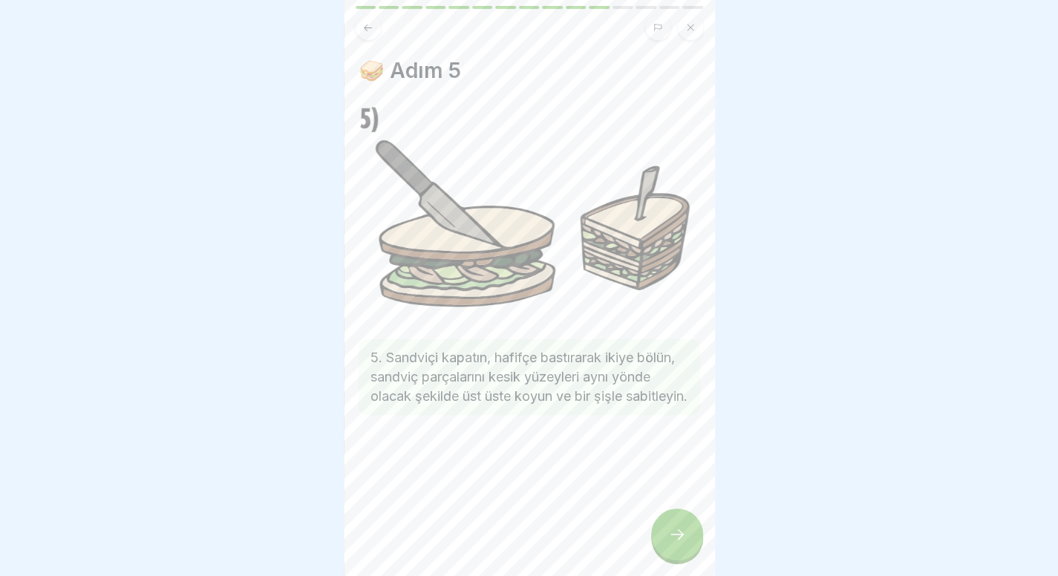
click at [664, 537] on div at bounding box center [677, 534] width 52 height 52
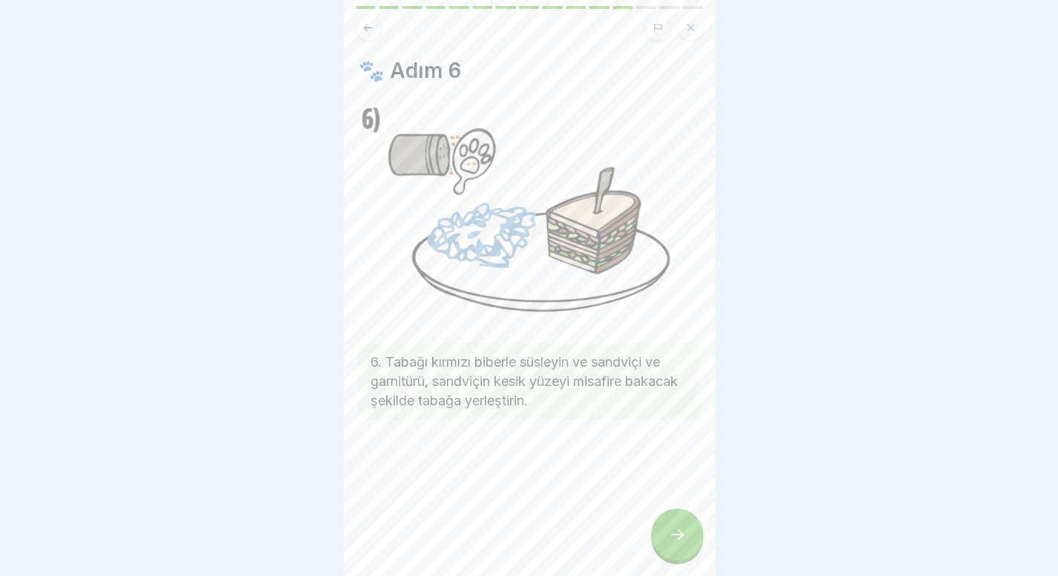
click at [664, 537] on div at bounding box center [677, 534] width 52 height 52
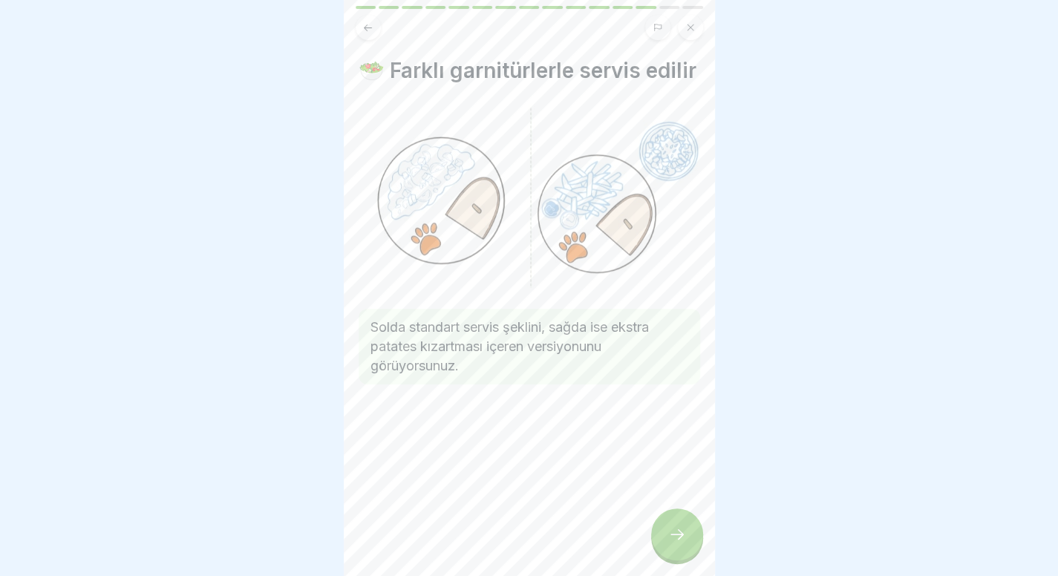
click at [664, 537] on div at bounding box center [677, 534] width 52 height 52
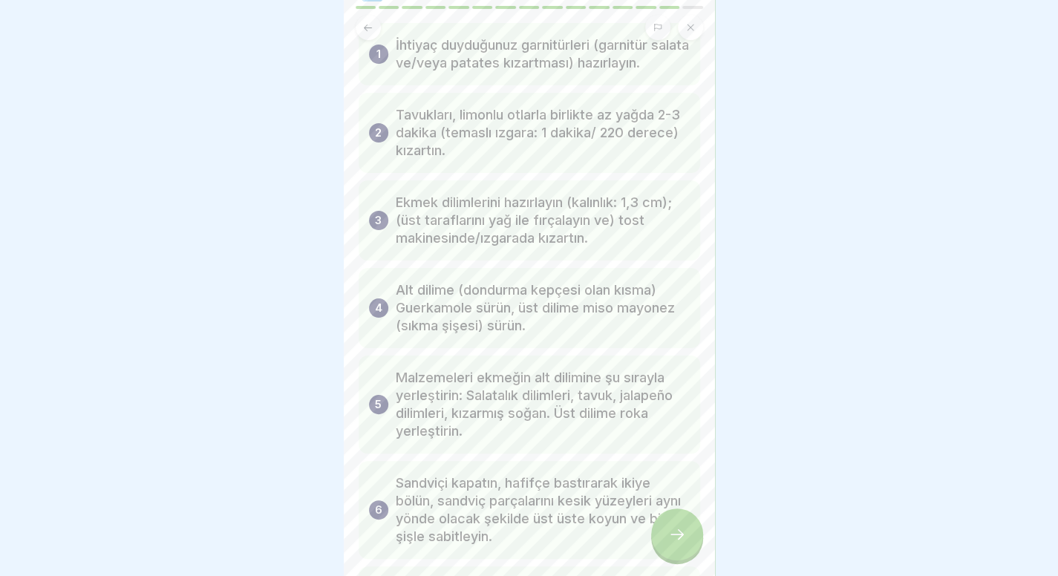
scroll to position [82, 0]
click at [672, 534] on div at bounding box center [677, 534] width 52 height 52
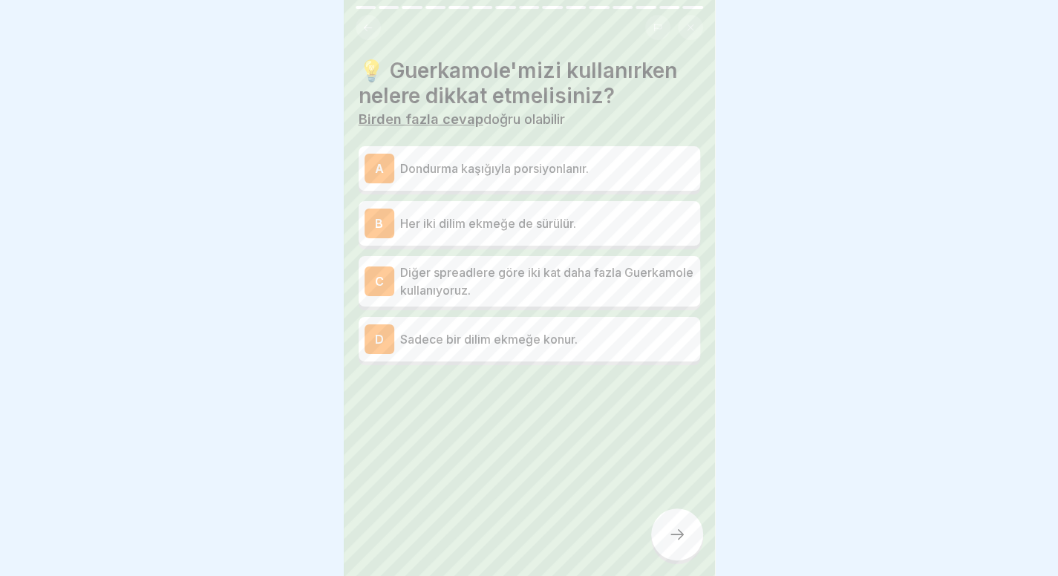
click at [621, 337] on p "Sadece bir dilim ekmeğe konur." at bounding box center [547, 339] width 294 height 18
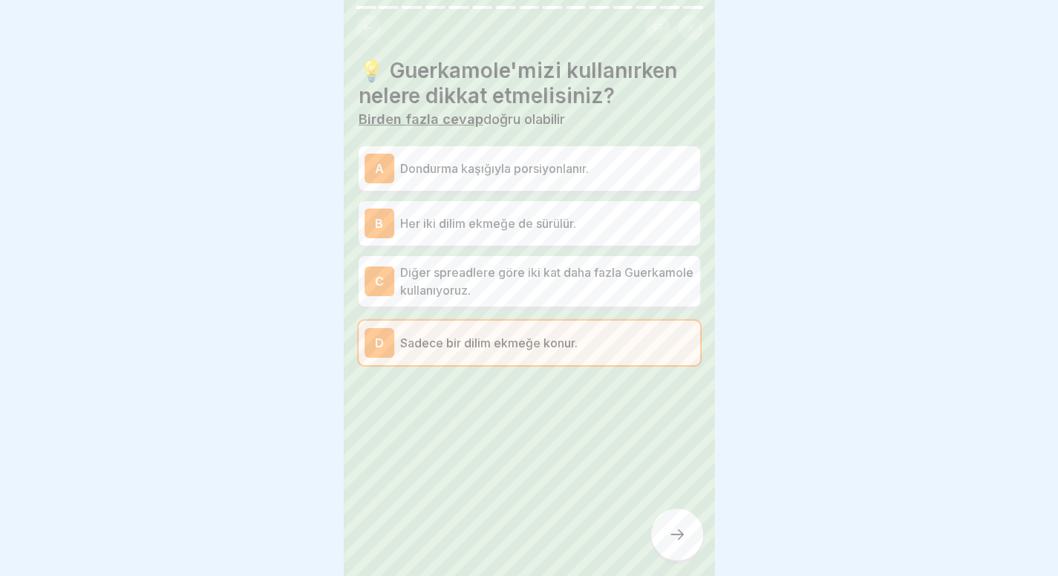
click at [603, 176] on p "Dondurma kaşığıyla porsiyonlanır." at bounding box center [547, 169] width 294 height 18
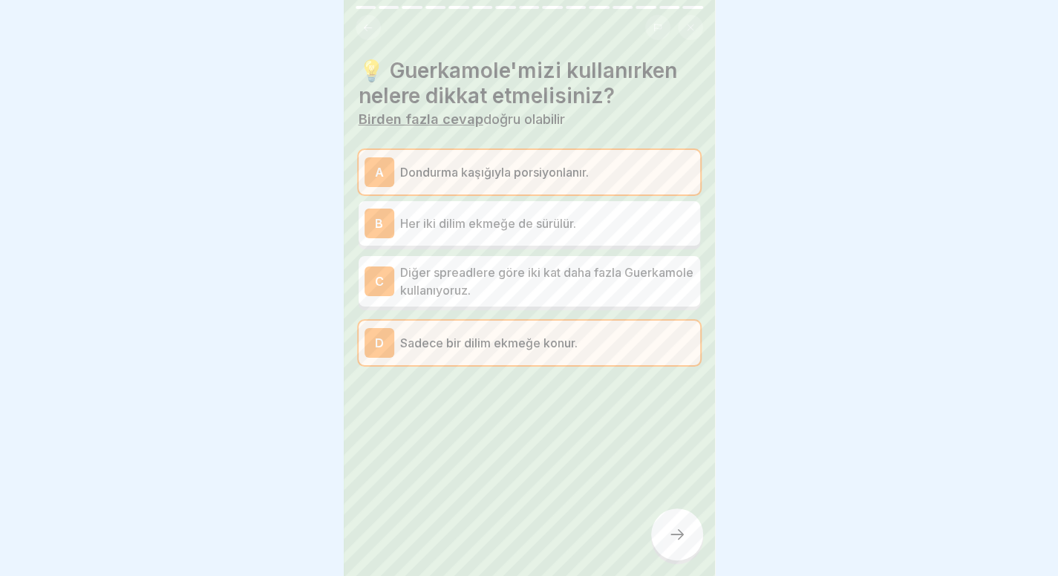
click at [675, 560] on div at bounding box center [677, 534] width 52 height 52
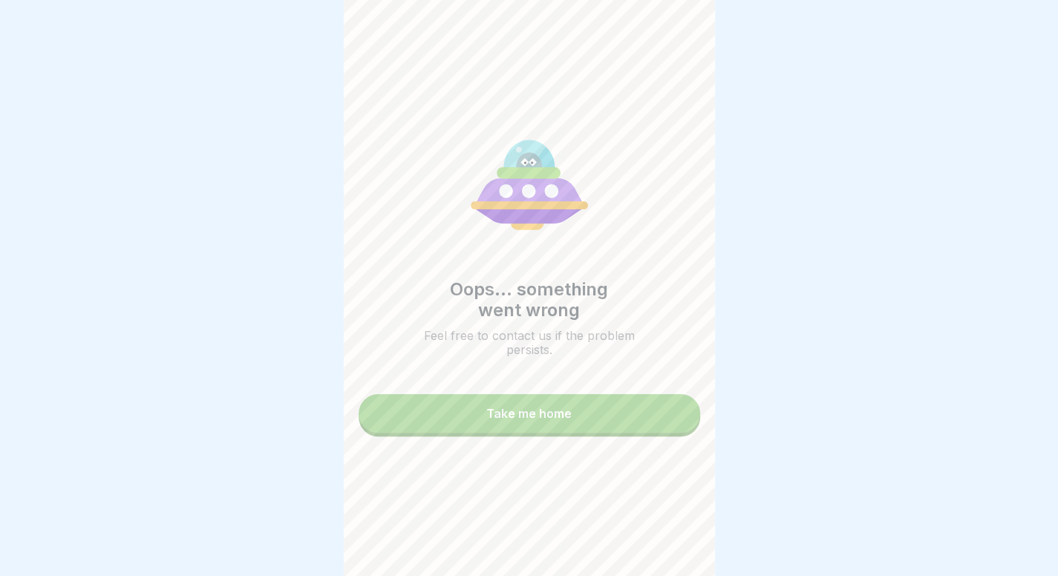
click at [626, 433] on button "Take me home" at bounding box center [528, 413] width 341 height 39
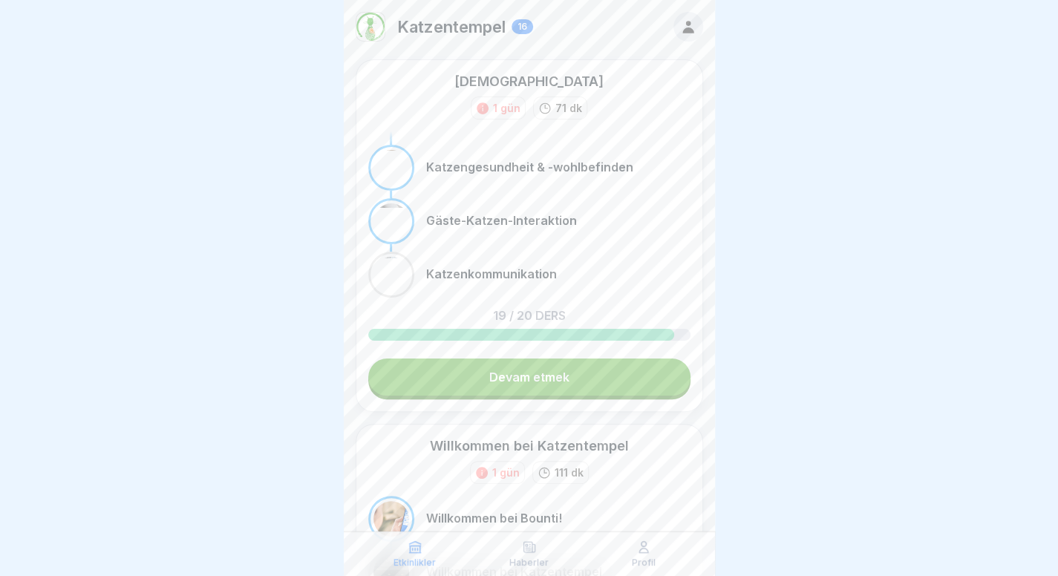
click at [950, 289] on div at bounding box center [529, 288] width 1058 height 576
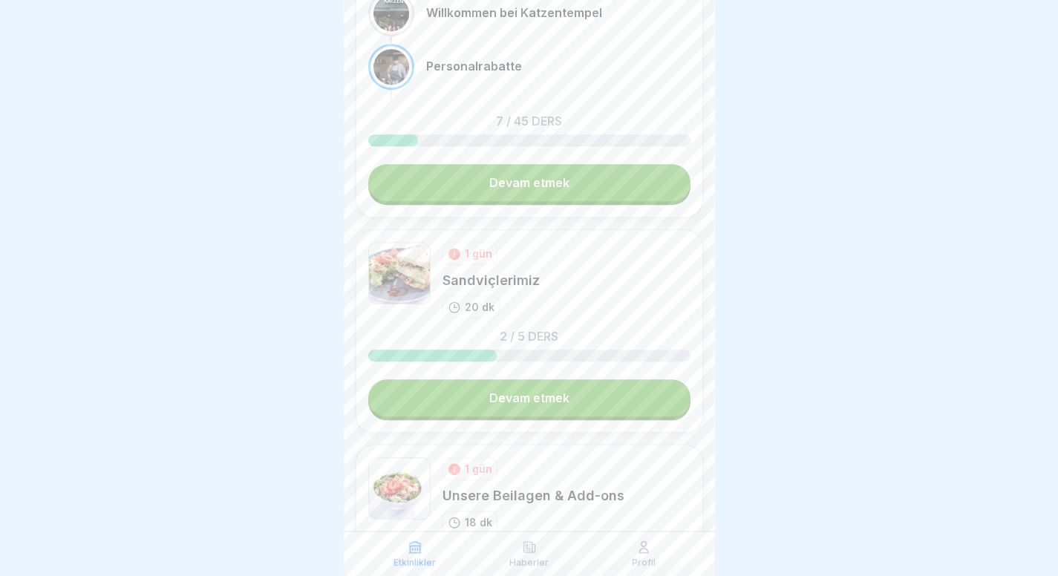
scroll to position [608, 0]
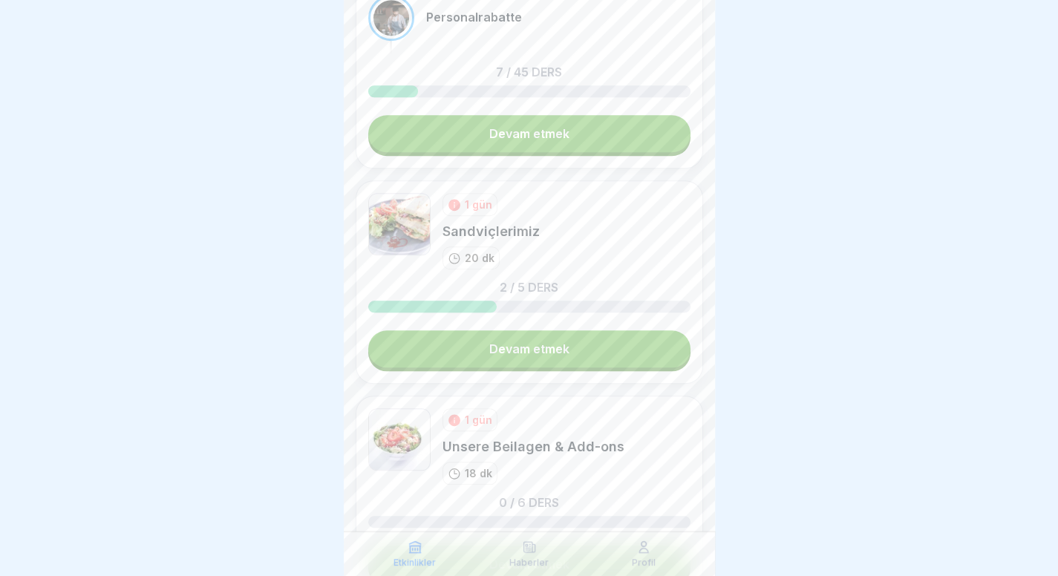
click at [532, 360] on link "Devam etmek" at bounding box center [529, 348] width 322 height 37
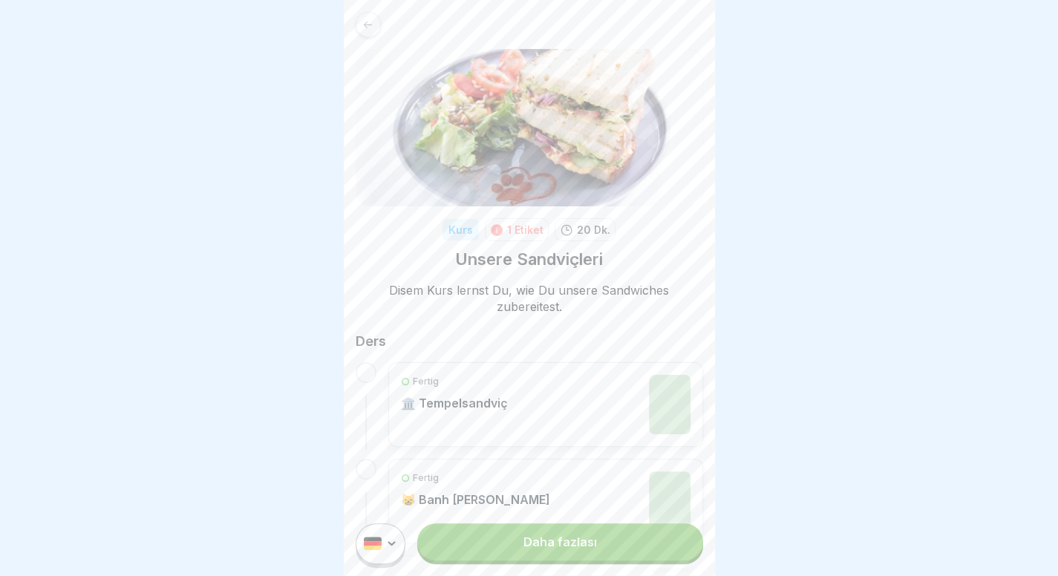
click at [547, 560] on link "Daha fazlası" at bounding box center [559, 541] width 285 height 37
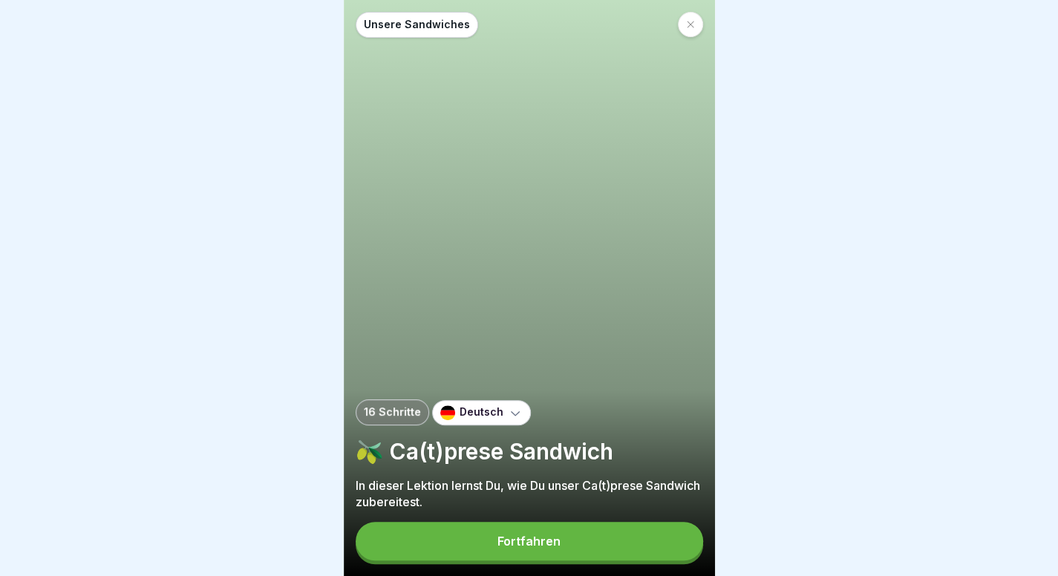
scroll to position [11, 0]
click at [496, 544] on font "Devam etmek" at bounding box center [529, 541] width 80 height 15
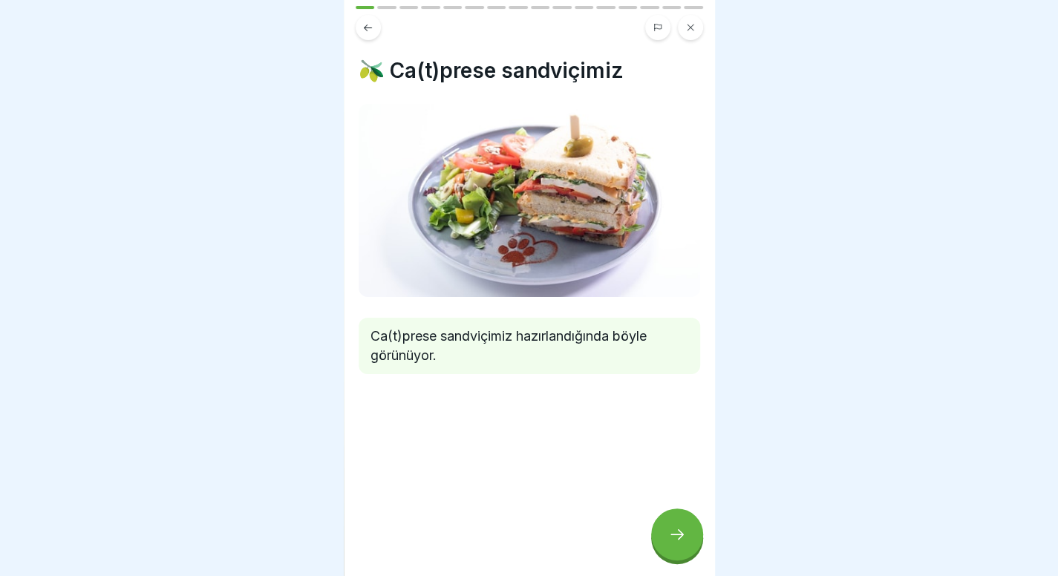
click at [675, 525] on div at bounding box center [677, 534] width 52 height 52
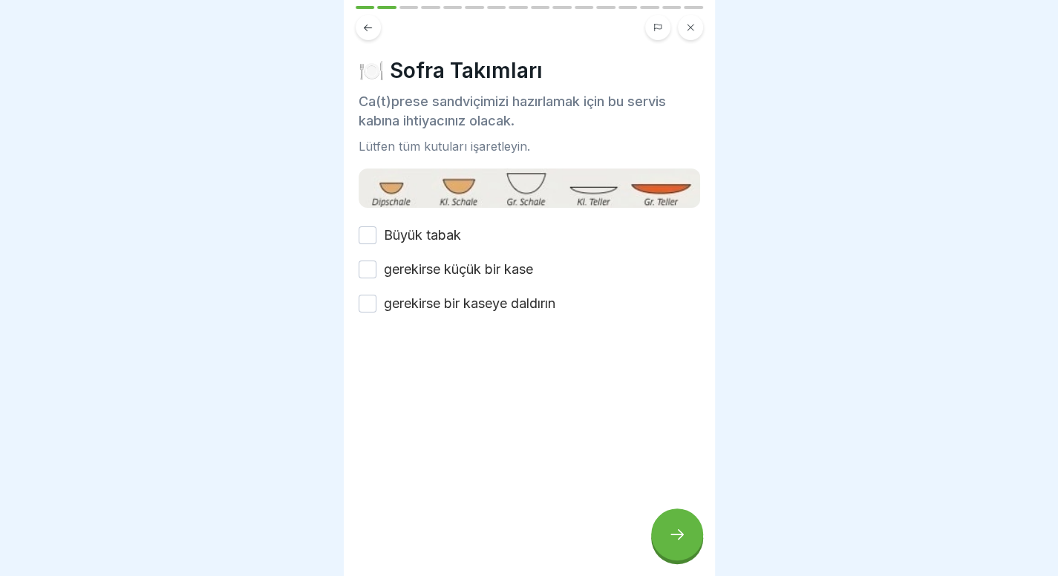
click at [440, 227] on font "Büyük tabak" at bounding box center [422, 235] width 77 height 16
click at [376, 226] on button "Büyük tabak" at bounding box center [367, 235] width 18 height 18
click at [440, 262] on font "gerekirse küçük bir kase" at bounding box center [458, 269] width 149 height 16
click at [376, 262] on button "gerekirse küçük bir kase" at bounding box center [367, 270] width 18 height 18
click at [440, 299] on label "gerekirse bir kaseye daldırın" at bounding box center [469, 303] width 171 height 19
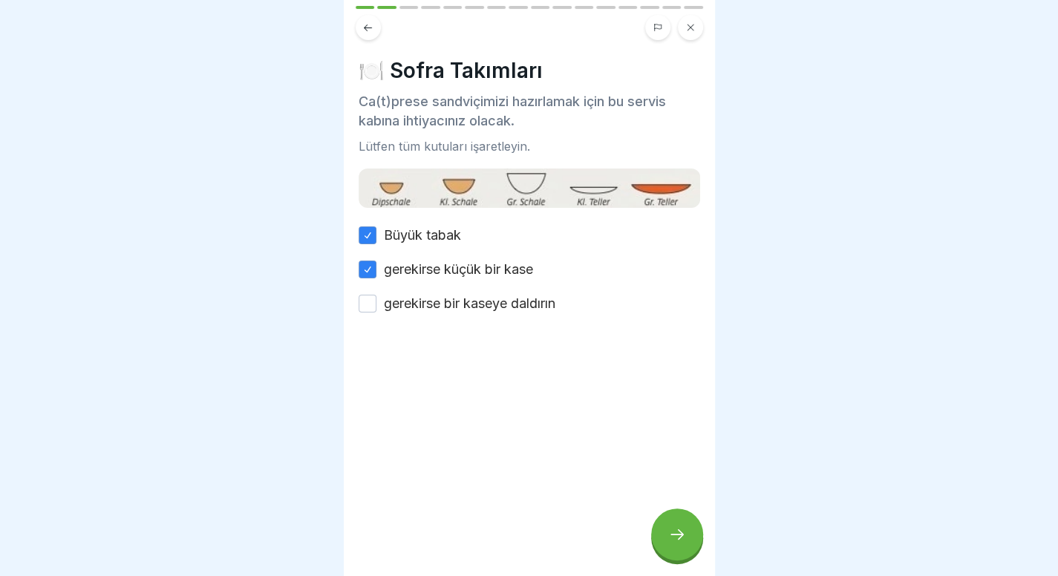
click at [376, 299] on button "gerekirse bir kaseye daldırın" at bounding box center [367, 304] width 18 height 18
click at [672, 543] on div at bounding box center [677, 534] width 52 height 52
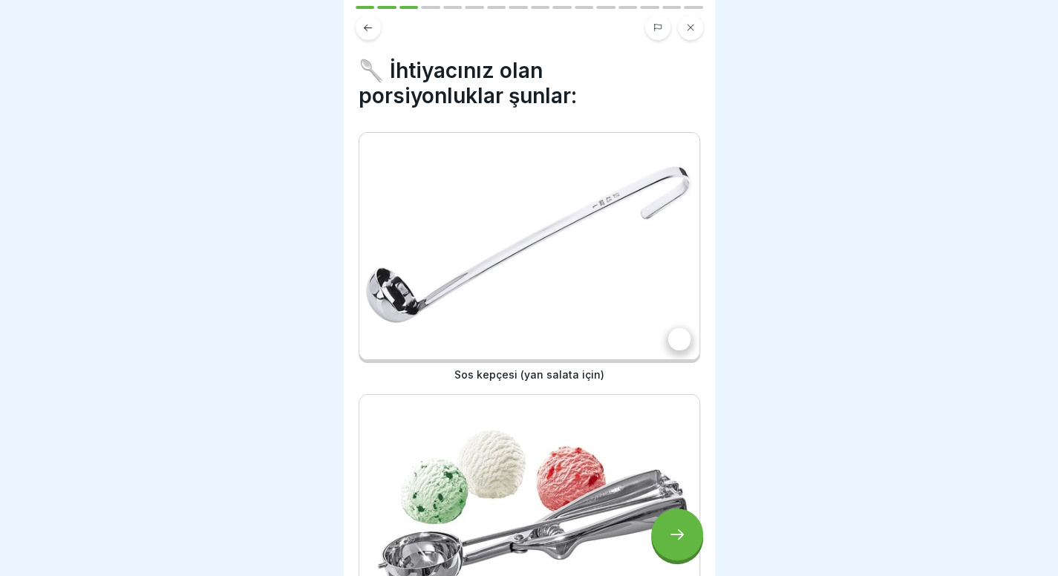
click at [432, 200] on img at bounding box center [529, 246] width 340 height 226
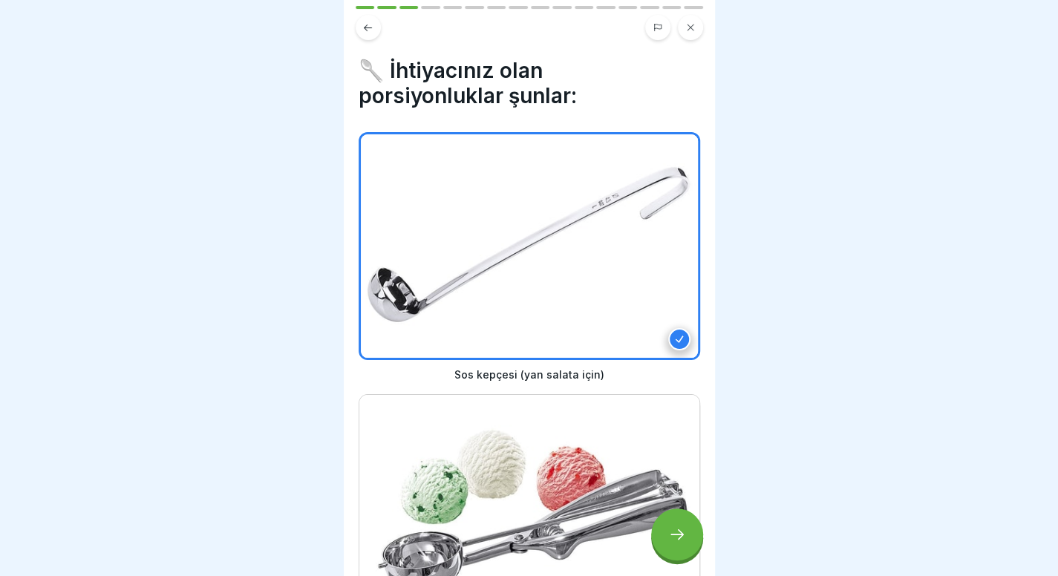
click at [531, 498] on img at bounding box center [529, 508] width 340 height 226
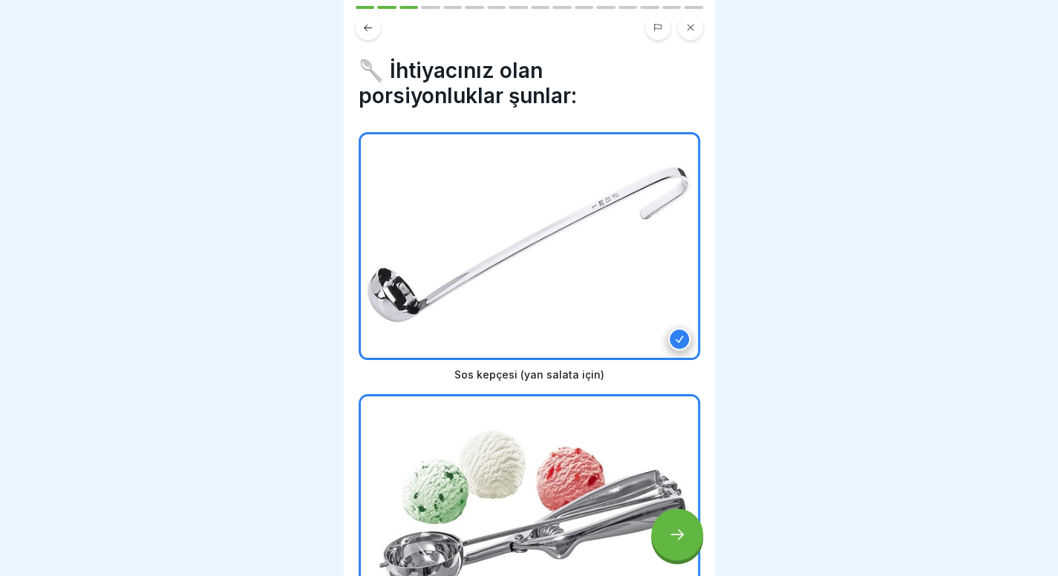
click at [678, 554] on div at bounding box center [677, 534] width 52 height 52
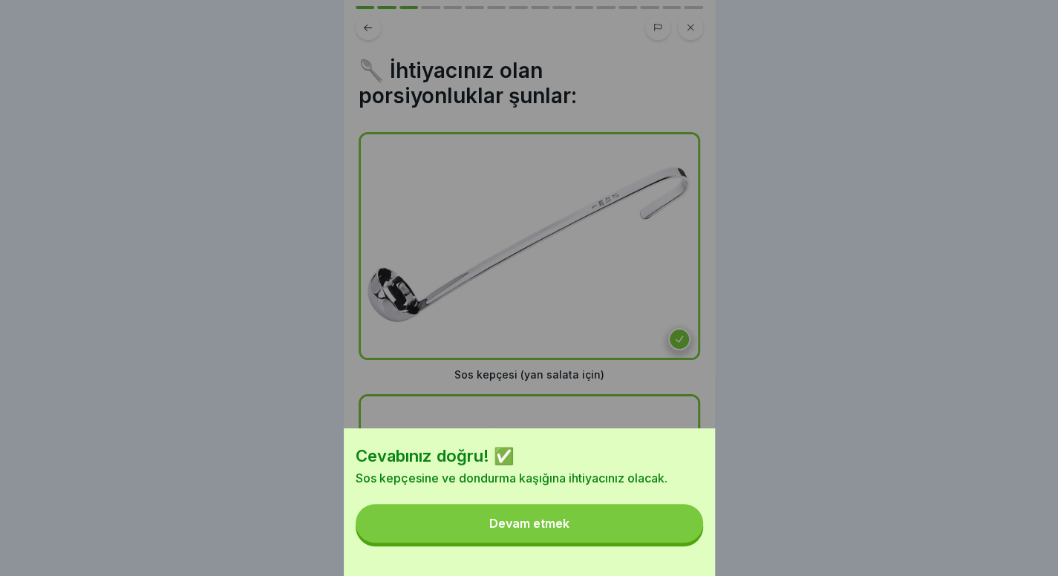
click at [578, 539] on button "Devam etmek" at bounding box center [529, 523] width 347 height 39
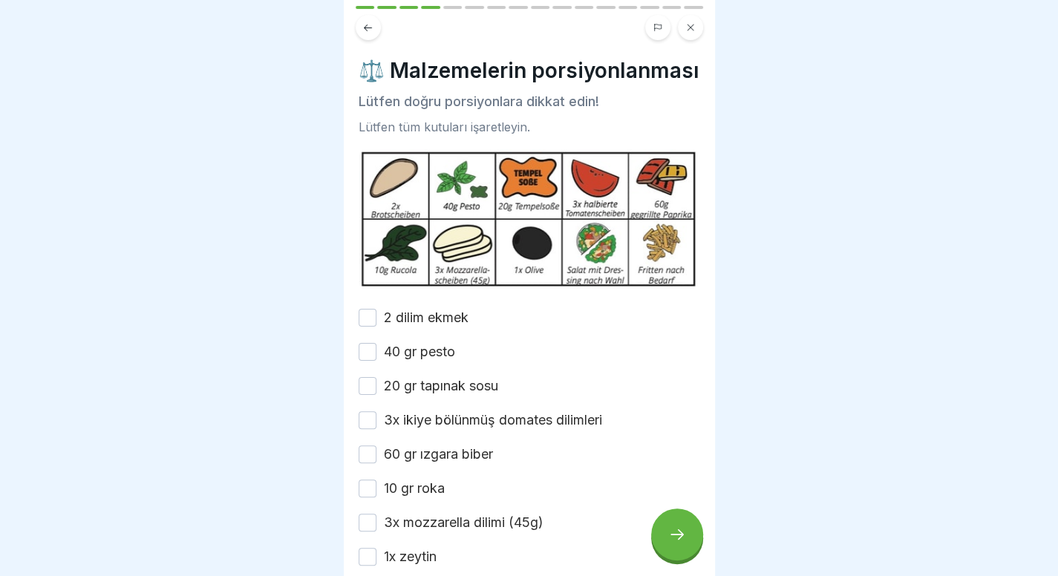
click at [401, 325] on font "2 dilim ekmek" at bounding box center [426, 318] width 85 height 16
click at [376, 327] on button "2 dilim ekmek" at bounding box center [367, 318] width 18 height 18
click at [404, 382] on div "2 dilim ekmek 40 gr pesto 20 gr tapınak sosu 3x ikiye bölünmüş domates dilimler…" at bounding box center [528, 471] width 341 height 327
click at [404, 384] on div "2 dilim ekmek 40 gr pesto 20 gr tapınak sosu 3x ikiye bölünmüş domates dilimler…" at bounding box center [528, 471] width 341 height 327
click at [404, 393] on font "20 gr tapınak sosu" at bounding box center [441, 386] width 114 height 16
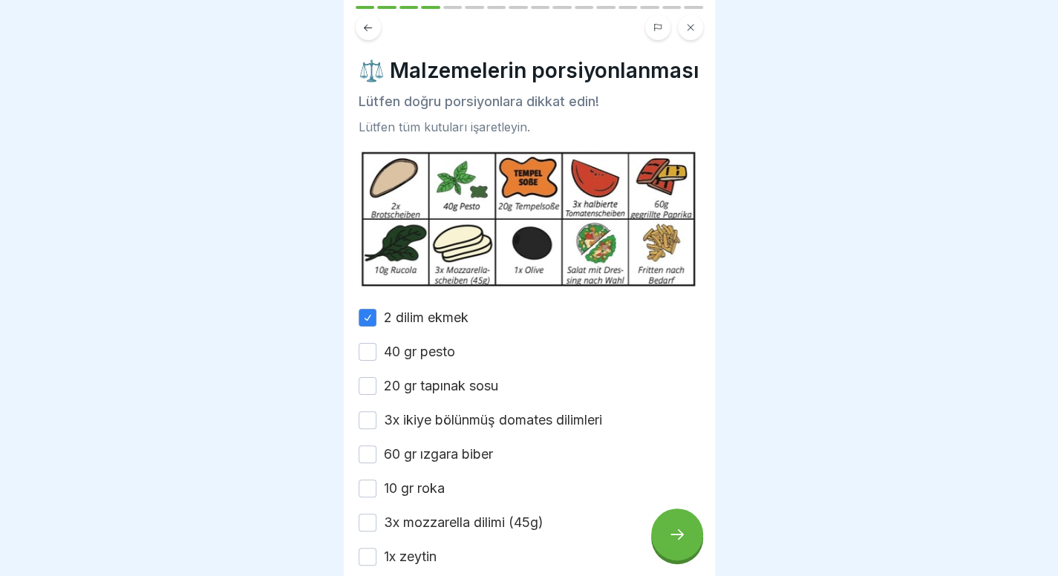
click at [376, 394] on button "20 gr tapınak sosu" at bounding box center [367, 386] width 18 height 18
click at [434, 359] on font "40 gr pesto" at bounding box center [419, 352] width 71 height 16
click at [376, 359] on button "40 gr pesto" at bounding box center [367, 352] width 18 height 18
click at [430, 426] on font "3x ikiye bölünmüş domates dilimleri" at bounding box center [493, 420] width 218 height 16
click at [376, 426] on button "3x ikiye bölünmüş domates dilimleri" at bounding box center [367, 420] width 18 height 18
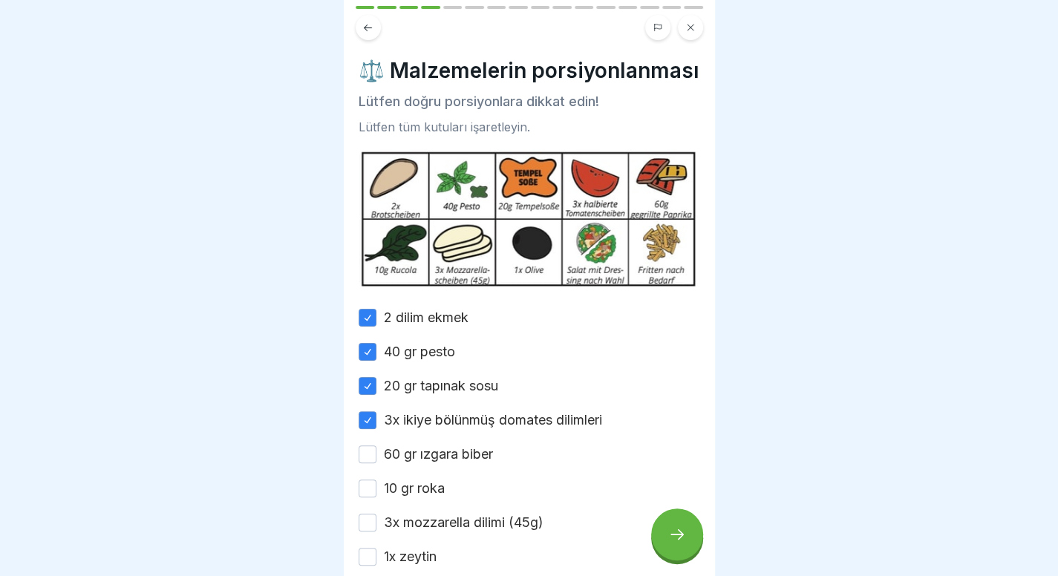
click at [422, 487] on div "2 dilim ekmek 40 gr pesto 20 gr tapınak sosu 3x ikiye bölünmüş domates dilimler…" at bounding box center [528, 471] width 341 height 327
click at [422, 496] on font "10 gr roka" at bounding box center [414, 488] width 61 height 16
click at [376, 497] on button "10 gr roka" at bounding box center [367, 488] width 18 height 18
click at [448, 462] on font "60 gr ızgara biber" at bounding box center [438, 454] width 109 height 16
click at [376, 463] on button "60 gr ızgara biber" at bounding box center [367, 454] width 18 height 18
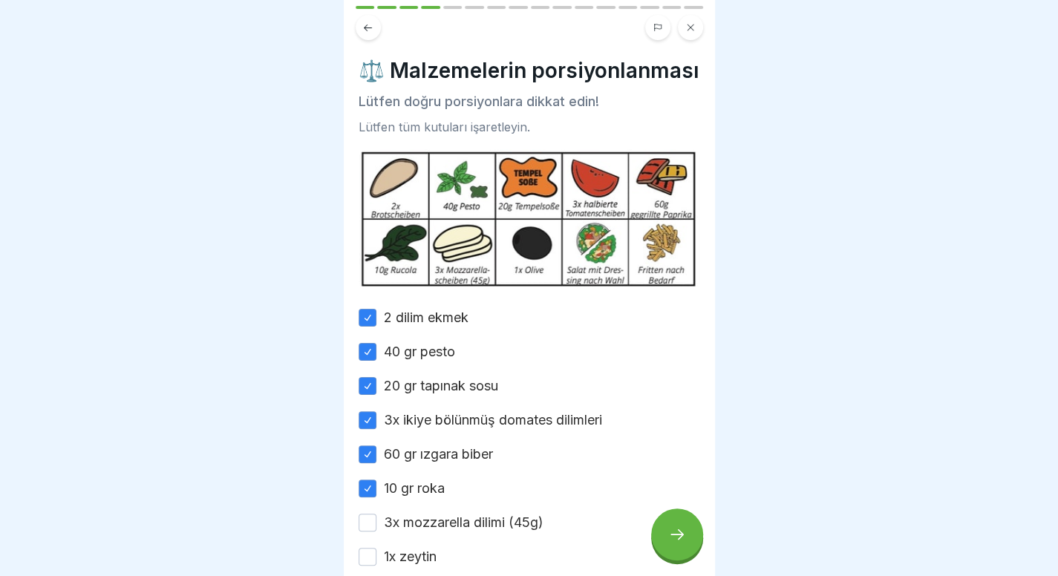
click at [442, 530] on font "3x mozzarella dilimi (45g)" at bounding box center [464, 522] width 160 height 16
click at [376, 531] on button "3x mozzarella dilimi (45g)" at bounding box center [367, 523] width 18 height 18
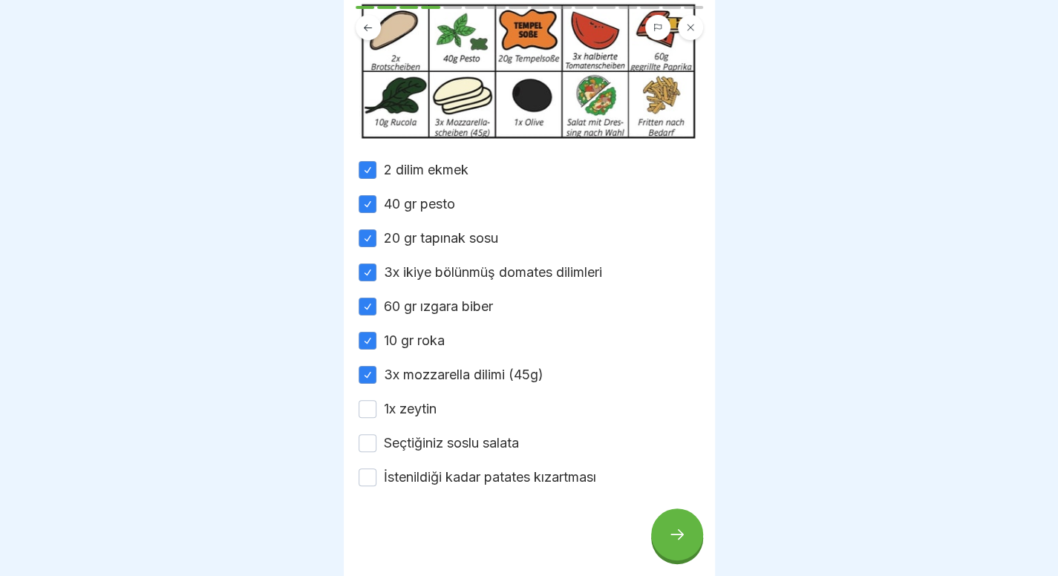
scroll to position [168, 0]
click at [412, 401] on font "1x zeytin" at bounding box center [410, 409] width 53 height 16
click at [376, 400] on button "1x zeytin" at bounding box center [367, 409] width 18 height 18
click at [415, 469] on font "İstenildiği kadar patates kızartması" at bounding box center [490, 477] width 212 height 16
click at [376, 468] on button "İstenildiği kadar patates kızartması" at bounding box center [367, 477] width 18 height 18
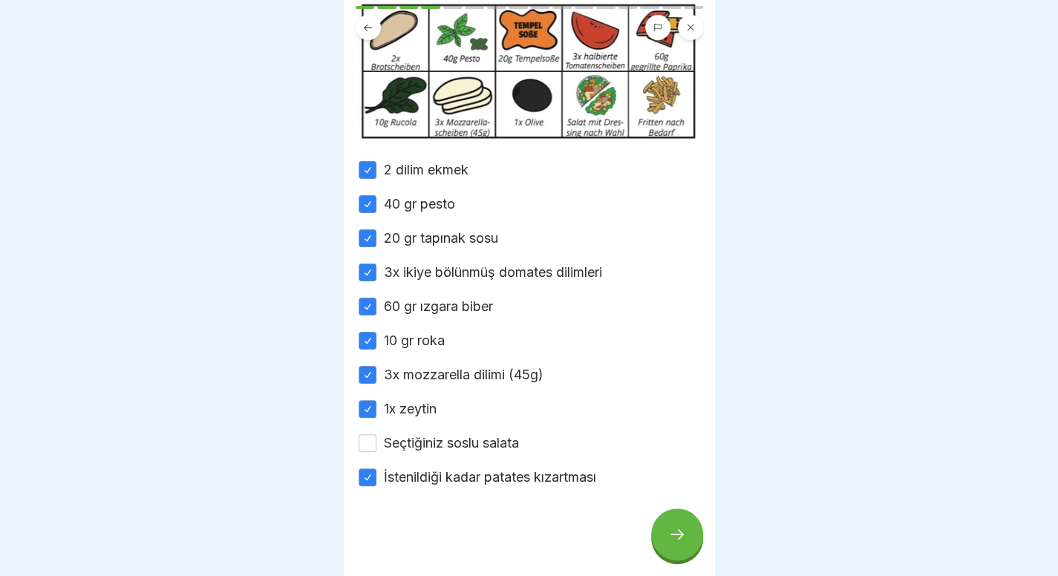
click at [454, 436] on font "Seçtiğiniz soslu salata" at bounding box center [451, 443] width 135 height 16
click at [376, 436] on button "Seçtiğiniz soslu salata" at bounding box center [367, 443] width 18 height 18
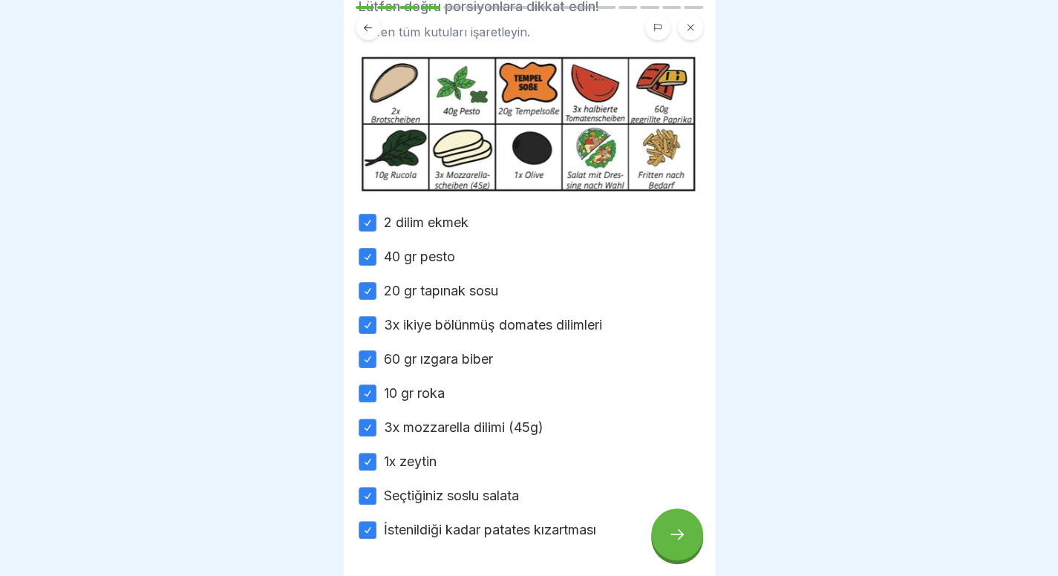
scroll to position [98, 0]
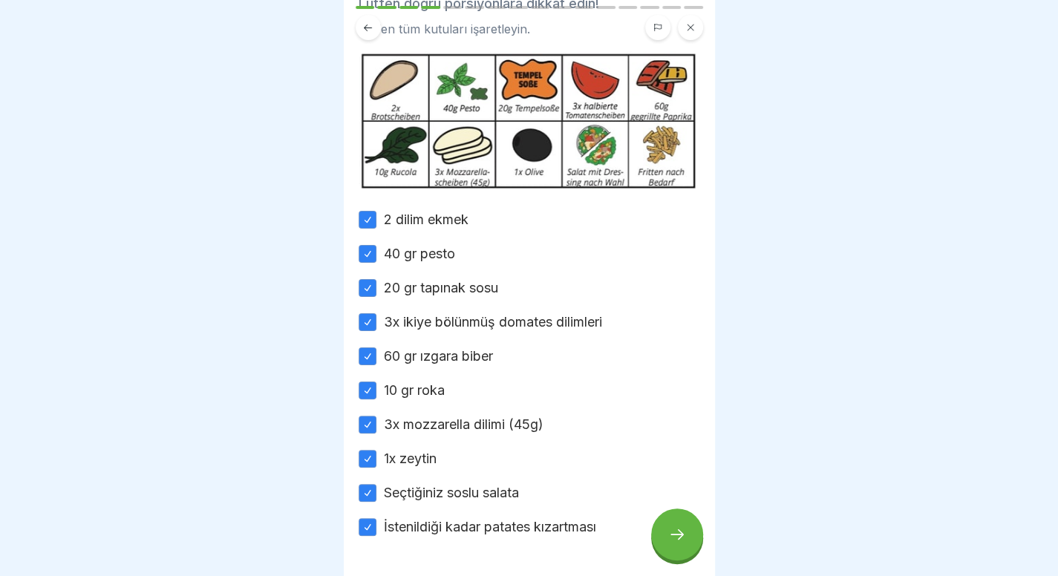
type button "on"
click at [693, 558] on div "⚖️ Malzemelerin porsiyonlanması Lütfen doğru porsiyonlara dikkat edin! Lütfen t…" at bounding box center [529, 288] width 371 height 576
click at [689, 550] on div at bounding box center [677, 534] width 52 height 52
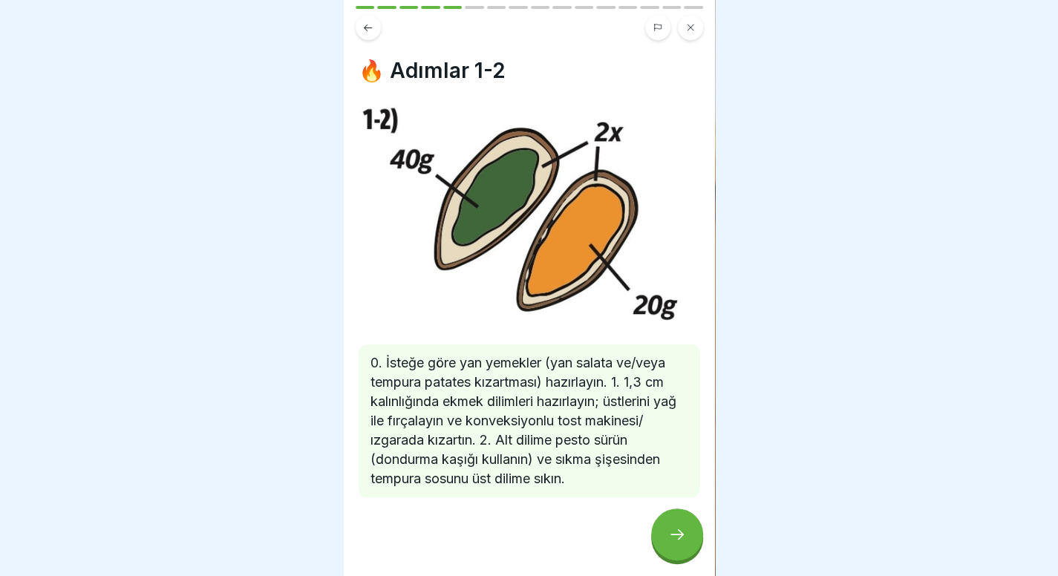
click at [684, 542] on icon at bounding box center [677, 534] width 18 height 18
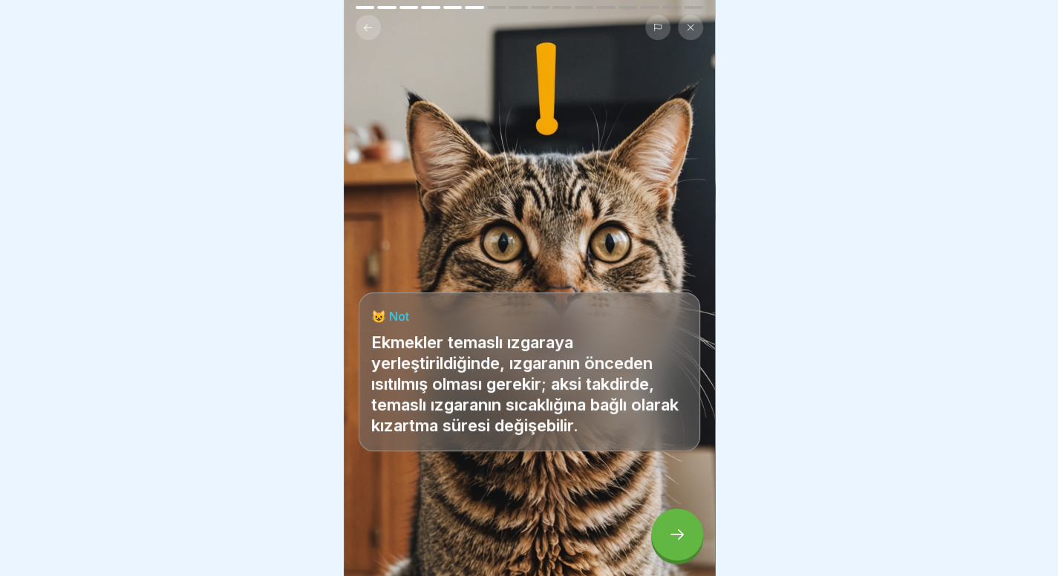
click at [365, 24] on icon at bounding box center [368, 27] width 8 height 7
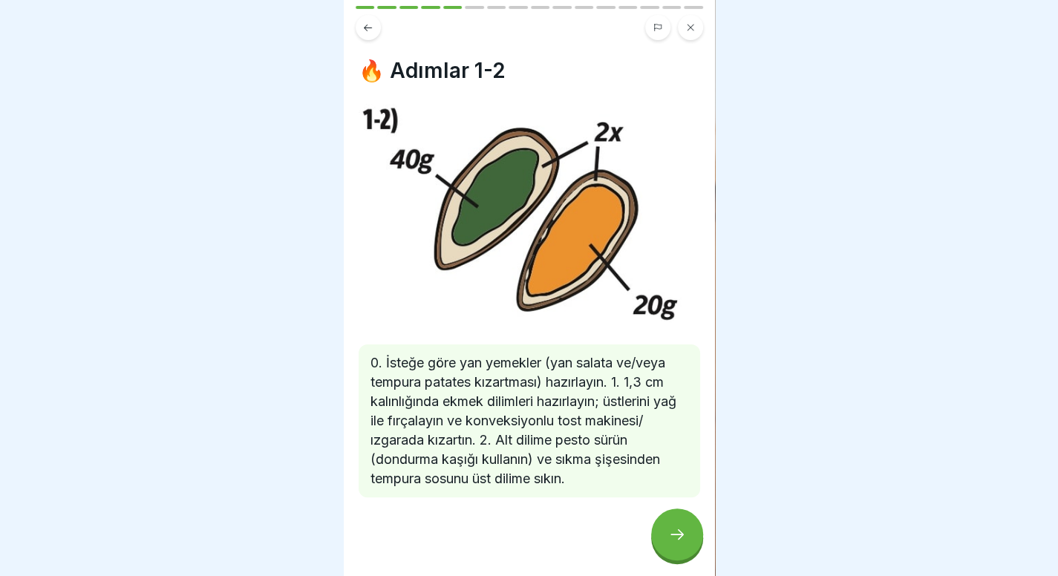
click at [670, 526] on div at bounding box center [677, 534] width 52 height 52
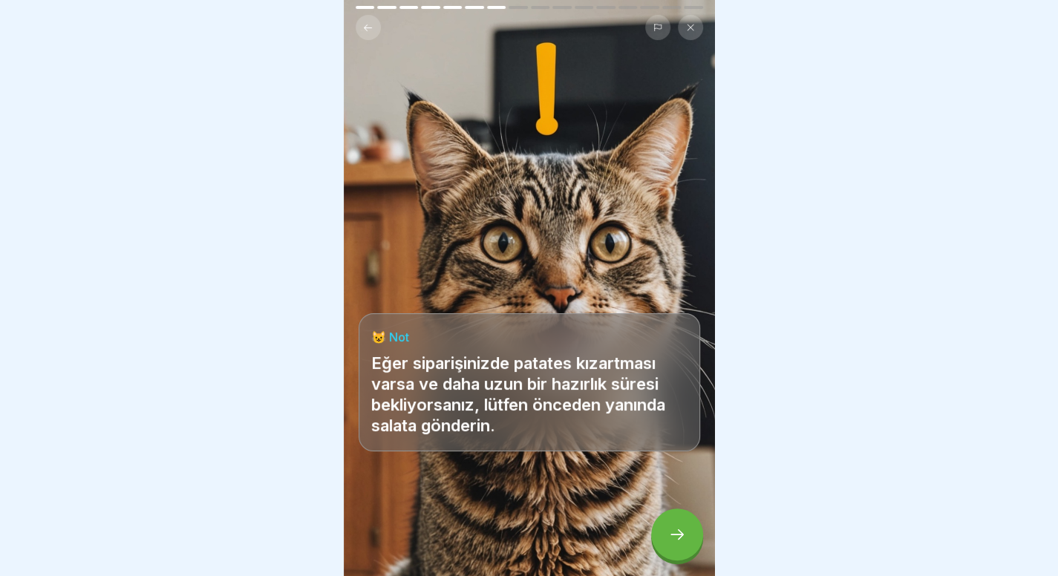
click at [670, 526] on div at bounding box center [677, 534] width 52 height 52
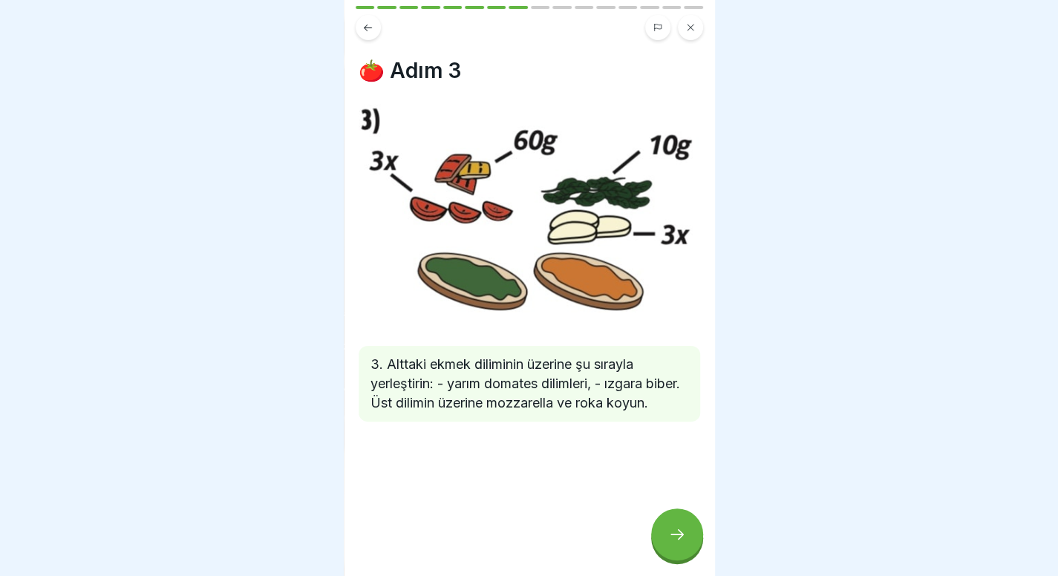
click at [670, 526] on div at bounding box center [677, 534] width 52 height 52
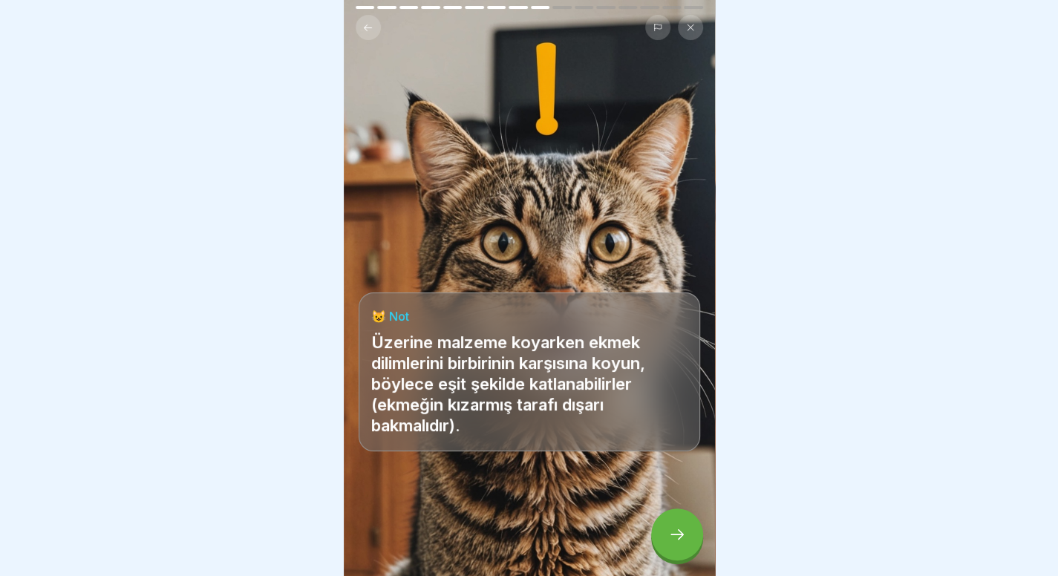
click at [670, 527] on div at bounding box center [677, 534] width 52 height 52
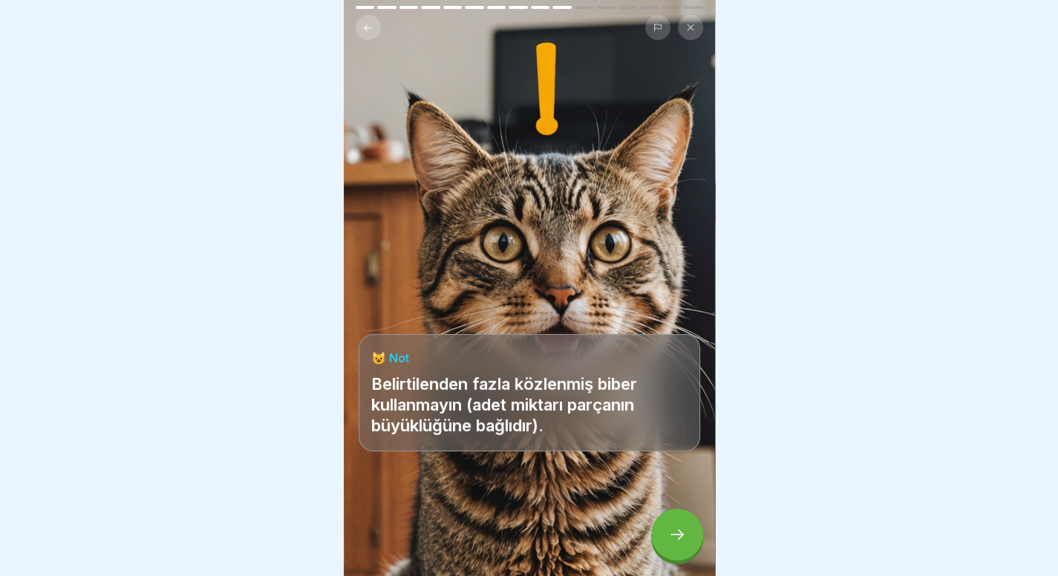
click at [670, 527] on div at bounding box center [677, 534] width 52 height 52
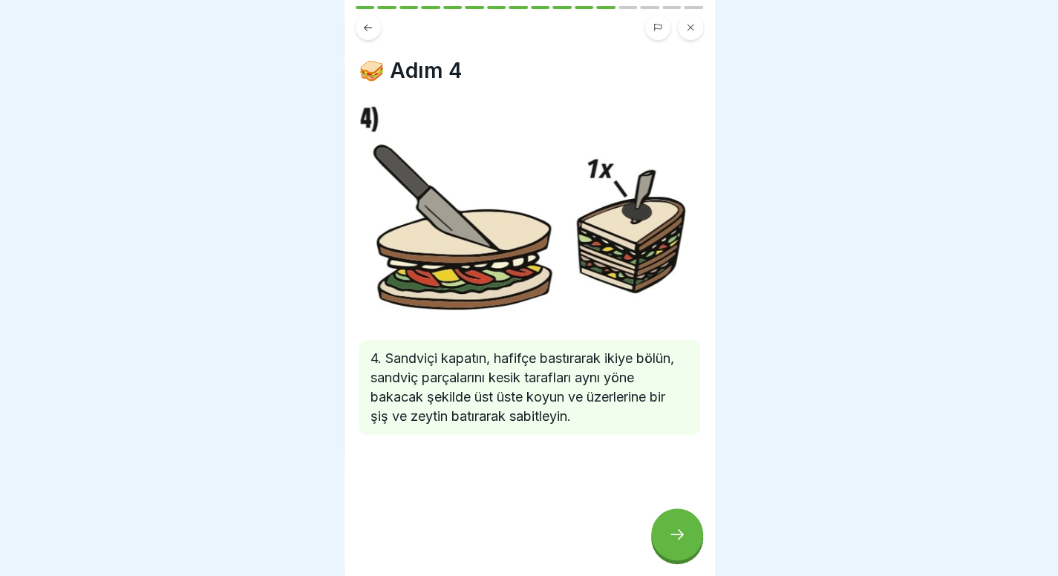
click at [670, 527] on div at bounding box center [677, 534] width 52 height 52
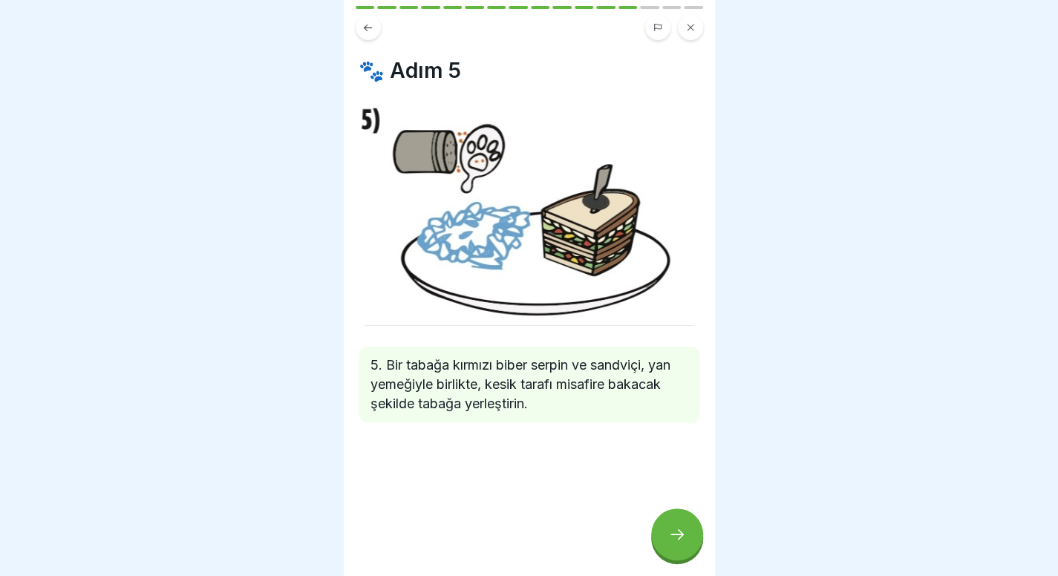
click at [670, 527] on div at bounding box center [677, 534] width 52 height 52
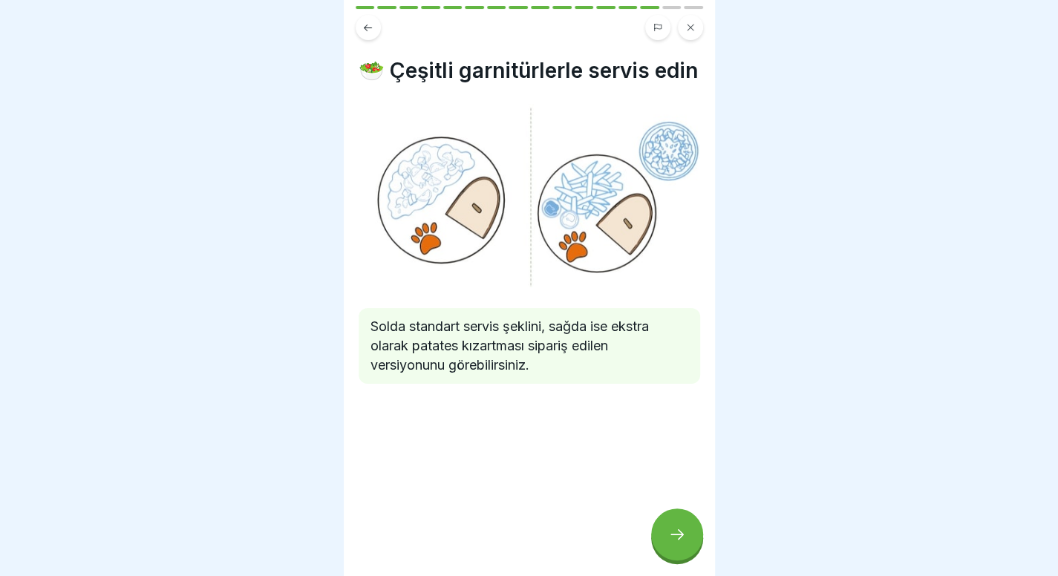
click at [670, 527] on div at bounding box center [677, 534] width 52 height 52
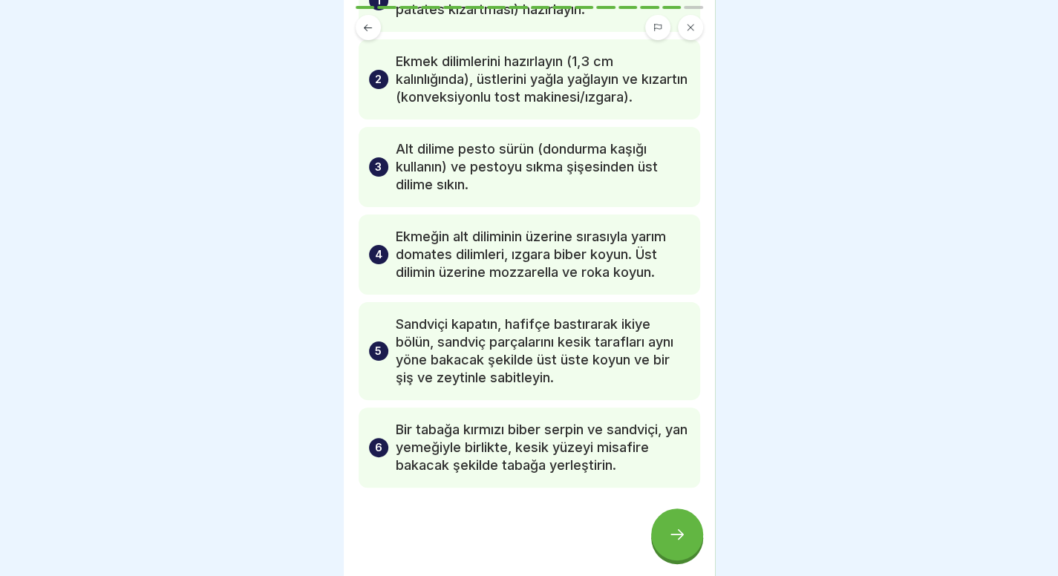
scroll to position [134, 0]
click at [677, 528] on icon at bounding box center [677, 534] width 18 height 18
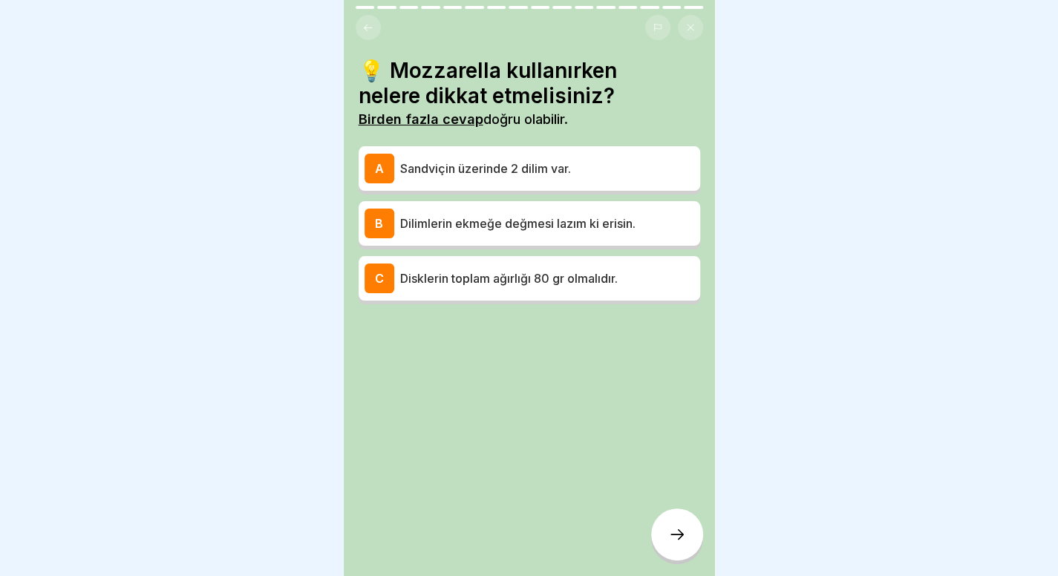
click at [228, 431] on div at bounding box center [529, 288] width 1058 height 576
click at [923, 477] on div at bounding box center [529, 288] width 1058 height 576
click at [914, 252] on div at bounding box center [529, 288] width 1058 height 576
click at [643, 215] on p "Dilimlerin ekmeğe değmesi lazım ki erisin." at bounding box center [547, 224] width 294 height 18
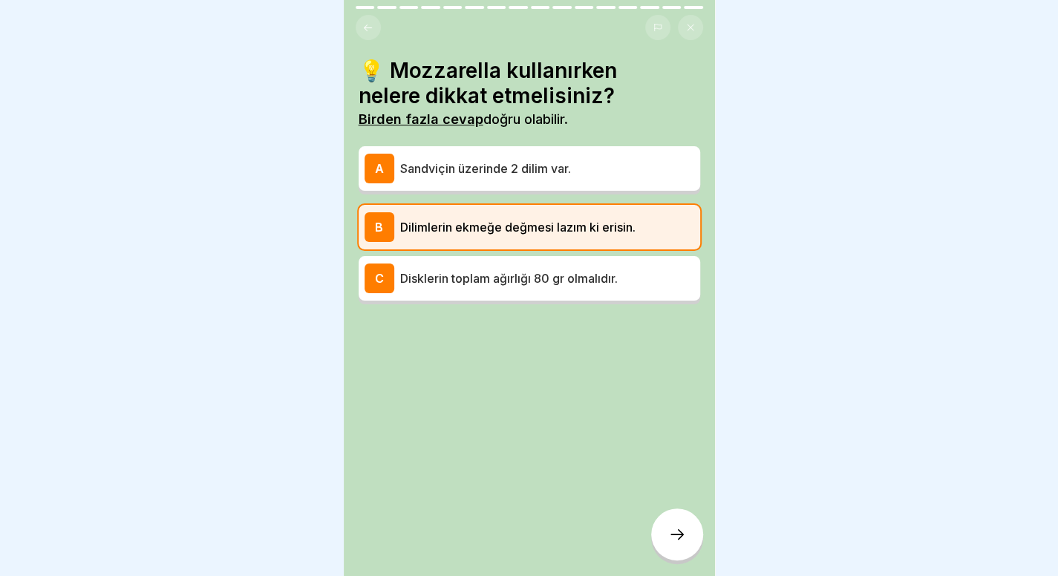
click at [688, 520] on div at bounding box center [677, 534] width 52 height 52
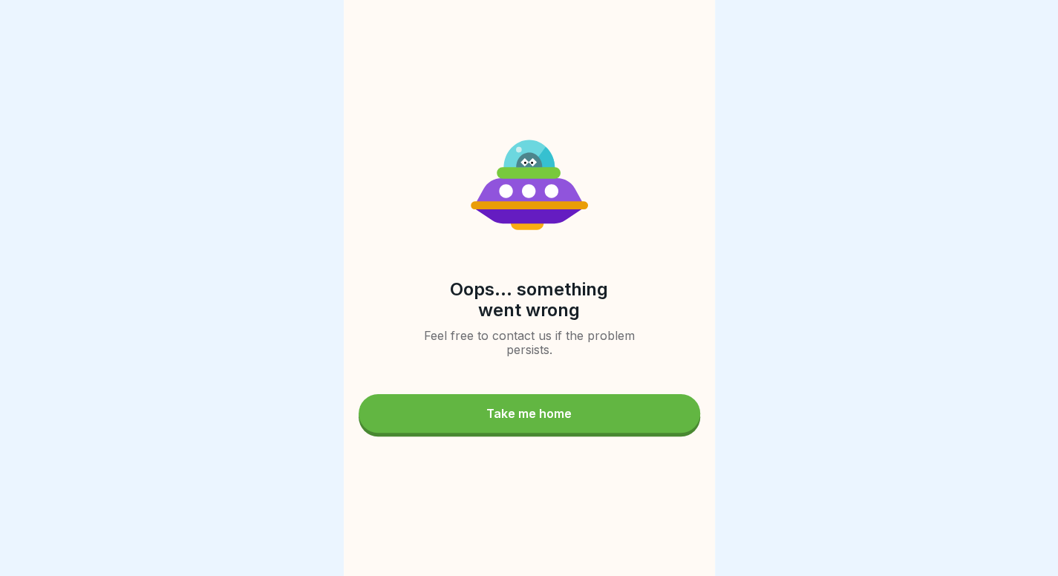
drag, startPoint x: 631, startPoint y: 443, endPoint x: 635, endPoint y: 427, distance: 16.9
click at [635, 427] on div "Oops... something went wrong Feel free to contact us if the problem persists. T…" at bounding box center [529, 288] width 371 height 576
click at [635, 427] on button "Take me home" at bounding box center [528, 413] width 341 height 39
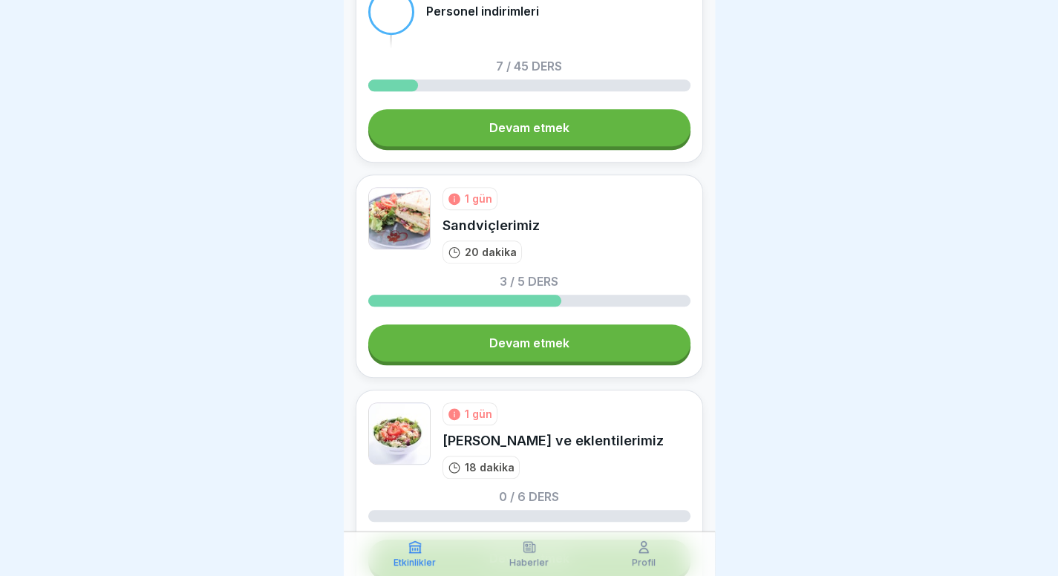
scroll to position [668, 0]
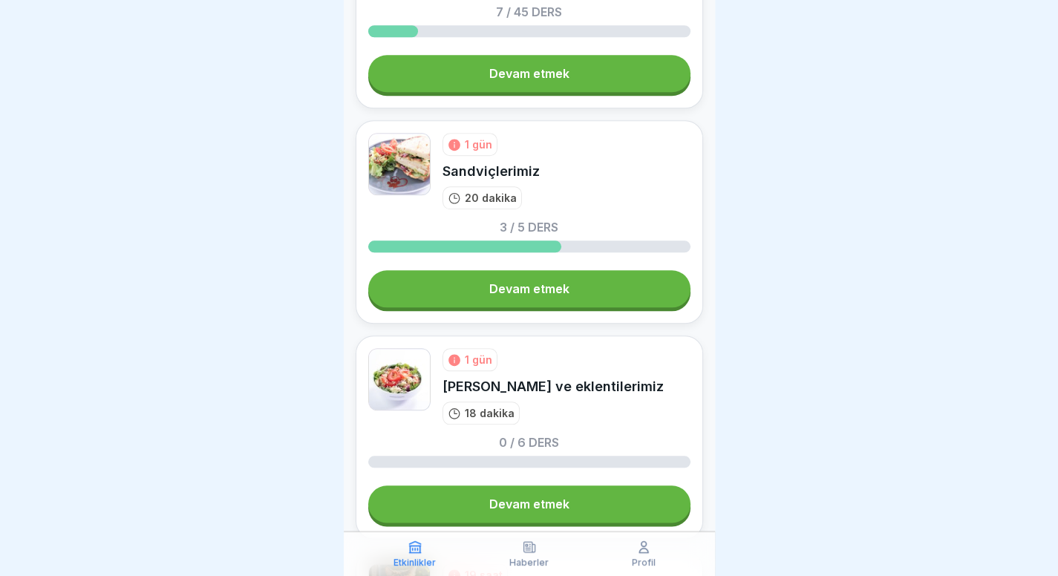
click at [573, 294] on link "Devam etmek" at bounding box center [529, 288] width 322 height 37
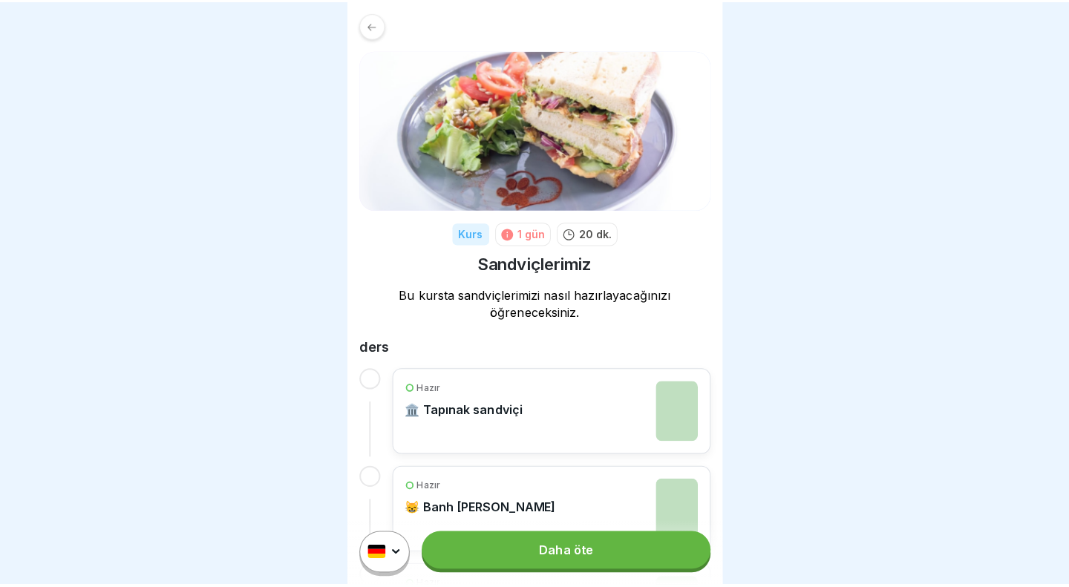
scroll to position [330, 0]
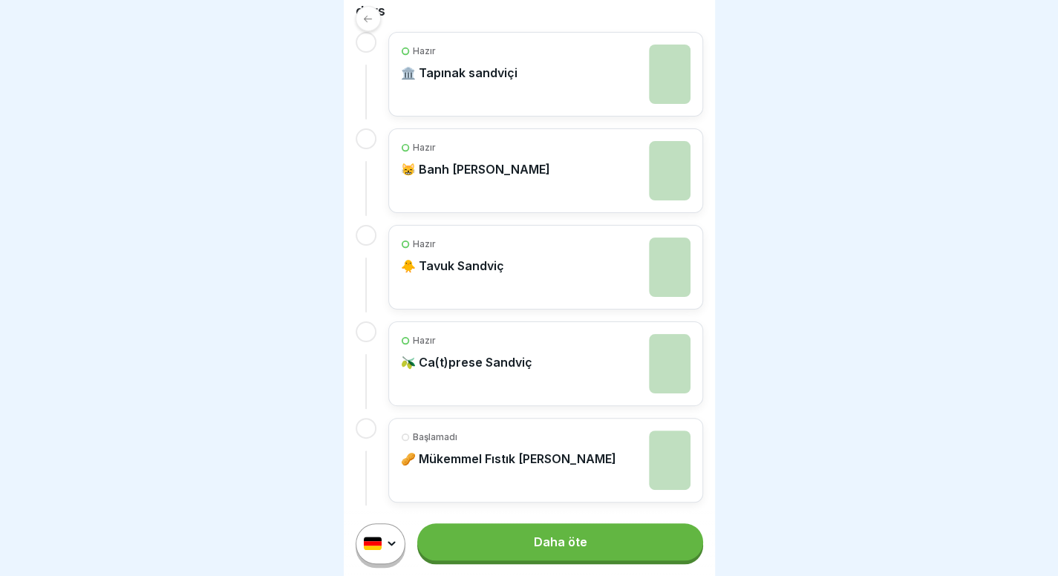
click at [577, 560] on link "Daha öte" at bounding box center [559, 541] width 285 height 37
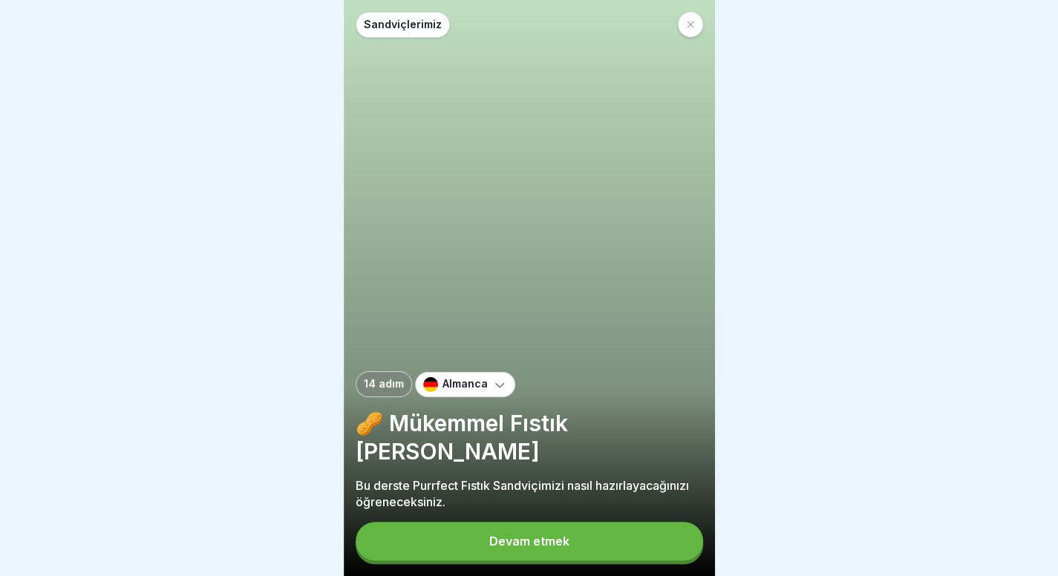
click at [504, 548] on font "Devam etmek" at bounding box center [529, 541] width 80 height 15
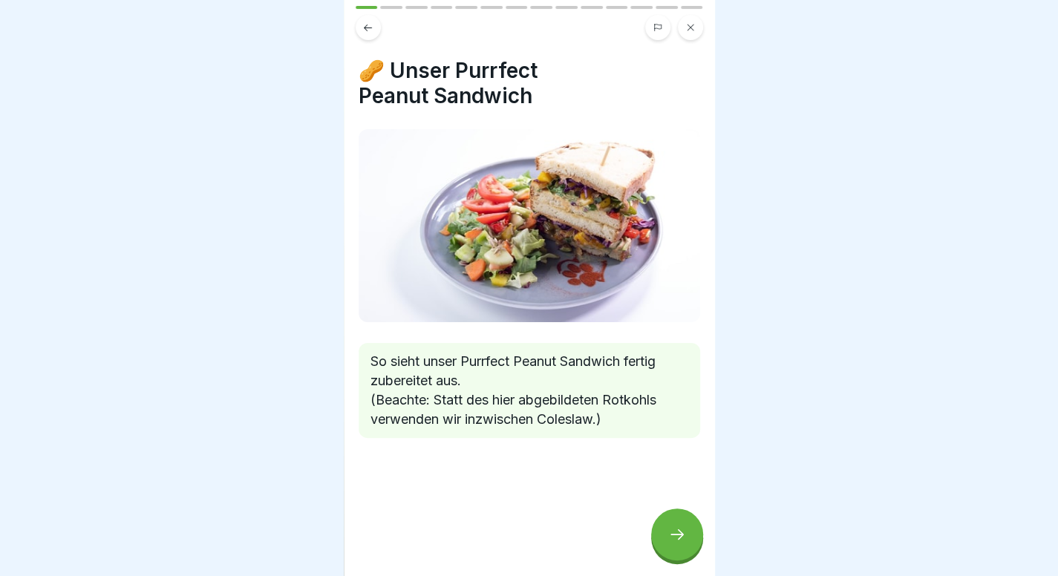
click at [683, 543] on icon at bounding box center [677, 534] width 18 height 18
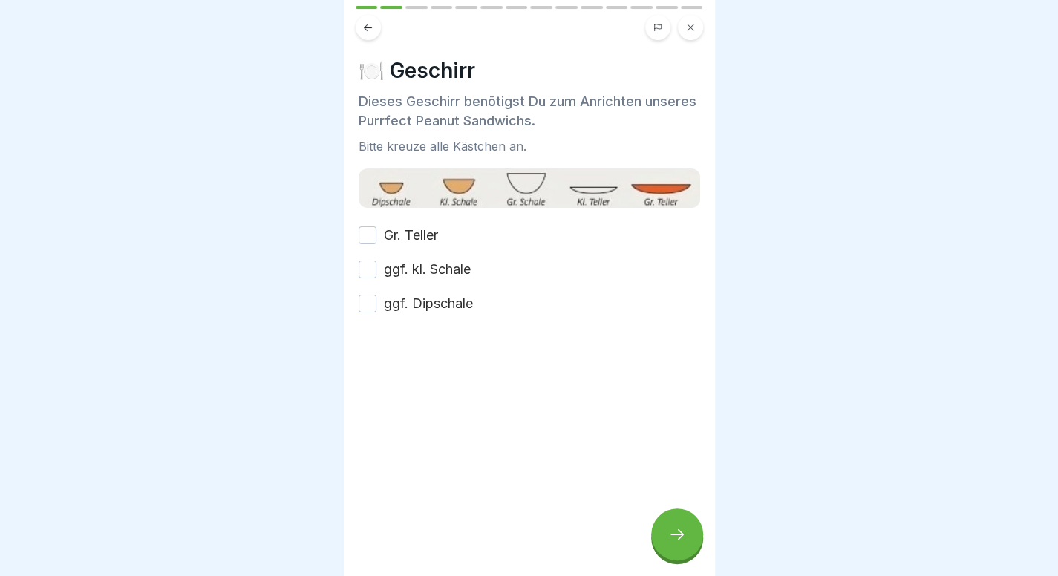
click at [885, 222] on div at bounding box center [529, 288] width 1058 height 576
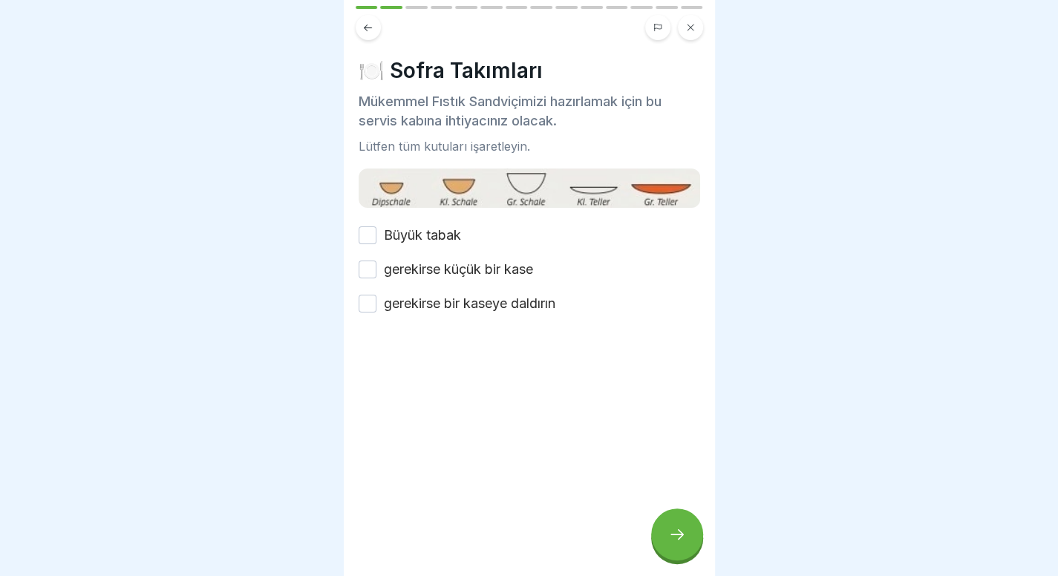
click at [375, 35] on button at bounding box center [368, 27] width 25 height 25
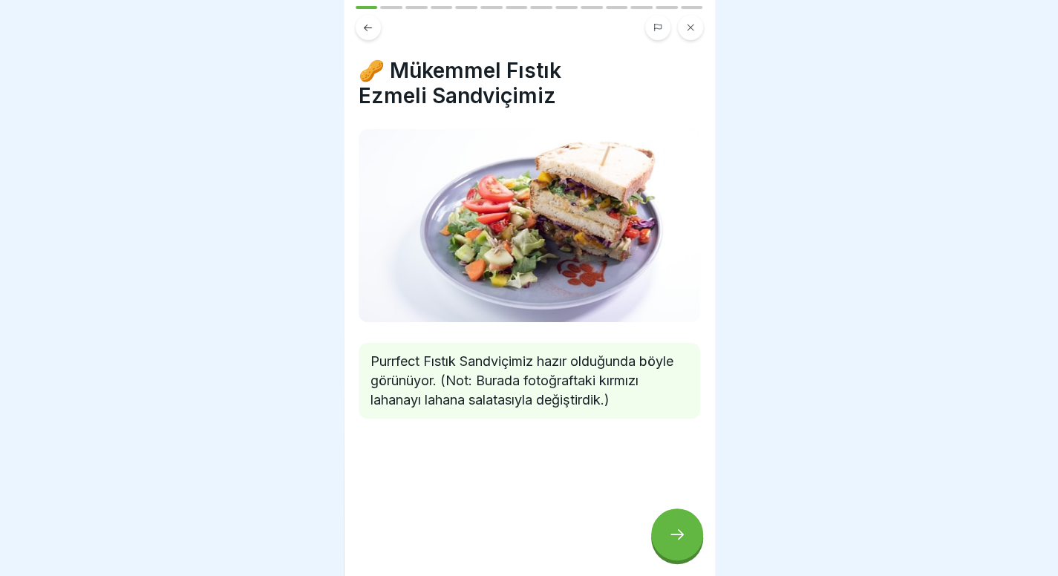
click at [659, 529] on div at bounding box center [677, 534] width 52 height 52
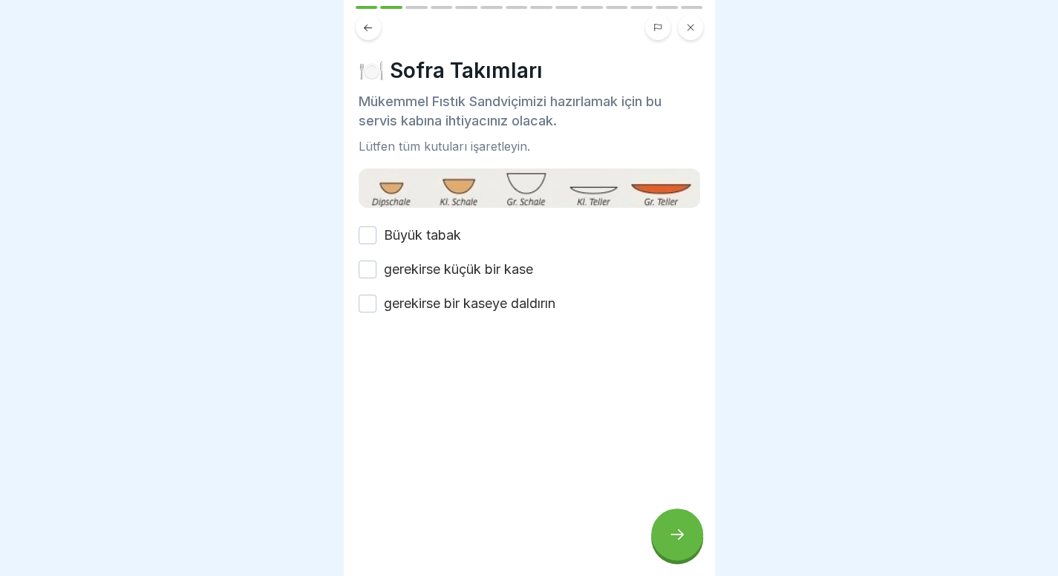
click at [659, 529] on div at bounding box center [677, 534] width 52 height 52
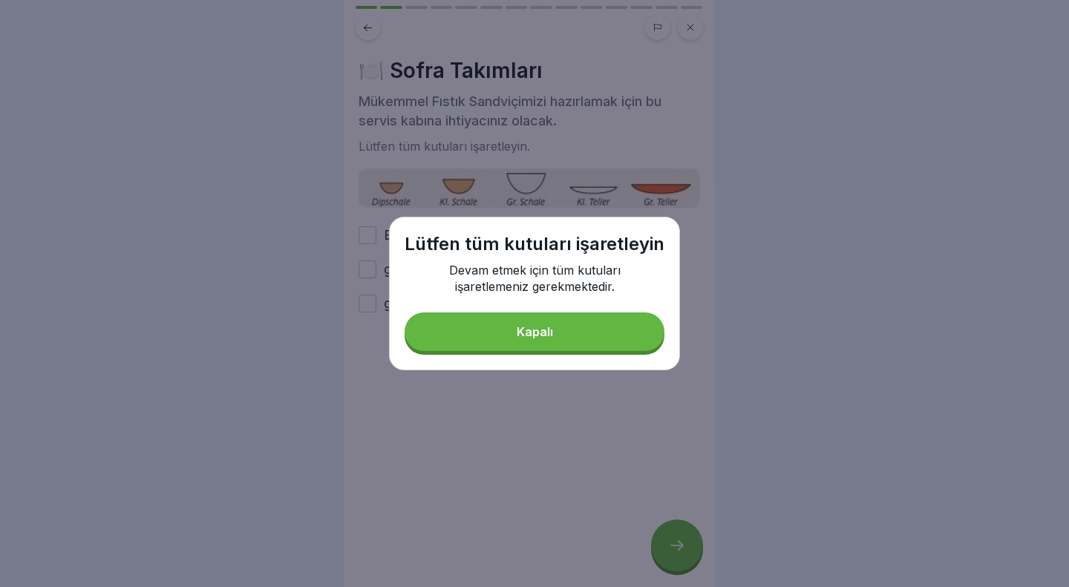
click at [471, 350] on button "Kapalı" at bounding box center [535, 331] width 260 height 39
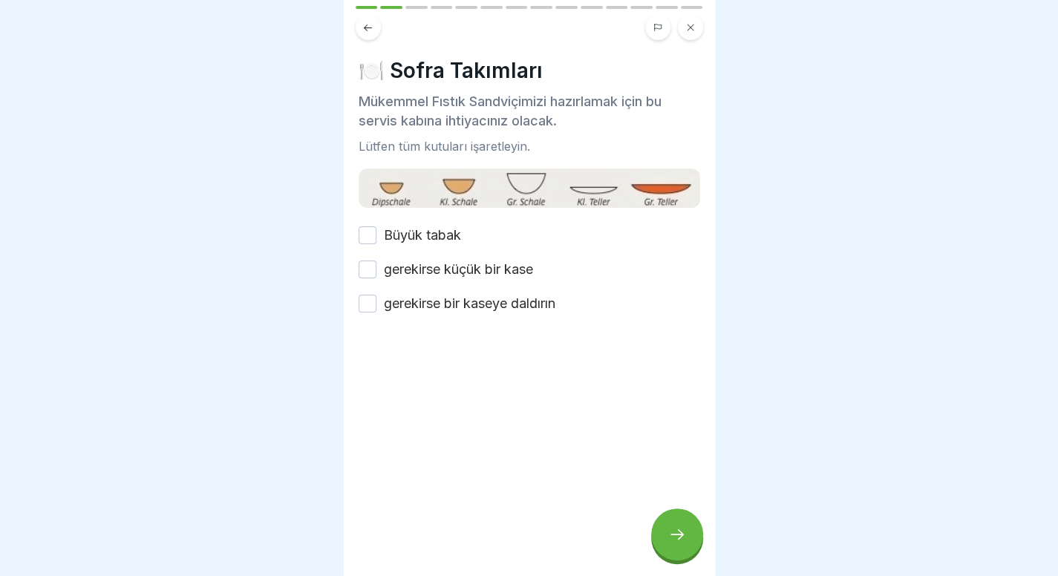
click at [422, 298] on font "gerekirse bir kaseye daldırın" at bounding box center [469, 303] width 171 height 16
click at [376, 298] on button "gerekirse bir kaseye daldırın" at bounding box center [367, 304] width 18 height 18
click at [442, 266] on font "gerekirse küçük bir kase" at bounding box center [458, 269] width 149 height 16
click at [376, 266] on button "gerekirse küçük bir kase" at bounding box center [367, 270] width 18 height 18
click at [428, 240] on font "Büyük tabak" at bounding box center [422, 235] width 77 height 16
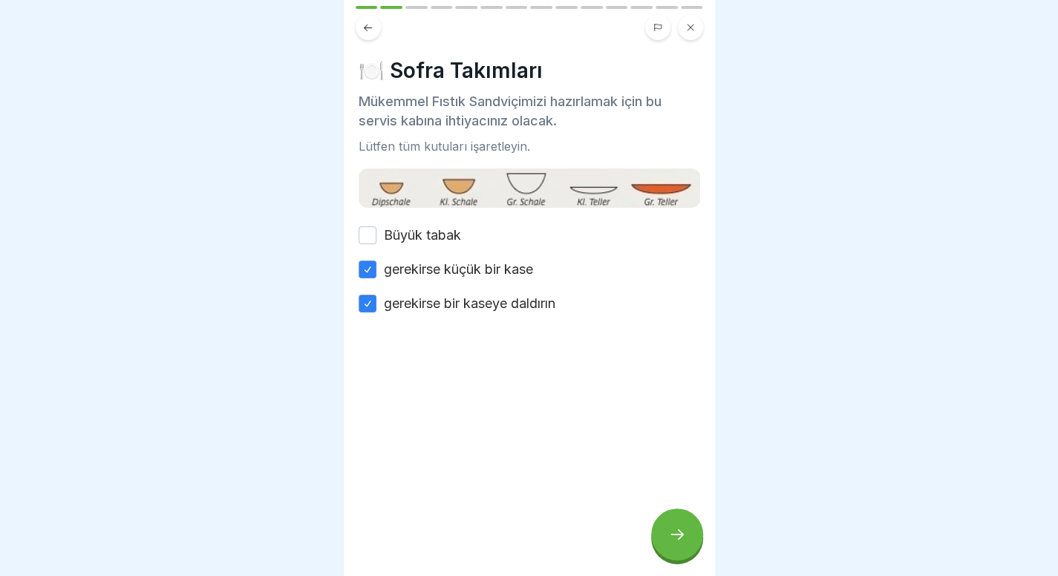
click at [376, 240] on button "Büyük tabak" at bounding box center [367, 235] width 18 height 18
click at [691, 548] on div at bounding box center [677, 534] width 52 height 52
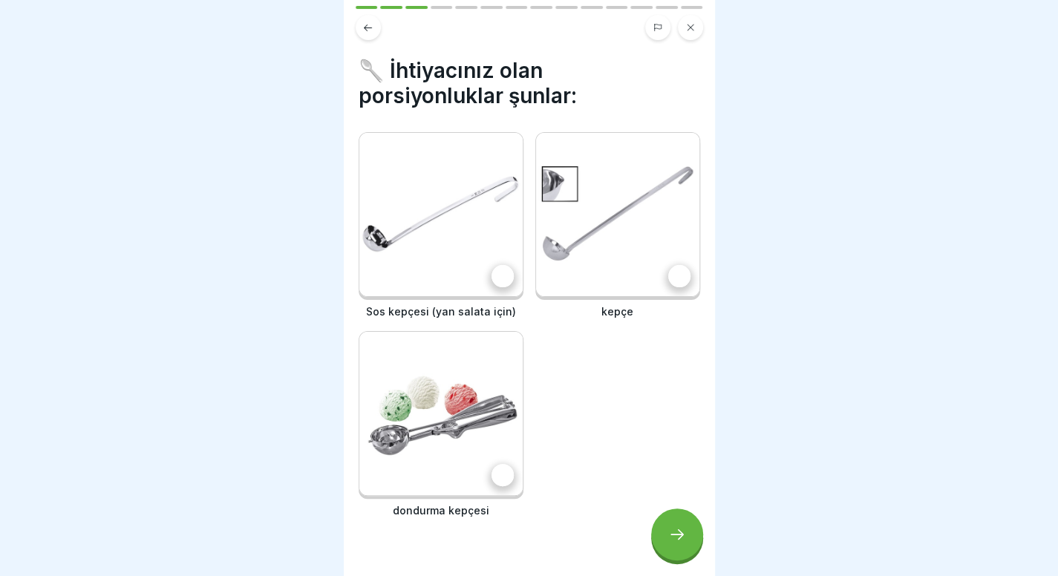
click at [451, 119] on div "🥄 İhtiyacınız olan porsiyonluklar şunlar: Sos kepçesi (yan salata için) kepçe d…" at bounding box center [529, 288] width 371 height 576
click at [451, 189] on img at bounding box center [440, 214] width 163 height 163
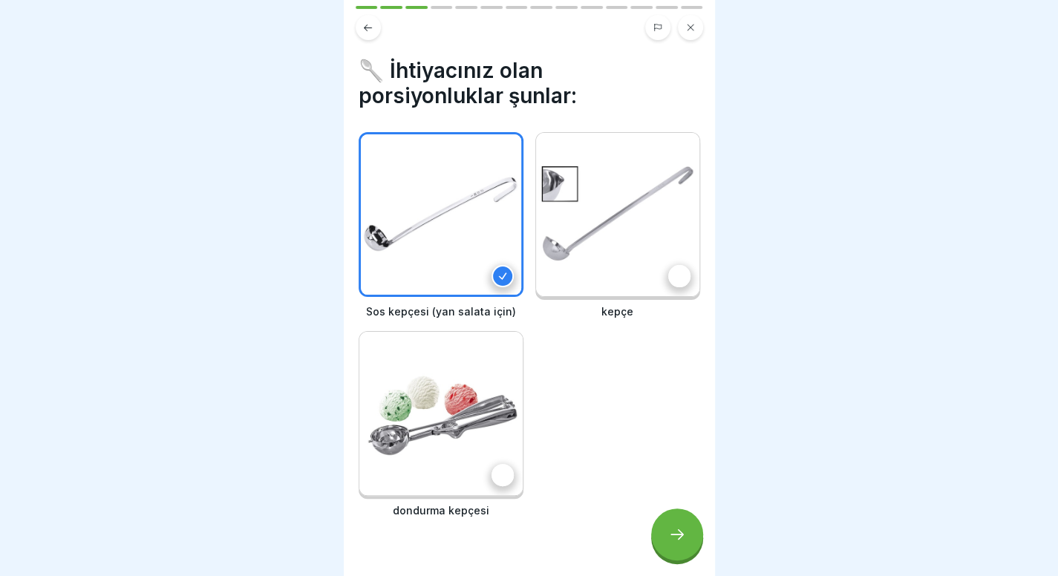
click at [536, 186] on img at bounding box center [617, 214] width 163 height 163
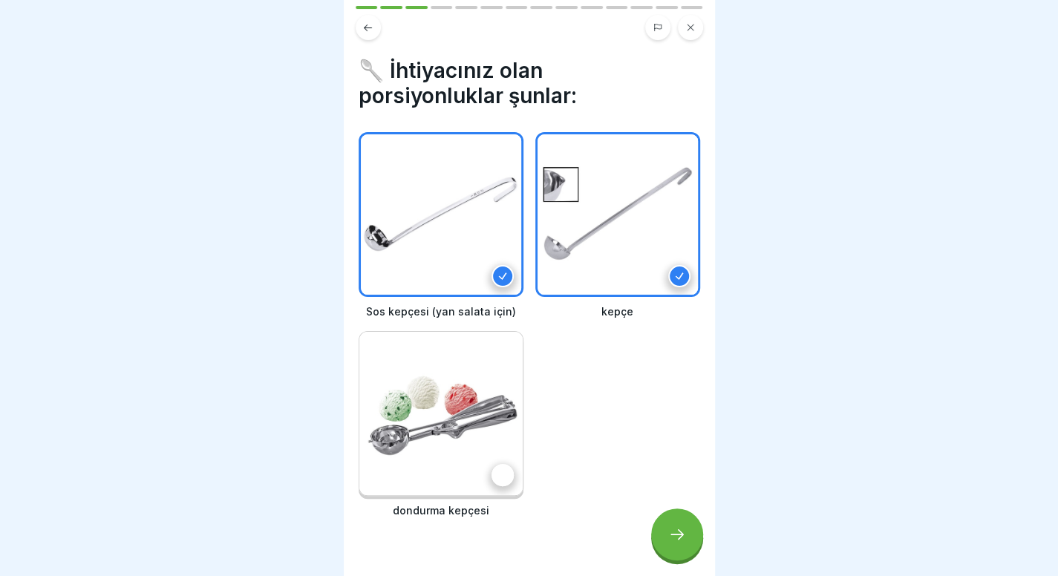
click at [464, 430] on img at bounding box center [440, 413] width 163 height 163
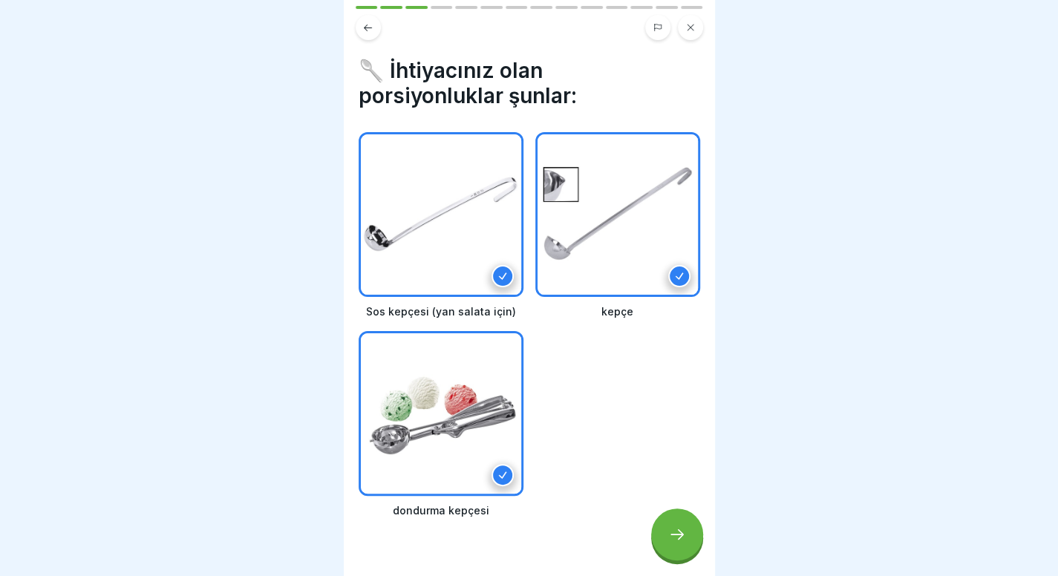
click at [669, 543] on icon at bounding box center [677, 534] width 18 height 18
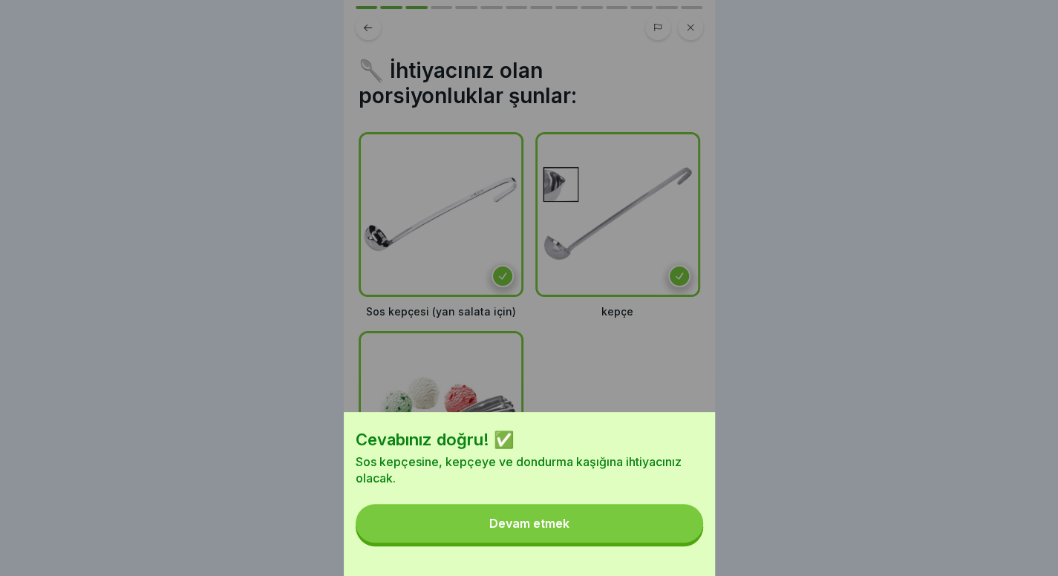
click at [669, 543] on button "Devam etmek" at bounding box center [529, 523] width 347 height 39
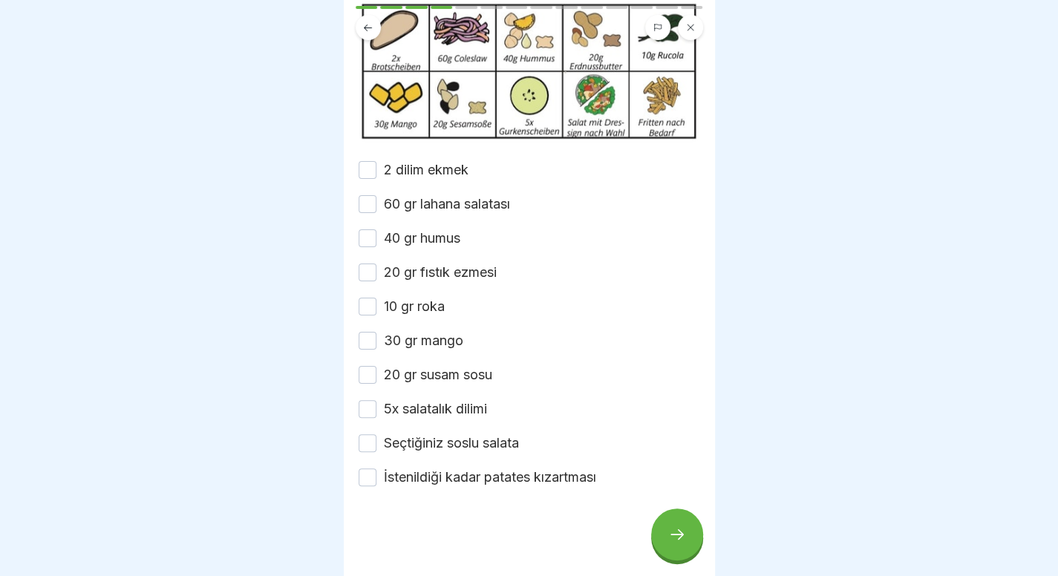
scroll to position [166, 0]
click at [430, 180] on label "2 dilim ekmek" at bounding box center [426, 169] width 85 height 19
click at [376, 179] on button "2 dilim ekmek" at bounding box center [367, 170] width 18 height 18
click at [435, 201] on font "60 gr lahana salatası" at bounding box center [447, 204] width 126 height 16
click at [376, 201] on button "60 gr lahana salatası" at bounding box center [367, 204] width 18 height 18
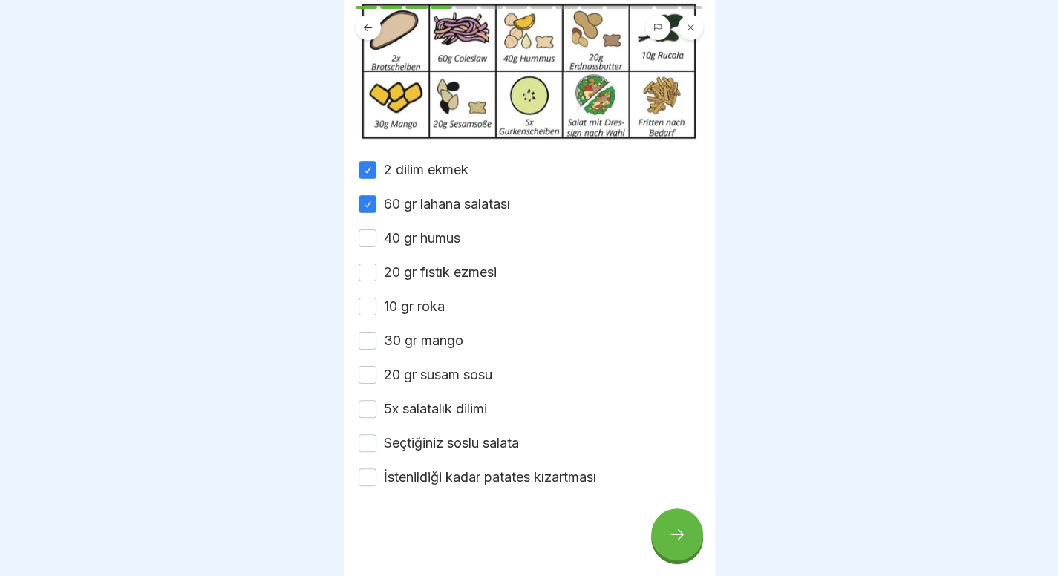
click at [432, 246] on font "40 gr humus" at bounding box center [422, 238] width 76 height 16
click at [376, 247] on button "40 gr humus" at bounding box center [367, 238] width 18 height 18
click at [436, 269] on font "20 gr fıstık ezmesi" at bounding box center [440, 272] width 113 height 16
click at [376, 269] on button "20 gr fıstık ezmesi" at bounding box center [367, 272] width 18 height 18
click at [420, 320] on div "2 dilim ekmek 60 gr lahana salatası 40 gr humus 20 gr fıstık ezmesi 10 gr roka …" at bounding box center [528, 323] width 341 height 327
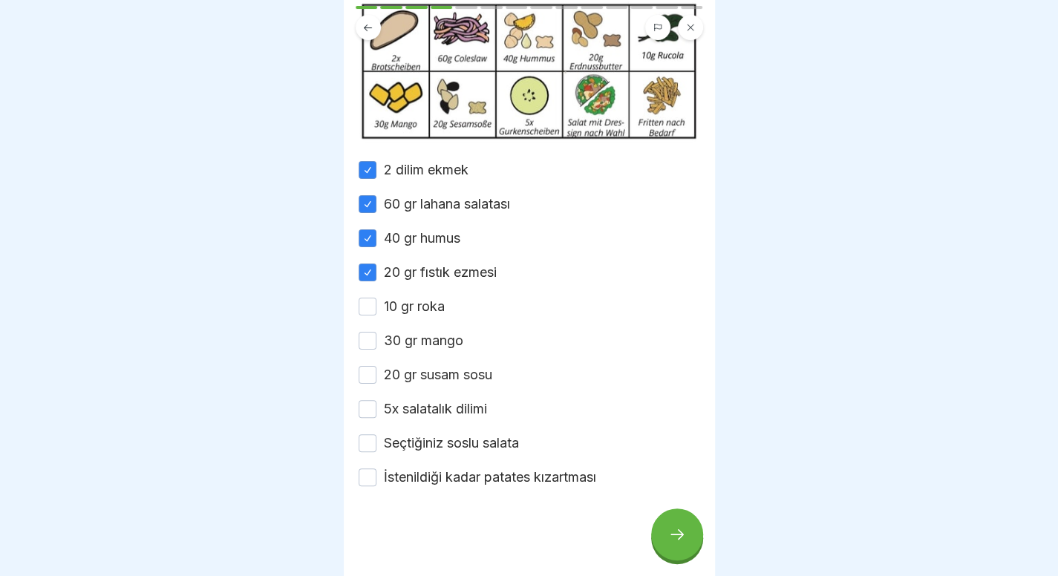
click at [420, 314] on font "10 gr roka" at bounding box center [414, 306] width 61 height 16
click at [376, 315] on button "10 gr roka" at bounding box center [367, 307] width 18 height 18
click at [415, 344] on font "30 gr mango" at bounding box center [423, 341] width 79 height 16
click at [376, 344] on button "30 gr mango" at bounding box center [367, 341] width 18 height 18
click at [413, 379] on font "20 gr susam sosu" at bounding box center [438, 375] width 108 height 16
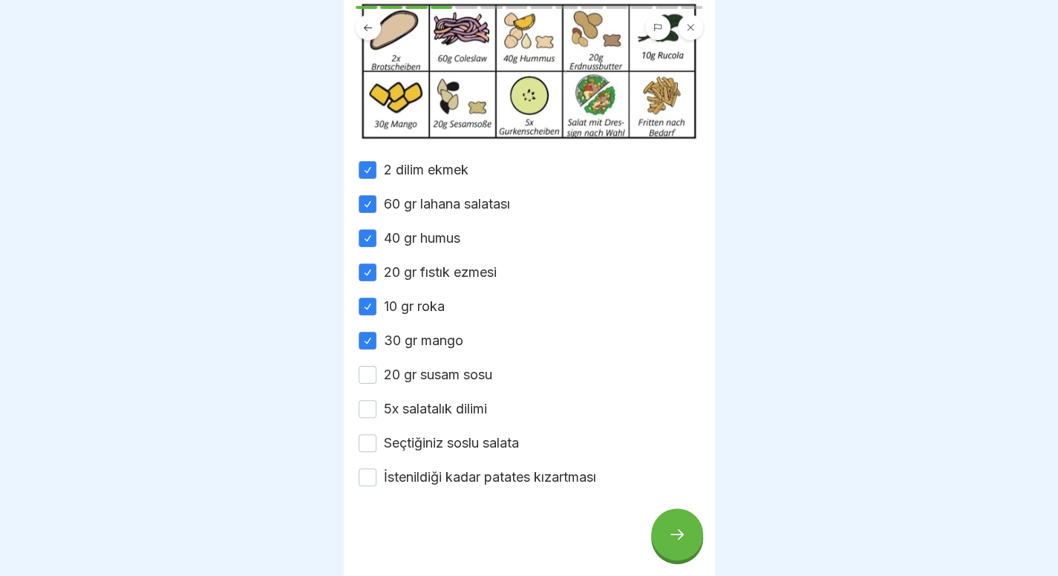
click at [376, 379] on button "20 gr susam sosu" at bounding box center [367, 375] width 18 height 18
click at [410, 405] on font "5x salatalık dilimi" at bounding box center [435, 409] width 103 height 16
click at [376, 405] on button "5x salatalık dilimi" at bounding box center [367, 409] width 18 height 18
click at [408, 442] on font "Seçtiğiniz soslu salata" at bounding box center [451, 443] width 135 height 16
click at [376, 442] on button "Seçtiğiniz soslu salata" at bounding box center [367, 443] width 18 height 18
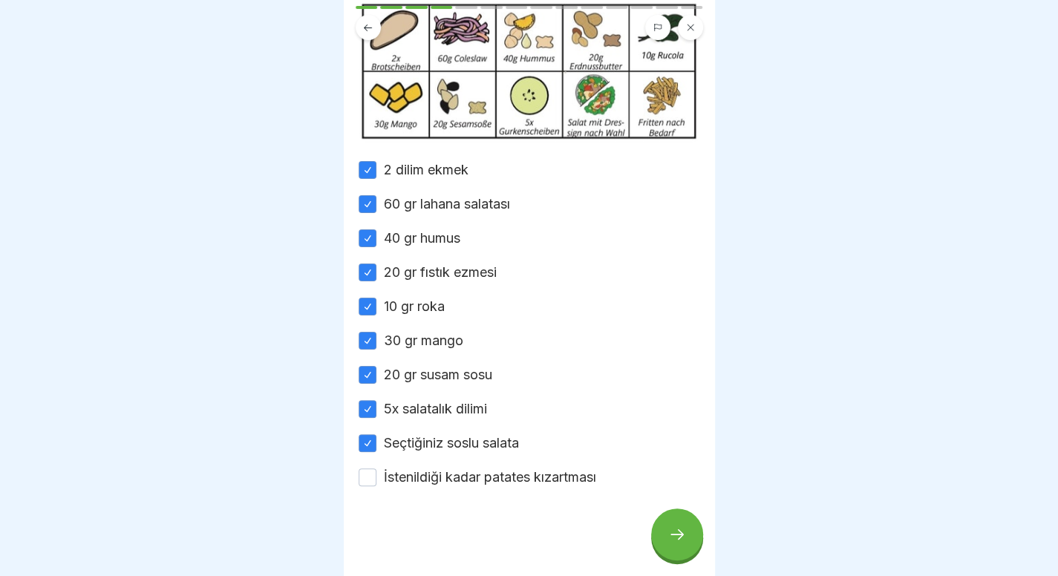
drag, startPoint x: 399, startPoint y: 485, endPoint x: 229, endPoint y: 484, distance: 170.0
click at [229, 484] on body "Sandviçlerimiz 14 adım Almanca 🥜 Mükemmel Fıstık Ezmeli Sandviç Bu derste Purrf…" at bounding box center [529, 288] width 1058 height 576
click at [567, 471] on font "İstenildiği kadar patates kızartması" at bounding box center [490, 477] width 212 height 16
click at [376, 471] on button "İstenildiği kadar patates kızartması" at bounding box center [367, 477] width 18 height 18
click at [659, 545] on div at bounding box center [677, 534] width 52 height 52
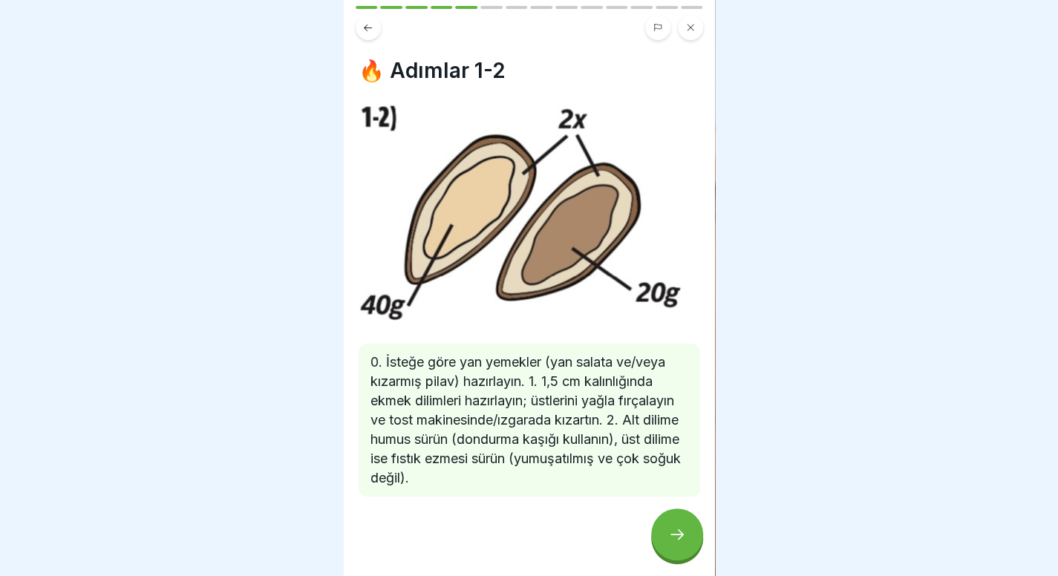
click at [659, 545] on div at bounding box center [677, 534] width 52 height 52
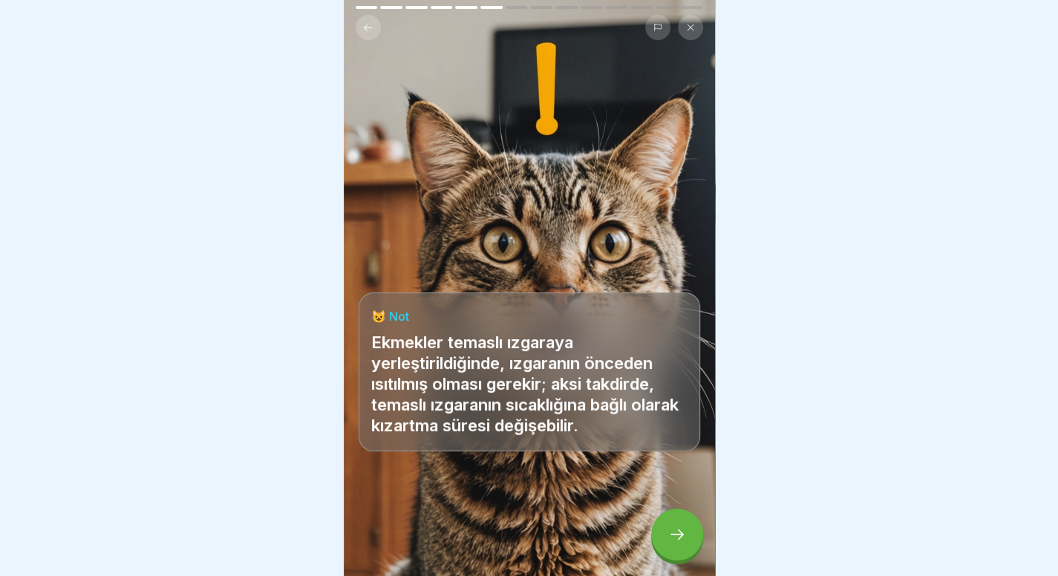
click at [659, 545] on div at bounding box center [677, 534] width 52 height 52
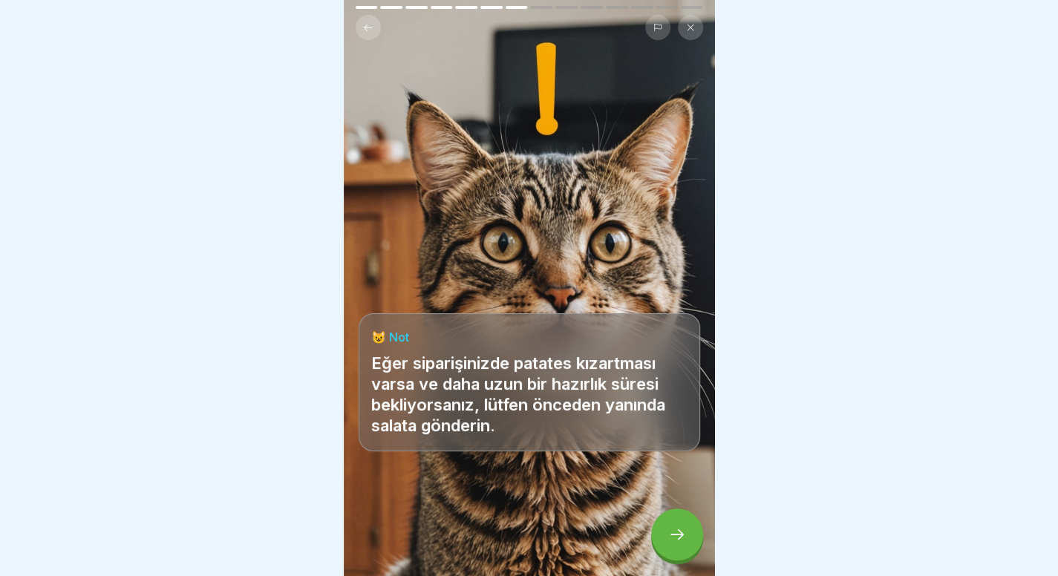
click at [659, 545] on div at bounding box center [677, 534] width 52 height 52
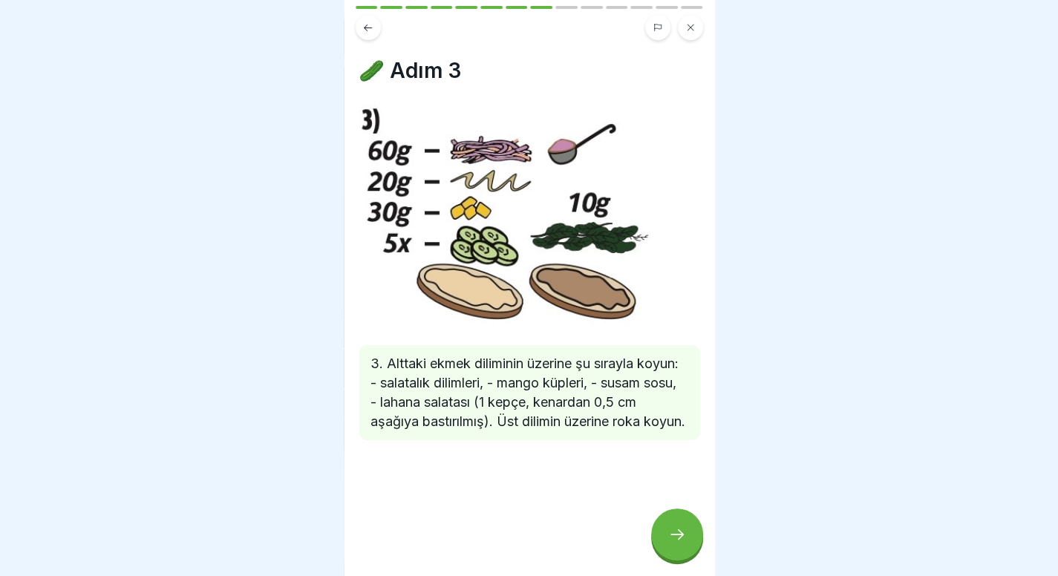
click at [659, 545] on div at bounding box center [677, 534] width 52 height 52
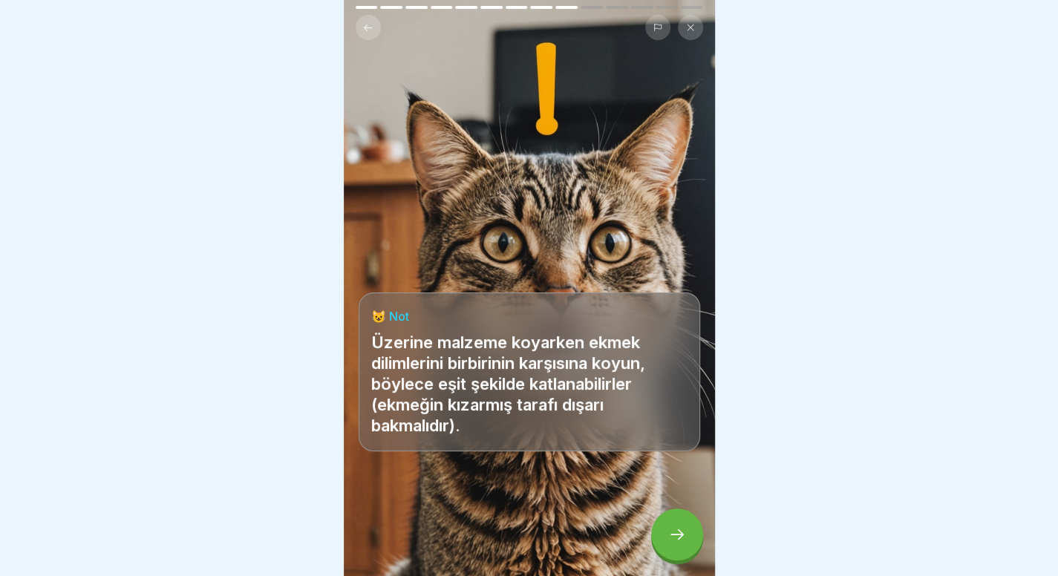
click at [659, 545] on div at bounding box center [677, 534] width 52 height 52
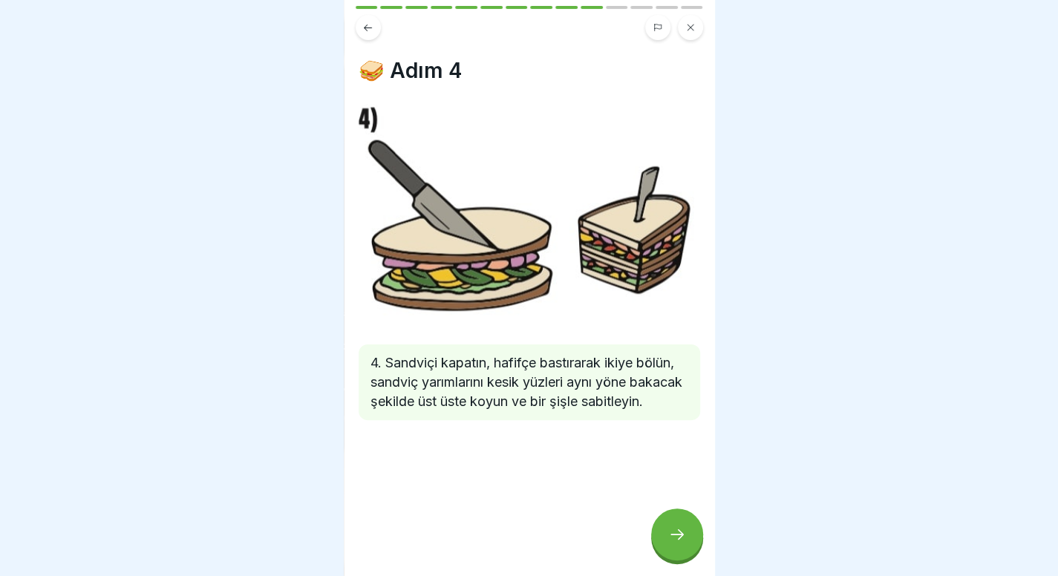
click at [659, 545] on div at bounding box center [677, 534] width 52 height 52
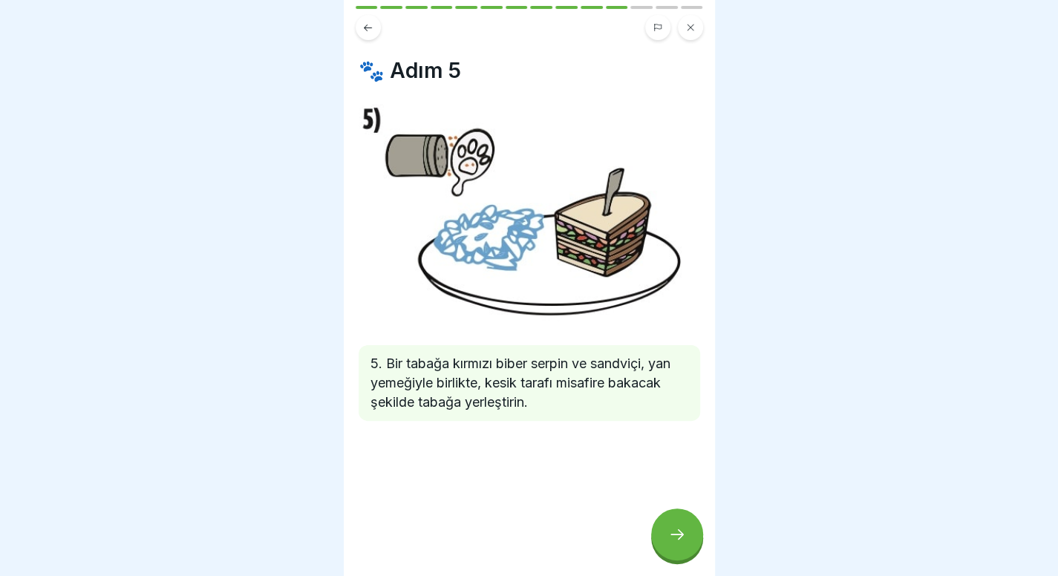
click at [669, 541] on icon at bounding box center [677, 534] width 18 height 18
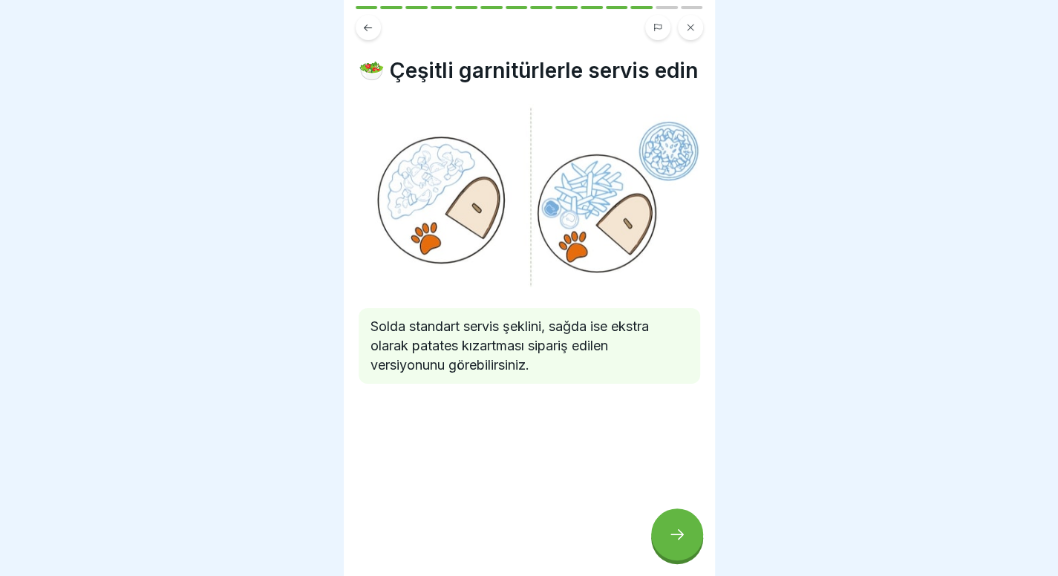
click at [669, 541] on icon at bounding box center [677, 534] width 18 height 18
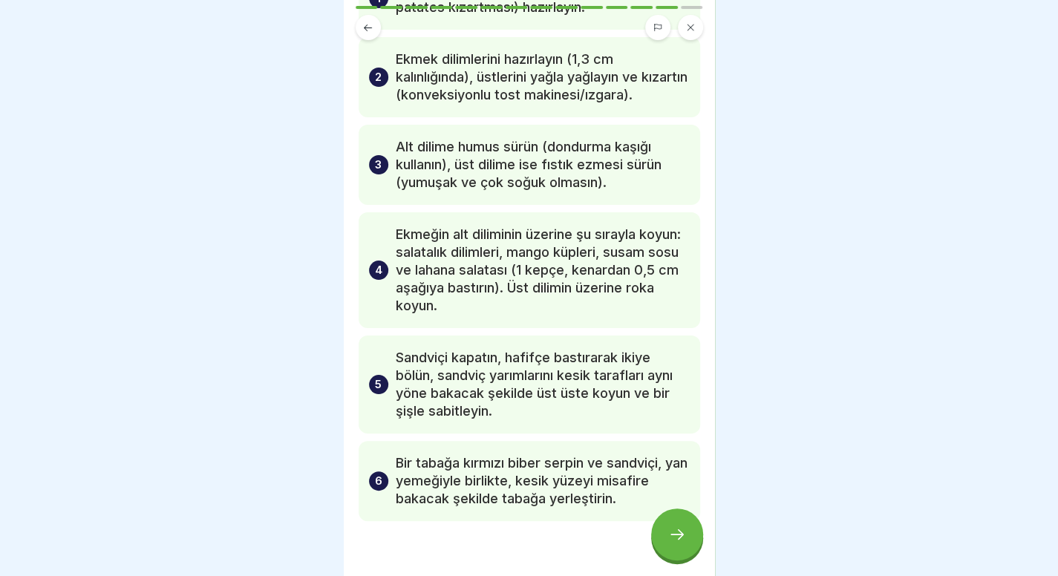
scroll to position [143, 0]
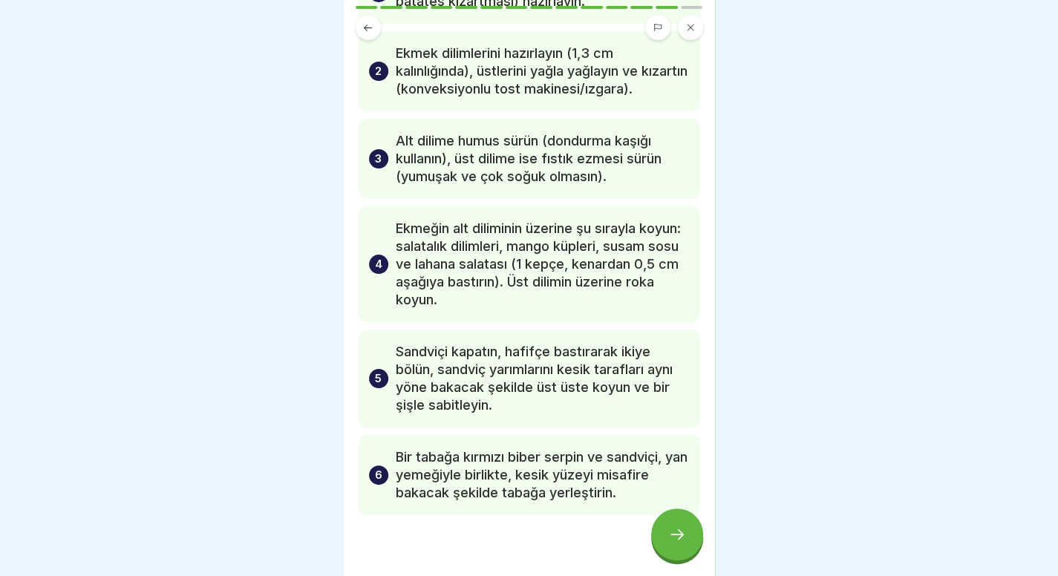
click at [680, 543] on icon at bounding box center [677, 534] width 18 height 18
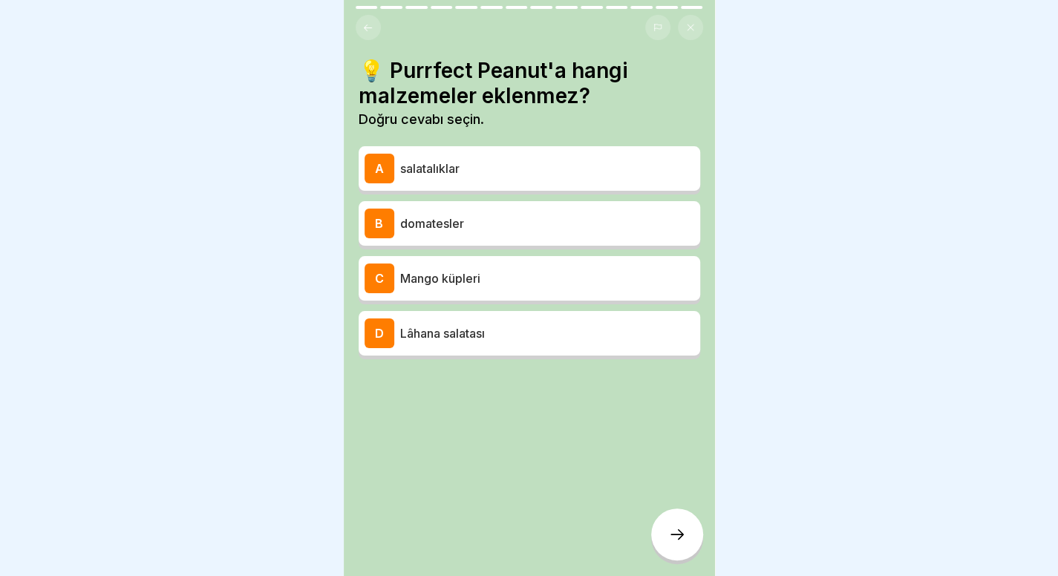
click at [937, 238] on div at bounding box center [529, 288] width 1058 height 576
click at [957, 57] on div at bounding box center [529, 288] width 1058 height 576
click at [580, 210] on div "B domatesler" at bounding box center [529, 224] width 330 height 30
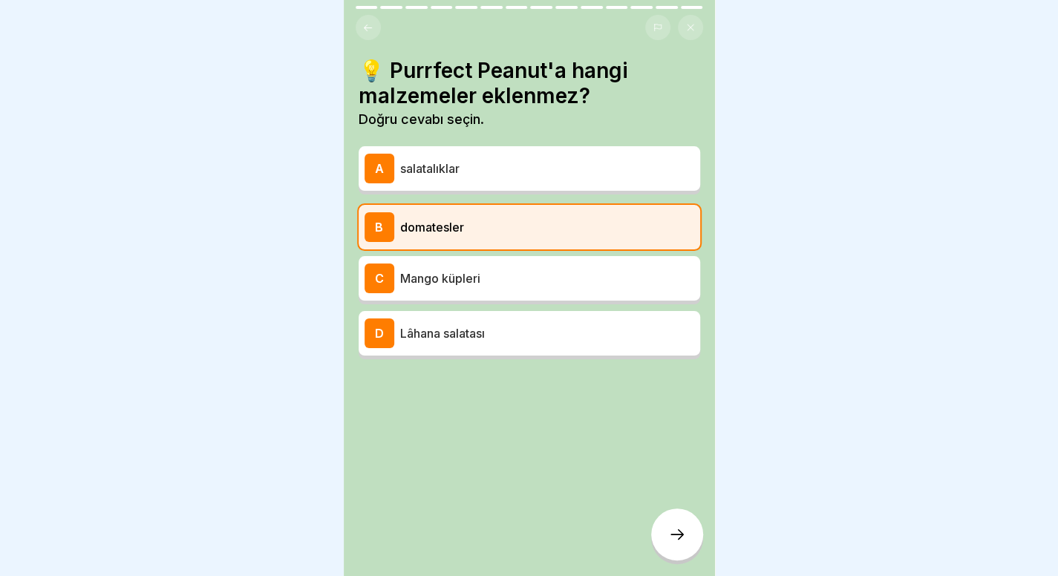
click at [919, 261] on div at bounding box center [529, 288] width 1058 height 576
click at [689, 549] on div at bounding box center [677, 534] width 52 height 52
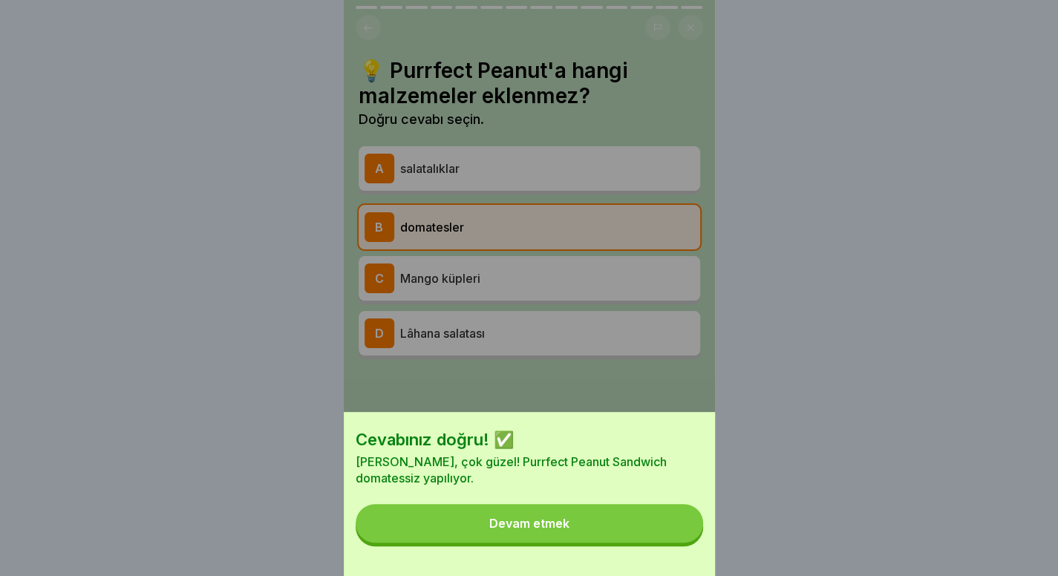
click at [689, 543] on button "Devam etmek" at bounding box center [529, 523] width 347 height 39
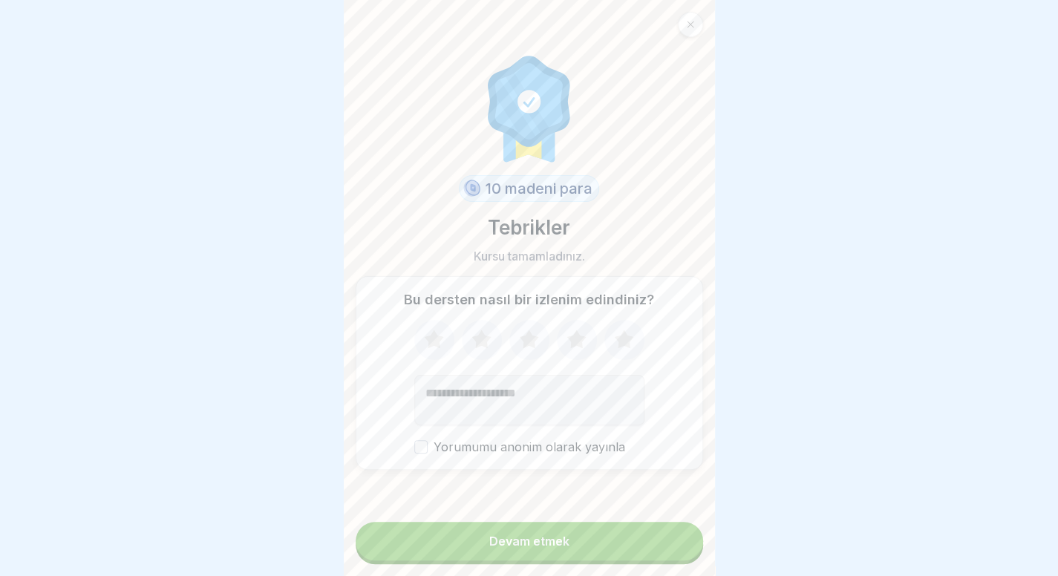
click at [689, 549] on button "Devam etmek" at bounding box center [529, 541] width 347 height 39
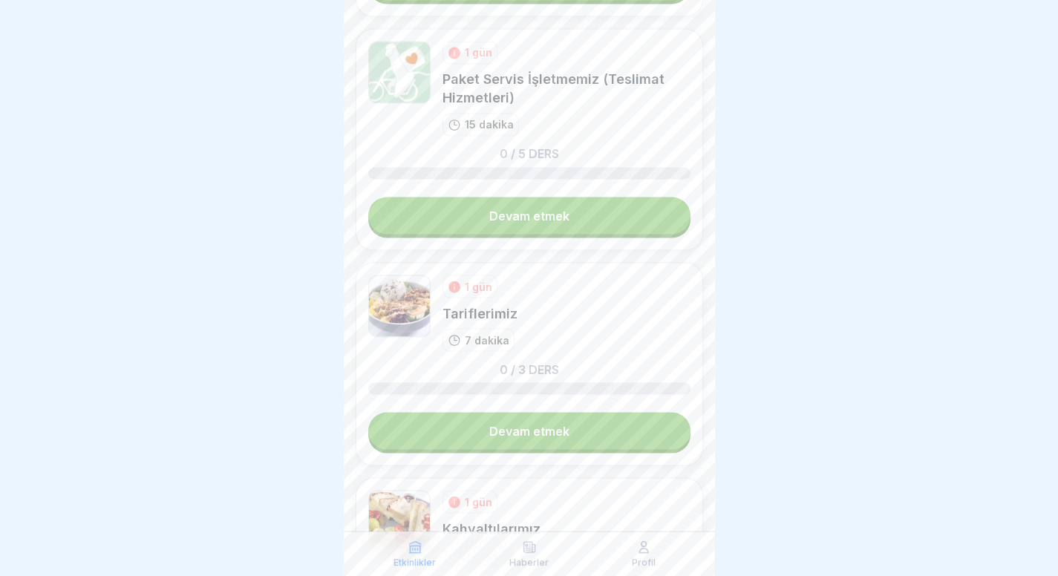
scroll to position [1405, 0]
click at [552, 413] on link "Devam etmek" at bounding box center [529, 431] width 322 height 37
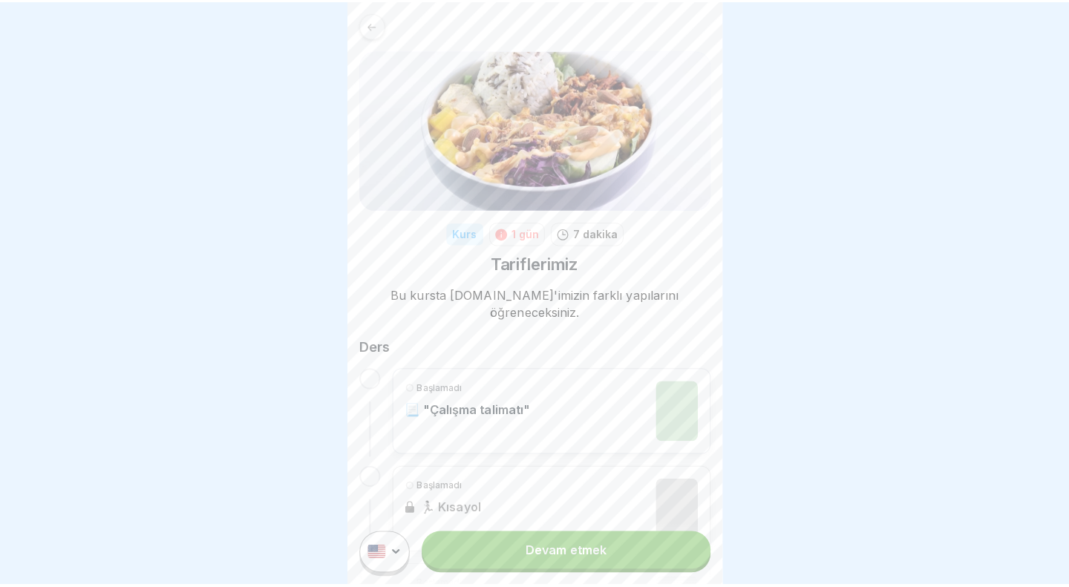
scroll to position [138, 0]
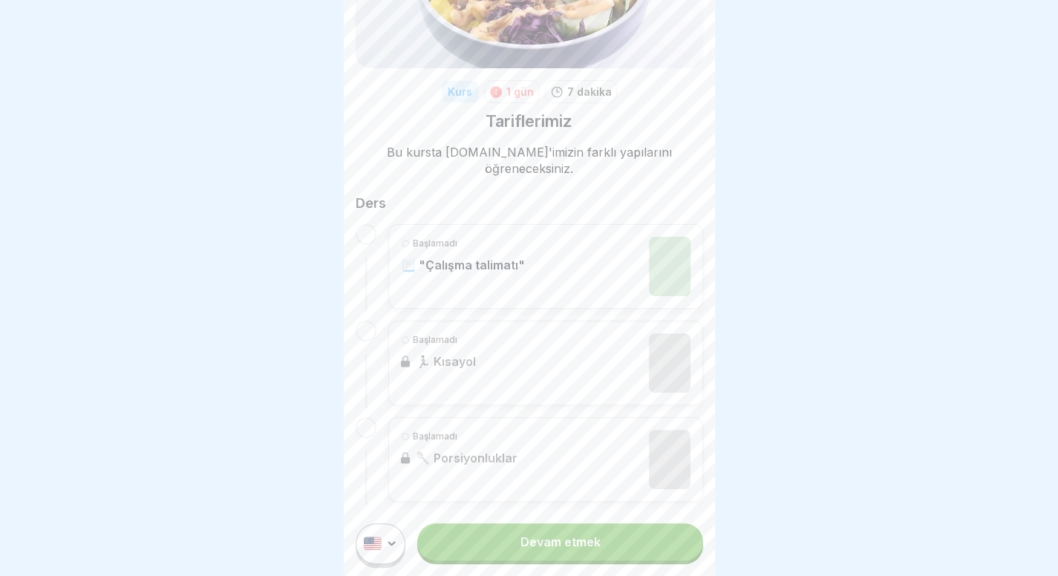
click at [565, 529] on div "Devam etmek" at bounding box center [529, 543] width 371 height 65
click at [566, 549] on font "Devam etmek" at bounding box center [560, 541] width 80 height 15
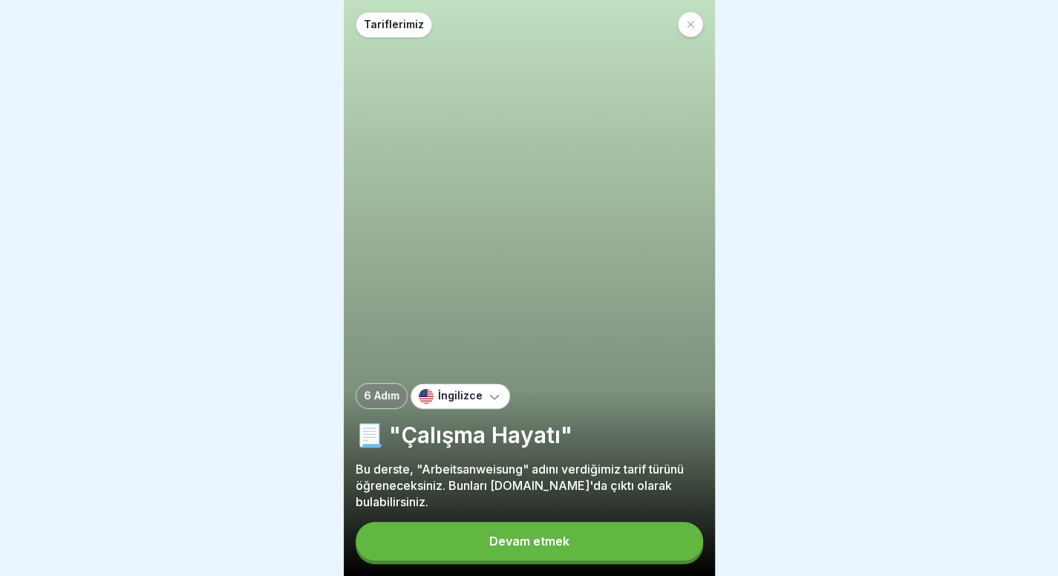
click at [550, 560] on button "Devam etmek" at bounding box center [529, 541] width 347 height 39
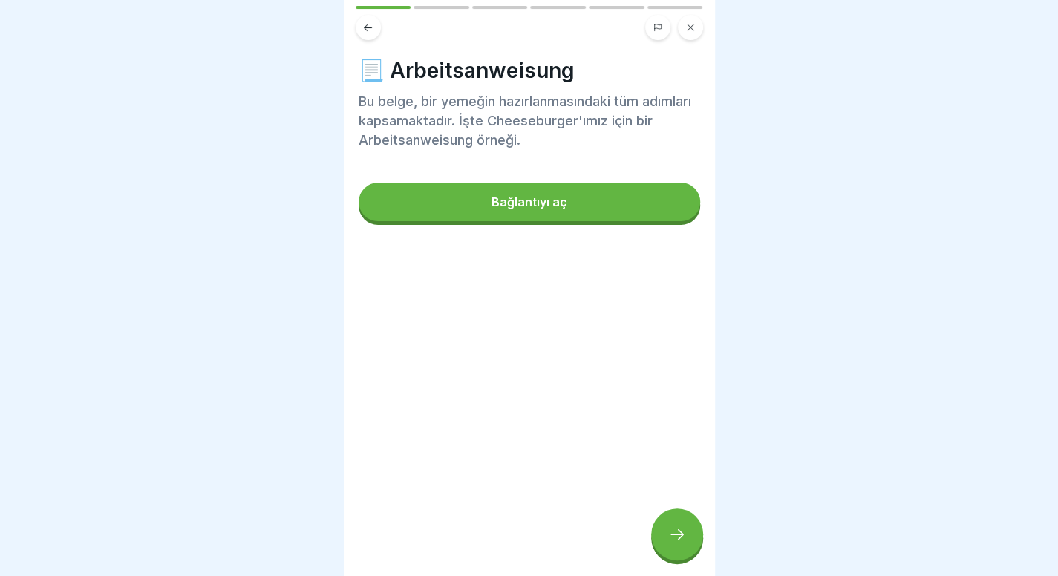
click at [599, 198] on button "Bağlantıyı aç" at bounding box center [528, 202] width 341 height 39
click at [678, 539] on icon at bounding box center [677, 534] width 18 height 18
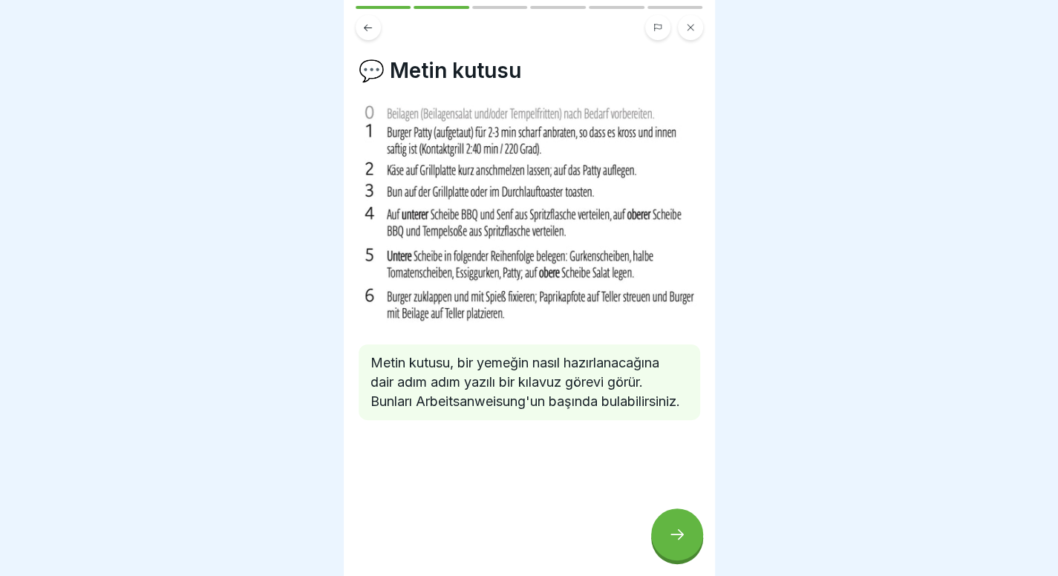
click at [678, 539] on icon at bounding box center [677, 534] width 18 height 18
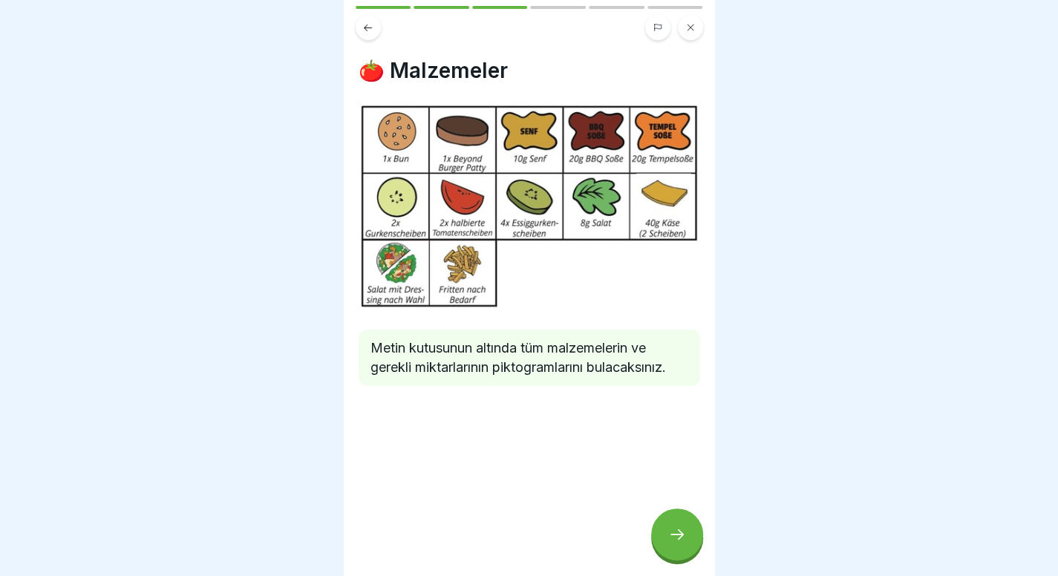
click at [678, 539] on icon at bounding box center [677, 534] width 18 height 18
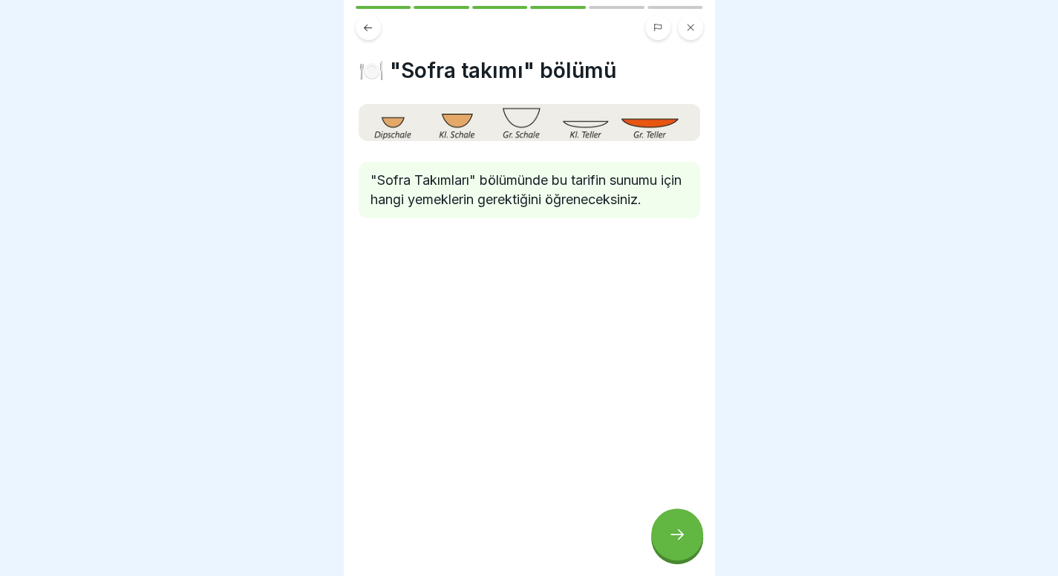
click at [678, 539] on icon at bounding box center [677, 534] width 18 height 18
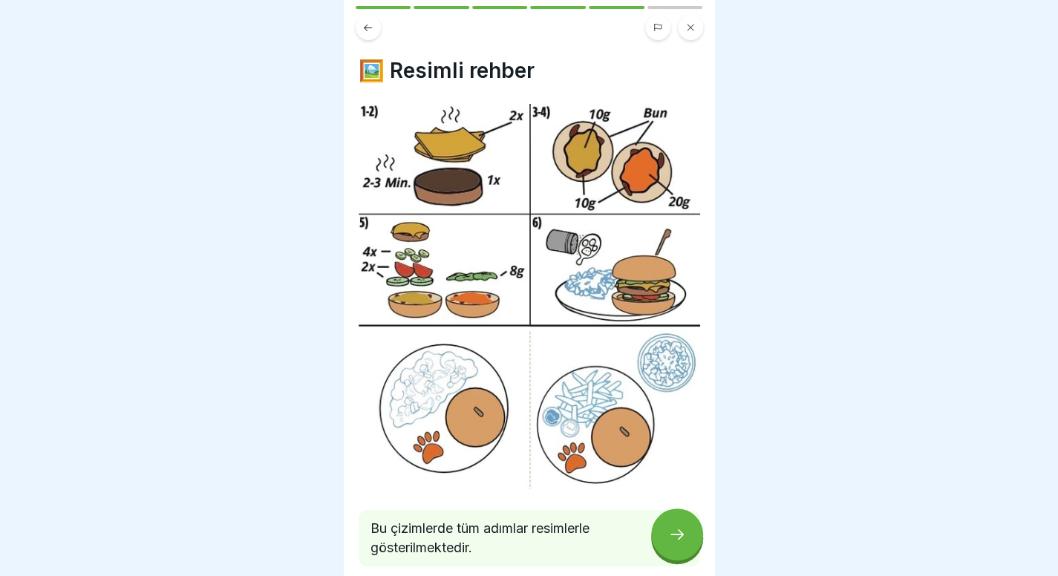
click at [678, 539] on icon at bounding box center [677, 534] width 18 height 18
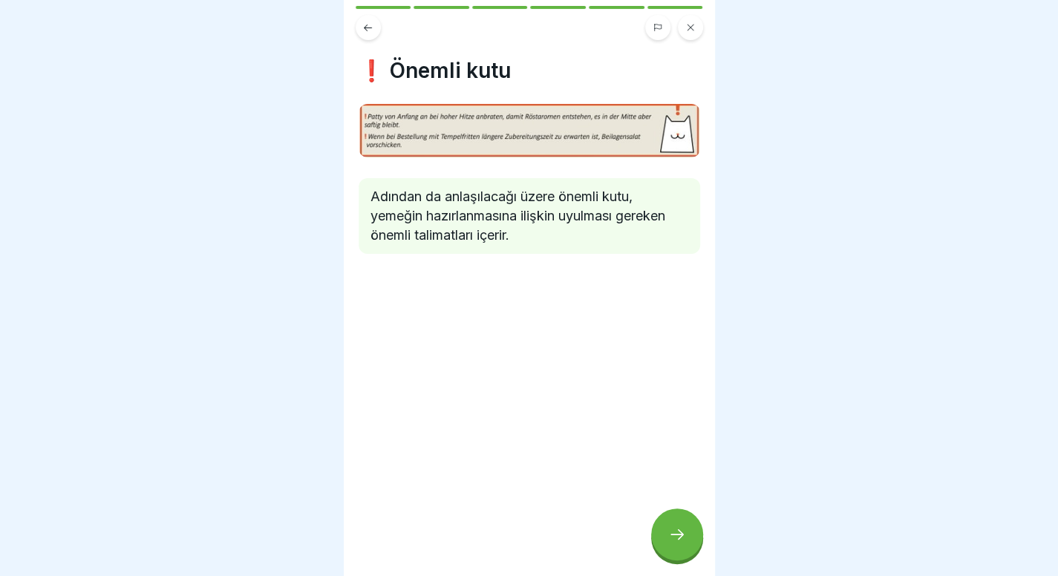
click at [678, 539] on icon at bounding box center [677, 534] width 18 height 18
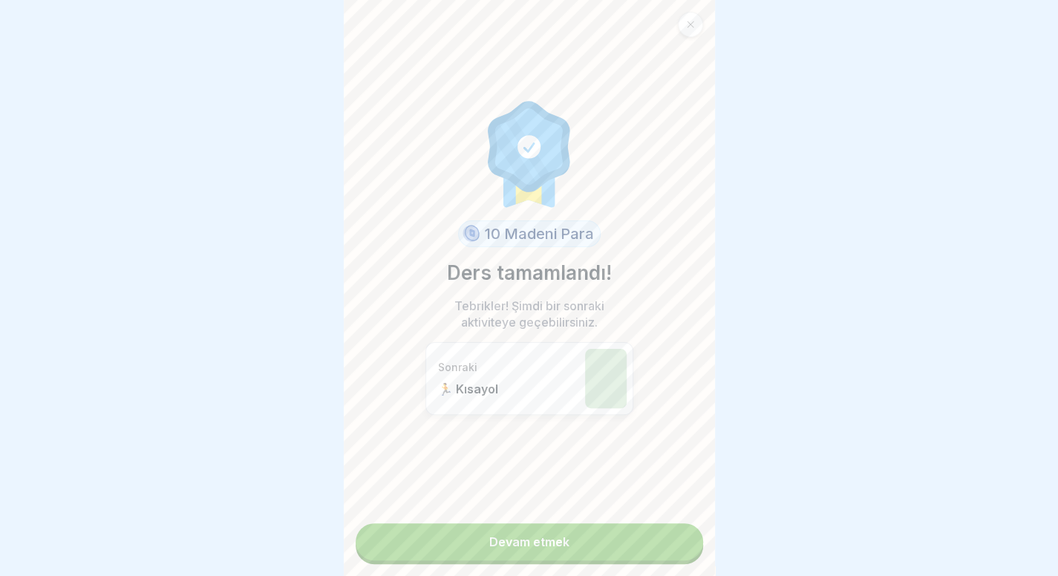
click at [678, 539] on link "Devam etmek" at bounding box center [529, 541] width 347 height 37
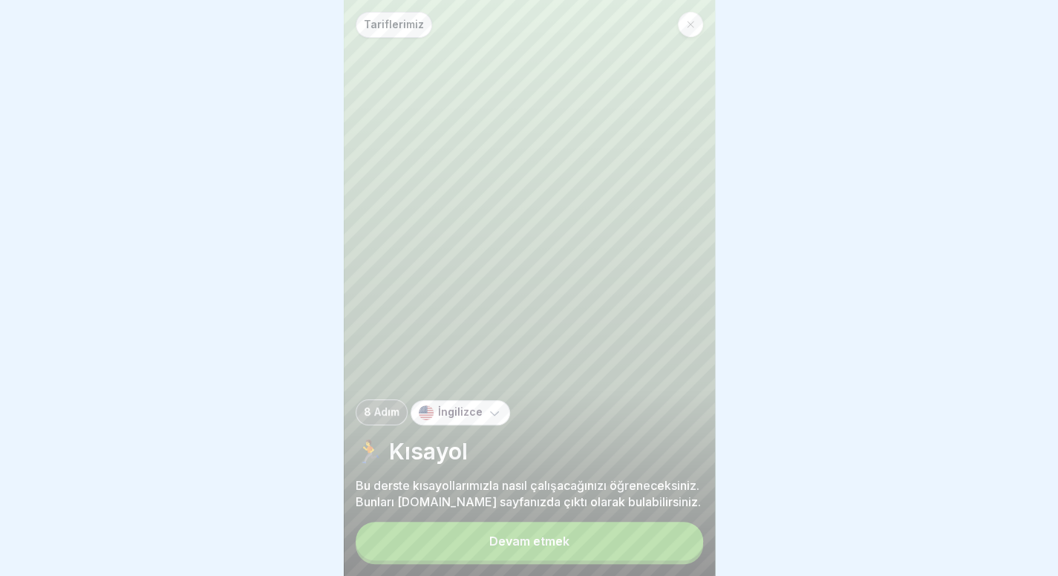
click at [577, 548] on button "Devam etmek" at bounding box center [529, 541] width 347 height 39
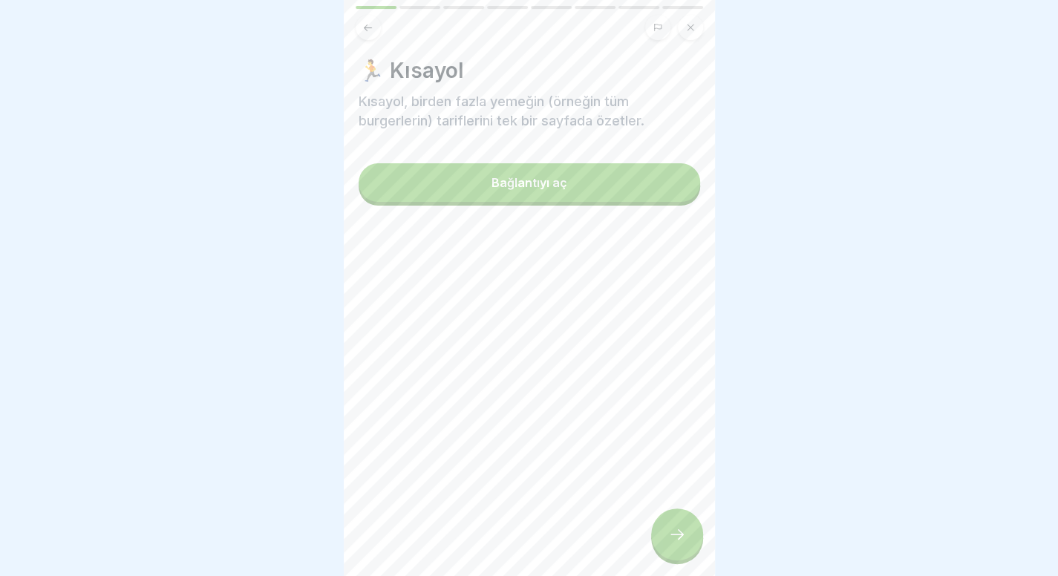
click at [561, 189] on button "Bağlantıyı aç" at bounding box center [528, 182] width 341 height 39
click at [675, 543] on icon at bounding box center [677, 534] width 18 height 18
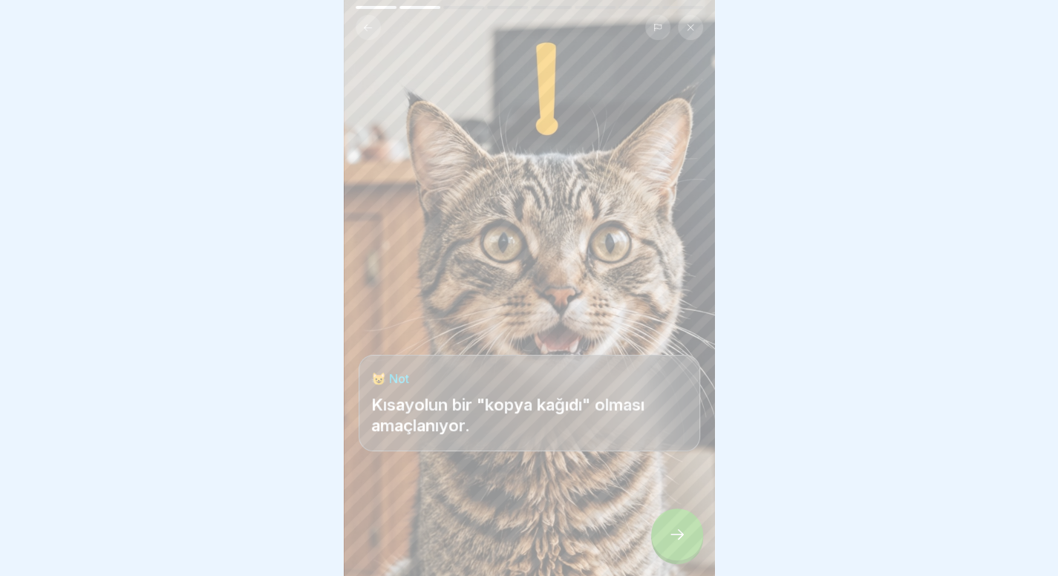
click at [675, 543] on icon at bounding box center [677, 534] width 18 height 18
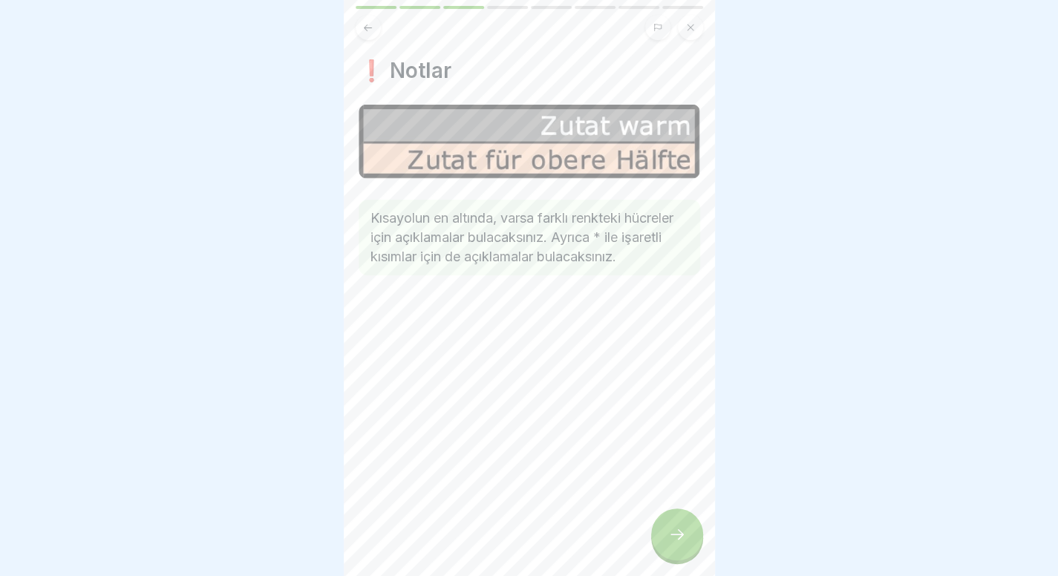
click at [675, 543] on icon at bounding box center [677, 534] width 18 height 18
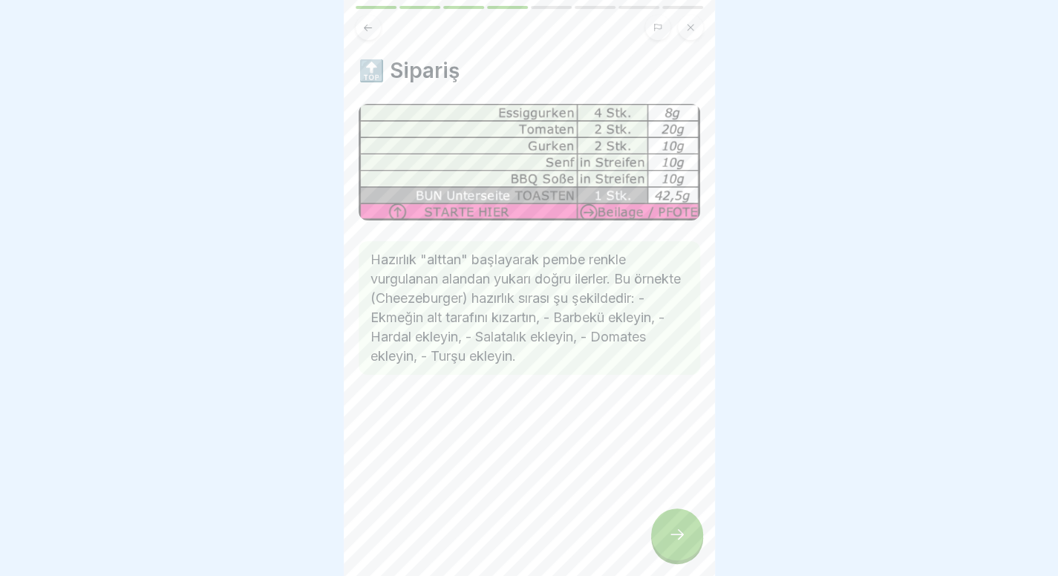
click at [675, 543] on icon at bounding box center [677, 534] width 18 height 18
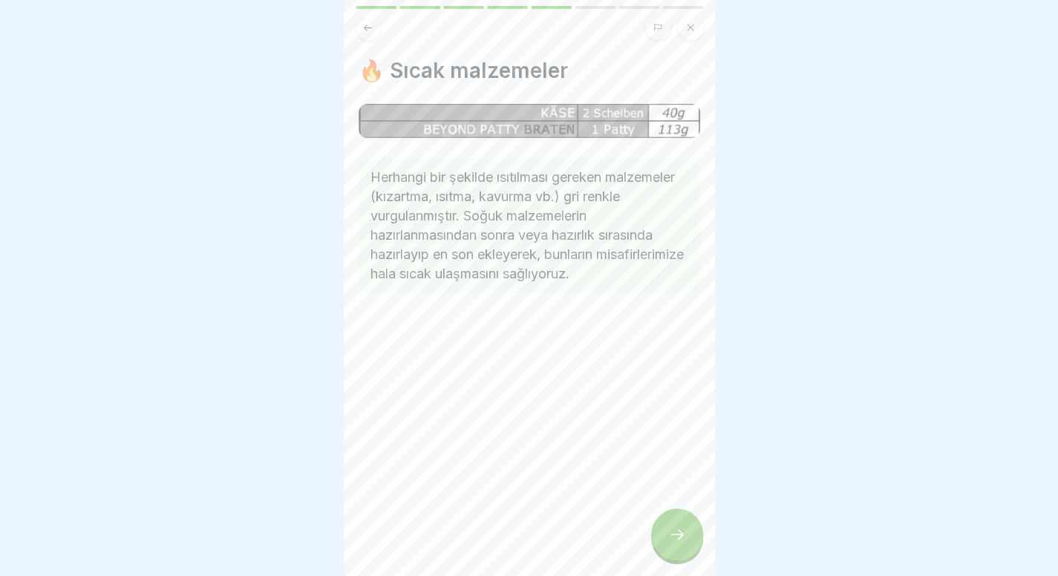
click at [675, 543] on icon at bounding box center [677, 534] width 18 height 18
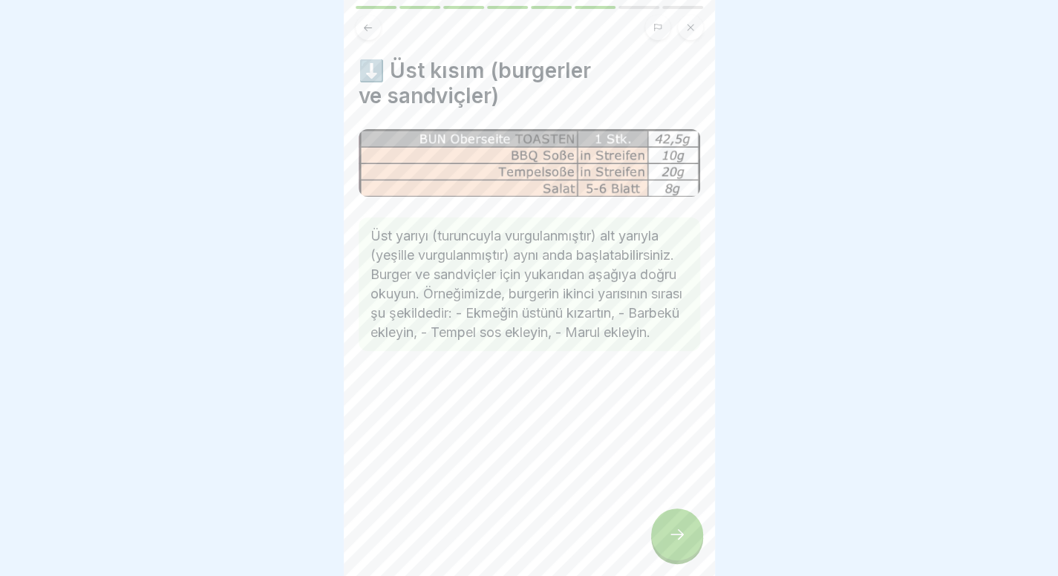
click at [675, 543] on icon at bounding box center [677, 534] width 18 height 18
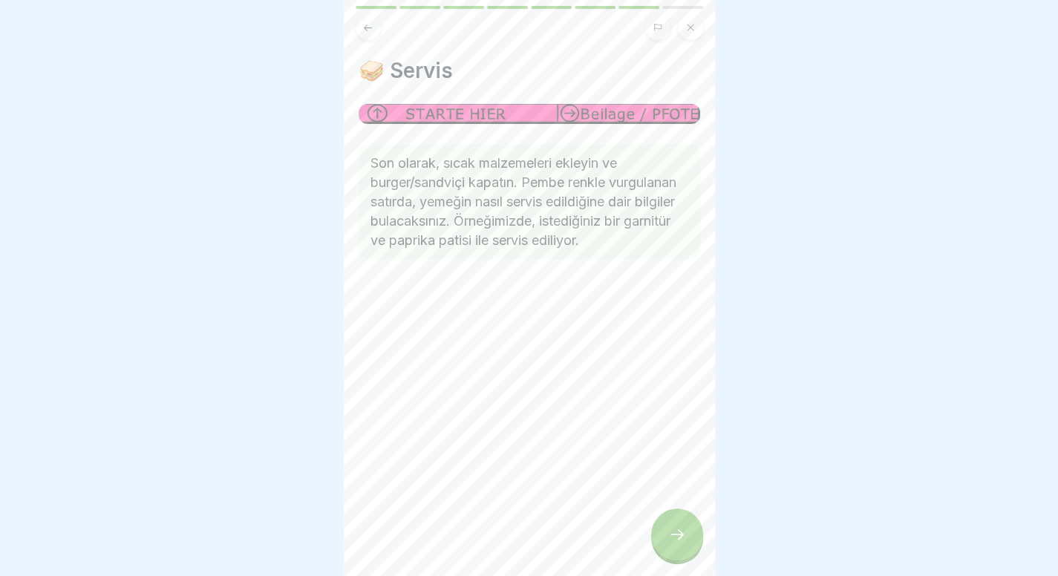
click at [675, 543] on icon at bounding box center [677, 534] width 18 height 18
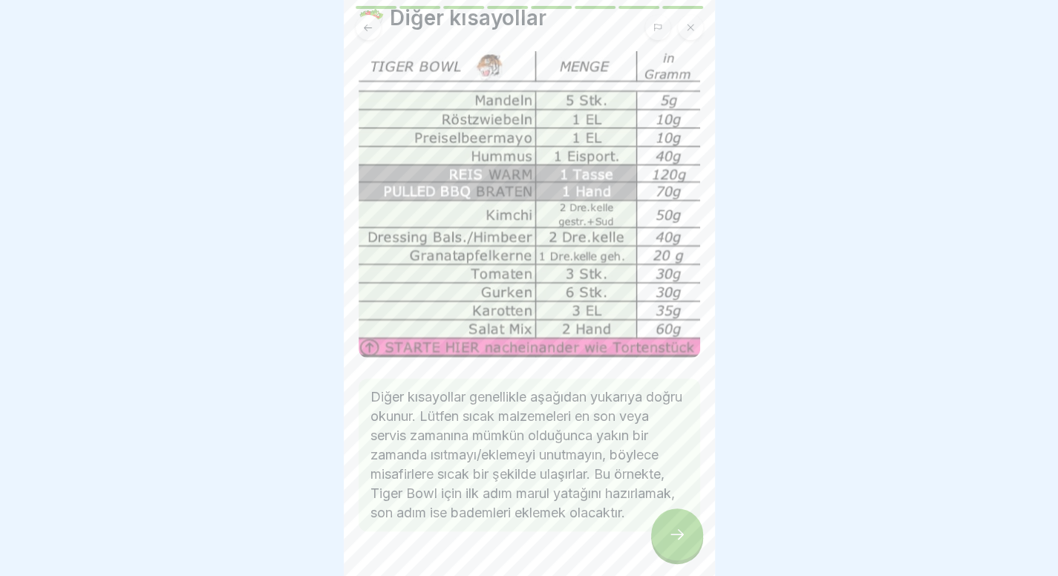
scroll to position [53, 0]
click at [669, 555] on div at bounding box center [677, 534] width 52 height 52
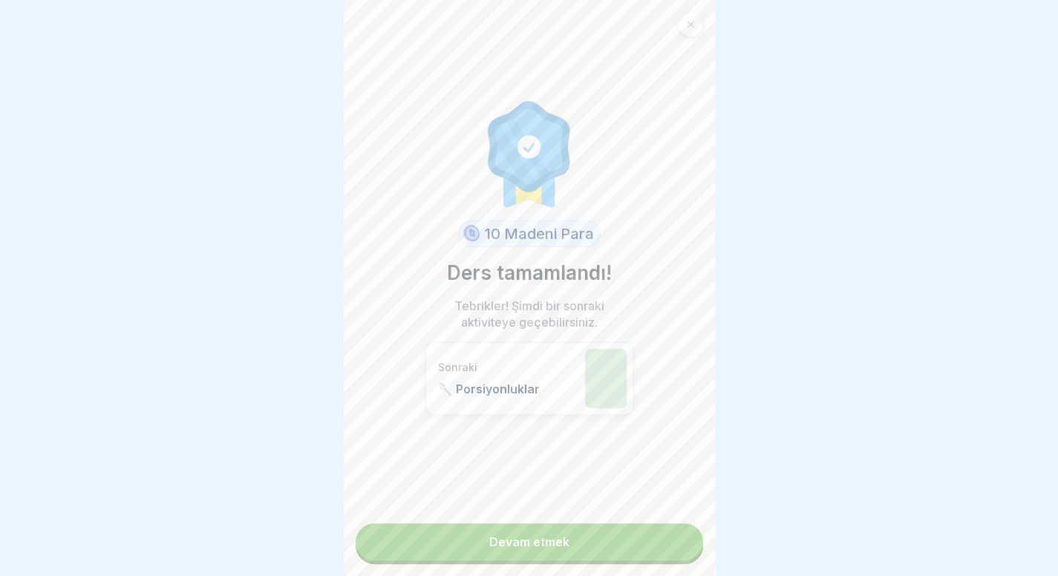
click at [669, 555] on link "Devam etmek" at bounding box center [529, 541] width 347 height 37
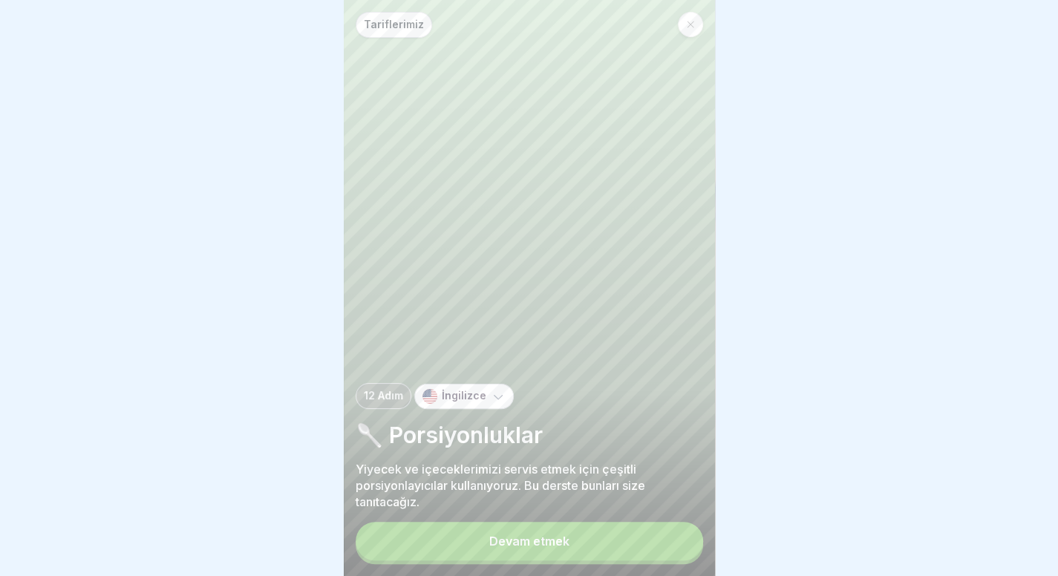
click at [601, 560] on button "Devam etmek" at bounding box center [529, 541] width 347 height 39
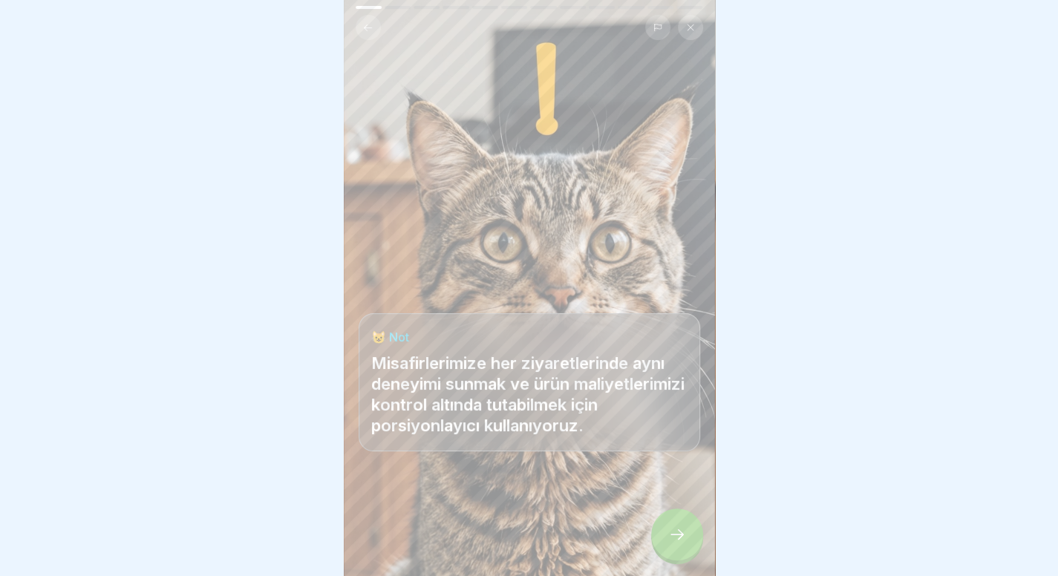
click at [673, 540] on icon at bounding box center [677, 534] width 18 height 18
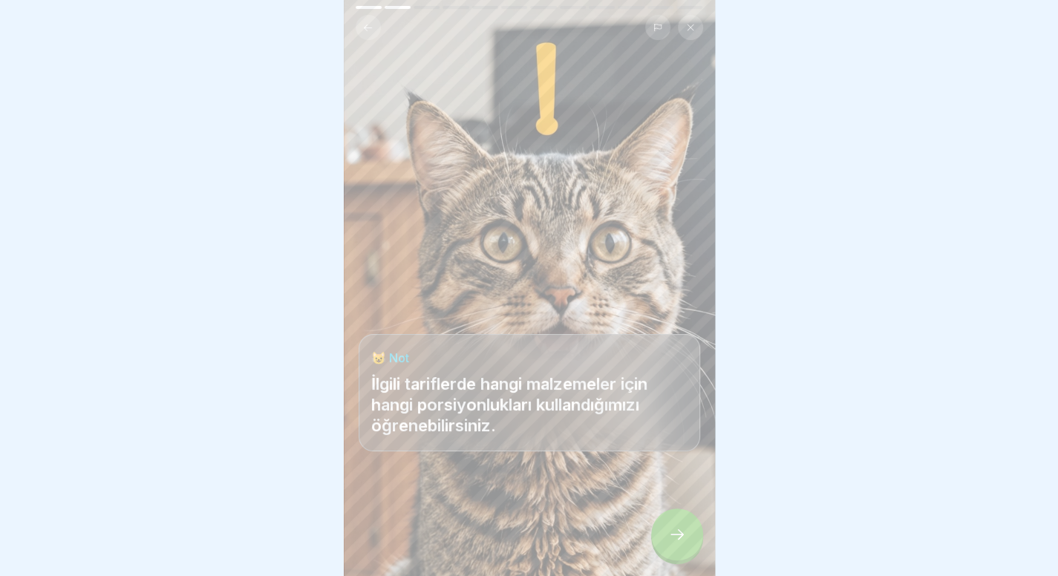
click at [673, 540] on icon at bounding box center [677, 534] width 18 height 18
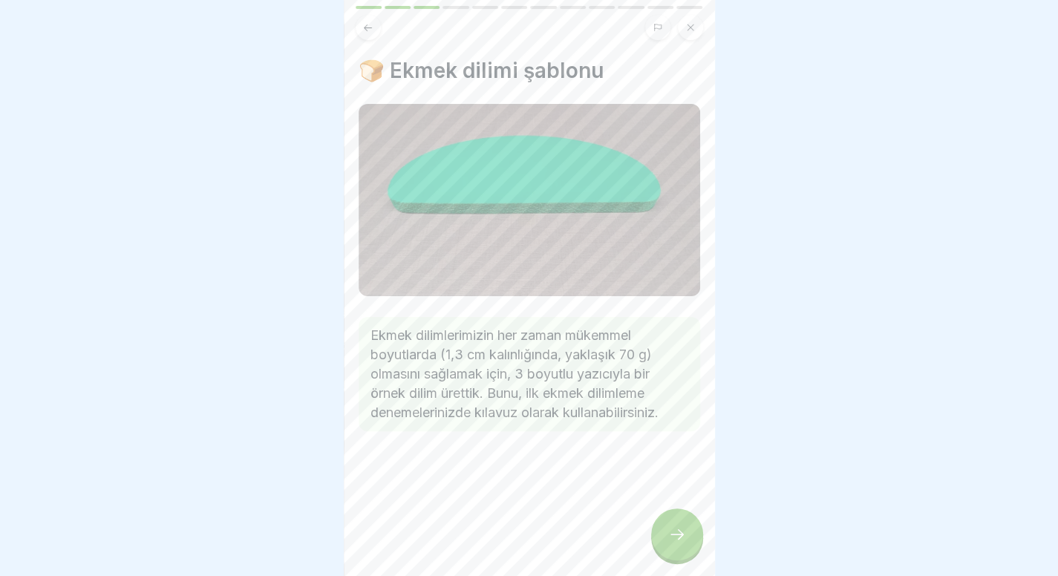
click at [673, 540] on icon at bounding box center [677, 534] width 18 height 18
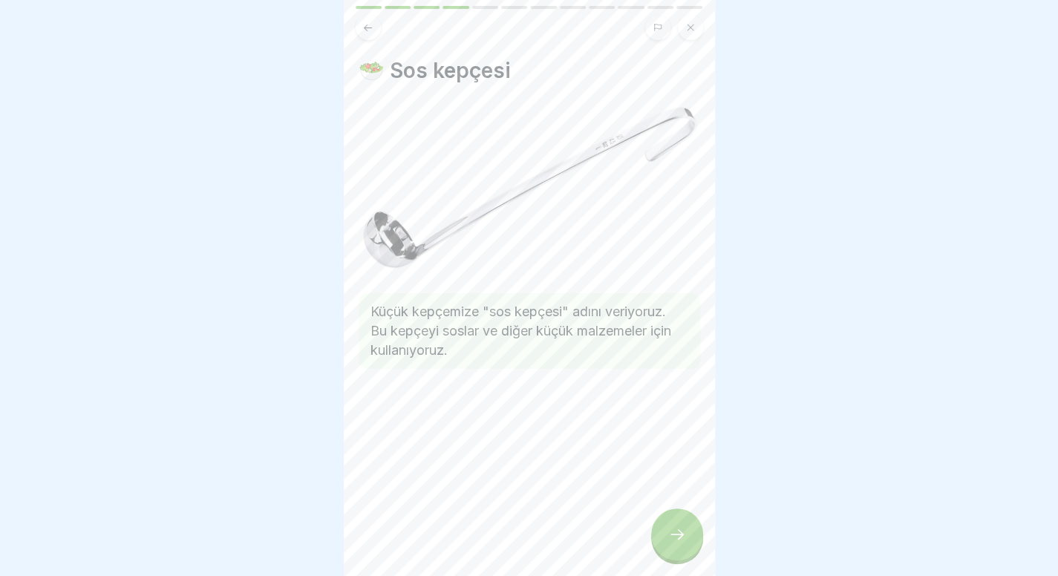
click at [673, 540] on icon at bounding box center [677, 534] width 18 height 18
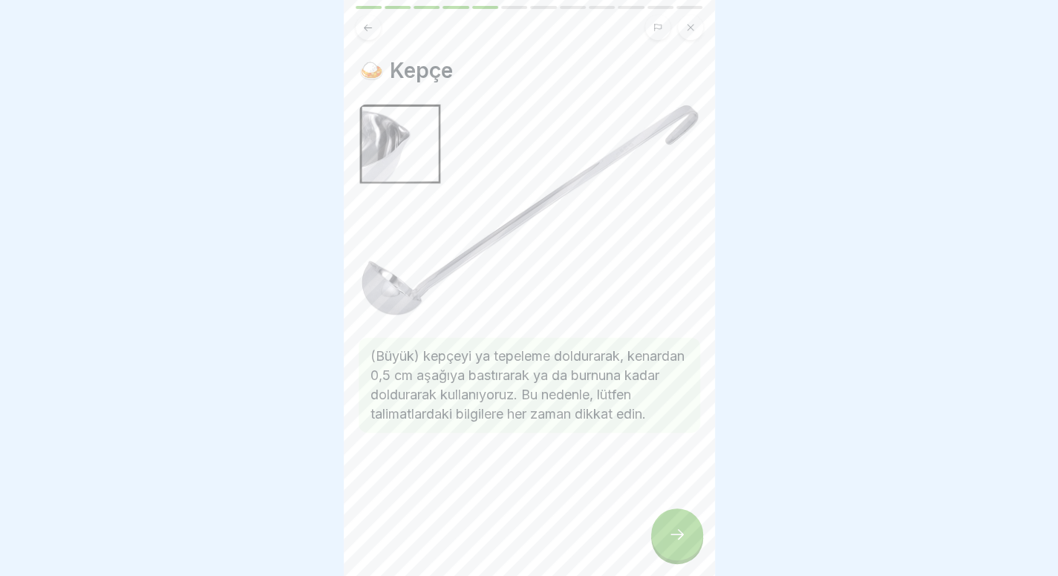
click at [673, 540] on icon at bounding box center [677, 534] width 18 height 18
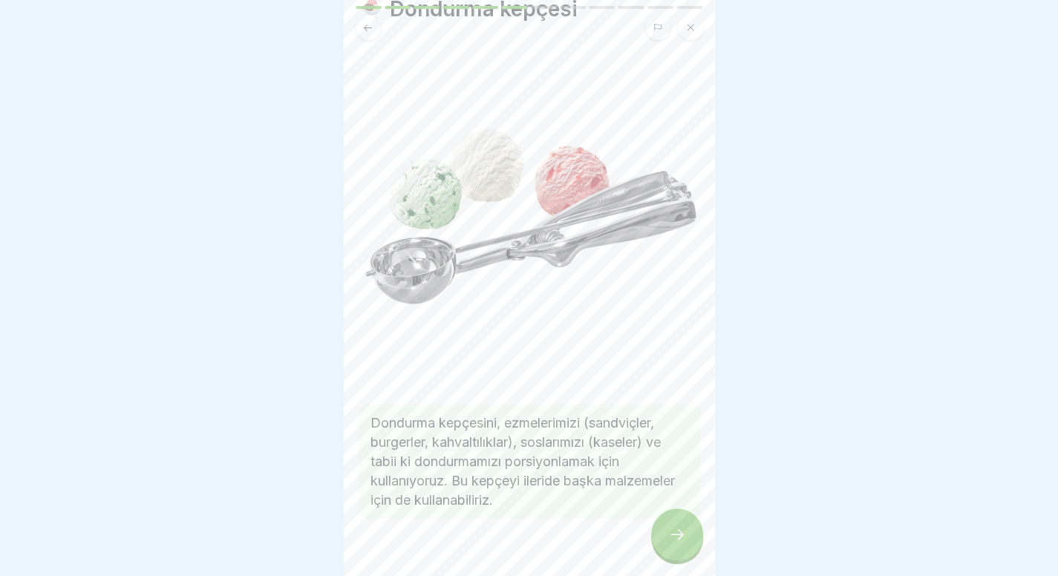
scroll to position [62, 0]
click at [676, 543] on icon at bounding box center [677, 534] width 18 height 18
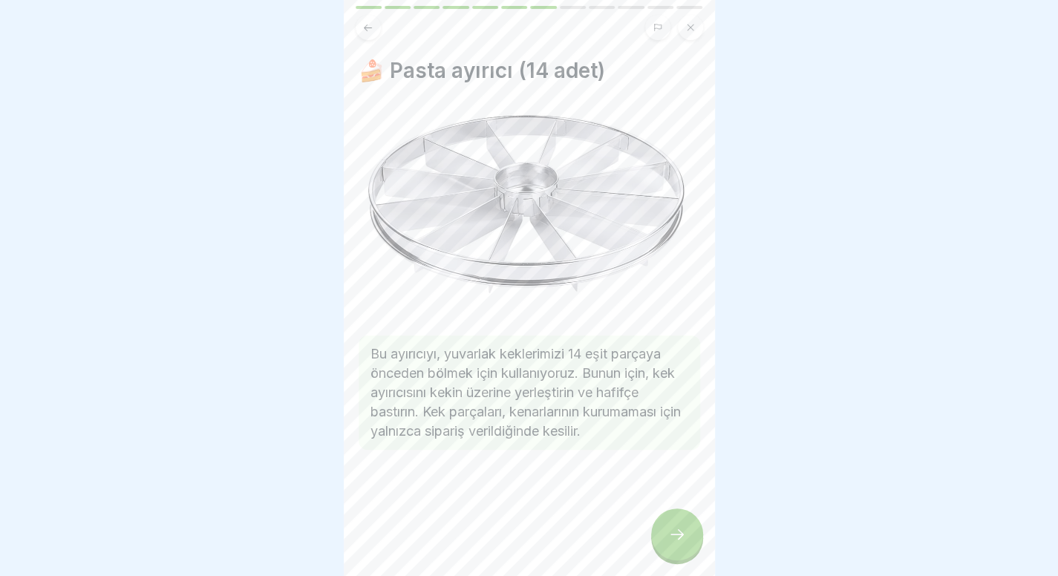
click at [676, 543] on icon at bounding box center [677, 534] width 18 height 18
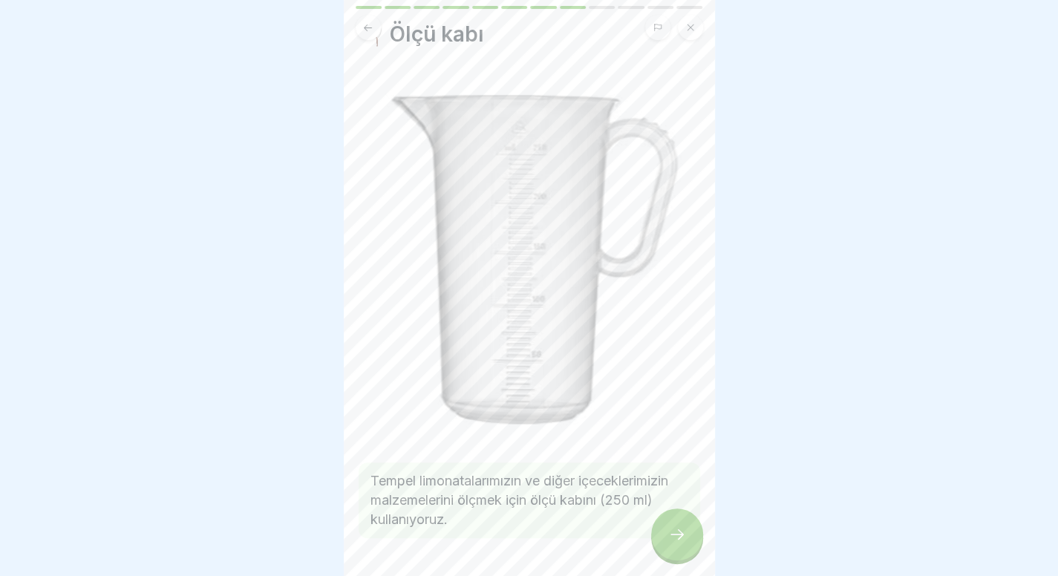
scroll to position [37, 0]
click at [668, 531] on div at bounding box center [677, 534] width 52 height 52
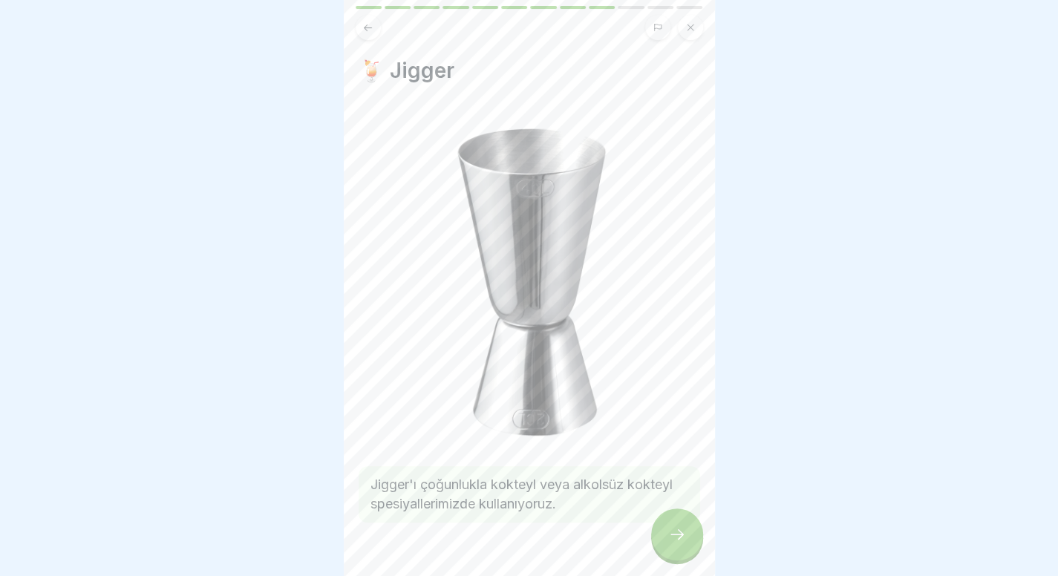
click at [669, 533] on div at bounding box center [677, 534] width 52 height 52
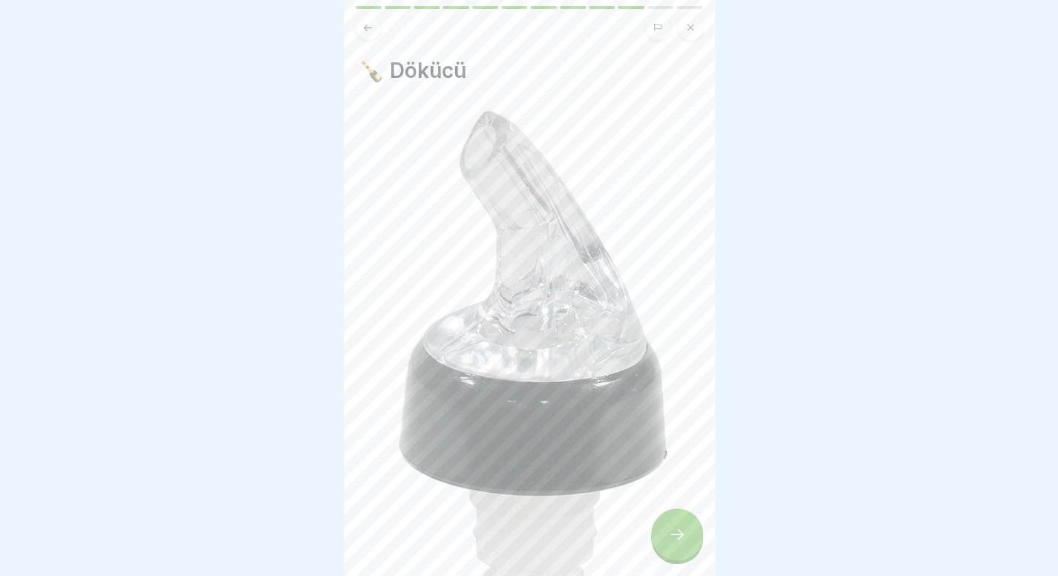
scroll to position [212, 0]
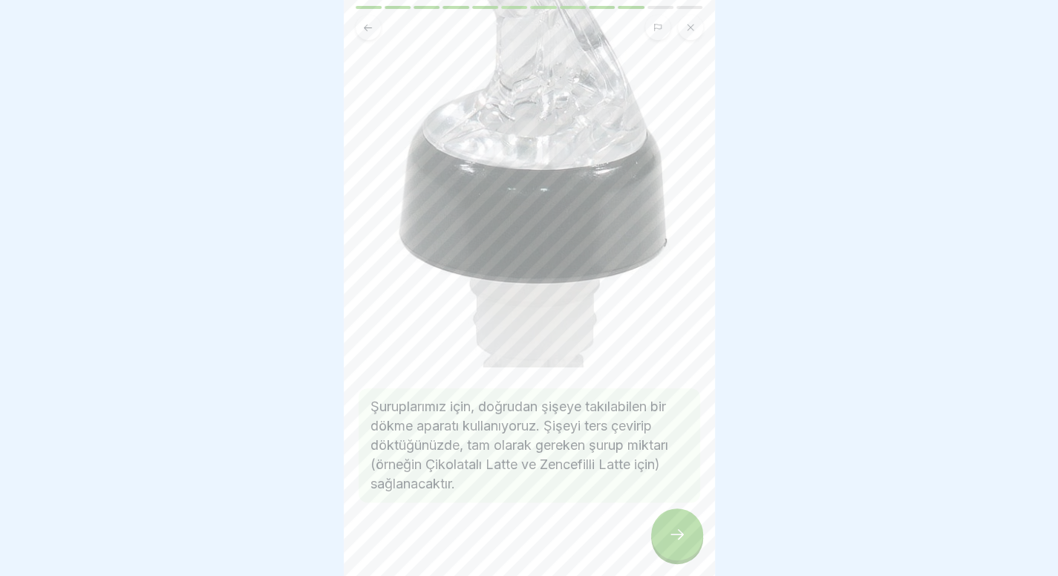
click at [684, 543] on icon at bounding box center [677, 534] width 18 height 18
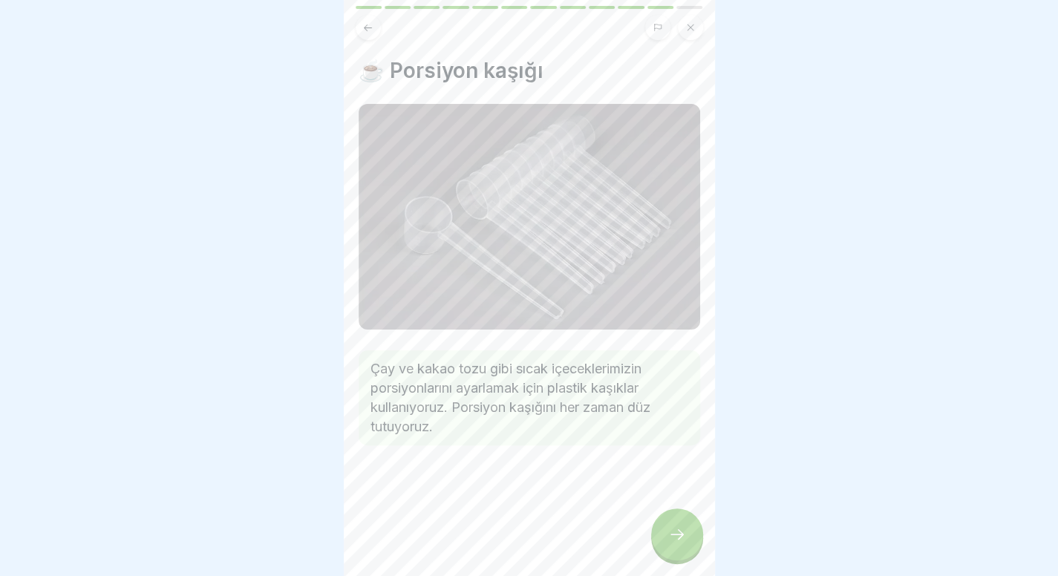
click at [678, 541] on icon at bounding box center [677, 534] width 18 height 18
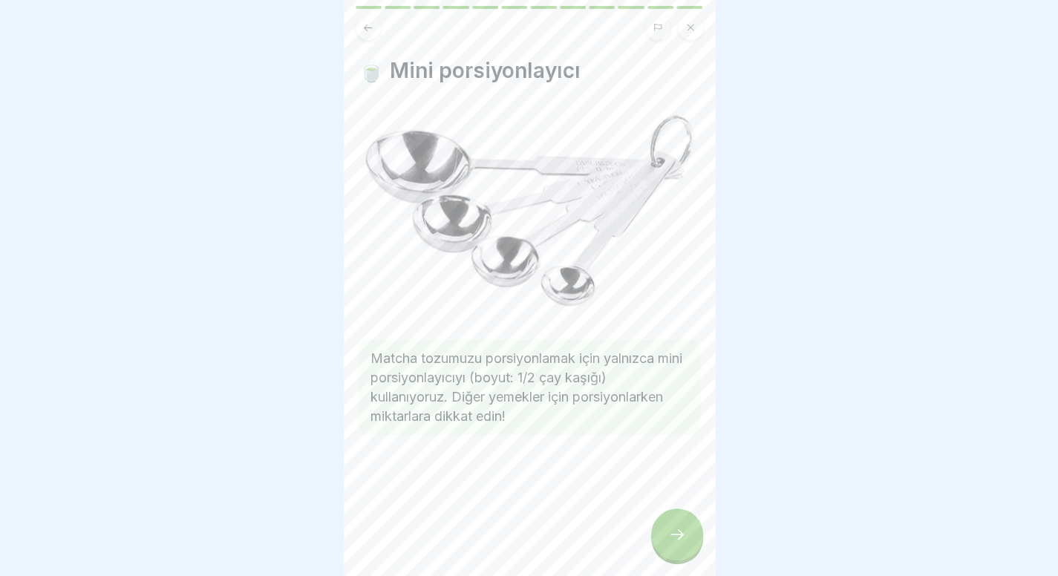
click at [369, 32] on icon at bounding box center [367, 27] width 11 height 11
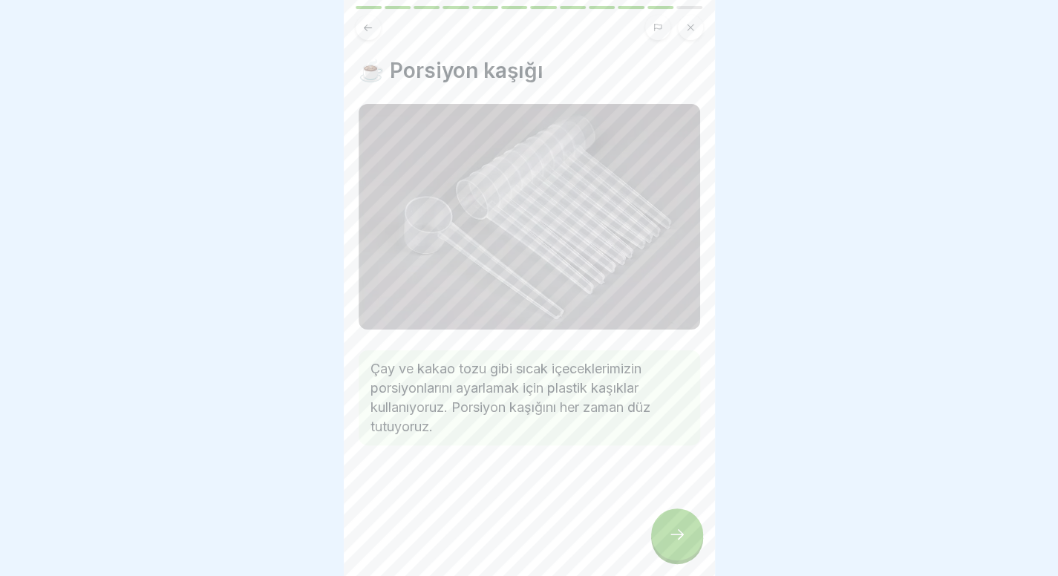
click at [671, 540] on icon at bounding box center [677, 534] width 18 height 18
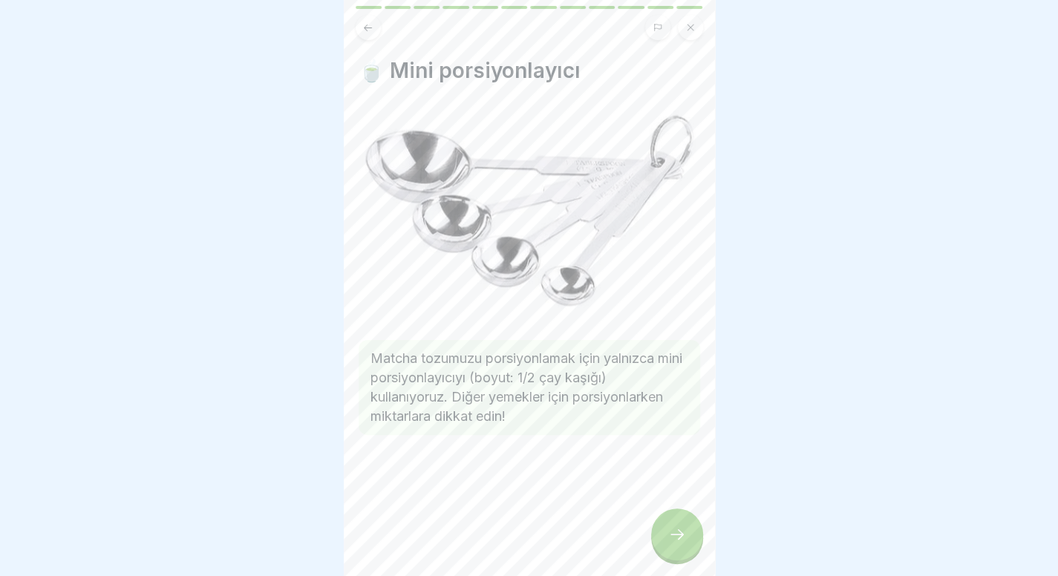
click at [671, 540] on icon at bounding box center [677, 534] width 18 height 18
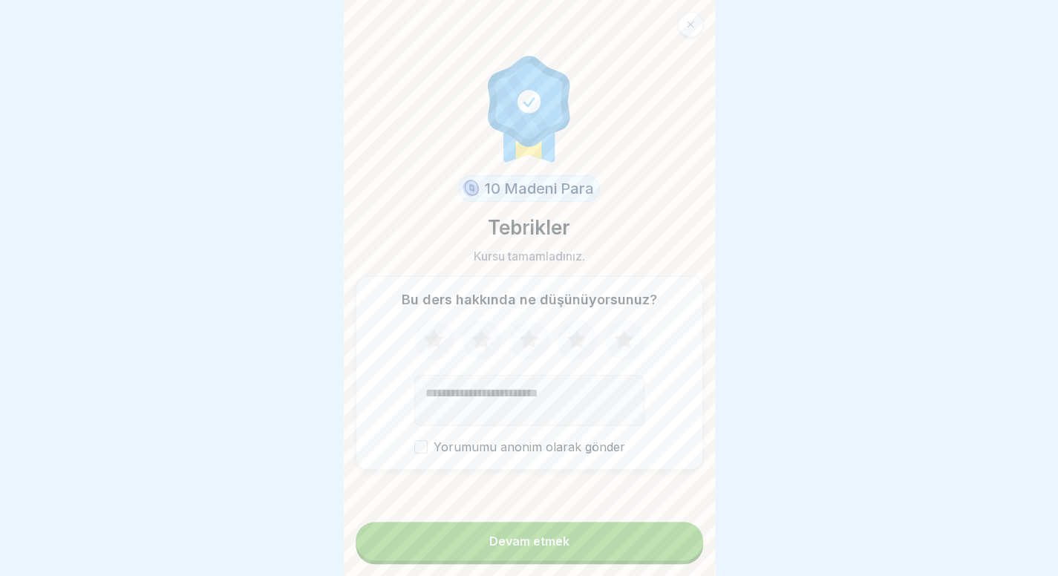
click at [635, 550] on button "Devam etmek" at bounding box center [529, 541] width 347 height 39
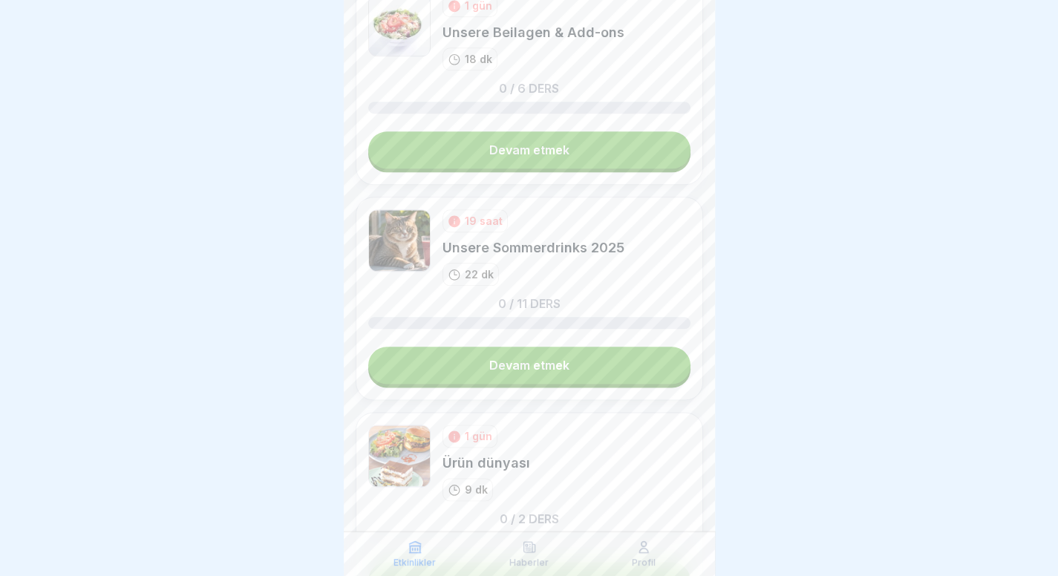
scroll to position [851, 0]
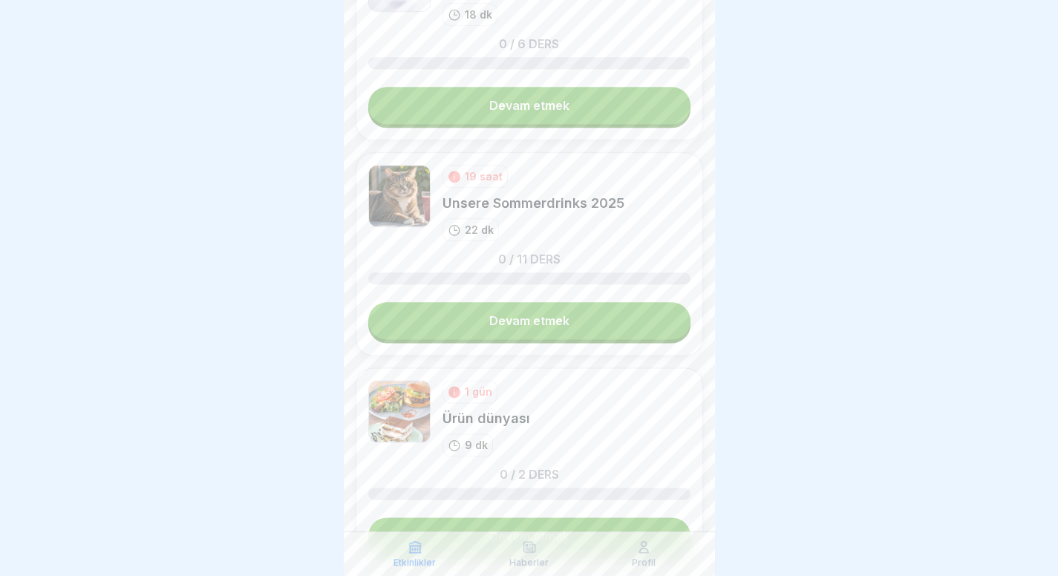
click at [567, 517] on link "Devam etmek" at bounding box center [529, 535] width 322 height 37
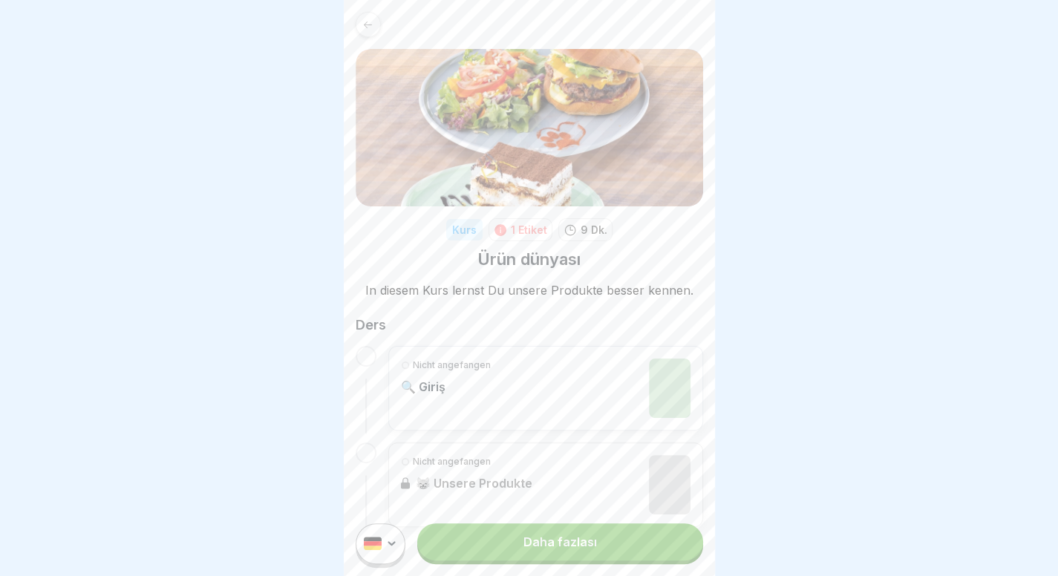
click at [572, 573] on div "Daha fazlası" at bounding box center [529, 543] width 371 height 65
click at [585, 549] on font "Daha fazlası" at bounding box center [559, 541] width 73 height 15
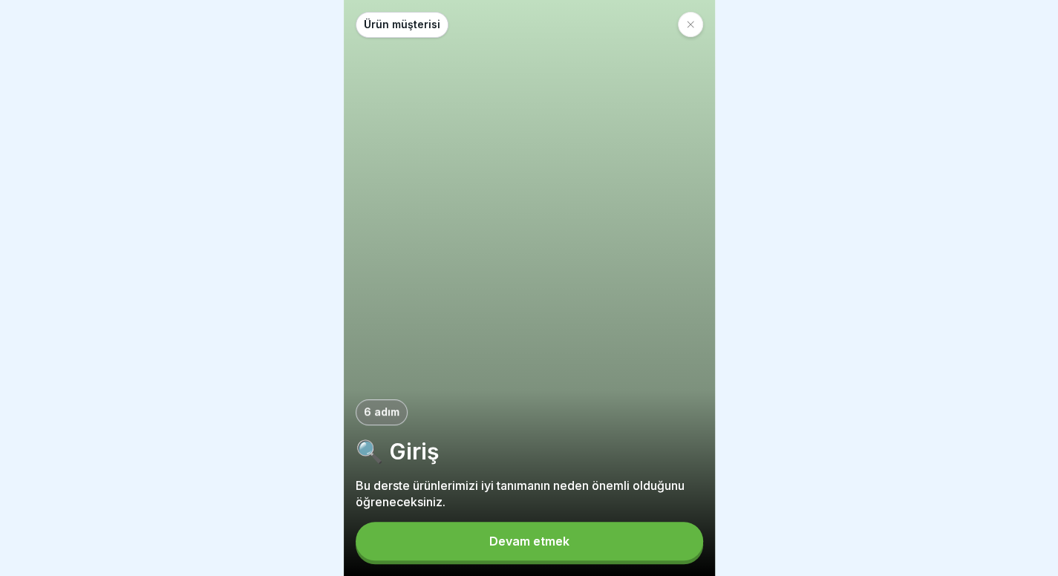
click at [540, 549] on font "Devam etmek" at bounding box center [529, 541] width 80 height 15
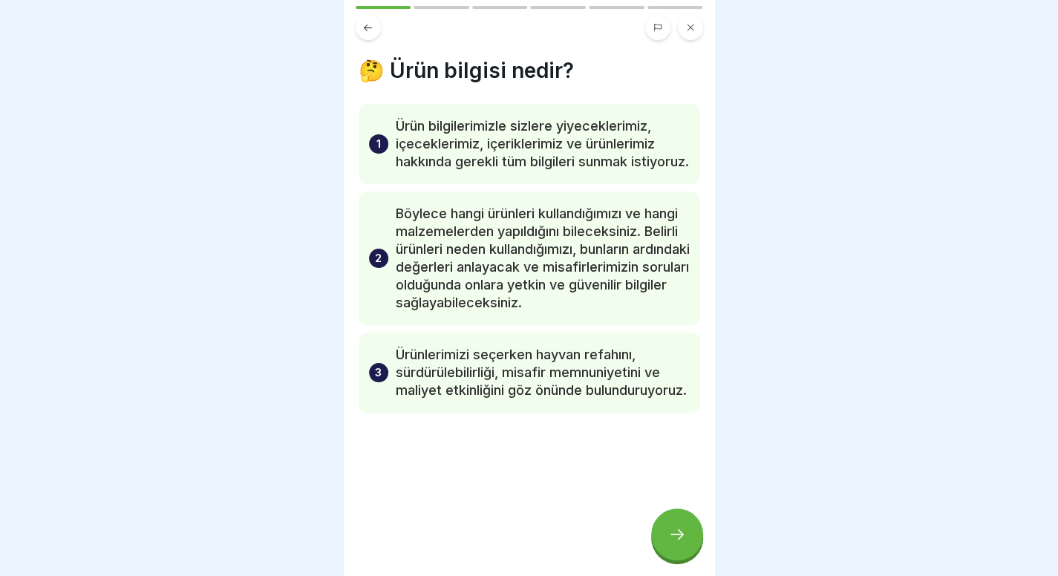
click at [687, 548] on div at bounding box center [677, 534] width 52 height 52
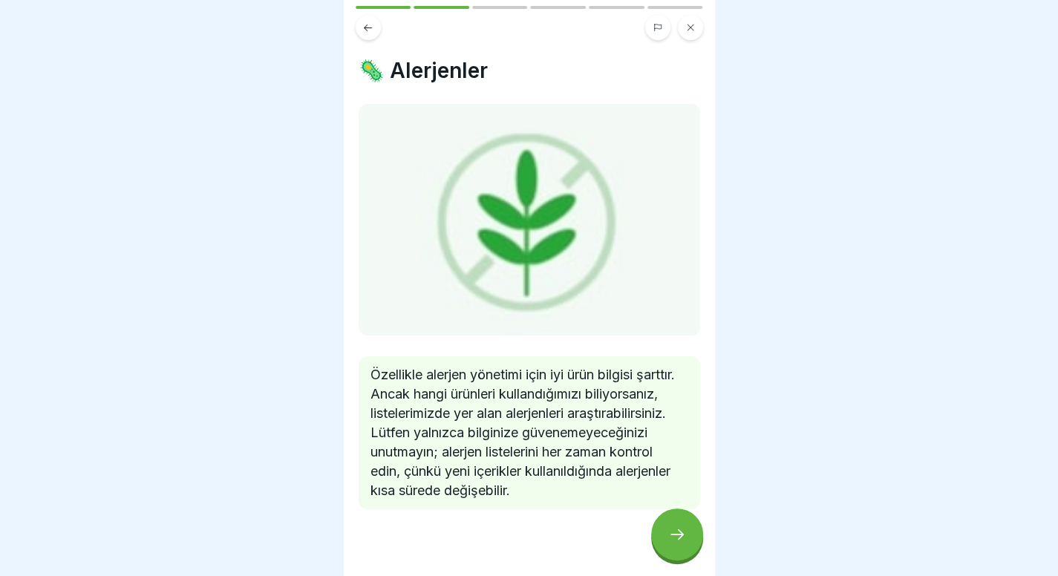
click at [678, 543] on icon at bounding box center [677, 534] width 18 height 18
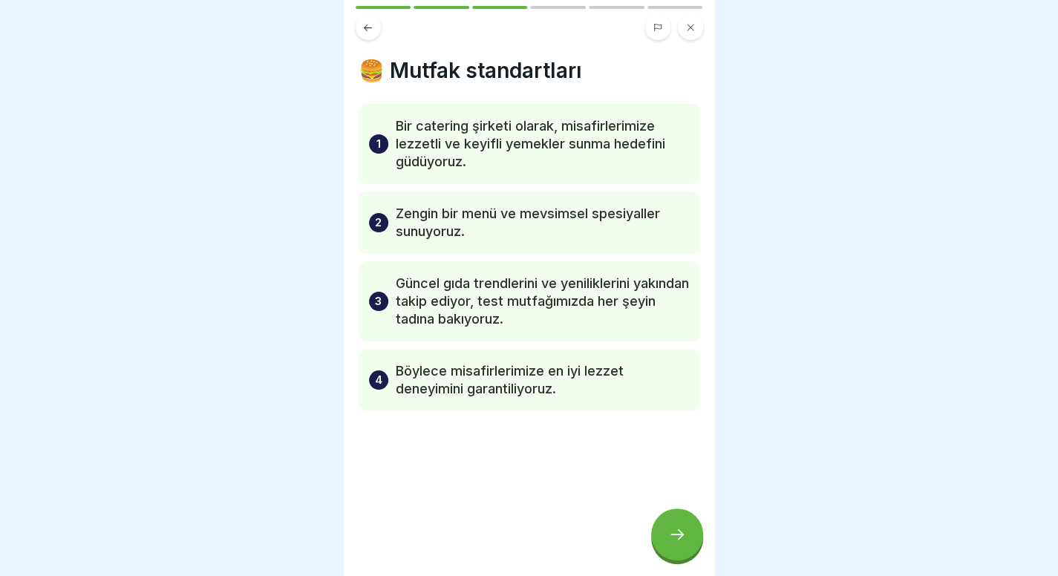
click at [678, 543] on icon at bounding box center [677, 534] width 18 height 18
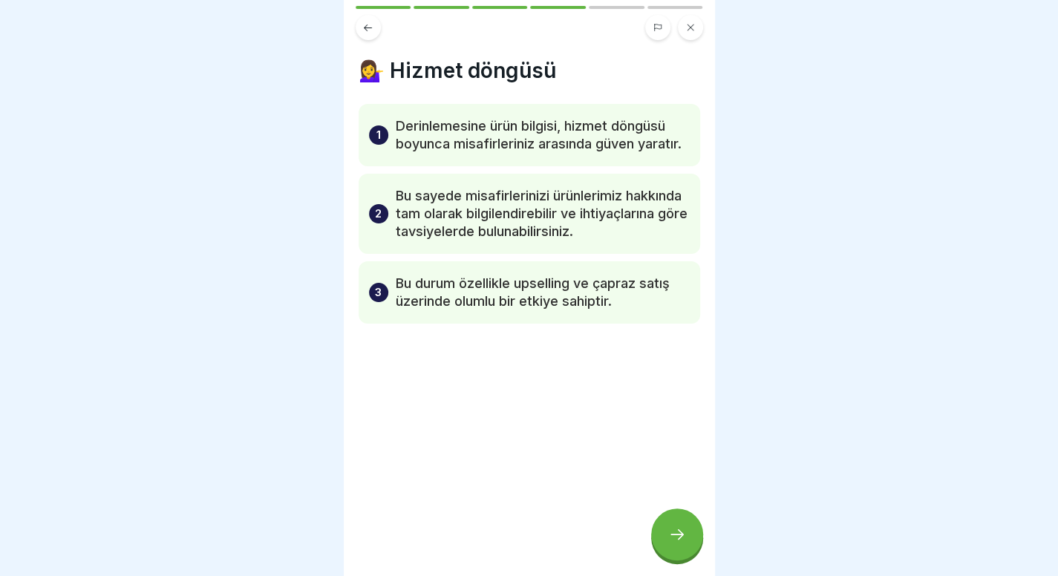
click at [678, 543] on icon at bounding box center [677, 534] width 18 height 18
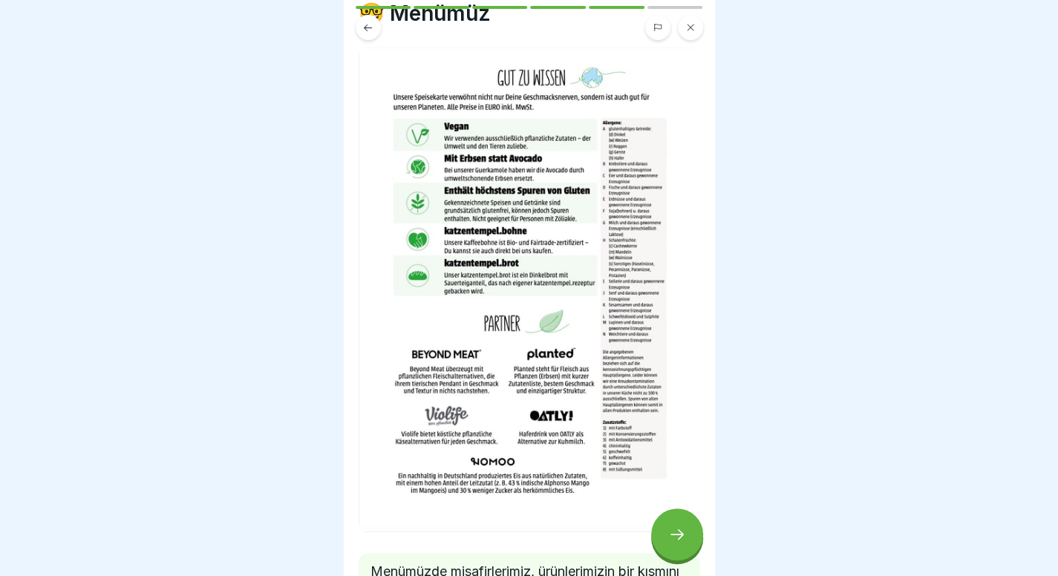
scroll to position [202, 0]
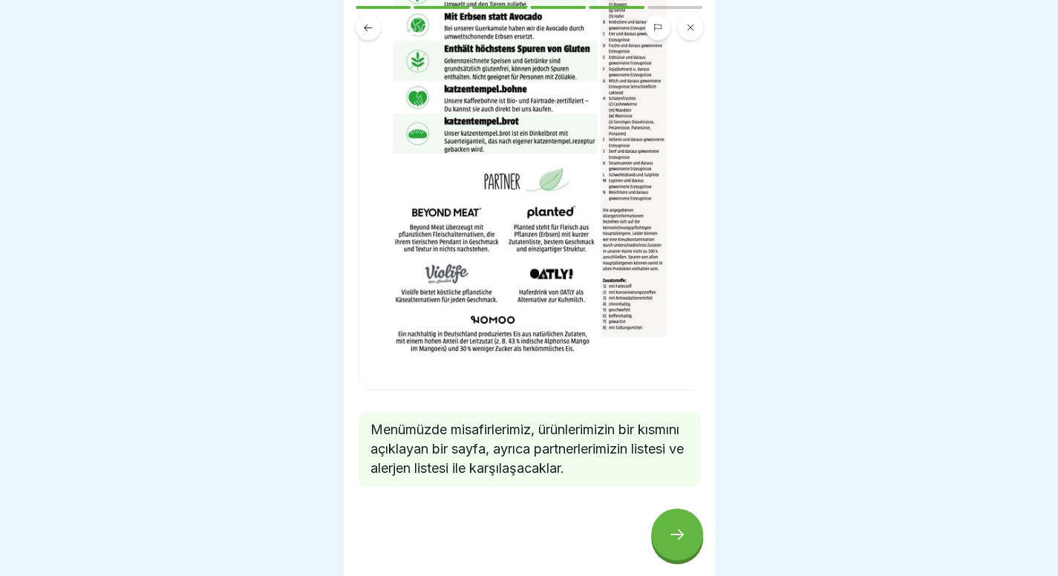
click at [664, 514] on div at bounding box center [528, 531] width 341 height 89
click at [672, 532] on div at bounding box center [677, 534] width 52 height 52
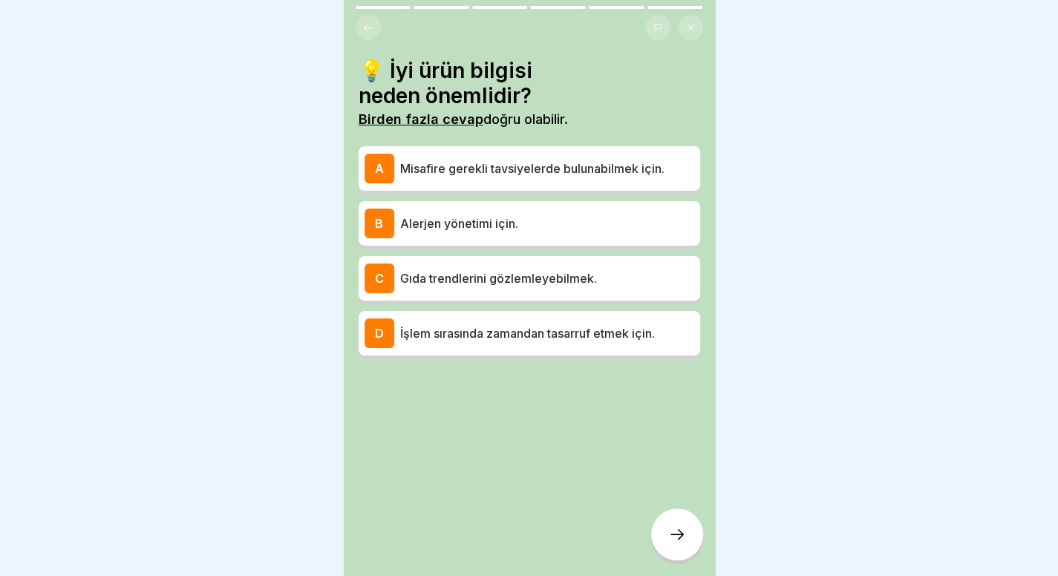
click at [540, 170] on font "Misafire gerekli tavsiyelerde bulunabilmek için." at bounding box center [532, 168] width 264 height 15
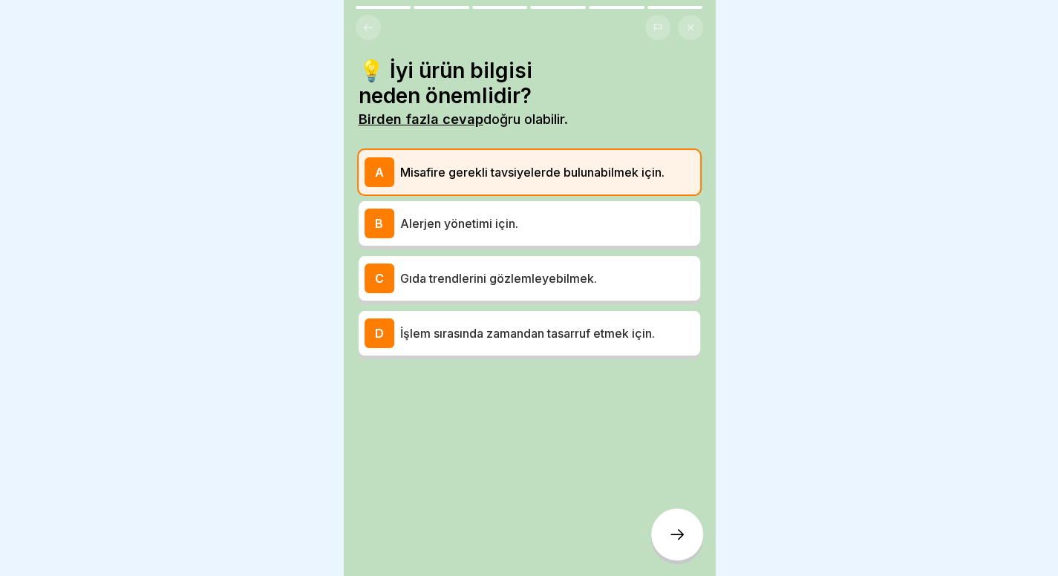
click at [533, 226] on p "Alerjen yönetimi için." at bounding box center [547, 224] width 294 height 18
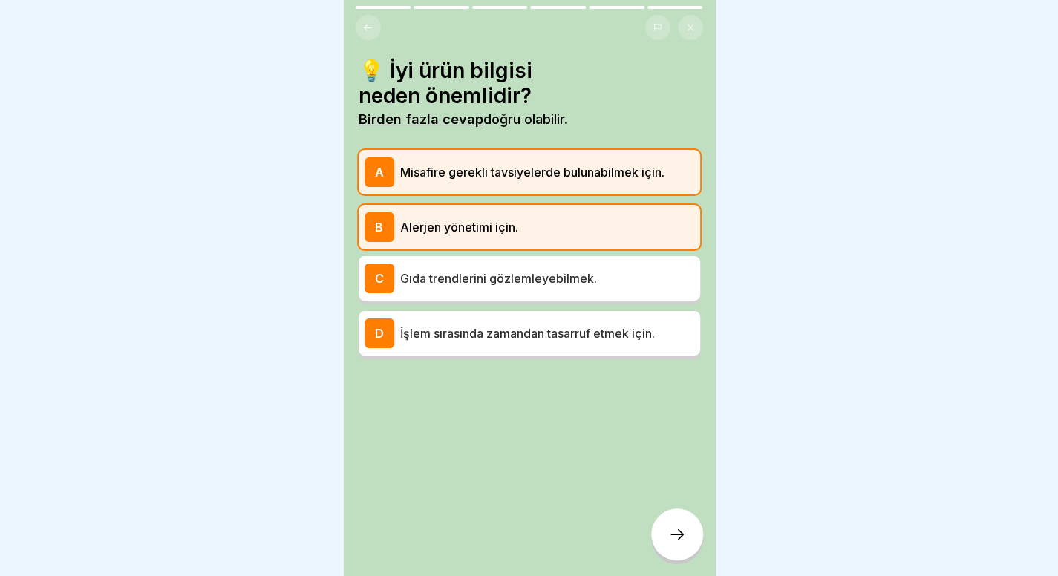
click at [622, 312] on div "D İşlem sırasında zamandan tasarruf etmek için." at bounding box center [528, 333] width 341 height 45
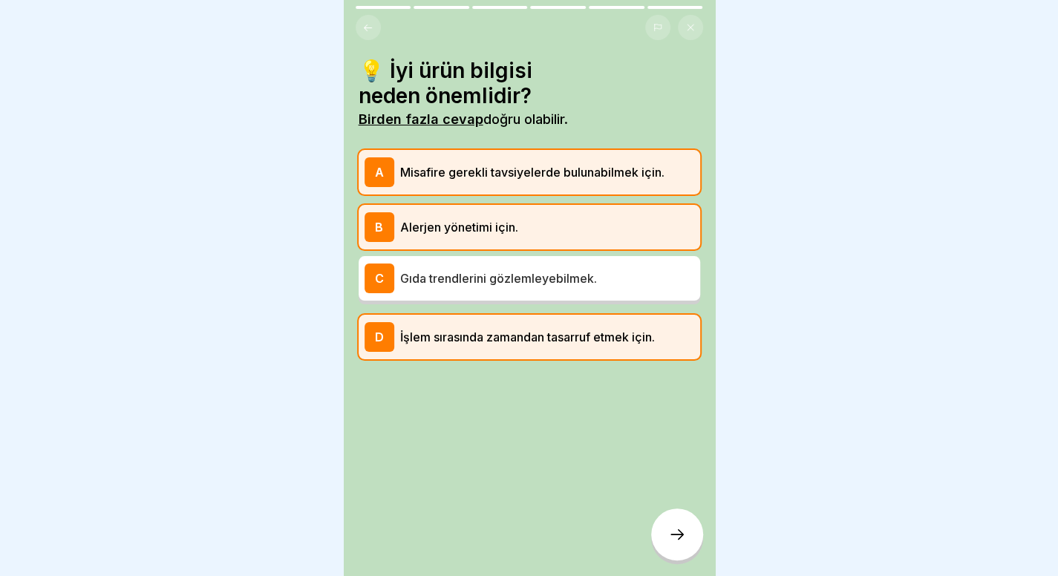
click at [673, 534] on div at bounding box center [677, 534] width 52 height 52
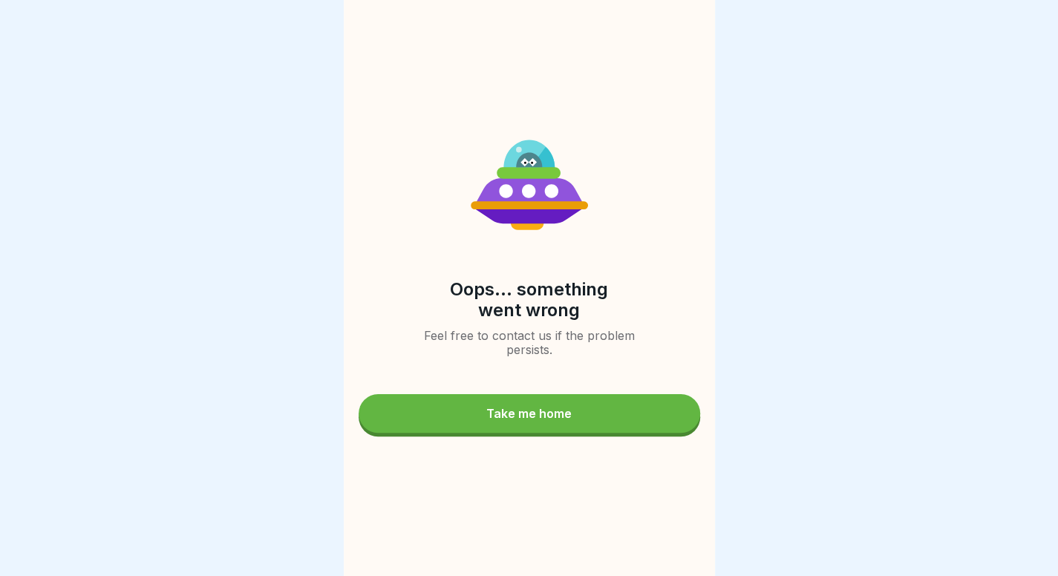
click at [575, 430] on button "Take me home" at bounding box center [528, 413] width 341 height 39
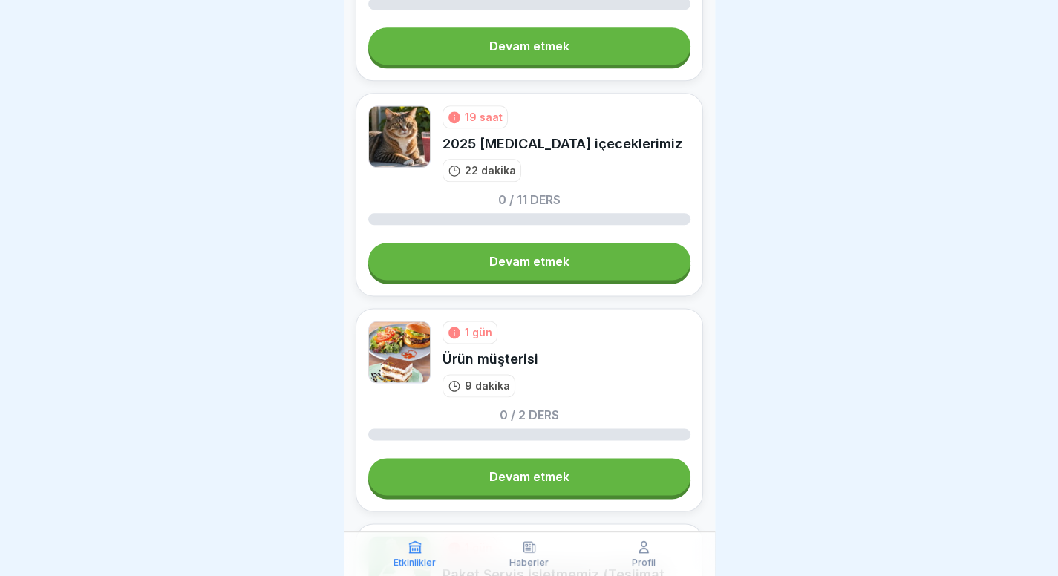
scroll to position [971, 0]
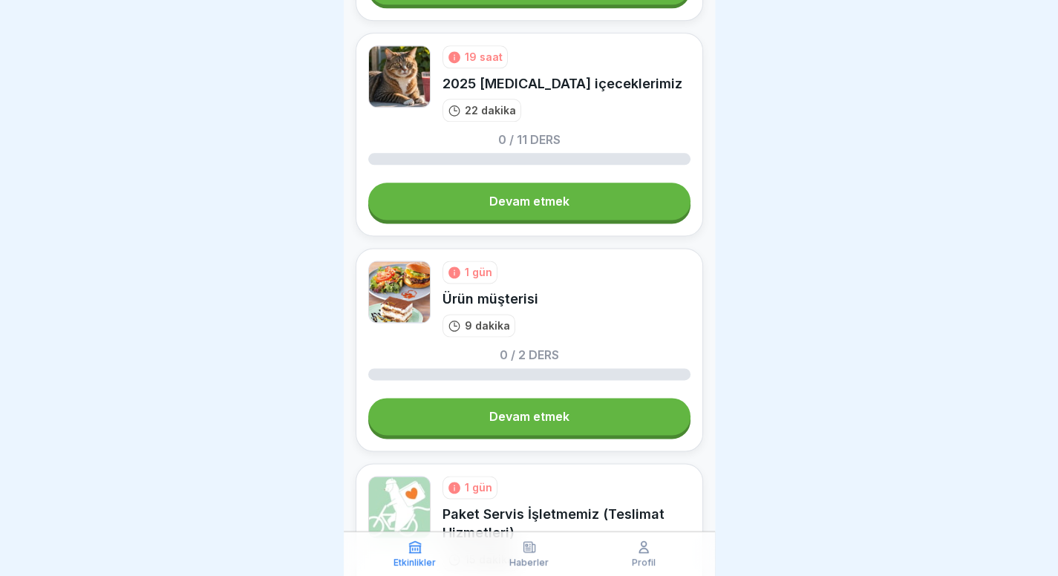
click at [500, 402] on link "Devam etmek" at bounding box center [529, 416] width 322 height 37
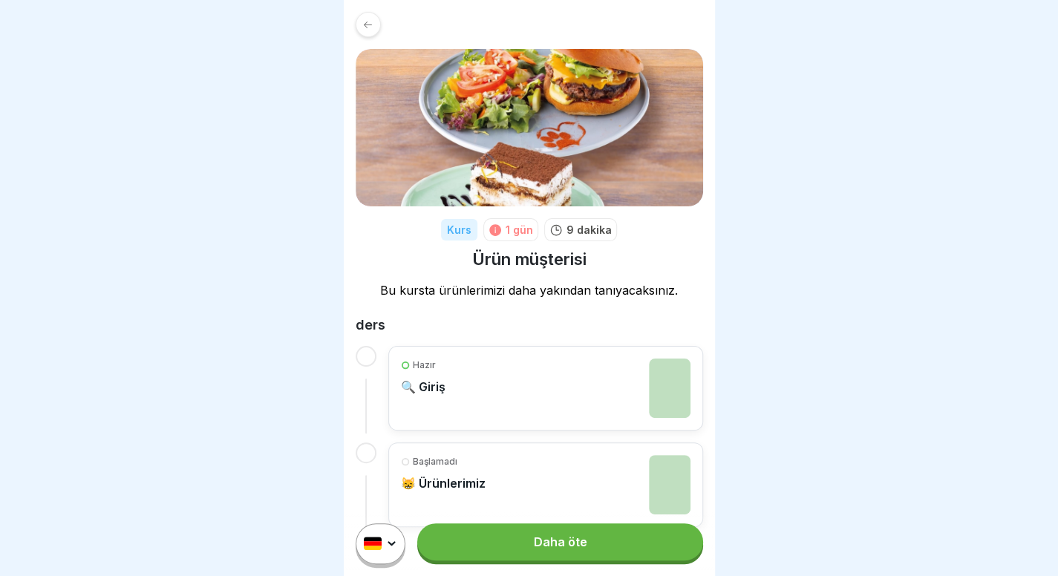
click at [520, 541] on link "Daha öte" at bounding box center [559, 541] width 285 height 37
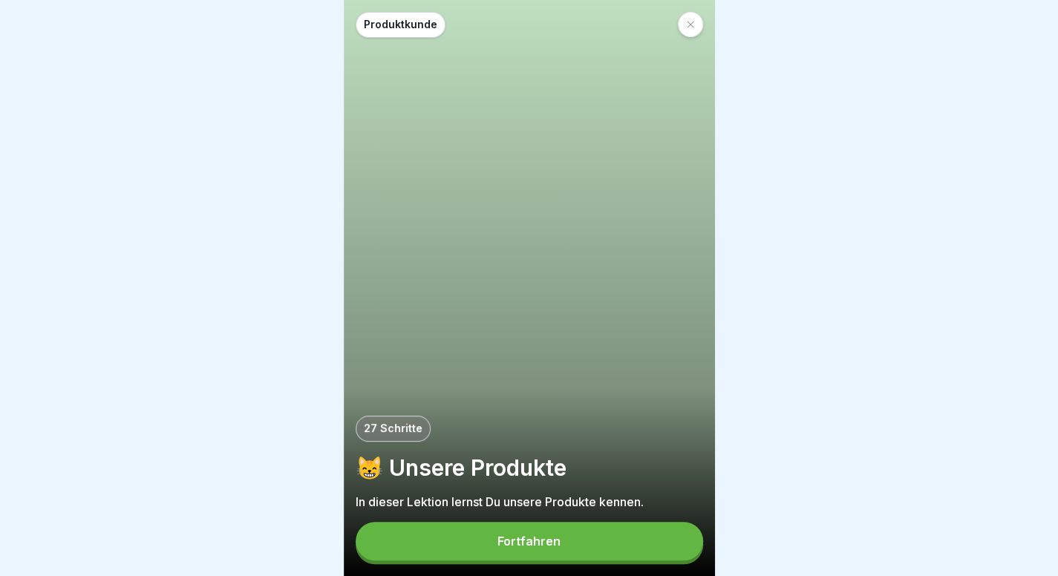
scroll to position [11, 0]
click at [587, 561] on div "Devam etmek" at bounding box center [529, 543] width 347 height 42
click at [600, 527] on button "Devam etmek" at bounding box center [529, 541] width 347 height 39
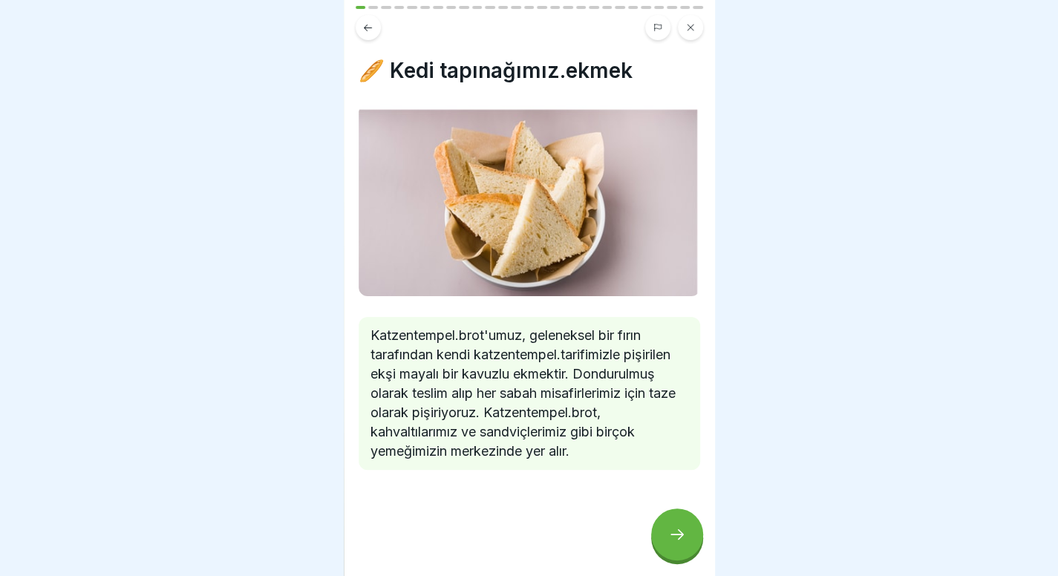
click at [680, 528] on icon at bounding box center [677, 534] width 18 height 18
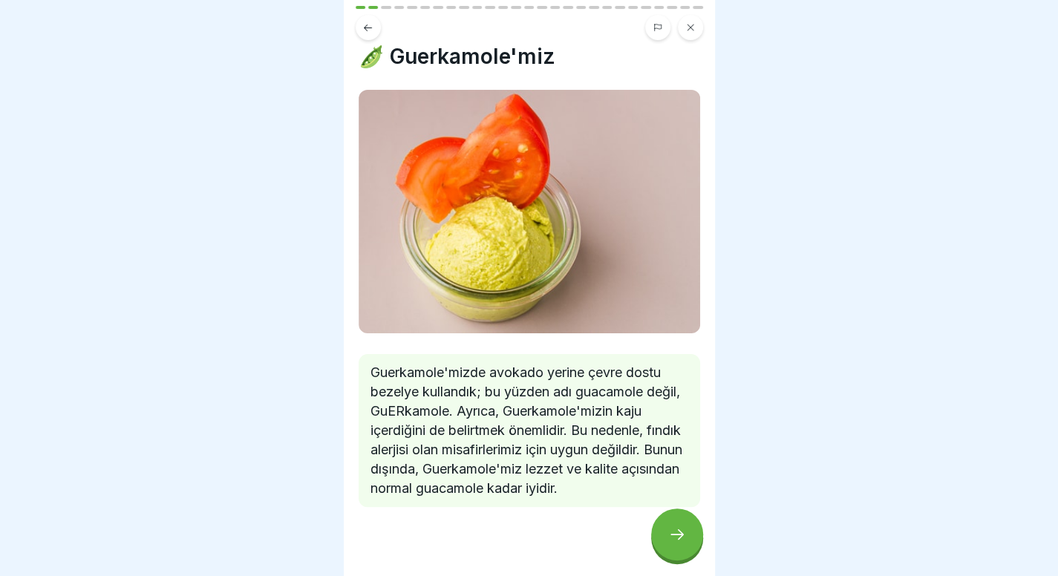
scroll to position [45, 0]
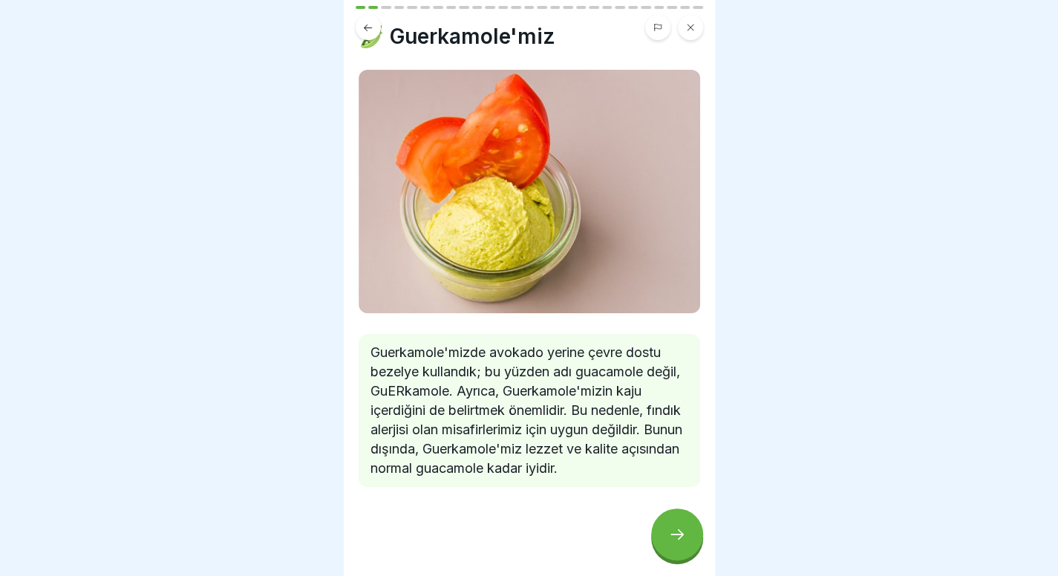
click at [672, 528] on icon at bounding box center [677, 534] width 18 height 18
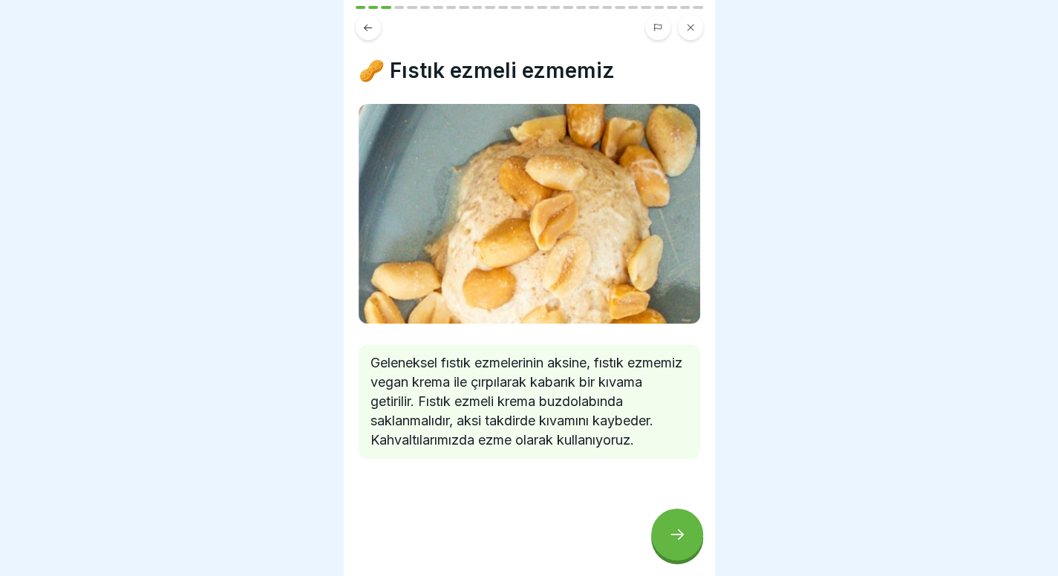
click at [672, 528] on icon at bounding box center [677, 534] width 18 height 18
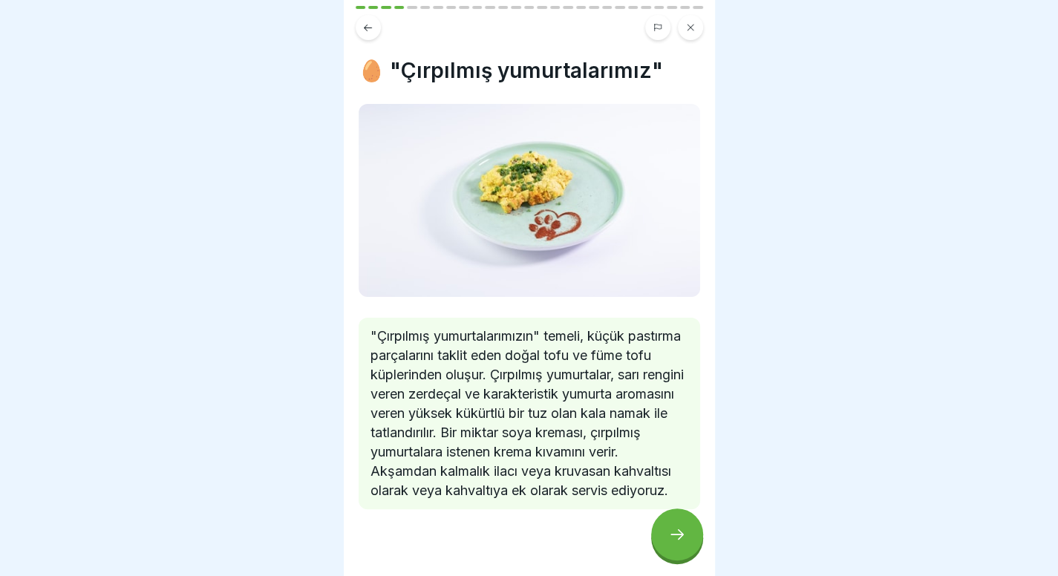
click at [676, 526] on div at bounding box center [677, 534] width 52 height 52
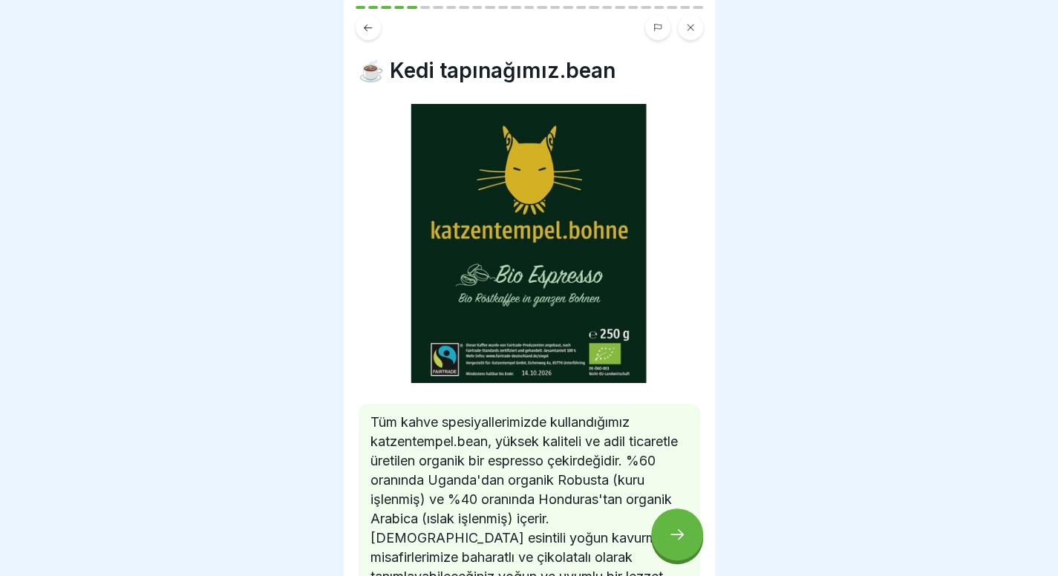
scroll to position [157, 0]
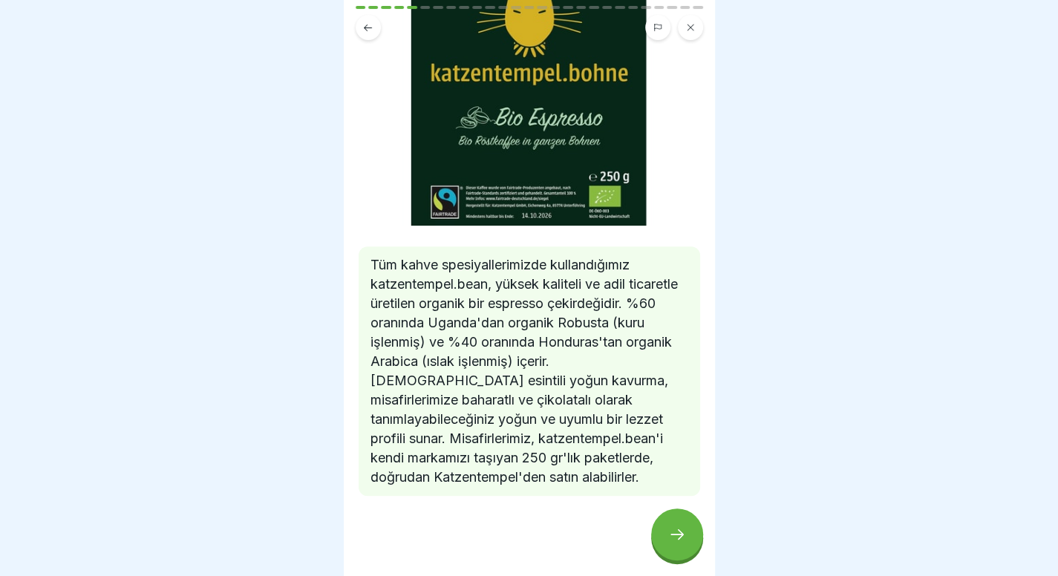
click at [670, 532] on icon at bounding box center [677, 534] width 18 height 18
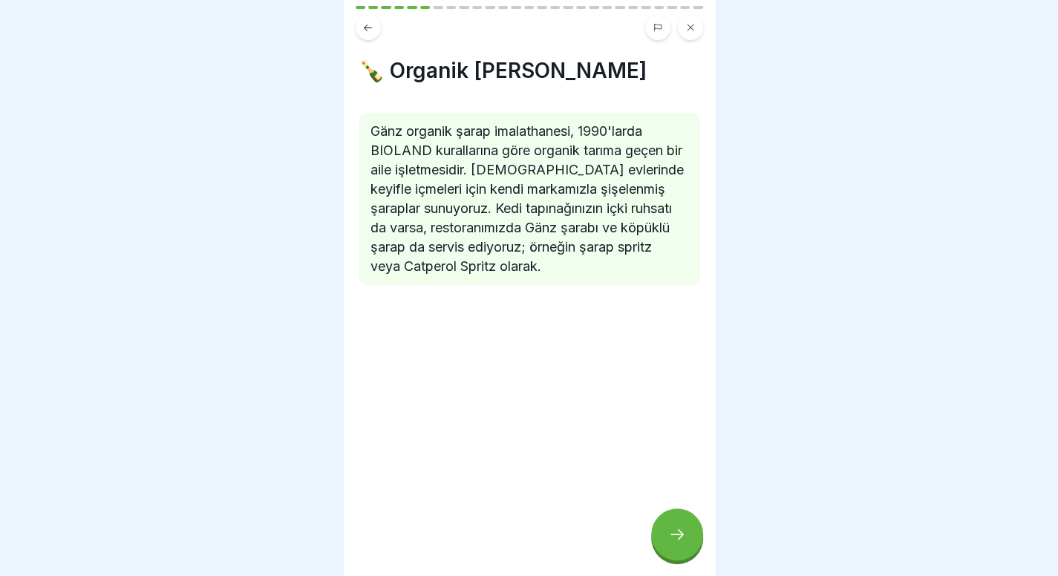
click at [670, 532] on icon at bounding box center [677, 534] width 18 height 18
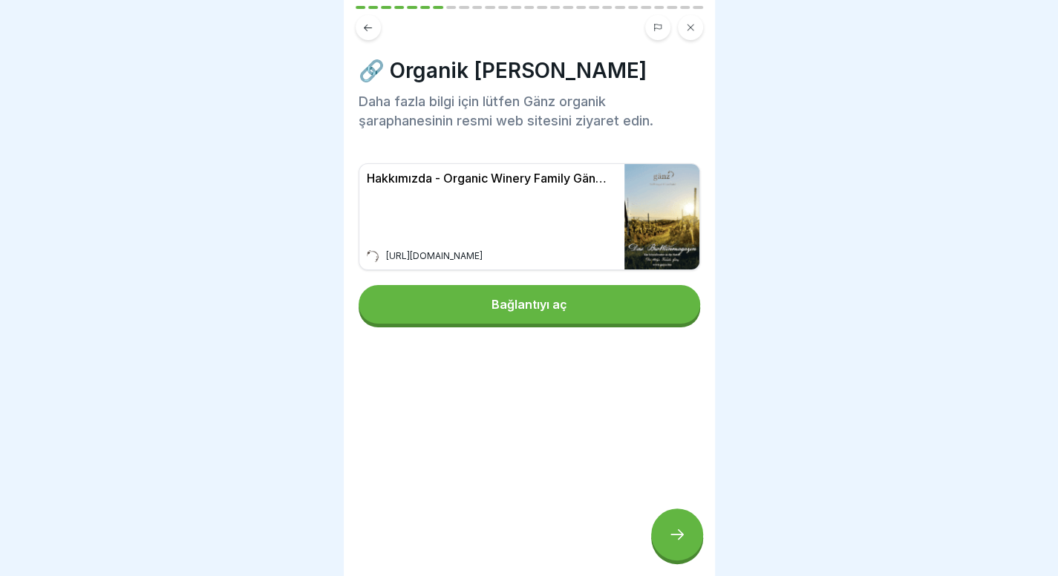
click at [597, 290] on button "Bağlantıyı aç" at bounding box center [528, 304] width 341 height 39
click at [671, 533] on icon at bounding box center [677, 534] width 18 height 18
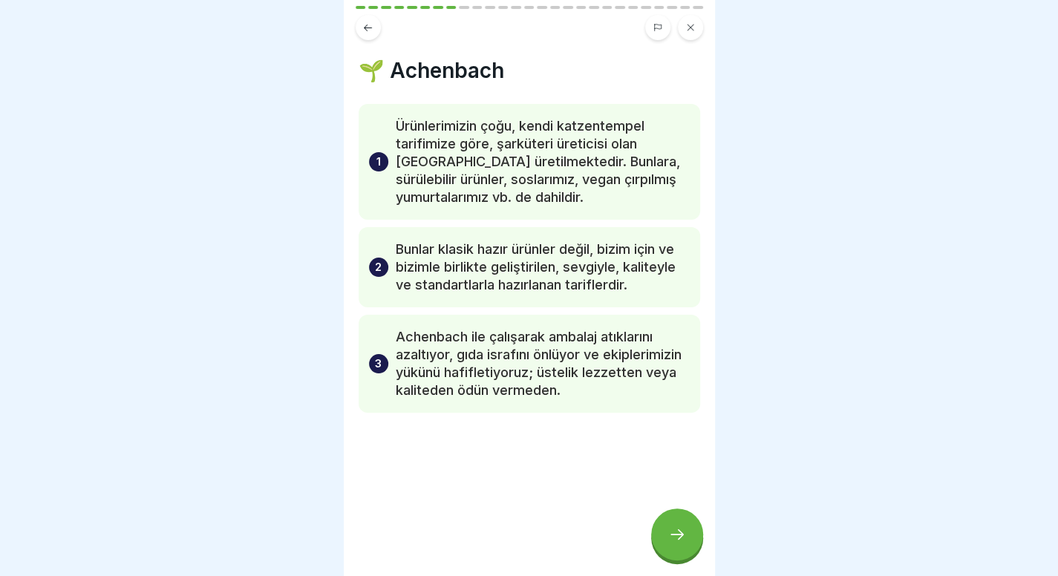
click at [671, 533] on icon at bounding box center [677, 534] width 18 height 18
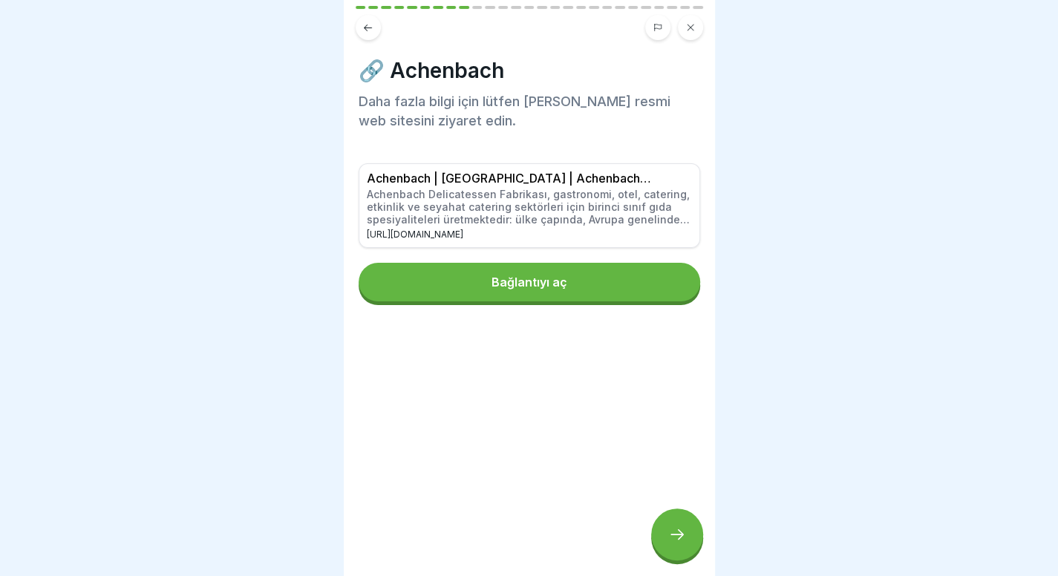
click at [671, 533] on icon at bounding box center [677, 534] width 18 height 18
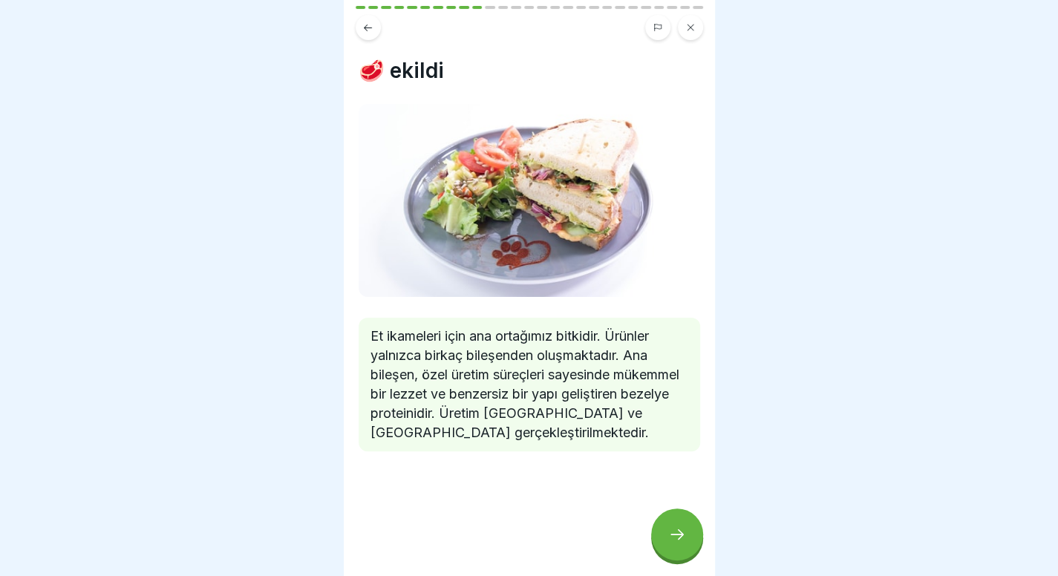
click at [671, 533] on icon at bounding box center [677, 534] width 18 height 18
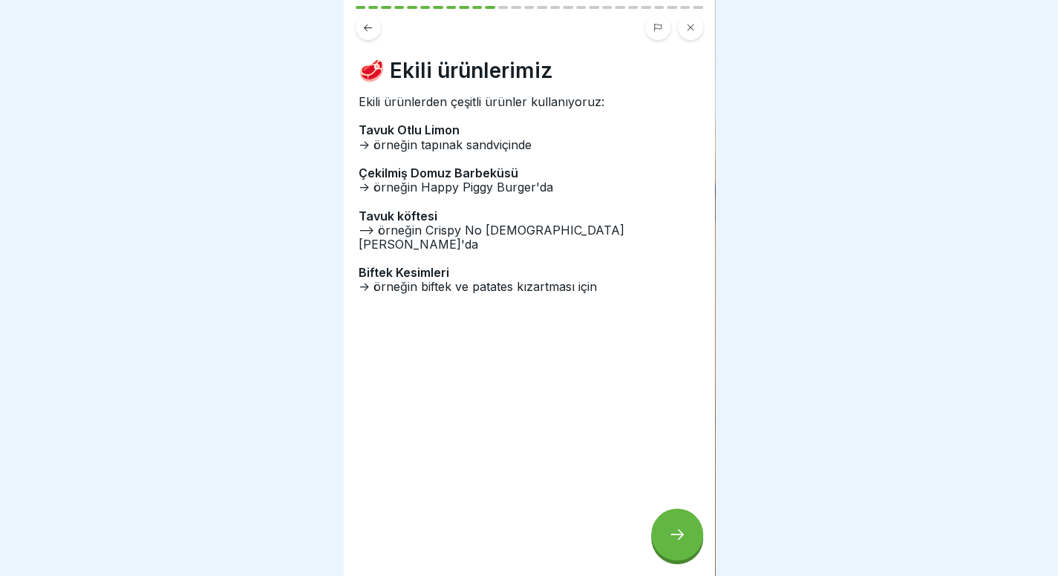
click at [671, 533] on icon at bounding box center [677, 534] width 18 height 18
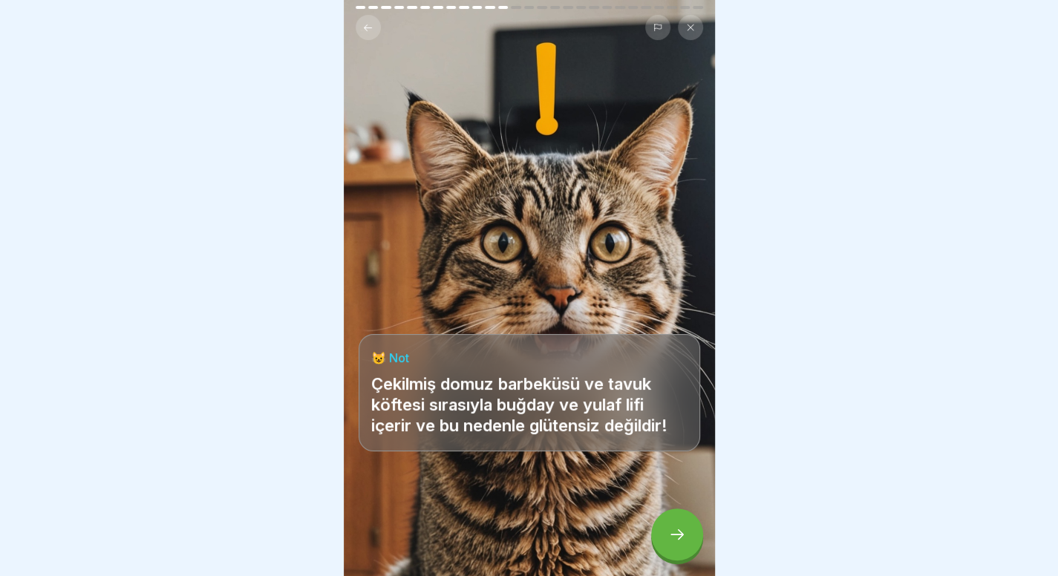
click at [675, 538] on icon at bounding box center [677, 534] width 18 height 18
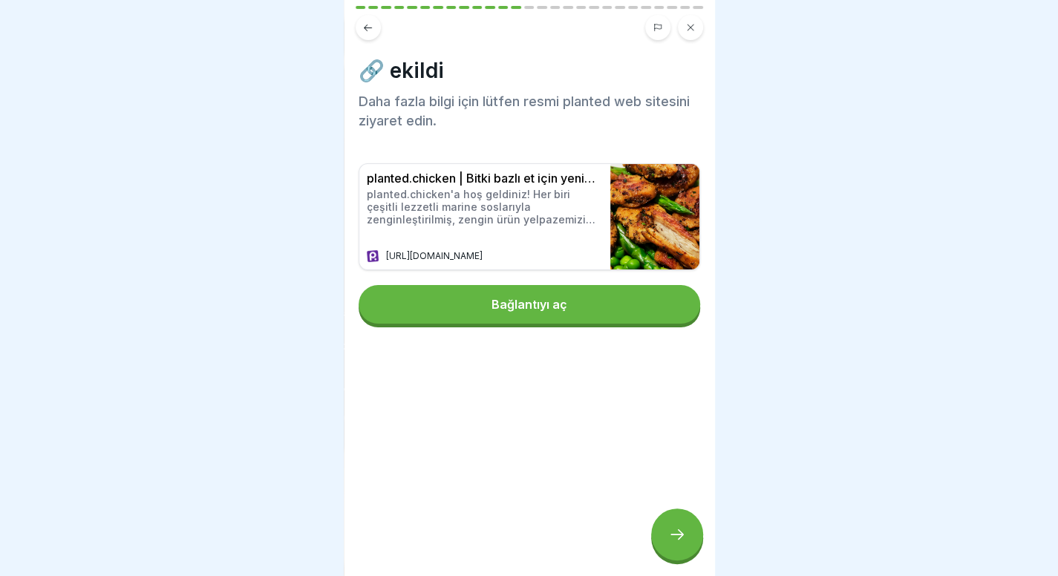
click at [675, 538] on icon at bounding box center [677, 534] width 18 height 18
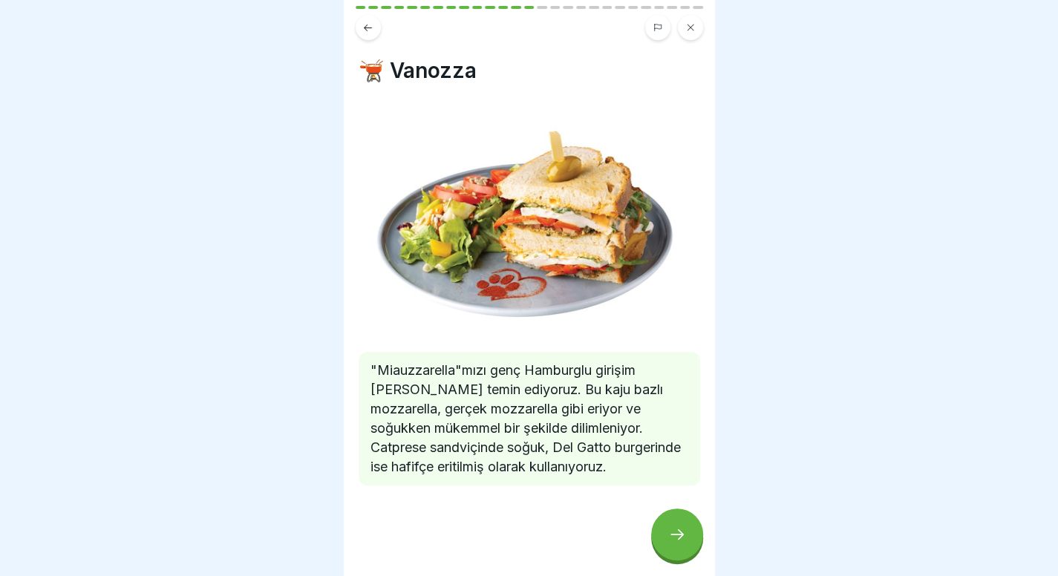
click at [675, 538] on icon at bounding box center [677, 534] width 18 height 18
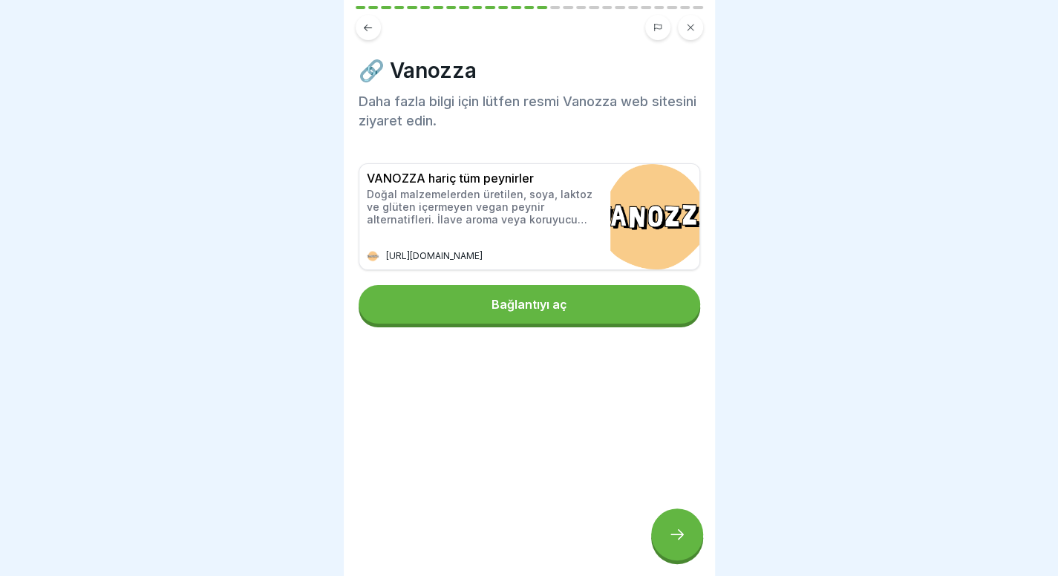
click at [675, 538] on icon at bounding box center [677, 534] width 18 height 18
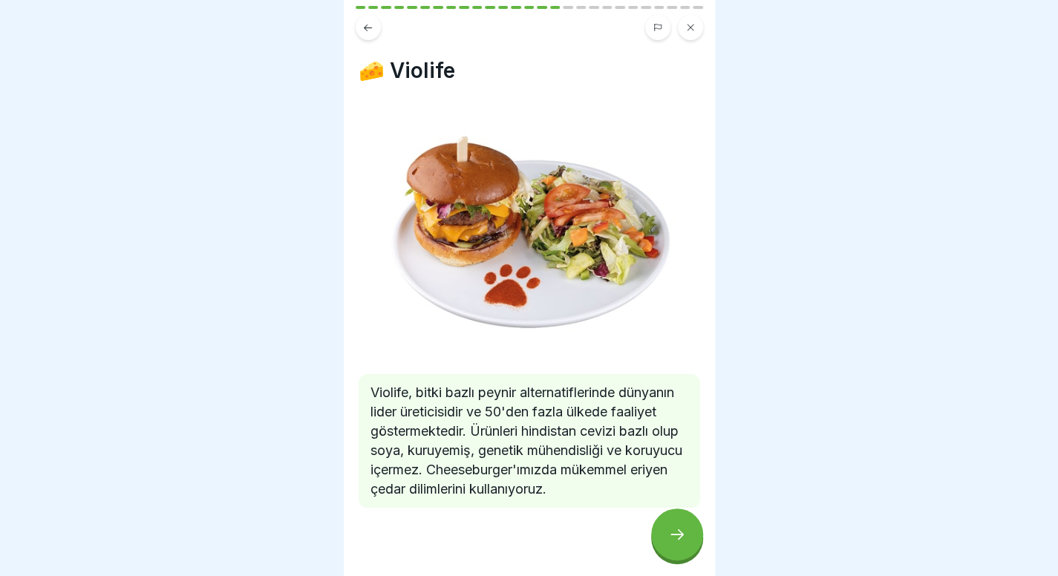
click at [678, 540] on icon at bounding box center [677, 534] width 18 height 18
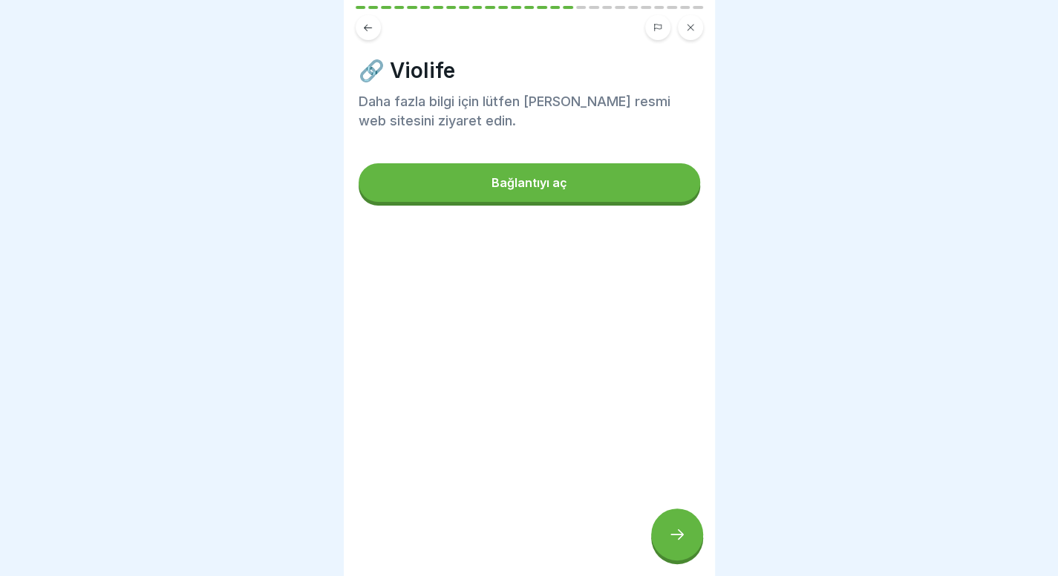
click at [678, 540] on icon at bounding box center [677, 534] width 18 height 18
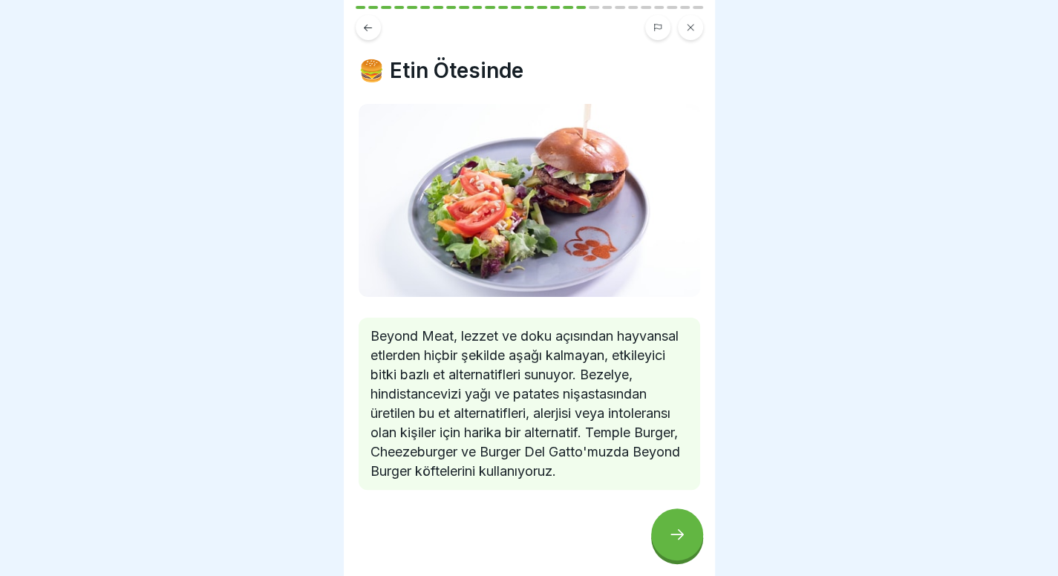
click at [678, 540] on icon at bounding box center [677, 534] width 18 height 18
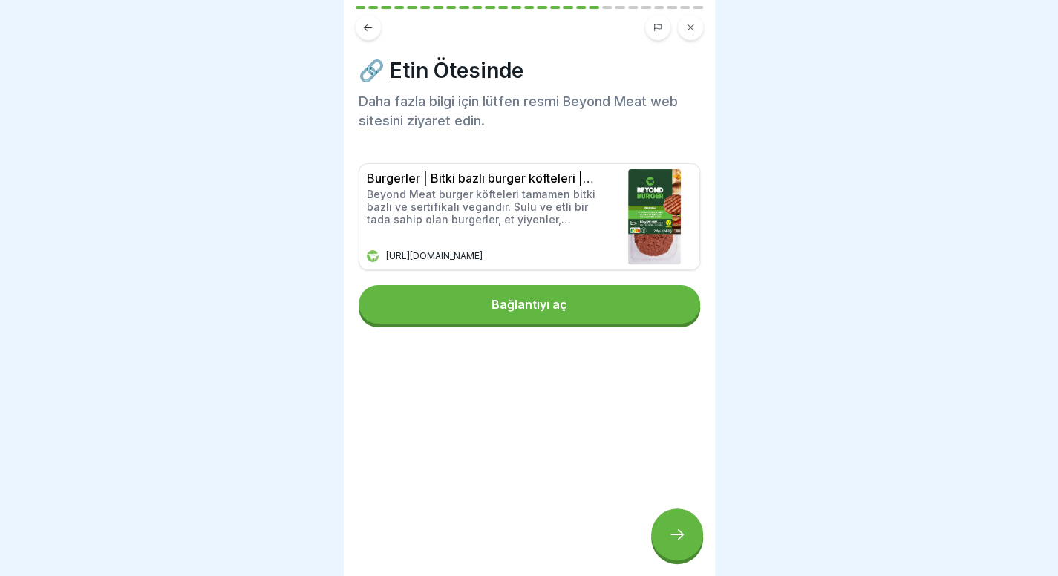
click at [678, 540] on icon at bounding box center [677, 534] width 18 height 18
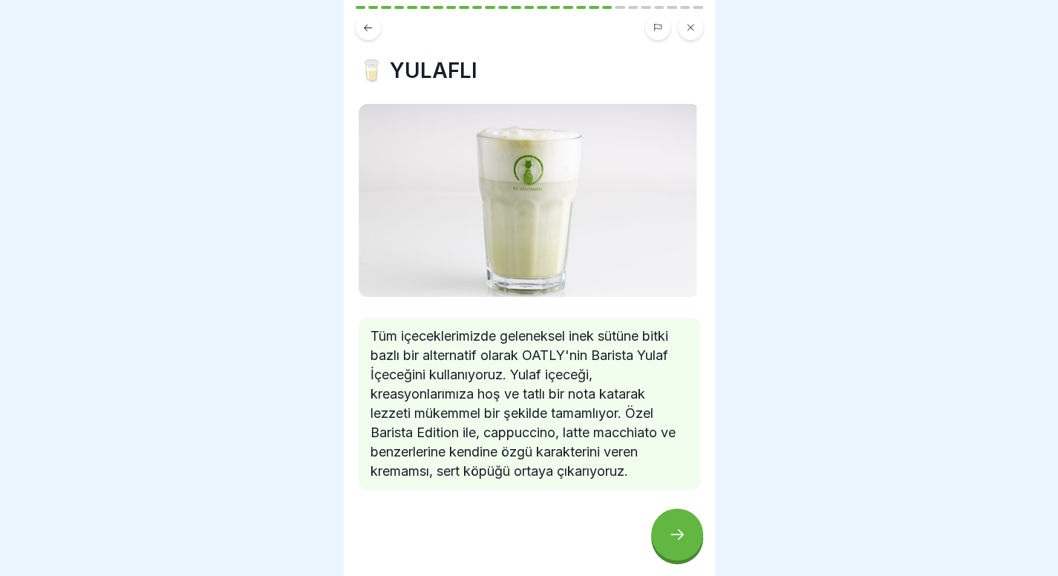
click at [678, 540] on icon at bounding box center [677, 534] width 18 height 18
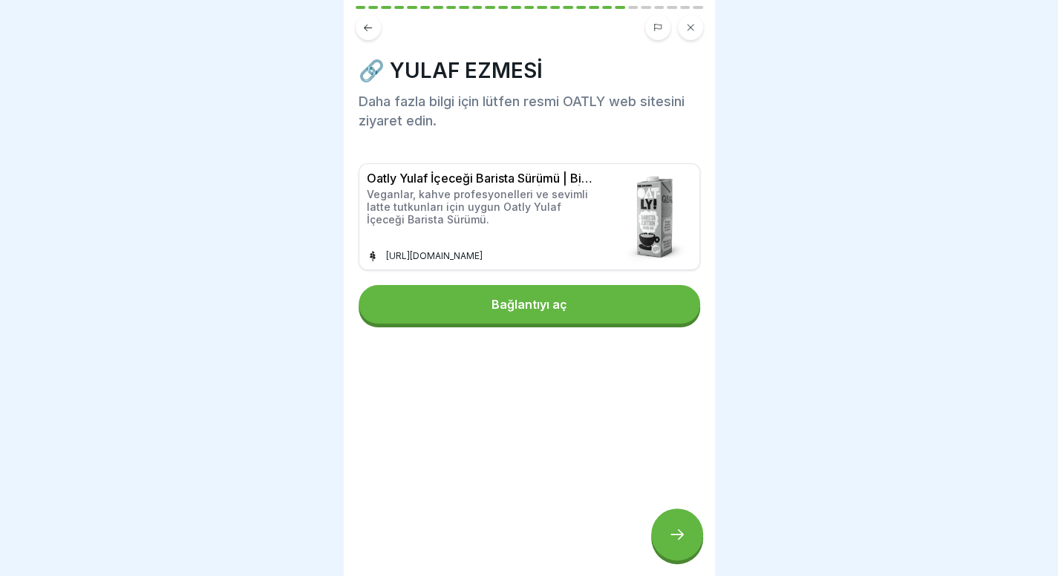
click at [678, 540] on icon at bounding box center [677, 534] width 18 height 18
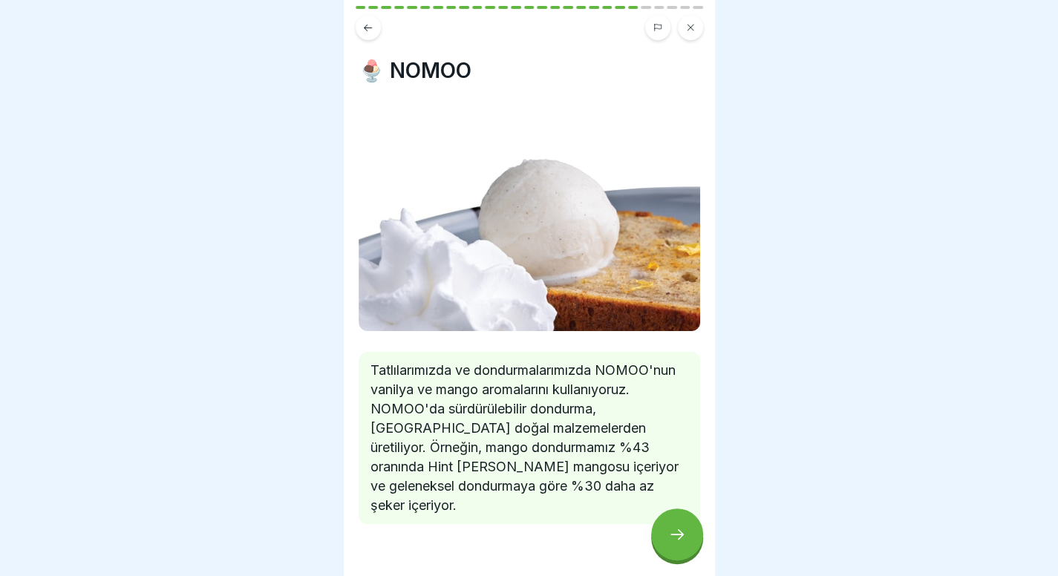
click at [678, 540] on icon at bounding box center [677, 534] width 18 height 18
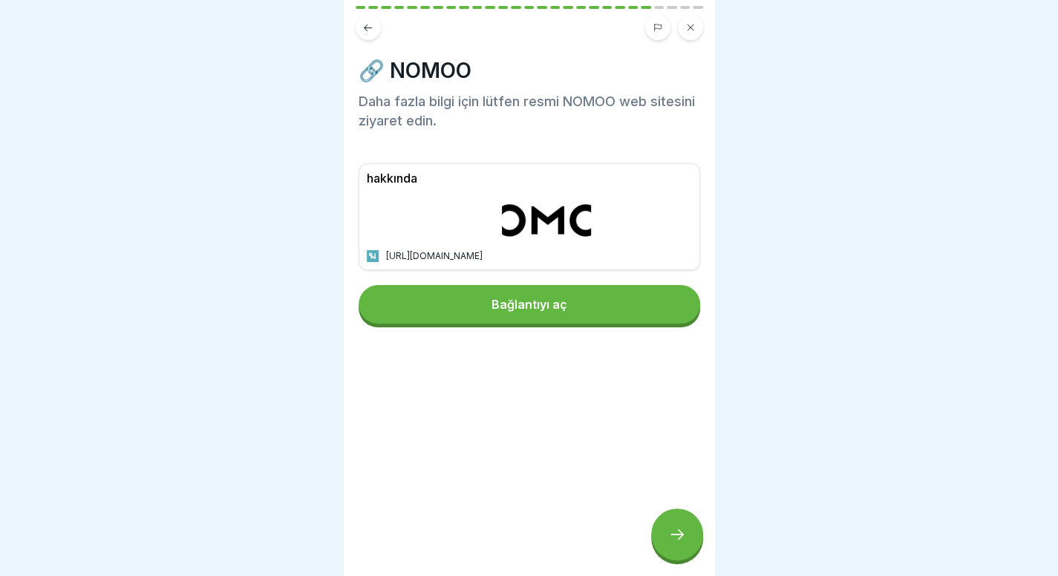
click at [678, 540] on icon at bounding box center [677, 534] width 18 height 18
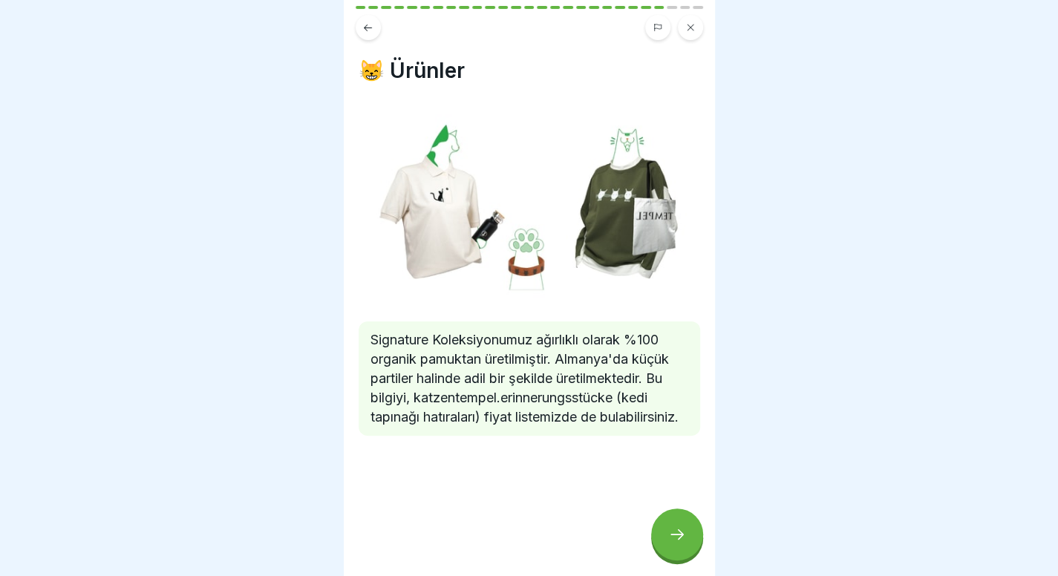
click at [678, 540] on icon at bounding box center [677, 534] width 18 height 18
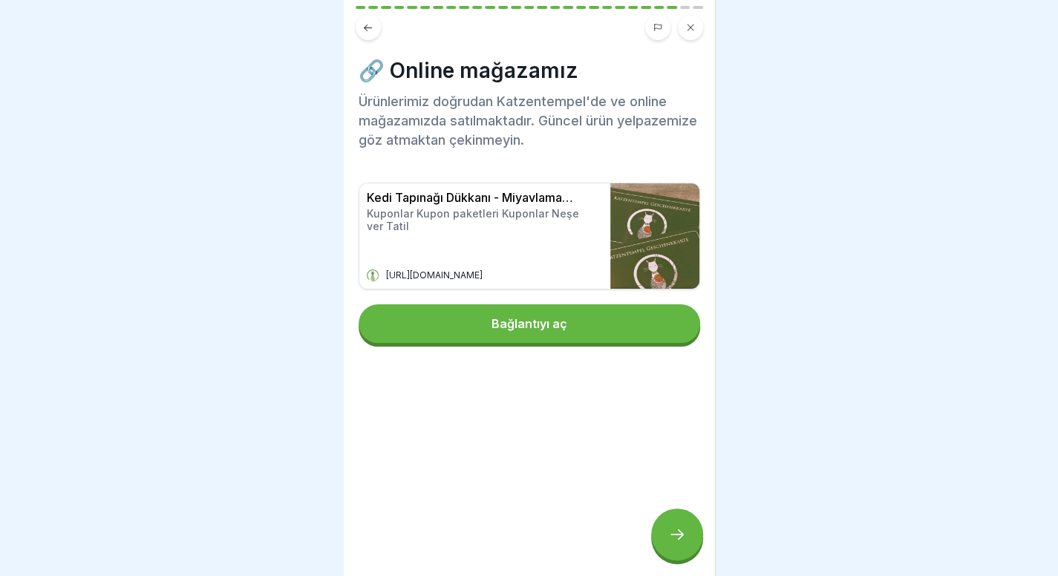
click at [678, 540] on icon at bounding box center [677, 534] width 18 height 18
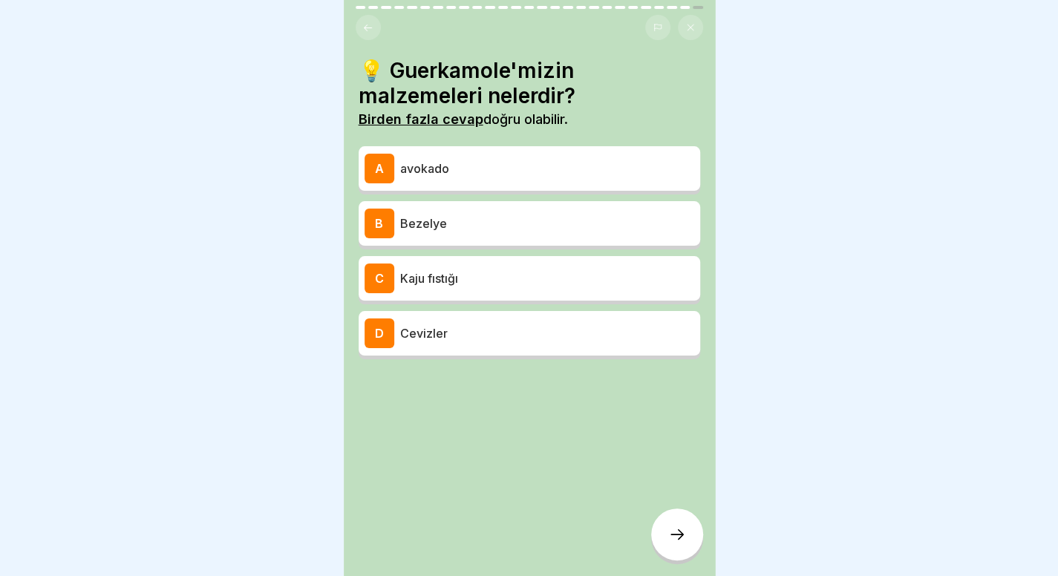
scroll to position [0, 0]
click at [549, 231] on p "Bezelye" at bounding box center [547, 224] width 294 height 18
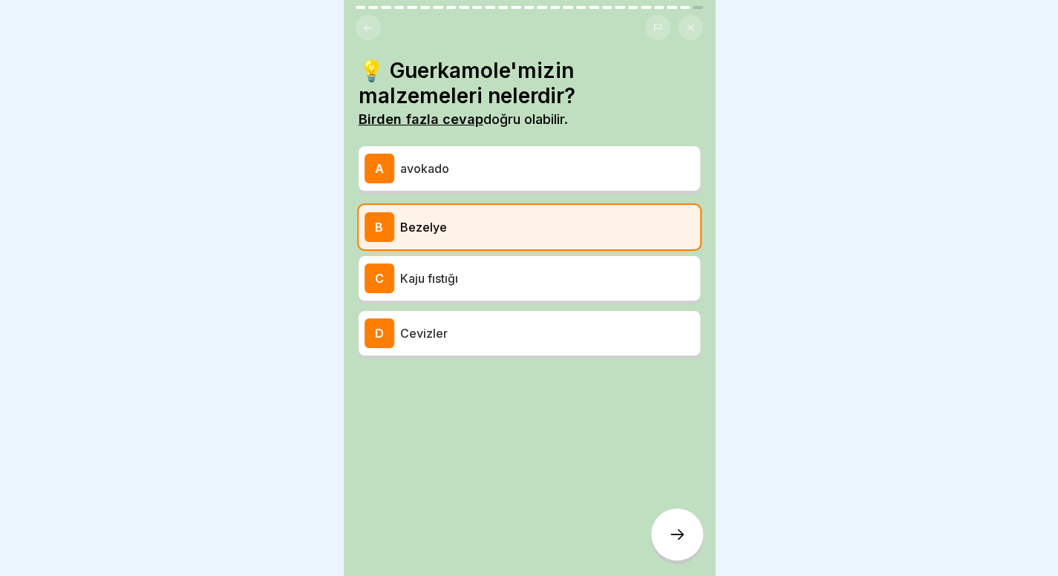
click at [681, 543] on icon at bounding box center [677, 534] width 18 height 18
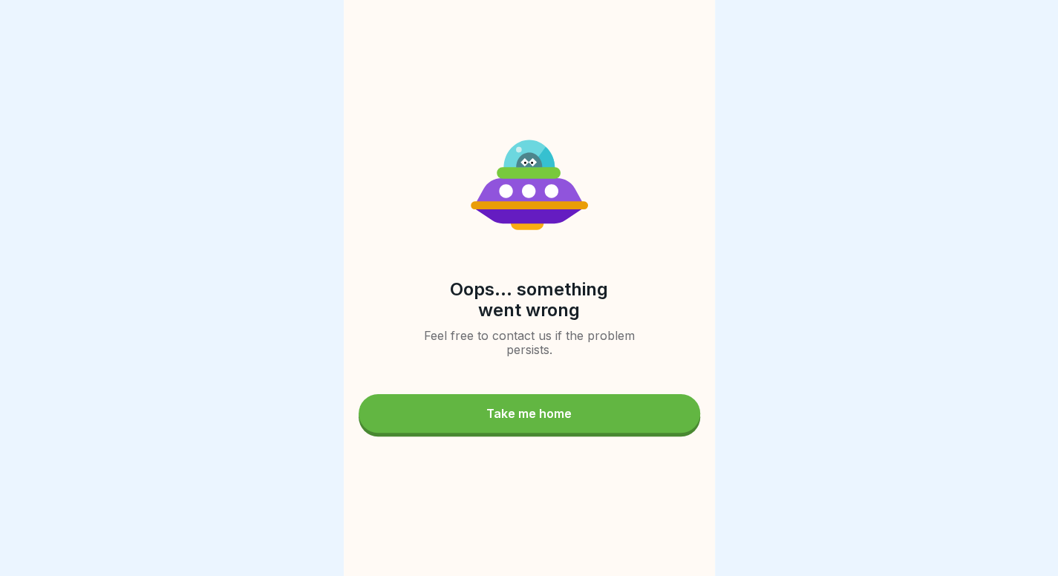
click at [606, 407] on button "Take me home" at bounding box center [528, 413] width 341 height 39
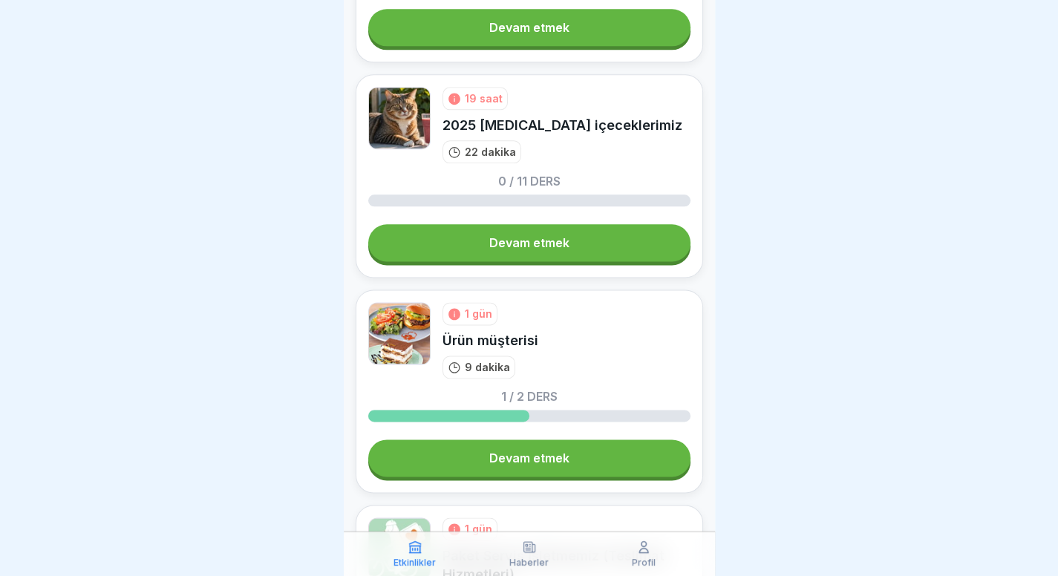
scroll to position [929, 0]
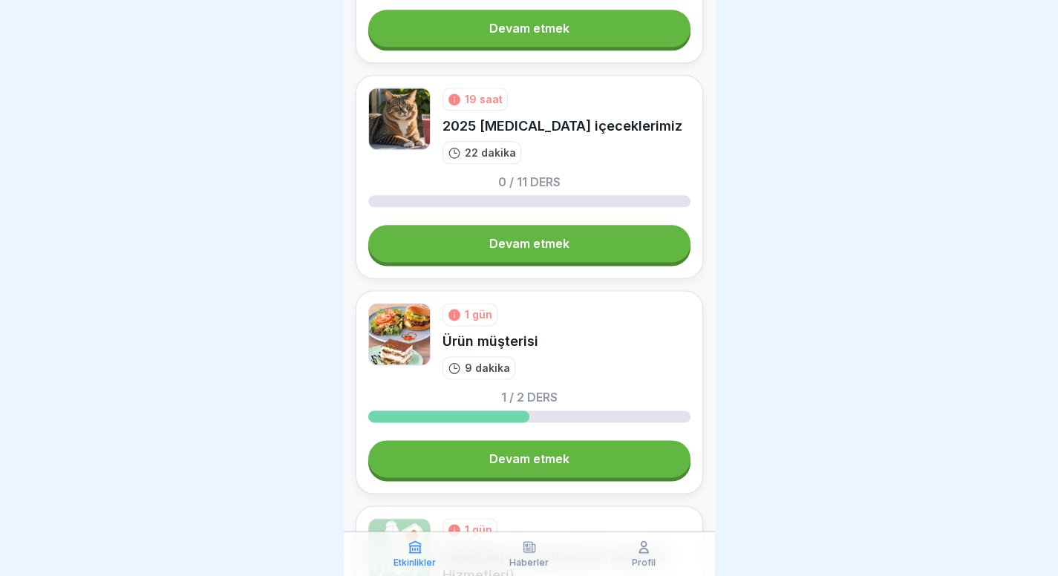
click at [582, 454] on link "Devam etmek" at bounding box center [529, 458] width 322 height 37
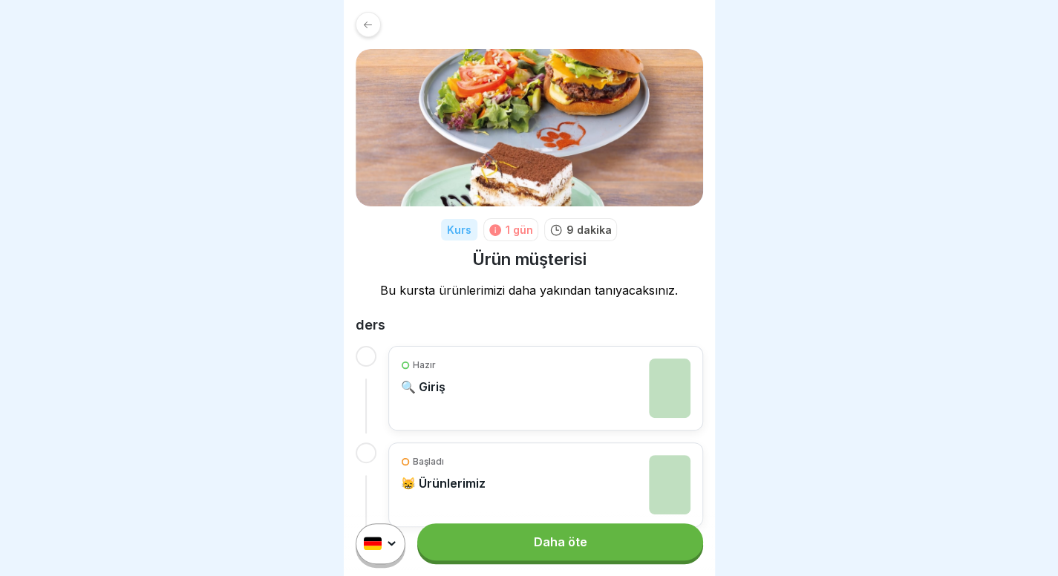
click at [597, 553] on link "Daha öte" at bounding box center [559, 541] width 285 height 37
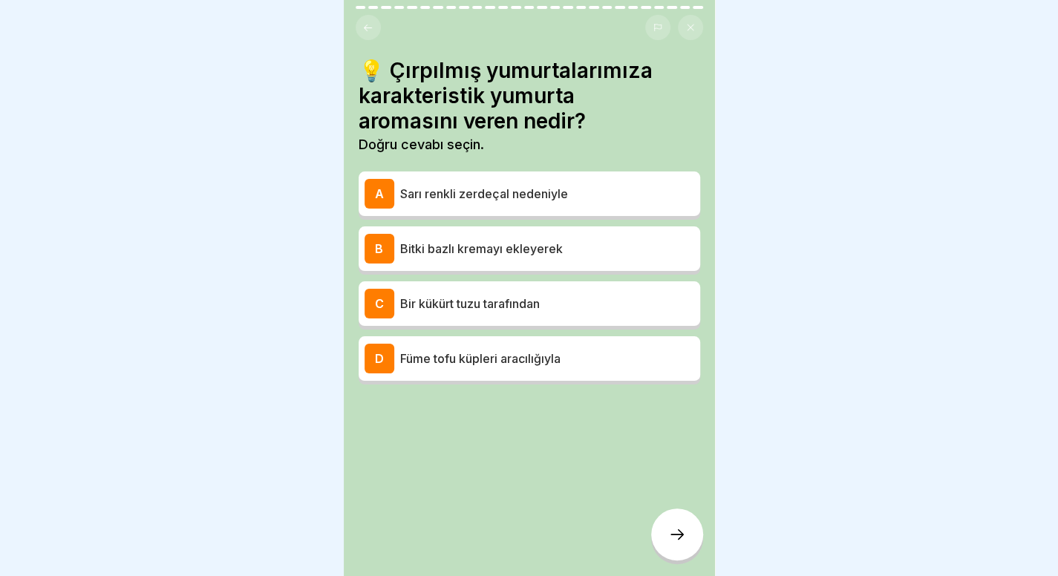
click at [532, 370] on div "D Füme tofu küpleri aracılığıyla" at bounding box center [529, 359] width 330 height 30
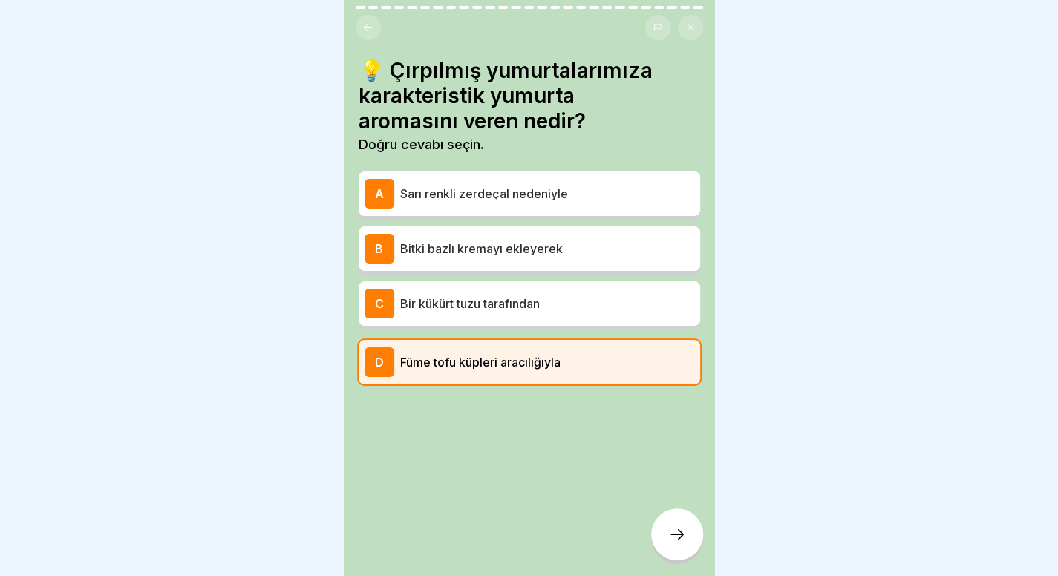
click at [684, 543] on icon at bounding box center [677, 534] width 18 height 18
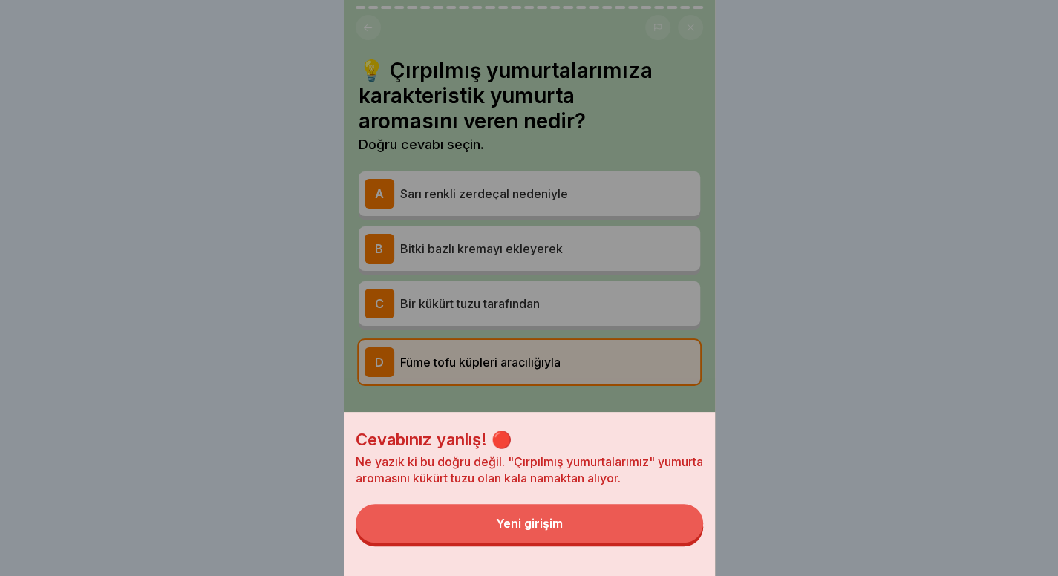
click at [642, 539] on button "Yeni girişim" at bounding box center [529, 523] width 347 height 39
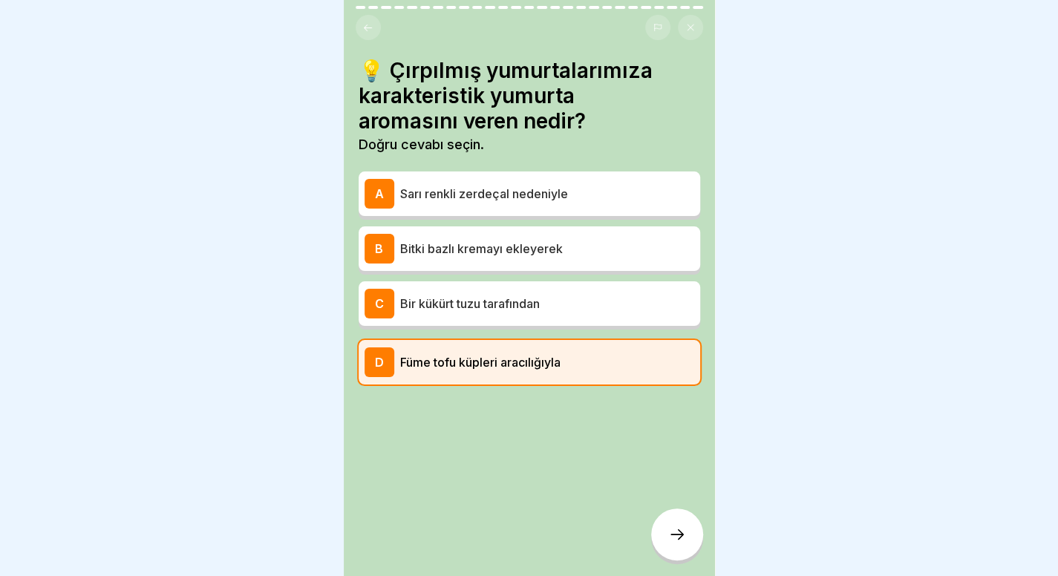
click at [585, 310] on p "Bir kükürt tuzu tarafından" at bounding box center [547, 304] width 294 height 18
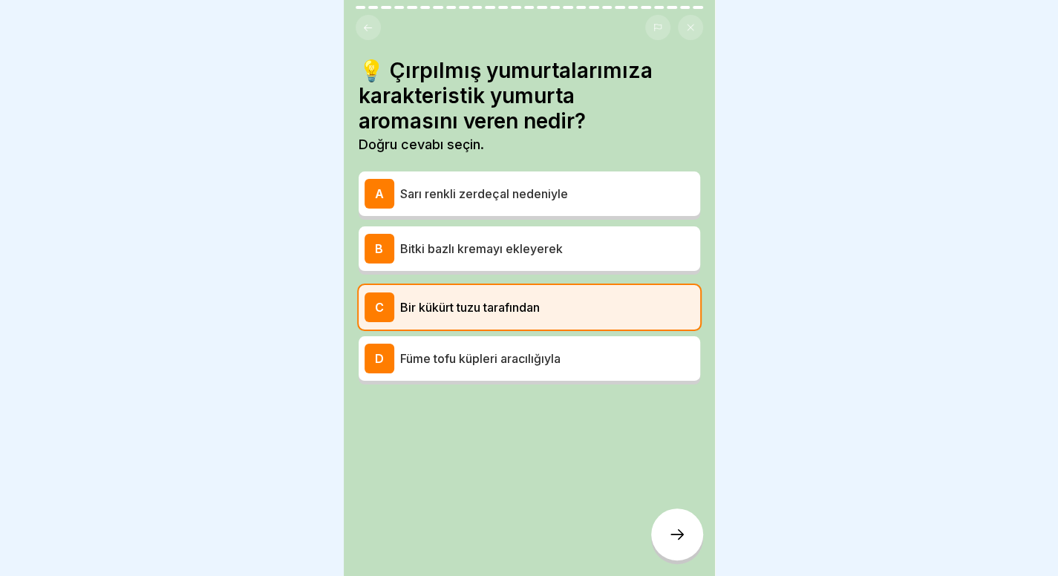
click at [681, 528] on div at bounding box center [677, 534] width 52 height 52
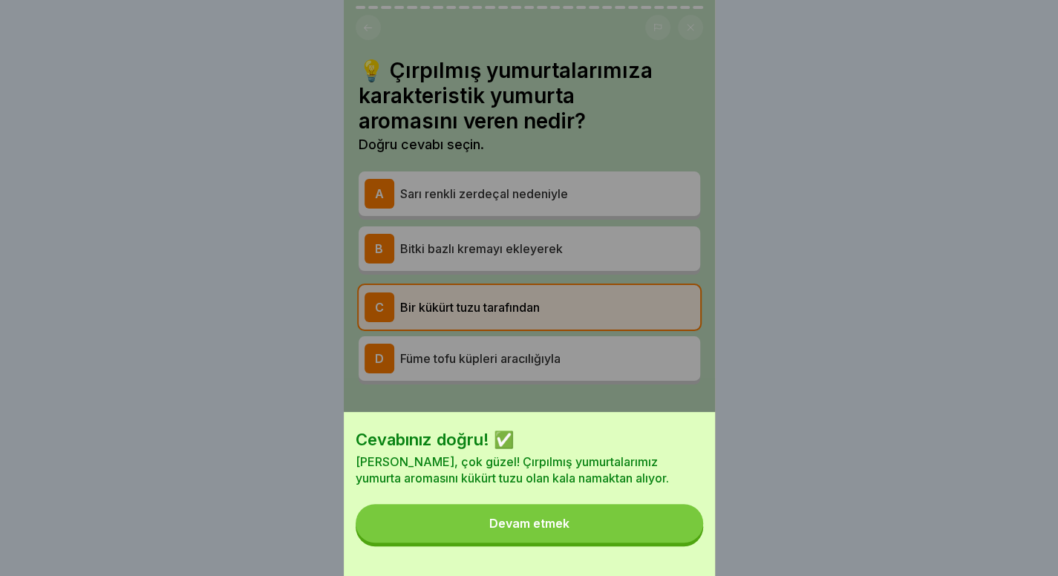
click at [681, 528] on button "Devam etmek" at bounding box center [529, 523] width 347 height 39
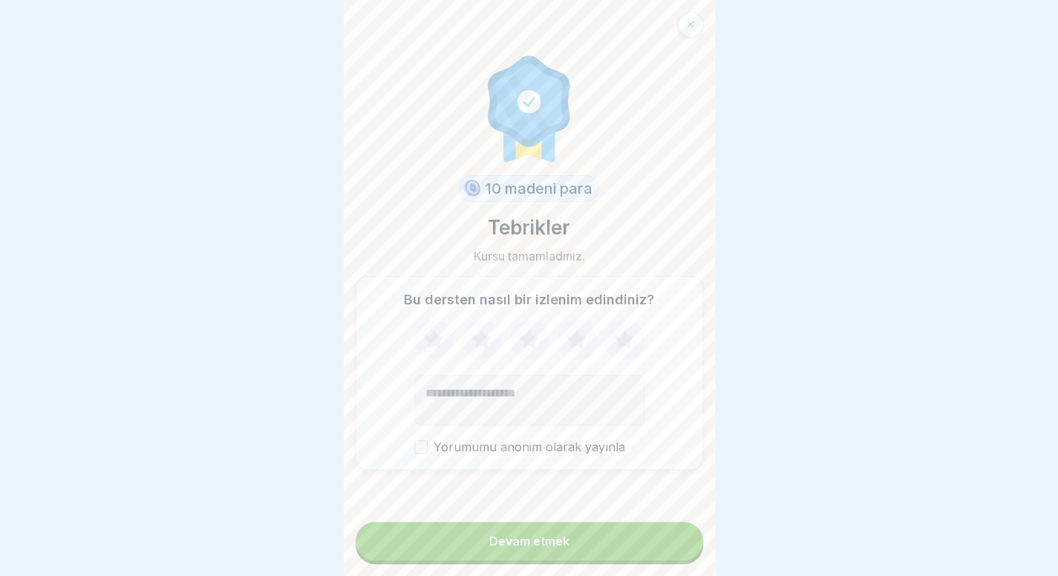
click at [574, 550] on button "Devam etmek" at bounding box center [529, 541] width 347 height 39
